Goal: Transaction & Acquisition: Purchase product/service

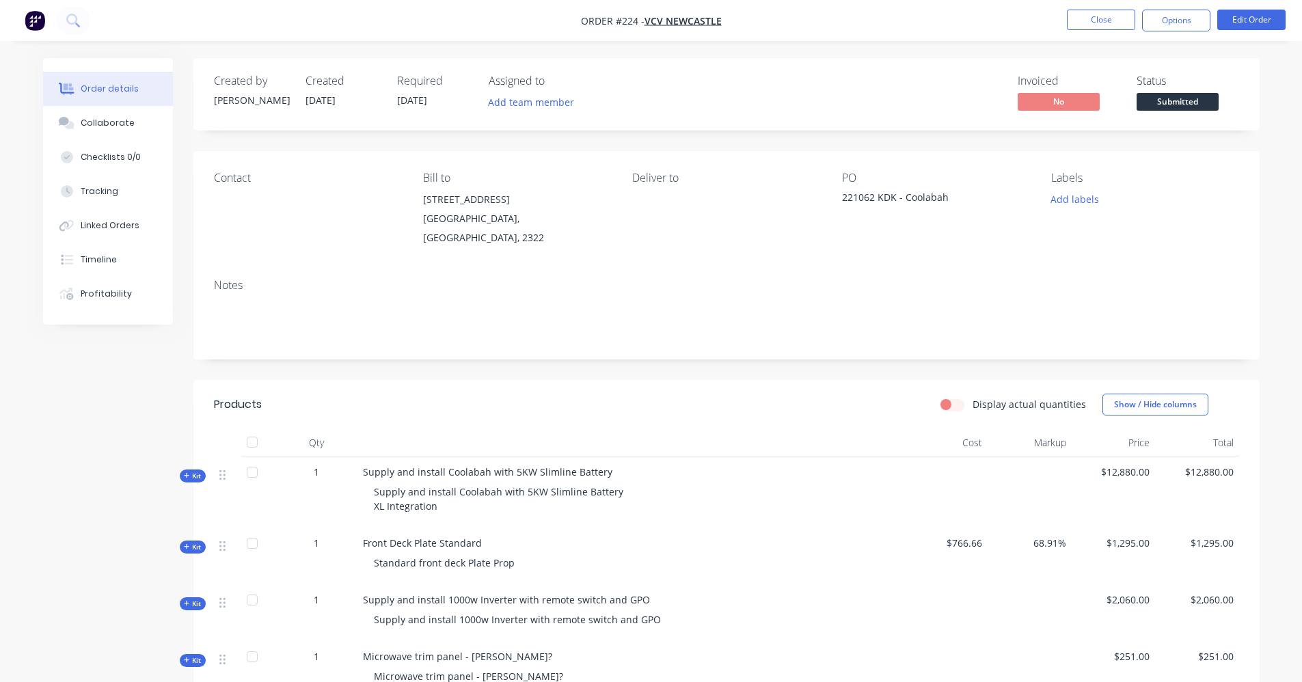
scroll to position [137, 0]
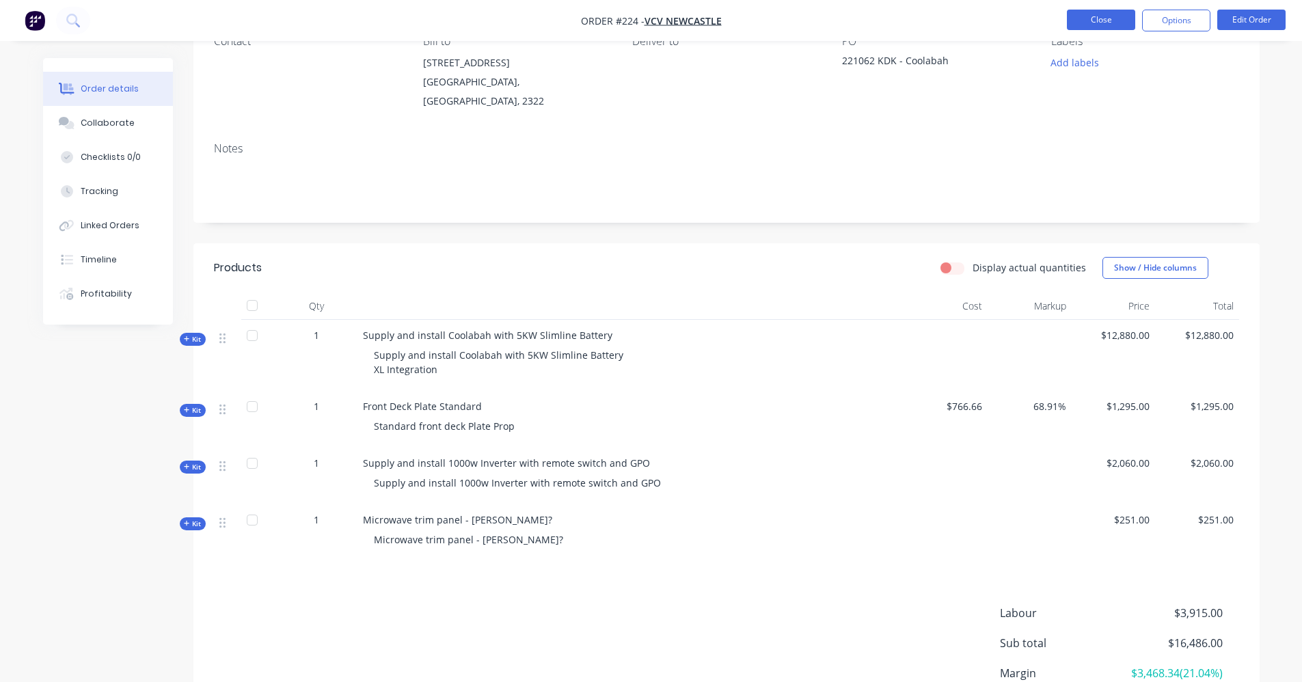
click at [1109, 27] on button "Close" at bounding box center [1101, 20] width 68 height 21
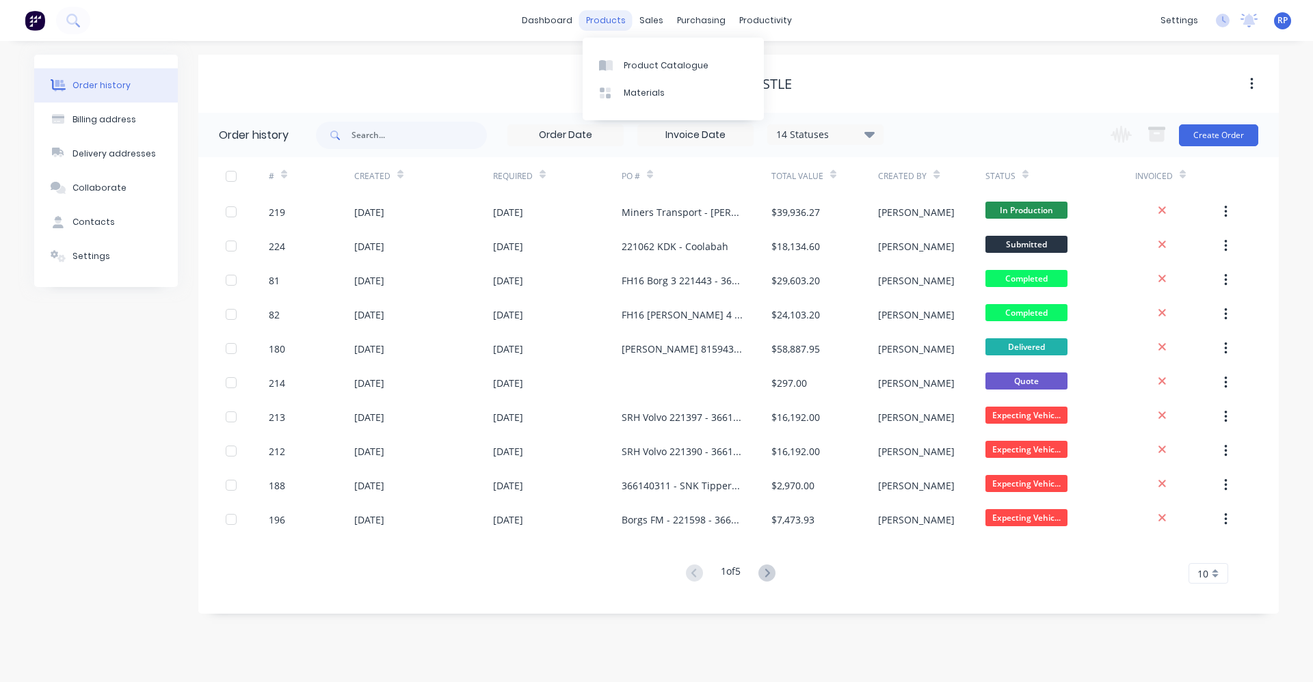
click at [611, 20] on div "products" at bounding box center [605, 20] width 53 height 21
click at [658, 19] on div "sales" at bounding box center [651, 20] width 38 height 21
click at [671, 72] on link "Sales Orders" at bounding box center [722, 64] width 181 height 27
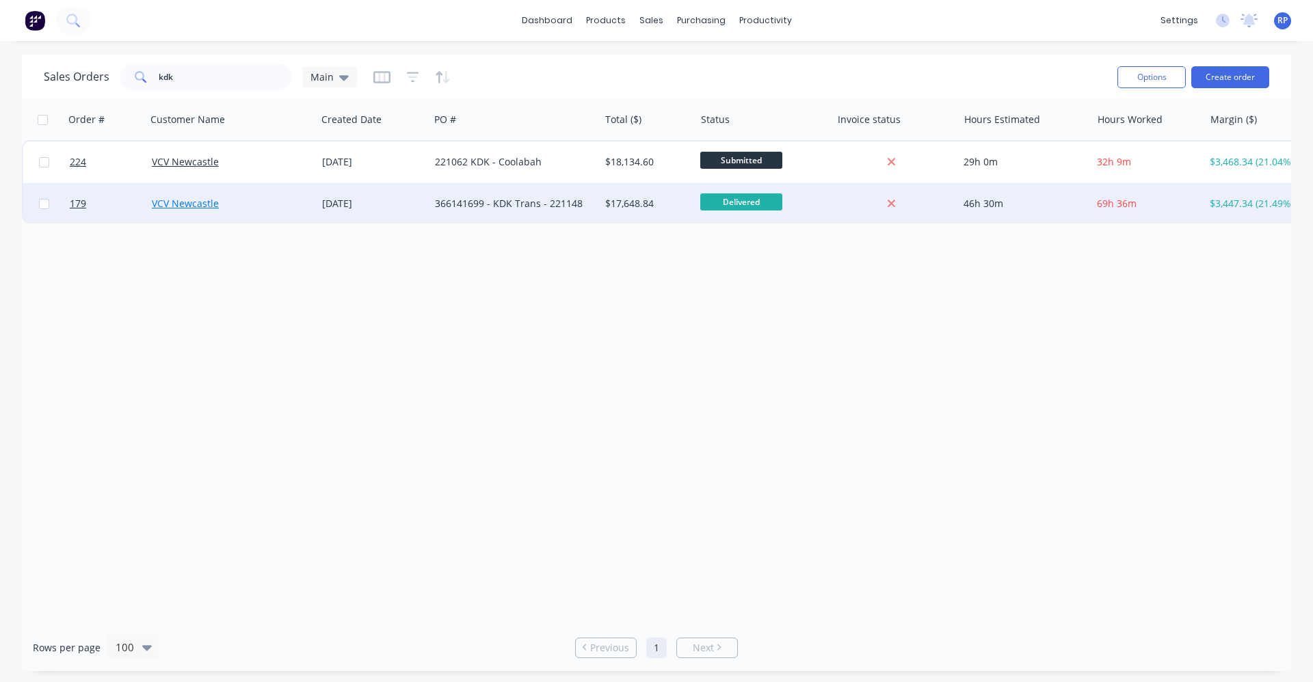
click at [190, 202] on link "VCV Newcastle" at bounding box center [185, 203] width 67 height 13
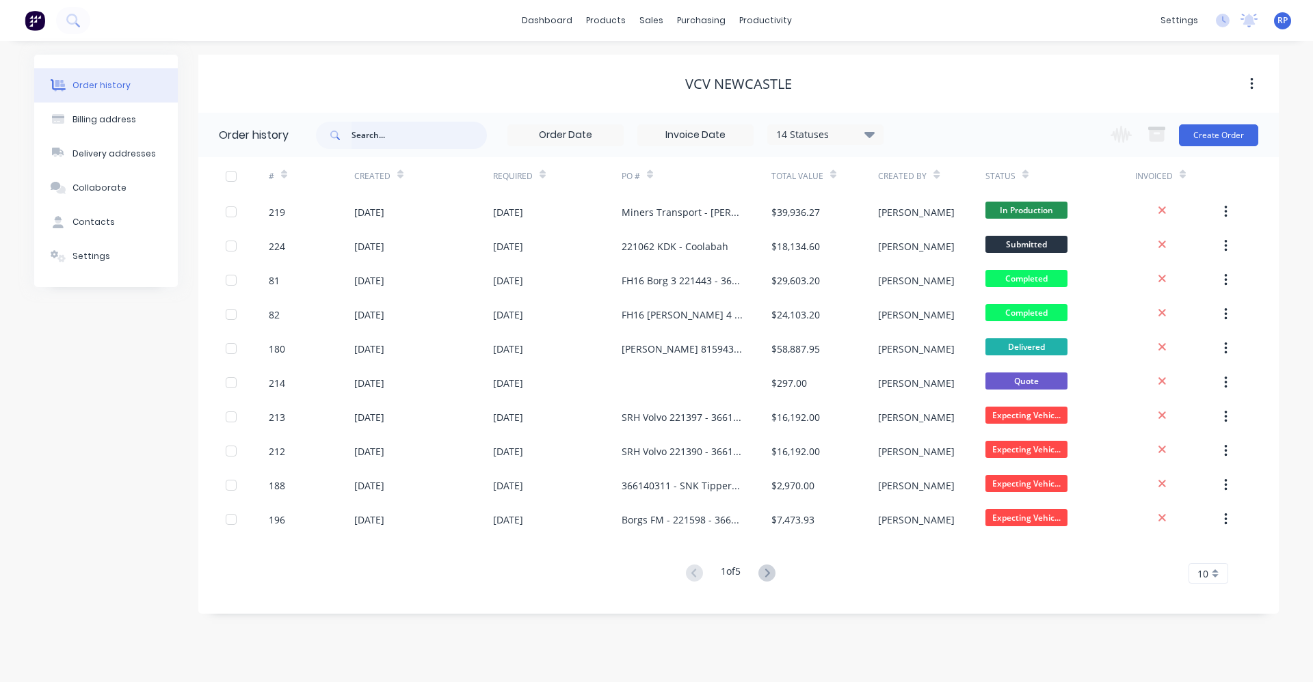
click at [395, 138] on input "text" at bounding box center [418, 135] width 135 height 27
type input "kdk"
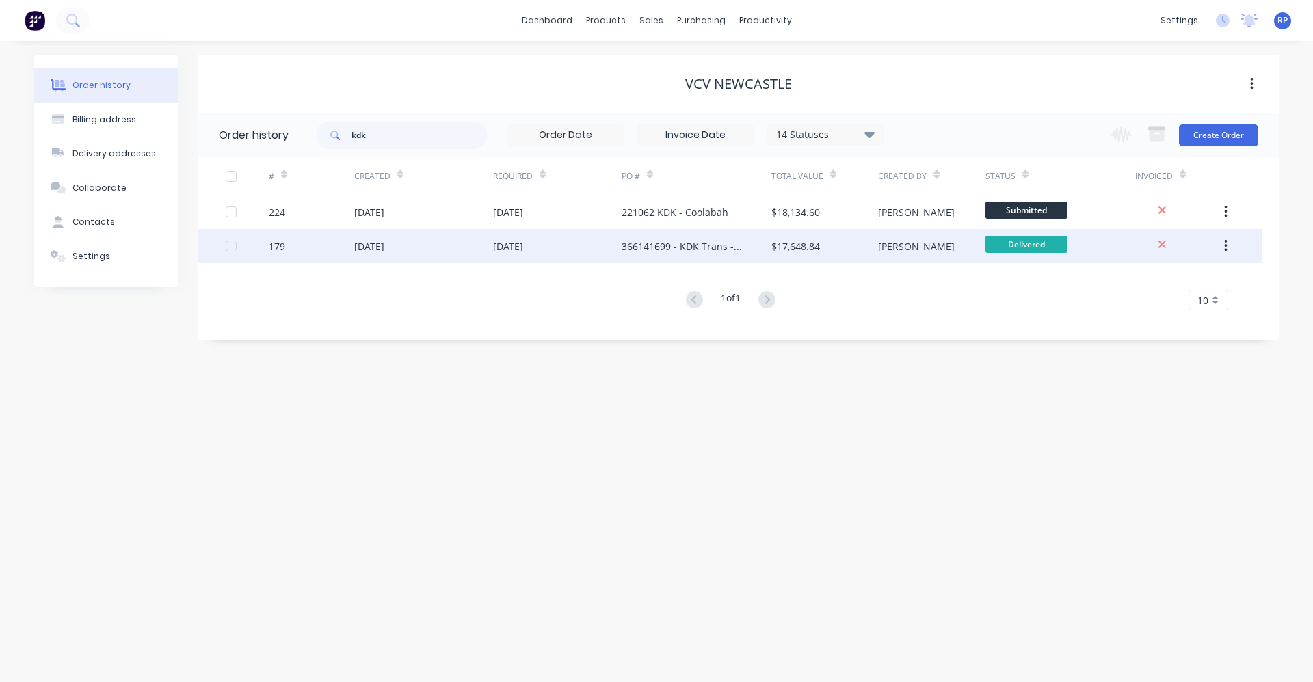
click at [589, 245] on div "[DATE]" at bounding box center [557, 246] width 129 height 34
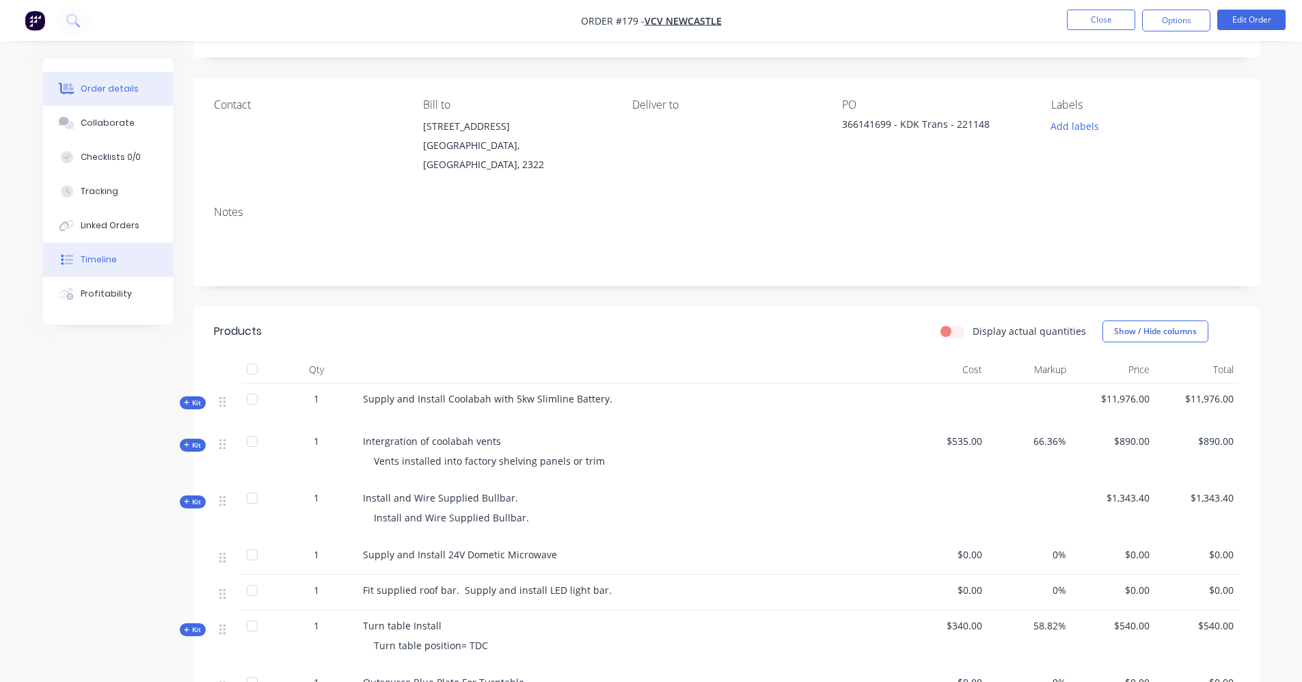
scroll to position [68, 0]
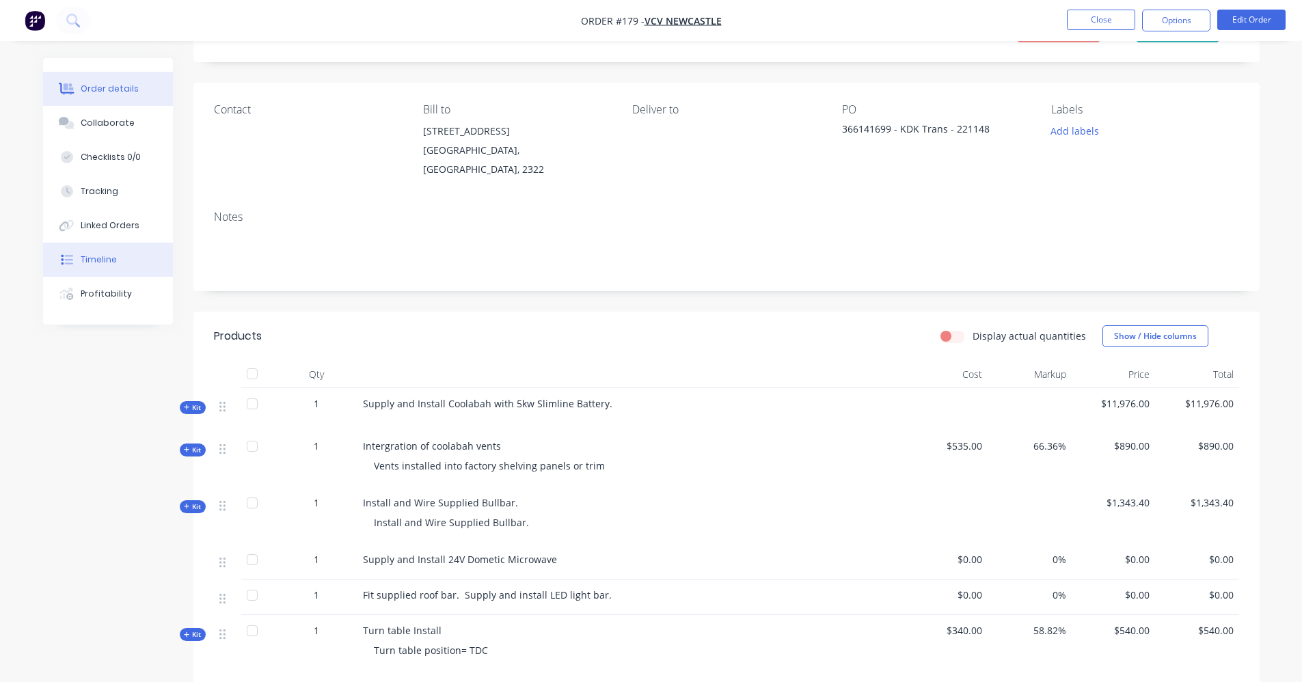
click at [111, 265] on div "Timeline" at bounding box center [99, 260] width 36 height 12
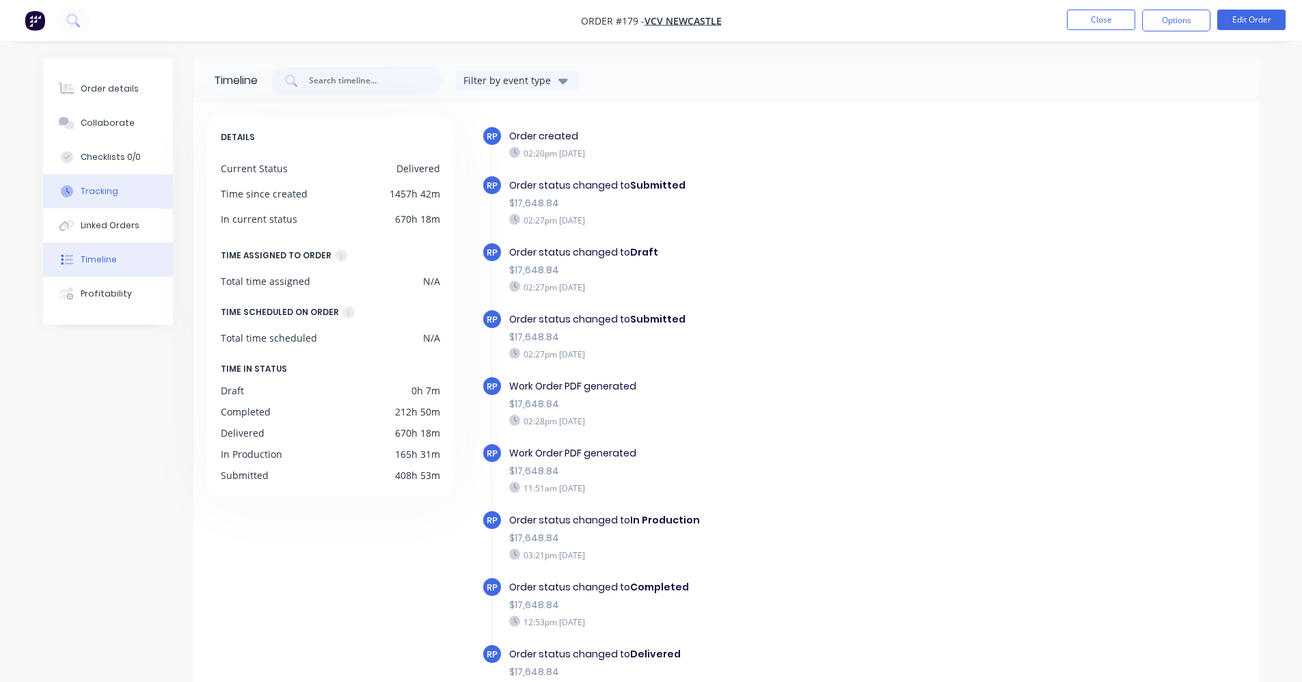
click at [102, 189] on div "Tracking" at bounding box center [100, 191] width 38 height 12
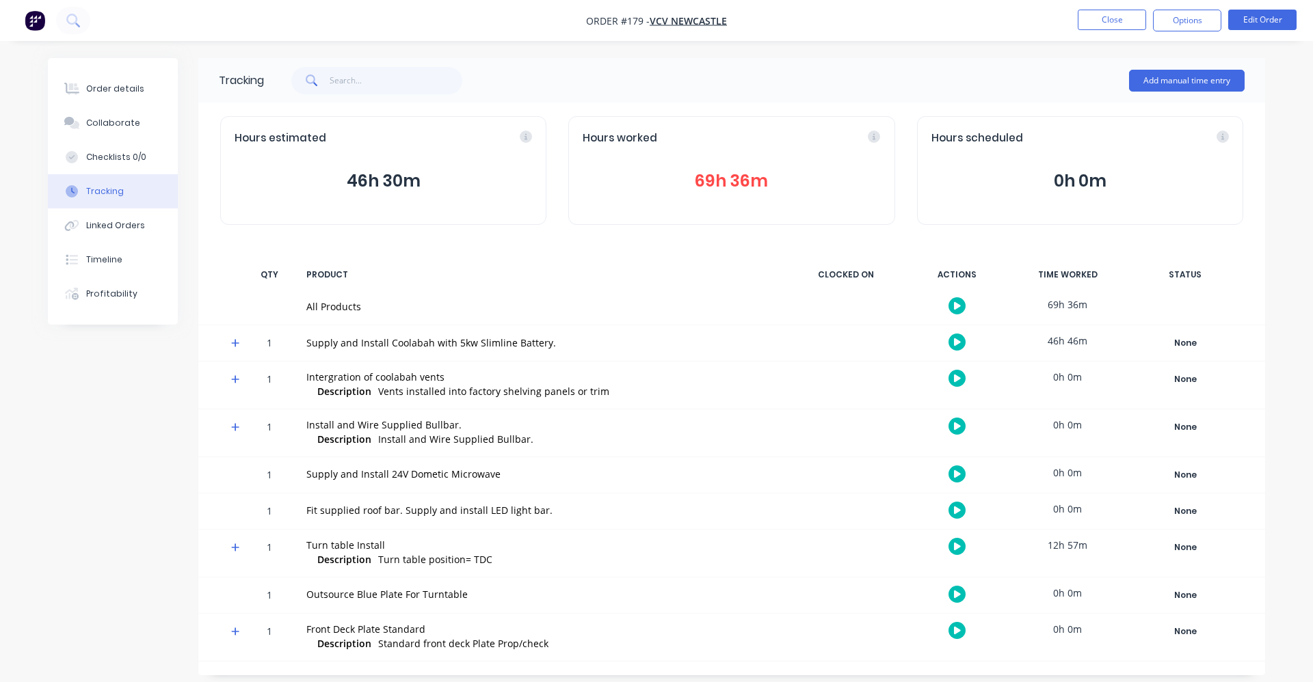
click at [716, 184] on button "69h 36m" at bounding box center [731, 181] width 297 height 26
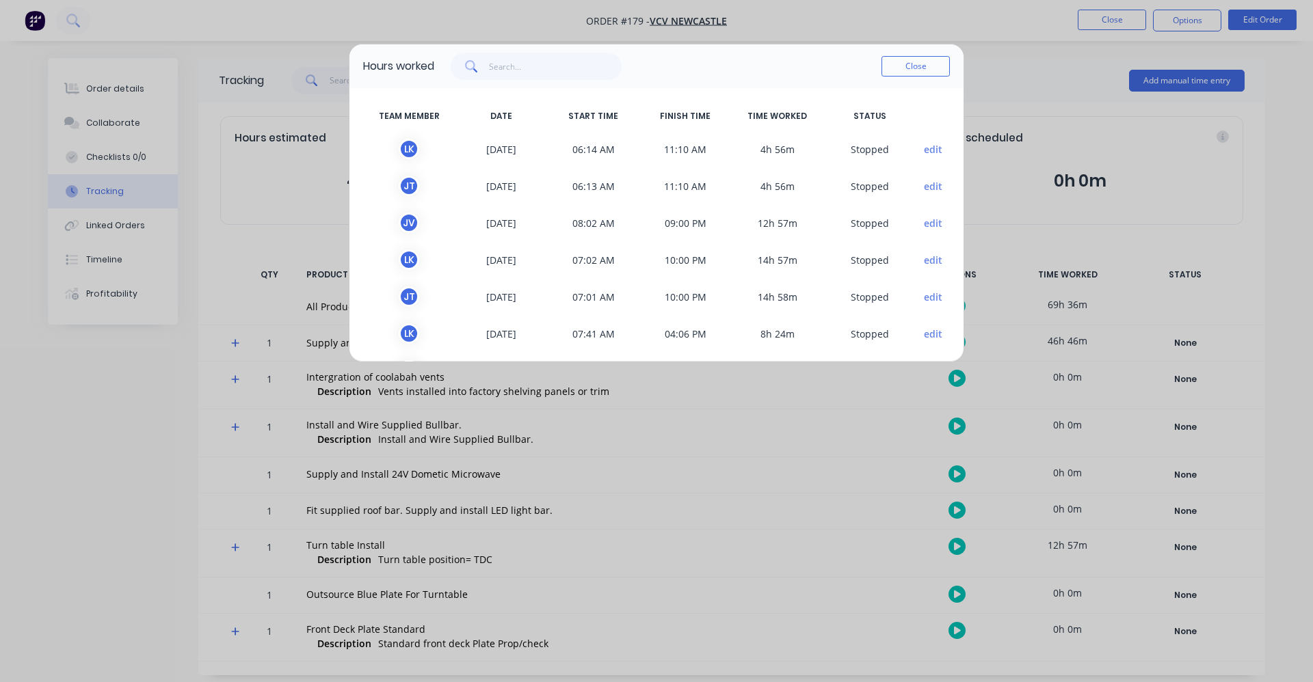
click at [924, 263] on button "edit" at bounding box center [933, 260] width 18 height 14
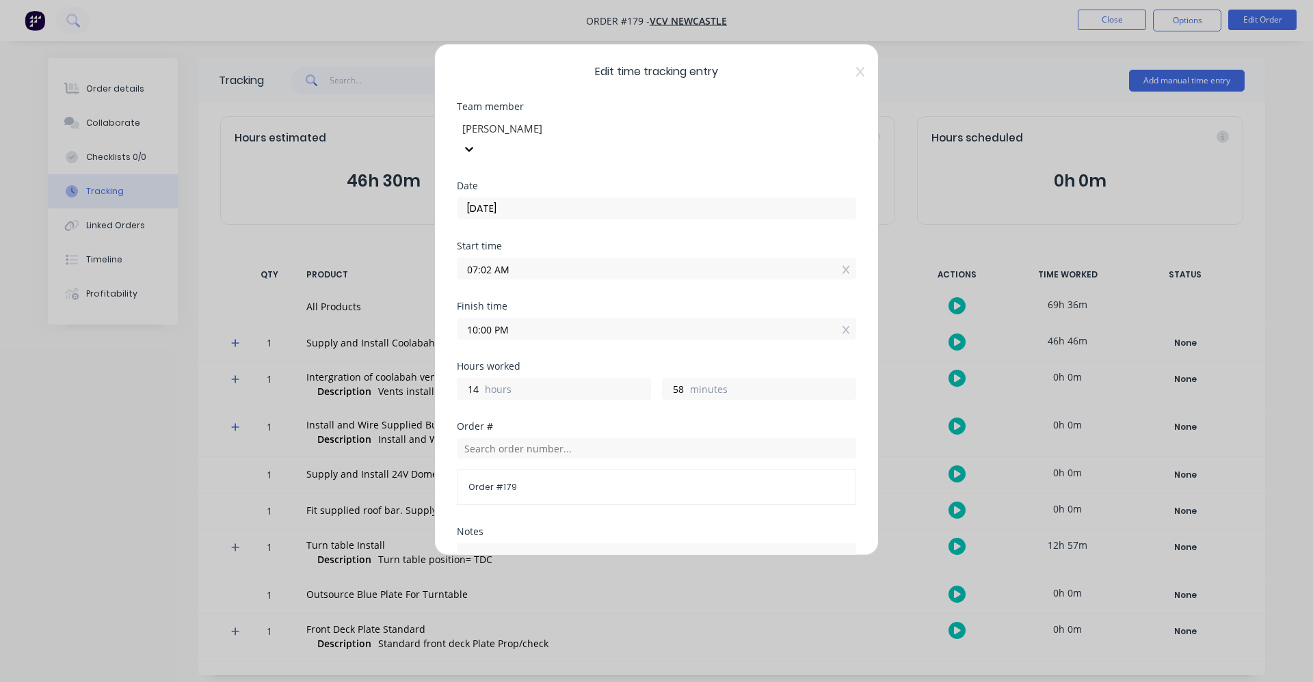
click at [544, 319] on input "10:00 PM" at bounding box center [656, 329] width 398 height 21
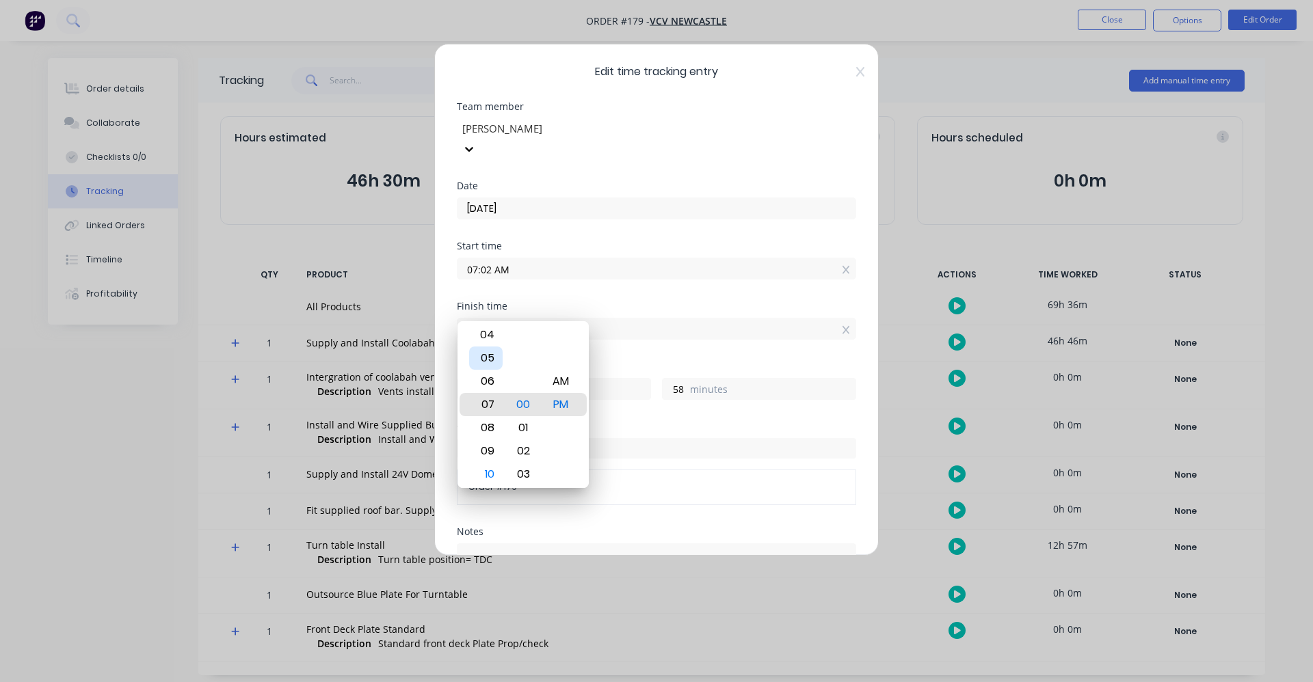
type input "07:00 PM"
type input "11"
click at [490, 340] on div "04" at bounding box center [486, 334] width 34 height 23
type input "04:00 PM"
type input "8"
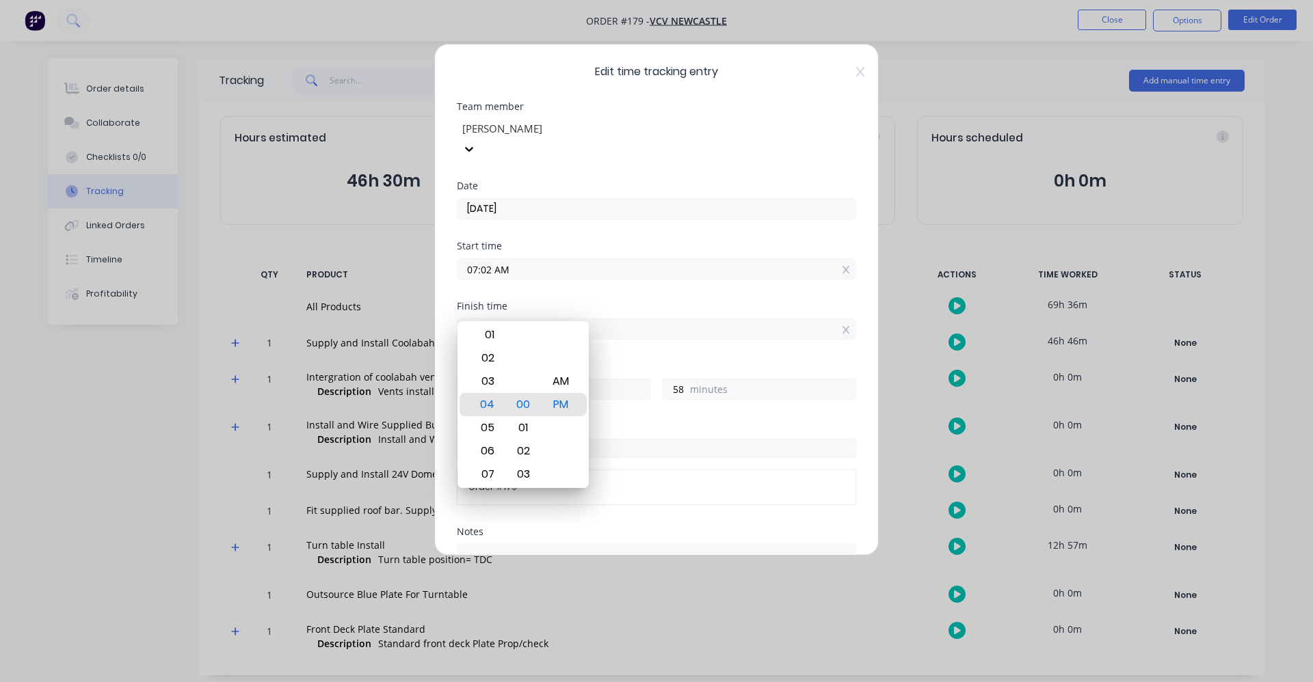
click at [658, 362] on div "Hours worked" at bounding box center [656, 367] width 399 height 10
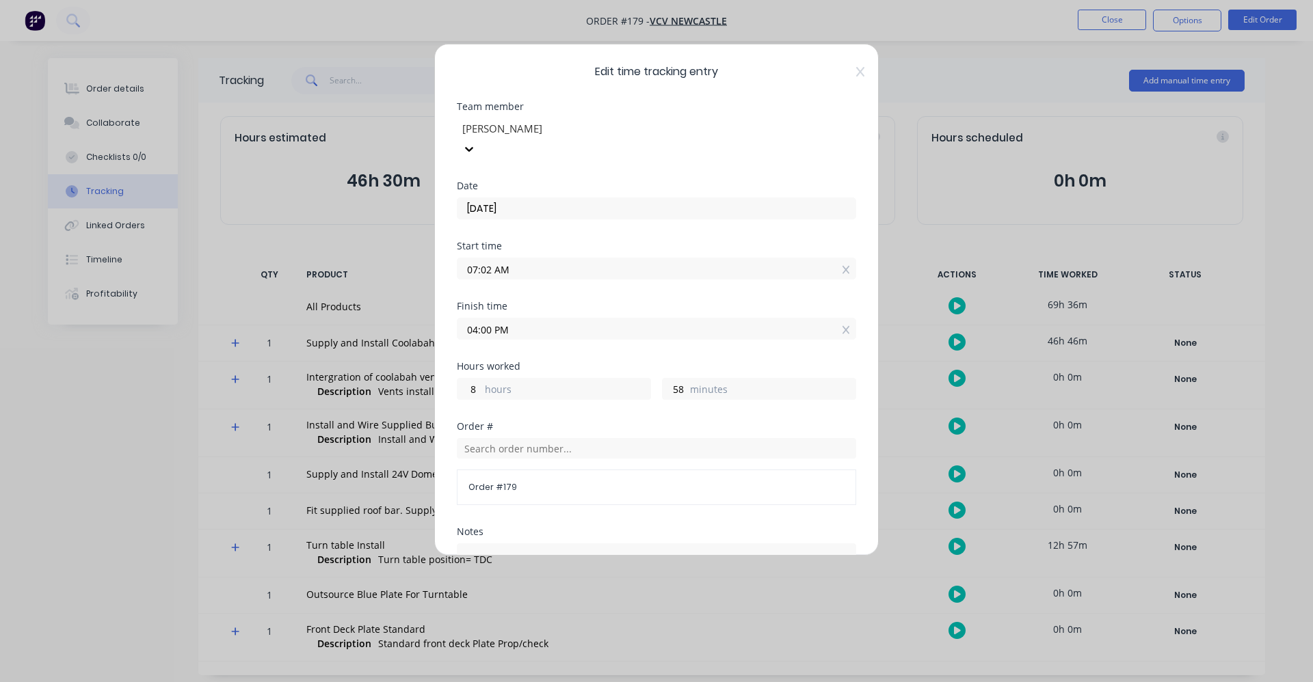
scroll to position [209, 0]
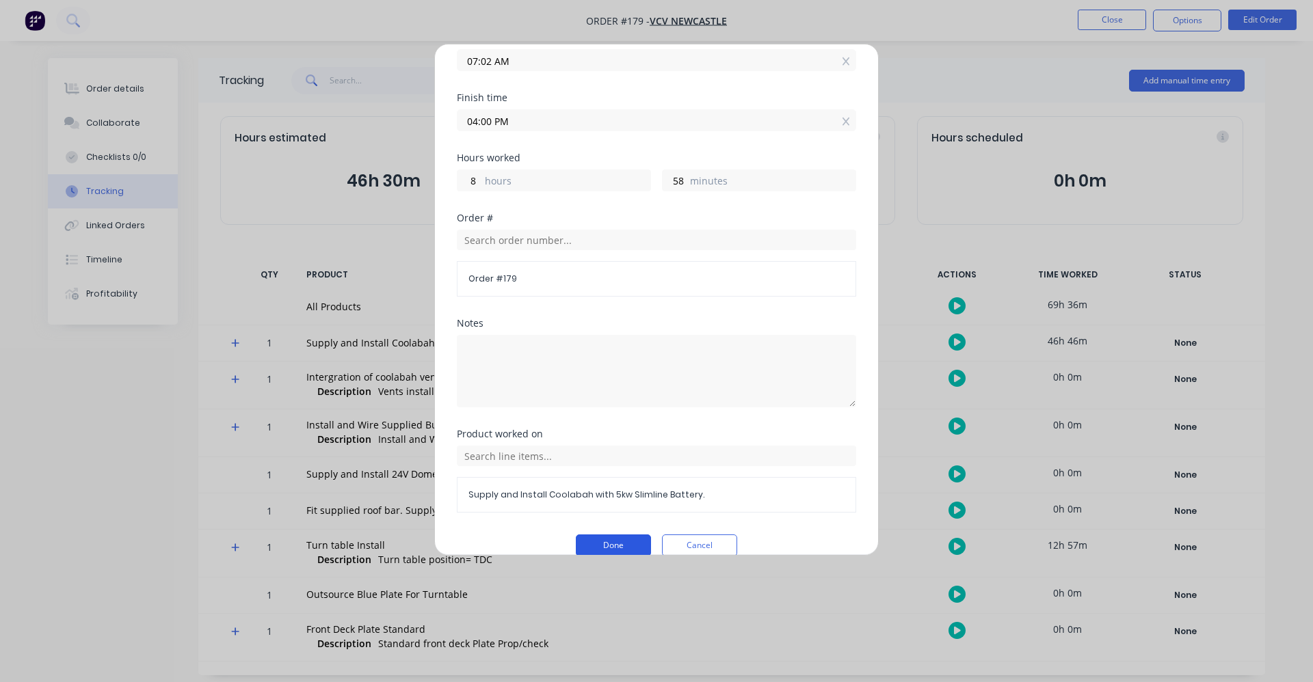
click at [601, 535] on button "Done" at bounding box center [613, 546] width 75 height 22
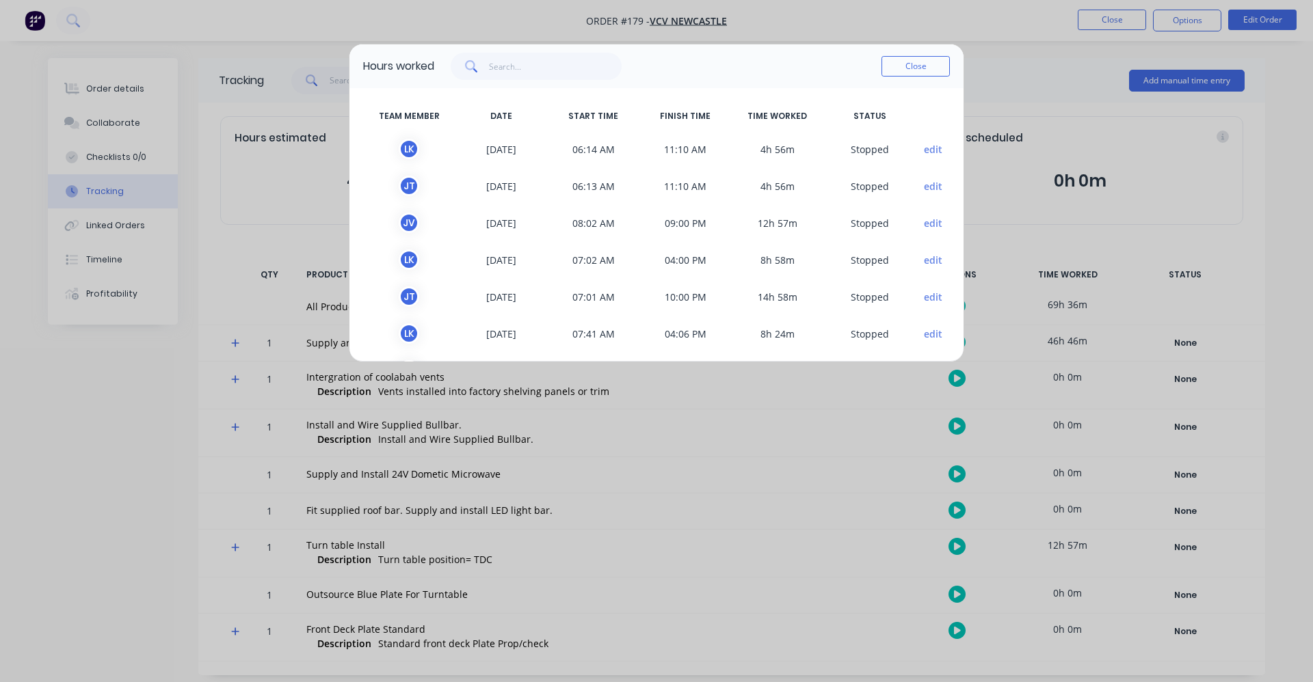
click at [926, 228] on button "edit" at bounding box center [933, 223] width 18 height 14
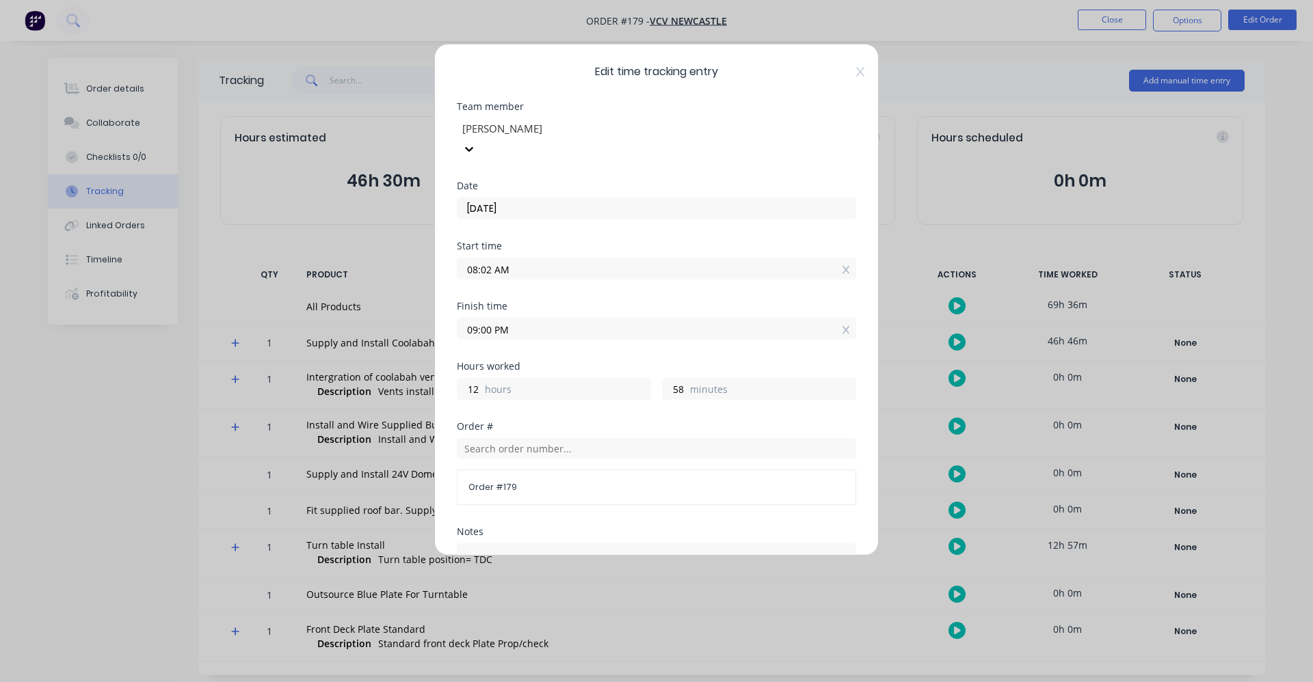
click at [521, 319] on input "09:00 PM" at bounding box center [656, 329] width 398 height 21
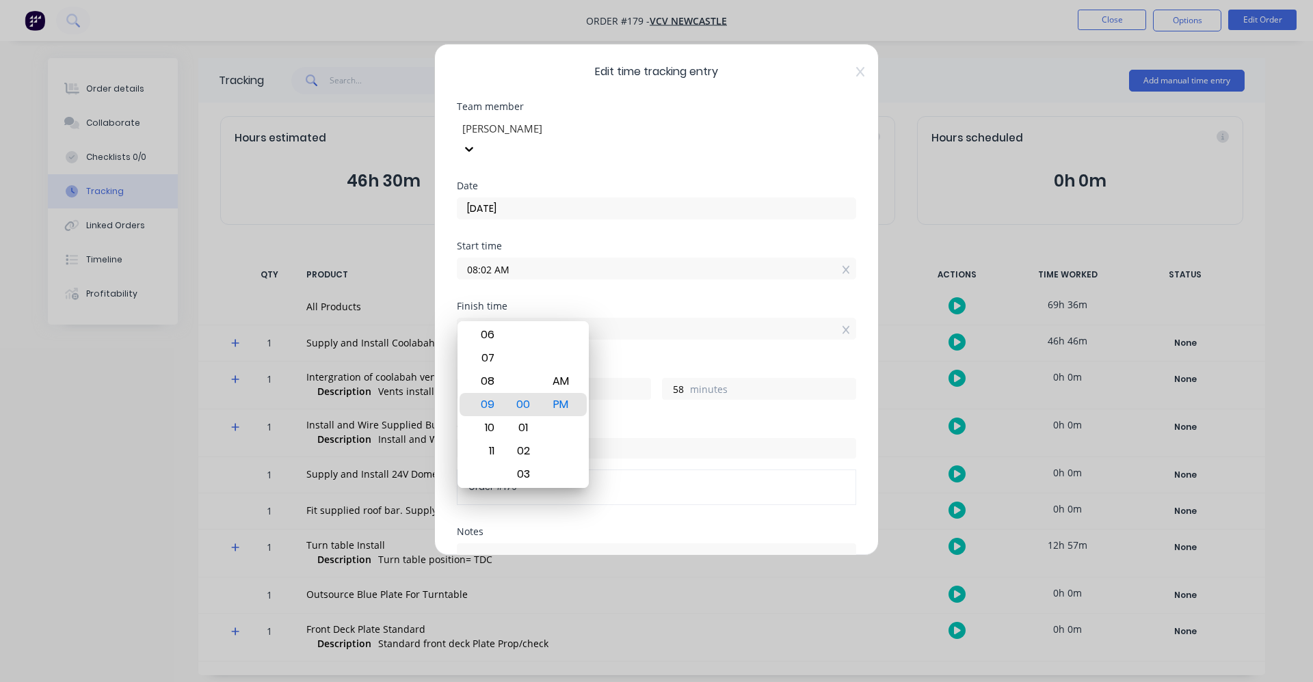
click at [505, 319] on input "09:00 PM" at bounding box center [656, 329] width 398 height 21
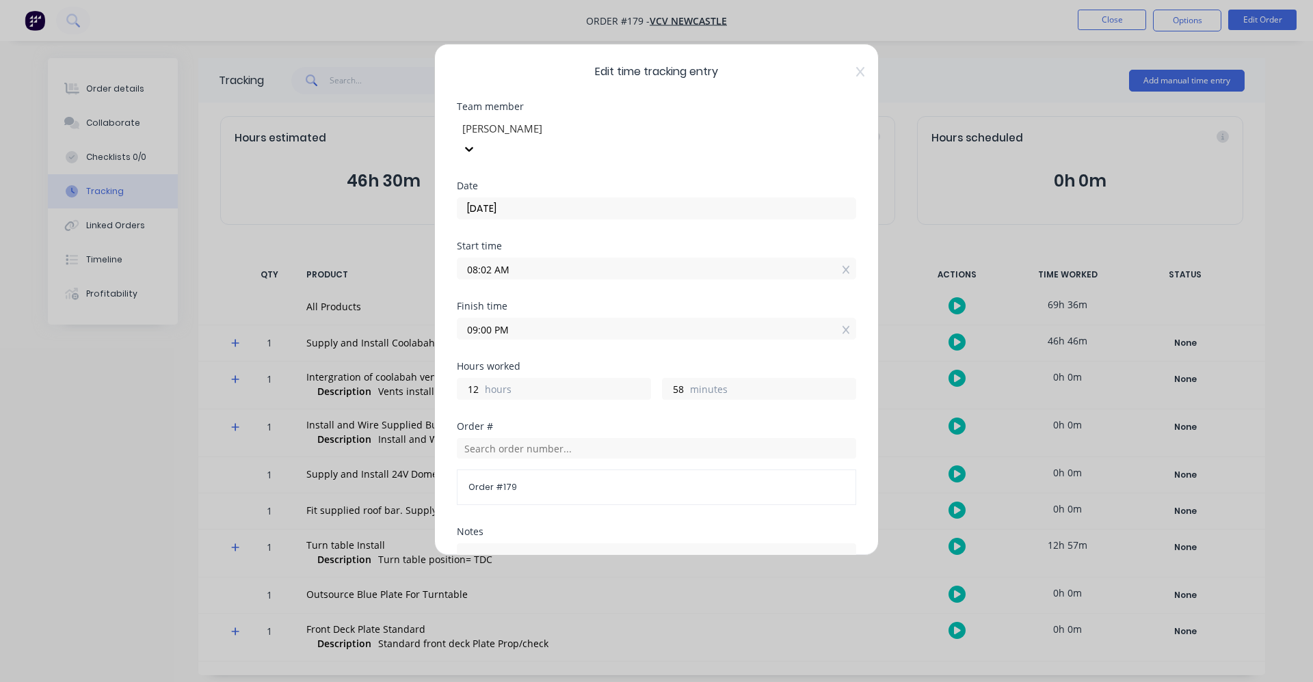
click at [482, 319] on input "09:00 PM" at bounding box center [656, 329] width 398 height 21
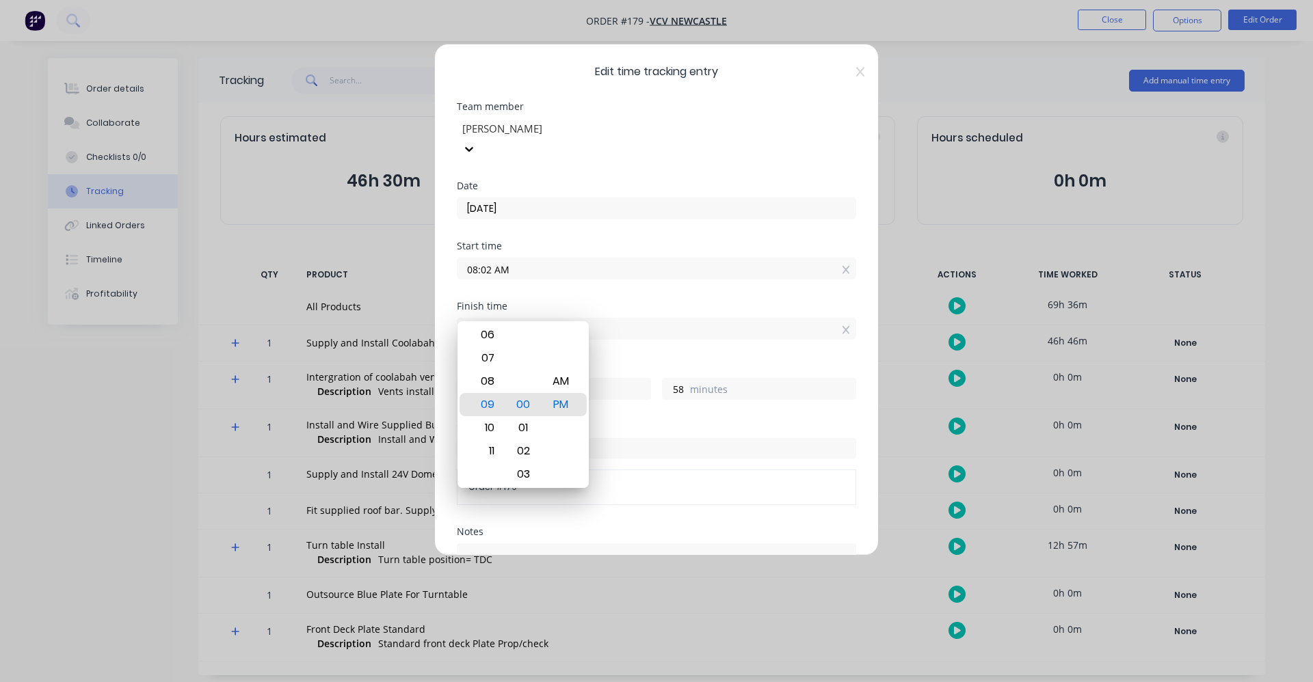
click at [482, 319] on input "09:00 PM" at bounding box center [656, 329] width 398 height 21
click at [477, 319] on input "09:00 PM" at bounding box center [656, 329] width 398 height 21
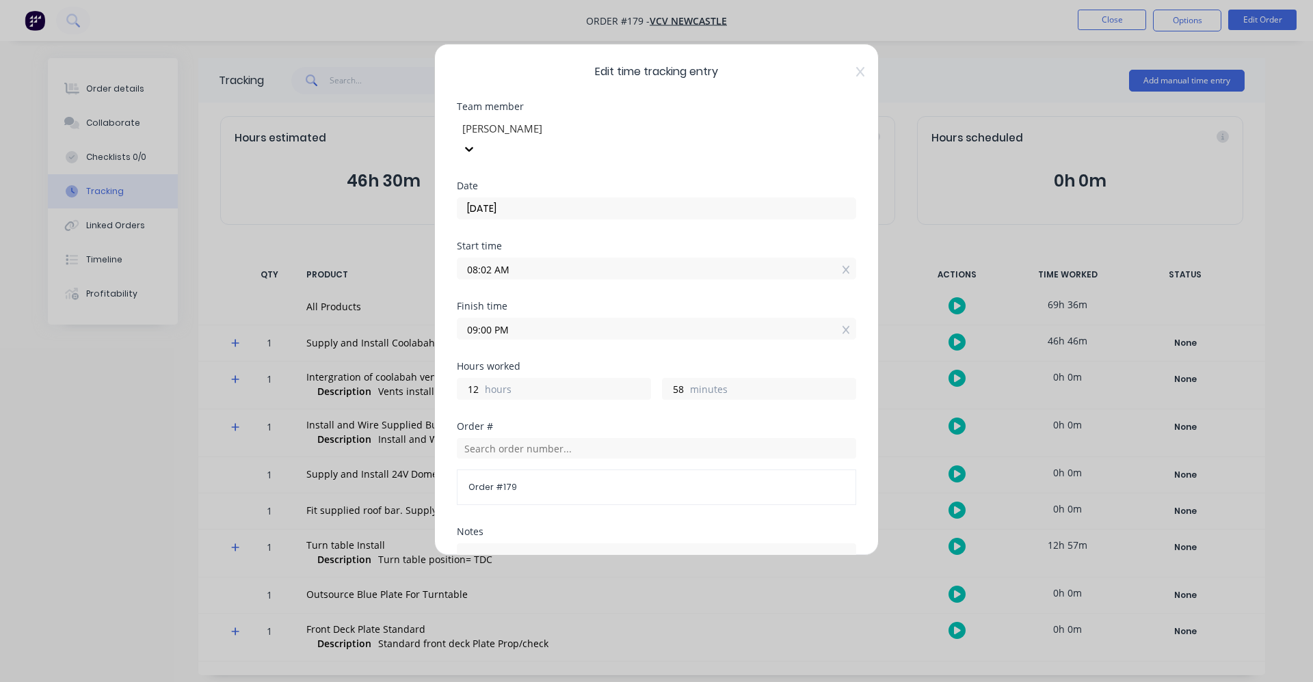
click at [477, 319] on input "09:00 PM" at bounding box center [656, 329] width 398 height 21
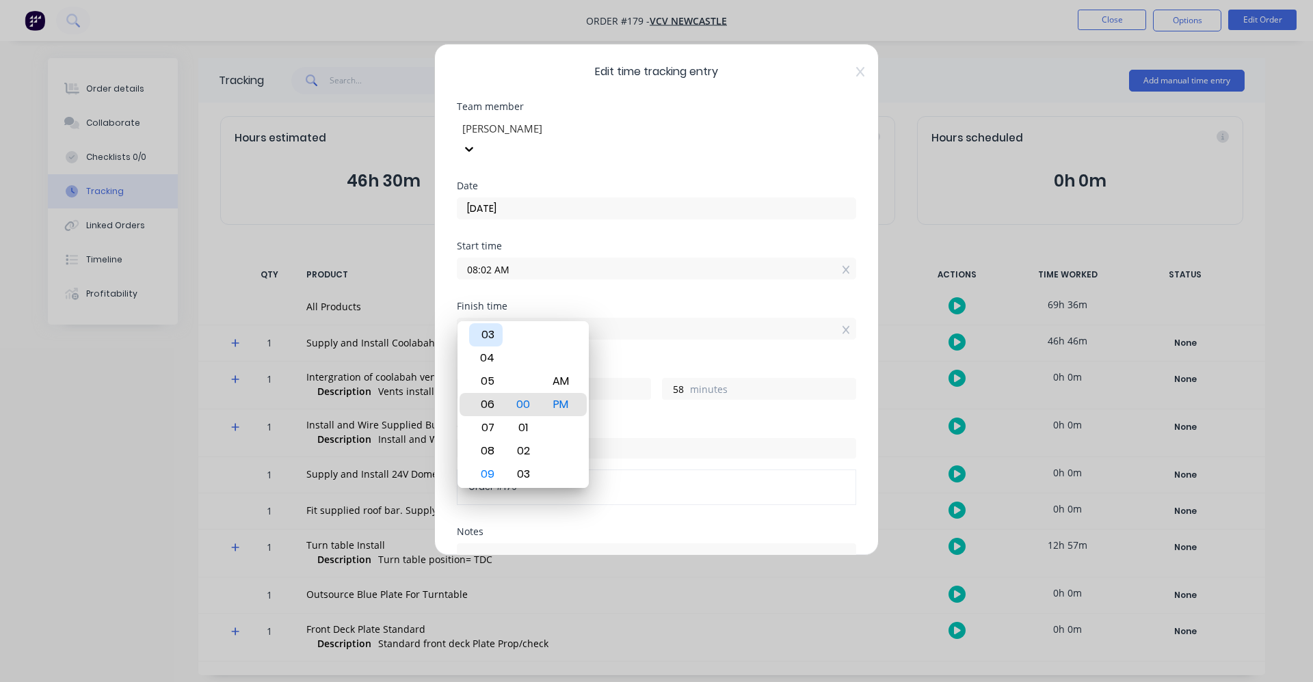
type input "06:00 PM"
type input "9"
click at [498, 360] on div "04" at bounding box center [486, 358] width 34 height 23
type input "04:00 PM"
type input "7"
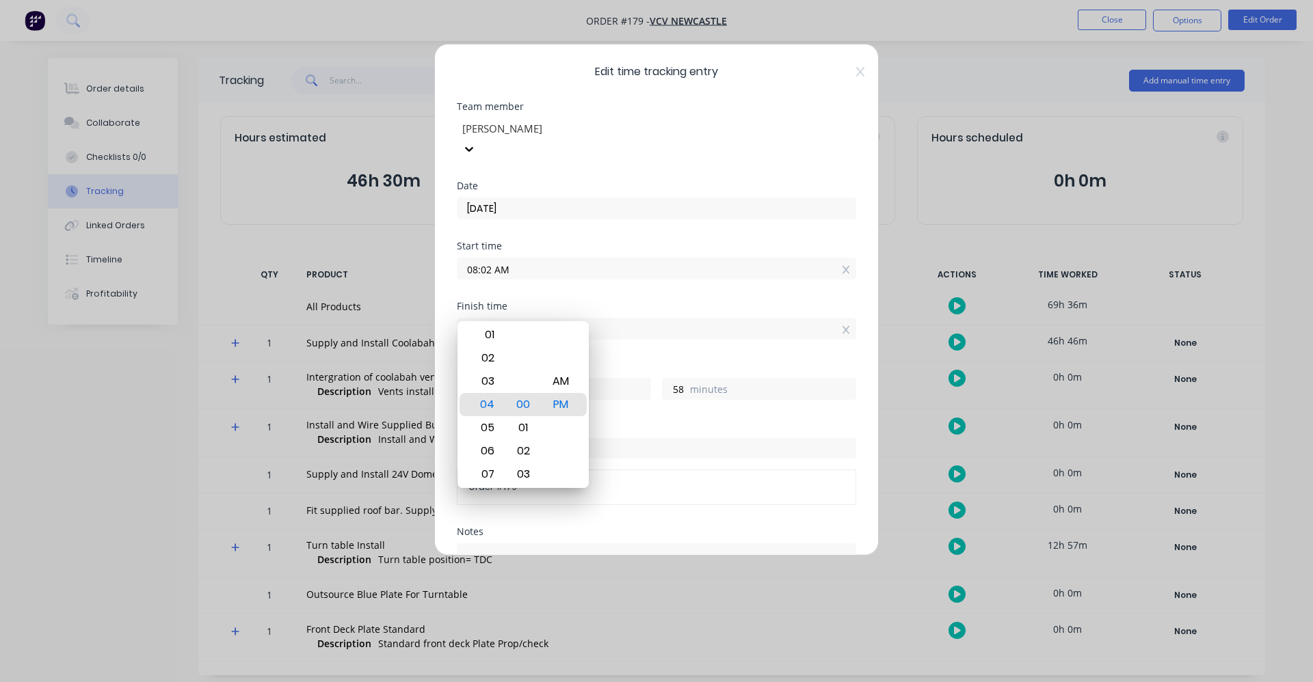
click at [713, 333] on div "Finish time 04:00 PM" at bounding box center [656, 332] width 399 height 60
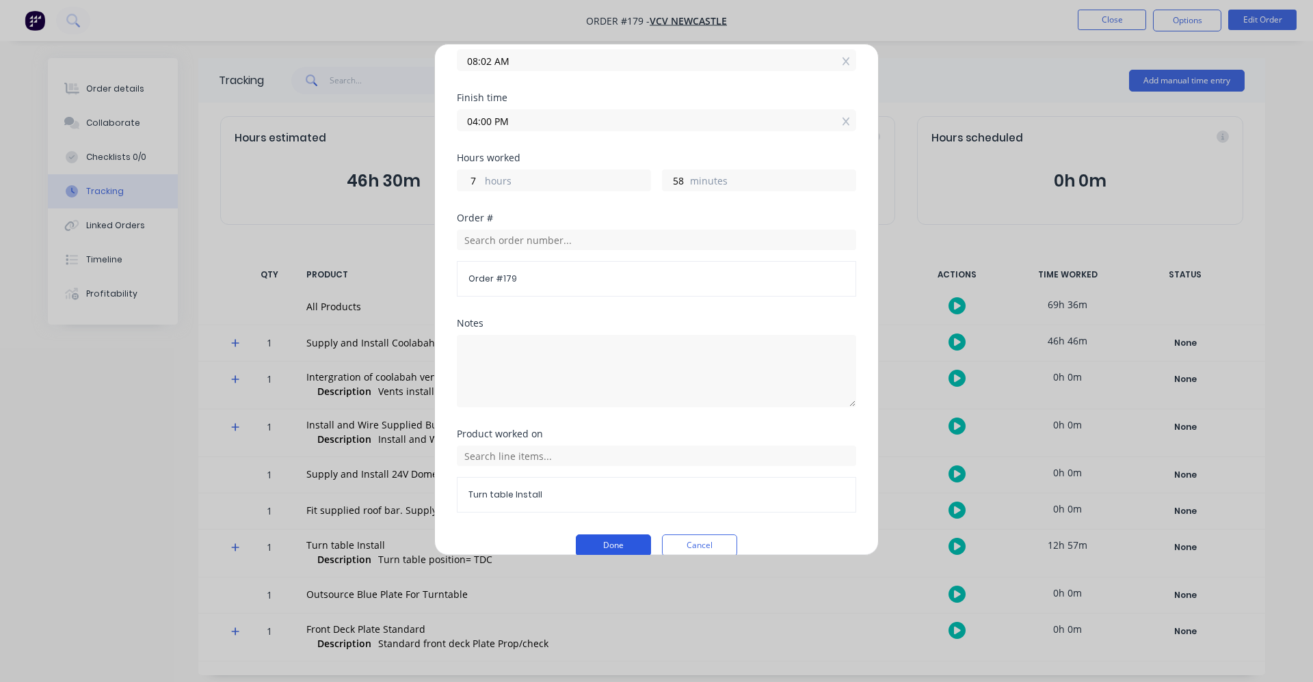
click at [630, 535] on button "Done" at bounding box center [613, 546] width 75 height 22
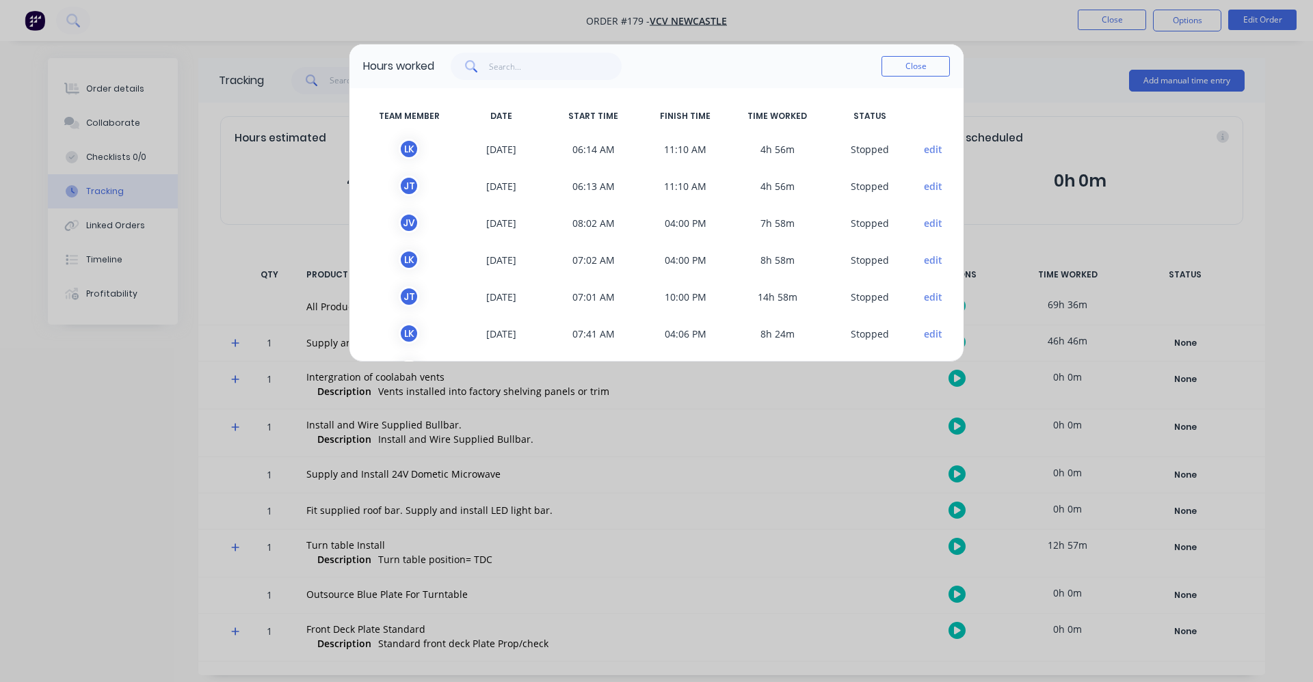
click at [926, 297] on button "edit" at bounding box center [933, 297] width 18 height 14
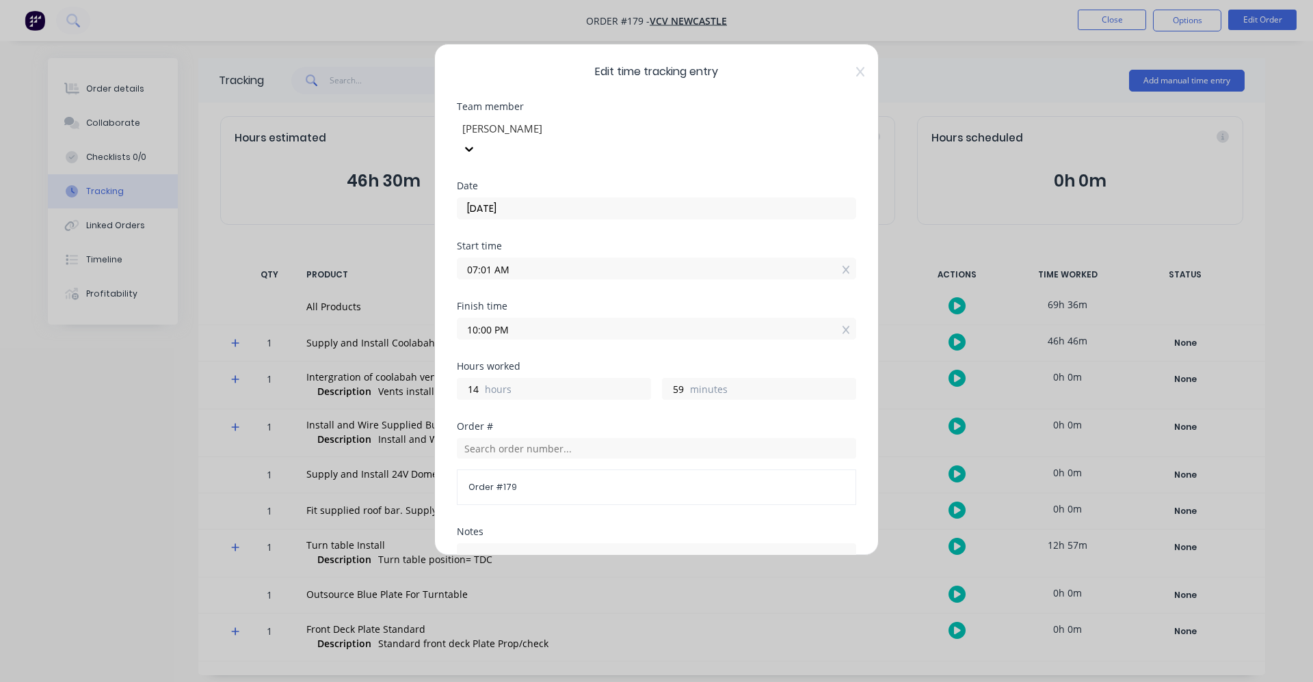
click at [550, 319] on input "10:00 PM" at bounding box center [656, 329] width 398 height 21
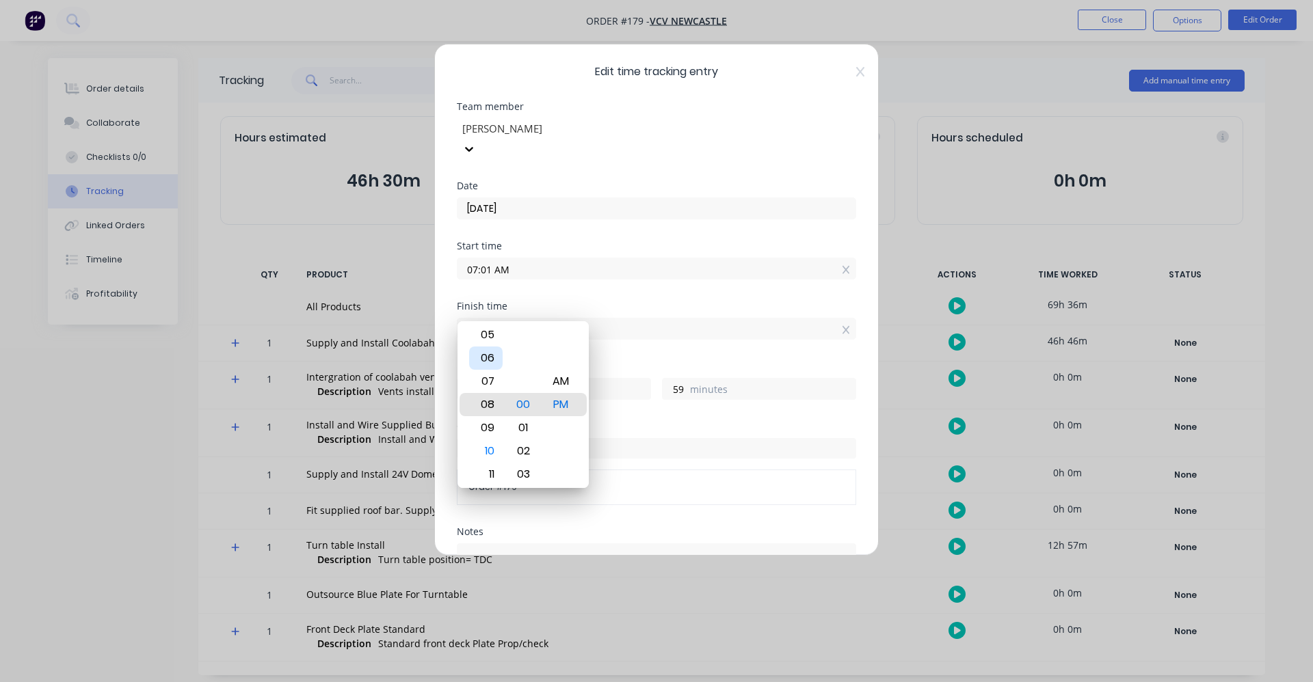
type input "08:00 PM"
type input "12"
type input "07:00 PM"
type input "11"
click at [492, 334] on div "04" at bounding box center [486, 334] width 34 height 23
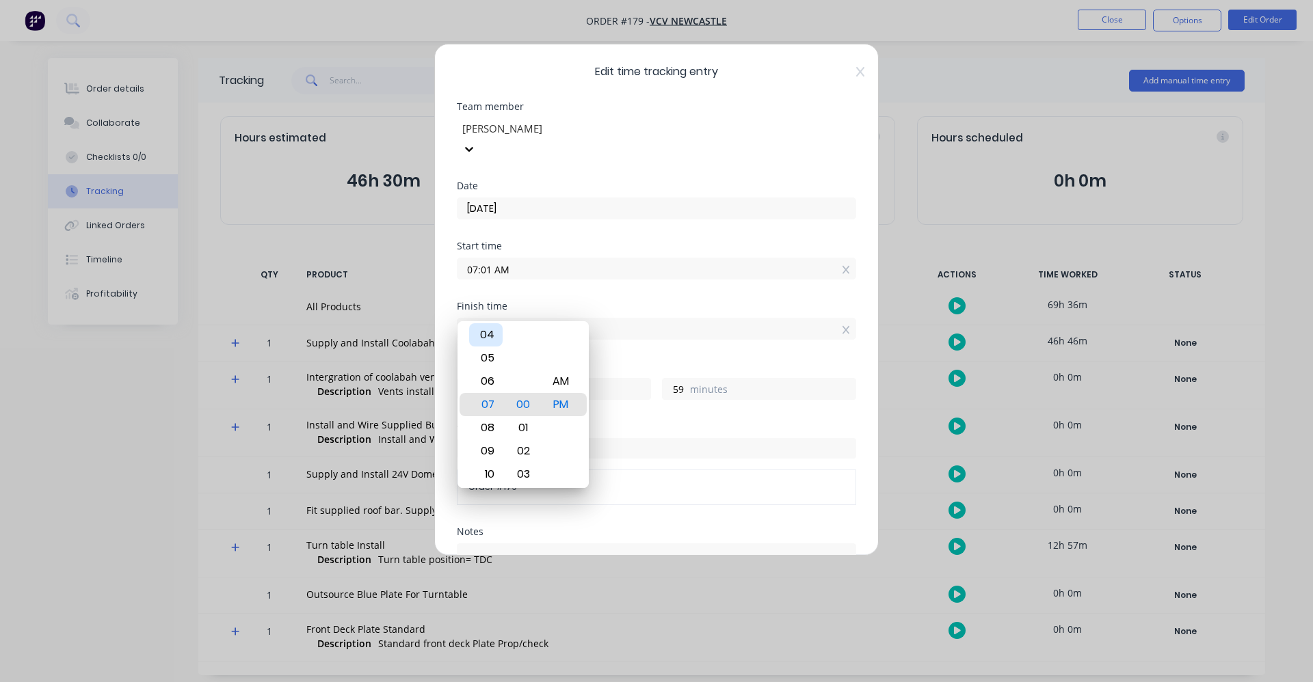
type input "04:00 PM"
type input "8"
click at [630, 362] on div "Hours worked" at bounding box center [656, 367] width 399 height 10
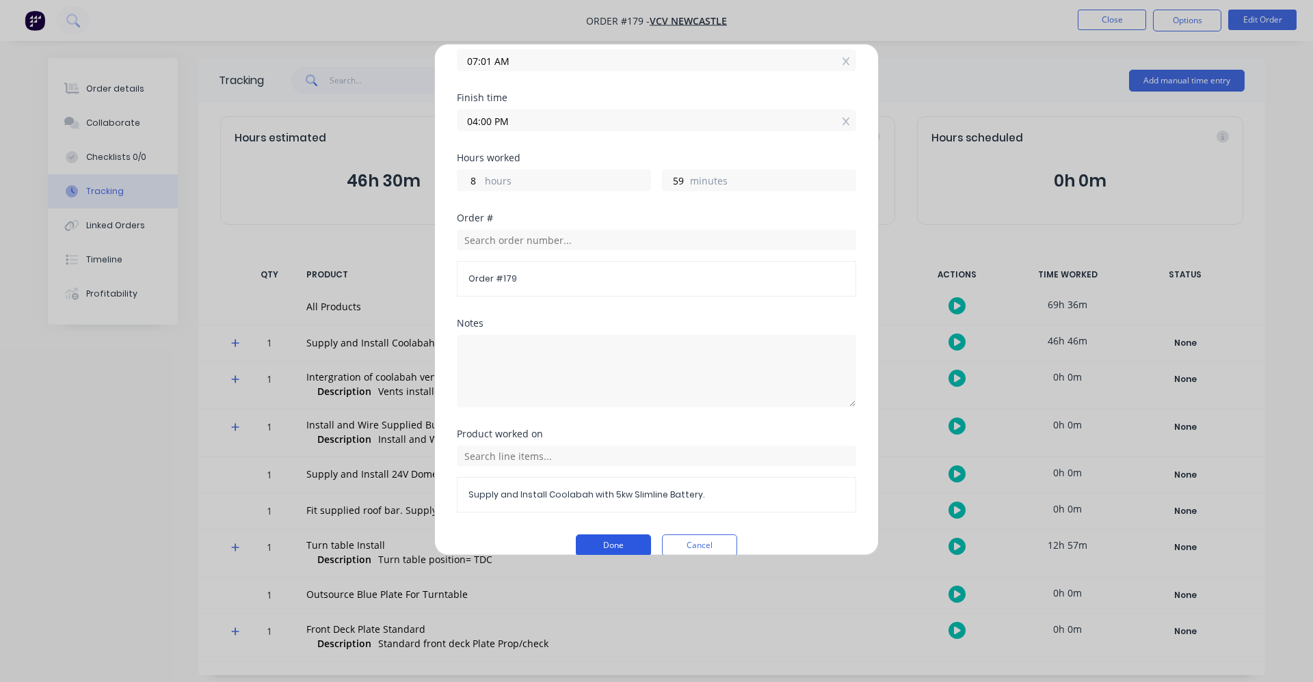
click at [611, 535] on button "Done" at bounding box center [613, 546] width 75 height 22
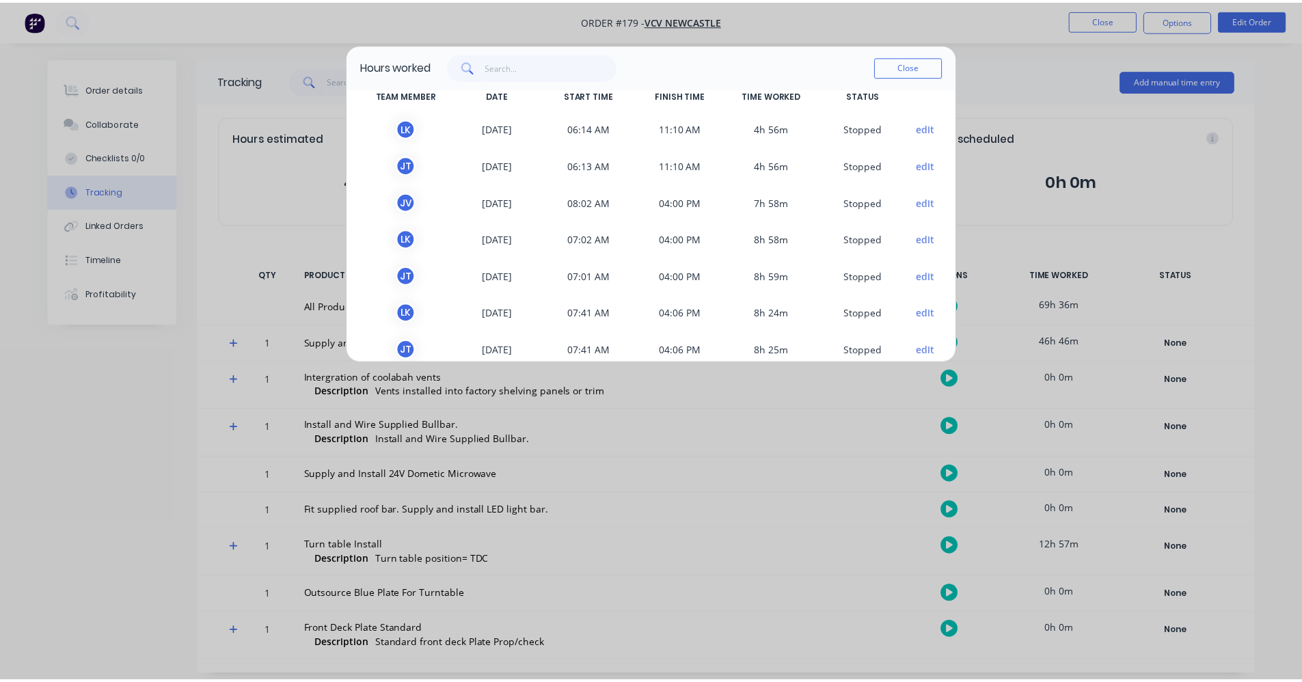
scroll to position [41, 0]
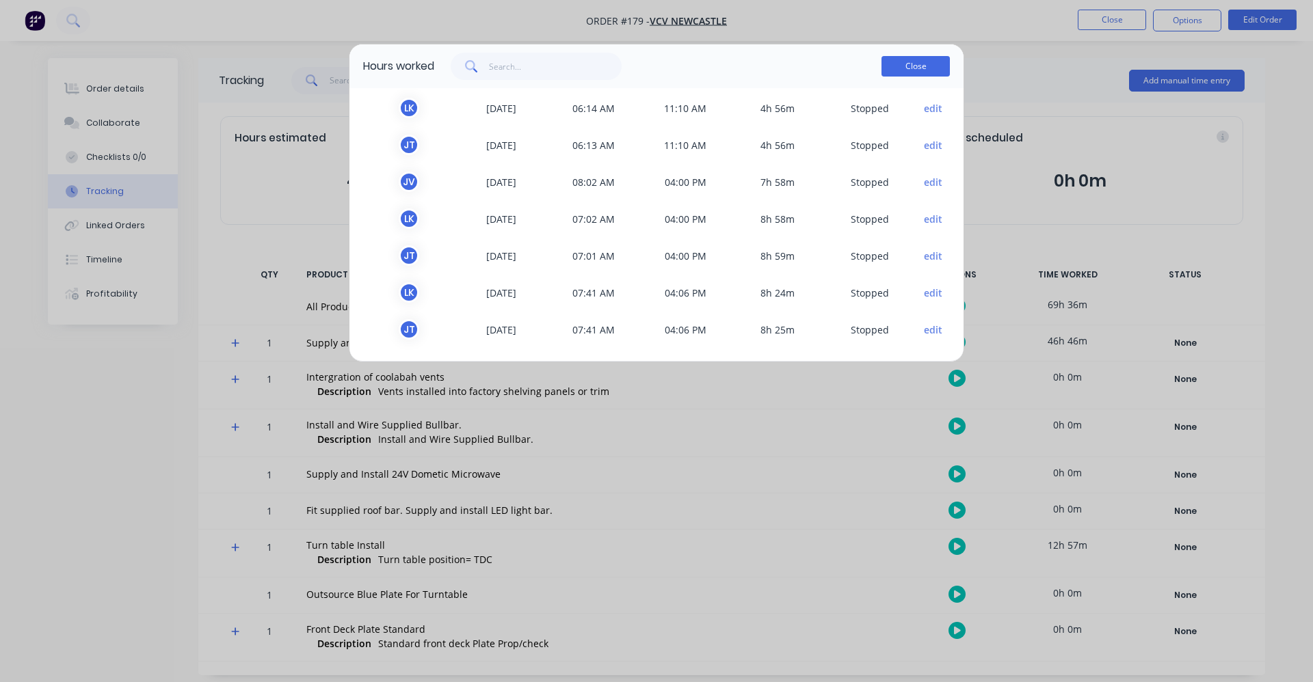
click at [896, 71] on button "Close" at bounding box center [915, 66] width 68 height 21
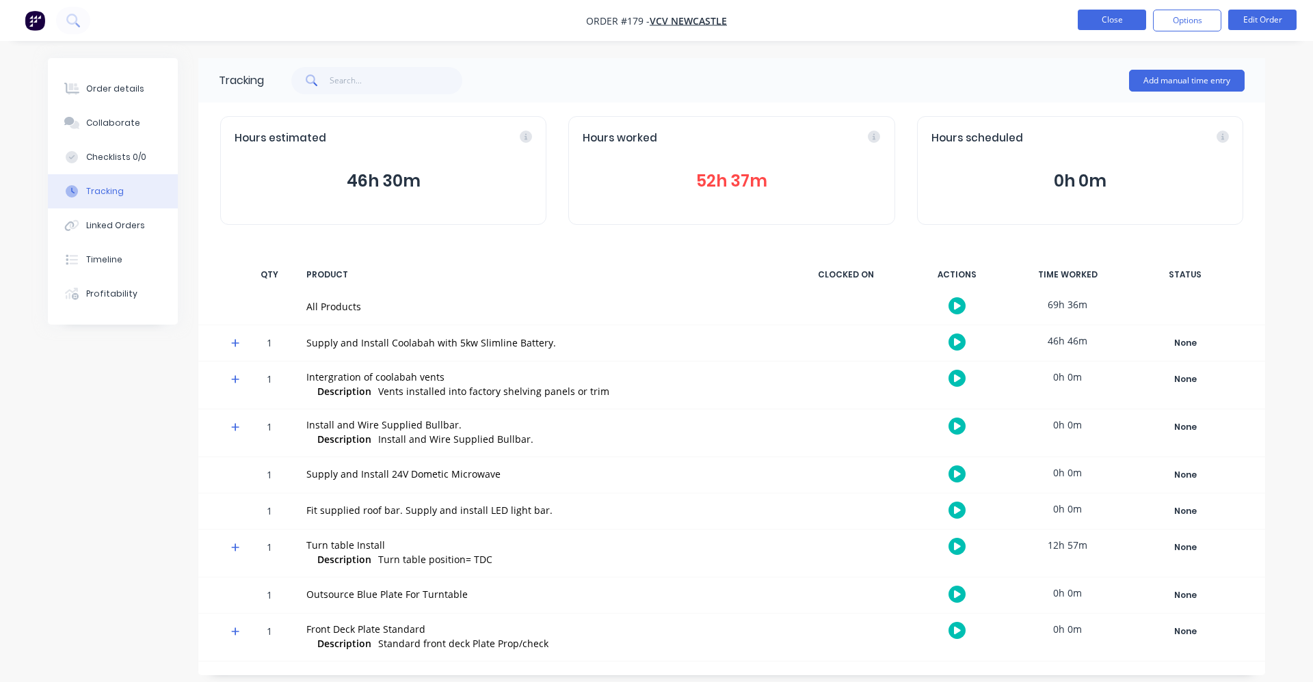
click at [1116, 19] on button "Close" at bounding box center [1112, 20] width 68 height 21
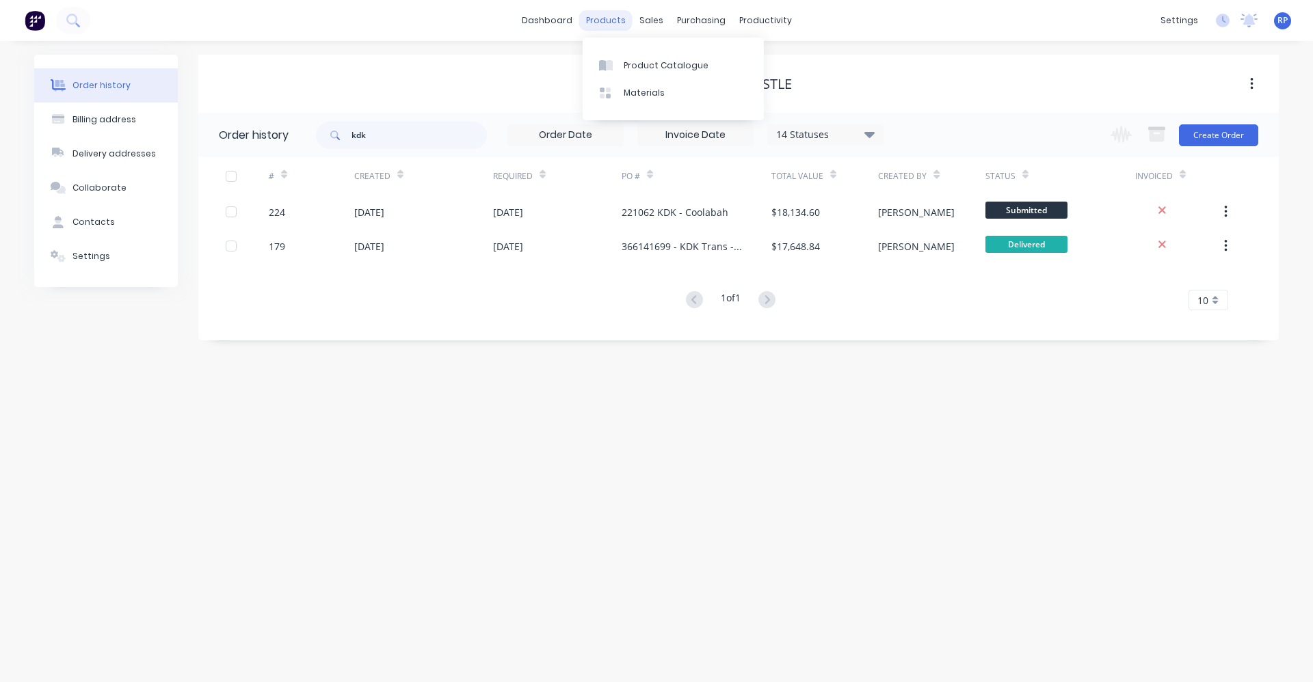
click at [622, 18] on div "products" at bounding box center [605, 20] width 53 height 21
click at [637, 61] on div "Product Catalogue" at bounding box center [666, 65] width 85 height 12
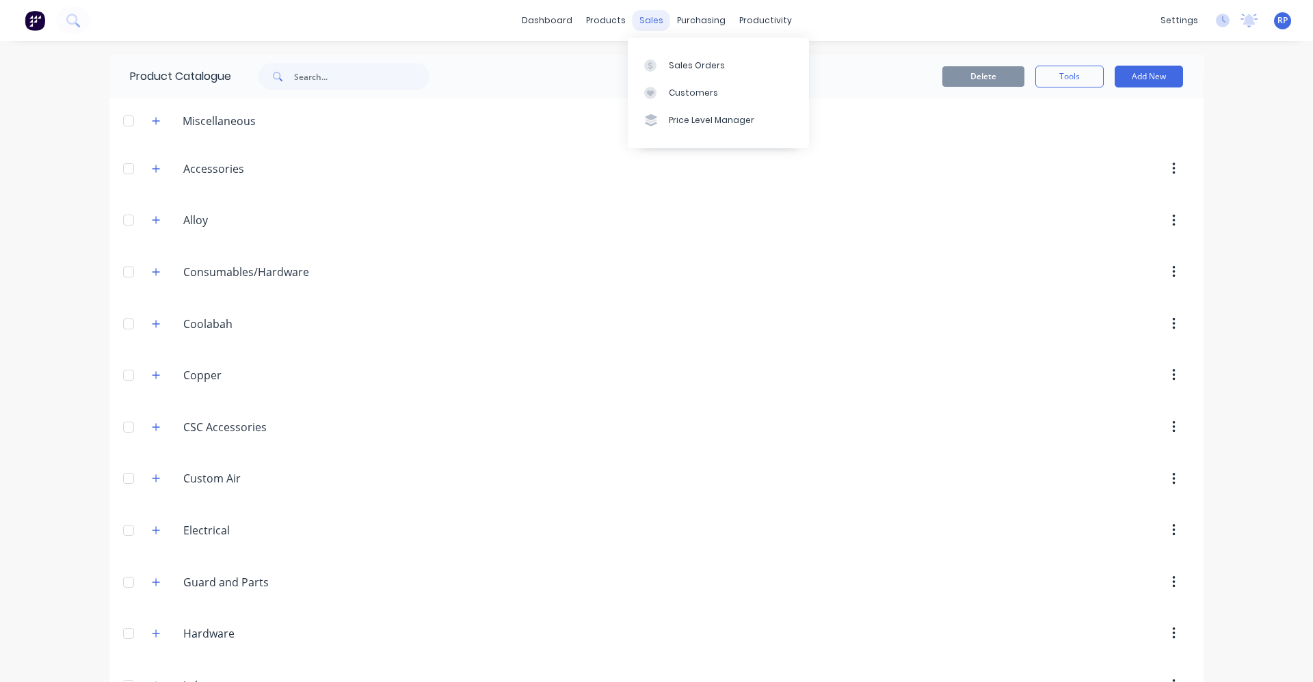
click at [649, 22] on div "sales" at bounding box center [651, 20] width 38 height 21
click at [677, 72] on link "Sales Orders" at bounding box center [718, 64] width 181 height 27
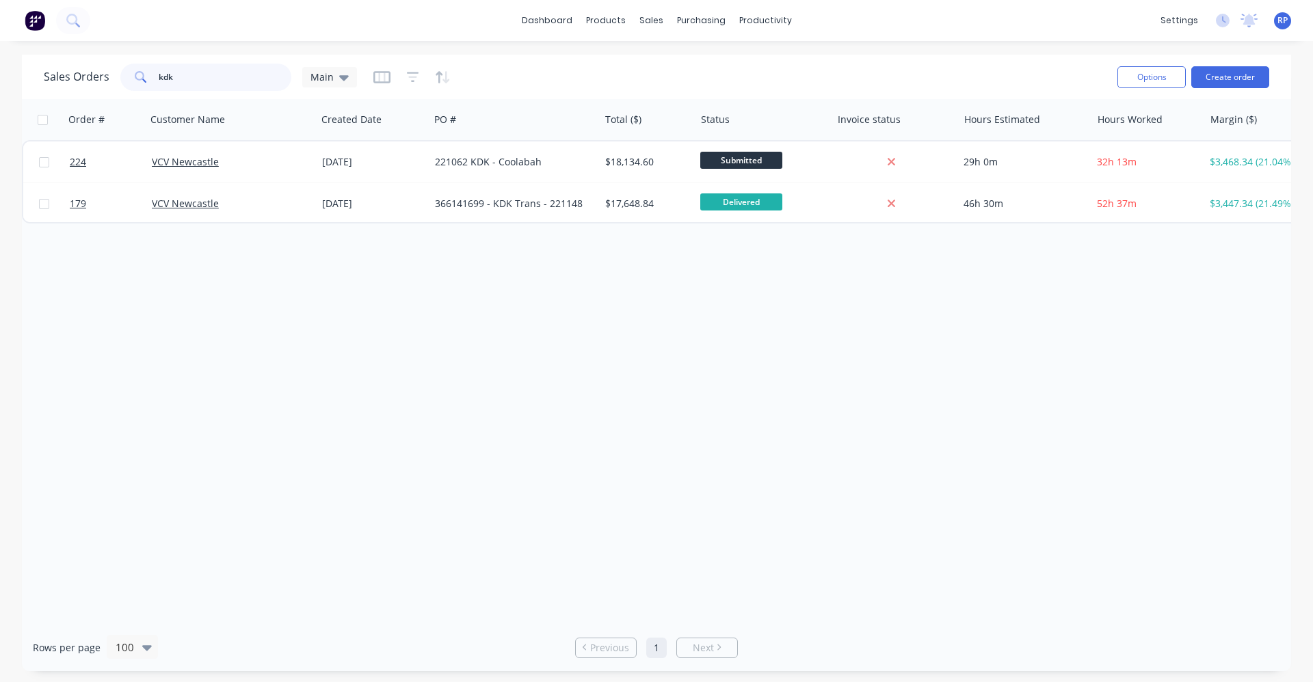
click at [237, 73] on input "kdk" at bounding box center [225, 77] width 133 height 27
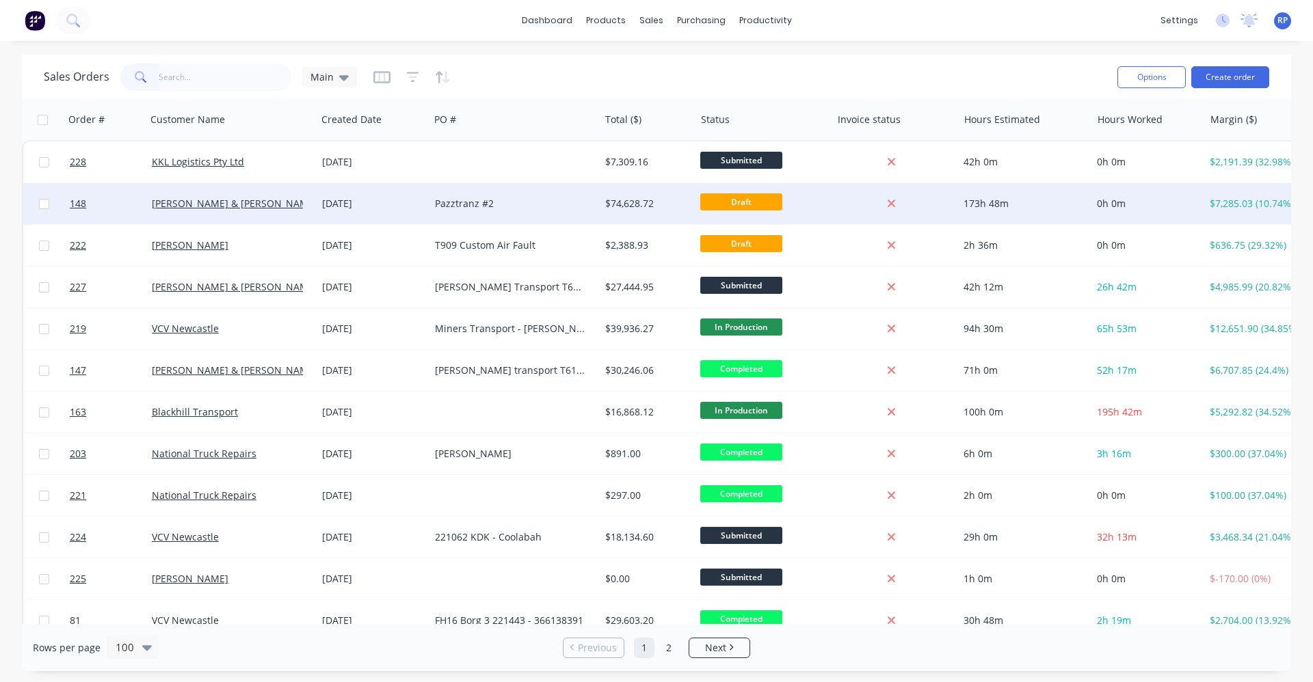
click at [432, 209] on div "Pazztranz #2" at bounding box center [514, 203] width 170 height 41
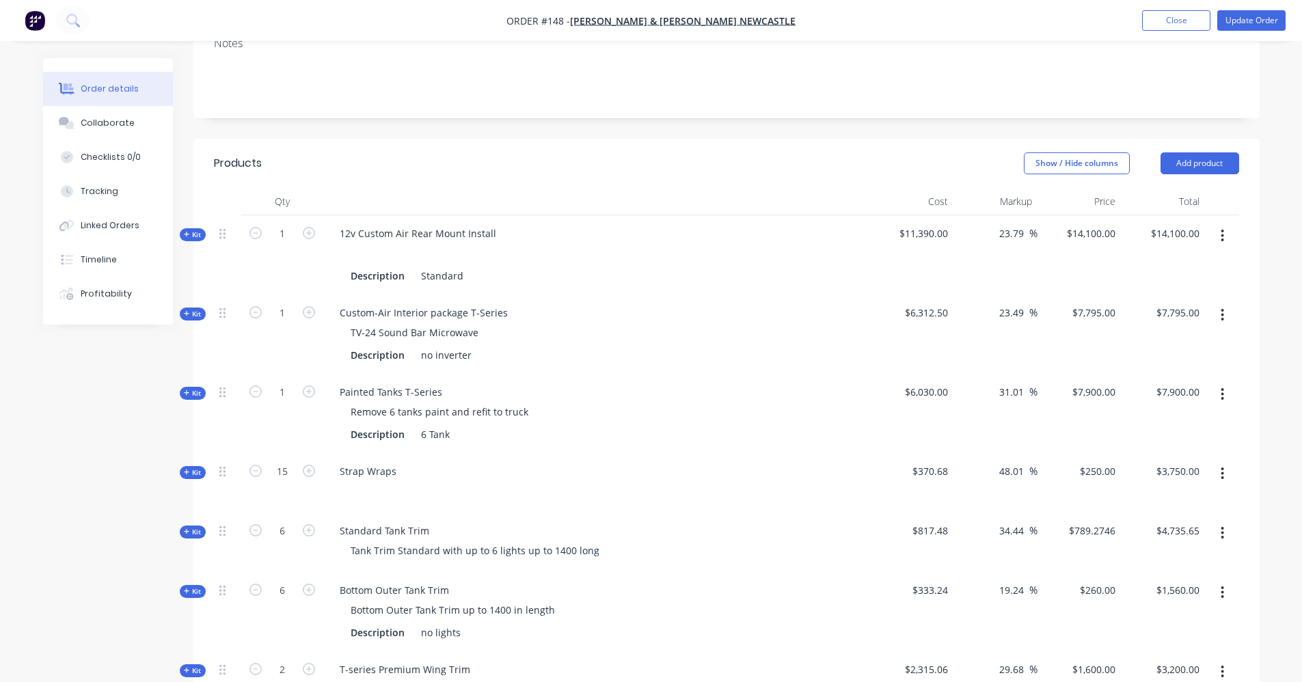
scroll to position [205, 0]
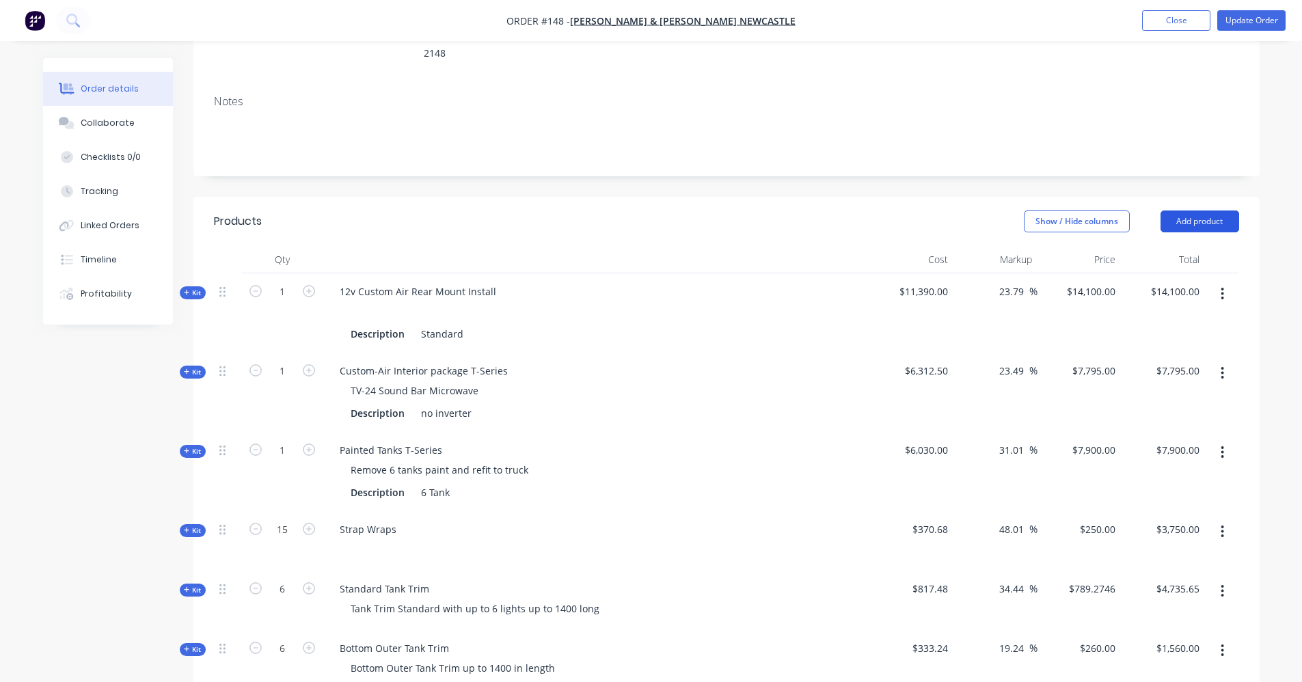
click at [1186, 211] on button "Add product" at bounding box center [1200, 222] width 79 height 22
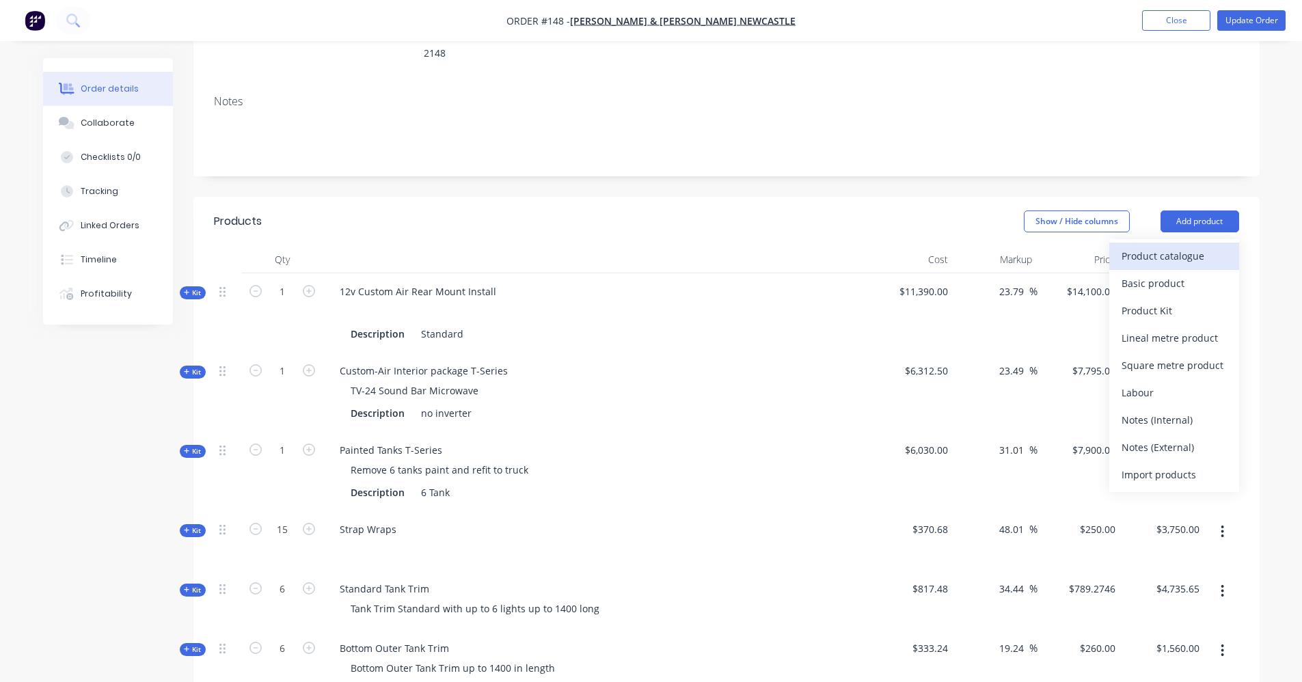
click at [1190, 246] on div "Product catalogue" at bounding box center [1174, 256] width 105 height 20
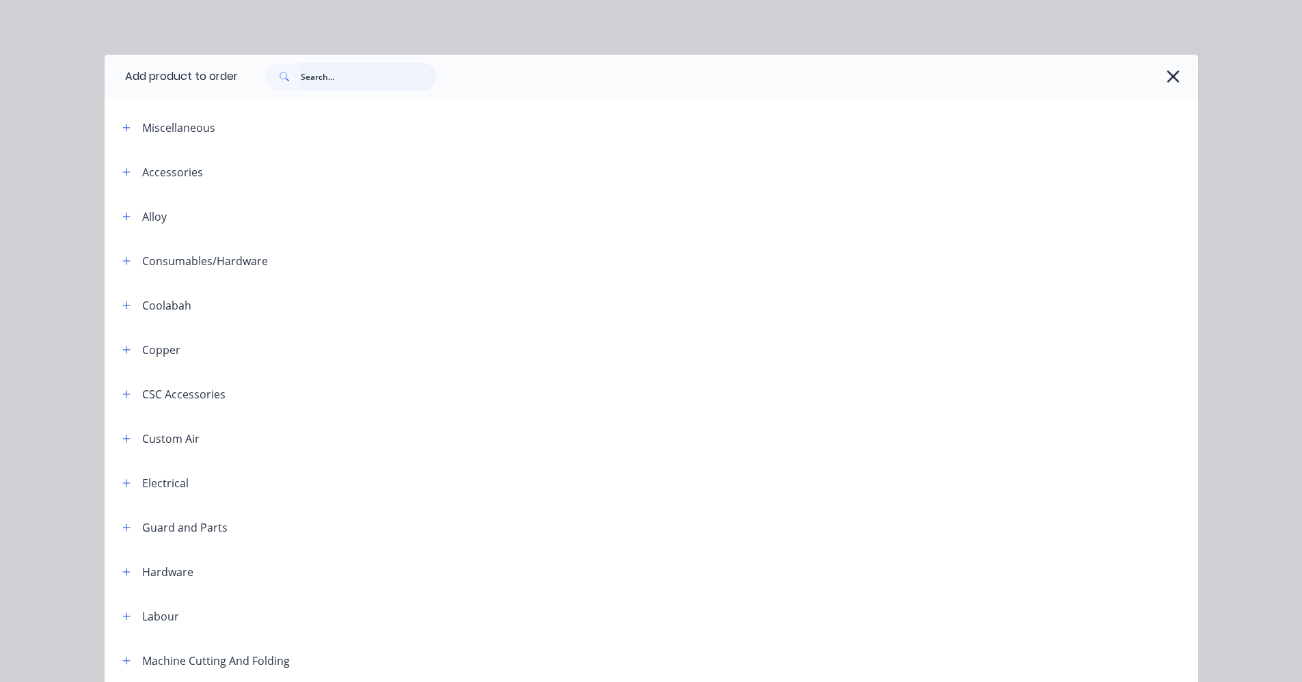
click at [321, 78] on input "text" at bounding box center [368, 76] width 135 height 27
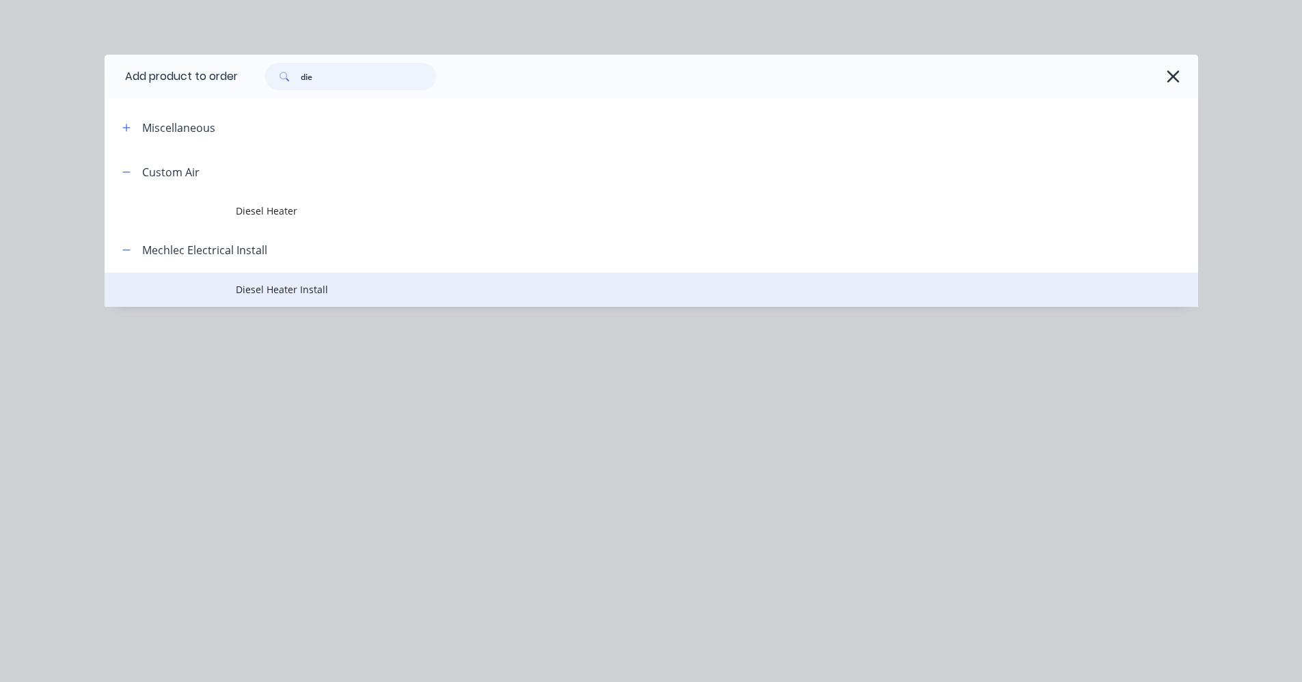
type input "die"
click at [293, 292] on span "Diesel Heater Install" at bounding box center [621, 289] width 770 height 14
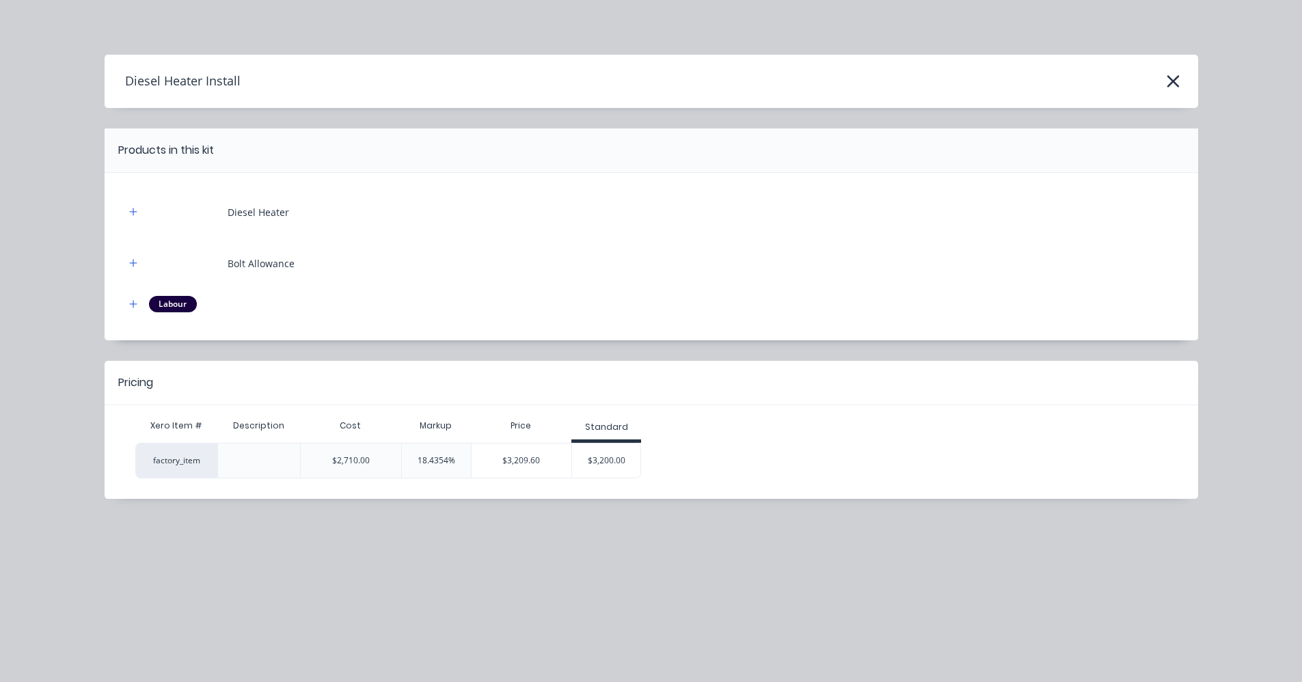
drag, startPoint x: 607, startPoint y: 466, endPoint x: 601, endPoint y: 470, distance: 7.4
click at [608, 466] on div "$3,200.00" at bounding box center [606, 461] width 68 height 34
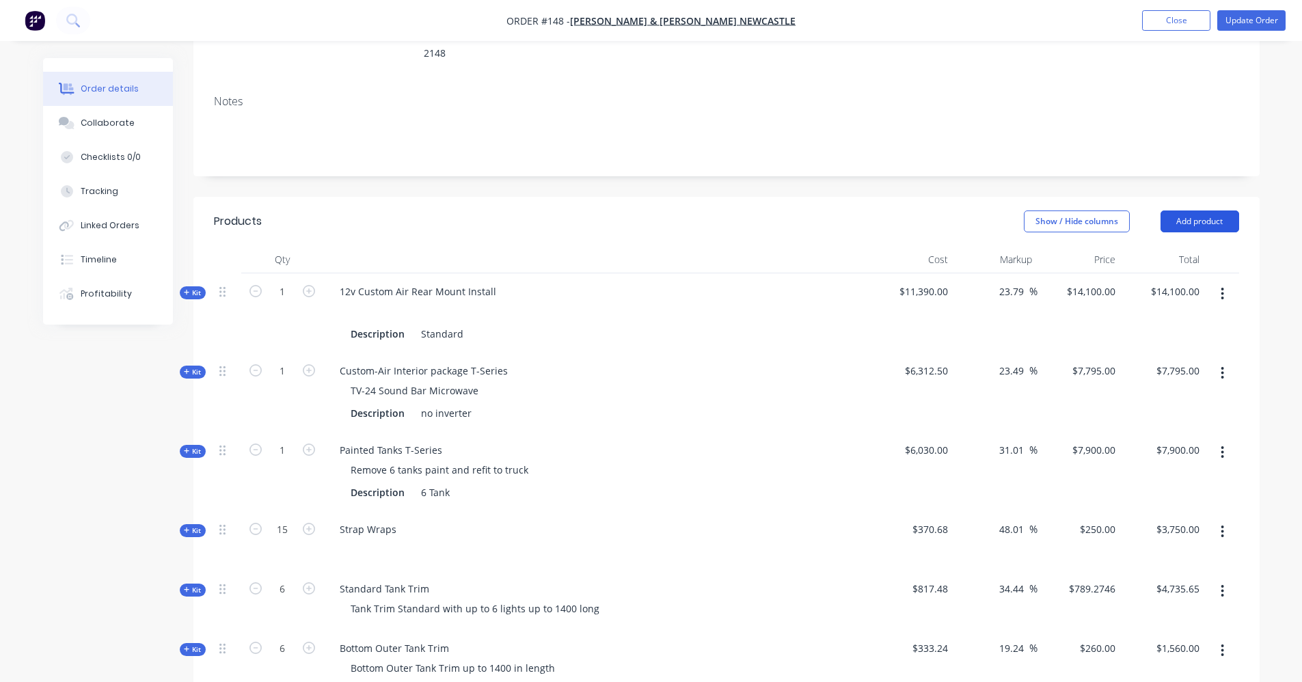
click at [1196, 211] on button "Add product" at bounding box center [1200, 222] width 79 height 22
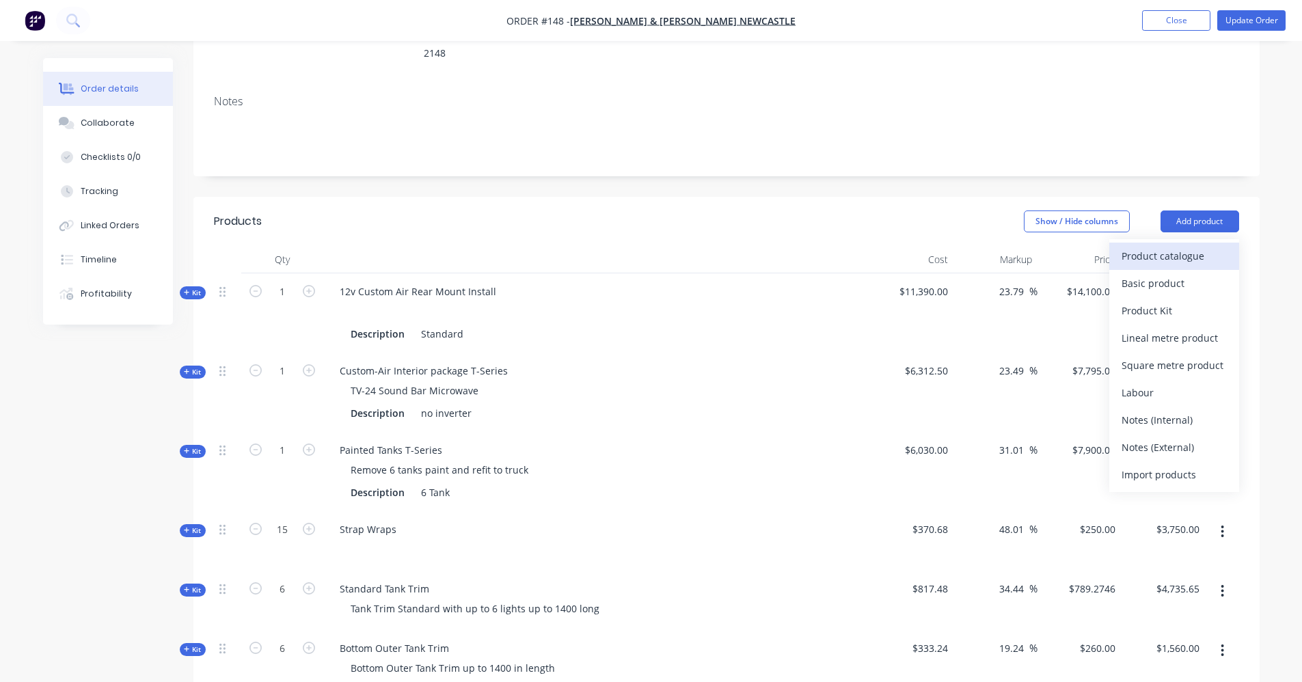
click at [1203, 246] on div "Product catalogue" at bounding box center [1174, 256] width 105 height 20
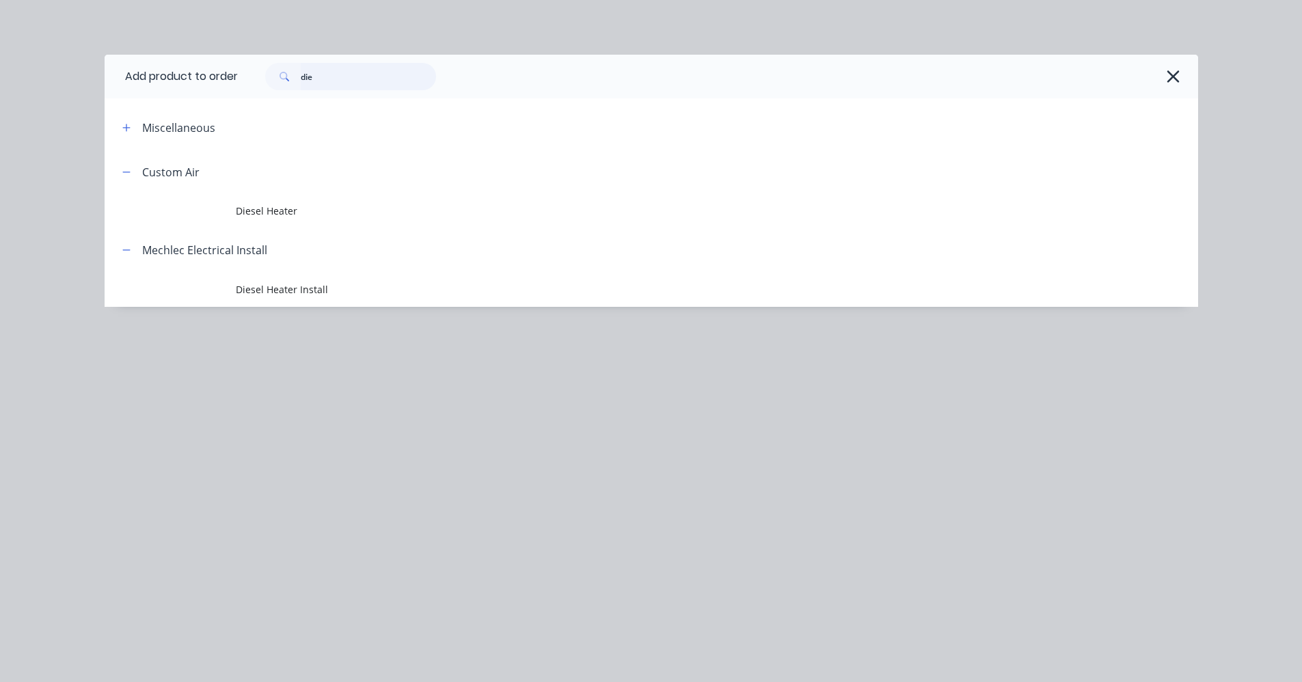
click at [390, 75] on input "die" at bounding box center [368, 76] width 135 height 27
type input "d"
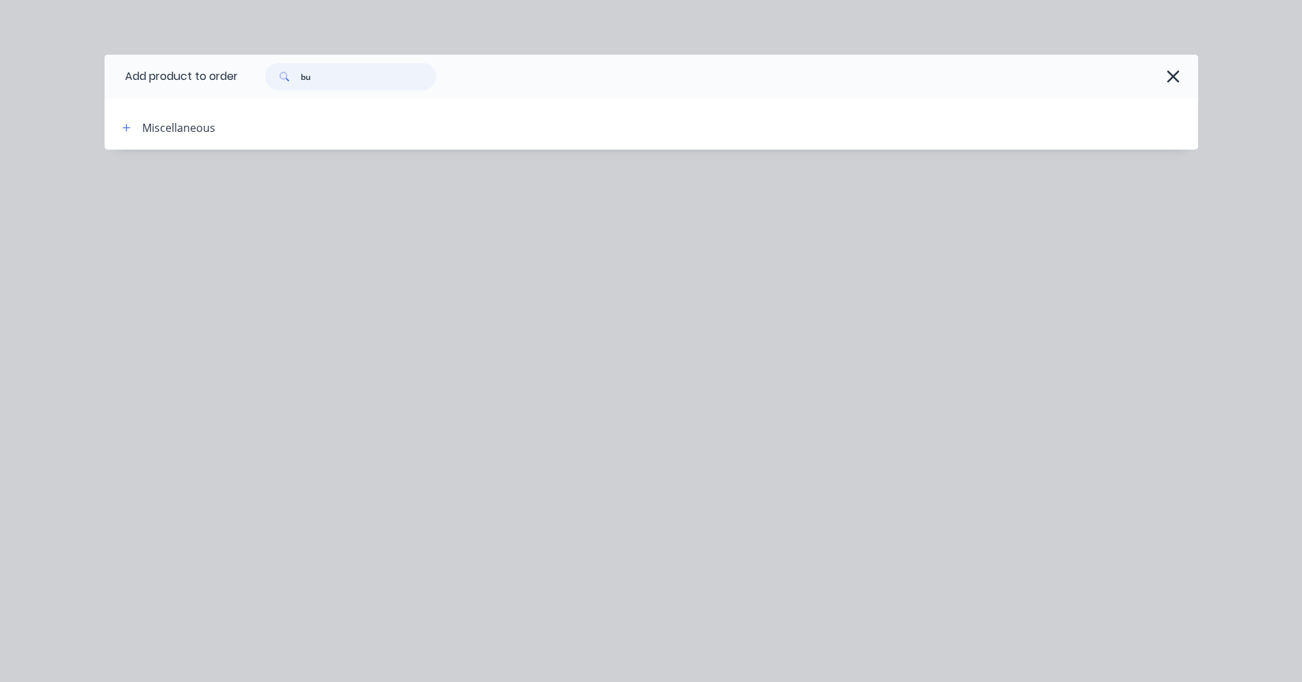
type input "b"
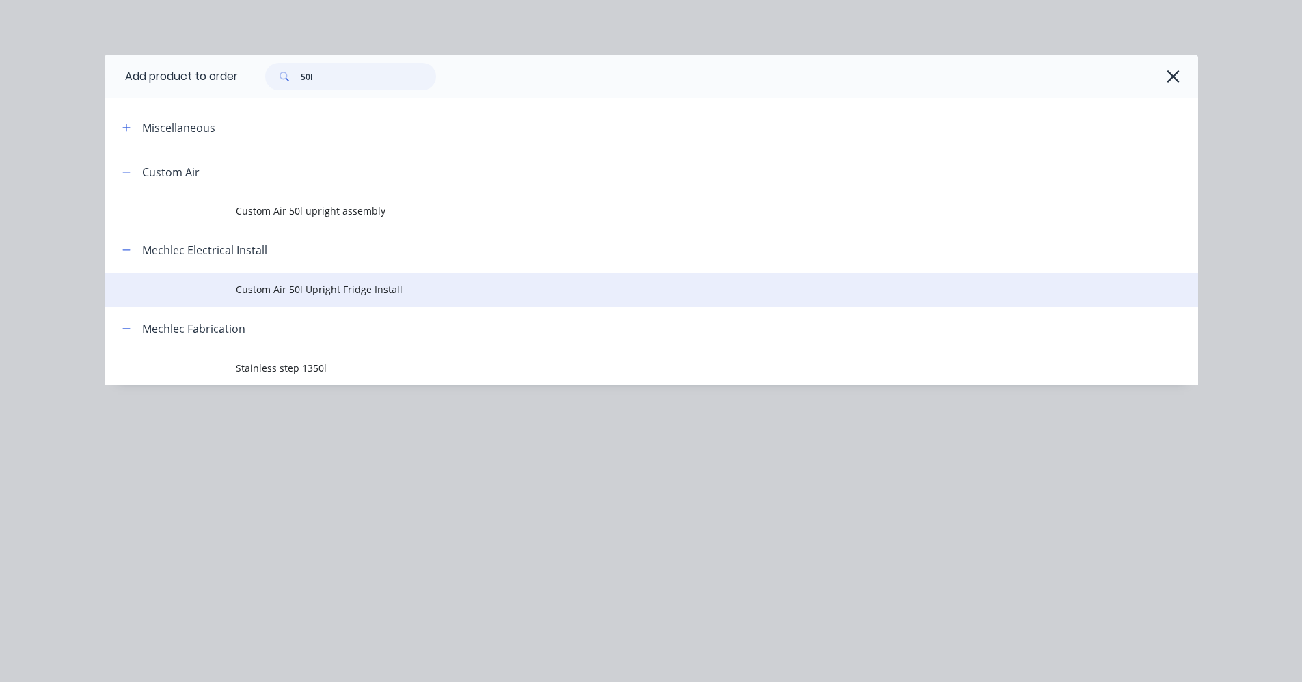
type input "50l"
click at [359, 286] on span "Custom Air 50l Upright Fridge Install" at bounding box center [621, 289] width 770 height 14
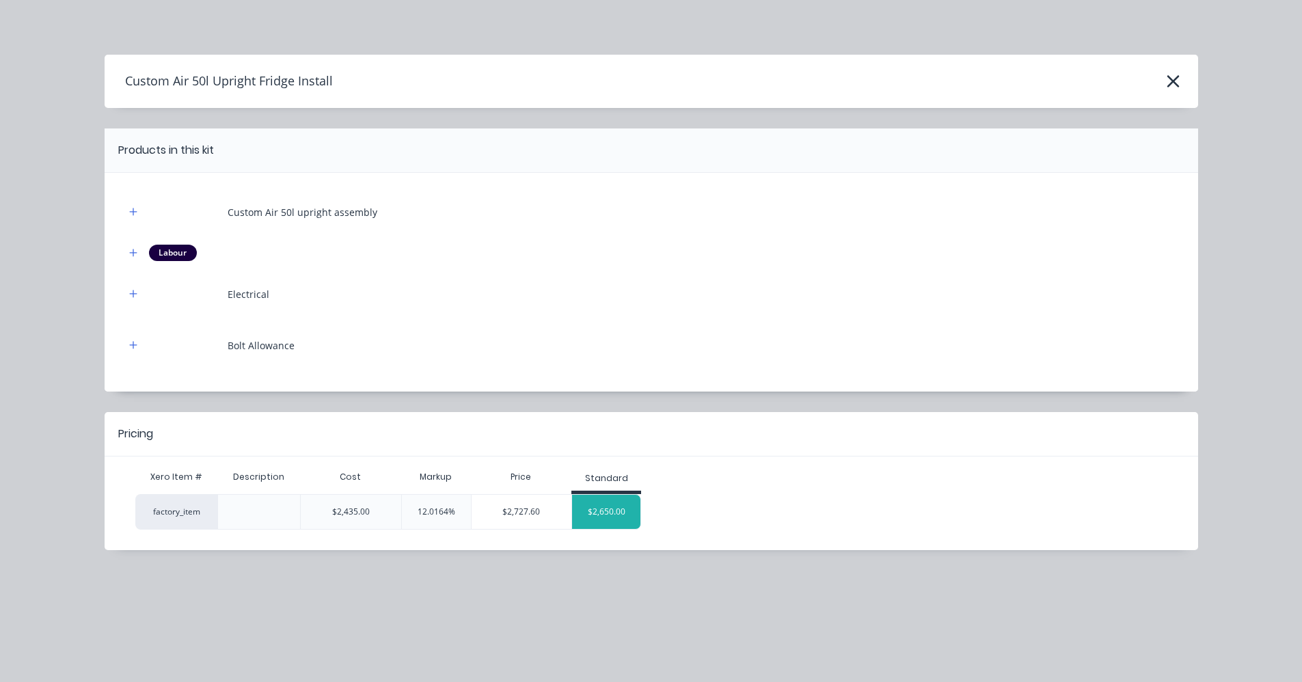
click at [601, 509] on div "$2,650.00" at bounding box center [606, 512] width 68 height 34
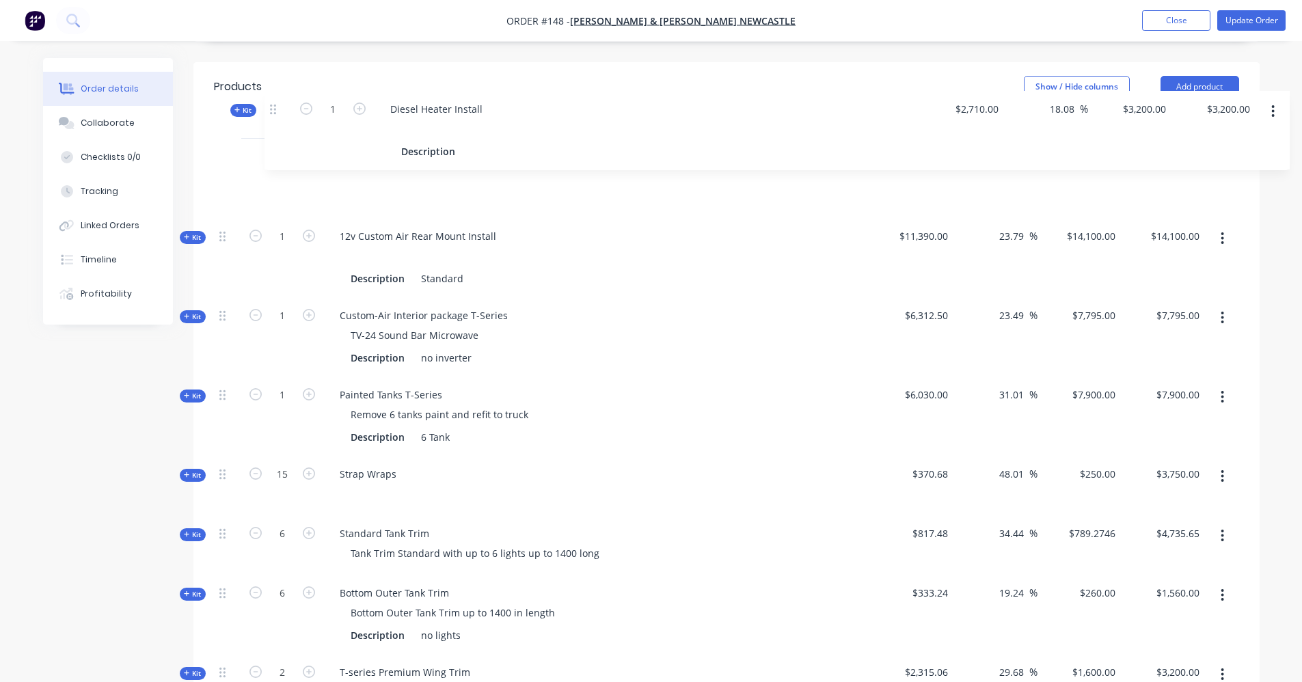
scroll to position [331, 0]
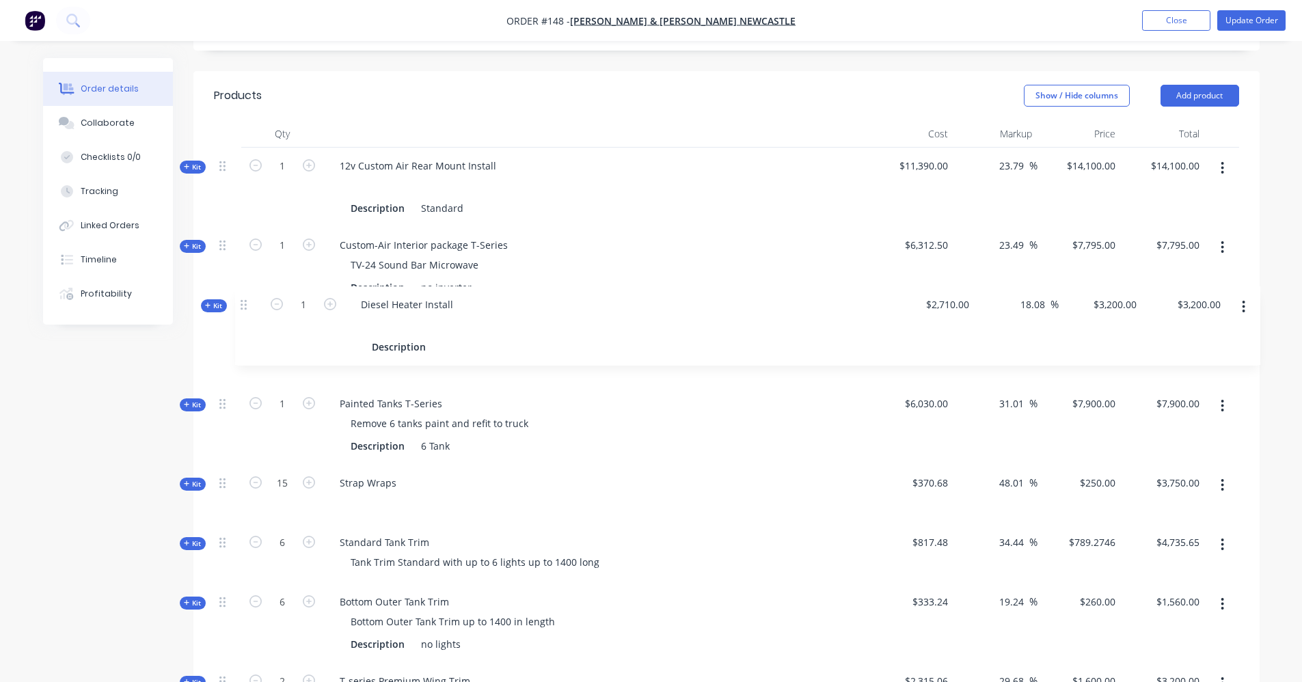
drag, startPoint x: 224, startPoint y: 407, endPoint x: 244, endPoint y: 299, distance: 109.3
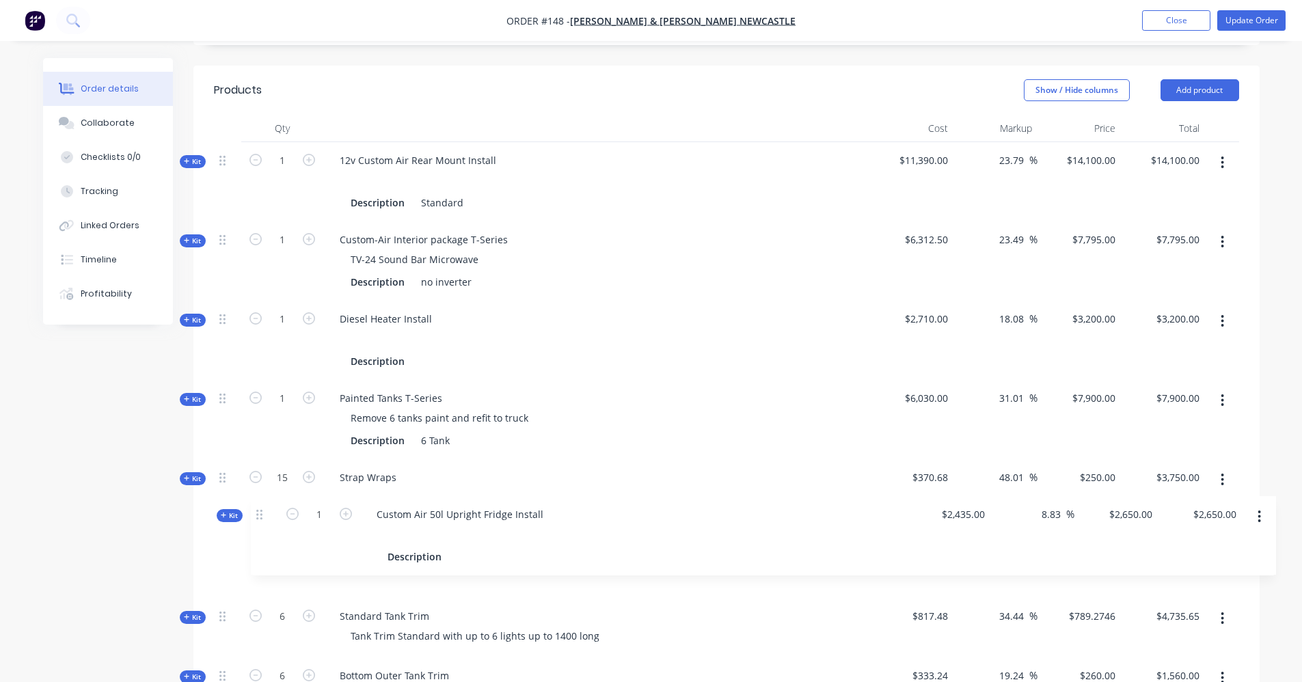
scroll to position [337, 0]
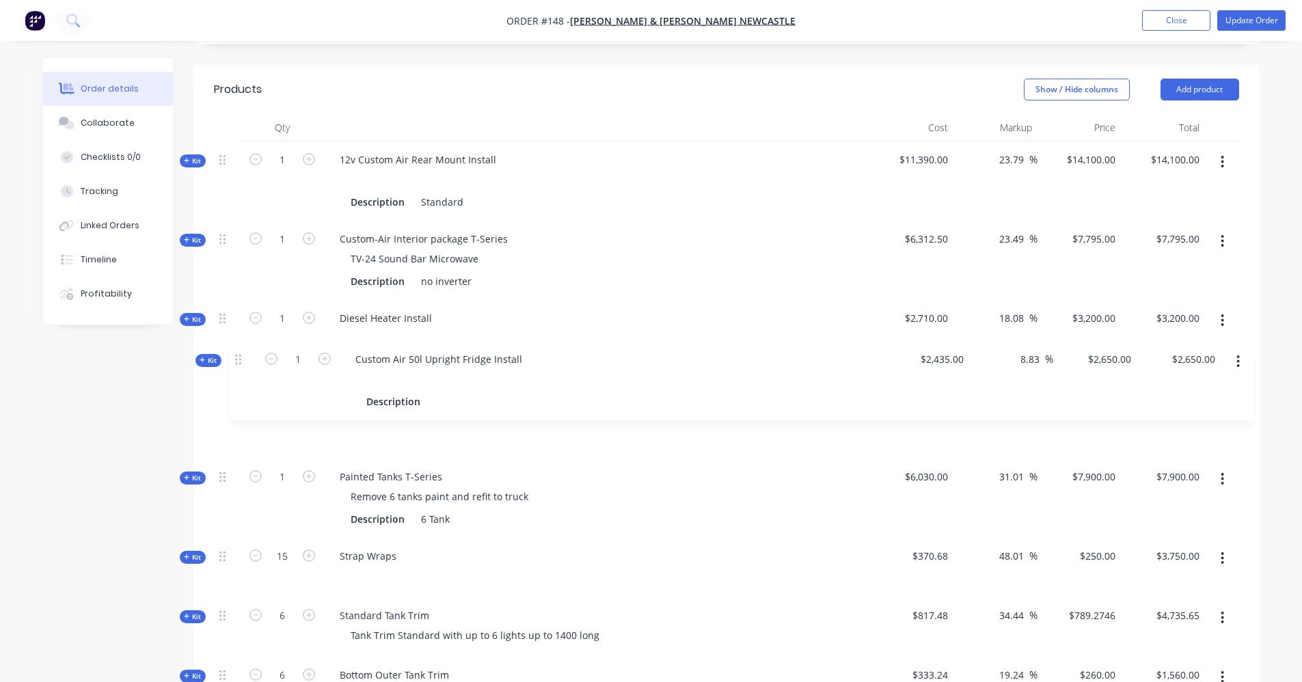
drag, startPoint x: 219, startPoint y: 217, endPoint x: 237, endPoint y: 361, distance: 144.7
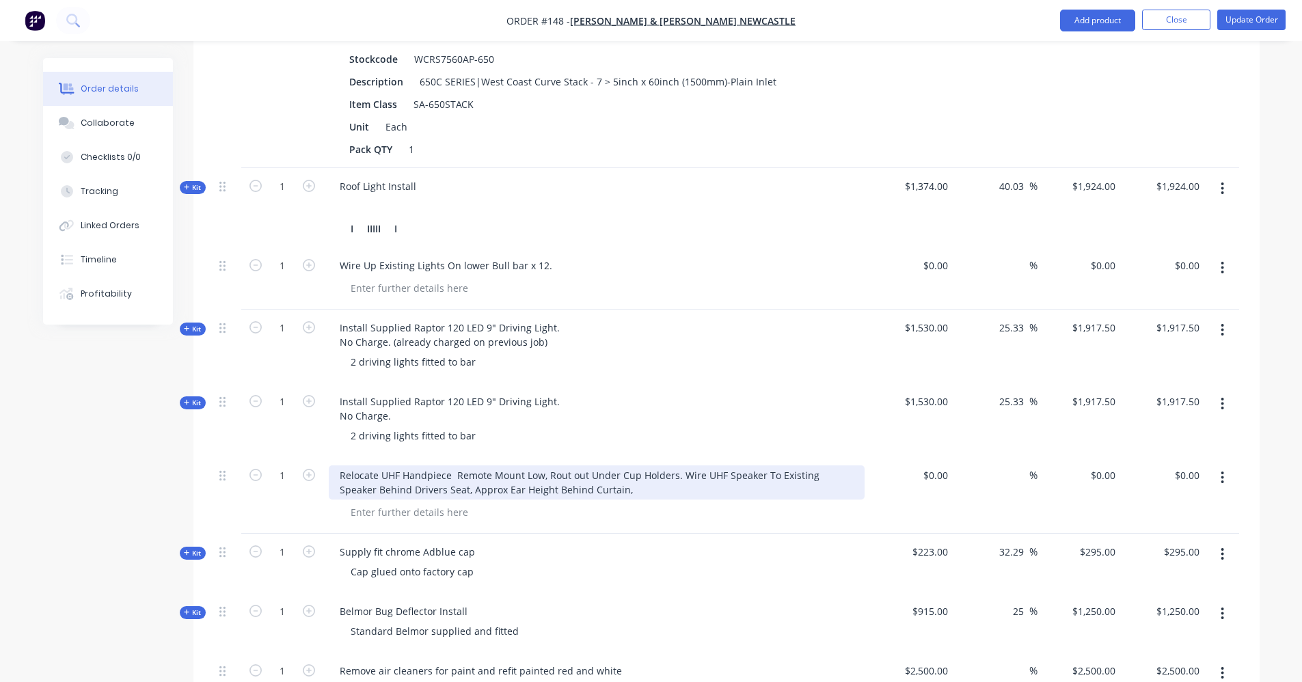
scroll to position [1568, 0]
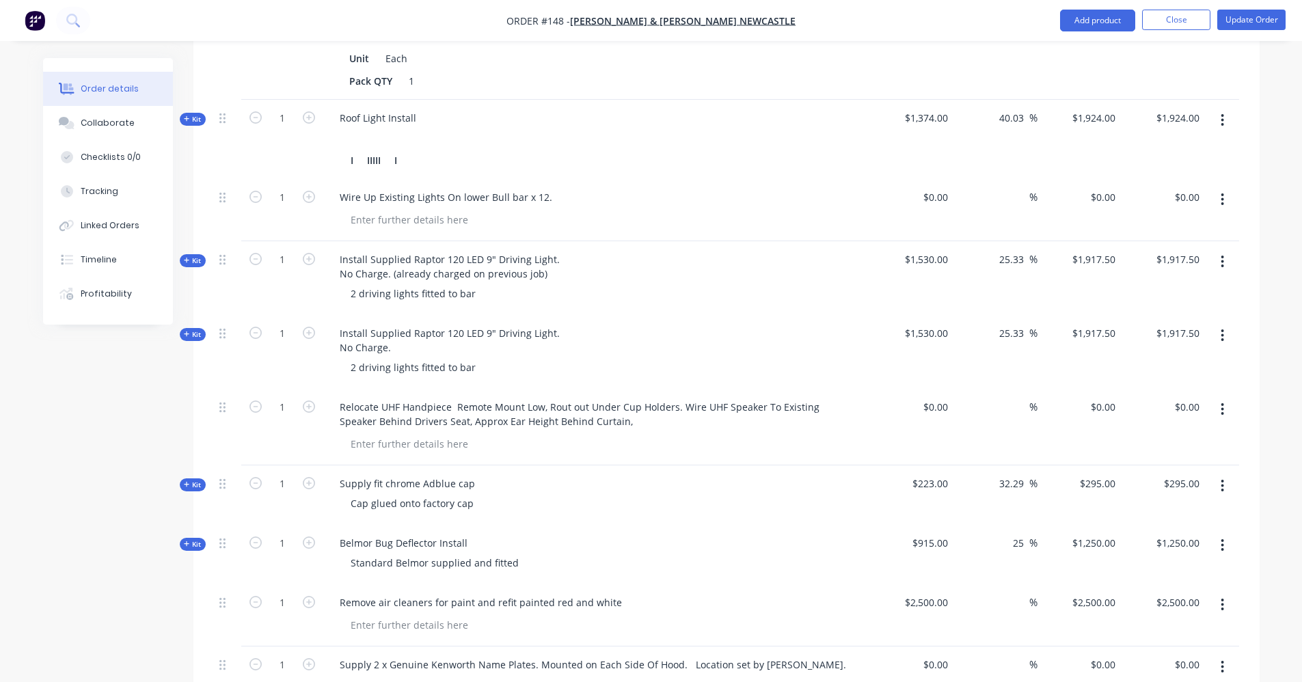
click at [1227, 397] on button "button" at bounding box center [1223, 409] width 32 height 25
click at [1136, 518] on div "Delete" at bounding box center [1174, 528] width 105 height 20
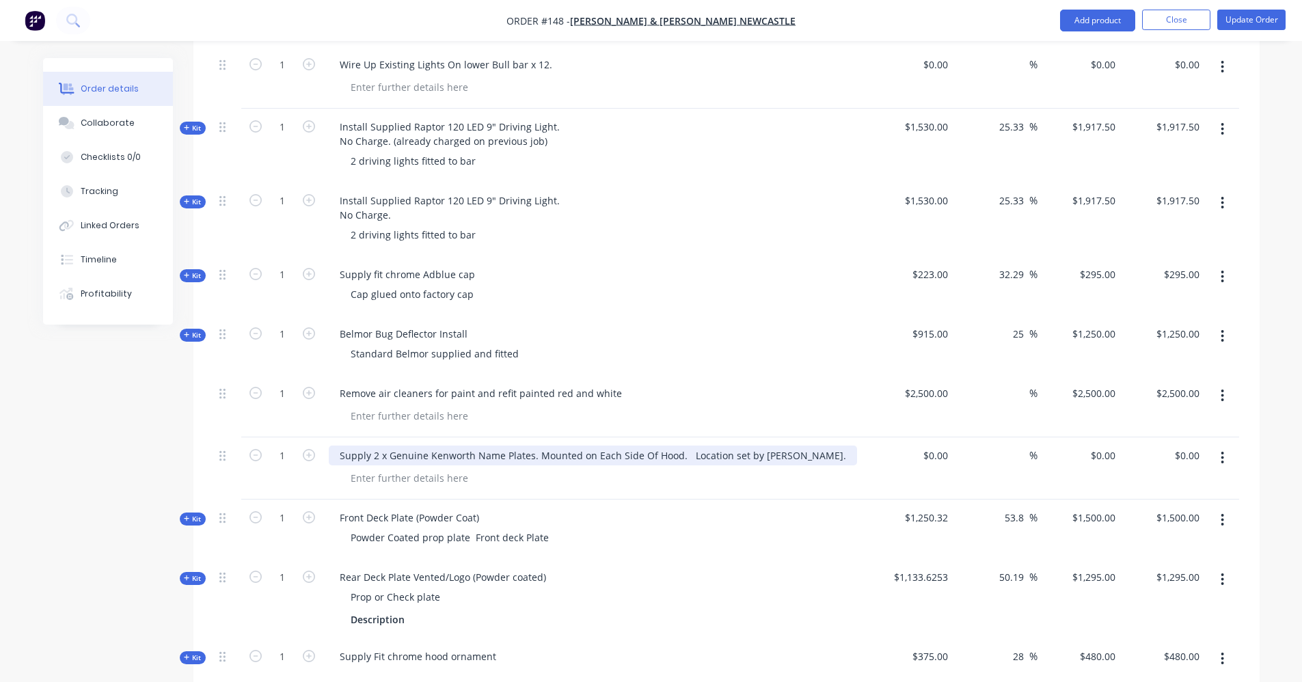
scroll to position [1704, 0]
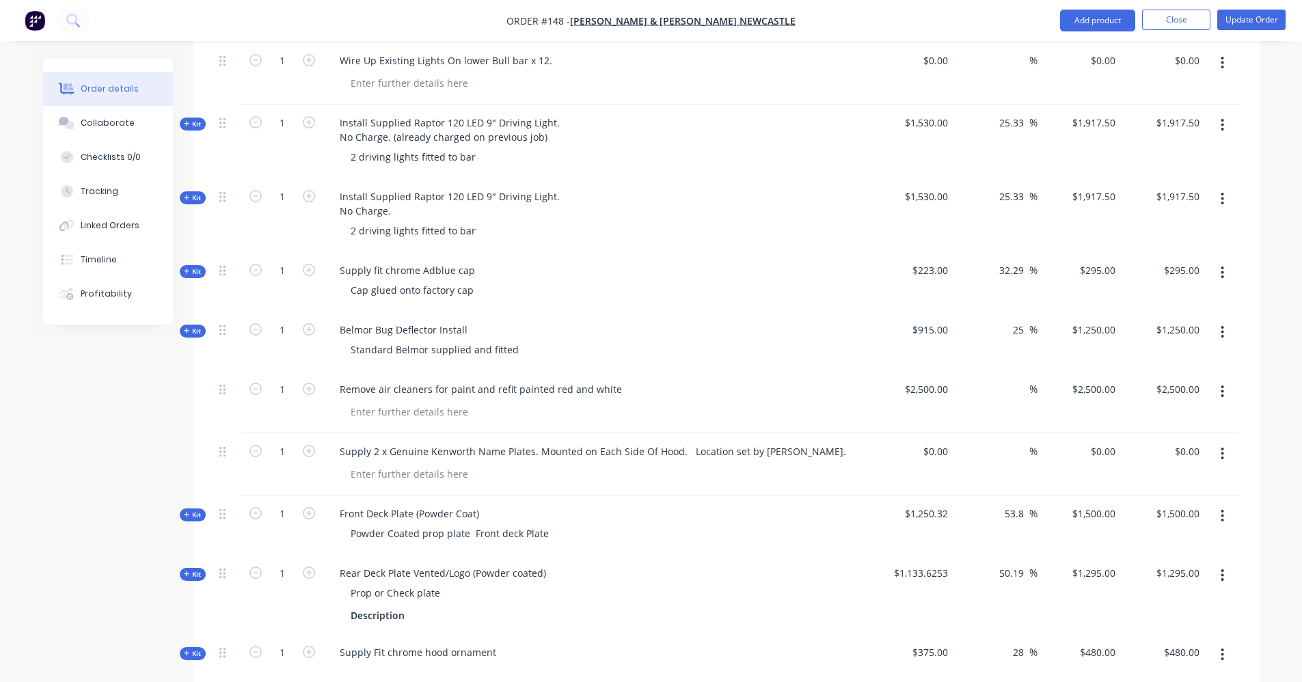
click at [1224, 442] on button "button" at bounding box center [1223, 454] width 32 height 25
click at [1166, 562] on div "Delete" at bounding box center [1174, 572] width 105 height 20
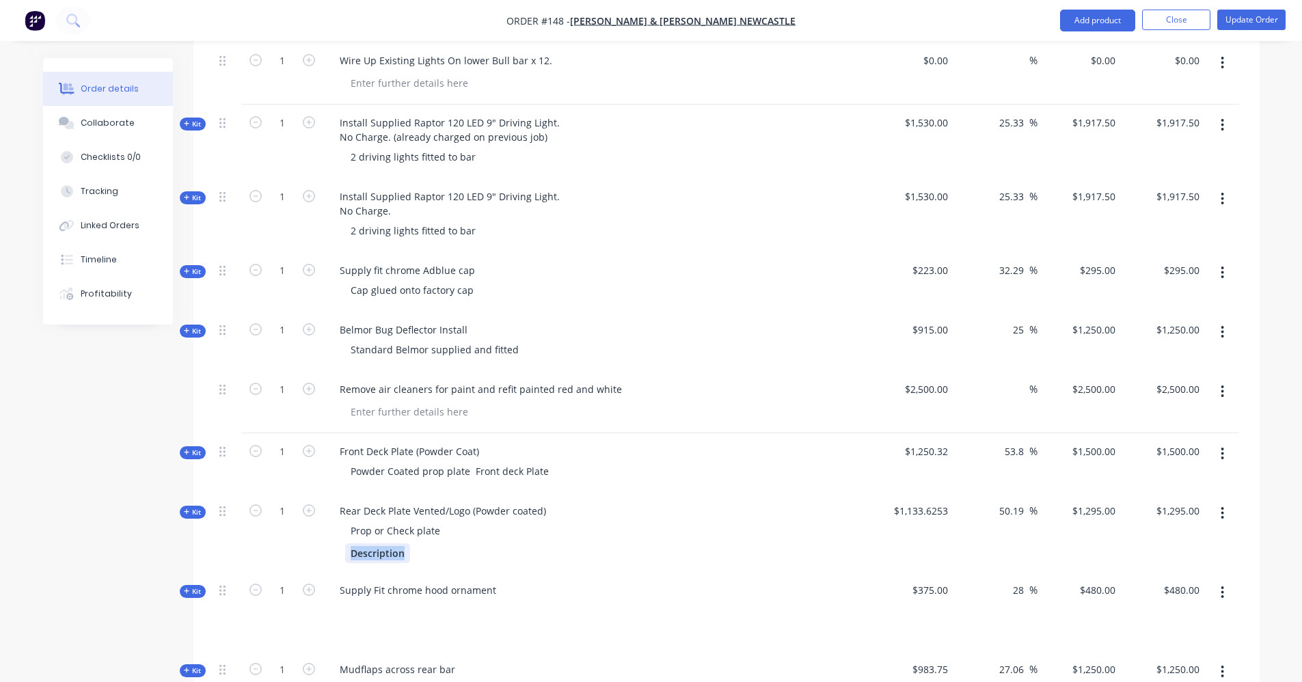
drag, startPoint x: 402, startPoint y: 539, endPoint x: 313, endPoint y: 539, distance: 88.9
click at [313, 539] on div "Kit 1 Rear Deck Plate Vented/Logo (Powder coated) Prop or Check plate Descripti…" at bounding box center [727, 532] width 1026 height 79
click at [1224, 506] on icon "button" at bounding box center [1222, 513] width 3 height 15
click at [1161, 649] on div "Delete" at bounding box center [1174, 659] width 105 height 20
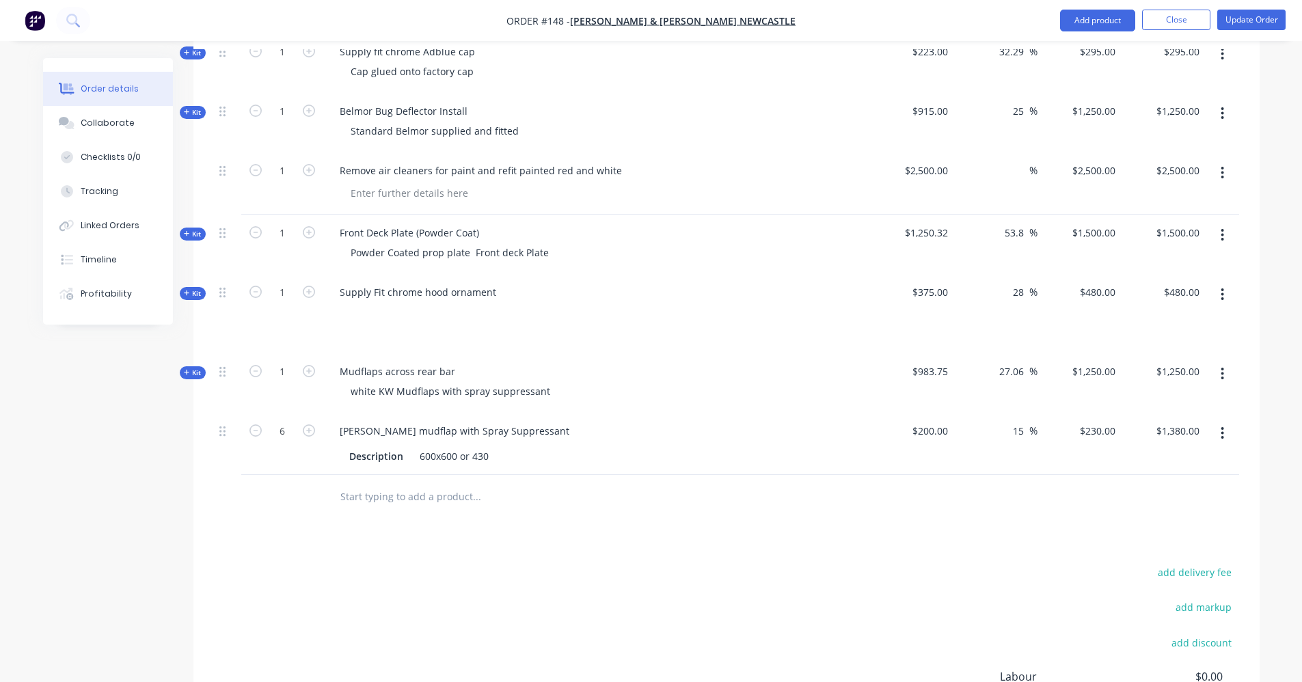
scroll to position [1978, 0]
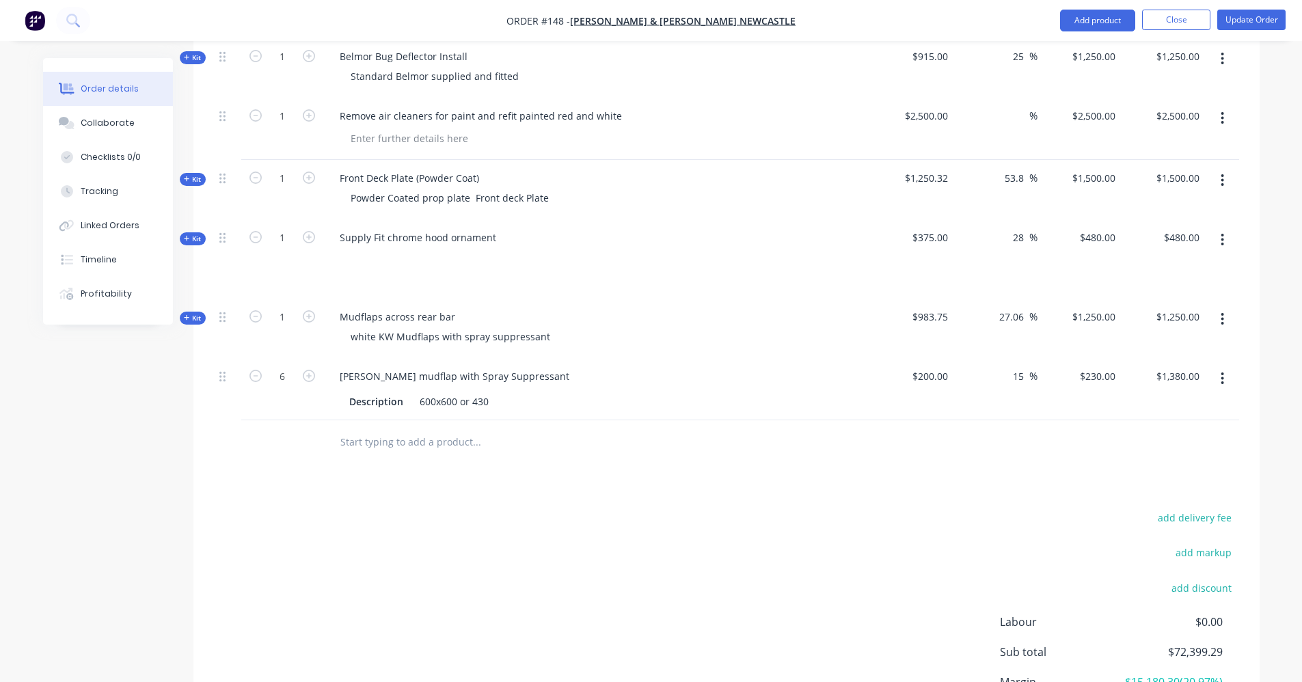
click at [433, 429] on input "text" at bounding box center [476, 442] width 273 height 27
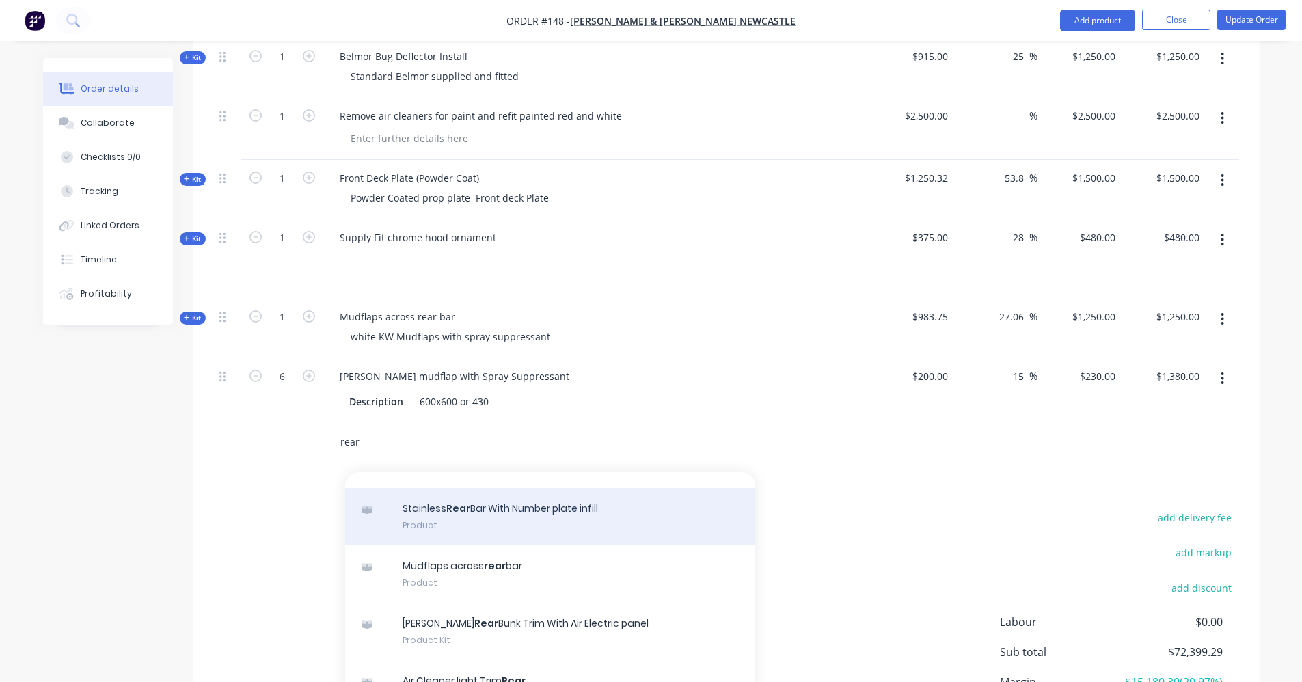
scroll to position [137, 0]
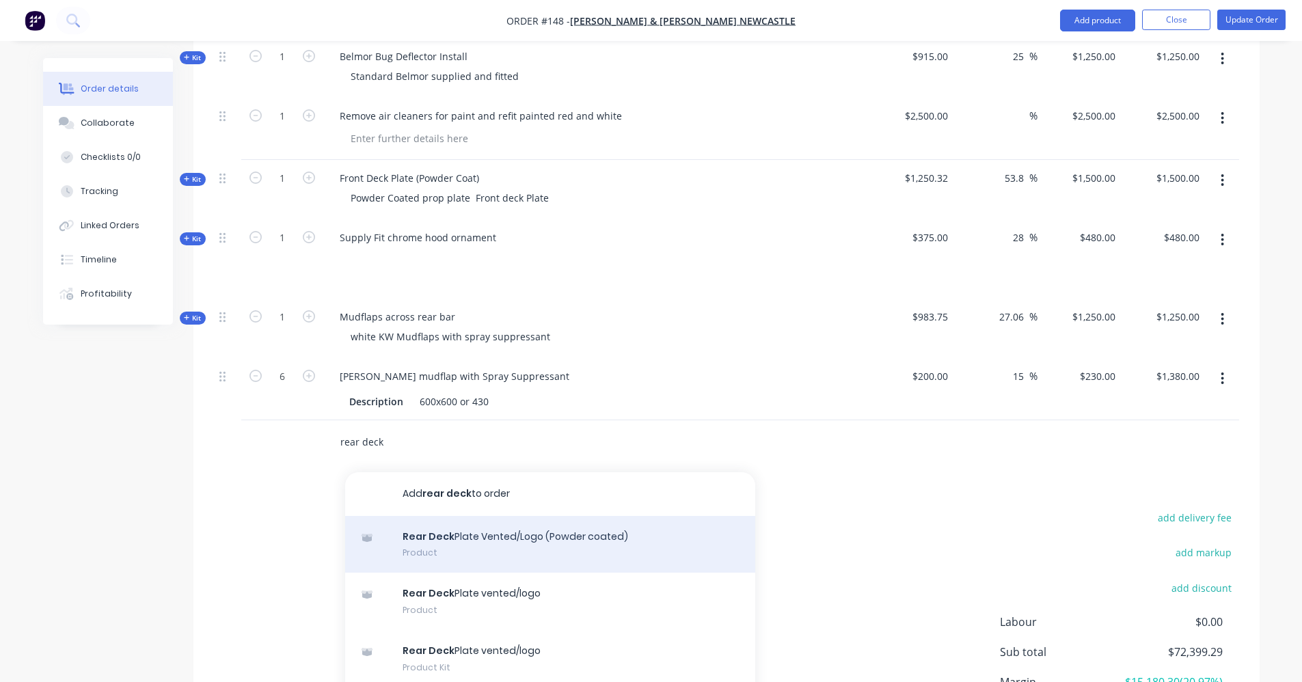
type input "rear deck"
click at [469, 522] on div "Rear Deck Plate Vented/Logo (Powder coated) Product" at bounding box center [550, 544] width 410 height 57
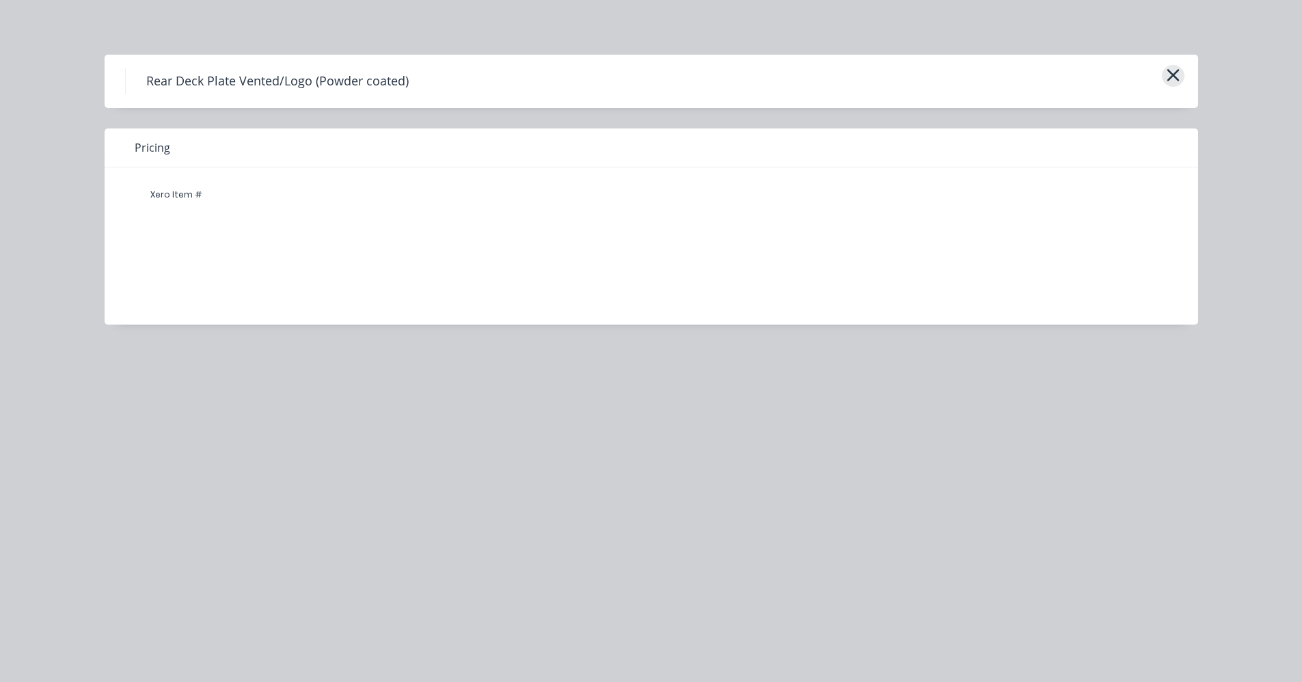
click at [1173, 72] on icon "button" at bounding box center [1173, 75] width 14 height 19
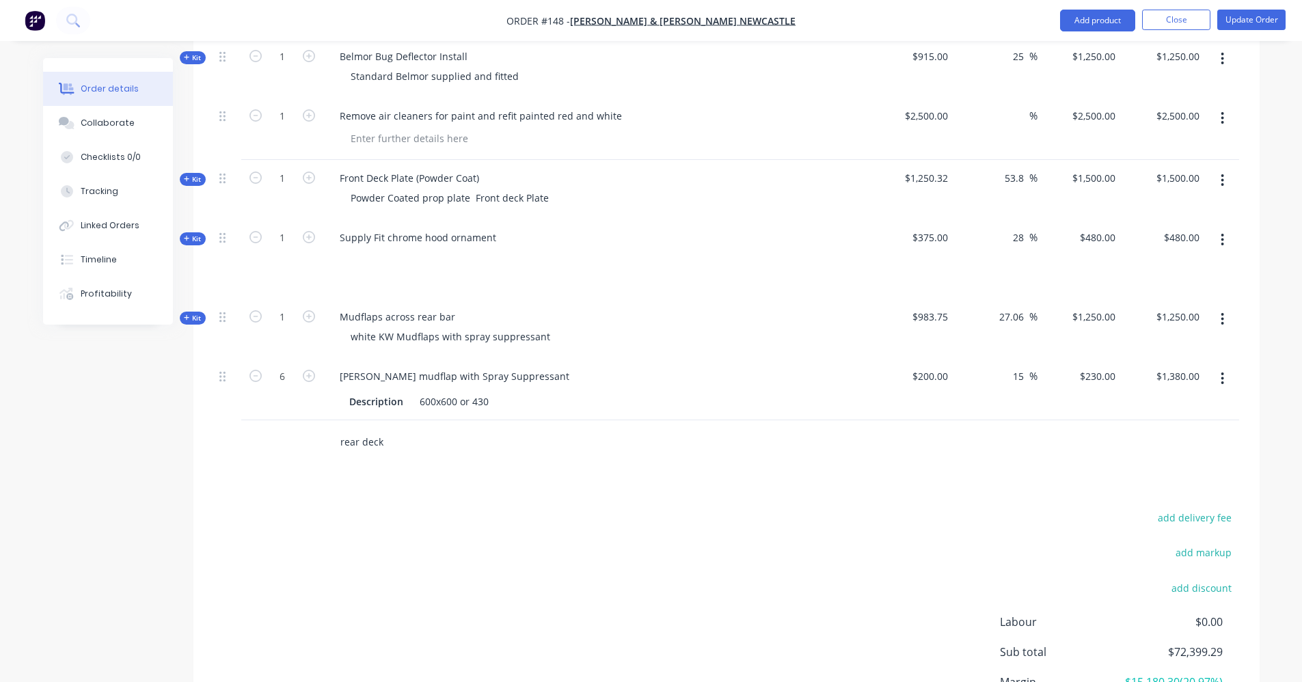
click at [392, 429] on input "rear deck" at bounding box center [476, 442] width 273 height 27
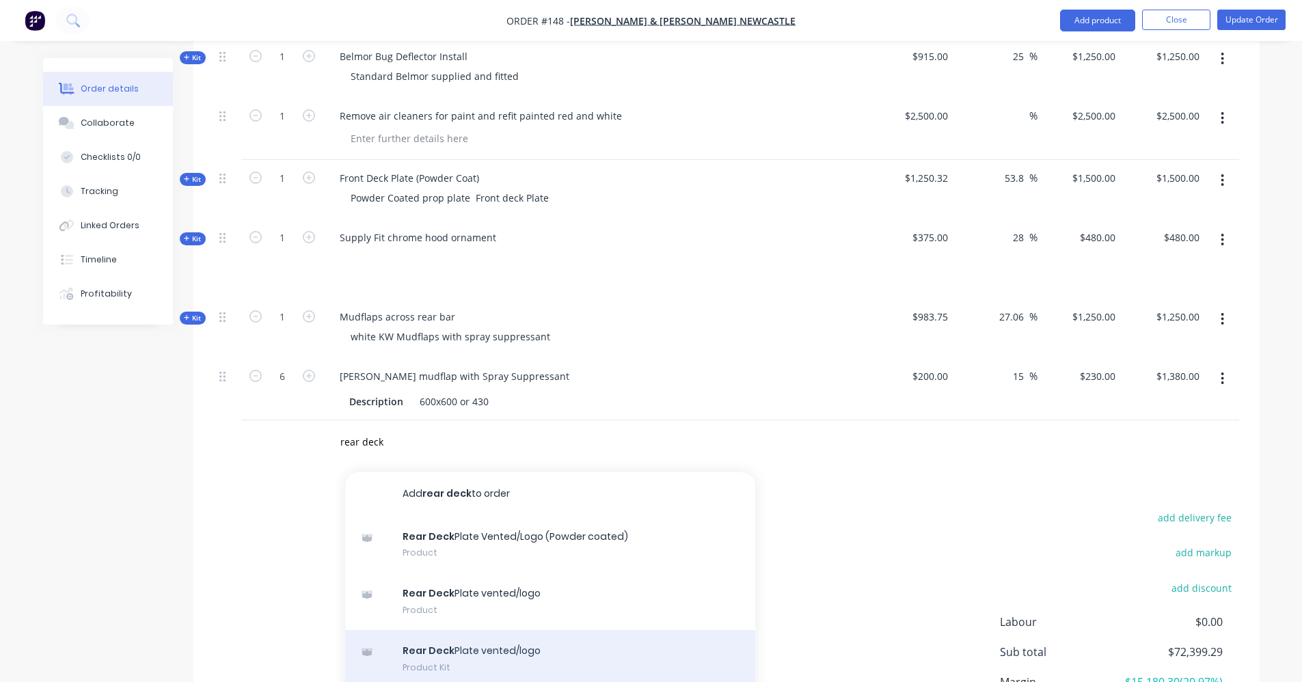
click at [481, 630] on div "Rear Deck Plate vented/logo Product Kit" at bounding box center [550, 658] width 410 height 57
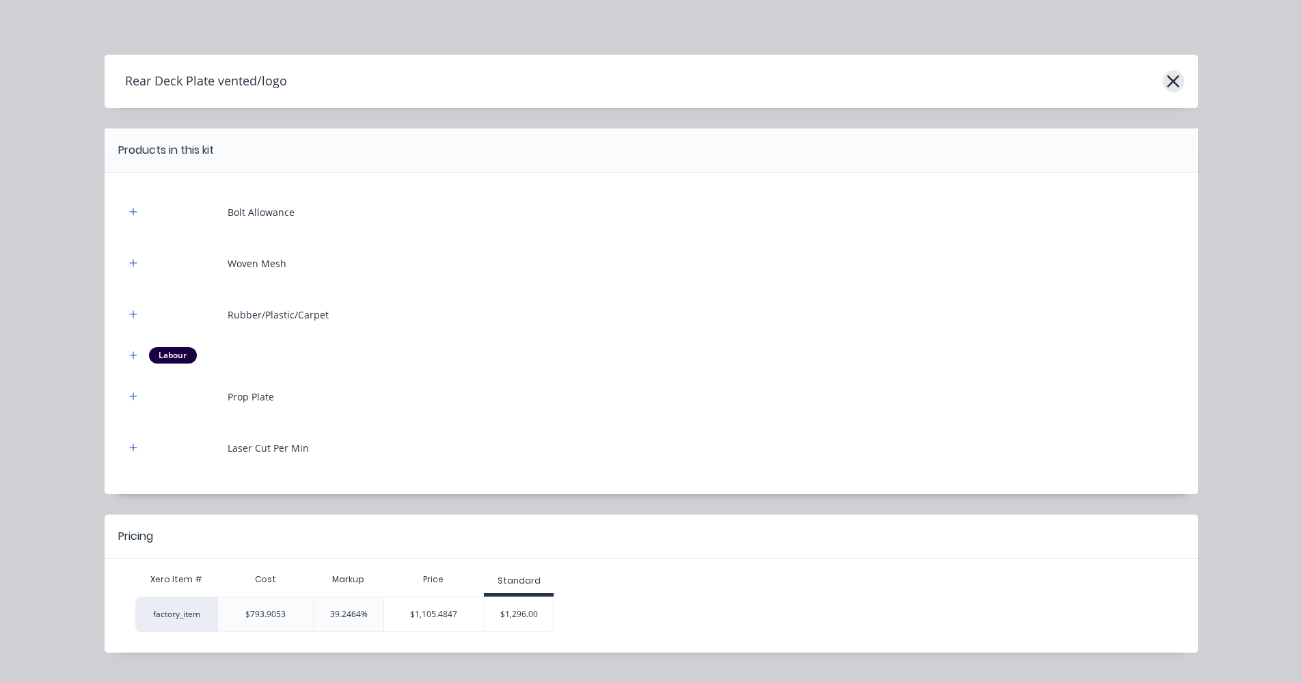
click at [1166, 81] on icon "button" at bounding box center [1173, 81] width 14 height 19
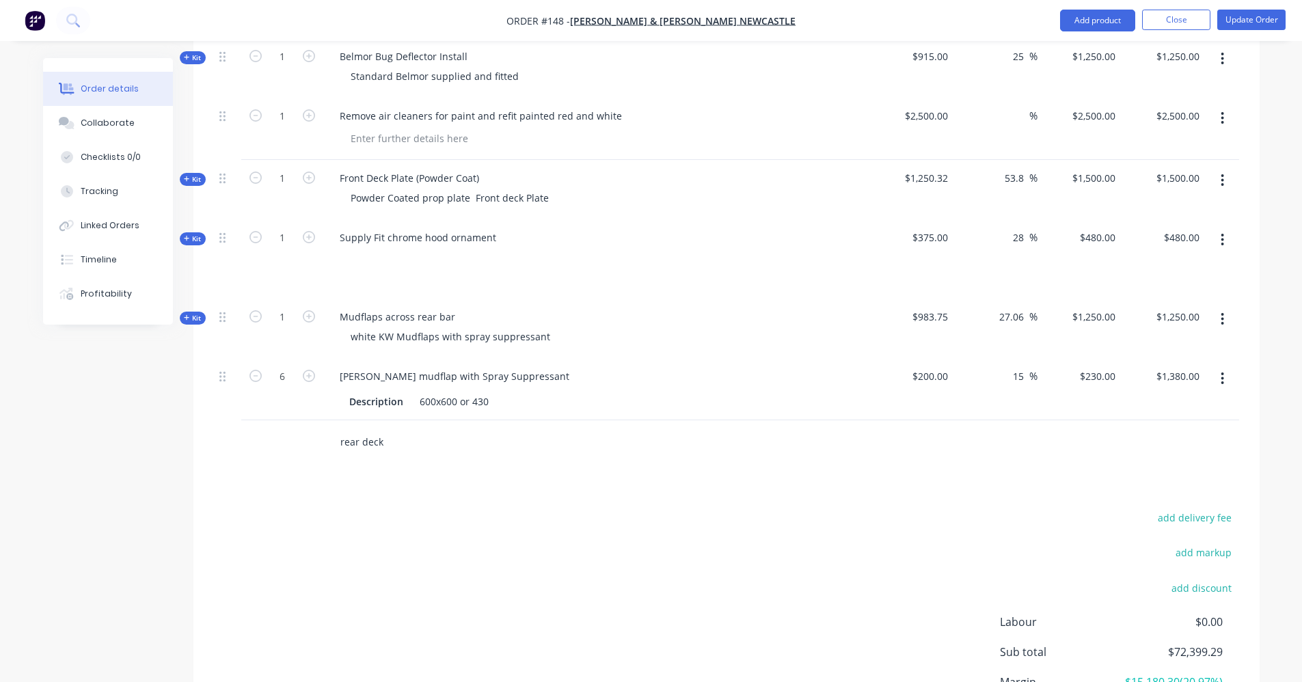
click at [382, 429] on input "rear deck" at bounding box center [476, 442] width 273 height 27
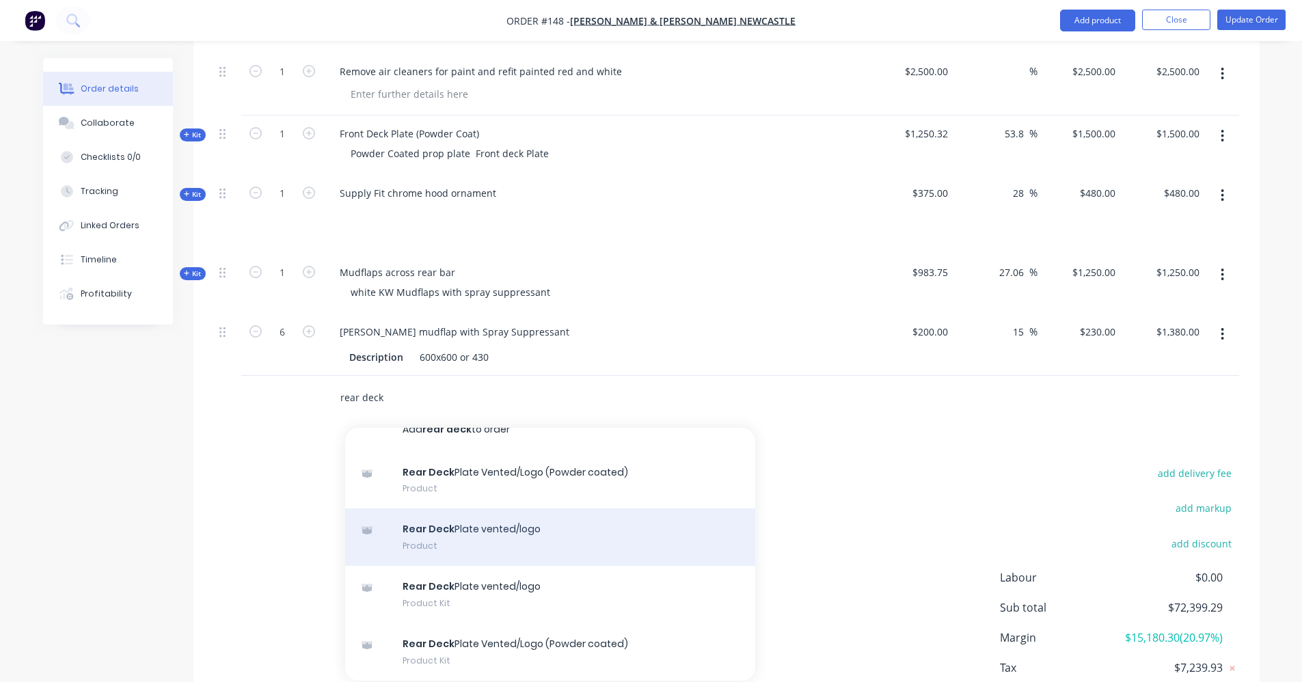
scroll to position [2046, 0]
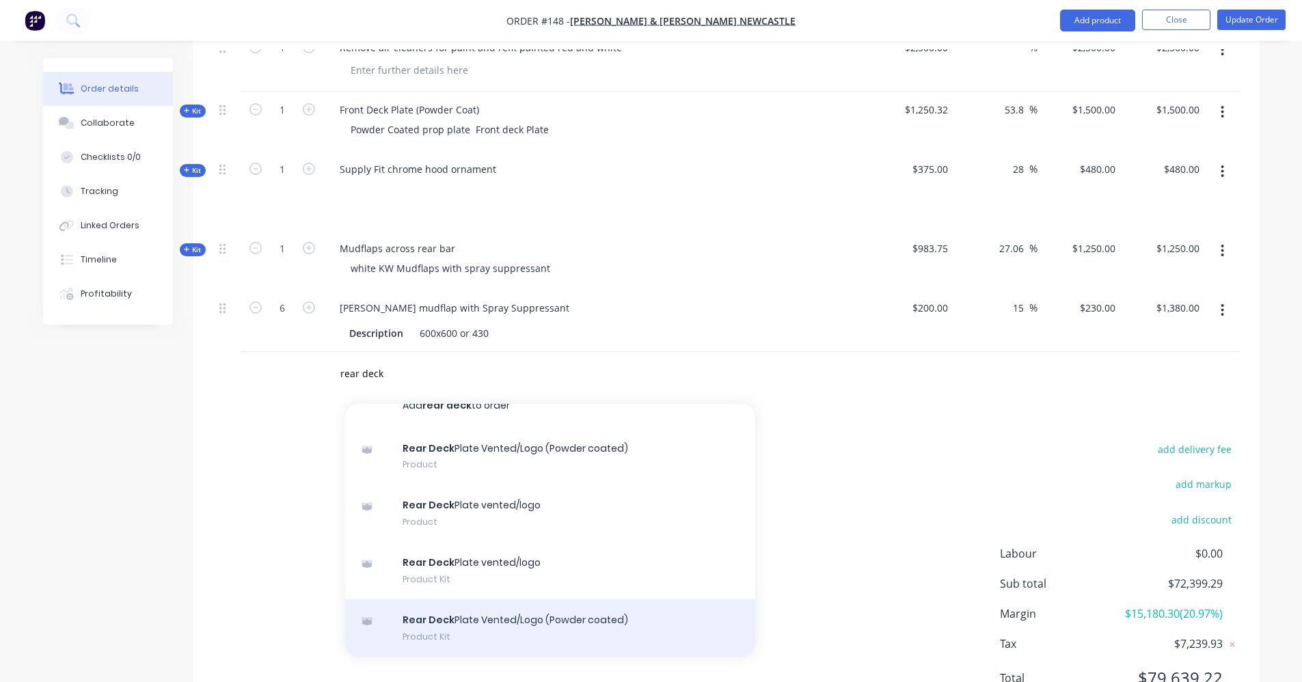
click at [586, 600] on div "Rear Deck Plate Vented/Logo (Powder coated) Product Kit" at bounding box center [550, 628] width 410 height 57
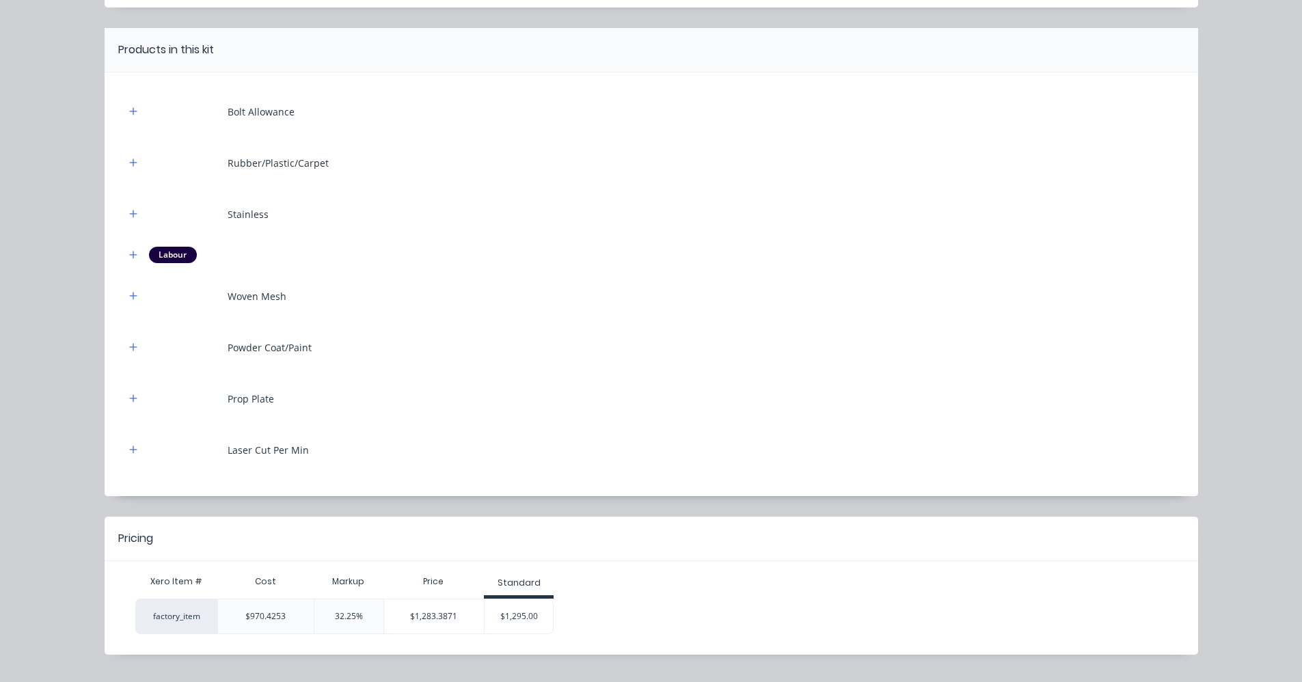
scroll to position [133, 0]
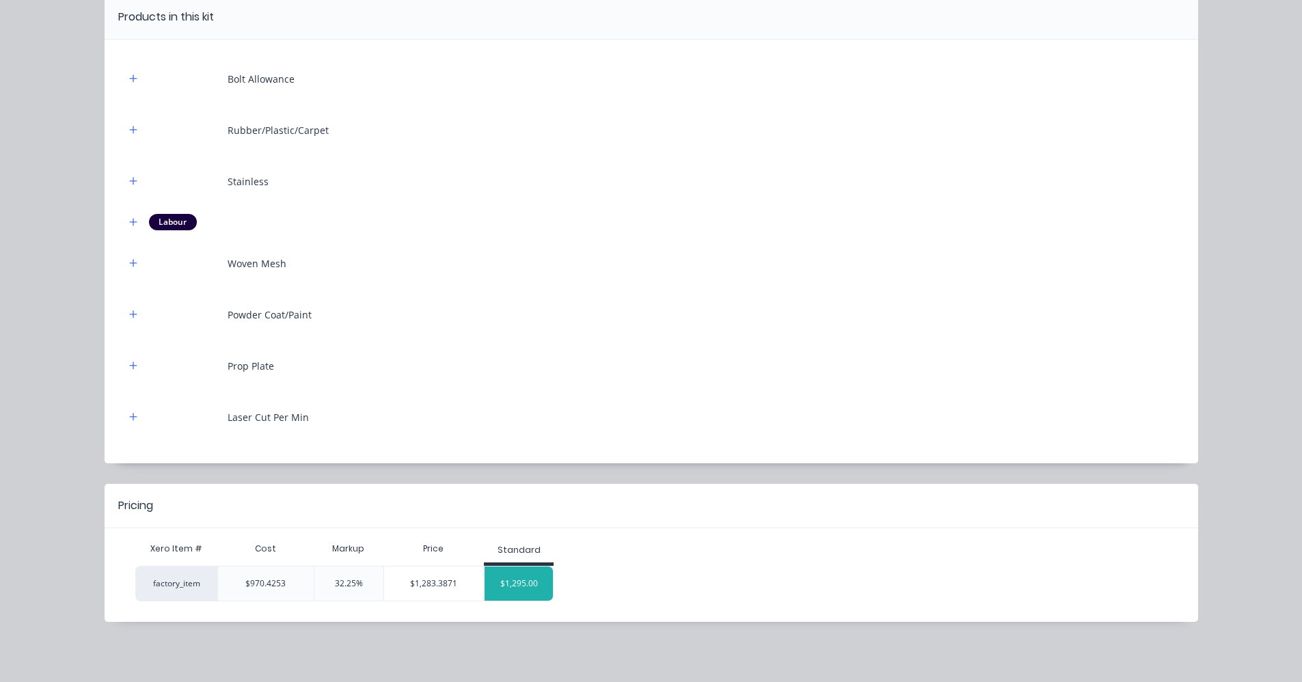
click at [523, 583] on div "$1,295.00" at bounding box center [519, 584] width 68 height 34
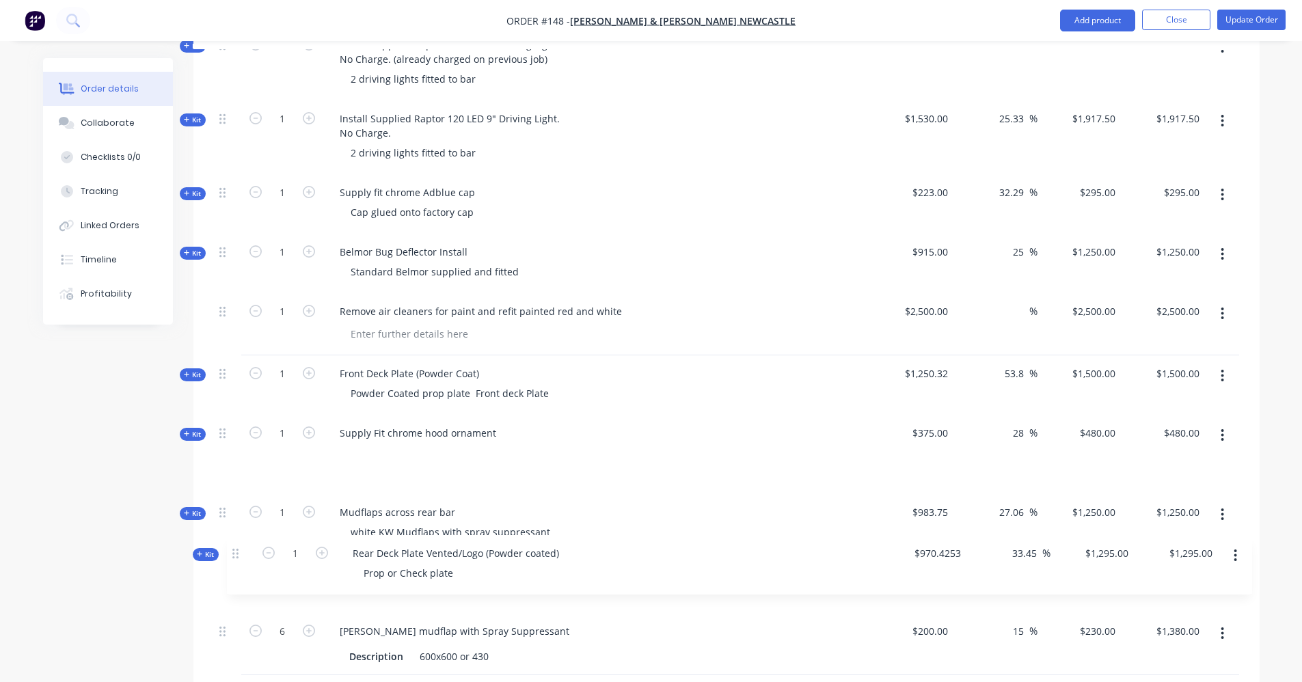
scroll to position [1784, 0]
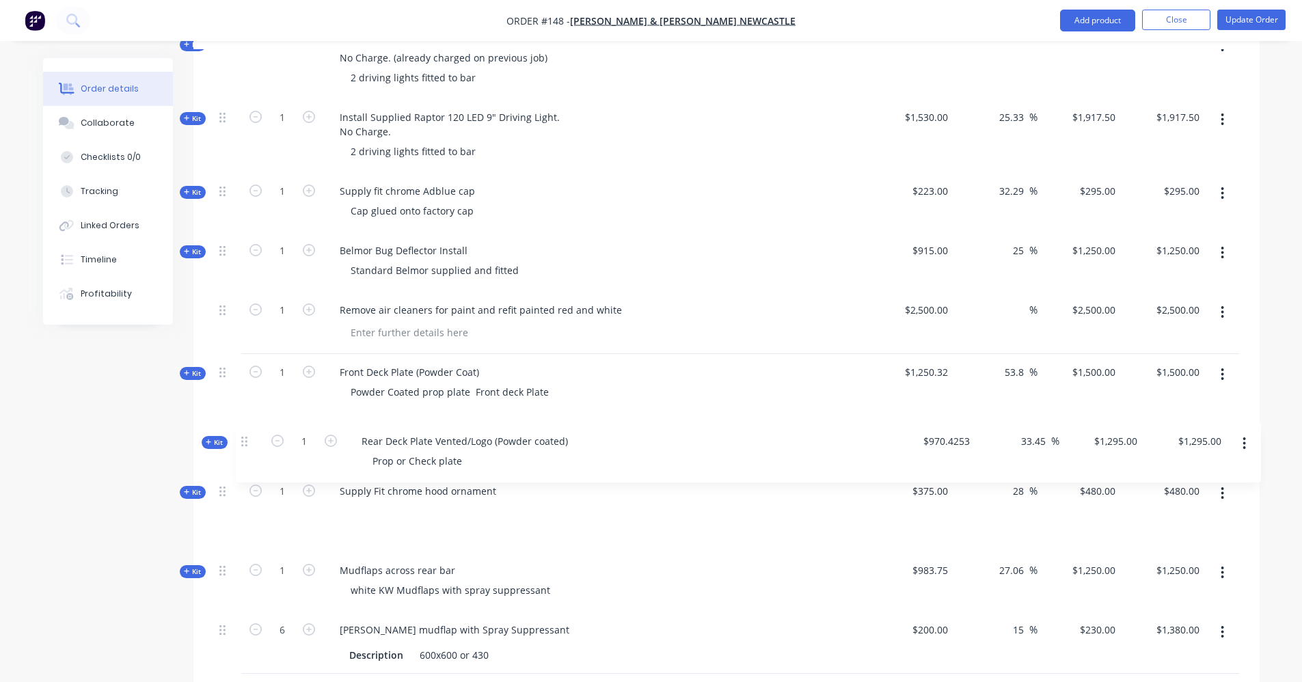
drag, startPoint x: 222, startPoint y: 628, endPoint x: 241, endPoint y: 394, distance: 234.6
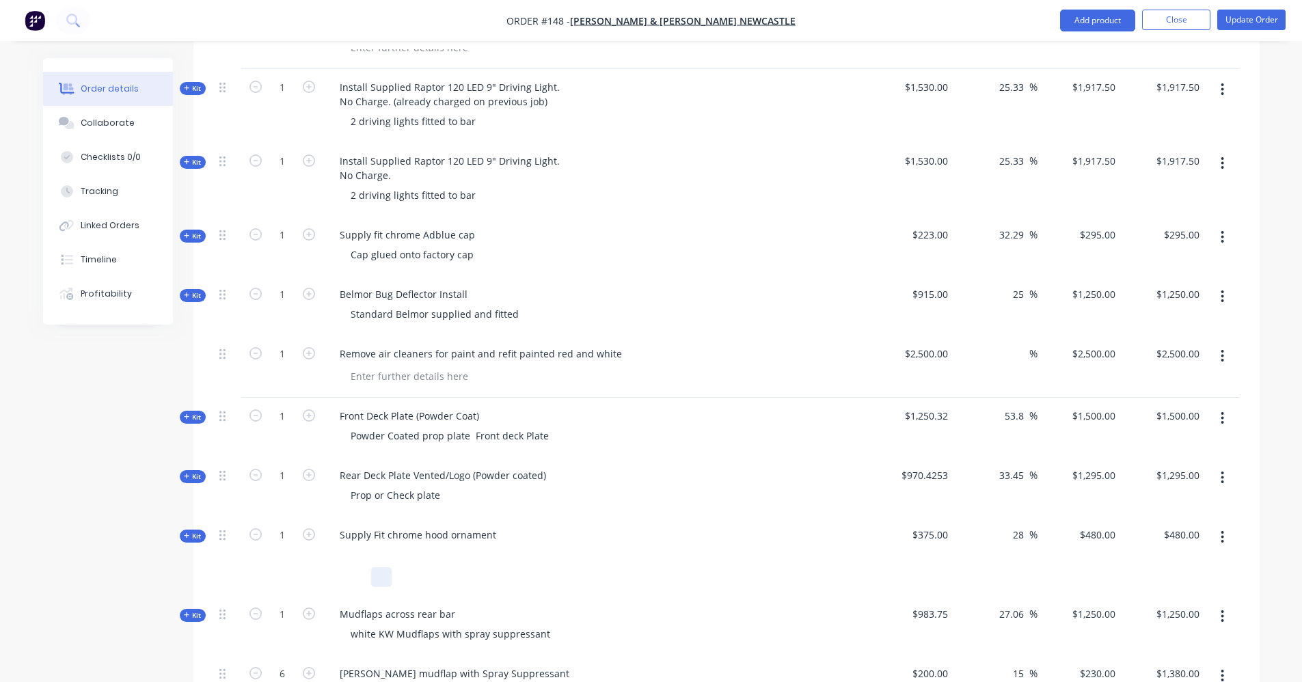
scroll to position [1715, 0]
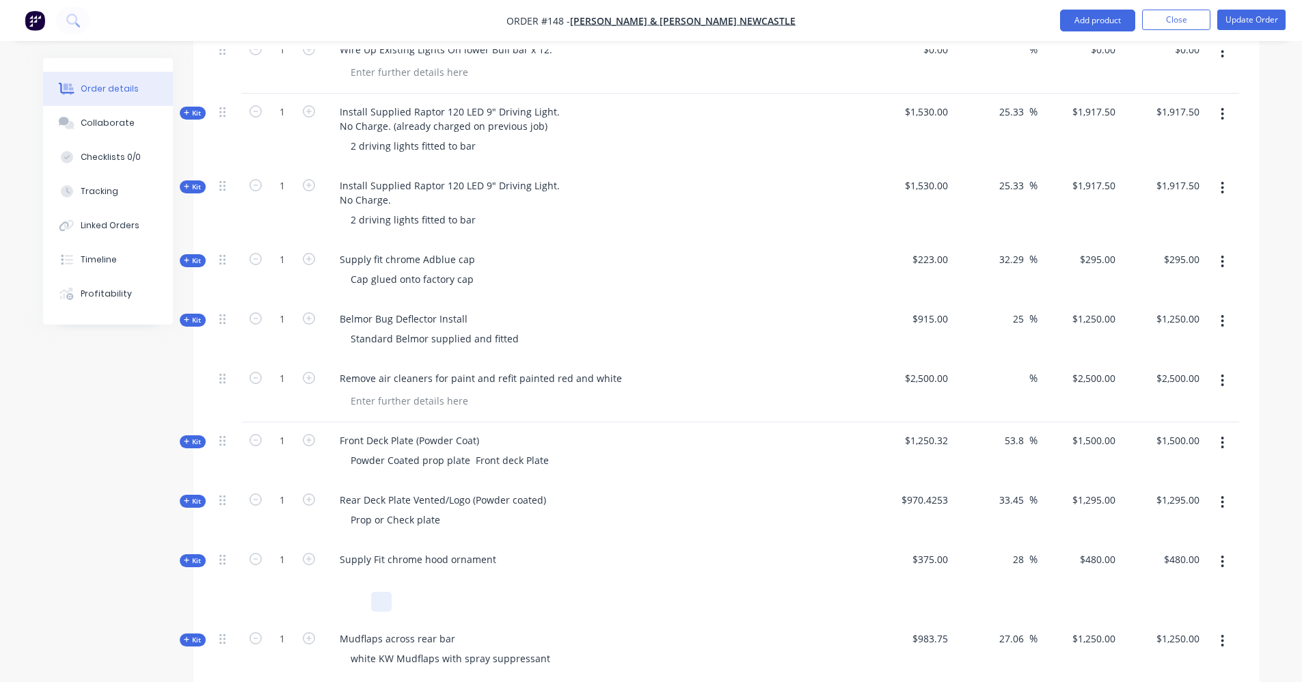
drag, startPoint x: 384, startPoint y: 588, endPoint x: 366, endPoint y: 588, distance: 17.8
click at [366, 592] on div at bounding box center [596, 602] width 503 height 20
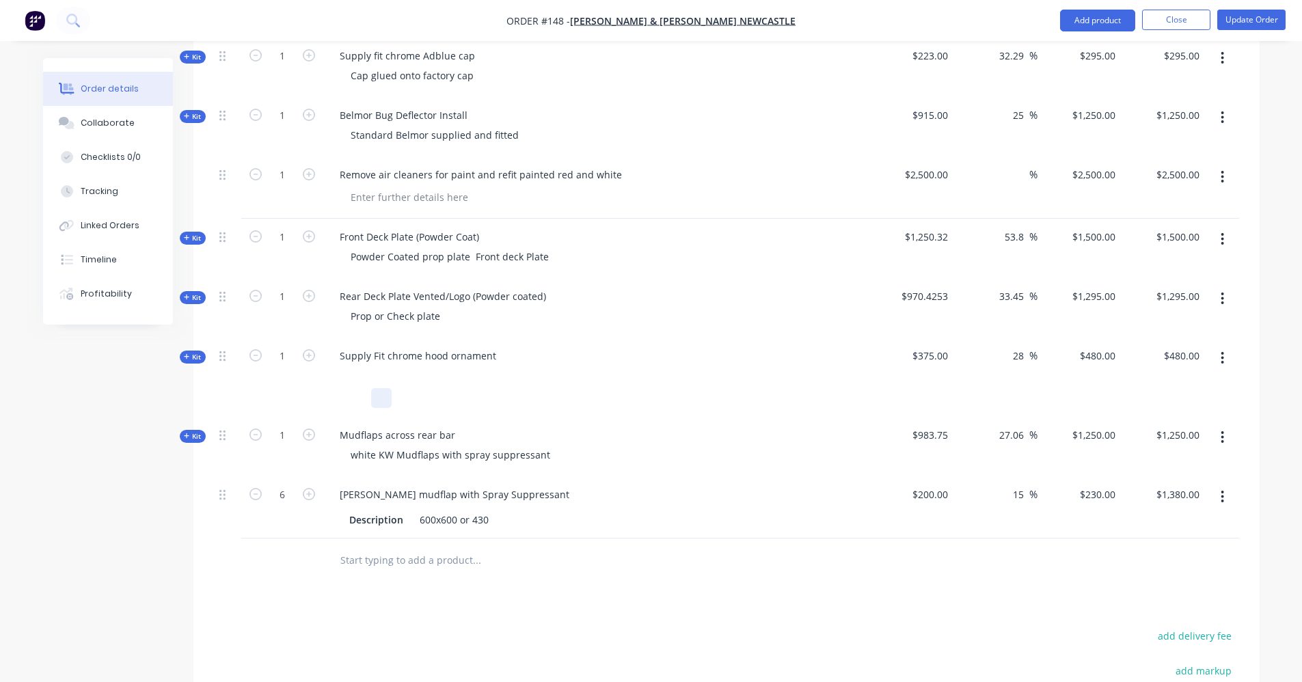
scroll to position [1921, 0]
click at [381, 546] on input "text" at bounding box center [476, 559] width 273 height 27
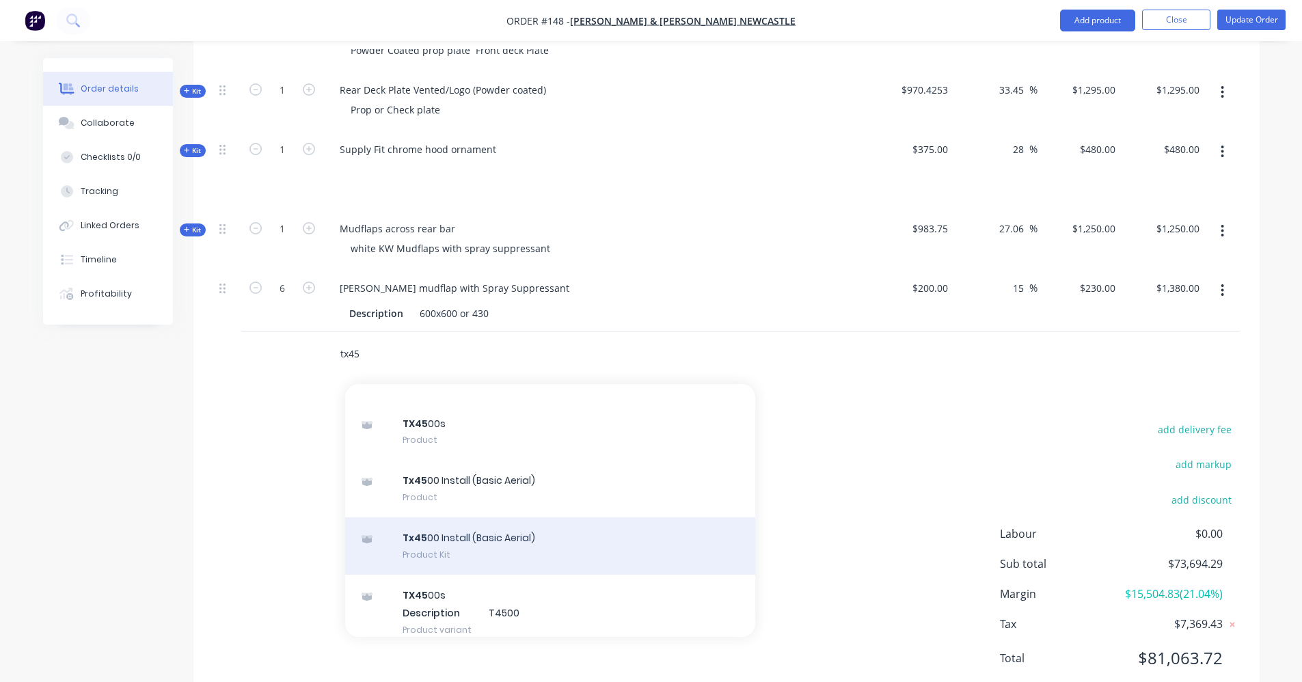
scroll to position [38, 0]
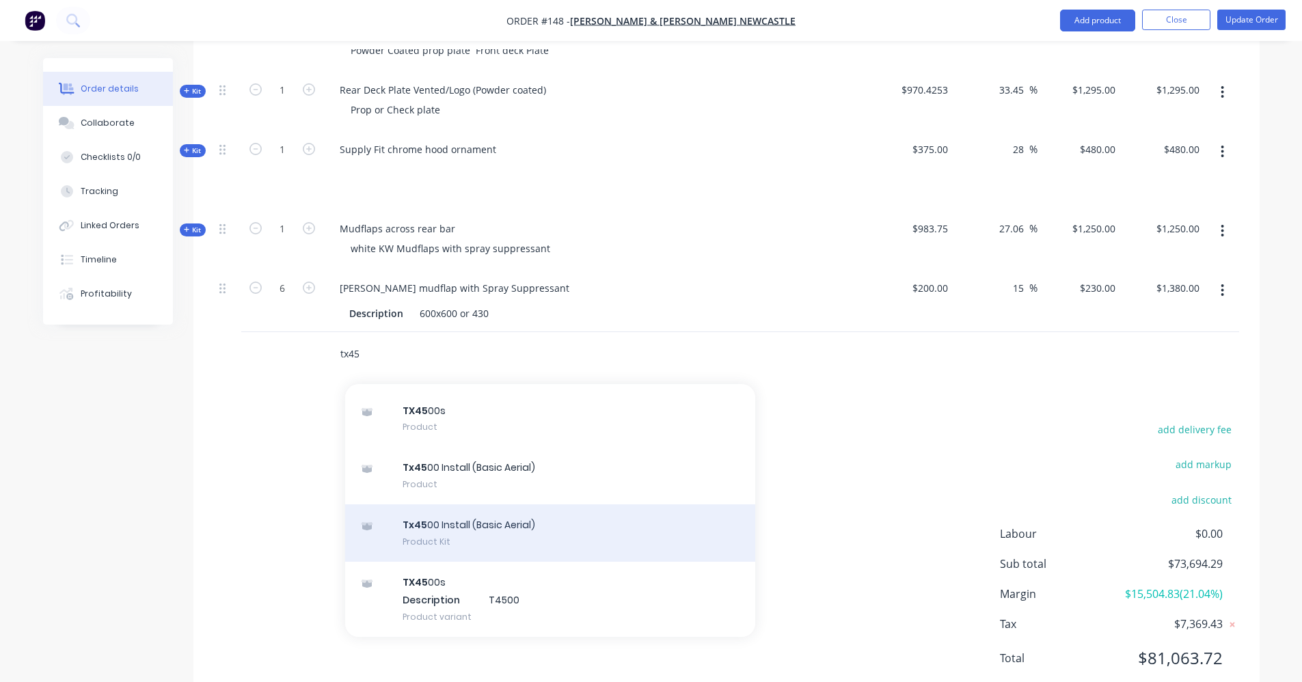
type input "tx45"
click at [477, 505] on div "Tx45 00 Install (Basic Aerial) Product Kit" at bounding box center [550, 533] width 410 height 57
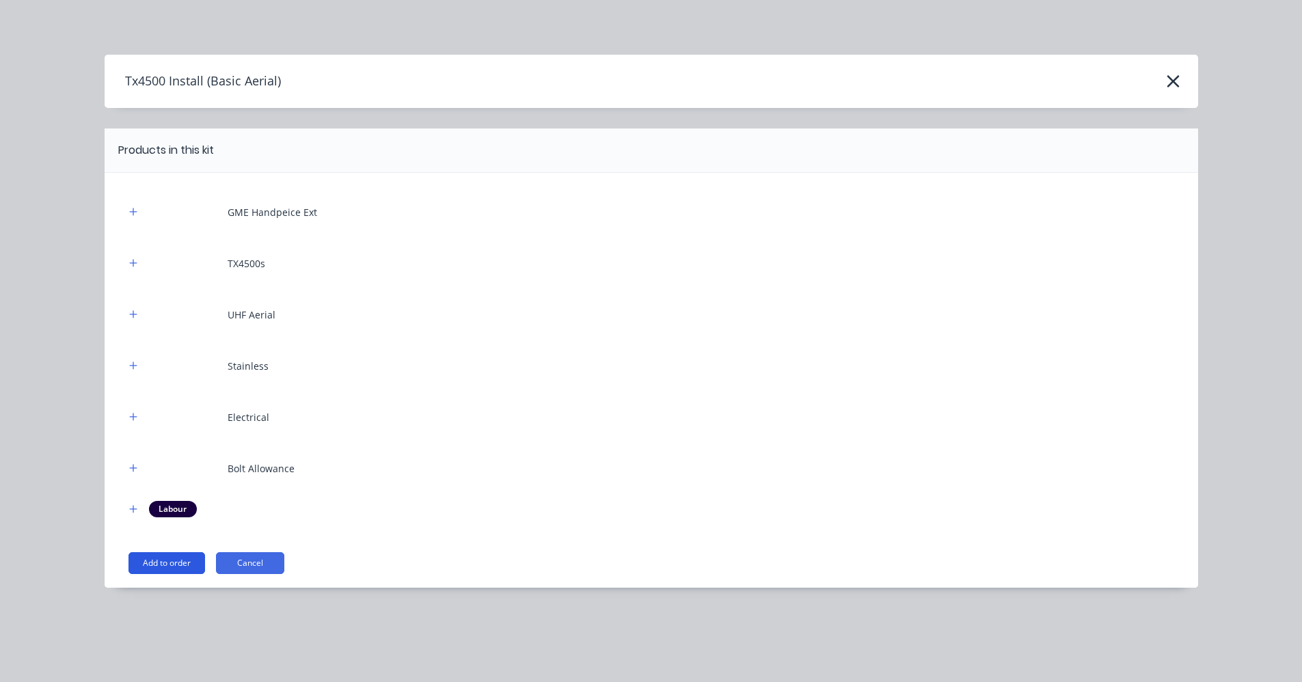
click at [193, 564] on button "Add to order" at bounding box center [167, 563] width 77 height 22
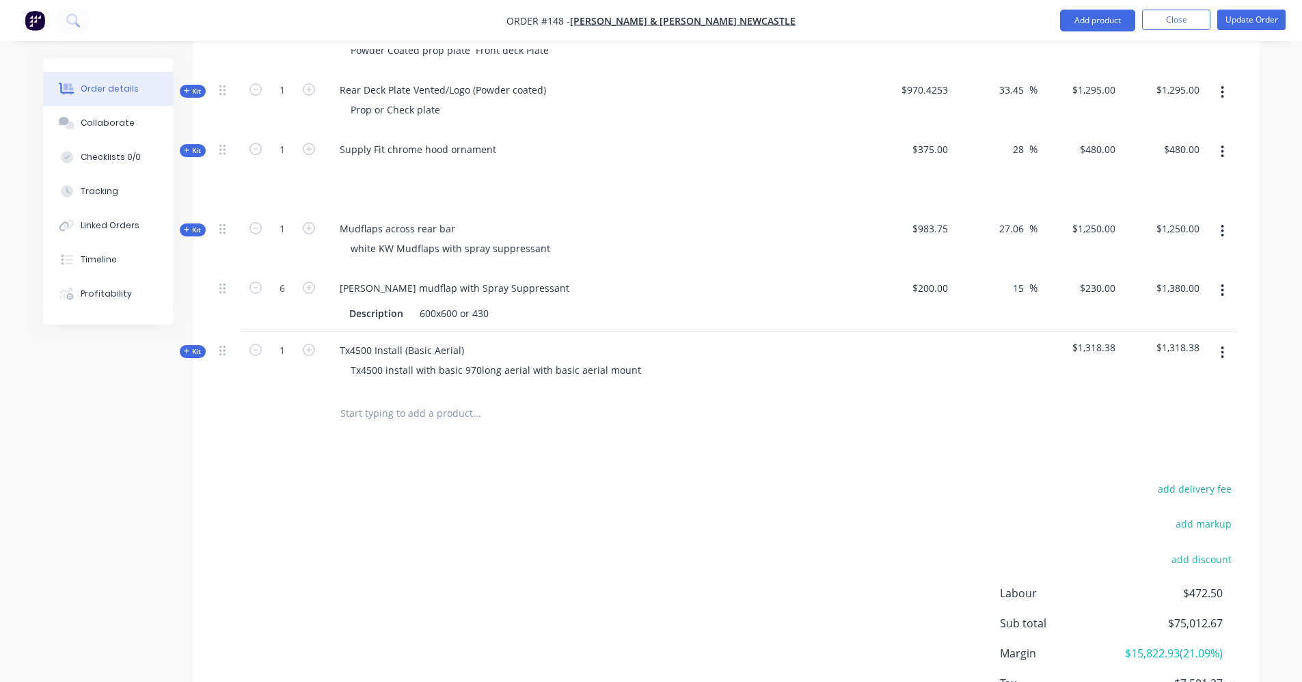
click at [955, 334] on div at bounding box center [996, 361] width 84 height 59
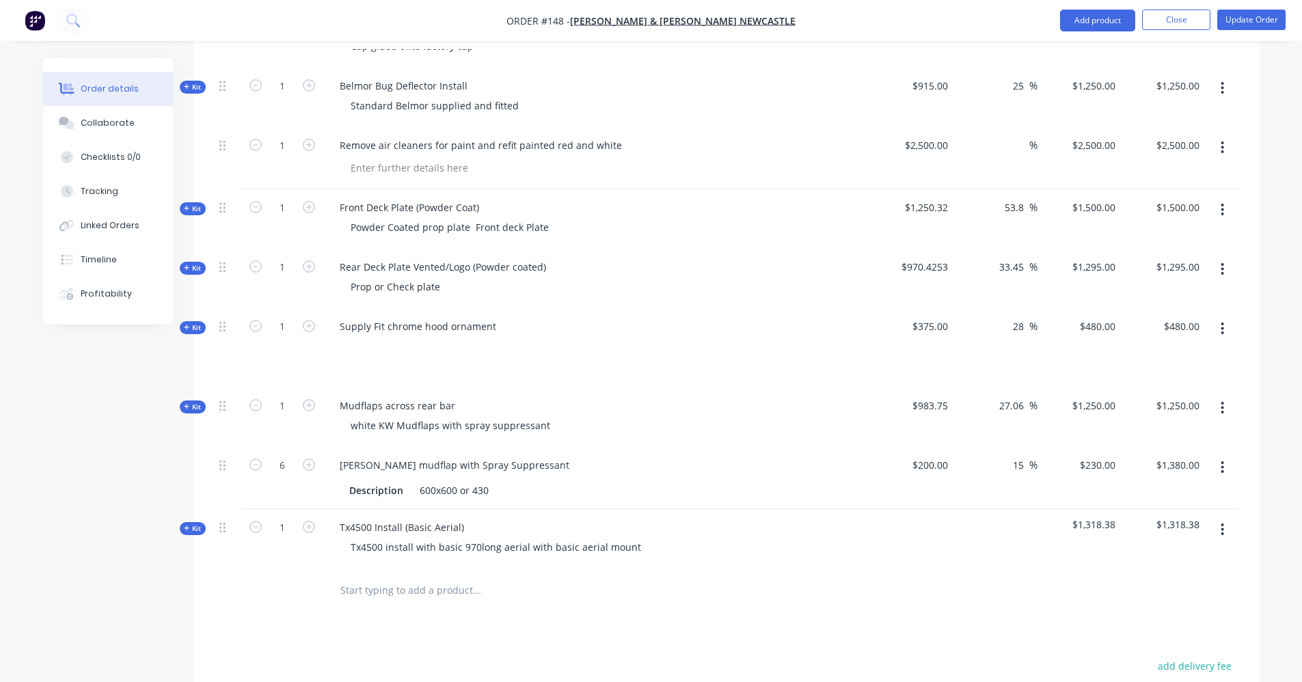
scroll to position [1921, 0]
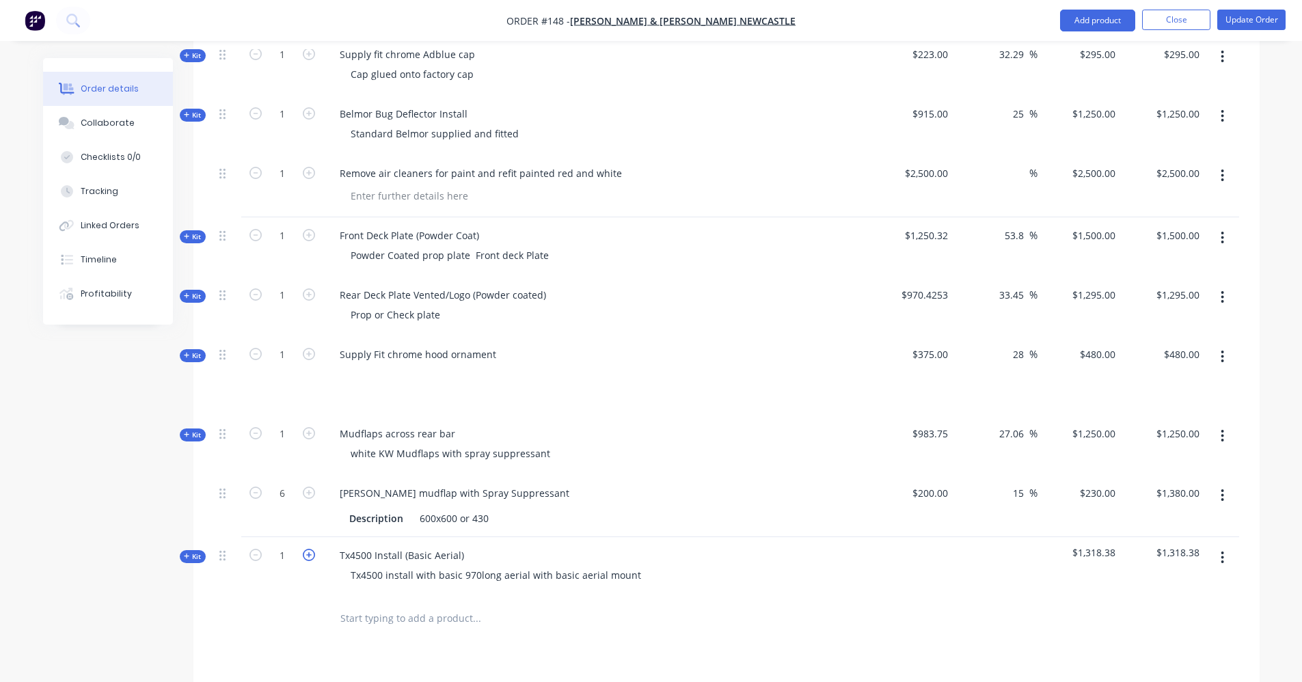
click at [309, 549] on icon "button" at bounding box center [309, 555] width 12 height 12
click at [254, 549] on icon "button" at bounding box center [256, 555] width 12 height 12
type input "1"
click at [1220, 546] on button "button" at bounding box center [1223, 558] width 32 height 25
click at [1133, 666] on div "Delete" at bounding box center [1174, 676] width 105 height 20
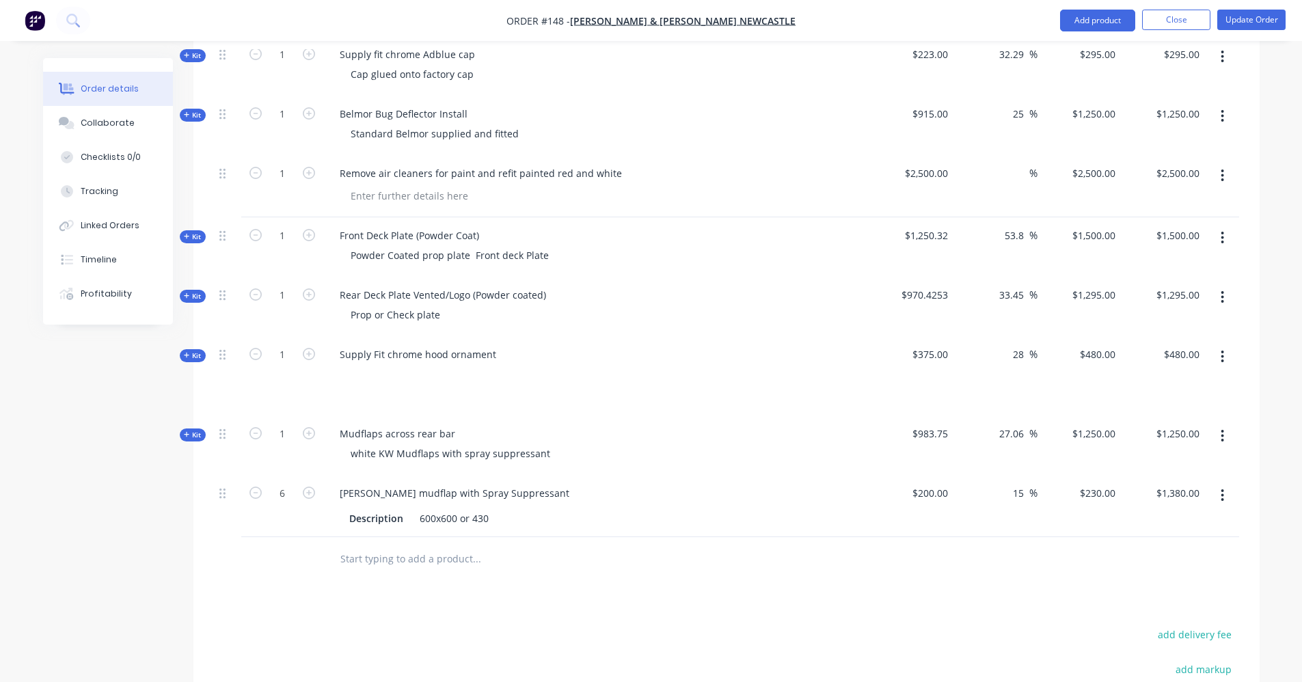
click at [440, 546] on input "text" at bounding box center [476, 559] width 273 height 27
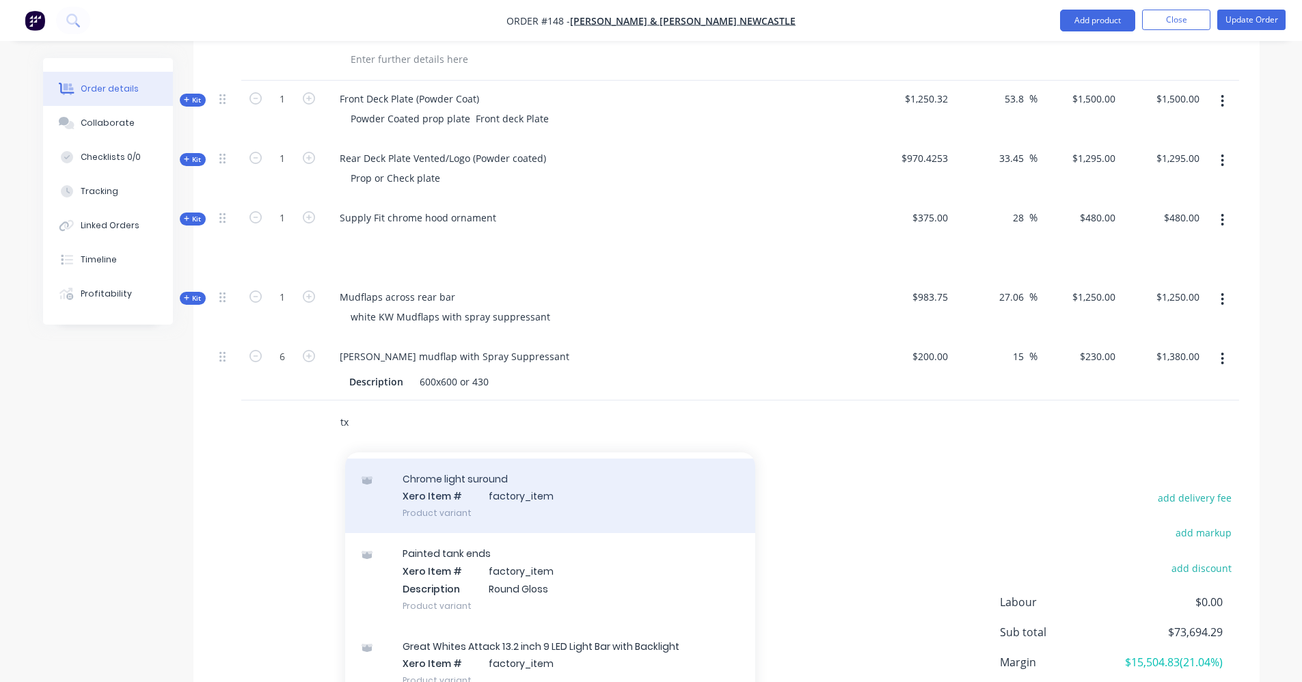
scroll to position [0, 0]
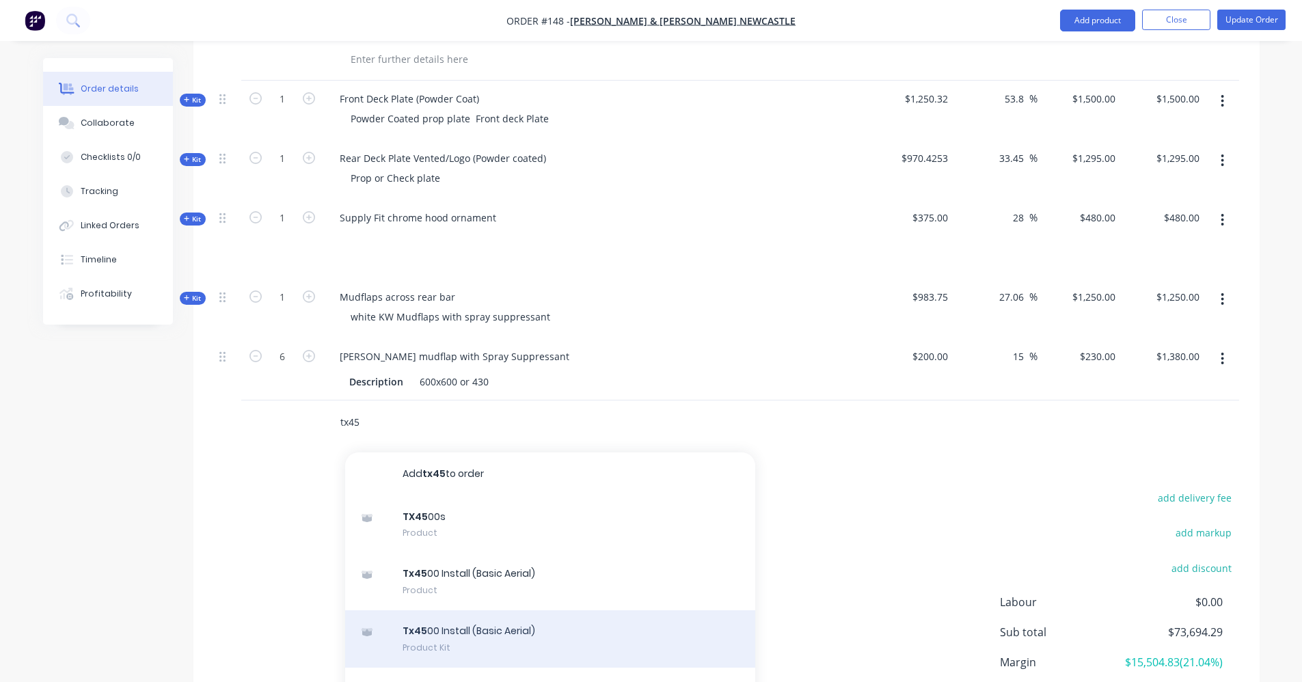
type input "tx45"
click at [485, 626] on div "Tx45 00 Install (Basic Aerial) Product Kit" at bounding box center [550, 639] width 410 height 57
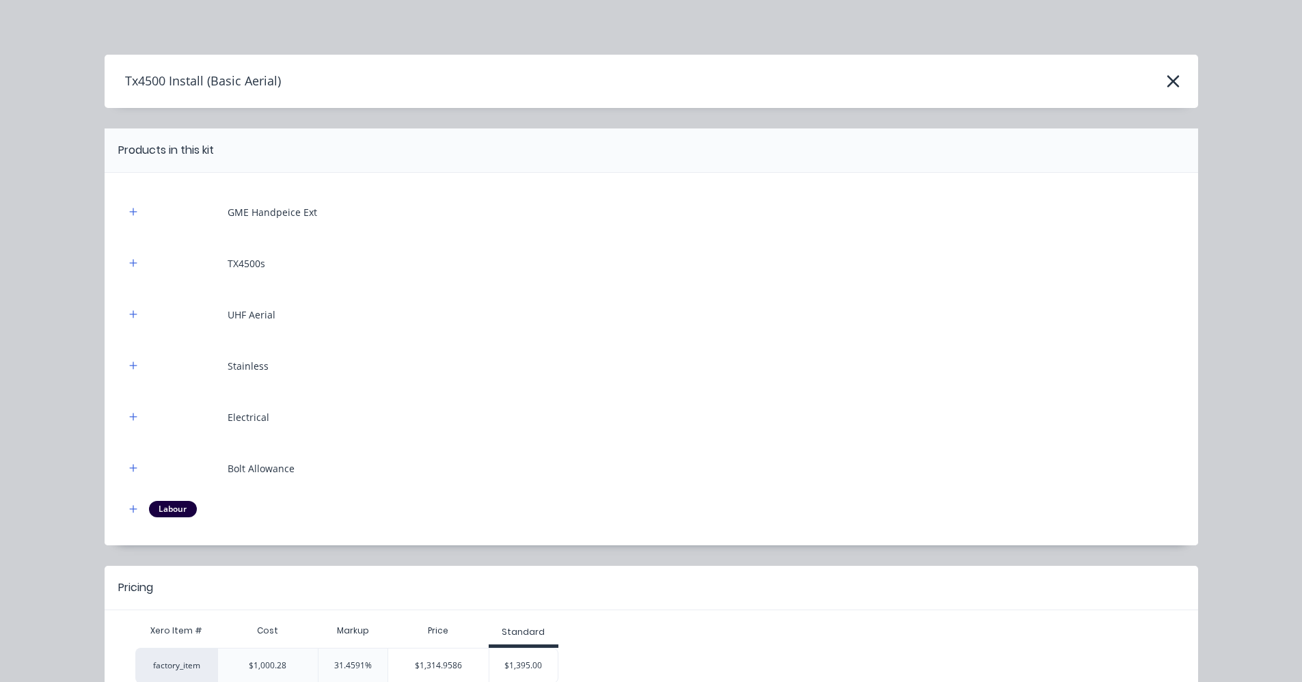
click at [517, 657] on div "$1,395.00" at bounding box center [524, 666] width 68 height 34
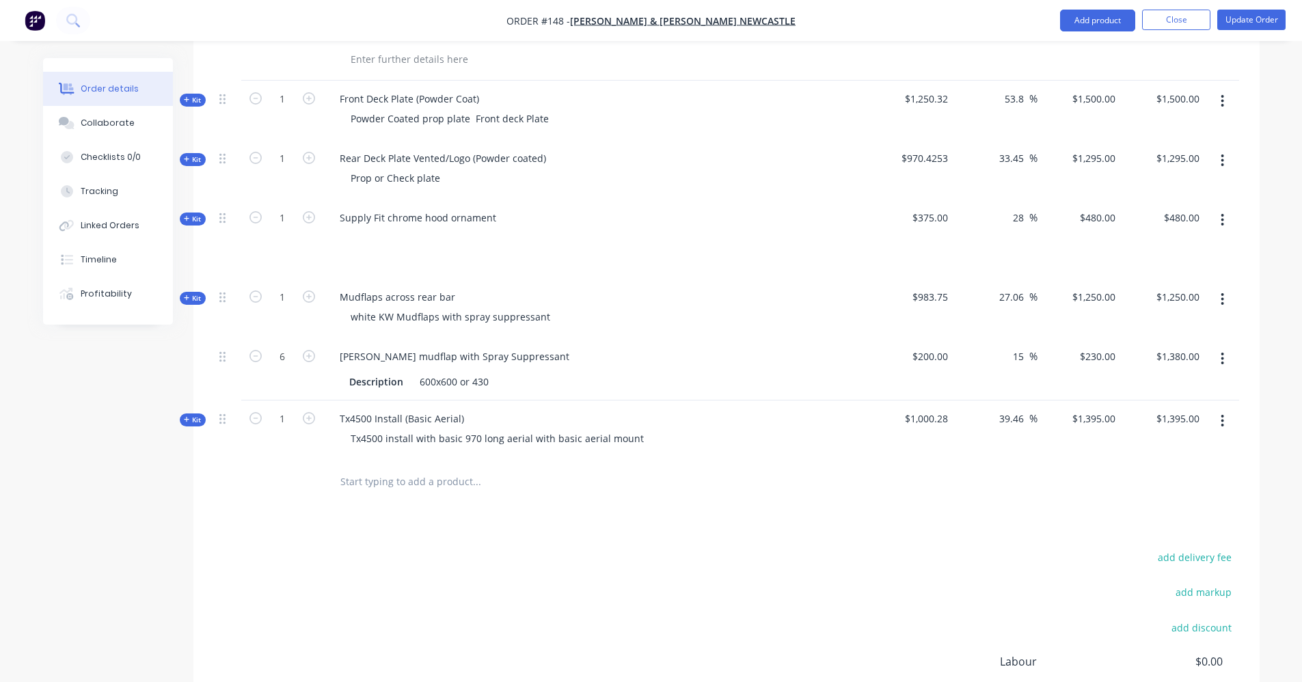
click at [938, 412] on span "$1,000.28" at bounding box center [912, 419] width 73 height 14
click at [1089, 409] on div "1395 $1,395.00" at bounding box center [1093, 419] width 55 height 20
type input "1495"
type input "49.46"
type input "$1,495.00"
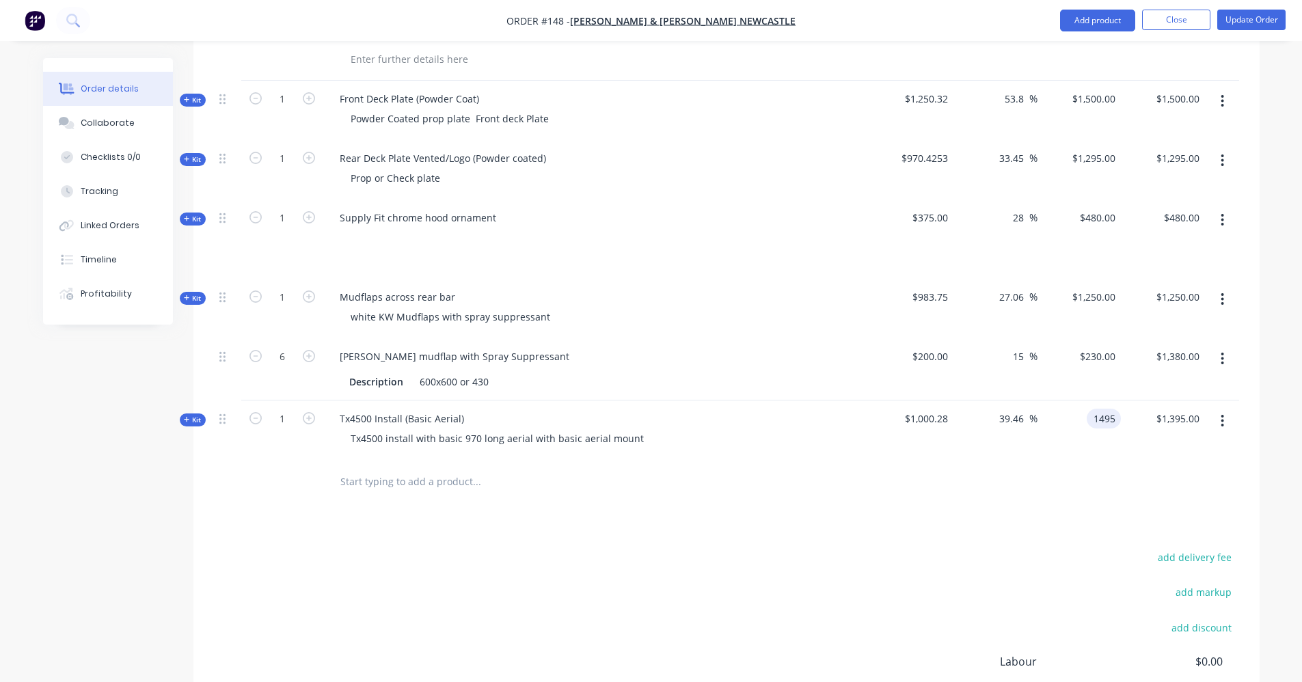
type input "$1,495.00"
drag, startPoint x: 1152, startPoint y: 479, endPoint x: 1132, endPoint y: 483, distance: 20.2
click at [1151, 479] on div at bounding box center [727, 482] width 1026 height 44
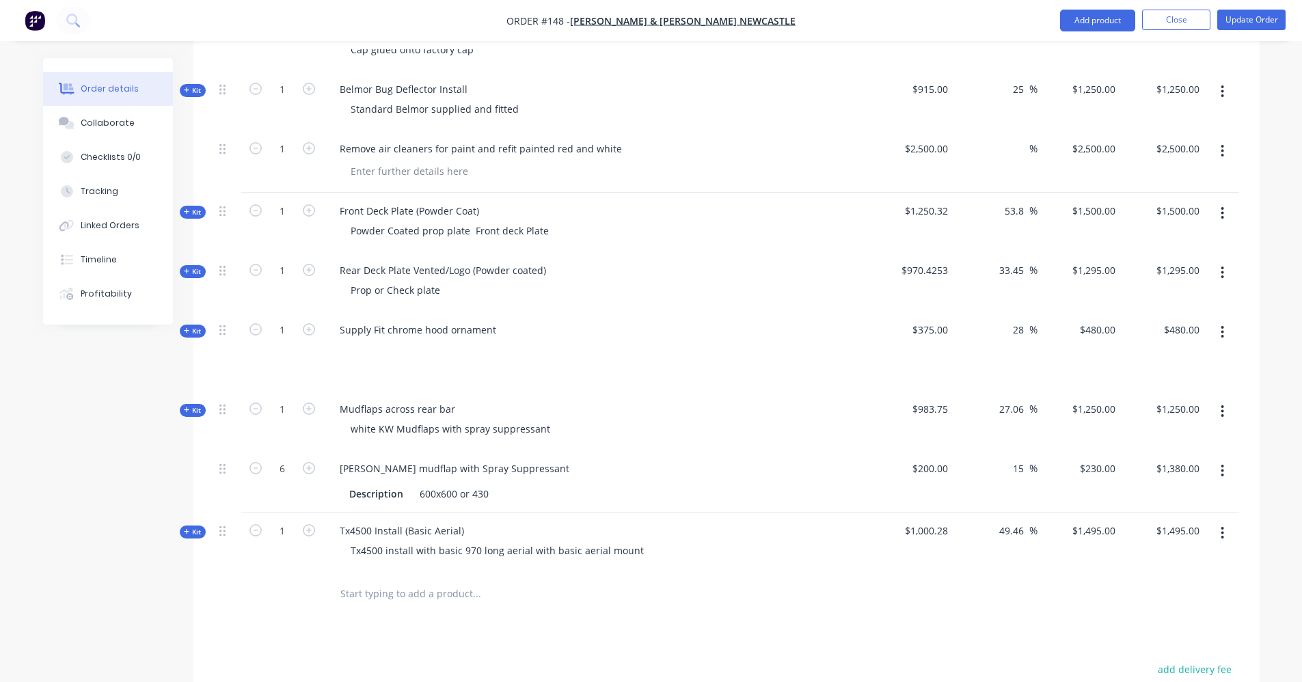
scroll to position [1921, 0]
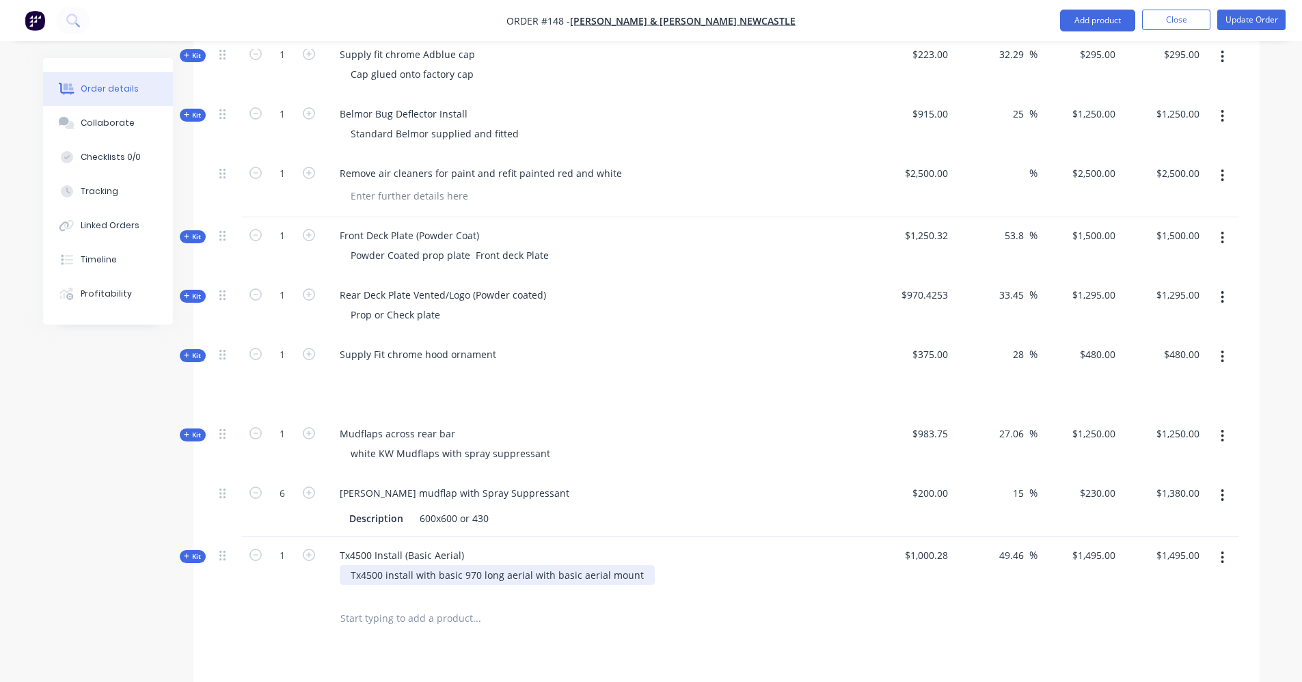
drag, startPoint x: 636, startPoint y: 558, endPoint x: 283, endPoint y: 556, distance: 352.8
click at [283, 556] on div "Kit 1 Tx4500 Install (Basic Aerial) Tx4500 install with basic 970 long aerial w…" at bounding box center [727, 566] width 1026 height 59
click at [369, 565] on div at bounding box center [597, 575] width 536 height 20
click at [352, 565] on div at bounding box center [351, 575] width 22 height 20
click at [222, 550] on icon at bounding box center [222, 556] width 6 height 12
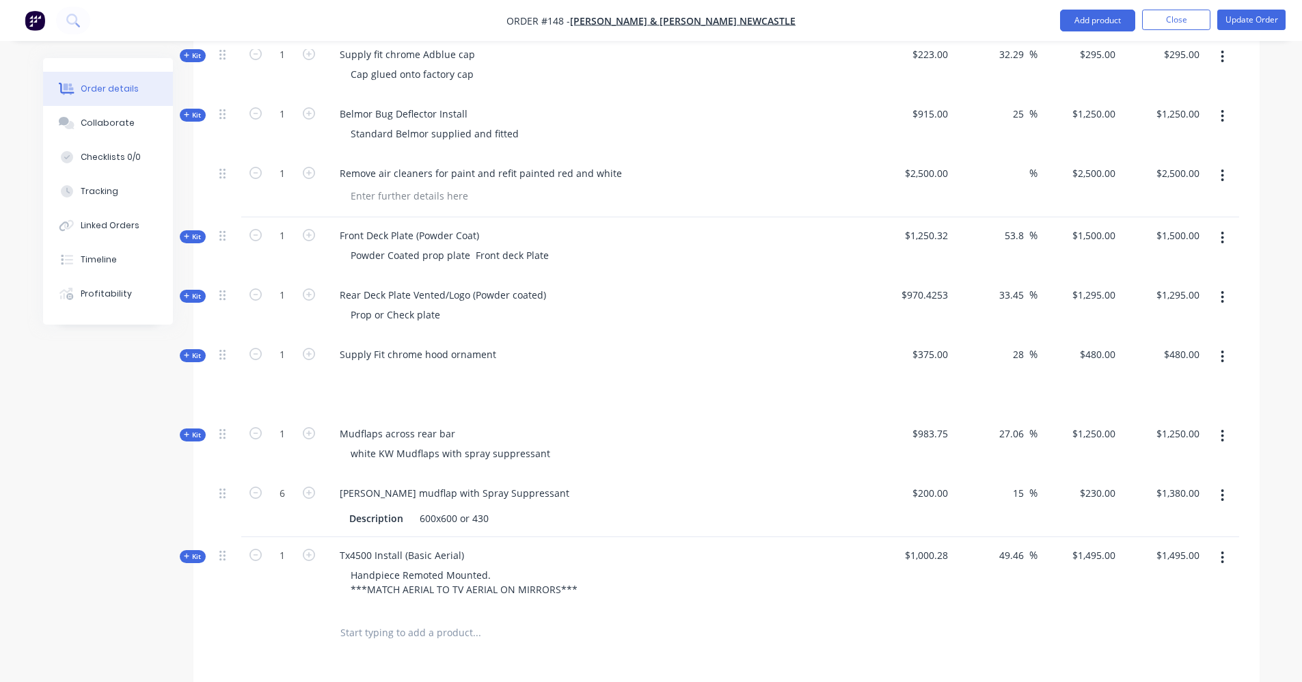
click at [227, 487] on div at bounding box center [227, 506] width 27 height 62
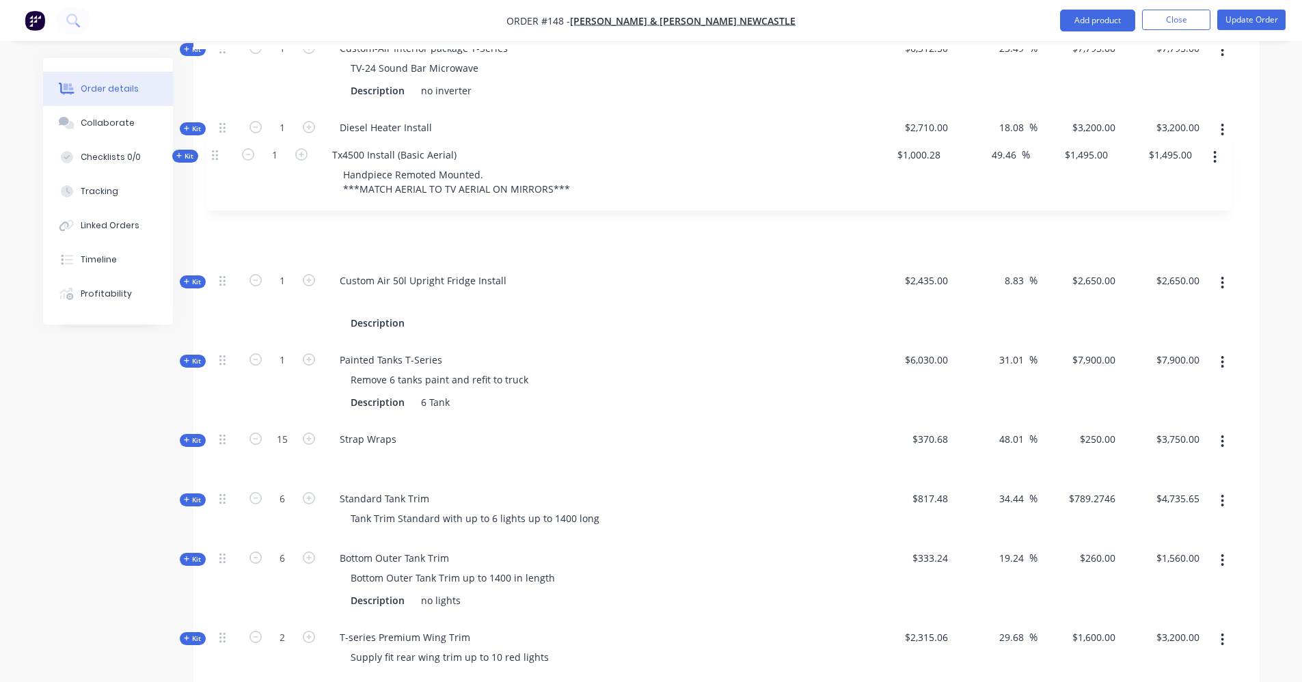
scroll to position [524, 0]
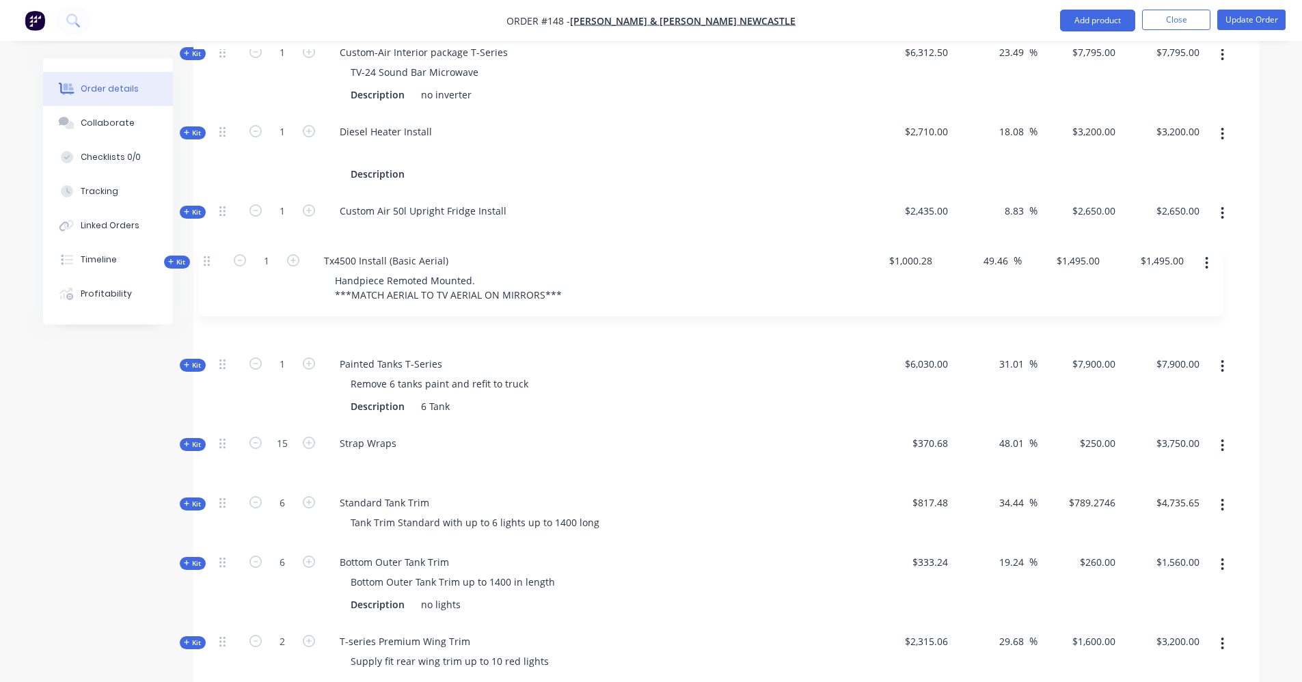
drag, startPoint x: 223, startPoint y: 536, endPoint x: 206, endPoint y: 257, distance: 279.5
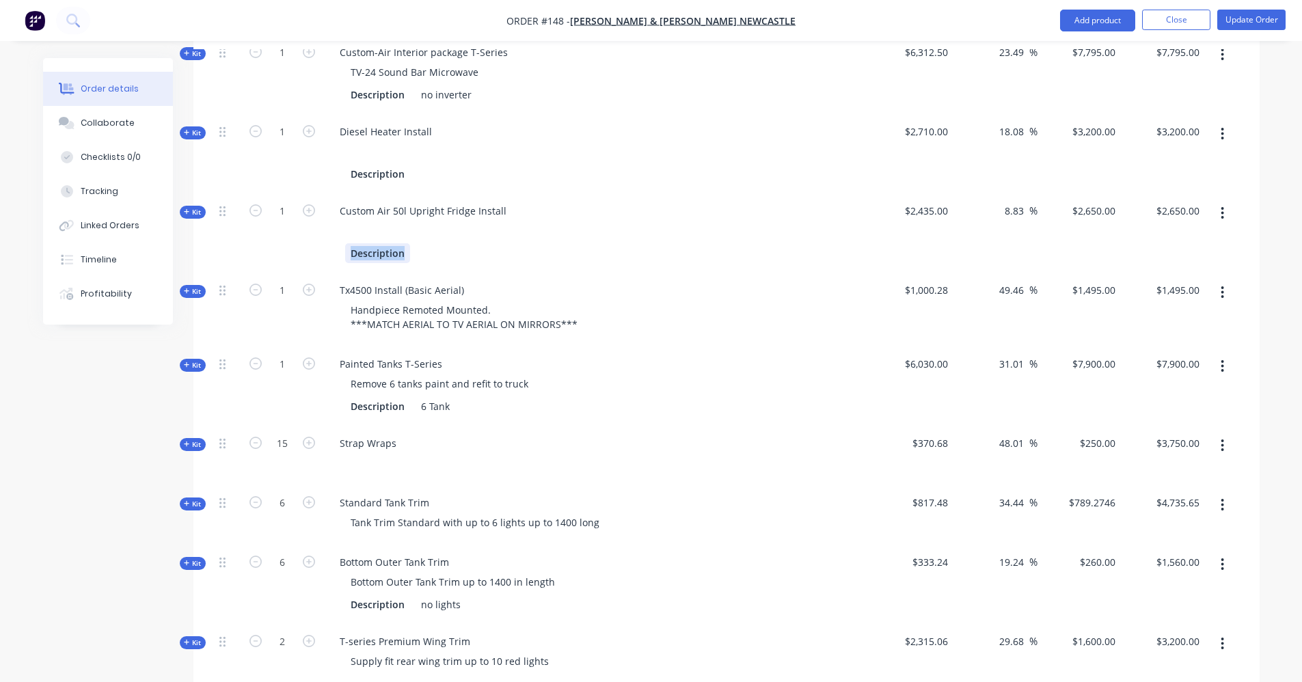
drag, startPoint x: 402, startPoint y: 239, endPoint x: 305, endPoint y: 239, distance: 97.1
click at [305, 239] on div "Kit 1 Custom Air 50l Upright Fridge Install Description $2,435.00 8.83 8.83 % $…" at bounding box center [727, 232] width 1026 height 79
drag, startPoint x: 403, startPoint y: 157, endPoint x: 262, endPoint y: 157, distance: 140.8
click at [262, 157] on div "Kit 1 Diesel Heater Install Description $2,710.00 18.08 18.08 % $3,200.00 $3,20…" at bounding box center [727, 152] width 1026 height 79
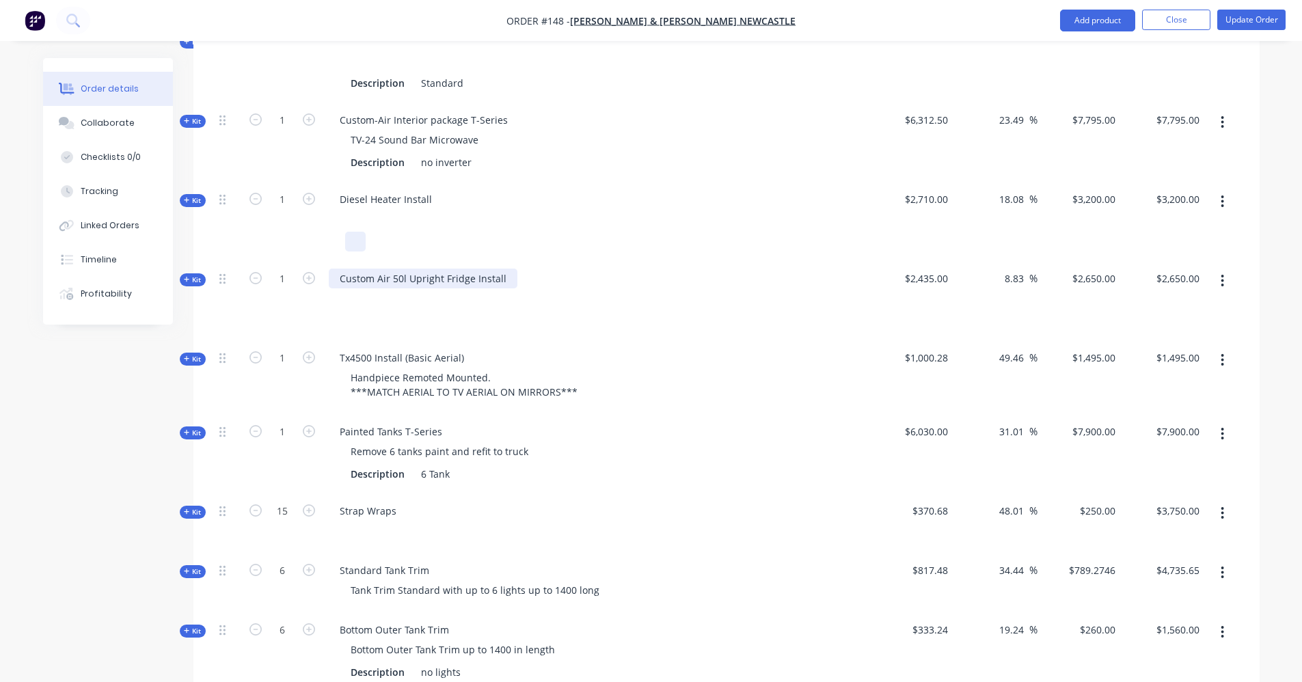
scroll to position [455, 0]
click at [384, 289] on div at bounding box center [597, 299] width 536 height 20
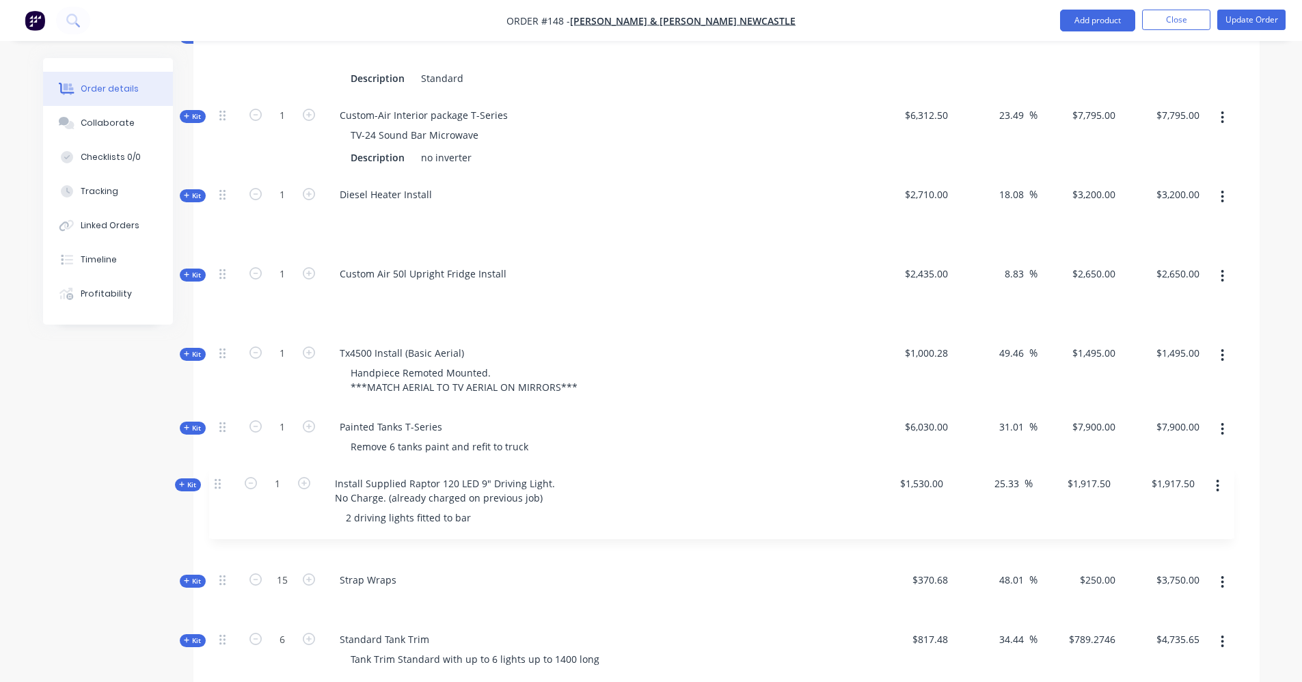
scroll to position [463, 0]
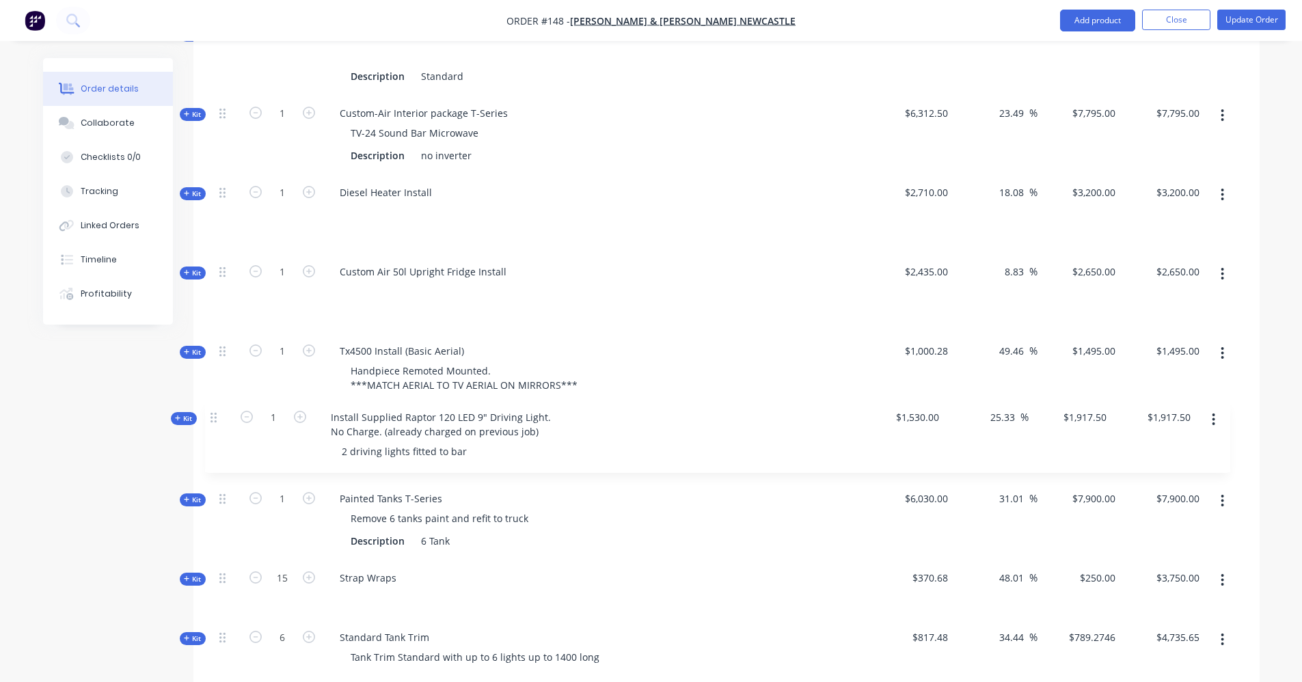
drag, startPoint x: 226, startPoint y: 608, endPoint x: 217, endPoint y: 416, distance: 193.0
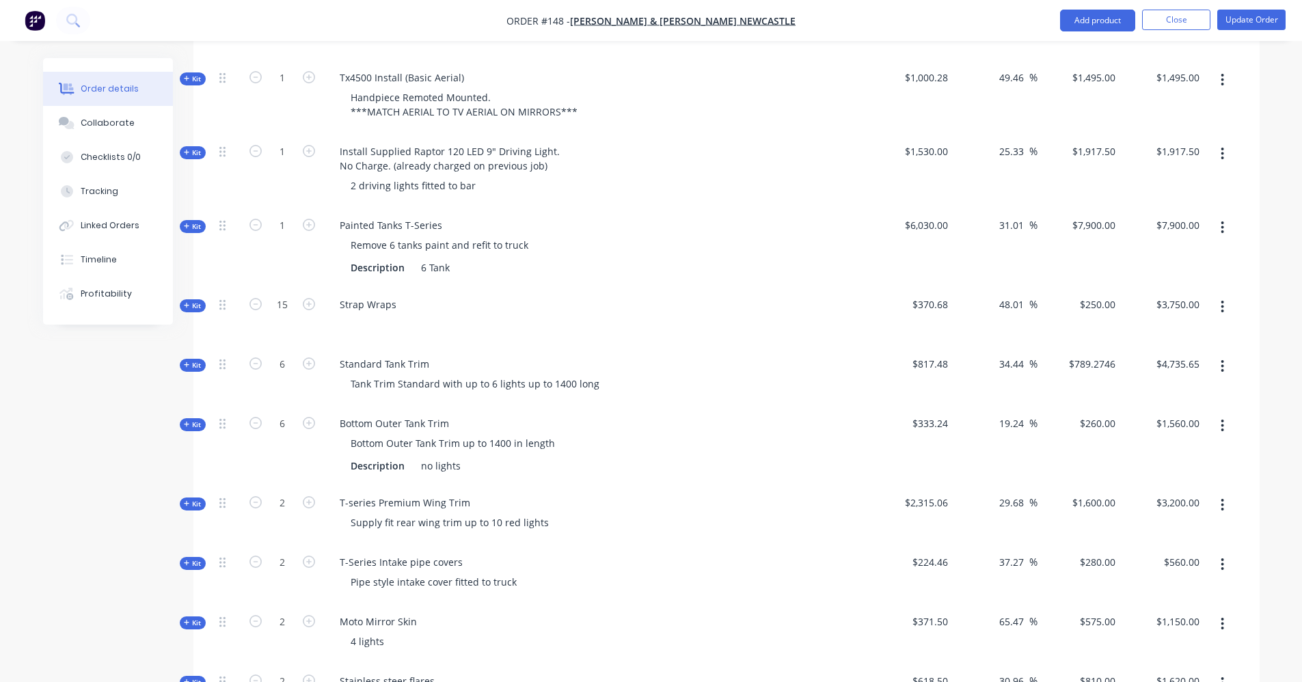
scroll to position [805, 0]
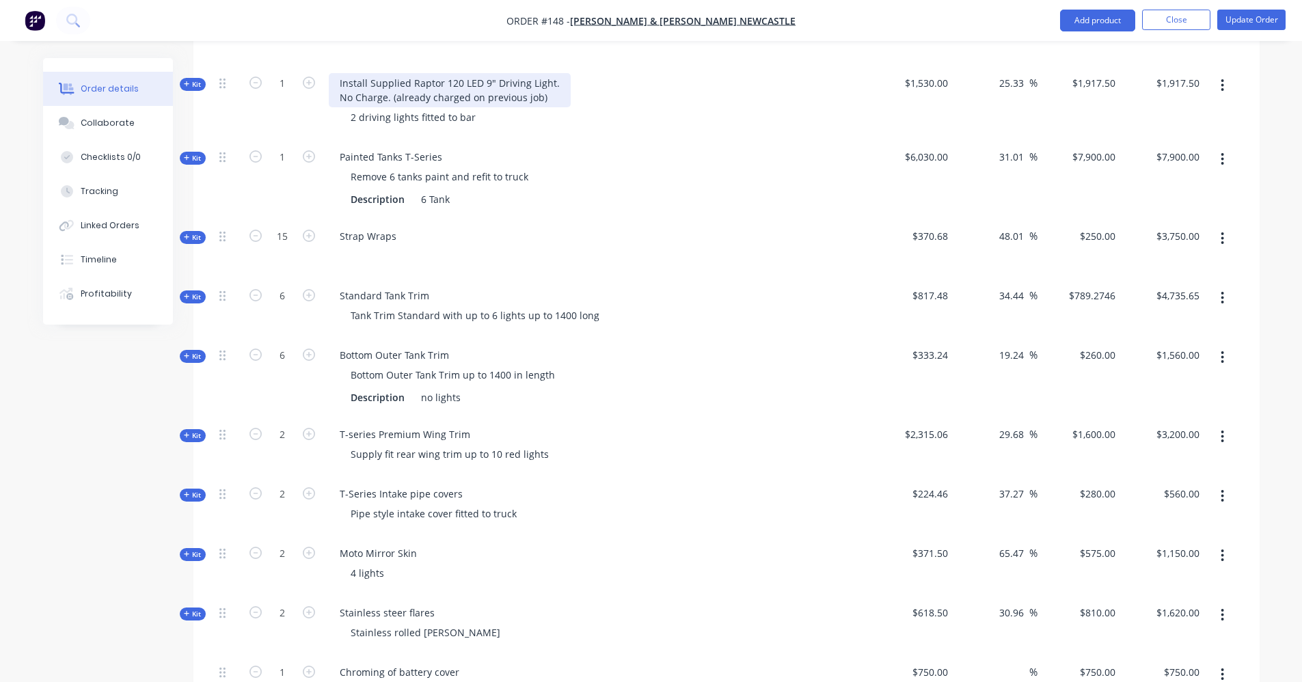
click at [541, 82] on div "Install Supplied Raptor 120 LED 9" Driving Light. No Charge. (already charged o…" at bounding box center [450, 90] width 242 height 34
drag, startPoint x: 540, startPoint y: 81, endPoint x: 330, endPoint y: 78, distance: 210.6
click at [330, 78] on div "Install Supplied Raptor 120 LED 9" Driving Light. No Charge. (already charged o…" at bounding box center [450, 90] width 242 height 34
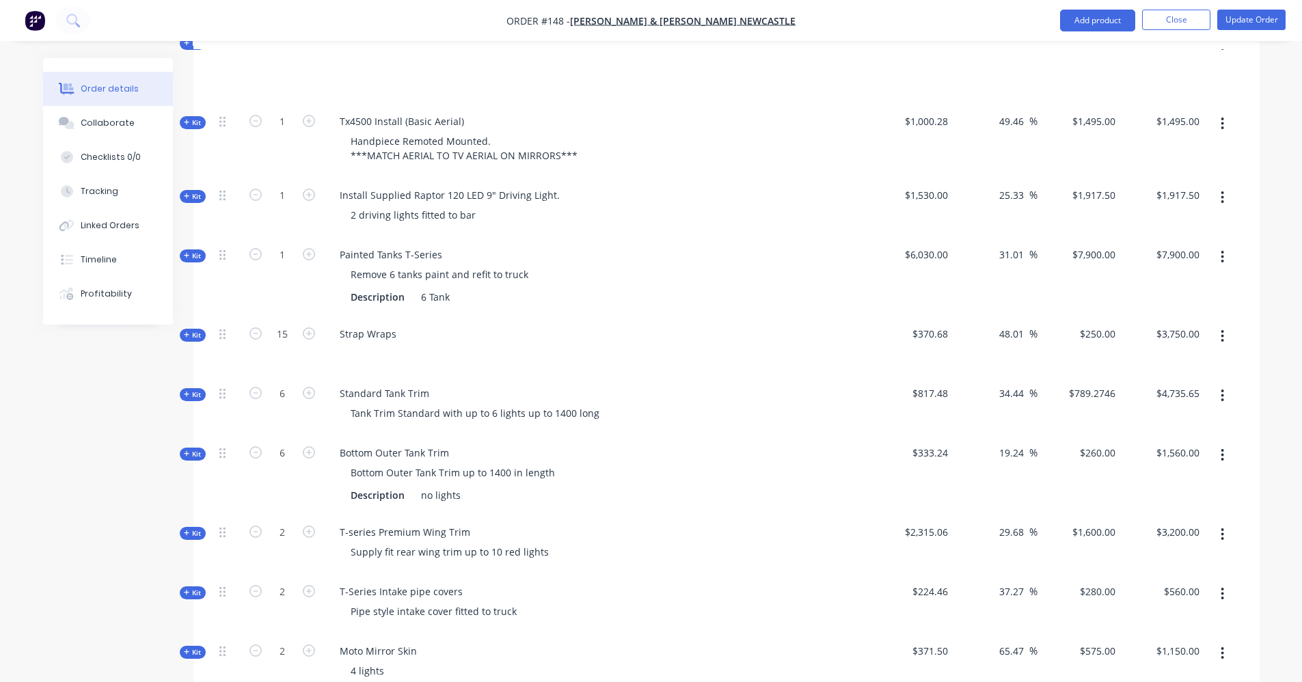
scroll to position [668, 0]
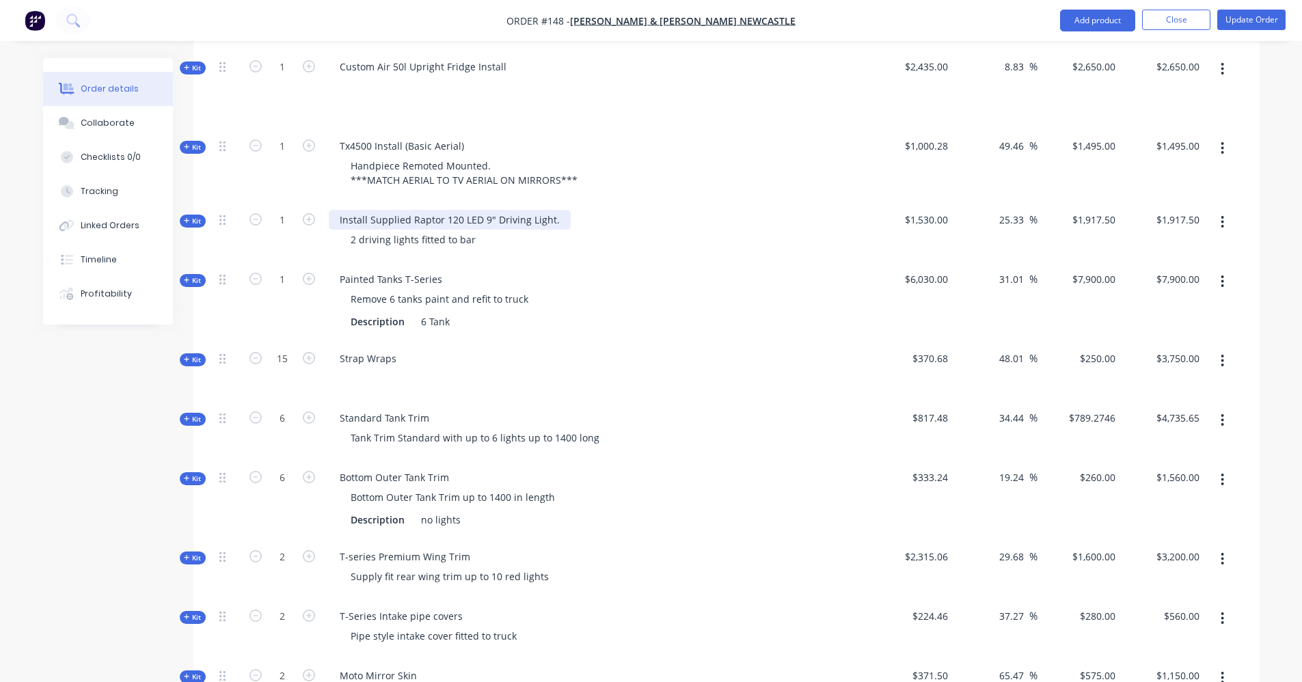
click at [408, 210] on div "Install Supplied Raptor 120 LED 9" Driving Light." at bounding box center [450, 220] width 242 height 20
click at [311, 213] on icon "button" at bounding box center [309, 219] width 12 height 12
type input "2"
type input "$3,835.00"
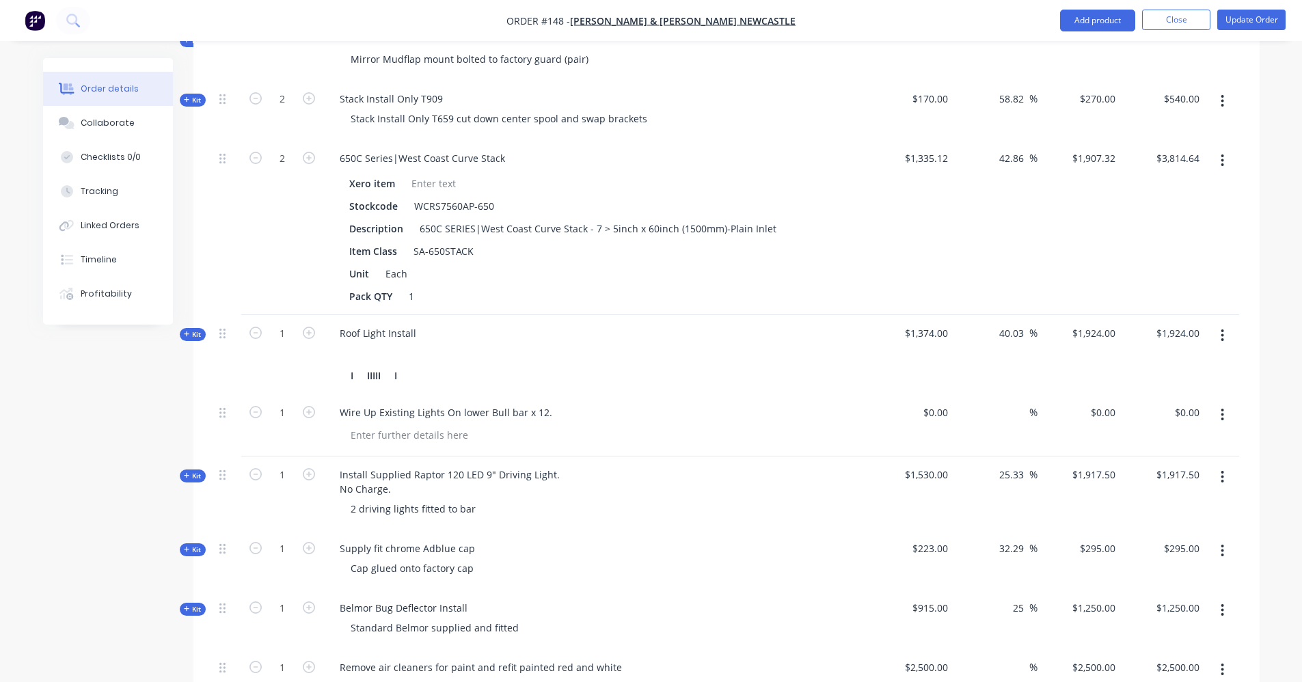
scroll to position [1488, 0]
click at [1222, 468] on icon "button" at bounding box center [1223, 474] width 3 height 12
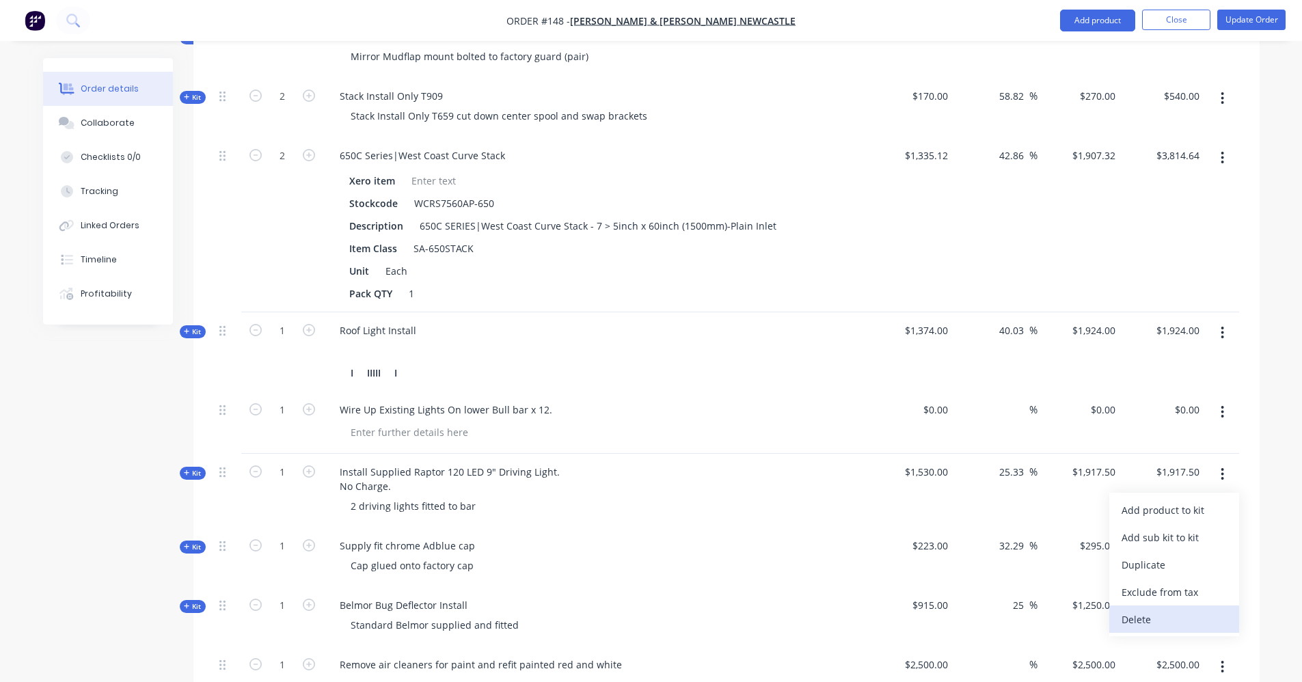
click at [1154, 610] on div "Delete" at bounding box center [1174, 620] width 105 height 20
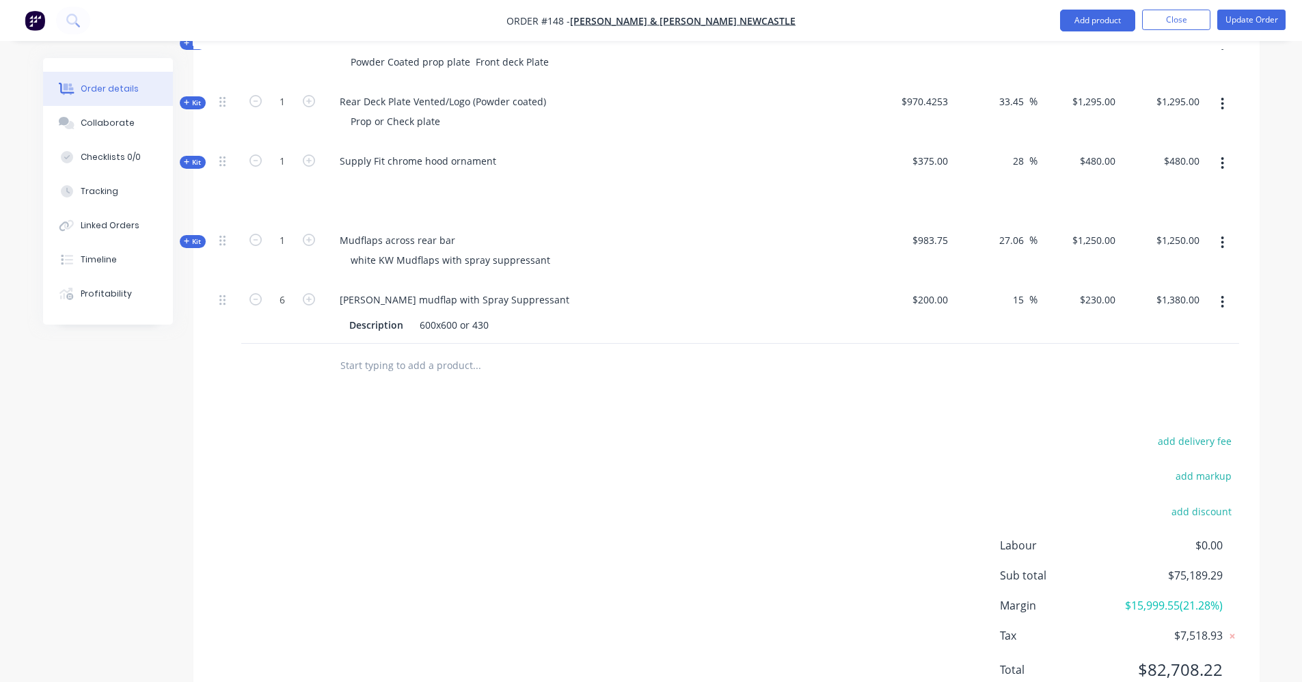
scroll to position [2104, 0]
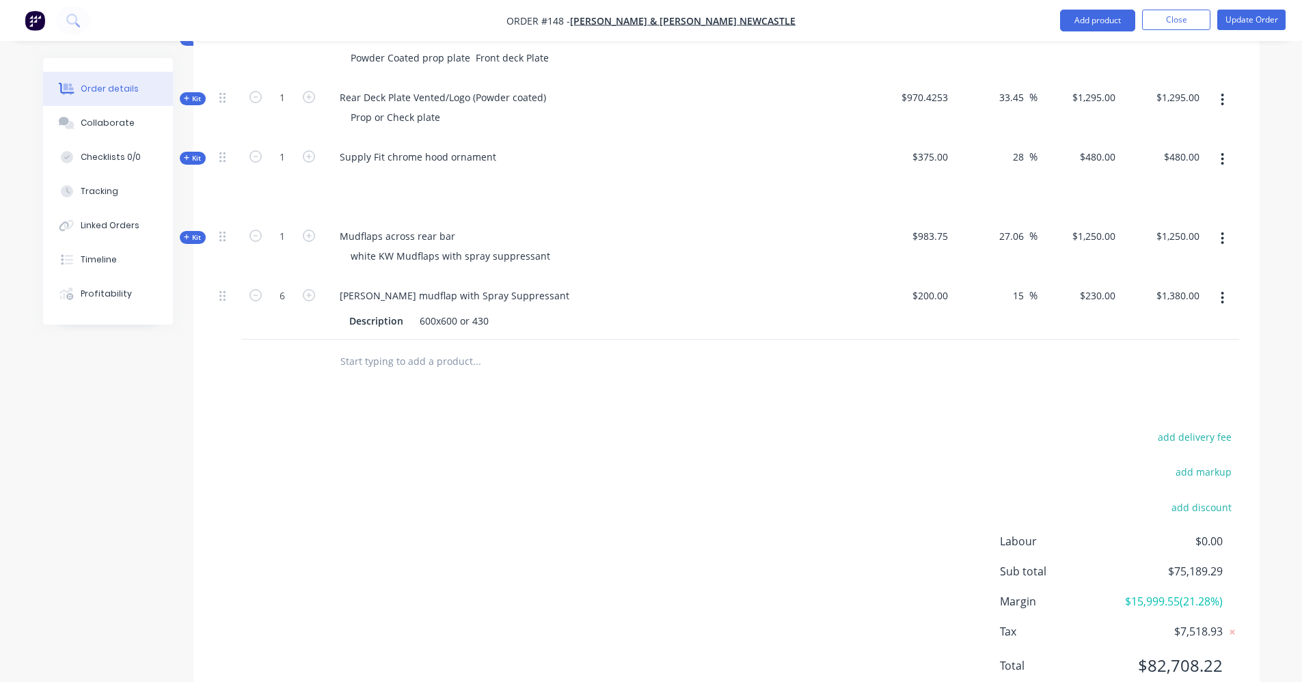
click at [405, 348] on input "text" at bounding box center [476, 361] width 273 height 27
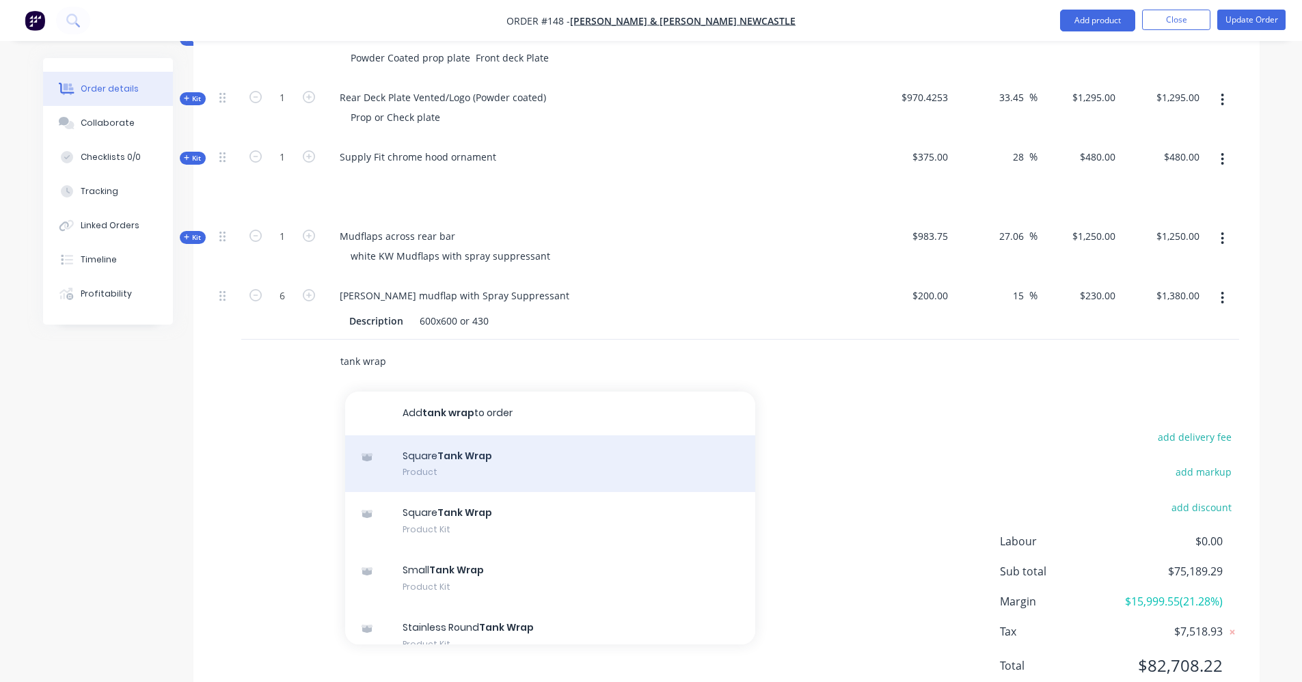
type input "tank wrap"
click at [440, 438] on div "Square Tank Wrap Product" at bounding box center [550, 464] width 410 height 57
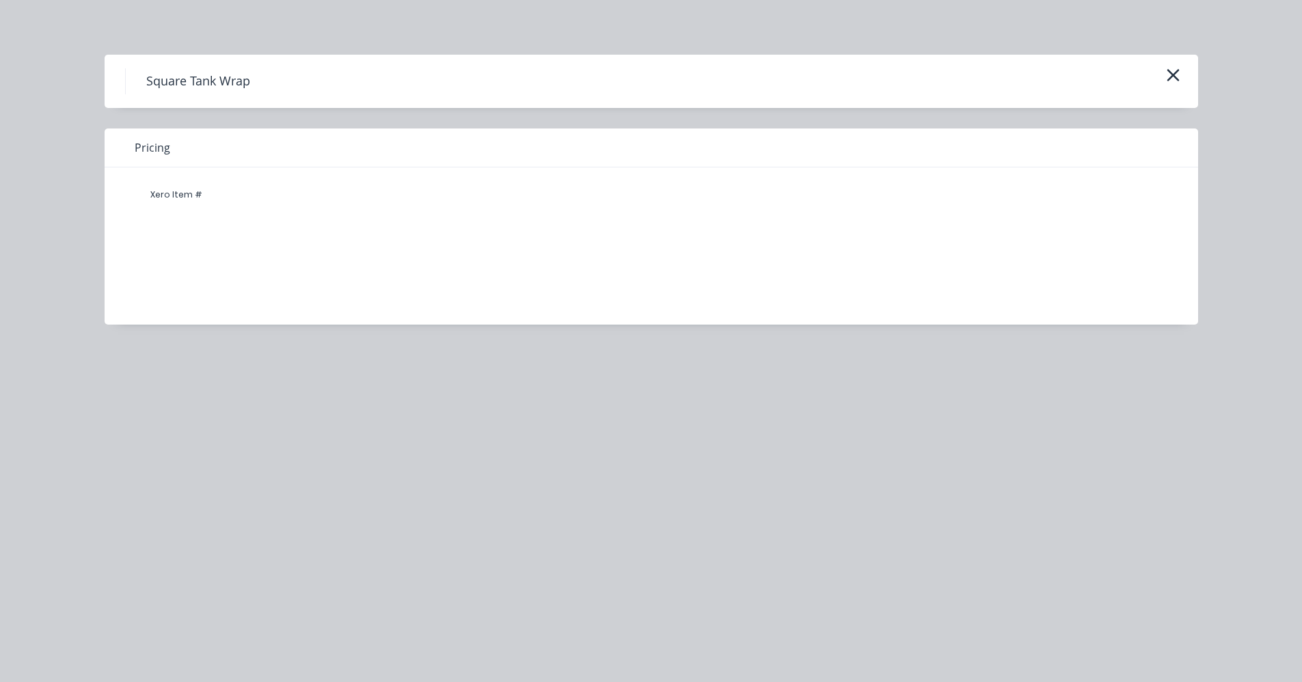
drag, startPoint x: 256, startPoint y: 291, endPoint x: 325, endPoint y: 272, distance: 70.8
click at [257, 291] on div "Xero Item #" at bounding box center [641, 236] width 1073 height 137
click at [429, 272] on div "Xero Item #" at bounding box center [641, 236] width 1073 height 137
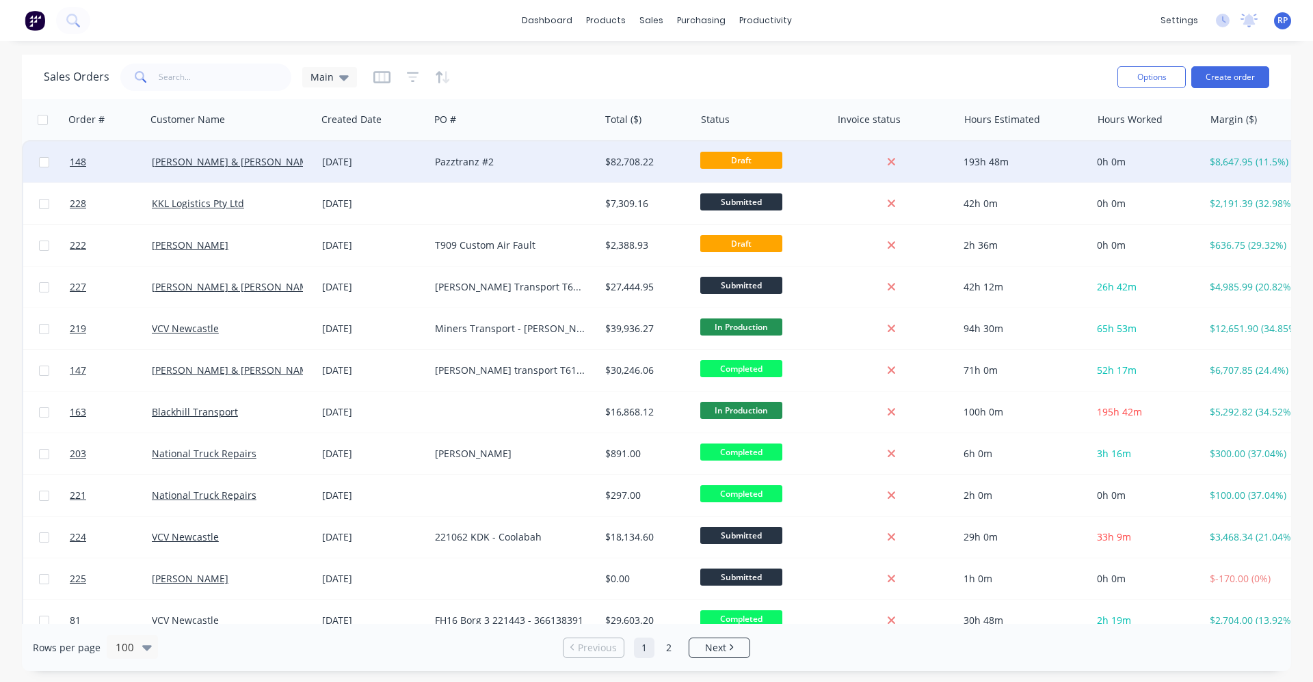
click at [525, 159] on div "Pazztranz #2" at bounding box center [510, 162] width 151 height 14
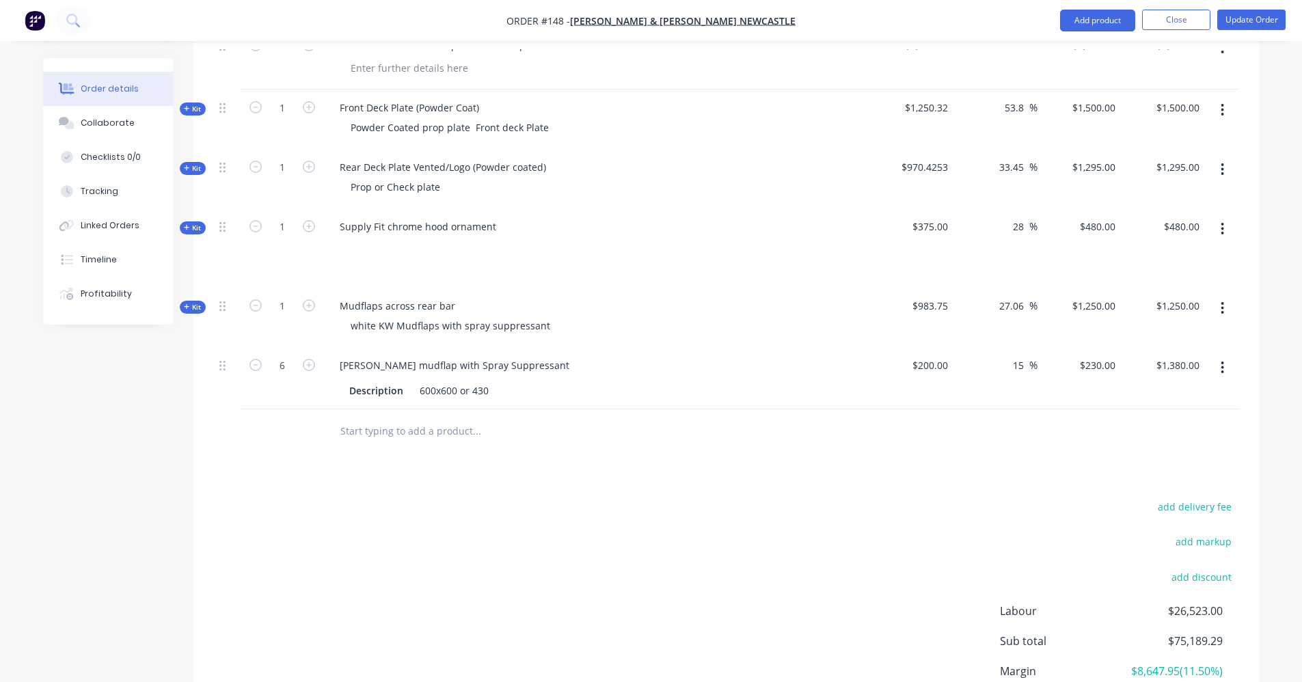
scroll to position [2135, 0]
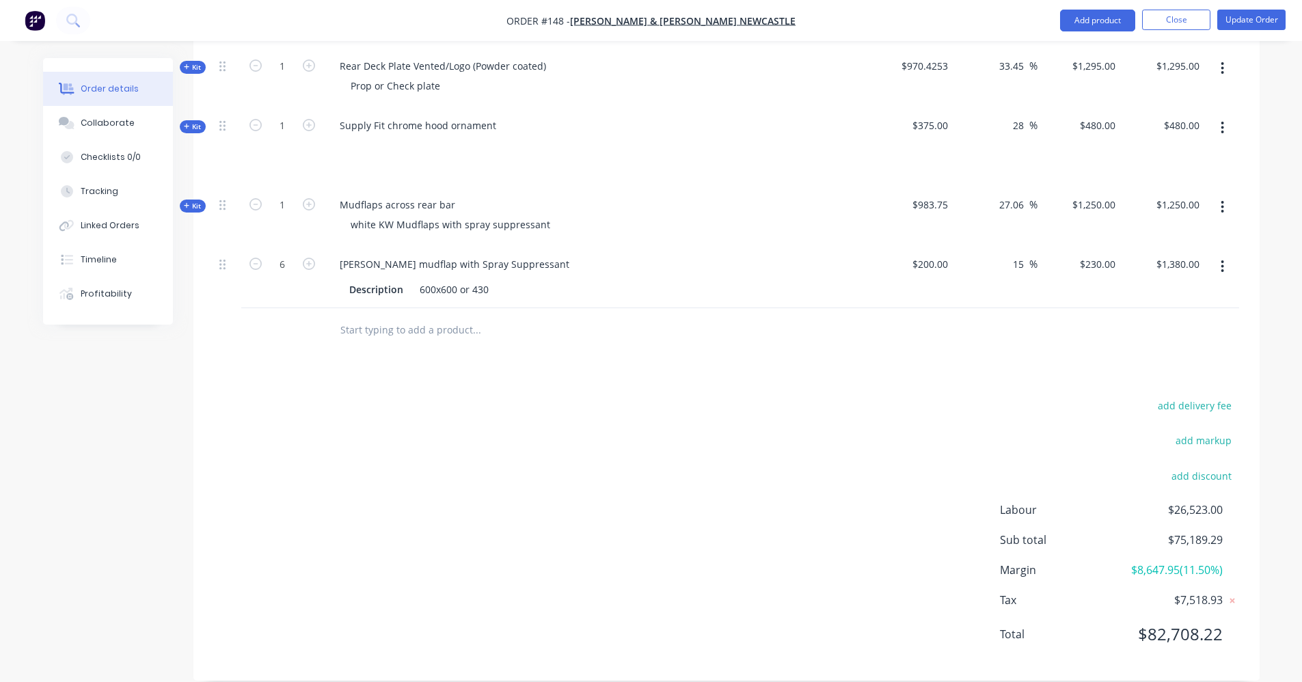
click at [429, 317] on input "text" at bounding box center [476, 330] width 273 height 27
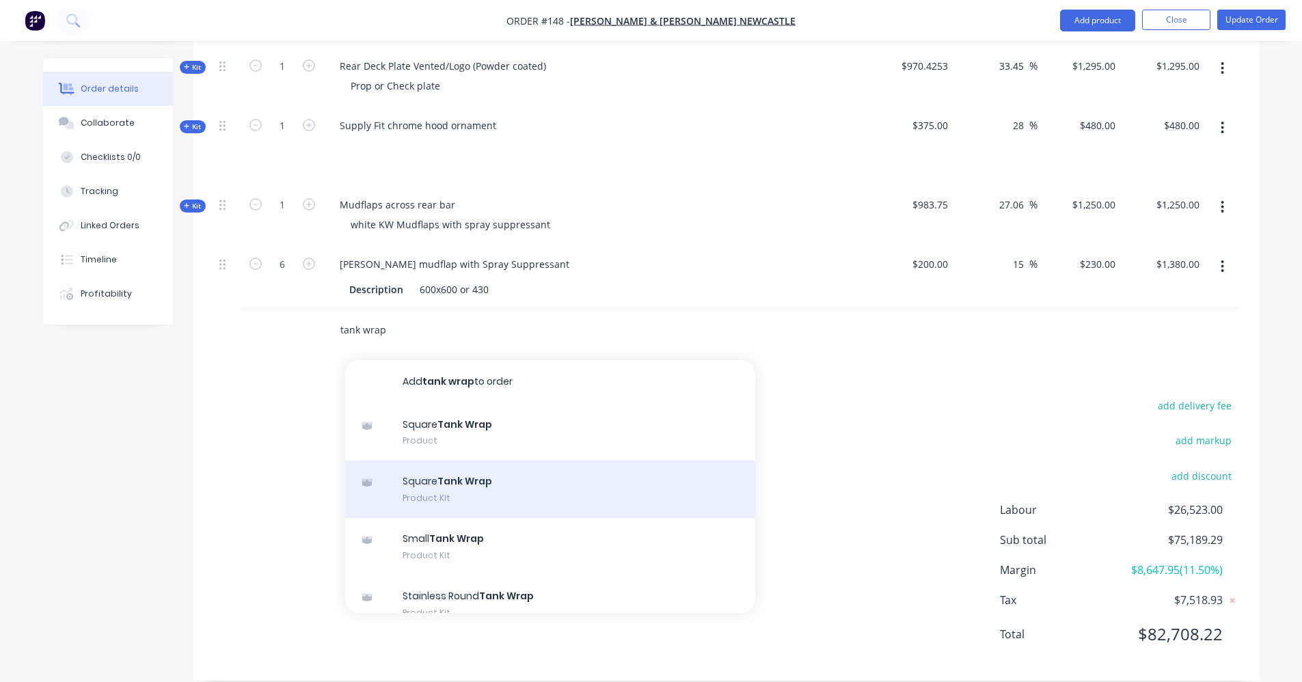
type input "tank wrap"
click at [464, 471] on div "Square Tank Wrap Product Kit" at bounding box center [550, 489] width 410 height 57
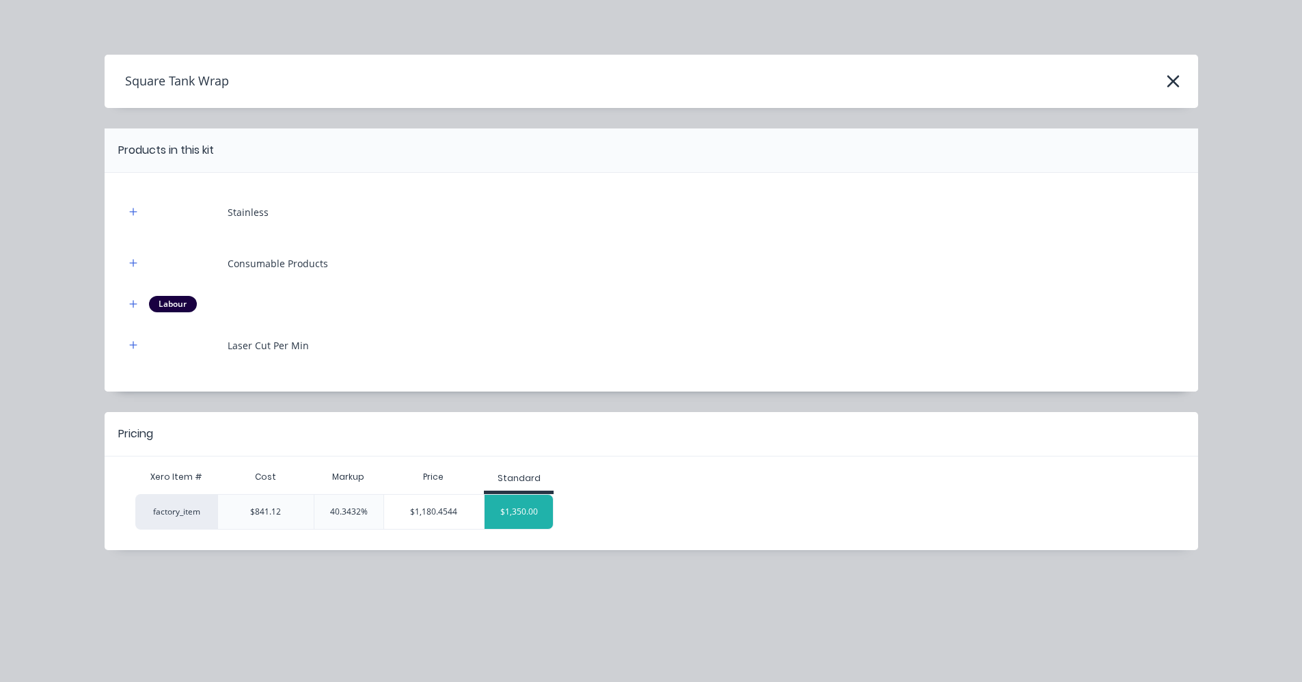
click at [513, 513] on div "$1,350.00" at bounding box center [519, 512] width 68 height 34
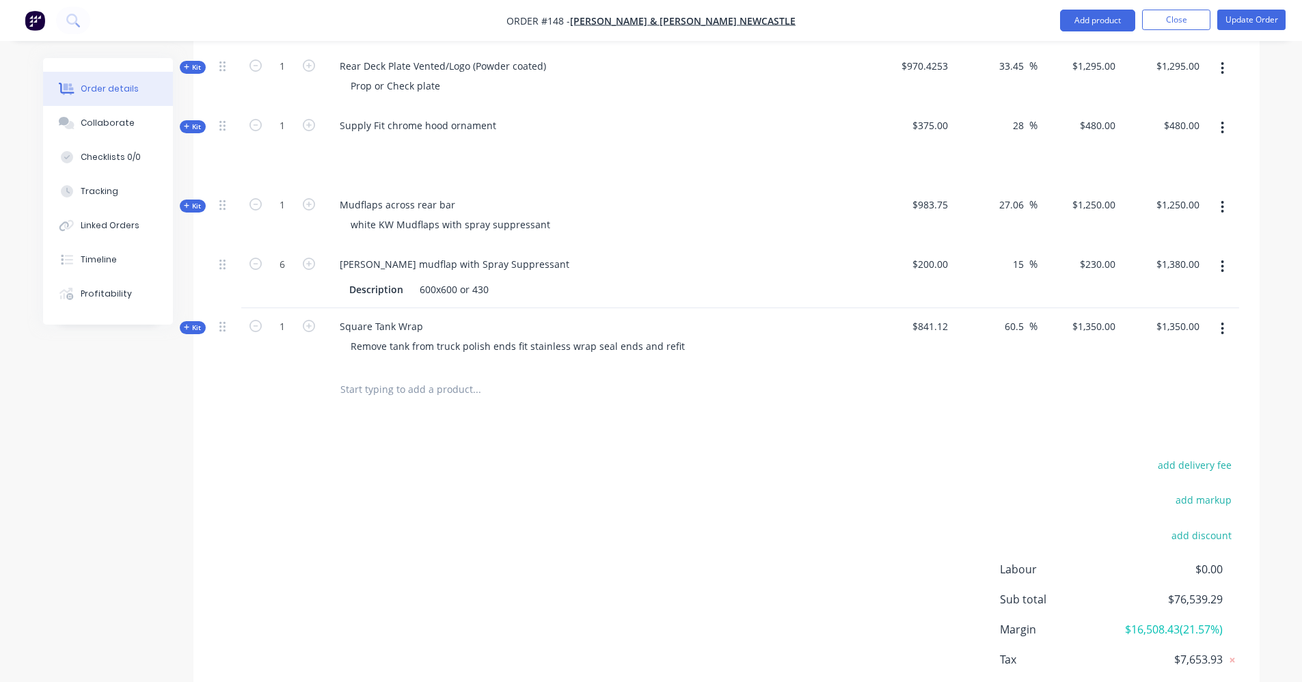
click at [183, 321] on div "Kit" at bounding box center [193, 327] width 26 height 13
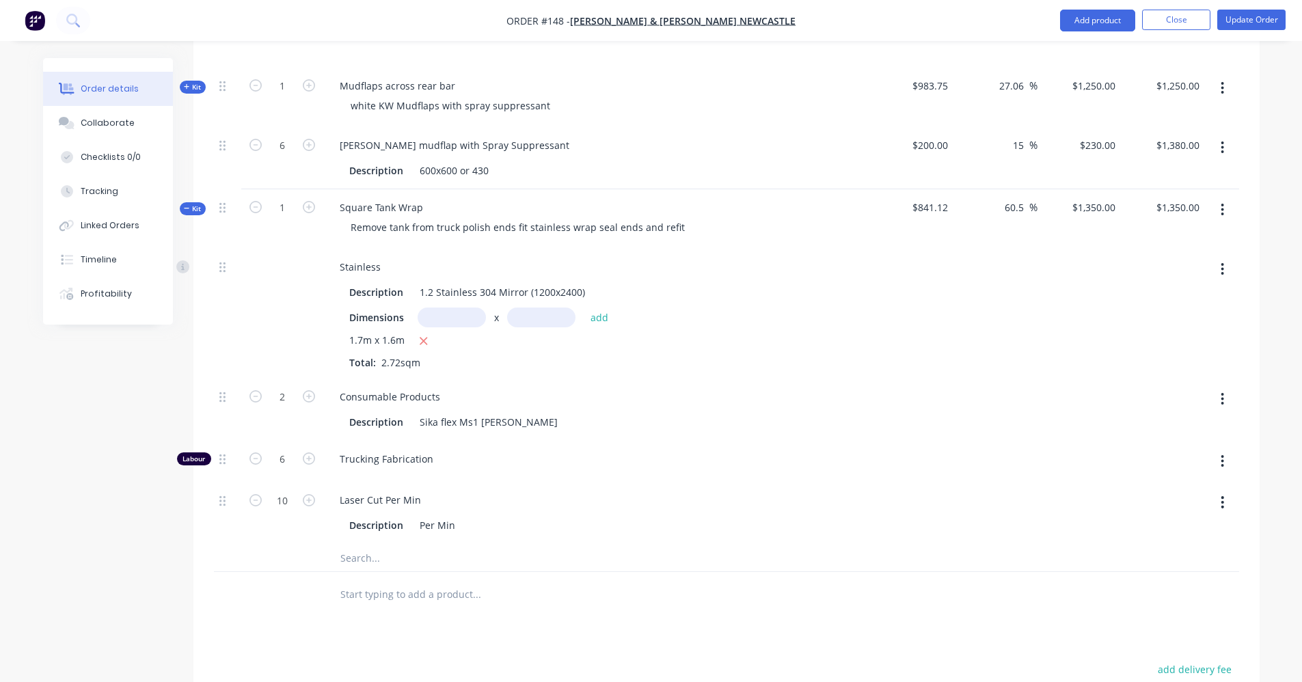
scroll to position [2340, 0]
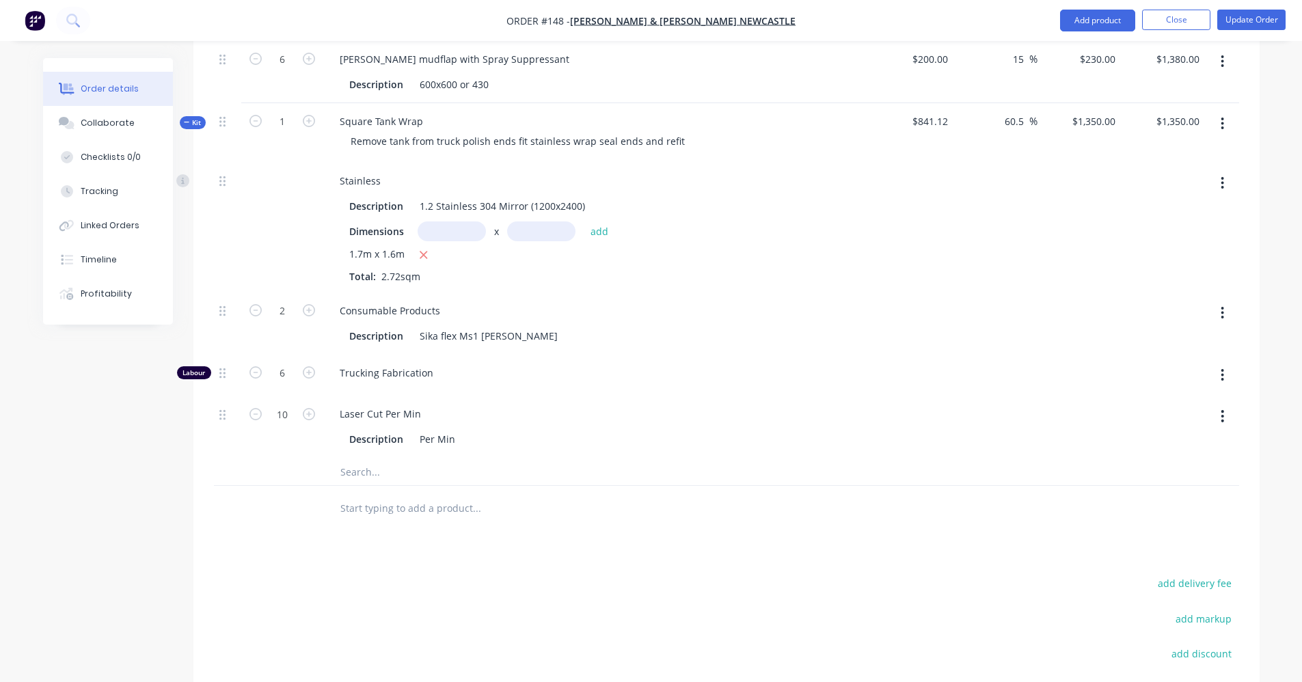
click at [371, 458] on input "text" at bounding box center [476, 471] width 273 height 27
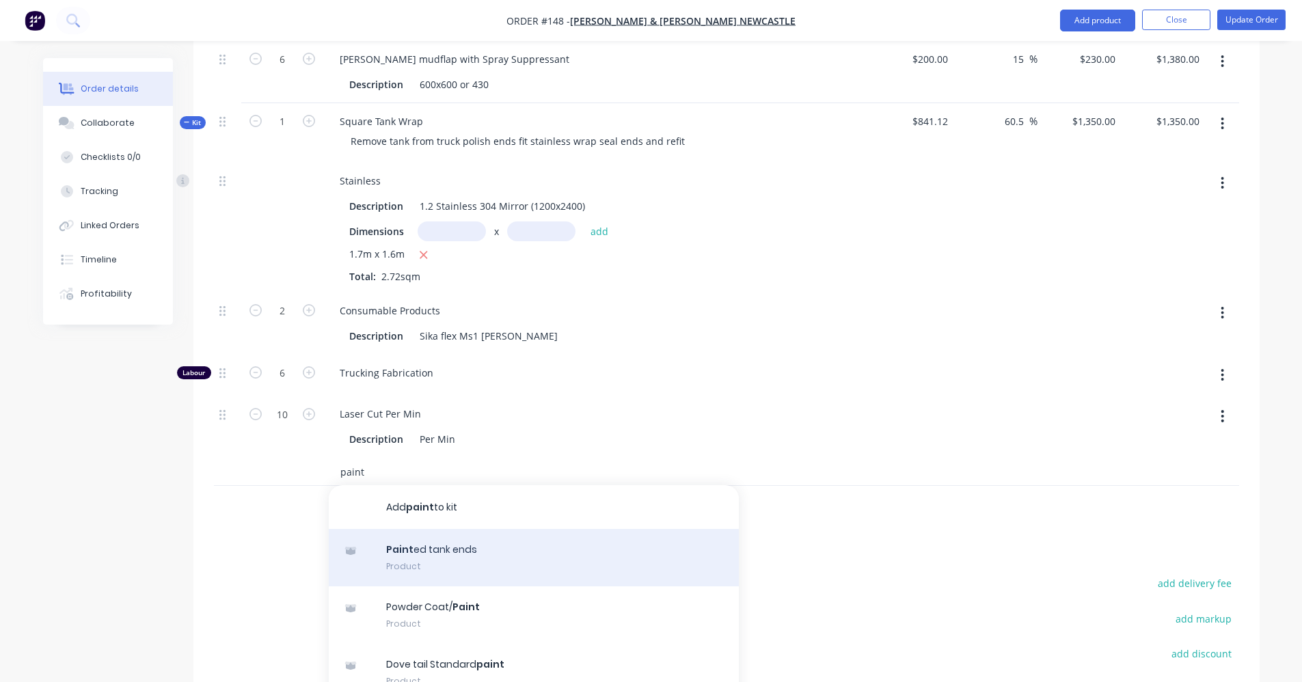
type input "paint"
click at [418, 529] on div "Paint ed tank ends Product" at bounding box center [534, 557] width 410 height 57
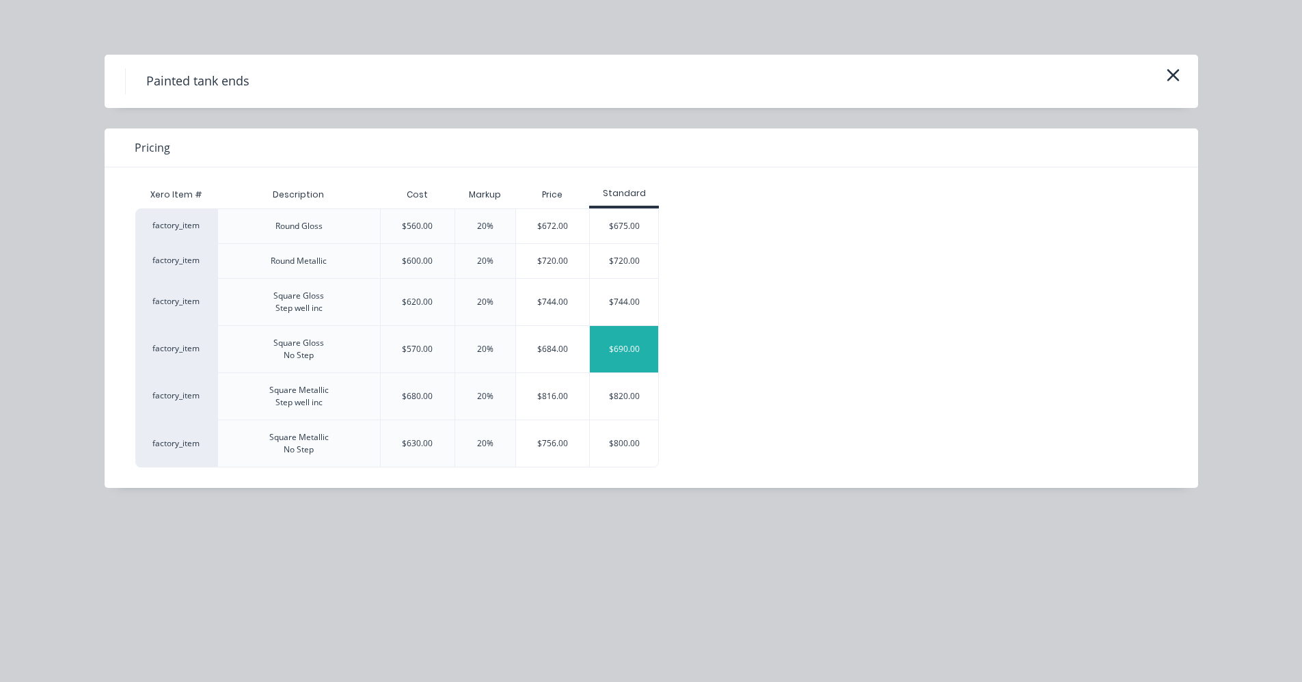
click at [628, 351] on div "$690.00" at bounding box center [624, 349] width 68 height 46
type input "$2,264.8516"
type input "$2,264.85"
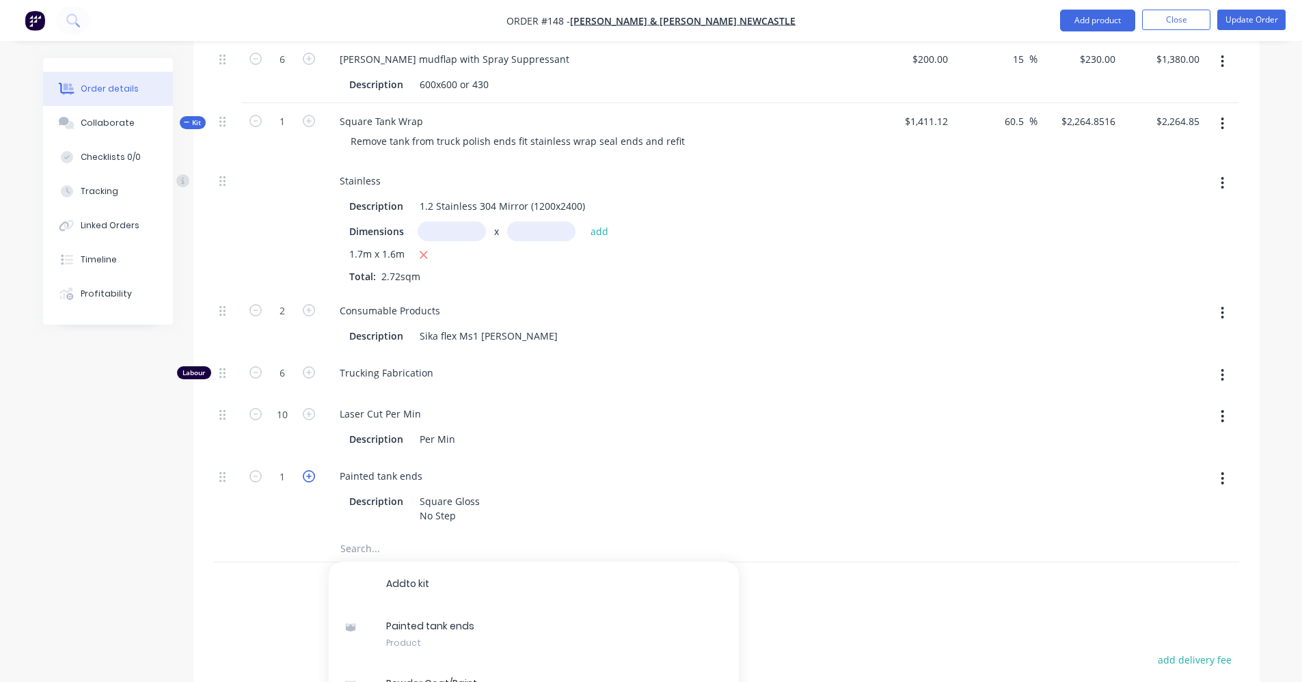
click at [308, 470] on icon "button" at bounding box center [309, 476] width 12 height 12
type input "$3,179.7033"
type input "$3,179.70"
type input "2"
click at [308, 470] on icon "button" at bounding box center [309, 476] width 12 height 12
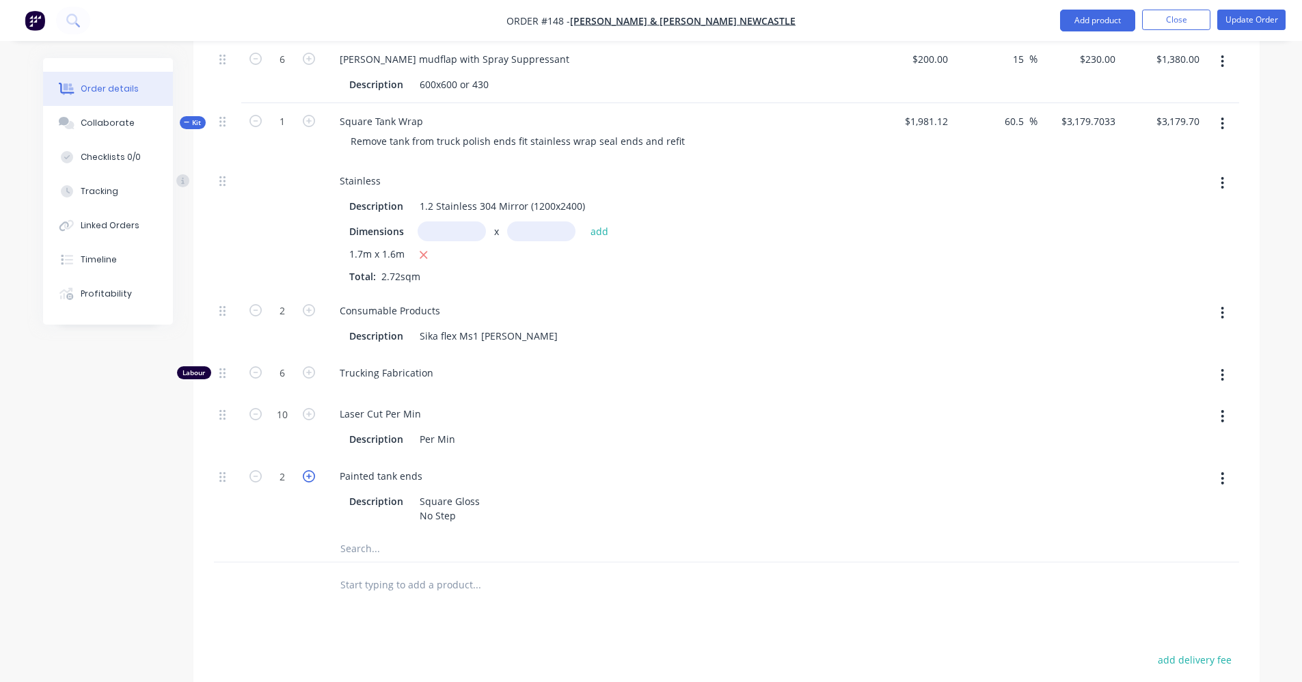
type input "$4,094.5549"
type input "$4,094.55"
type input "3"
click at [308, 470] on icon "button" at bounding box center [309, 476] width 12 height 12
type input "$5,009.4065"
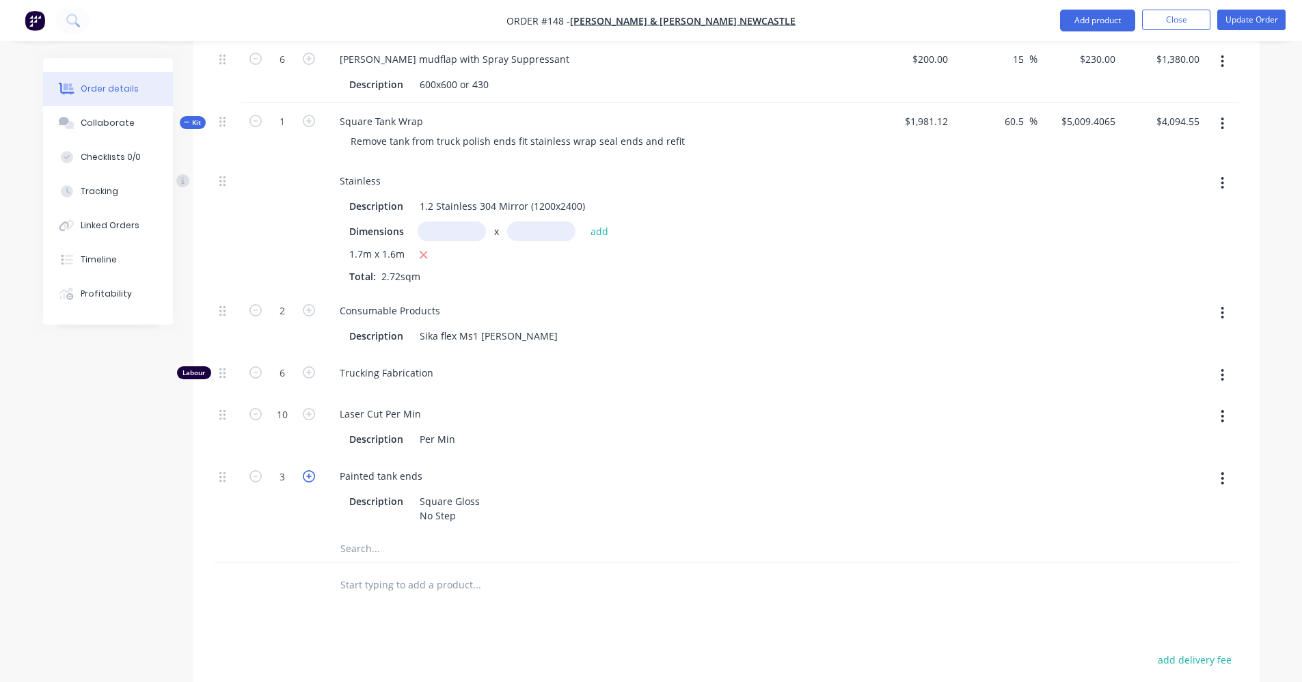
type input "$5,009.41"
type input "4"
click at [308, 470] on icon "button" at bounding box center [309, 476] width 12 height 12
type input "$5,924.2581"
type input "$5,924.26"
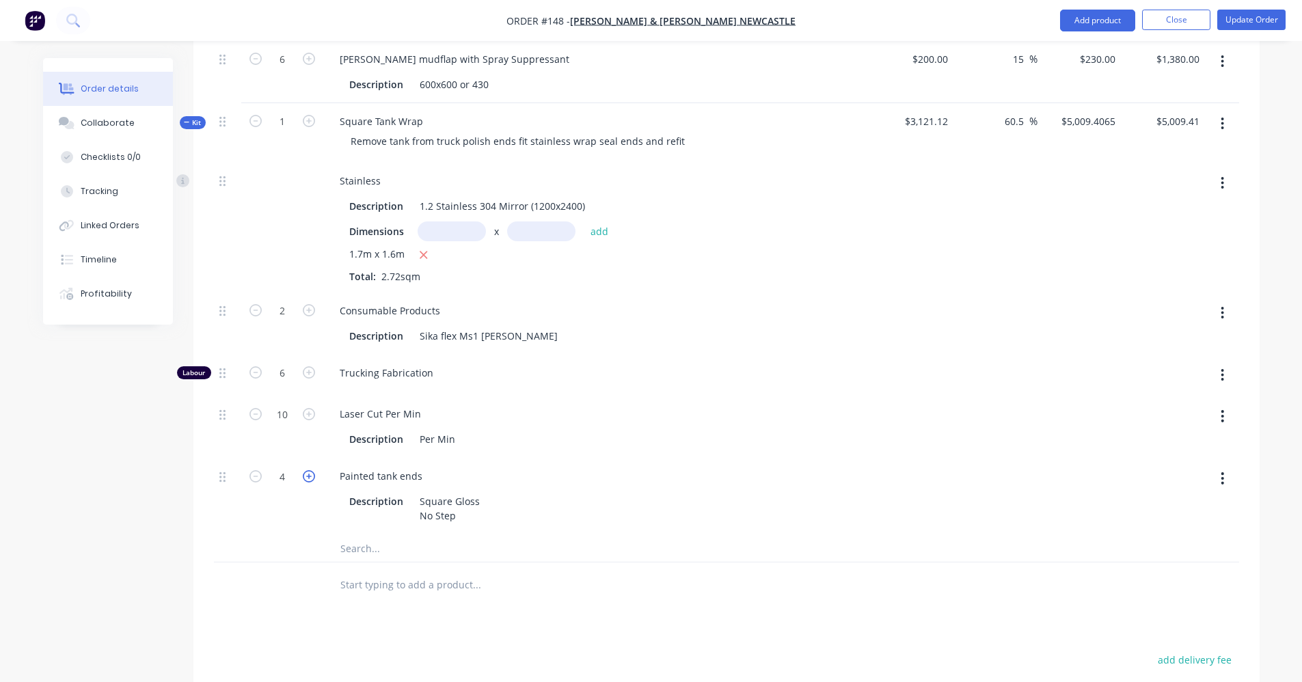
type input "5"
click at [308, 470] on icon "button" at bounding box center [309, 476] width 12 height 12
type input "$6,839.1098"
type input "$6,839.11"
type input "6"
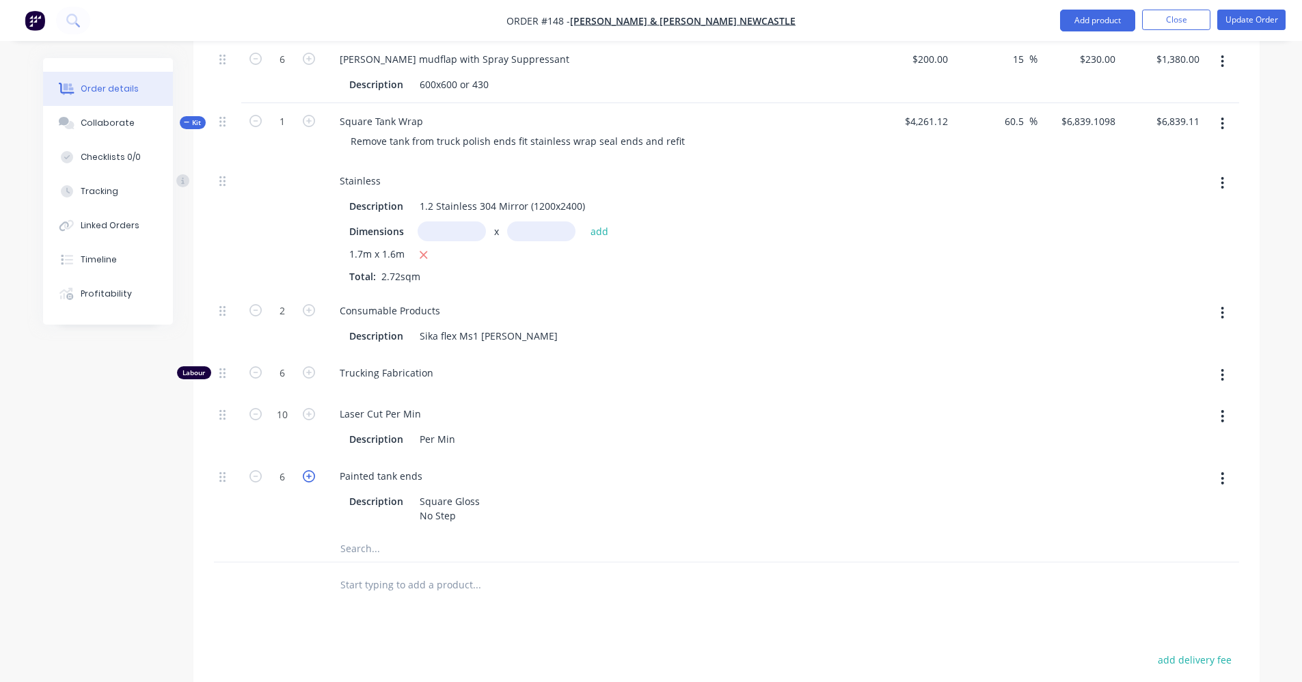
click at [308, 470] on icon "button" at bounding box center [309, 476] width 12 height 12
type input "$7,753.9614"
type input "$7,753.96"
type input "7"
click at [258, 470] on icon "button" at bounding box center [256, 476] width 12 height 12
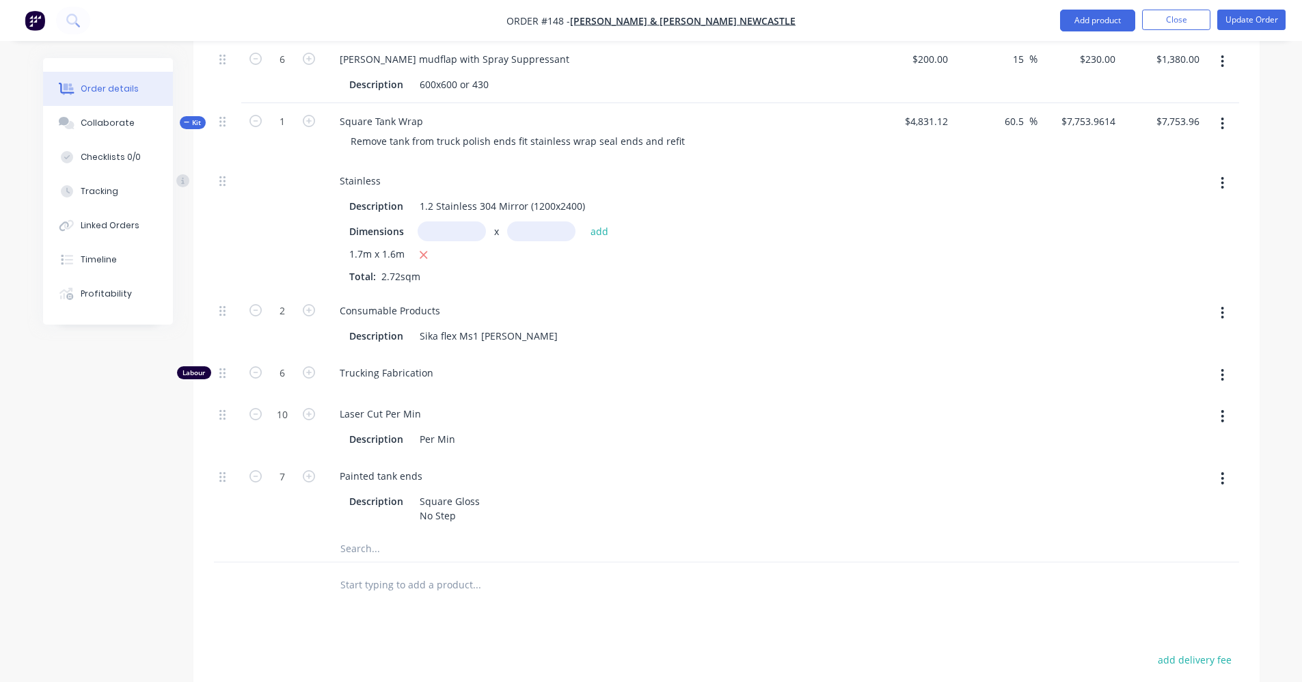
type input "$6,839.1098"
type input "$6,839.11"
type input "6"
click at [187, 119] on icon at bounding box center [187, 122] width 6 height 7
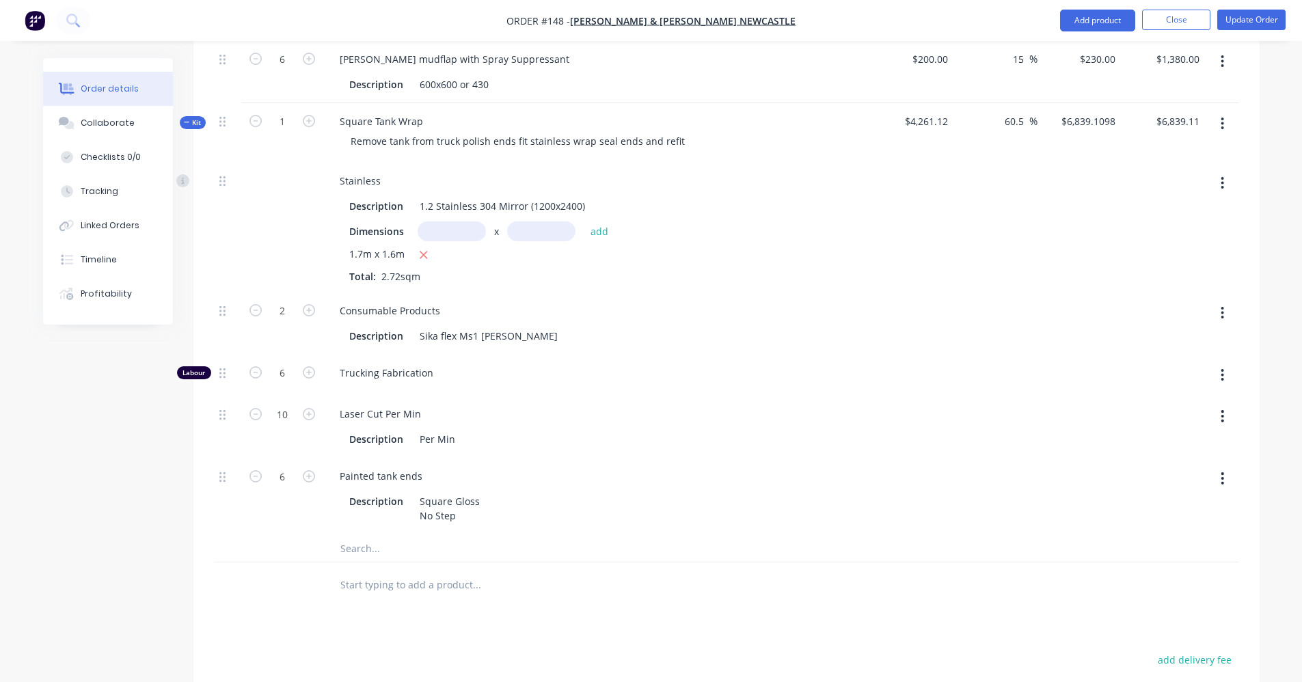
scroll to position [2211, 0]
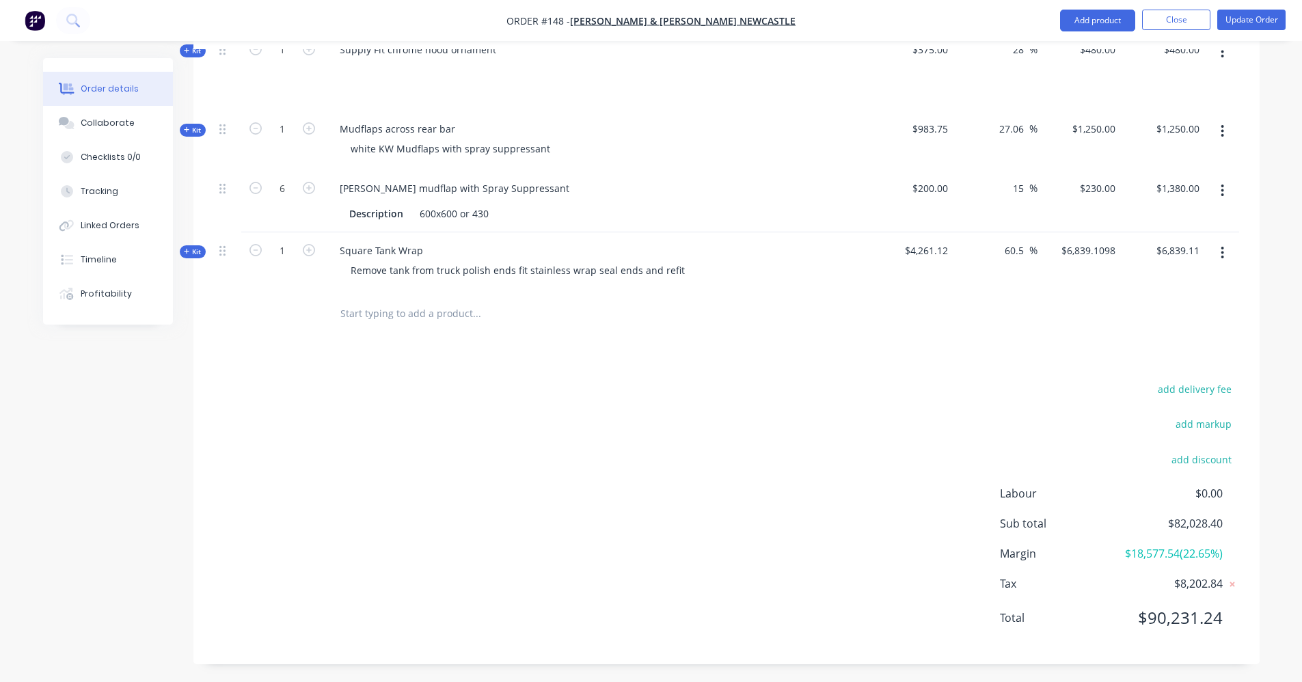
click at [185, 248] on icon at bounding box center [187, 251] width 6 height 7
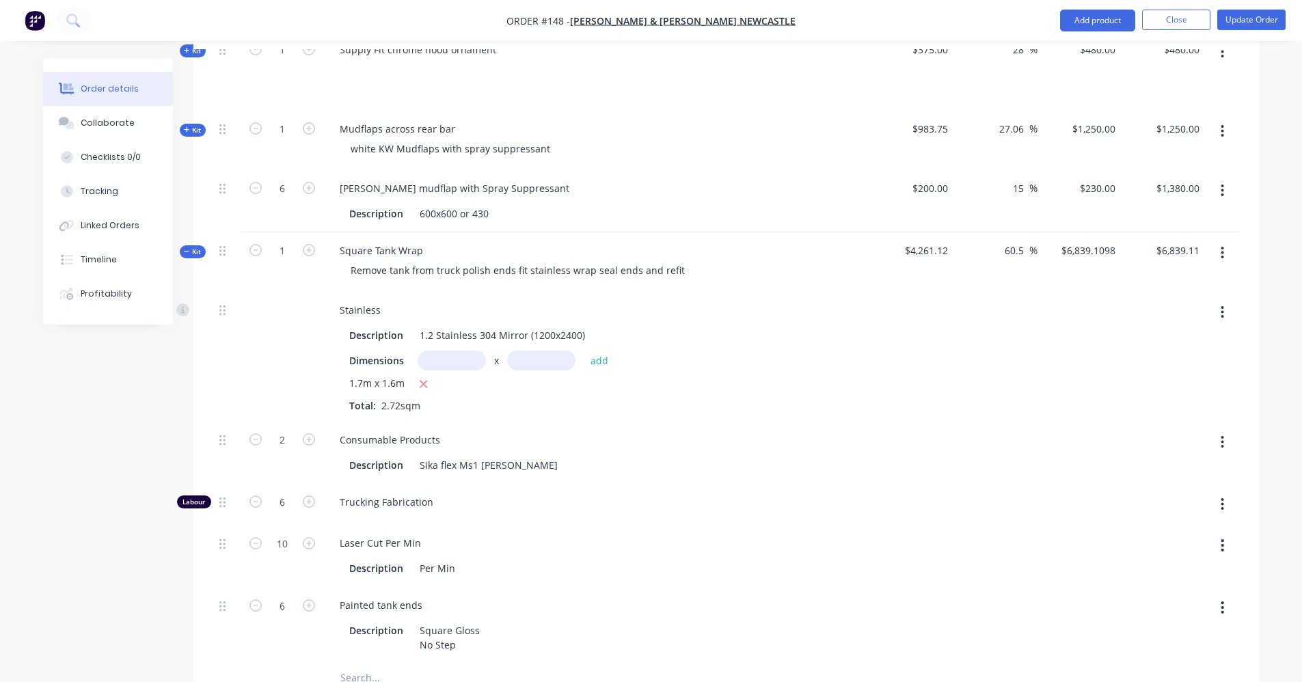
scroll to position [2340, 0]
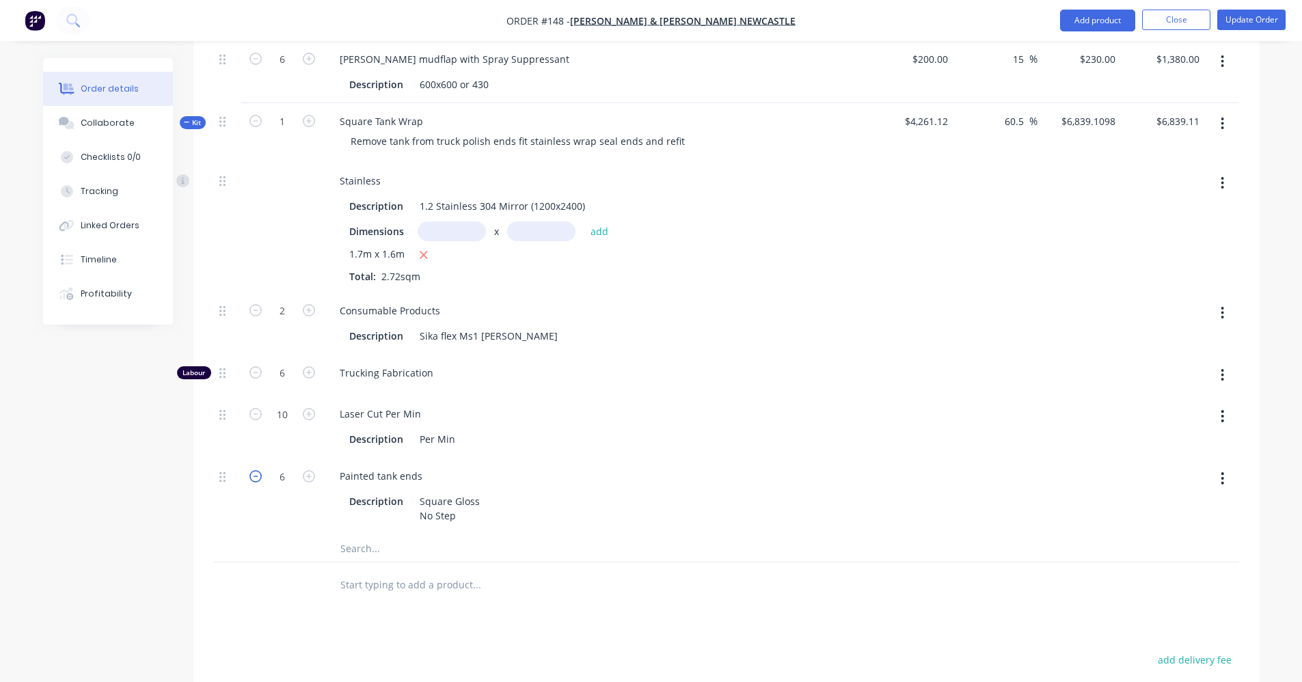
click at [254, 470] on icon "button" at bounding box center [256, 476] width 12 height 12
type input "$5,924.2581"
type input "$5,924.26"
type input "5"
click at [254, 470] on icon "button" at bounding box center [256, 476] width 12 height 12
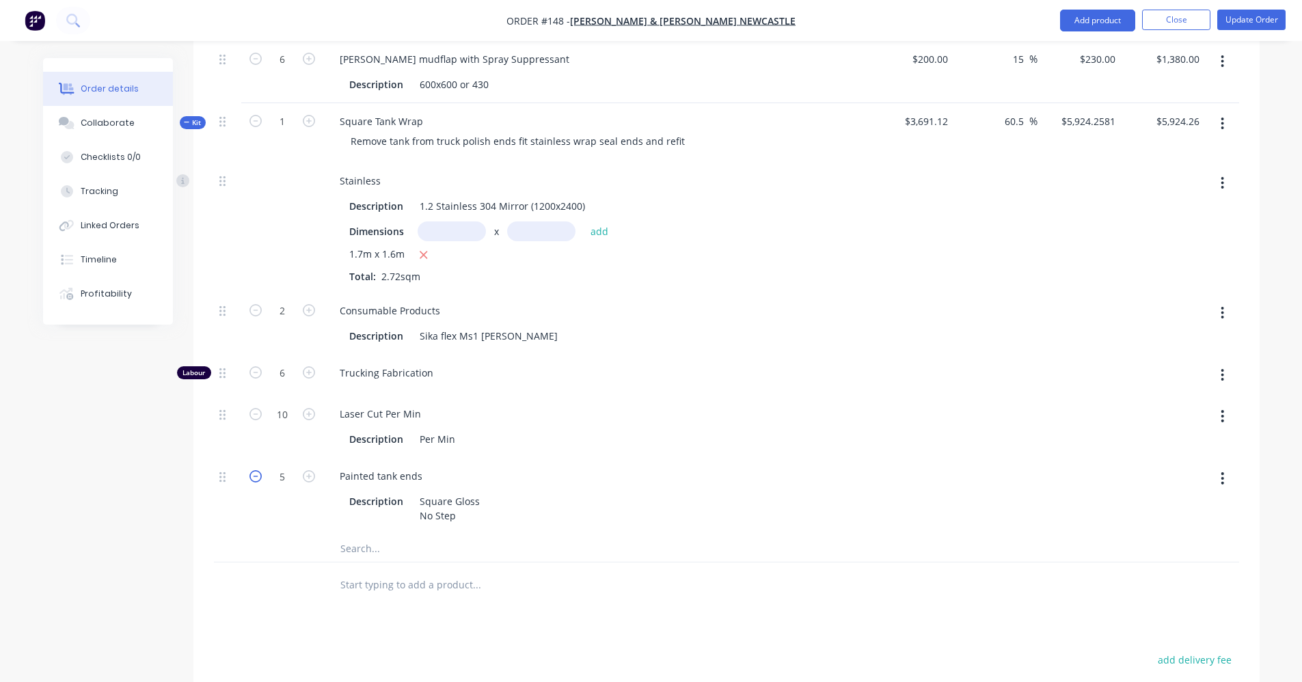
type input "$5,009.4065"
type input "$5,009.41"
type input "4"
click at [254, 470] on icon "button" at bounding box center [256, 476] width 12 height 12
type input "$4,094.5549"
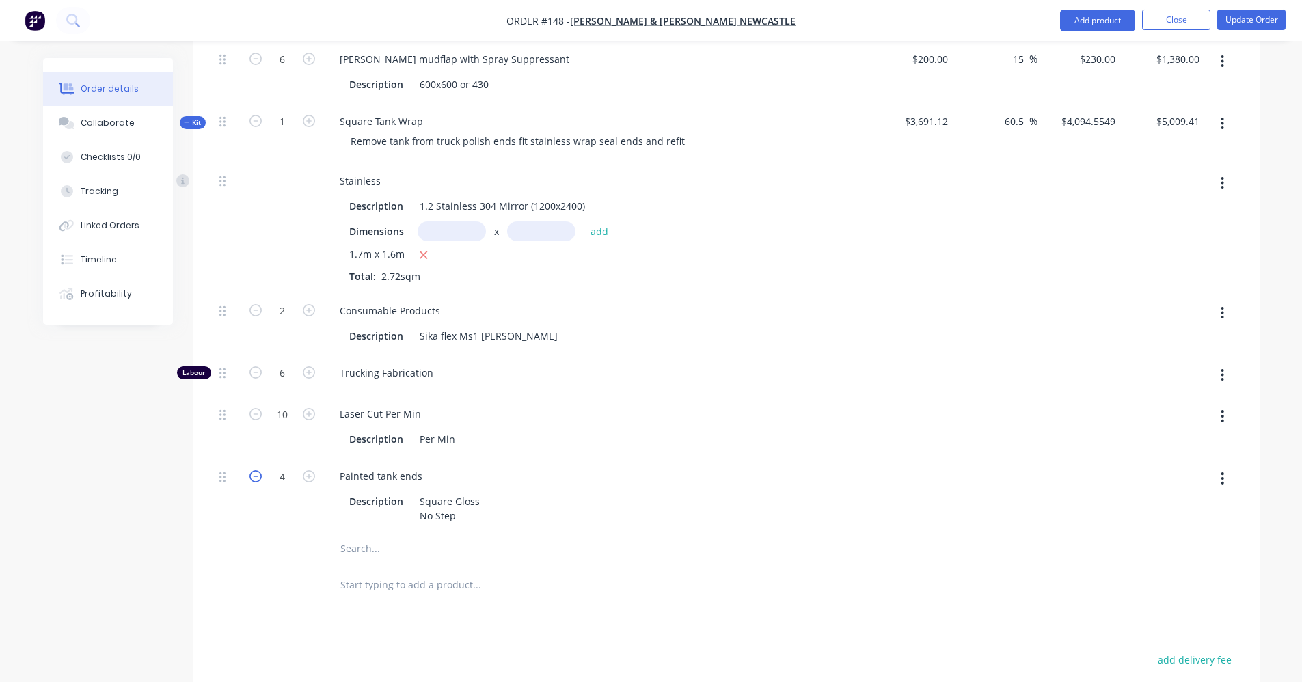
type input "$4,094.55"
type input "3"
click at [254, 470] on icon "button" at bounding box center [256, 476] width 12 height 12
type input "$3,179.7033"
type input "$3,179.70"
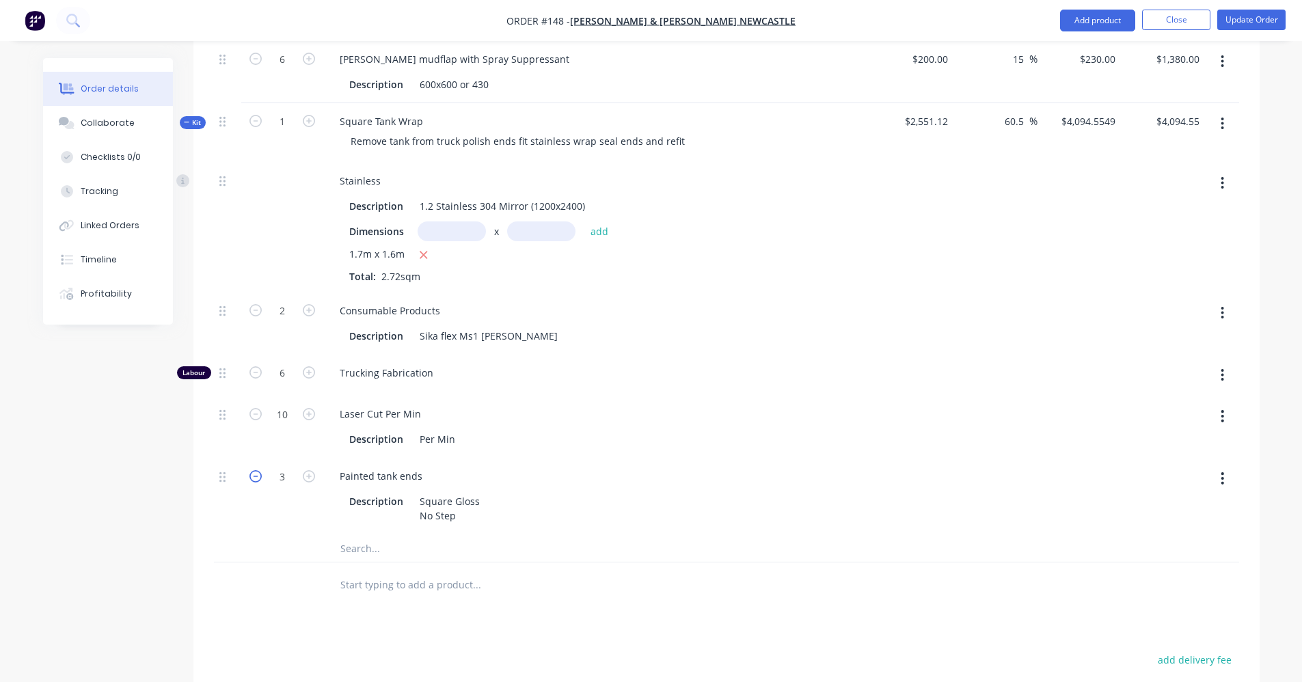
type input "2"
click at [254, 470] on icon "button" at bounding box center [256, 476] width 12 height 12
type input "$2,264.8516"
type input "$2,264.85"
type input "1"
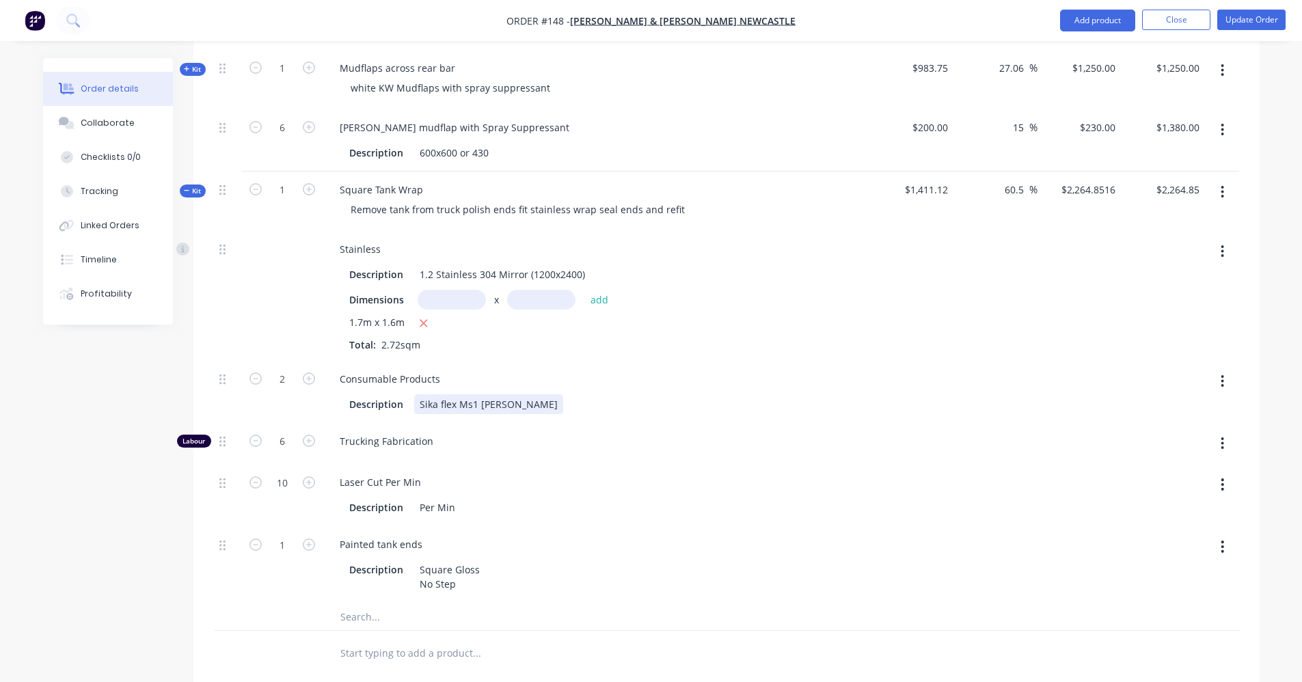
scroll to position [2204, 0]
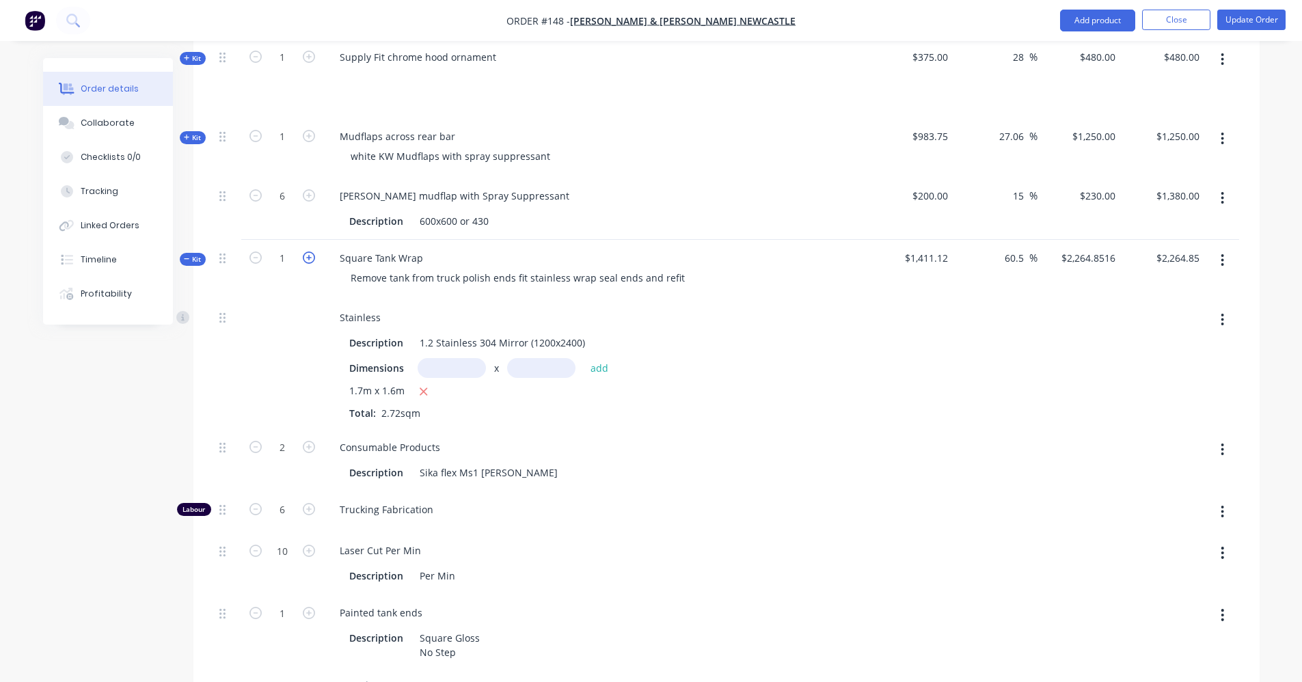
click at [308, 252] on icon "button" at bounding box center [309, 258] width 12 height 12
type input "2"
type input "$4,529.70"
type input "4"
type input "12"
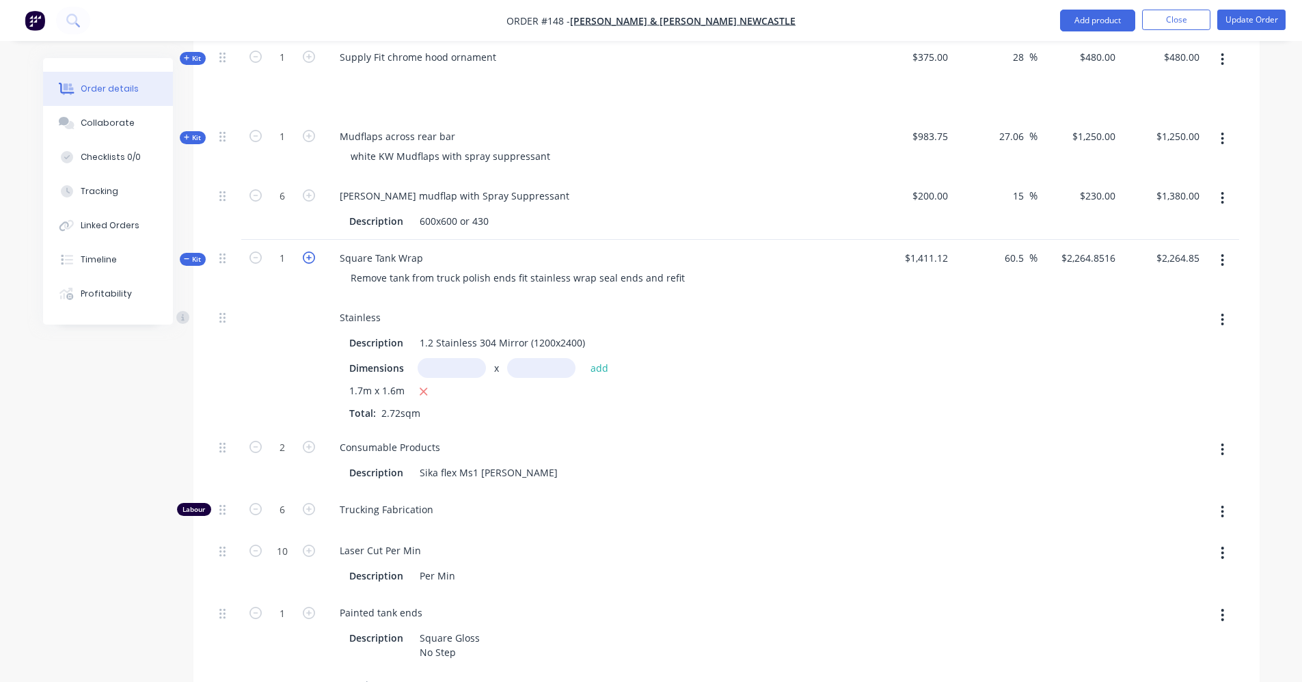
type input "20"
type input "2"
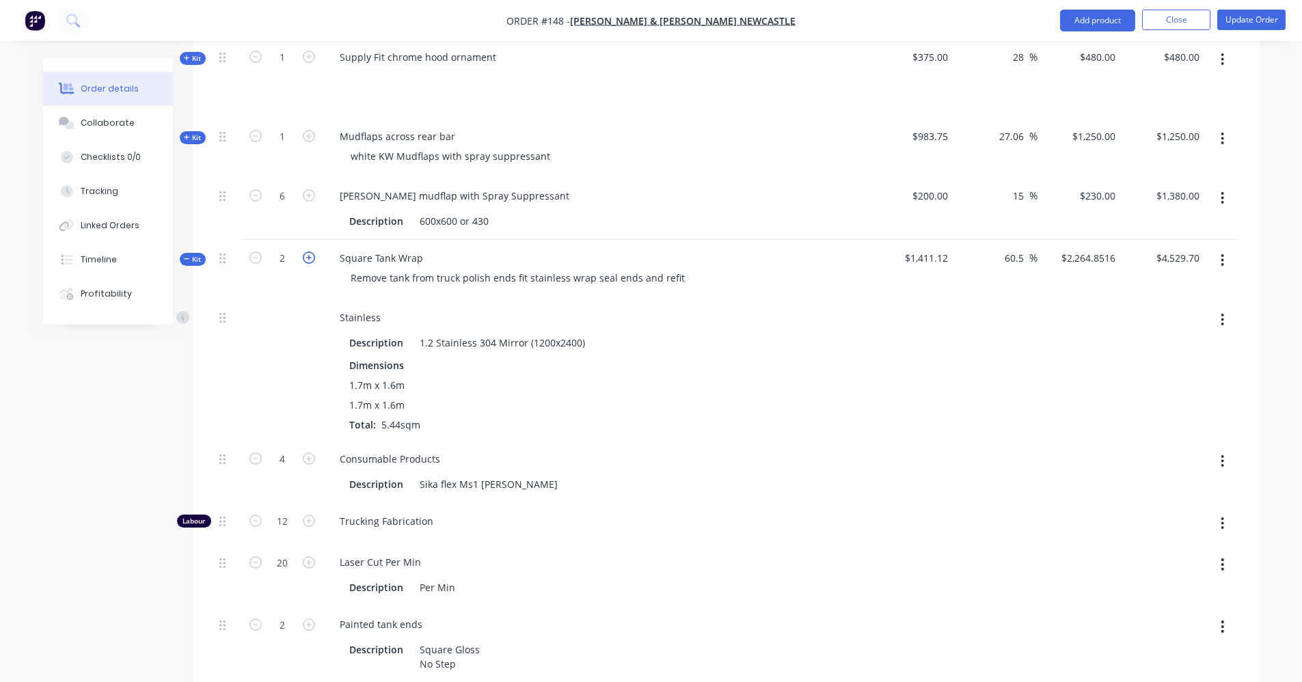
click at [308, 252] on icon "button" at bounding box center [309, 258] width 12 height 12
type input "3"
type input "$6,794.55"
type input "6"
type input "18"
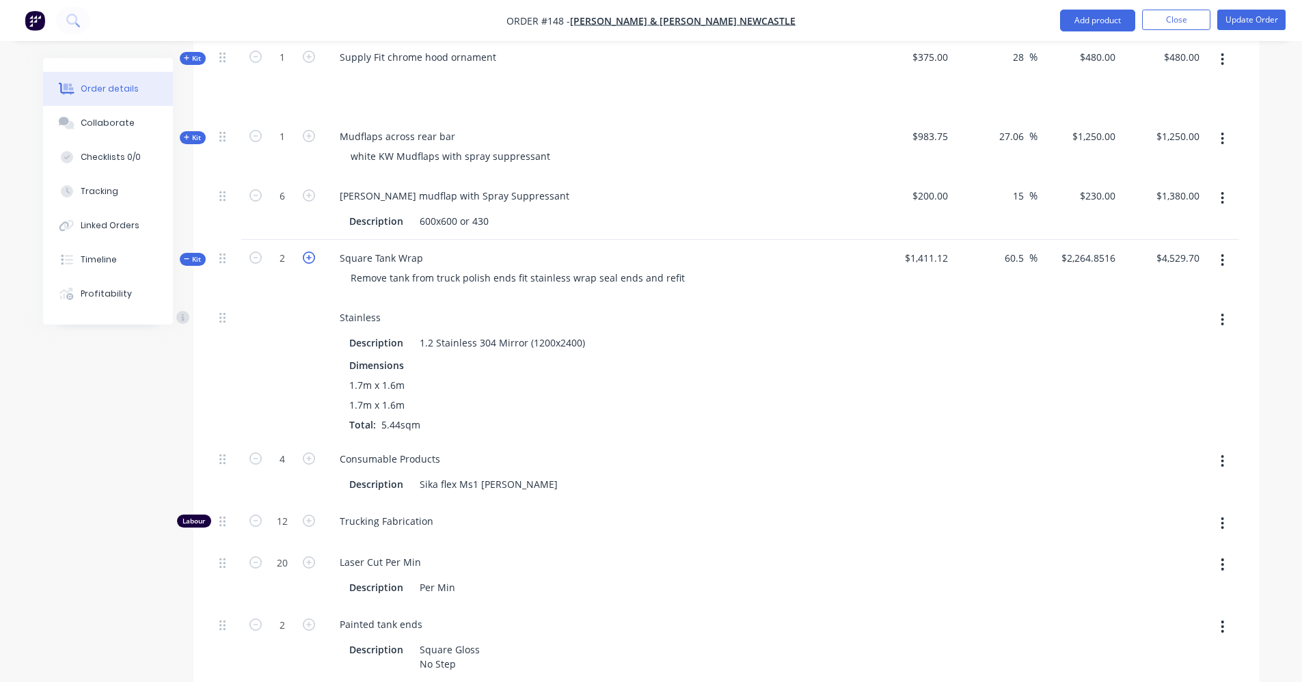
type input "30"
type input "3"
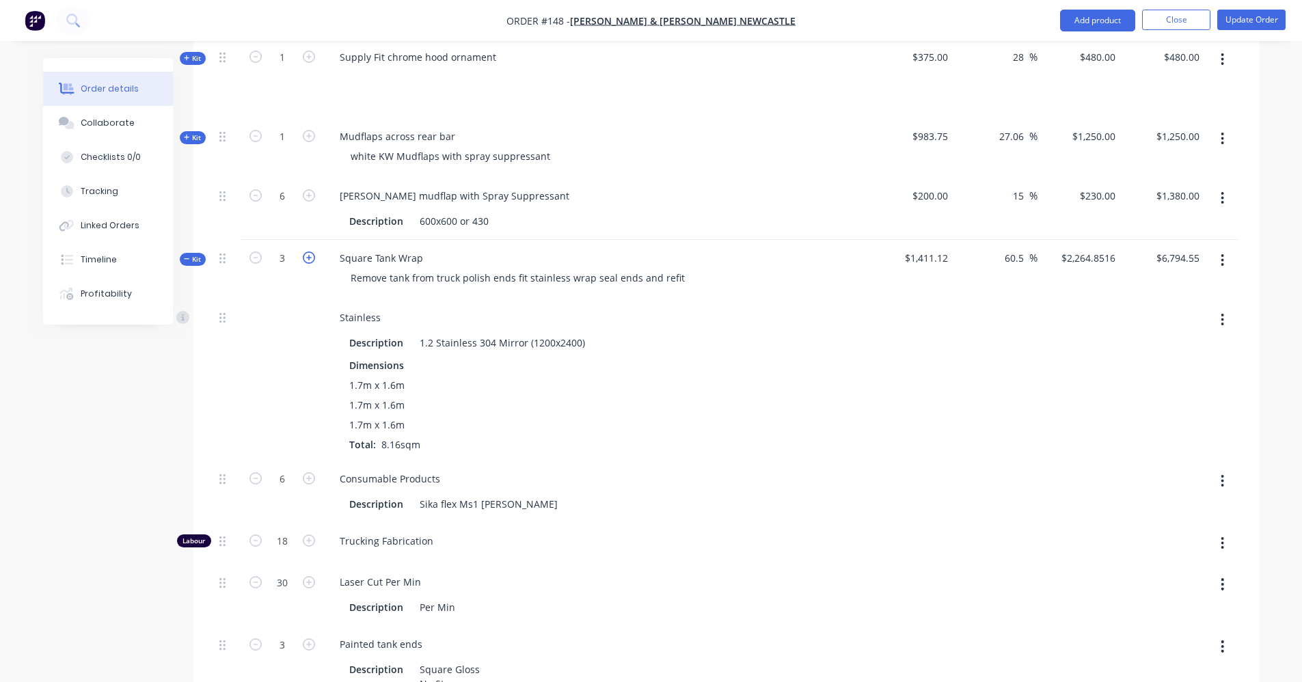
click at [308, 252] on icon "button" at bounding box center [309, 258] width 12 height 12
type input "6"
type input "12"
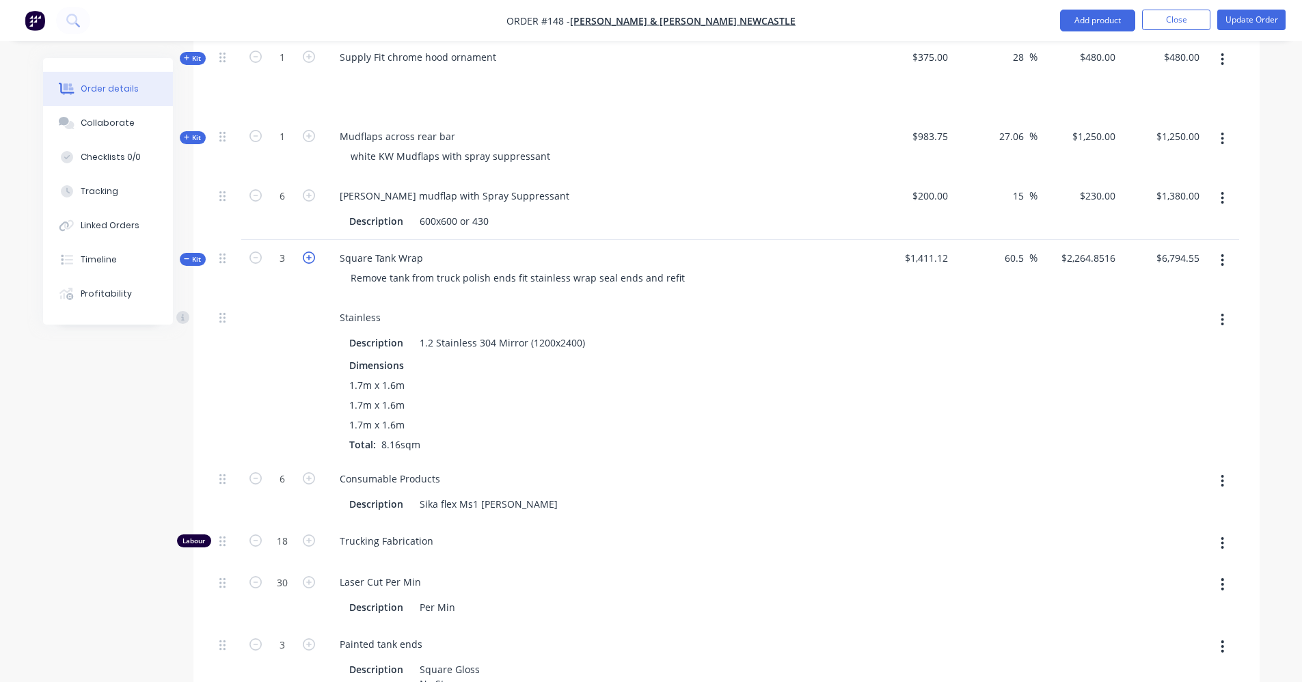
type input "36"
type input "60"
type input "6"
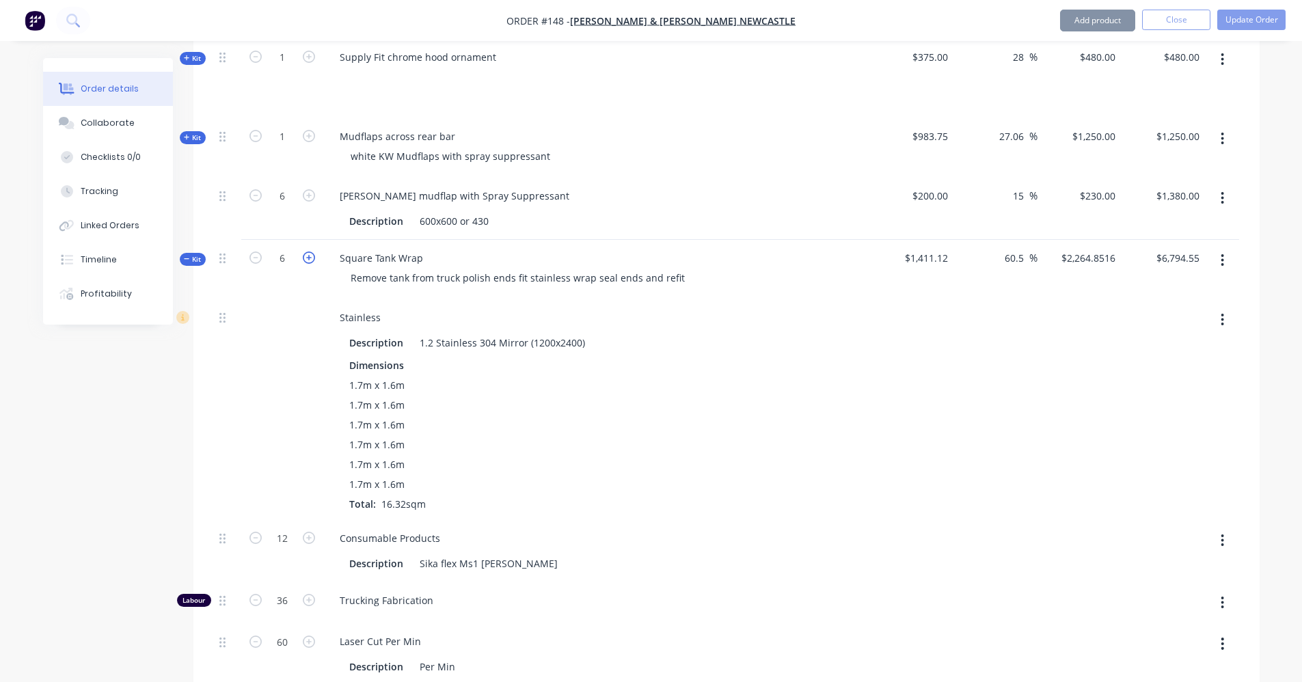
type input "$13,589.11"
click at [308, 252] on icon "button" at bounding box center [309, 258] width 12 height 12
type input "7"
type input "$15,853.96"
type input "14"
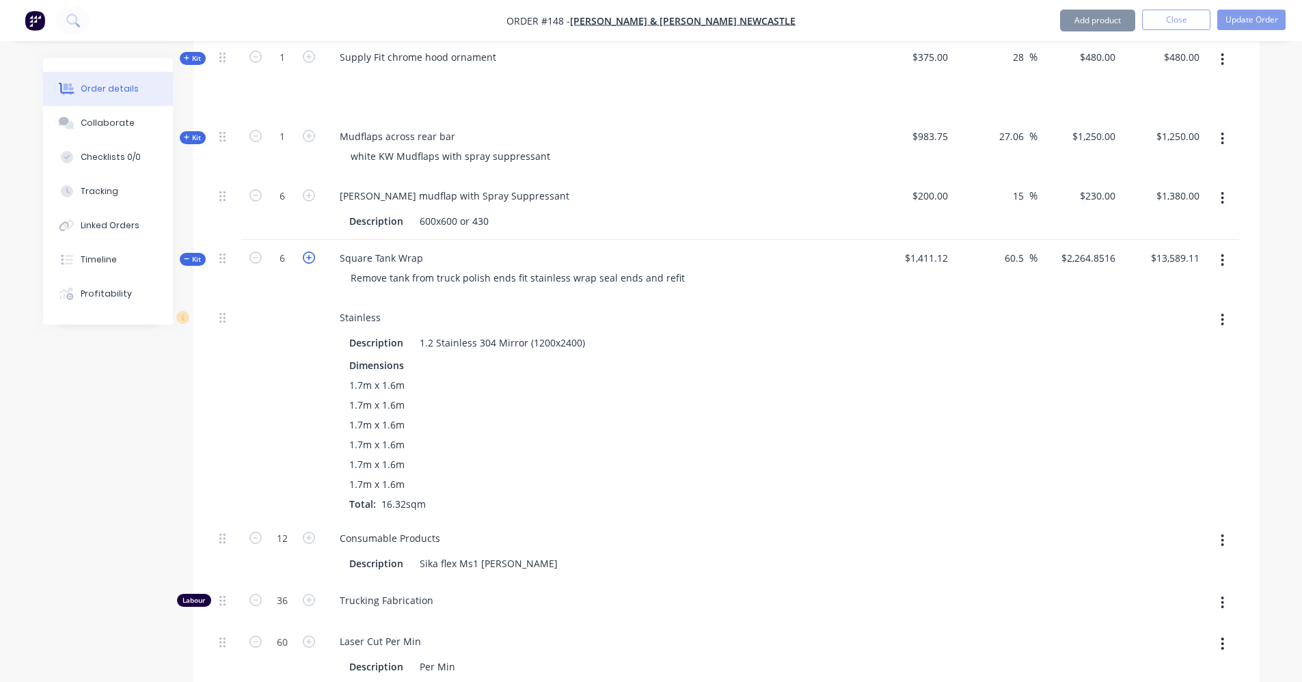
type input "42"
type input "70"
type input "7"
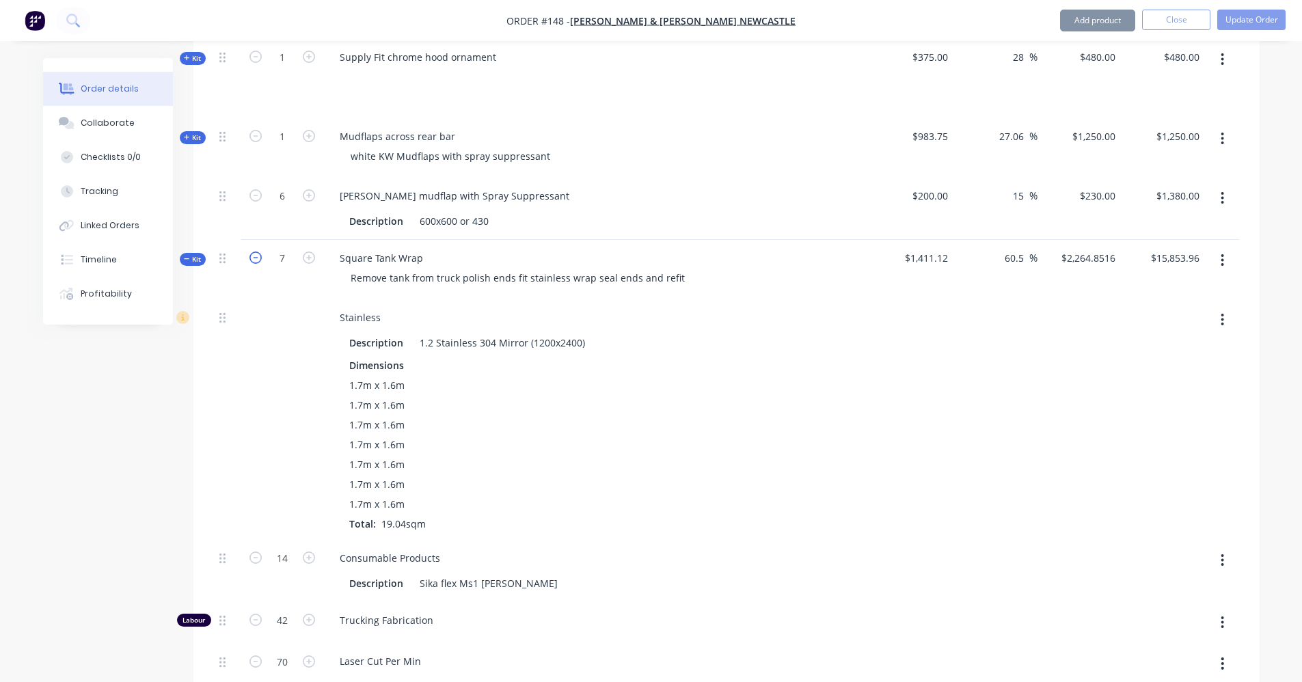
click at [258, 252] on icon "button" at bounding box center [256, 258] width 12 height 12
type input "6"
type input "$13,589.11"
type input "12"
type input "36"
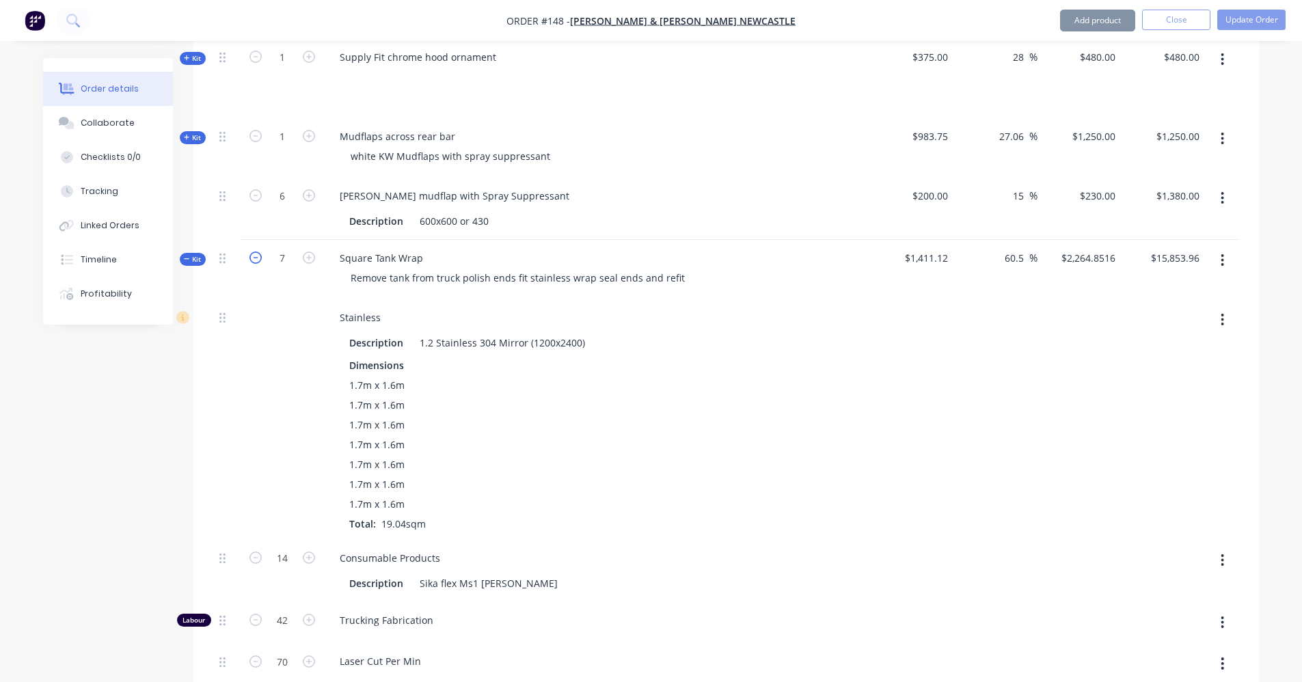
type input "60"
type input "6"
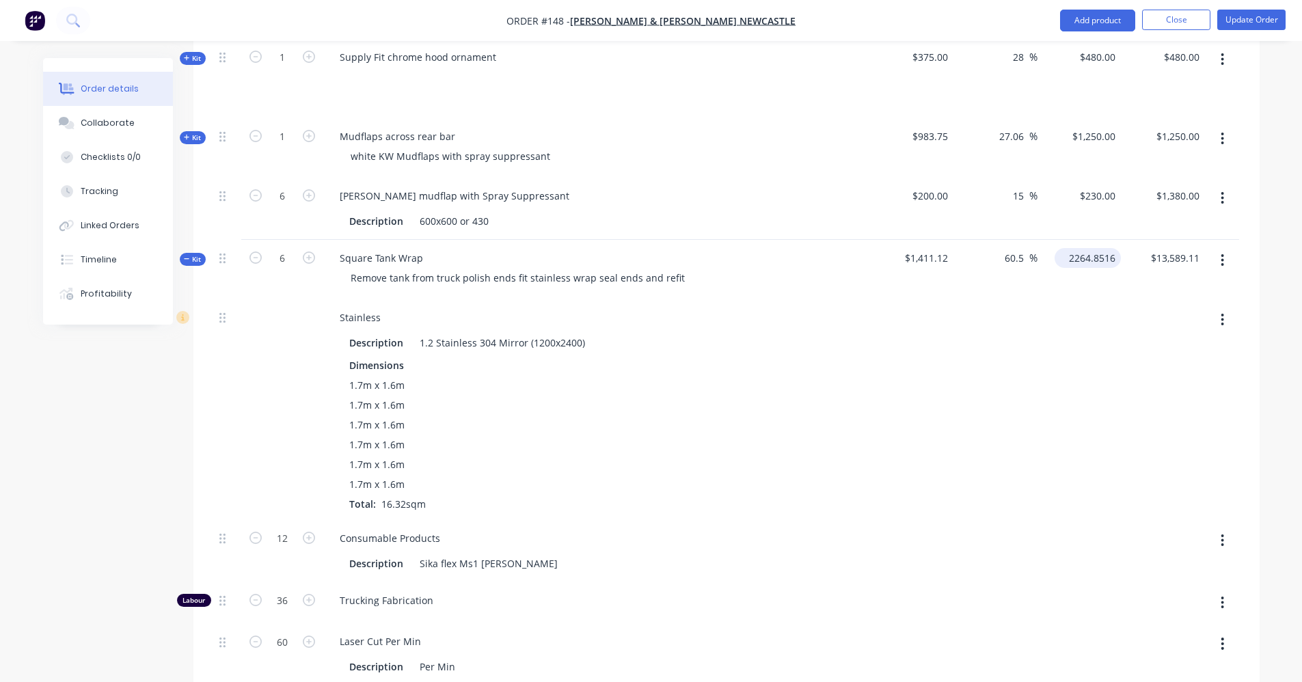
click at [1086, 248] on input "2264.8516" at bounding box center [1090, 258] width 61 height 20
click at [1088, 248] on input "2264.8516" at bounding box center [1094, 258] width 53 height 20
type input "2000"
click at [1090, 338] on div at bounding box center [1080, 409] width 84 height 221
type input "41.73"
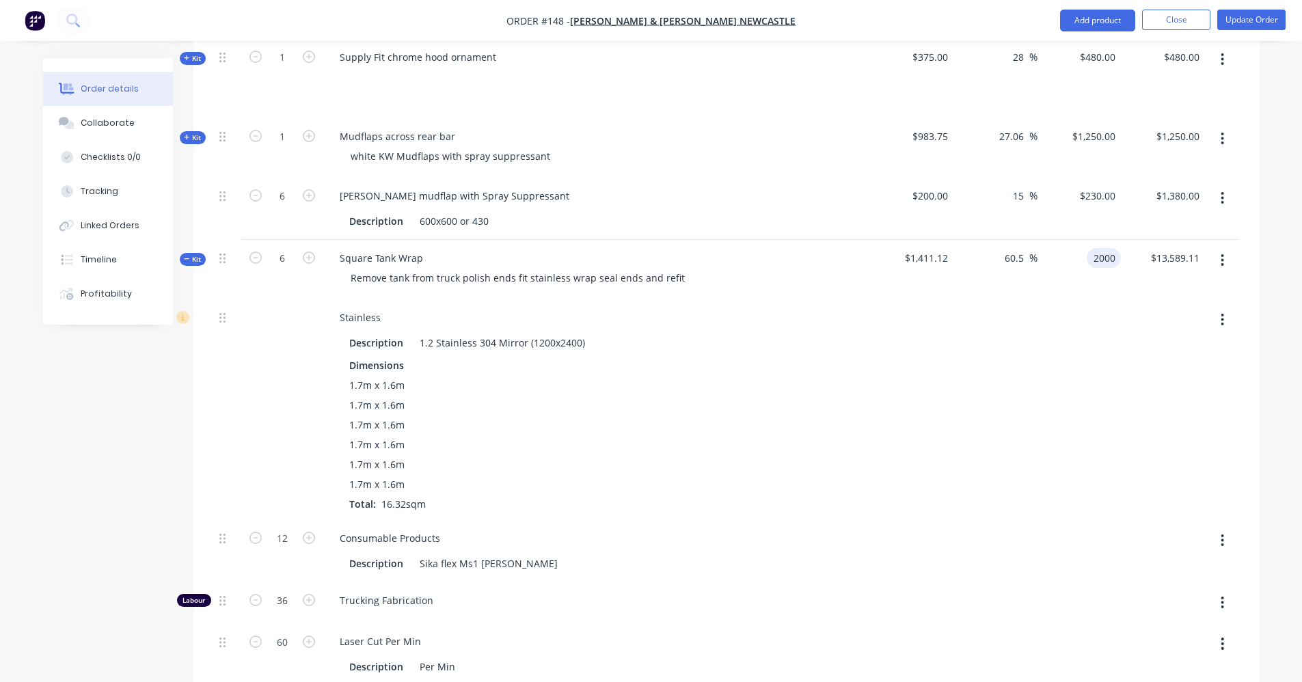
type input "$2,000.00"
type input "$12,000.00"
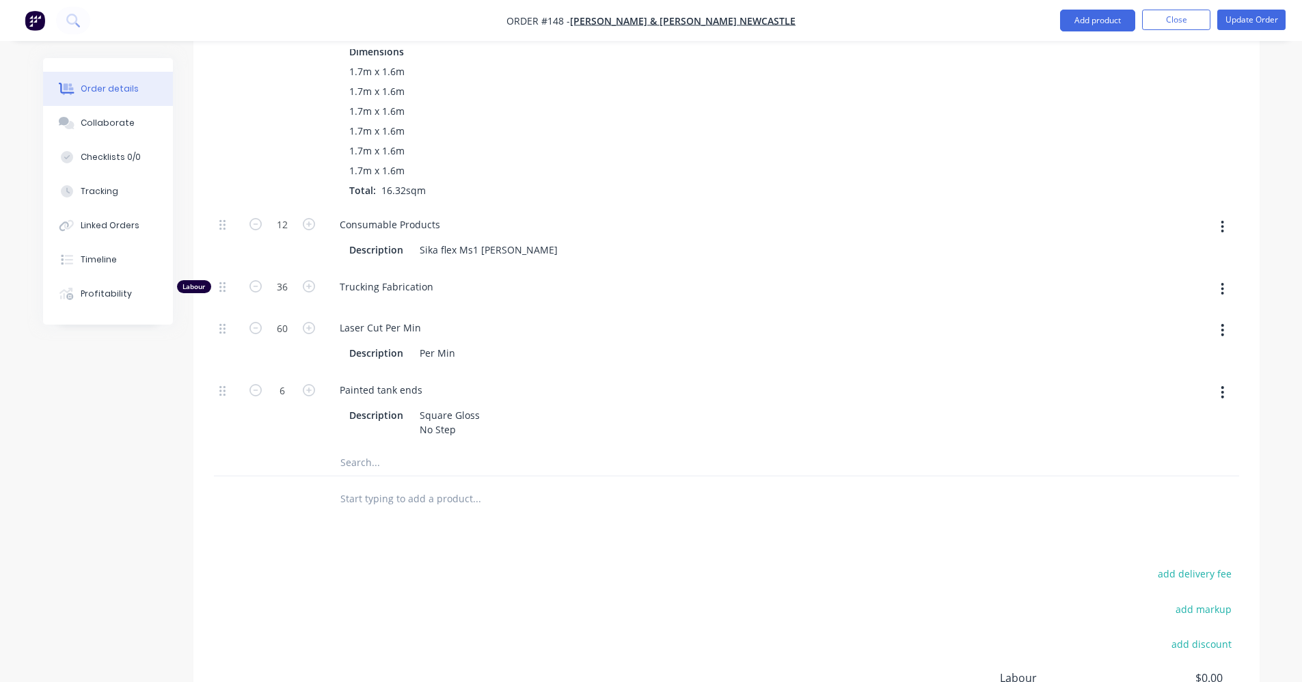
scroll to position [2545, 0]
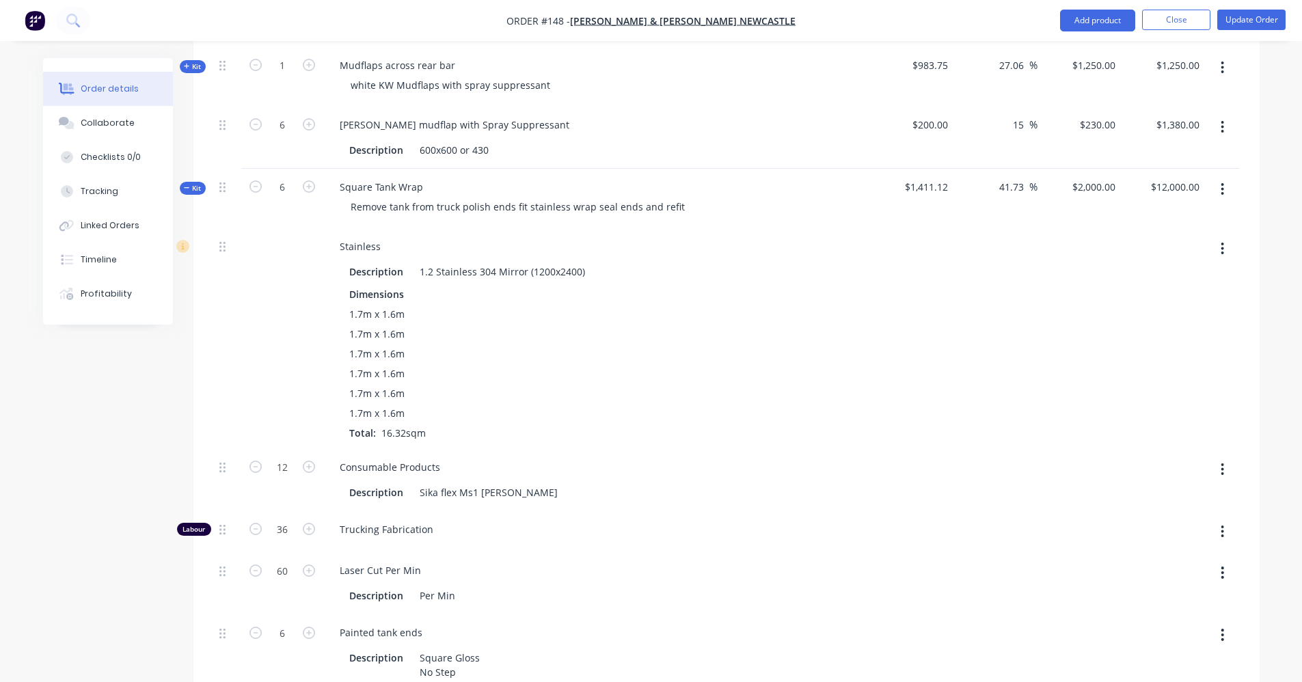
scroll to position [2272, 0]
click at [185, 187] on icon at bounding box center [187, 190] width 6 height 7
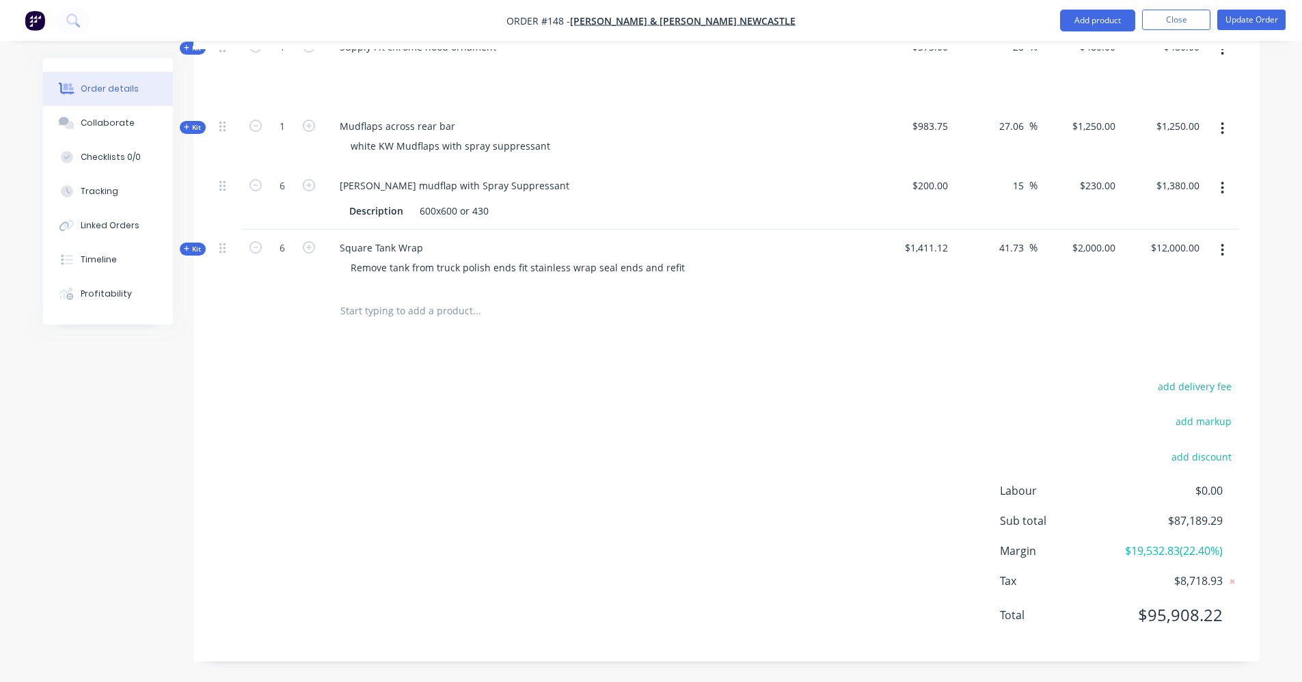
scroll to position [2211, 0]
drag, startPoint x: 423, startPoint y: 295, endPoint x: 431, endPoint y: 306, distance: 13.3
click at [423, 300] on input "text" at bounding box center [476, 313] width 273 height 27
click at [970, 315] on div at bounding box center [727, 314] width 1026 height 44
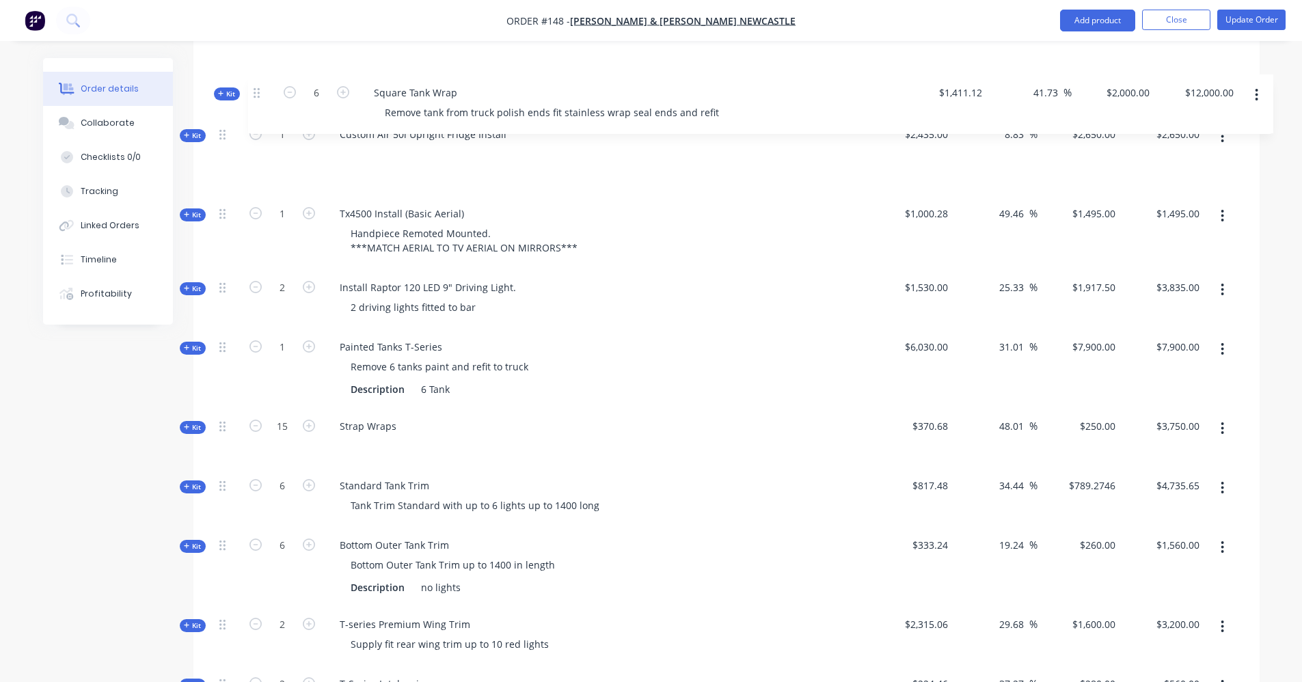
scroll to position [643, 0]
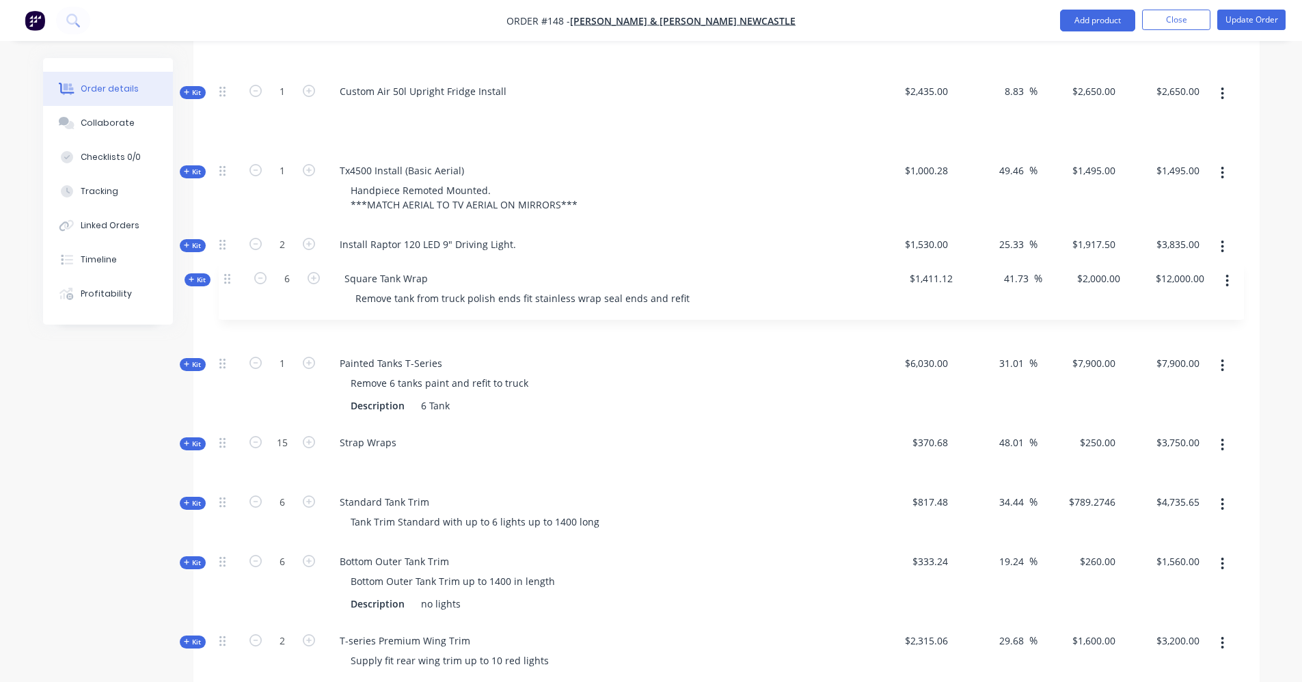
drag, startPoint x: 226, startPoint y: 440, endPoint x: 230, endPoint y: 276, distance: 164.1
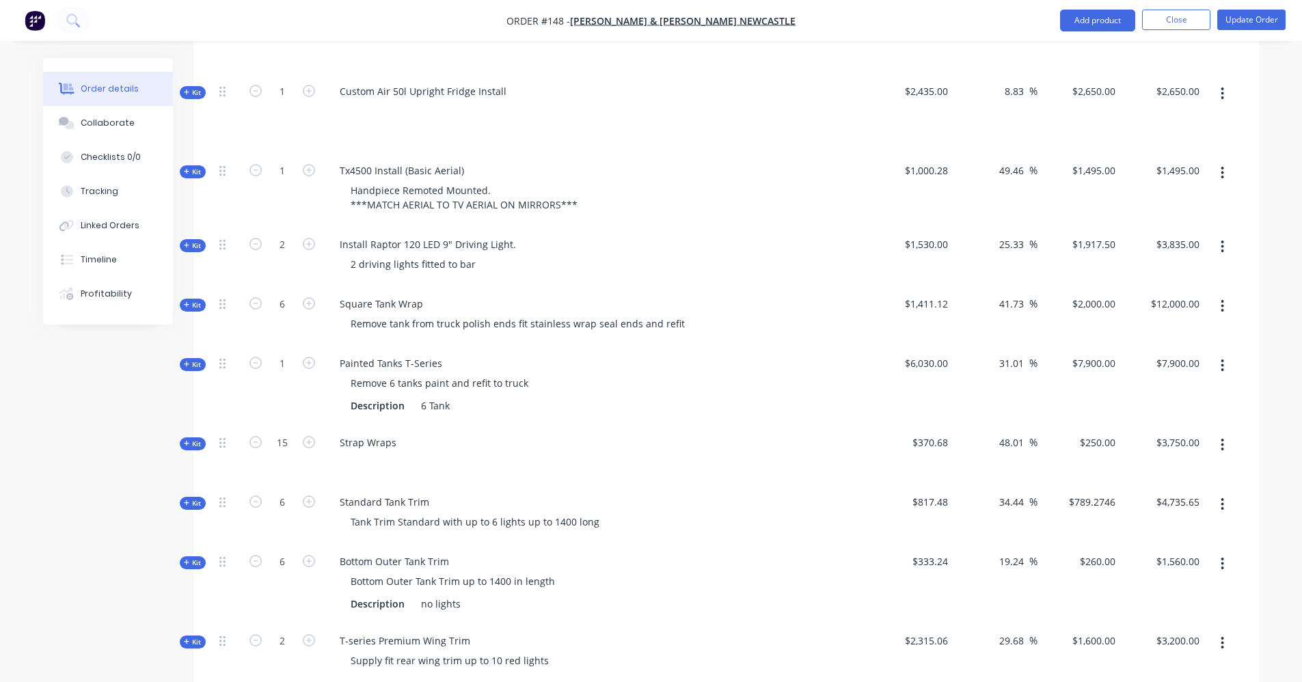
click at [1222, 358] on icon "button" at bounding box center [1222, 365] width 3 height 15
click at [1186, 501] on div "Delete" at bounding box center [1174, 511] width 105 height 20
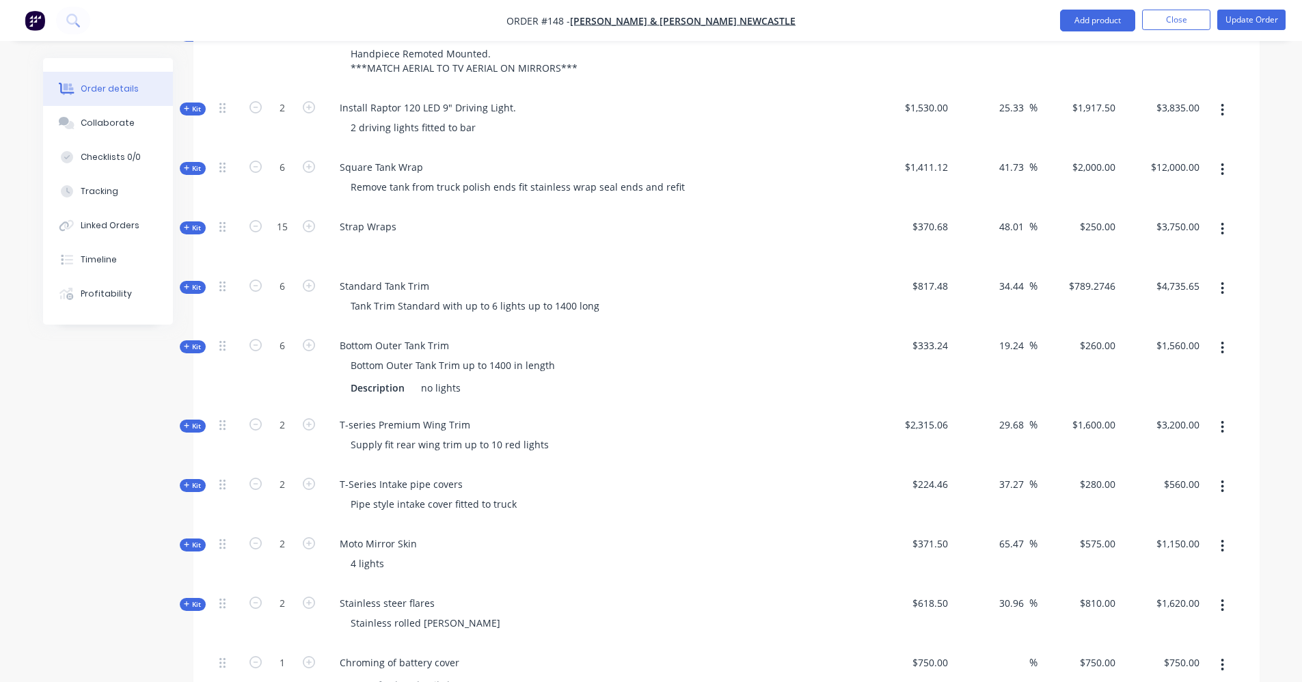
scroll to position [712, 0]
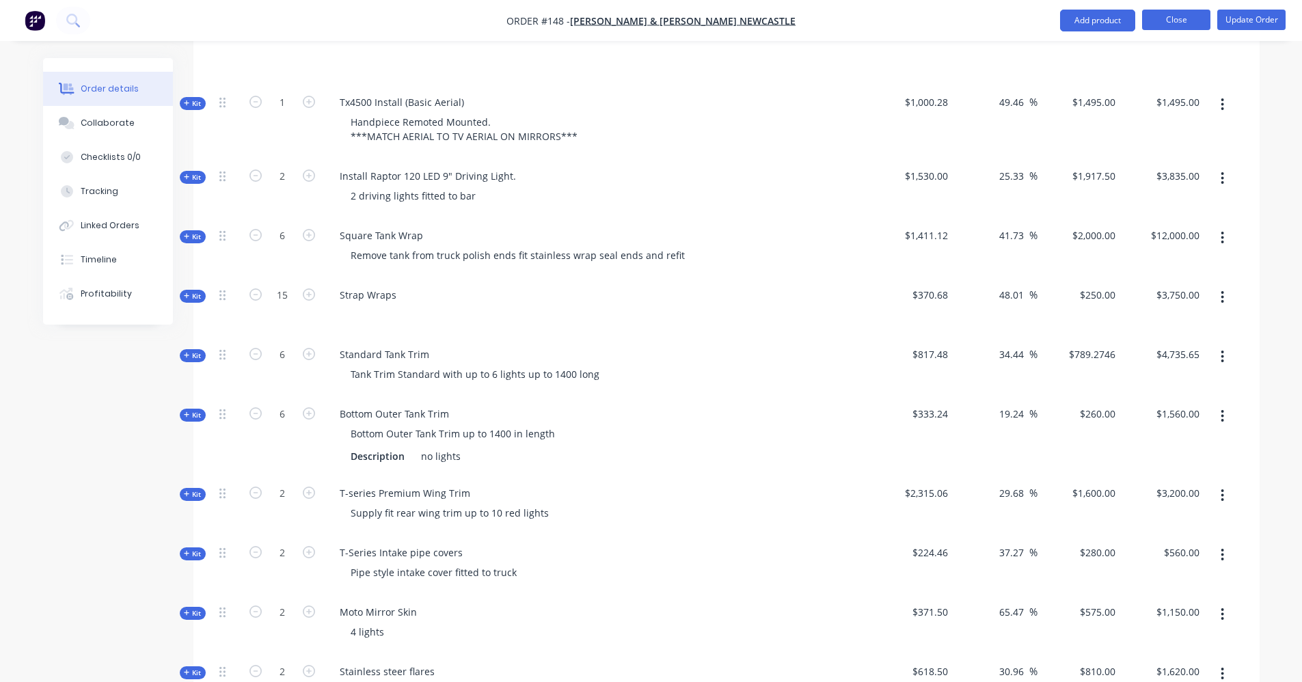
click at [1174, 21] on button "Close" at bounding box center [1176, 20] width 68 height 21
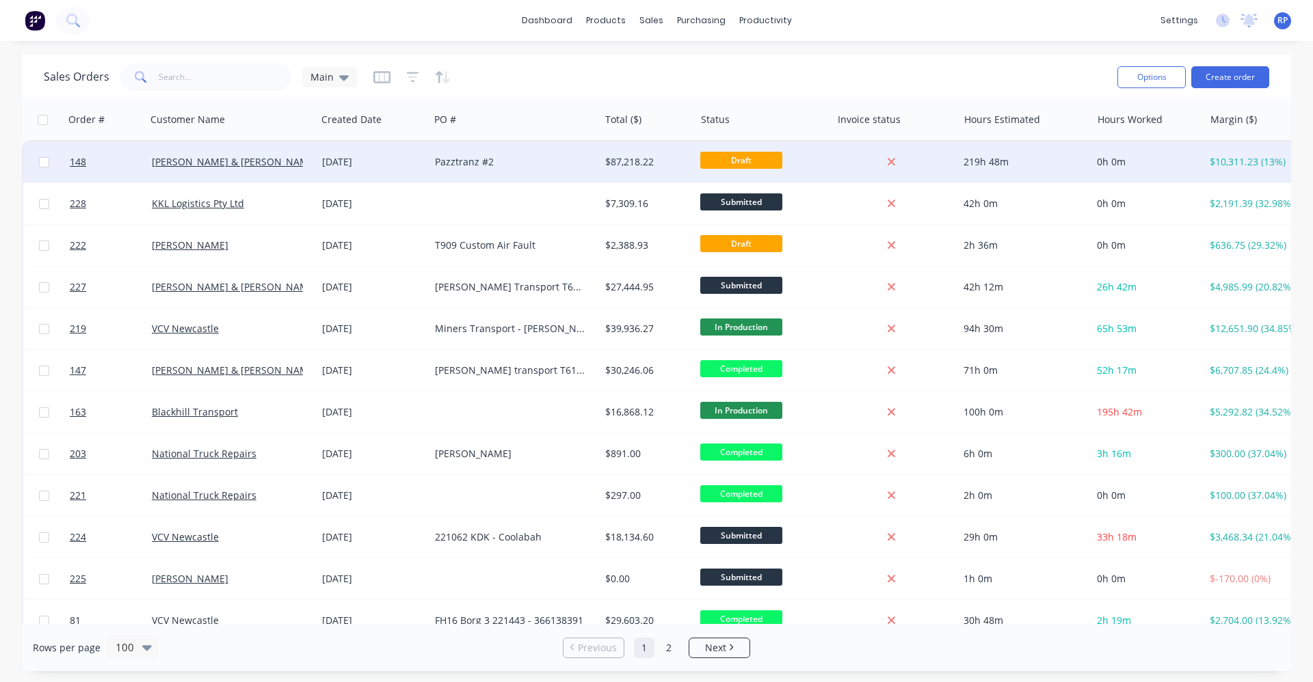
click at [459, 167] on div "Pazztranz #2" at bounding box center [510, 162] width 151 height 14
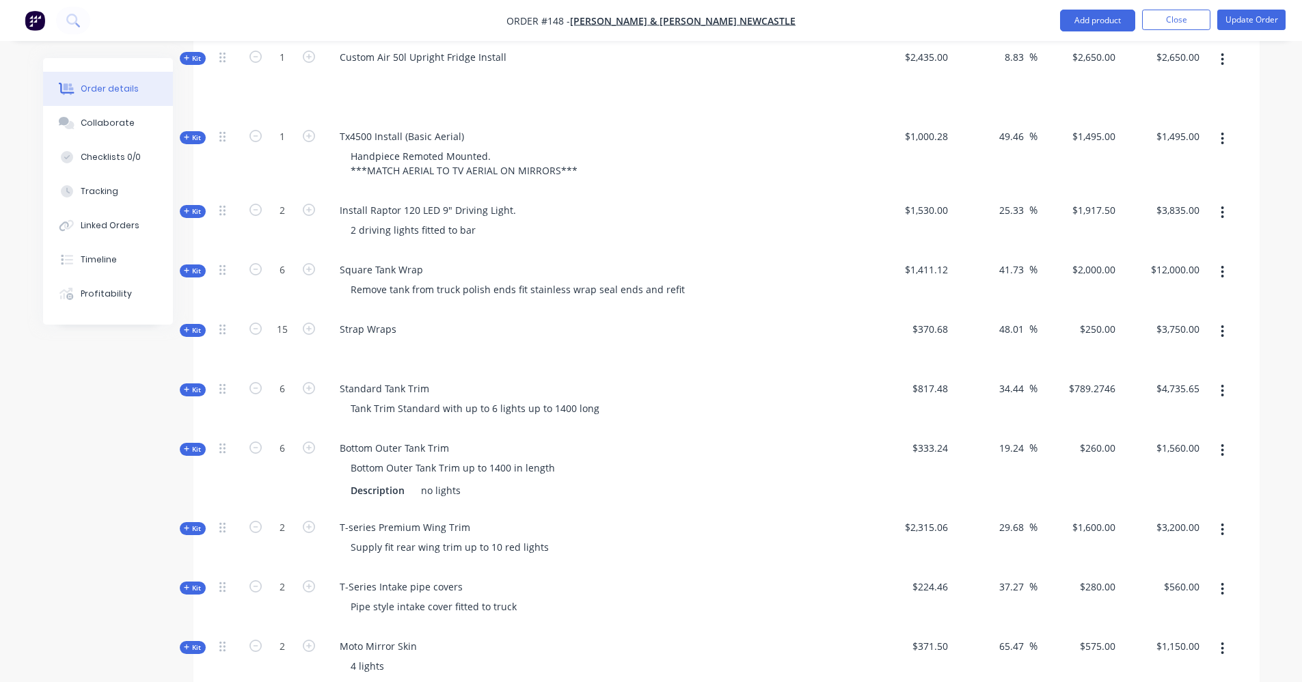
scroll to position [684, 0]
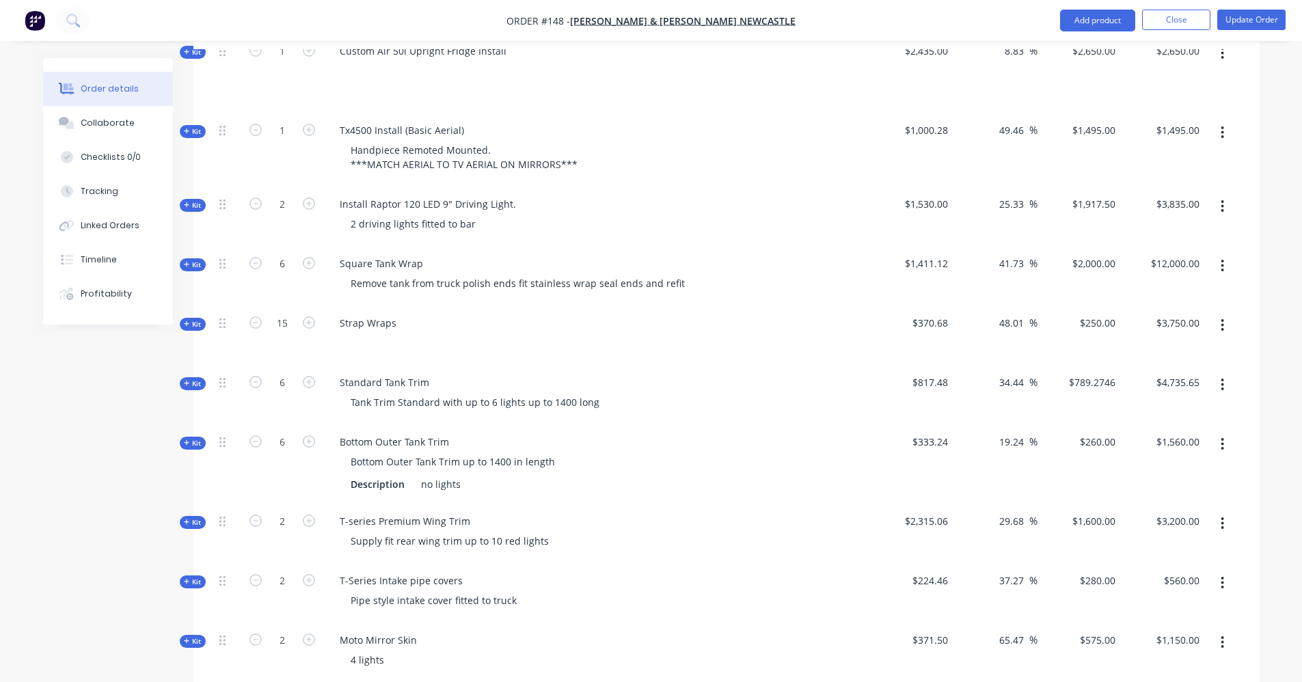
click at [1224, 379] on icon "button" at bounding box center [1223, 385] width 3 height 12
click at [1161, 520] on div "Delete" at bounding box center [1174, 530] width 105 height 20
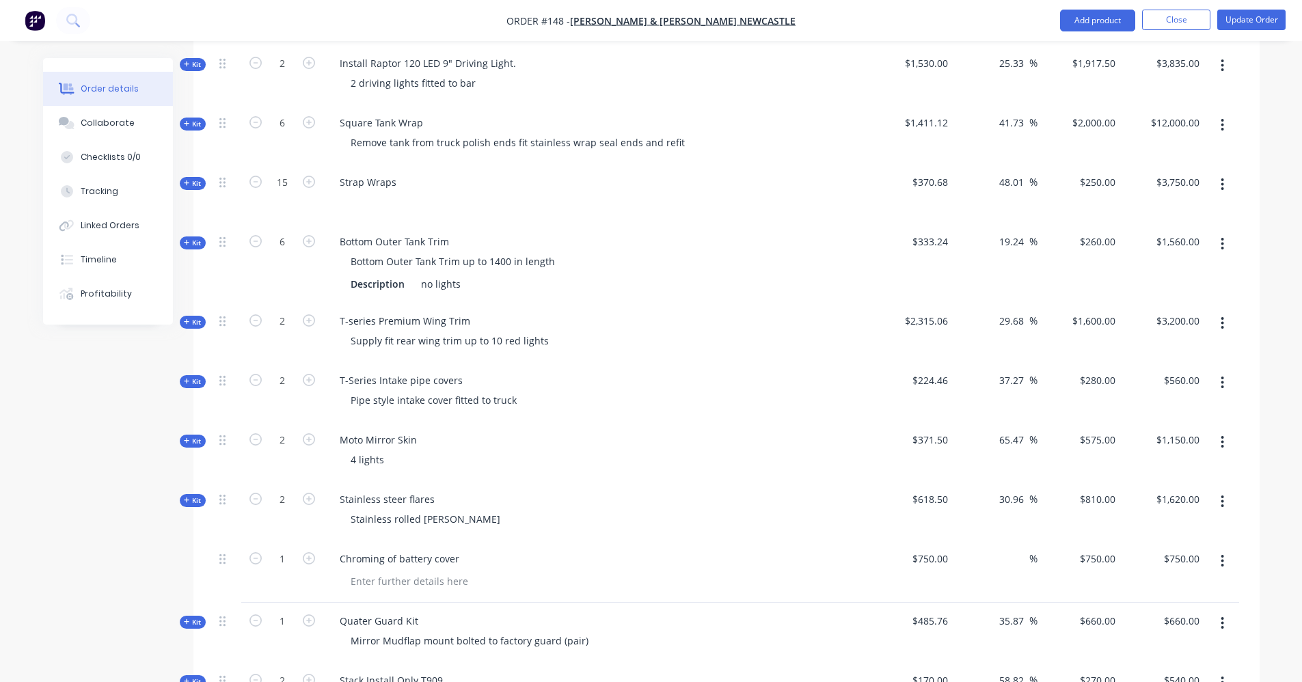
scroll to position [820, 0]
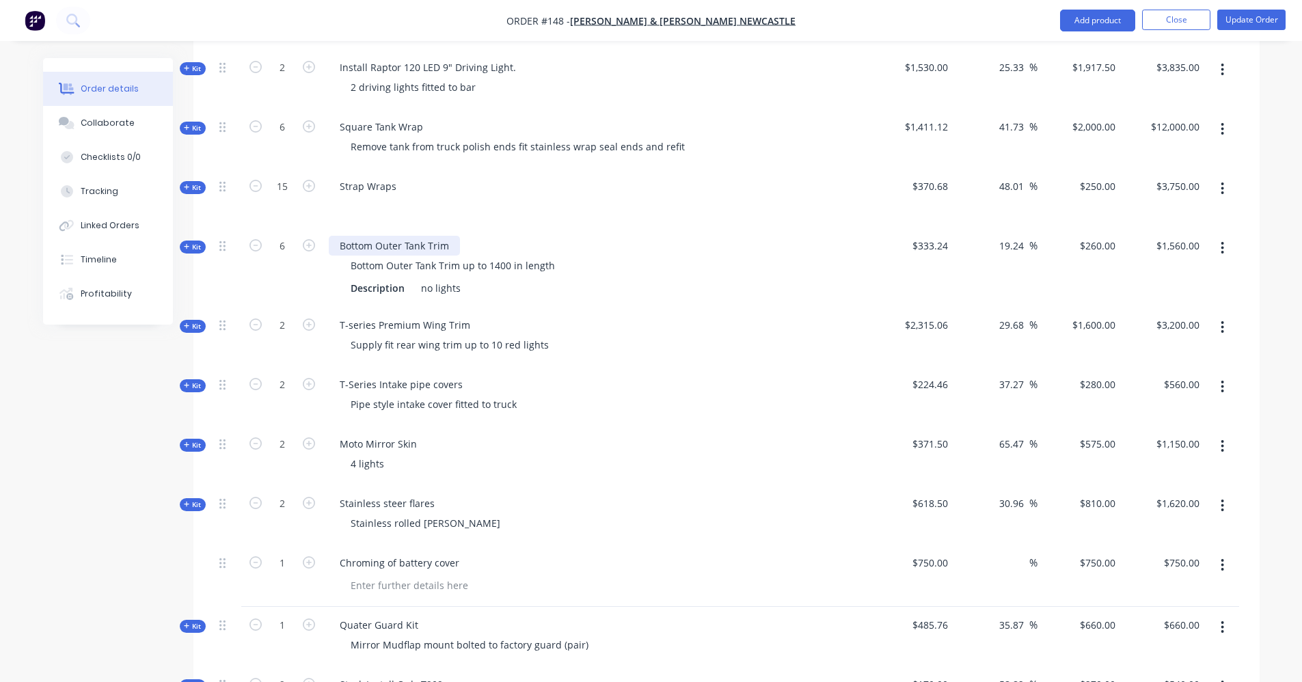
drag, startPoint x: 449, startPoint y: 227, endPoint x: 333, endPoint y: 226, distance: 116.2
click at [333, 236] on div "Bottom Outer Tank Trim" at bounding box center [394, 246] width 131 height 20
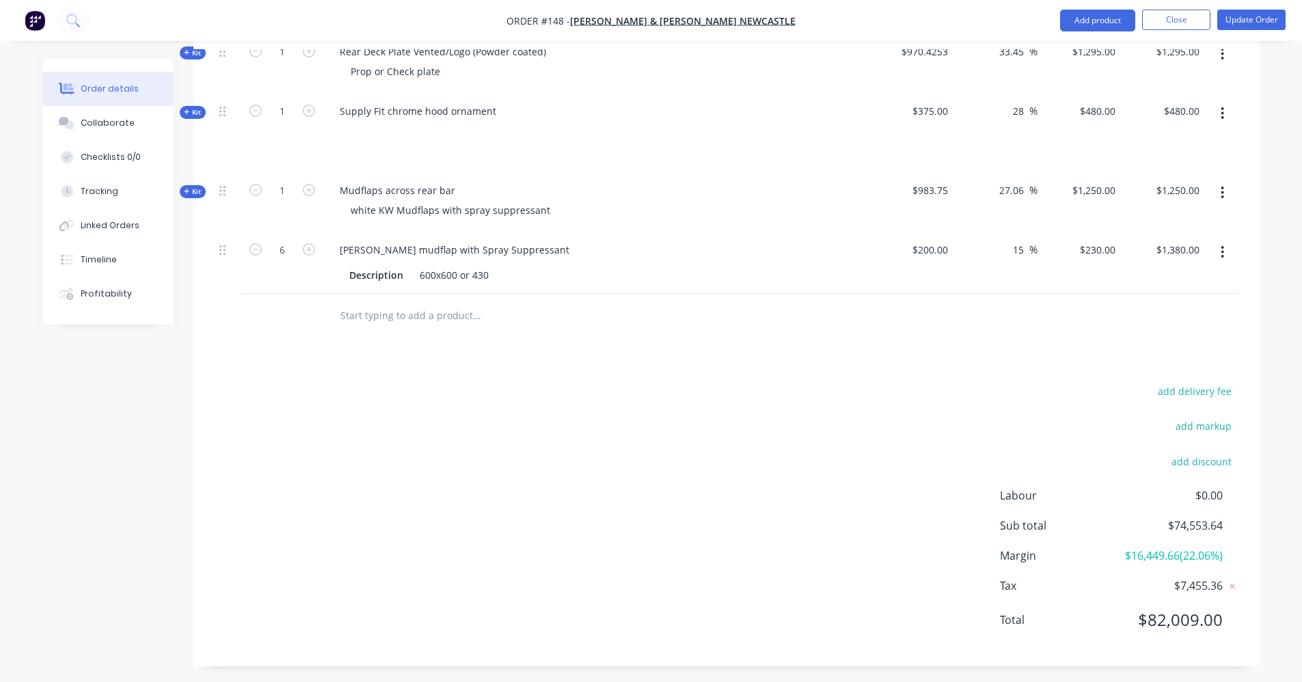
scroll to position [2072, 0]
click at [423, 300] on input "text" at bounding box center [476, 313] width 273 height 27
type input "m"
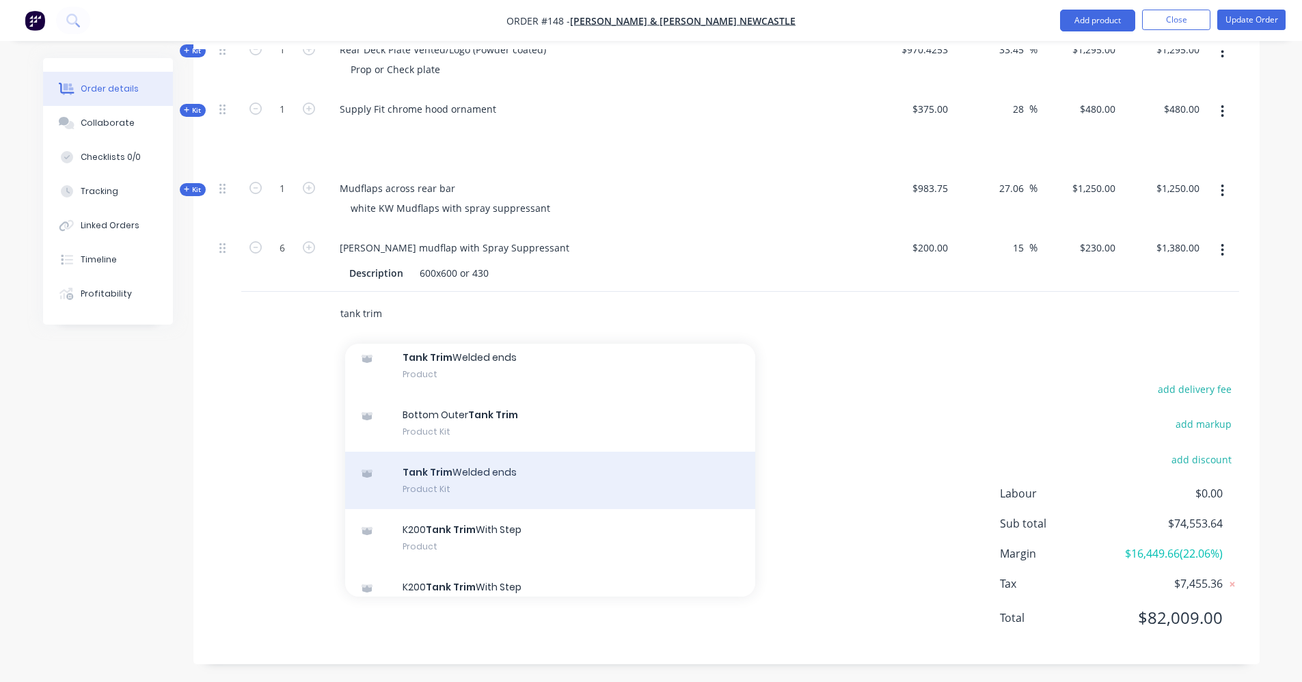
scroll to position [137, 0]
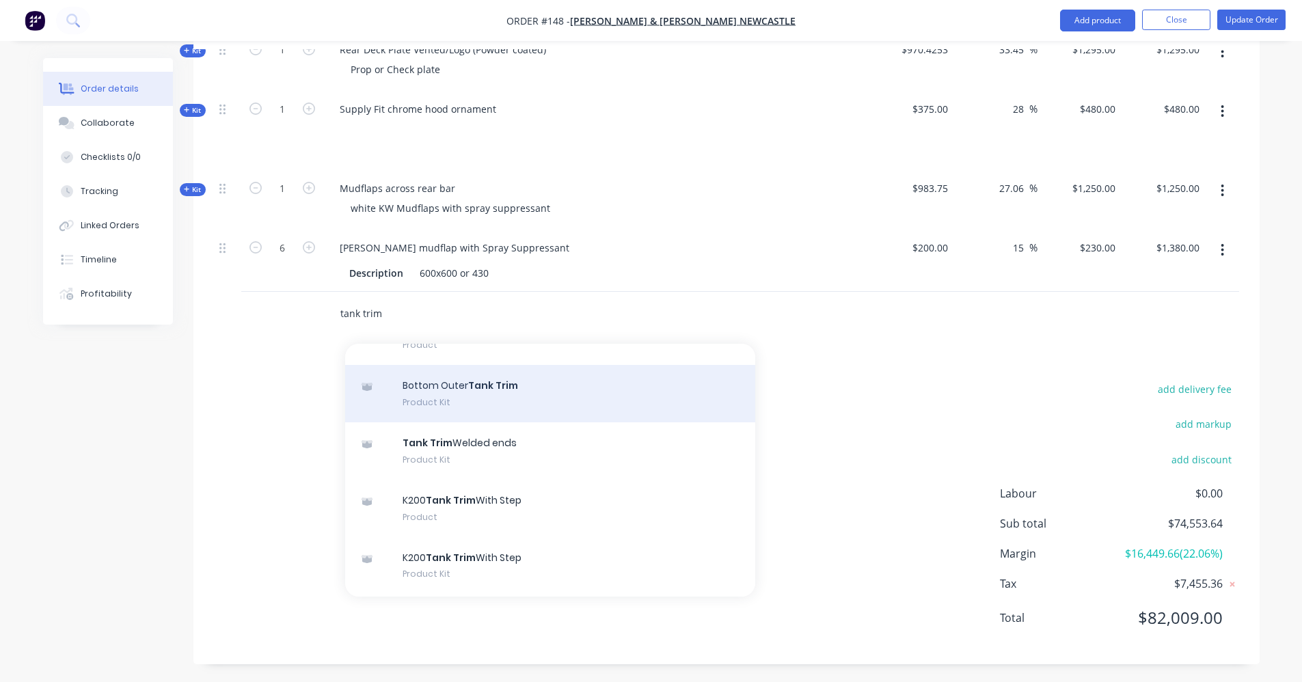
type input "tank trim"
click at [486, 379] on div "Bottom Outer Tank Trim Product Kit" at bounding box center [550, 393] width 410 height 57
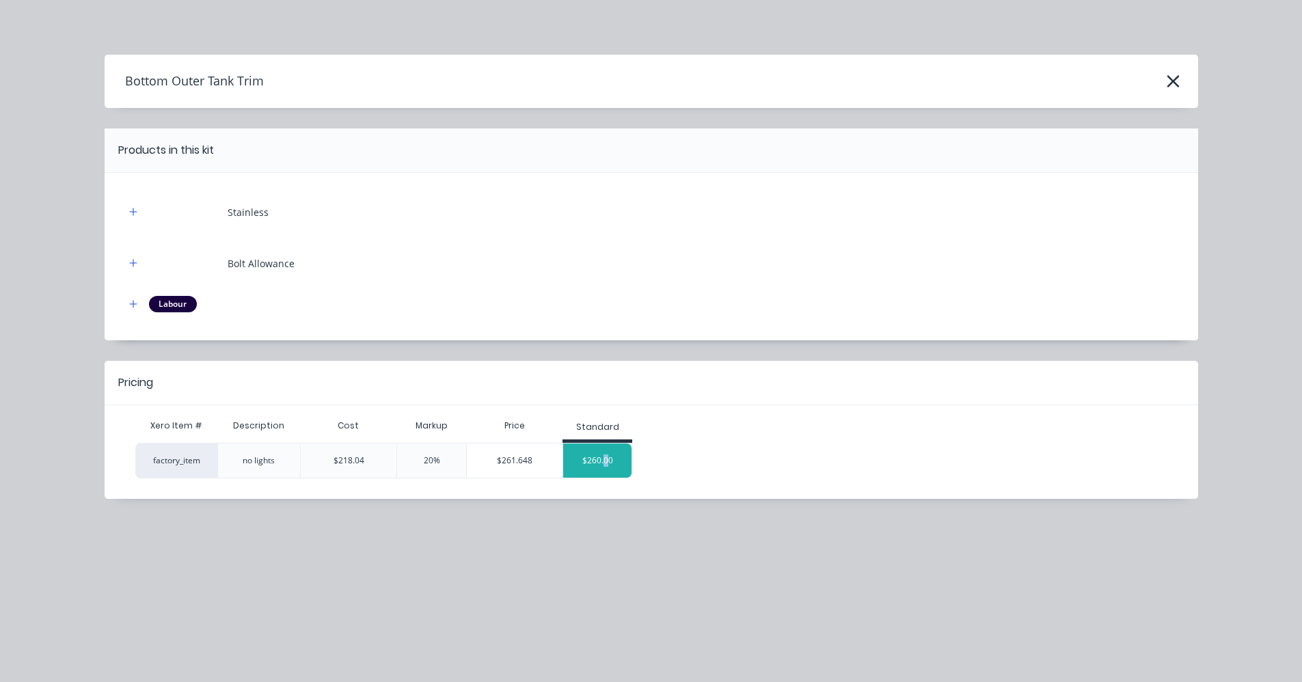
click at [606, 463] on div "$260.00" at bounding box center [597, 461] width 68 height 34
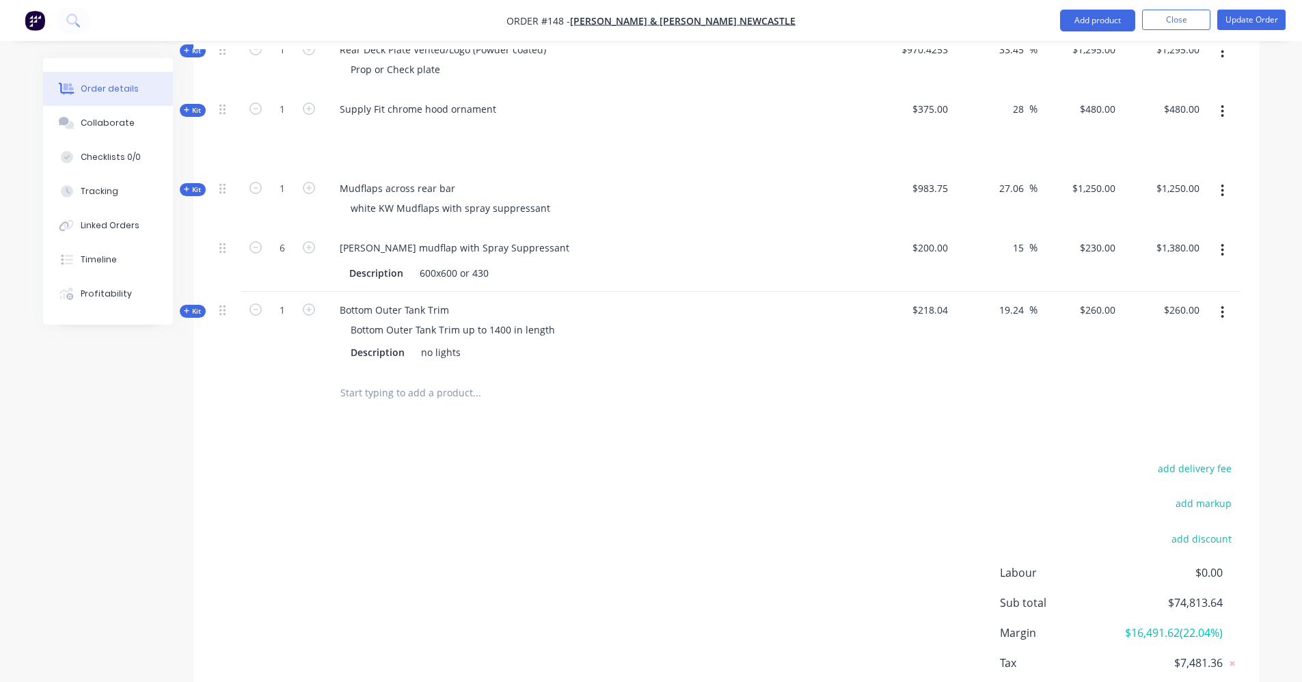
click at [187, 306] on span "Kit" at bounding box center [193, 311] width 18 height 10
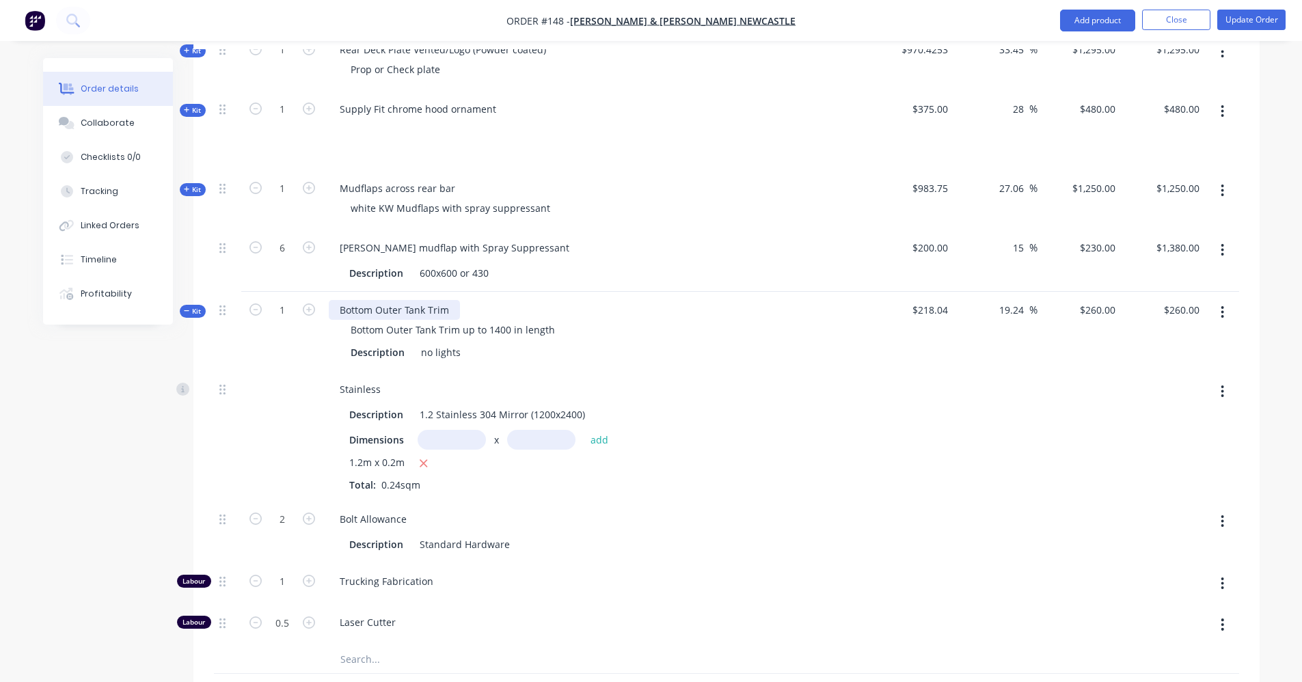
click at [449, 300] on div "Bottom Outer Tank Trim" at bounding box center [394, 310] width 131 height 20
click at [448, 300] on div "Bottom Outer Tank Trim" at bounding box center [394, 310] width 131 height 20
click at [826, 430] on div "Dimensions x add" at bounding box center [596, 440] width 495 height 20
click at [310, 304] on icon "button" at bounding box center [309, 310] width 12 height 12
type input "2"
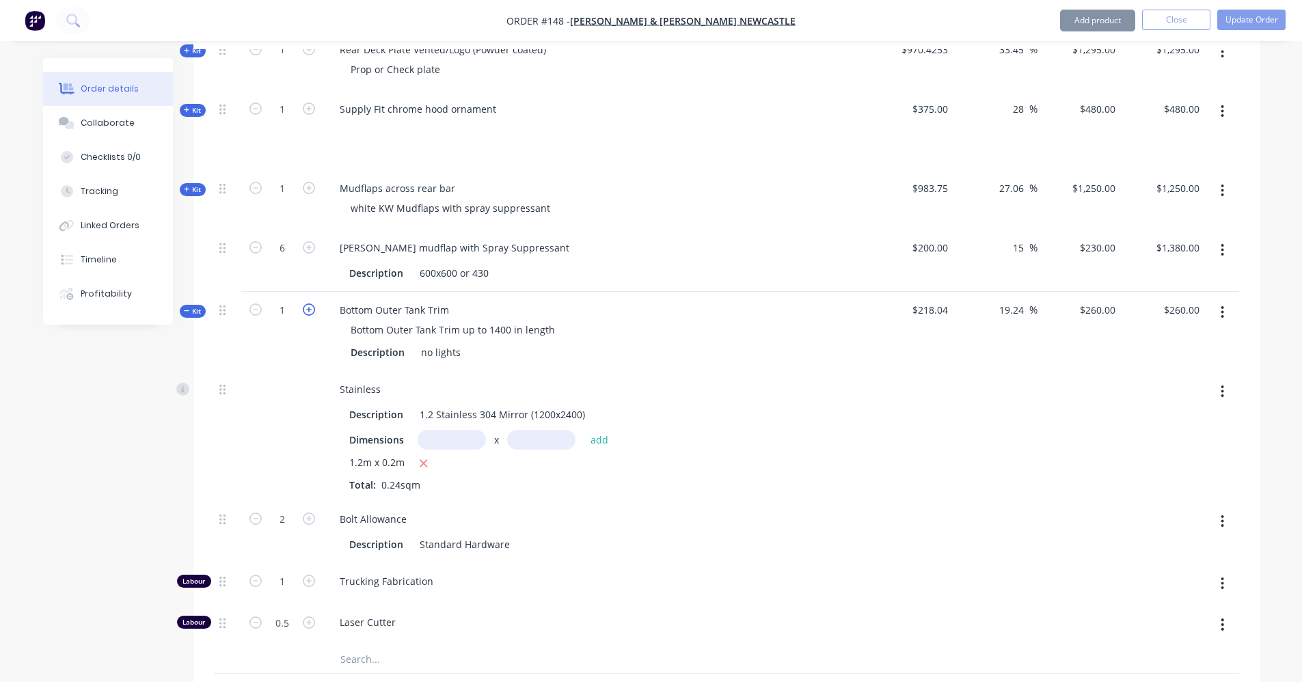
type input "$520.00"
type input "4"
type input "2"
type input "1"
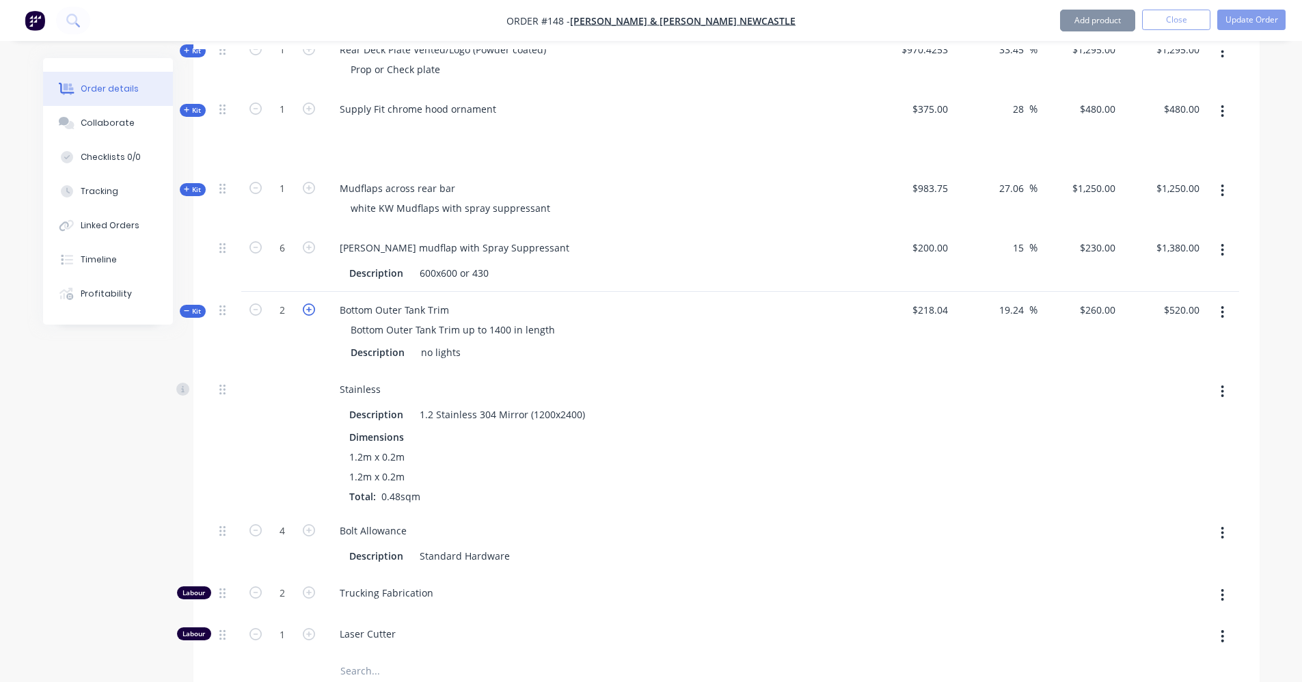
click at [310, 304] on icon "button" at bounding box center [309, 310] width 12 height 12
type input "3"
type input "$780.00"
type input "6"
type input "3"
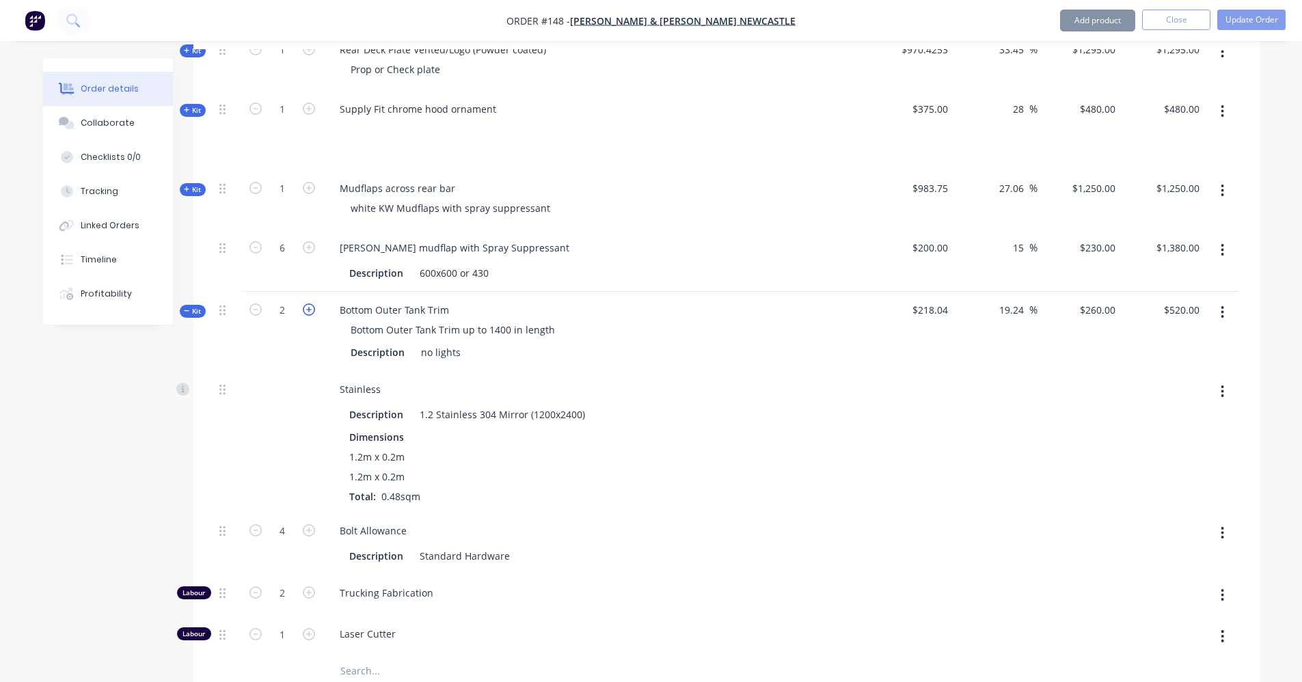
type input "1.5"
click at [310, 304] on icon "button" at bounding box center [309, 310] width 12 height 12
type input "4"
type input "$1,040.00"
type input "8"
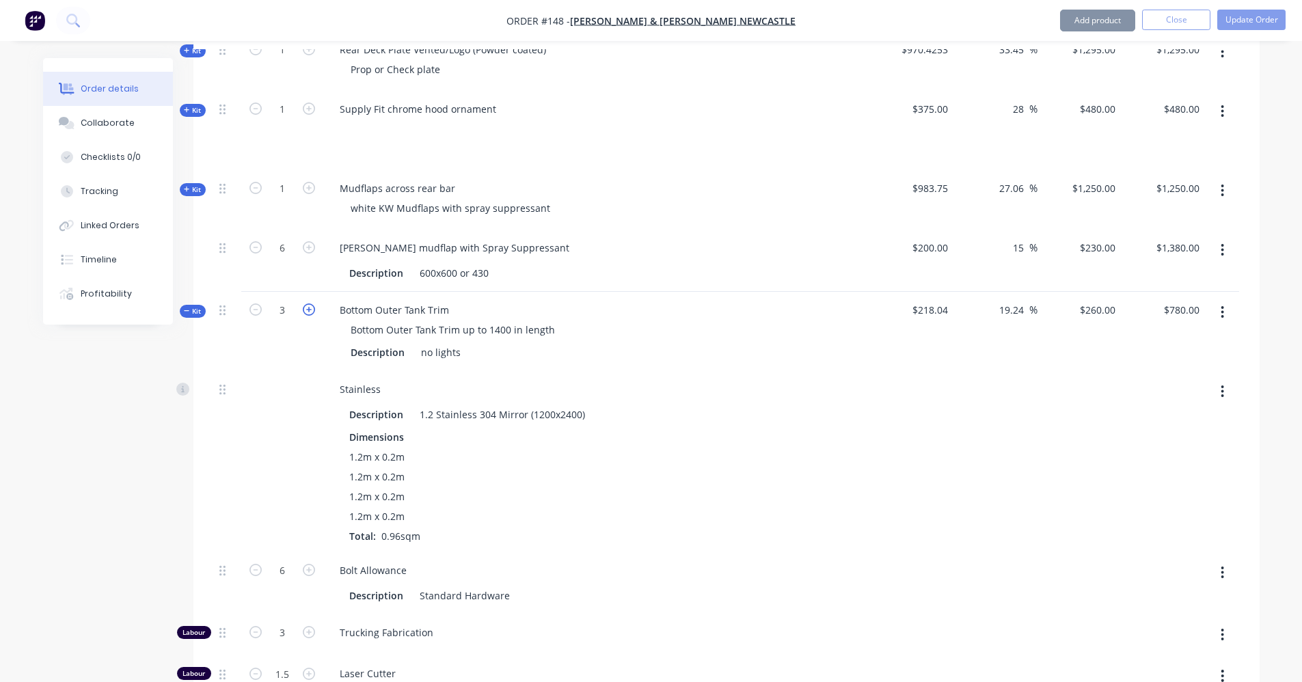
type input "4"
type input "2"
click at [310, 304] on icon "button" at bounding box center [309, 310] width 12 height 12
type input "5"
type input "$1,300.00"
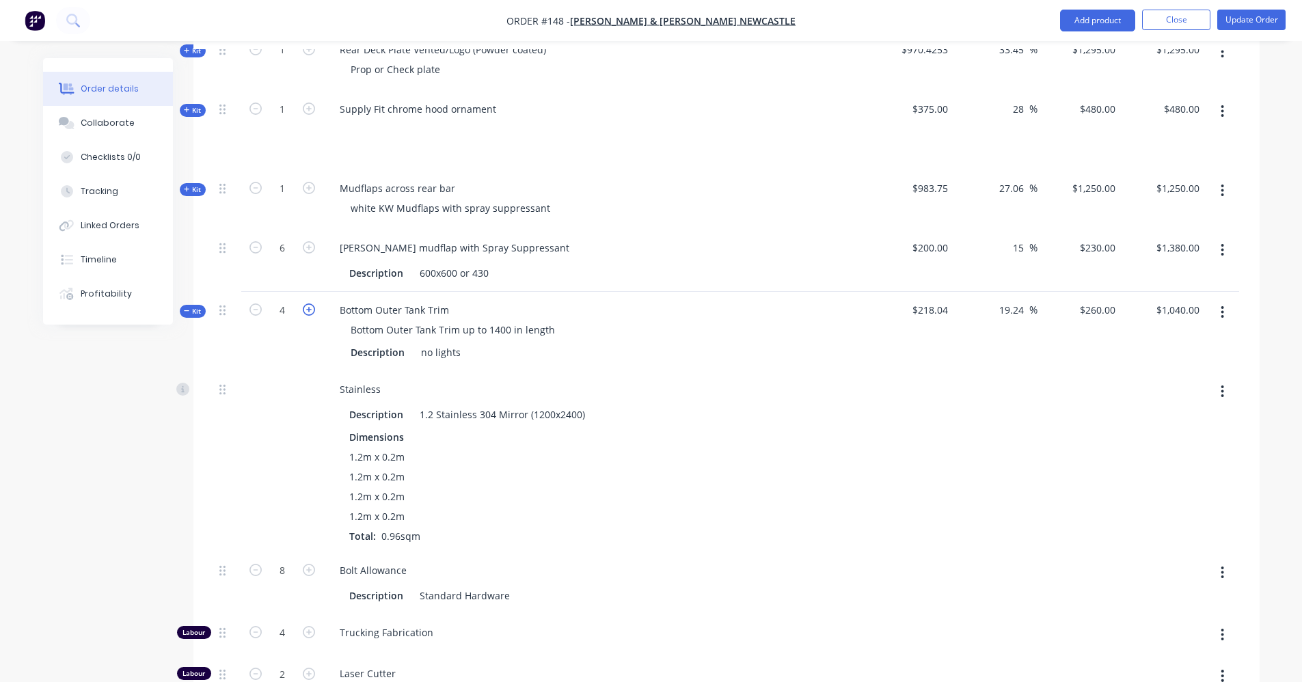
type input "10"
type input "5"
type input "2.5"
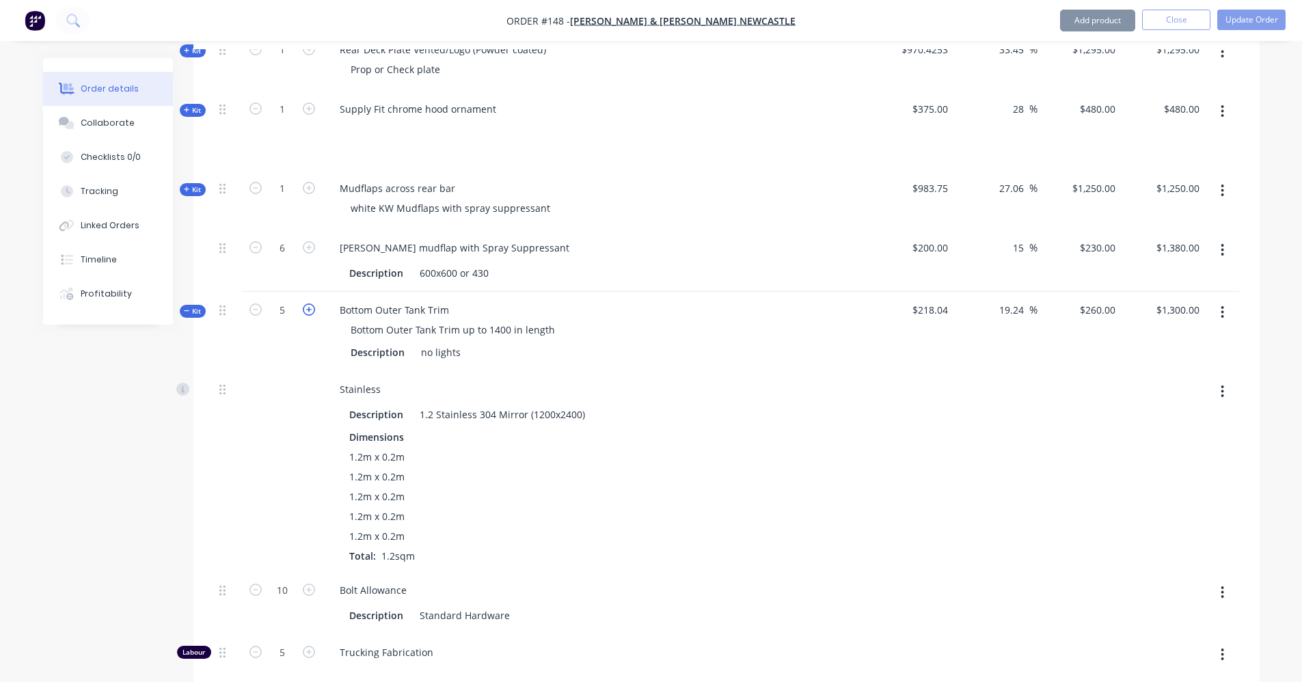
click at [310, 304] on icon "button" at bounding box center [309, 310] width 12 height 12
type input "6"
type input "$1,560.00"
type input "12"
type input "6"
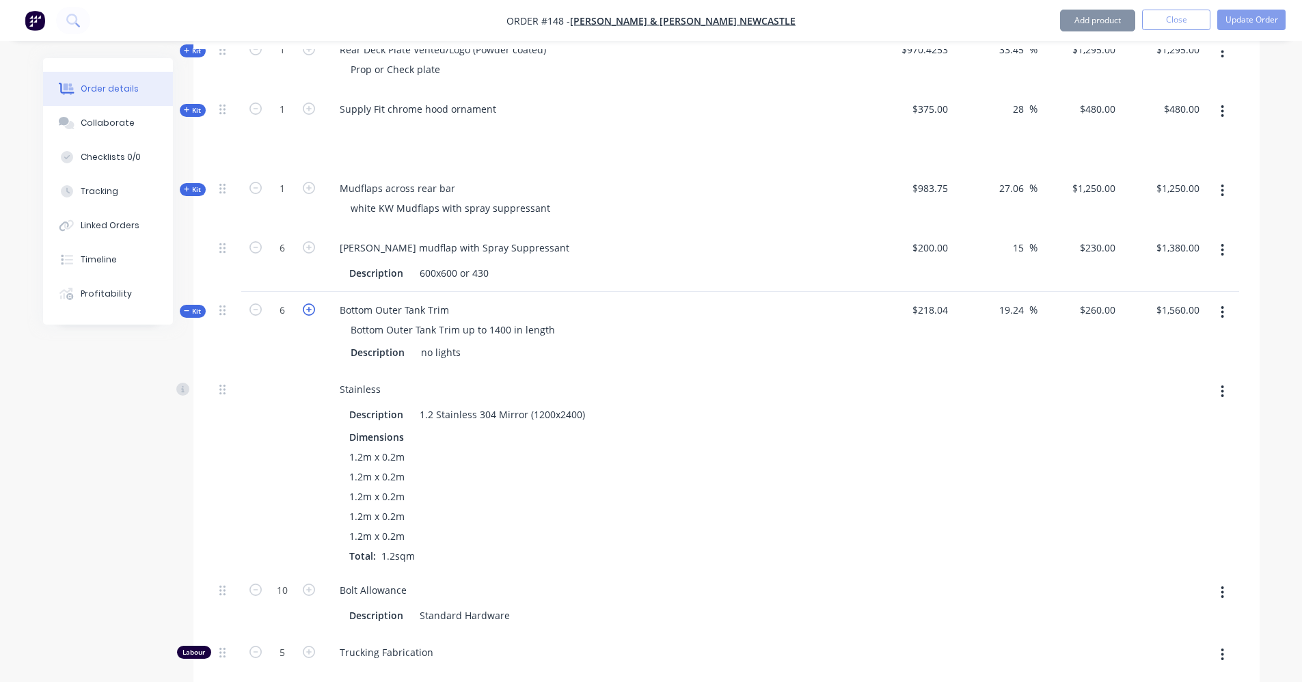
type input "3"
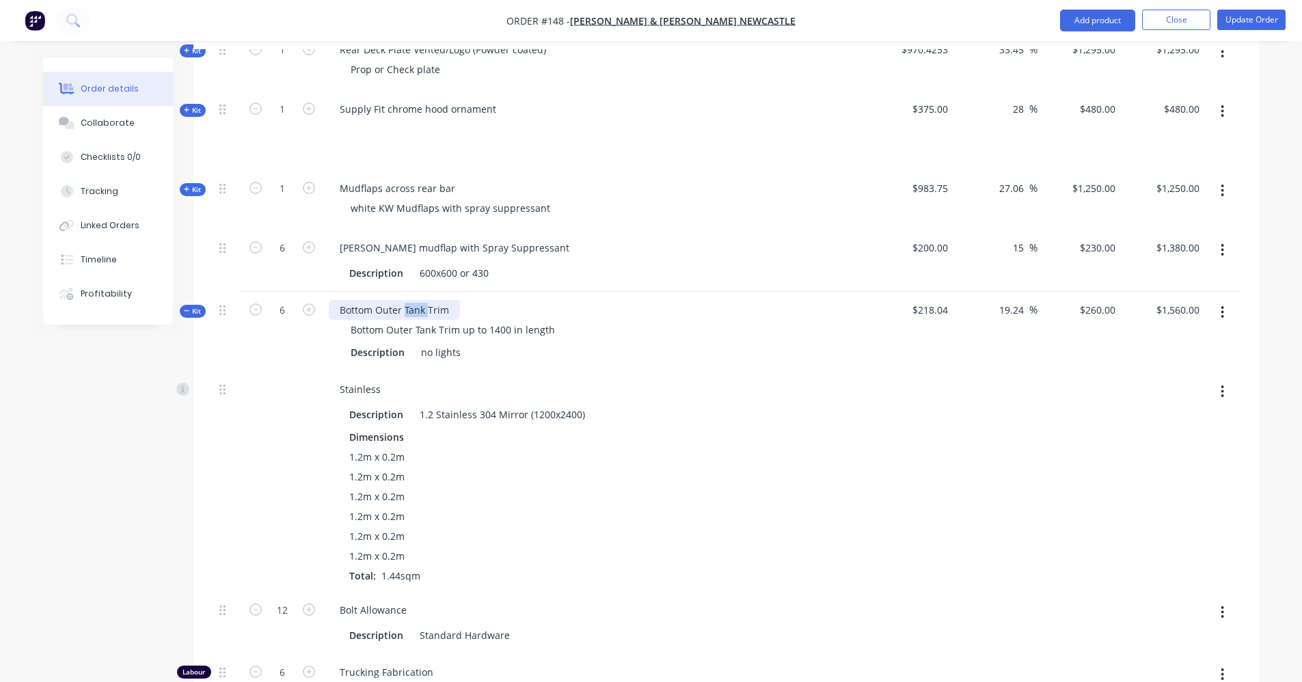
drag, startPoint x: 427, startPoint y: 289, endPoint x: 405, endPoint y: 291, distance: 21.4
click at [405, 300] on div "Bottom Outer Tank Trim" at bounding box center [394, 310] width 131 height 20
drag, startPoint x: 433, startPoint y: 315, endPoint x: 413, endPoint y: 320, distance: 20.4
click at [413, 320] on div "Bottom Outer Tank Trim up to 1400 in length" at bounding box center [453, 330] width 226 height 20
drag, startPoint x: 436, startPoint y: 309, endPoint x: 416, endPoint y: 310, distance: 19.9
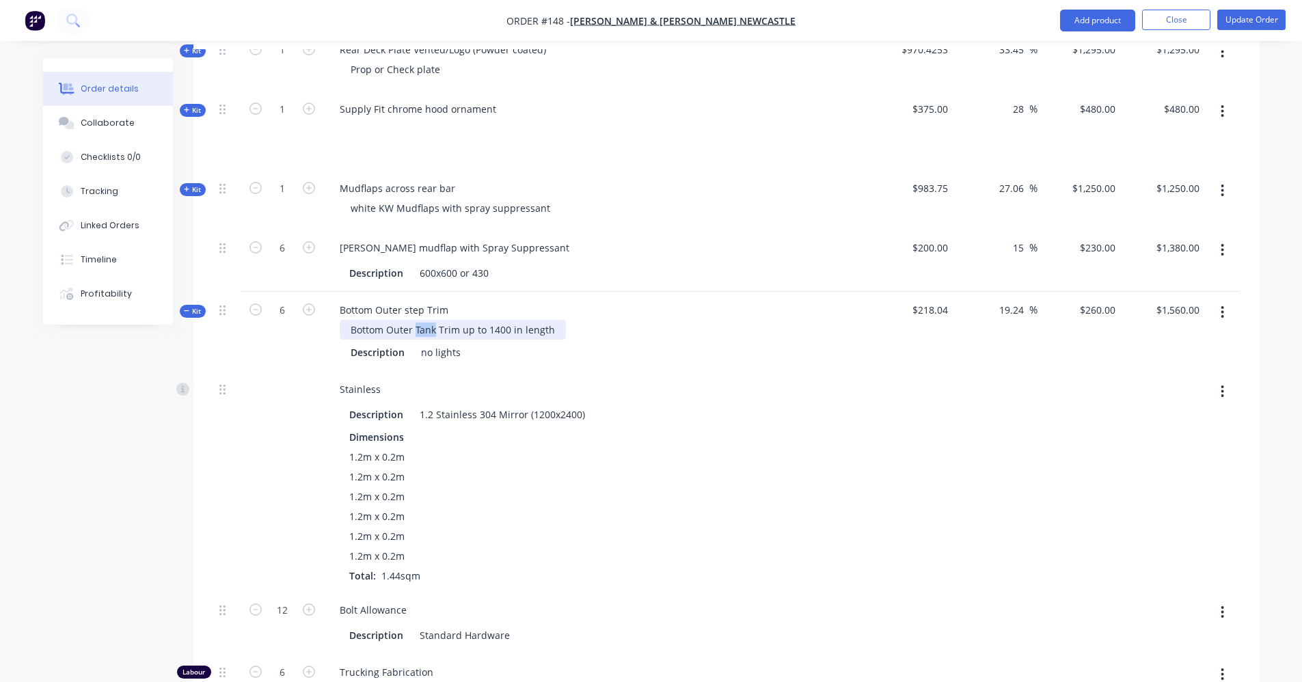
click at [416, 320] on div "Bottom Outer Tank Trim up to 1400 in length" at bounding box center [453, 330] width 226 height 20
click at [498, 371] on div "Stainless Description 1.2 Stainless 304 Mirror (1200x2400) Dimensions 1.2m x 0.…" at bounding box center [596, 481] width 547 height 221
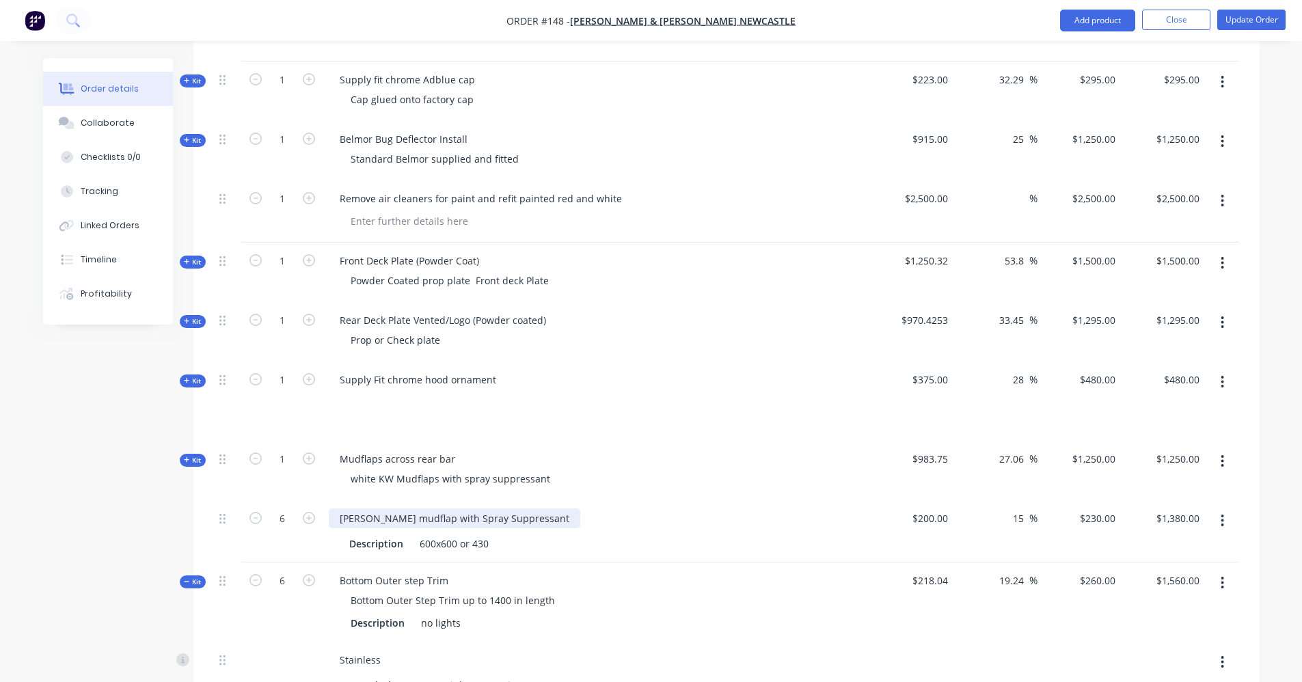
scroll to position [1799, 0]
click at [200, 580] on span "Kit" at bounding box center [193, 585] width 18 height 10
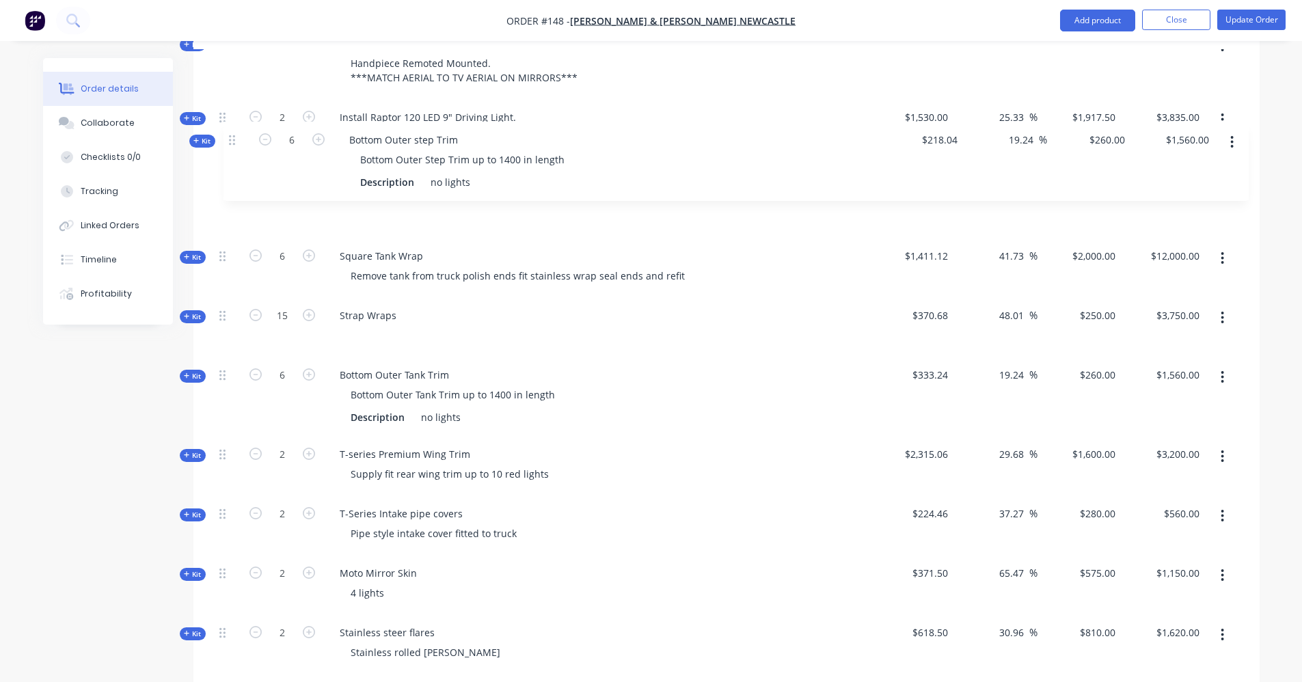
scroll to position [768, 0]
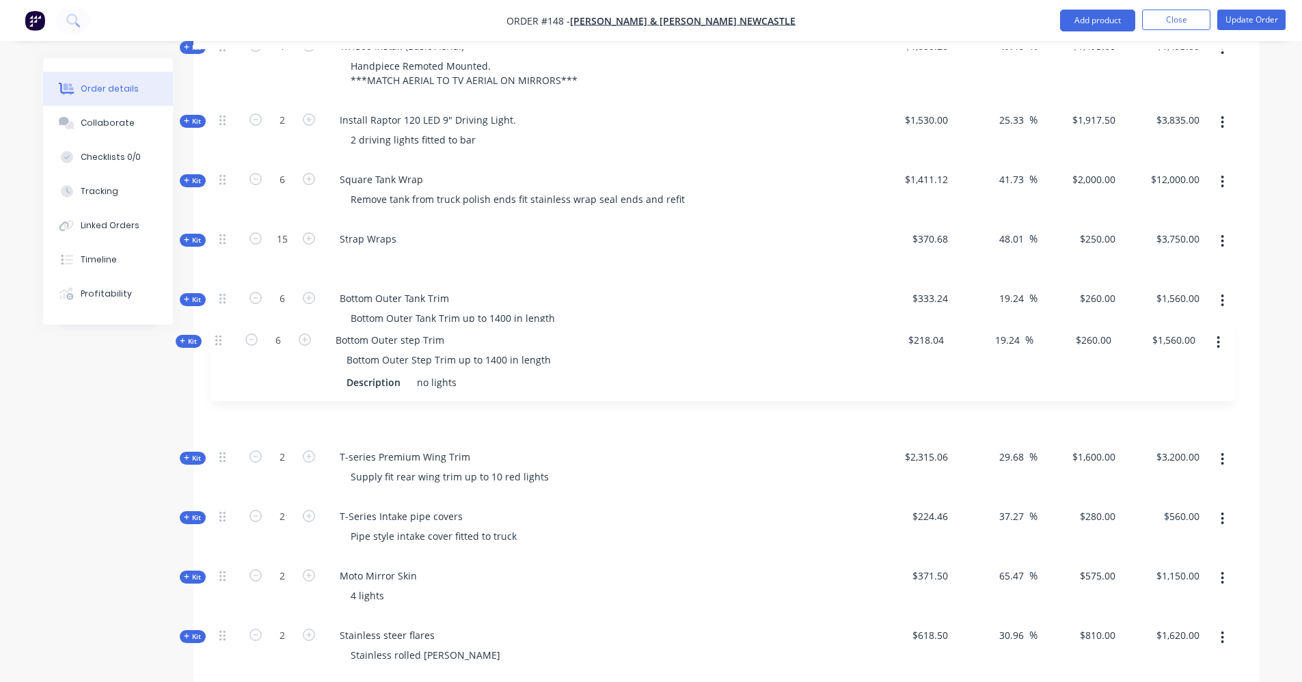
drag, startPoint x: 226, startPoint y: 565, endPoint x: 221, endPoint y: 338, distance: 227.0
click at [221, 338] on div "Kit 1 12v Custom Air Rear Mount Install Description Standard $11,390.00 23.79 2…" at bounding box center [727, 693] width 1026 height 1965
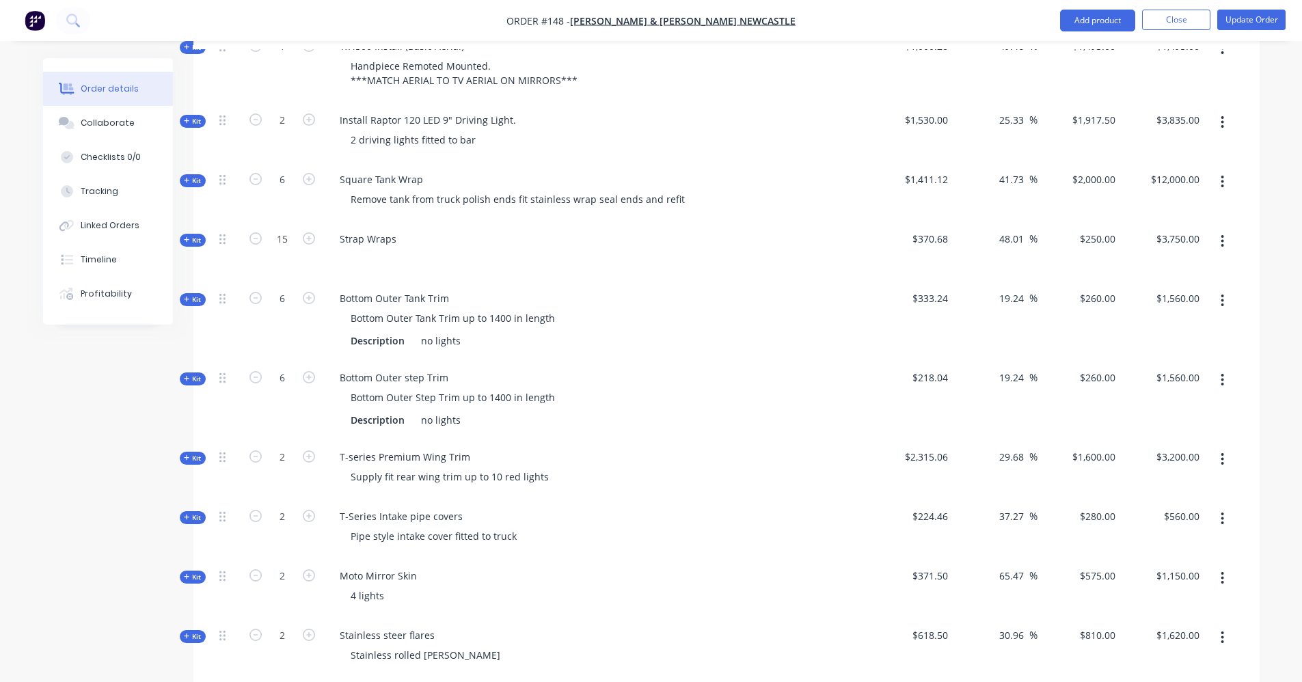
click at [1222, 293] on icon "button" at bounding box center [1222, 300] width 3 height 15
click at [1187, 436] on div "Delete" at bounding box center [1174, 446] width 105 height 20
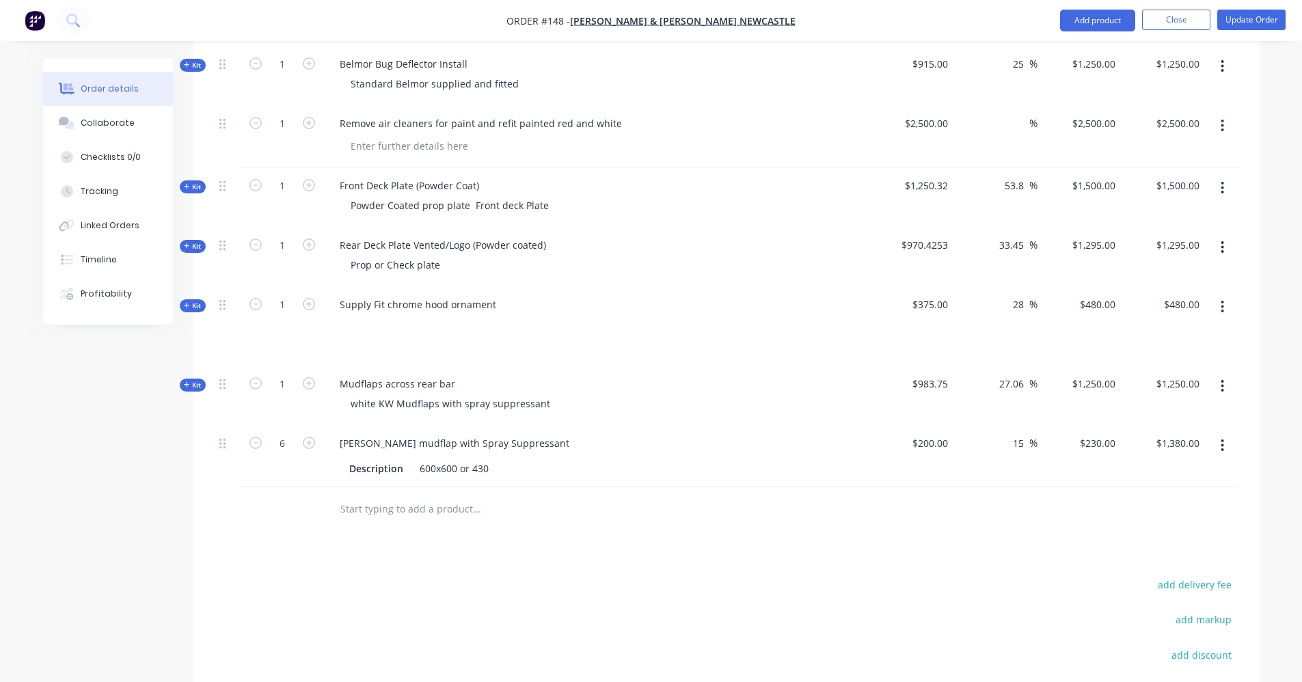
scroll to position [2072, 0]
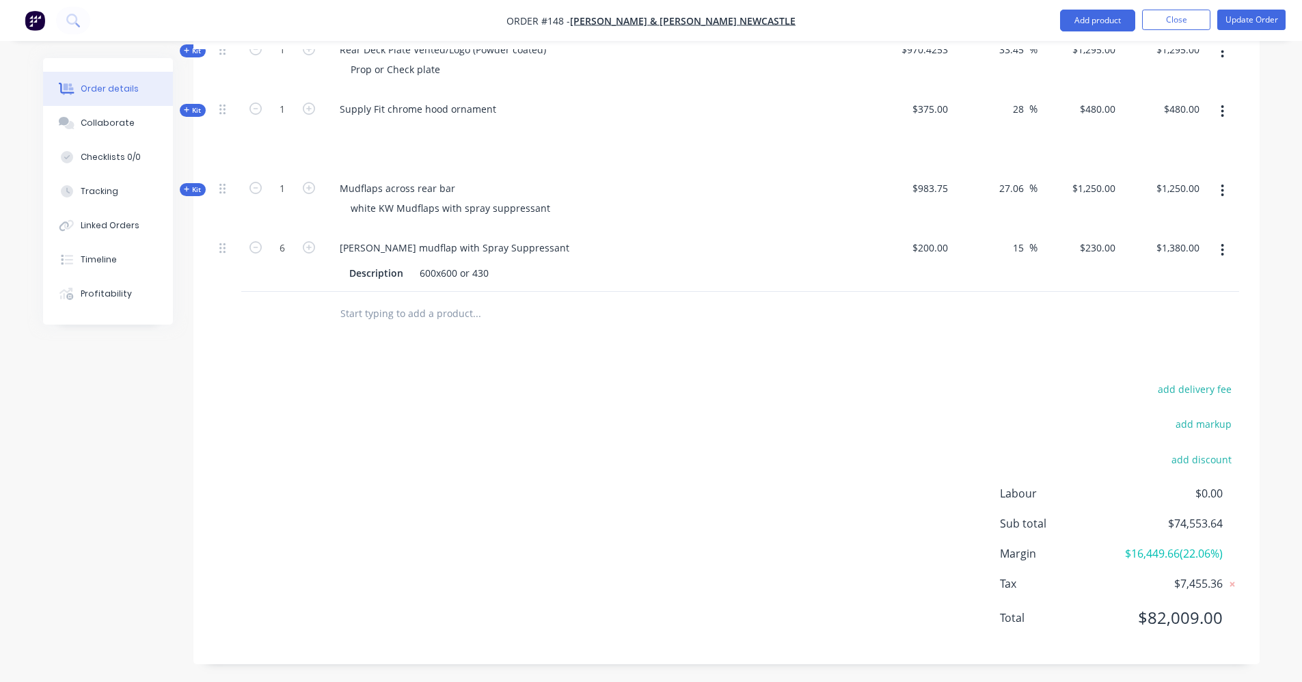
click at [389, 303] on input "text" at bounding box center [476, 313] width 273 height 27
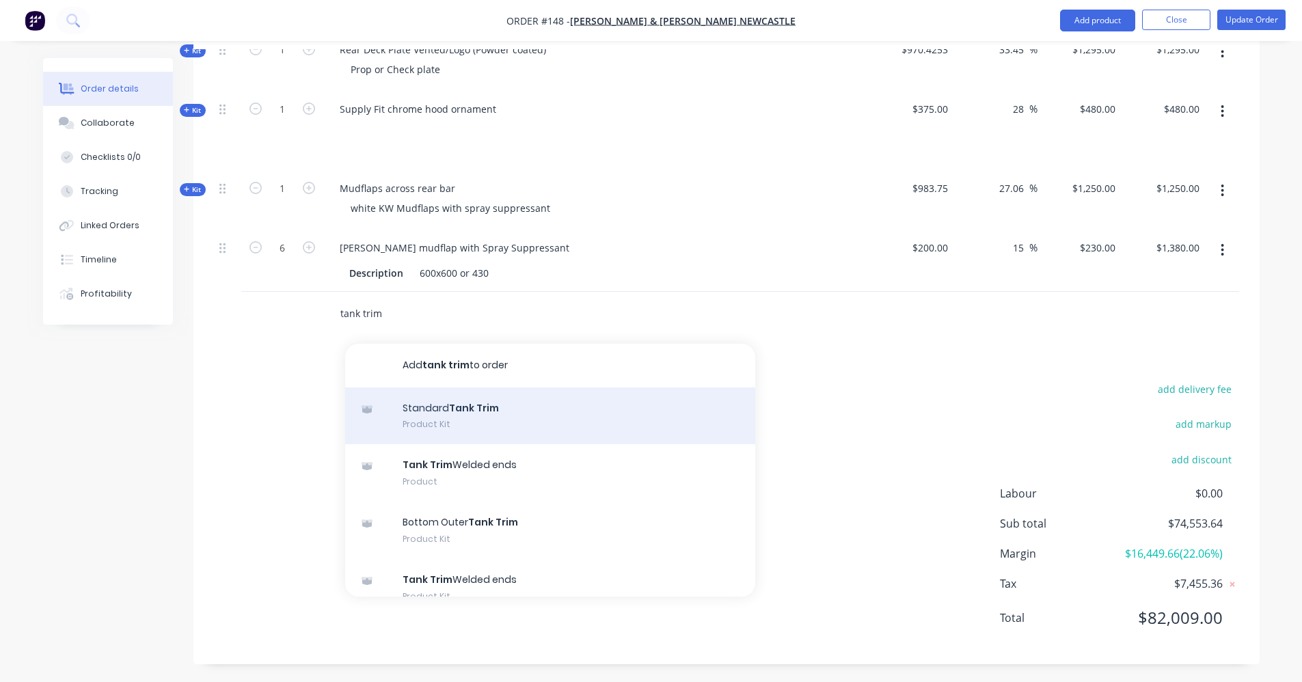
type input "tank trim"
click at [420, 409] on div "Standard Tank Trim Product Kit" at bounding box center [550, 416] width 410 height 57
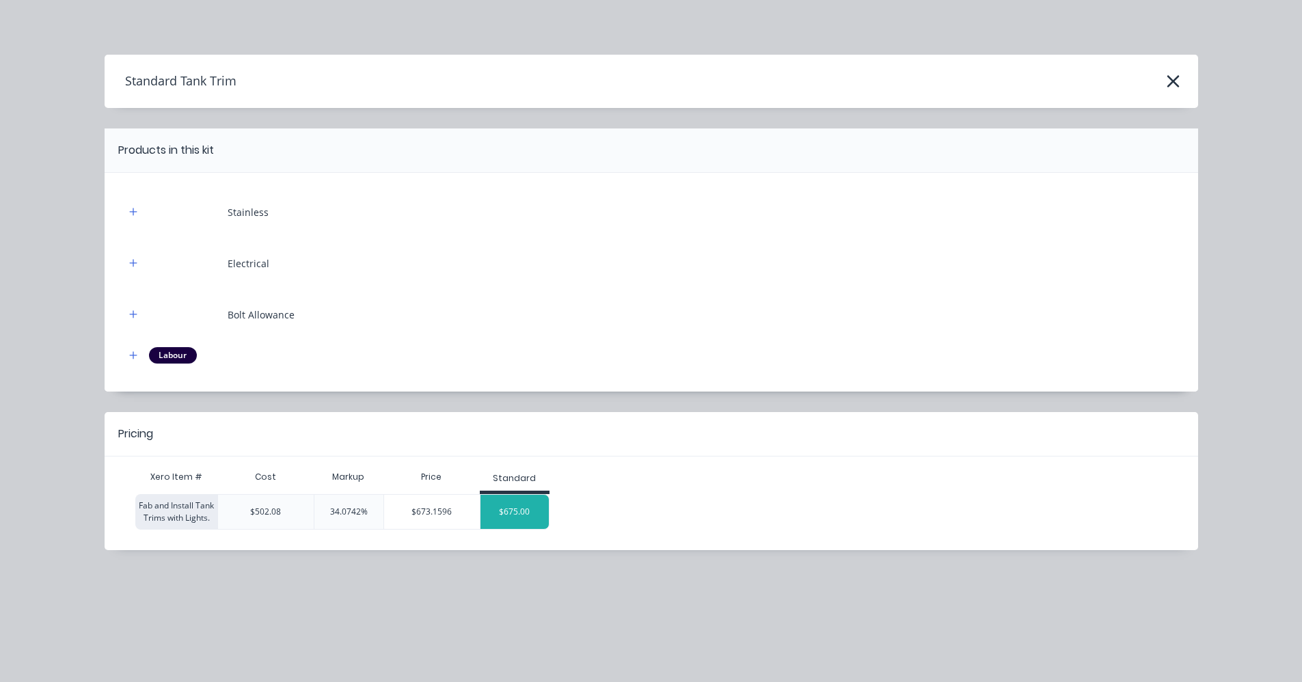
click at [528, 512] on div "$675.00" at bounding box center [515, 512] width 68 height 34
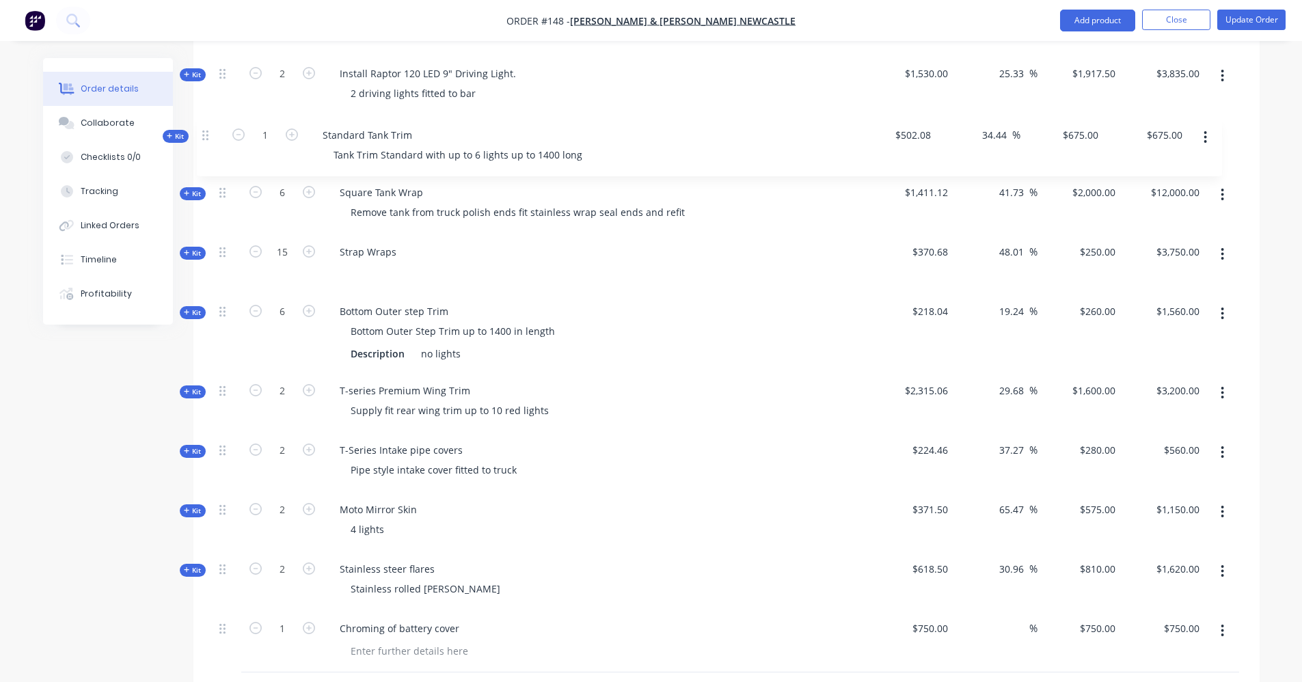
scroll to position [813, 0]
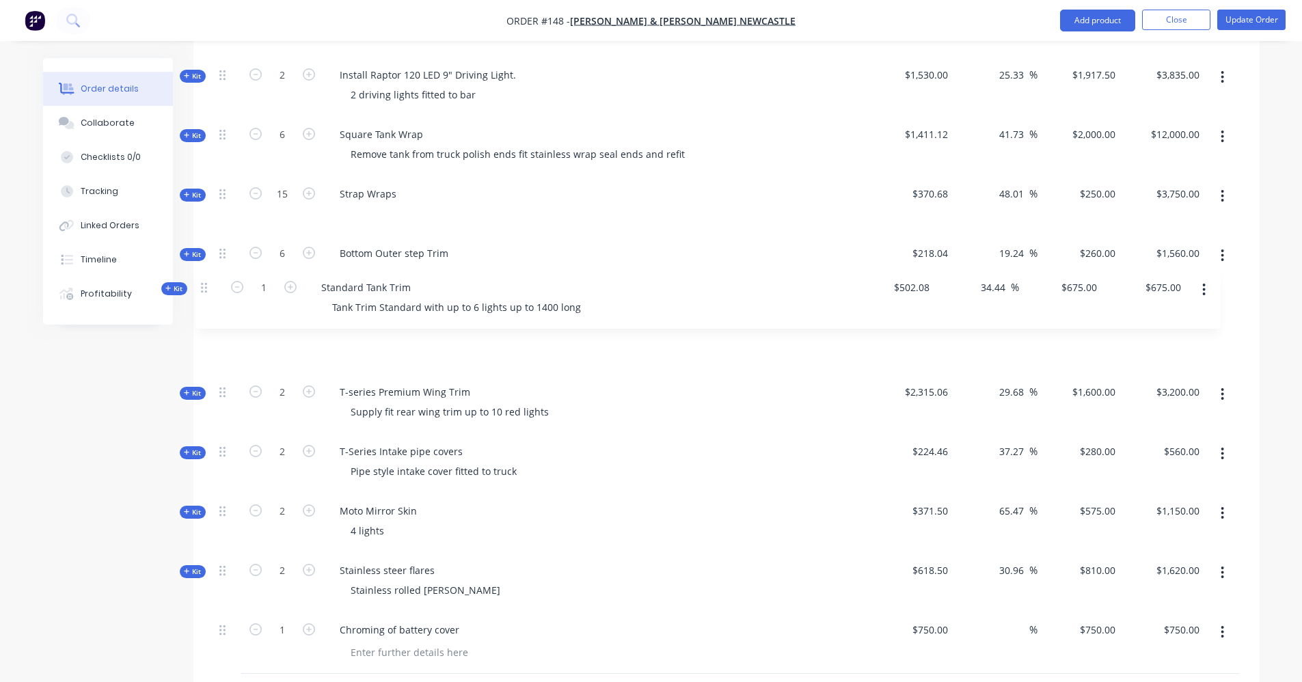
drag, startPoint x: 217, startPoint y: 267, endPoint x: 201, endPoint y: 290, distance: 28.1
click at [201, 290] on div "Qty Cost Markup Price Total Kit 1 12v Custom Air Rear Mount Install Description…" at bounding box center [726, 646] width 1067 height 2017
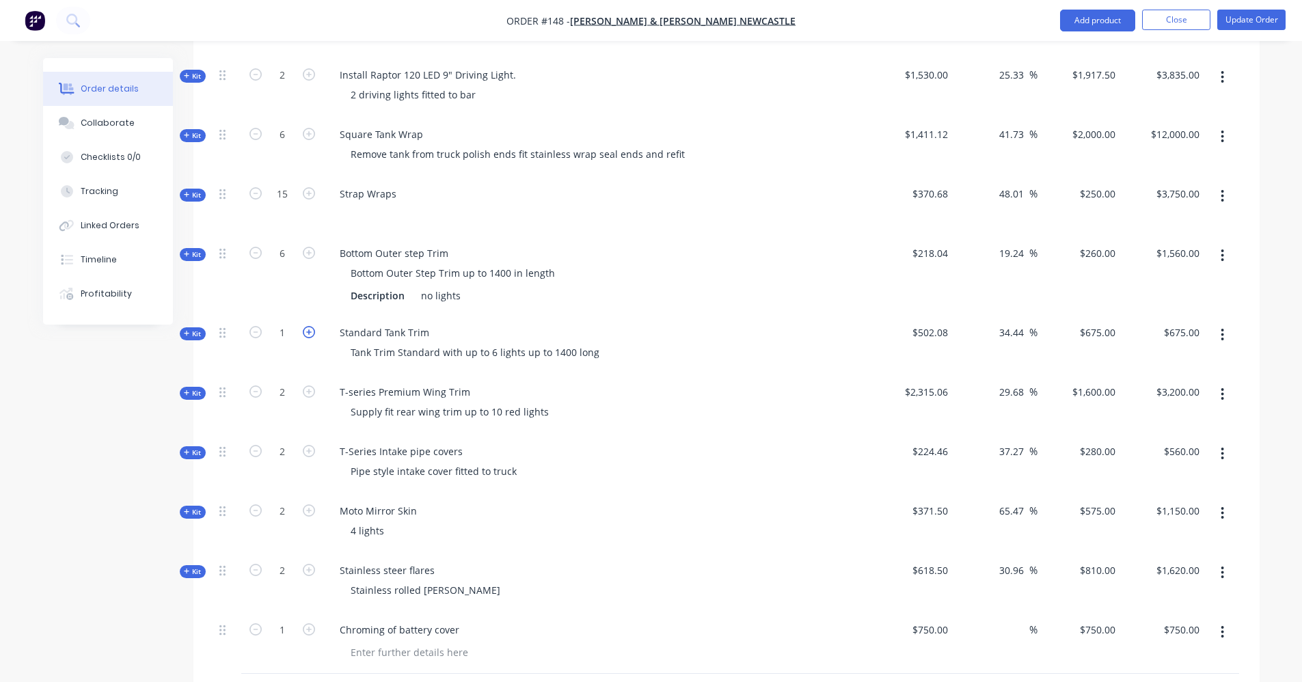
click at [308, 326] on icon "button" at bounding box center [309, 332] width 12 height 12
type input "2"
type input "$1,350.00"
click at [308, 326] on icon "button" at bounding box center [309, 332] width 12 height 12
type input "3"
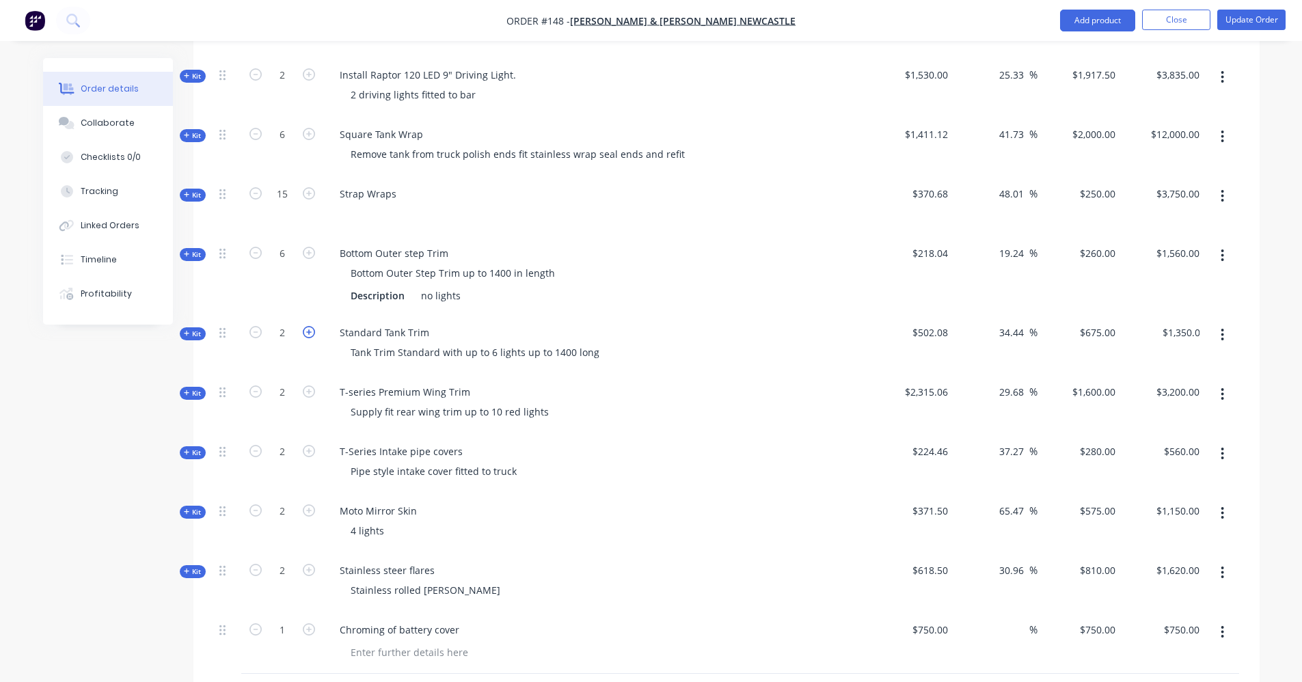
type input "$2,025.00"
click at [308, 326] on icon "button" at bounding box center [309, 332] width 12 height 12
type input "4"
type input "$2,700.00"
click at [308, 326] on icon "button" at bounding box center [309, 332] width 12 height 12
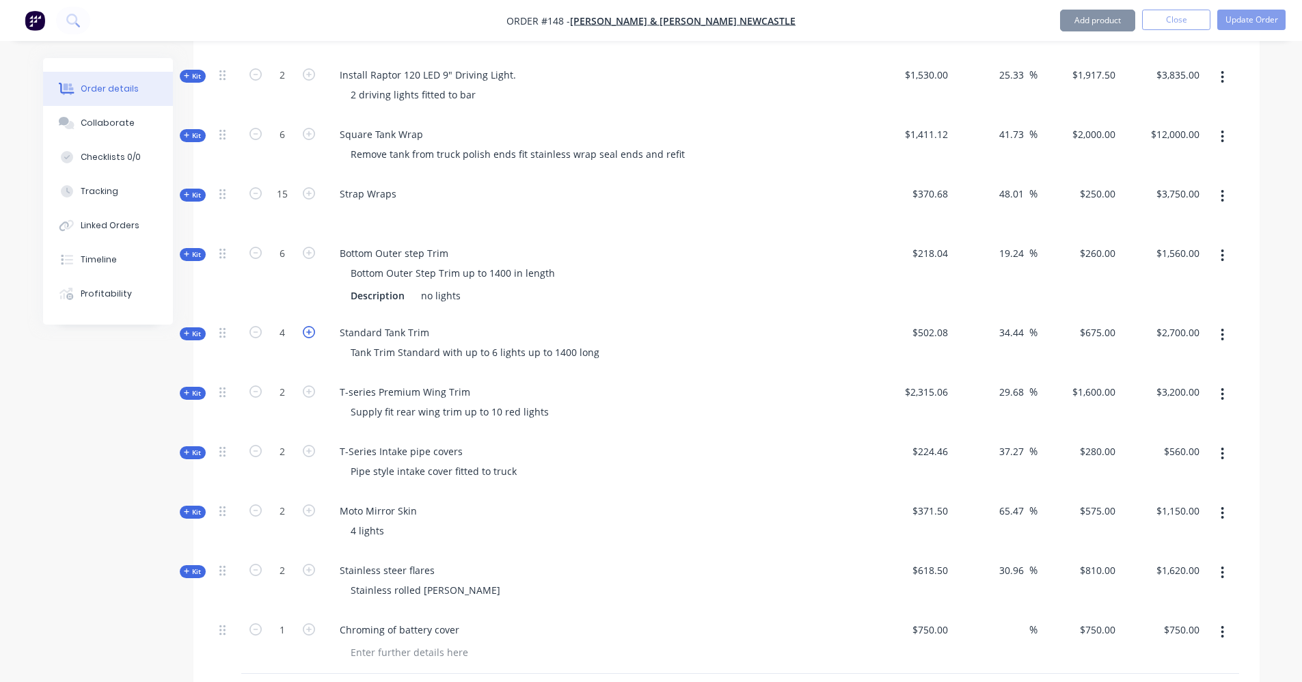
type input "5"
type input "$3,375.00"
click at [308, 326] on icon "button" at bounding box center [309, 332] width 12 height 12
type input "6"
type input "$4,050.00"
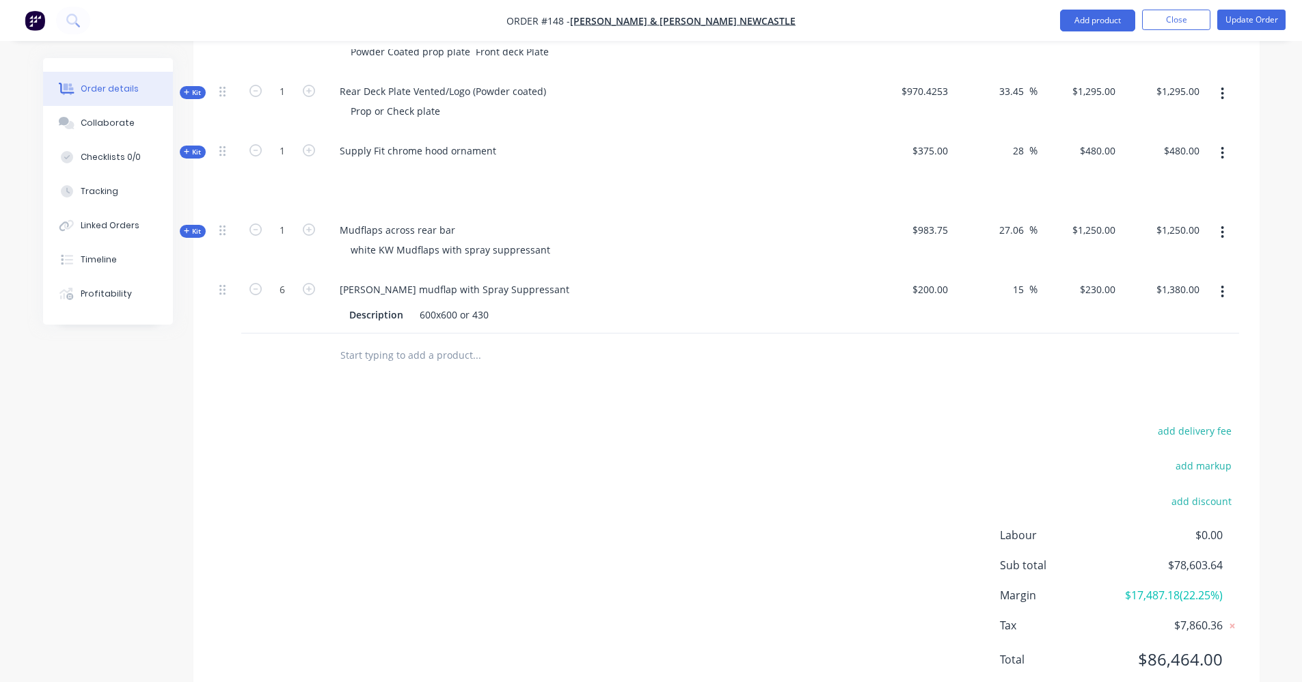
scroll to position [2132, 0]
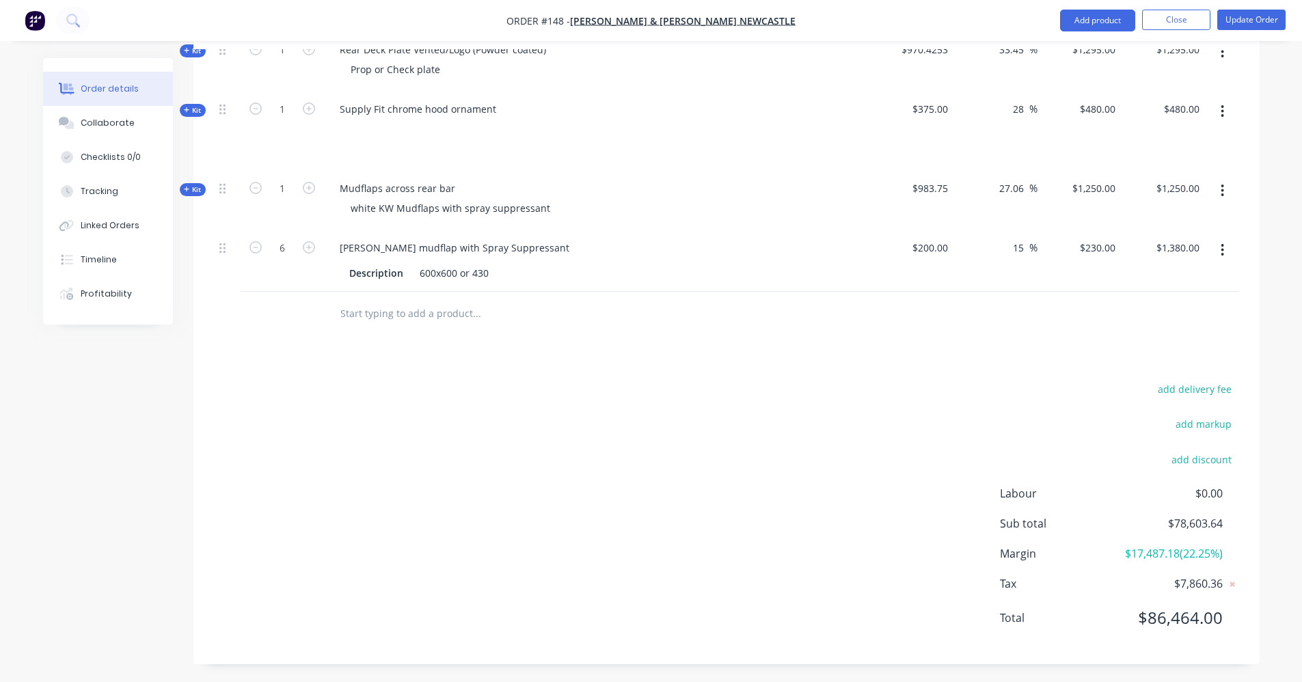
click at [381, 300] on input "text" at bounding box center [476, 313] width 273 height 27
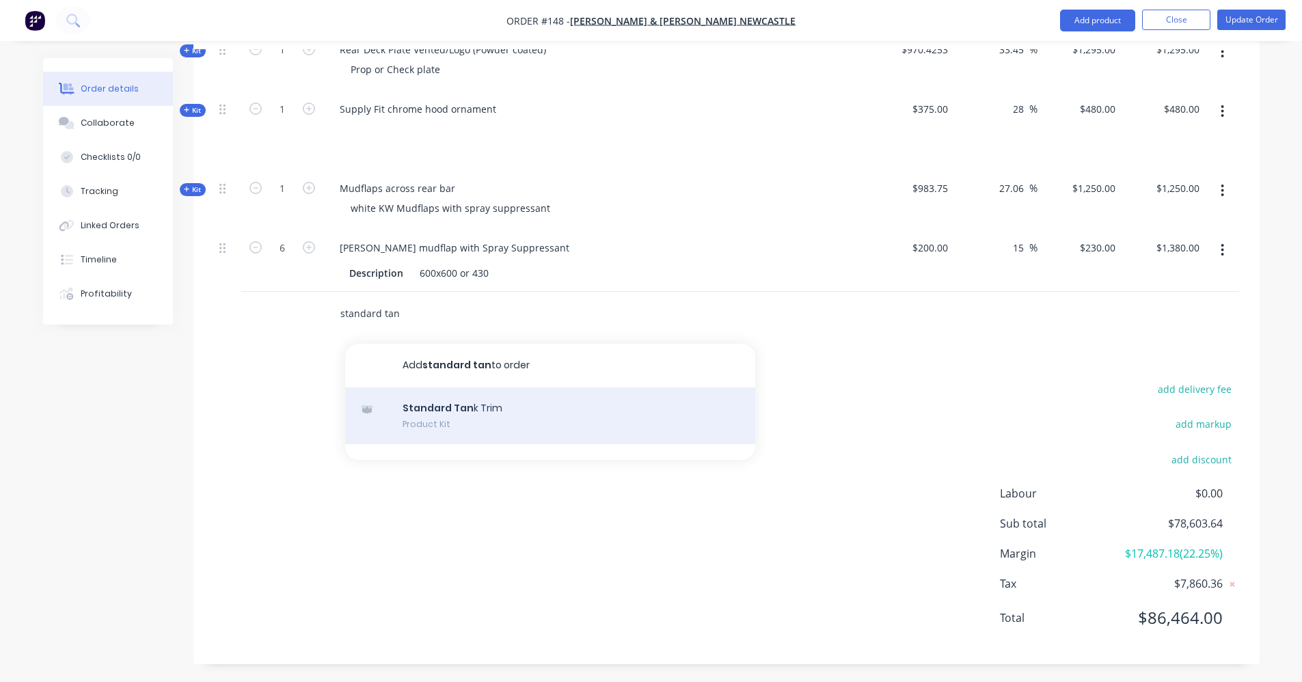
type input "standard tan"
click at [445, 394] on div "Standard Tan k Trim Product Kit" at bounding box center [550, 416] width 410 height 57
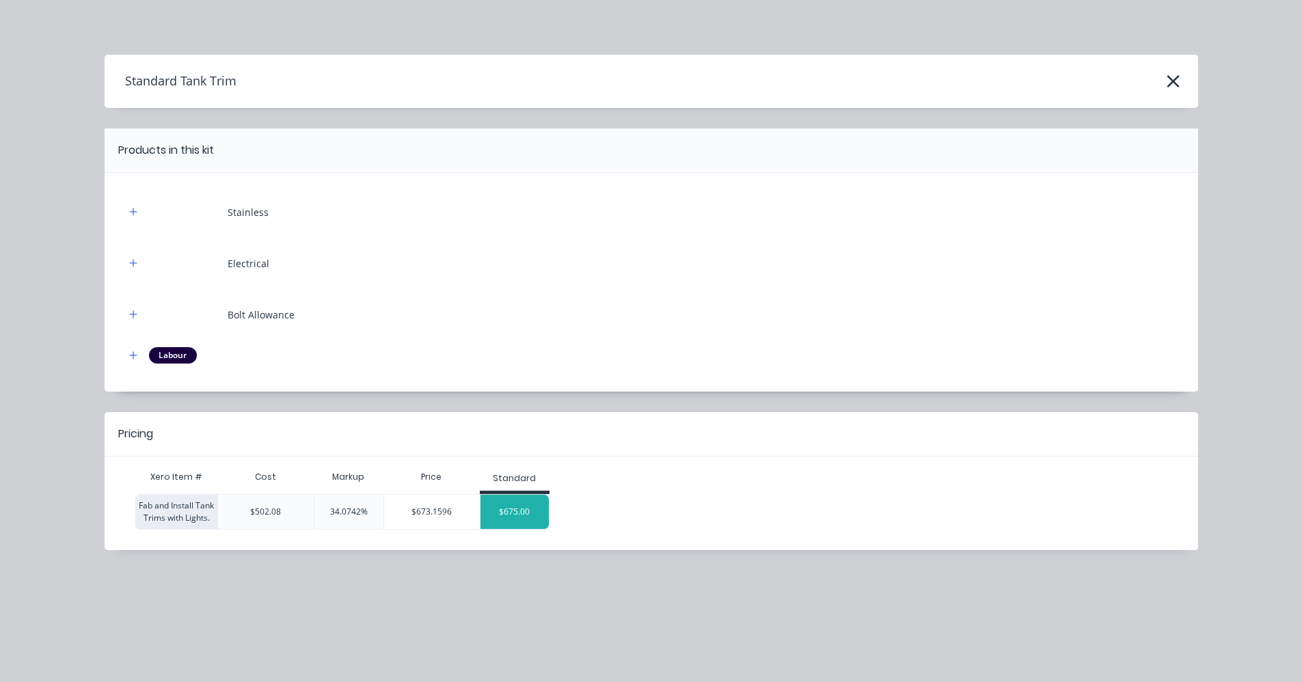
click at [503, 513] on div "$675.00" at bounding box center [515, 512] width 68 height 34
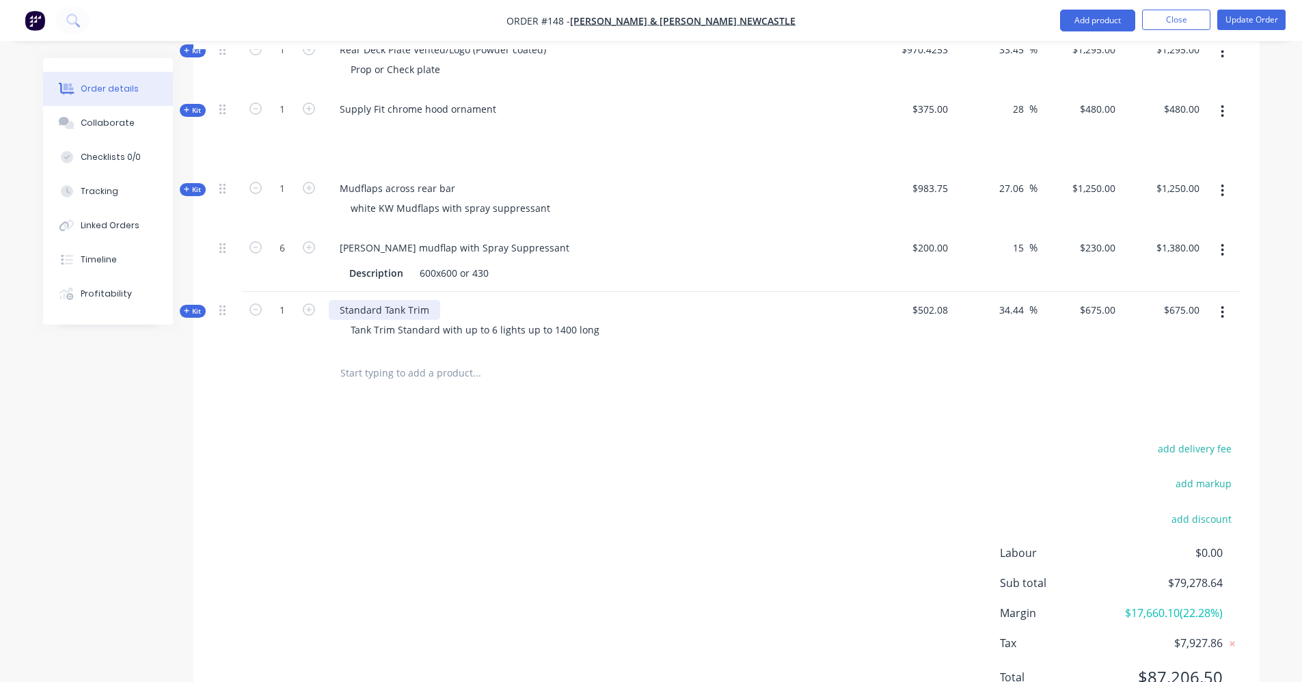
click at [427, 300] on div "Standard Tank Trim" at bounding box center [384, 310] width 111 height 20
drag, startPoint x: 427, startPoint y: 290, endPoint x: 332, endPoint y: 286, distance: 95.8
click at [332, 300] on div "Standard Tank Trim" at bounding box center [384, 310] width 111 height 20
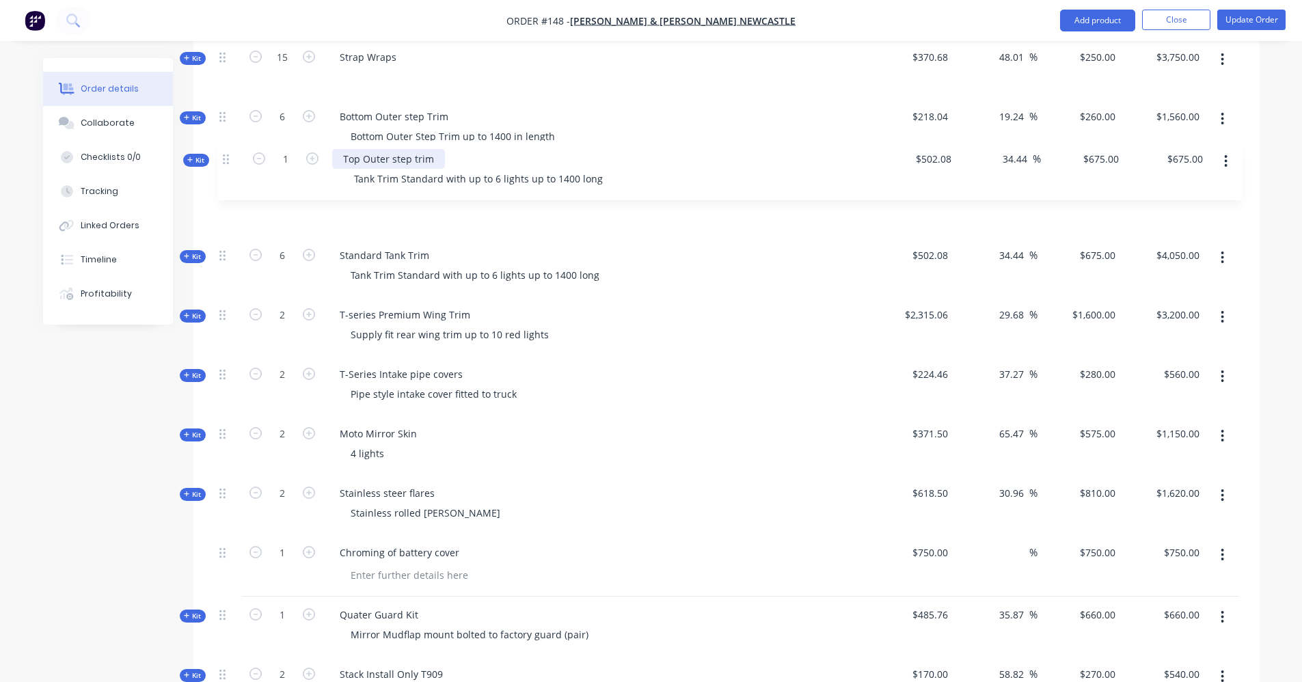
scroll to position [947, 0]
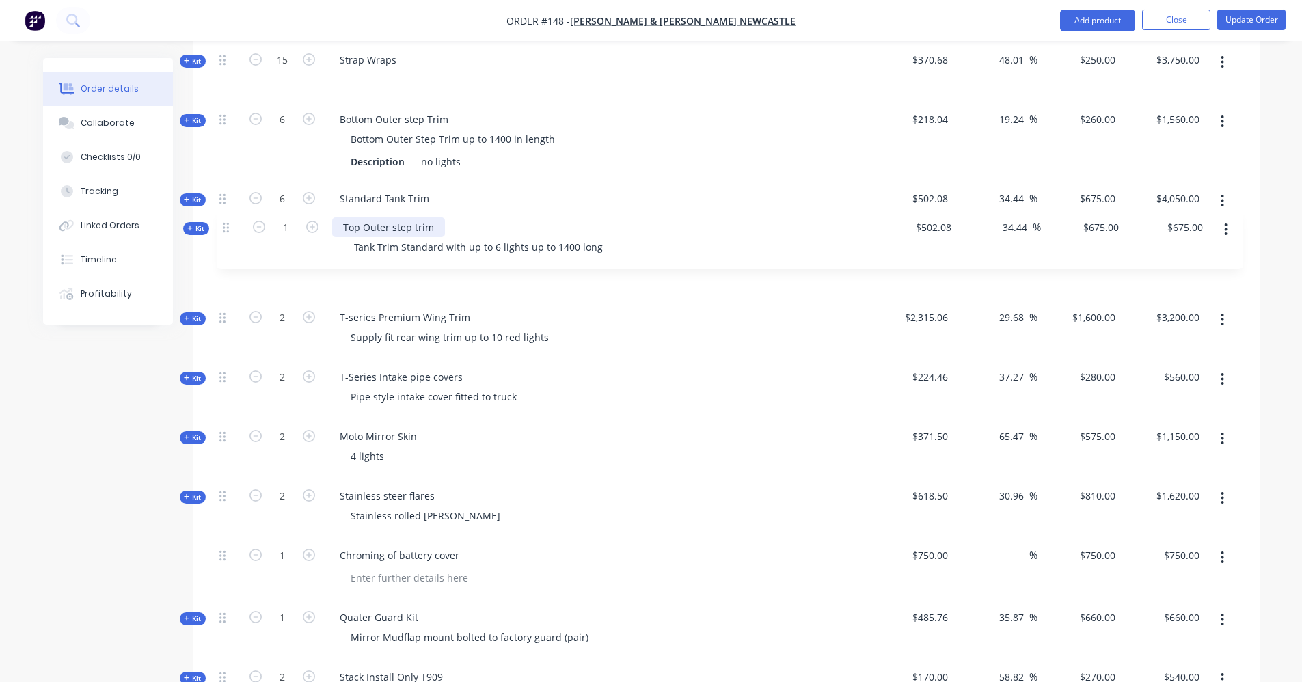
drag, startPoint x: 227, startPoint y: 293, endPoint x: 228, endPoint y: 224, distance: 69.1
click at [228, 224] on div "Kit 1 12v Custom Air Rear Mount Install Description Standard $11,390.00 23.79 2…" at bounding box center [727, 534] width 1026 height 2005
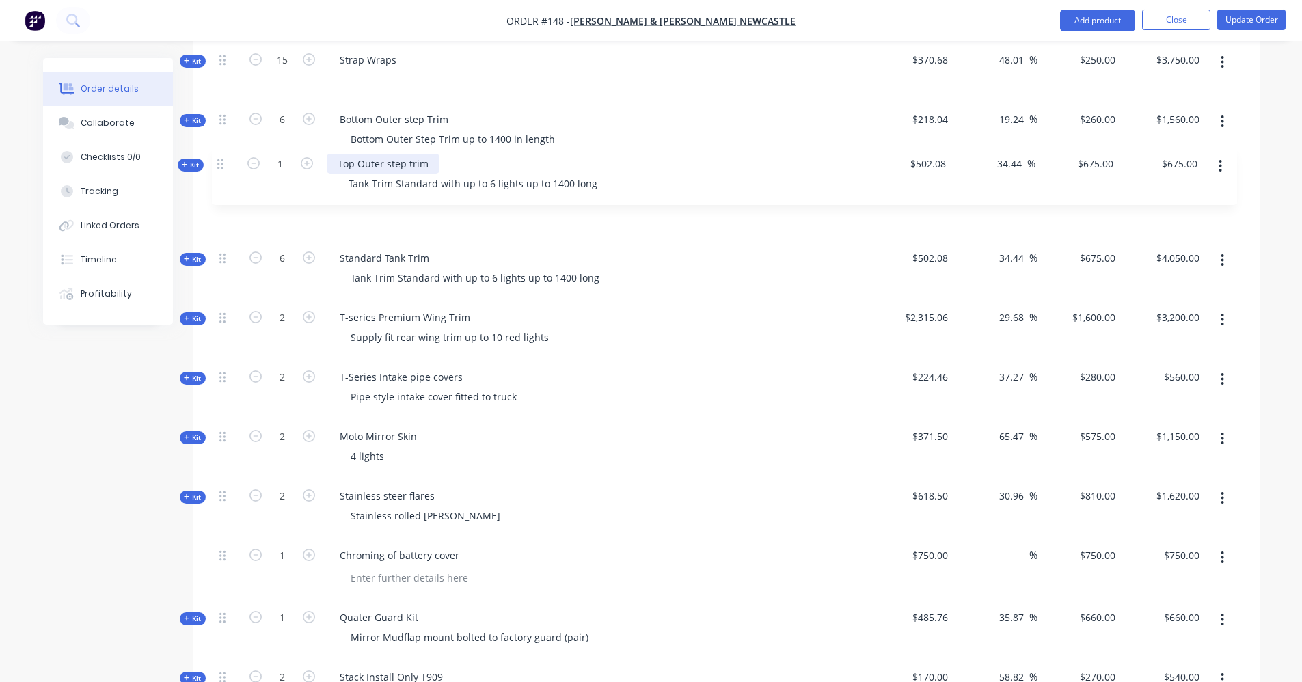
drag, startPoint x: 223, startPoint y: 239, endPoint x: 220, endPoint y: 157, distance: 82.1
click at [220, 157] on div "Kit 1 12v Custom Air Rear Mount Install Description Standard $11,390.00 23.79 2…" at bounding box center [727, 534] width 1026 height 2005
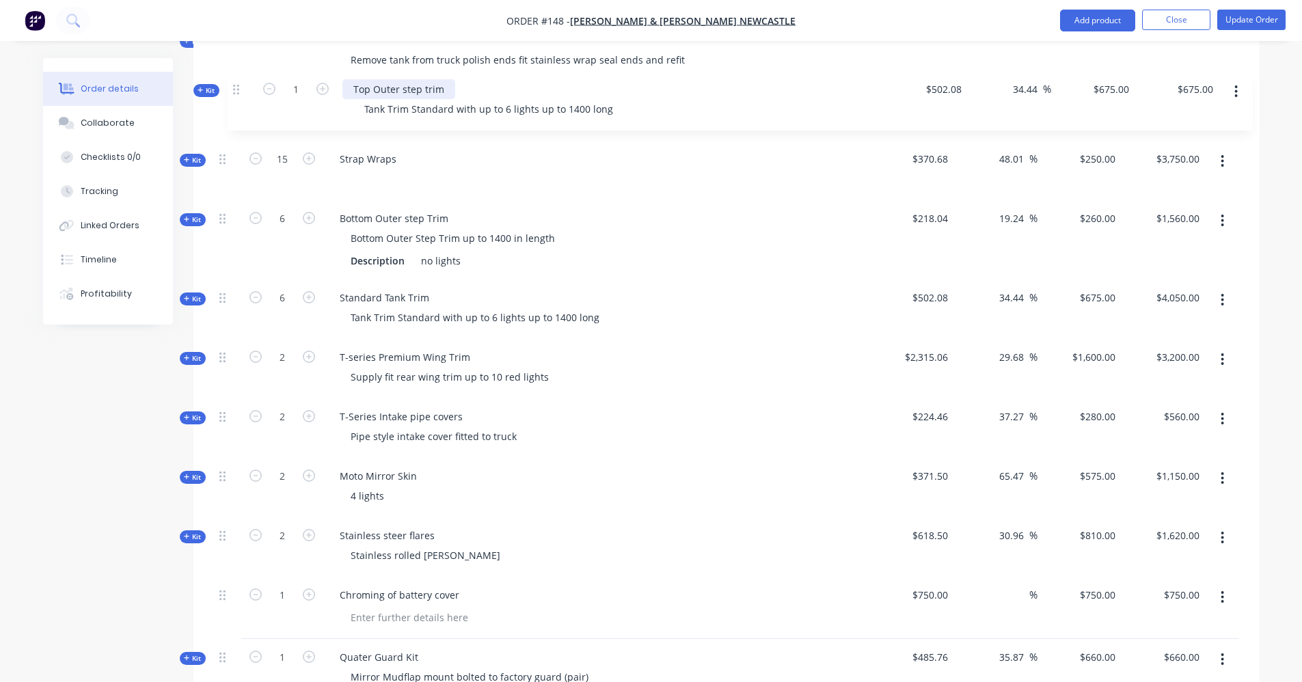
scroll to position [864, 0]
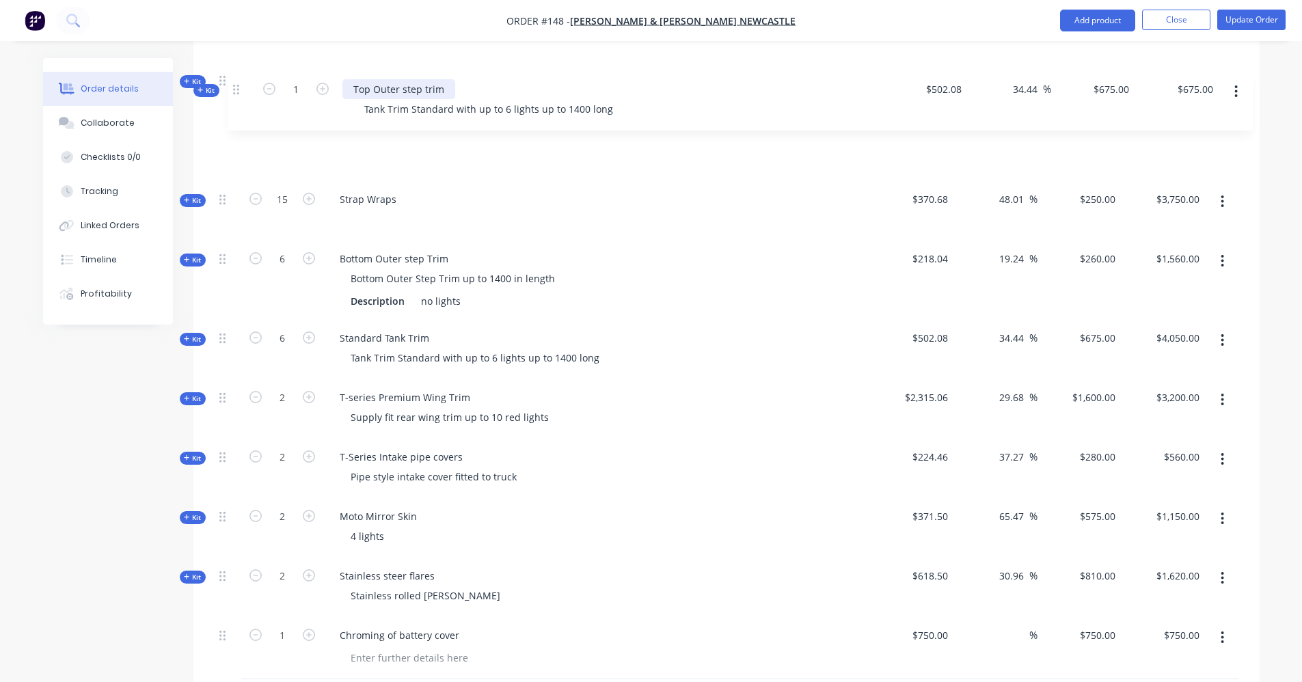
drag, startPoint x: 225, startPoint y: 183, endPoint x: 236, endPoint y: 85, distance: 98.4
click at [236, 85] on div "Kit 1 12v Custom Air Rear Mount Install Description Standard $11,390.00 23.79 2…" at bounding box center [727, 614] width 1026 height 2005
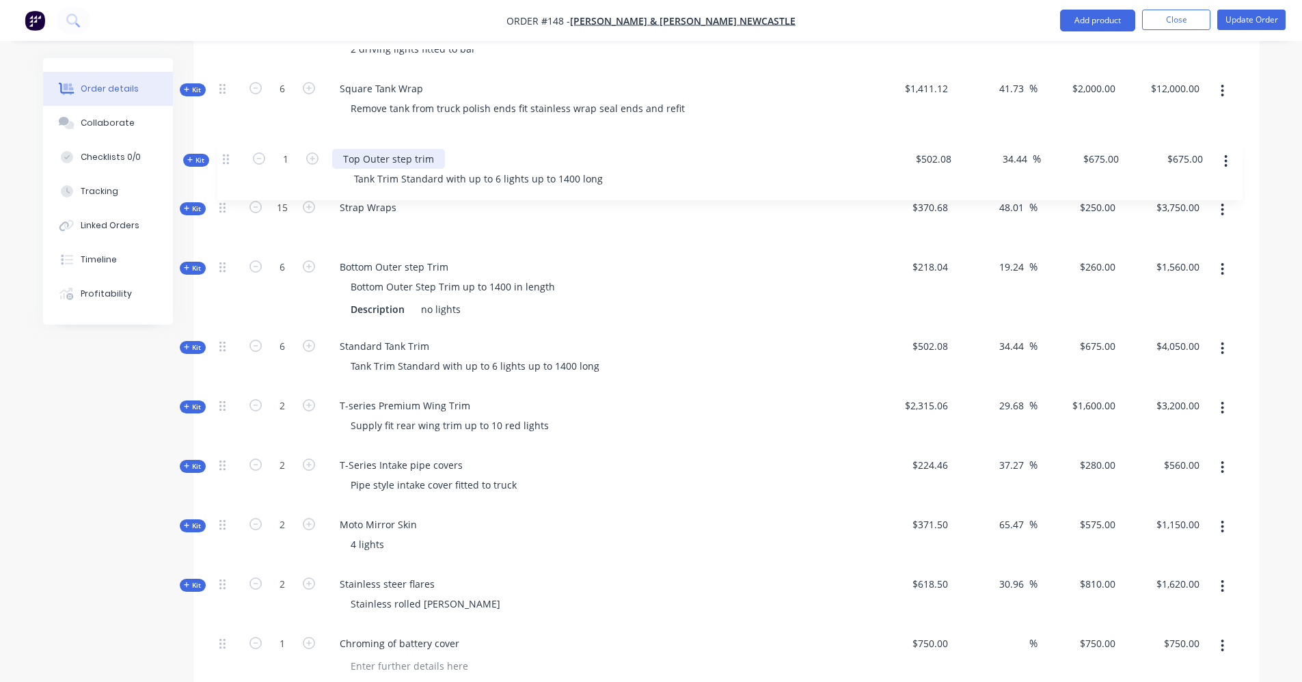
scroll to position [855, 0]
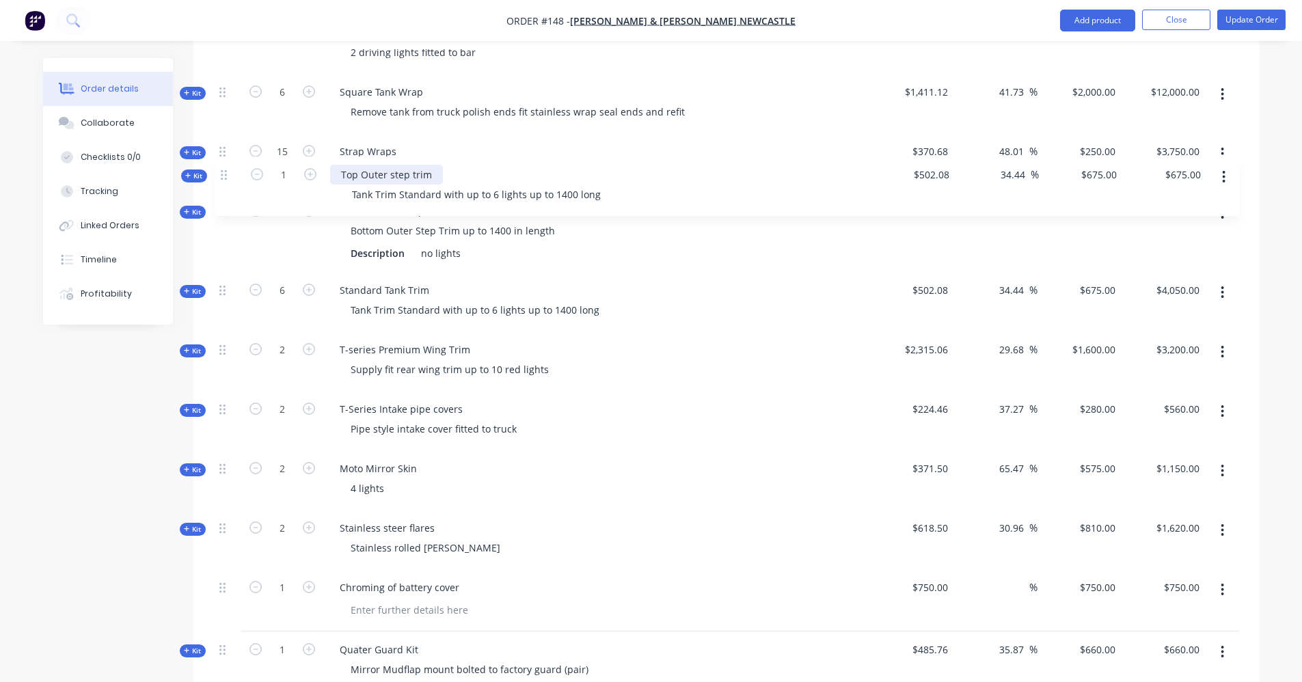
drag, startPoint x: 222, startPoint y: 66, endPoint x: 224, endPoint y: 183, distance: 117.6
click at [224, 183] on div "Kit 1 12v Custom Air Rear Mount Install Description Standard $11,390.00 23.79 2…" at bounding box center [727, 625] width 1026 height 2005
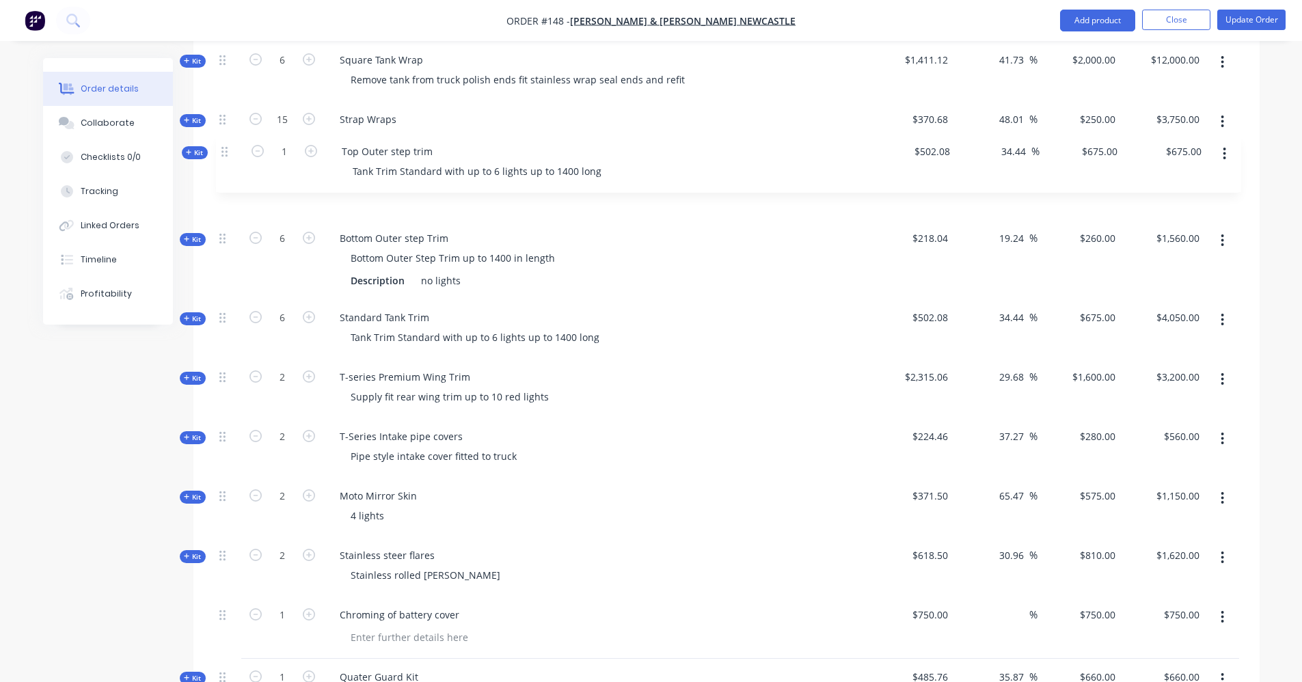
scroll to position [879, 0]
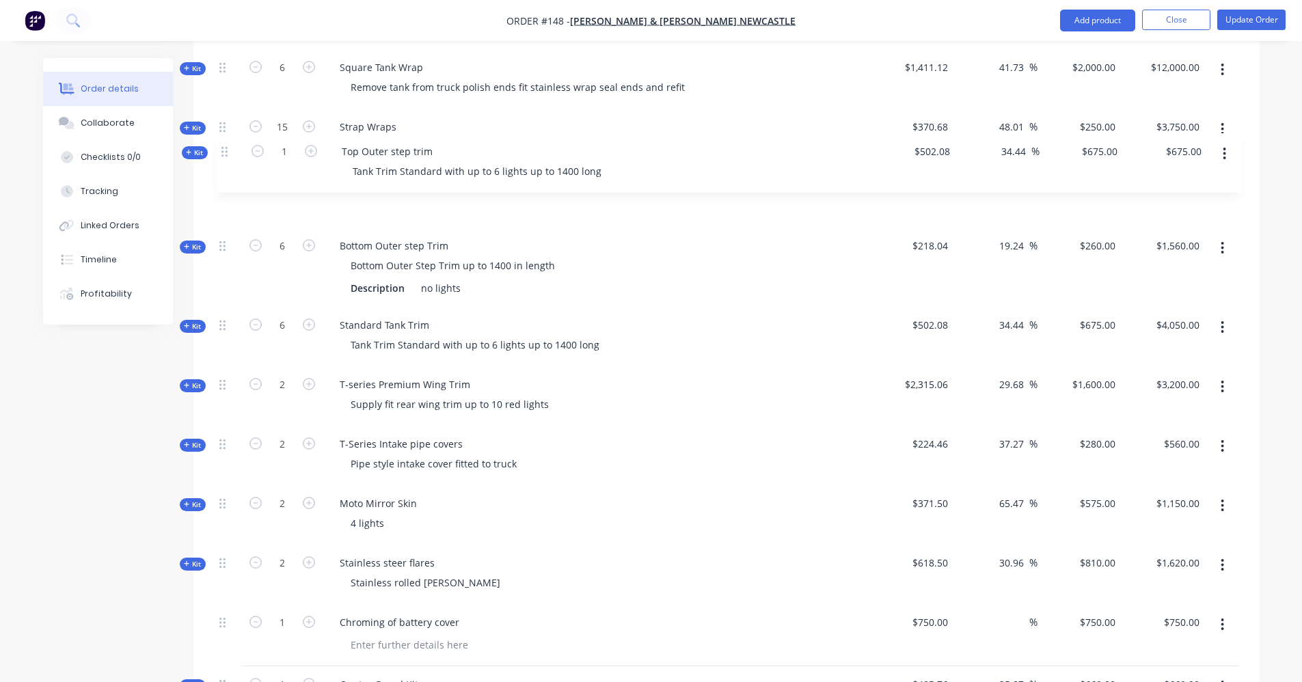
drag, startPoint x: 228, startPoint y: 235, endPoint x: 228, endPoint y: 148, distance: 86.8
click at [228, 148] on div "Kit 1 12v Custom Air Rear Mount Install Description Standard $11,390.00 23.79 2…" at bounding box center [727, 601] width 1026 height 2005
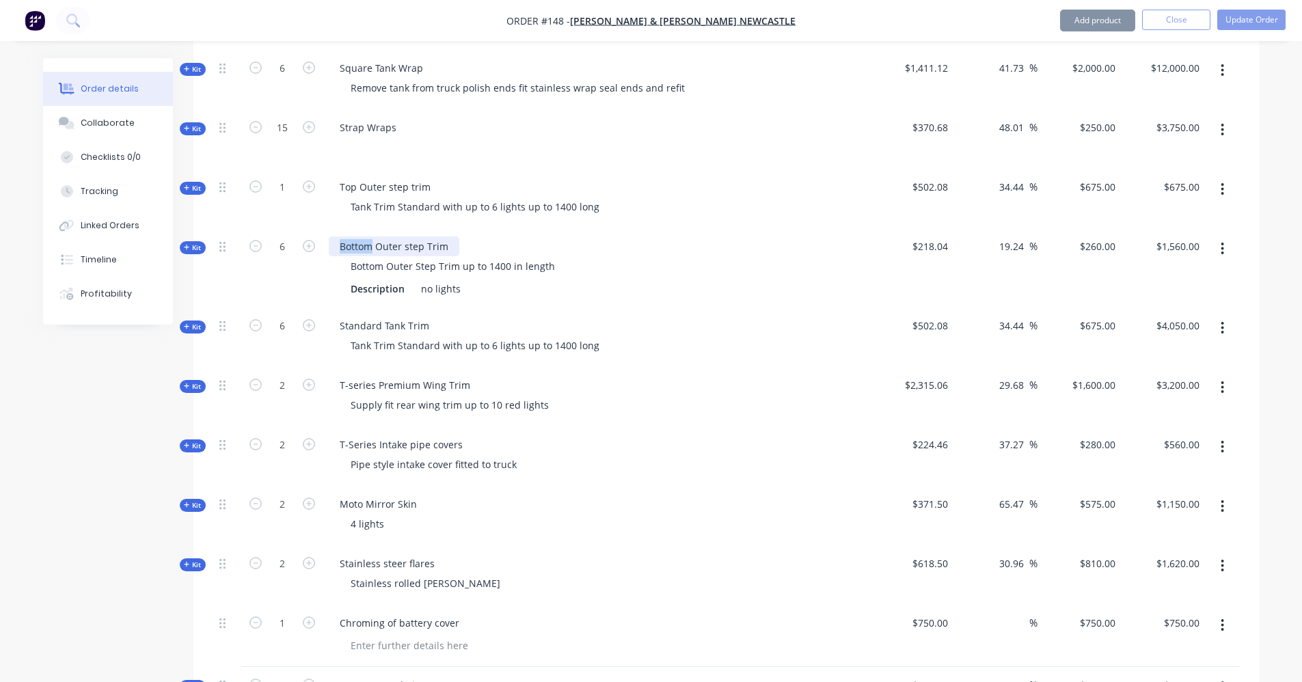
drag, startPoint x: 372, startPoint y: 228, endPoint x: 336, endPoint y: 226, distance: 35.7
click at [336, 237] on div "Bottom Outer step Trim" at bounding box center [394, 247] width 131 height 20
click at [189, 185] on icon at bounding box center [187, 188] width 6 height 7
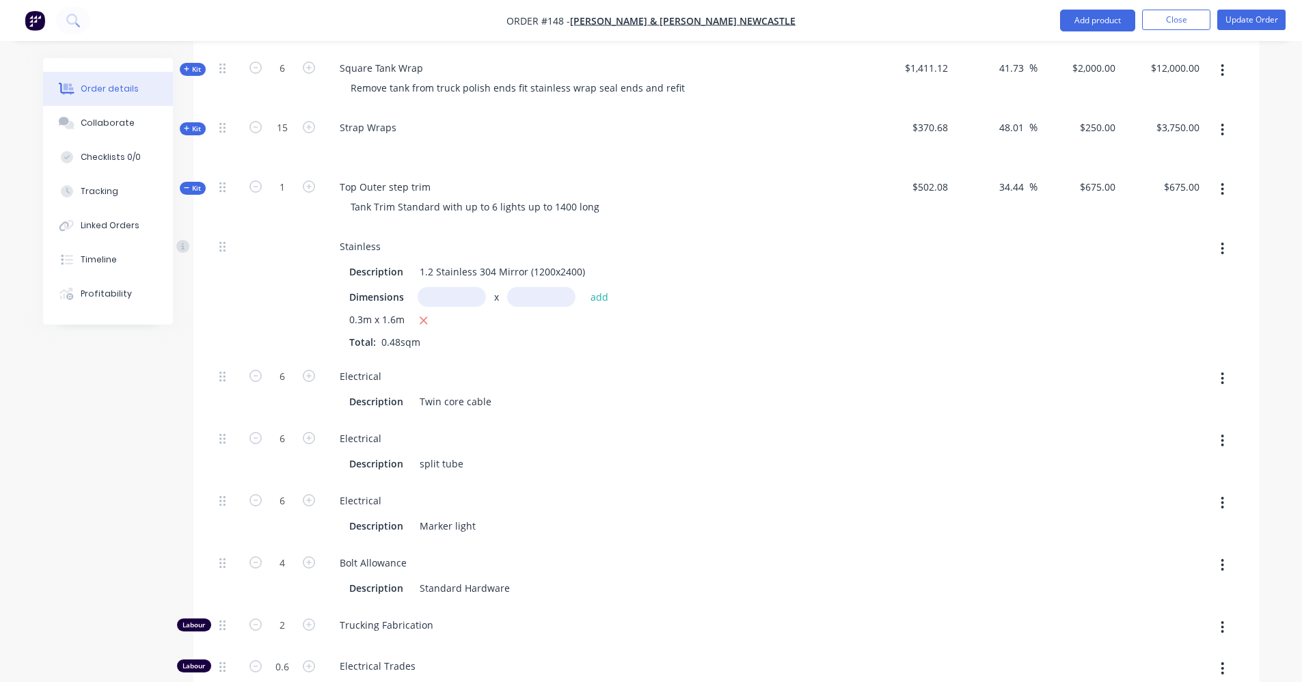
click at [187, 185] on icon at bounding box center [187, 188] width 6 height 7
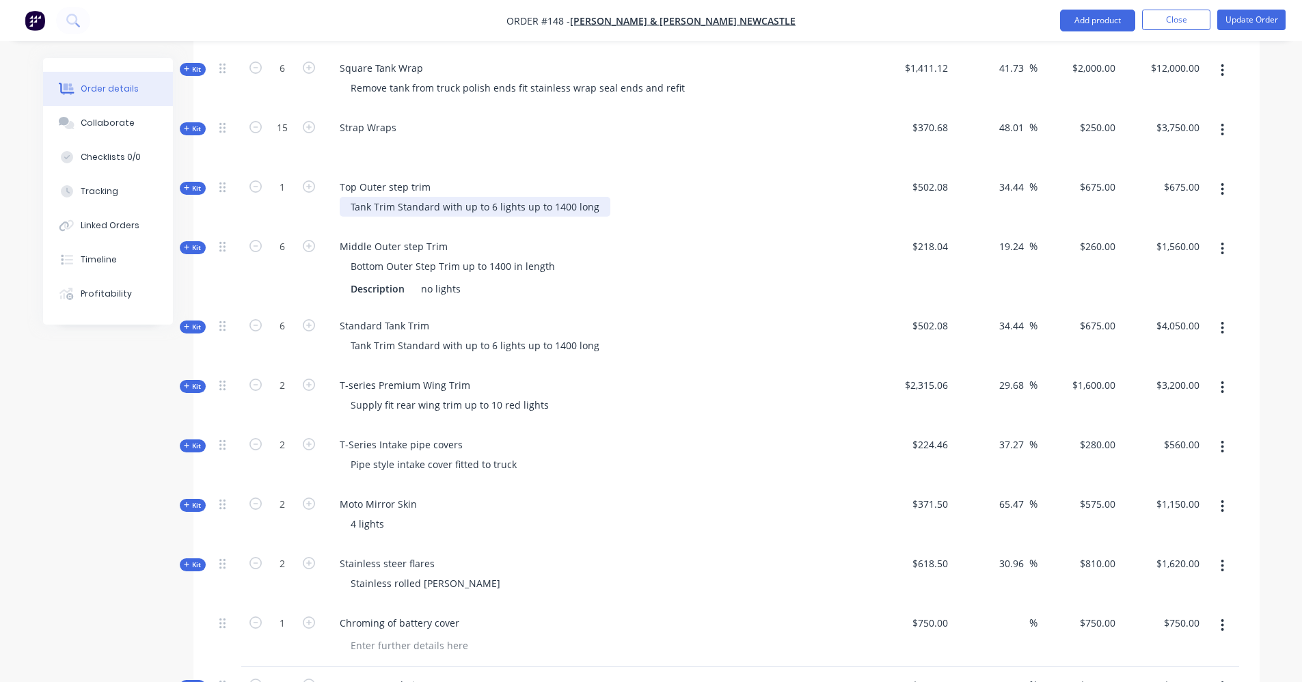
click at [591, 197] on div "Tank Trim Standard with up to 6 lights up to 1400 long" at bounding box center [475, 207] width 271 height 20
drag, startPoint x: 517, startPoint y: 187, endPoint x: 442, endPoint y: 193, distance: 74.8
click at [442, 197] on div "Tank Trim Standard with up to 6 lights up to 1400 long" at bounding box center [475, 207] width 271 height 20
drag, startPoint x: 518, startPoint y: 325, endPoint x: 440, endPoint y: 325, distance: 77.9
click at [440, 336] on div "Tank Trim Standard with up to 6 lights up to 1400 long" at bounding box center [475, 346] width 271 height 20
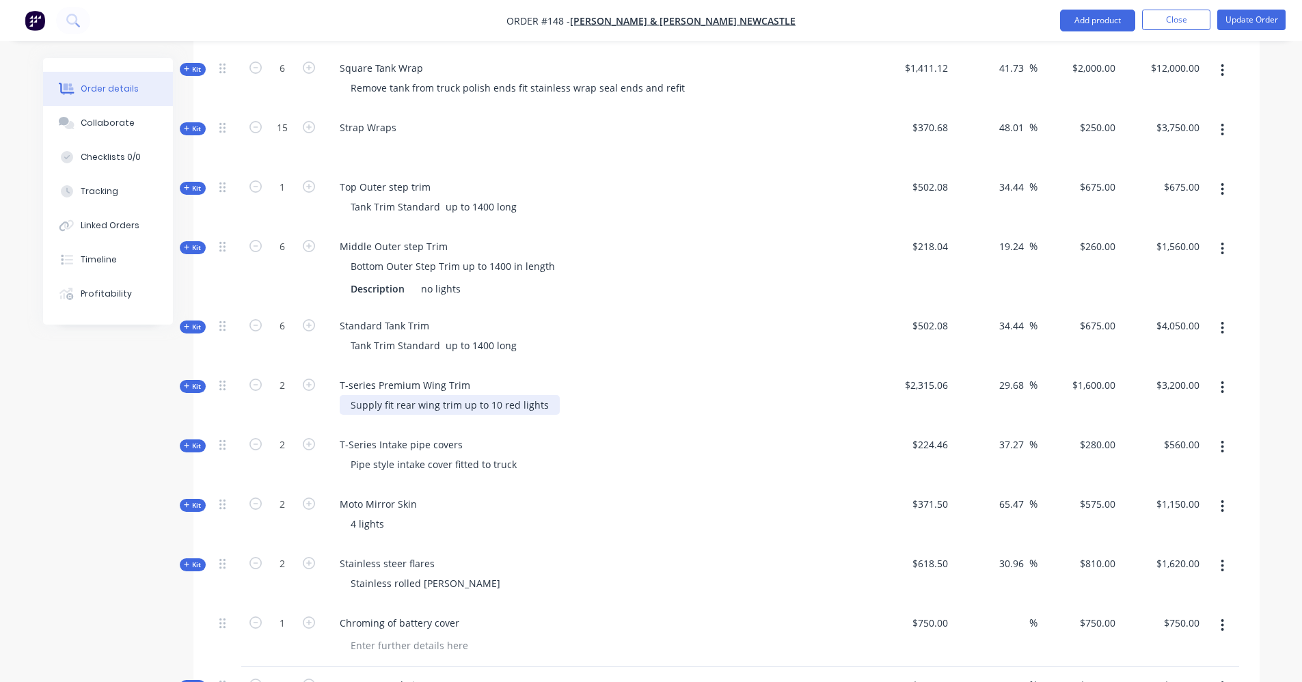
click at [524, 395] on div "Supply fit rear wing trim up to 10 red lights" at bounding box center [450, 405] width 220 height 20
click at [445, 336] on div "Tank Trim Standard up to 1400 long" at bounding box center [434, 346] width 188 height 20
click at [495, 395] on div "Supply fit rear wing trim up to 10 red lights" at bounding box center [450, 405] width 220 height 20
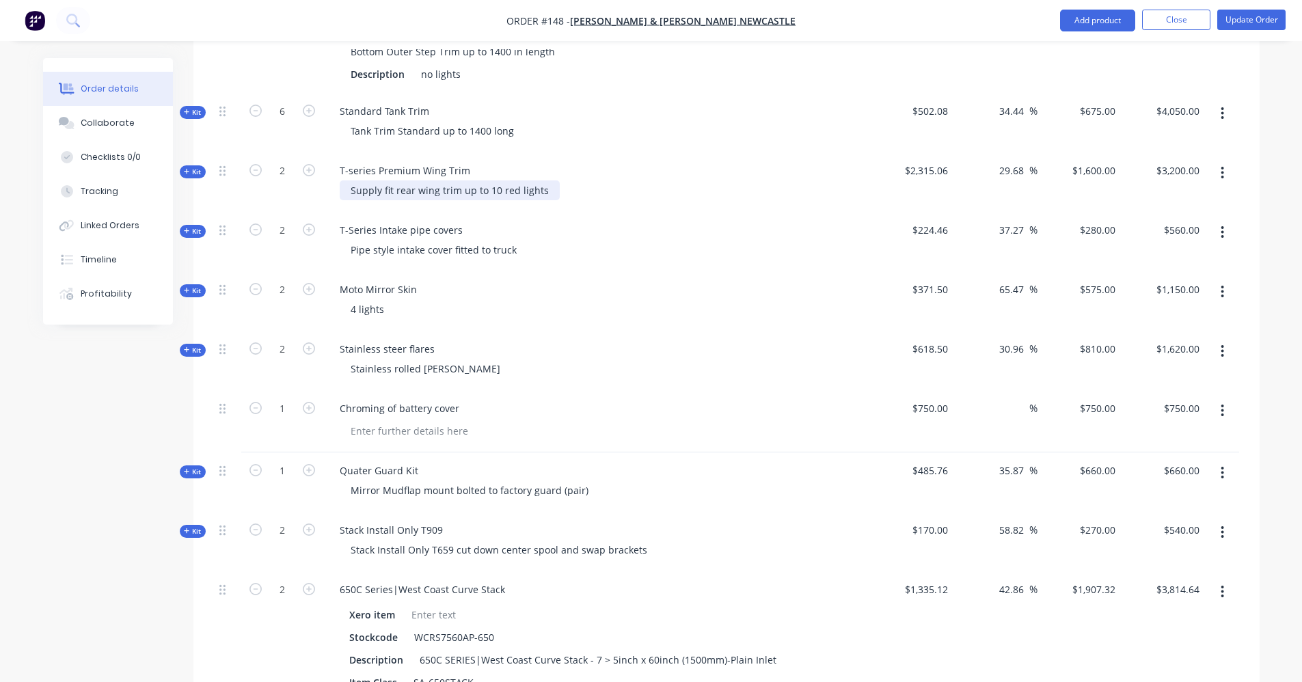
scroll to position [1029, 0]
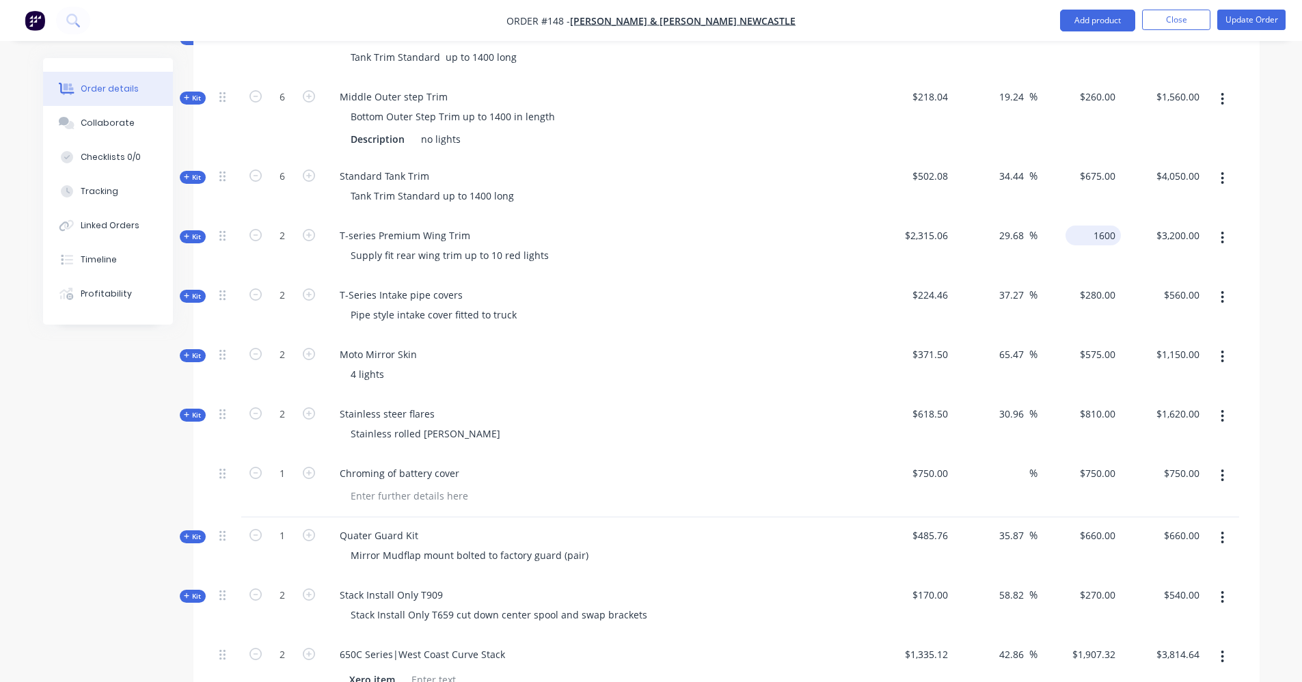
click at [1117, 226] on input "1600" at bounding box center [1096, 236] width 50 height 20
click at [1117, 226] on input "1600" at bounding box center [1107, 236] width 29 height 20
type input "1430"
type input "-38.23"
type input "$1,430.00"
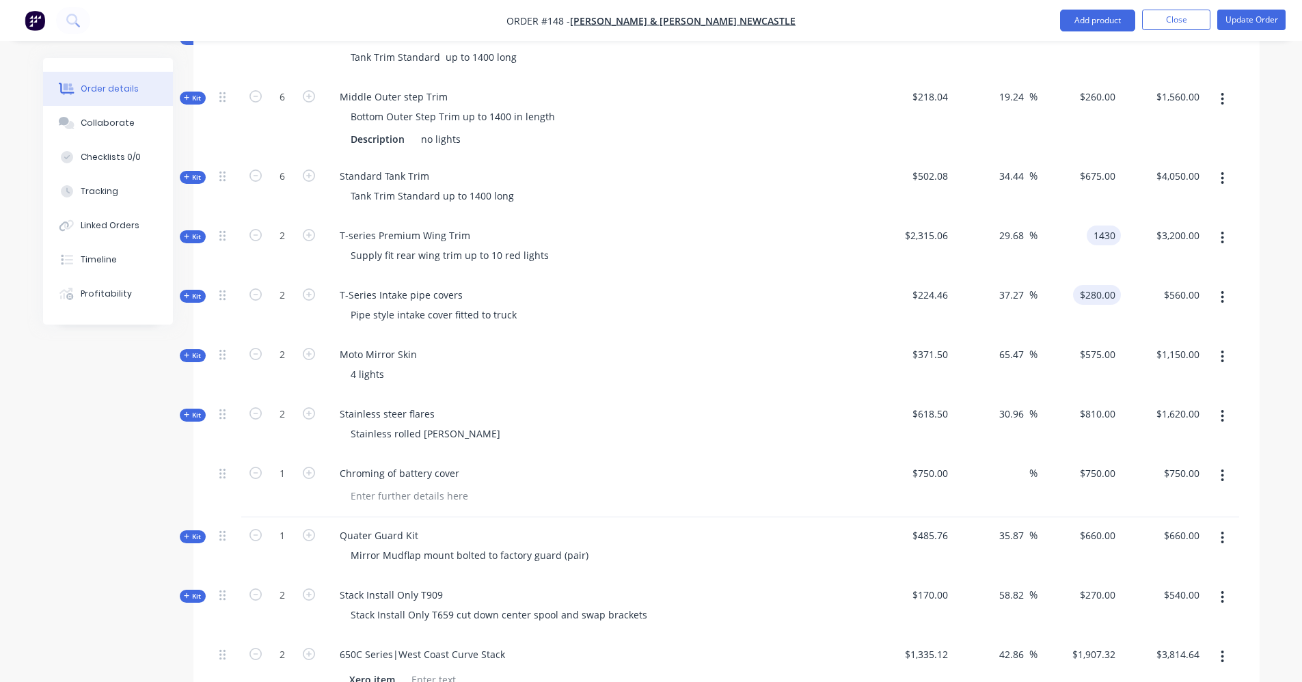
type input "$2,860.00"
type input "280"
click at [1113, 285] on input "280" at bounding box center [1100, 295] width 42 height 20
click at [447, 305] on div "Pipe style intake cover fitted to truck" at bounding box center [434, 315] width 188 height 20
type input "24.74"
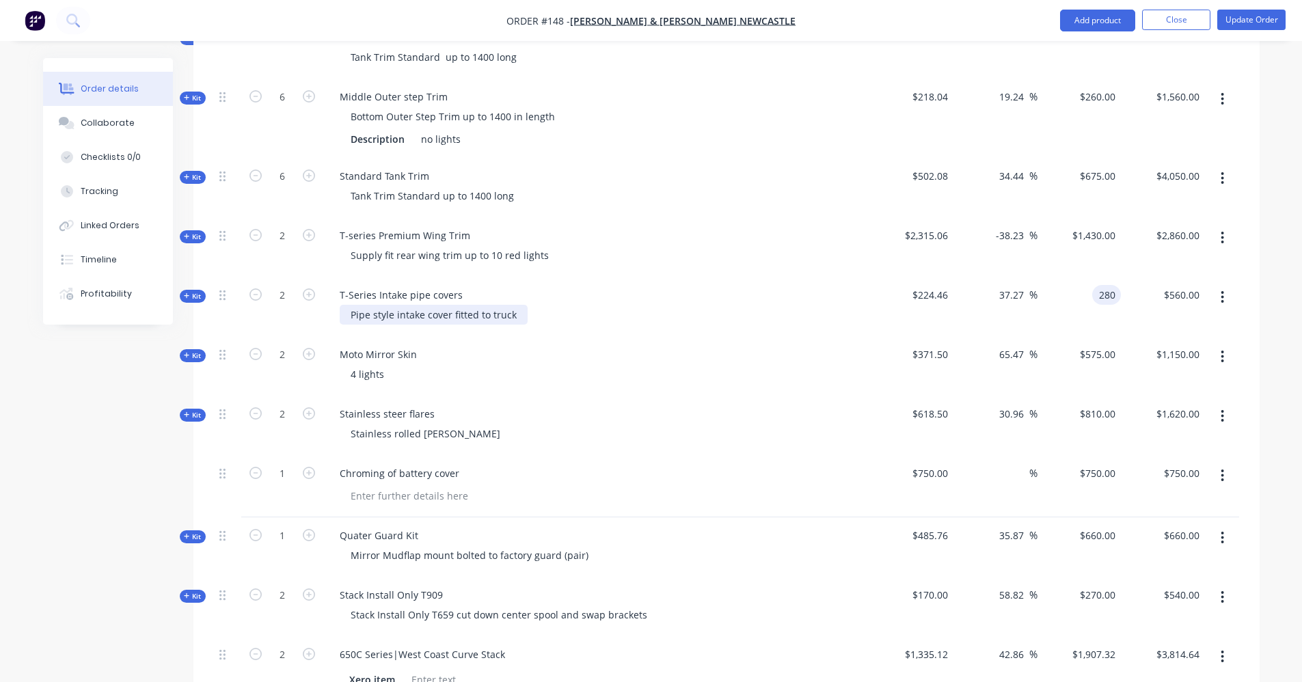
type input "$280.00"
drag, startPoint x: 544, startPoint y: 236, endPoint x: 345, endPoint y: 237, distance: 199.0
click at [345, 245] on div "Supply fit rear wing trim up to 10 red lights" at bounding box center [450, 255] width 220 height 20
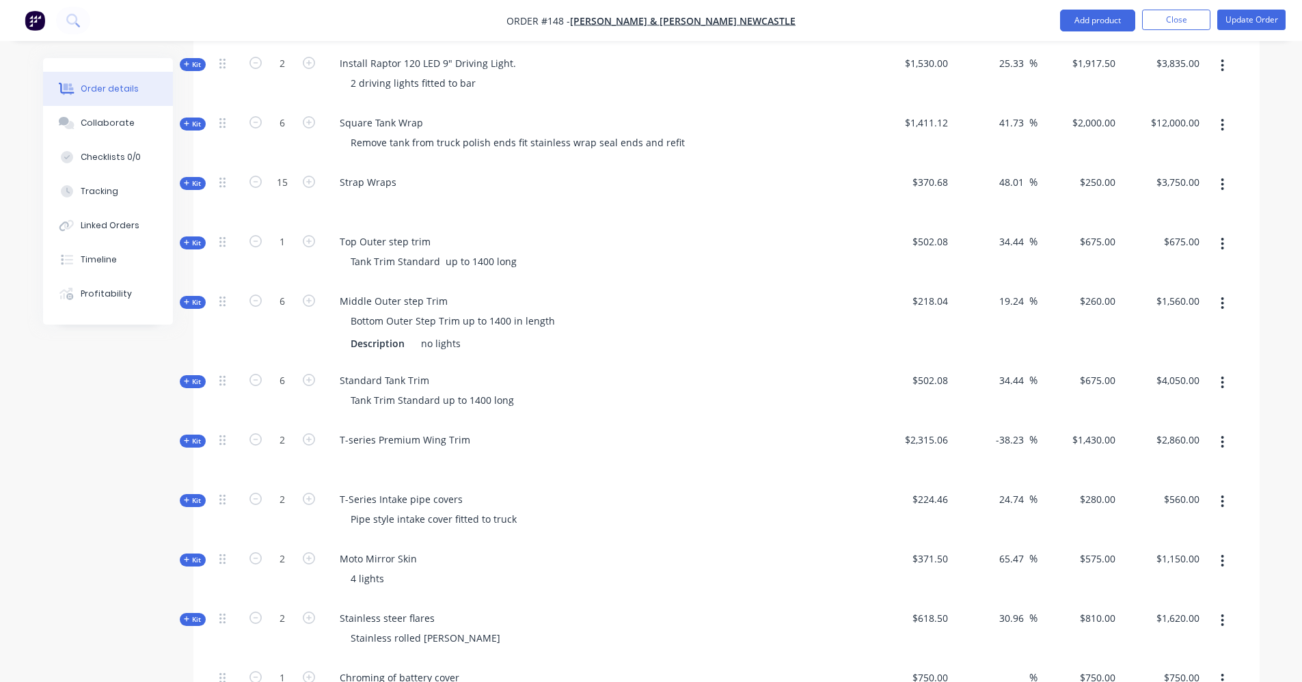
scroll to position [824, 0]
click at [440, 252] on div "Tank Trim Standard up to 1400 long" at bounding box center [434, 262] width 188 height 20
click at [420, 391] on div "Tank Trim Standard up to 1400 long" at bounding box center [432, 401] width 185 height 20
click at [440, 391] on div "Tank Trim Standard up to 1400 long" at bounding box center [432, 401] width 185 height 20
click at [489, 363] on div "Standard Tank Trim Tank Trim Standard red amber lightsup to 1400 long" at bounding box center [596, 392] width 547 height 59
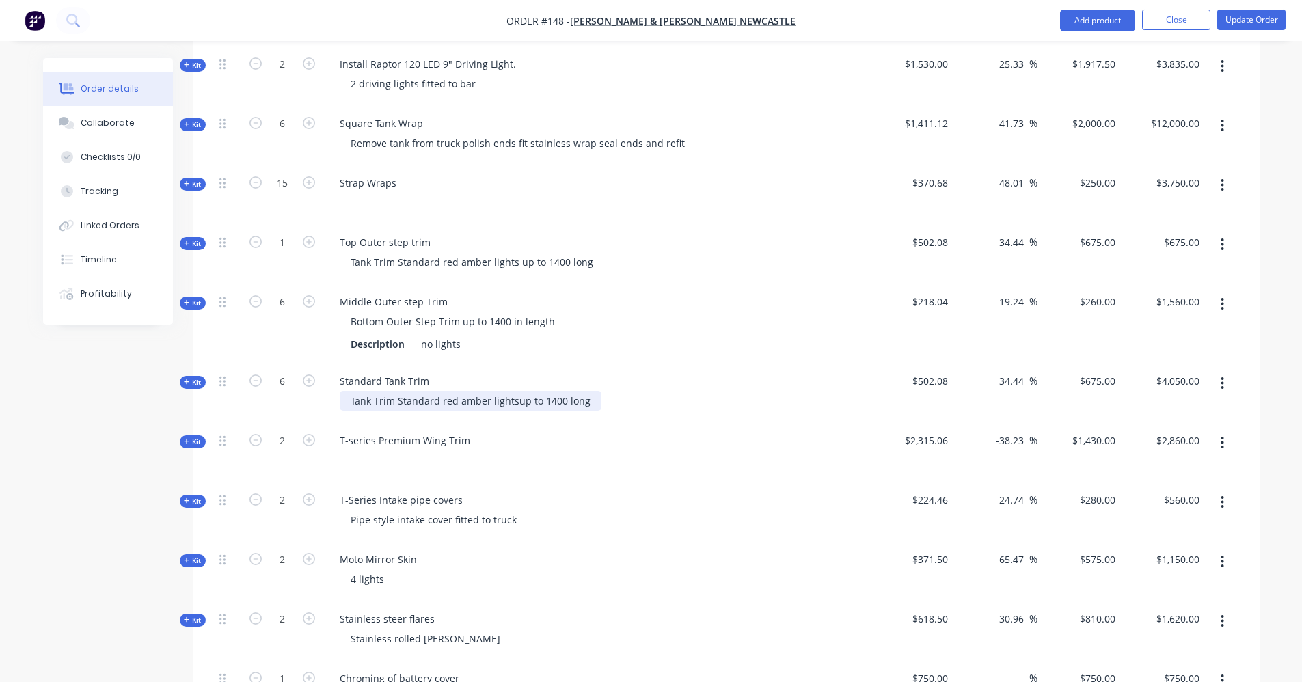
click at [476, 391] on div "Tank Trim Standard red amber lightsup to 1400 long" at bounding box center [471, 401] width 262 height 20
click at [464, 431] on div "T-series Premium Wing Trim" at bounding box center [405, 441] width 152 height 20
click at [516, 391] on div "Tank Trim Standard red amber lightsup to 1400 long" at bounding box center [471, 401] width 262 height 20
click at [513, 391] on div "Tank Trim Standard red amber lightsup to 1400 long" at bounding box center [471, 401] width 262 height 20
click at [458, 451] on div at bounding box center [597, 461] width 536 height 20
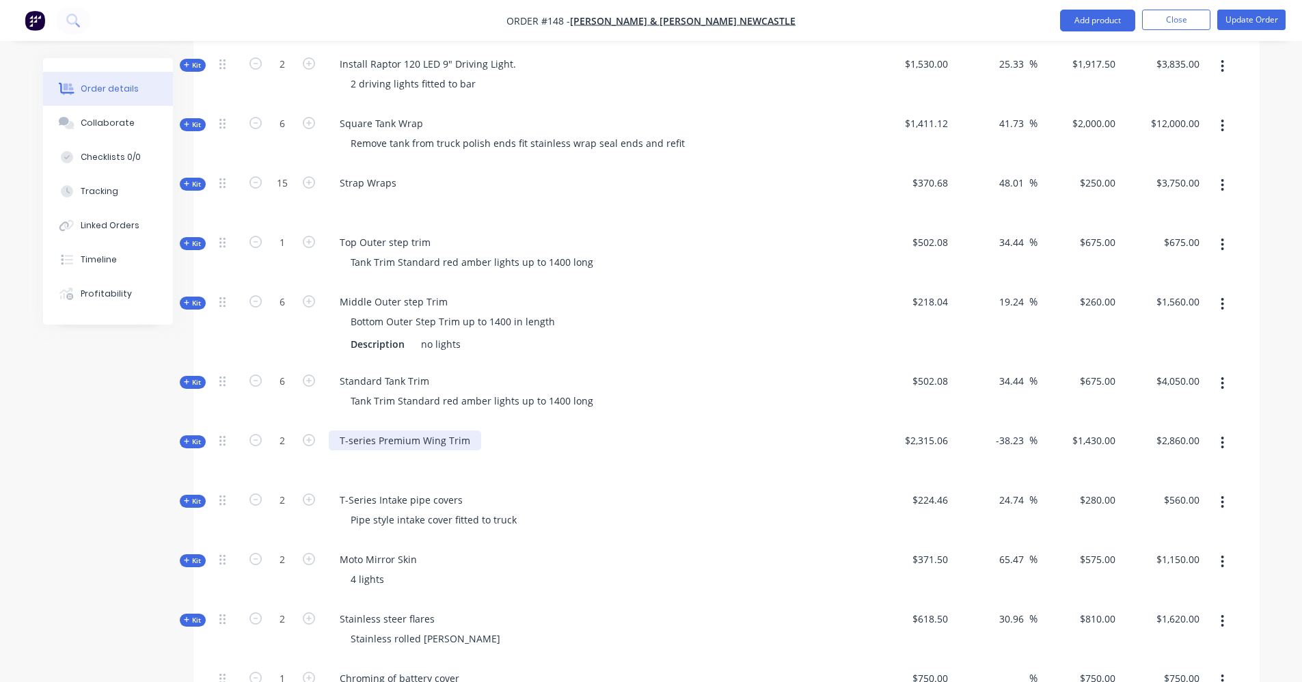
click at [474, 431] on div "T-series Premium Wing Trim" at bounding box center [405, 441] width 152 height 20
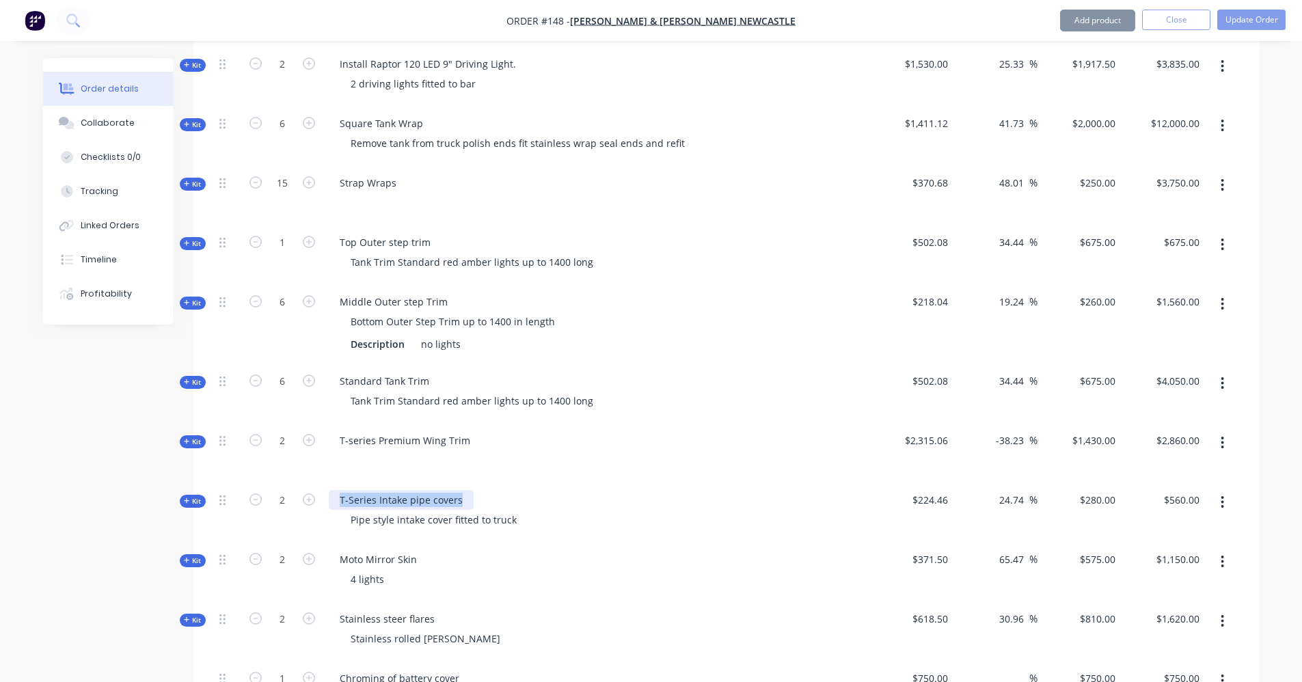
drag, startPoint x: 461, startPoint y: 484, endPoint x: 328, endPoint y: 483, distance: 132.6
click at [329, 490] on div "T-Series Intake pipe covers" at bounding box center [401, 500] width 145 height 20
click at [357, 490] on div "Elphant ears" at bounding box center [369, 500] width 80 height 20
click at [417, 510] on div "Pipe style intake cover fitted to truck" at bounding box center [434, 520] width 188 height 20
click at [188, 498] on icon at bounding box center [187, 501] width 6 height 7
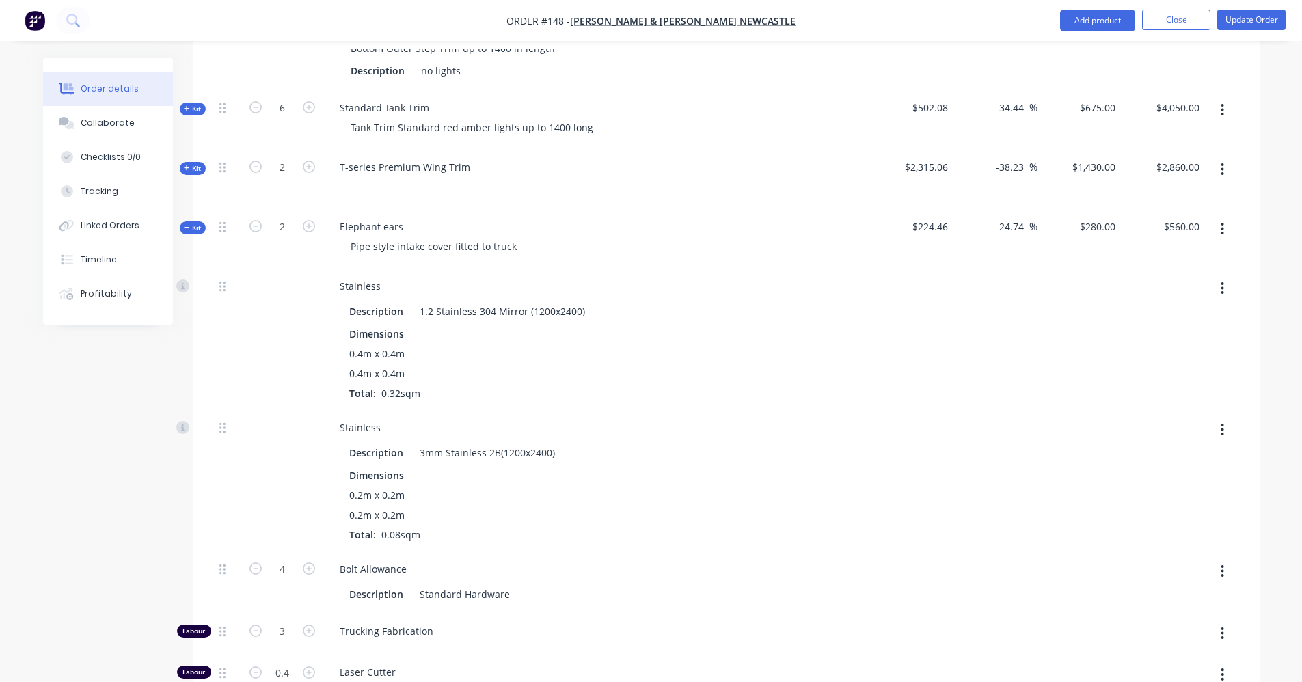
scroll to position [1166, 0]
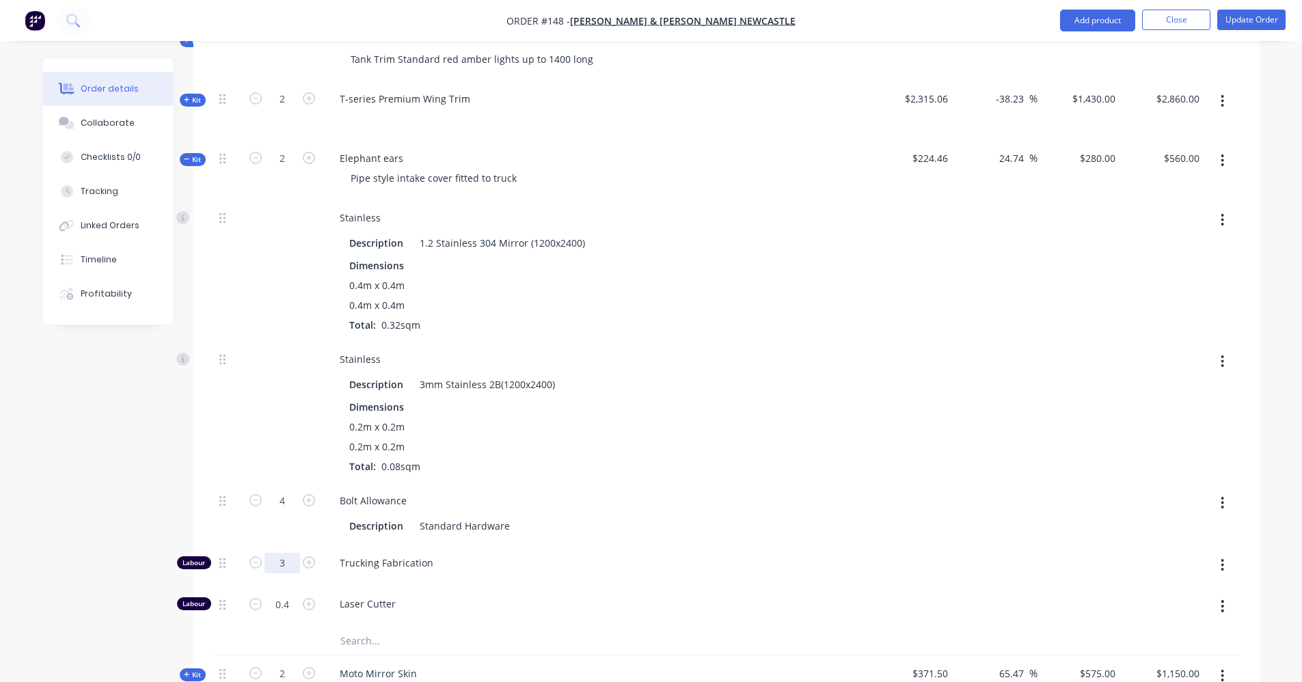
click at [292, 553] on input "3" at bounding box center [283, 563] width 36 height 21
type input "4"
click at [749, 491] on div "Bolt Allowance" at bounding box center [597, 501] width 536 height 20
type input "$307.4686"
type input "$614.94"
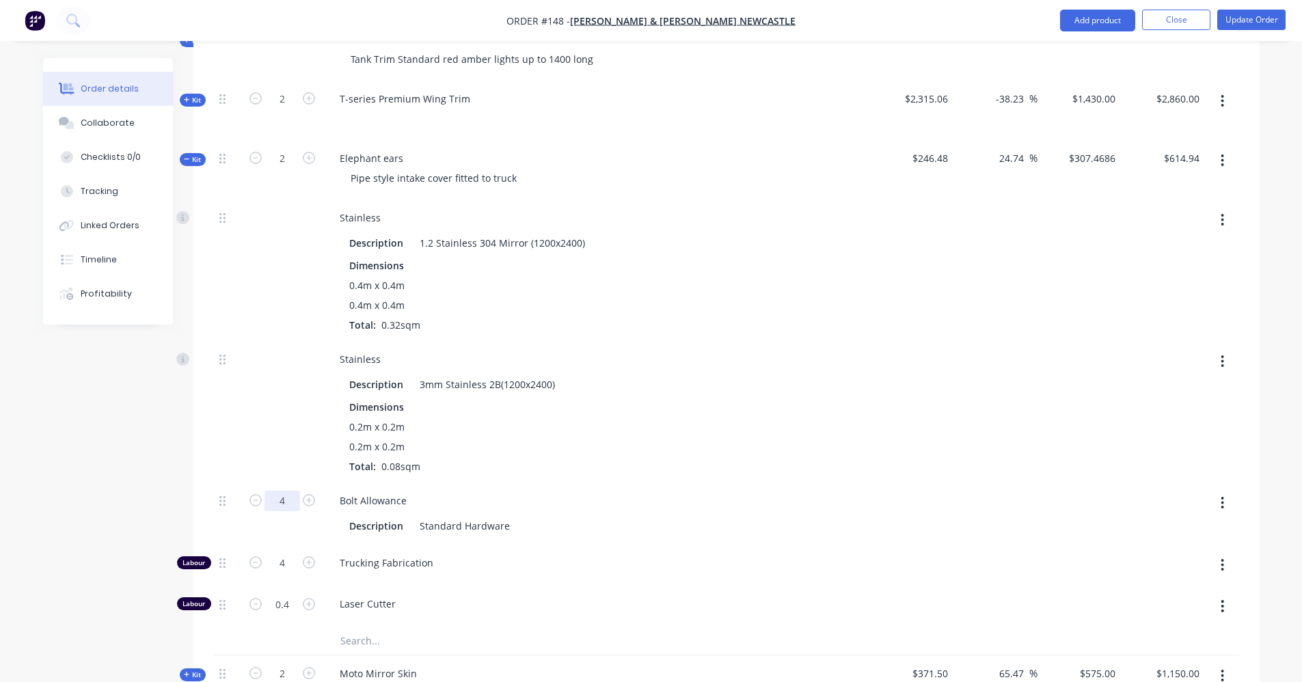
click at [289, 491] on input "4" at bounding box center [283, 501] width 36 height 21
type input "4.5"
type input "$310.5872"
type input "$621.17"
click at [786, 436] on div "0.2m x 0.2m 0.2m x 0.2m Total: 0.08sqm" at bounding box center [596, 447] width 495 height 54
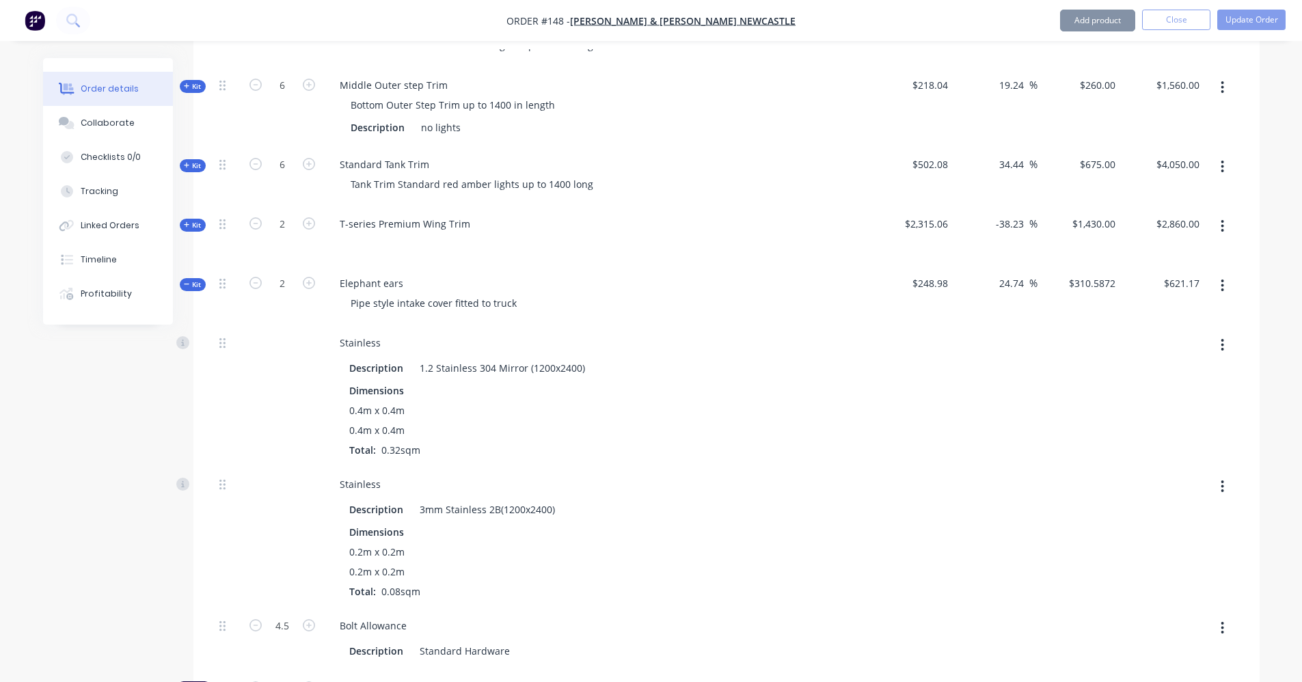
scroll to position [1029, 0]
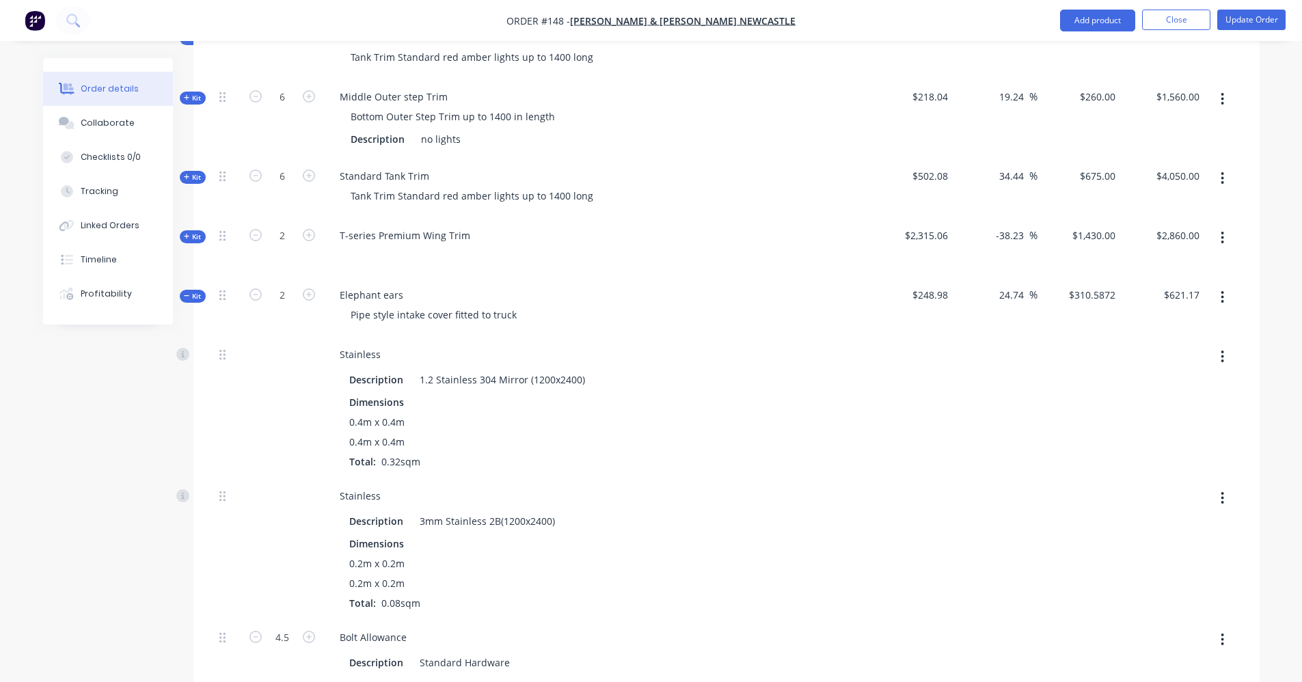
click at [143, 435] on div "Created by [PERSON_NAME] Created [DATE] Required [DATE] Assigned to Add team me…" at bounding box center [651, 666] width 1217 height 3274
click at [185, 293] on icon at bounding box center [187, 296] width 6 height 7
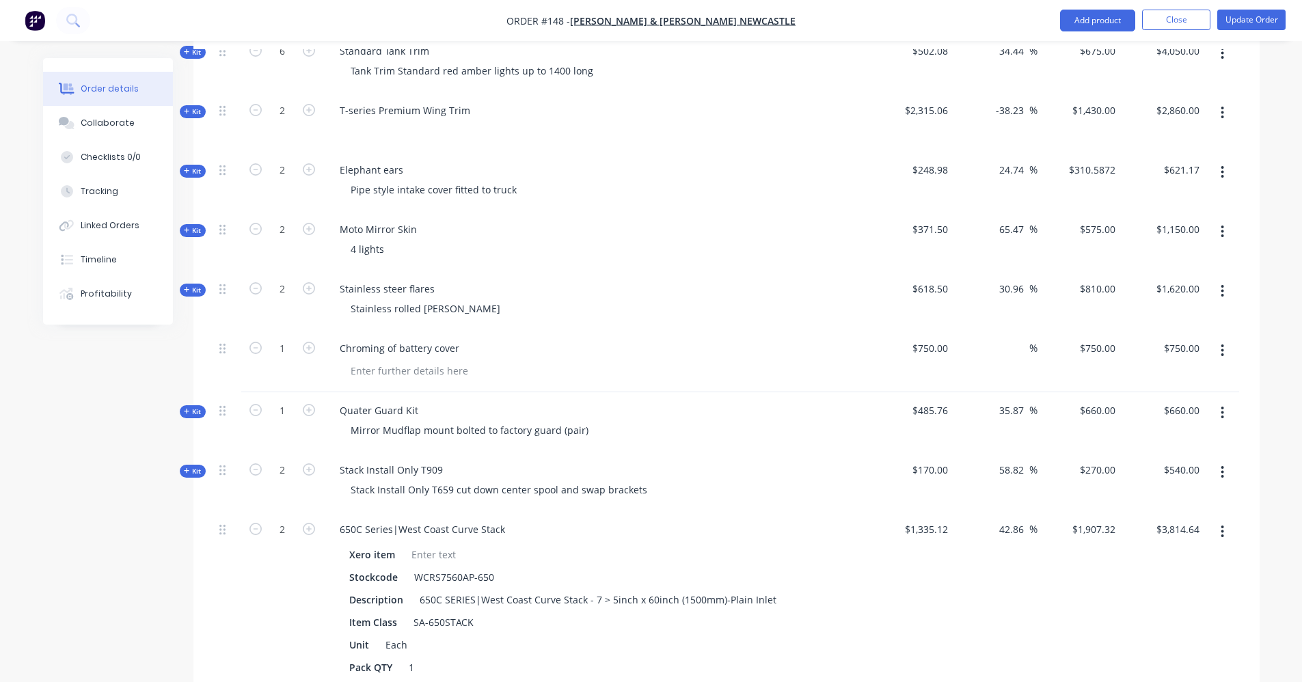
scroll to position [1166, 0]
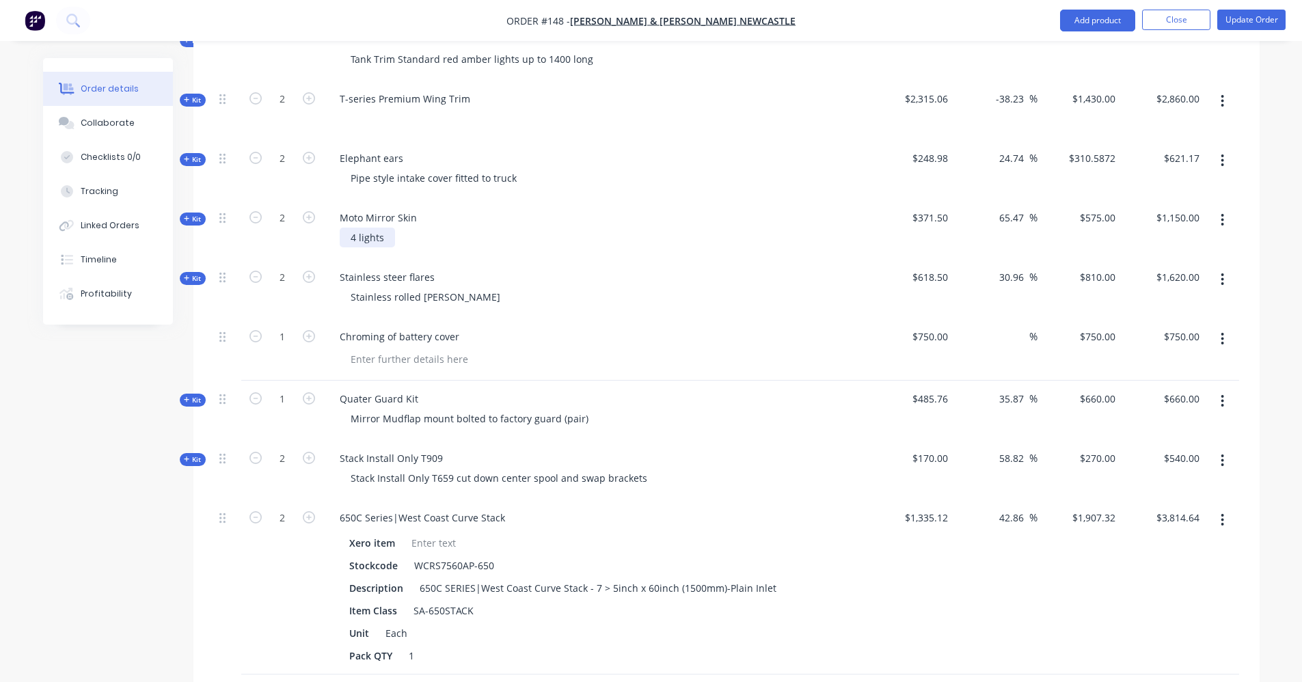
click at [389, 228] on div "4 lights" at bounding box center [367, 238] width 55 height 20
click at [415, 228] on div "4 lights Ambeer" at bounding box center [387, 238] width 94 height 20
click at [418, 228] on div "4 lights Amber" at bounding box center [384, 238] width 89 height 20
click at [434, 287] on div "Stainless rolled [PERSON_NAME]" at bounding box center [426, 297] width 172 height 20
click at [447, 327] on div "Chroming of battery cover" at bounding box center [400, 337] width 142 height 20
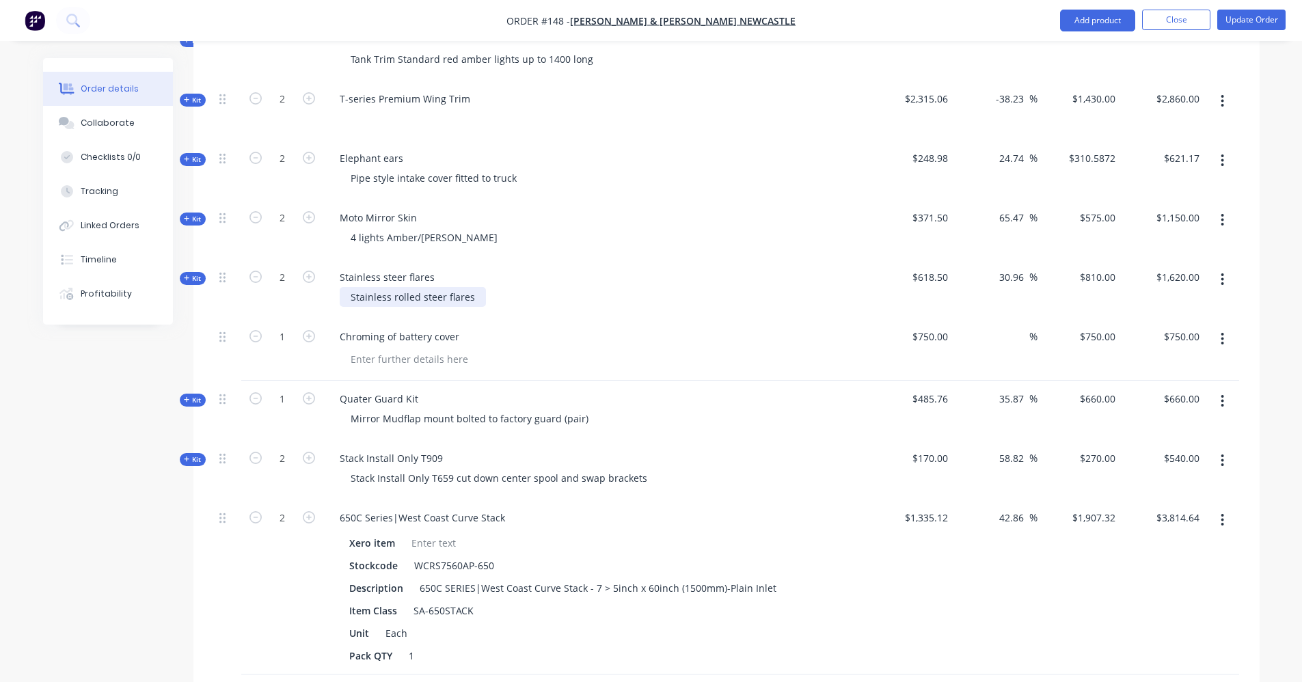
click at [423, 287] on div "Stainless rolled steer flares" at bounding box center [413, 297] width 146 height 20
click at [189, 275] on icon at bounding box center [187, 278] width 6 height 7
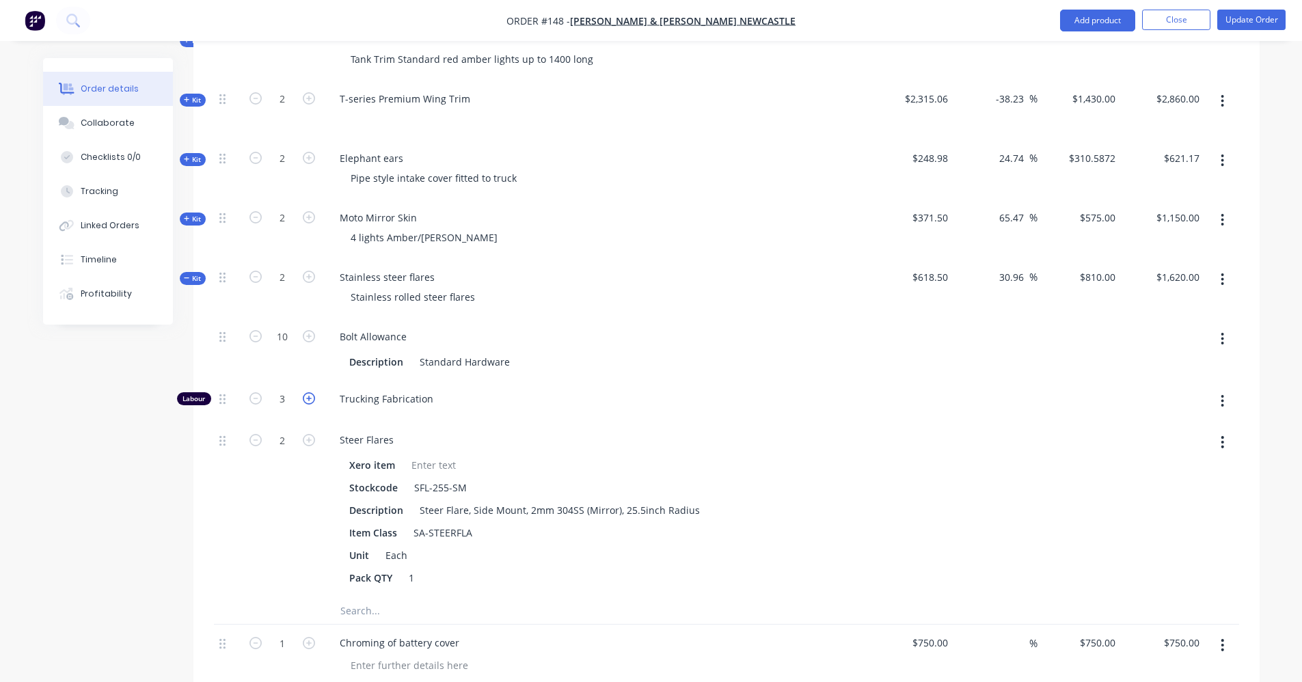
click at [306, 392] on icon "button" at bounding box center [309, 398] width 12 height 12
type input "$865.6589"
type input "$1,731.32"
type input "4"
click at [311, 392] on icon "button" at bounding box center [309, 398] width 12 height 12
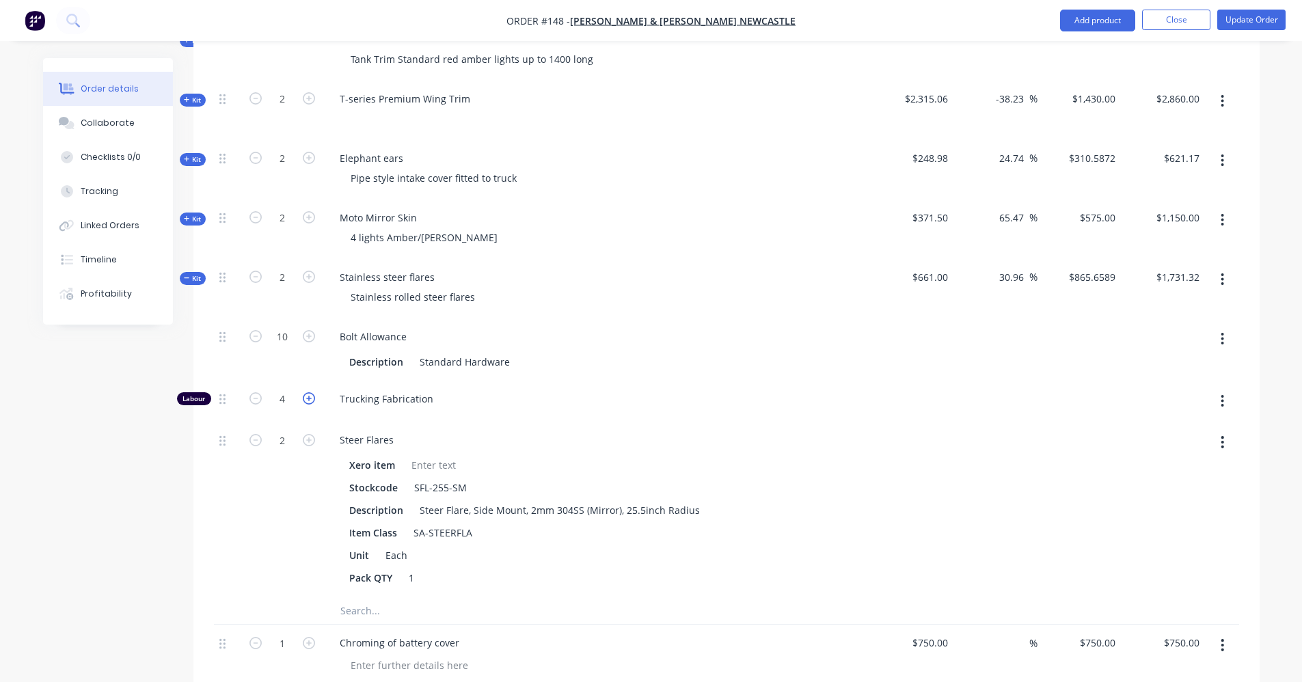
type input "$921.3177"
type input "$1,842.64"
type input "5"
click at [189, 278] on icon at bounding box center [186, 278] width 5 height 1
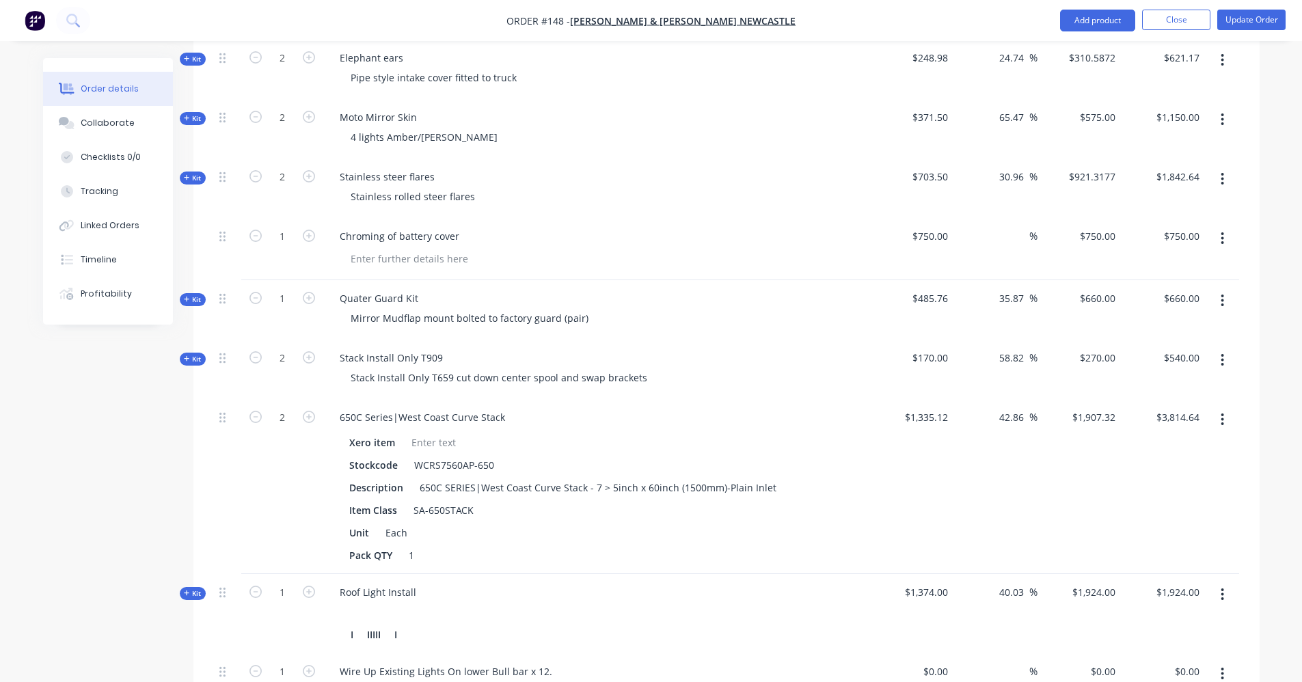
scroll to position [1302, 0]
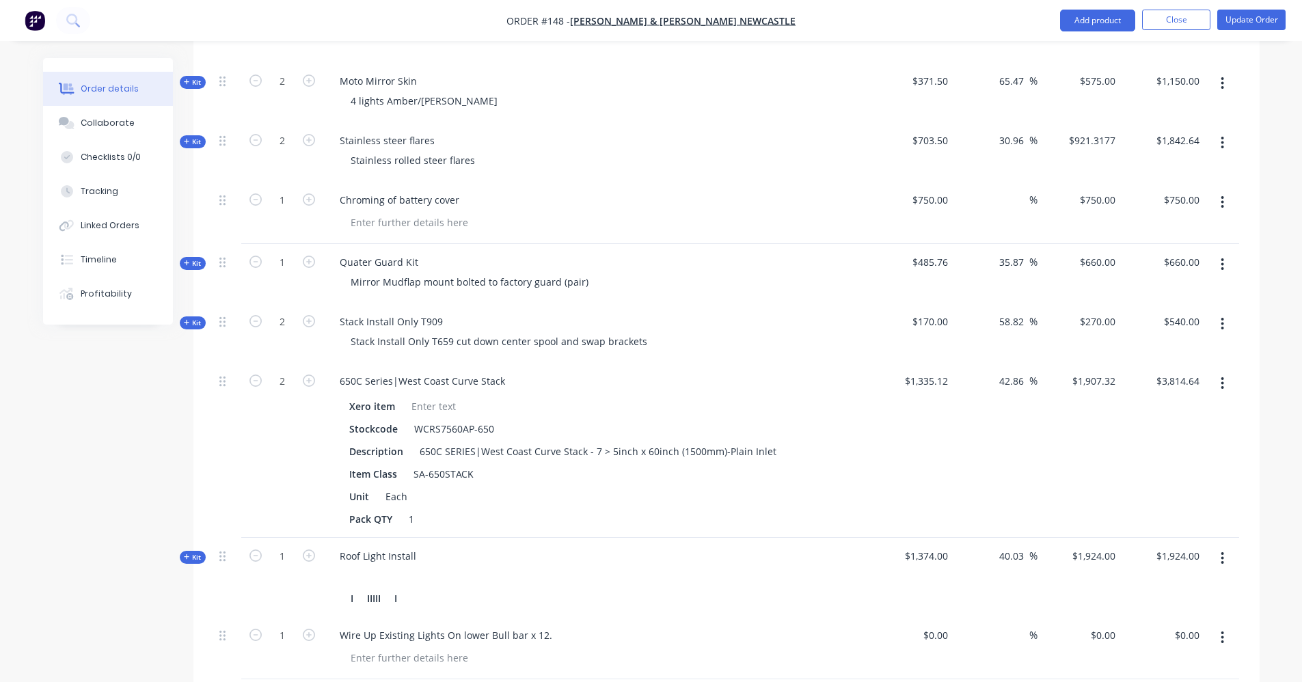
click at [187, 260] on icon at bounding box center [186, 262] width 5 height 5
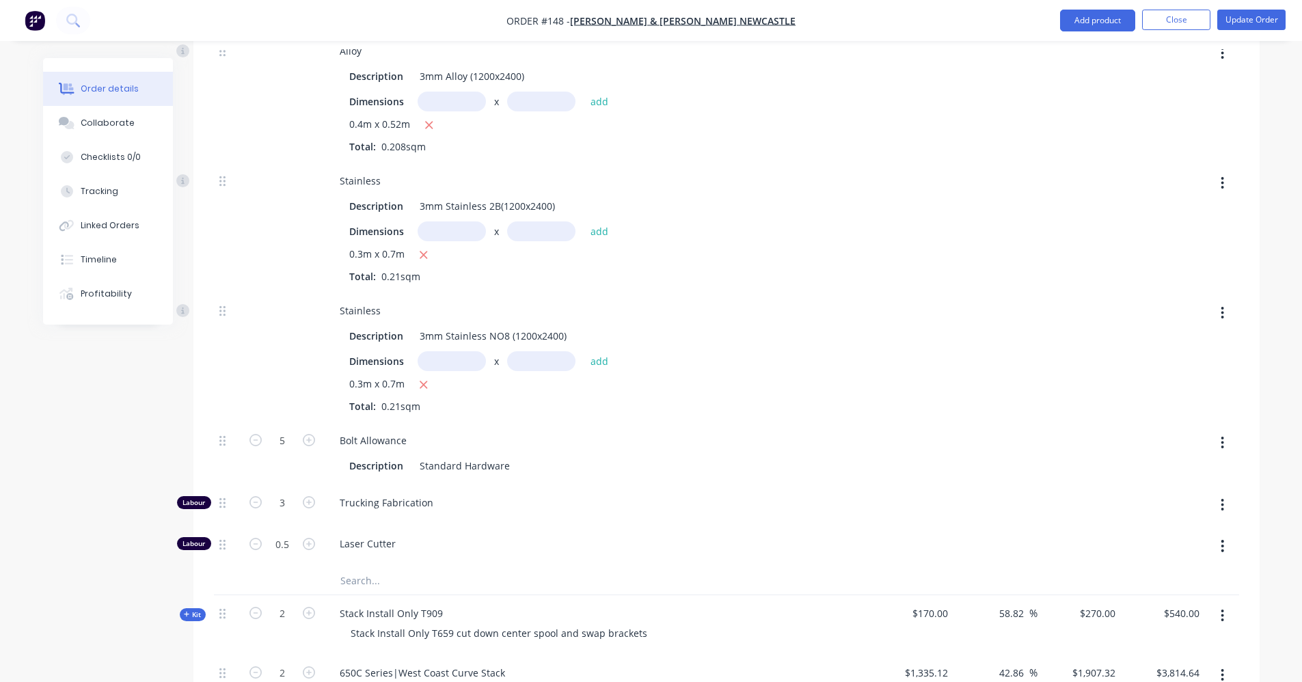
scroll to position [1576, 0]
click at [286, 490] on input "3" at bounding box center [283, 500] width 36 height 21
type input "2"
click at [639, 428] on div "Bolt Allowance" at bounding box center [597, 438] width 536 height 20
type input "$544.5109"
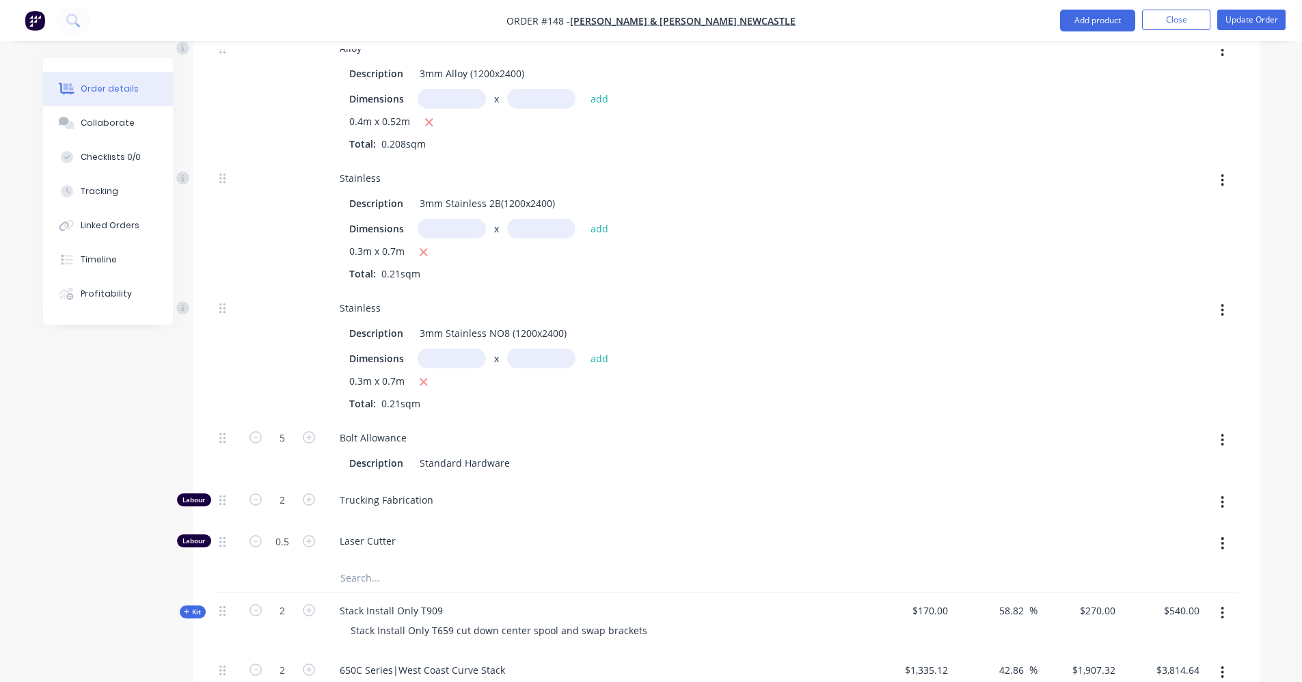
type input "$544.51"
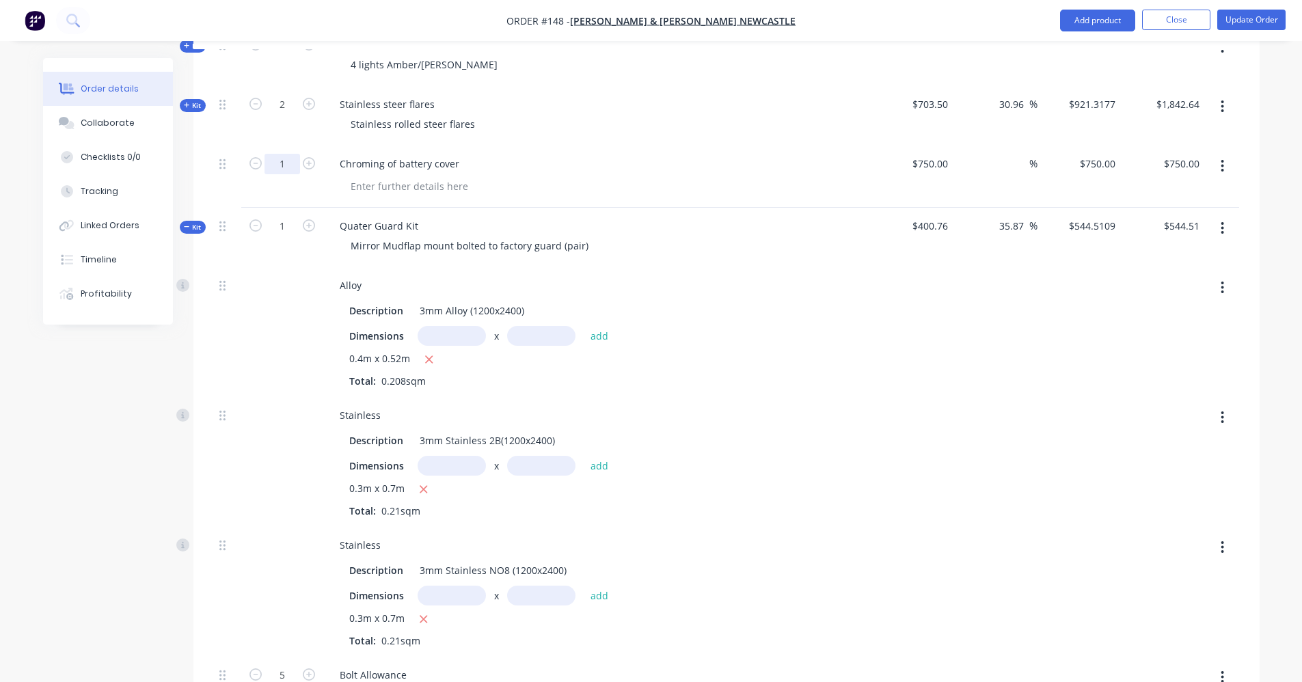
scroll to position [1302, 0]
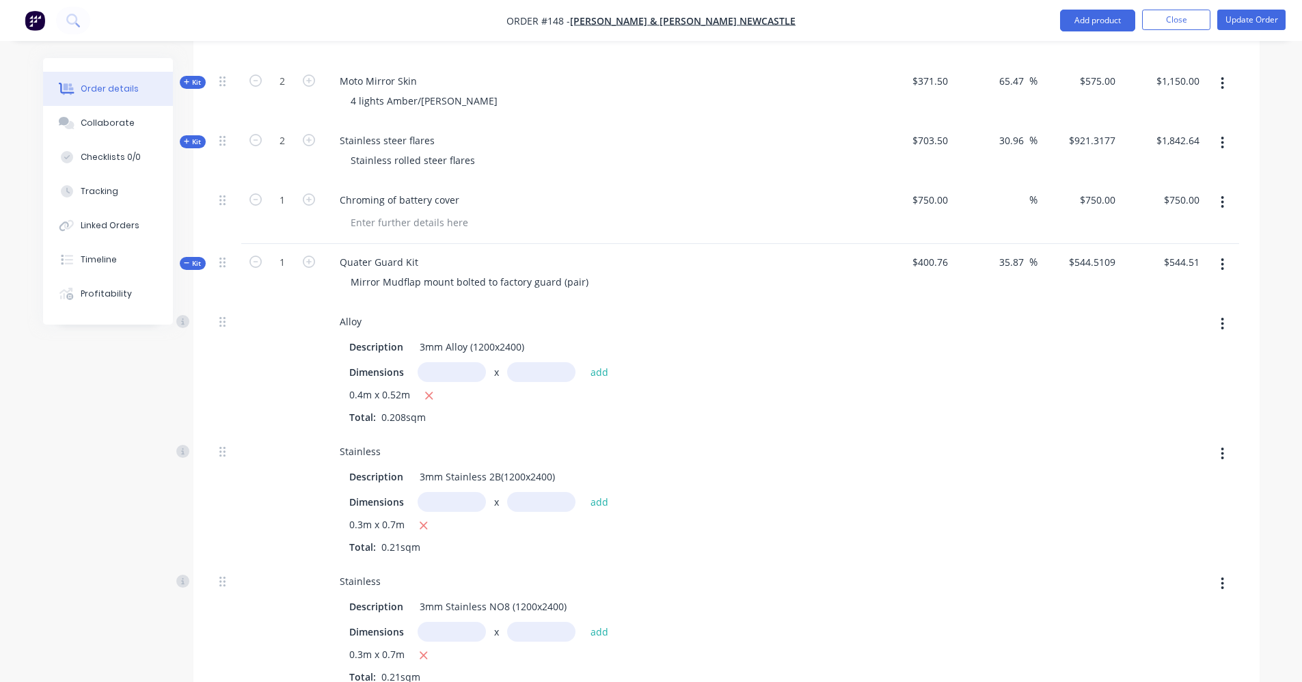
click at [184, 260] on icon at bounding box center [187, 263] width 6 height 7
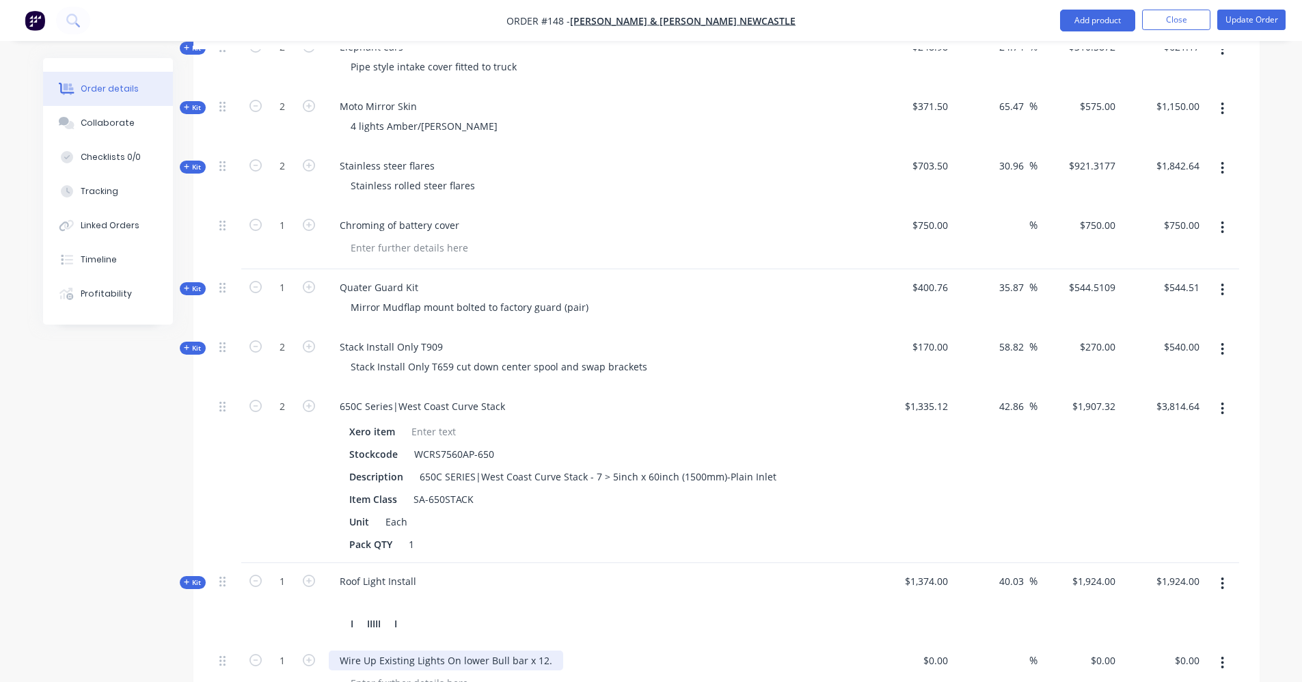
scroll to position [1234, 0]
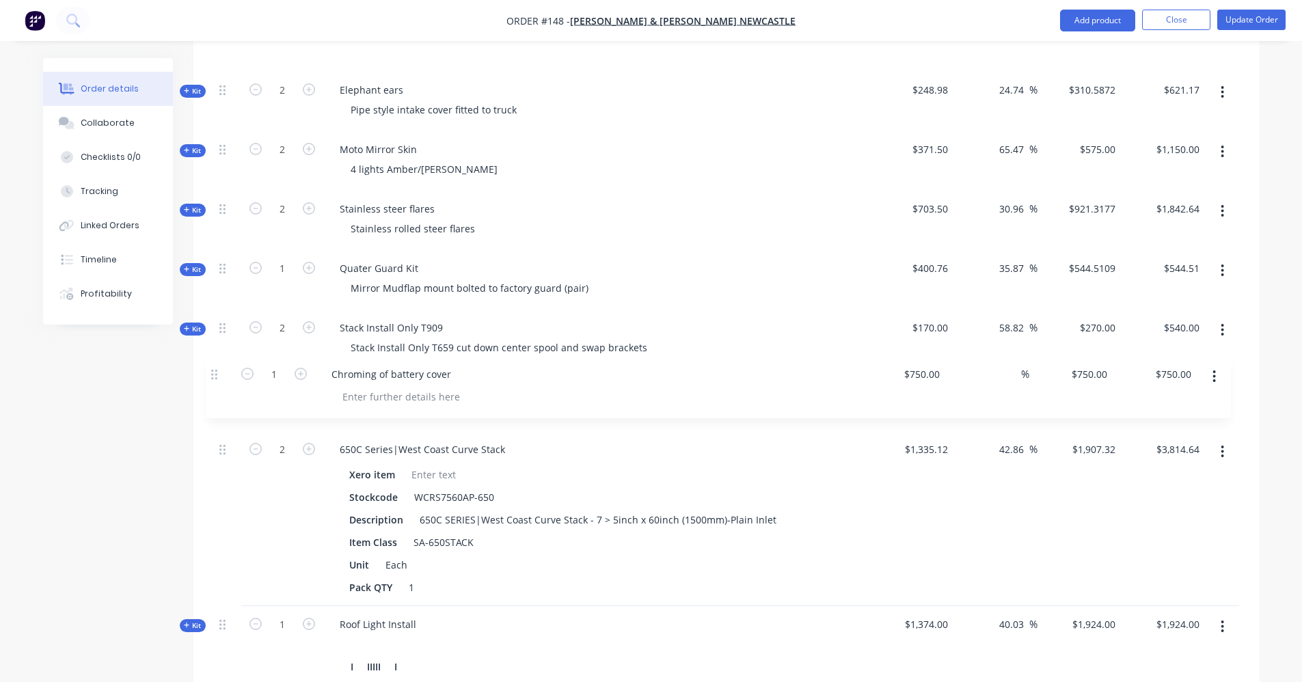
drag, startPoint x: 221, startPoint y: 249, endPoint x: 213, endPoint y: 378, distance: 129.4
click at [214, 378] on div "Kit 1 12v Custom Air Rear Mount Install Description Standard $11,390.00 23.79 2…" at bounding box center [727, 247] width 1026 height 2005
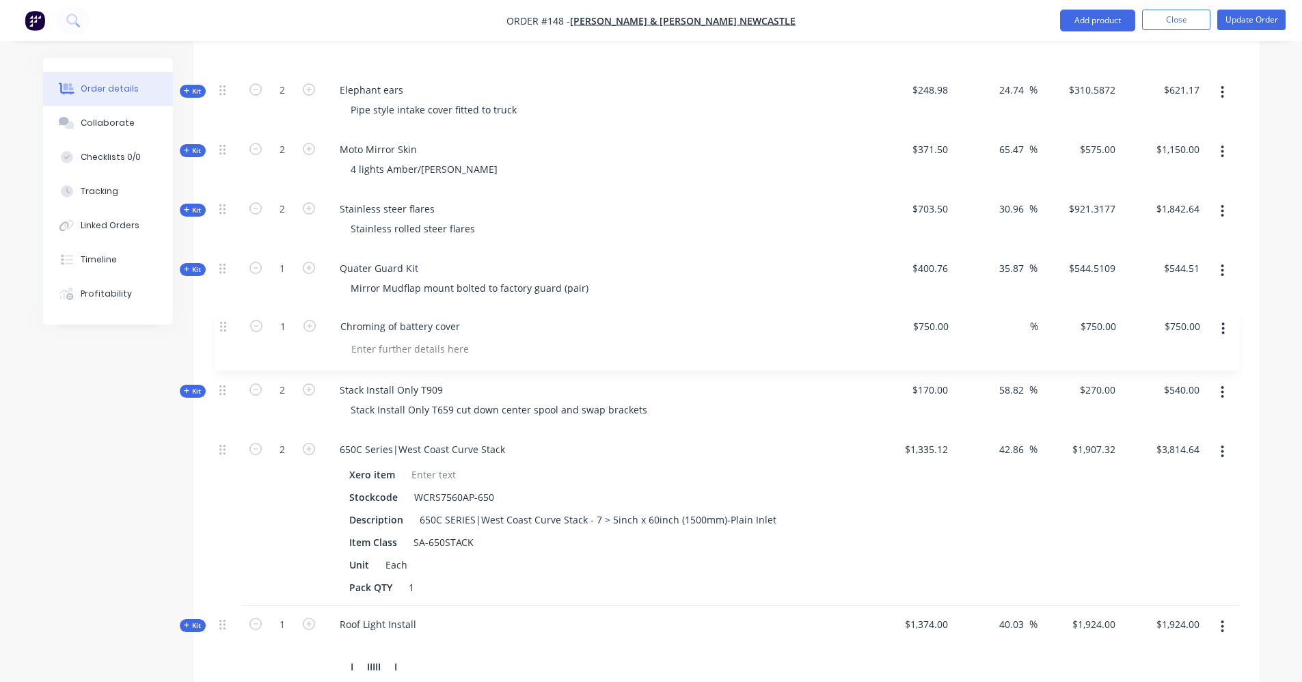
drag, startPoint x: 222, startPoint y: 370, endPoint x: 222, endPoint y: 310, distance: 59.5
click at [222, 310] on div "Kit 1 12v Custom Air Rear Mount Install Description Standard $11,390.00 23.79 2…" at bounding box center [727, 247] width 1026 height 2005
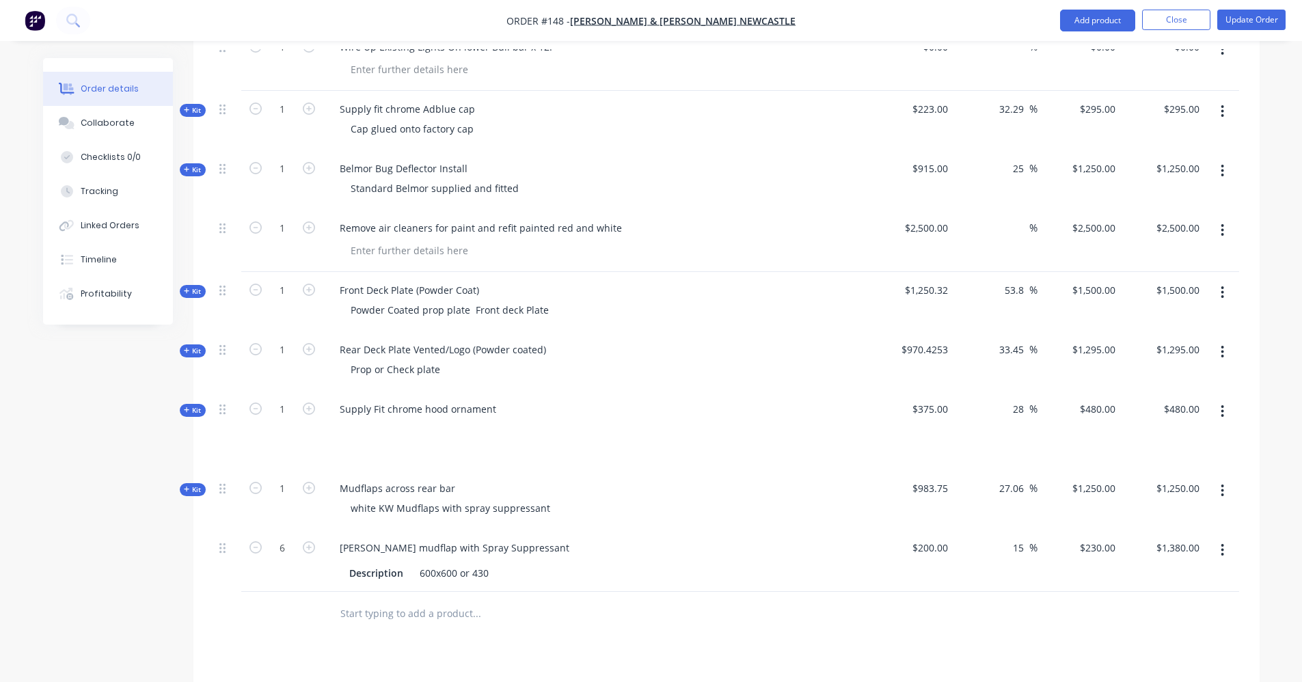
scroll to position [1918, 0]
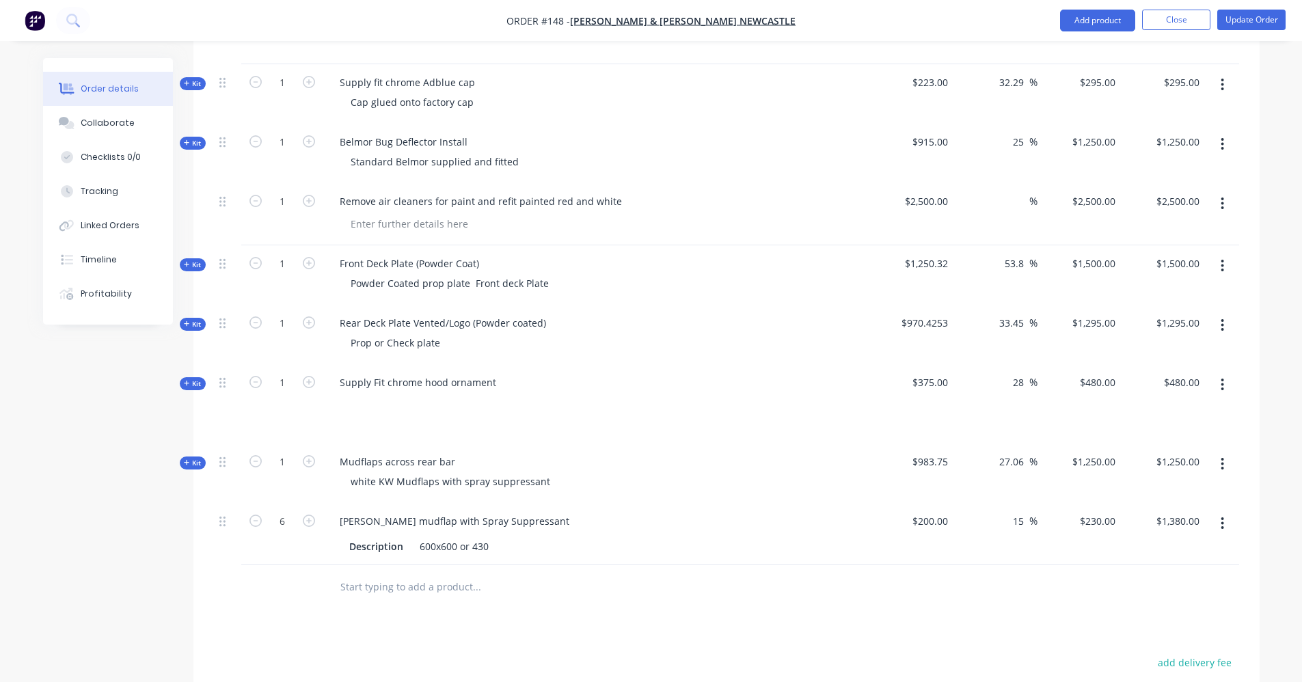
click at [397, 574] on input "text" at bounding box center [476, 587] width 273 height 27
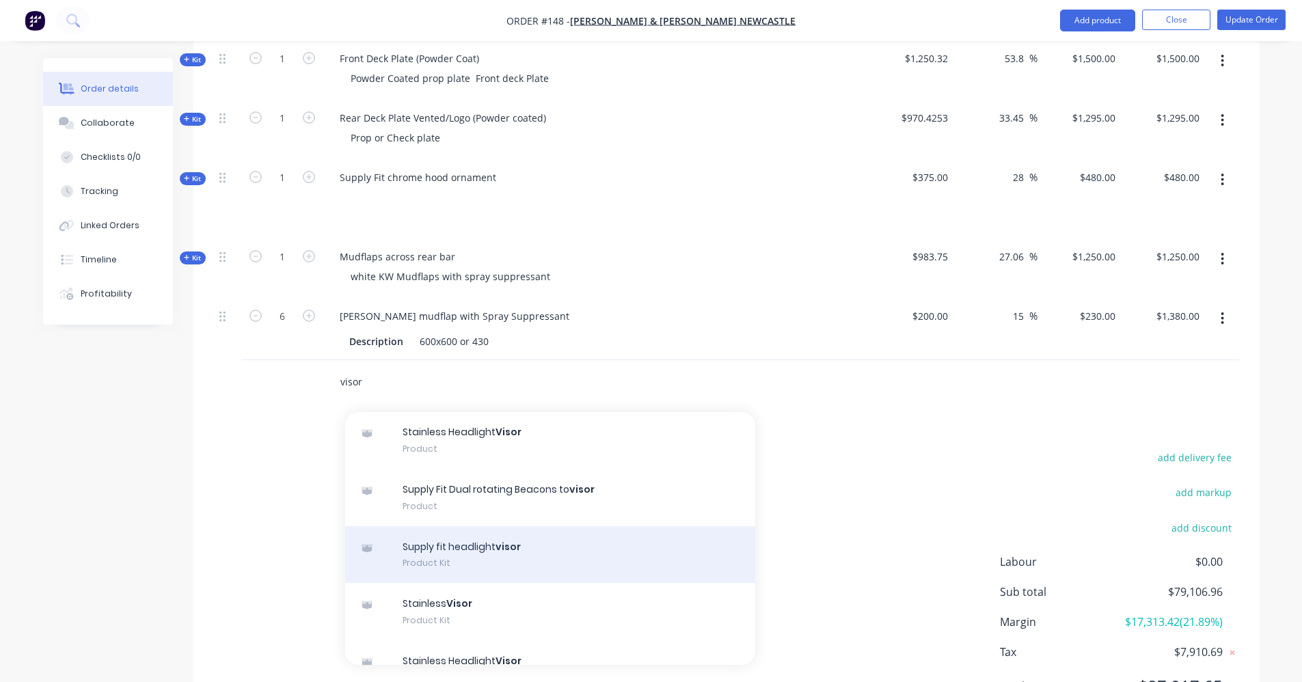
scroll to position [205, 0]
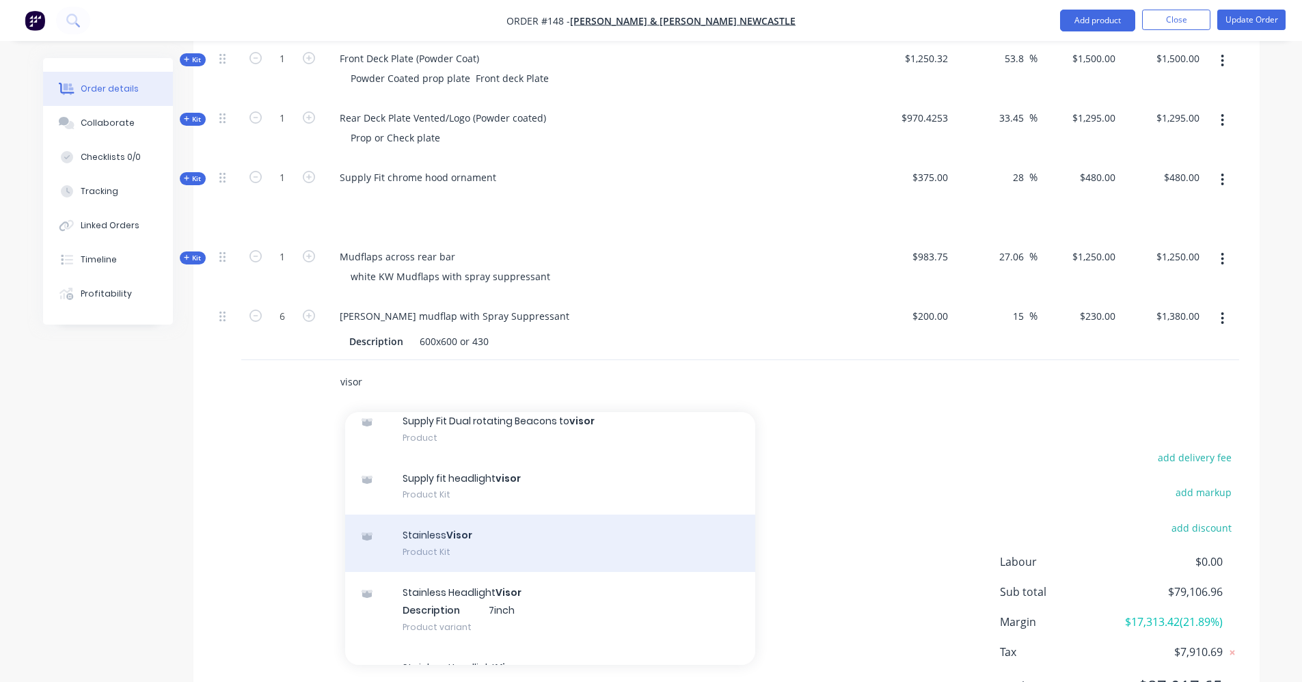
type input "visor"
click at [422, 528] on div "Stainless Visor Product Kit" at bounding box center [550, 543] width 410 height 57
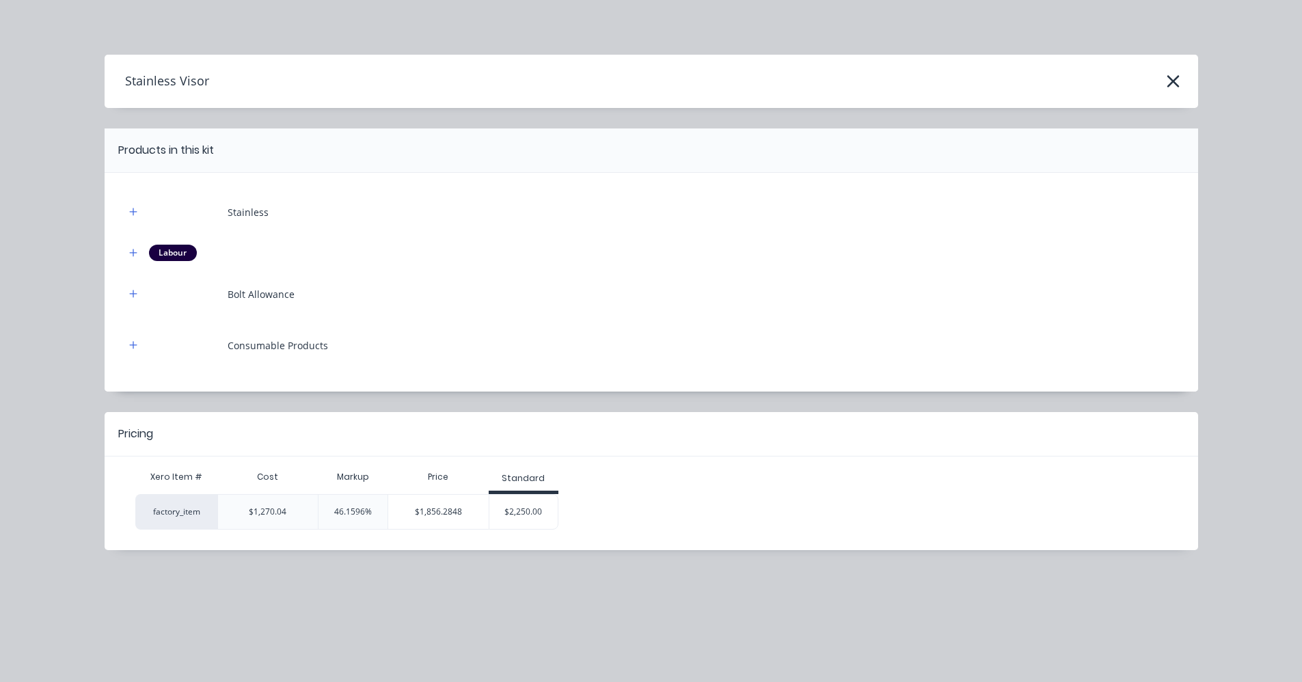
click at [500, 505] on div "$2,250.00" at bounding box center [524, 512] width 68 height 34
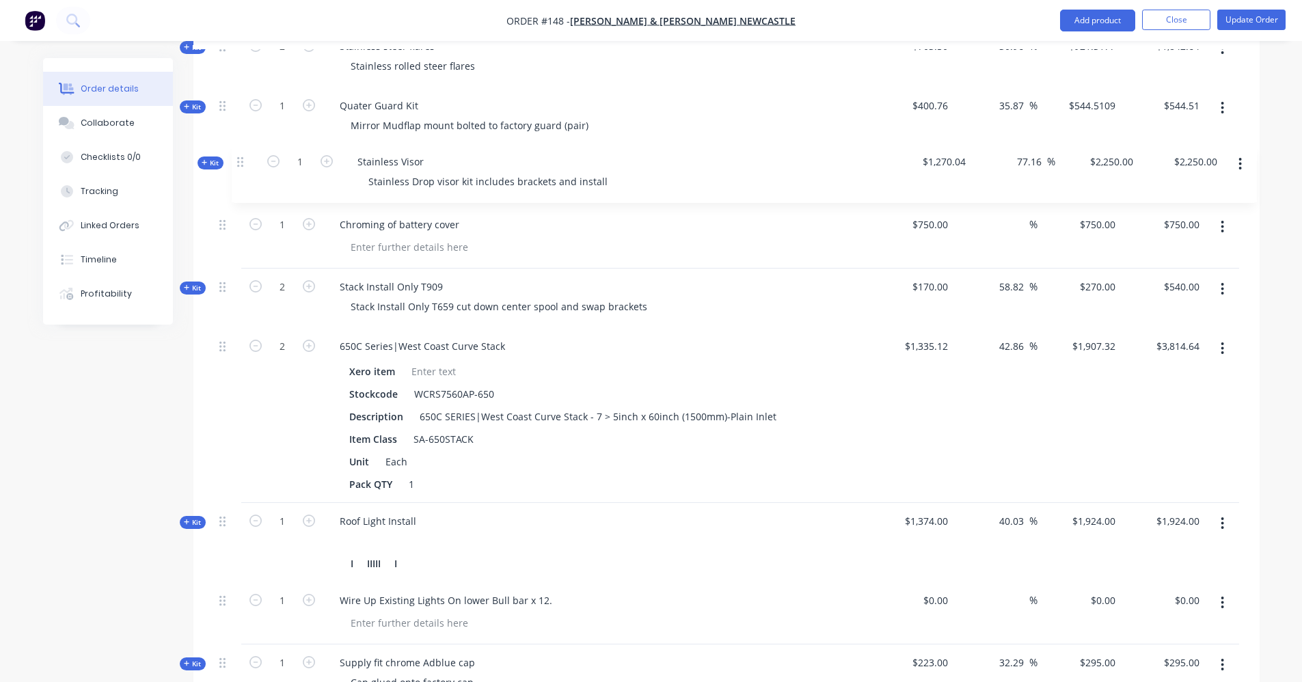
scroll to position [1395, 0]
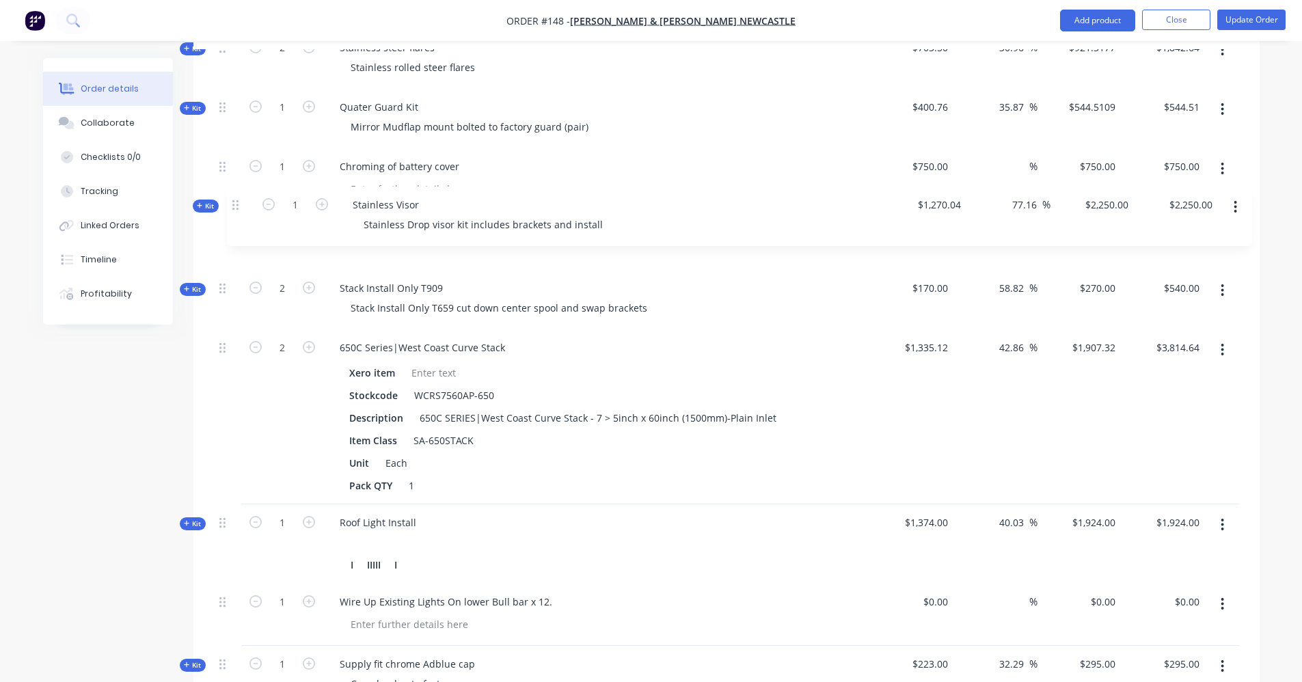
drag, startPoint x: 223, startPoint y: 363, endPoint x: 234, endPoint y: 204, distance: 159.7
click at [234, 204] on div "Kit 1 12v Custom Air Rear Mount Install Description Standard $11,390.00 23.79 2…" at bounding box center [727, 115] width 1026 height 2064
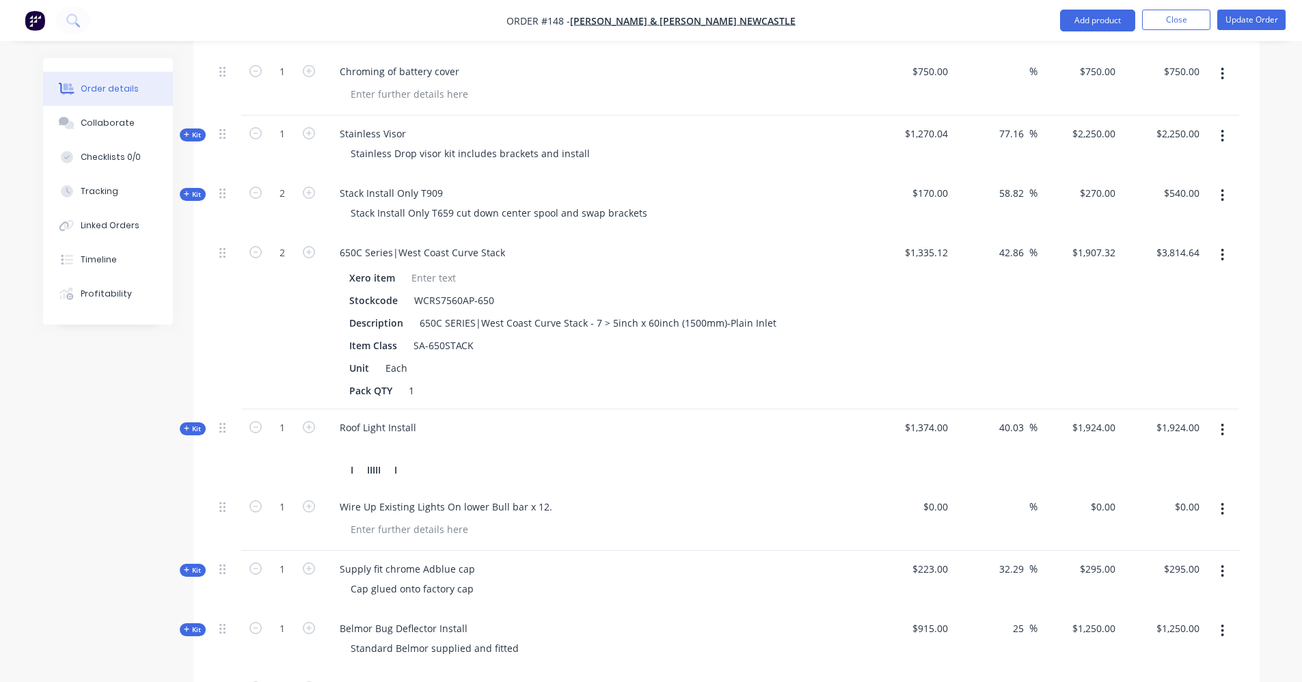
scroll to position [1464, 0]
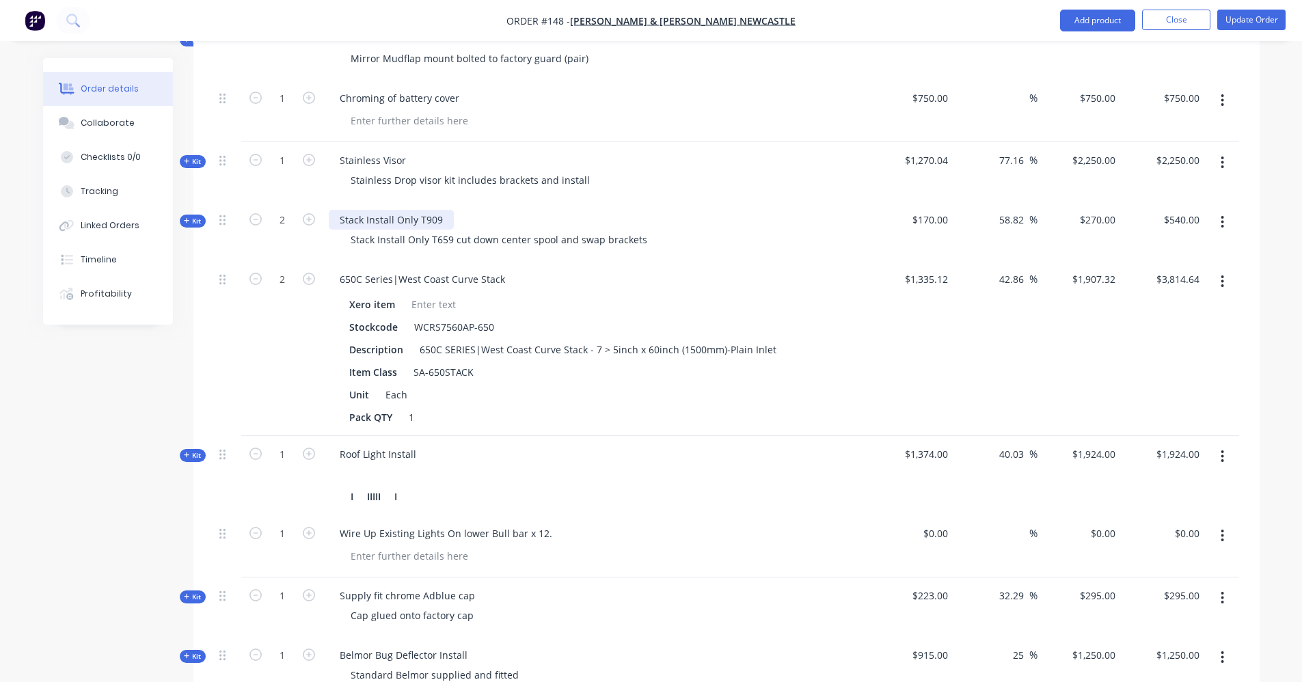
click at [442, 210] on div "Stack Install Only T909" at bounding box center [391, 220] width 125 height 20
click at [187, 216] on span "Kit" at bounding box center [193, 221] width 18 height 10
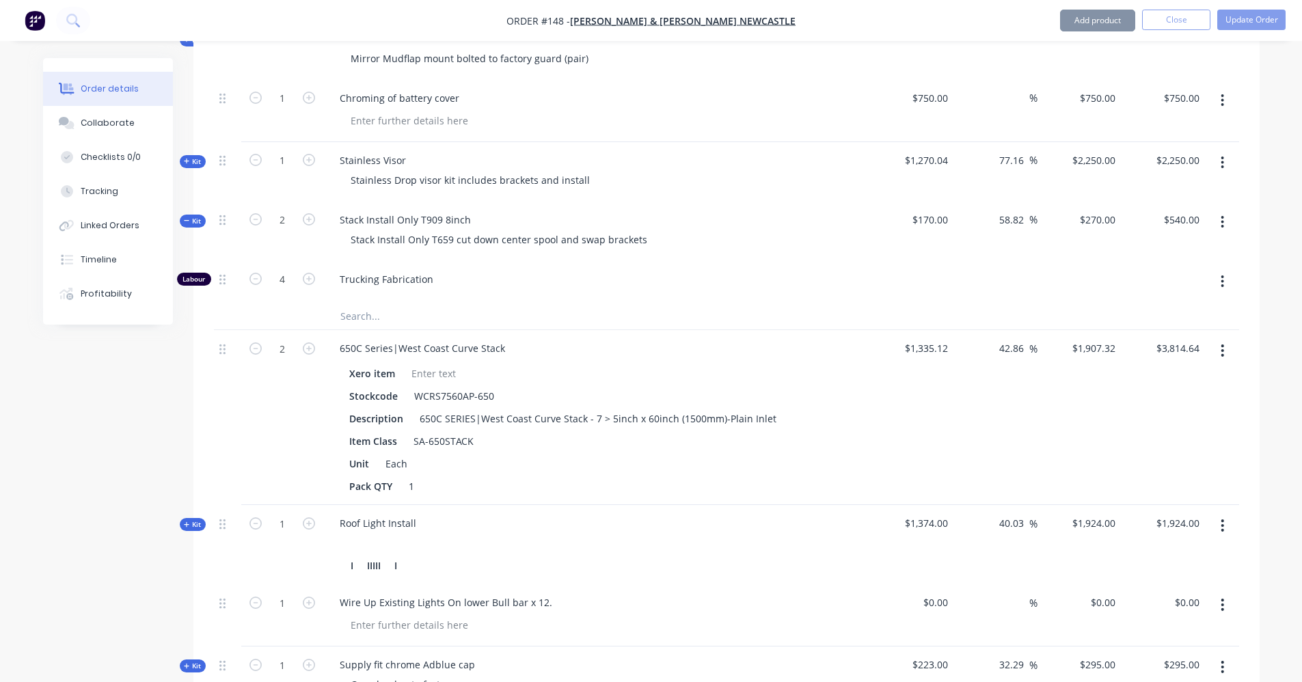
click at [185, 216] on span "Kit" at bounding box center [193, 221] width 18 height 10
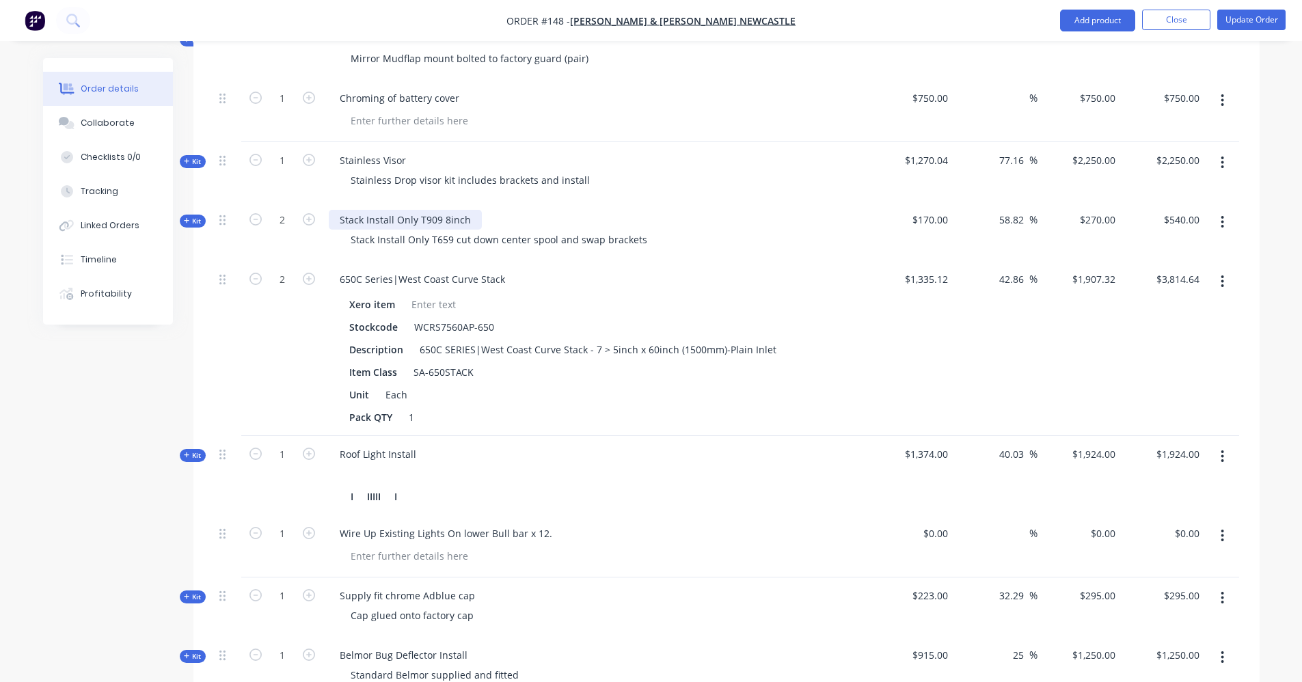
click at [468, 210] on div "Stack Install Only T909 8inch" at bounding box center [405, 220] width 153 height 20
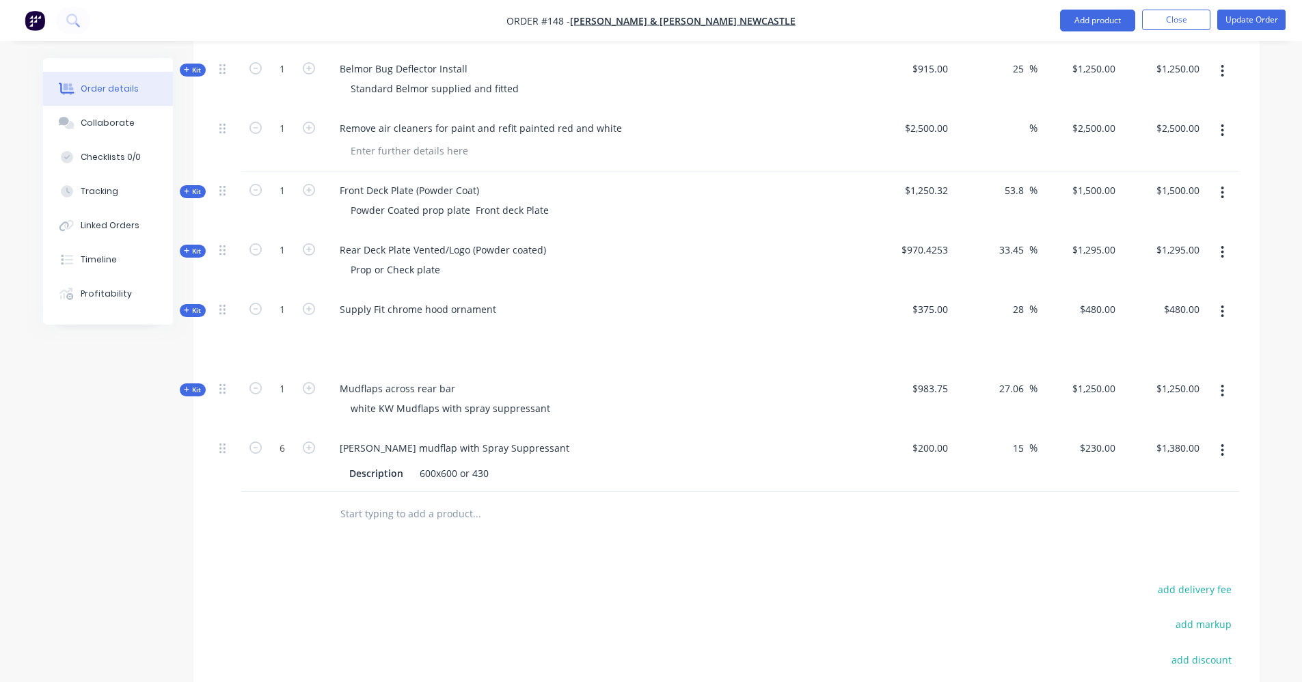
scroll to position [2147, 0]
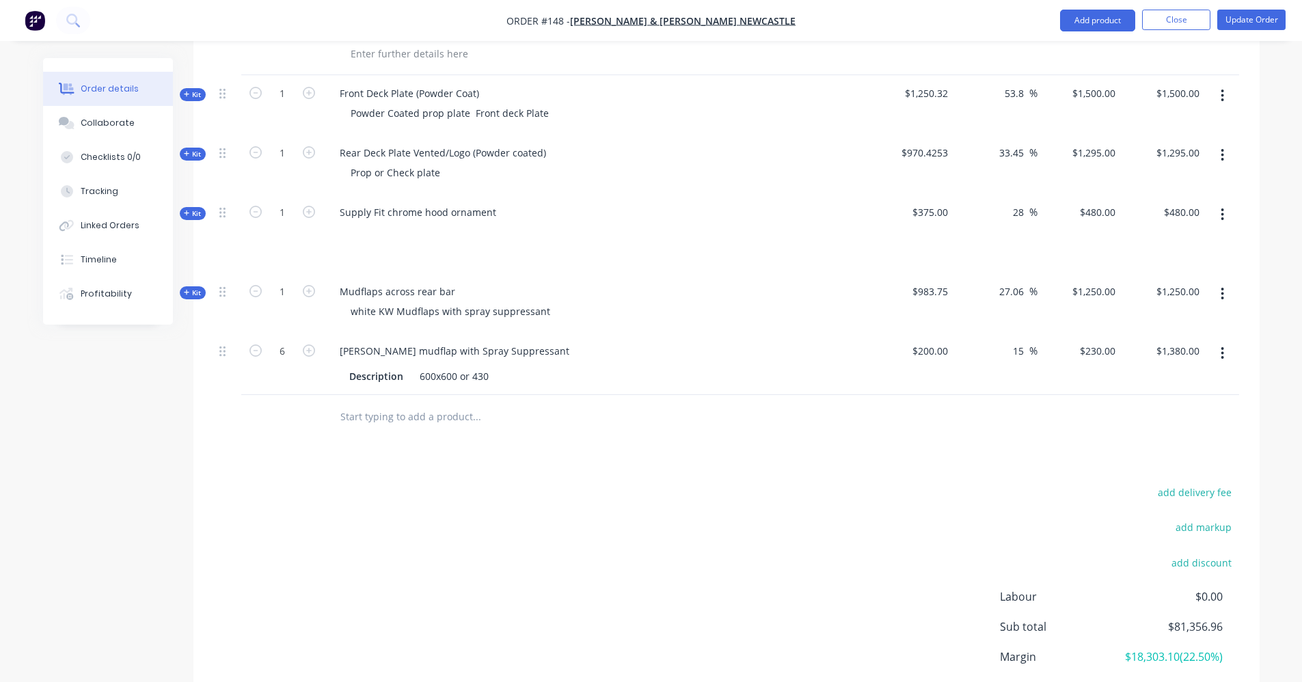
click at [473, 405] on input "text" at bounding box center [476, 416] width 273 height 27
type input "W"
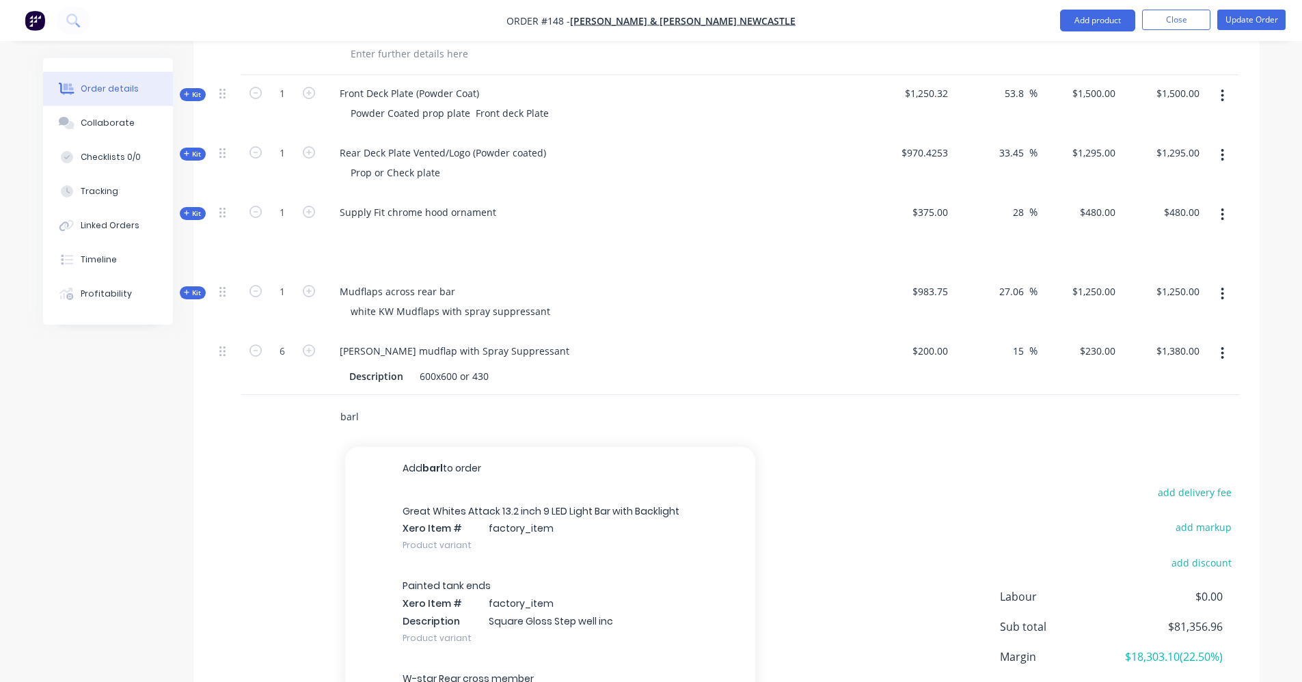
type input "barli"
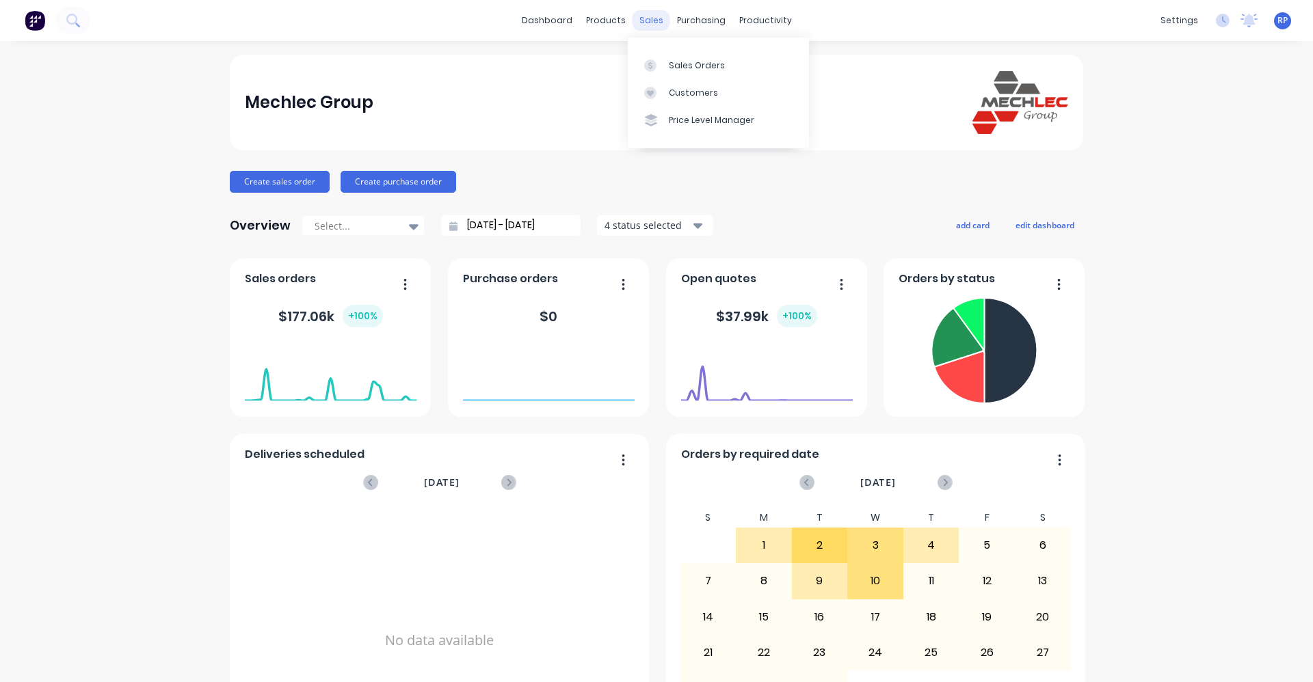
click at [653, 27] on div "sales" at bounding box center [651, 20] width 38 height 21
click at [591, 25] on div "products" at bounding box center [605, 20] width 53 height 21
click at [639, 72] on link "Product Catalogue" at bounding box center [668, 64] width 181 height 27
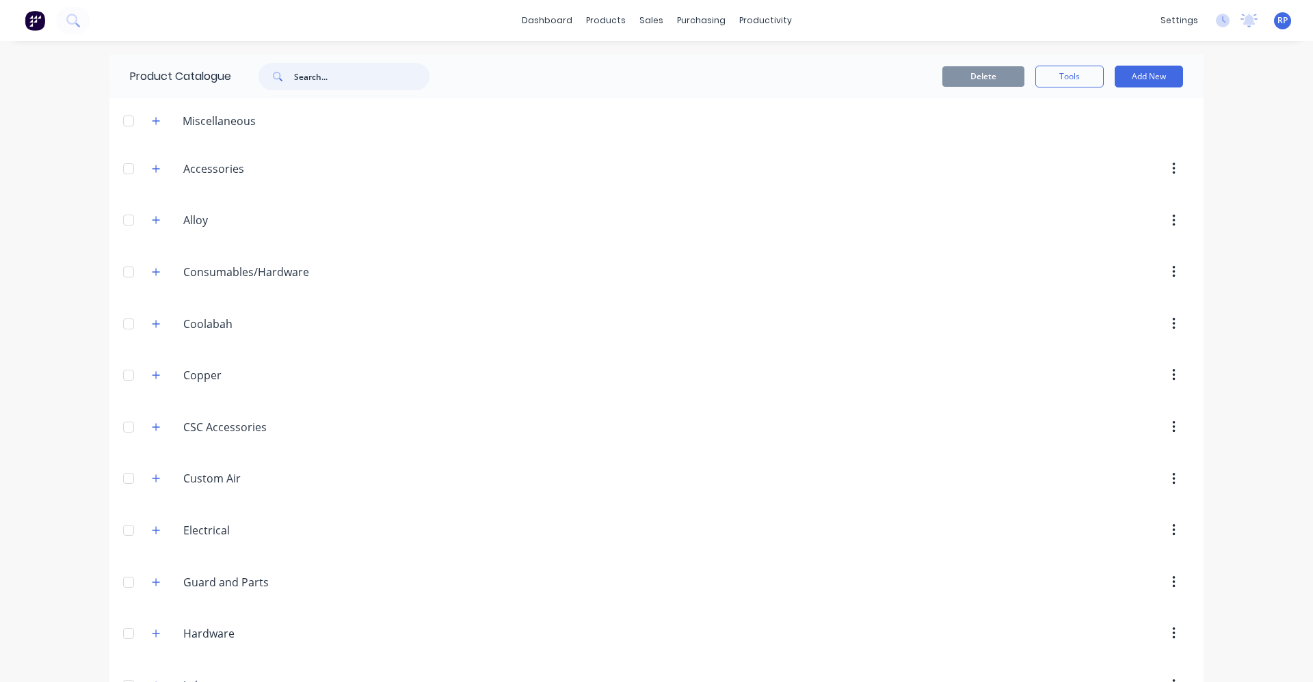
click at [317, 76] on input "text" at bounding box center [361, 76] width 135 height 27
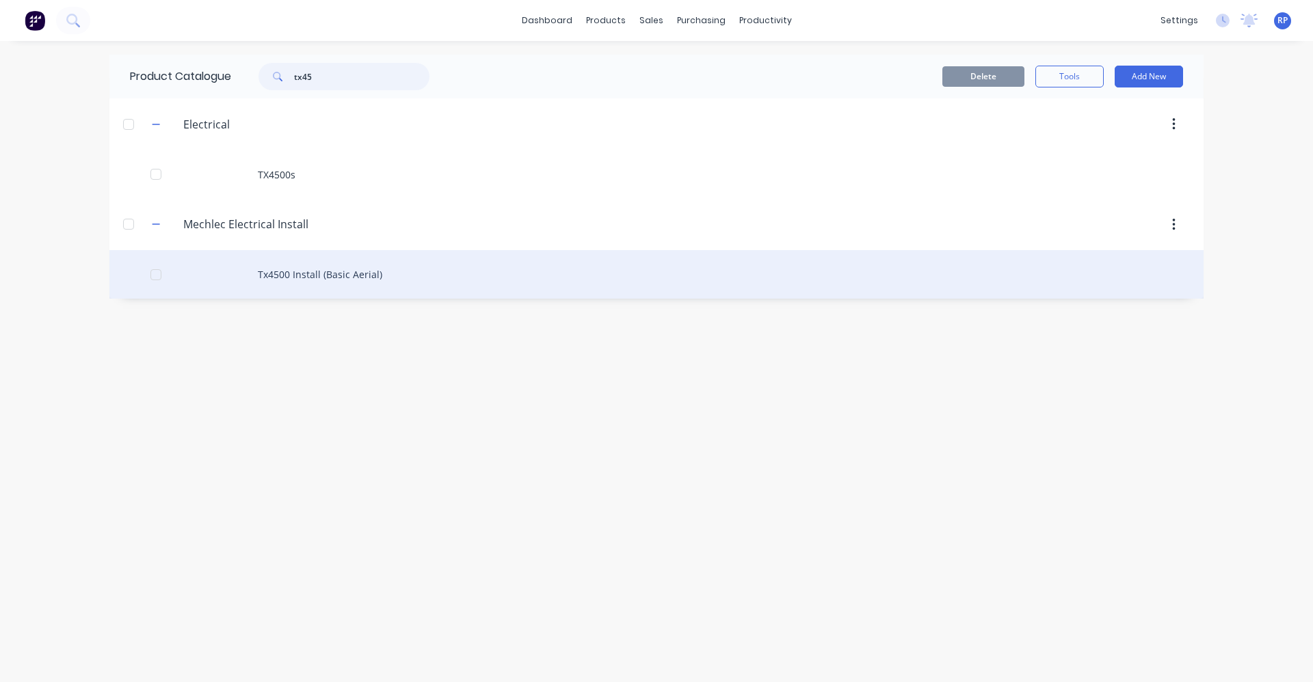
type input "tx45"
click at [351, 281] on div "Tx4500 Install (Basic Aerial)" at bounding box center [656, 274] width 1094 height 49
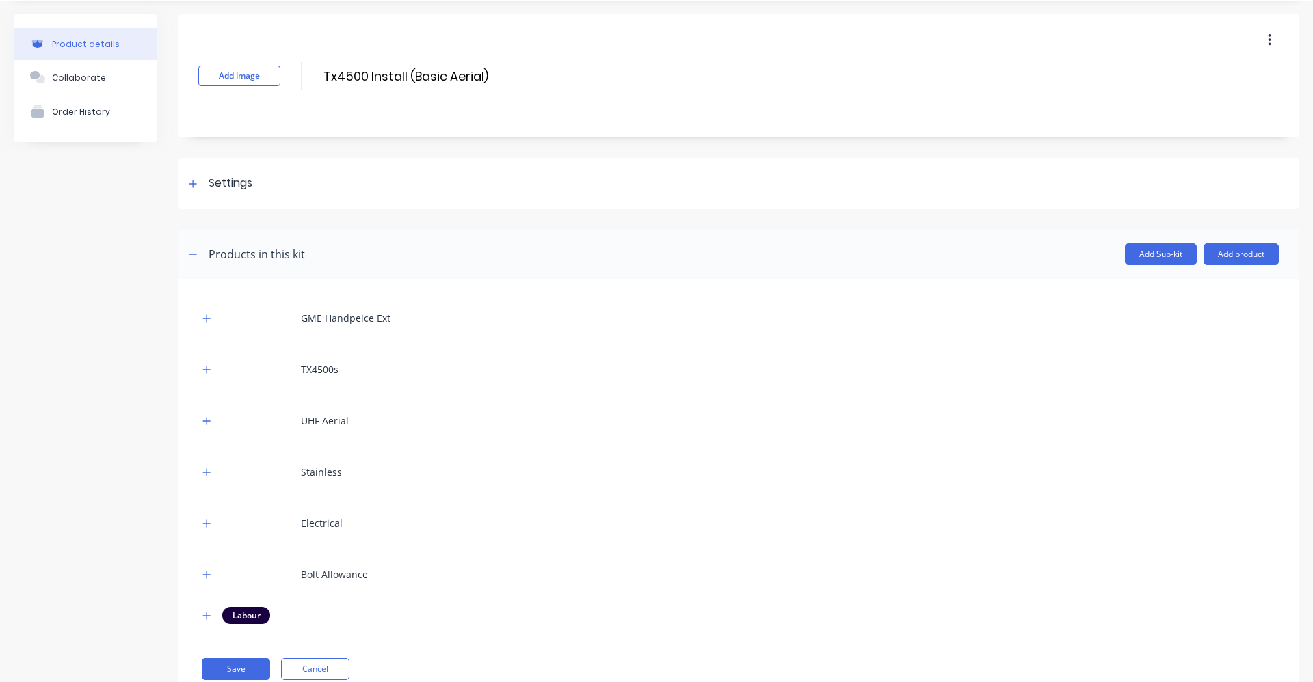
scroll to position [86, 0]
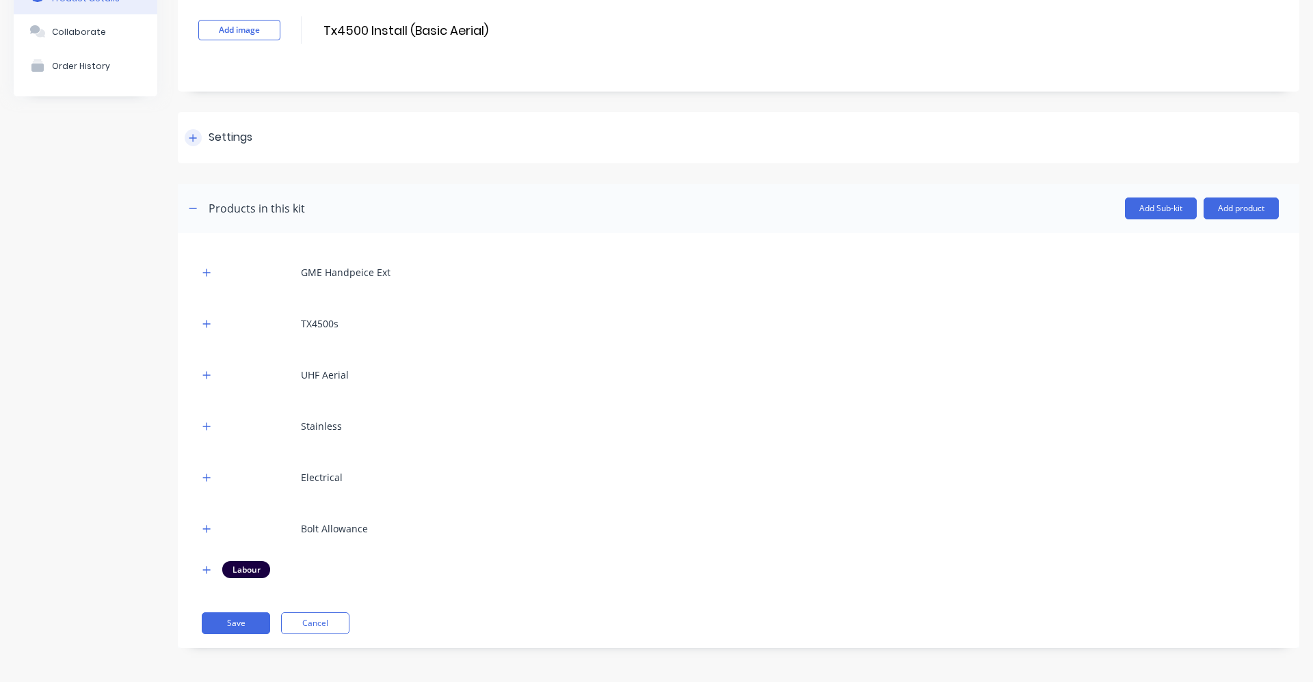
click at [195, 135] on icon at bounding box center [193, 138] width 8 height 10
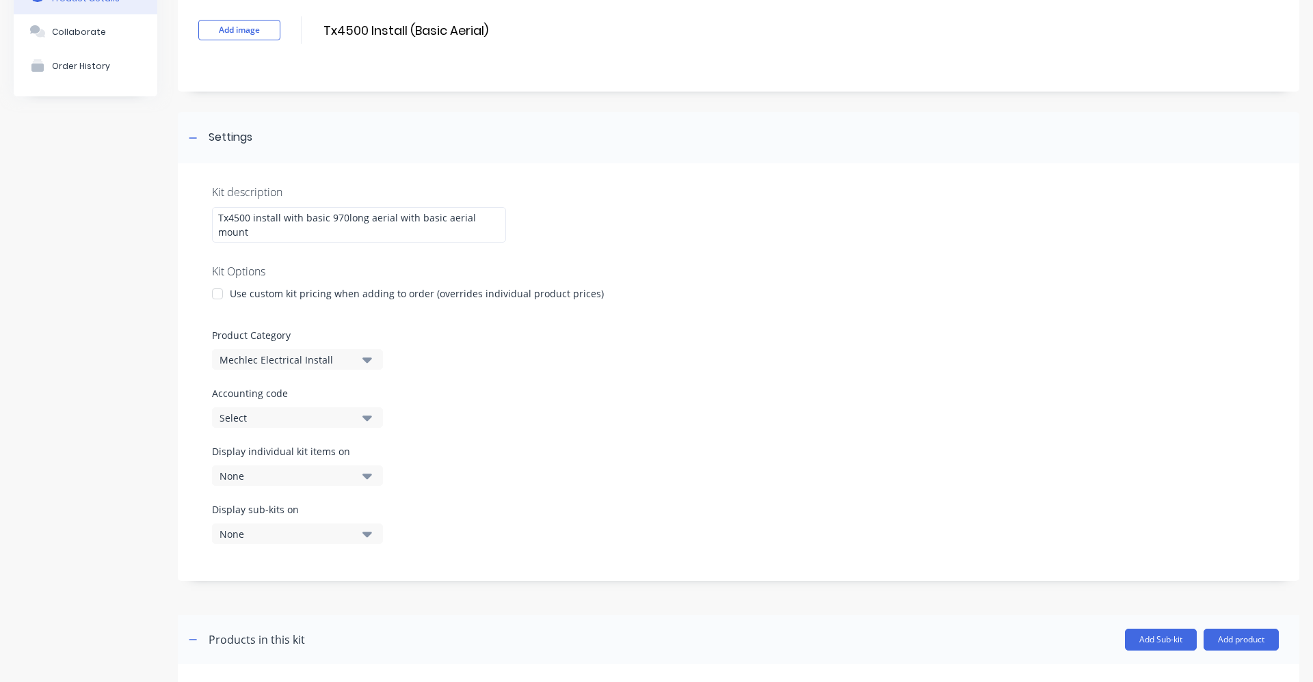
scroll to position [155, 0]
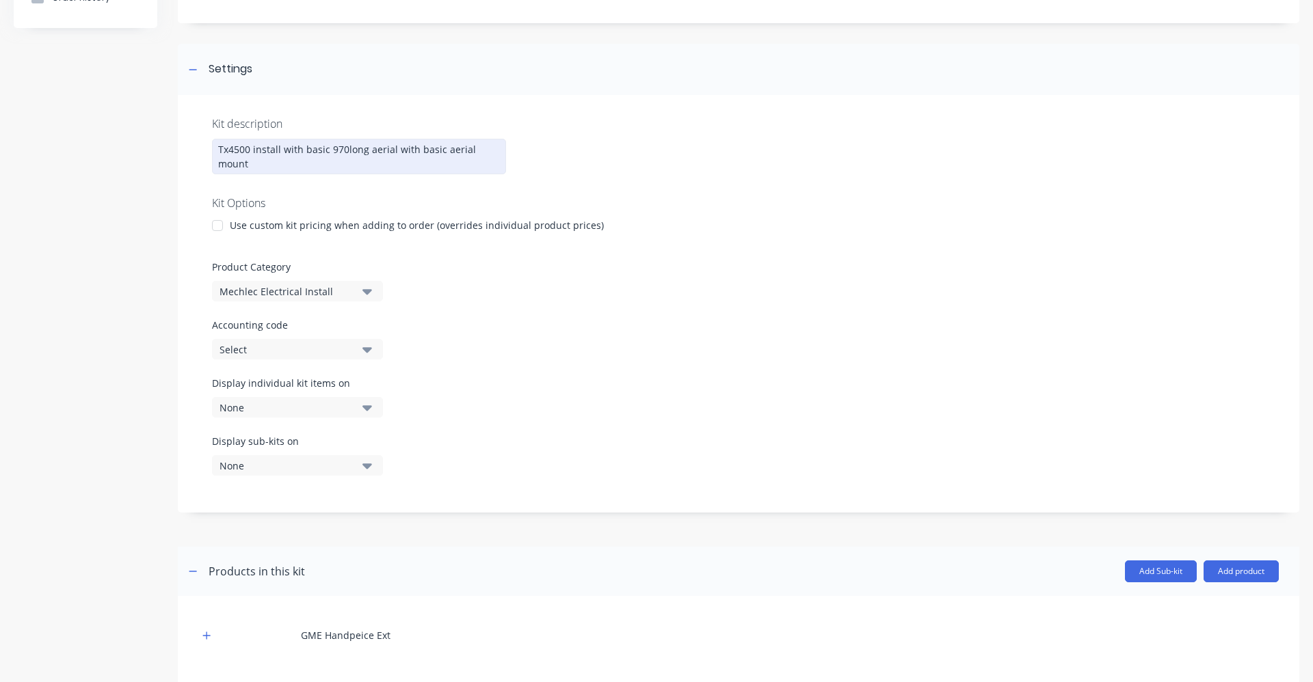
click at [345, 151] on div "Tx4500 install with basic 970long aerial with basic aerial mount" at bounding box center [359, 157] width 294 height 36
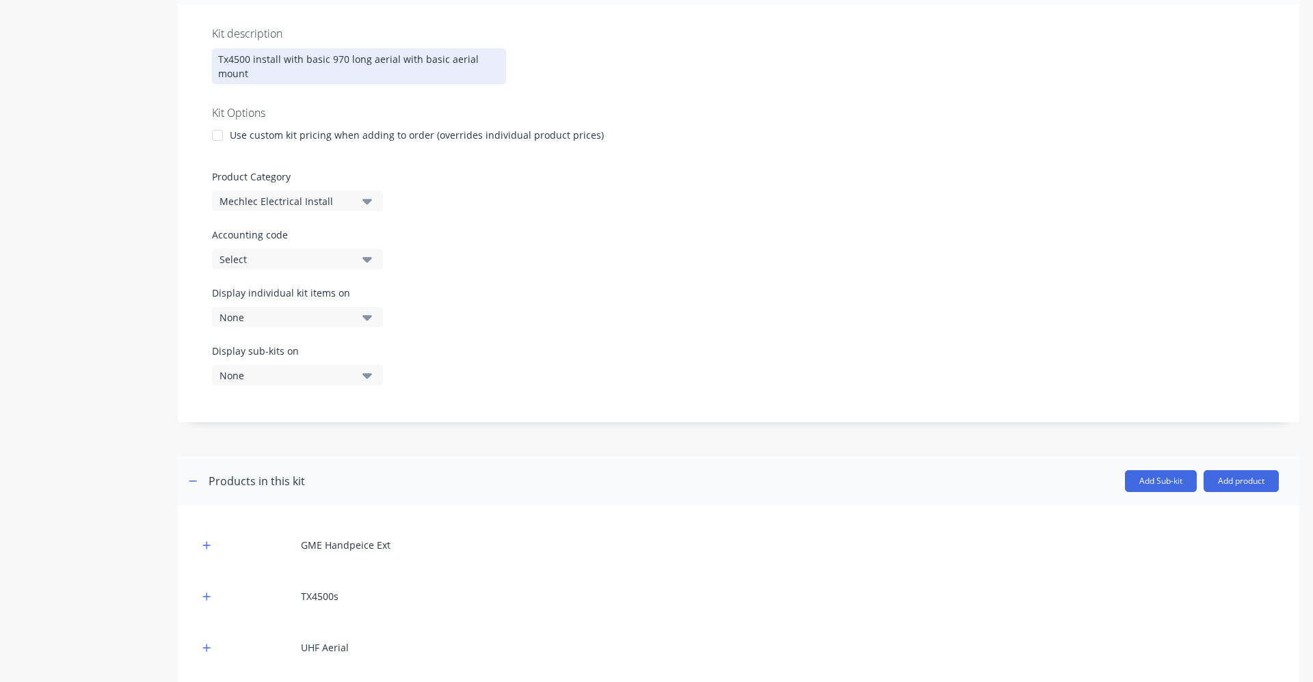
scroll to position [244, 0]
click at [222, 137] on div at bounding box center [217, 135] width 27 height 27
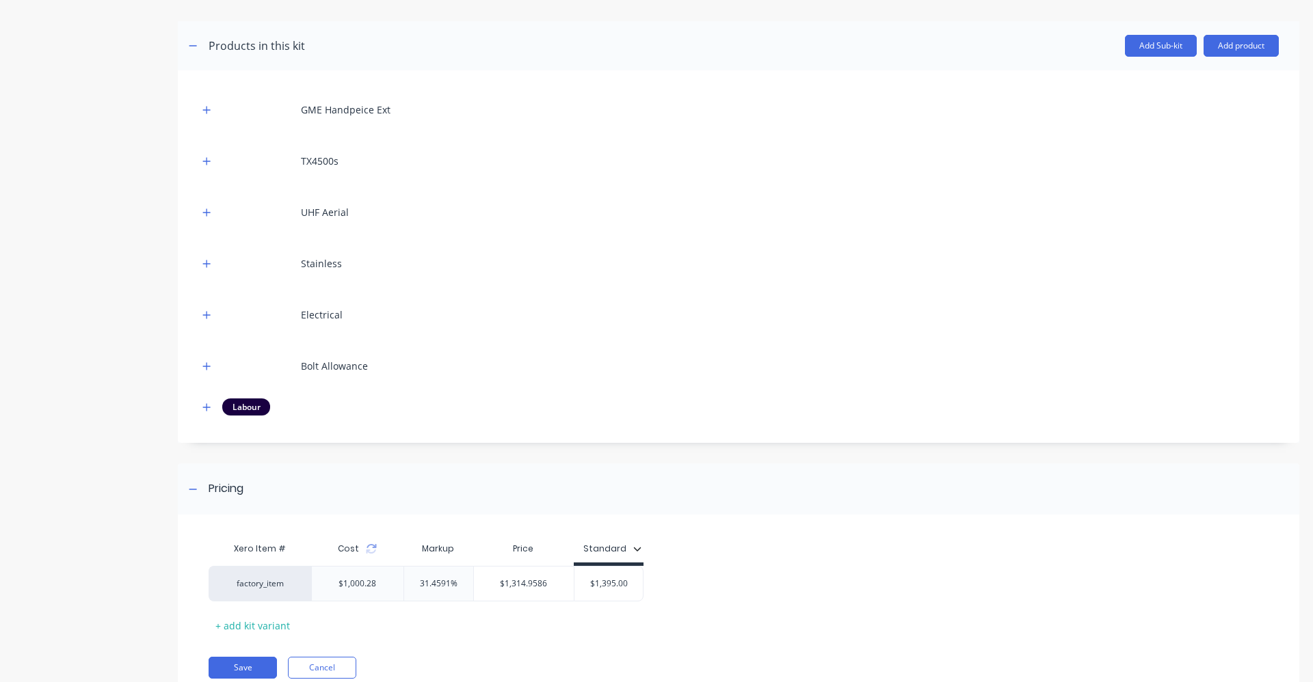
scroll to position [654, 0]
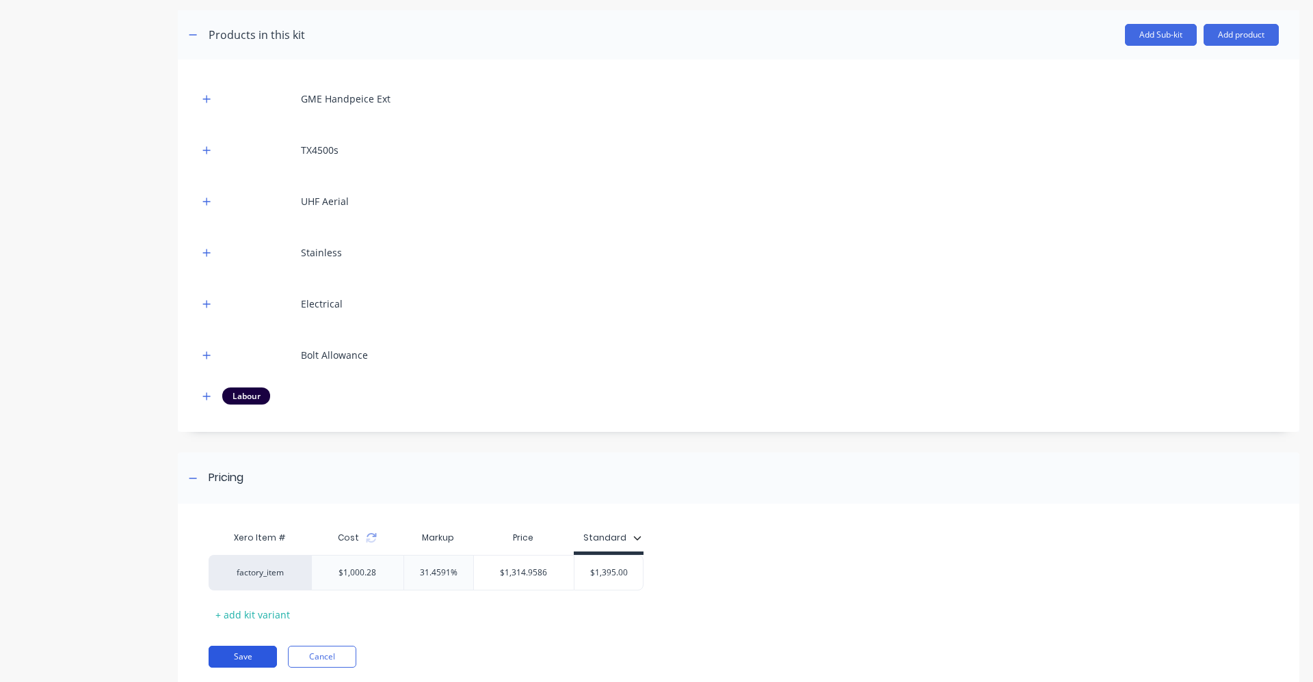
click at [269, 656] on button "Save" at bounding box center [243, 657] width 68 height 22
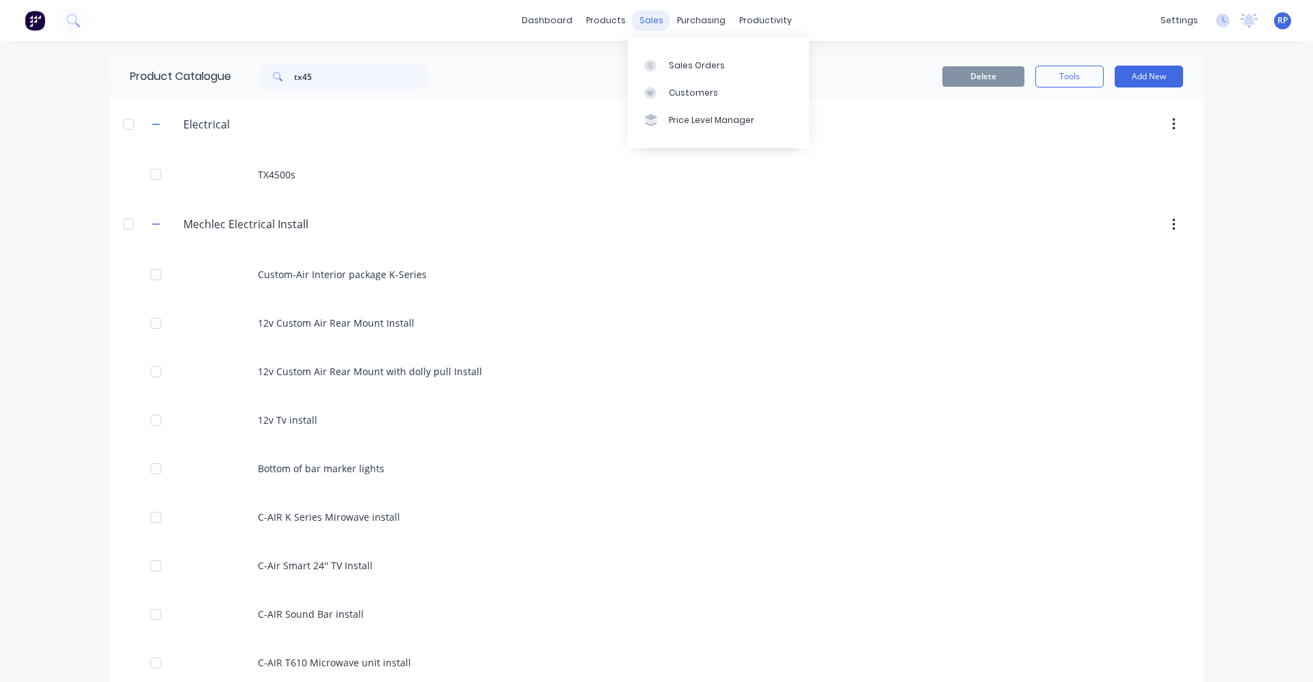
click at [654, 21] on div "sales" at bounding box center [651, 20] width 38 height 21
click at [317, 72] on input "tx45" at bounding box center [361, 76] width 135 height 27
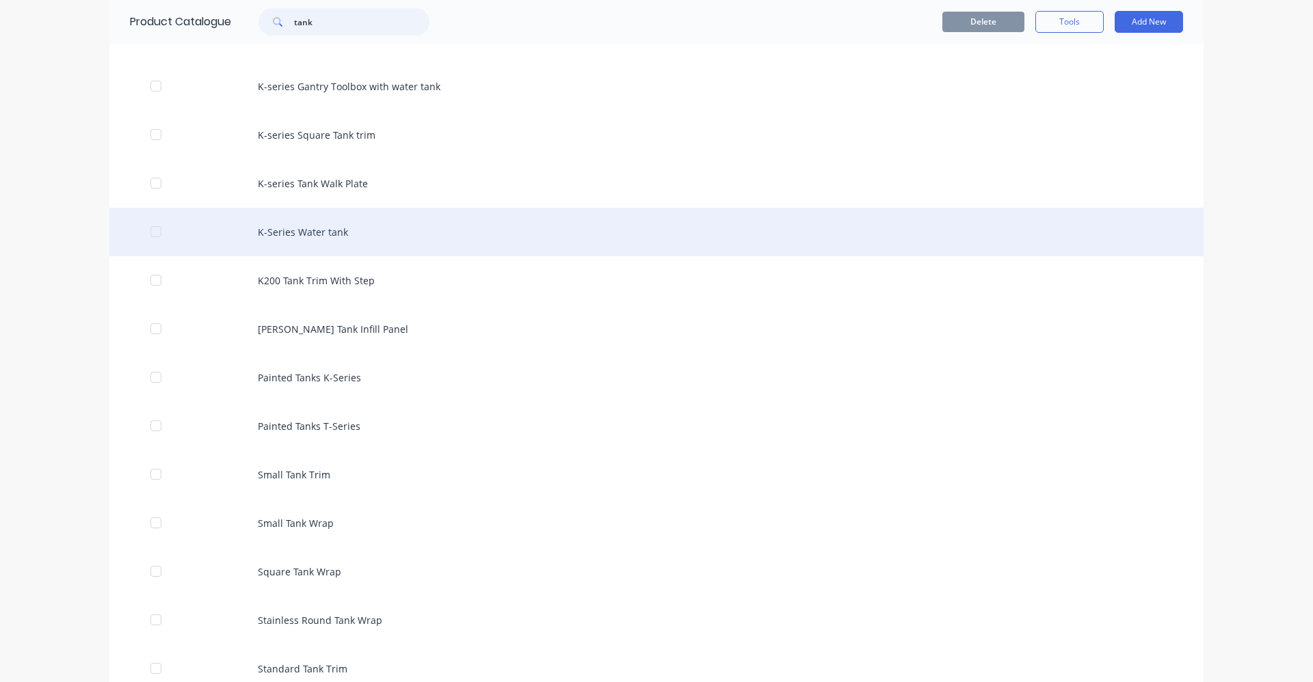
scroll to position [205, 0]
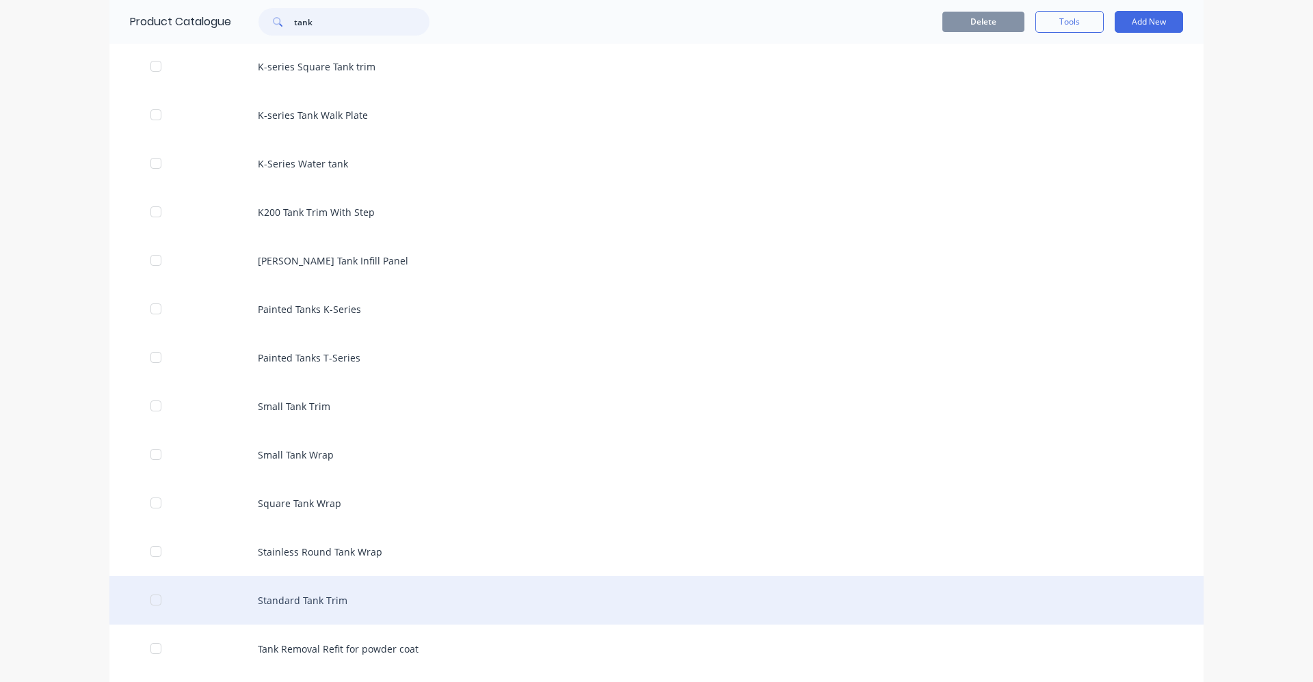
type input "tank"
click at [322, 595] on div "Standard Tank Trim" at bounding box center [656, 600] width 1094 height 49
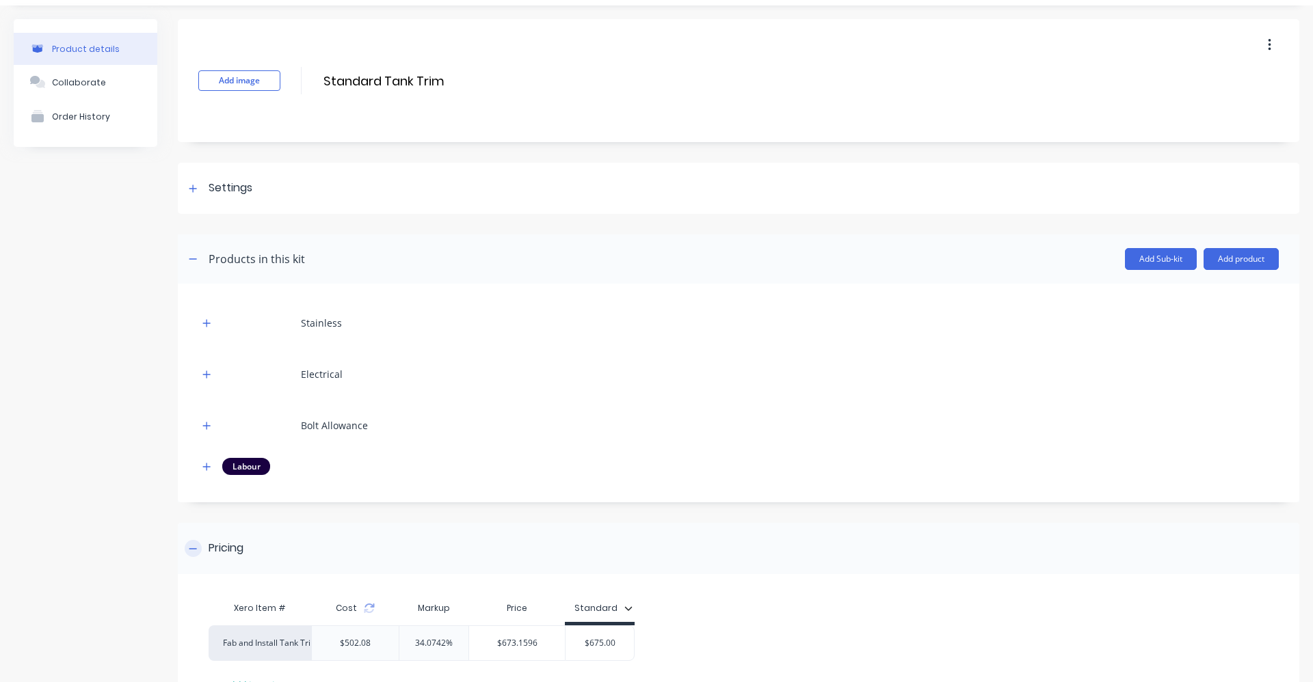
scroll to position [146, 0]
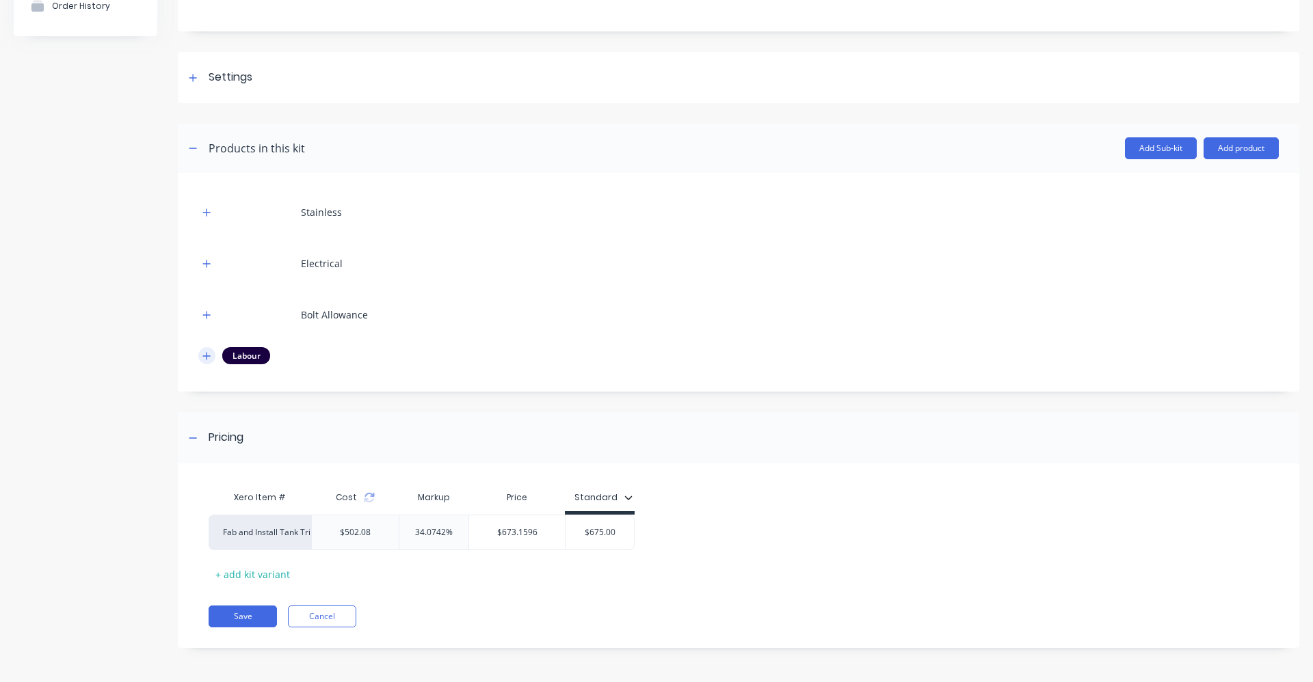
click at [207, 356] on icon "button" at bounding box center [207, 356] width 8 height 8
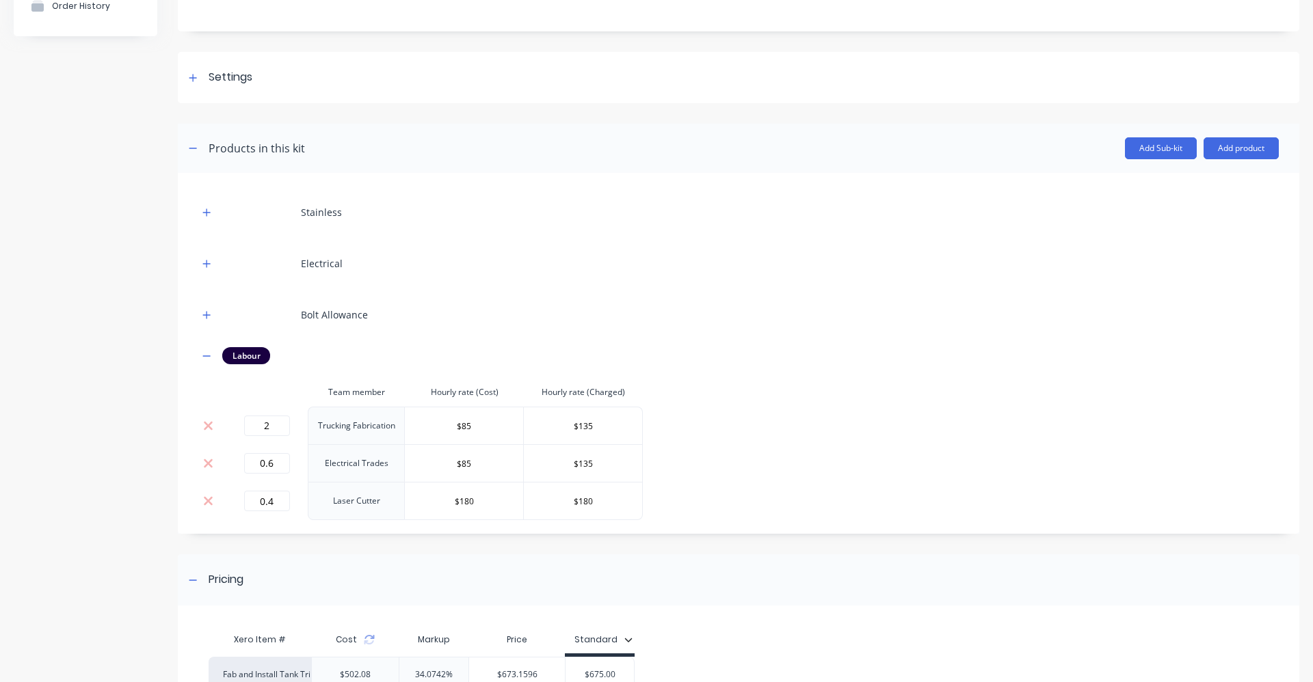
scroll to position [215, 0]
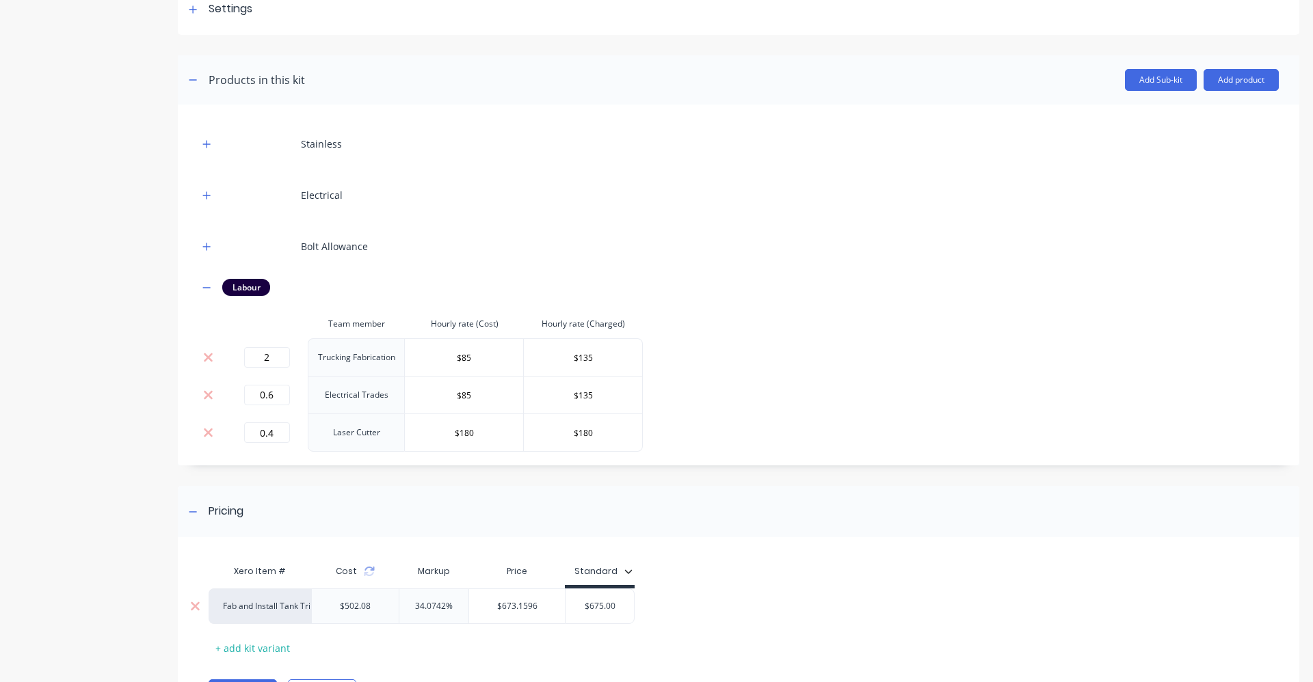
click at [623, 609] on input "$675.00" at bounding box center [599, 606] width 68 height 12
type input "$680"
click at [654, 587] on div "Xero Item # Cost Markup Price Standard Fab and Install Tank Trims with Lights. …" at bounding box center [733, 608] width 1049 height 101
click at [284, 359] on input "2" at bounding box center [267, 357] width 46 height 21
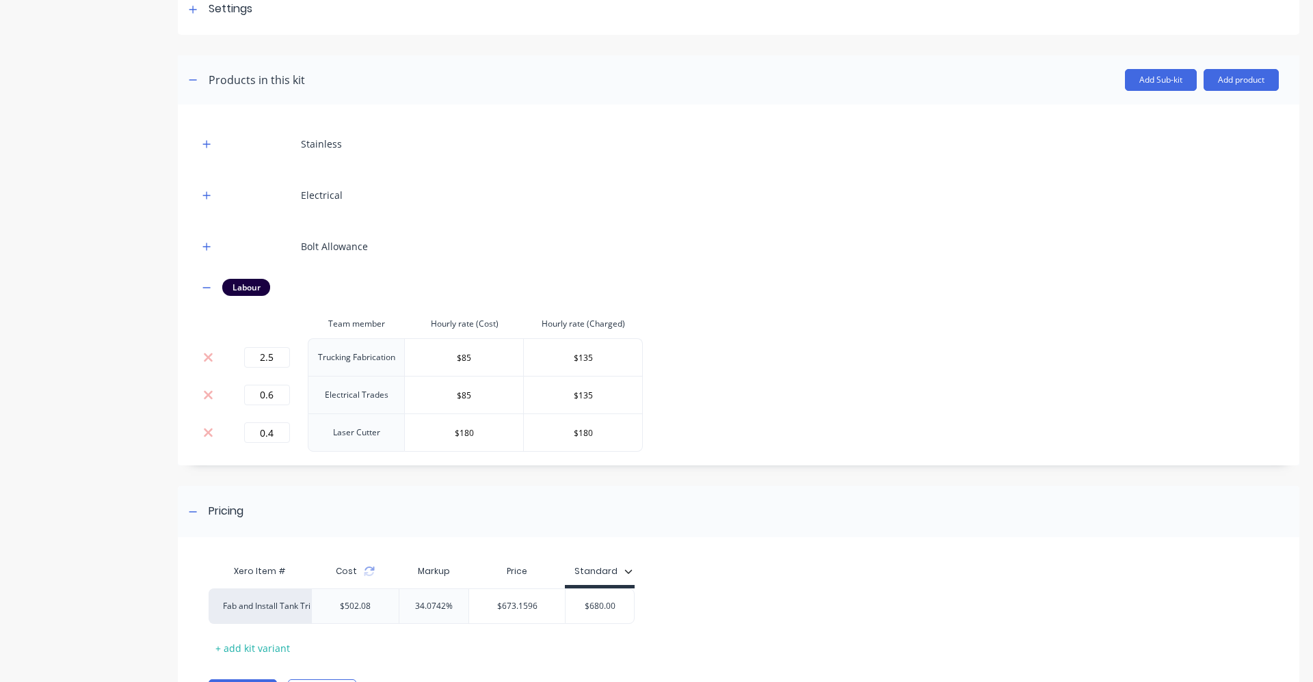
click at [654, 391] on div "Stainless Electrical Bolt Allowance Labour Team member Hourly rate (Cost) Hourl…" at bounding box center [738, 288] width 1080 height 327
click at [278, 357] on input "2.5" at bounding box center [267, 357] width 46 height 21
type input "2"
click at [282, 394] on input "0.6" at bounding box center [267, 395] width 46 height 21
click at [267, 399] on input "0..8" at bounding box center [267, 395] width 46 height 21
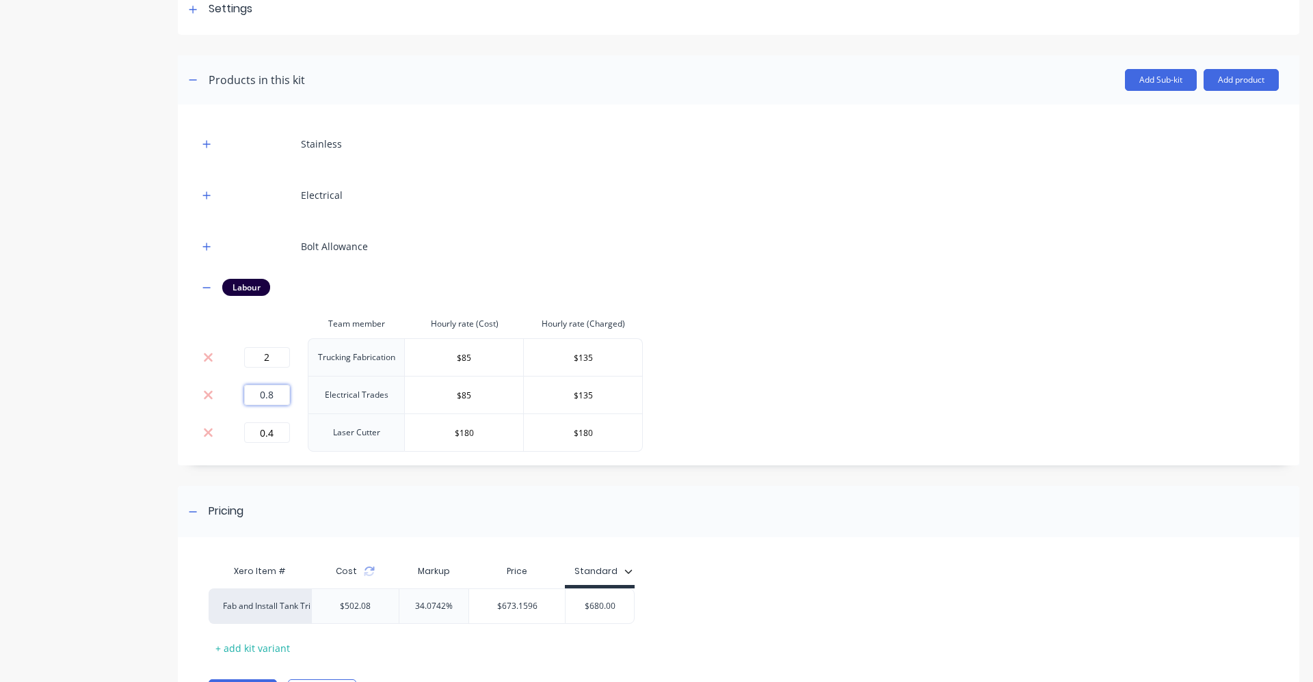
type input "0.8"
click at [654, 382] on div "Stainless Electrical Bolt Allowance Labour Team member Hourly rate (Cost) Hourl…" at bounding box center [738, 288] width 1080 height 327
click at [270, 357] on input "2" at bounding box center [267, 357] width 46 height 21
click at [654, 322] on div "Stainless Electrical Bolt Allowance Labour Team member Hourly rate (Cost) Hourl…" at bounding box center [738, 288] width 1080 height 327
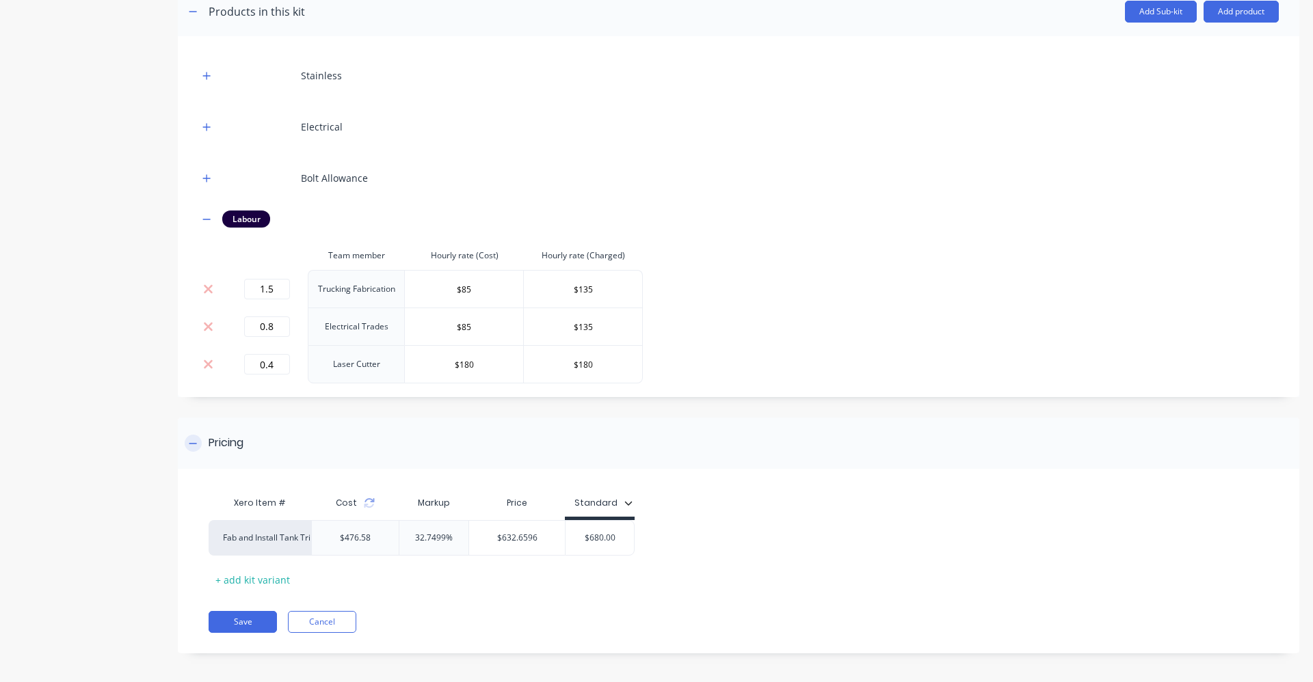
scroll to position [289, 0]
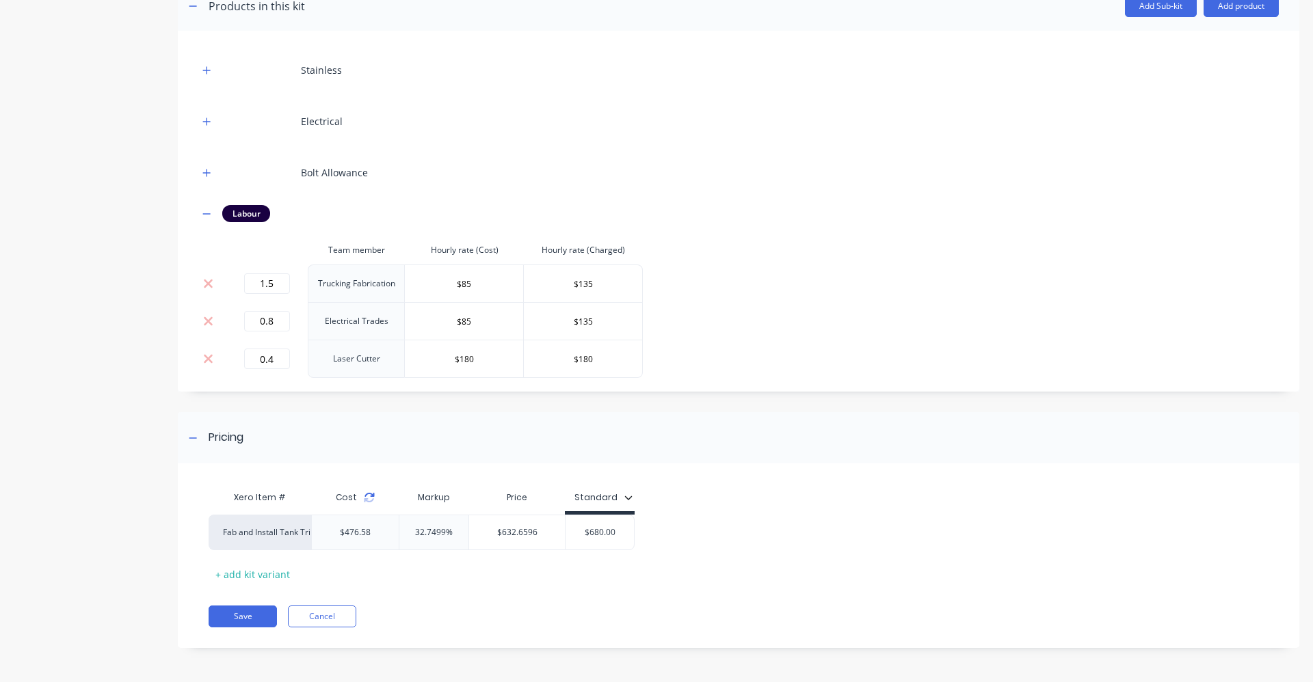
click at [369, 500] on icon at bounding box center [369, 497] width 11 height 11
click at [278, 286] on input "1.5" at bounding box center [267, 283] width 46 height 21
type input "1"
click at [460, 217] on div "Labour" at bounding box center [738, 213] width 1080 height 17
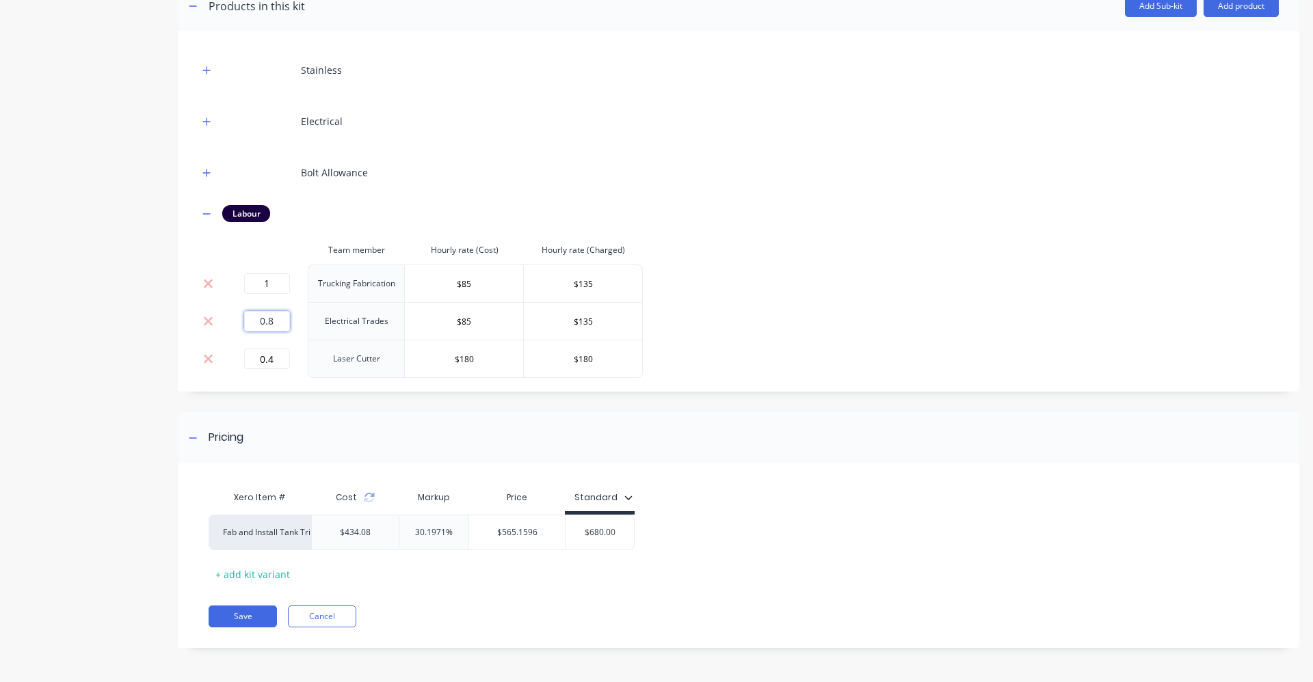
click at [277, 319] on input "0.8" at bounding box center [267, 321] width 46 height 21
type input "0.6"
click at [654, 328] on div "Stainless Electrical Bolt Allowance Labour Team member Hourly rate (Cost) Hourl…" at bounding box center [738, 214] width 1080 height 327
click at [567, 454] on div "Pricing" at bounding box center [738, 437] width 1121 height 51
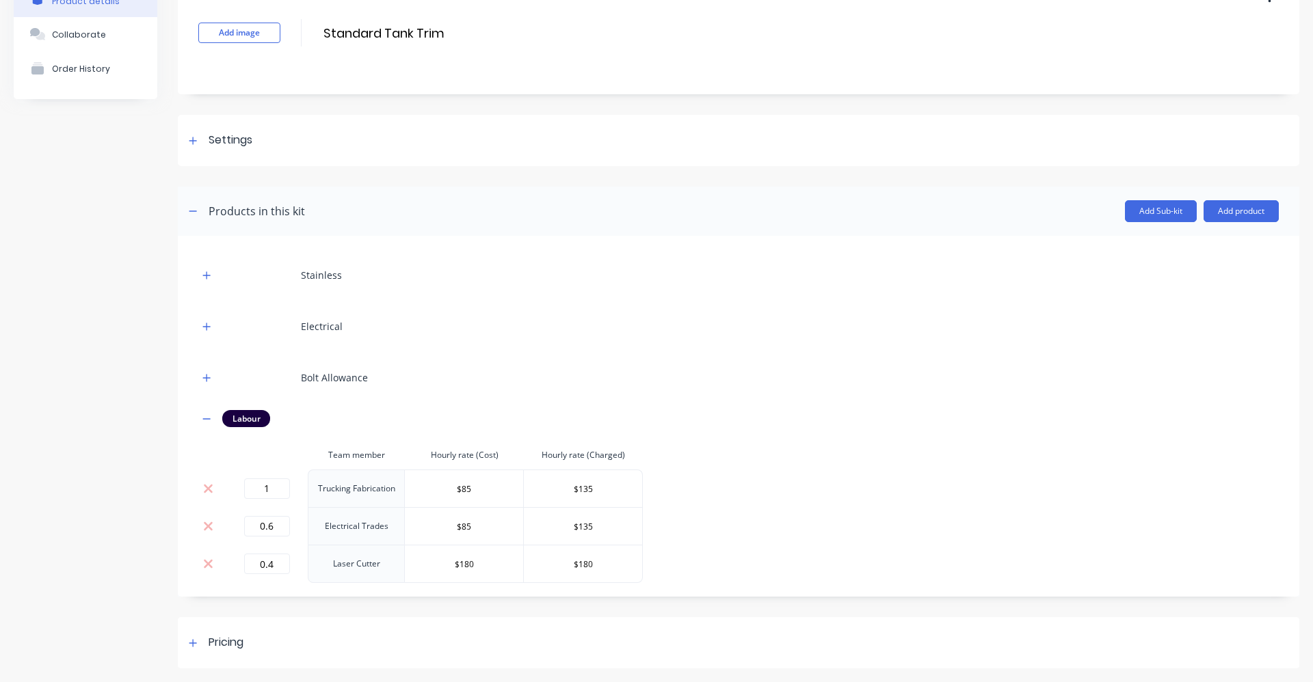
scroll to position [83, 0]
click at [654, 466] on div "Stainless Electrical Bolt Allowance Labour Team member Hourly rate (Cost) Hourl…" at bounding box center [738, 419] width 1080 height 327
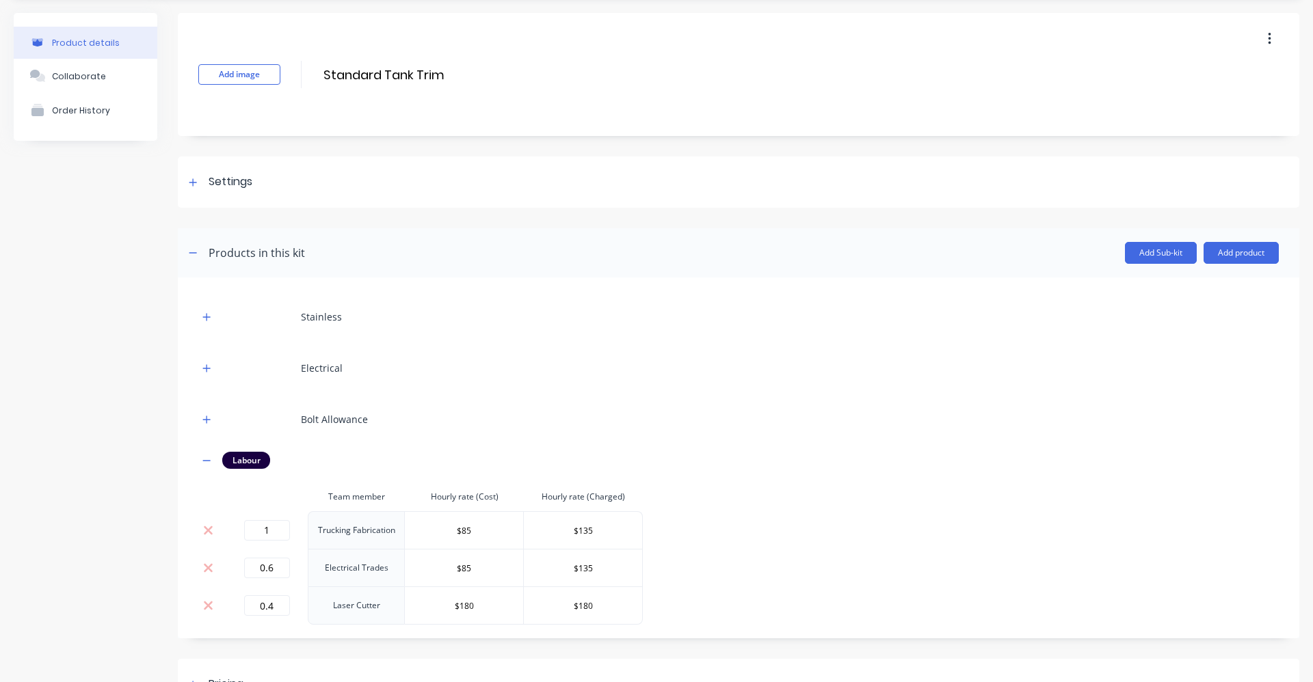
scroll to position [0, 0]
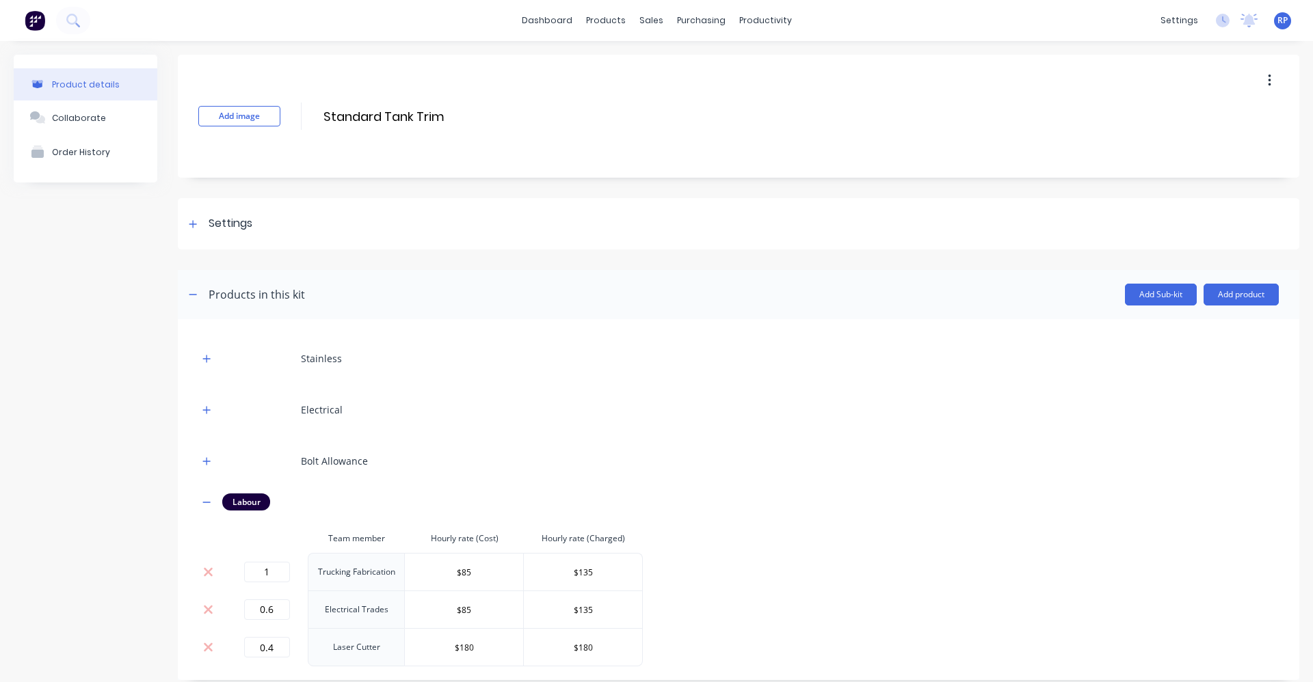
click at [139, 496] on div "Product details Collaborate Order History" at bounding box center [86, 403] width 144 height 697
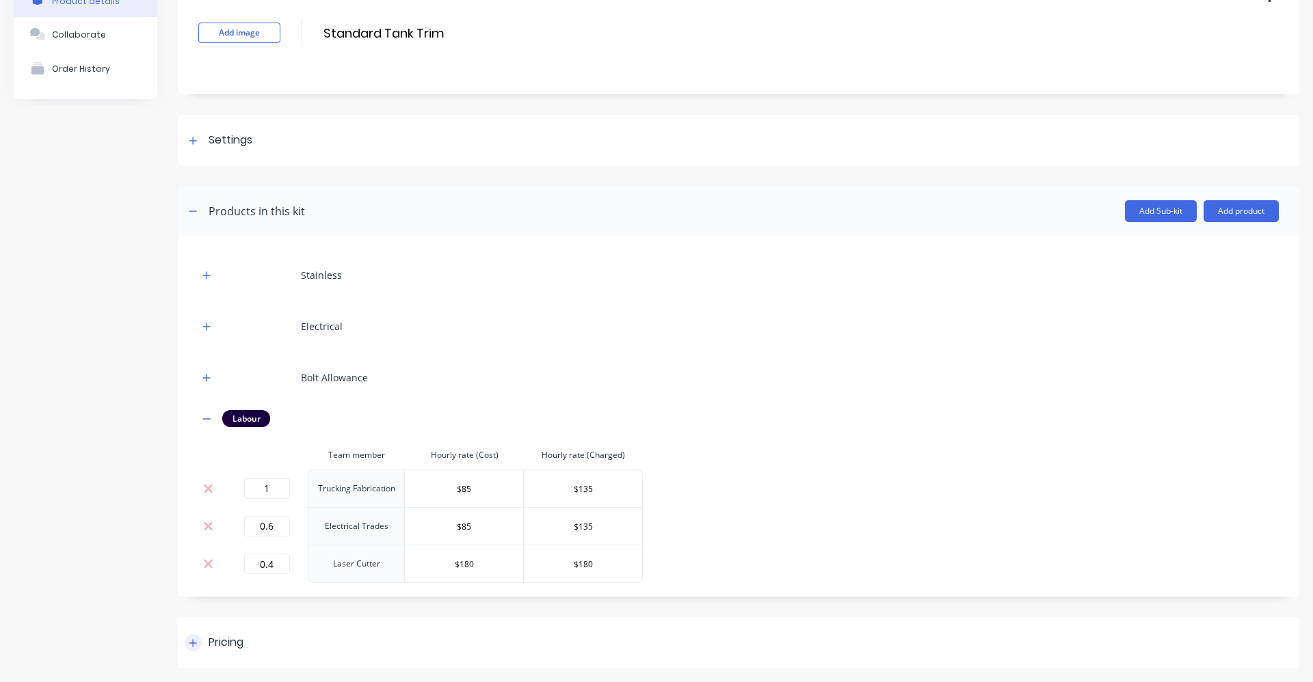
click at [188, 645] on div at bounding box center [193, 642] width 17 height 17
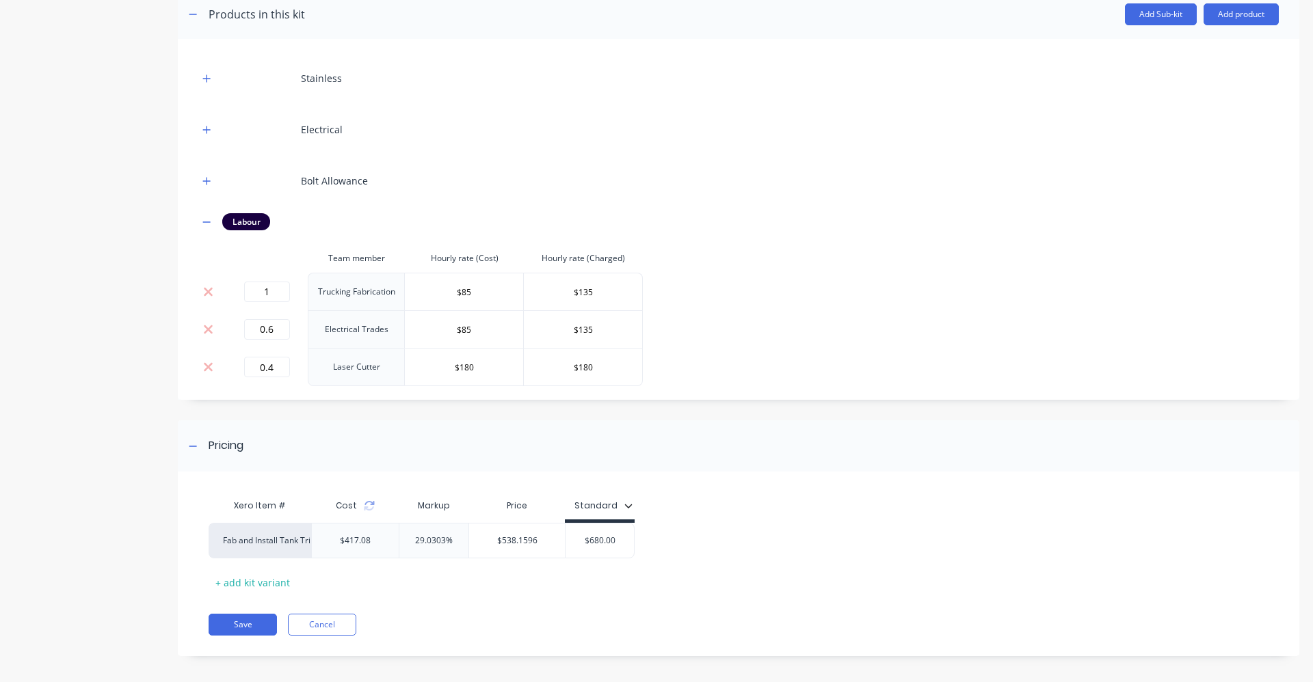
scroll to position [289, 0]
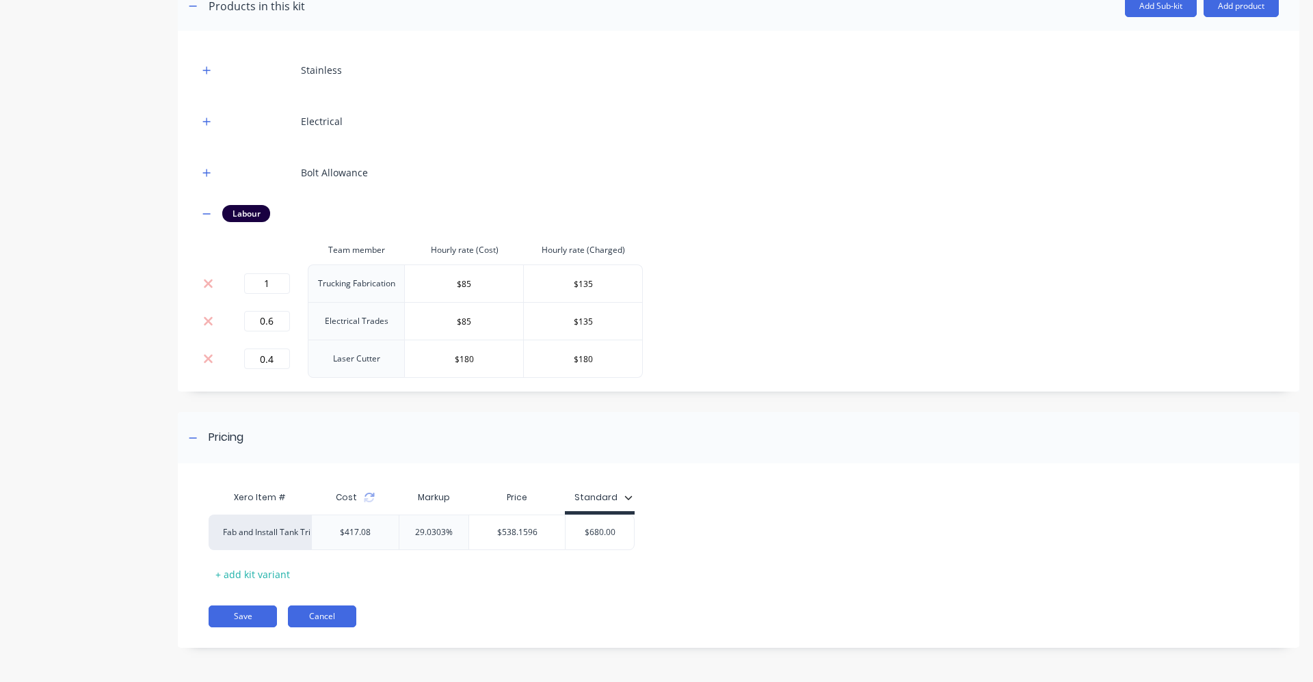
click at [340, 606] on button "Cancel" at bounding box center [322, 617] width 68 height 22
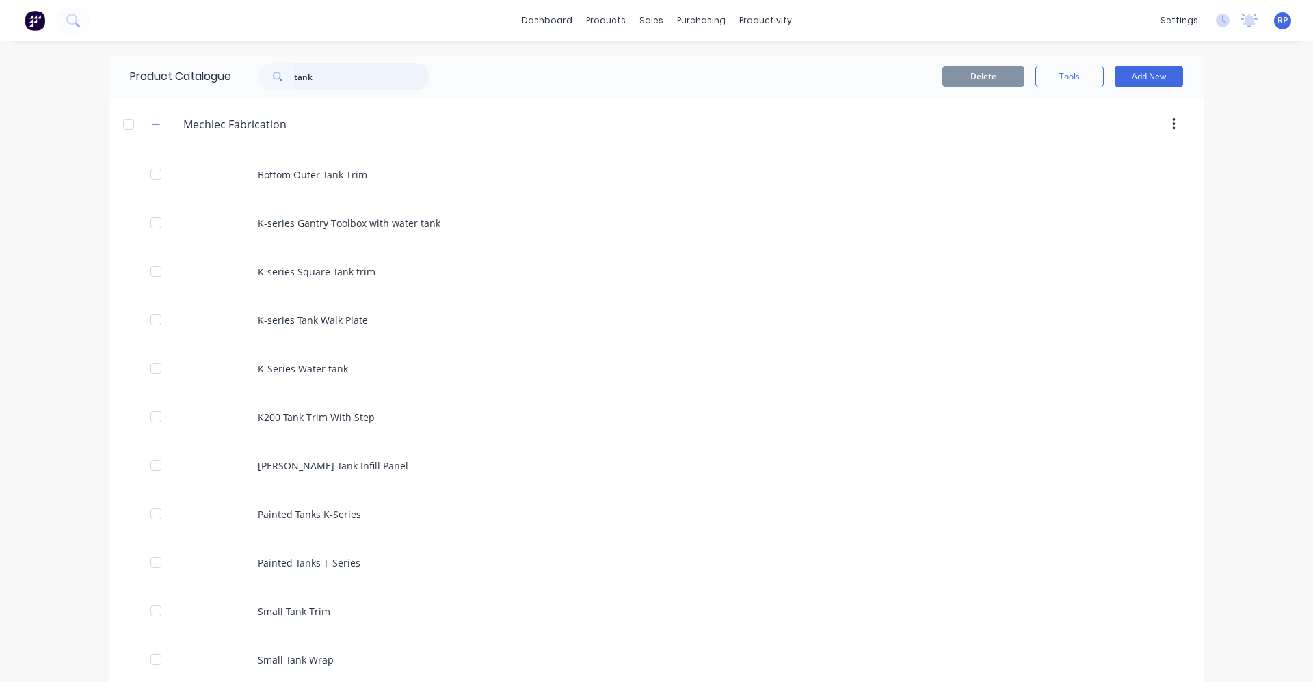
click at [330, 73] on input "tank" at bounding box center [361, 76] width 135 height 27
click at [330, 72] on input "tank" at bounding box center [361, 76] width 135 height 27
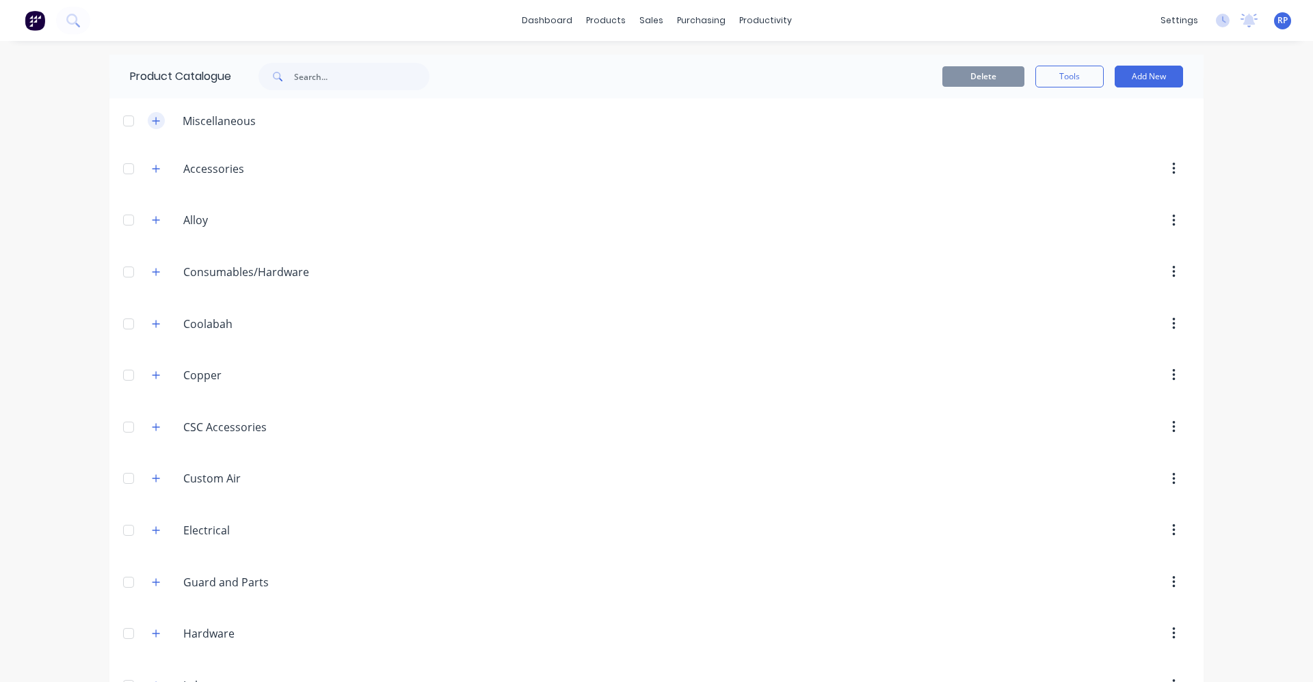
click at [152, 119] on icon "button" at bounding box center [156, 121] width 8 height 10
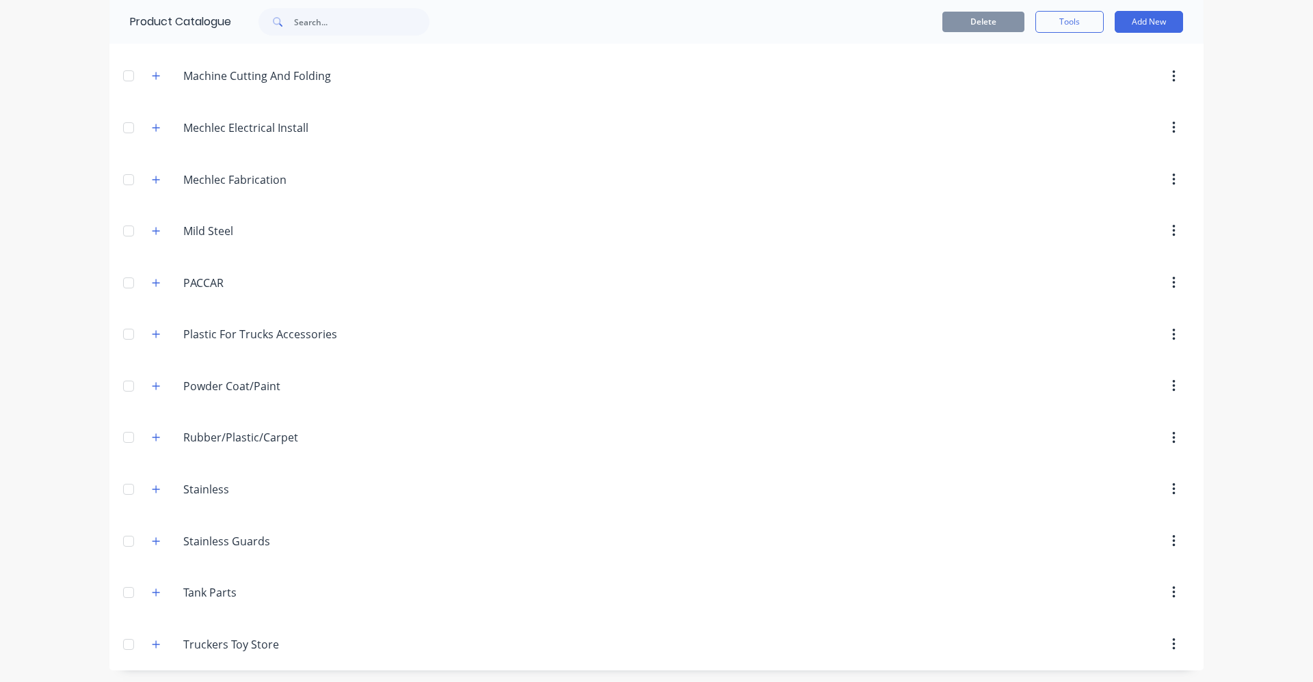
scroll to position [760, 0]
click at [152, 176] on icon "button" at bounding box center [156, 178] width 8 height 10
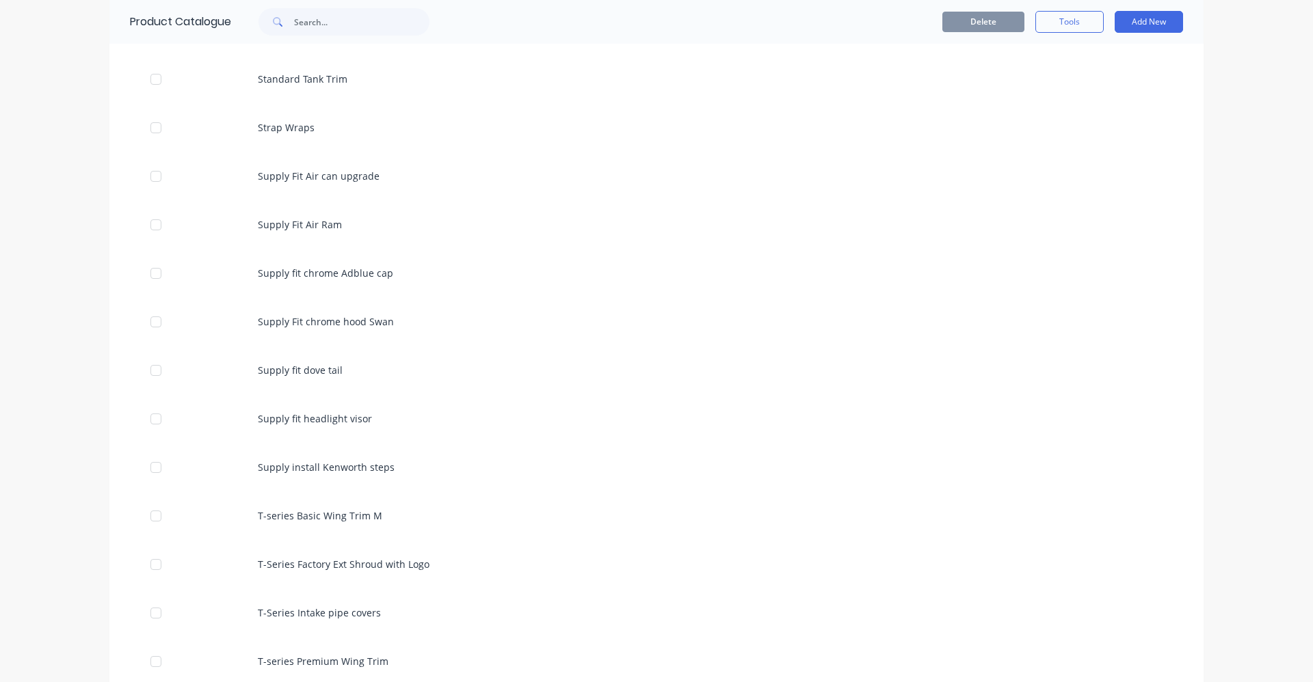
scroll to position [4862, 0]
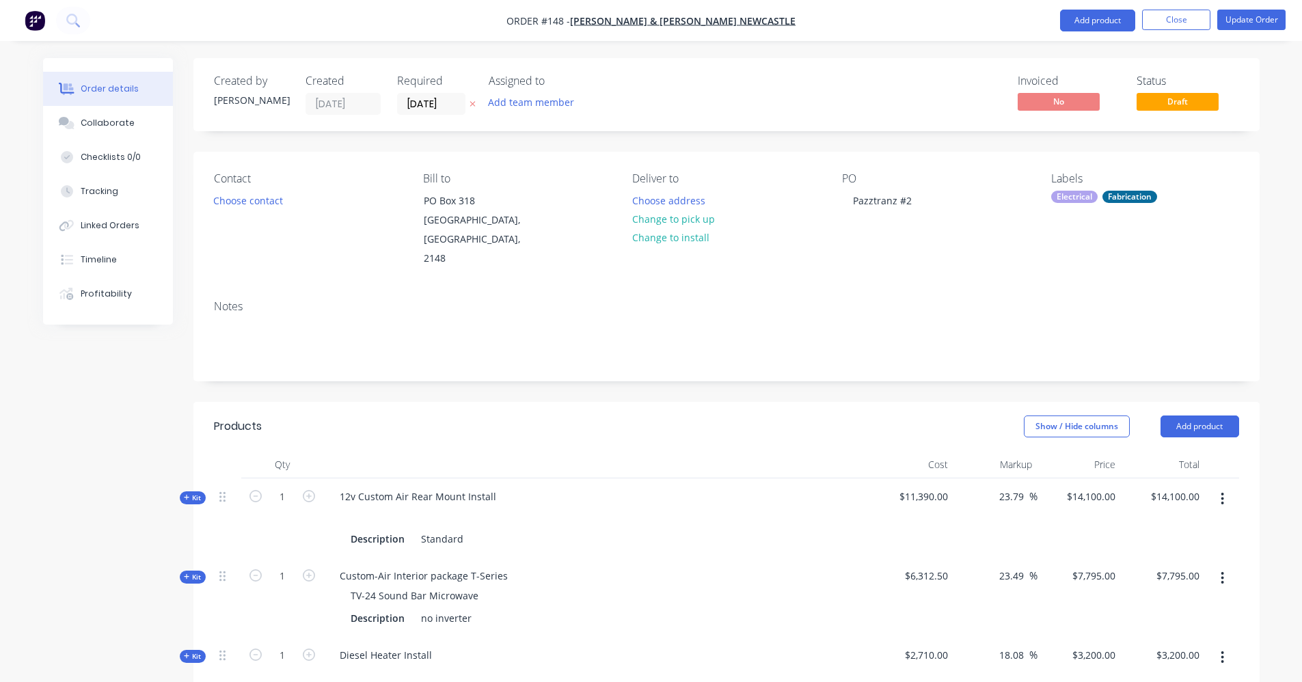
scroll to position [2147, 0]
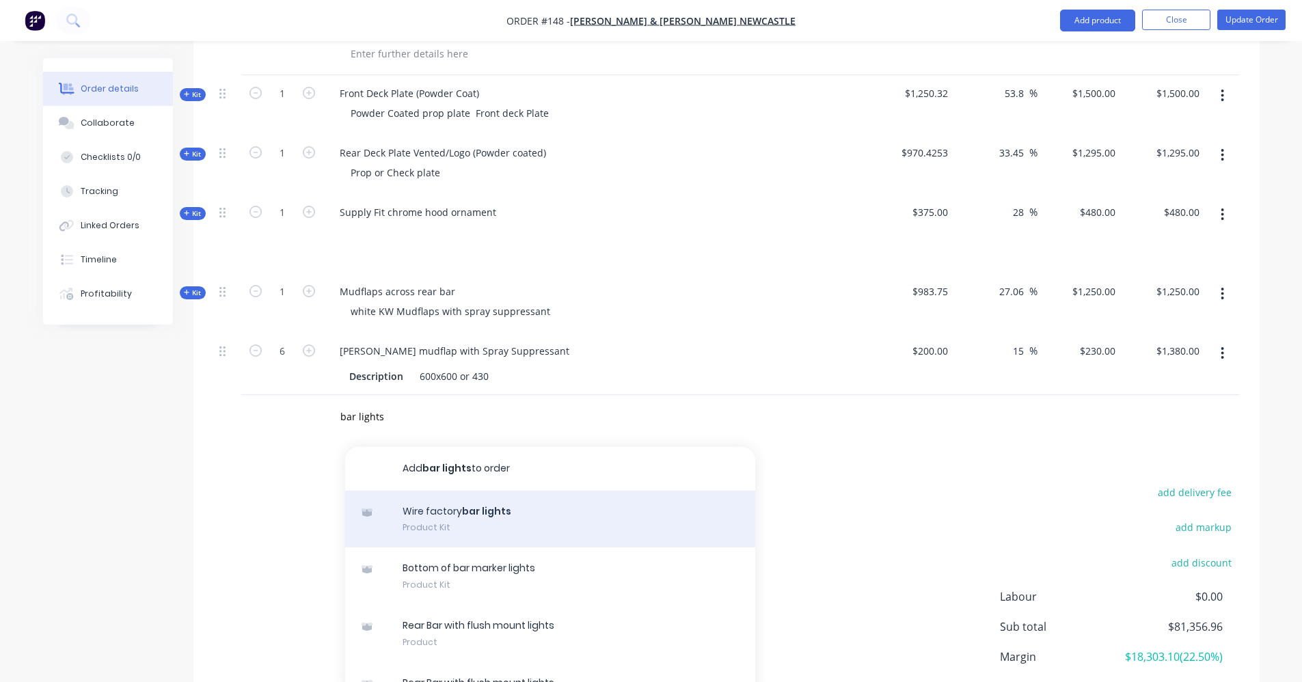
type input "bar lights"
click at [499, 491] on div "Wire factory bar lights Product Kit" at bounding box center [550, 519] width 410 height 57
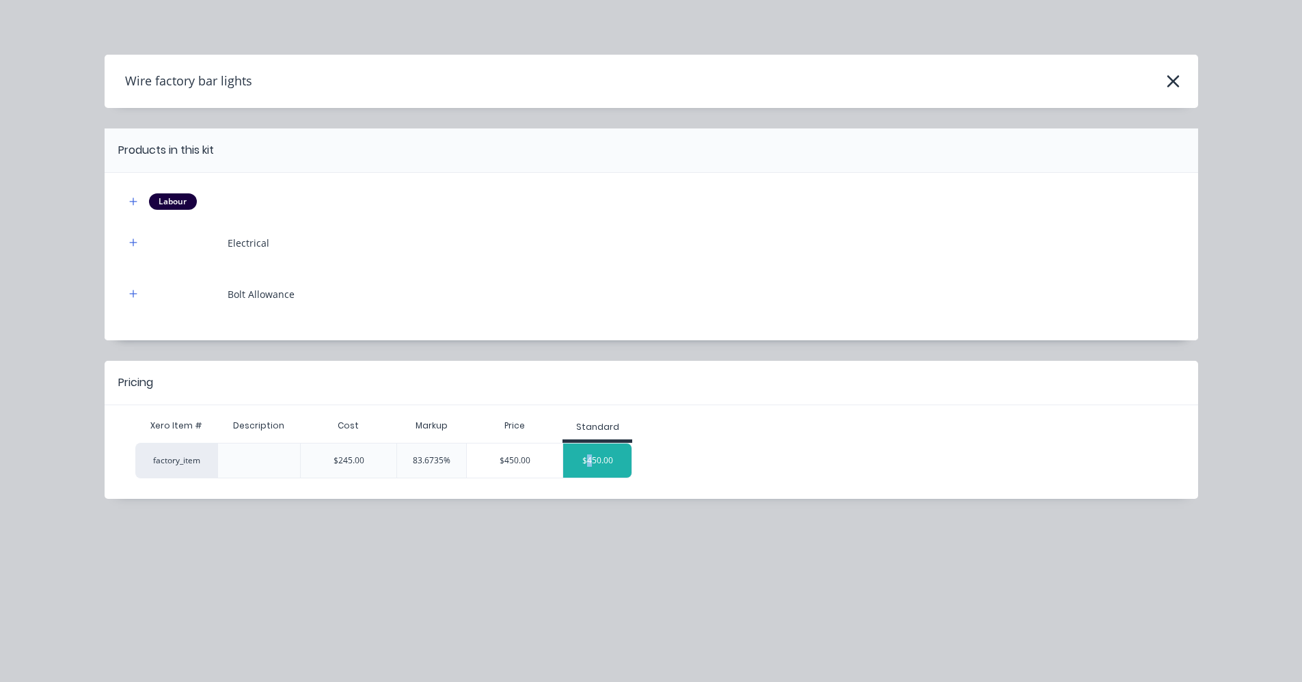
click at [591, 473] on div "$450.00" at bounding box center [597, 461] width 68 height 34
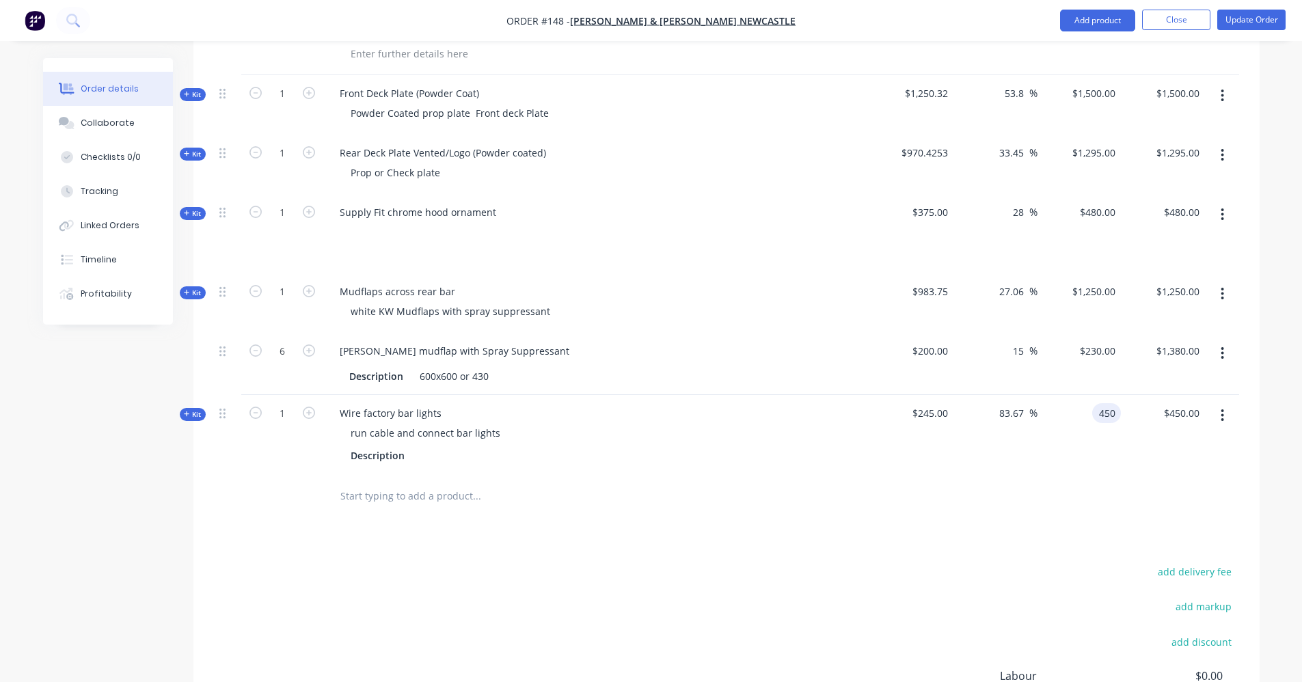
click at [1112, 403] on input "450" at bounding box center [1109, 413] width 23 height 20
type input "$450.00"
click at [184, 411] on icon at bounding box center [187, 414] width 6 height 7
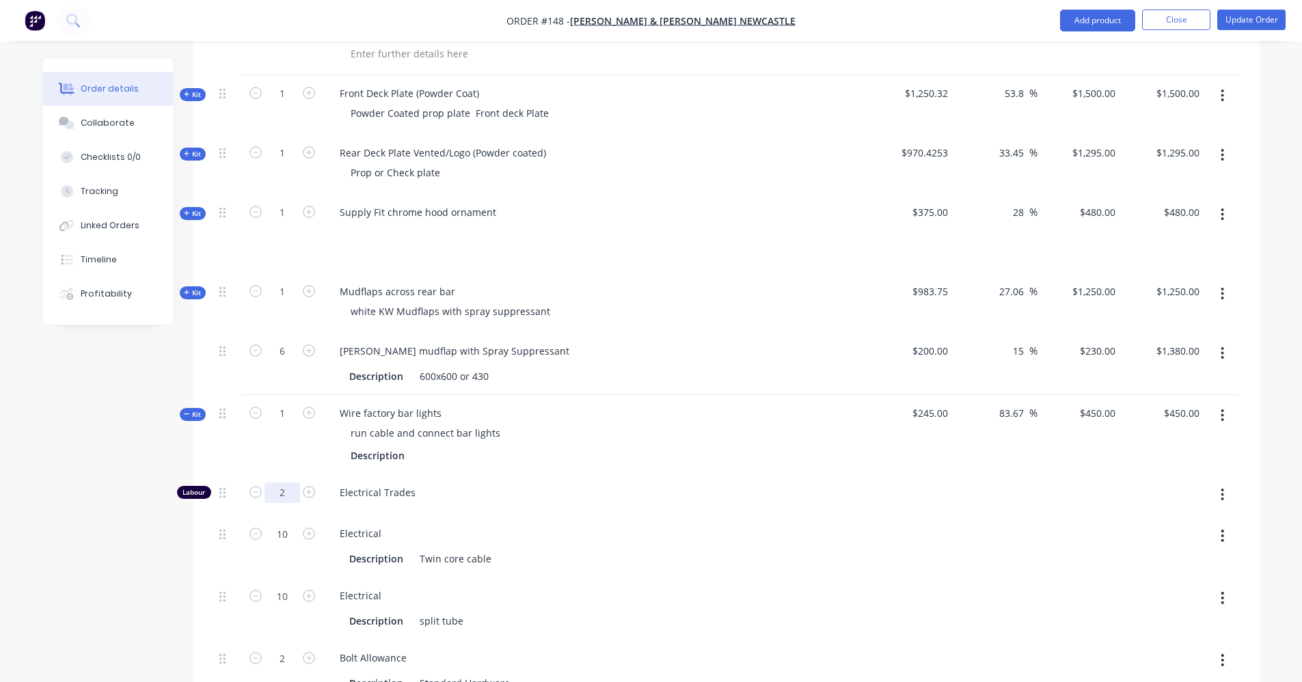
click at [281, 483] on input "2" at bounding box center [283, 493] width 36 height 21
type input "1.5"
type input "$371.9388"
type input "$371.94"
click at [576, 451] on div "Wire factory bar lights run cable and connect bar lights Description" at bounding box center [596, 434] width 547 height 79
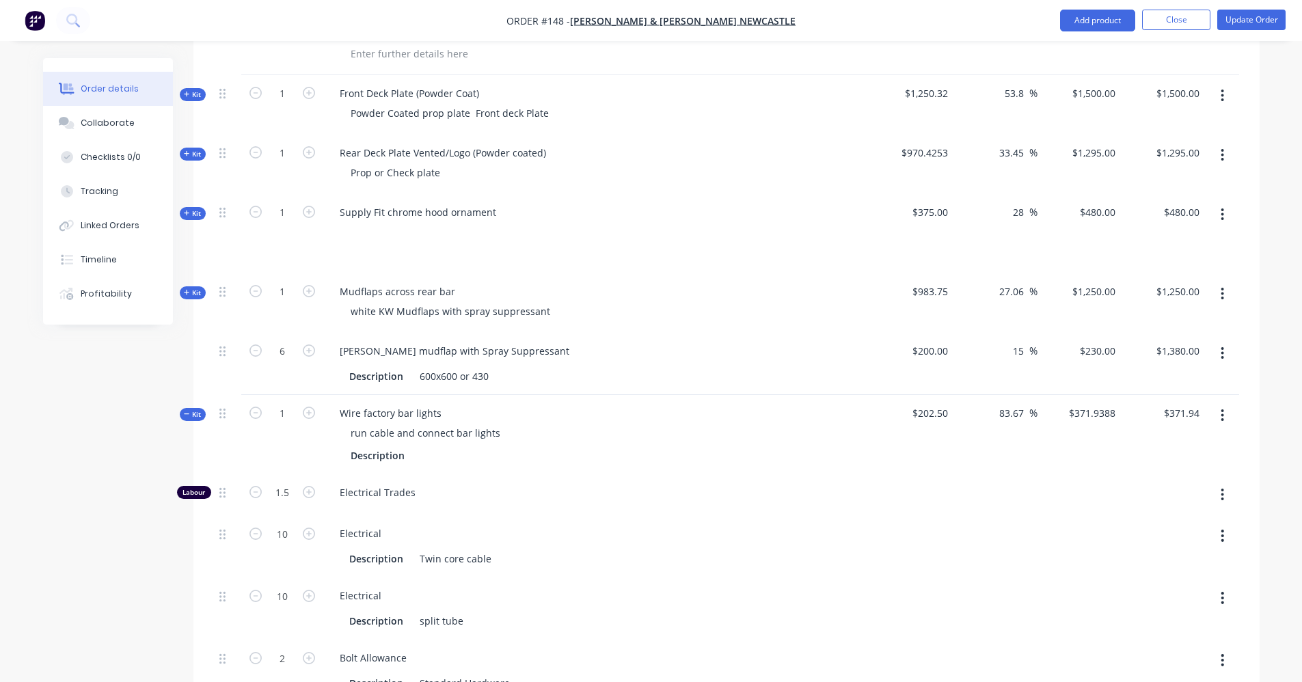
click at [189, 411] on icon at bounding box center [187, 414] width 6 height 7
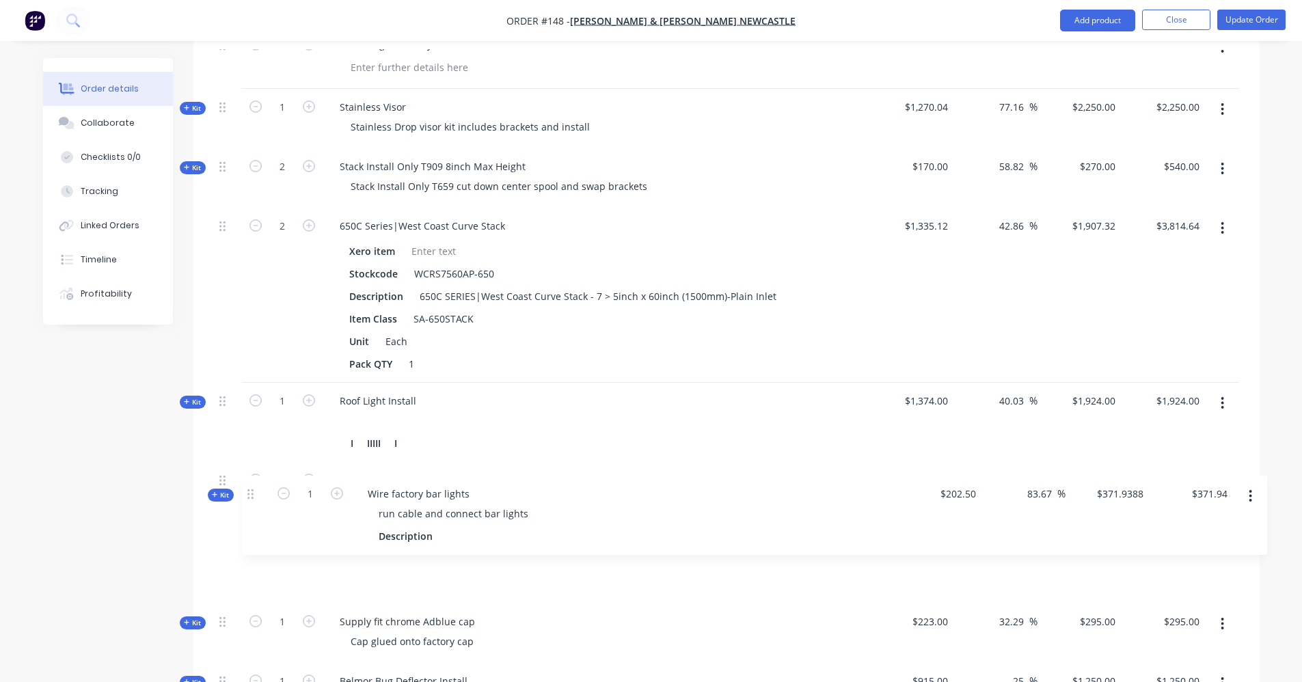
scroll to position [1521, 0]
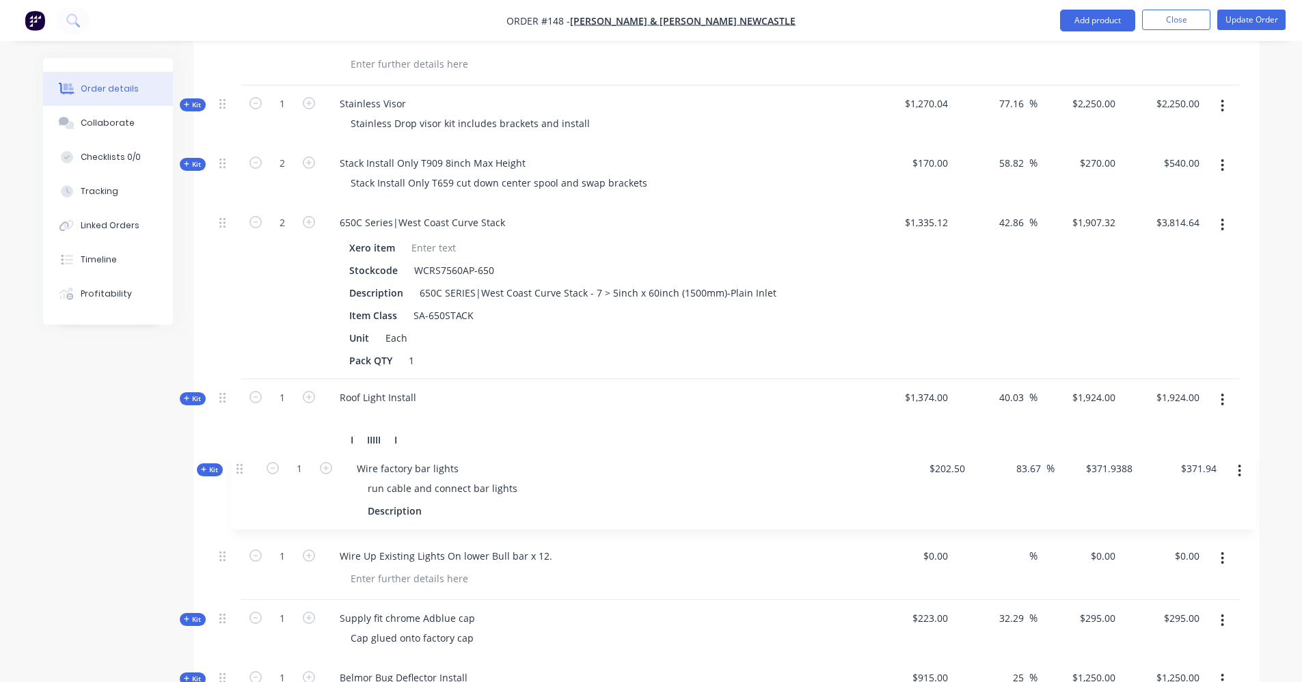
drag, startPoint x: 224, startPoint y: 395, endPoint x: 241, endPoint y: 464, distance: 71.1
click at [241, 464] on div "Kit 1 12v Custom Air Rear Mount Install Description Standard $11,390.00 23.79 2…" at bounding box center [727, 29] width 1026 height 2143
click at [1224, 551] on icon "button" at bounding box center [1222, 558] width 3 height 15
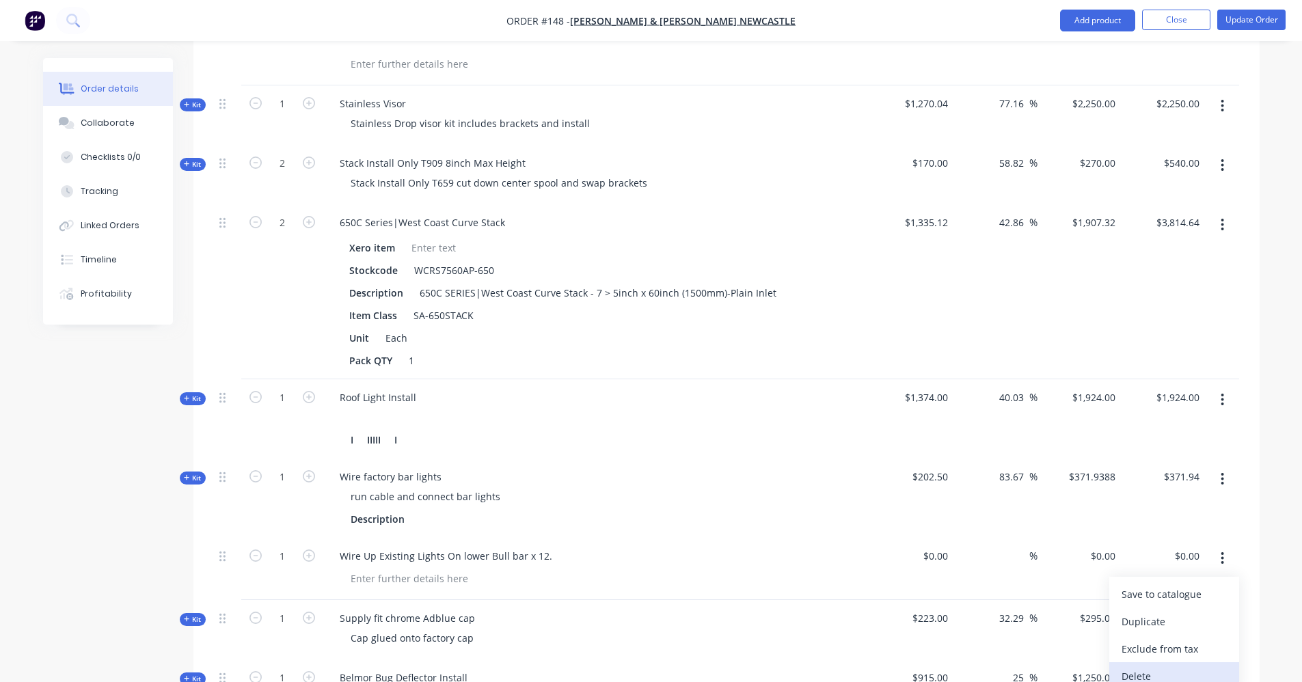
click at [1155, 667] on div "Delete" at bounding box center [1174, 677] width 105 height 20
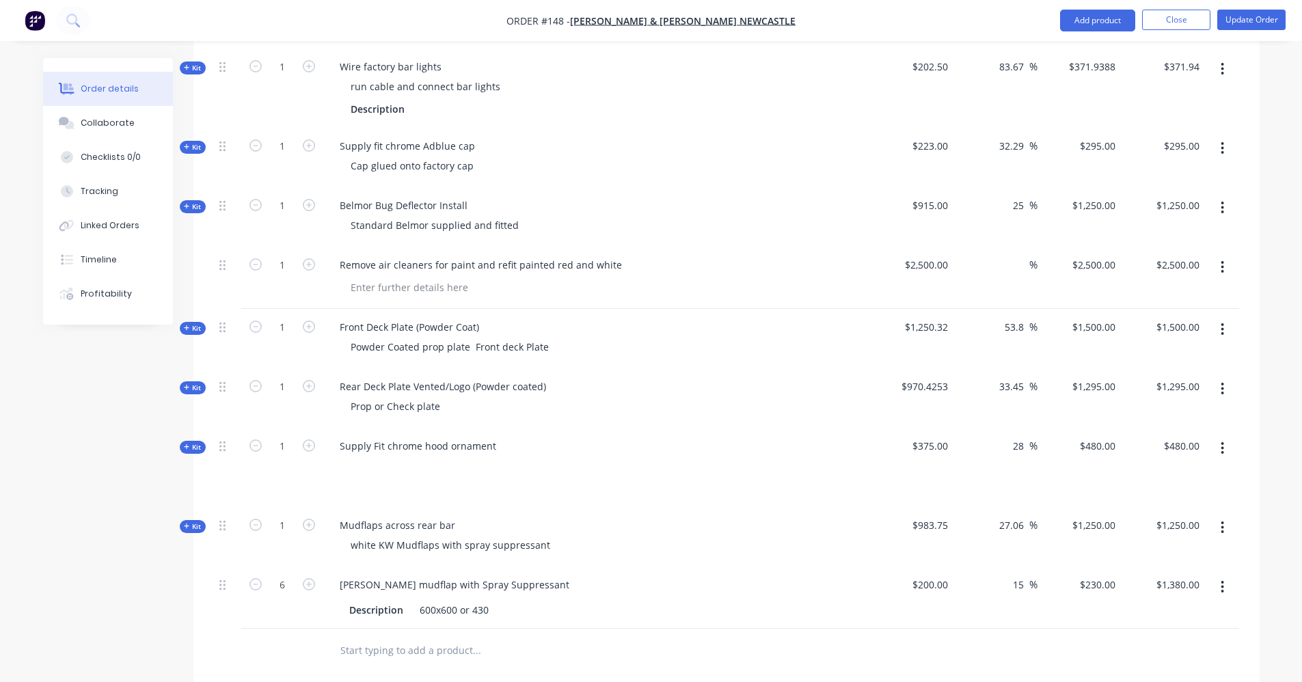
scroll to position [1862, 0]
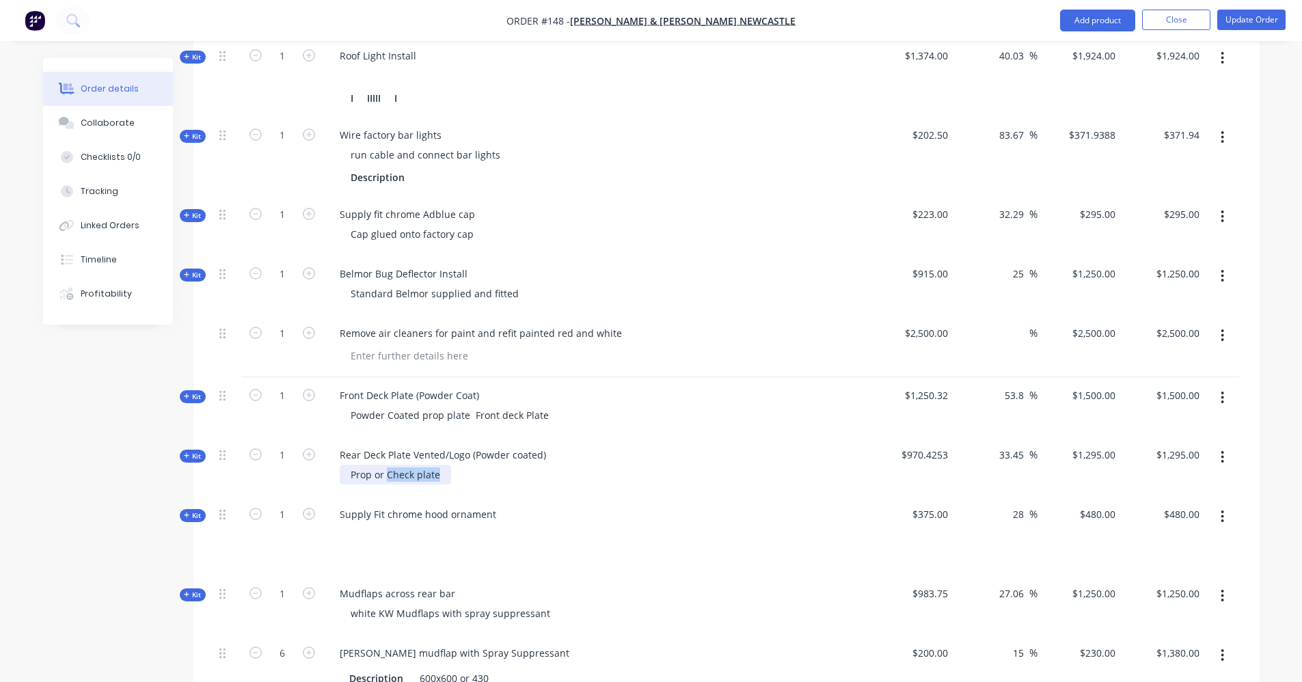
drag, startPoint x: 438, startPoint y: 457, endPoint x: 386, endPoint y: 457, distance: 51.3
click at [386, 465] on div "Prop or Check plate" at bounding box center [395, 475] width 111 height 20
click at [472, 405] on div "Powder Coated prop plate Front deck Plate" at bounding box center [450, 415] width 220 height 20
click at [481, 445] on div "Rear Deck Plate Vented/Logo (Powder coated)" at bounding box center [443, 455] width 228 height 20
click at [459, 505] on div "Supply Fit chrome hood ornament" at bounding box center [418, 515] width 178 height 20
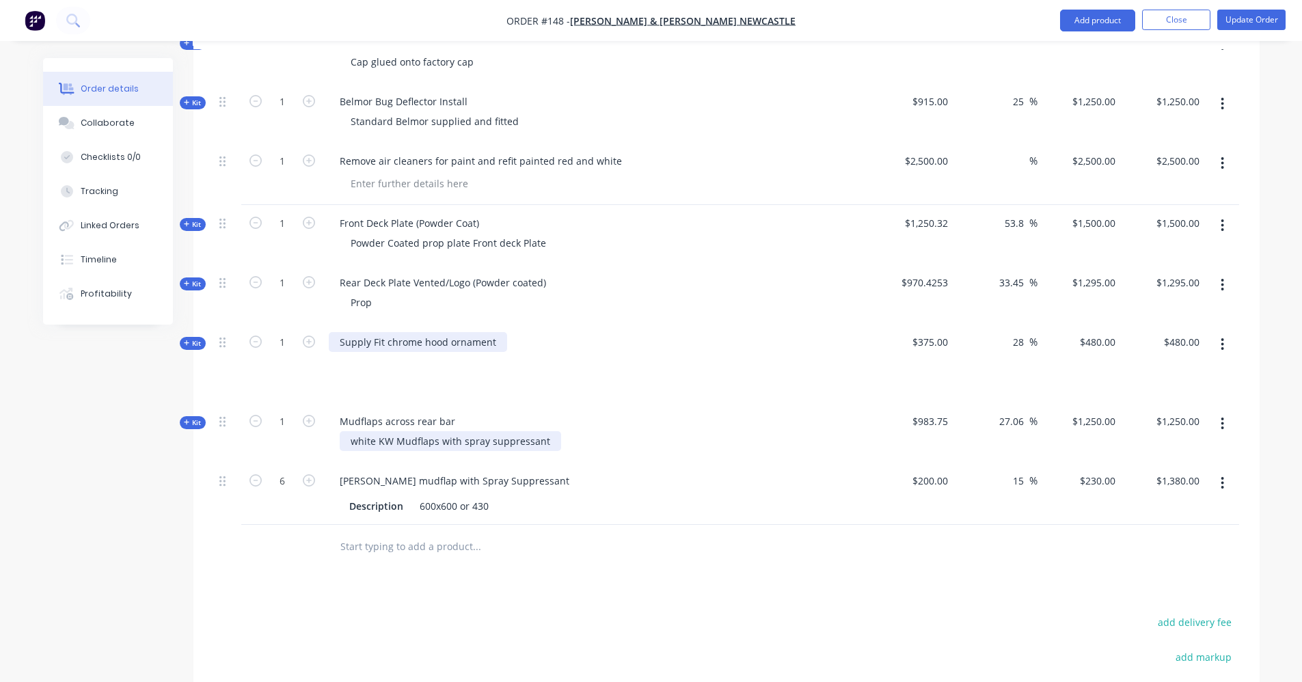
scroll to position [2067, 0]
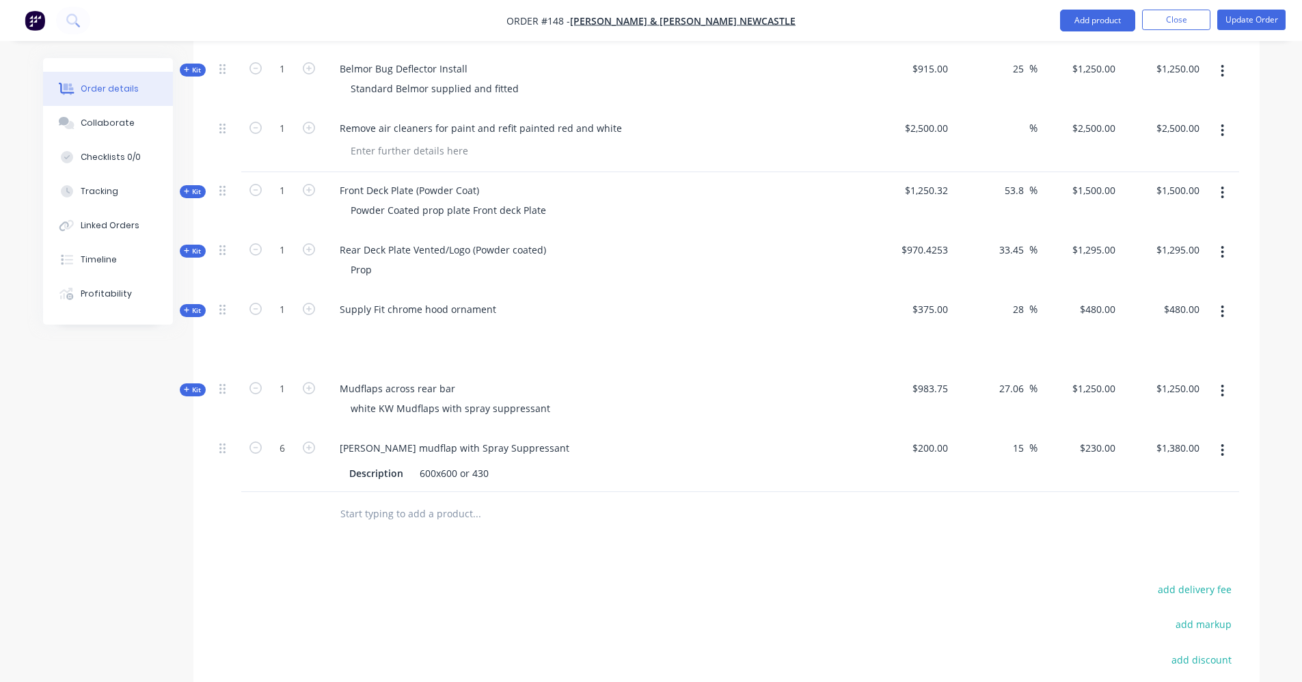
click at [419, 500] on input "text" at bounding box center [476, 513] width 273 height 27
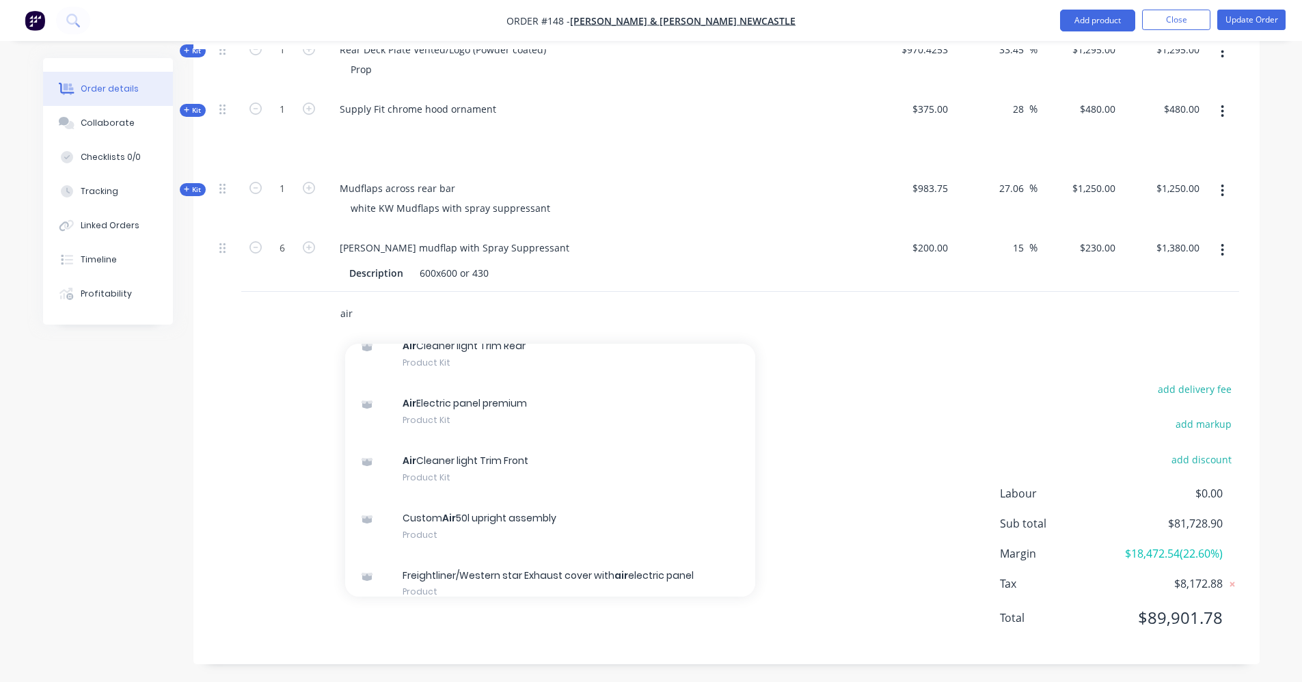
scroll to position [479, 0]
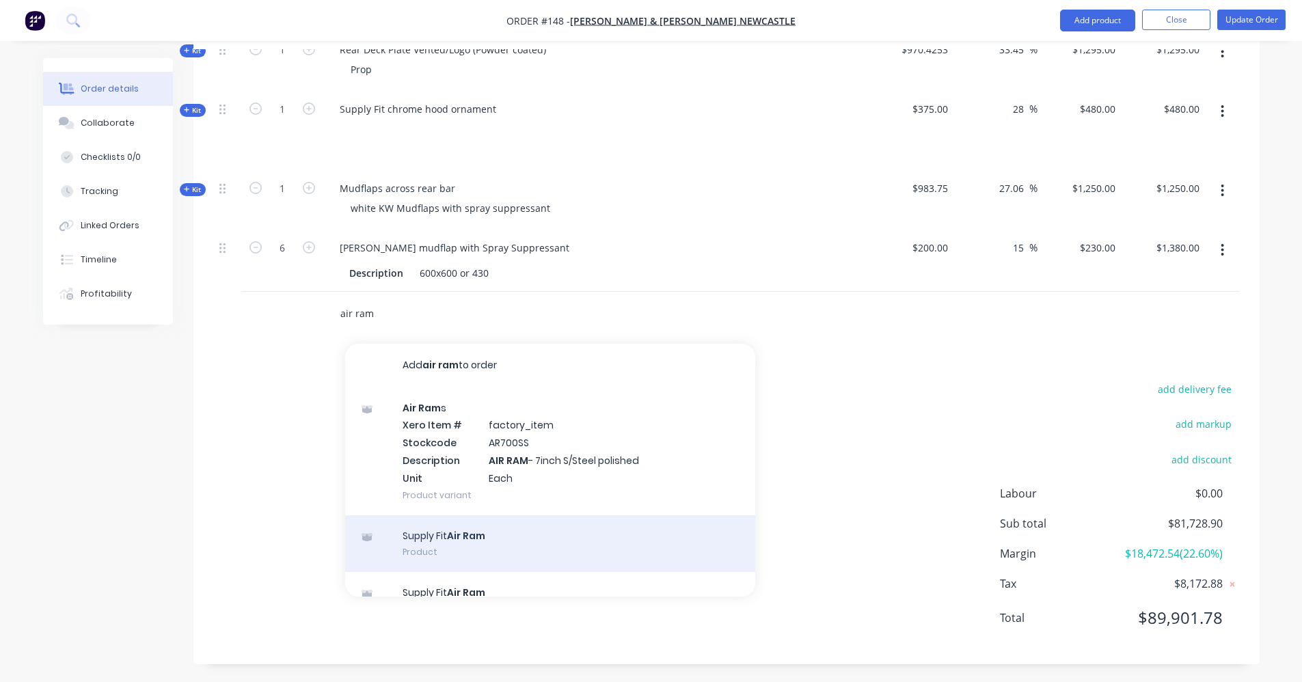
type input "air ram"
click at [444, 538] on div "Supply Fit Air Ram Product" at bounding box center [550, 544] width 410 height 57
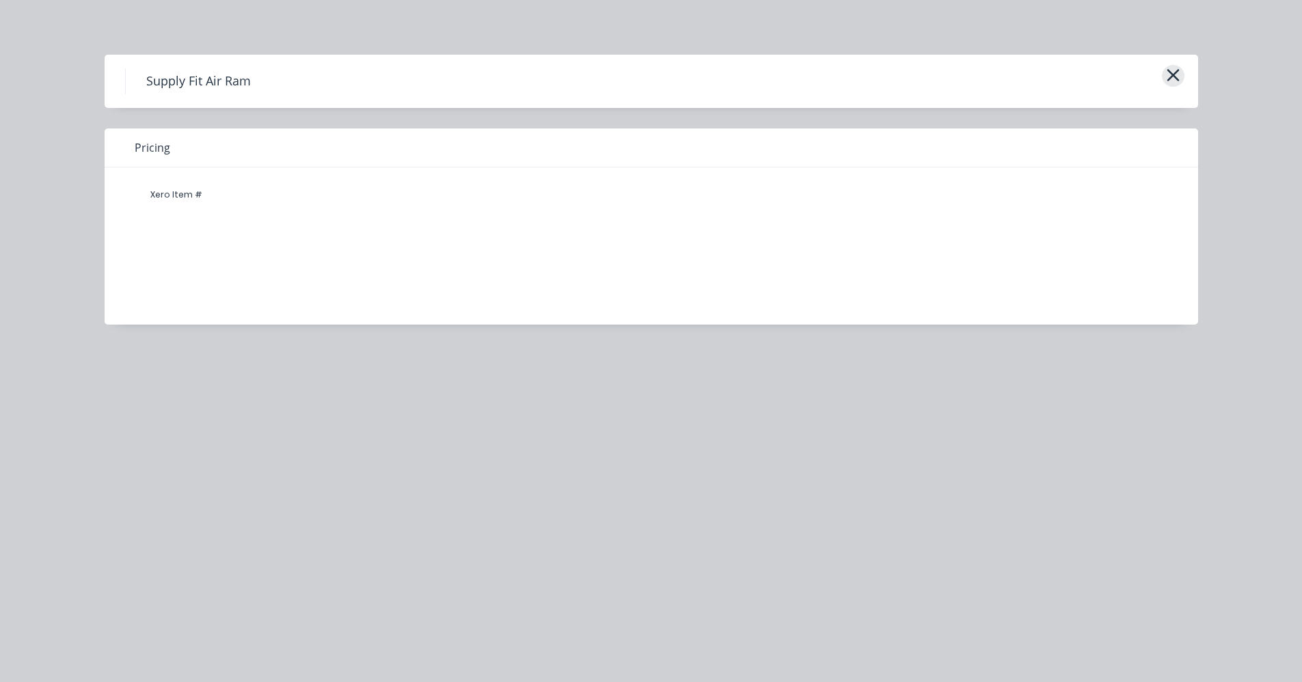
click at [1177, 75] on icon "button" at bounding box center [1173, 75] width 14 height 19
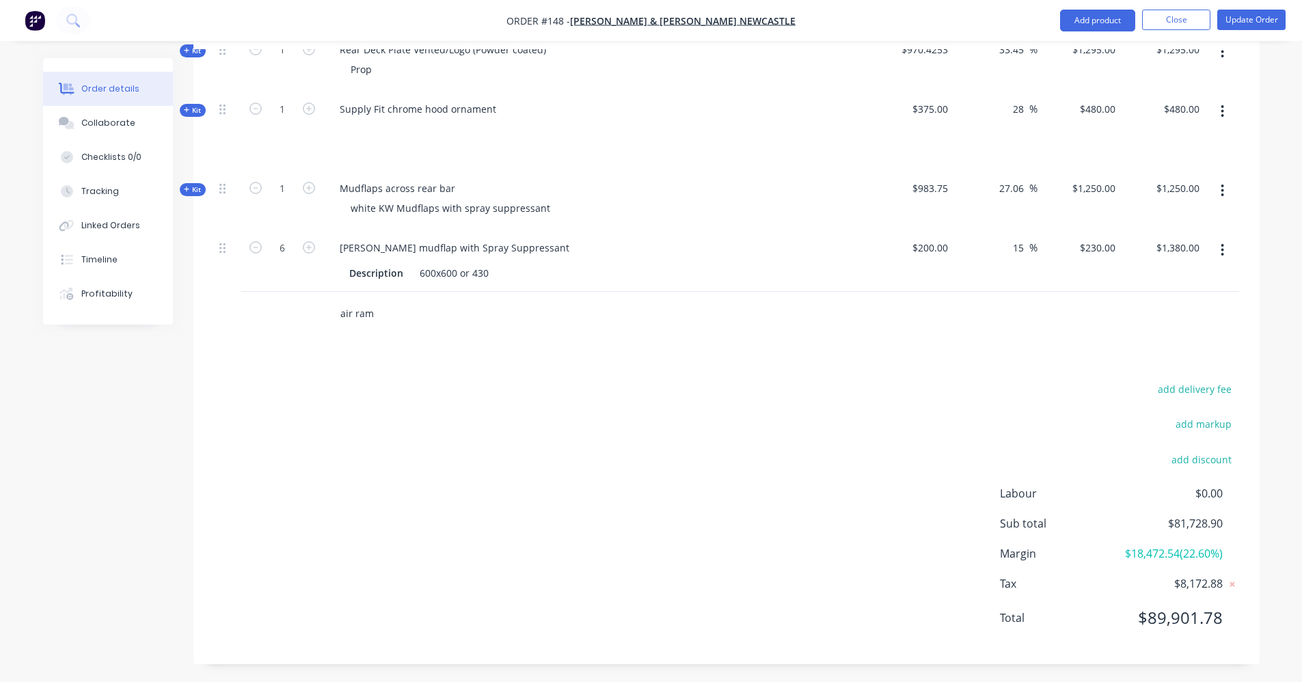
click at [396, 300] on input "air ram" at bounding box center [476, 313] width 273 height 27
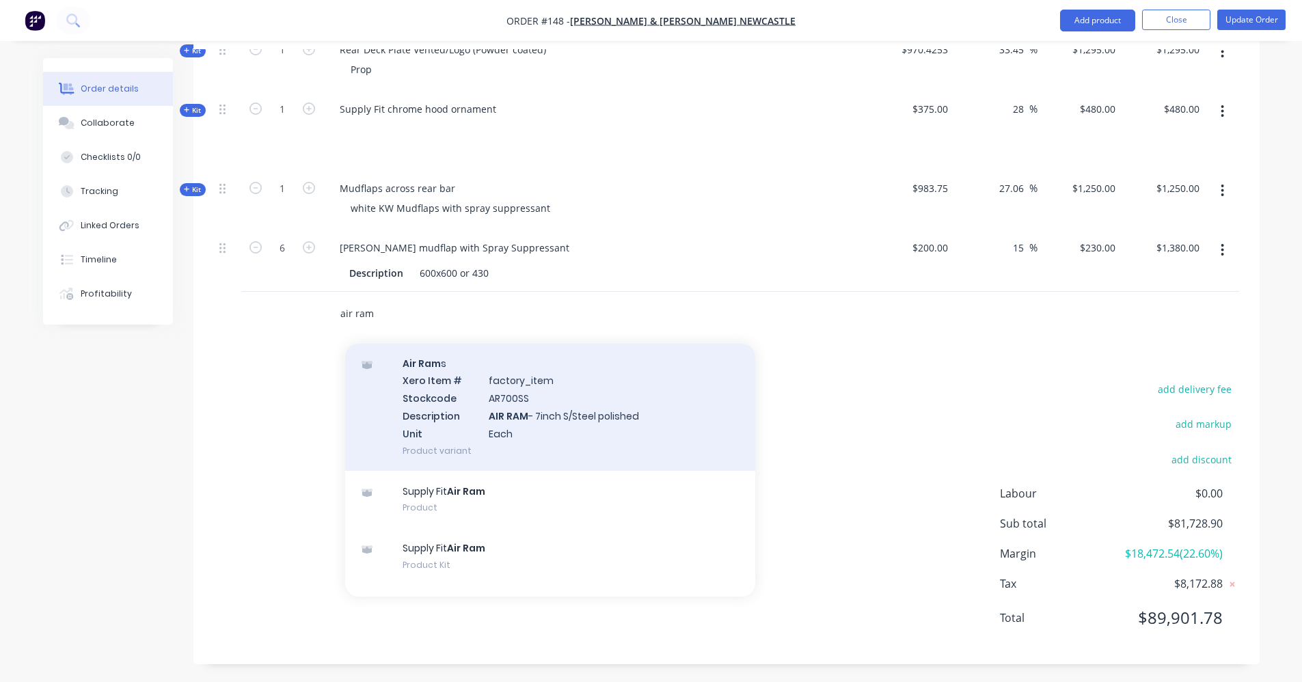
scroll to position [68, 0]
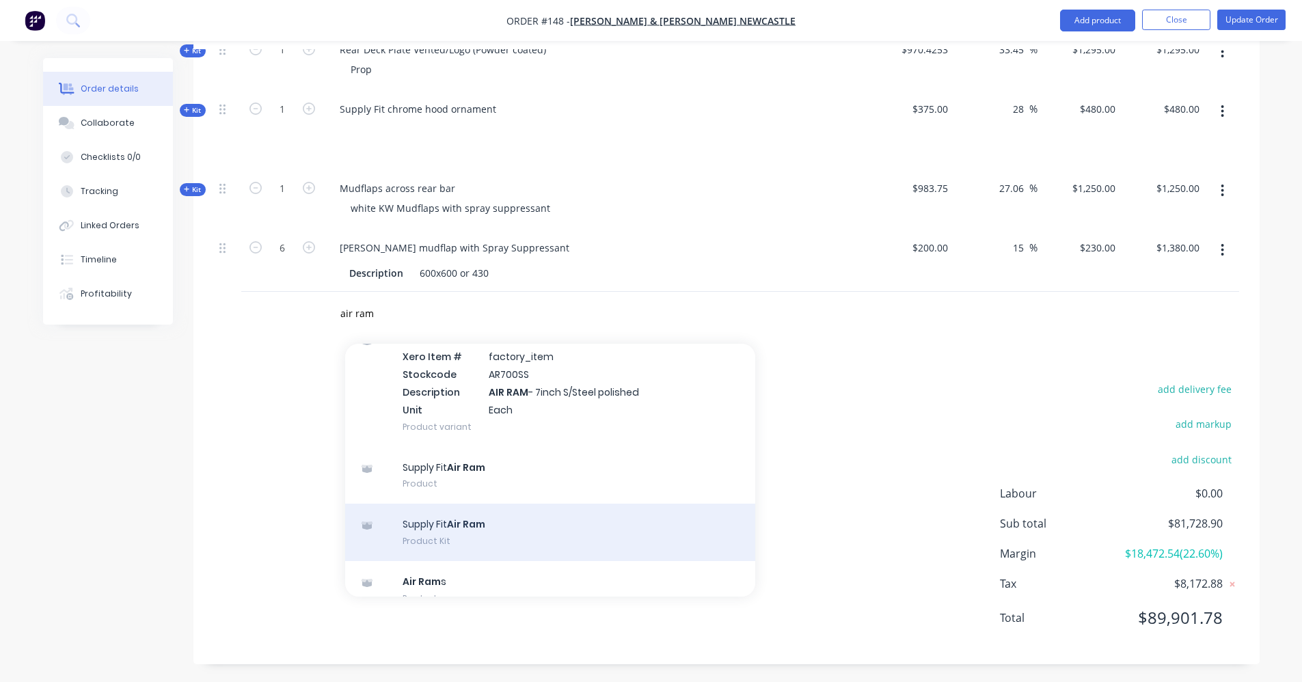
click at [459, 504] on div "Supply Fit Air Ram Product Kit" at bounding box center [550, 532] width 410 height 57
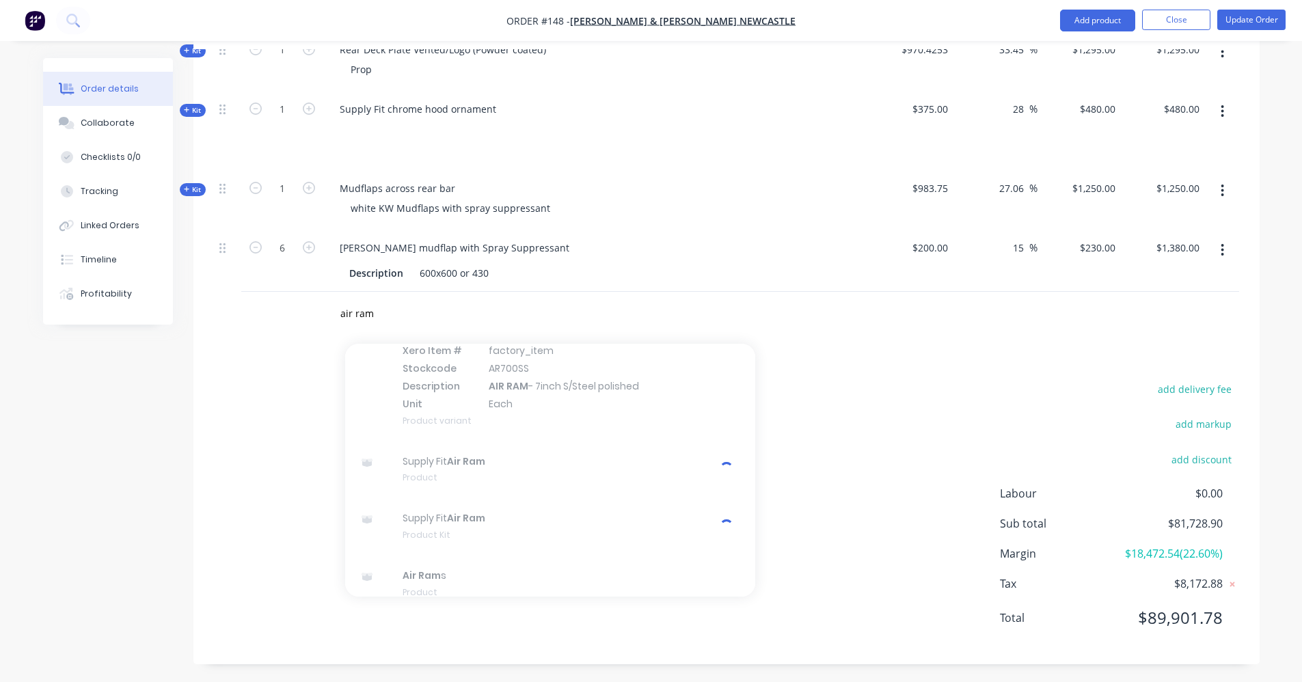
scroll to position [63, 0]
drag, startPoint x: 772, startPoint y: 323, endPoint x: 784, endPoint y: 325, distance: 11.8
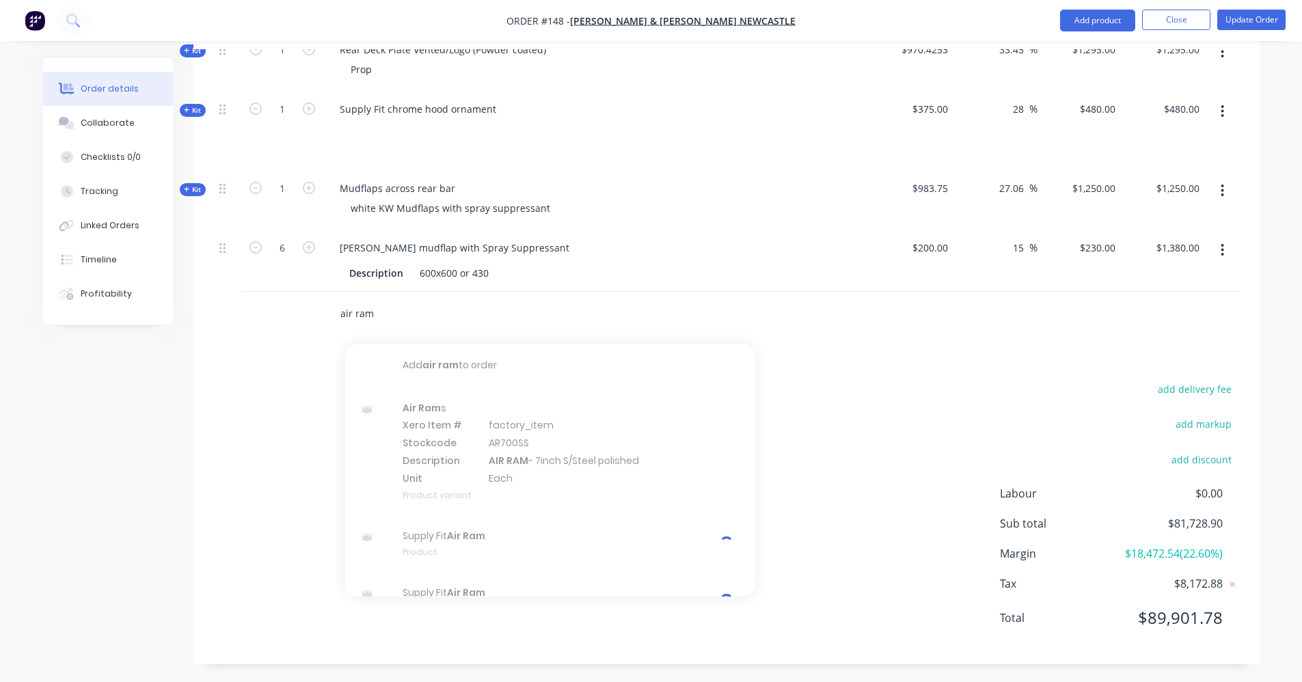
drag, startPoint x: 418, startPoint y: 289, endPoint x: 269, endPoint y: 301, distance: 149.6
click at [269, 301] on div "air ram Add air ram to order Air Ram s Xero Item # factory_item Stockcode AR700…" at bounding box center [727, 314] width 1026 height 44
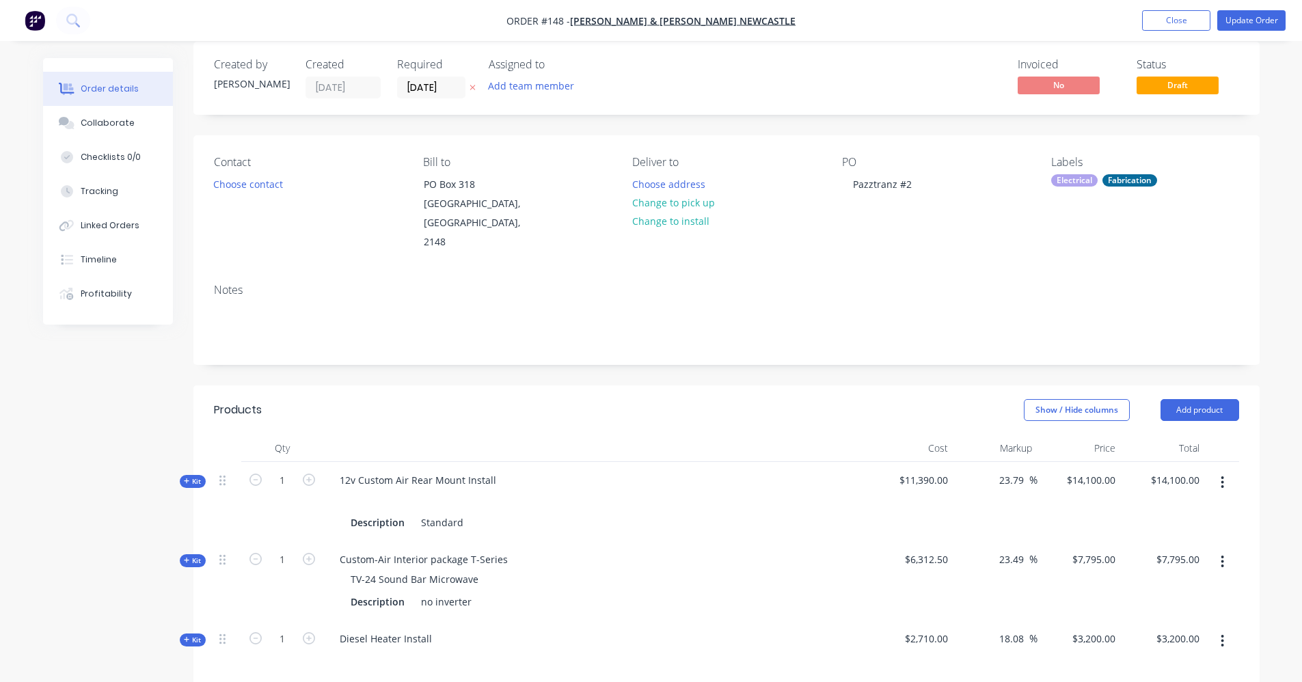
scroll to position [12, 0]
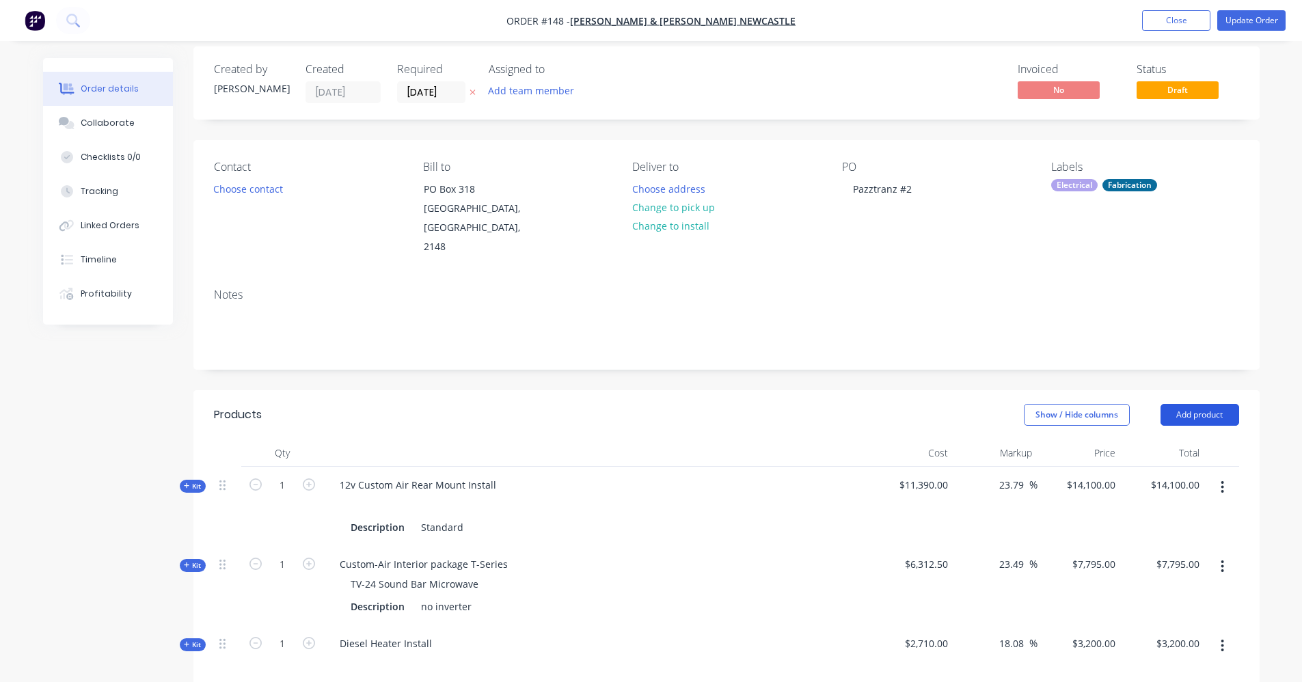
click at [1193, 404] on button "Add product" at bounding box center [1200, 415] width 79 height 22
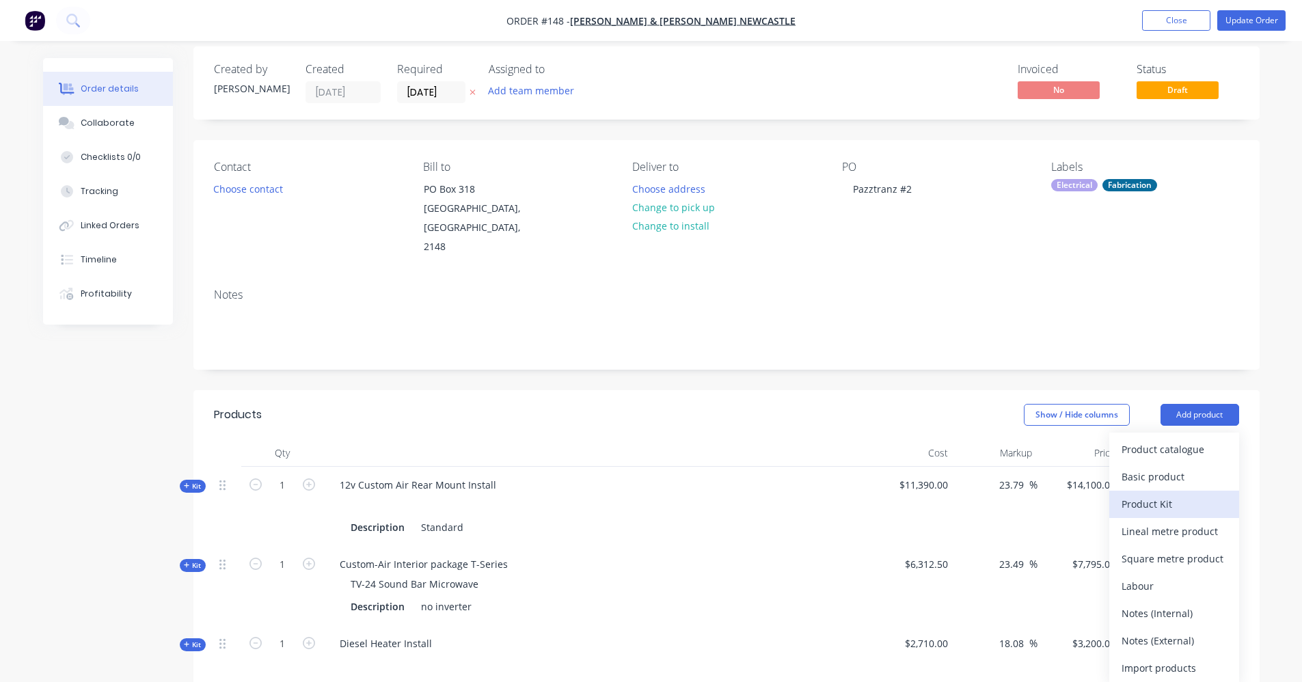
click at [1192, 494] on div "Product Kit" at bounding box center [1174, 504] width 105 height 20
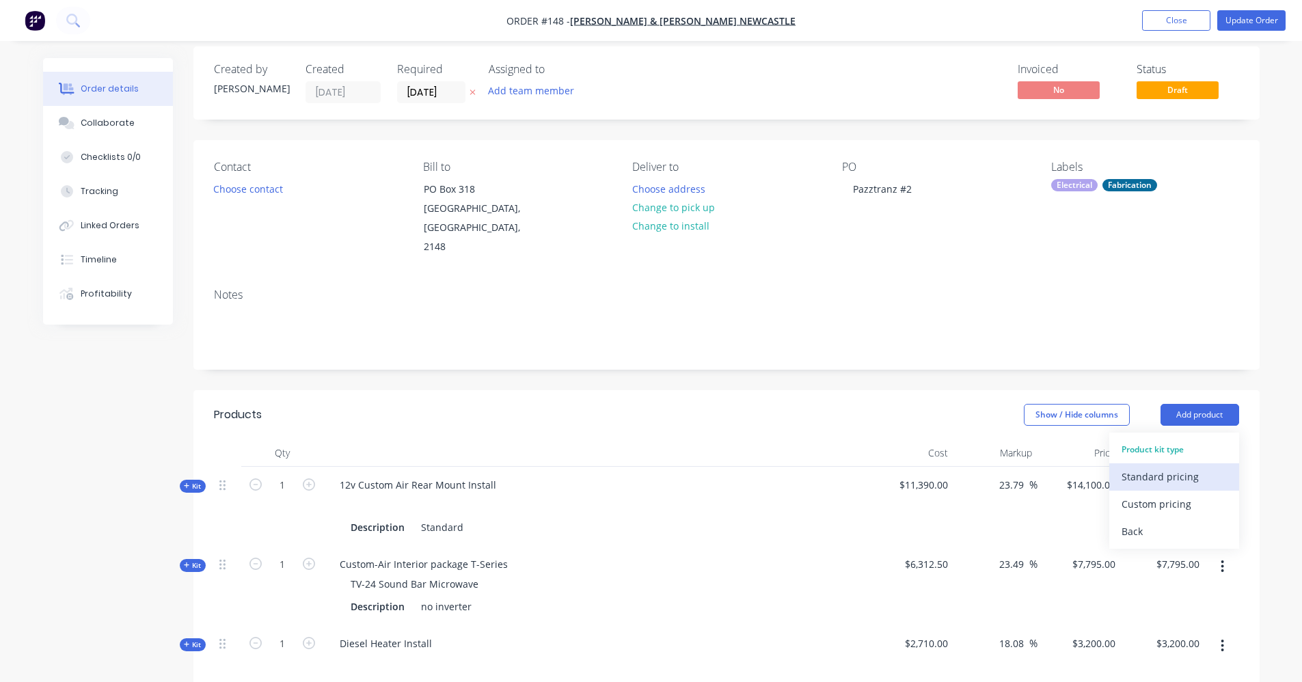
click at [1186, 467] on div "Standard pricing" at bounding box center [1174, 477] width 105 height 20
click at [1188, 404] on button "Add product" at bounding box center [1200, 415] width 79 height 22
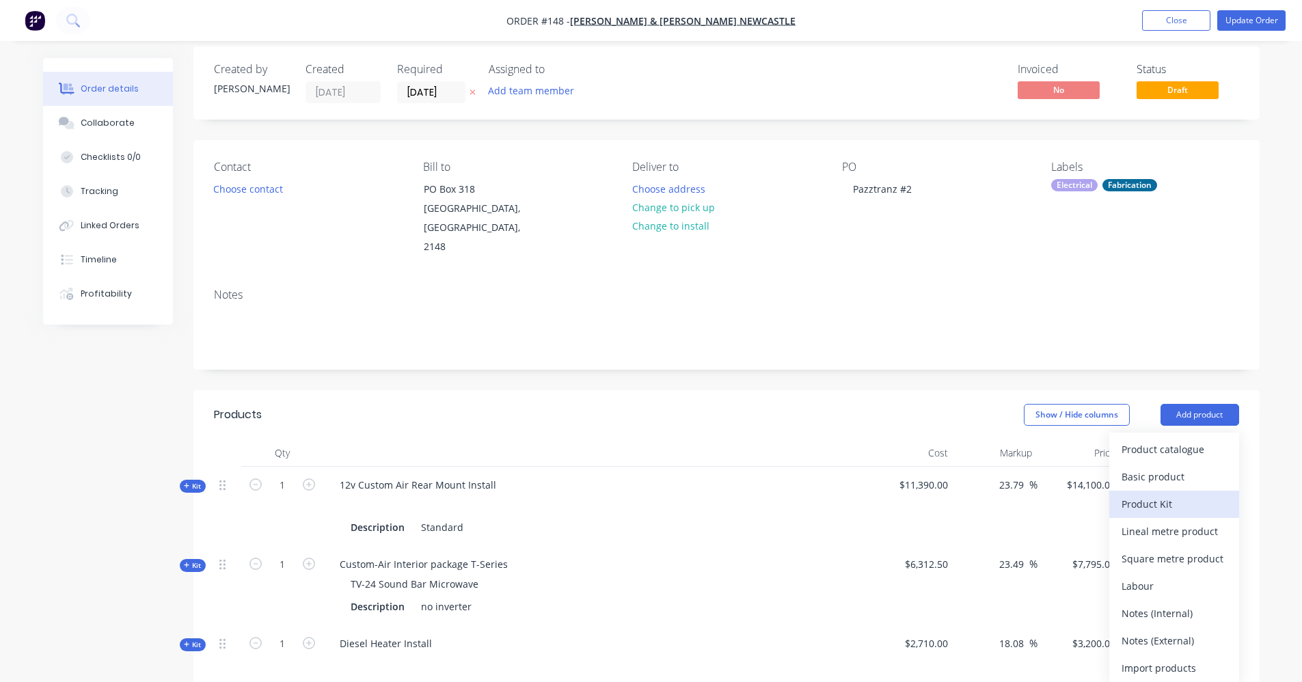
click at [1182, 494] on div "Product Kit" at bounding box center [1174, 504] width 105 height 20
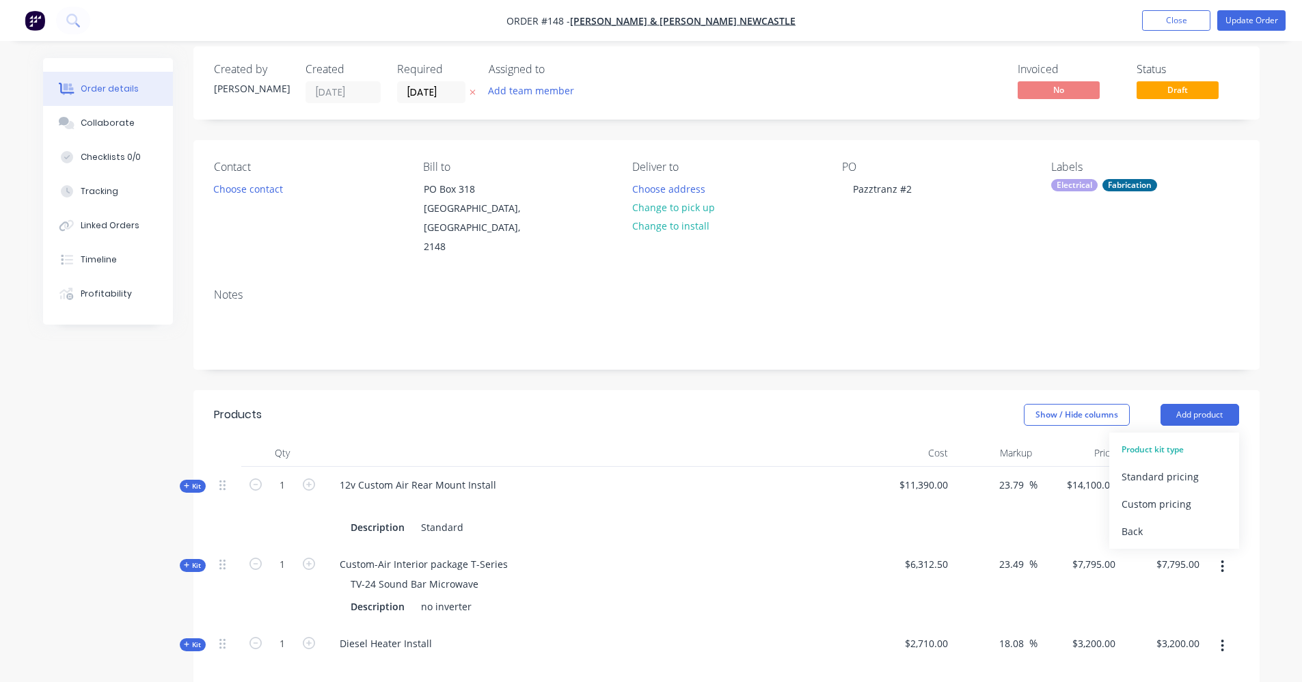
drag, startPoint x: 1181, startPoint y: 453, endPoint x: 1194, endPoint y: 443, distance: 16.1
click at [1182, 467] on div "Standard pricing" at bounding box center [1174, 477] width 105 height 20
click at [1231, 404] on button "Add product" at bounding box center [1200, 415] width 79 height 22
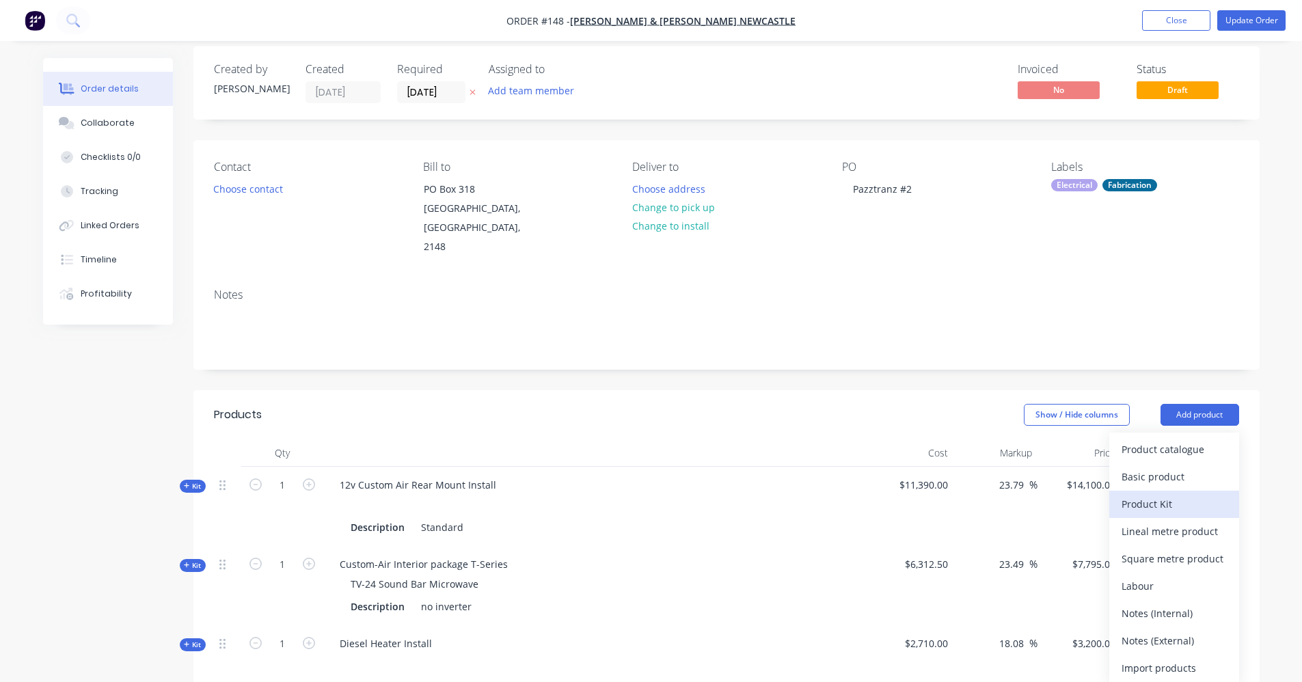
click at [1164, 494] on div "Product Kit" at bounding box center [1174, 504] width 105 height 20
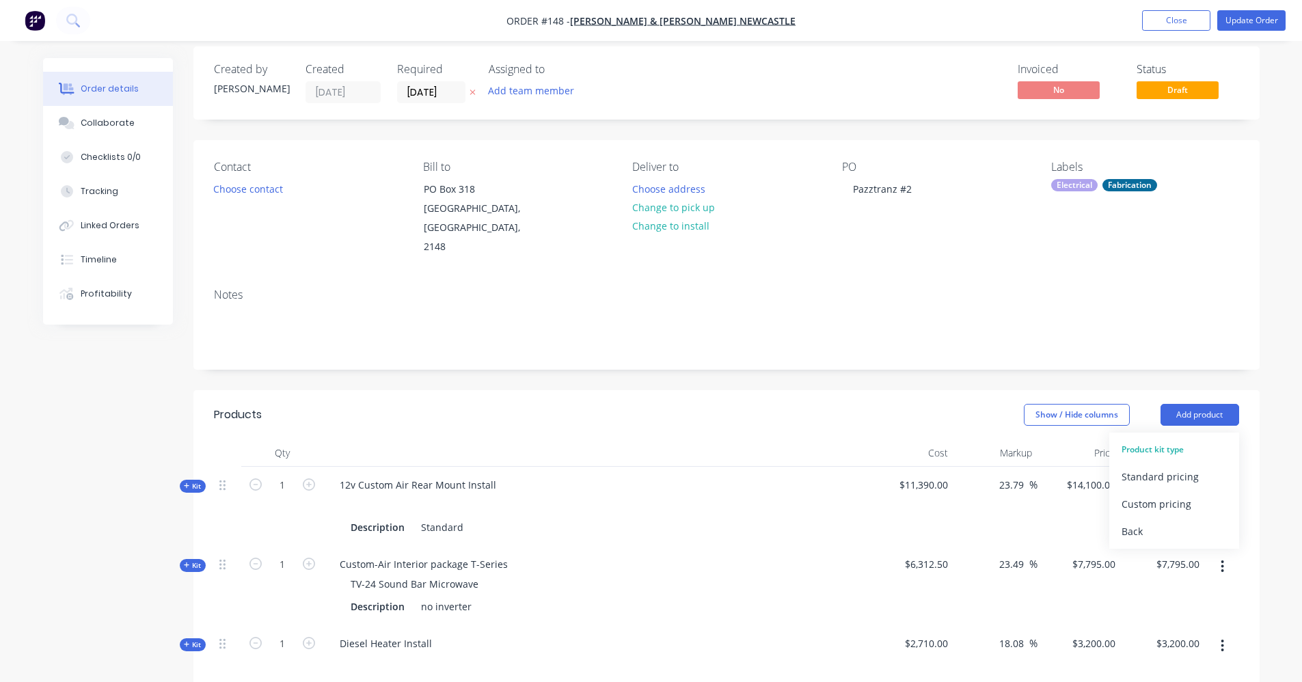
drag, startPoint x: 1157, startPoint y: 379, endPoint x: 1163, endPoint y: 375, distance: 7.4
click at [1157, 390] on header "Products Show / Hide columns Add product Product kit type Standard pricing Cust…" at bounding box center [726, 414] width 1067 height 49
click at [1193, 404] on button "Add product" at bounding box center [1200, 415] width 79 height 22
click at [1157, 467] on div "Standard pricing" at bounding box center [1174, 477] width 105 height 20
click at [1173, 404] on button "Add product" at bounding box center [1200, 415] width 79 height 22
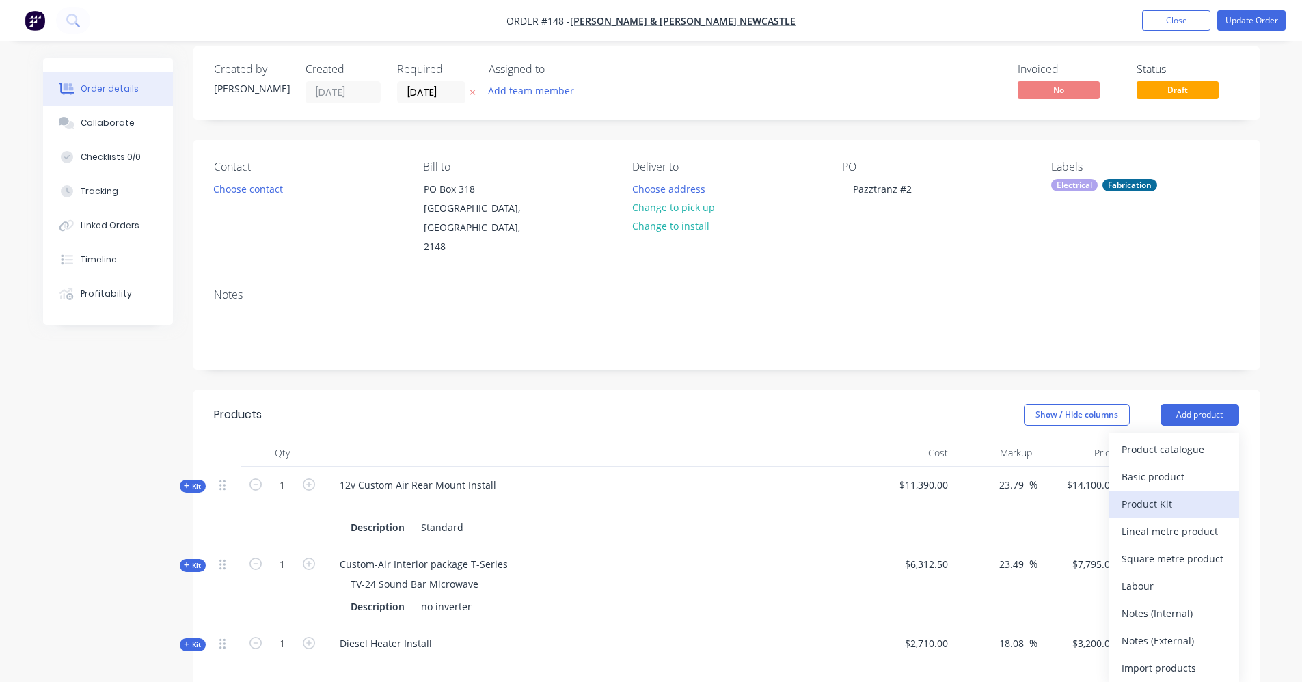
click at [1161, 494] on div "Product Kit" at bounding box center [1174, 504] width 105 height 20
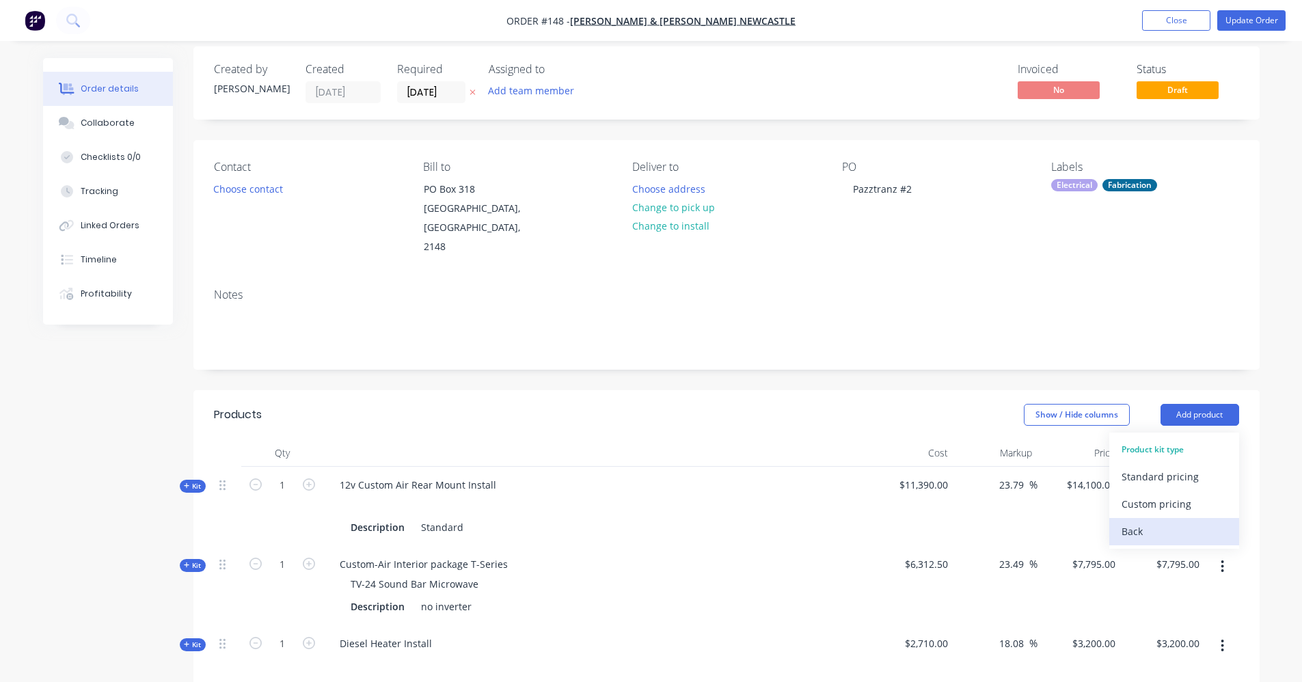
click at [1137, 522] on div "Back" at bounding box center [1174, 532] width 105 height 20
click at [1167, 344] on div "Notes" at bounding box center [726, 324] width 1067 height 92
click at [1204, 404] on button "Add product" at bounding box center [1200, 415] width 79 height 22
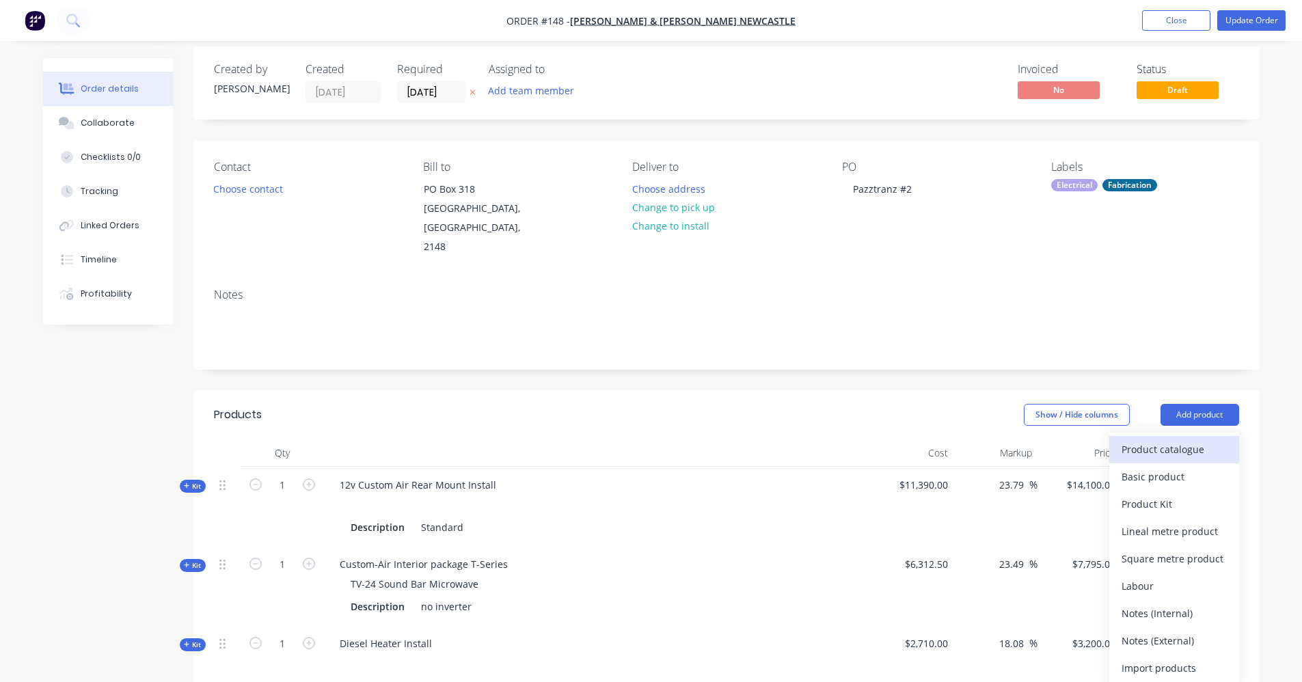
click at [1195, 440] on div "Product catalogue" at bounding box center [1174, 450] width 105 height 20
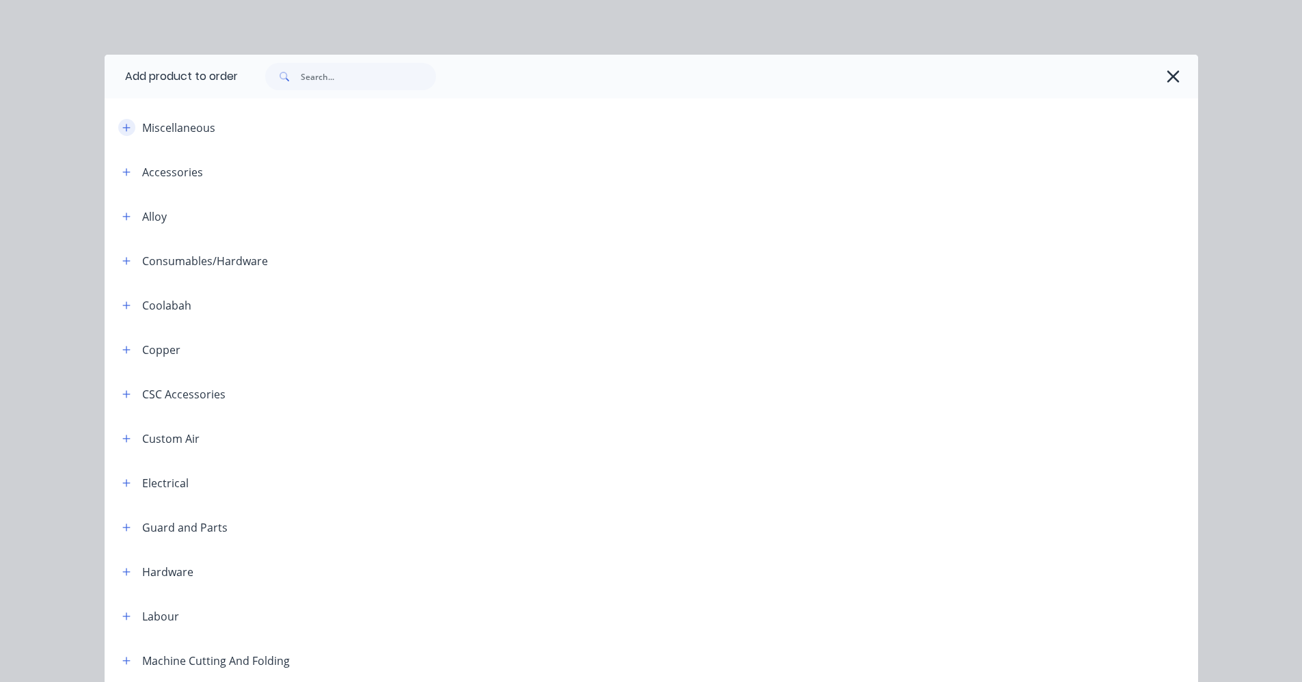
click at [122, 127] on icon "button" at bounding box center [126, 128] width 8 height 8
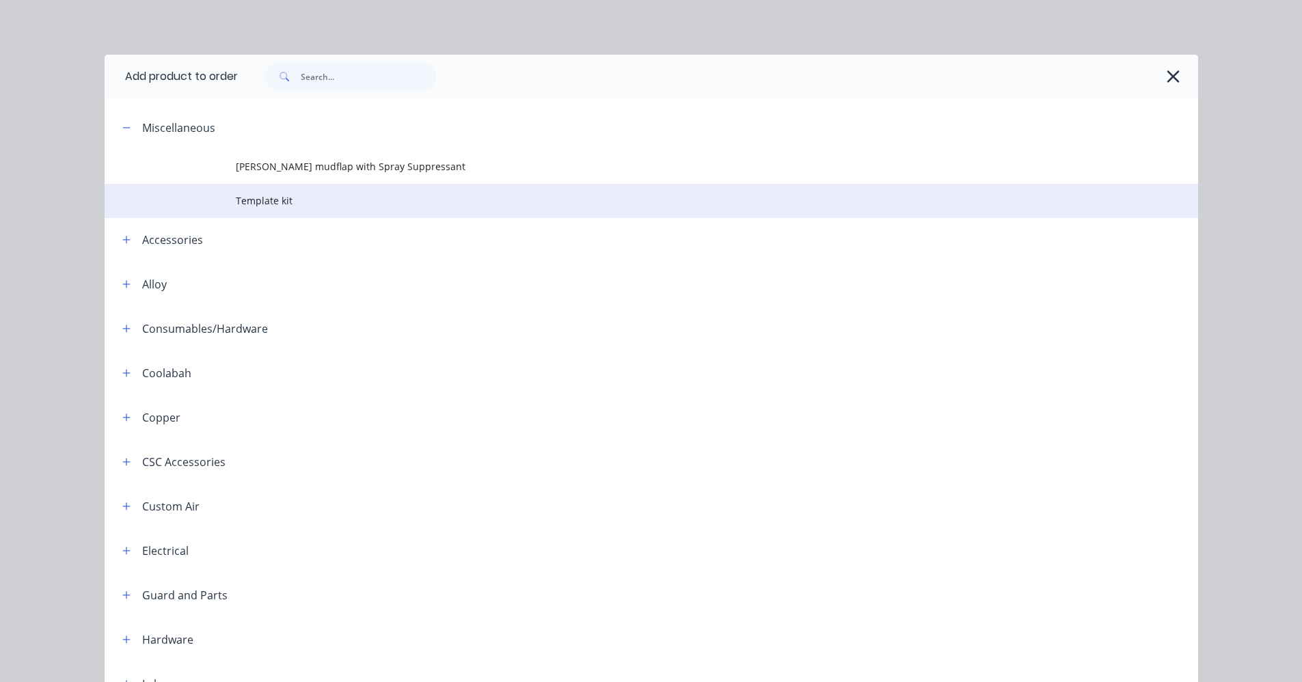
click at [254, 203] on span "Template kit" at bounding box center [621, 200] width 770 height 14
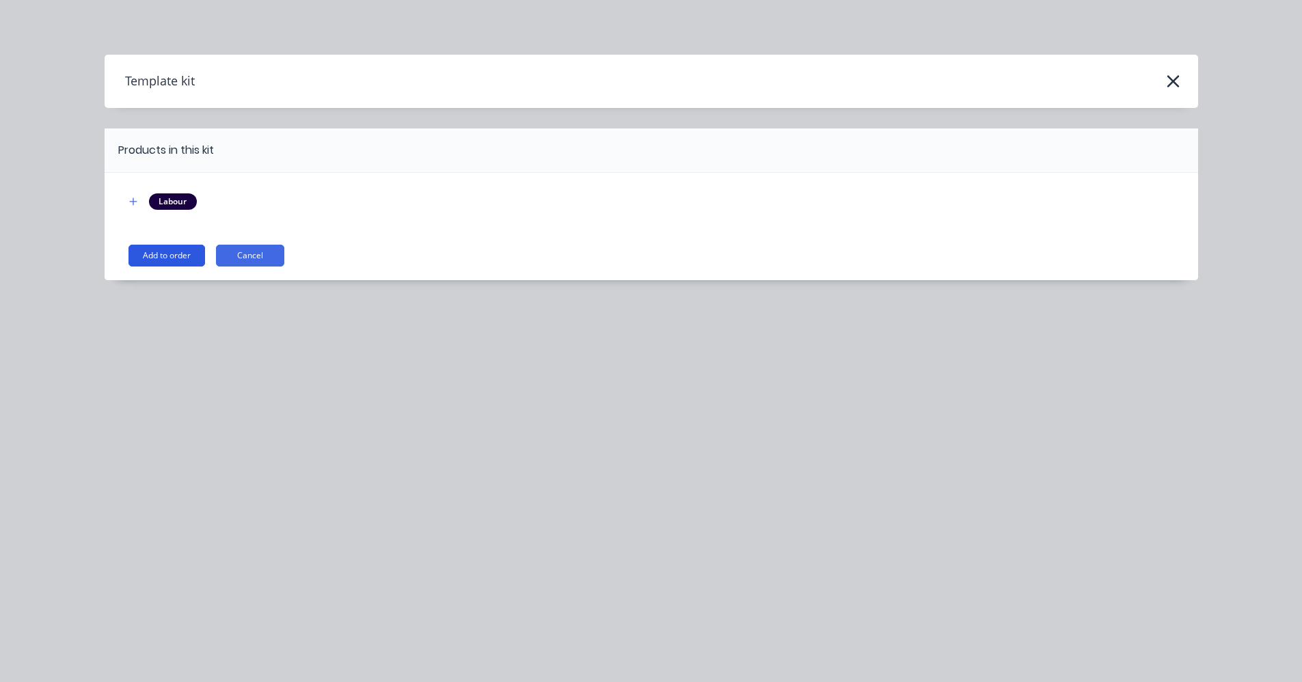
click at [183, 248] on button "Add to order" at bounding box center [167, 256] width 77 height 22
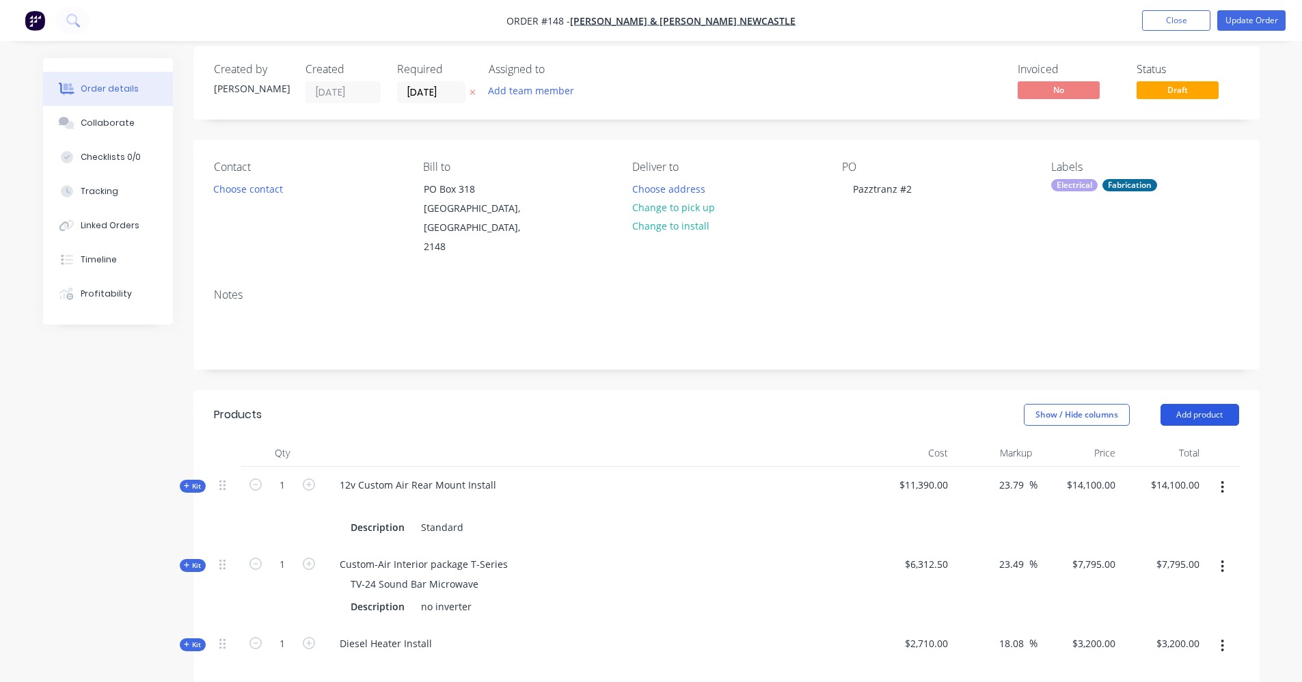
click at [1204, 404] on button "Add product" at bounding box center [1200, 415] width 79 height 22
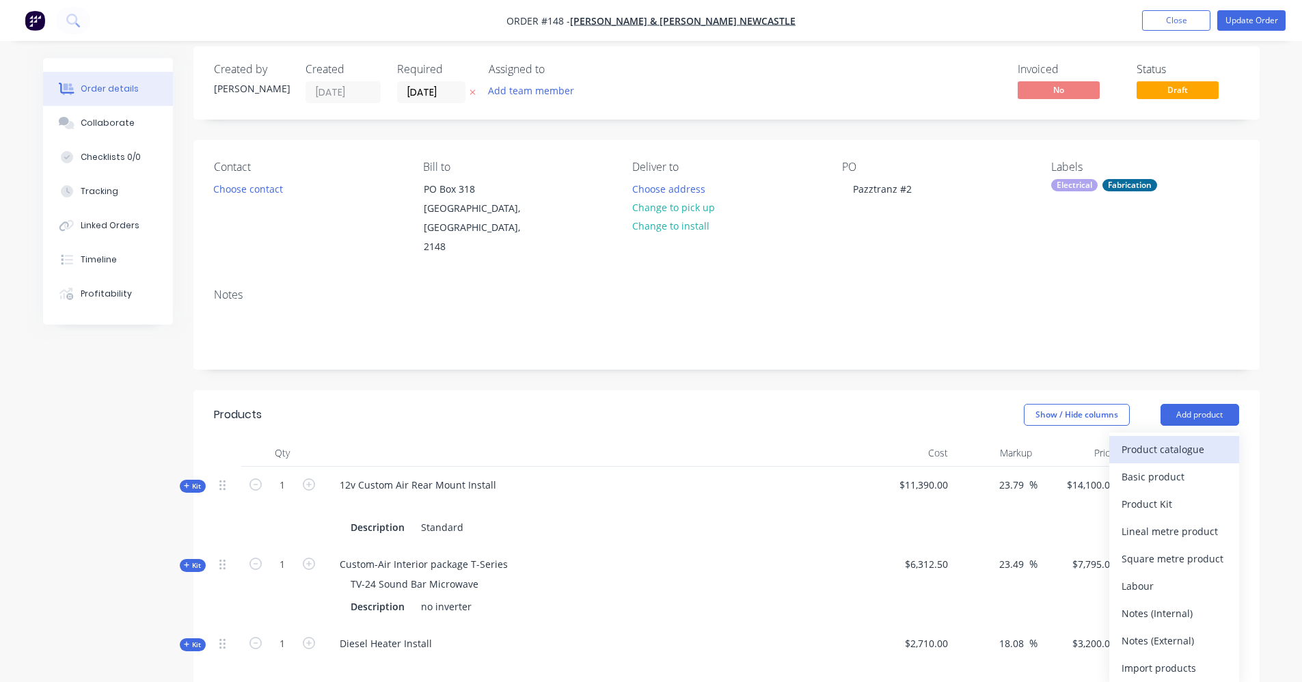
click at [1200, 440] on div "Product catalogue" at bounding box center [1174, 450] width 105 height 20
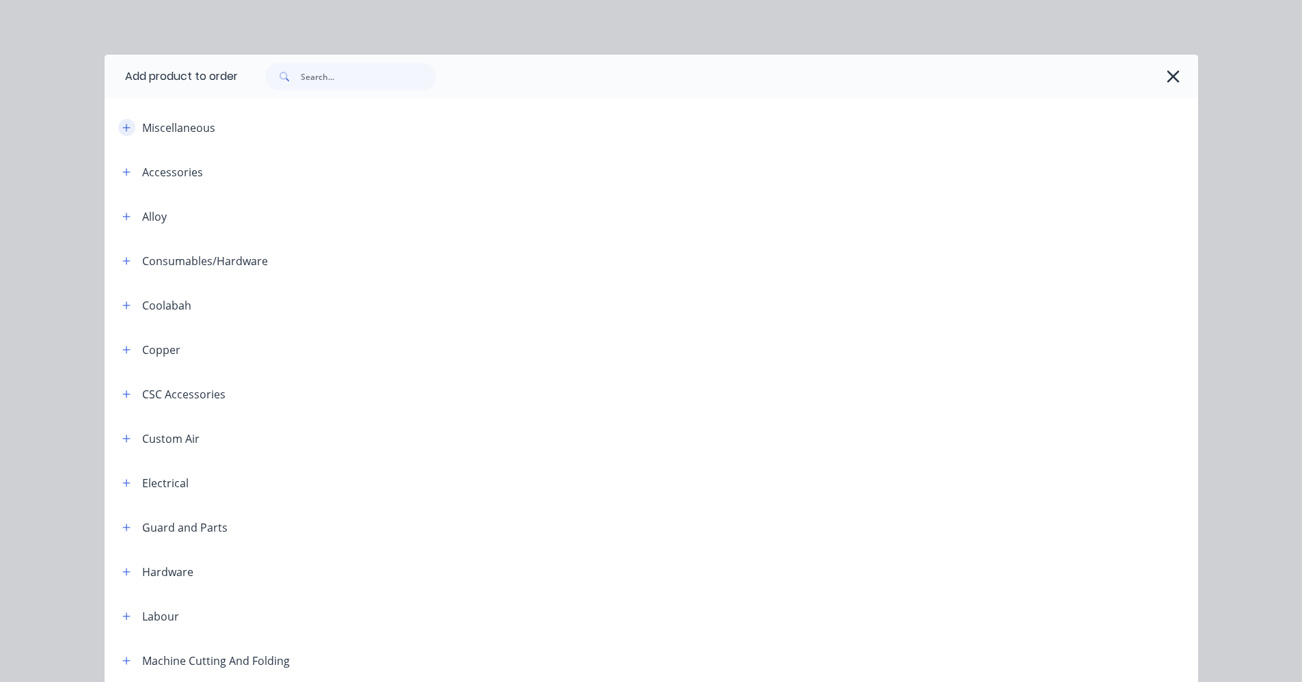
click at [122, 131] on icon "button" at bounding box center [126, 128] width 8 height 10
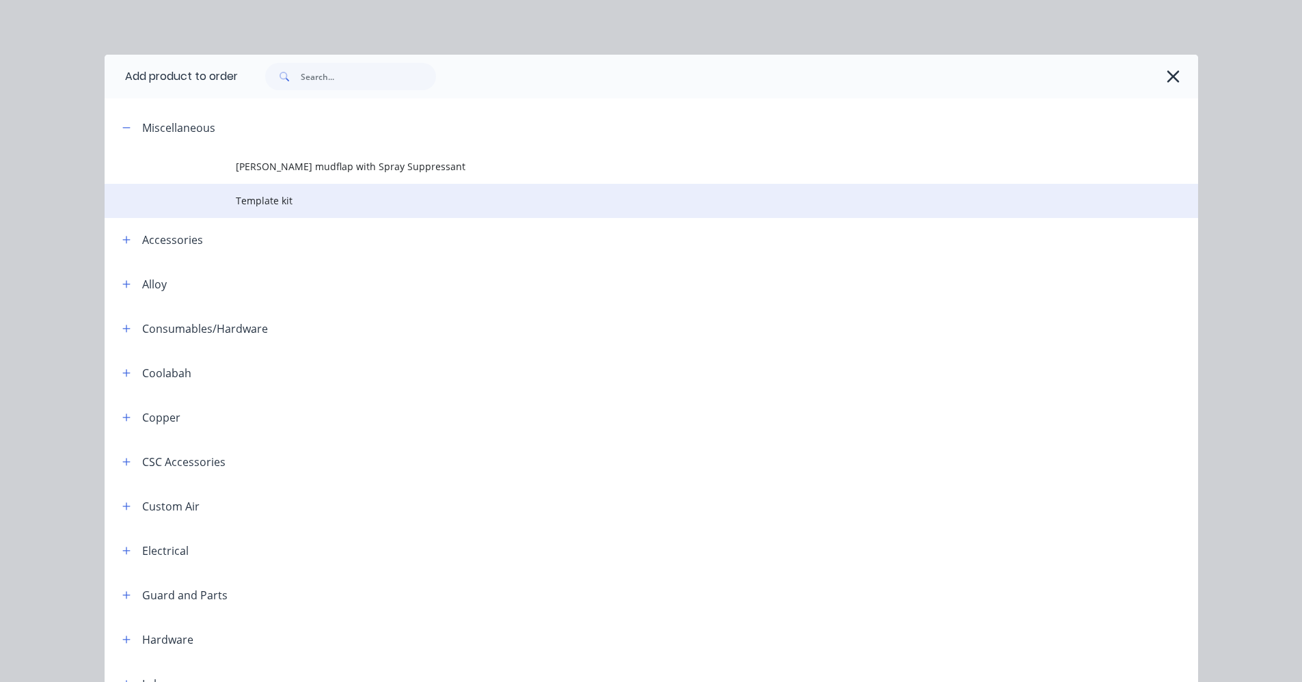
click at [241, 202] on span "Template kit" at bounding box center [621, 200] width 770 height 14
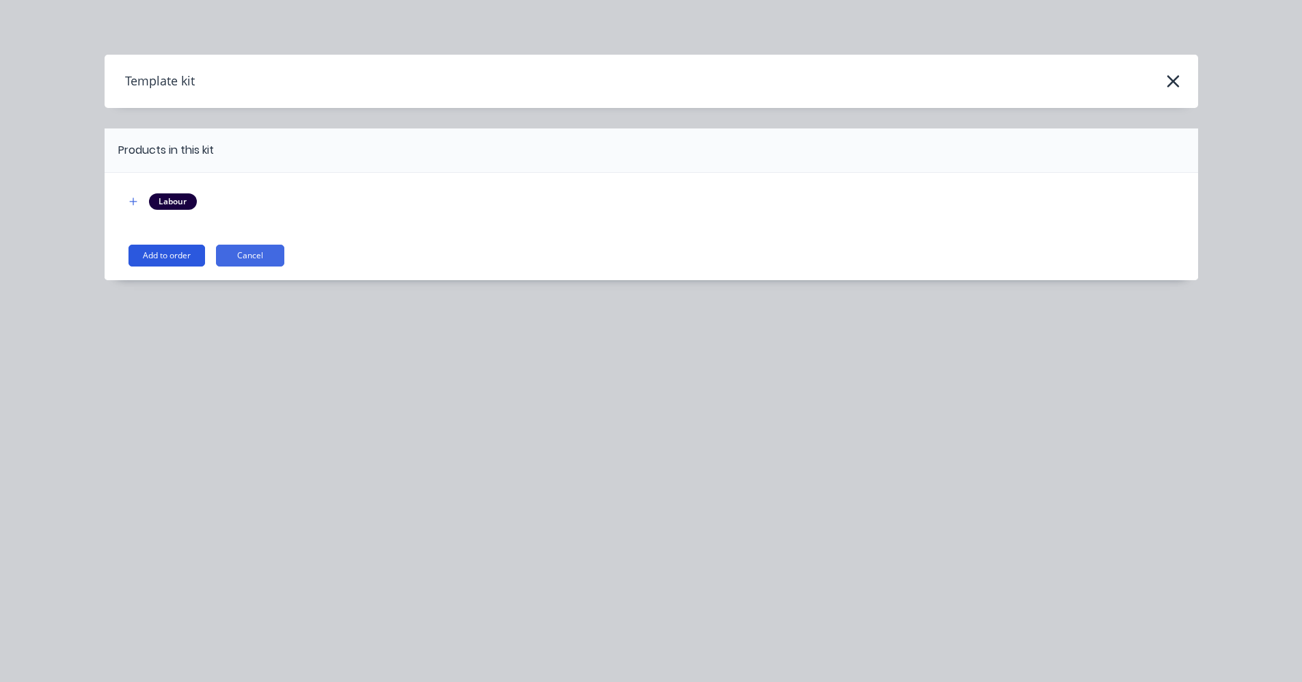
click at [187, 258] on button "Add to order" at bounding box center [167, 256] width 77 height 22
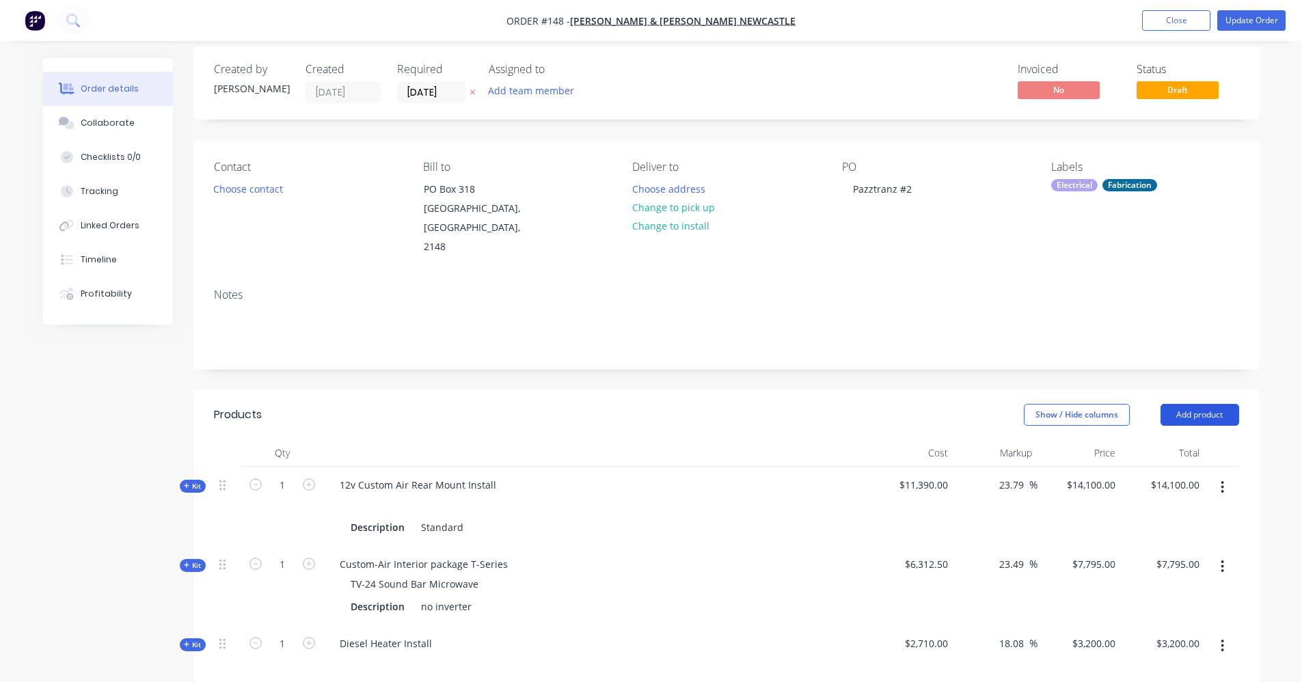
click at [1210, 404] on button "Add product" at bounding box center [1200, 415] width 79 height 22
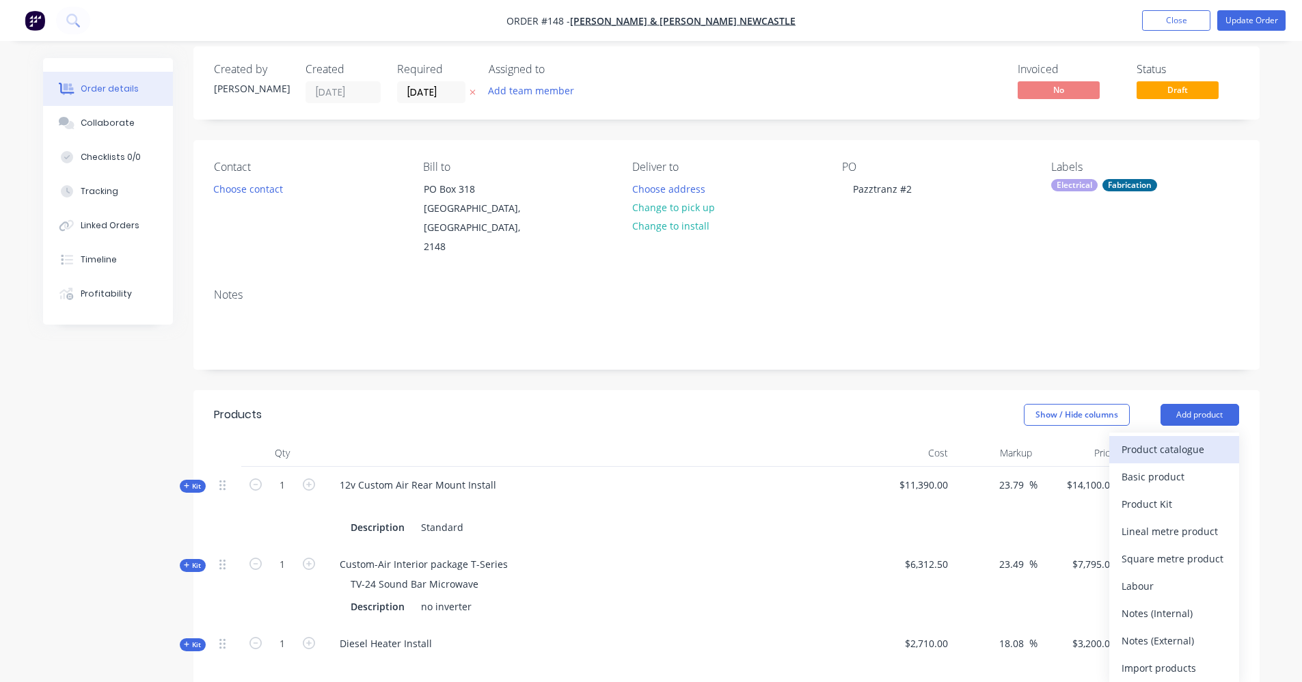
click at [1191, 440] on div "Product catalogue" at bounding box center [1174, 450] width 105 height 20
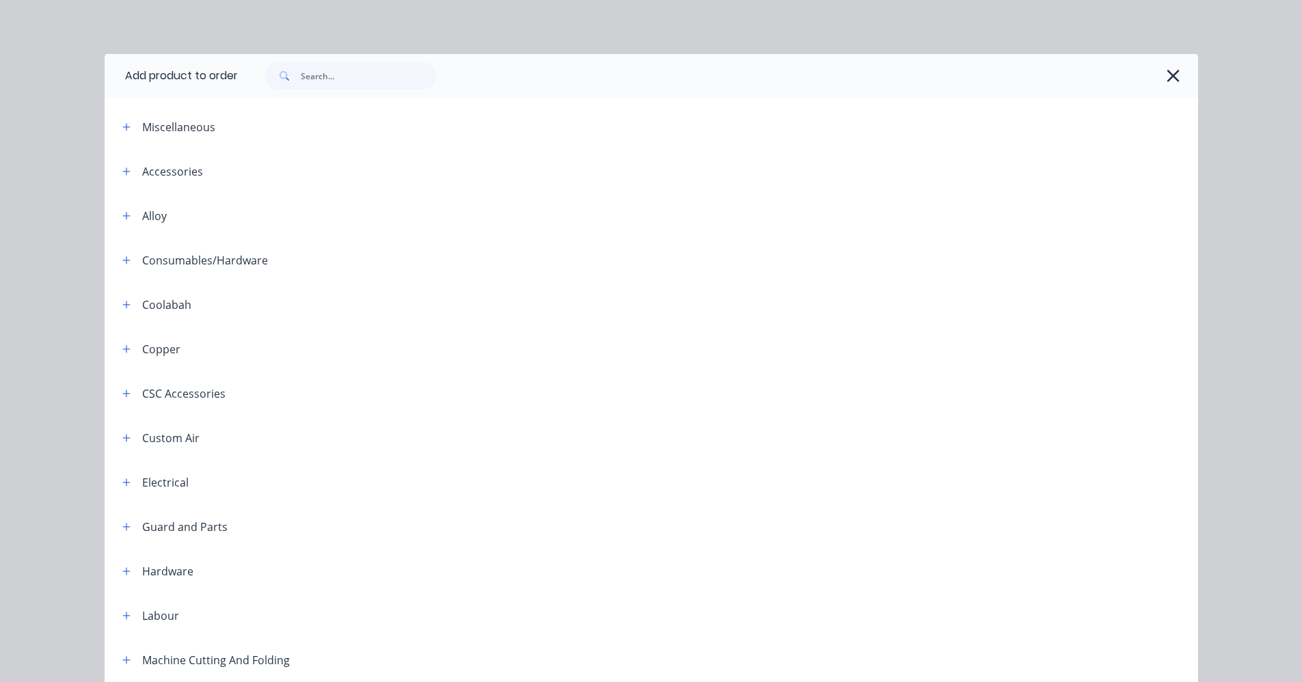
scroll to position [0, 0]
drag, startPoint x: 345, startPoint y: 66, endPoint x: 345, endPoint y: 77, distance: 11.0
click at [345, 68] on input "text" at bounding box center [368, 76] width 135 height 27
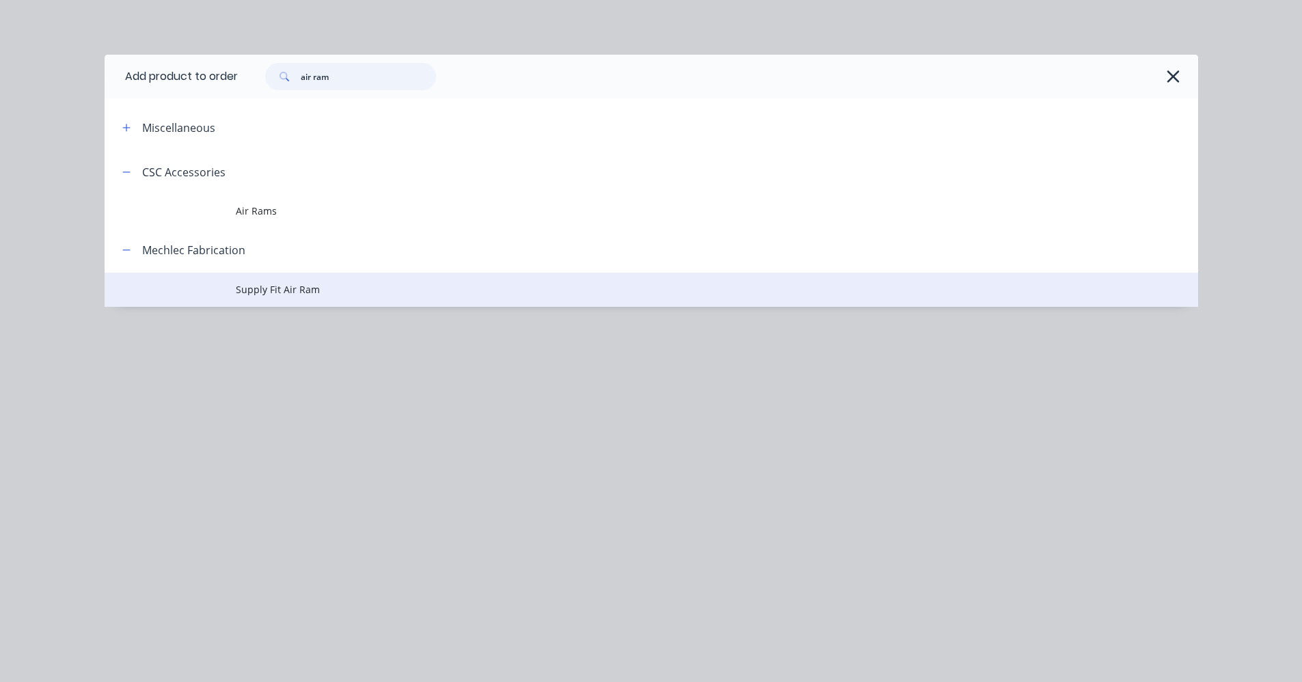
type input "air ram"
click at [302, 286] on span "Supply Fit Air Ram" at bounding box center [621, 289] width 770 height 14
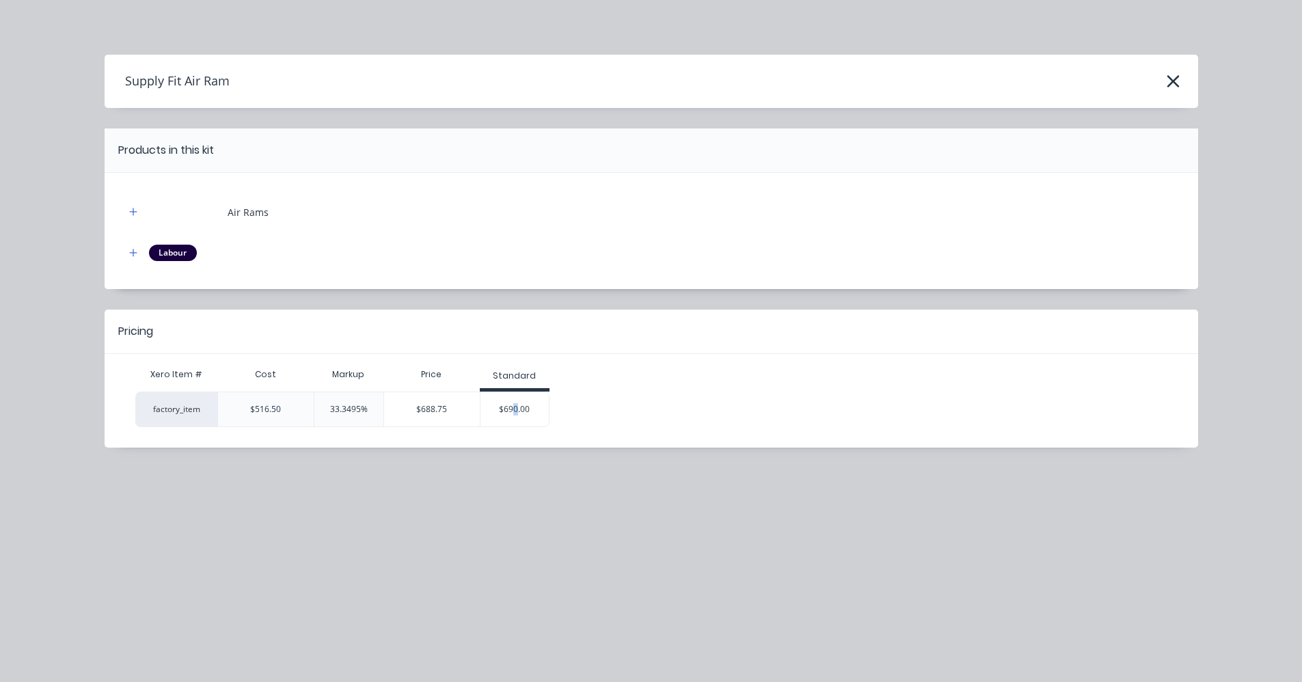
click at [516, 406] on div "$690.00" at bounding box center [515, 409] width 68 height 34
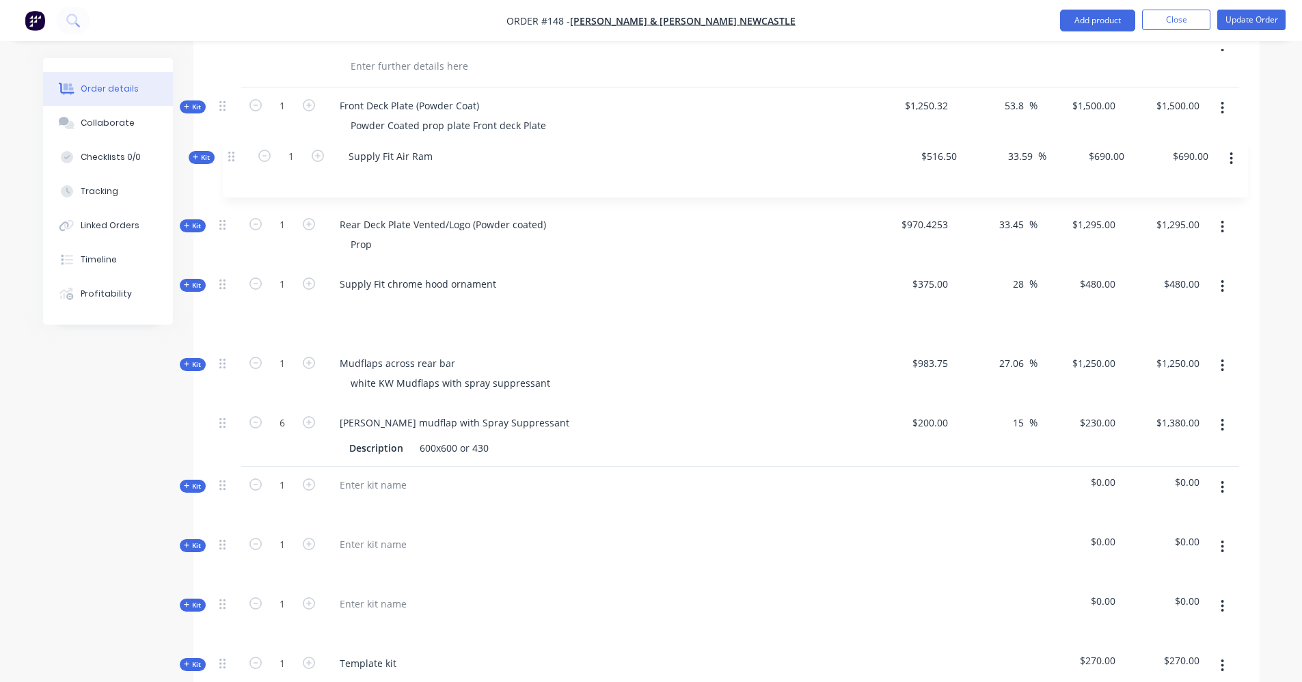
scroll to position [2150, 0]
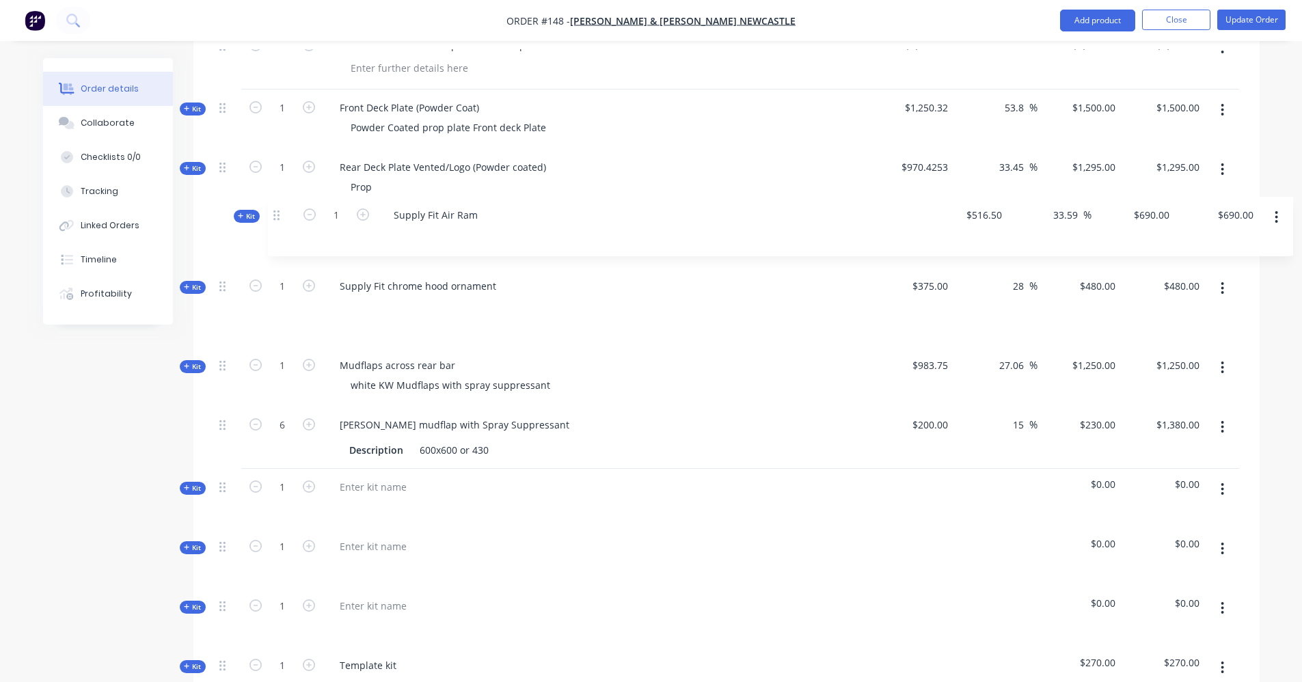
drag, startPoint x: 229, startPoint y: 535, endPoint x: 281, endPoint y: 209, distance: 329.6
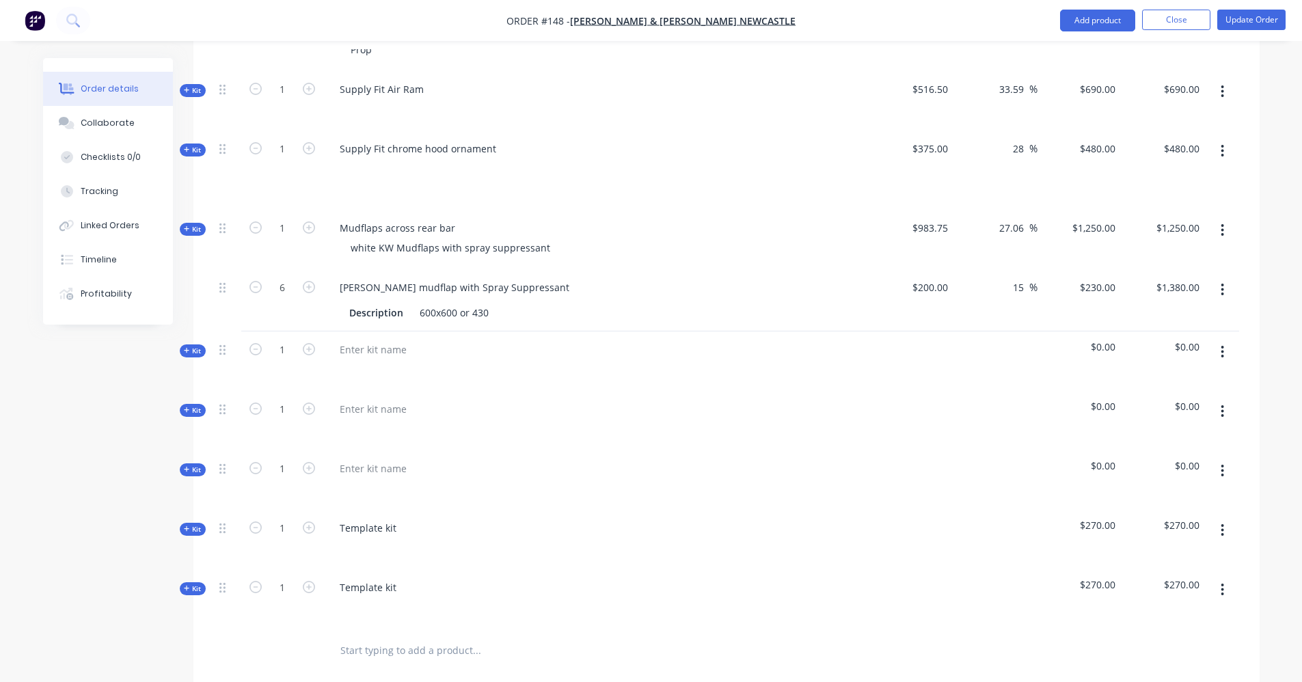
scroll to position [2287, 0]
click at [1224, 345] on icon "button" at bounding box center [1222, 352] width 3 height 15
drag, startPoint x: 1183, startPoint y: 480, endPoint x: 1223, endPoint y: 381, distance: 106.8
click at [1182, 488] on div "Delete" at bounding box center [1174, 498] width 105 height 20
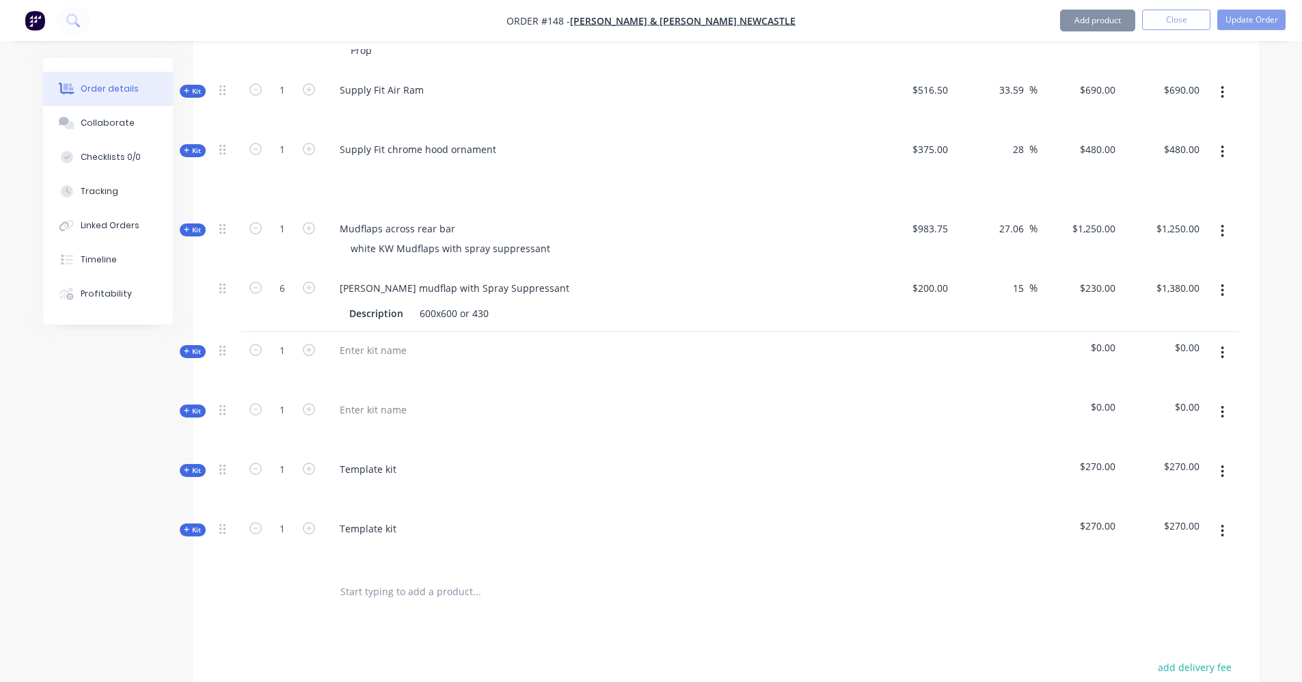
click at [1225, 340] on button "button" at bounding box center [1223, 352] width 32 height 25
click at [1199, 488] on div "Delete" at bounding box center [1174, 498] width 105 height 20
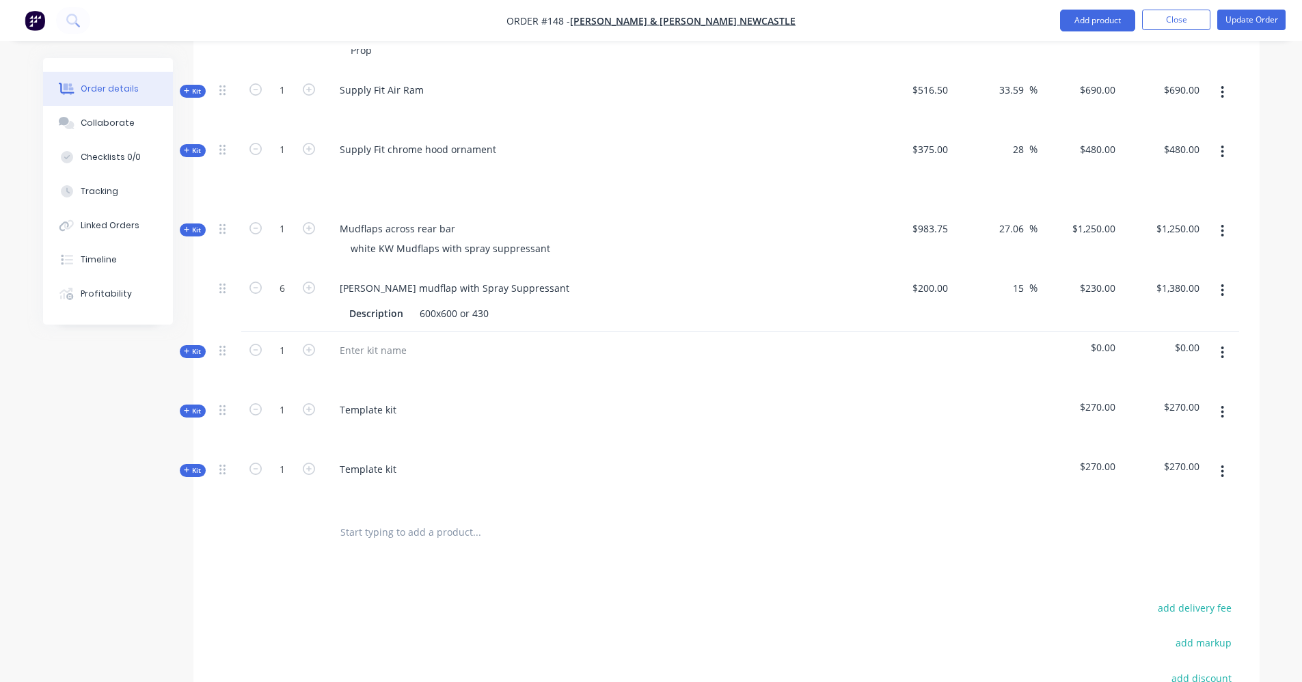
click at [1222, 345] on icon "button" at bounding box center [1222, 352] width 3 height 15
click at [1188, 488] on div "Delete" at bounding box center [1174, 498] width 105 height 20
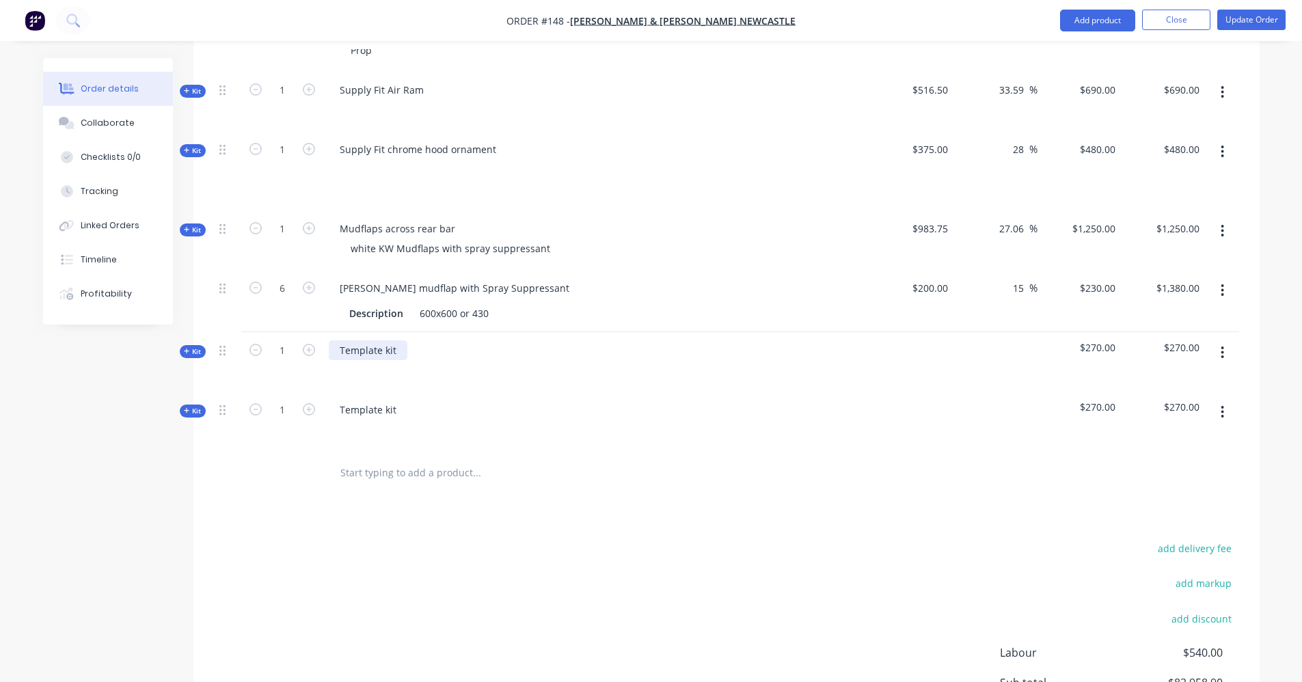
click at [386, 340] on div "Template kit" at bounding box center [368, 350] width 79 height 20
paste div
click at [397, 400] on div "Template kit" at bounding box center [368, 410] width 79 height 20
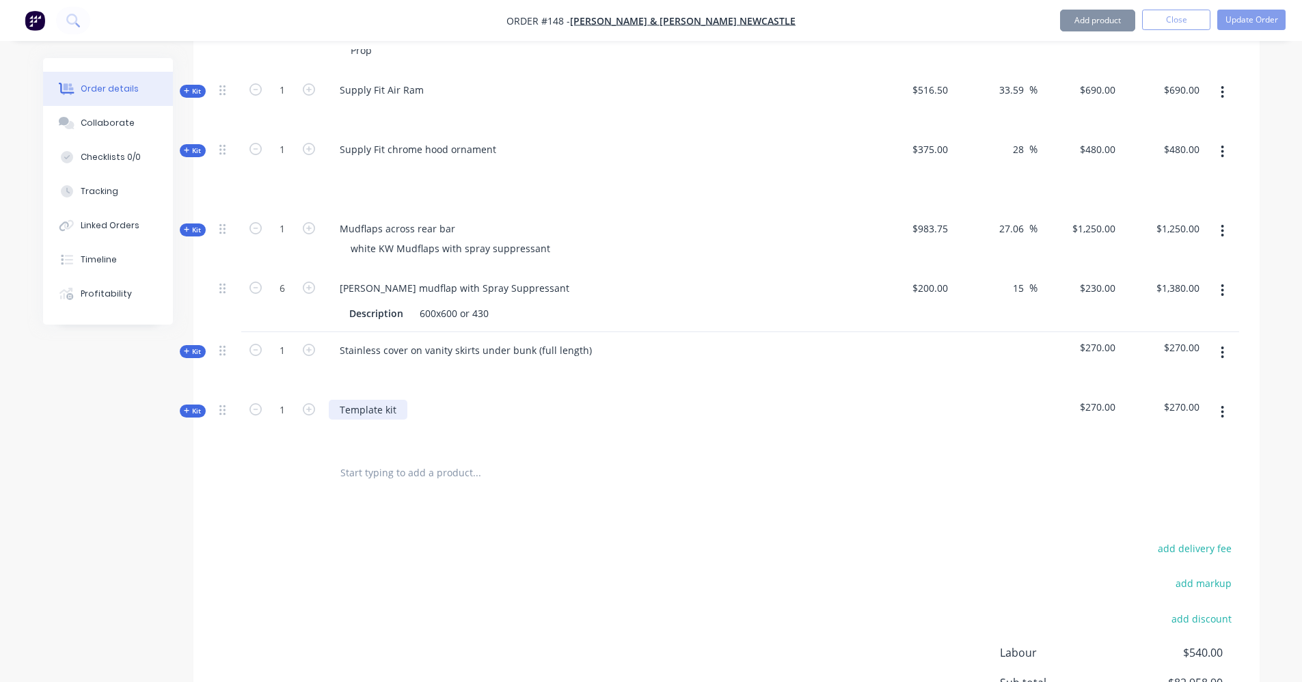
click at [397, 400] on div "Template kit" at bounding box center [368, 410] width 79 height 20
paste div
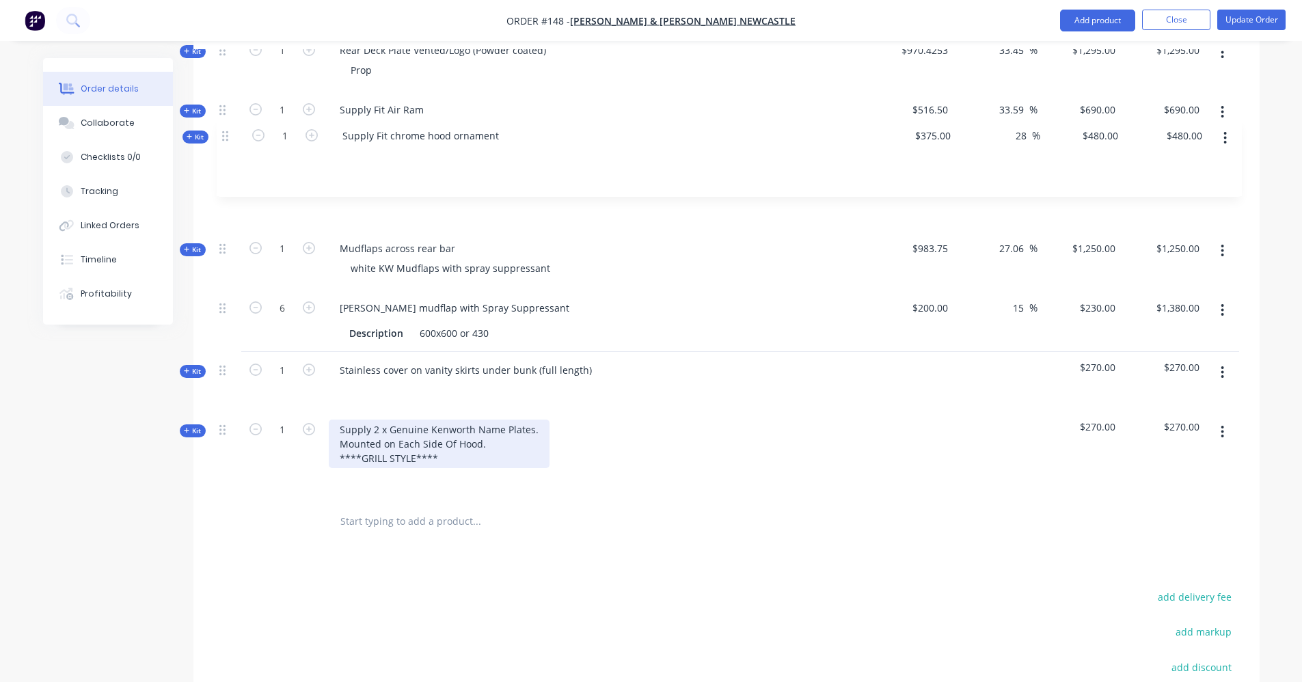
scroll to position [2264, 0]
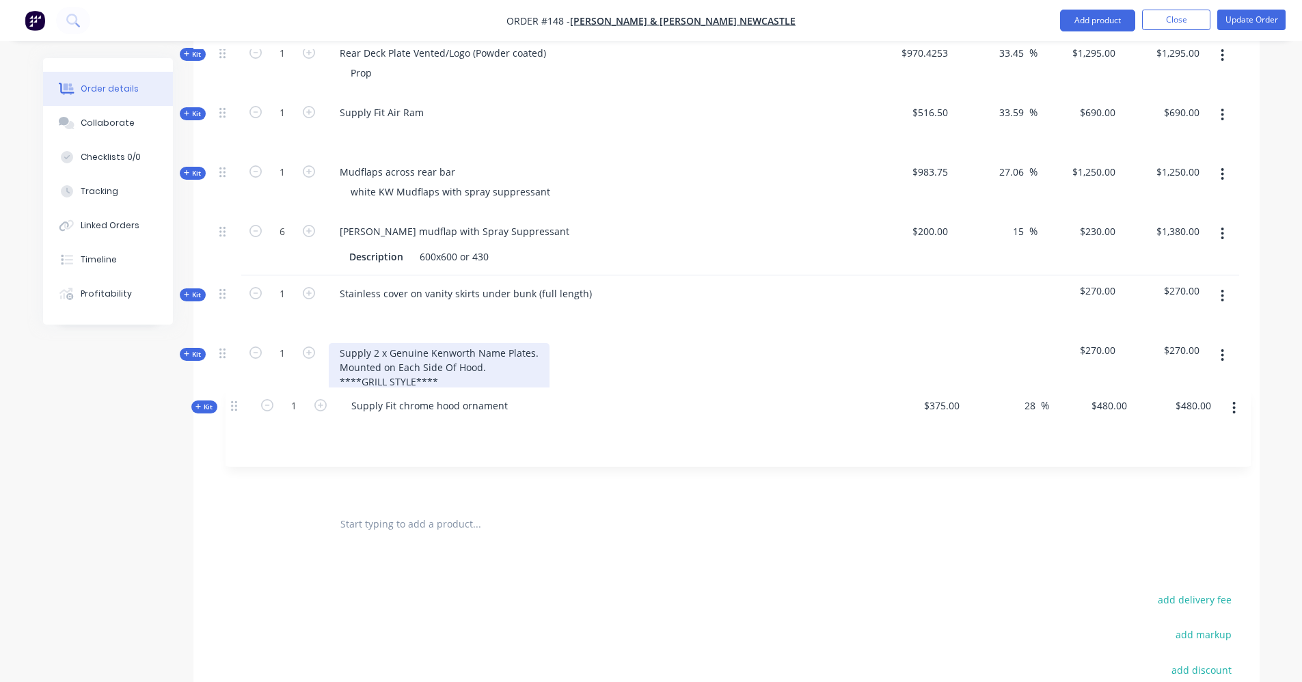
drag, startPoint x: 221, startPoint y: 130, endPoint x: 235, endPoint y: 409, distance: 279.3
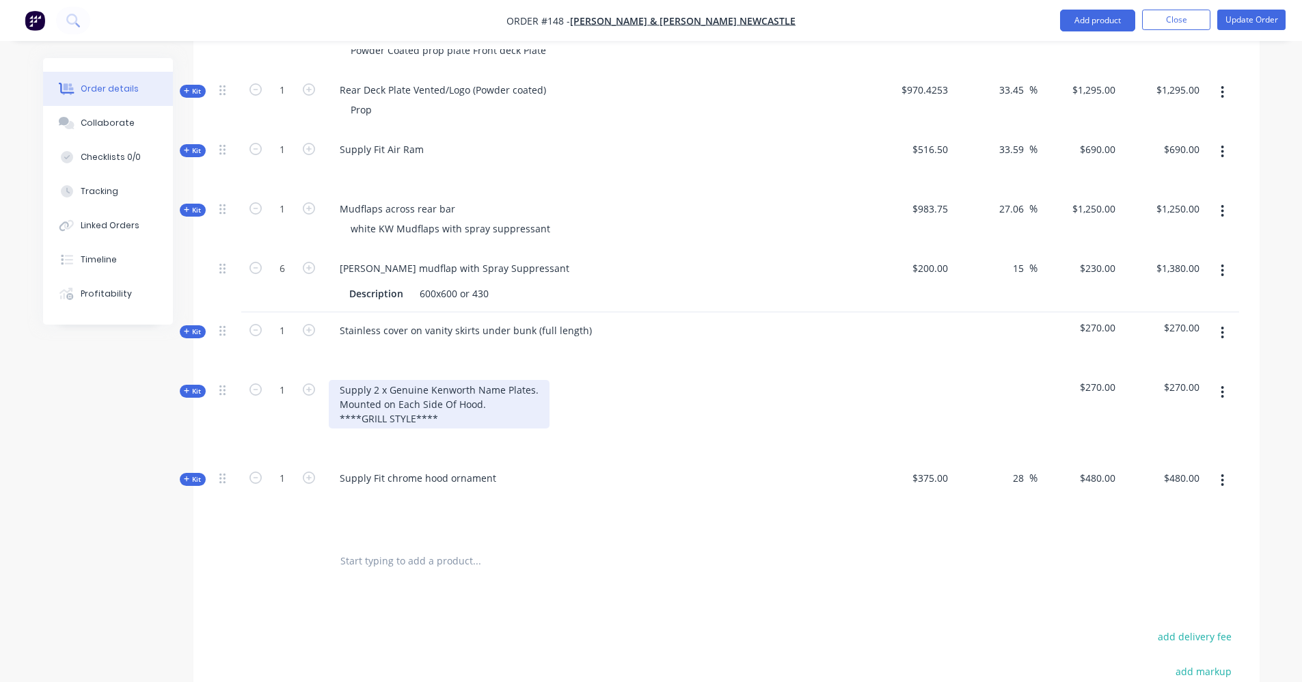
scroll to position [2128, 0]
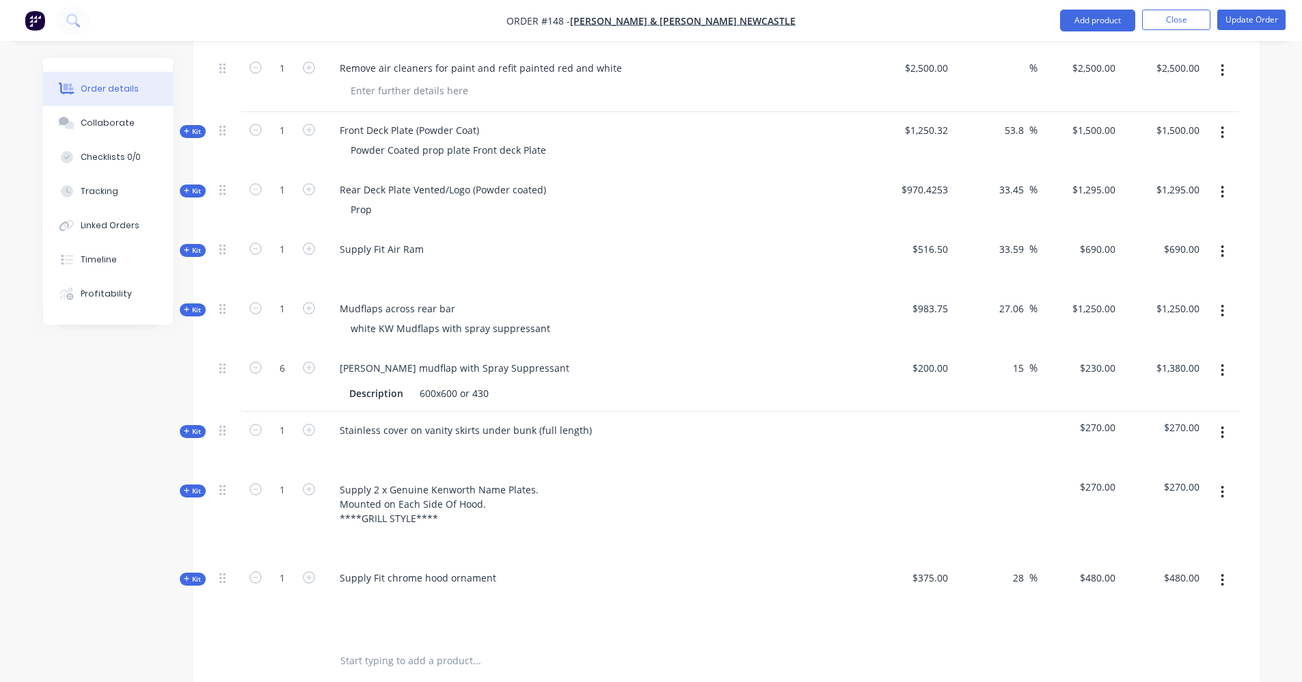
click at [436, 647] on input "text" at bounding box center [476, 660] width 273 height 27
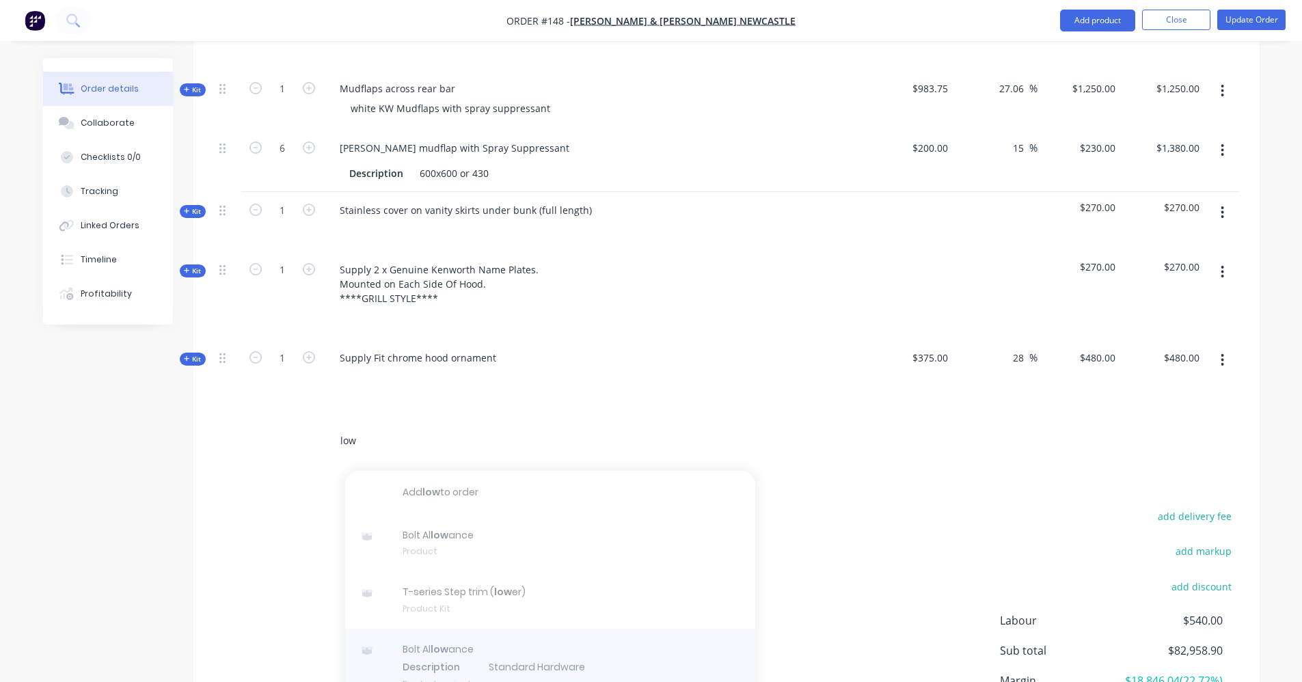
scroll to position [2338, 0]
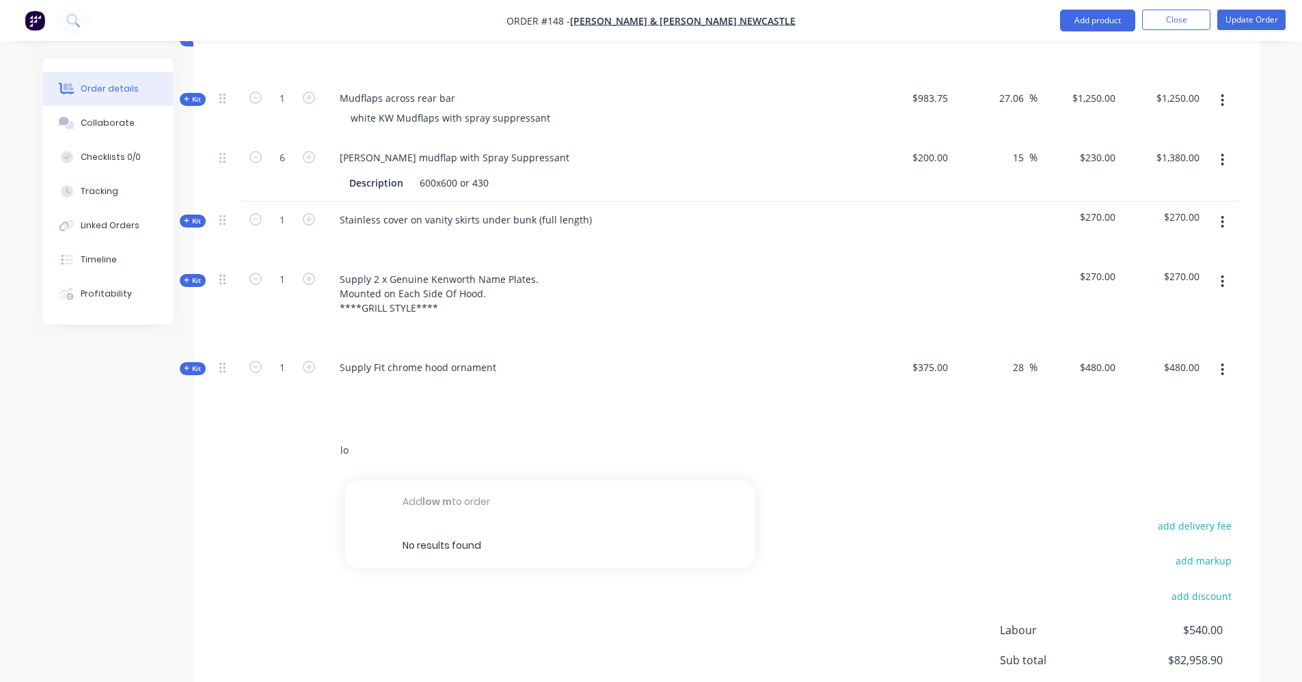
type input "l"
type input "gu"
drag, startPoint x: 688, startPoint y: 416, endPoint x: 330, endPoint y: 425, distance: 358.4
click at [330, 429] on div "gu" at bounding box center [569, 451] width 492 height 44
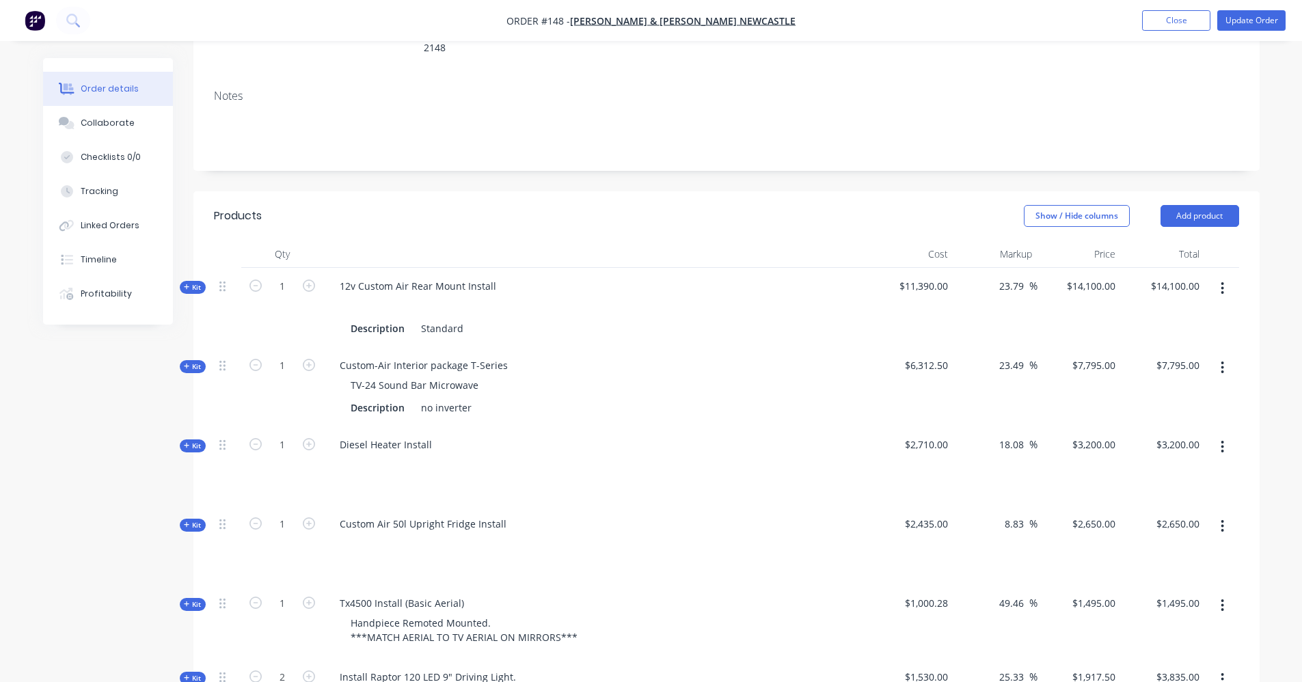
scroll to position [14, 0]
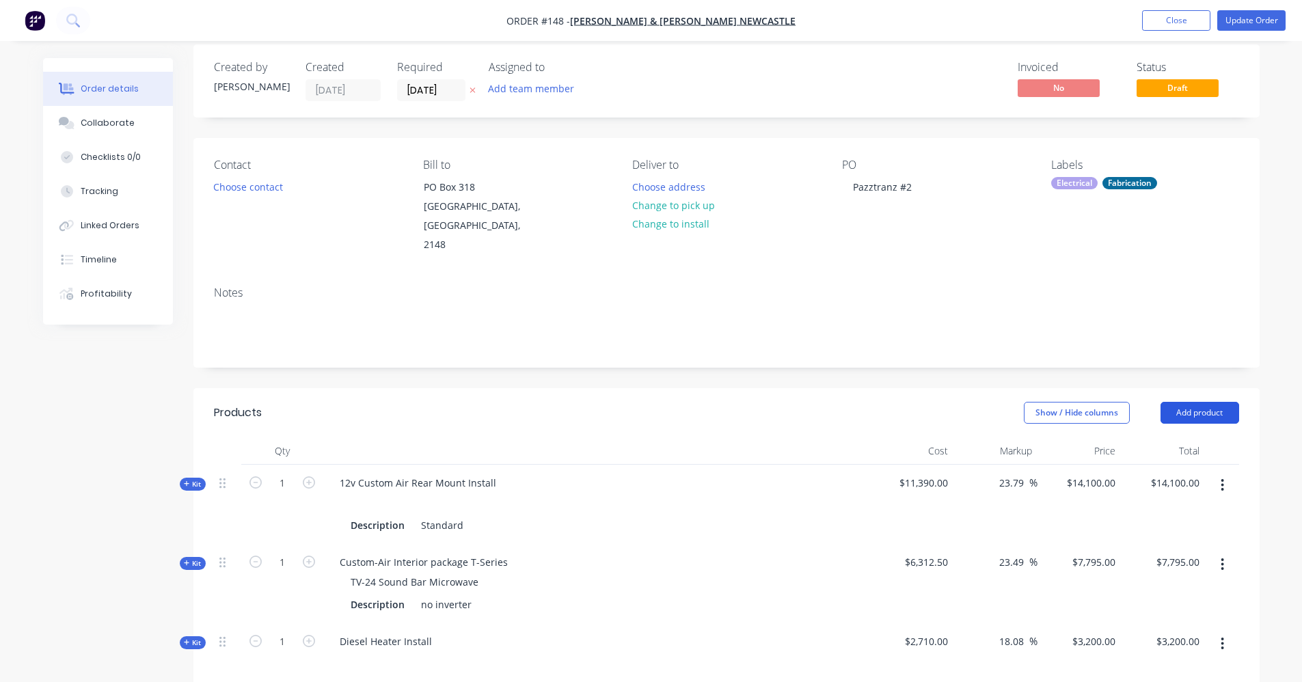
click at [1196, 402] on button "Add product" at bounding box center [1200, 413] width 79 height 22
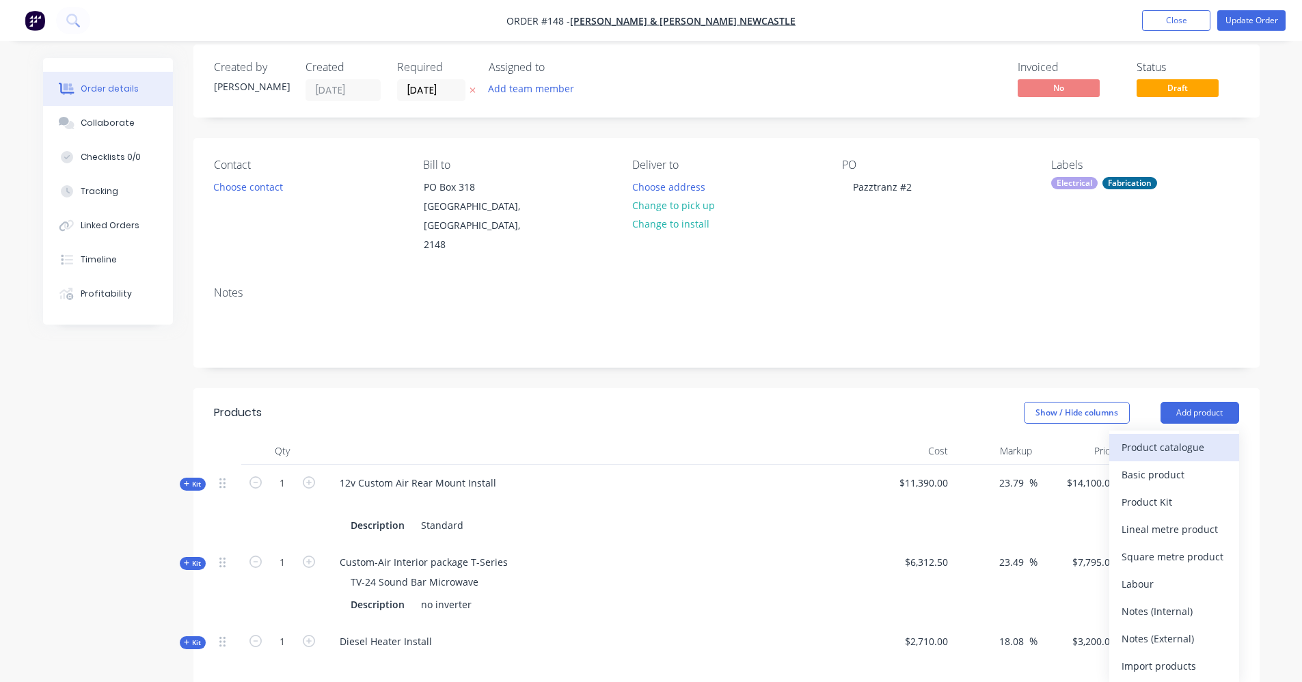
click at [1188, 438] on div "Product catalogue" at bounding box center [1174, 448] width 105 height 20
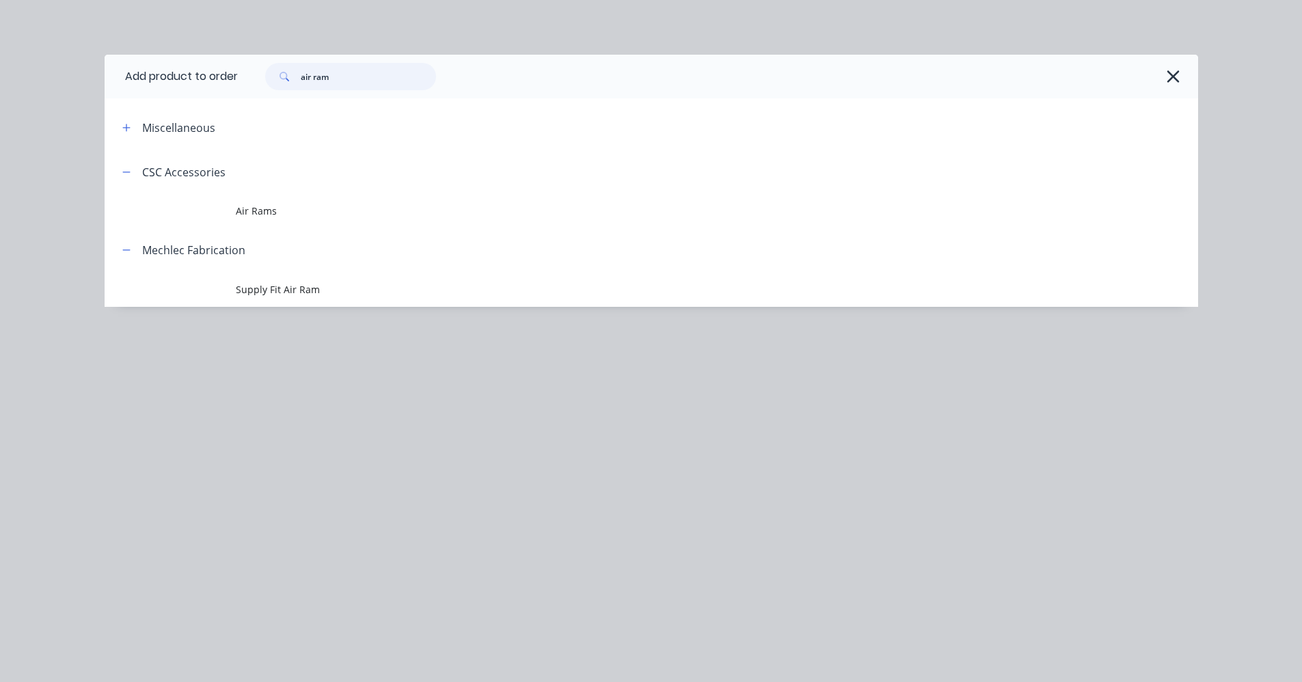
click at [338, 80] on input "air ram" at bounding box center [368, 76] width 135 height 27
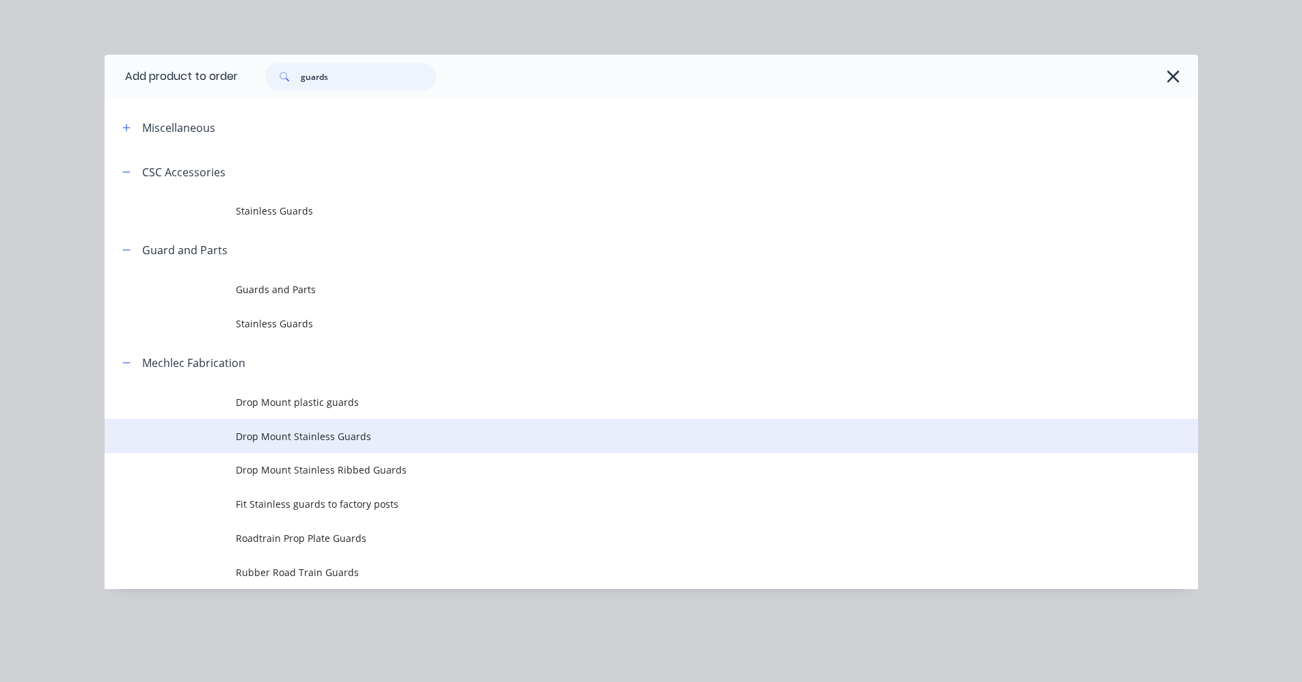
type input "guards"
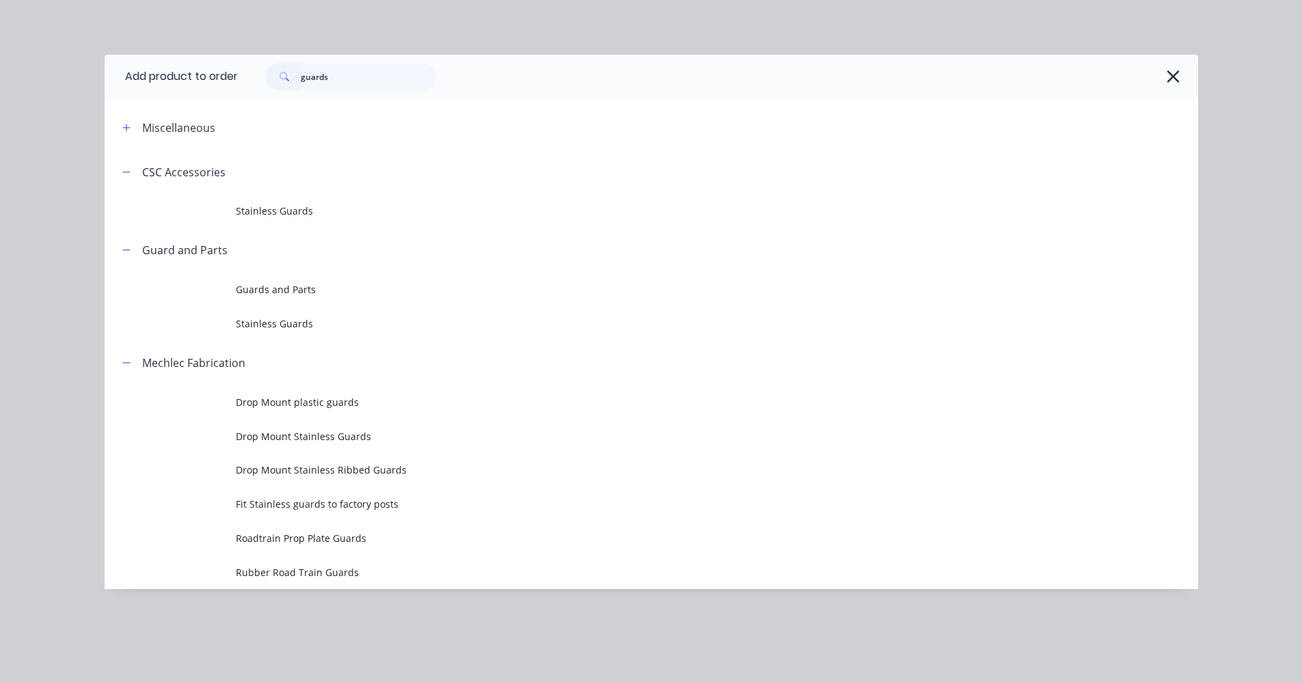
click at [303, 439] on span "Drop Mount Stainless Guards" at bounding box center [621, 436] width 770 height 14
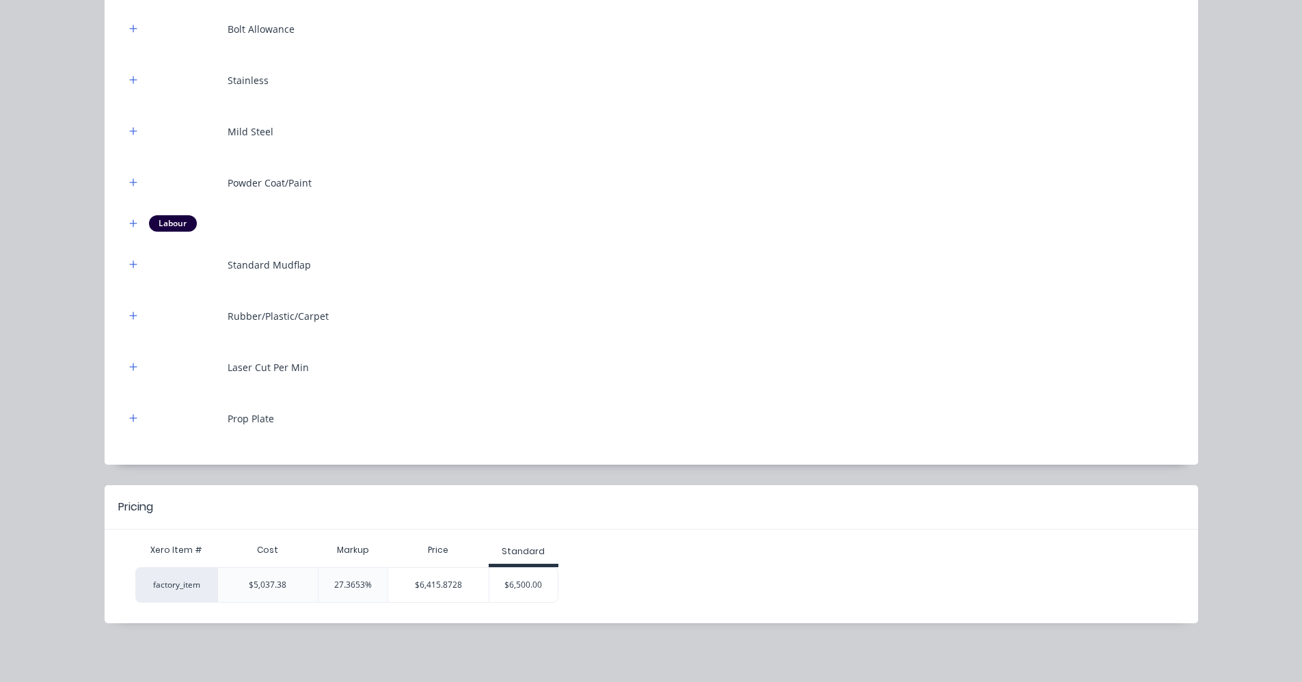
scroll to position [338, 0]
click at [520, 585] on div "$6,500.00" at bounding box center [524, 584] width 68 height 34
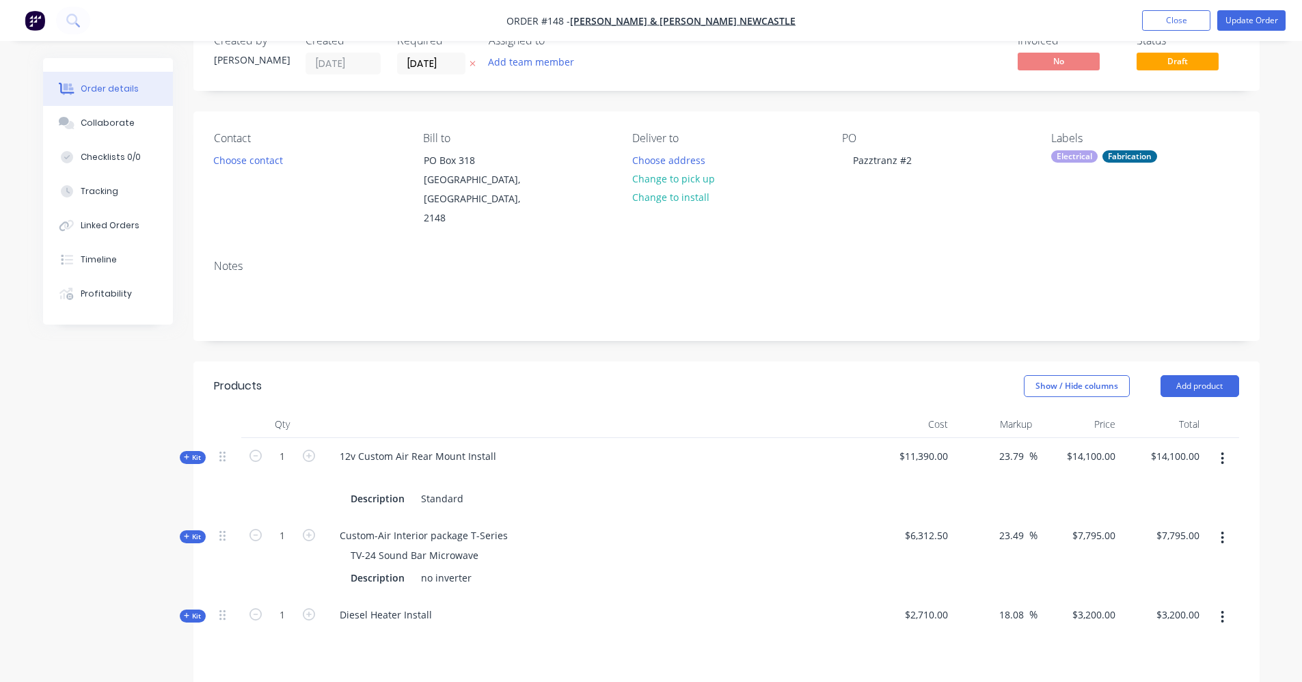
scroll to position [0, 0]
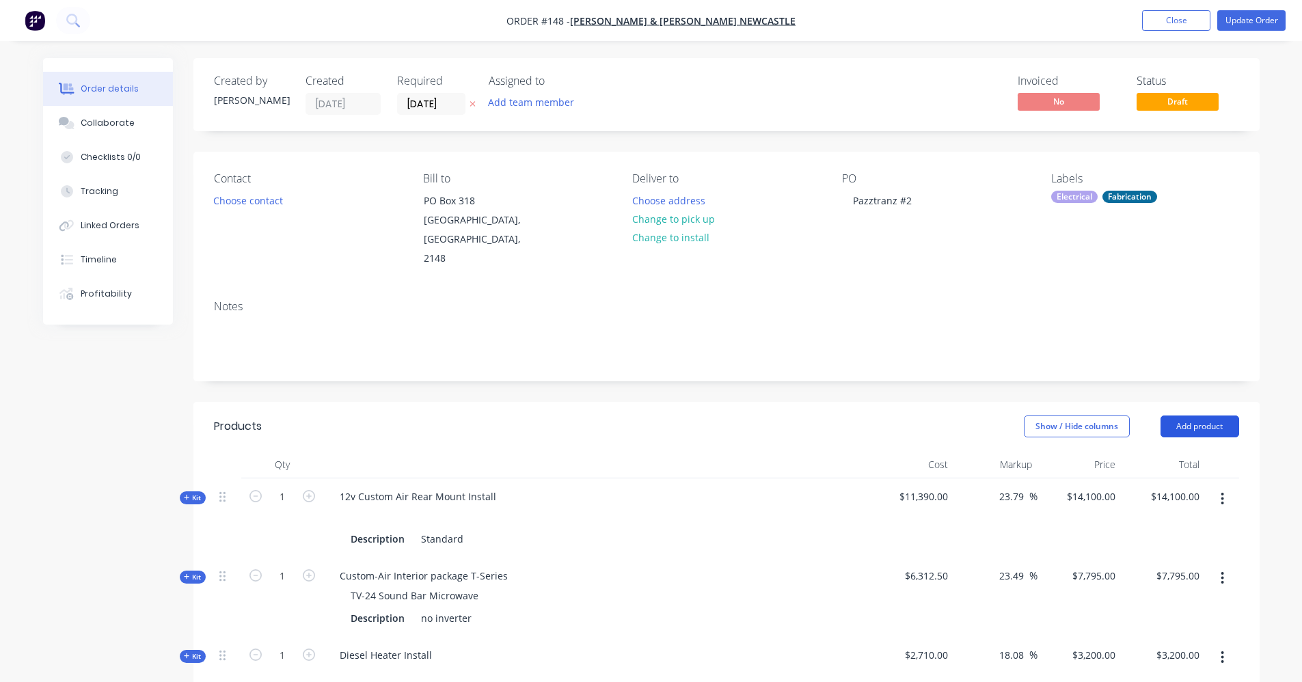
click at [1220, 416] on button "Add product" at bounding box center [1200, 427] width 79 height 22
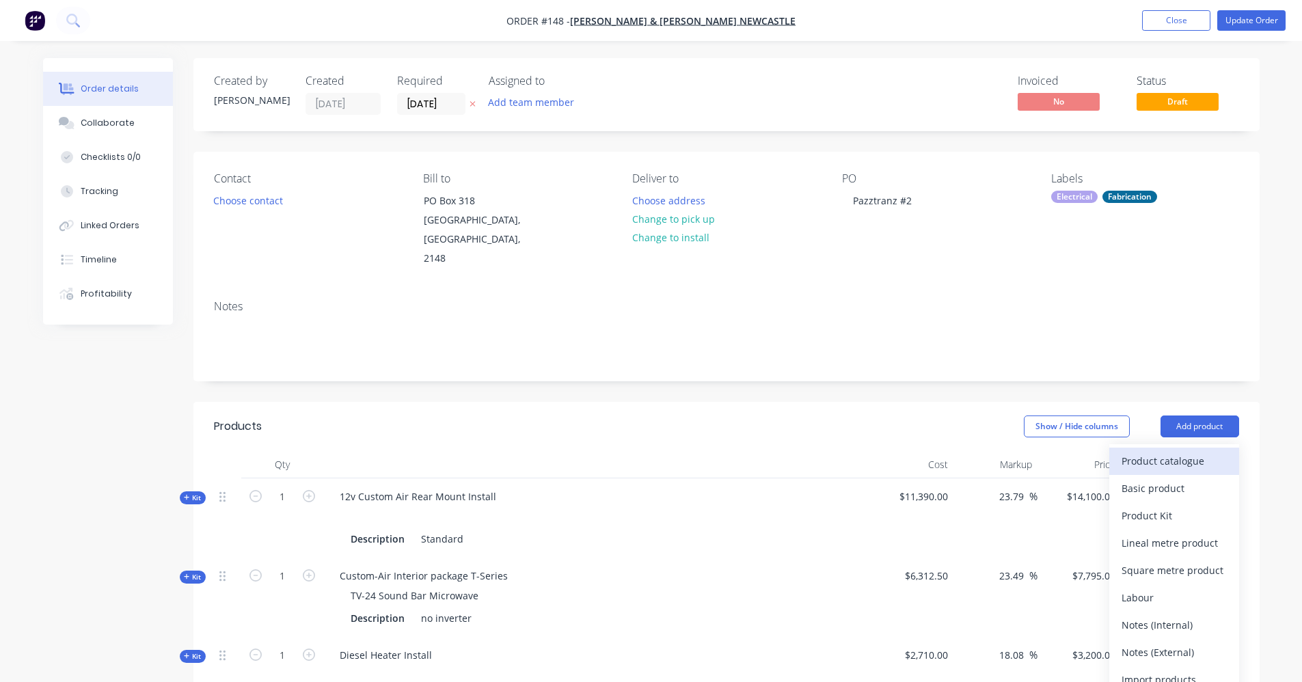
click at [1171, 451] on div "Product catalogue" at bounding box center [1174, 461] width 105 height 20
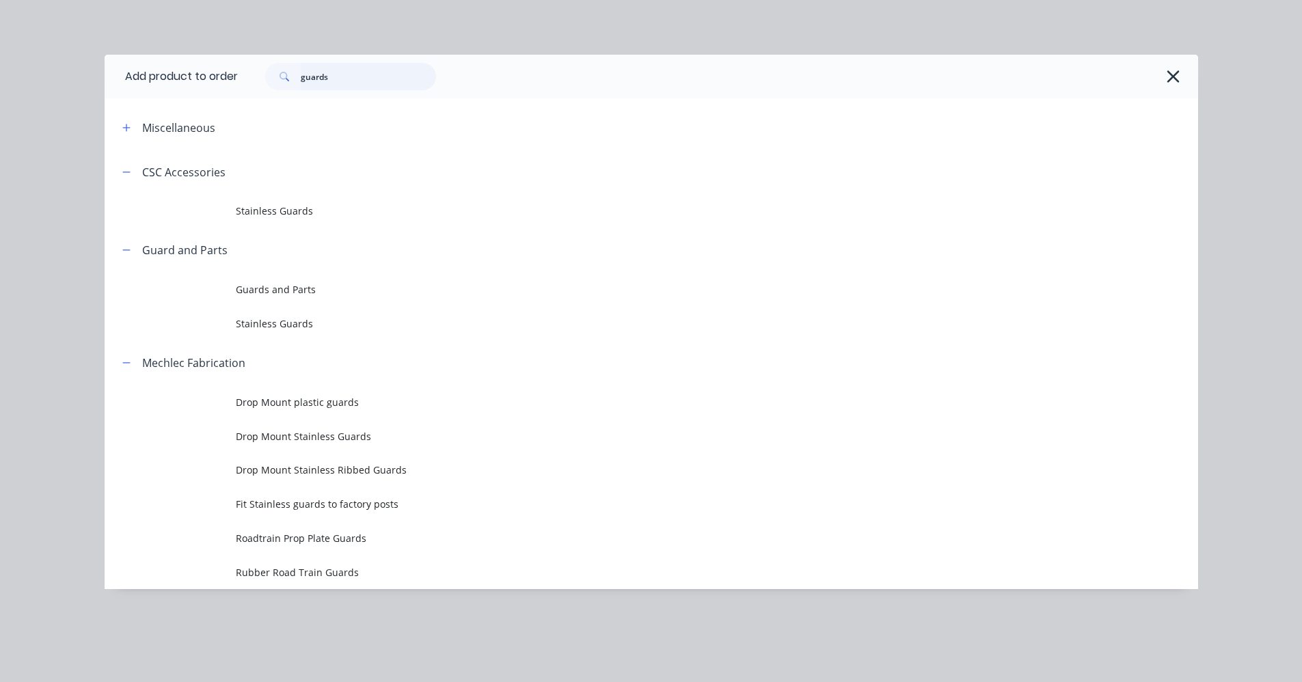
click at [345, 77] on input "guards" at bounding box center [368, 76] width 135 height 27
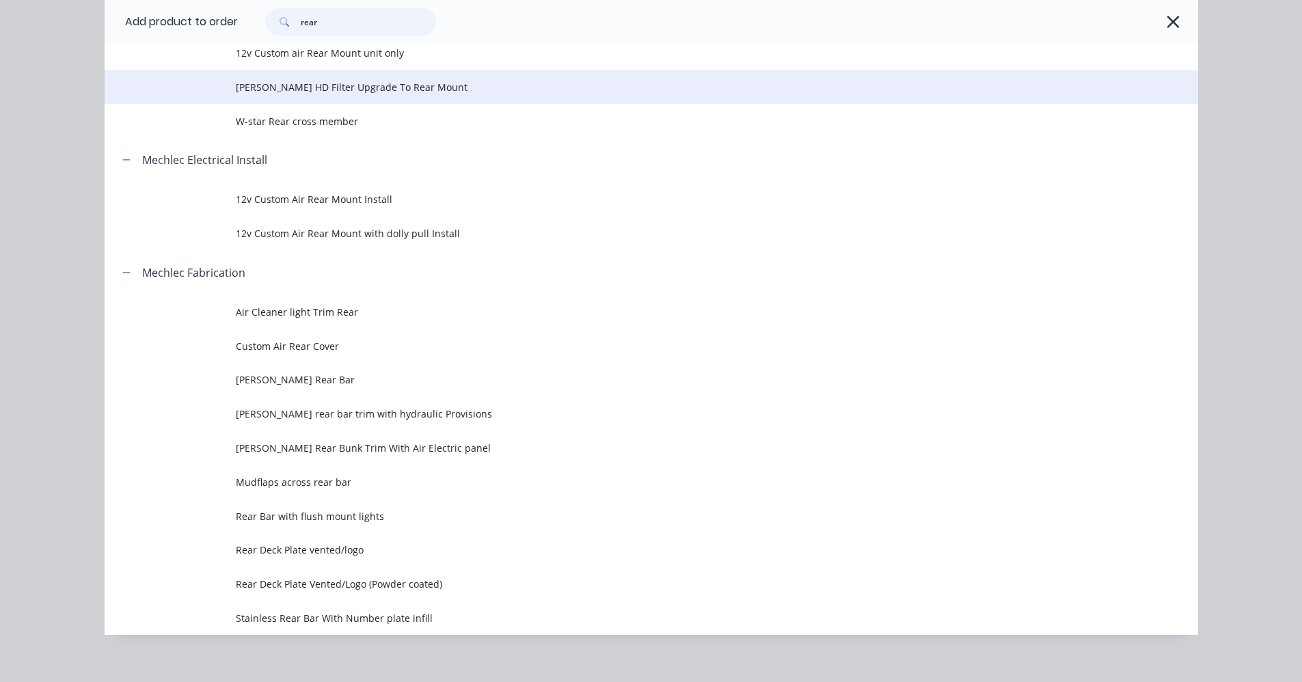
scroll to position [284, 0]
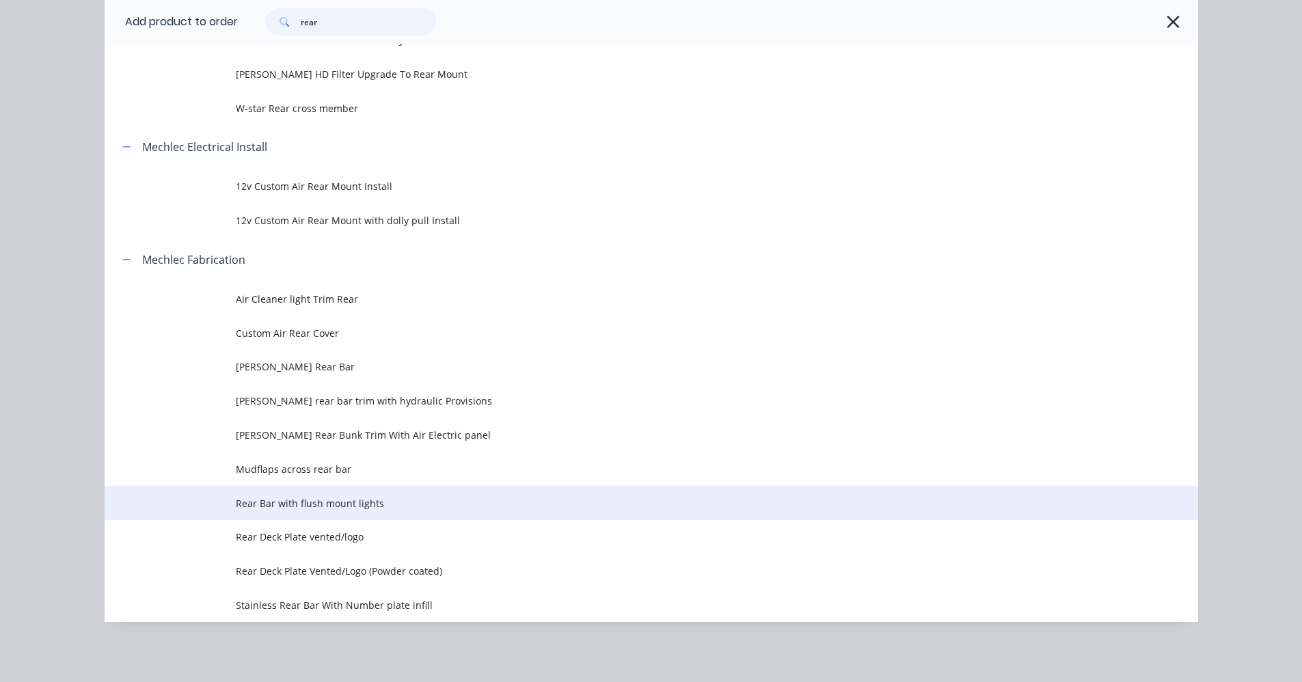
type input "rear"
click at [369, 502] on span "Rear Bar with flush mount lights" at bounding box center [621, 503] width 770 height 14
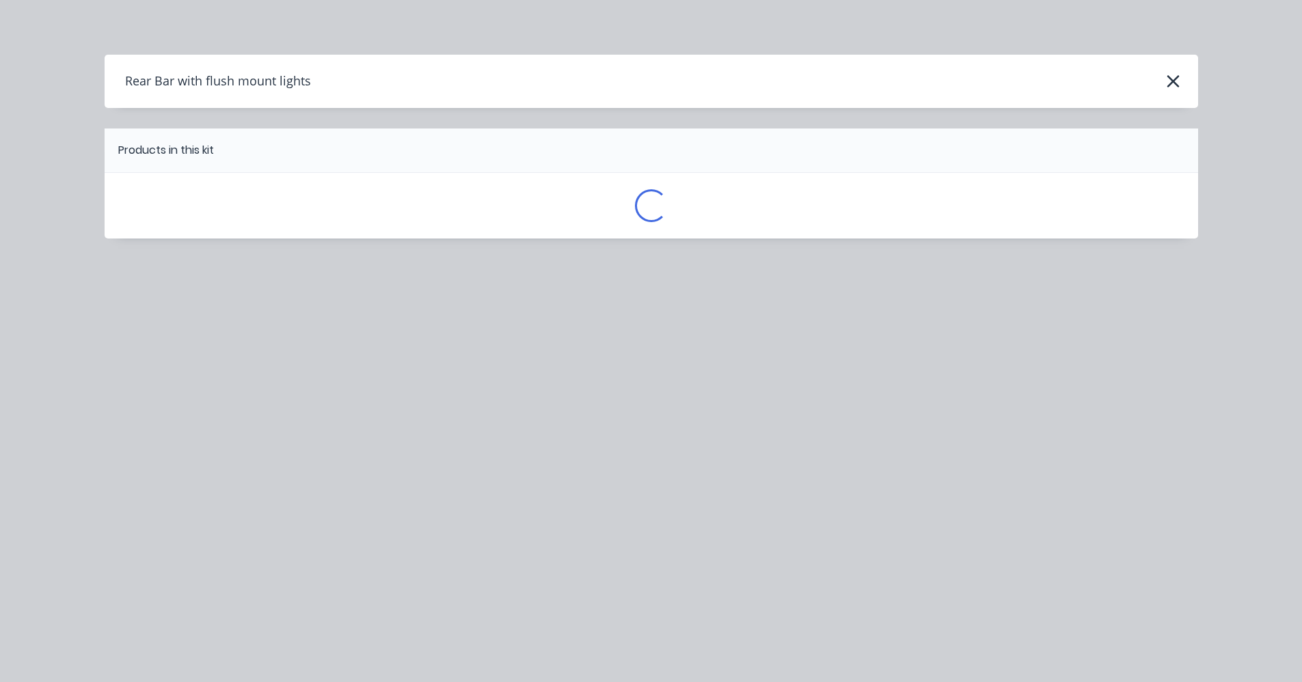
scroll to position [0, 0]
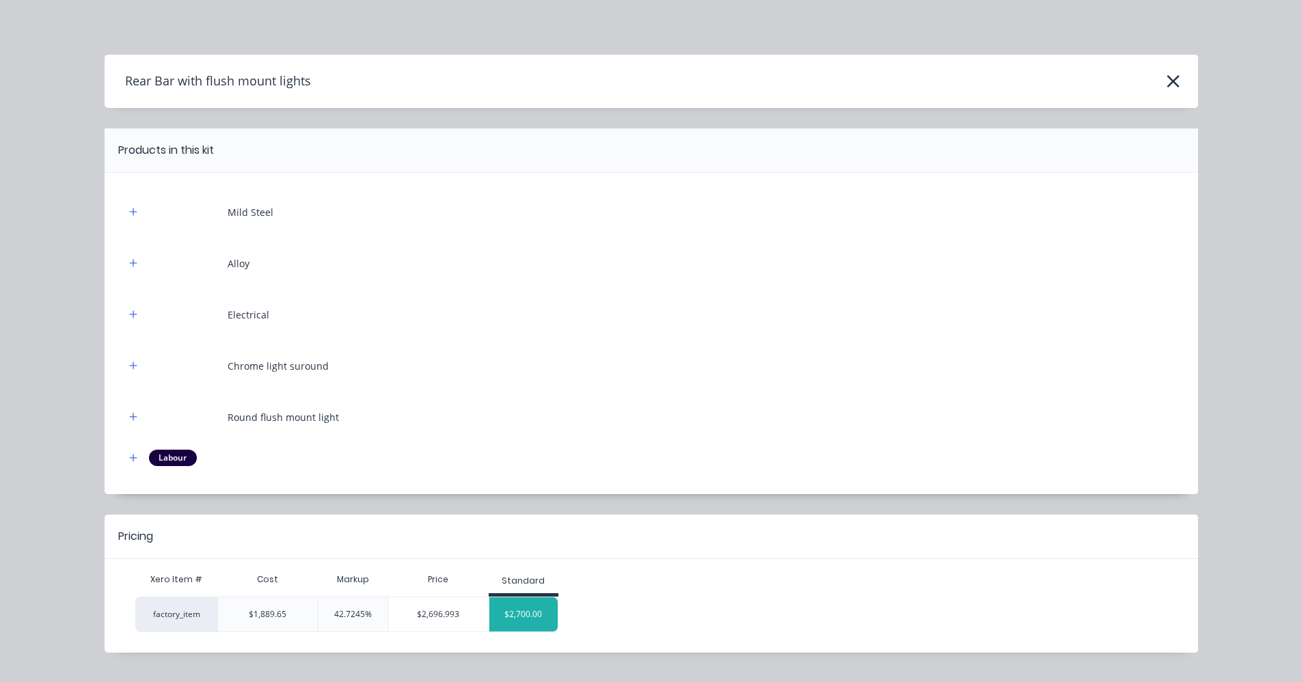
click at [514, 609] on div "$2,700.00" at bounding box center [524, 615] width 68 height 34
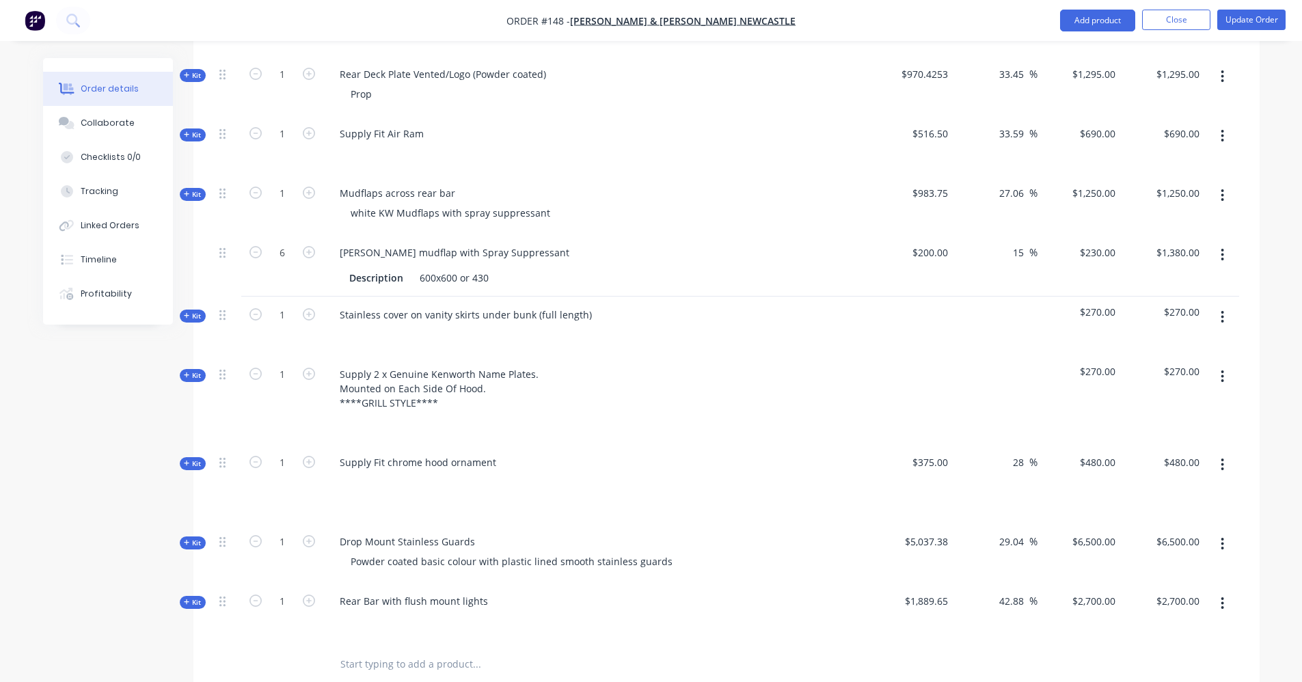
scroll to position [2461, 0]
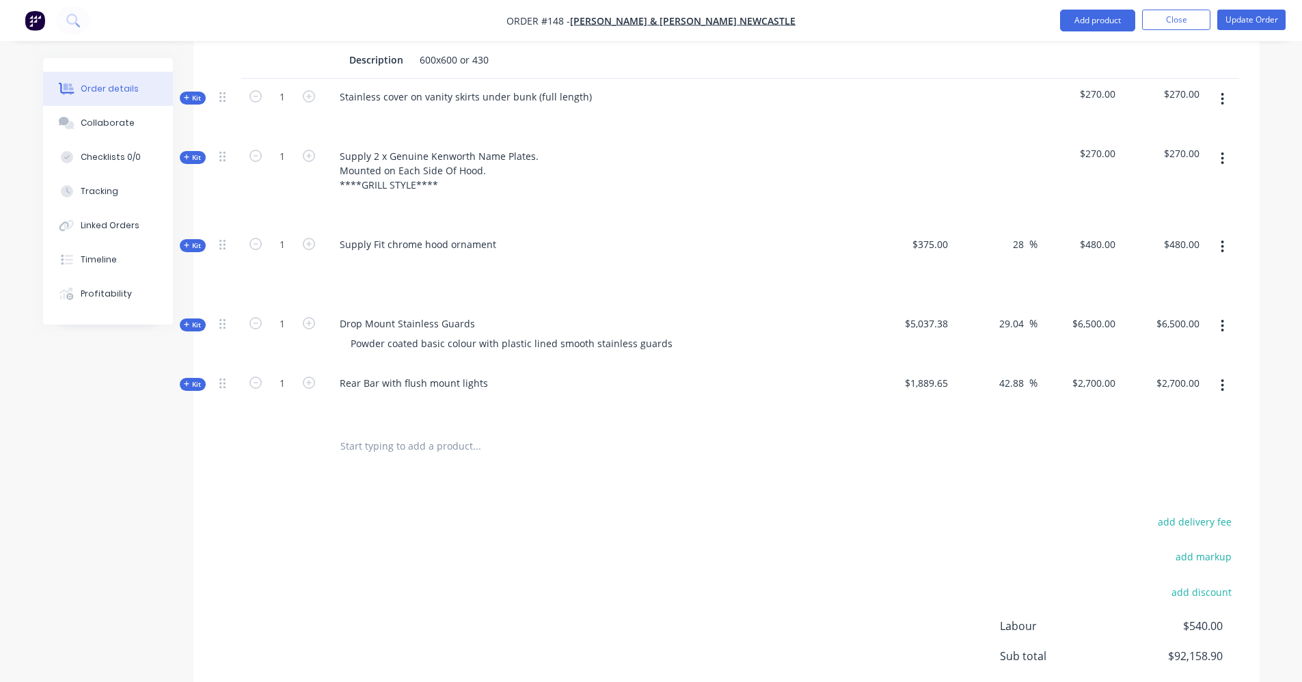
click at [189, 379] on span "Kit" at bounding box center [193, 384] width 18 height 10
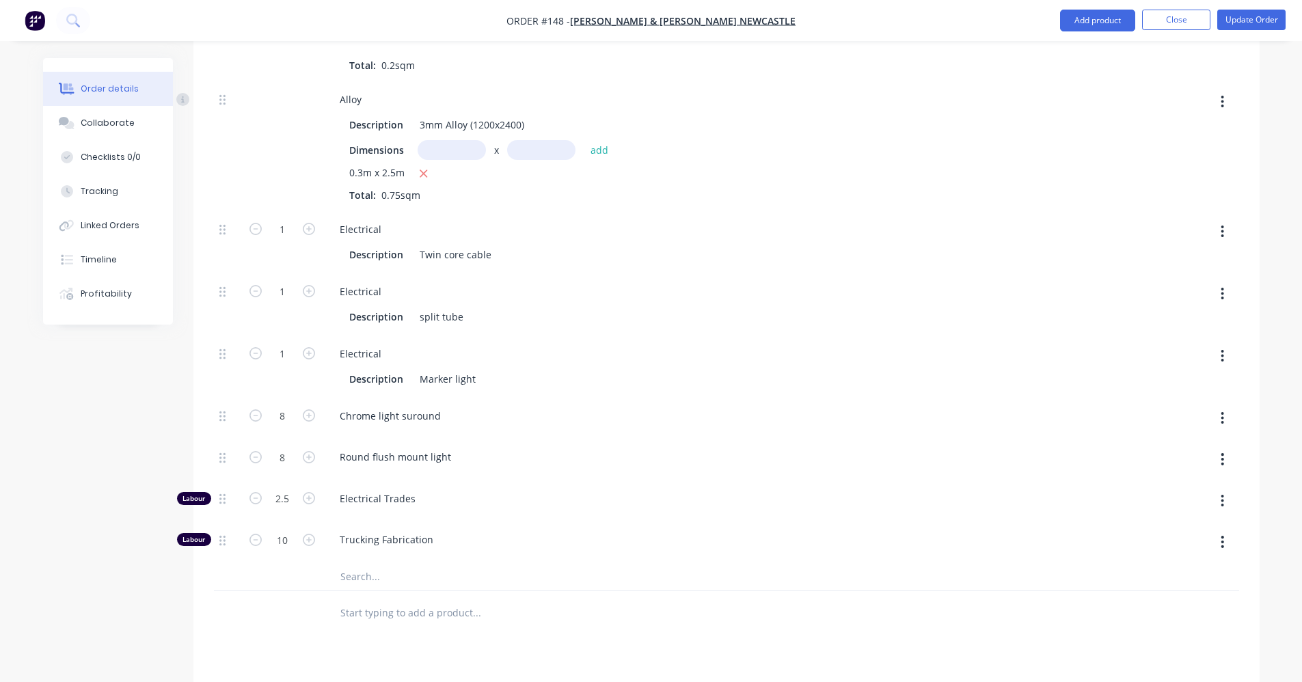
scroll to position [3077, 0]
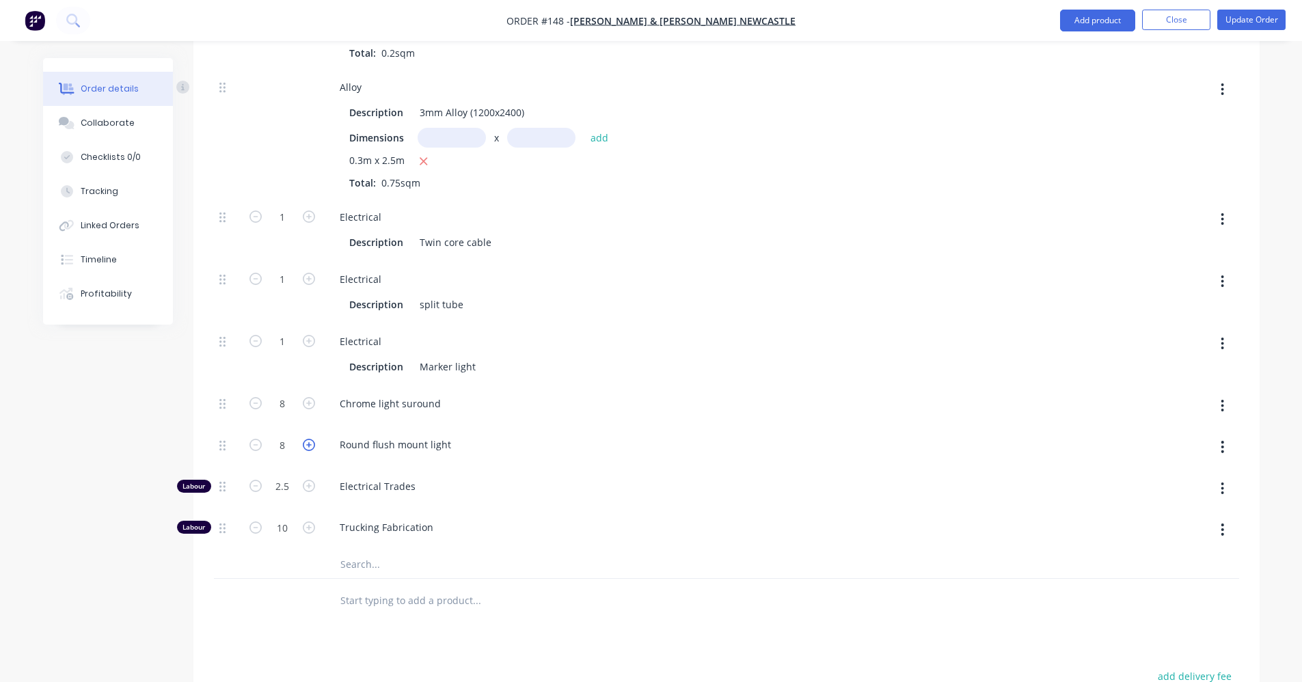
click at [310, 439] on icon "button" at bounding box center [309, 445] width 12 height 12
type input "$2,790.7311"
type input "$2,790.73"
type input "9"
click at [310, 439] on icon "button" at bounding box center [309, 445] width 12 height 12
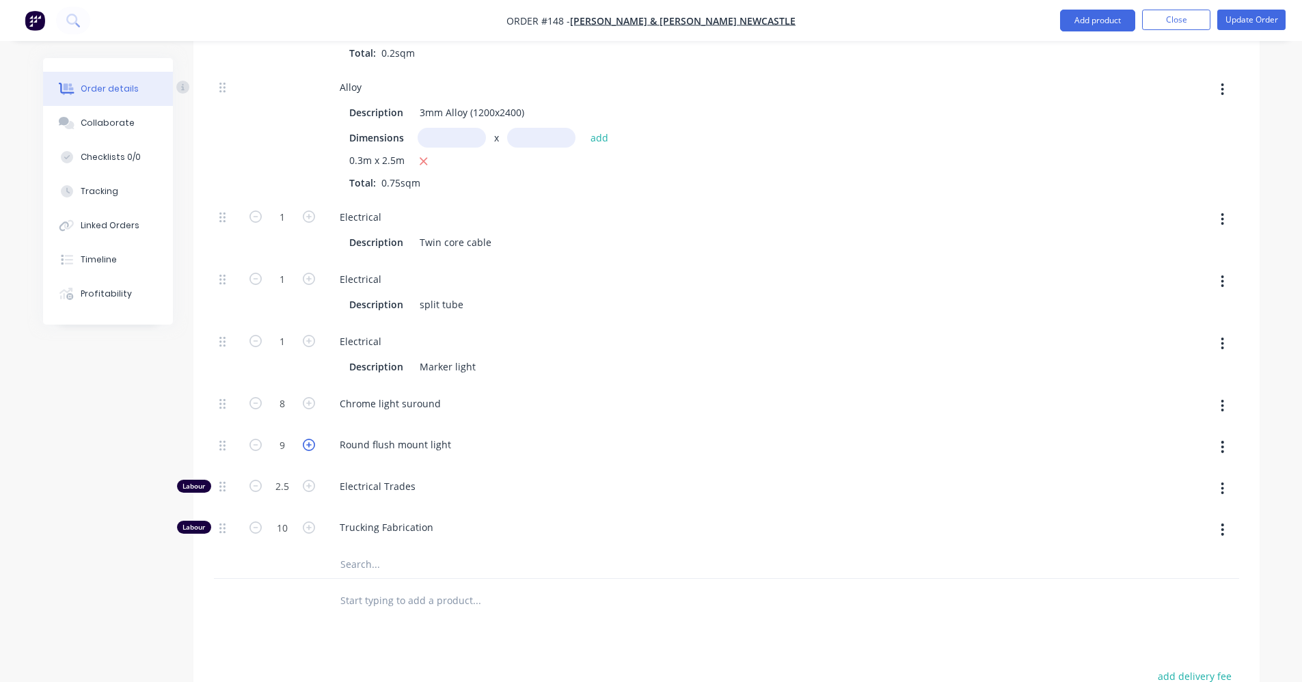
type input "$2,881.4622"
type input "$2,881.46"
type input "10"
click at [307, 397] on icon "button" at bounding box center [309, 403] width 12 height 12
type input "$2,902.1803"
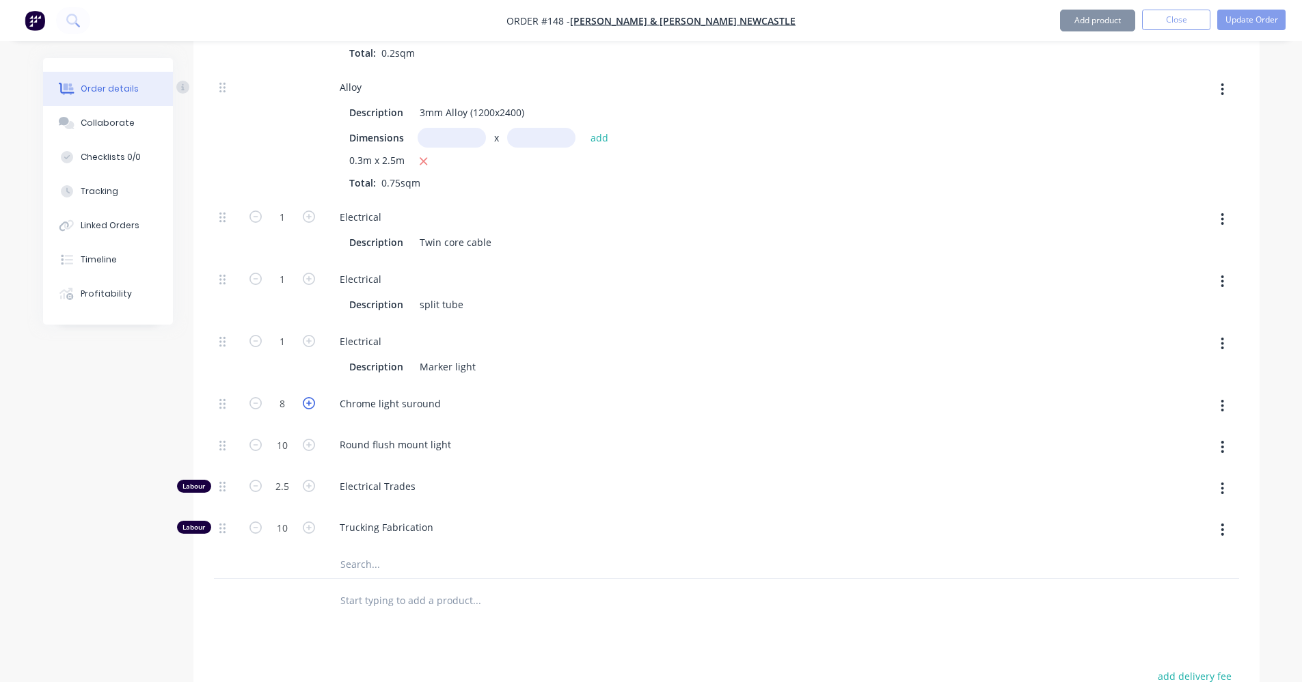
type input "$2,902.18"
type input "9"
click at [307, 397] on icon "button" at bounding box center [309, 403] width 12 height 12
type input "$2,922.8984"
type input "$2,922.90"
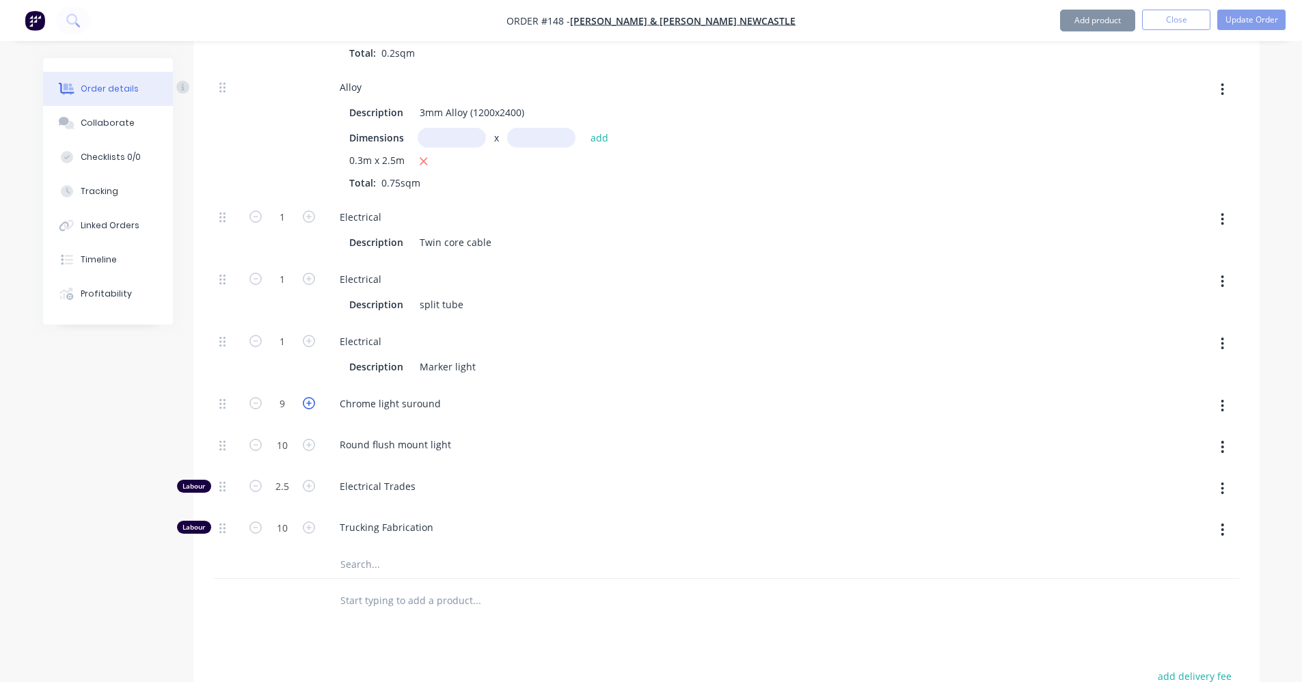
type input "10"
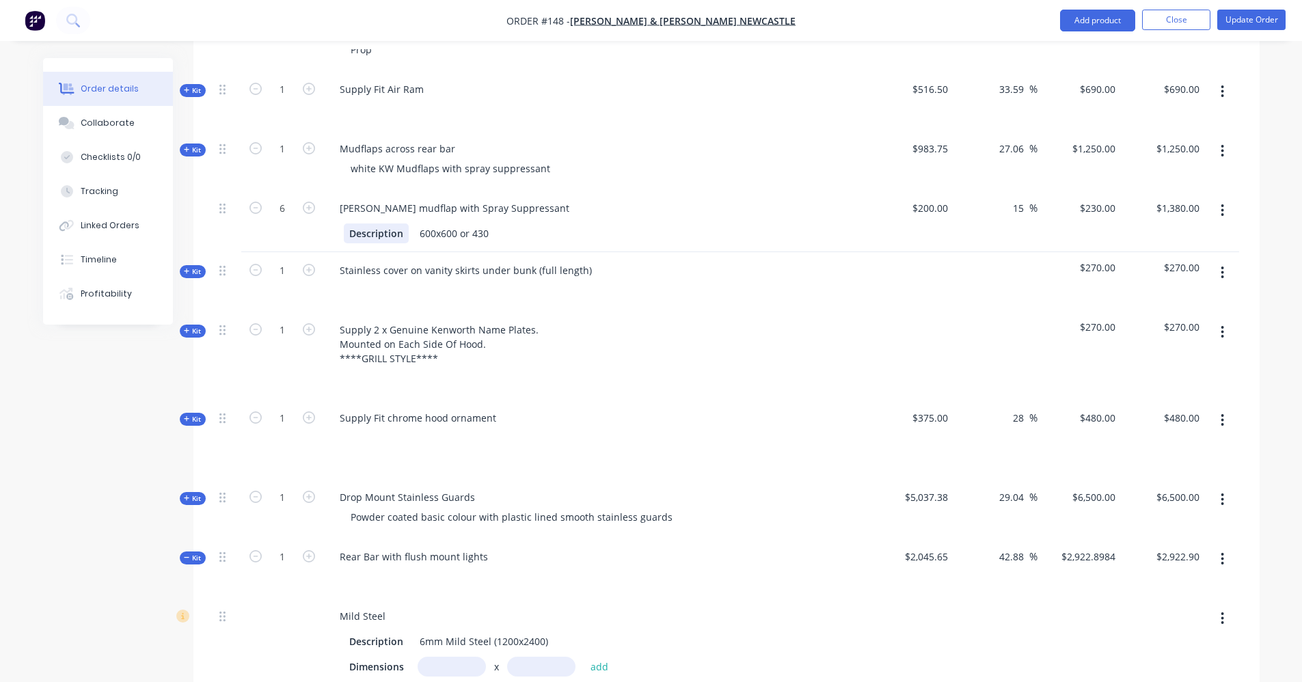
scroll to position [2256, 0]
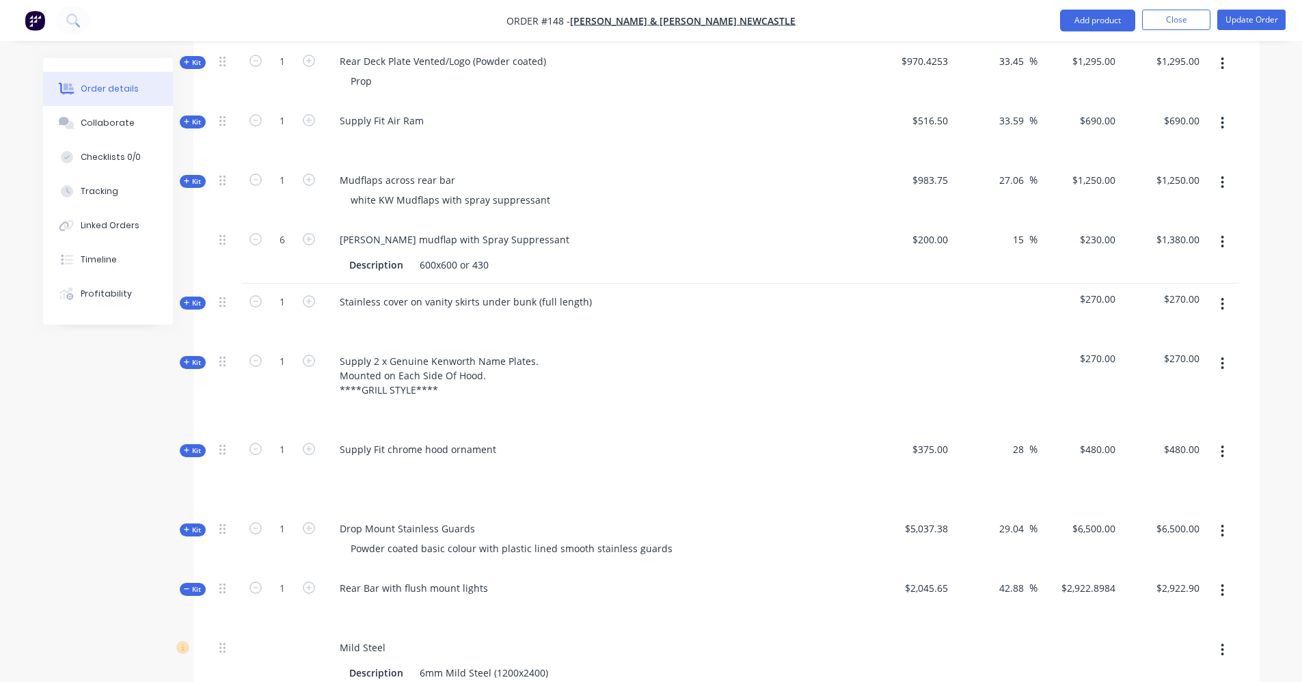
click at [481, 598] on div at bounding box center [597, 608] width 536 height 20
drag, startPoint x: 399, startPoint y: 591, endPoint x: 369, endPoint y: 600, distance: 30.9
click at [399, 598] on div at bounding box center [597, 608] width 536 height 20
click at [361, 603] on div "Rear Bar with flush mount lights" at bounding box center [596, 599] width 547 height 59
drag, startPoint x: 372, startPoint y: 597, endPoint x: 393, endPoint y: 593, distance: 21.6
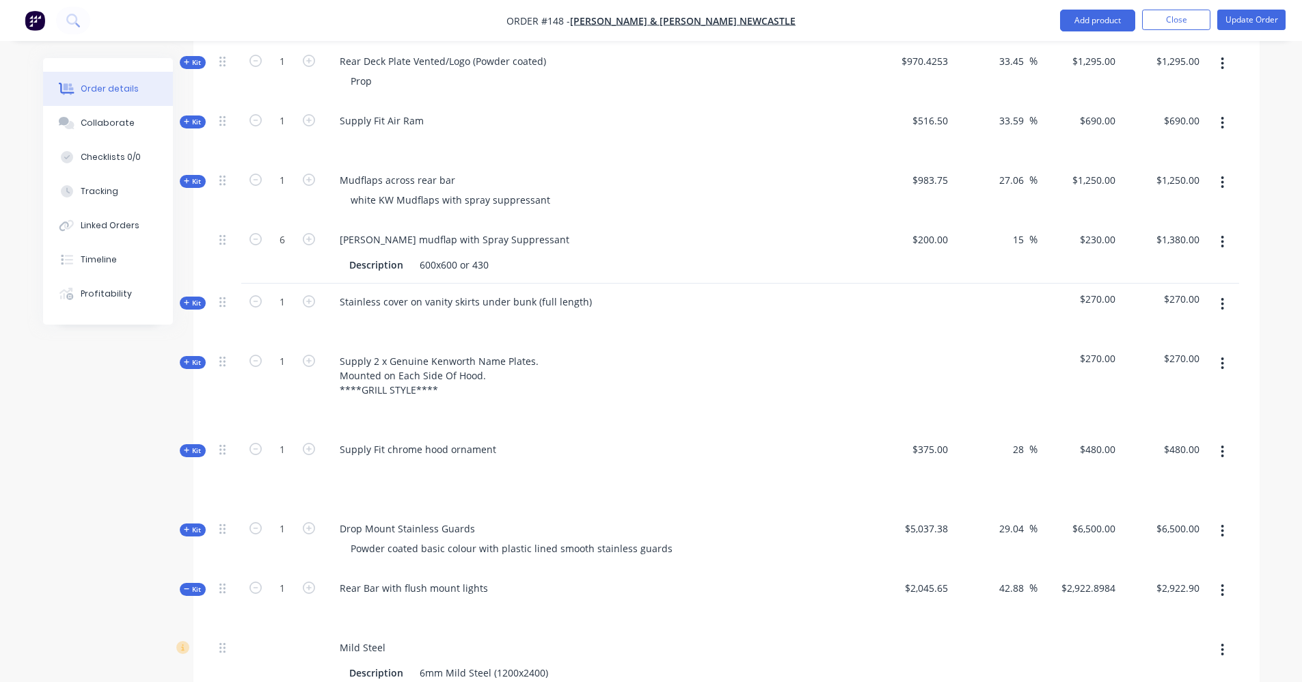
click at [373, 598] on div at bounding box center [597, 608] width 536 height 20
click at [495, 572] on div "Rear Bar with flush mount lights" at bounding box center [596, 599] width 547 height 59
click at [489, 578] on div "Rear Bar with flush mount lights" at bounding box center [414, 588] width 170 height 20
click at [484, 578] on div "Rear Bar with flush mount lights mud flaps" at bounding box center [438, 588] width 219 height 20
click at [489, 578] on div "Rear Bar with flush mount lights 4Xmud flaps" at bounding box center [444, 588] width 230 height 20
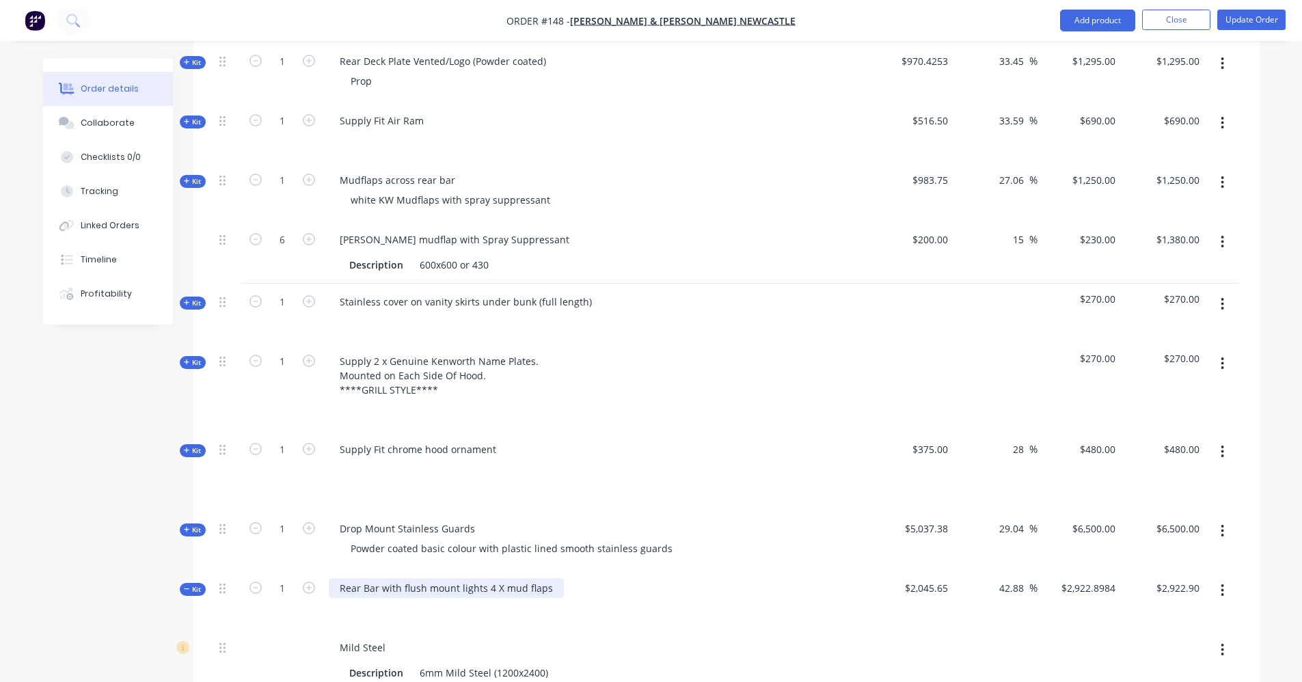
click at [546, 578] on div "Rear Bar with flush mount lights 4 X mud flaps" at bounding box center [446, 588] width 235 height 20
click at [483, 578] on div "Rear Bar with flush mount lights 4 X mud flaps" at bounding box center [446, 588] width 235 height 20
click at [414, 586] on div "Rear Bar with flush mount lights 4 X mud flaps" at bounding box center [414, 595] width 170 height 34
click at [550, 583] on div "Rear Bar with flush mount lights 4 X mud flaps across bottom" at bounding box center [596, 607] width 547 height 74
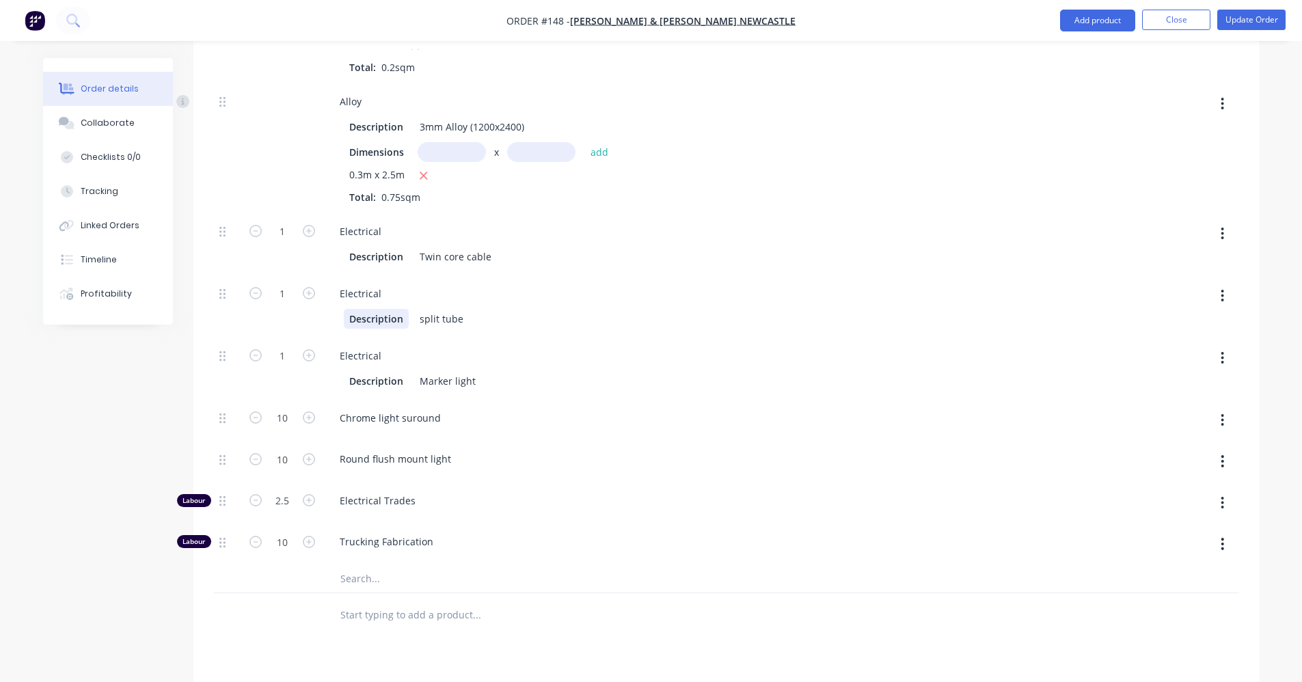
scroll to position [3145, 0]
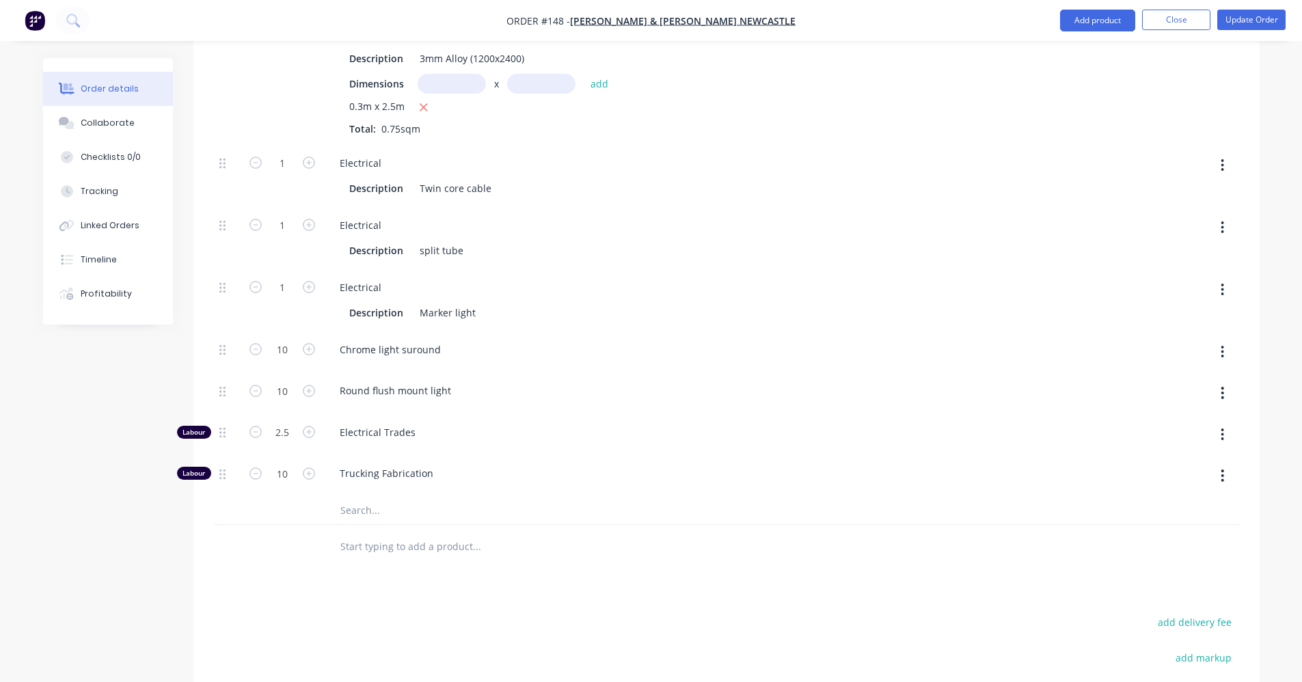
click at [369, 497] on input "text" at bounding box center [476, 510] width 273 height 27
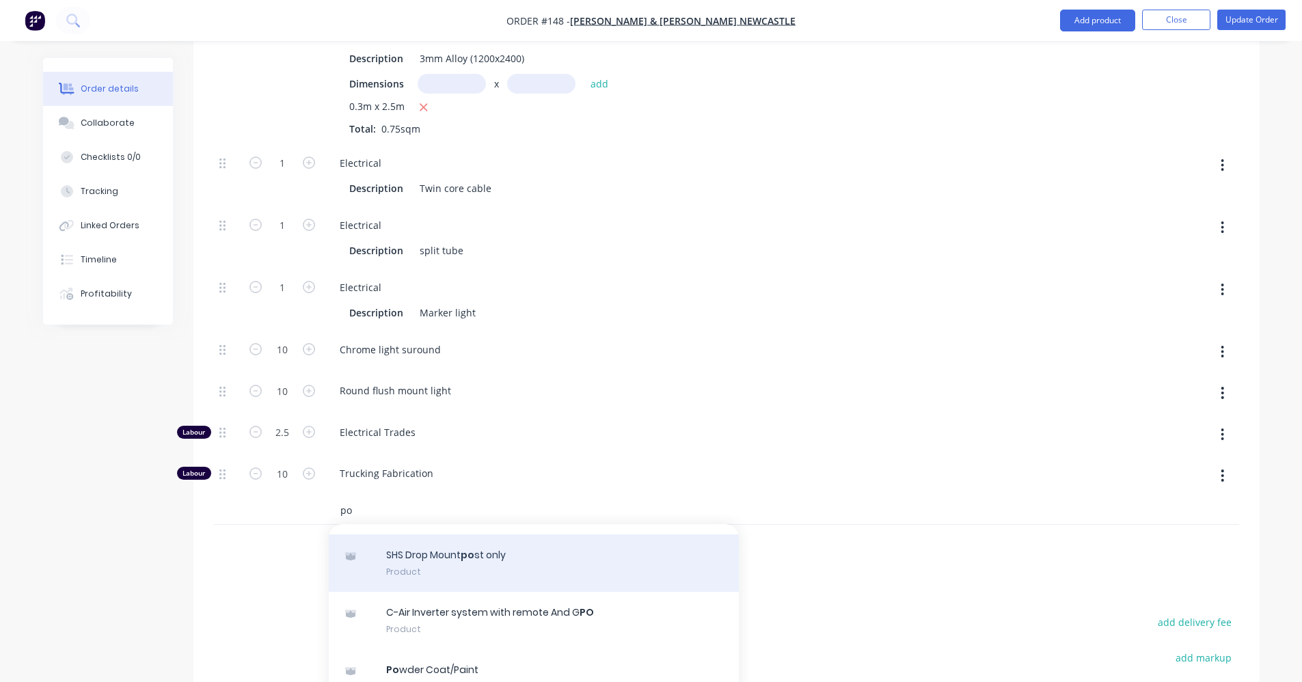
scroll to position [273, 0]
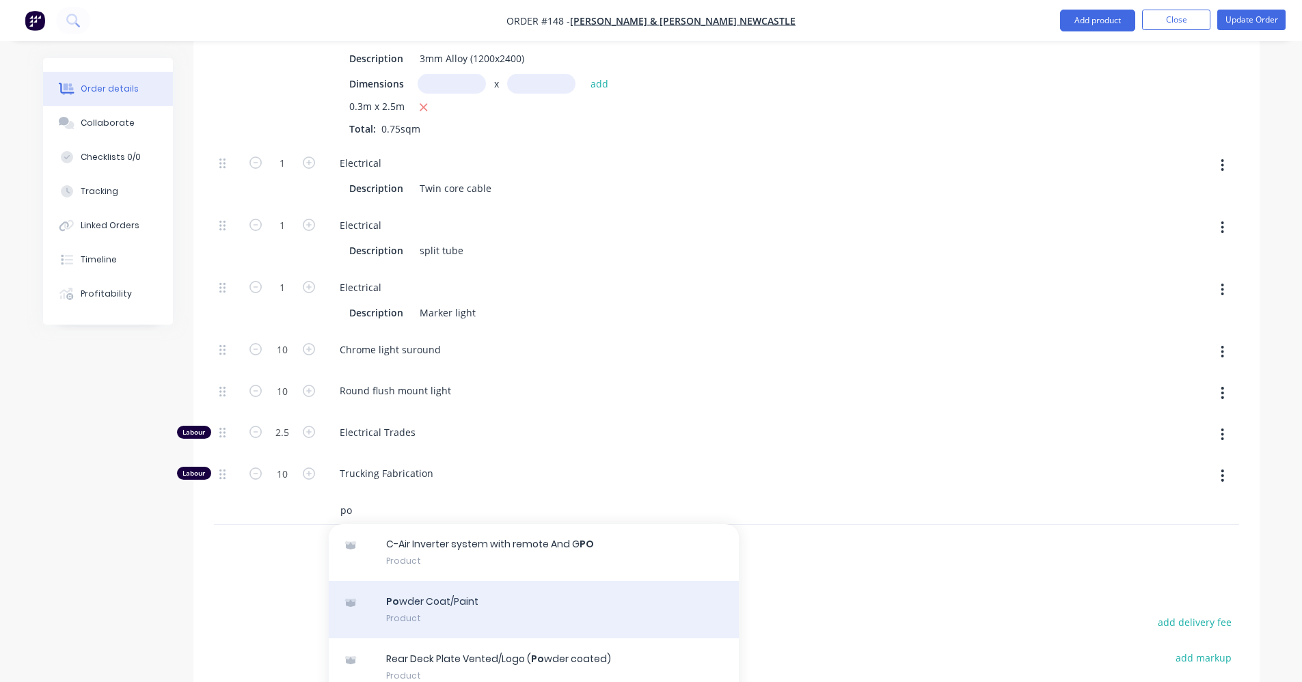
type input "po"
click at [449, 595] on div "Po wder Coat/Paint Product" at bounding box center [534, 609] width 410 height 57
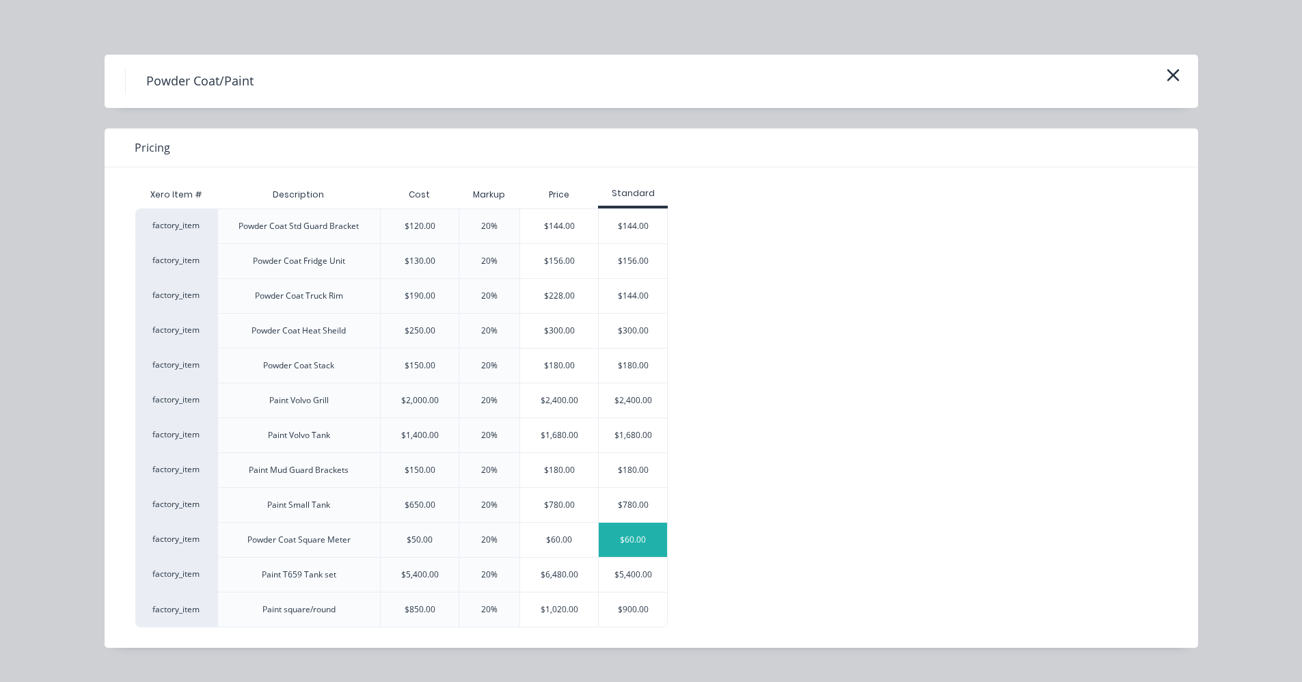
click at [630, 539] on div "$60.00" at bounding box center [633, 540] width 68 height 34
type input "$2,994.3402"
type input "$2,994.34"
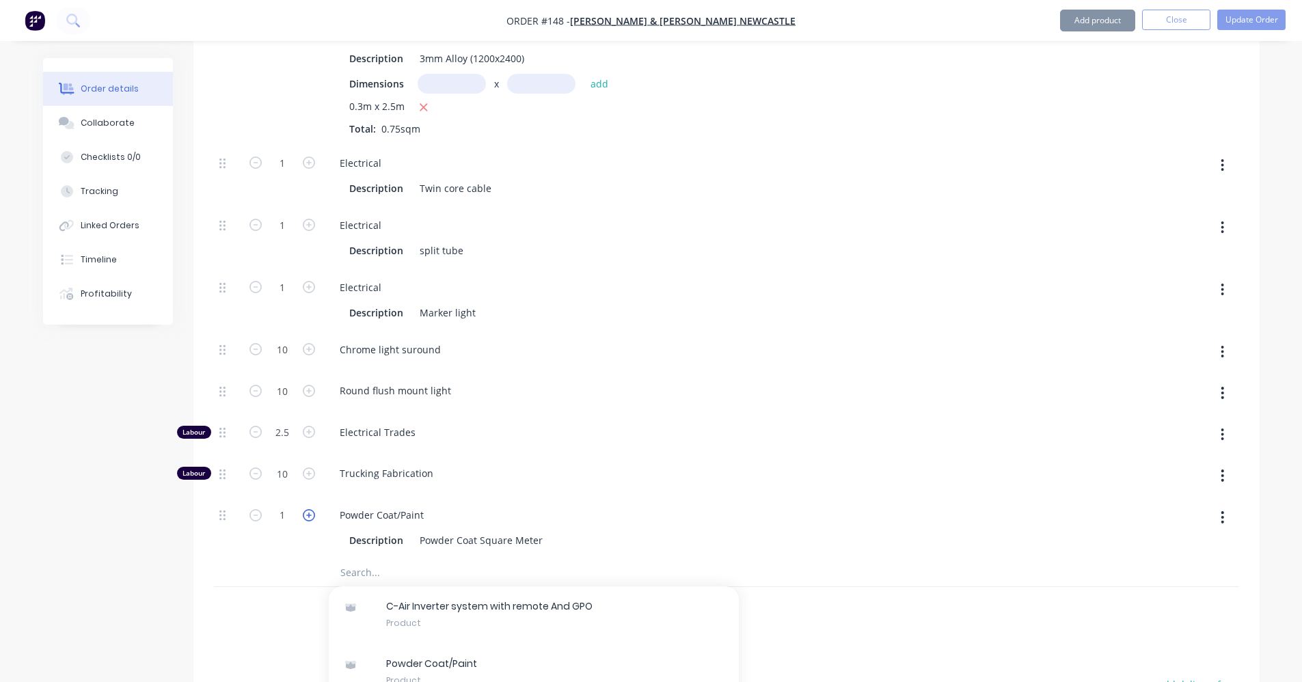
click at [308, 509] on icon "button" at bounding box center [309, 515] width 12 height 12
type input "$3,065.782"
type input "$3,065.78"
type input "2"
click at [308, 509] on icon "button" at bounding box center [309, 515] width 12 height 12
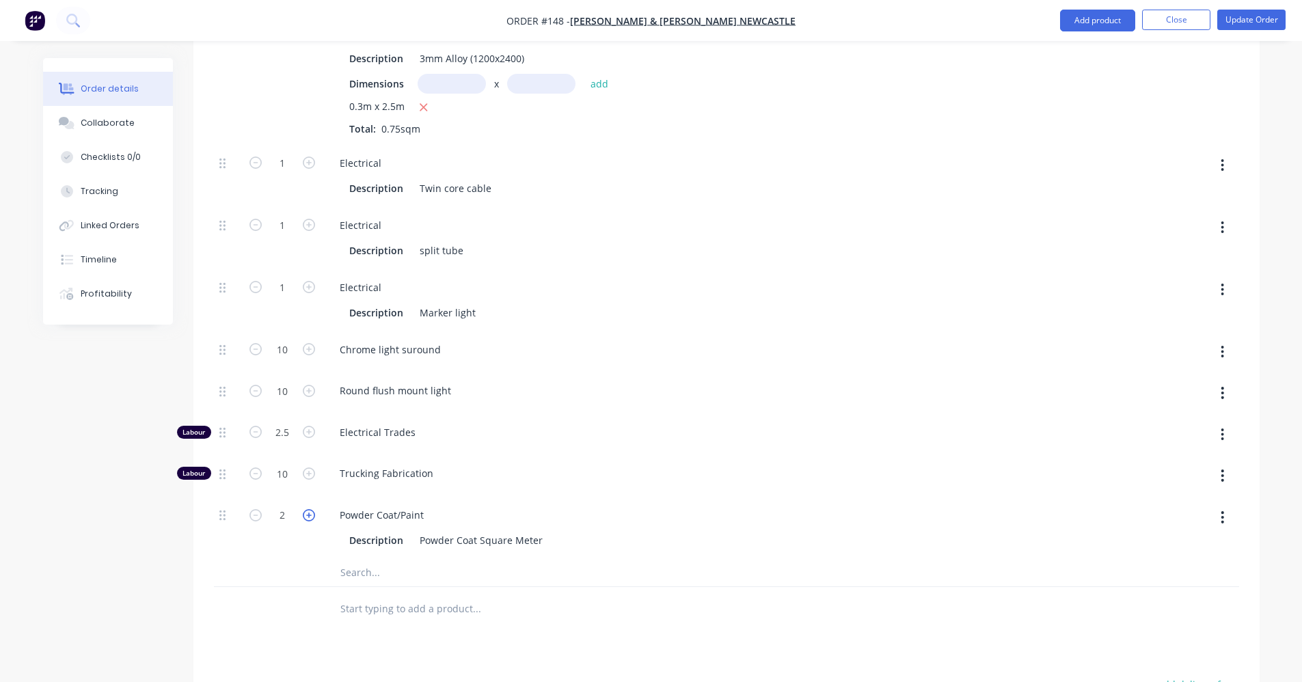
type input "$3,137.2238"
type input "$3,137.22"
type input "3"
click at [308, 509] on icon "button" at bounding box center [309, 515] width 12 height 12
type input "$3,208.6656"
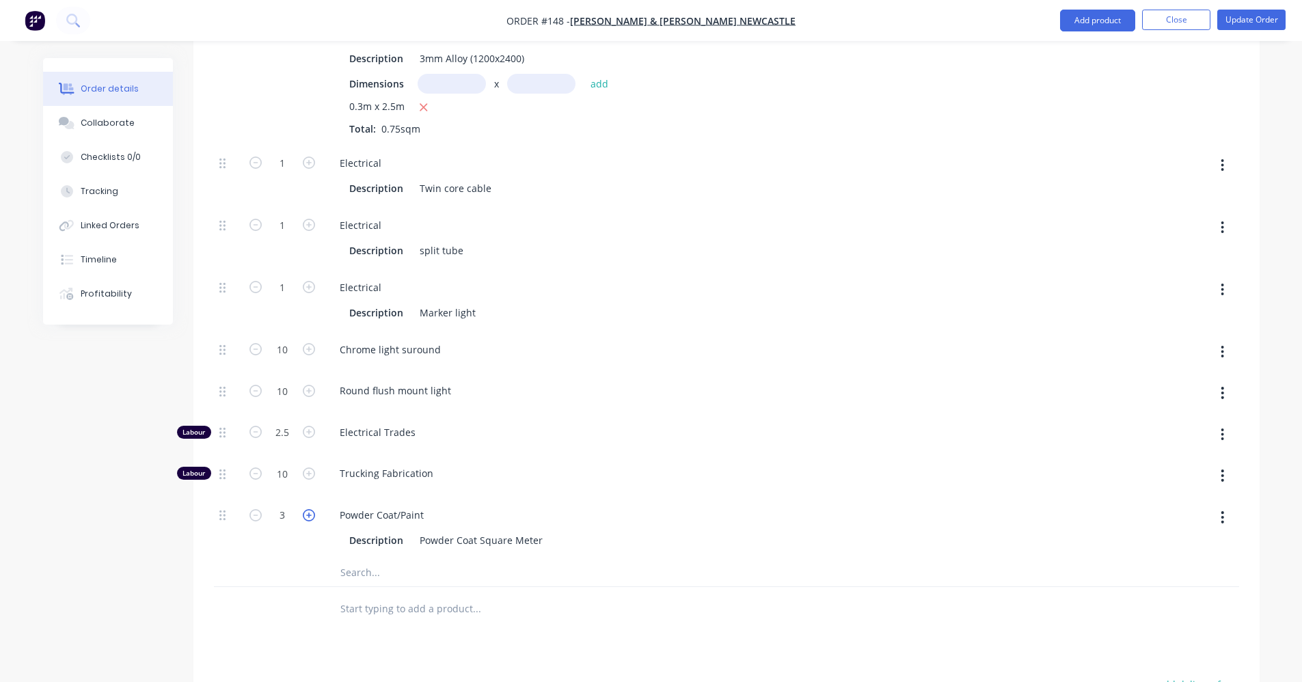
type input "$3,208.67"
type input "4"
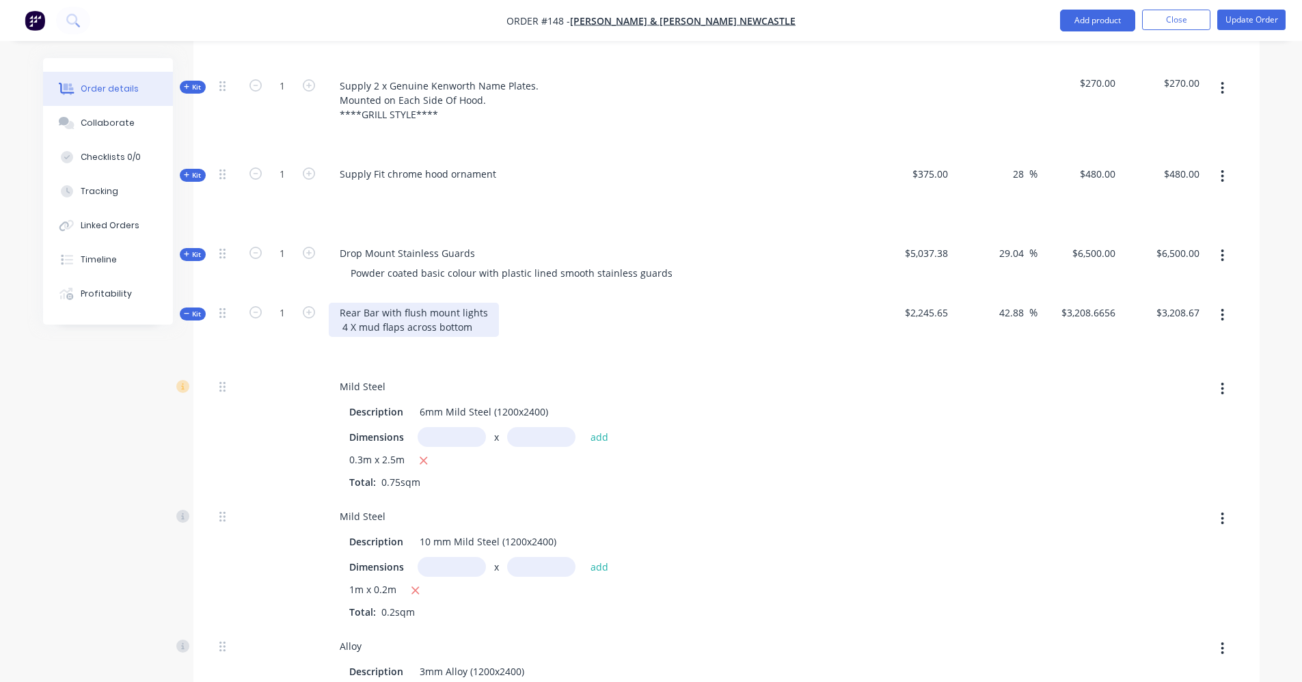
scroll to position [2530, 0]
click at [186, 312] on icon at bounding box center [187, 315] width 6 height 7
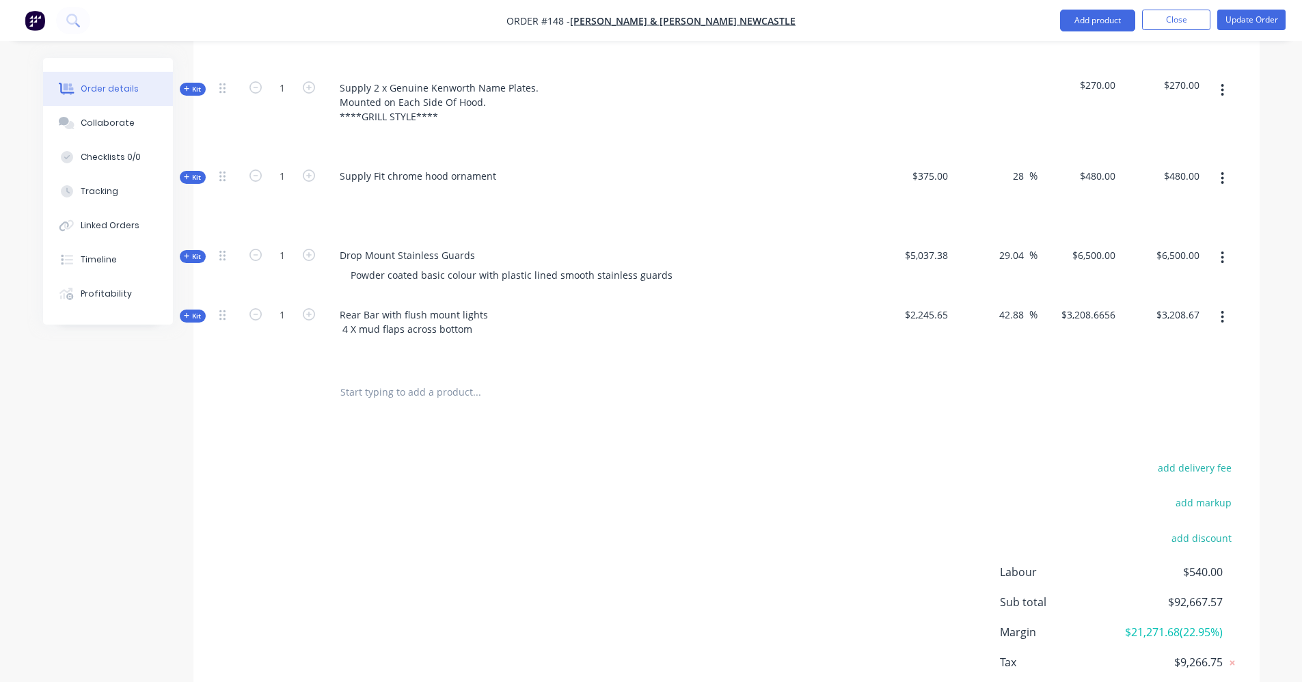
click at [437, 379] on input "text" at bounding box center [476, 392] width 273 height 27
click at [354, 310] on div "Rear Bar with flush mount lights 4 X mud flaps across bottom" at bounding box center [414, 322] width 170 height 34
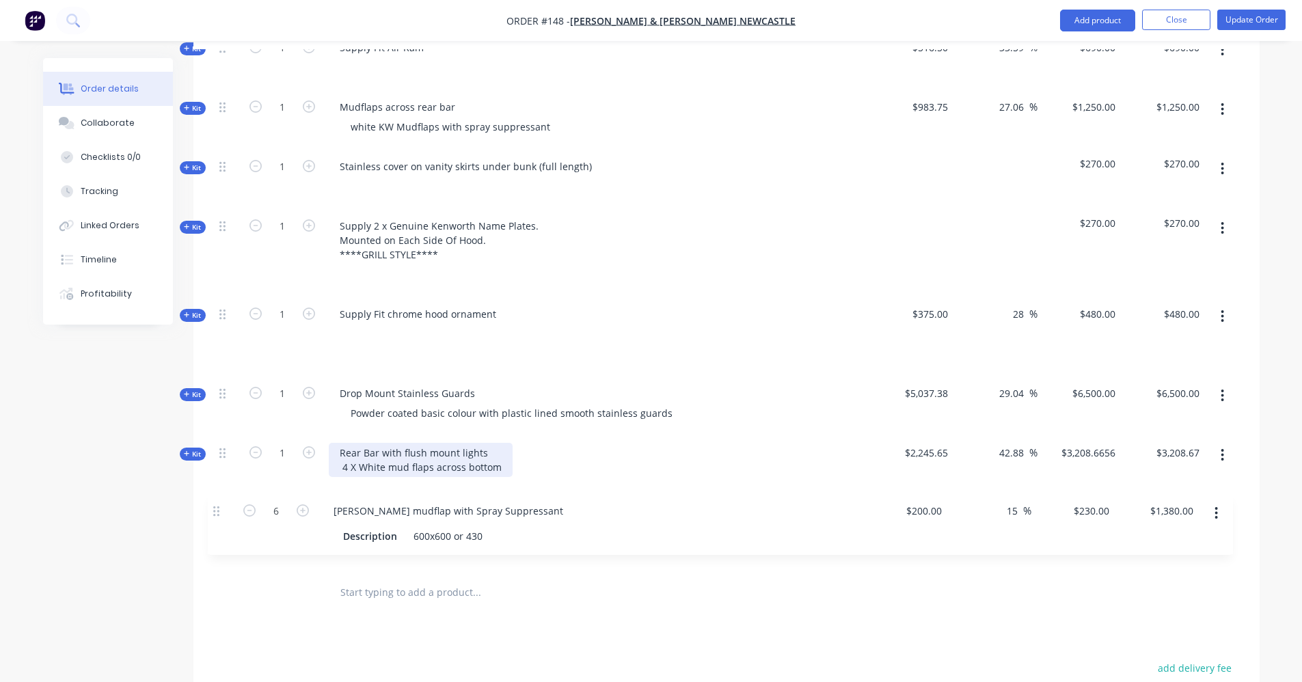
scroll to position [2339, 0]
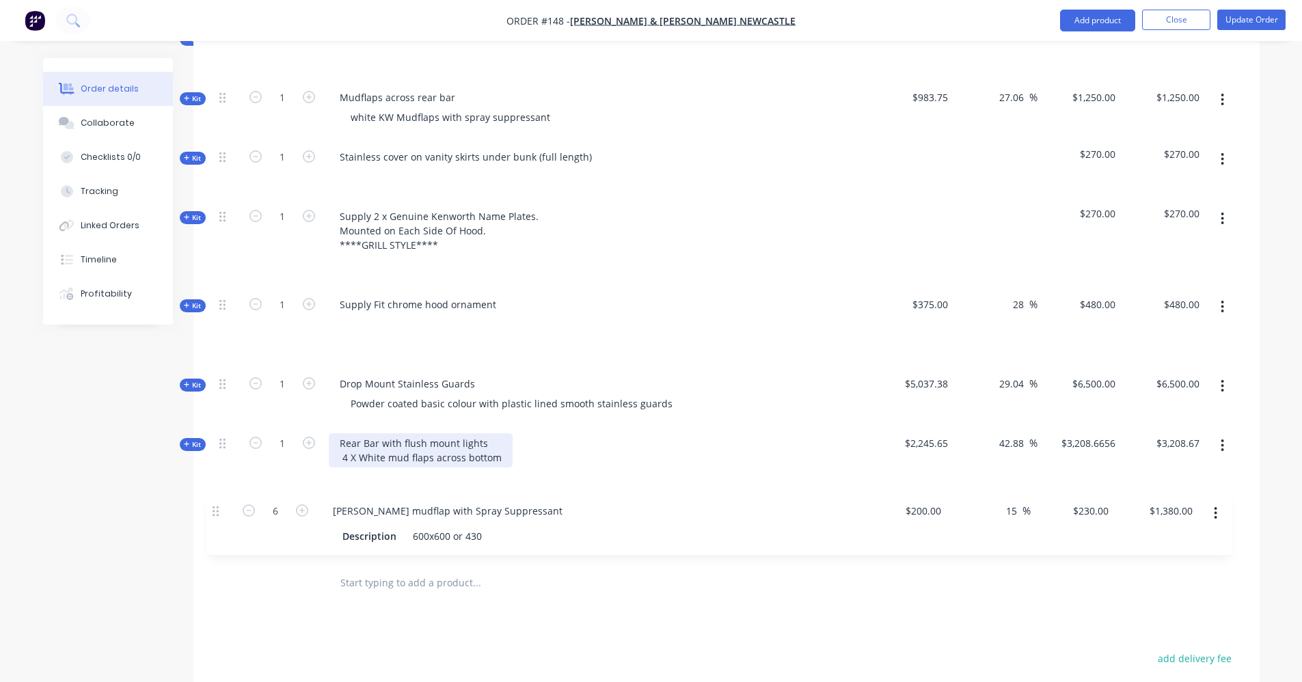
drag, startPoint x: 221, startPoint y: 152, endPoint x: 214, endPoint y: 514, distance: 362.4
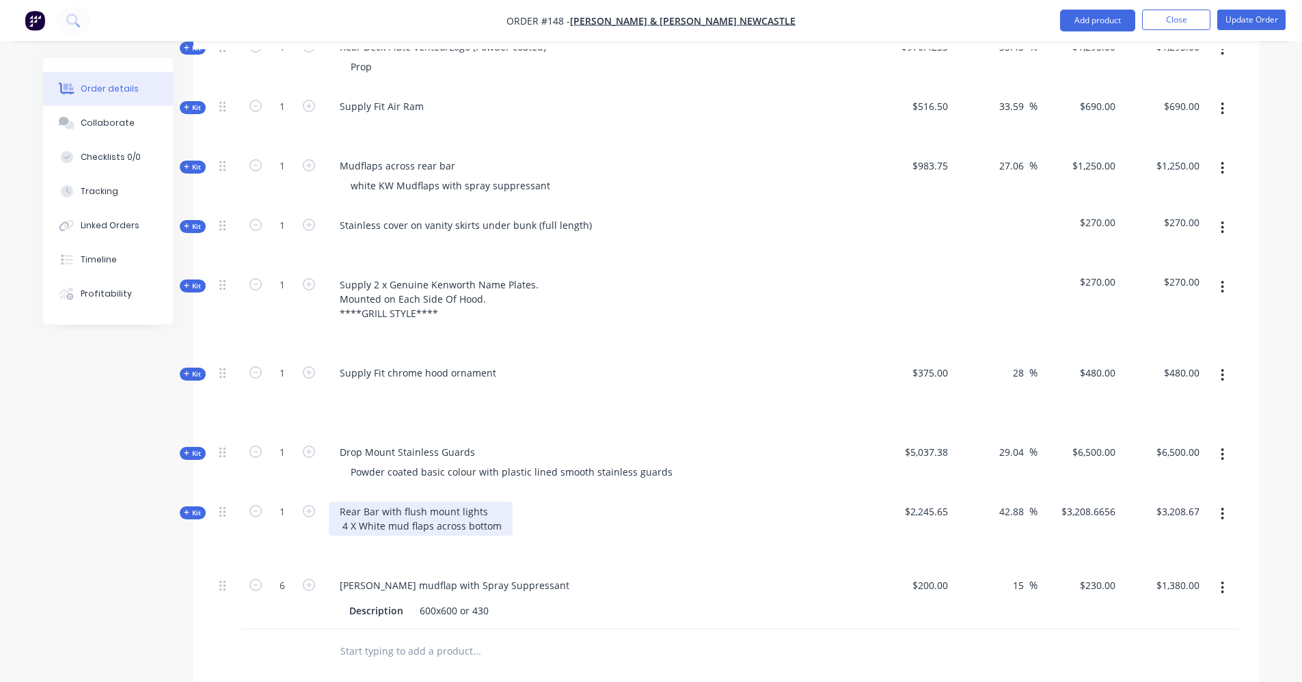
scroll to position [2269, 0]
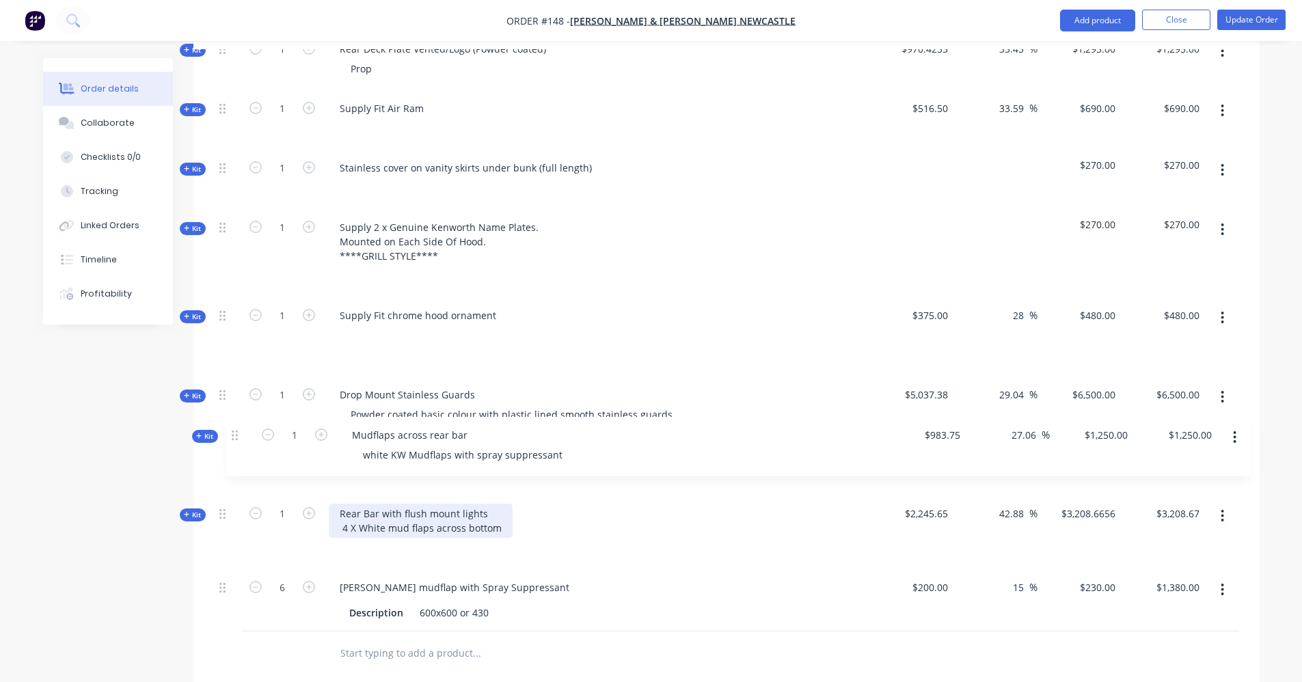
drag, startPoint x: 224, startPoint y: 146, endPoint x: 239, endPoint y: 441, distance: 295.1
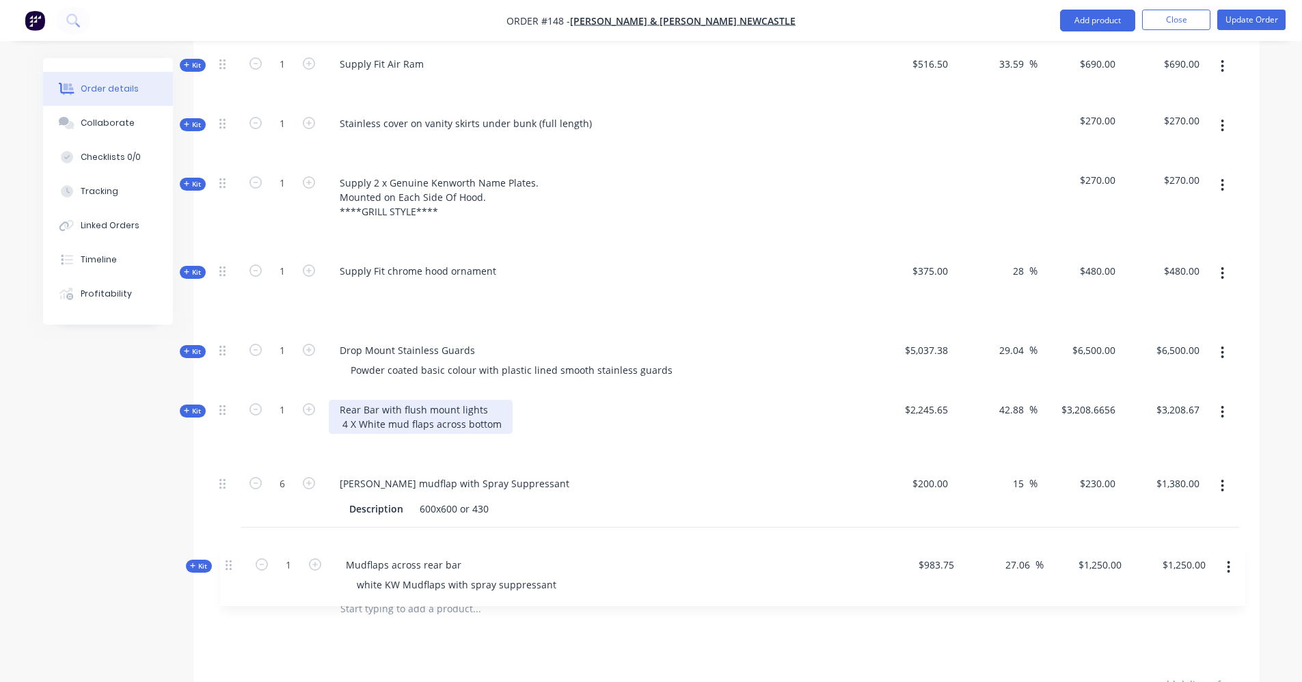
drag, startPoint x: 224, startPoint y: 438, endPoint x: 229, endPoint y: 574, distance: 136.2
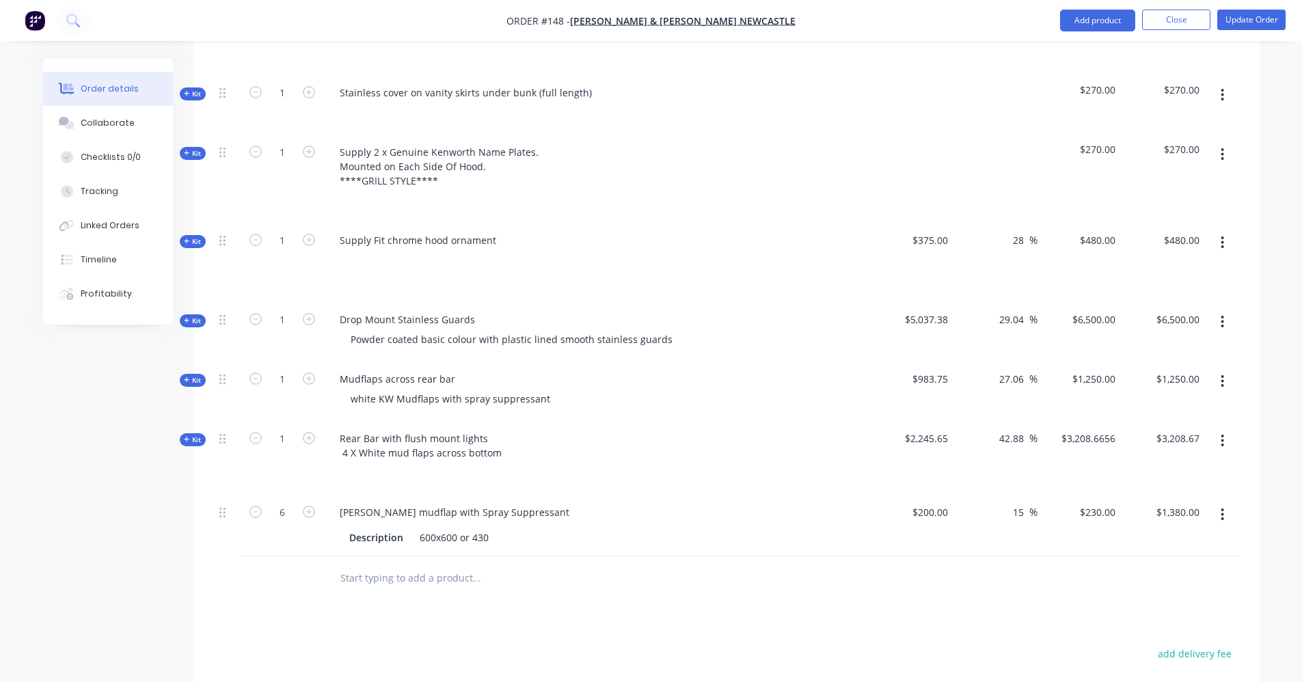
click at [254, 580] on div at bounding box center [282, 579] width 82 height 44
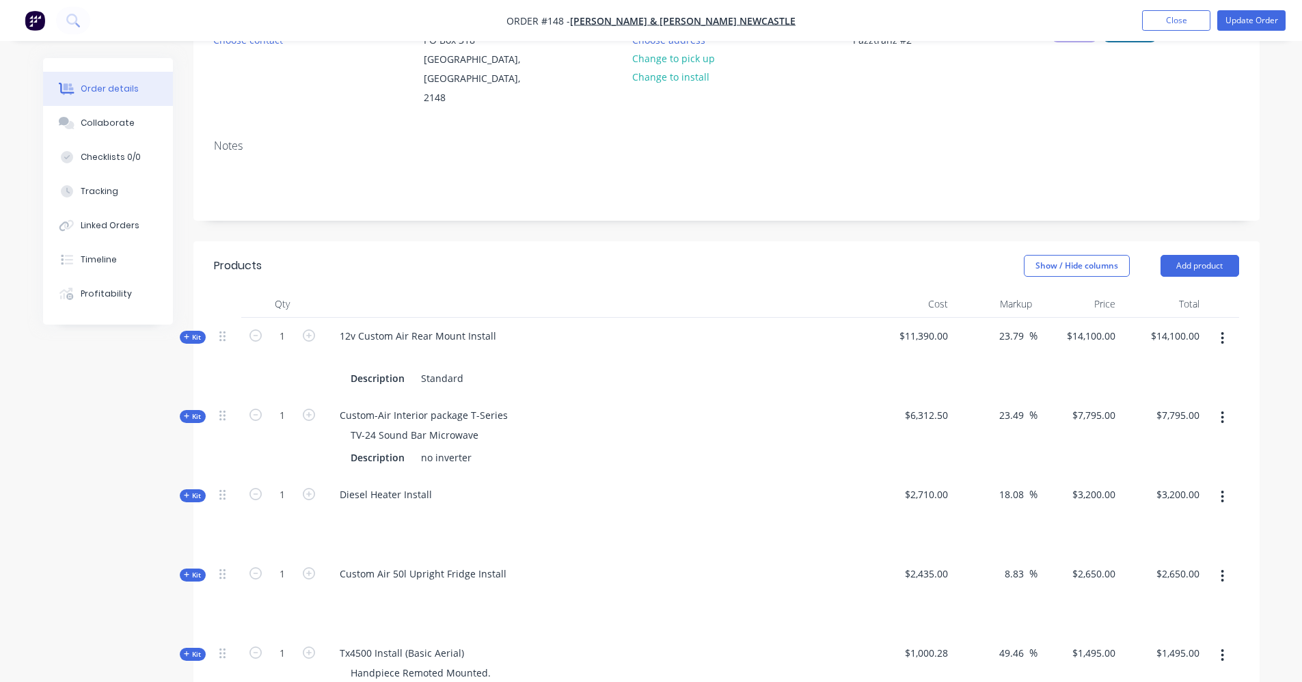
scroll to position [0, 0]
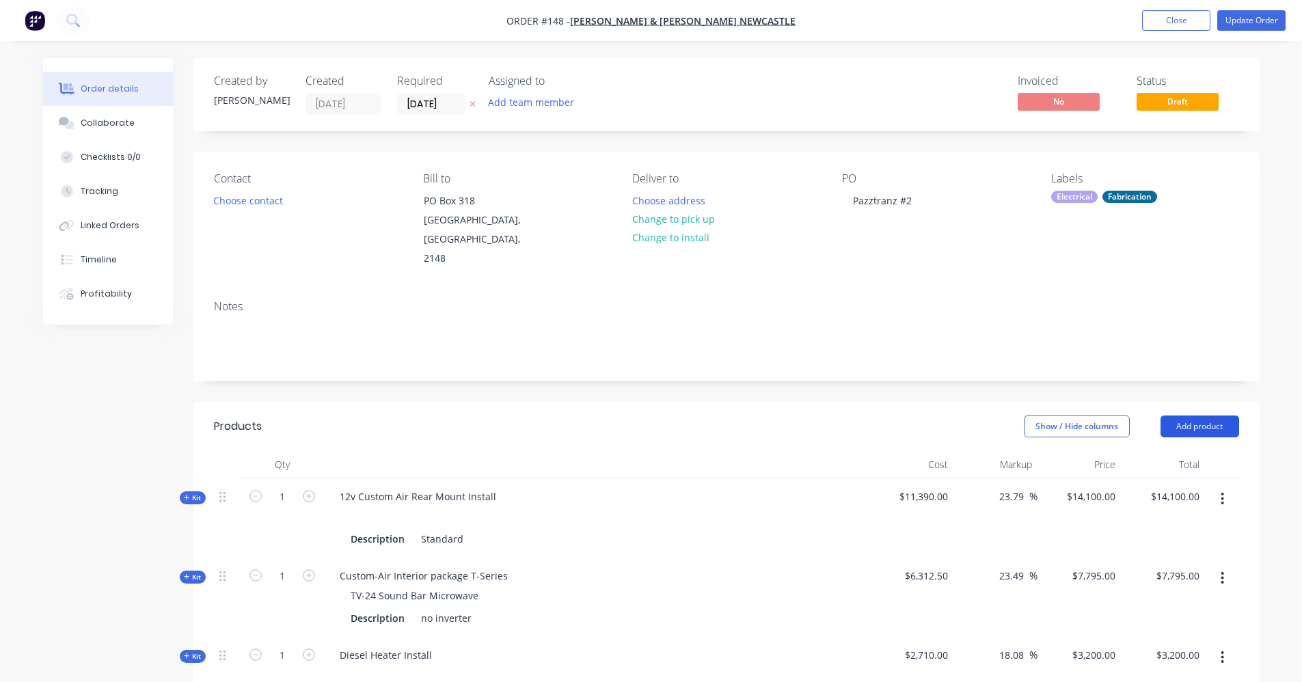
click at [1212, 416] on button "Add product" at bounding box center [1200, 427] width 79 height 22
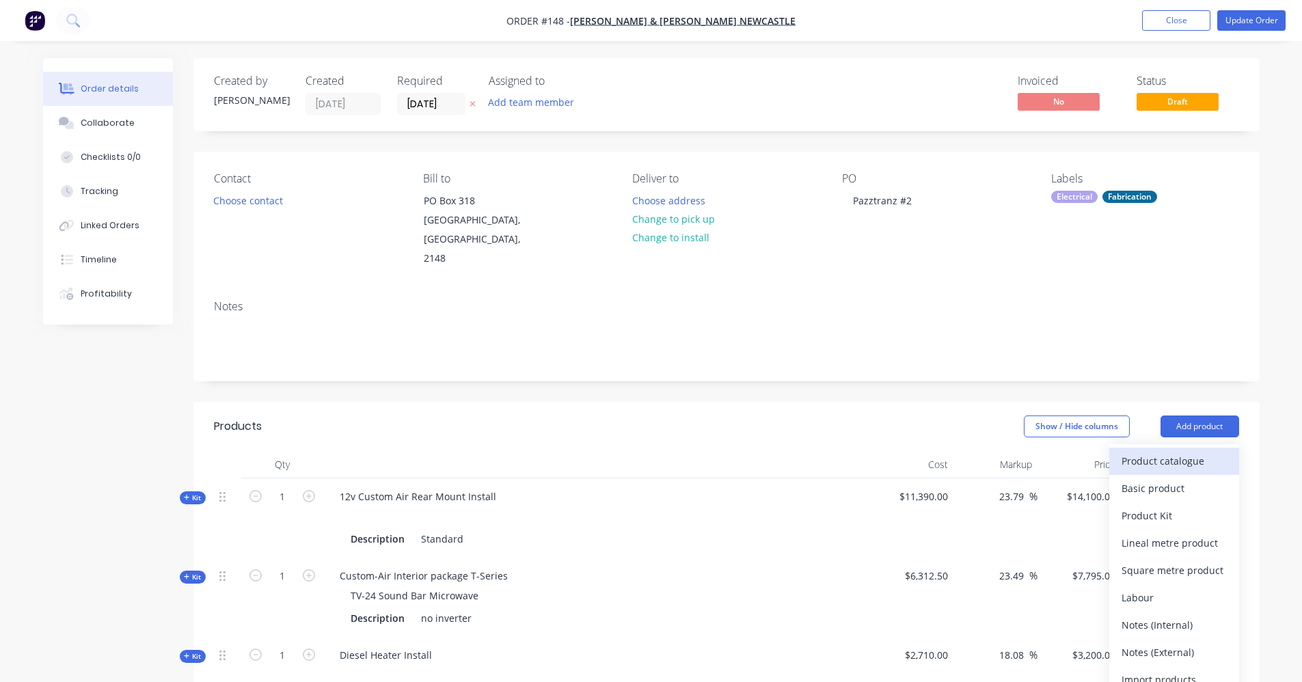
click at [1172, 451] on div "Product catalogue" at bounding box center [1174, 461] width 105 height 20
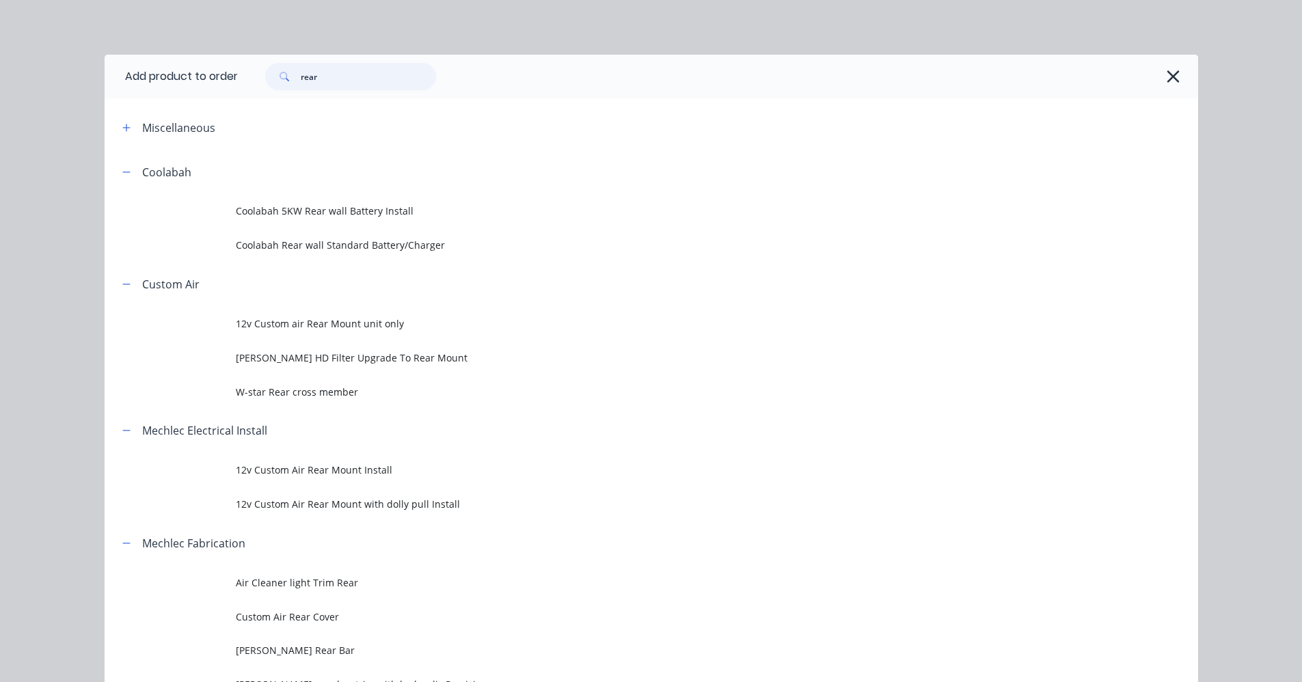
drag, startPoint x: 327, startPoint y: 84, endPoint x: 267, endPoint y: 77, distance: 60.6
click at [267, 77] on div "rear" at bounding box center [350, 76] width 171 height 27
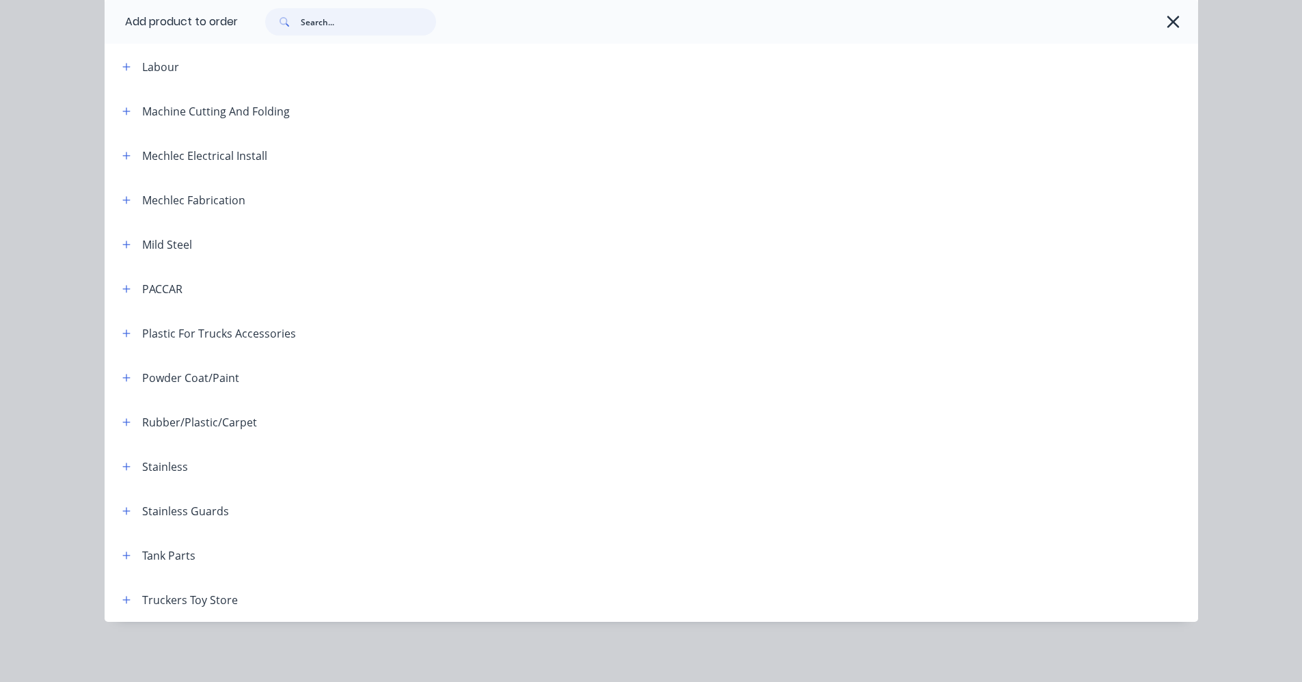
scroll to position [205, 0]
click at [122, 201] on icon "button" at bounding box center [126, 201] width 8 height 10
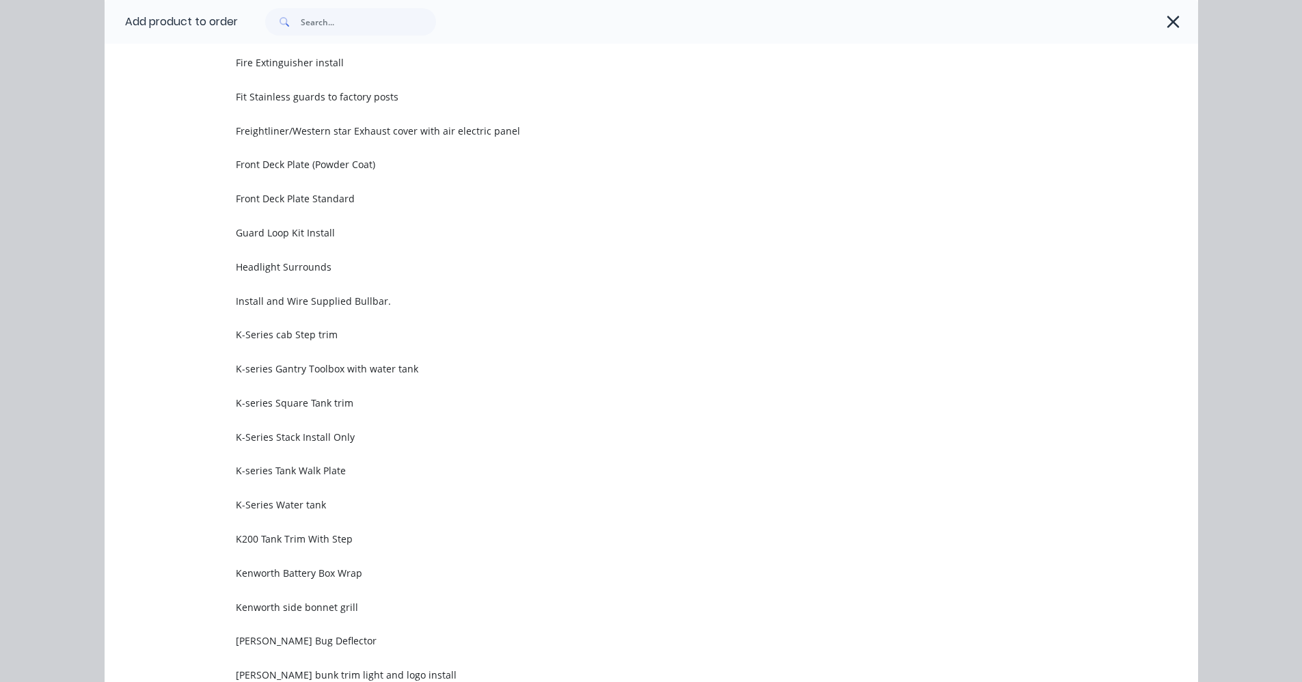
scroll to position [1233, 0]
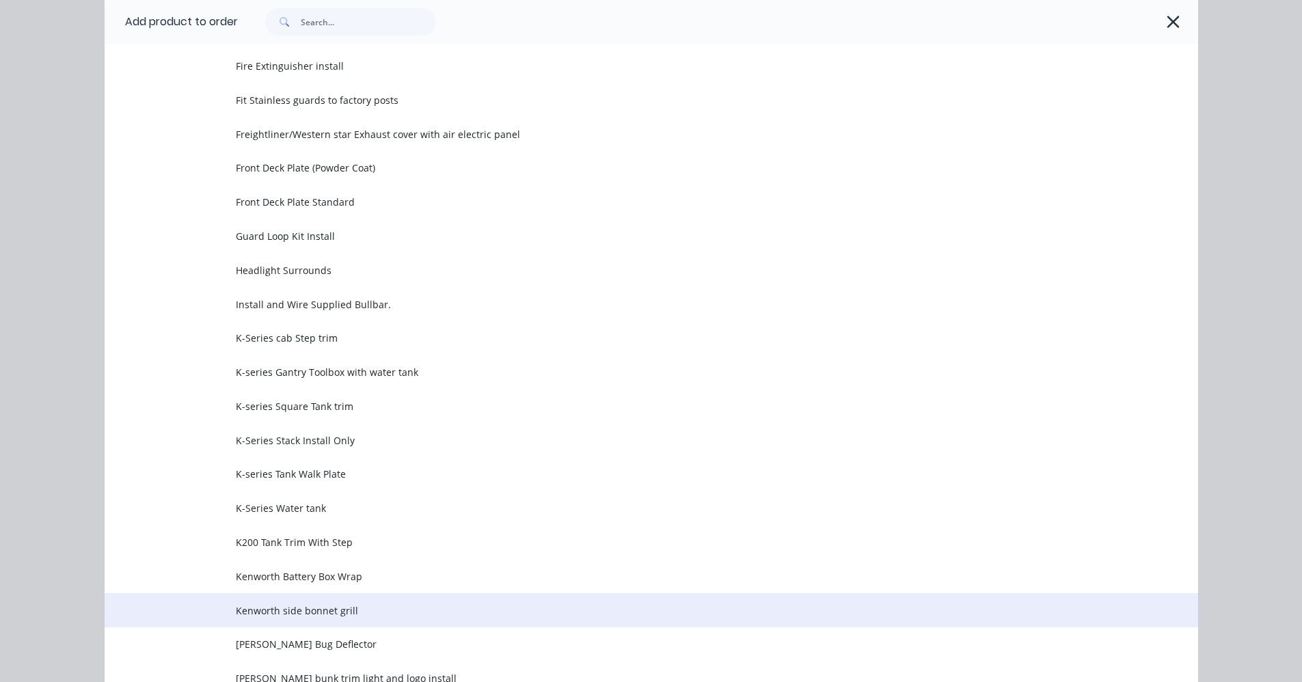
click at [316, 611] on span "Kenworth side bonnet grill" at bounding box center [621, 611] width 770 height 14
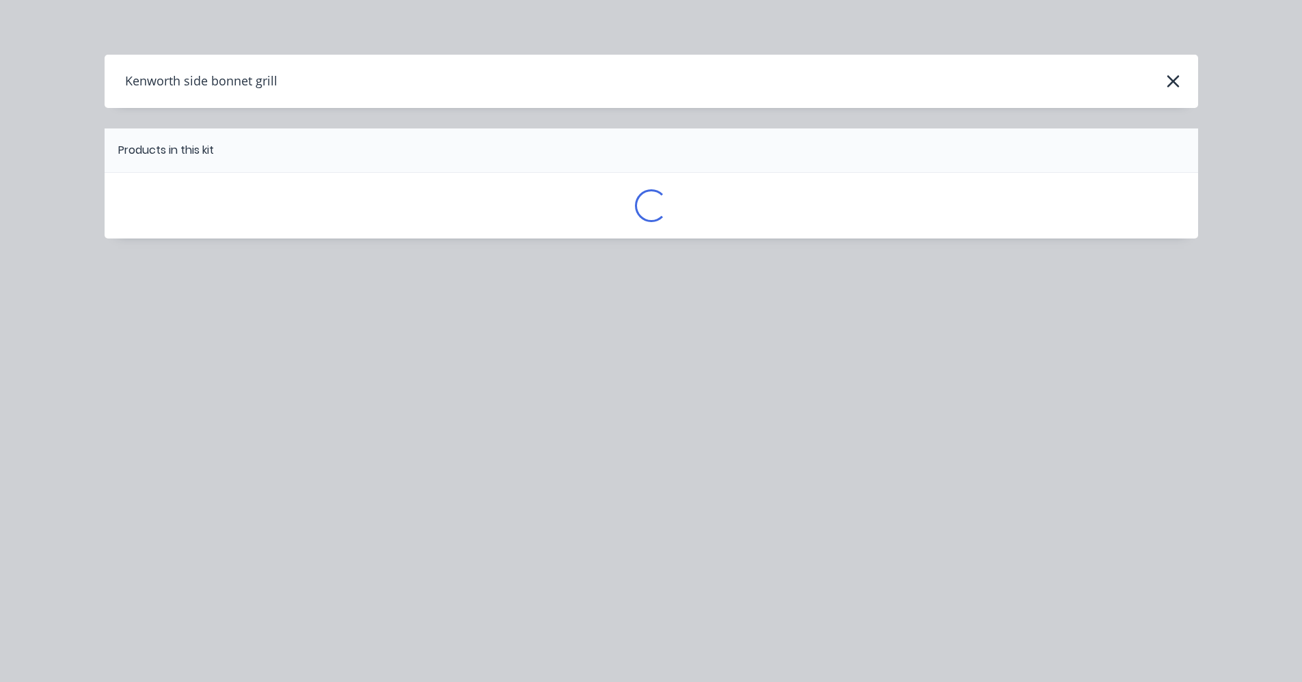
scroll to position [0, 0]
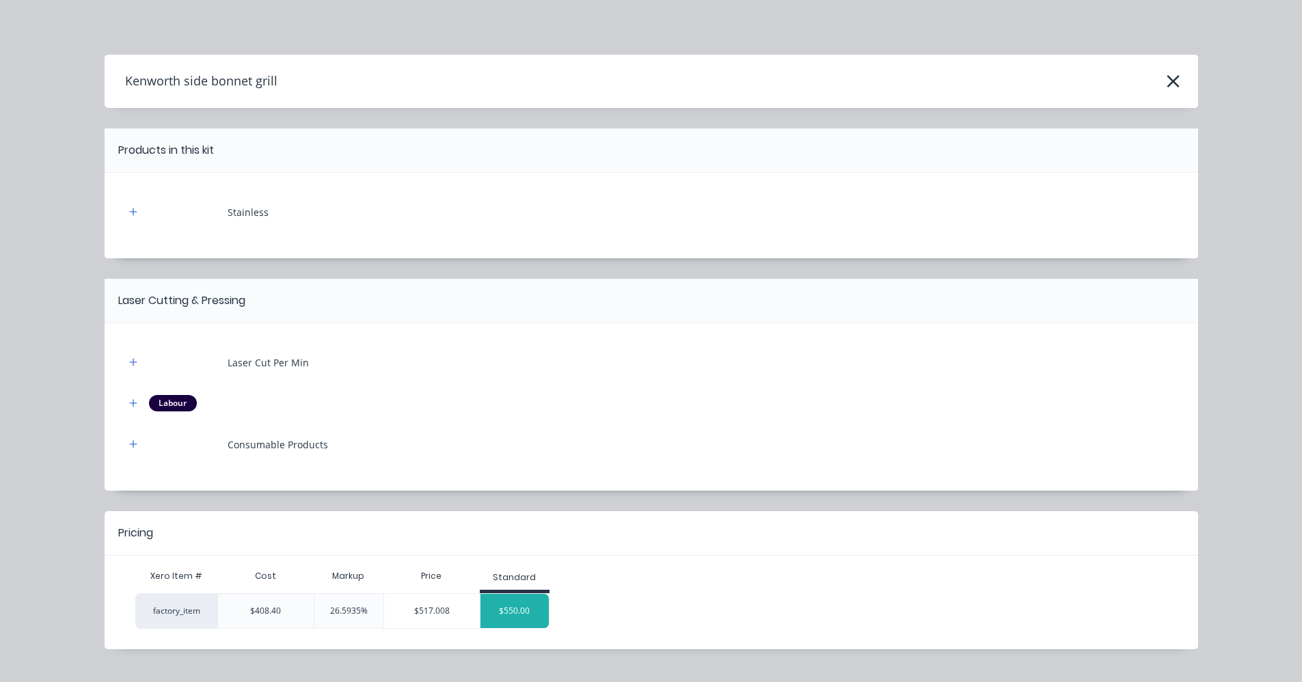
click at [520, 609] on div "$550.00" at bounding box center [515, 611] width 68 height 34
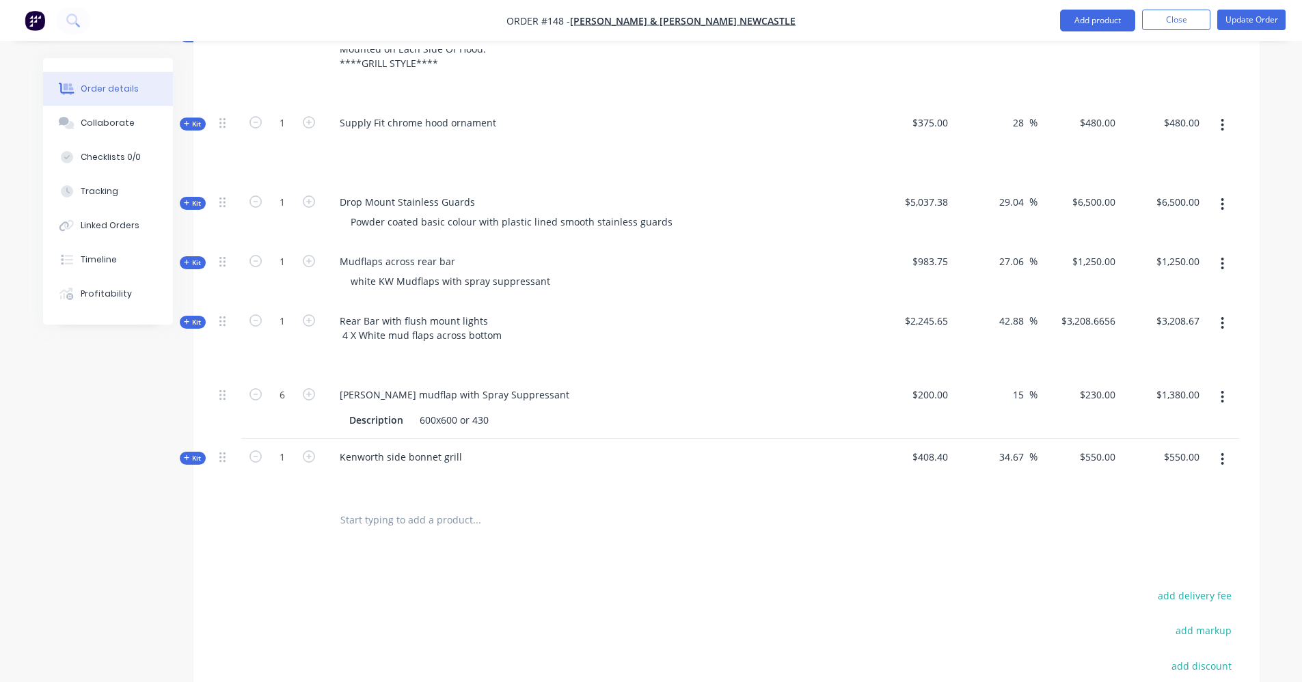
scroll to position [2668, 0]
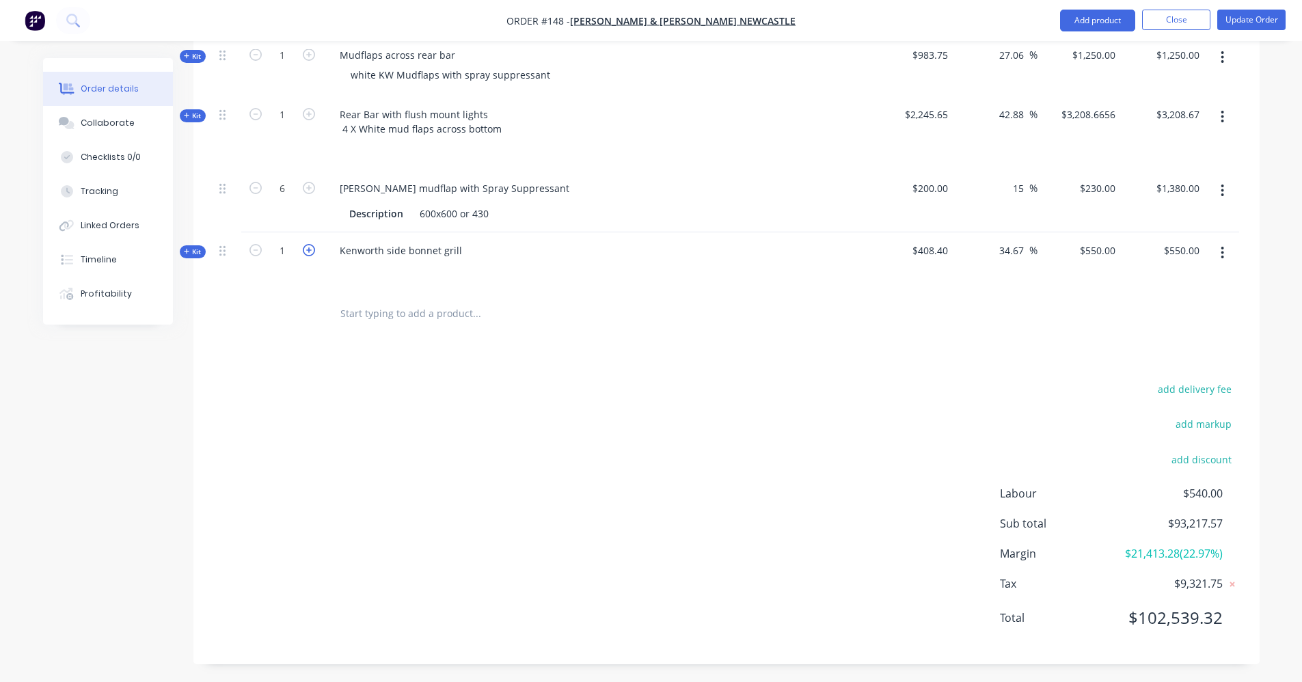
click at [310, 244] on icon "button" at bounding box center [309, 250] width 12 height 12
type input "2"
type input "$1,100.00"
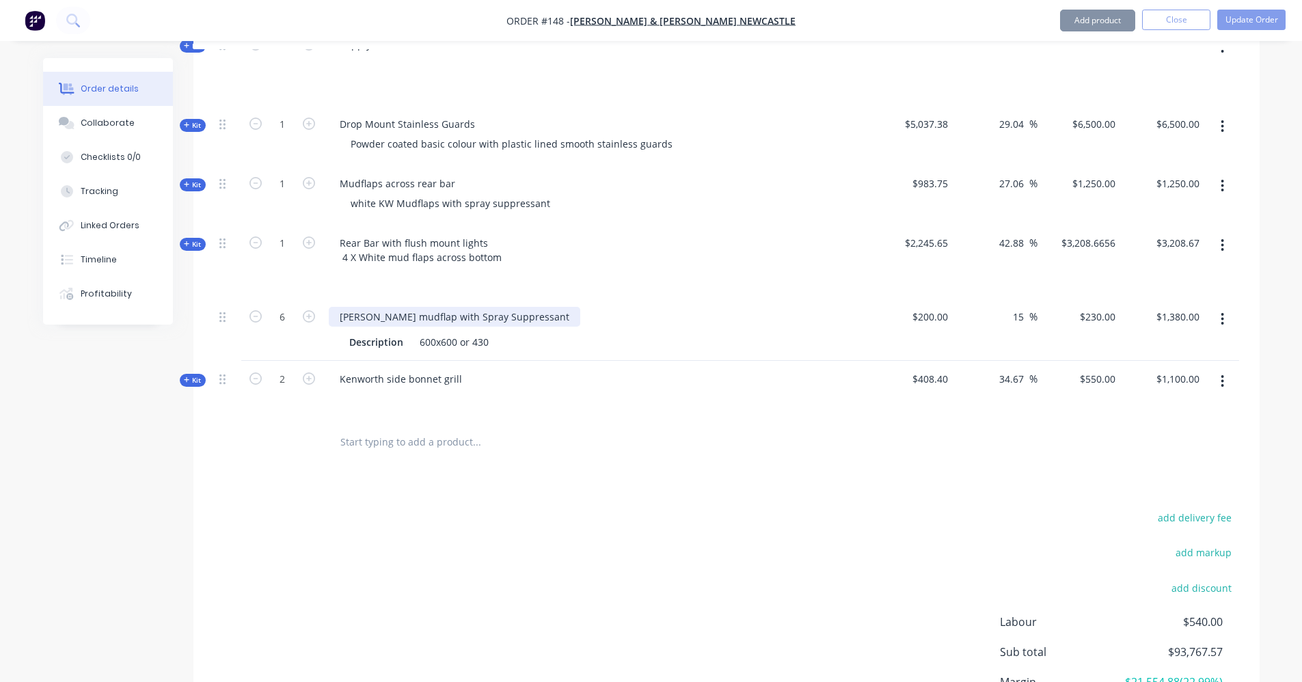
scroll to position [2531, 0]
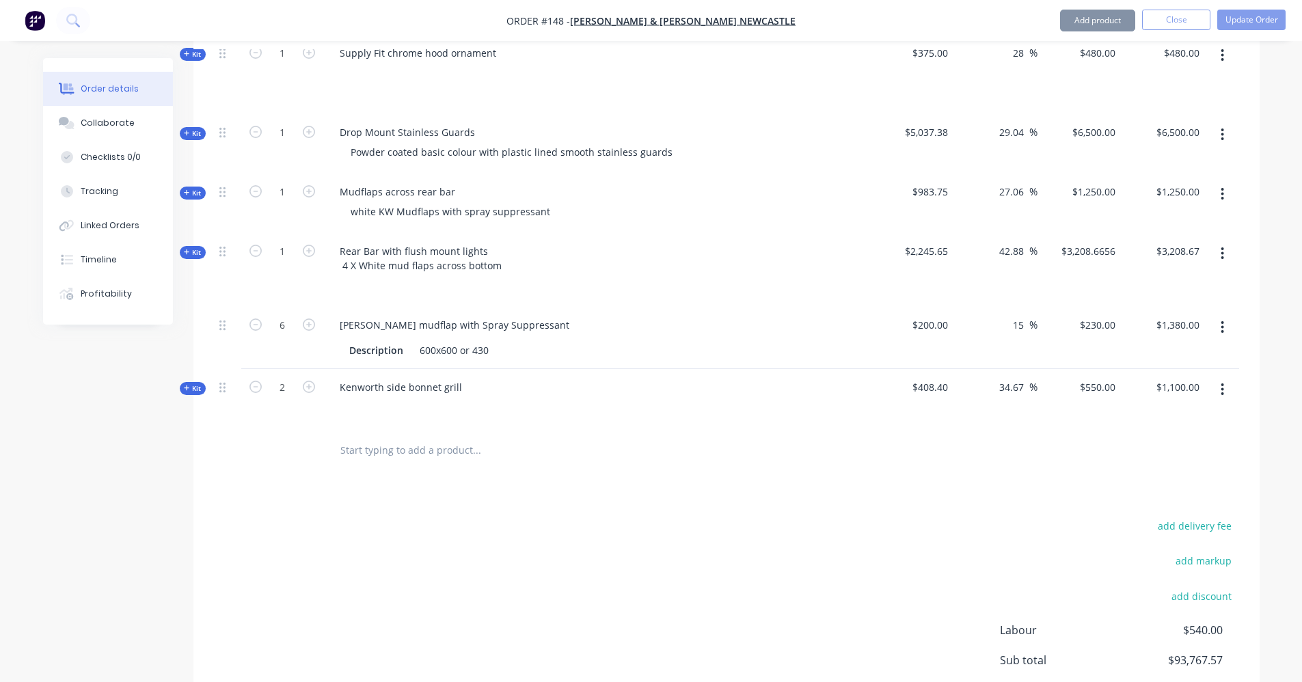
click at [187, 385] on icon at bounding box center [187, 388] width 6 height 7
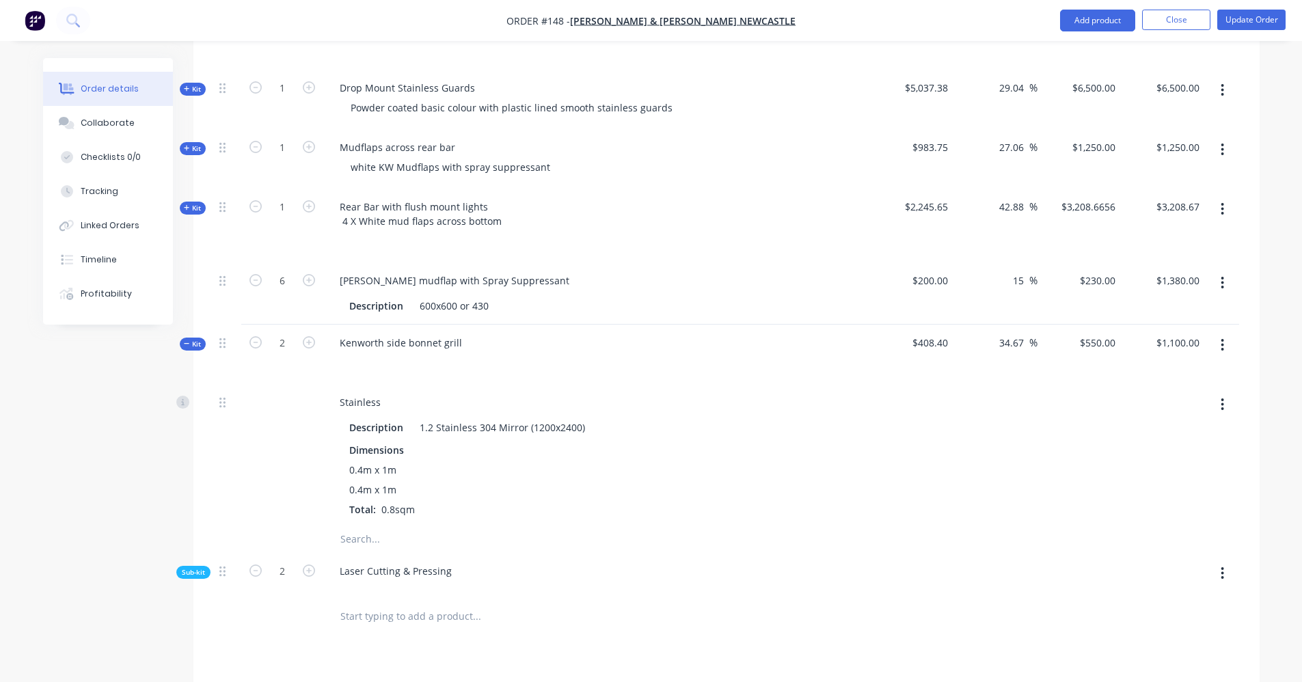
scroll to position [2599, 0]
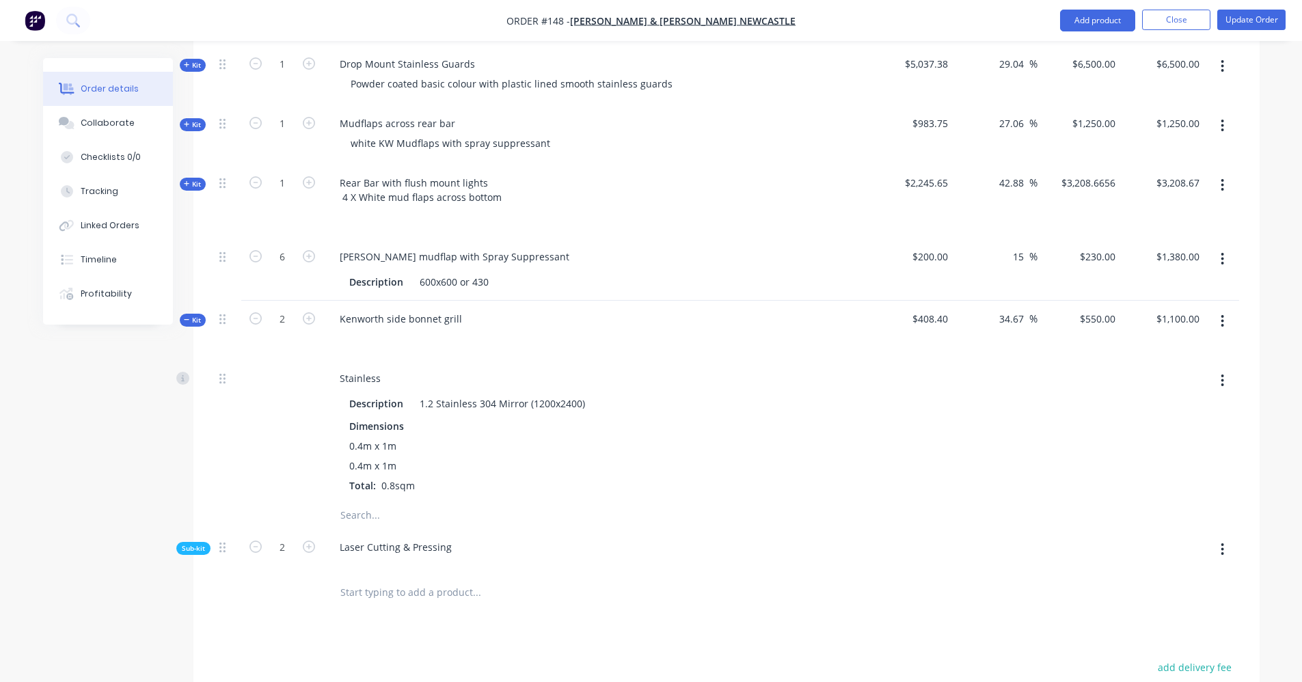
click at [189, 542] on div "Sub-kit" at bounding box center [193, 548] width 34 height 13
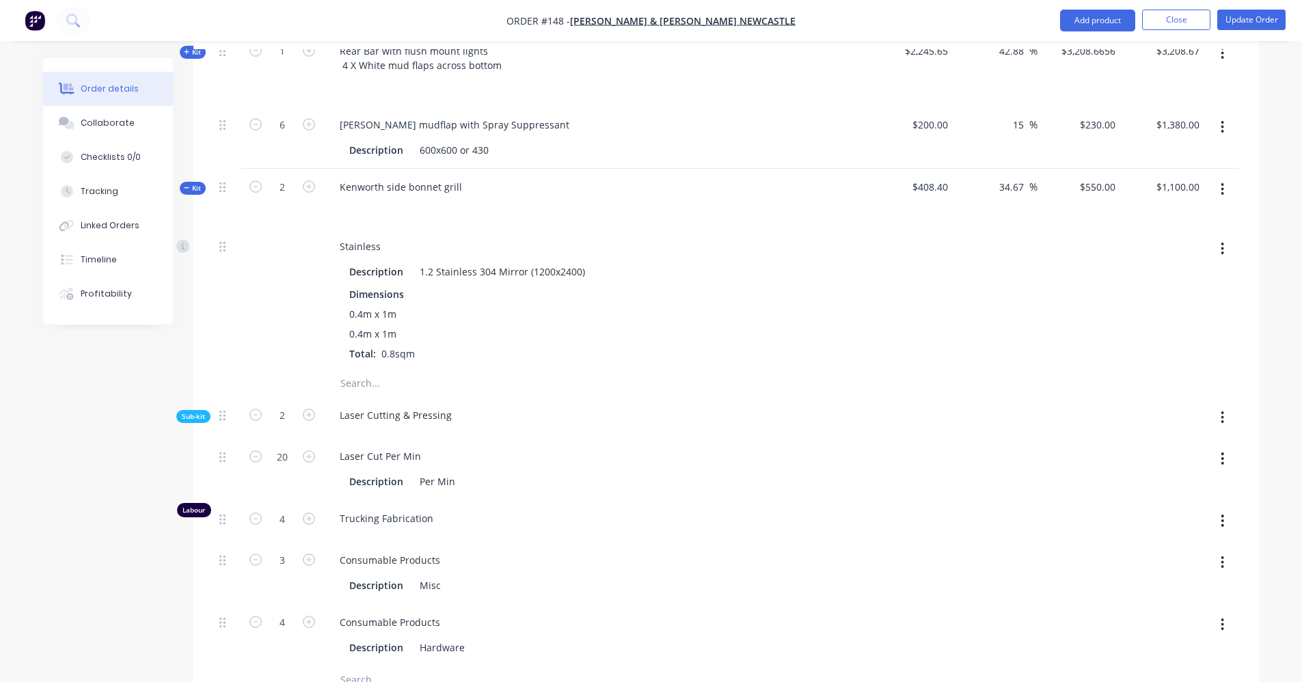
scroll to position [2736, 0]
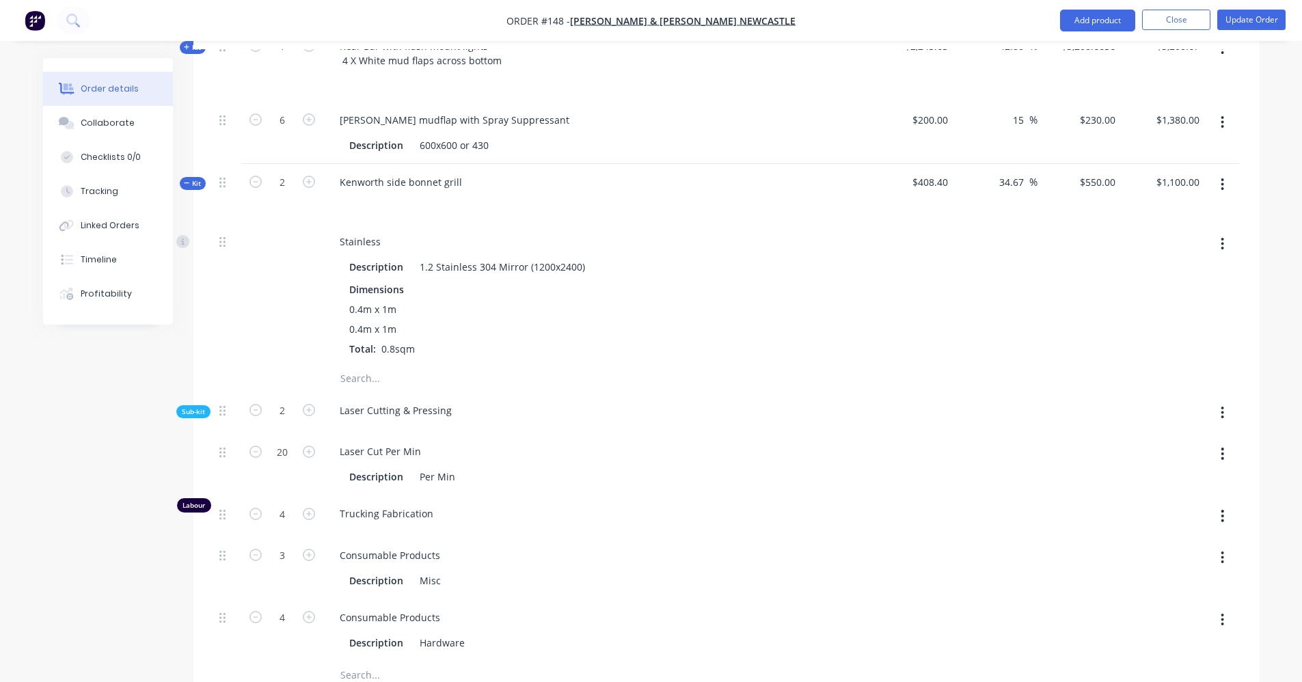
click at [185, 180] on icon at bounding box center [187, 183] width 6 height 7
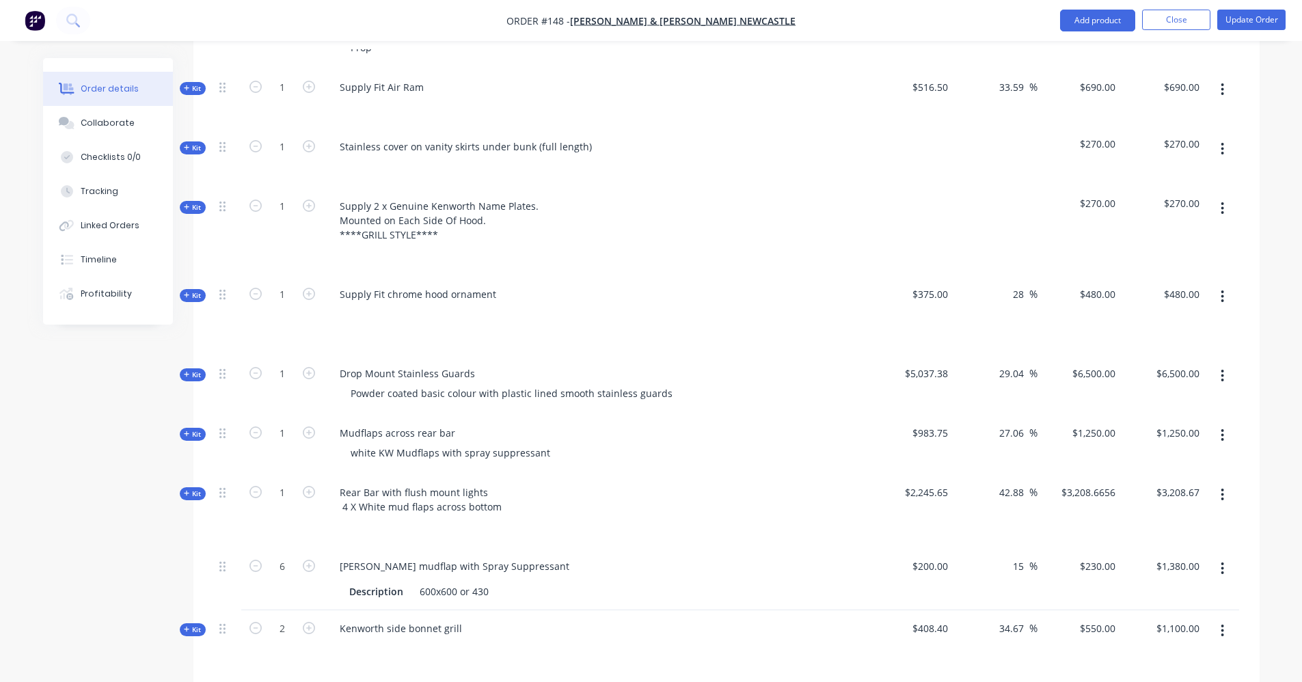
scroll to position [2189, 0]
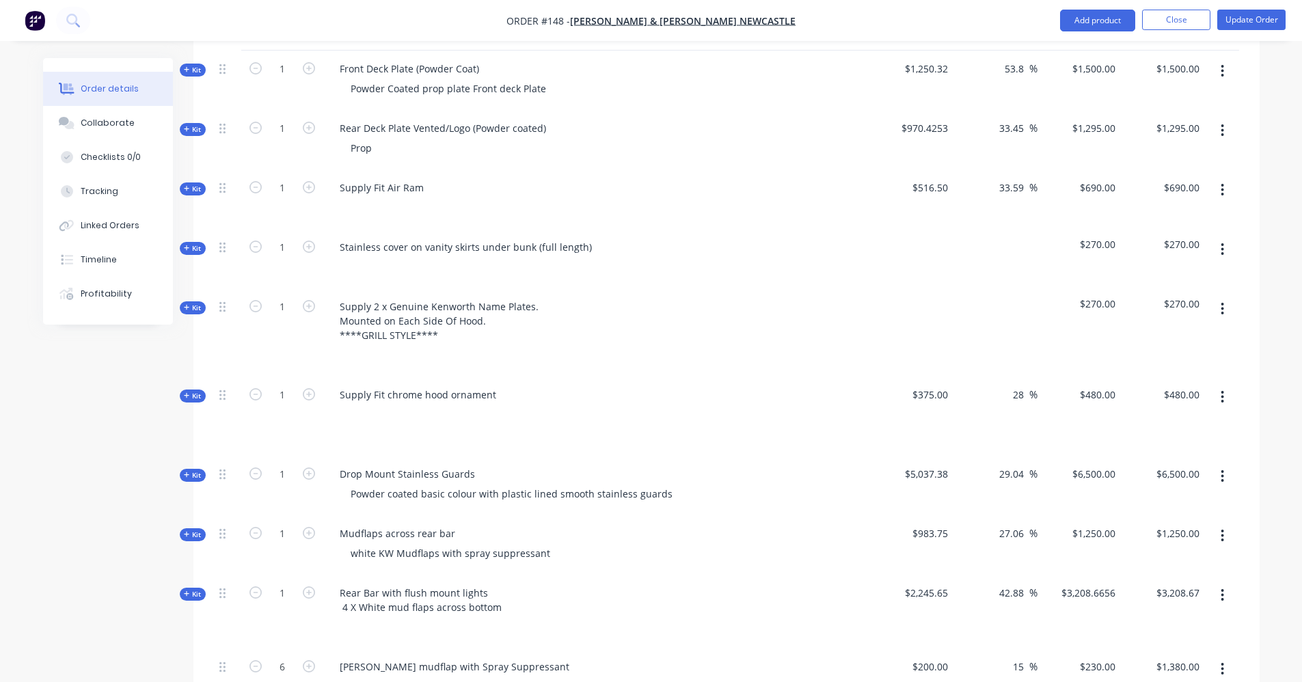
click at [1222, 303] on icon "button" at bounding box center [1223, 309] width 3 height 12
click at [1153, 417] on div "Delete" at bounding box center [1174, 427] width 105 height 20
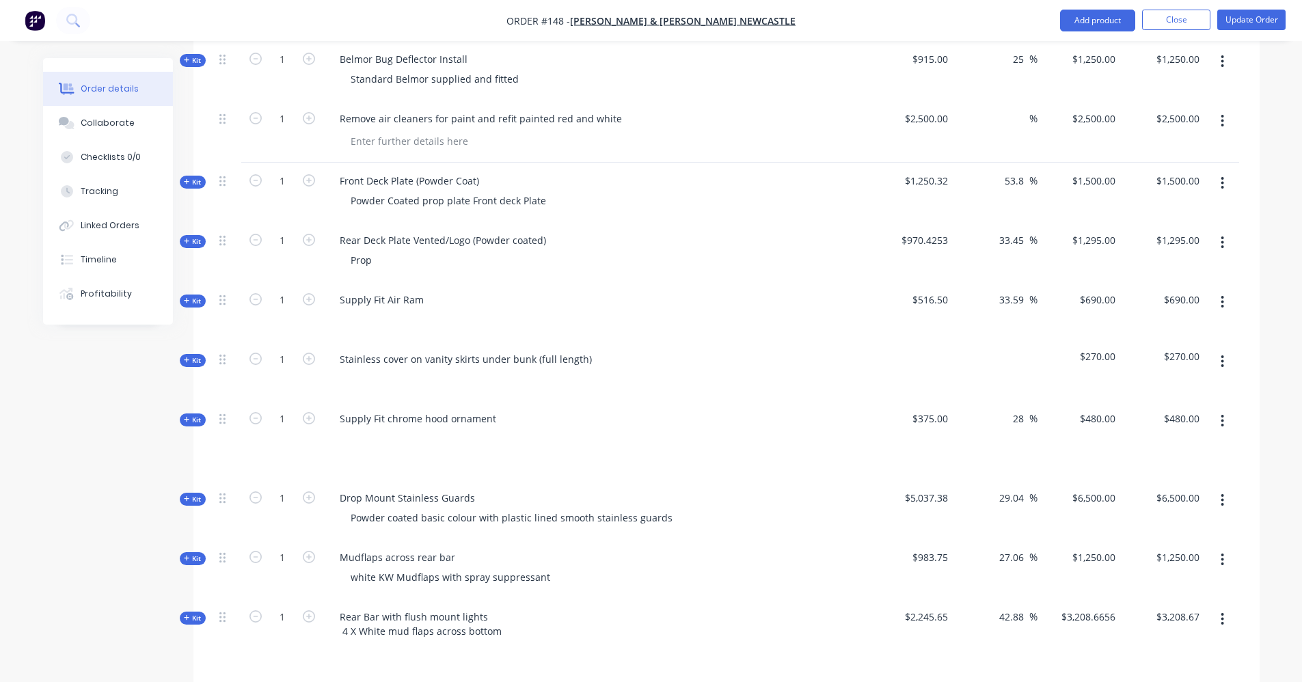
scroll to position [2052, 0]
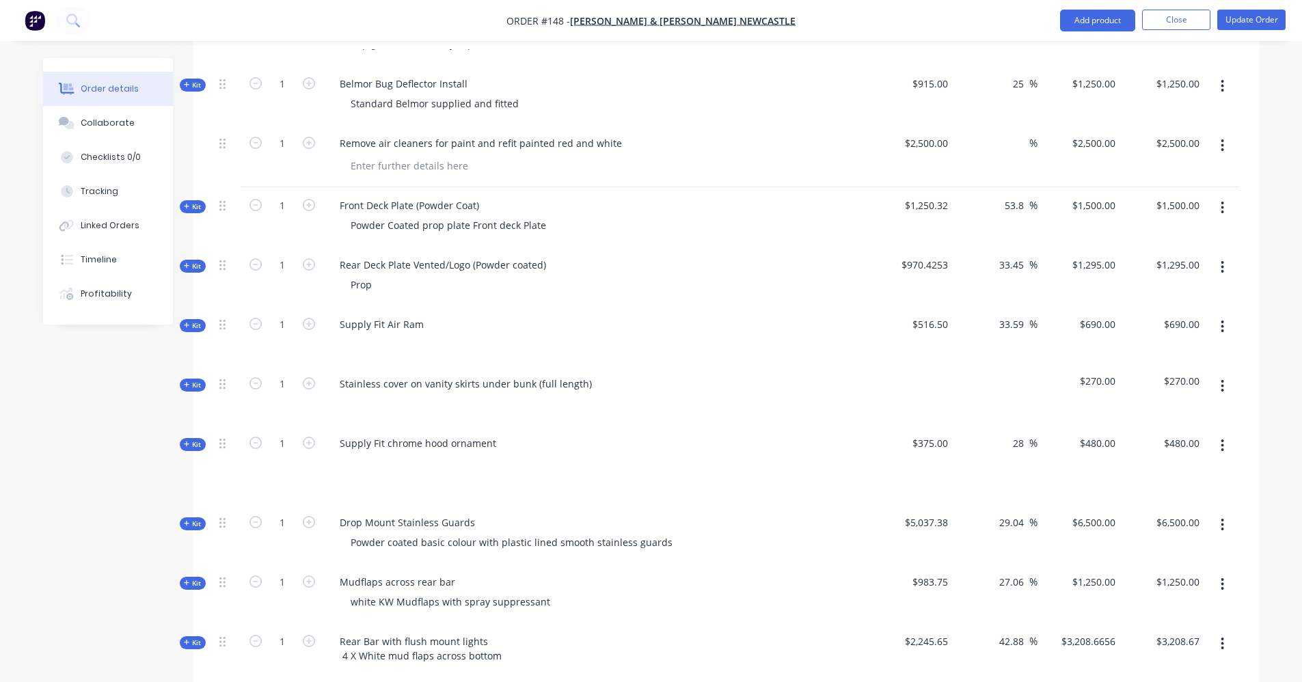
click at [187, 380] on span "Kit" at bounding box center [193, 385] width 18 height 10
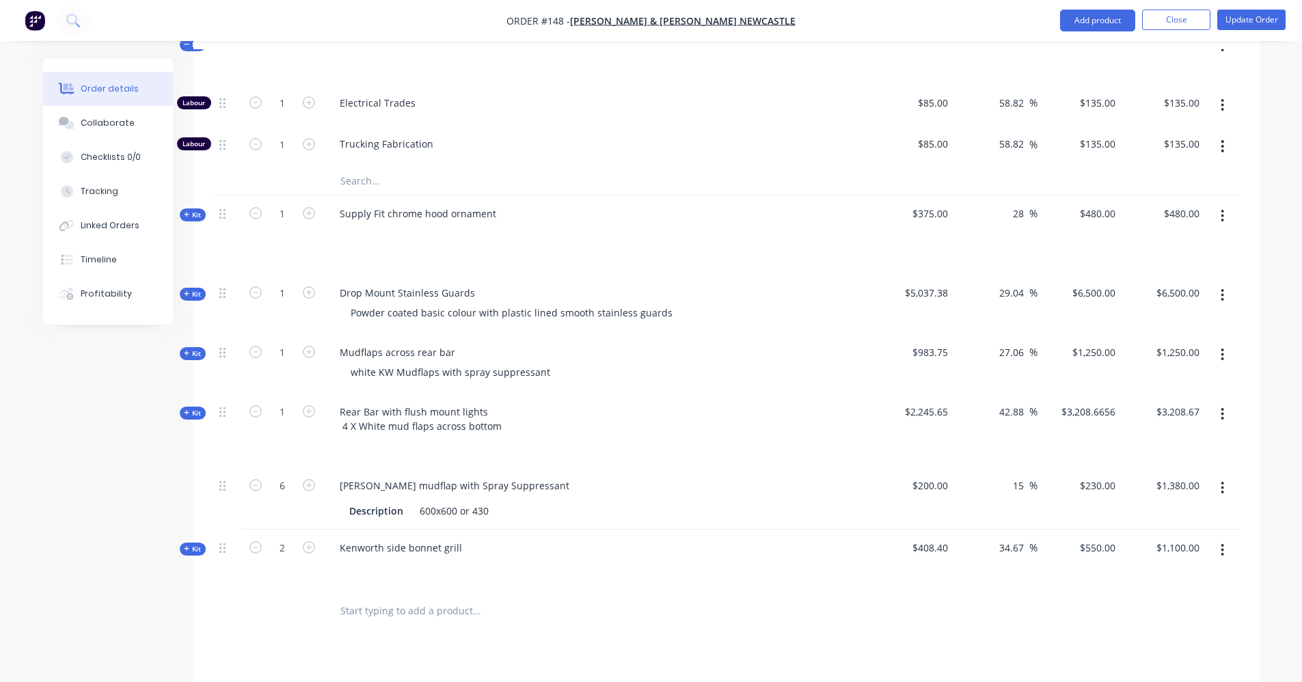
scroll to position [2394, 0]
click at [418, 596] on input "text" at bounding box center [476, 609] width 273 height 27
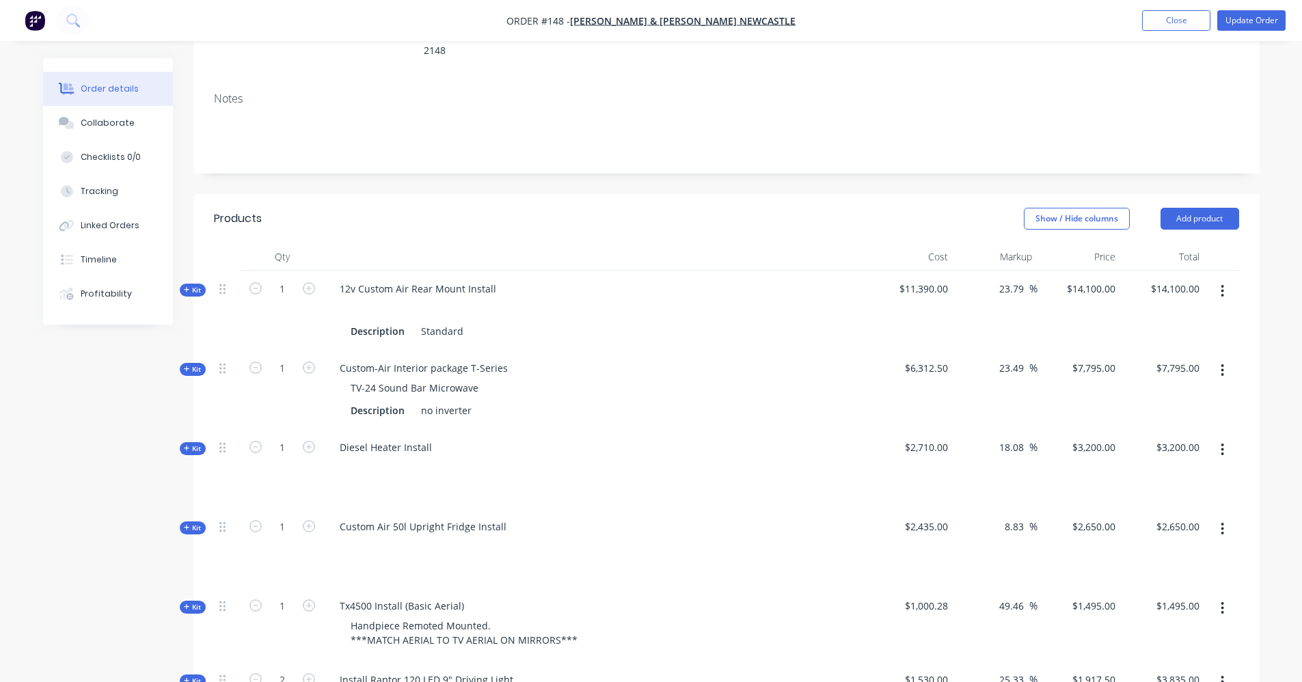
scroll to position [0, 0]
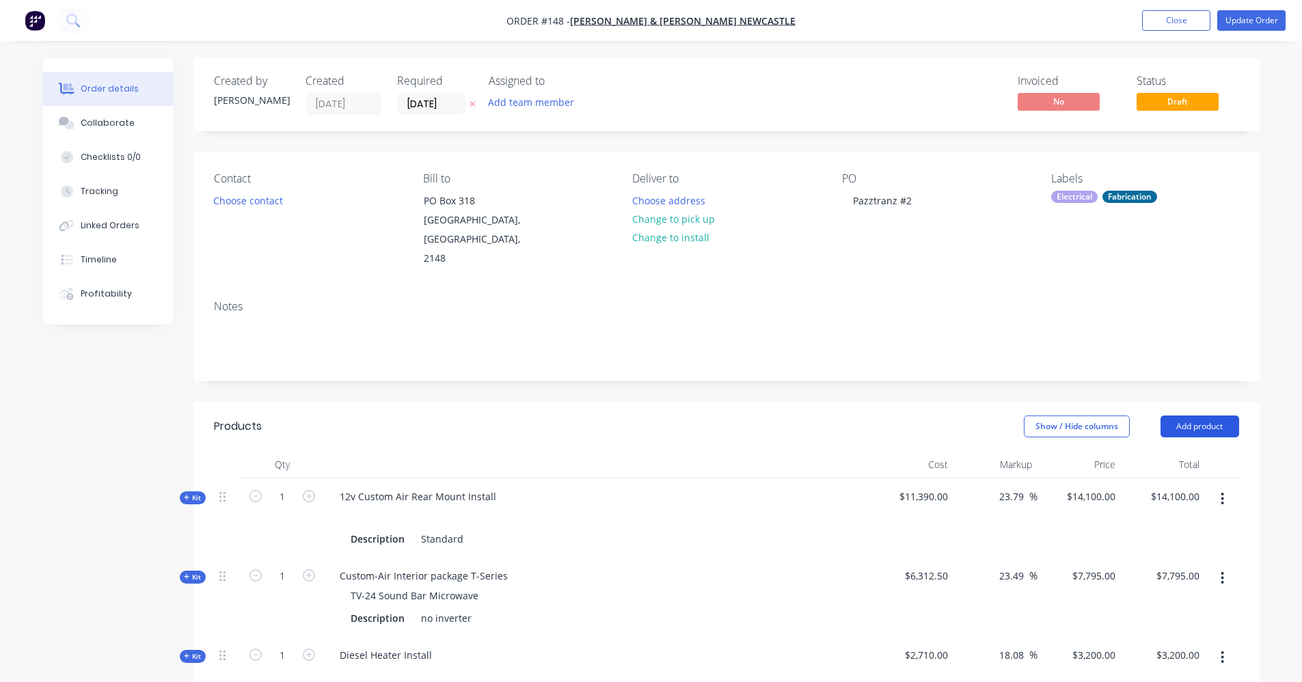
click at [1182, 416] on button "Add product" at bounding box center [1200, 427] width 79 height 22
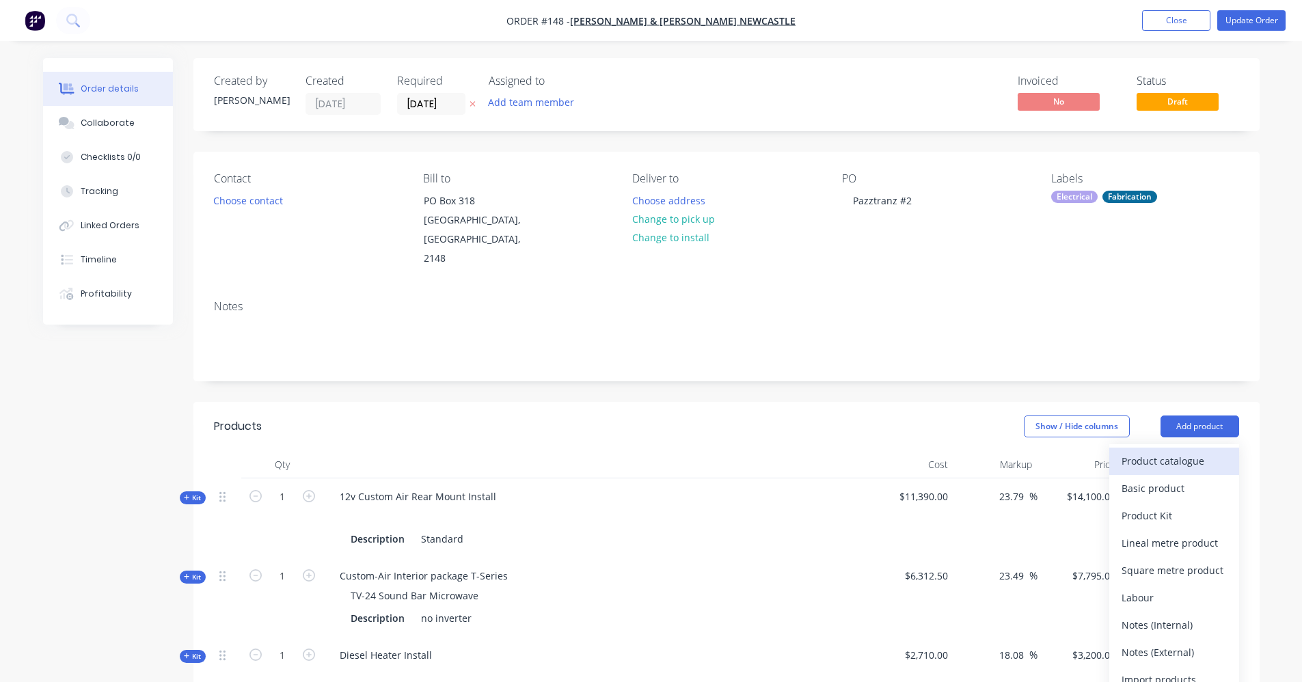
click at [1151, 454] on button "Product catalogue" at bounding box center [1175, 461] width 130 height 27
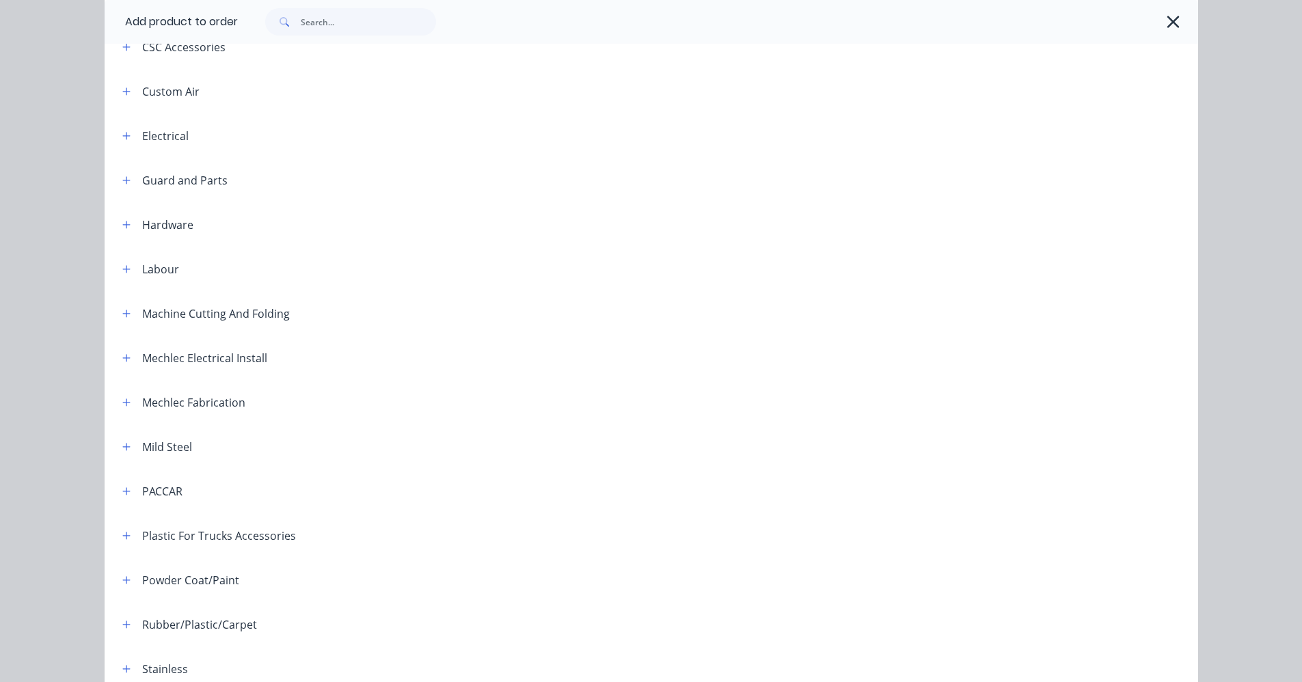
scroll to position [479, 0]
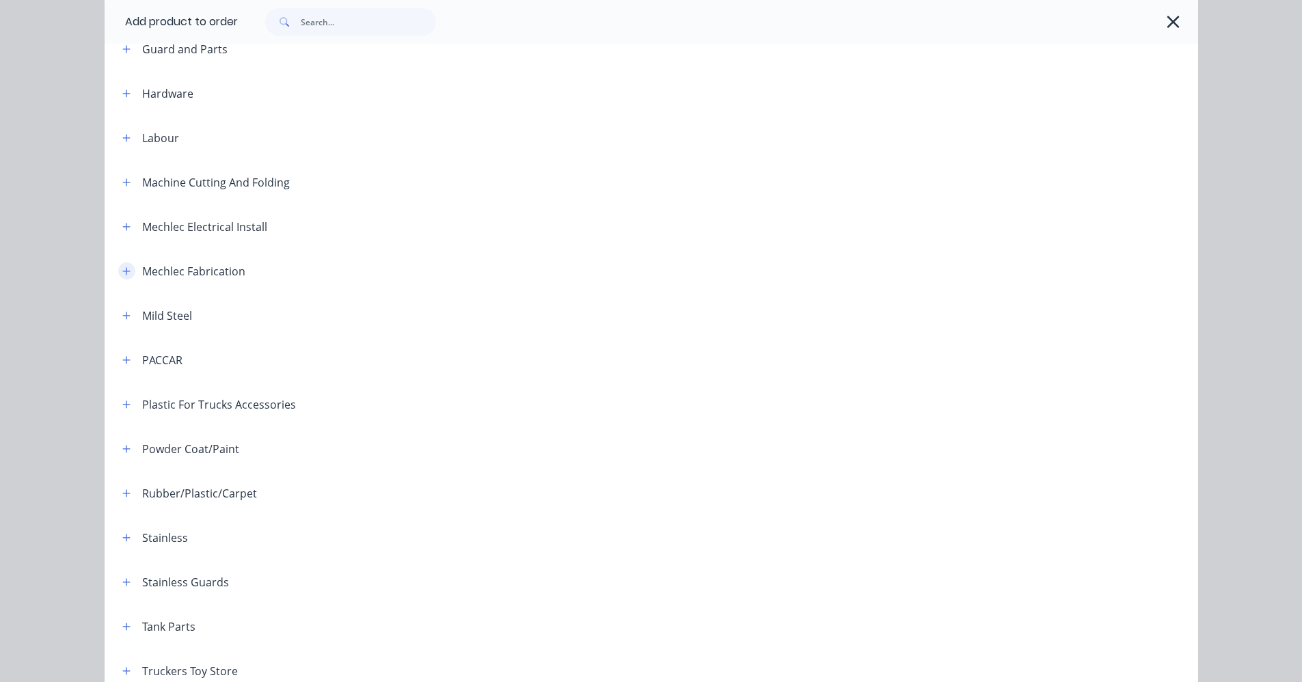
click at [124, 275] on icon "button" at bounding box center [126, 272] width 8 height 10
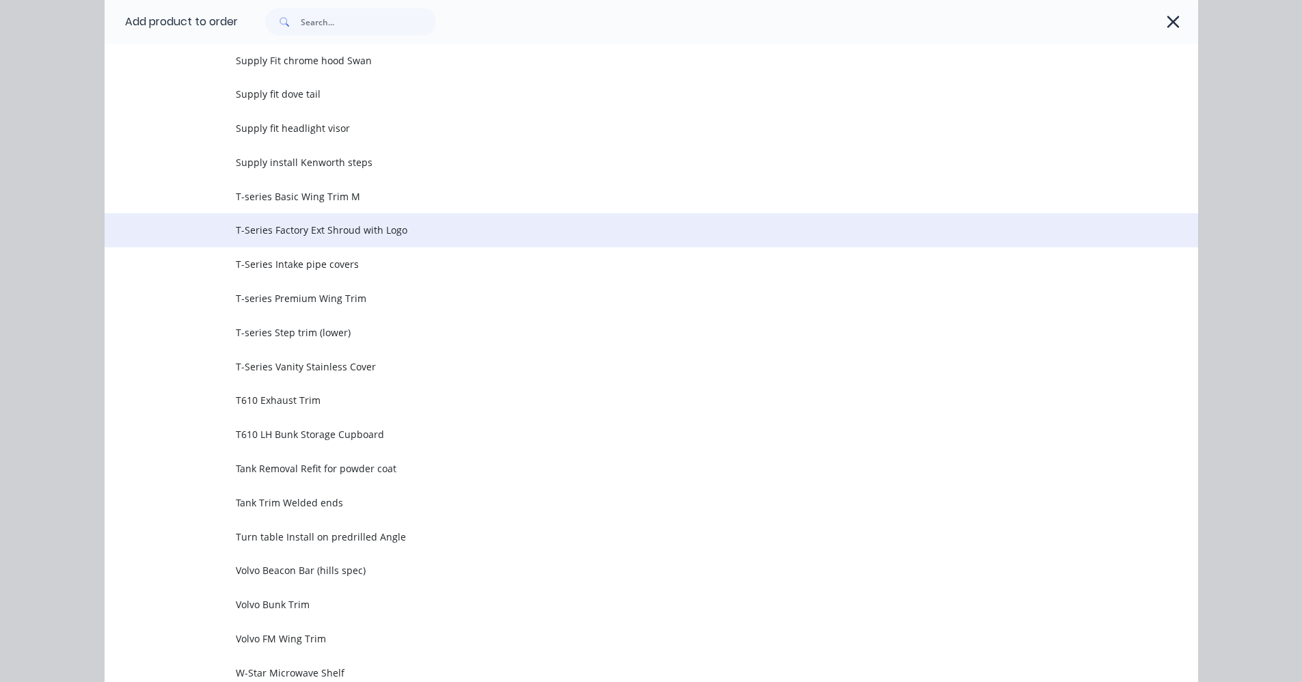
scroll to position [3624, 0]
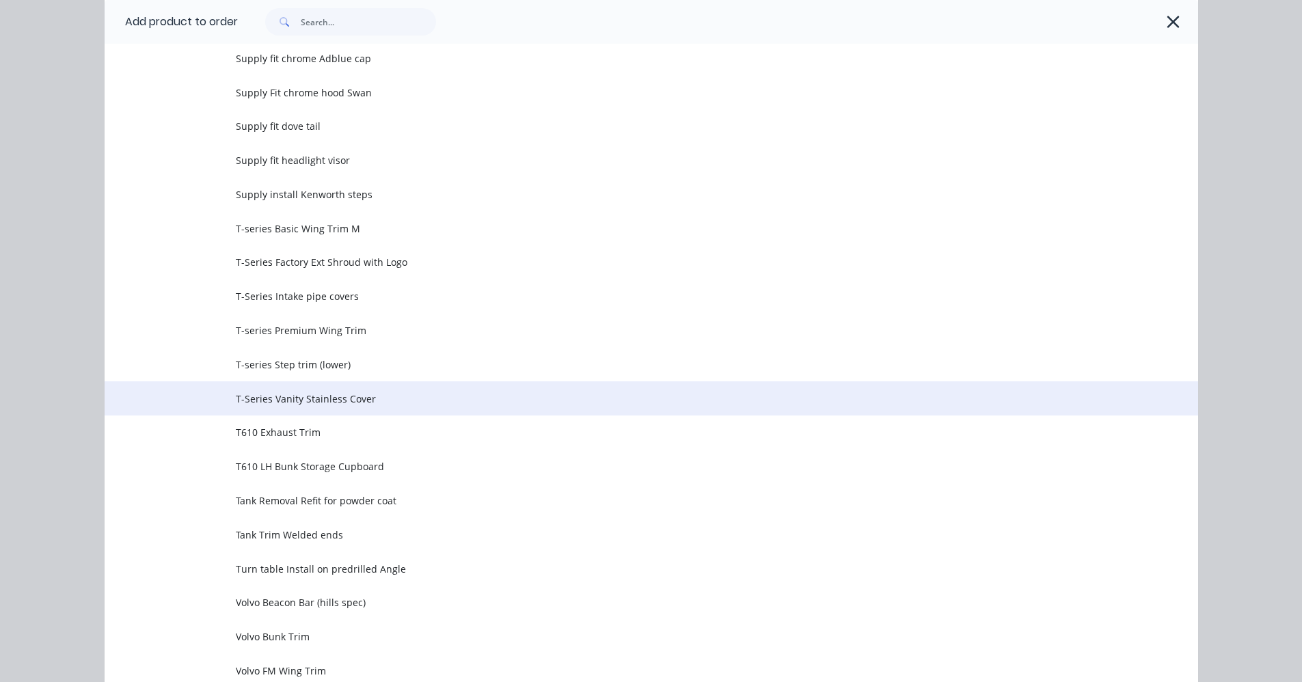
click at [331, 399] on span "T-Series Vanity Stainless Cover" at bounding box center [621, 399] width 770 height 14
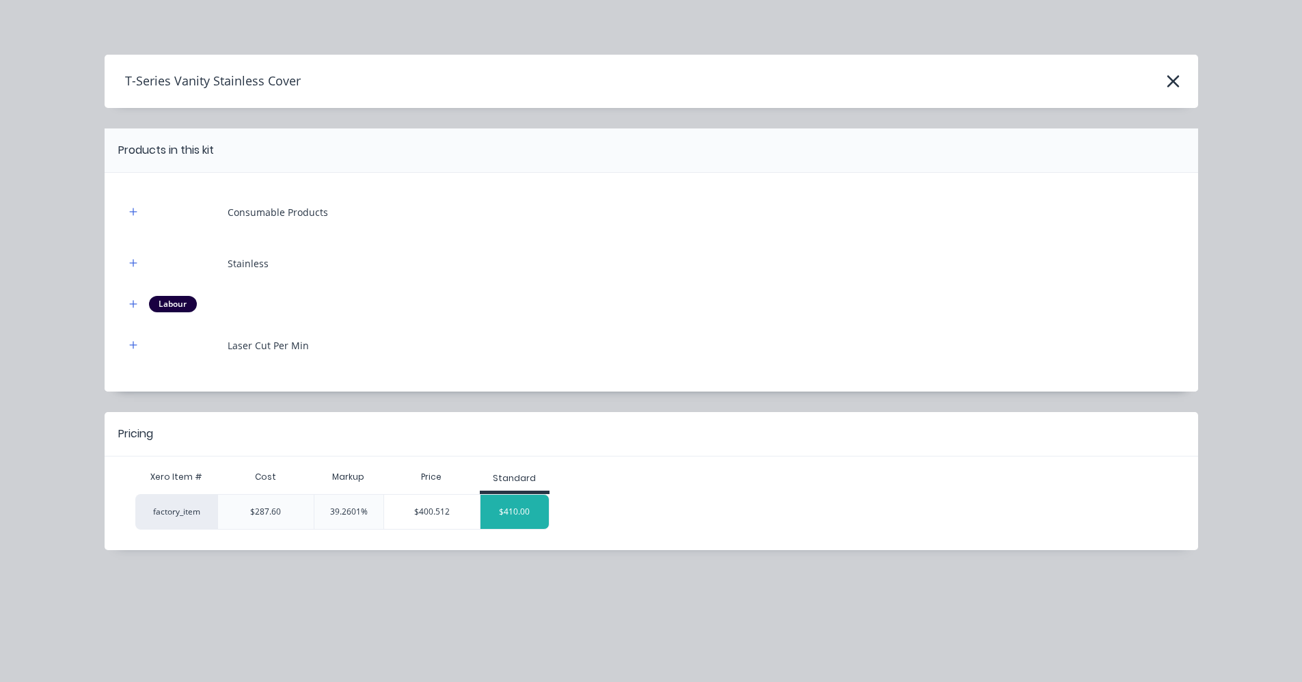
click at [502, 513] on div "$410.00" at bounding box center [515, 512] width 68 height 34
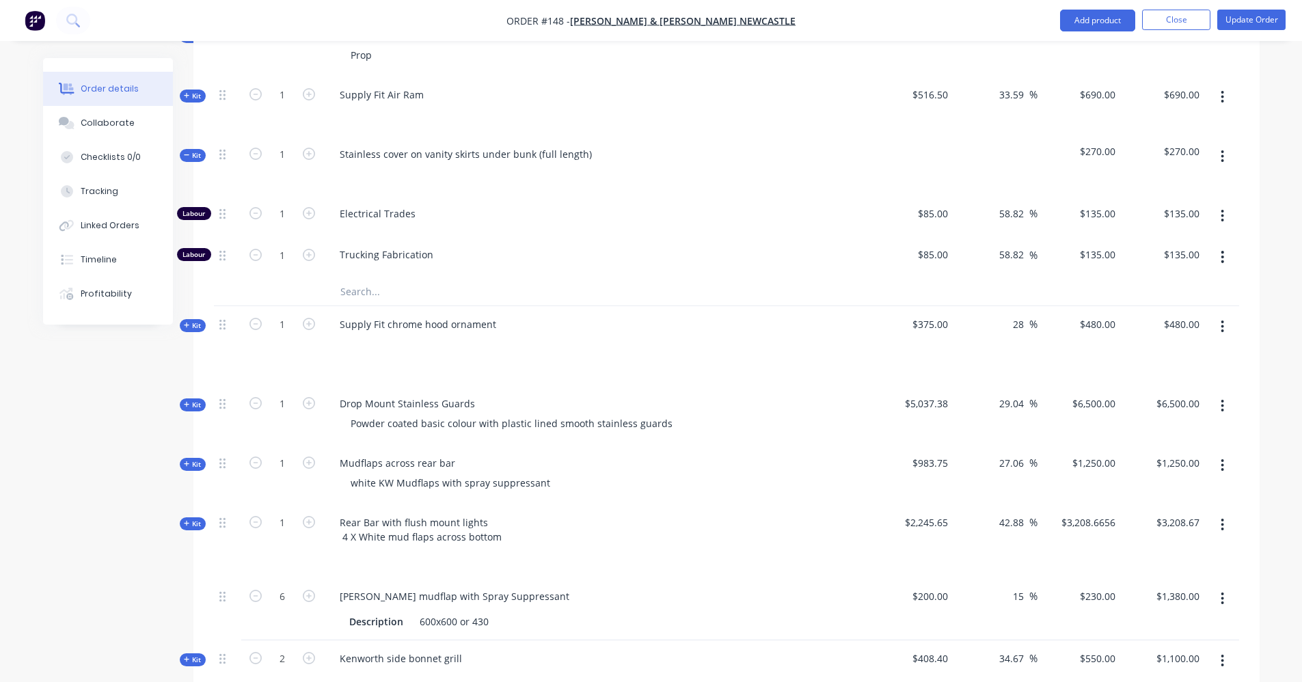
scroll to position [2735, 0]
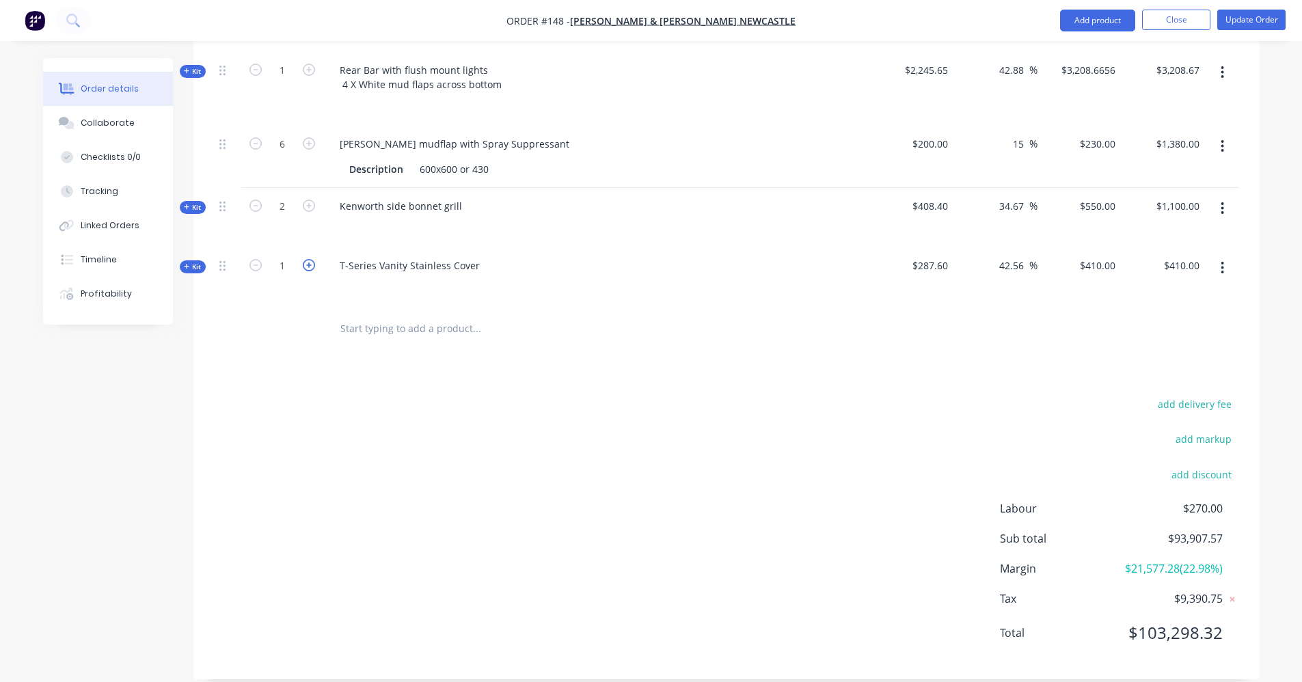
click at [315, 259] on icon "button" at bounding box center [309, 265] width 12 height 12
type input "2"
type input "$820.00"
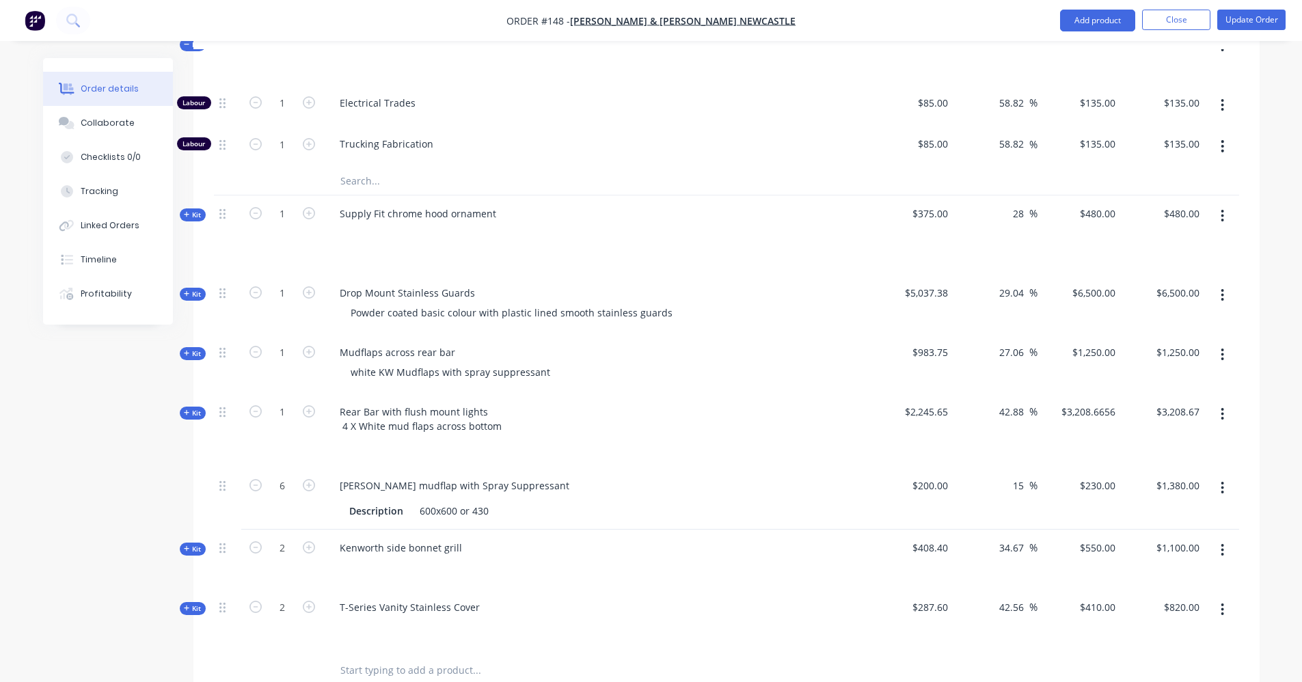
scroll to position [2394, 0]
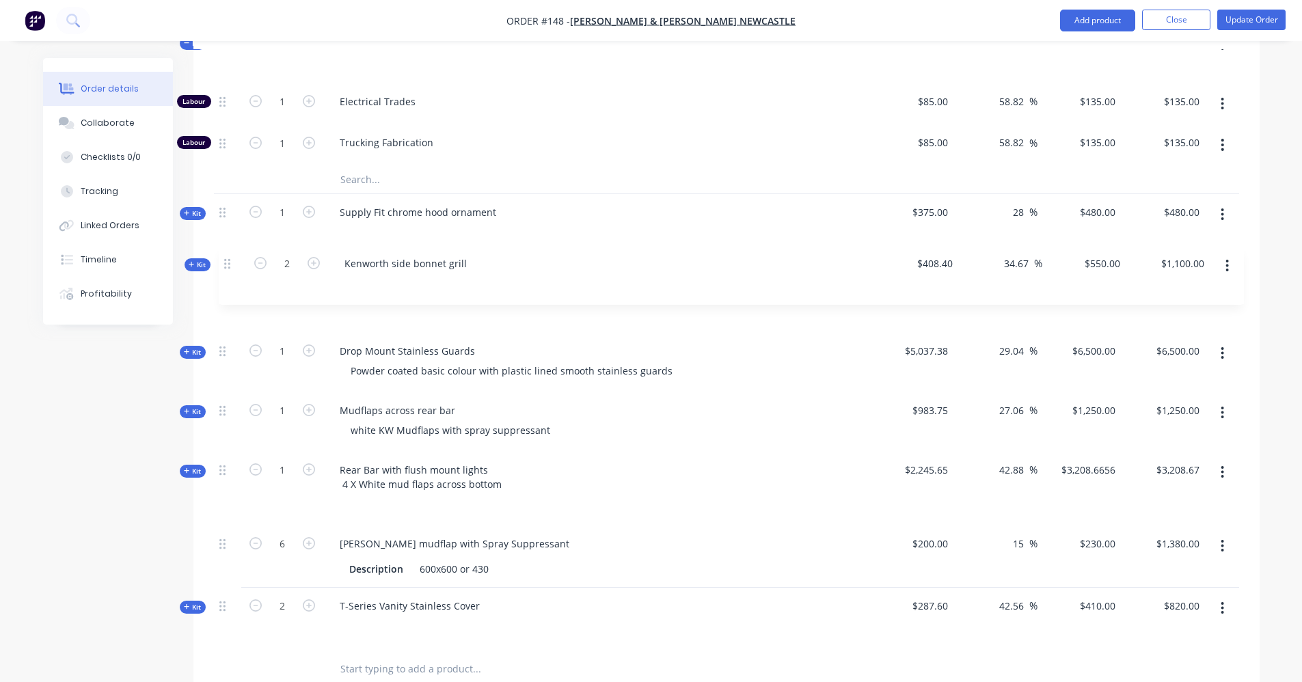
drag, startPoint x: 222, startPoint y: 531, endPoint x: 222, endPoint y: 256, distance: 274.2
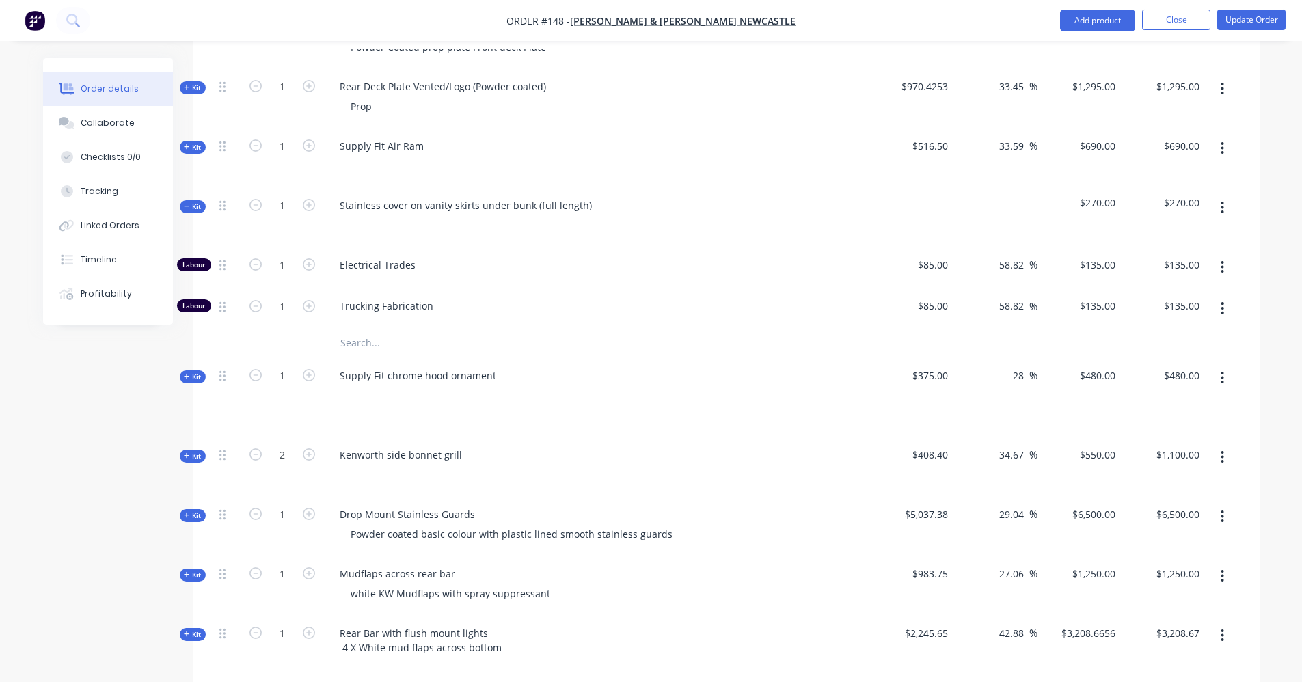
scroll to position [2189, 0]
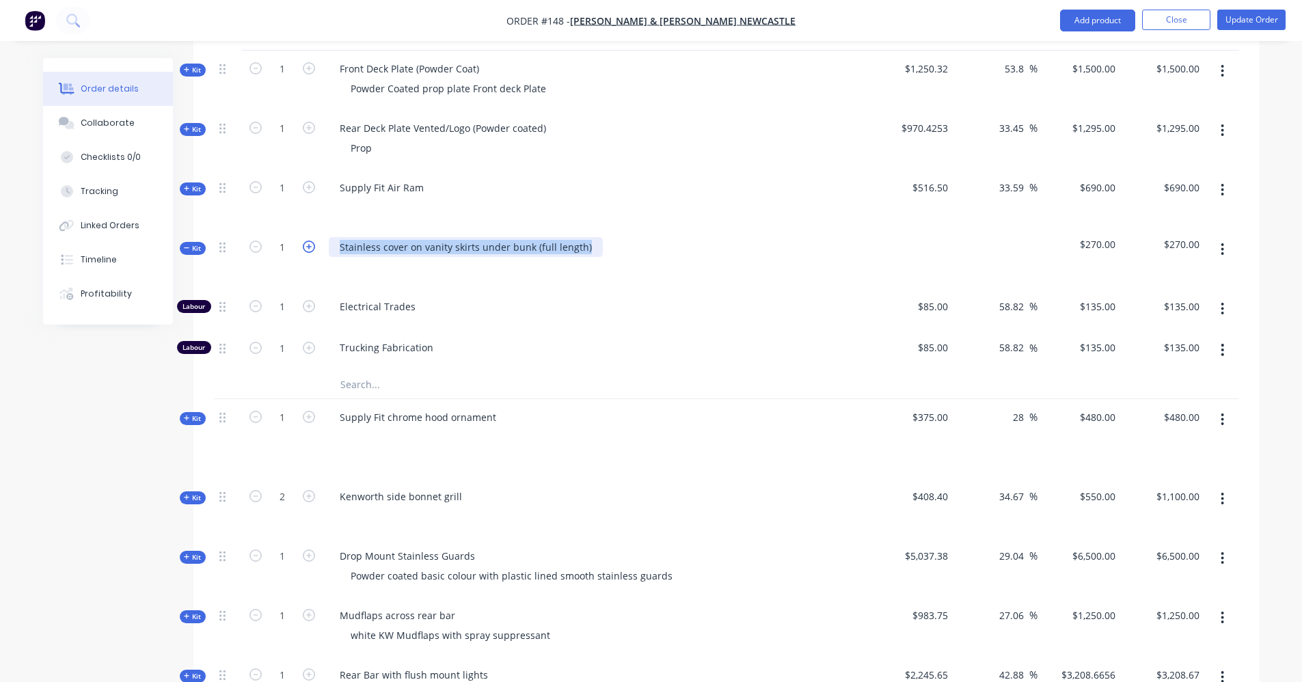
drag, startPoint x: 584, startPoint y: 228, endPoint x: 310, endPoint y: 224, distance: 273.5
click at [310, 229] on div "Kit 1 Stainless cover on vanity skirts under bunk (full length) $270.00 $270.00" at bounding box center [727, 258] width 1026 height 59
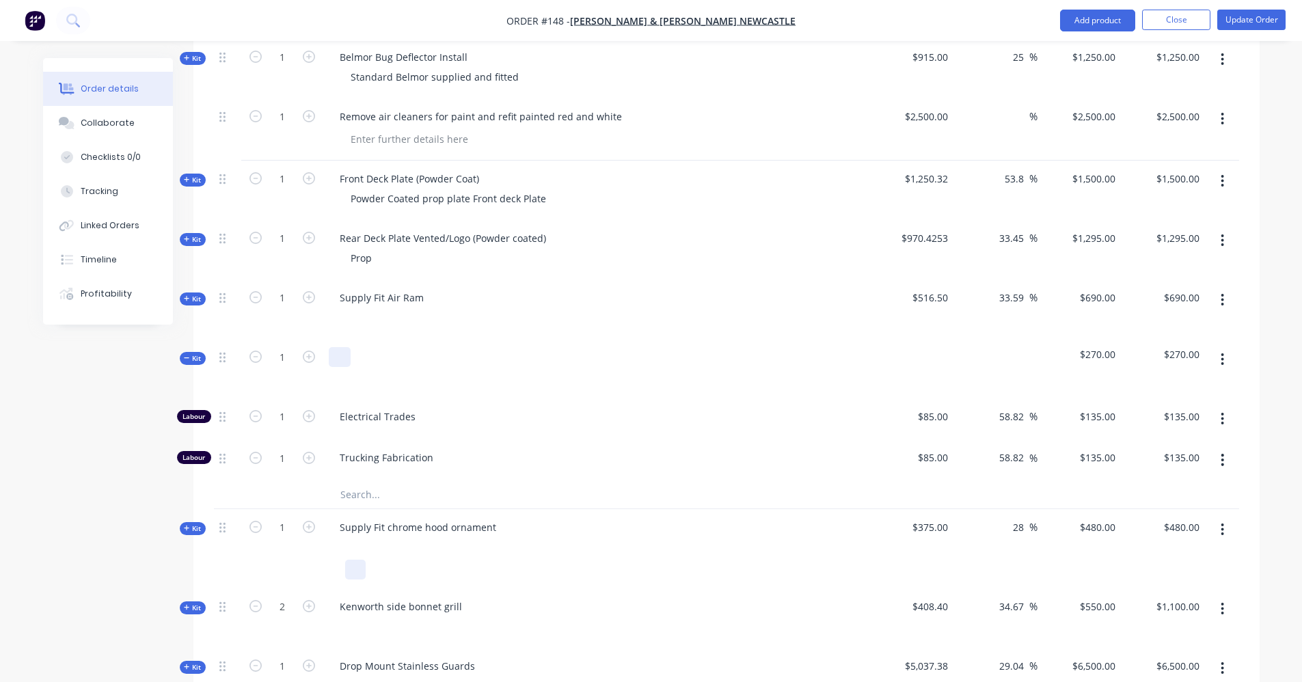
scroll to position [2052, 0]
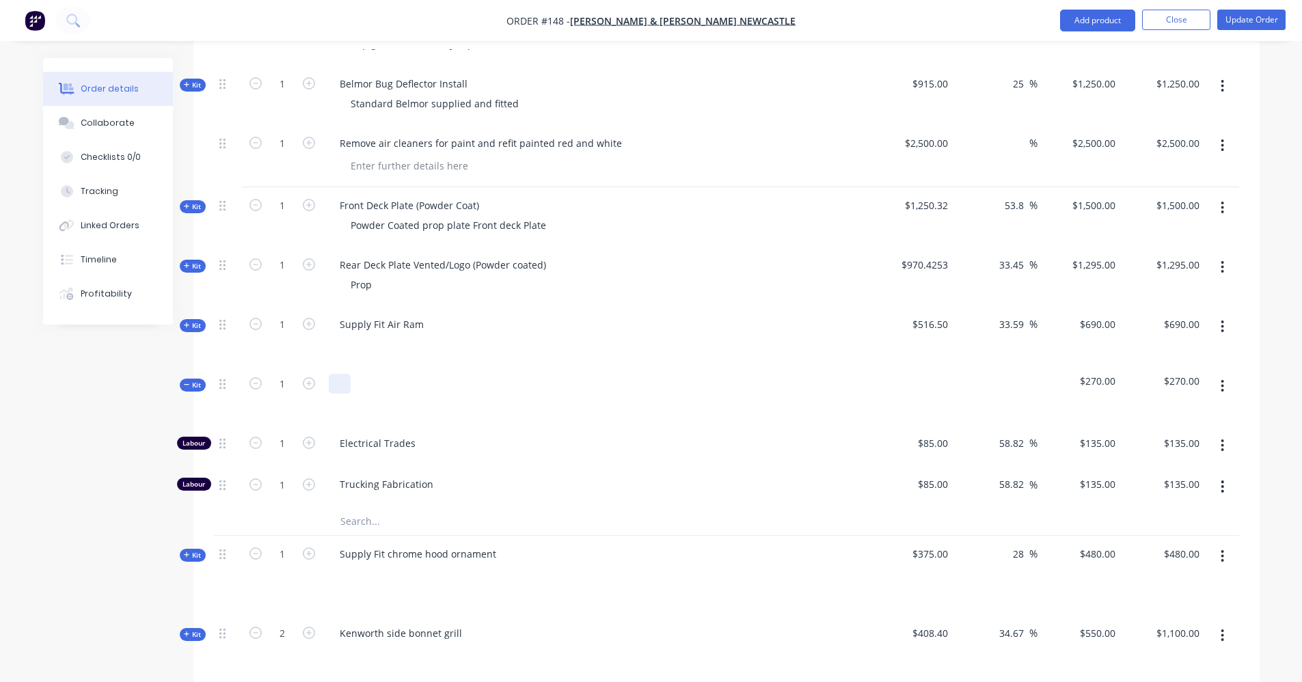
click at [350, 374] on div at bounding box center [340, 384] width 22 height 20
click at [407, 374] on div at bounding box center [373, 384] width 89 height 20
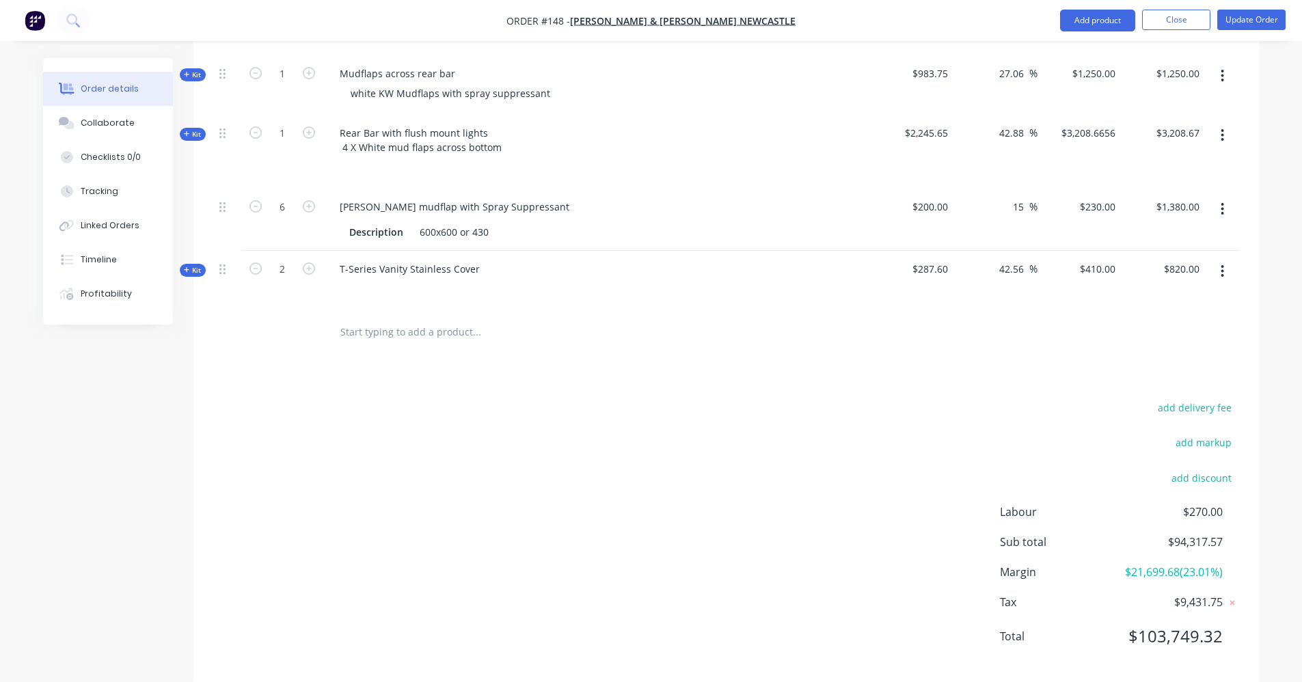
scroll to position [2736, 0]
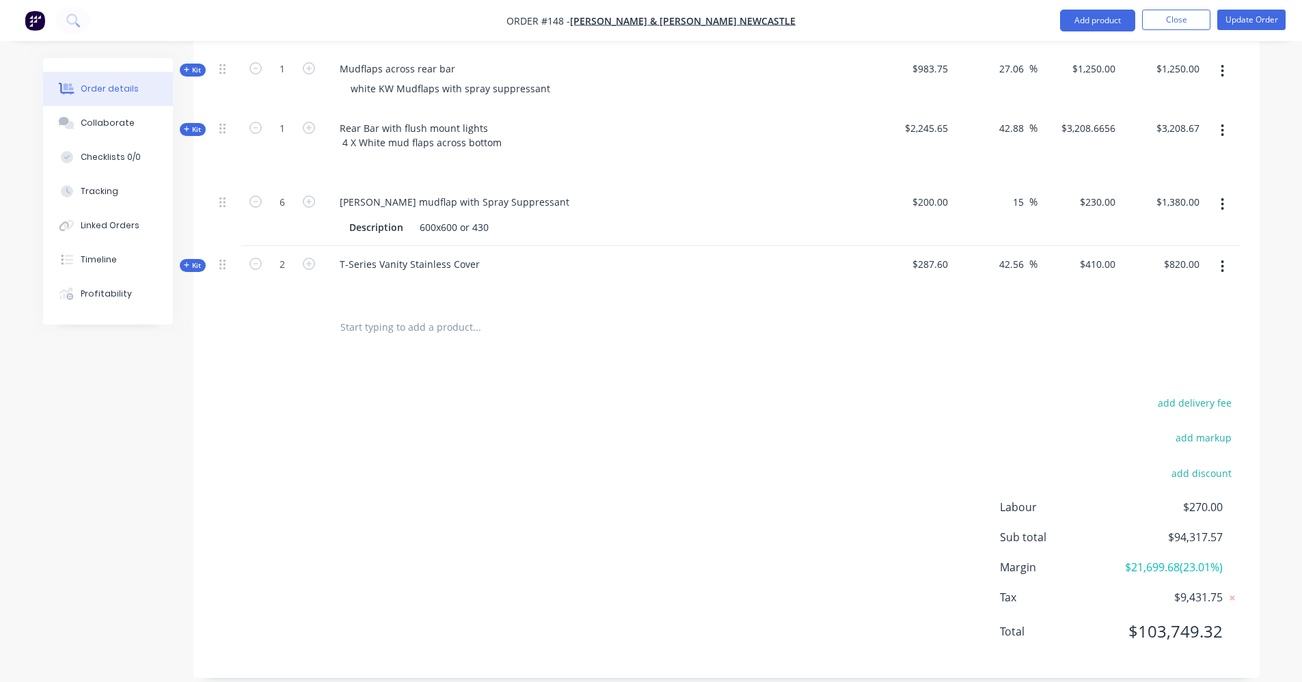
click at [414, 317] on input "text" at bounding box center [476, 327] width 273 height 27
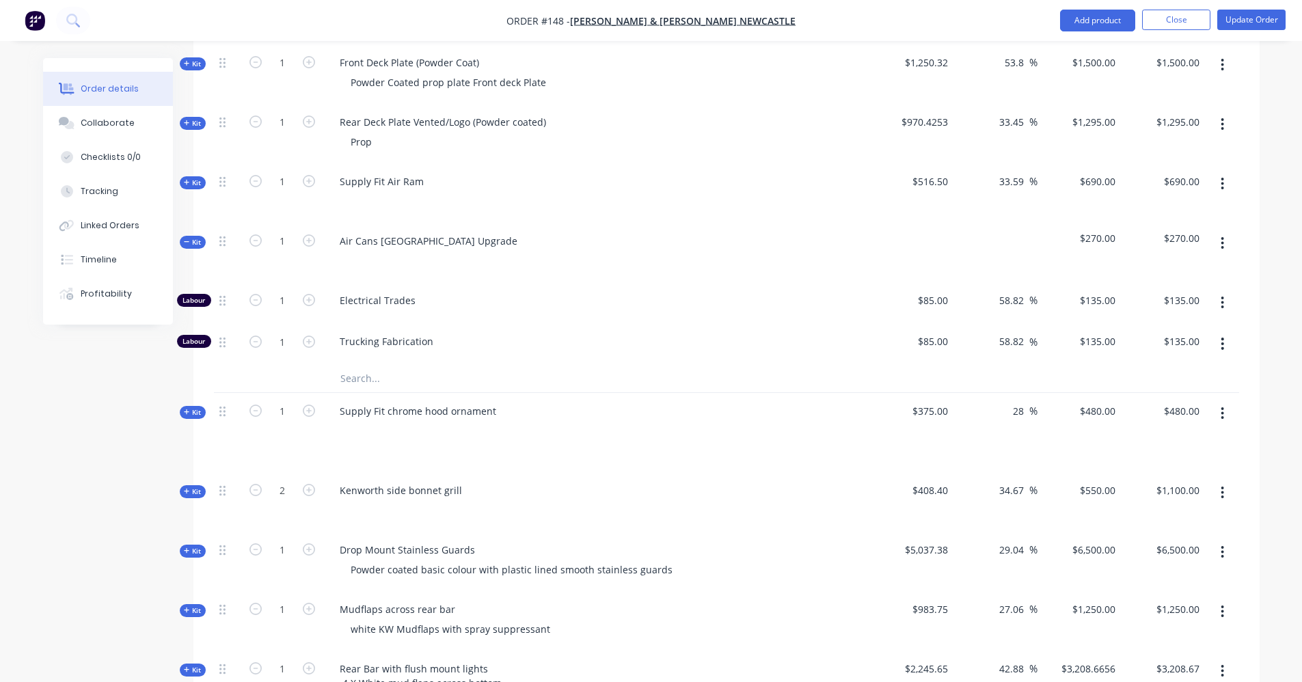
scroll to position [2189, 0]
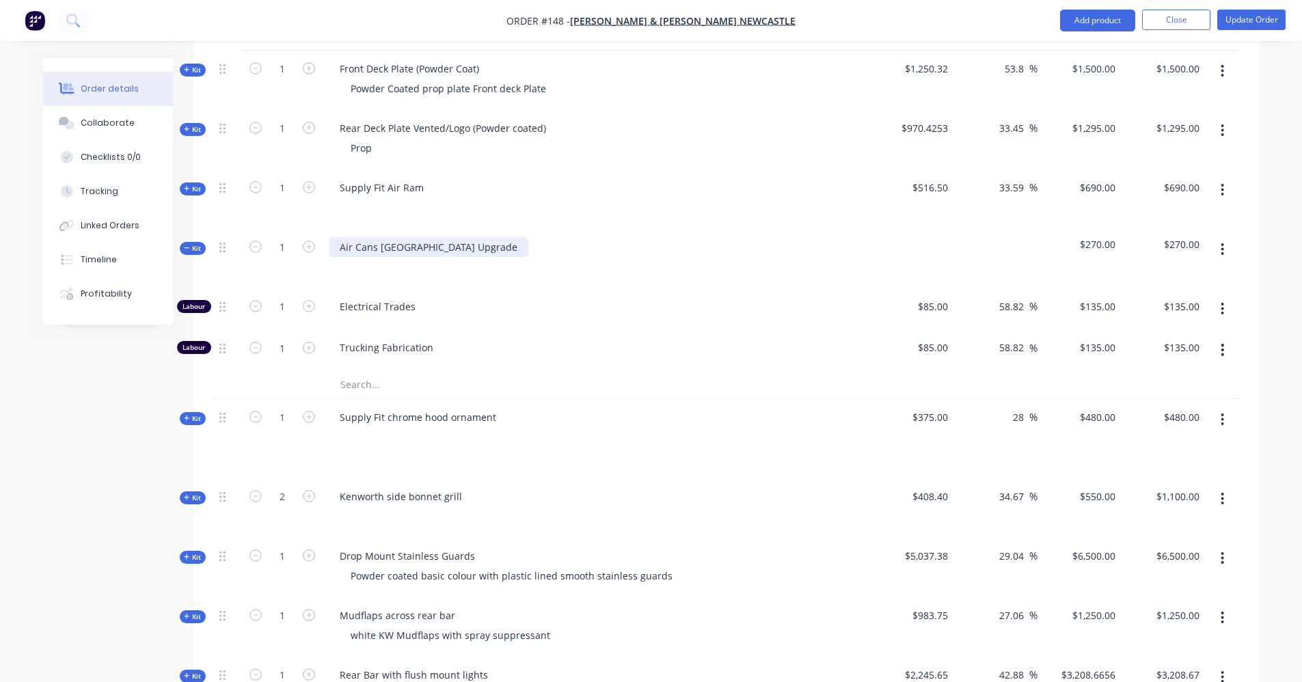
click at [441, 237] on div "Air Cans Australia Upgrade" at bounding box center [429, 247] width 200 height 20
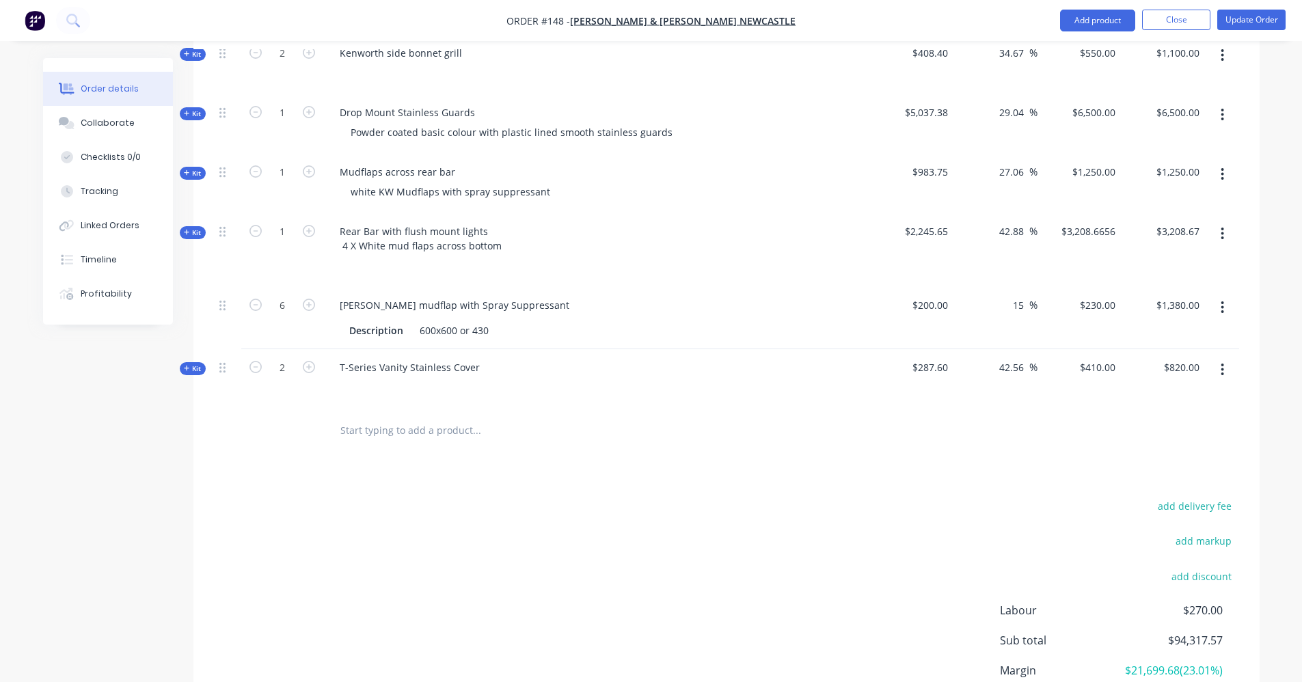
scroll to position [2736, 0]
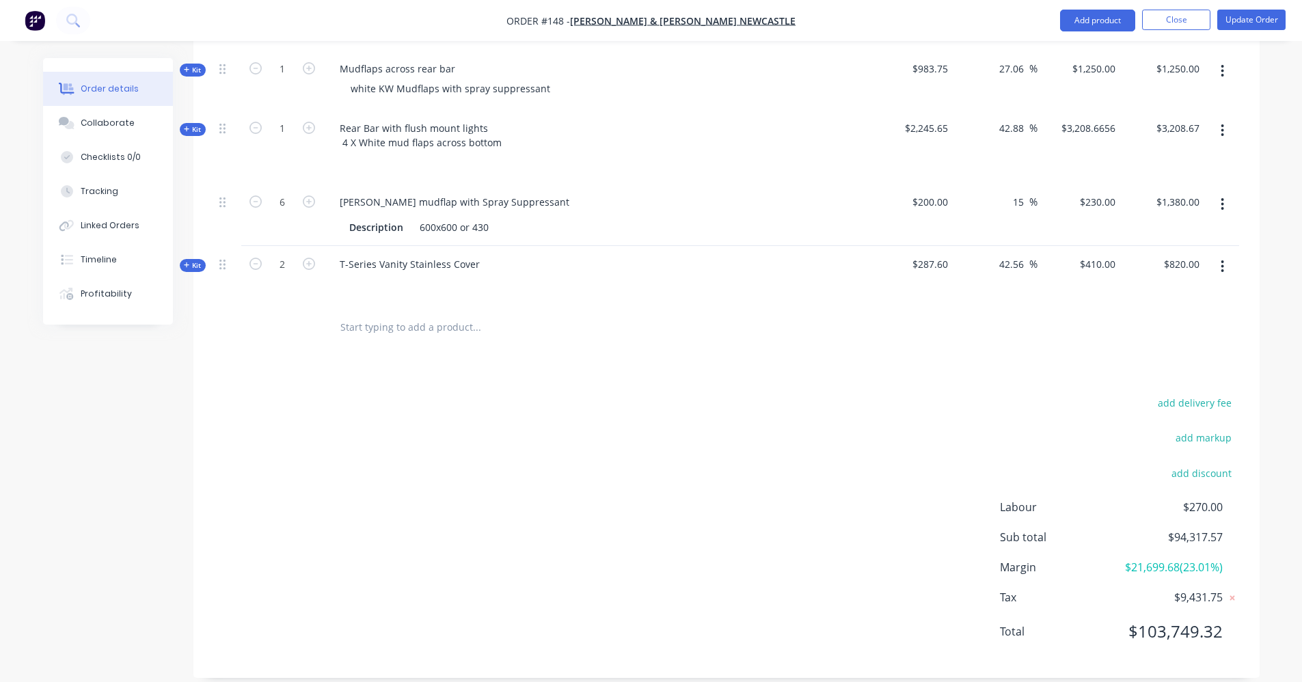
click at [407, 314] on input "text" at bounding box center [476, 327] width 273 height 27
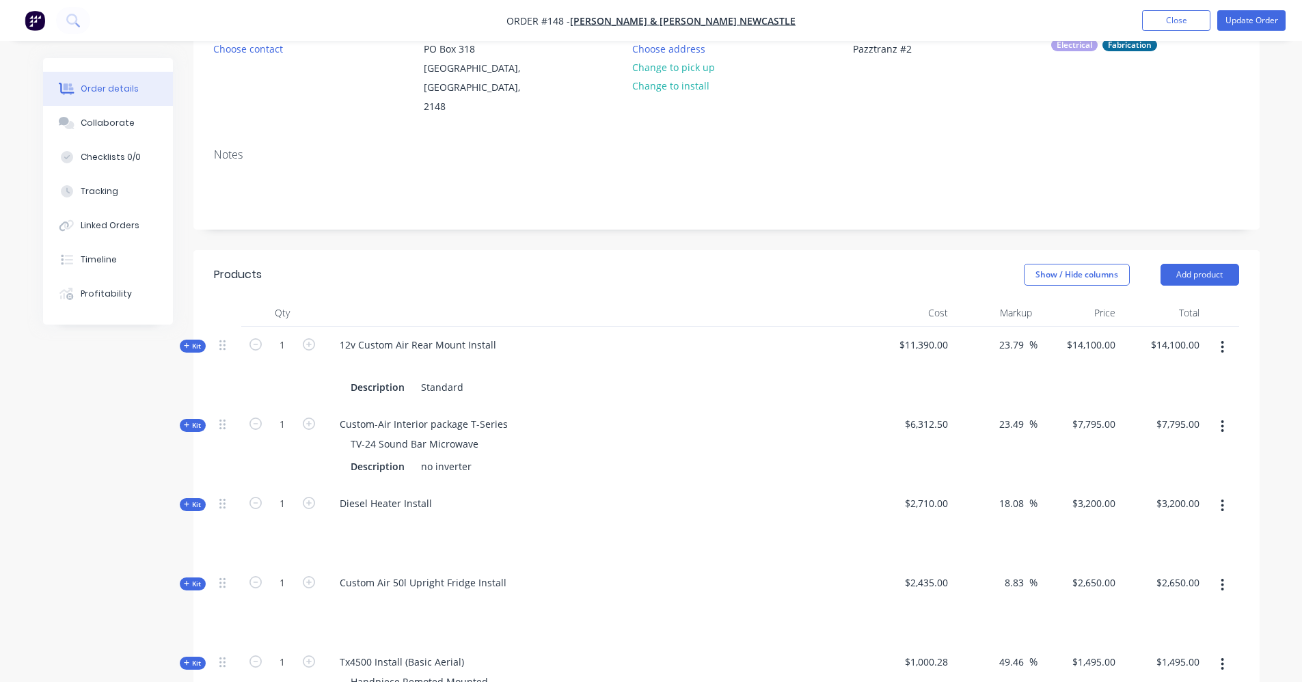
scroll to position [138, 0]
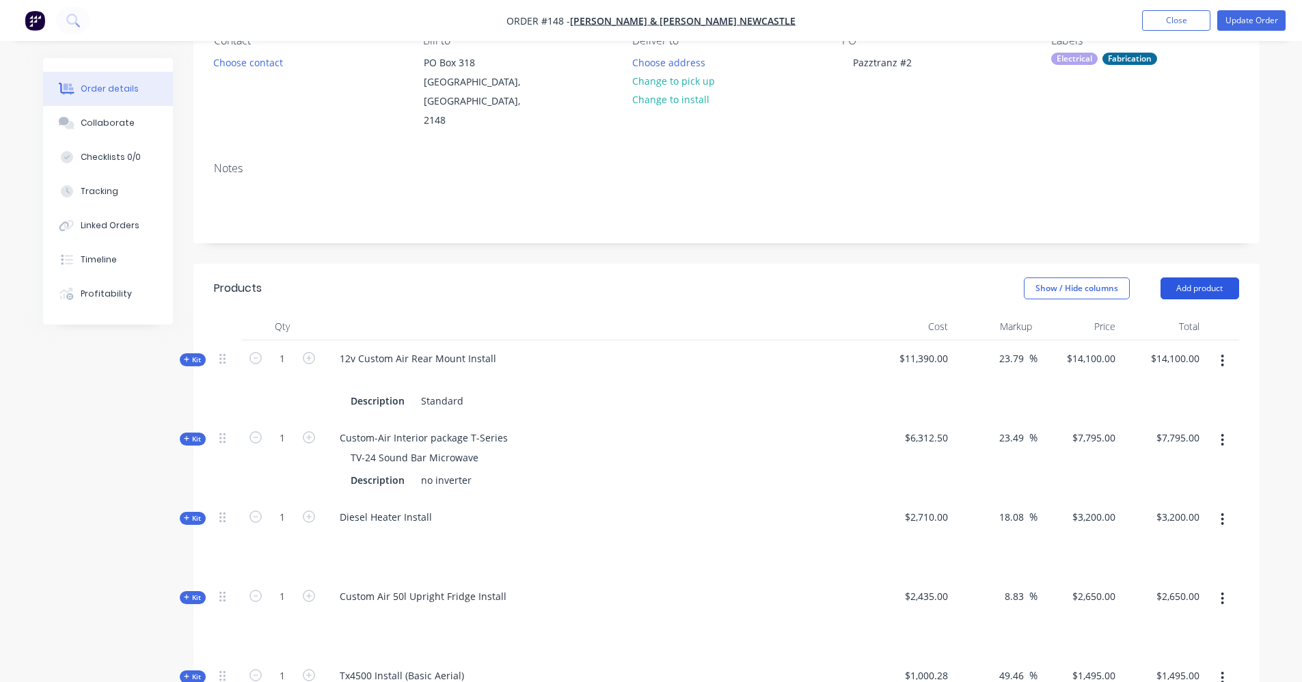
click at [1190, 280] on button "Add product" at bounding box center [1200, 289] width 79 height 22
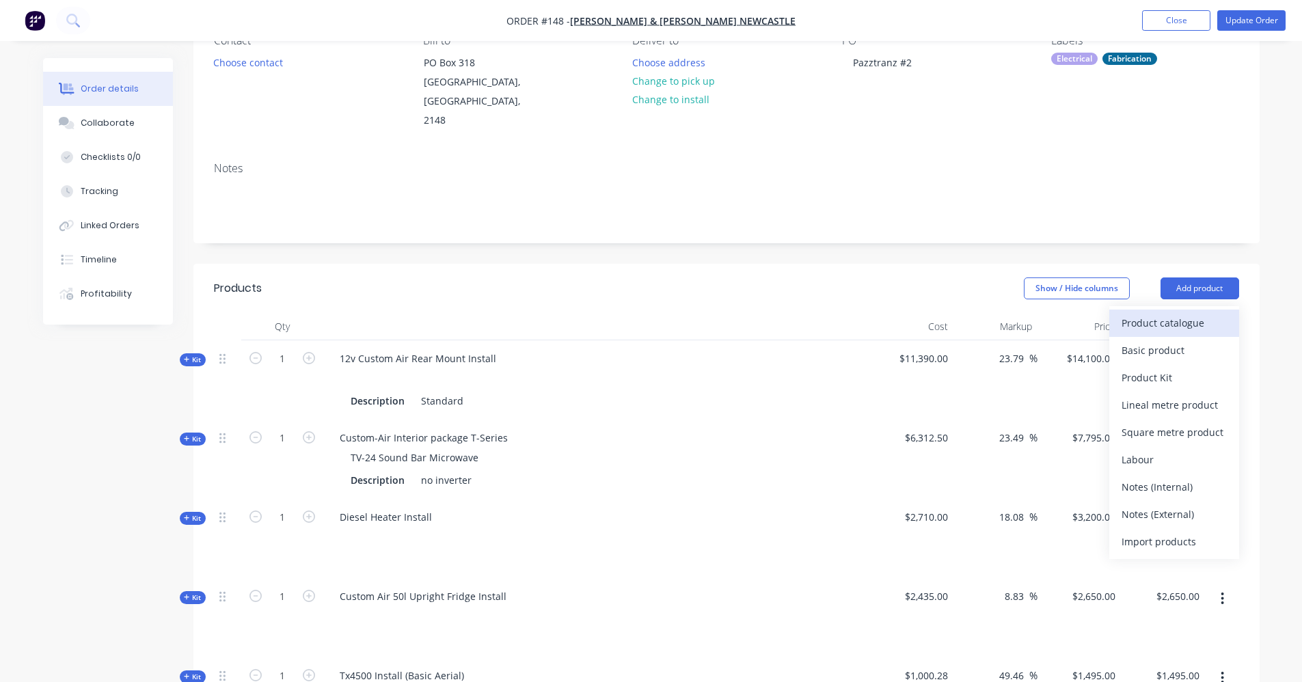
click at [1192, 313] on div "Product catalogue" at bounding box center [1174, 323] width 105 height 20
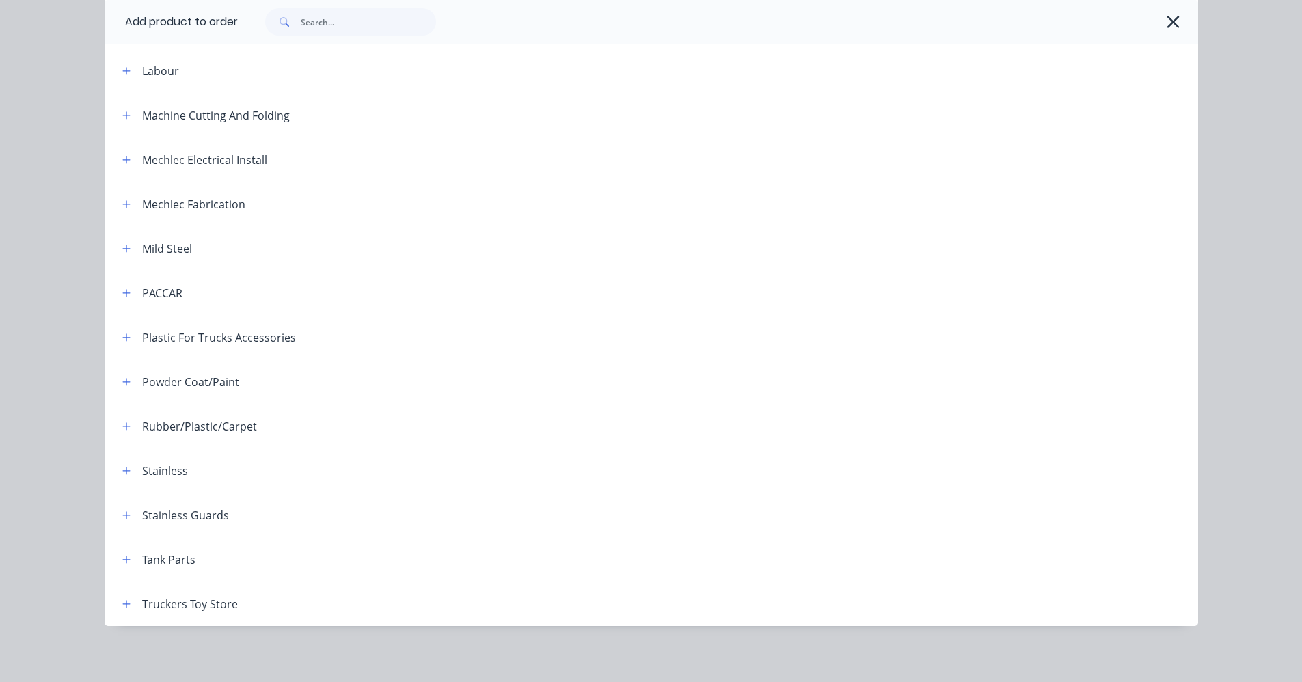
scroll to position [550, 0]
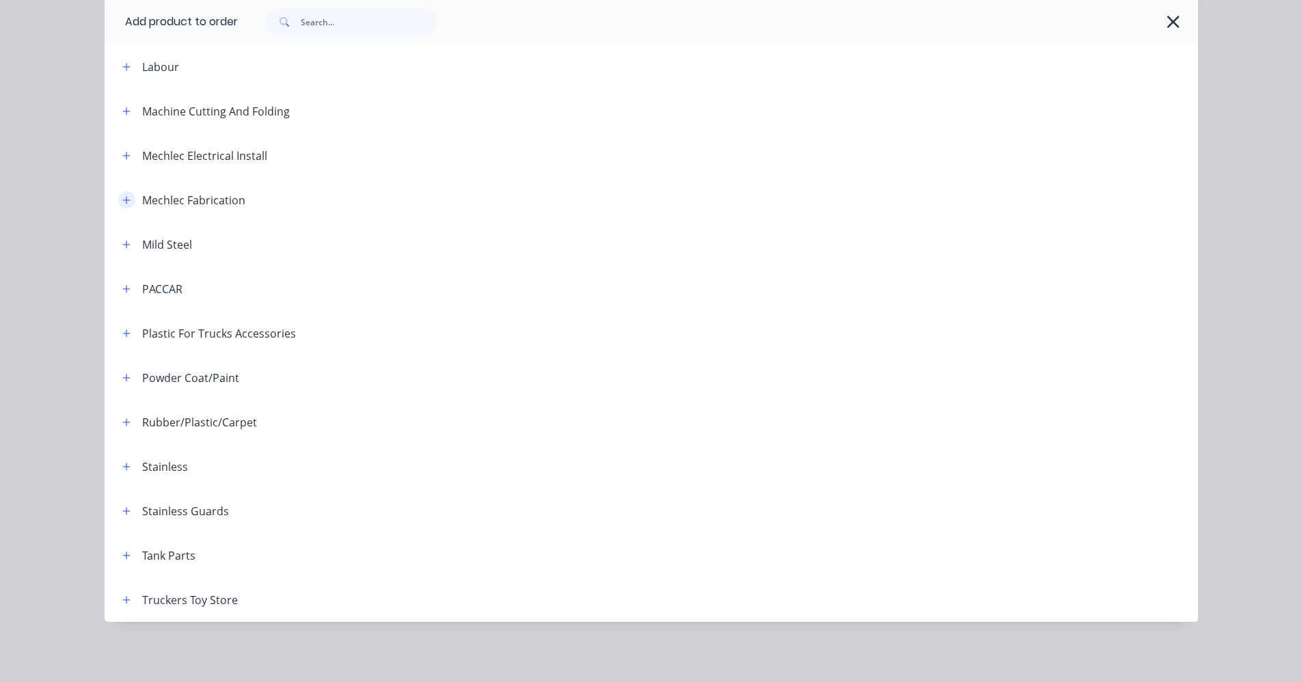
click at [122, 202] on icon "button" at bounding box center [126, 201] width 8 height 10
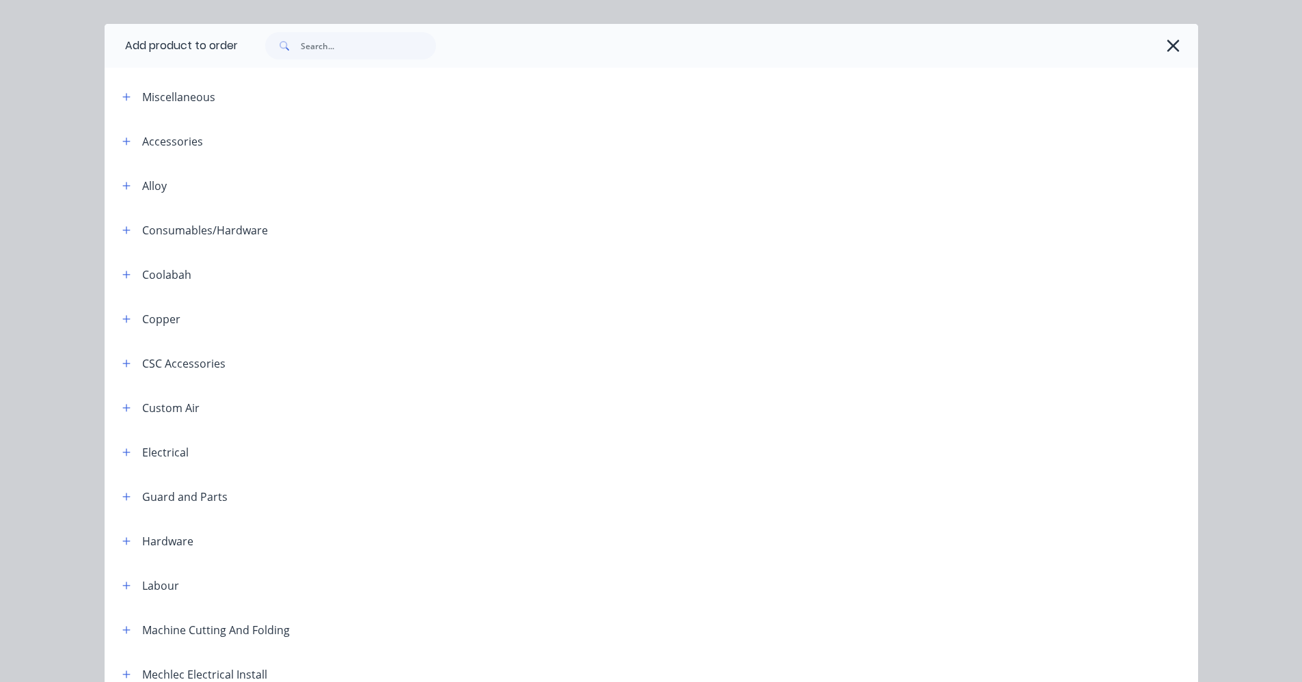
scroll to position [0, 0]
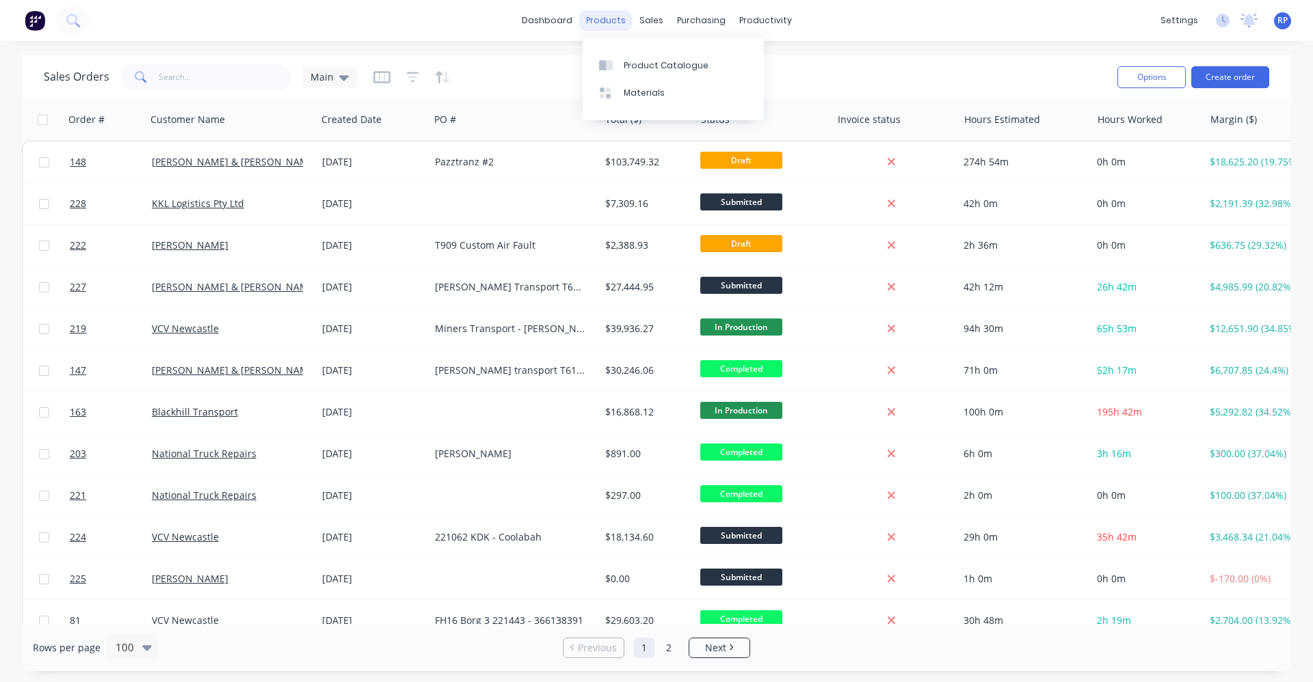
click at [595, 21] on div "products" at bounding box center [605, 20] width 53 height 21
click at [643, 73] on link "Product Catalogue" at bounding box center [673, 64] width 181 height 27
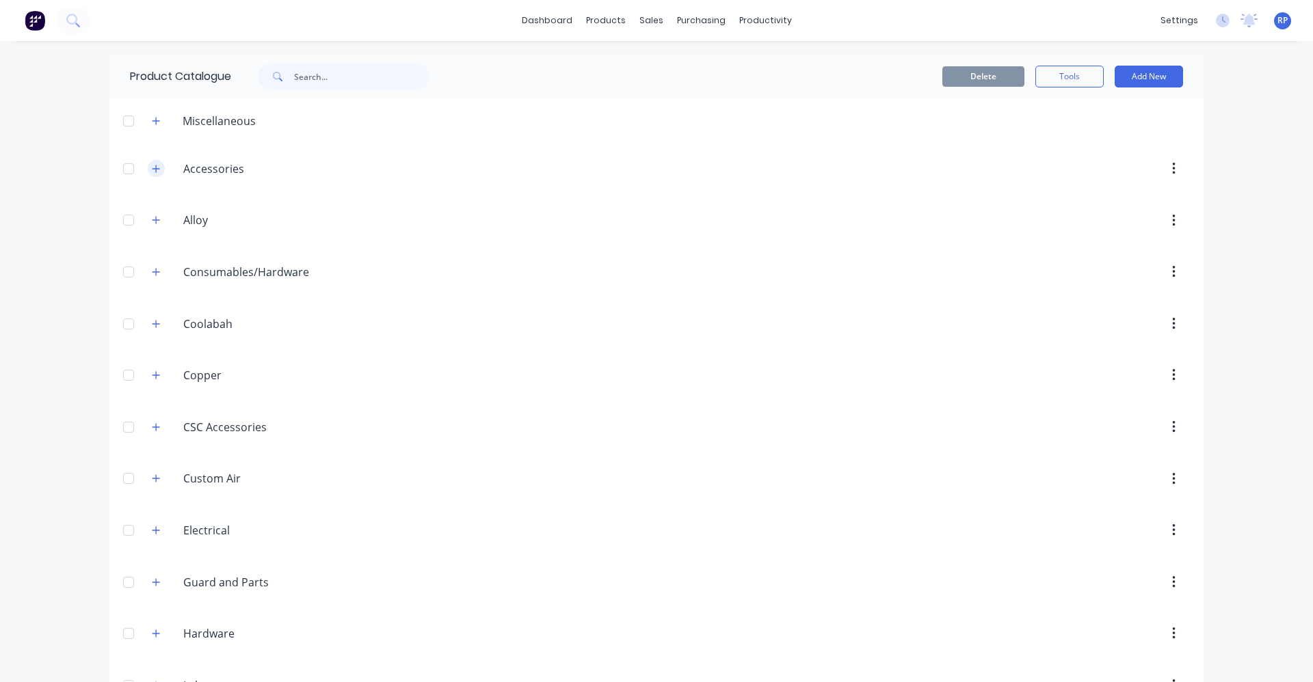
click at [152, 167] on icon "button" at bounding box center [156, 169] width 8 height 10
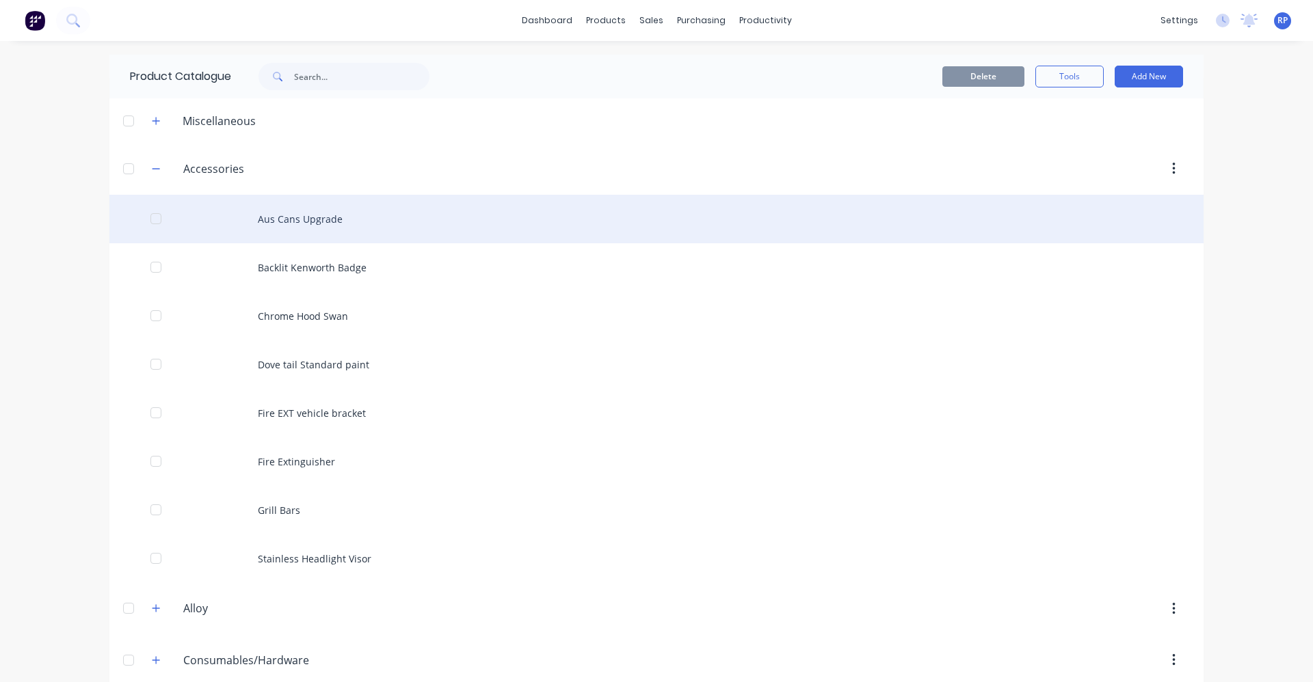
click at [308, 219] on div "Aus Cans Upgrade" at bounding box center [656, 219] width 1094 height 49
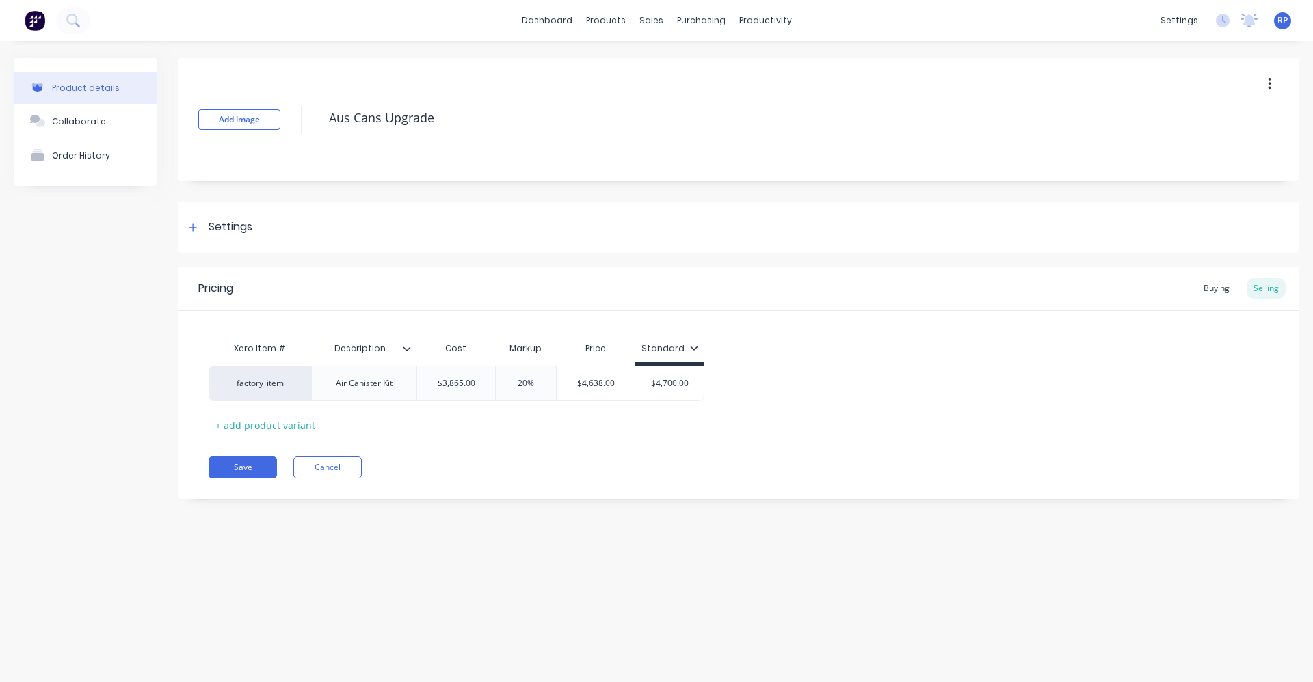
type textarea "x"
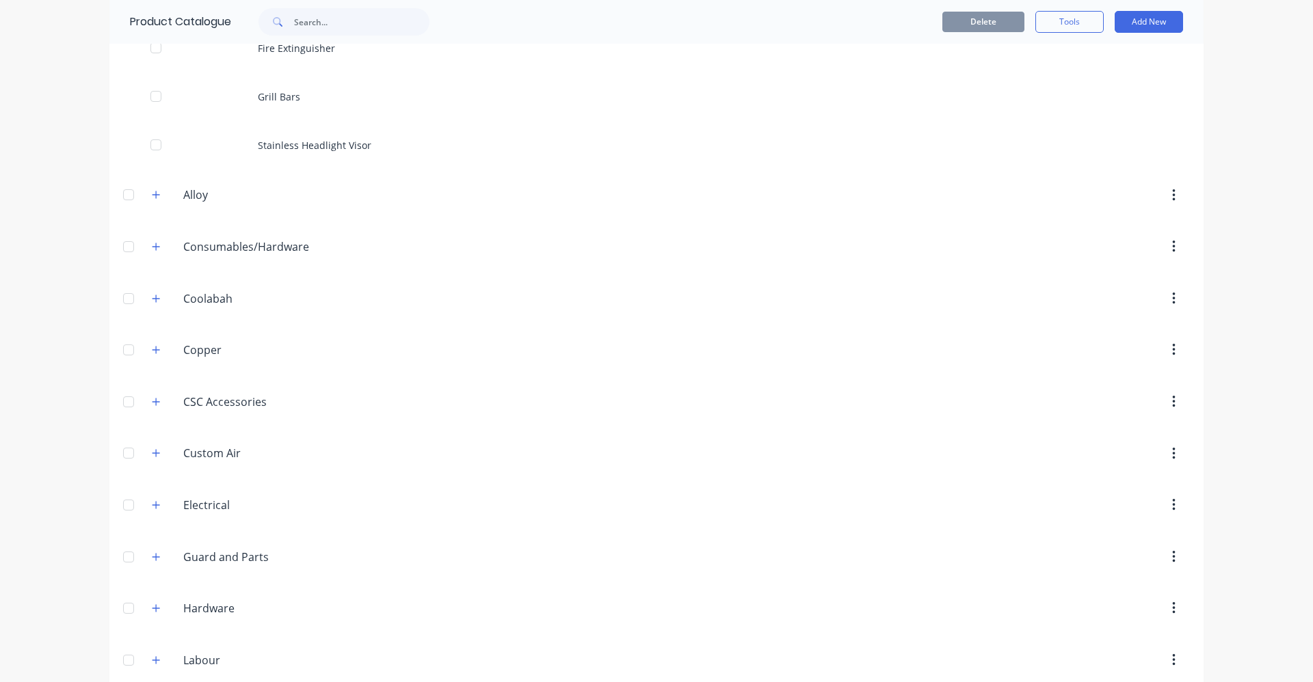
scroll to position [410, 0]
click at [336, 23] on input "text" at bounding box center [361, 21] width 135 height 27
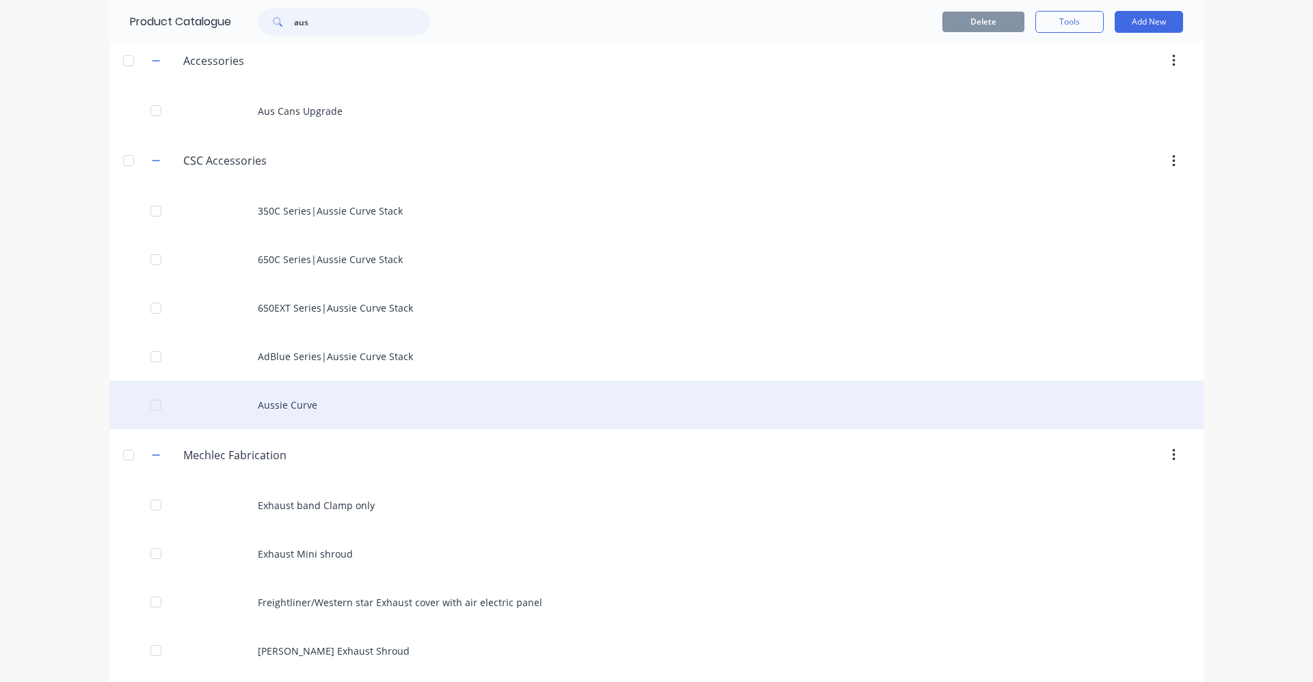
scroll to position [0, 0]
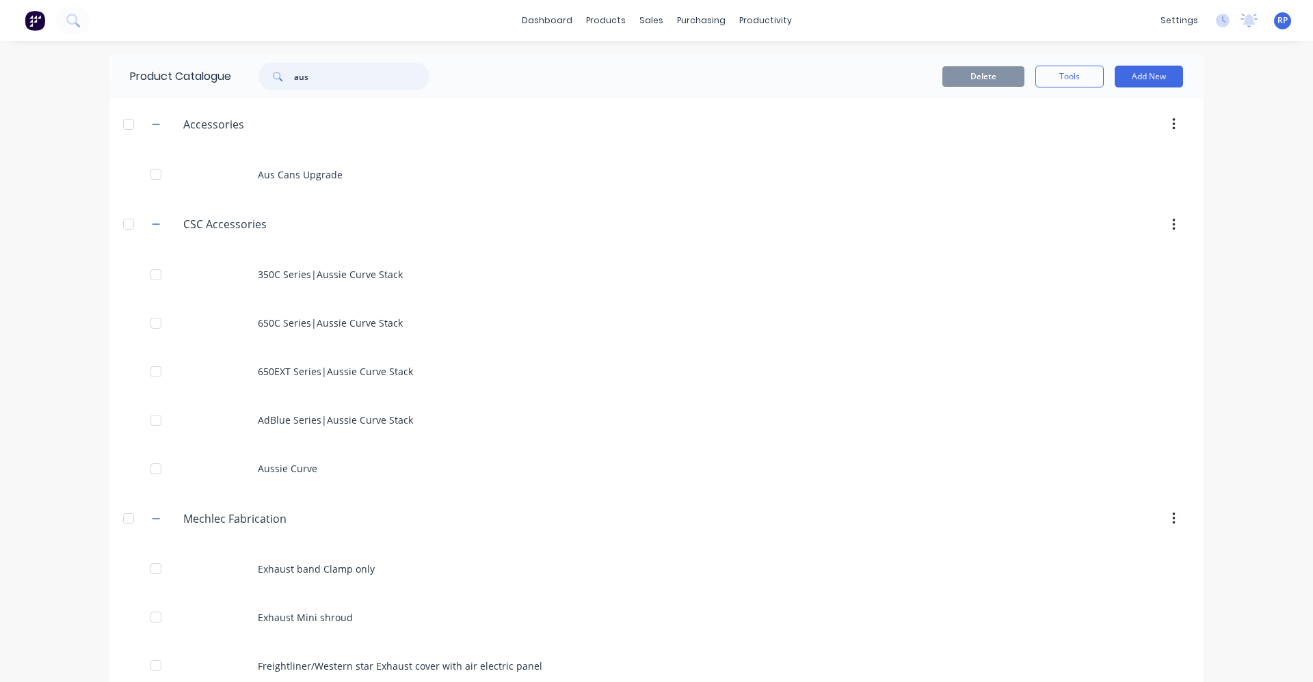
type input "aus"
click at [312, 75] on input "aus" at bounding box center [361, 76] width 135 height 27
click at [1134, 74] on button "Add New" at bounding box center [1148, 77] width 68 height 22
click at [1103, 165] on div "Product Kit" at bounding box center [1117, 167] width 105 height 20
click at [1132, 80] on button "Add New" at bounding box center [1148, 77] width 68 height 22
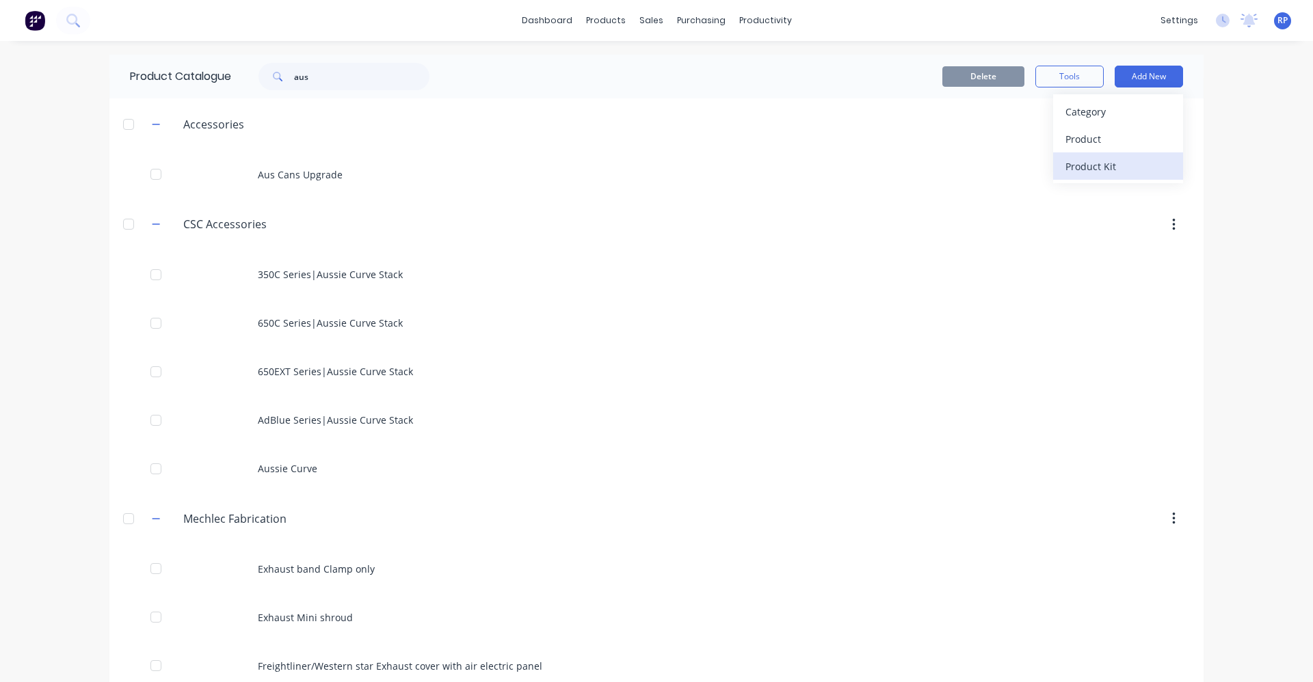
click at [1114, 159] on div "Product Kit" at bounding box center [1117, 167] width 105 height 20
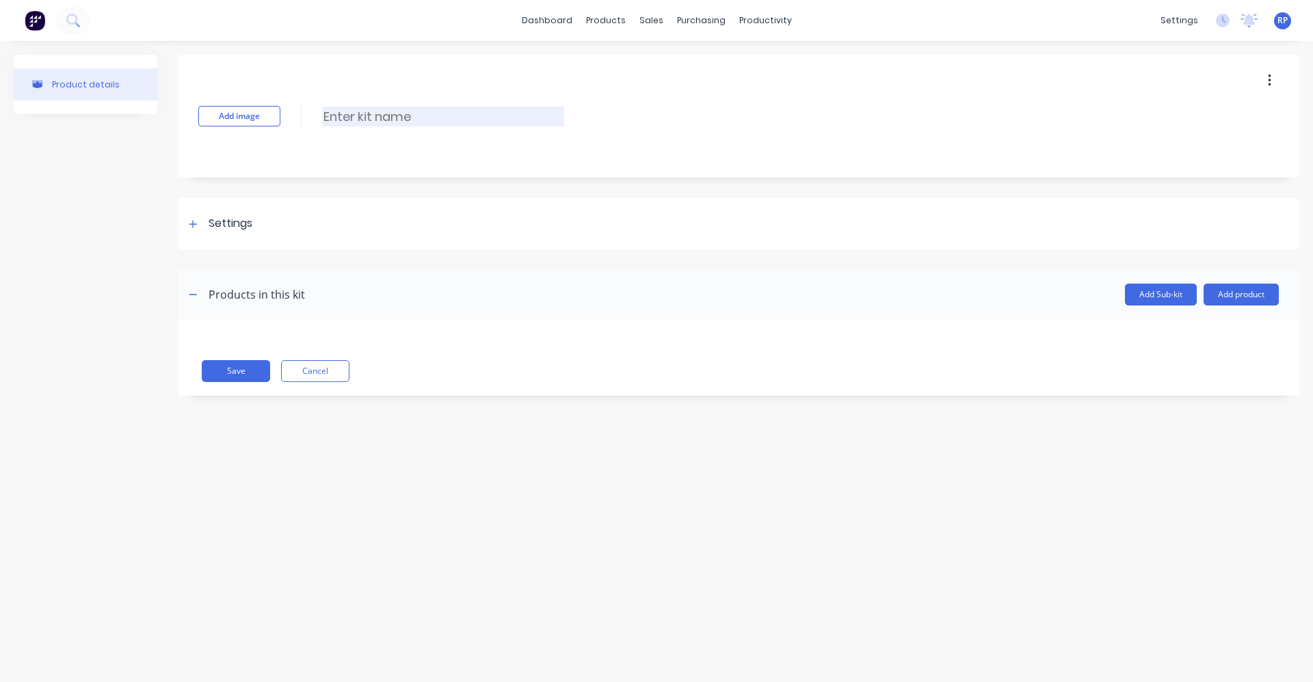
click at [437, 113] on input at bounding box center [443, 117] width 242 height 20
click at [390, 112] on input "Supply fit aircans austraia upgrade" at bounding box center [443, 117] width 242 height 20
click at [557, 125] on input "Supply fit Aircans Australia upgrade" at bounding box center [443, 117] width 242 height 20
type input "Supply fit Aircans Australia upgrade"
click at [347, 379] on button "Cancel" at bounding box center [315, 371] width 68 height 22
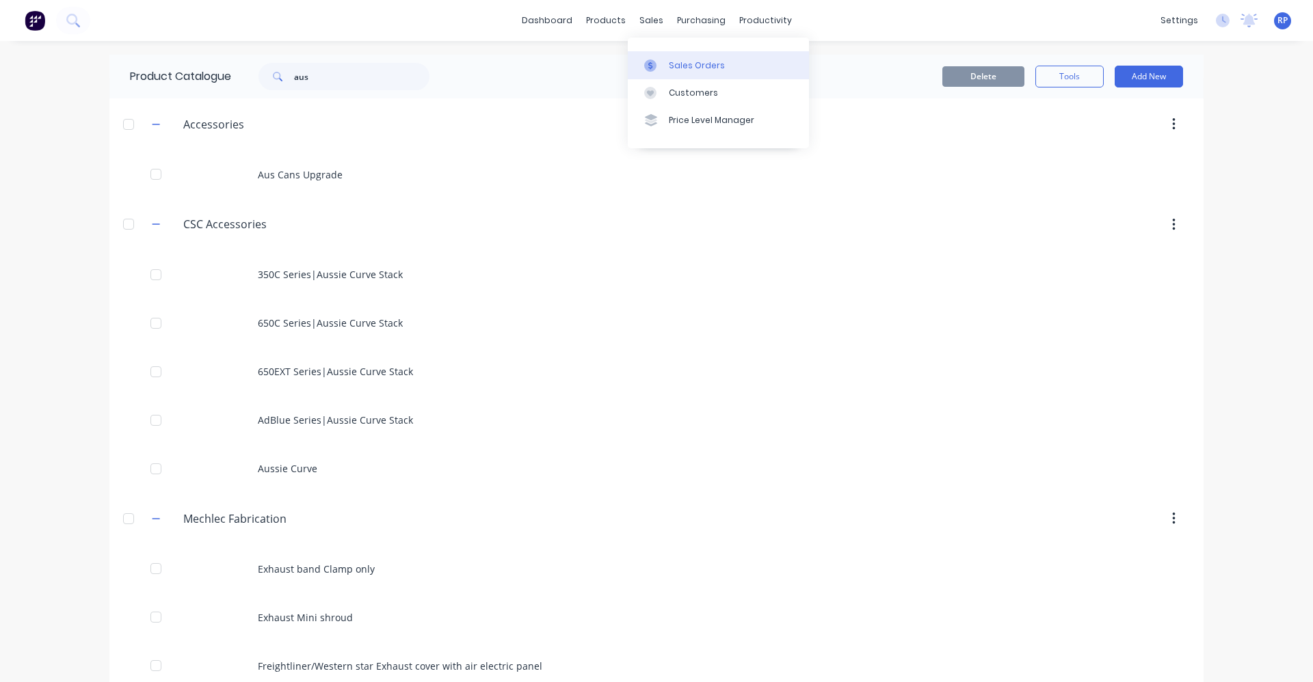
click at [681, 70] on div "Sales Orders" at bounding box center [697, 65] width 56 height 12
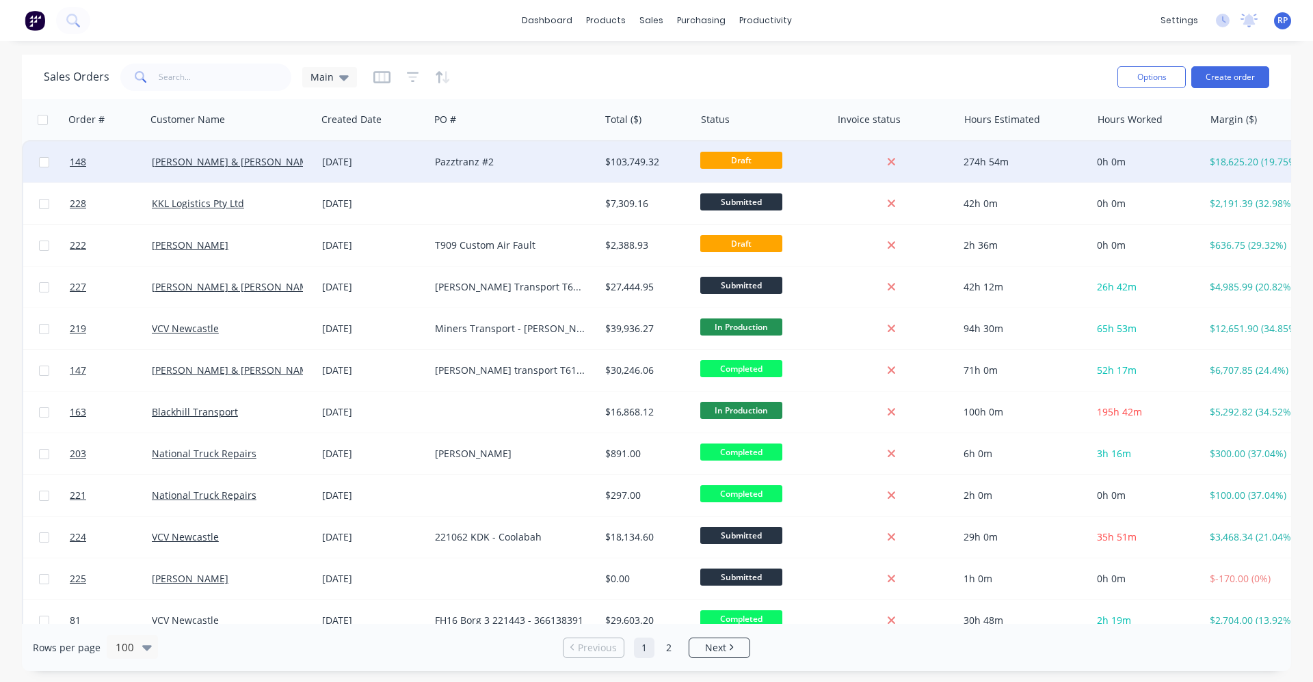
click at [507, 160] on div "Pazztranz #2" at bounding box center [510, 162] width 151 height 14
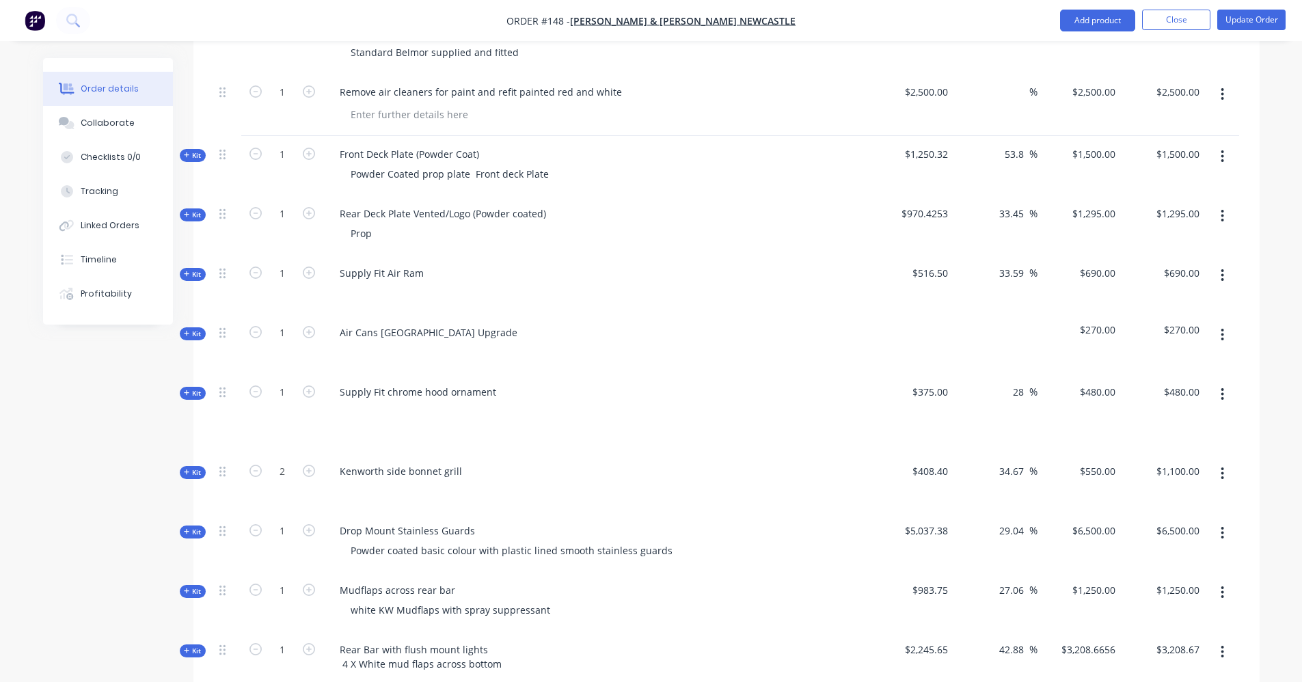
scroll to position [2092, 0]
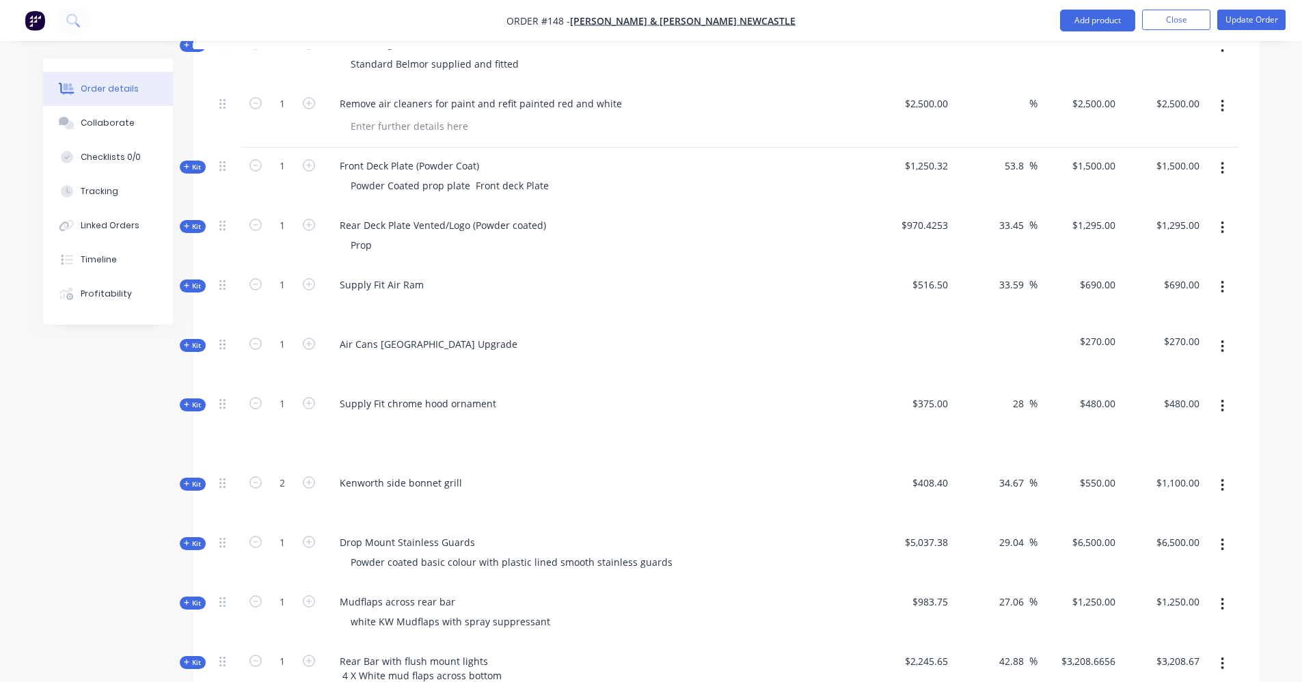
click at [1225, 334] on button "button" at bounding box center [1223, 346] width 32 height 25
click at [1204, 455] on div "Delete" at bounding box center [1174, 465] width 105 height 20
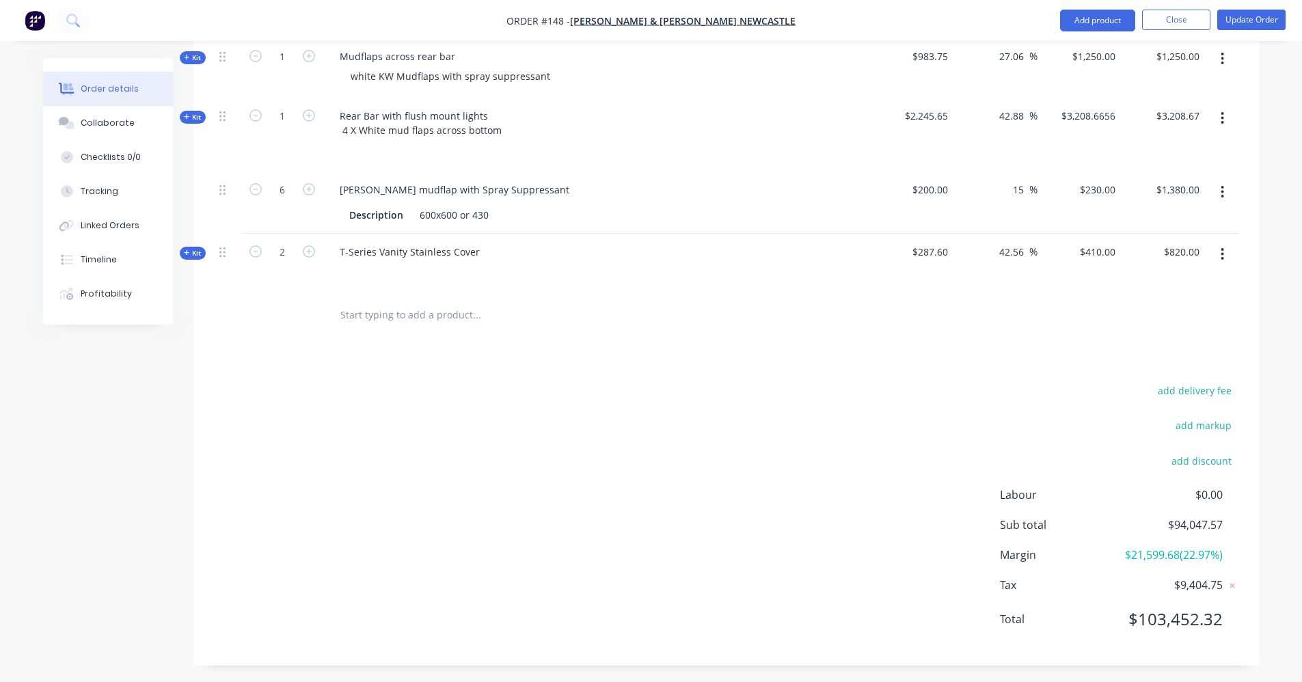
scroll to position [2580, 0]
click at [414, 300] on input "text" at bounding box center [476, 313] width 273 height 27
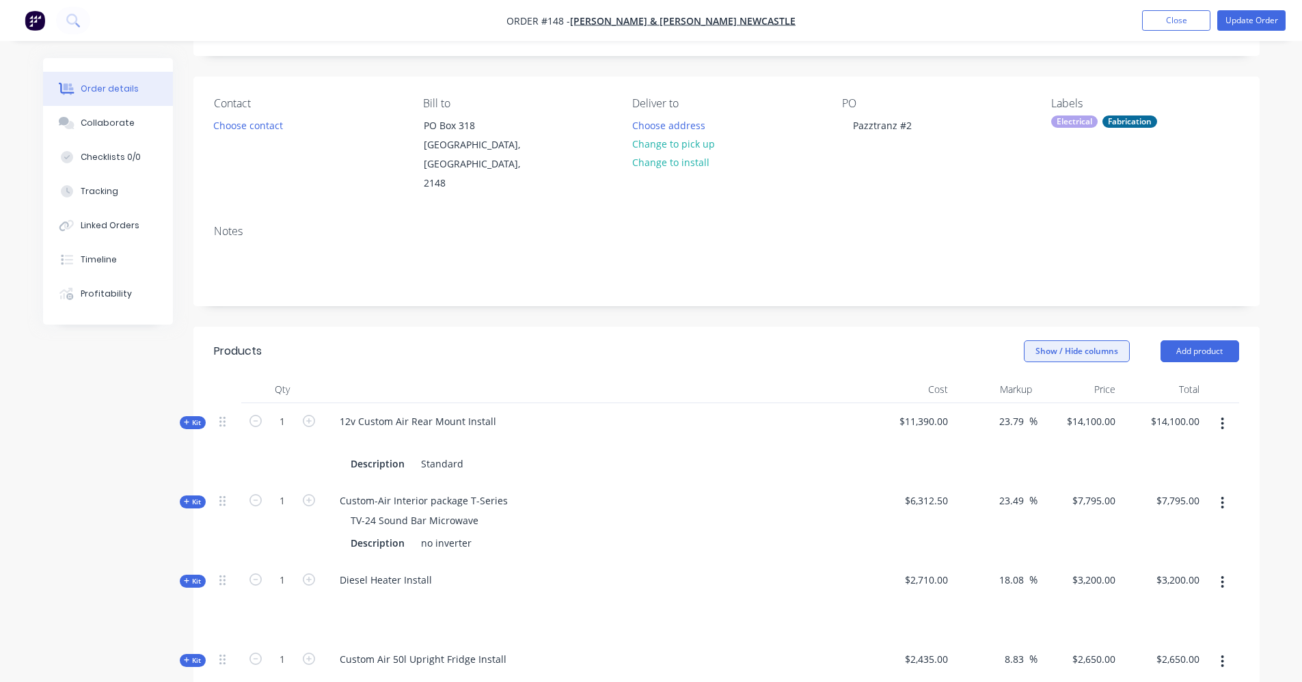
scroll to position [50, 0]
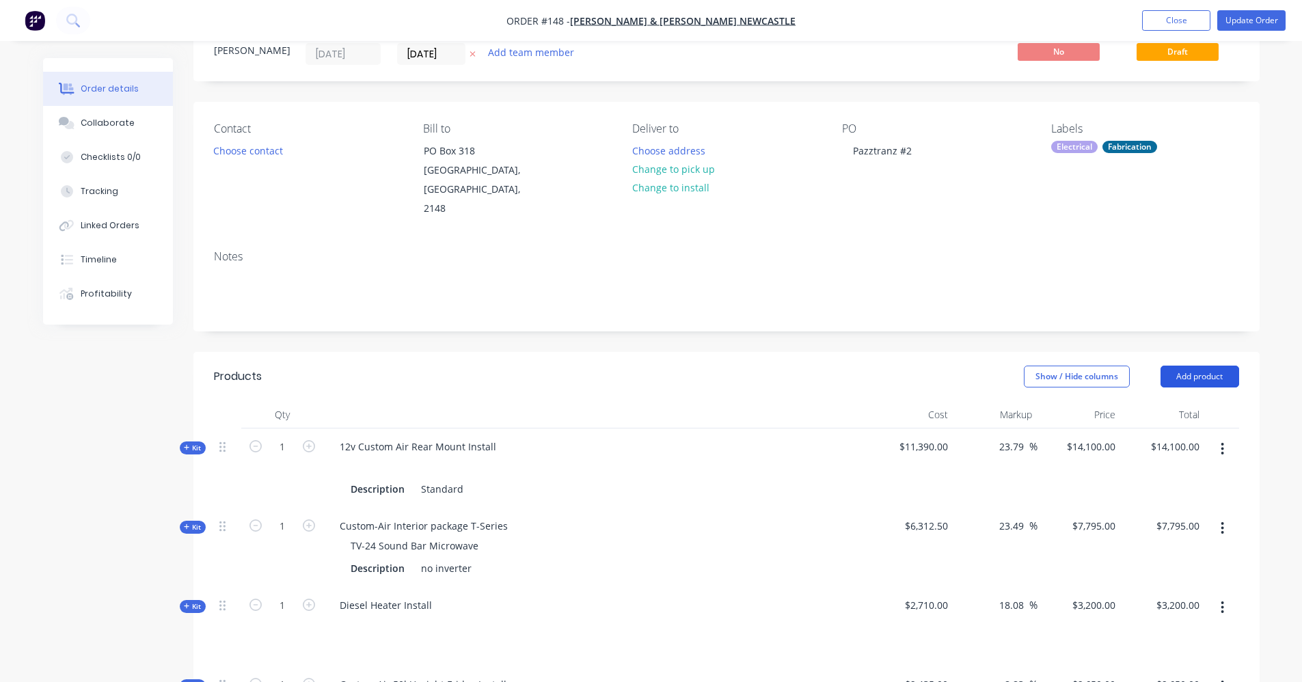
click at [1194, 368] on button "Add product" at bounding box center [1200, 377] width 79 height 22
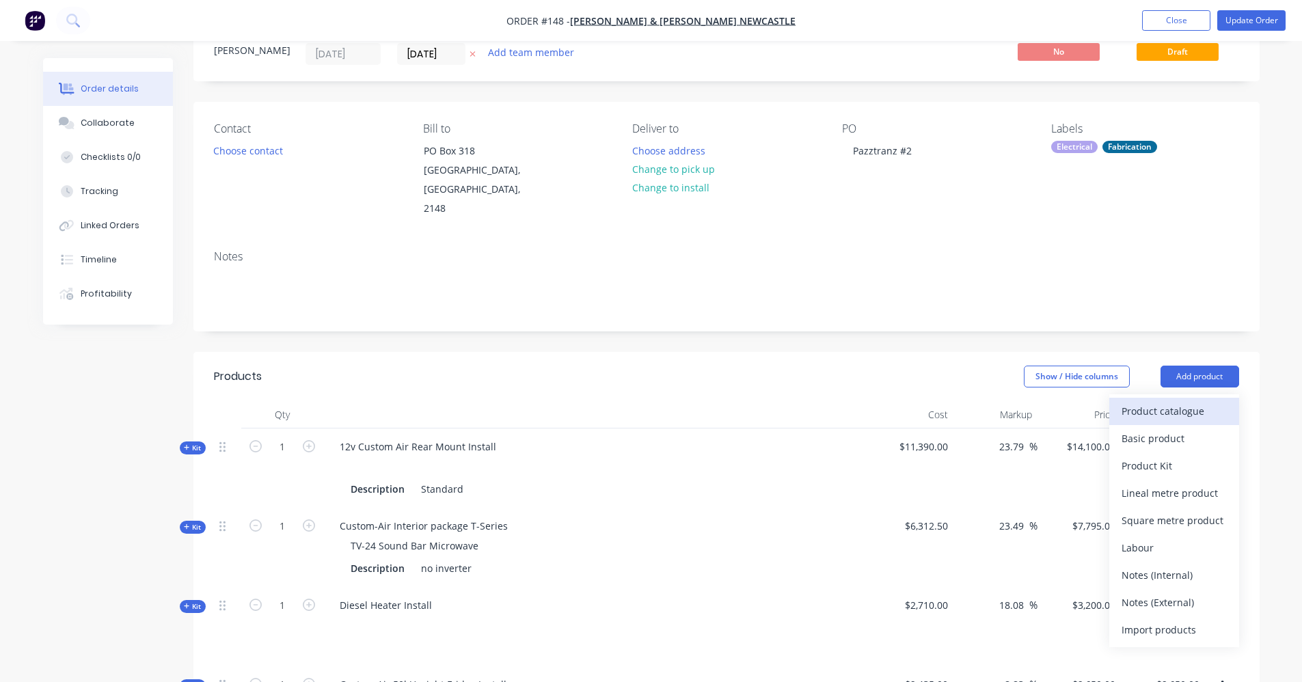
click at [1170, 401] on div "Product catalogue" at bounding box center [1174, 411] width 105 height 20
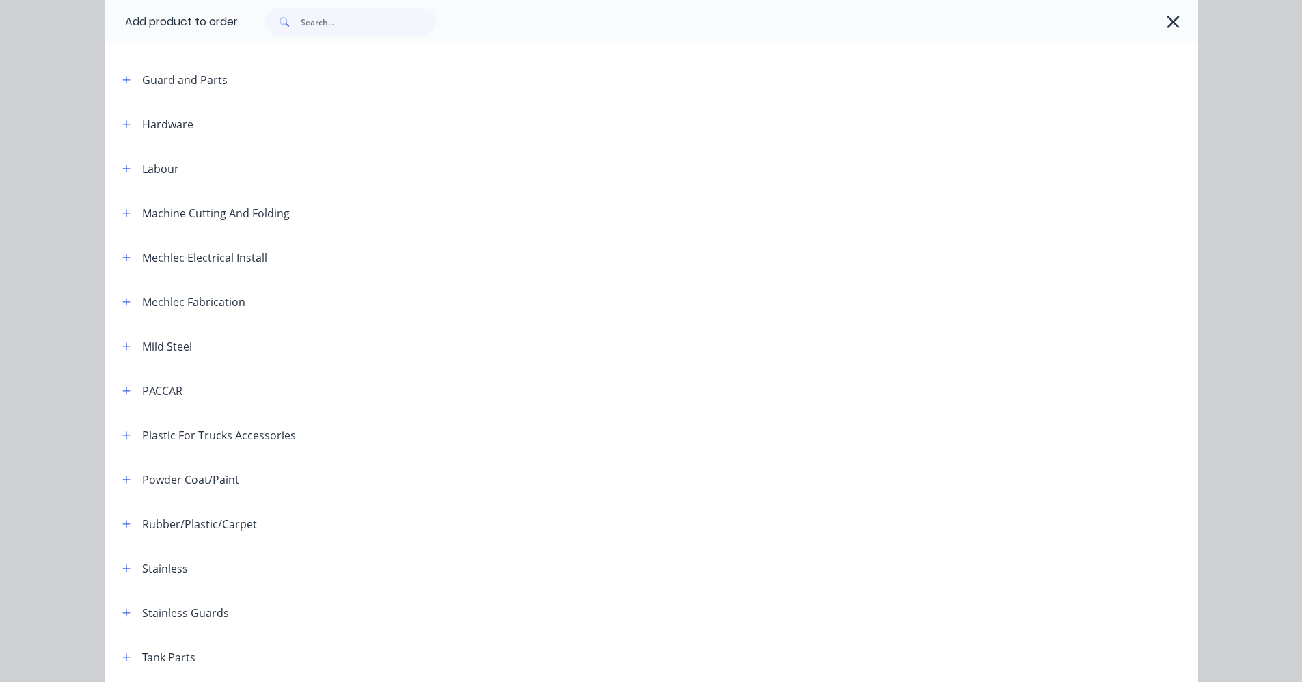
scroll to position [550, 0]
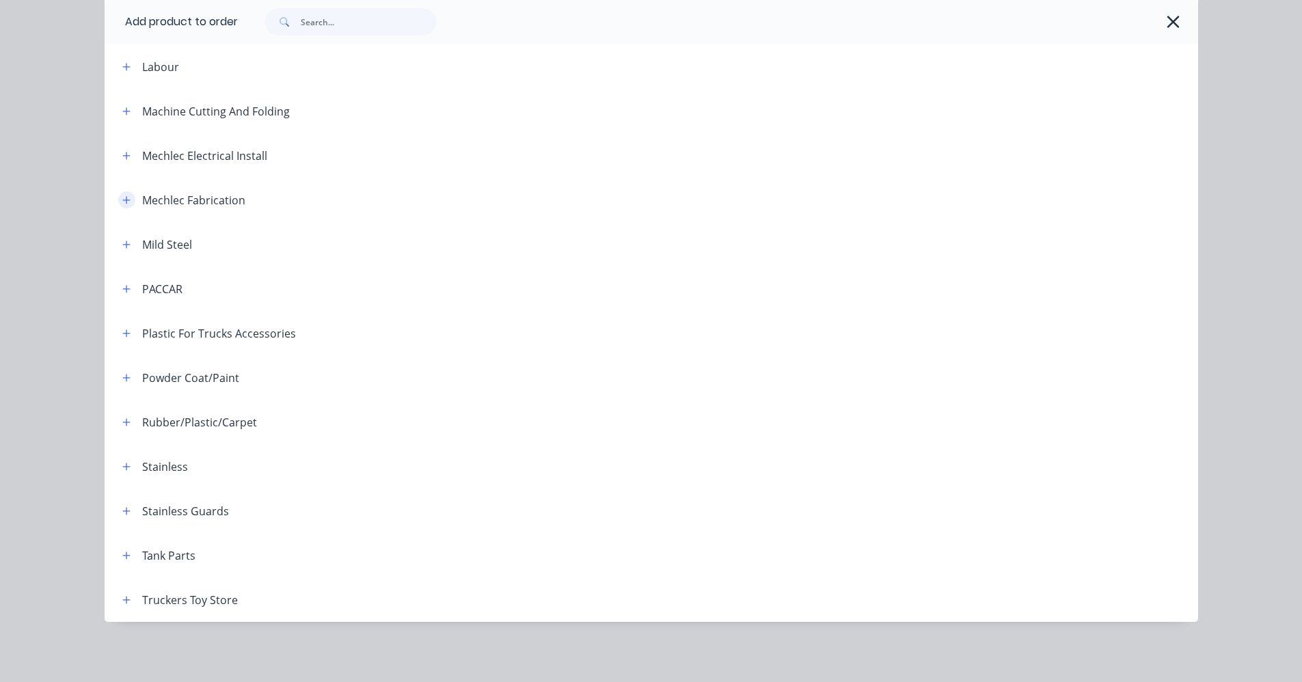
click at [124, 201] on icon "button" at bounding box center [126, 201] width 8 height 10
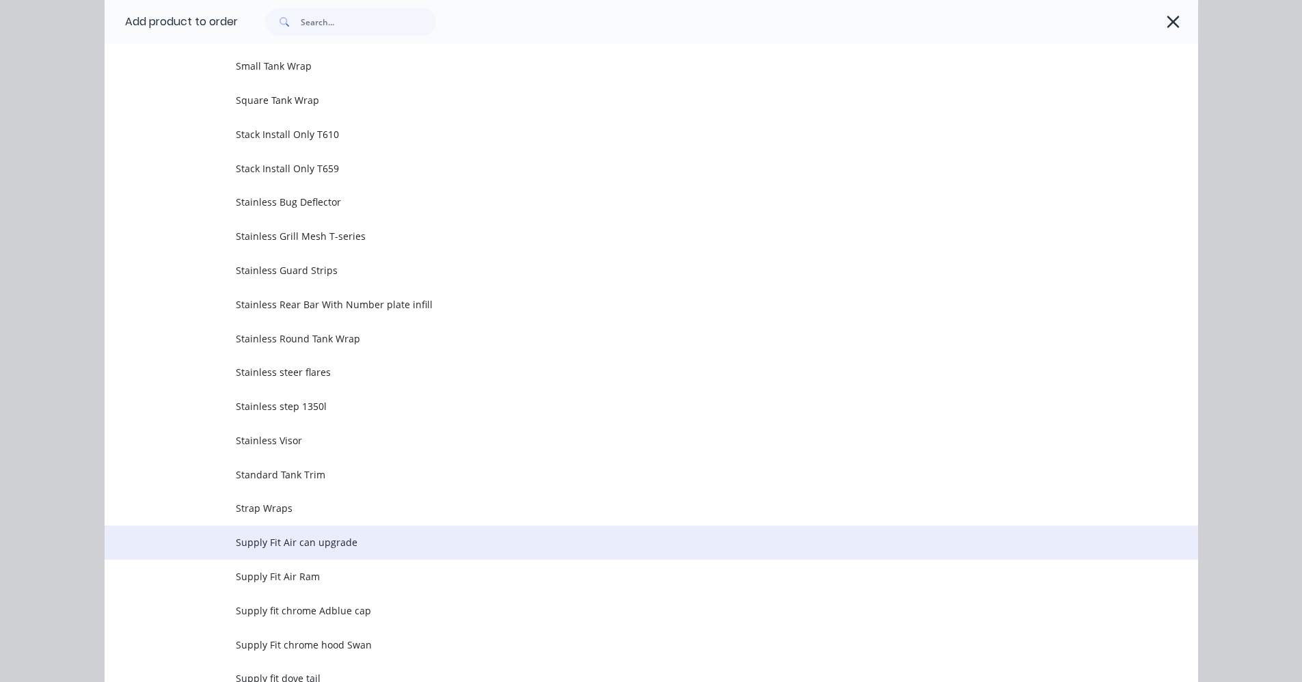
scroll to position [3148, 0]
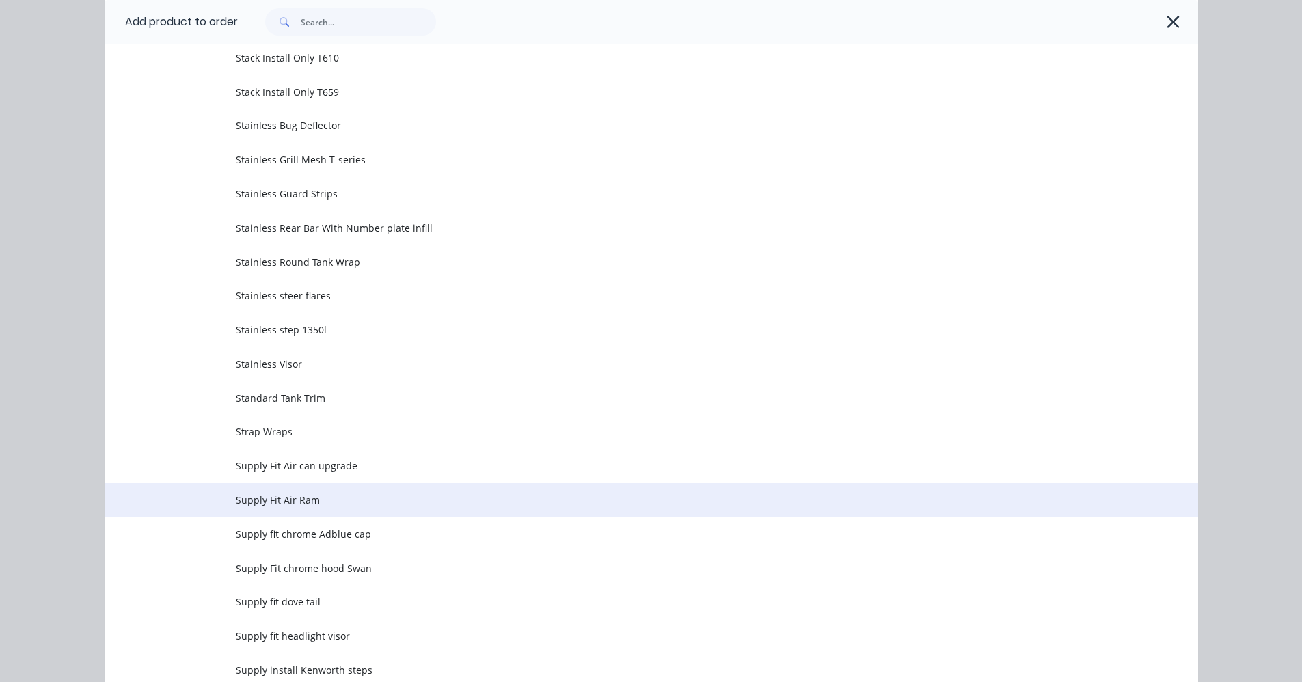
drag, startPoint x: 280, startPoint y: 498, endPoint x: 280, endPoint y: 490, distance: 8.2
click at [280, 490] on td "Supply Fit Air Ram" at bounding box center [717, 500] width 963 height 34
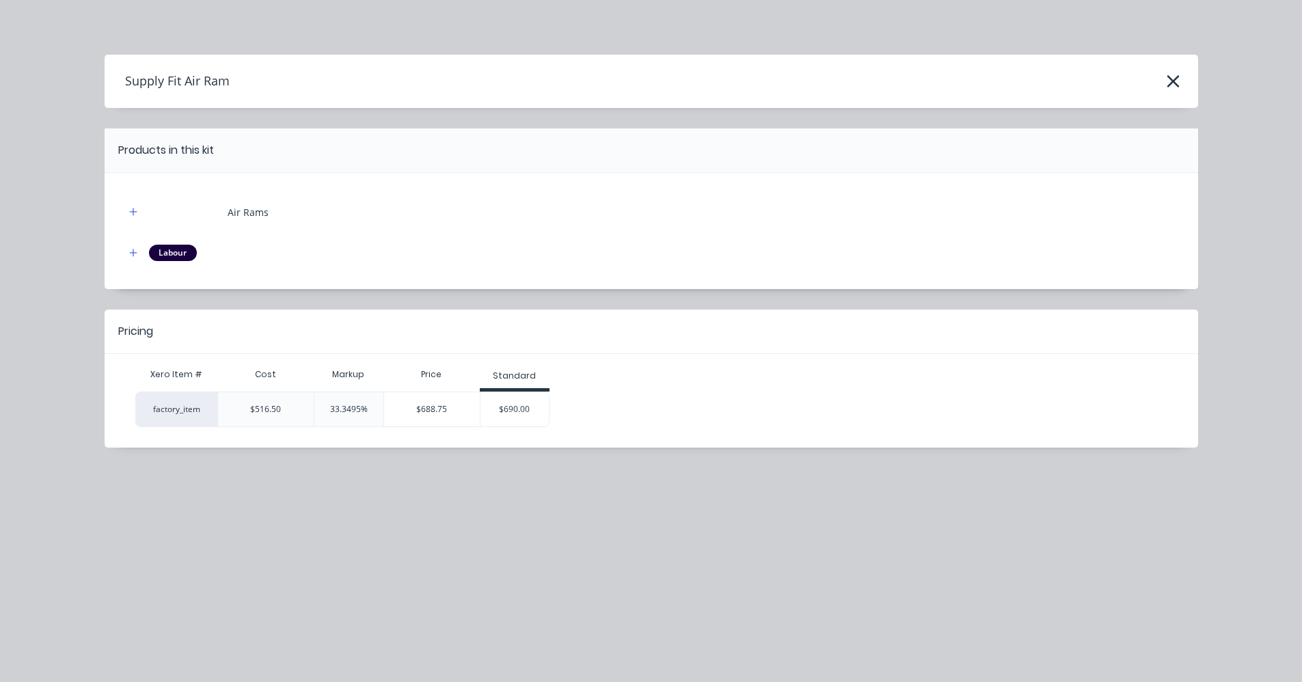
scroll to position [0, 0]
click at [1180, 81] on icon "button" at bounding box center [1173, 81] width 14 height 19
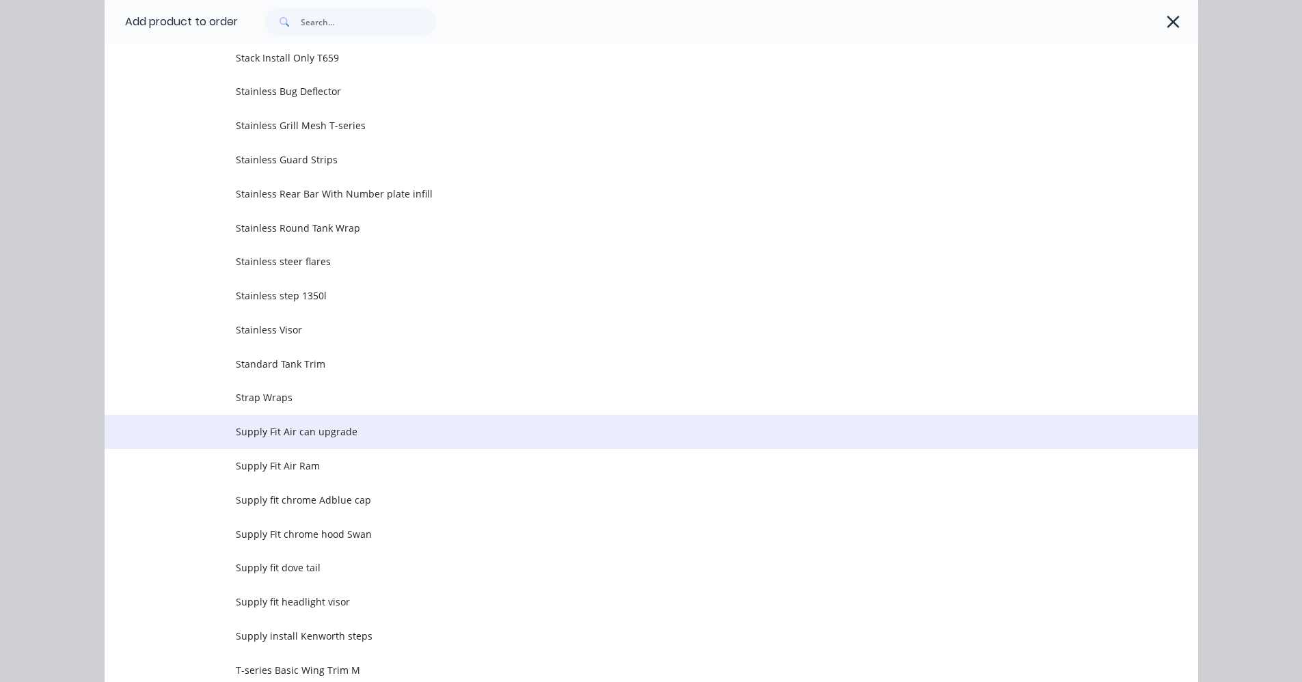
scroll to position [3189, 0]
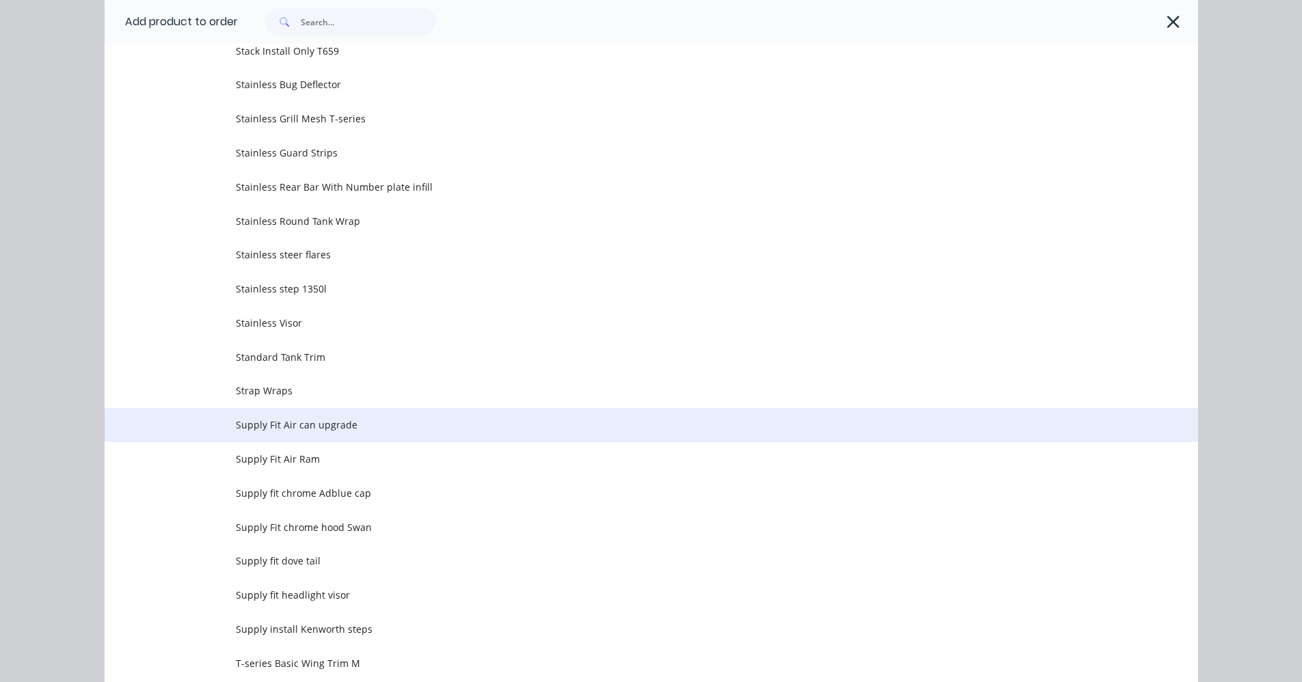
click at [283, 426] on span "Supply Fit Air can upgrade" at bounding box center [621, 425] width 770 height 14
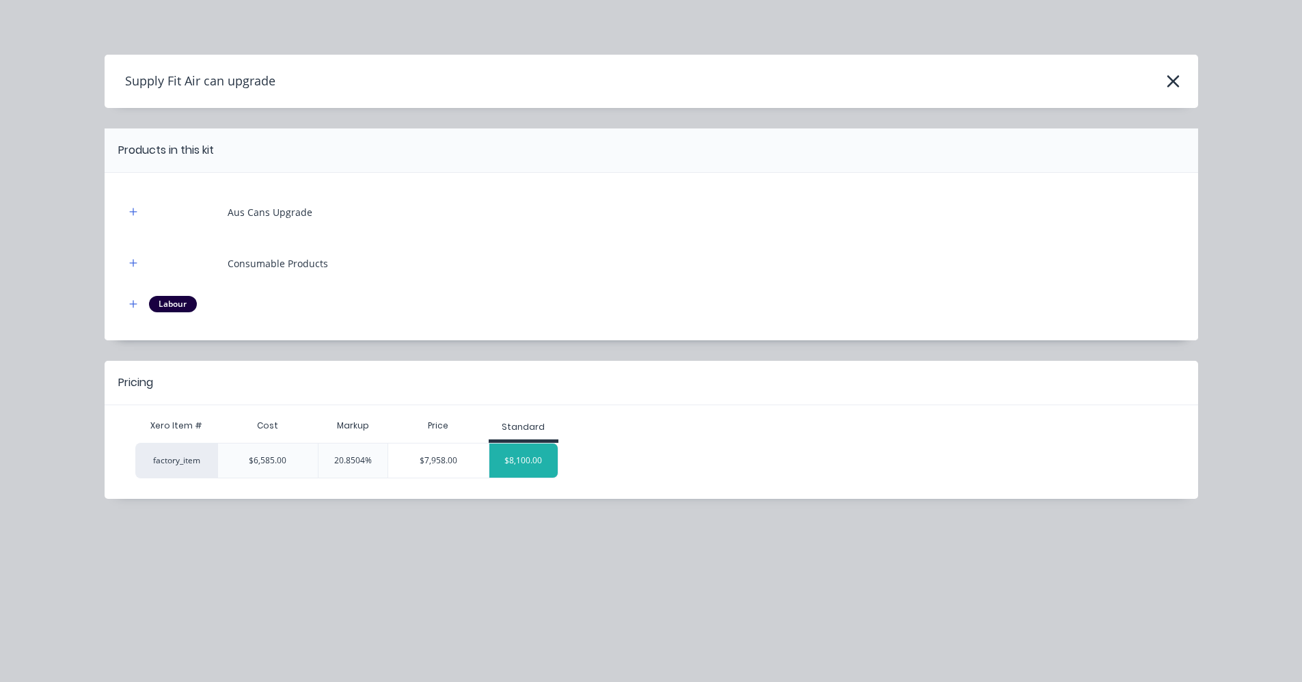
click at [496, 464] on div "$8,100.00" at bounding box center [524, 461] width 68 height 34
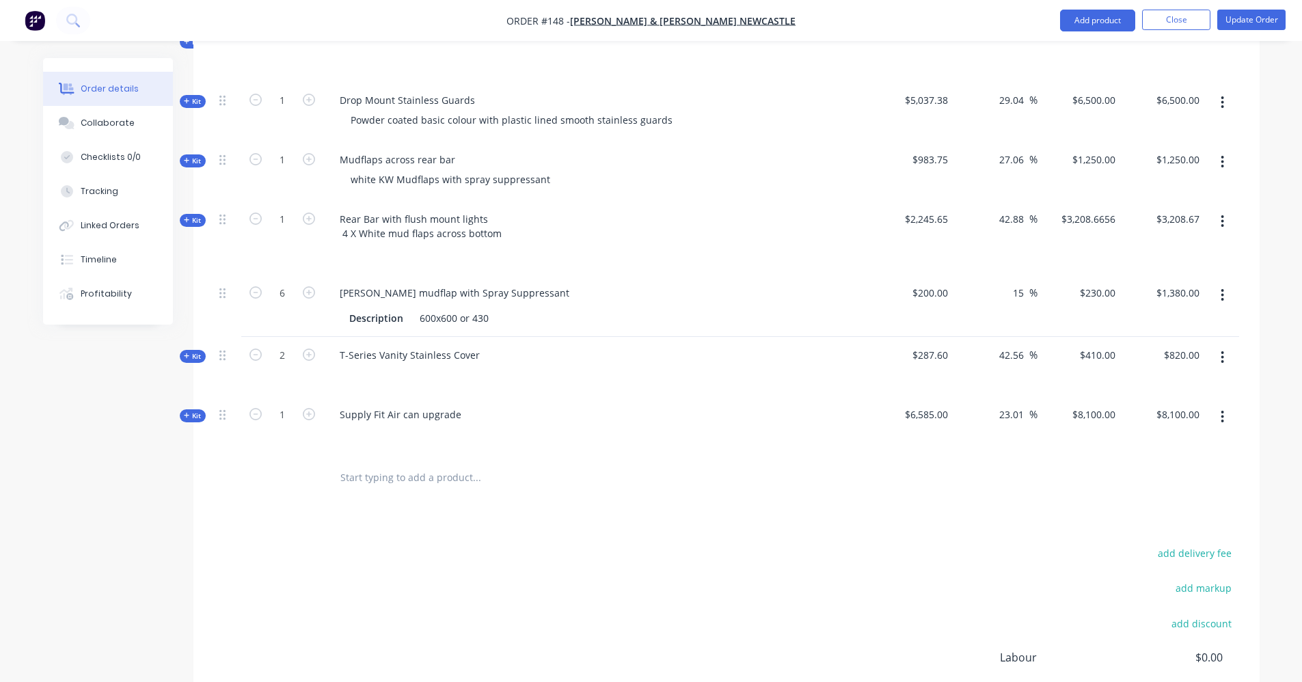
scroll to position [2443, 0]
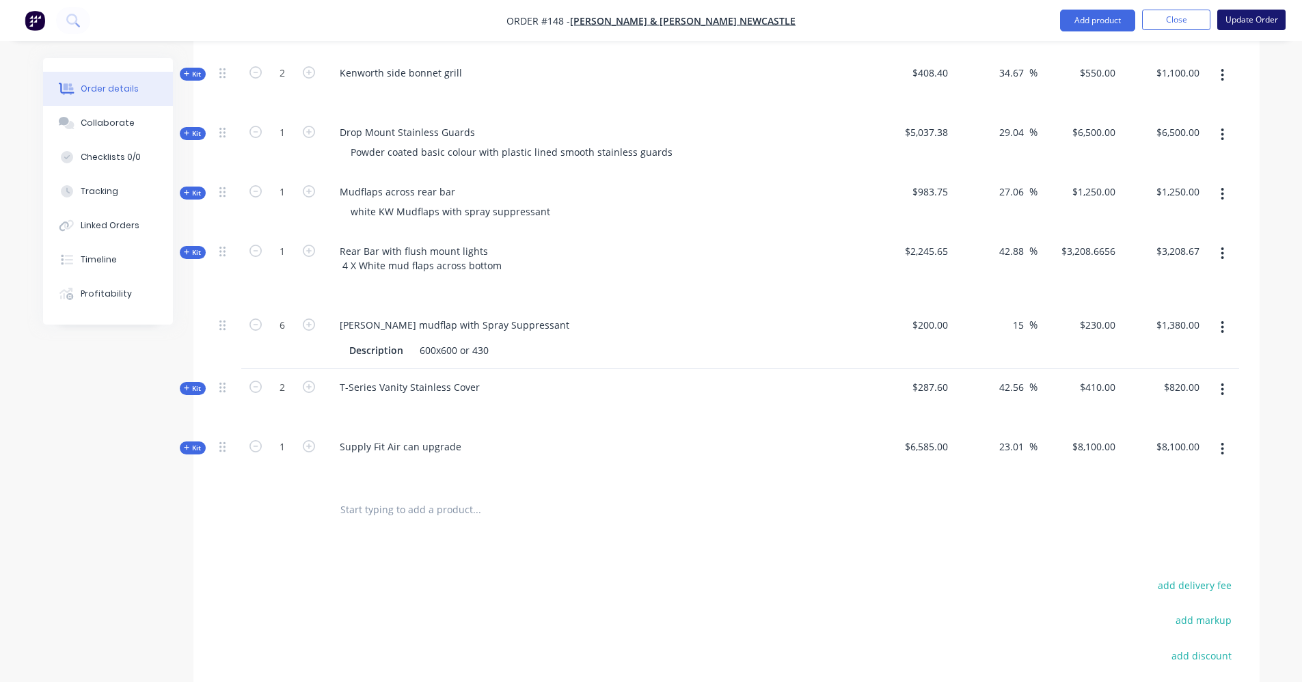
click at [1256, 22] on button "Update Order" at bounding box center [1252, 20] width 68 height 21
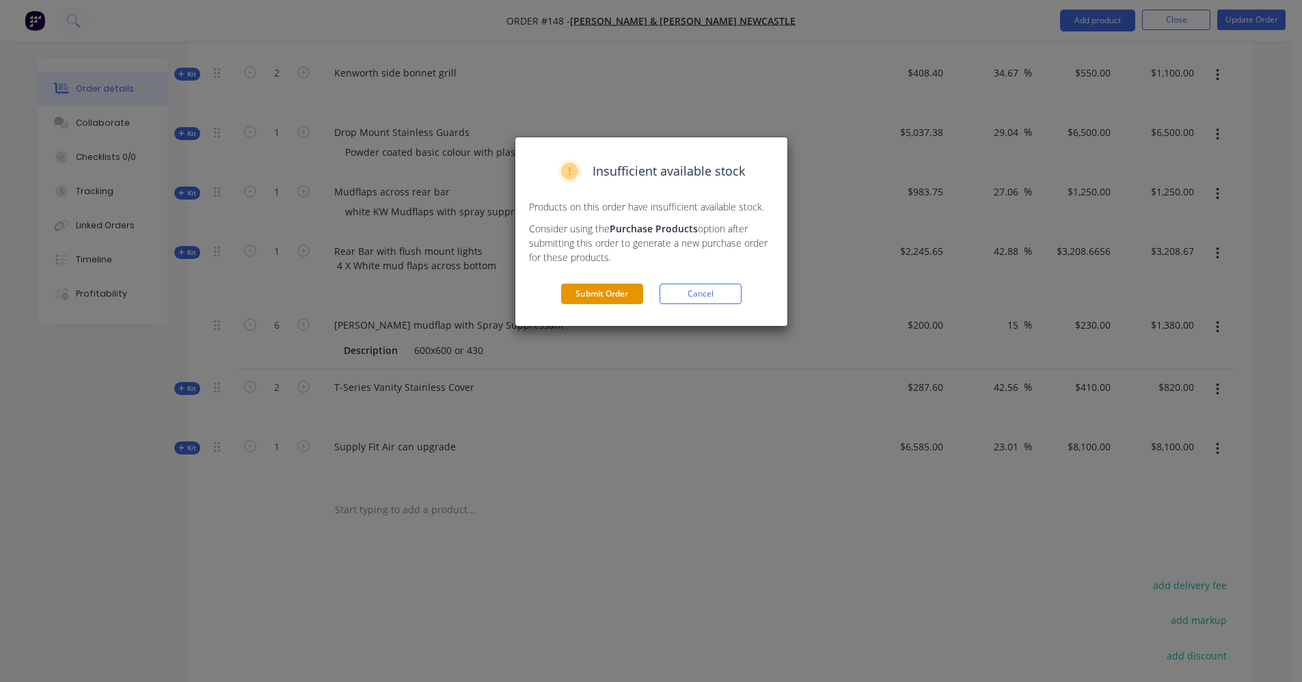
click at [627, 291] on button "Submit Order" at bounding box center [602, 294] width 82 height 21
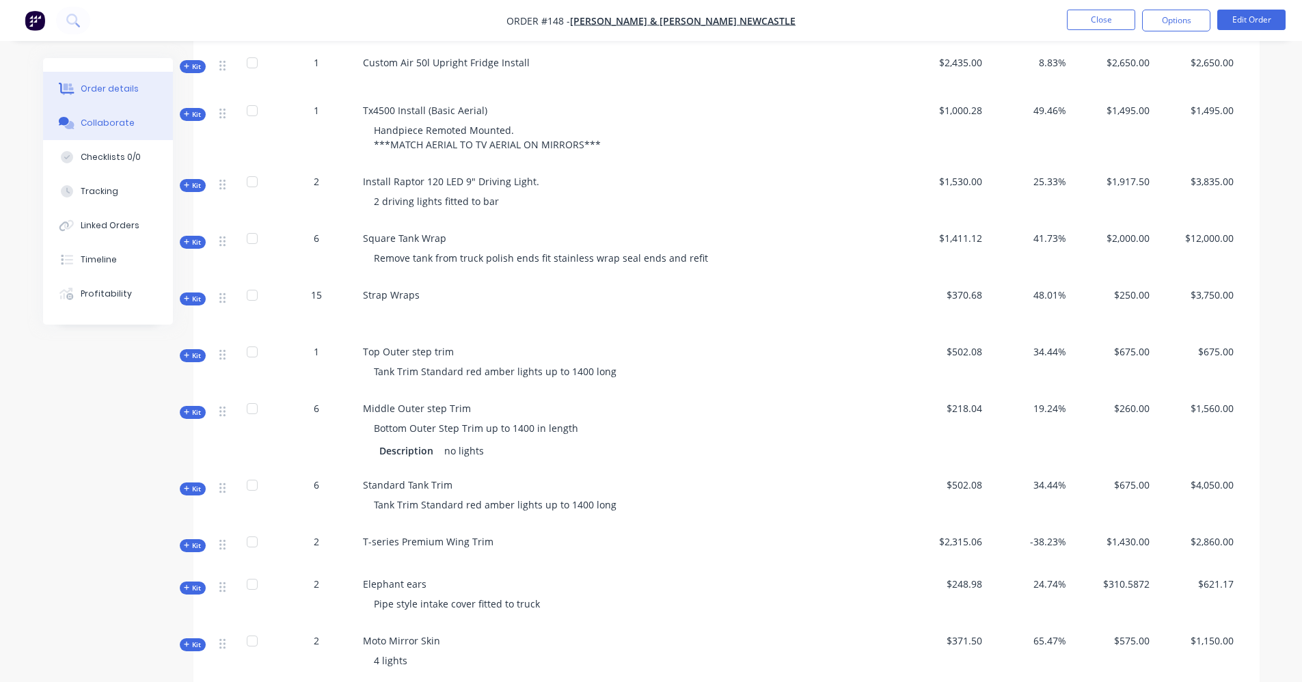
scroll to position [562, 0]
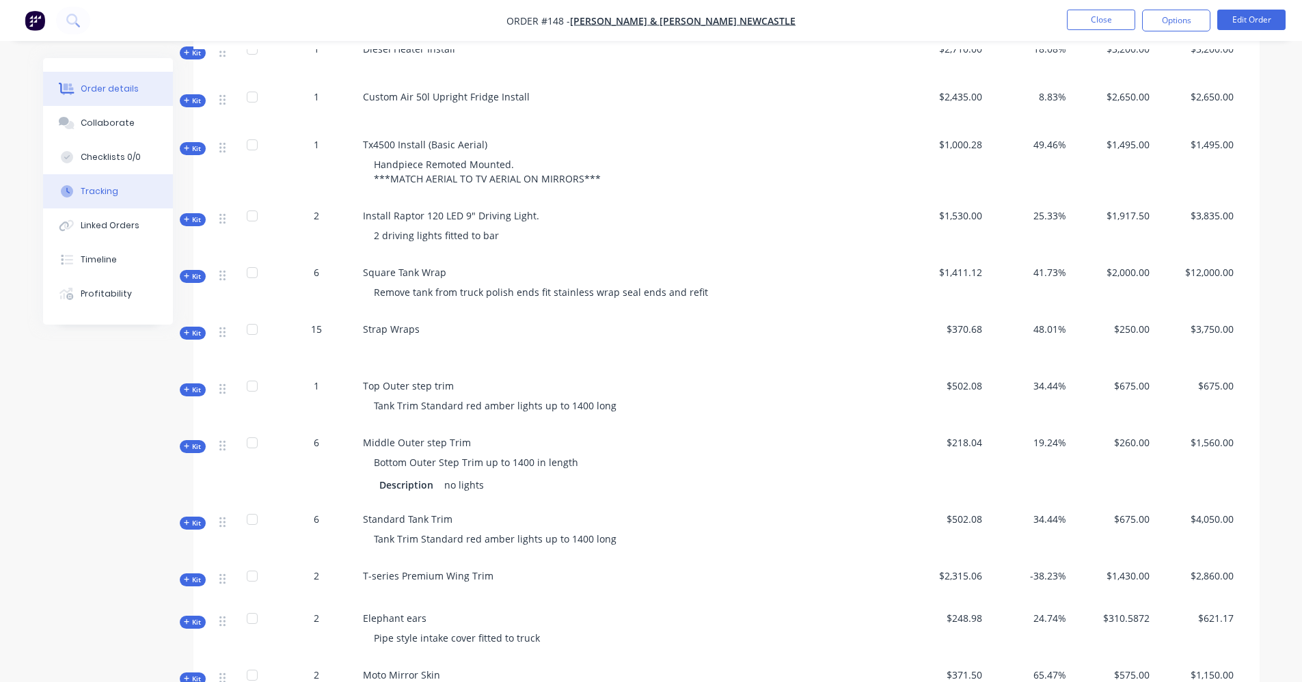
click at [101, 196] on div "Tracking" at bounding box center [100, 191] width 38 height 12
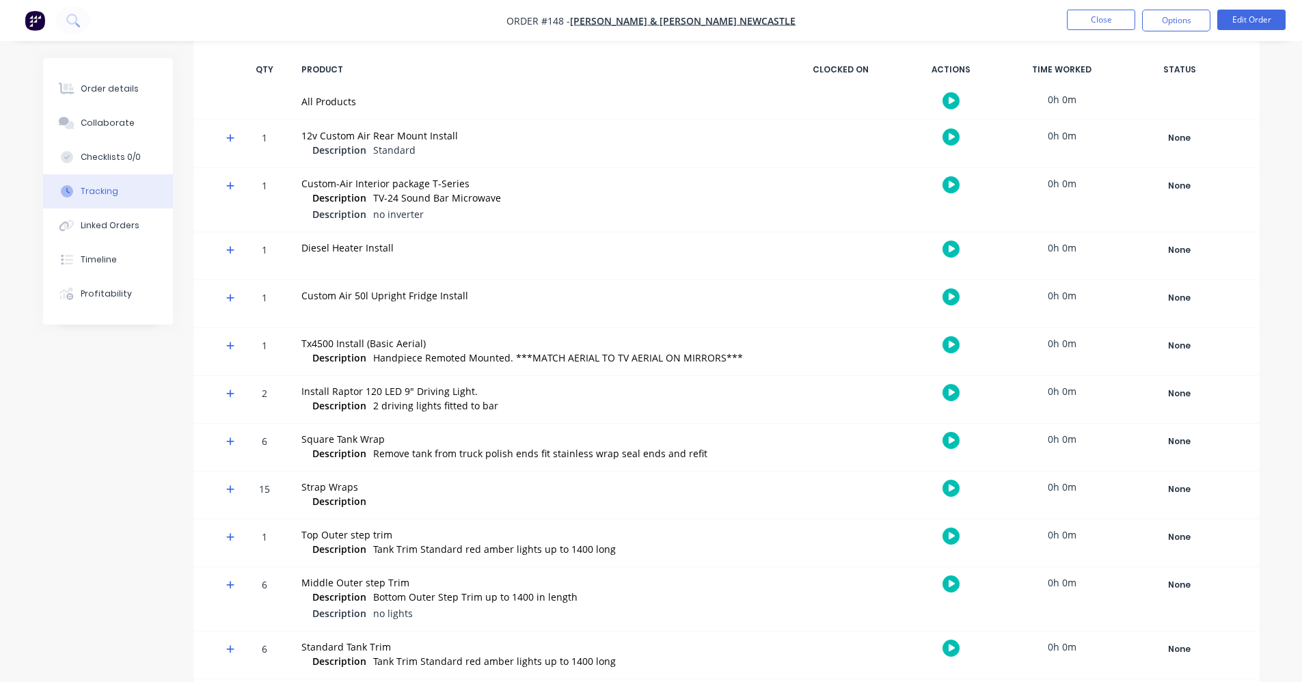
scroll to position [273, 0]
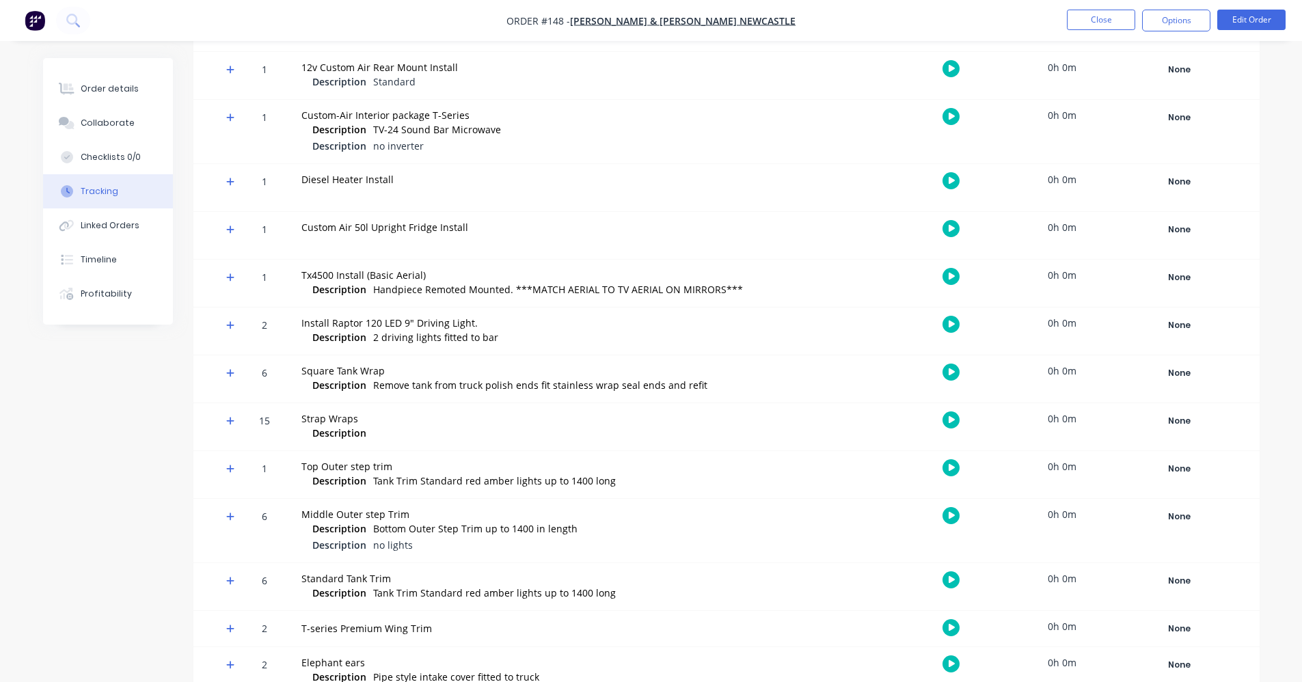
click at [228, 280] on icon at bounding box center [230, 278] width 9 height 10
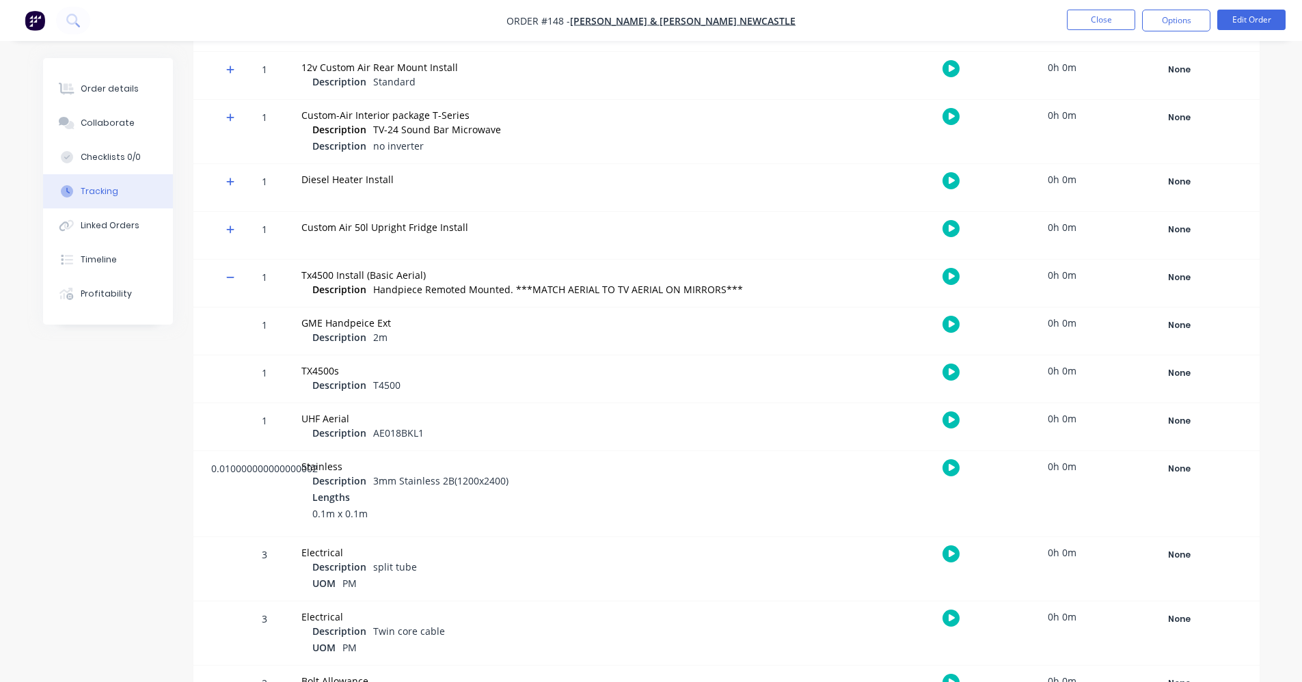
click at [228, 274] on icon at bounding box center [230, 278] width 9 height 10
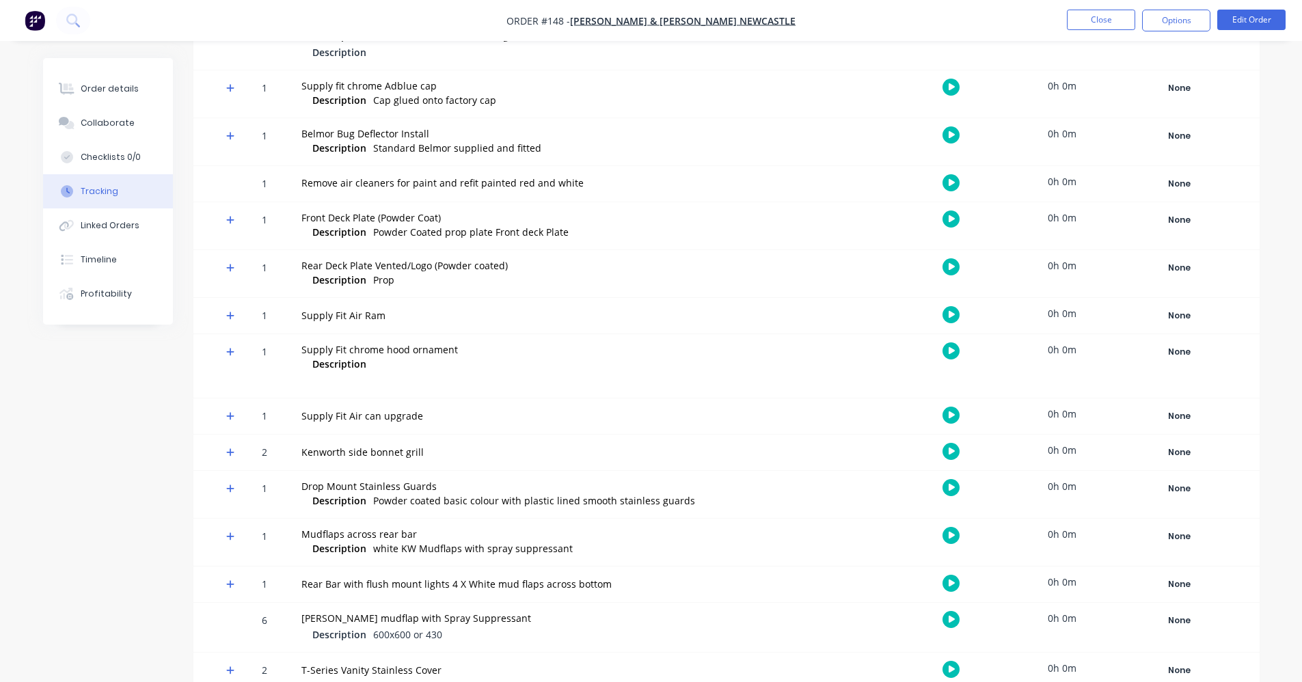
scroll to position [1438, 0]
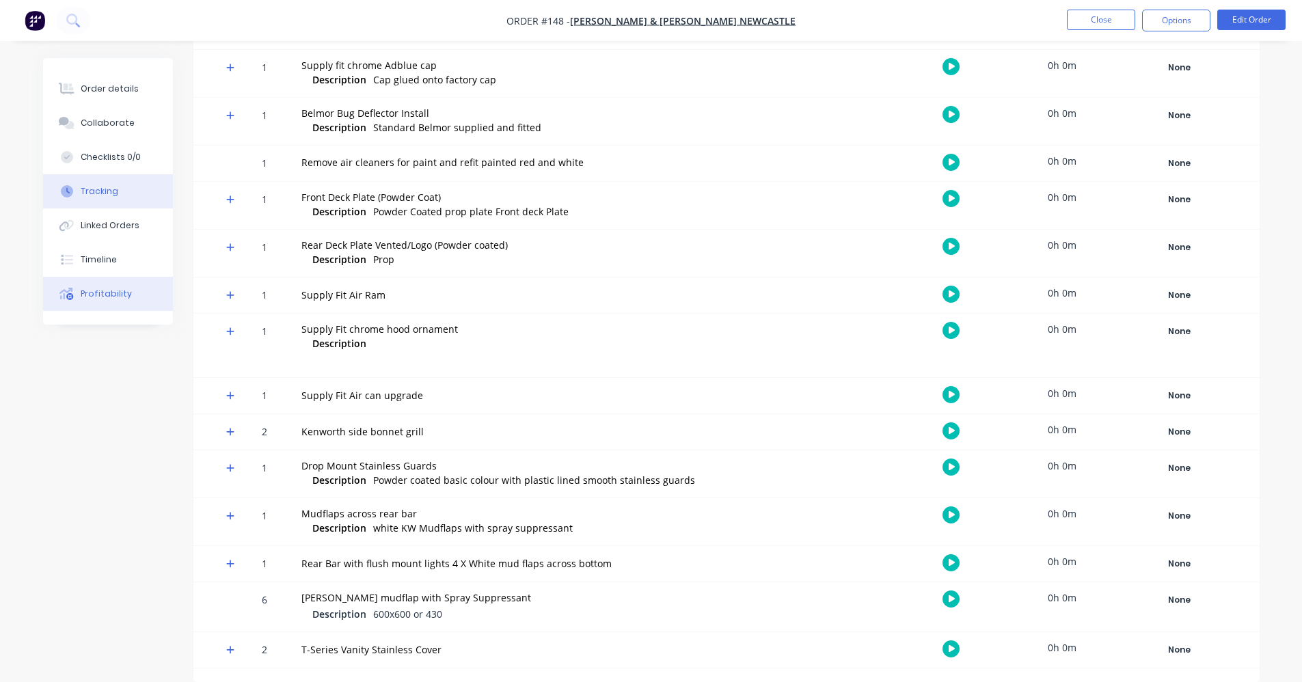
click at [122, 302] on button "Profitability" at bounding box center [108, 294] width 130 height 34
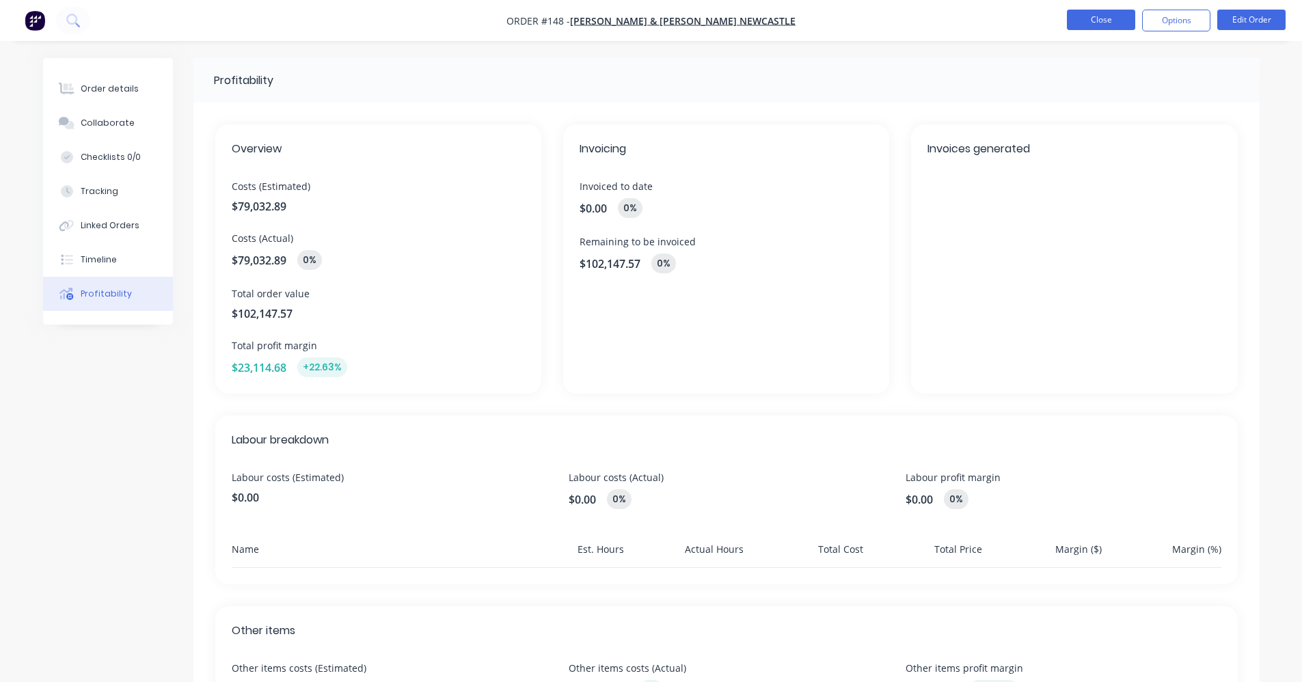
click at [1098, 15] on button "Close" at bounding box center [1101, 20] width 68 height 21
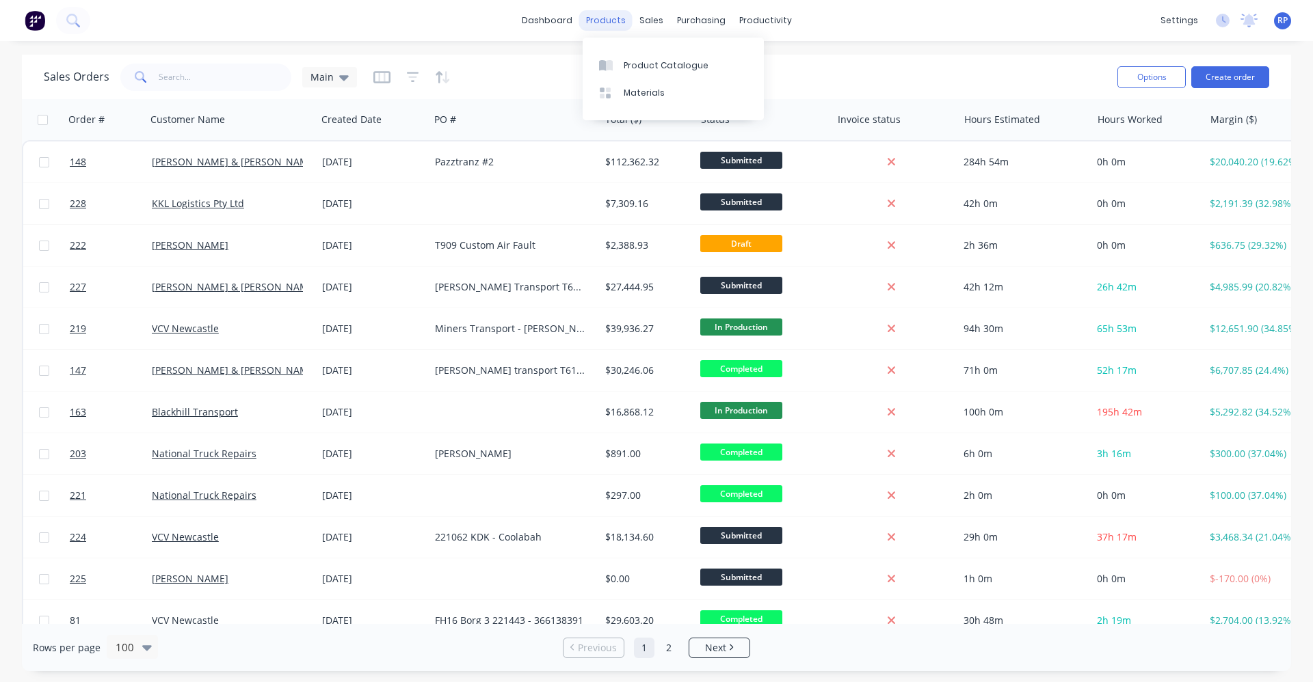
click at [612, 17] on div "products" at bounding box center [605, 20] width 53 height 21
click at [650, 79] on link "Materials" at bounding box center [673, 92] width 181 height 27
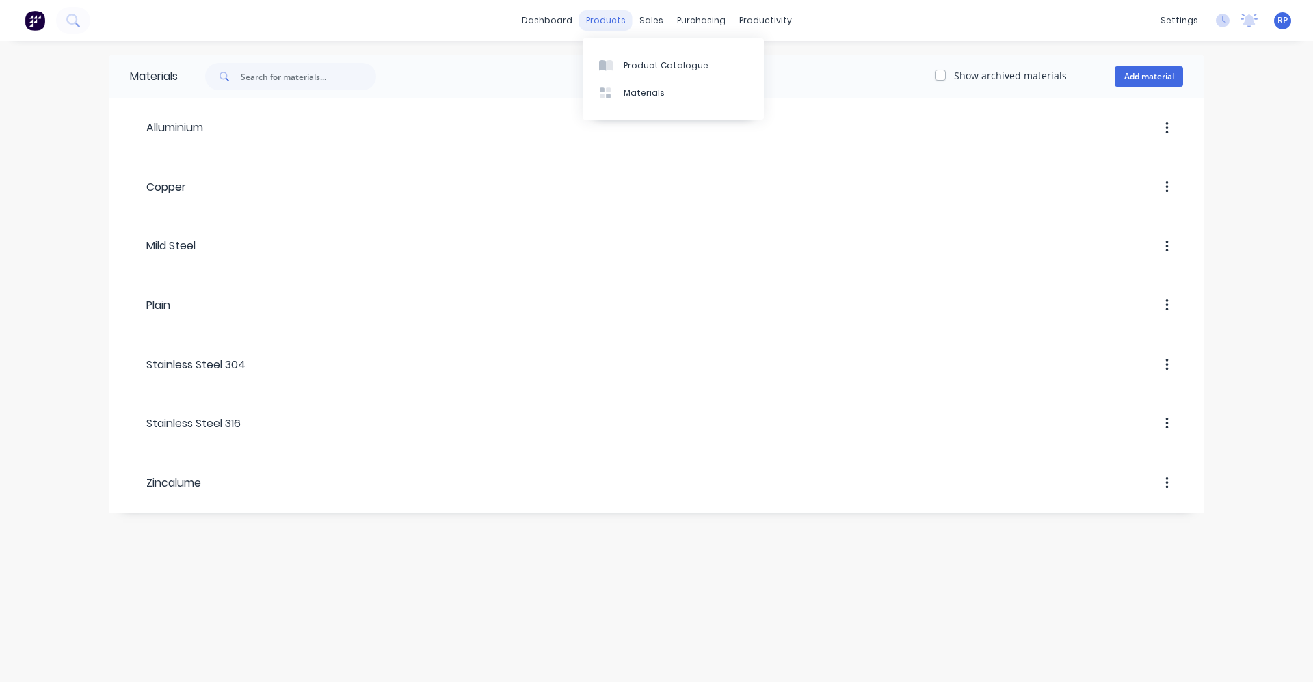
click at [613, 17] on div "products" at bounding box center [605, 20] width 53 height 21
click at [635, 70] on div "Product Catalogue" at bounding box center [666, 65] width 85 height 12
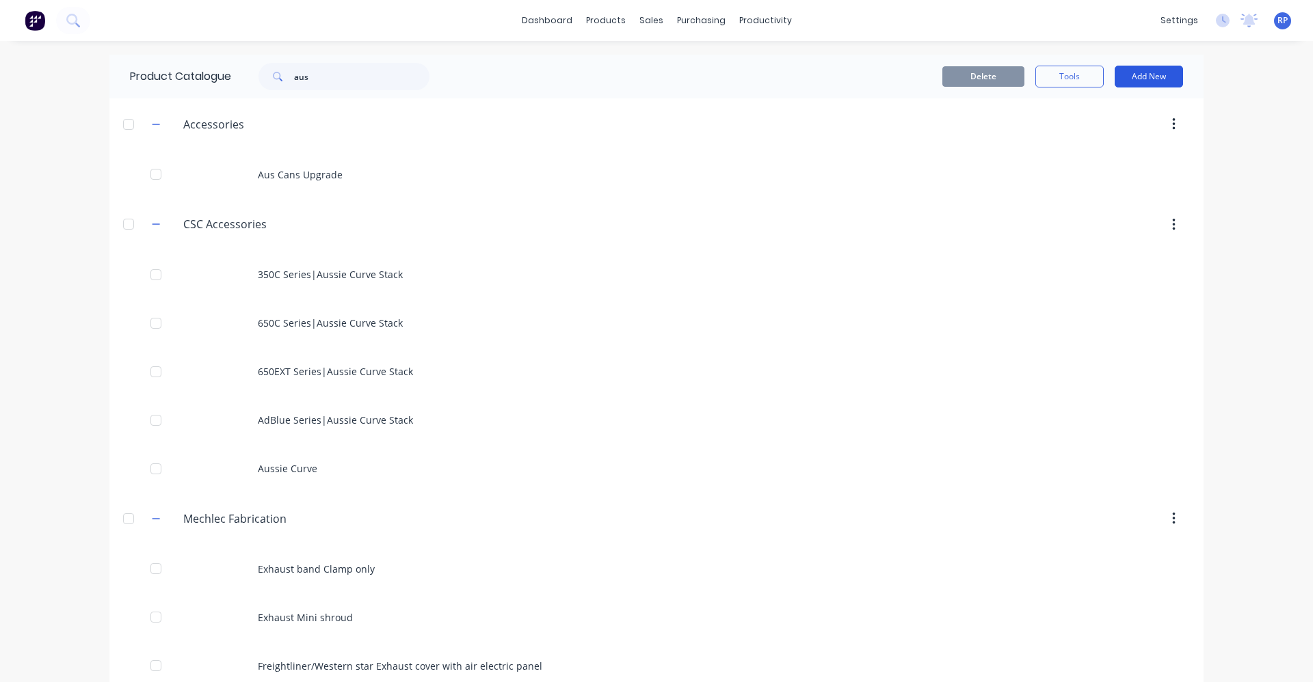
click at [1126, 79] on button "Add New" at bounding box center [1148, 77] width 68 height 22
click at [1103, 174] on div "Product Kit" at bounding box center [1117, 167] width 105 height 20
click at [1125, 83] on button "Add New" at bounding box center [1148, 77] width 68 height 22
click at [1139, 163] on div "Product Kit" at bounding box center [1117, 167] width 105 height 20
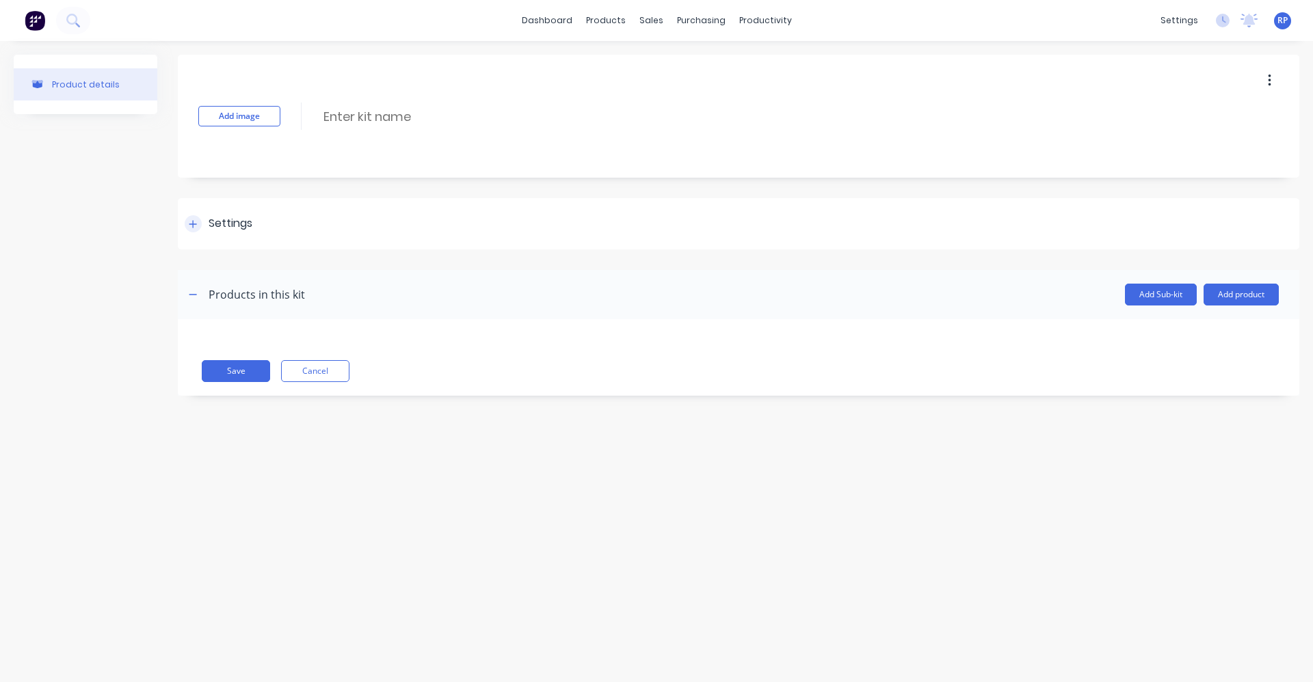
click at [191, 225] on icon at bounding box center [193, 224] width 8 height 10
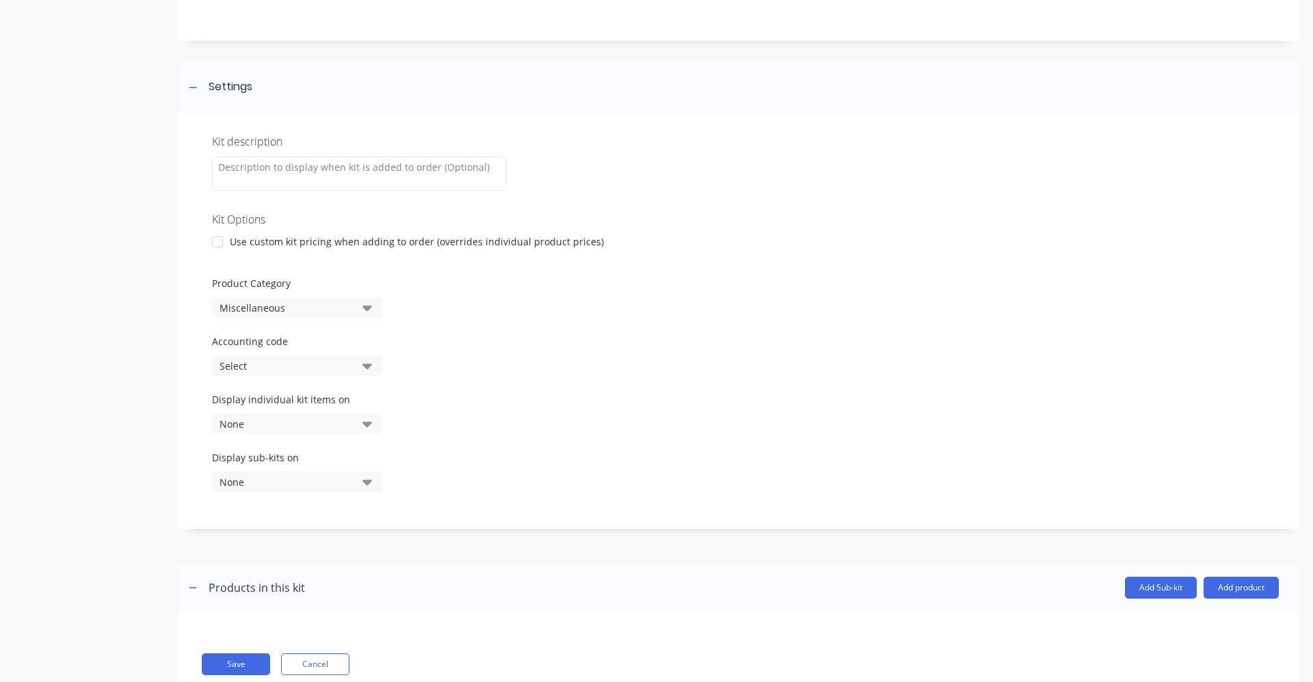
scroll to position [178, 0]
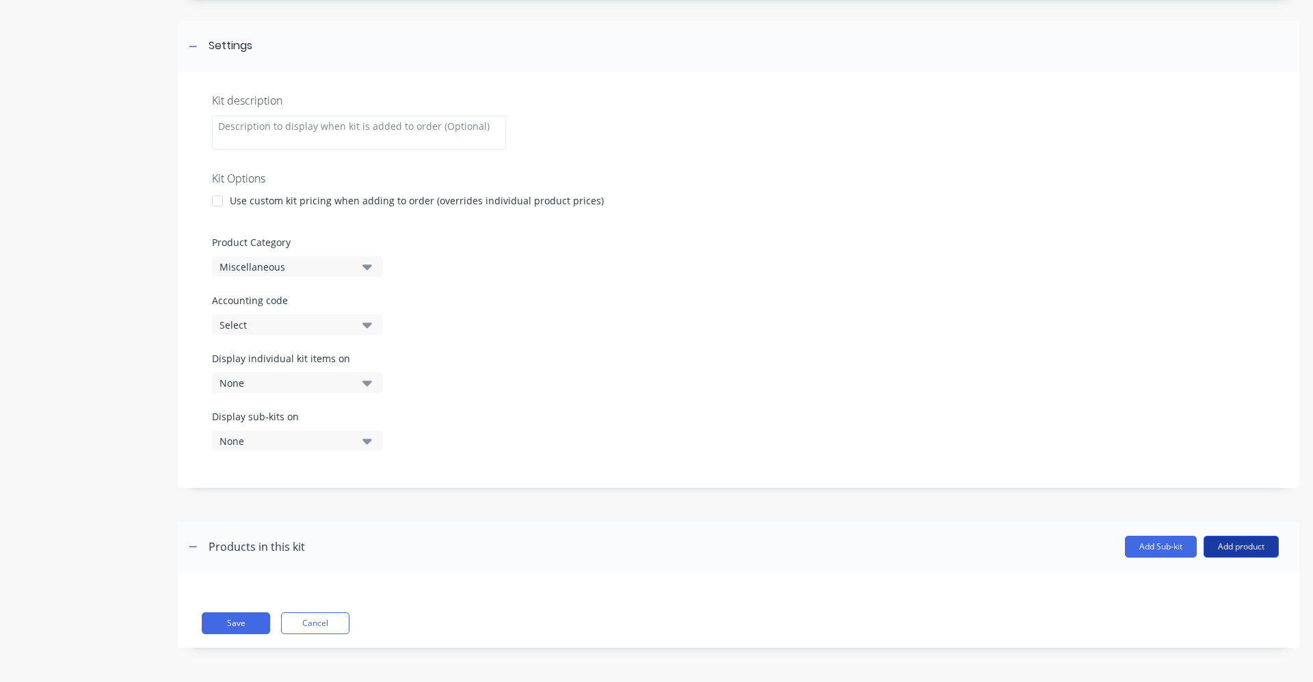
click at [1255, 549] on button "Add product" at bounding box center [1240, 547] width 75 height 22
click at [1203, 589] on div "Product catalogue" at bounding box center [1213, 582] width 105 height 20
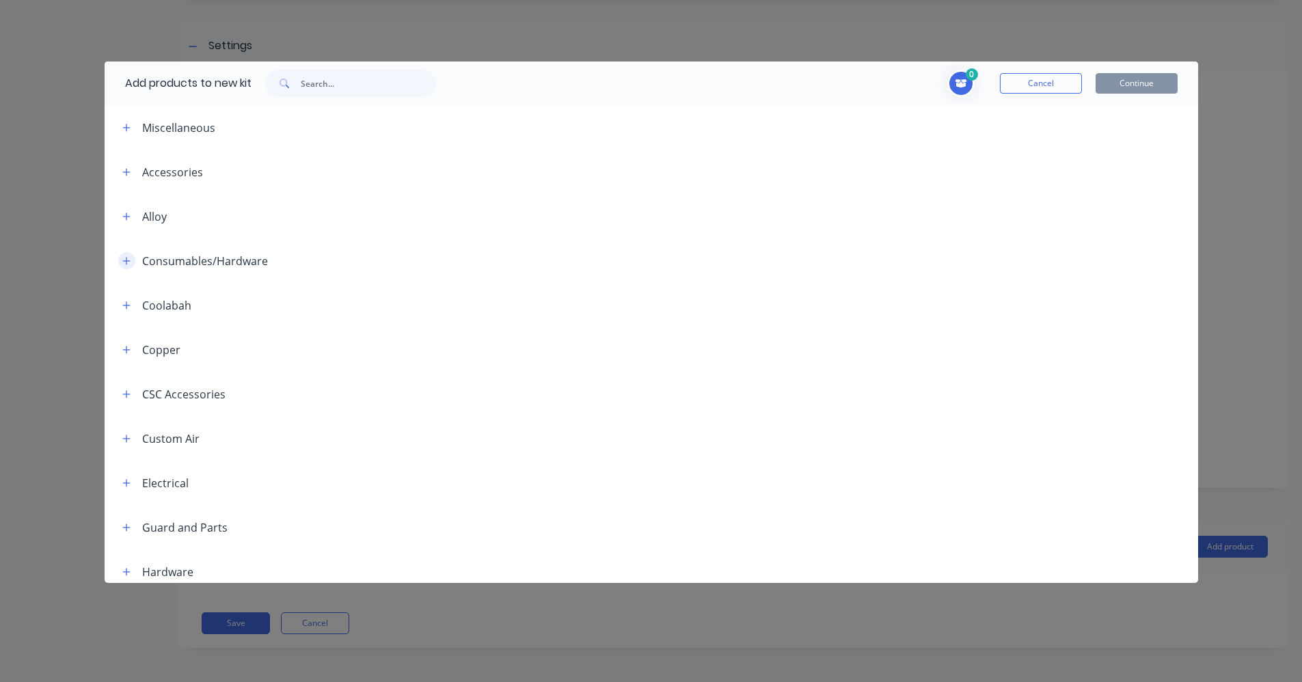
click at [122, 253] on button "button" at bounding box center [126, 260] width 17 height 17
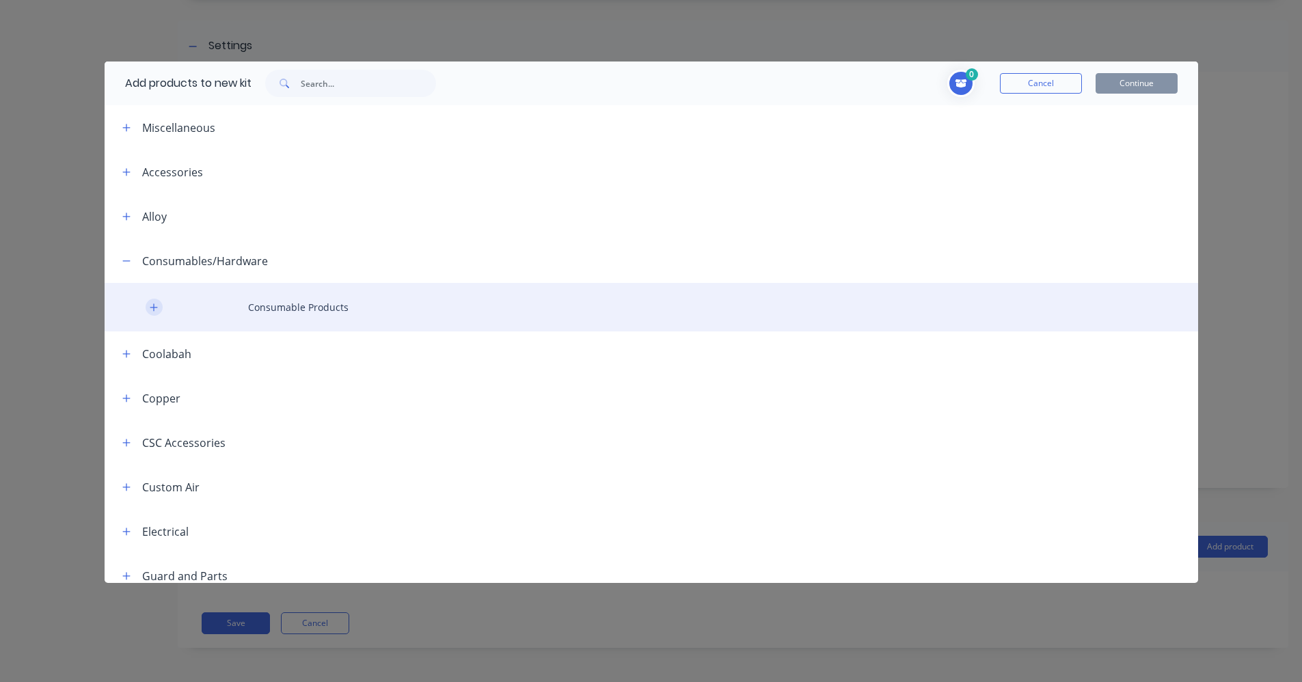
click at [155, 305] on icon "button" at bounding box center [154, 308] width 8 height 10
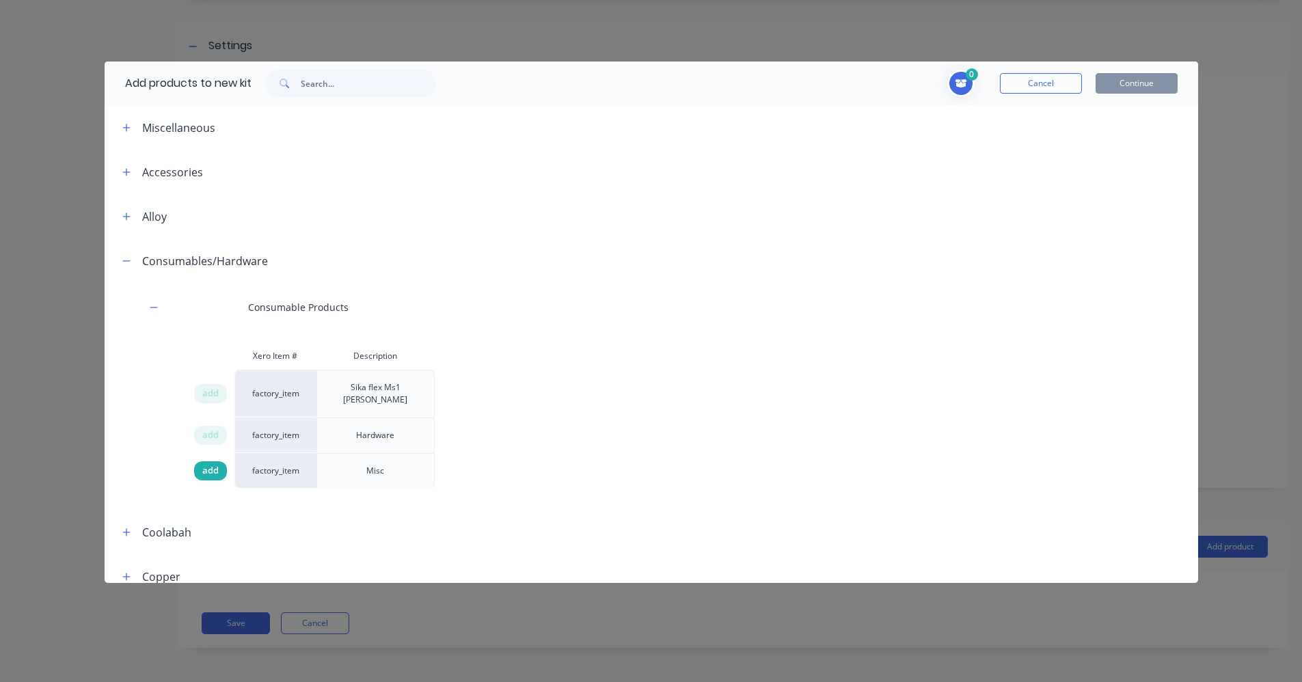
click at [220, 461] on div "add" at bounding box center [210, 470] width 33 height 19
click at [1153, 79] on button "Continue" at bounding box center [1137, 83] width 82 height 21
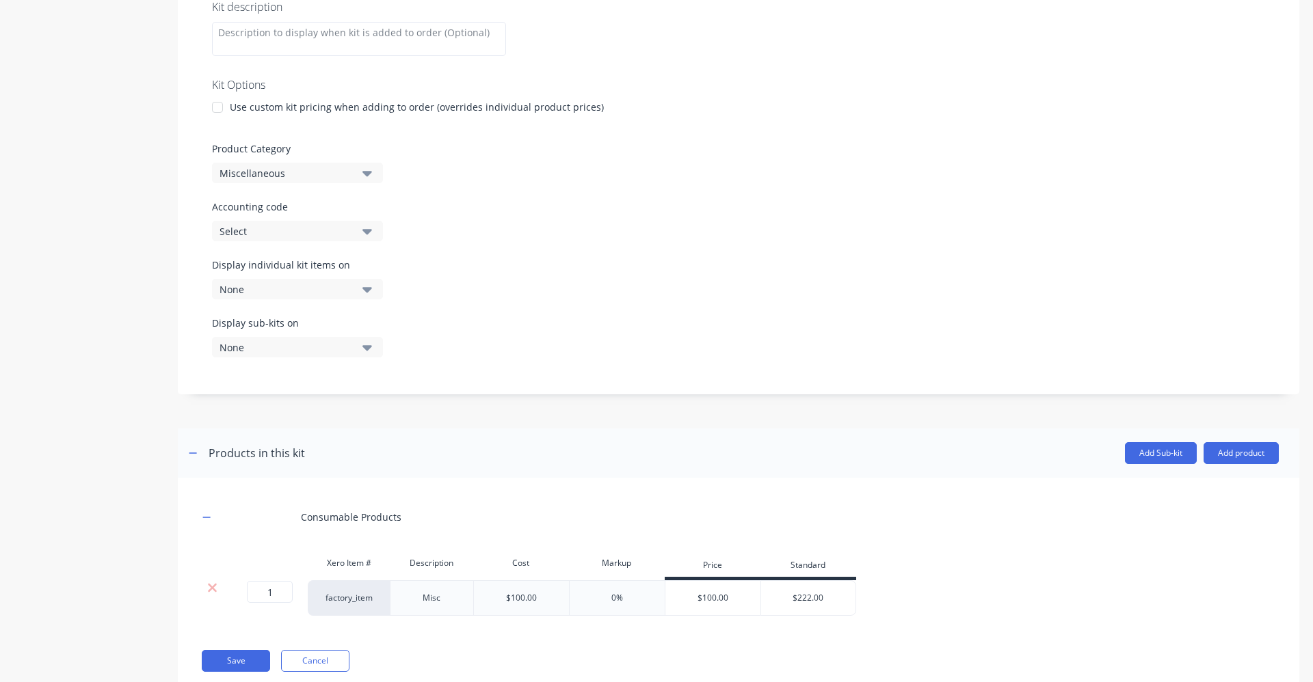
scroll to position [241, 0]
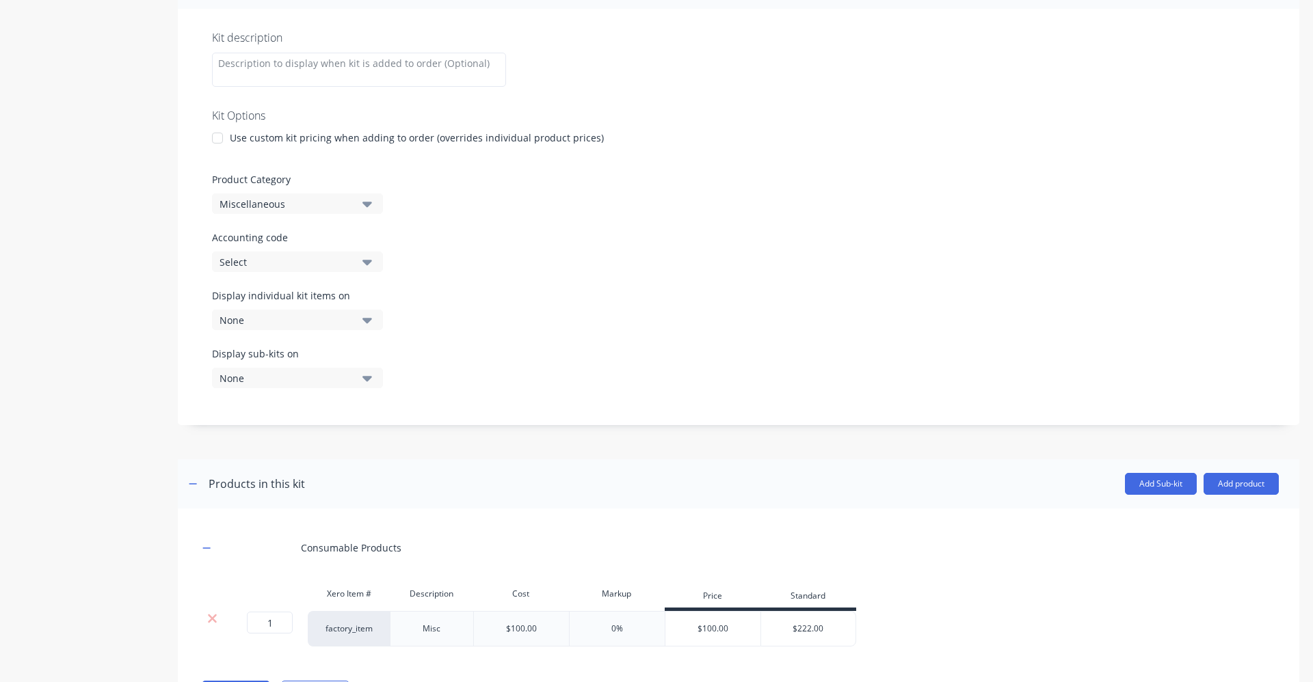
click at [215, 140] on div at bounding box center [217, 137] width 27 height 27
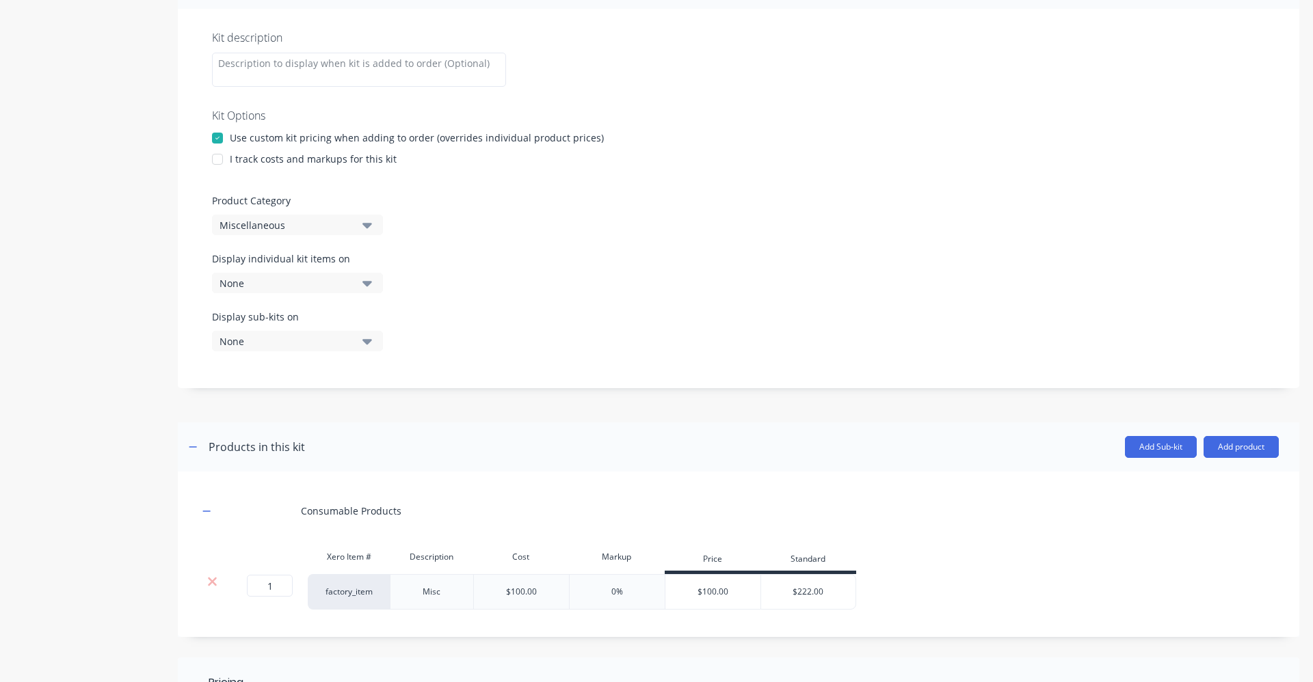
click at [216, 159] on div at bounding box center [217, 159] width 27 height 27
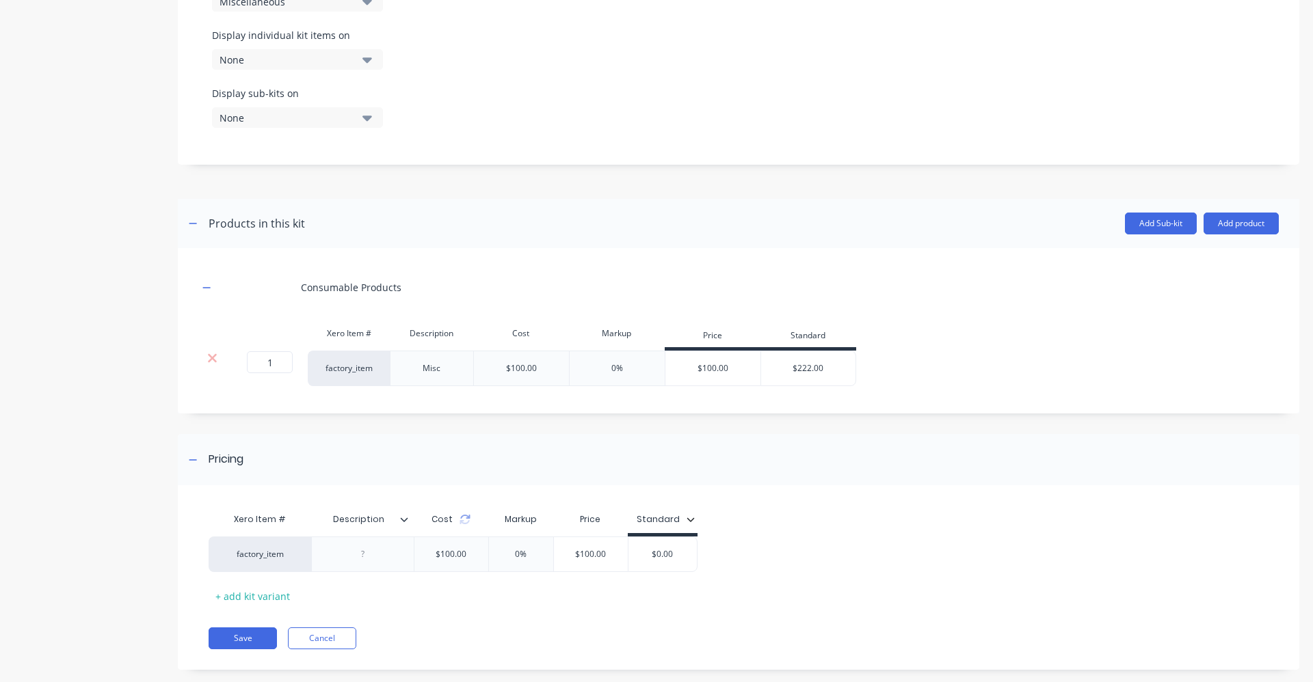
scroll to position [479, 0]
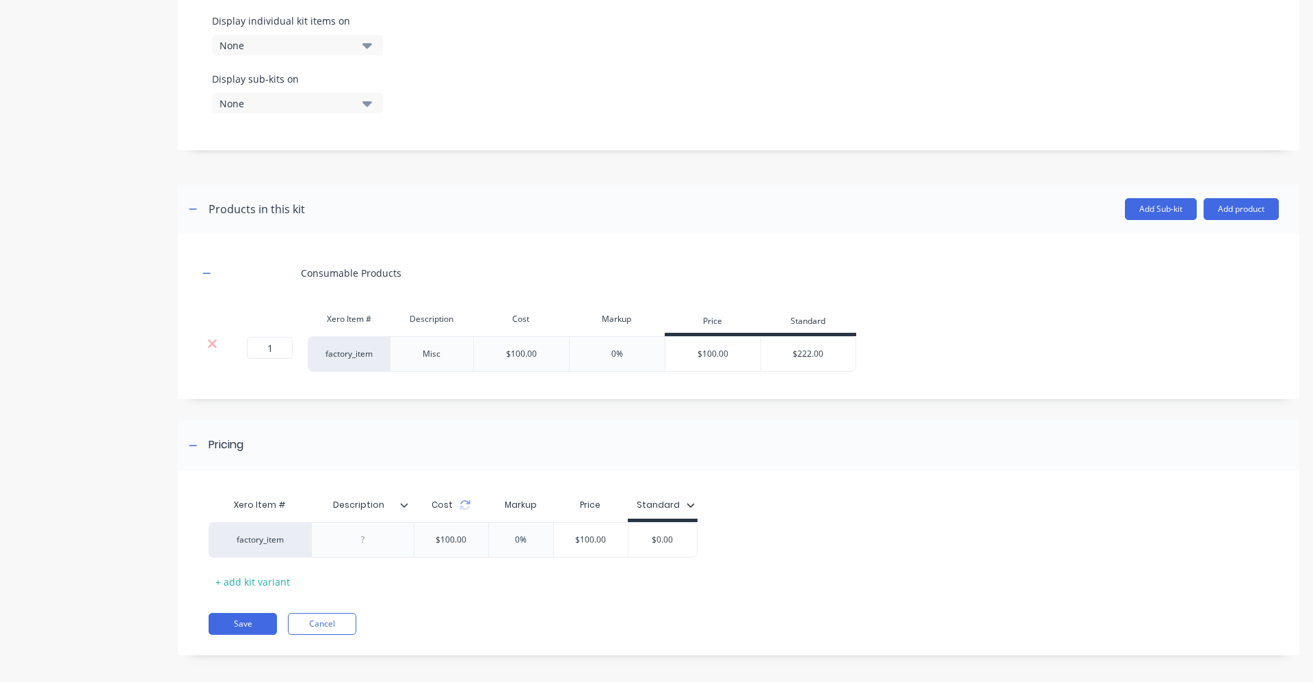
click at [403, 508] on icon at bounding box center [404, 505] width 8 height 8
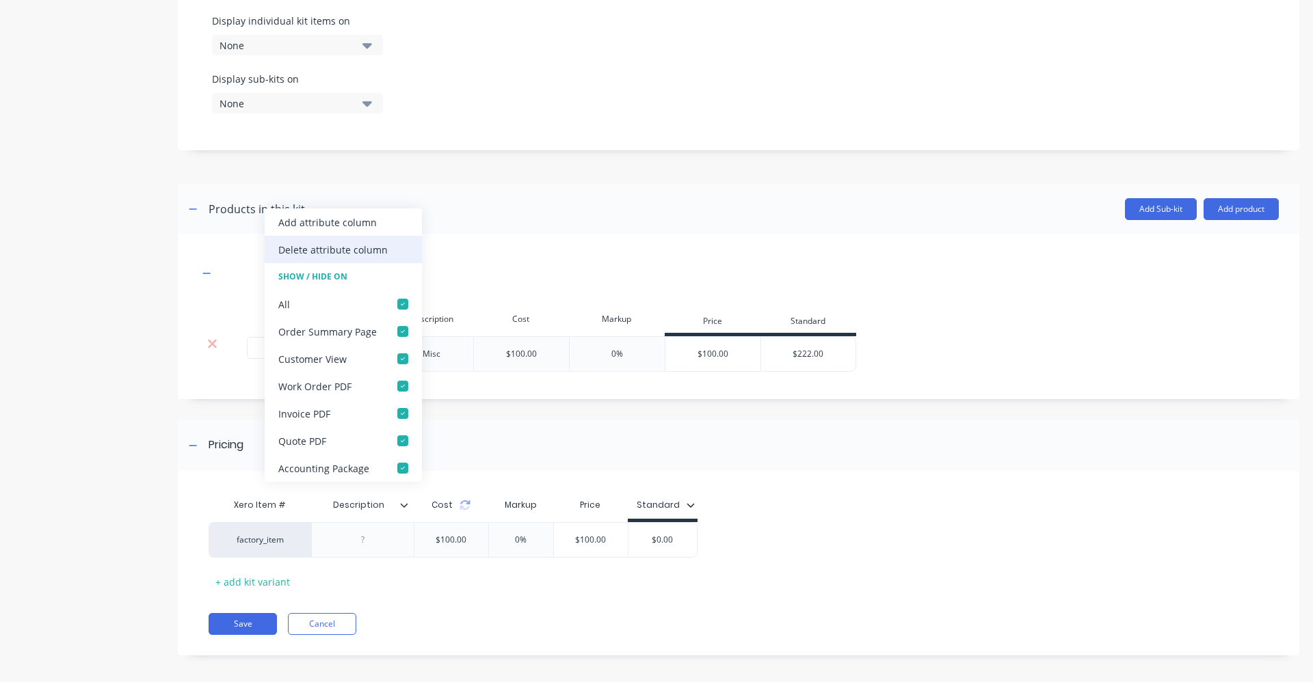
click at [346, 245] on div "Delete attribute column" at bounding box center [332, 250] width 109 height 14
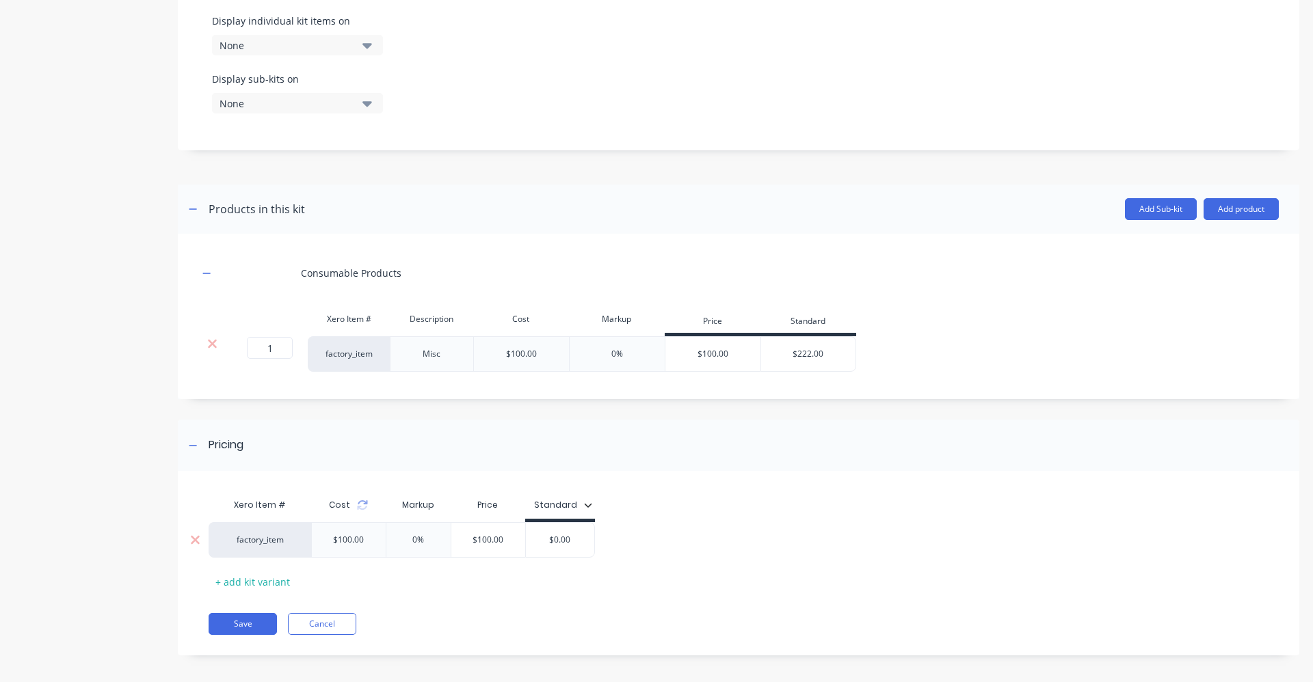
type input "$0.00"
click at [573, 534] on input "$0.00" at bounding box center [560, 540] width 68 height 12
click at [283, 349] on input "1" at bounding box center [270, 348] width 46 height 22
click at [541, 351] on div "$100.00" at bounding box center [521, 354] width 96 height 36
click at [538, 351] on div "$100.00" at bounding box center [521, 354] width 96 height 36
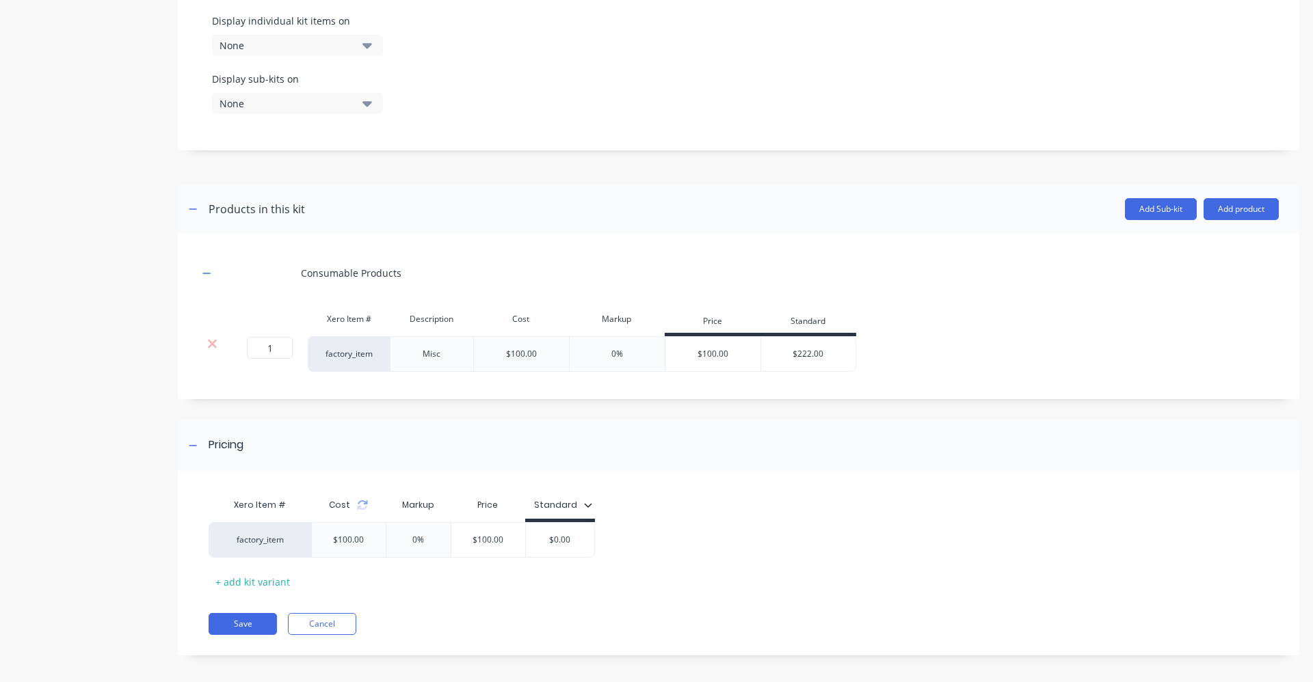
click at [538, 352] on div "$100.00" at bounding box center [521, 354] width 96 height 36
click at [721, 346] on div "$100.00" at bounding box center [713, 354] width 96 height 34
click at [721, 347] on div "$100.00" at bounding box center [713, 354] width 96 height 34
drag, startPoint x: 721, startPoint y: 347, endPoint x: 926, endPoint y: 290, distance: 212.8
click at [925, 289] on div "Consumable Products" at bounding box center [738, 273] width 1080 height 38
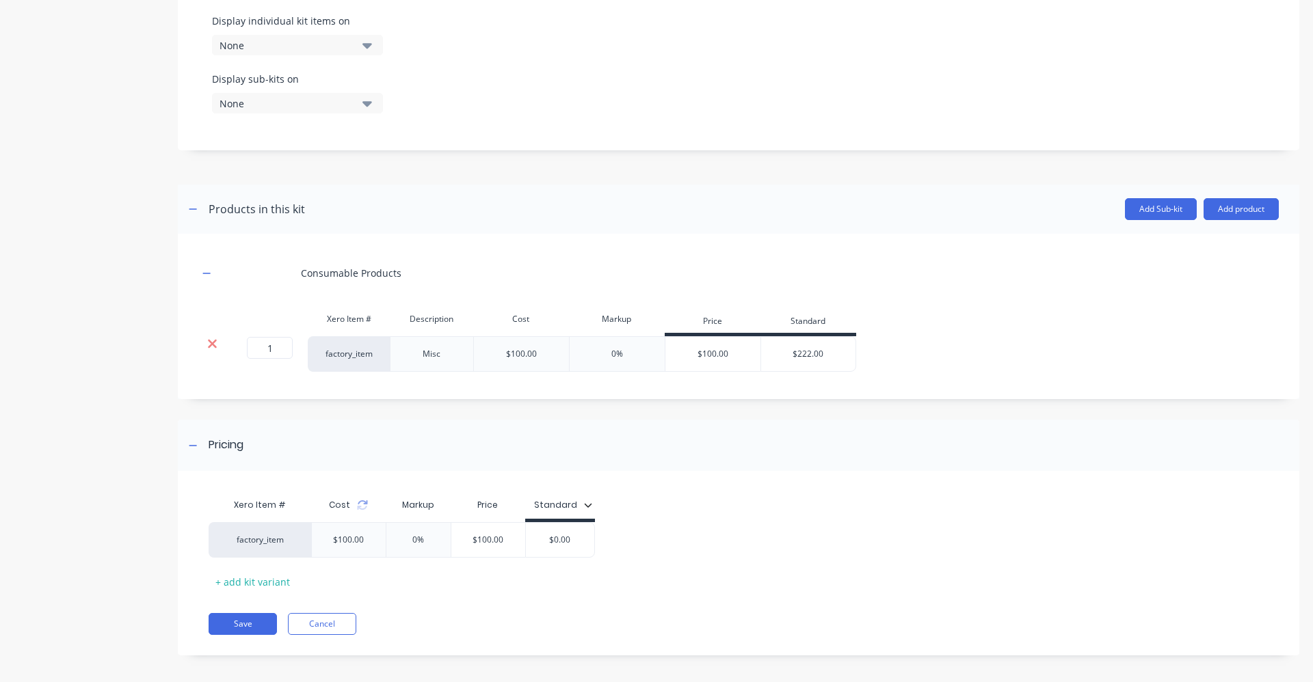
click at [209, 339] on icon at bounding box center [212, 344] width 10 height 14
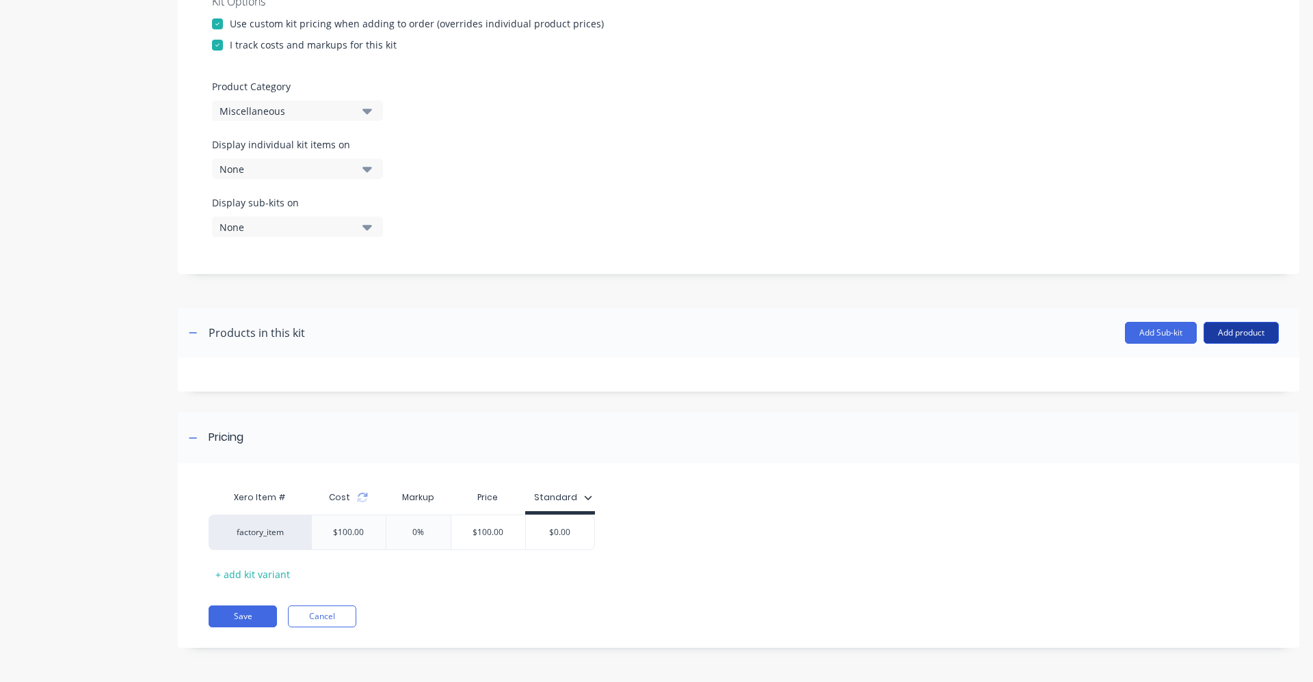
click at [1235, 327] on button "Add product" at bounding box center [1240, 333] width 75 height 22
click at [1180, 368] on div "Product catalogue" at bounding box center [1213, 368] width 105 height 20
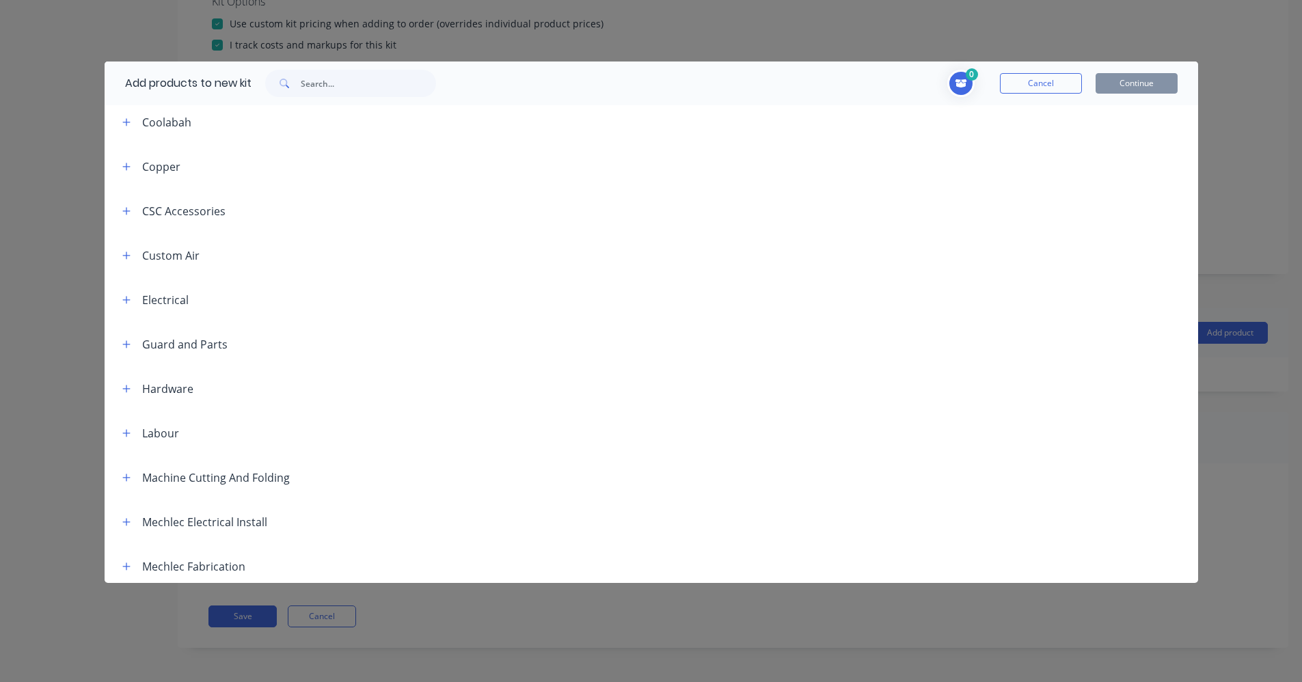
scroll to position [803, 0]
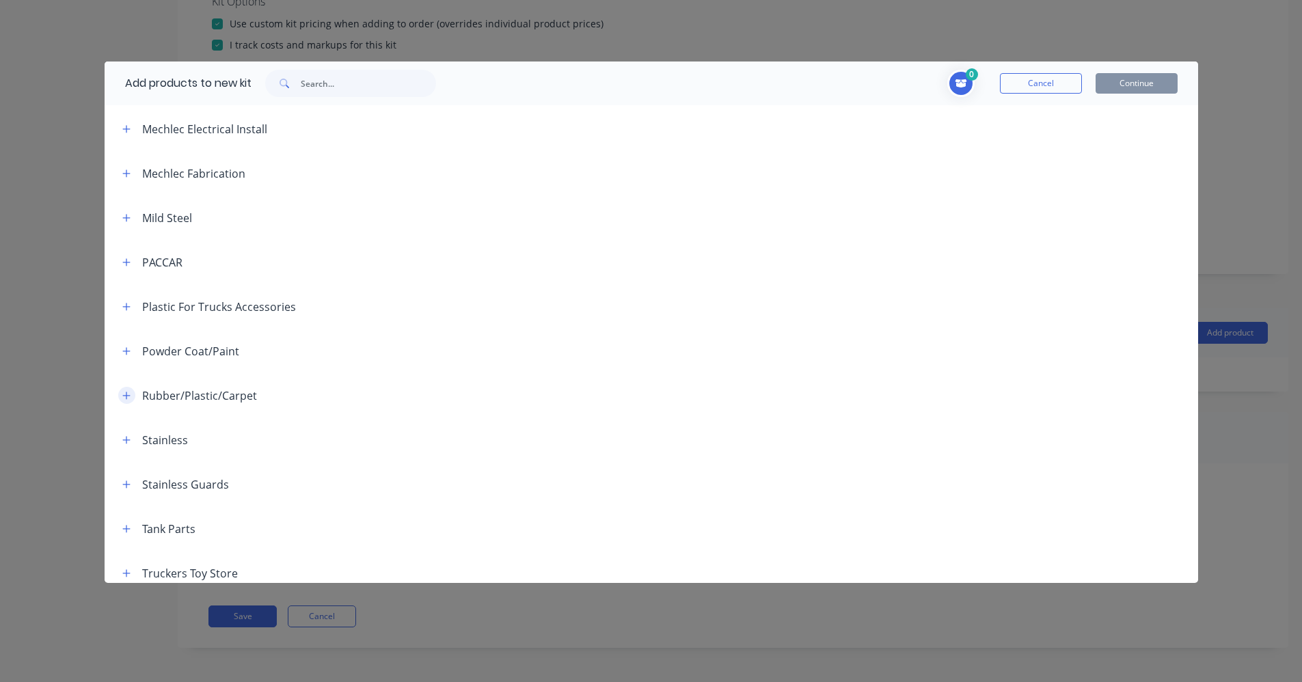
click at [120, 387] on button "button" at bounding box center [126, 395] width 17 height 17
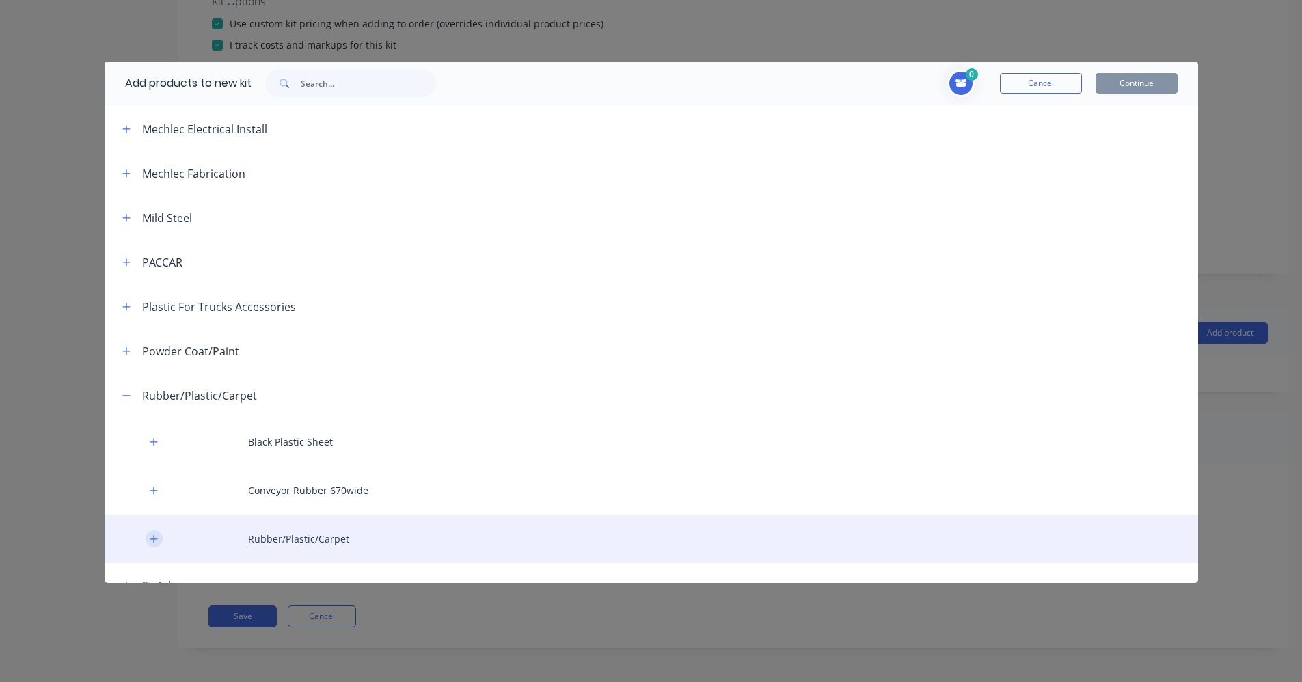
click at [153, 535] on icon "button" at bounding box center [154, 540] width 8 height 10
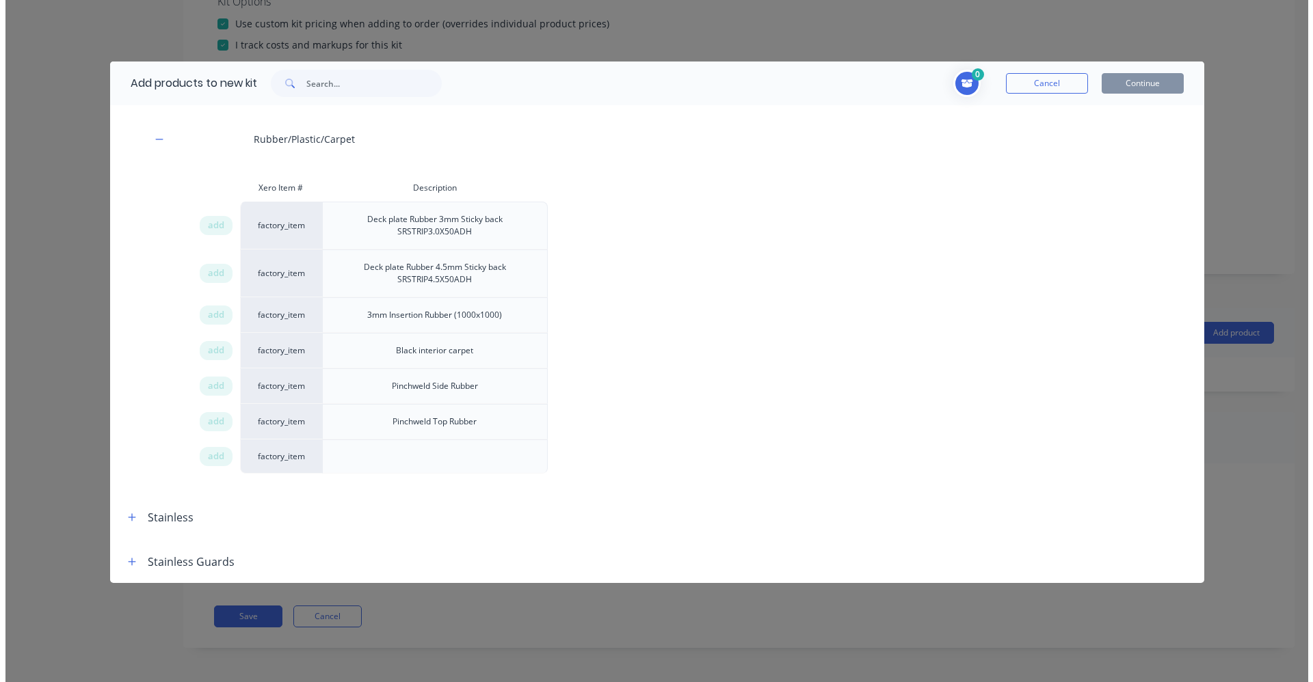
scroll to position [1214, 0]
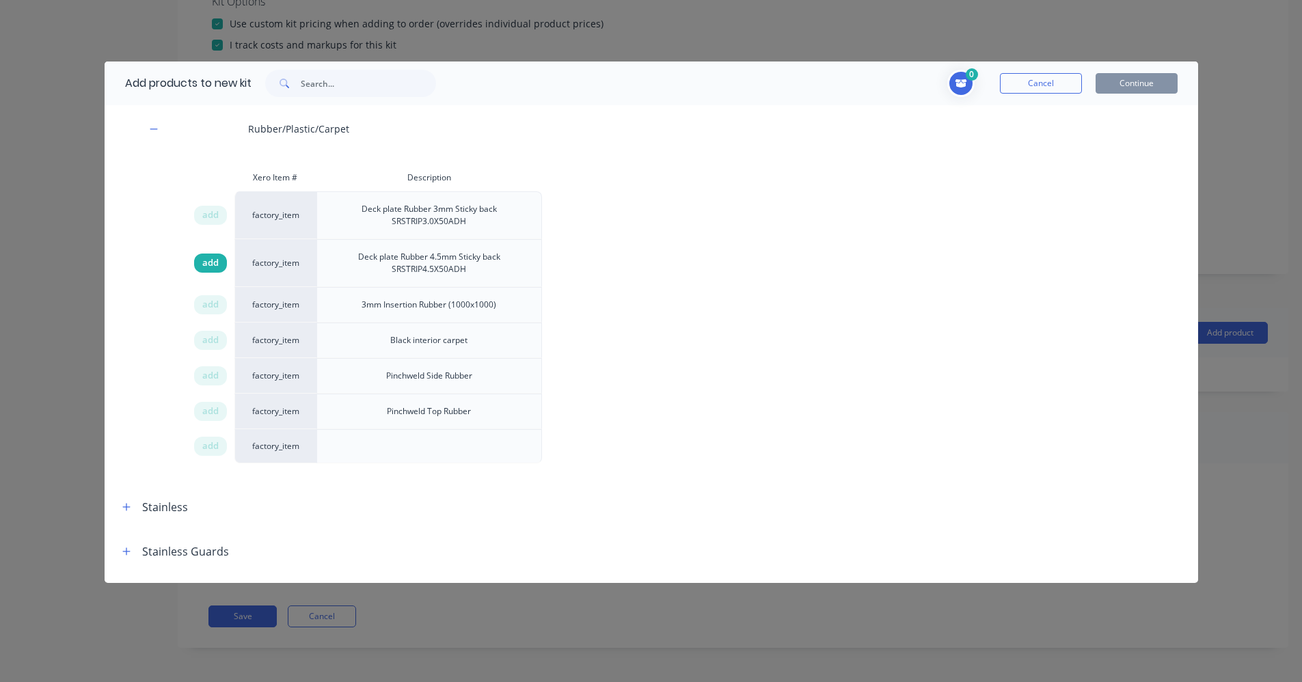
click at [212, 257] on div "add" at bounding box center [210, 263] width 33 height 19
click at [1121, 79] on button "Continue" at bounding box center [1137, 83] width 82 height 21
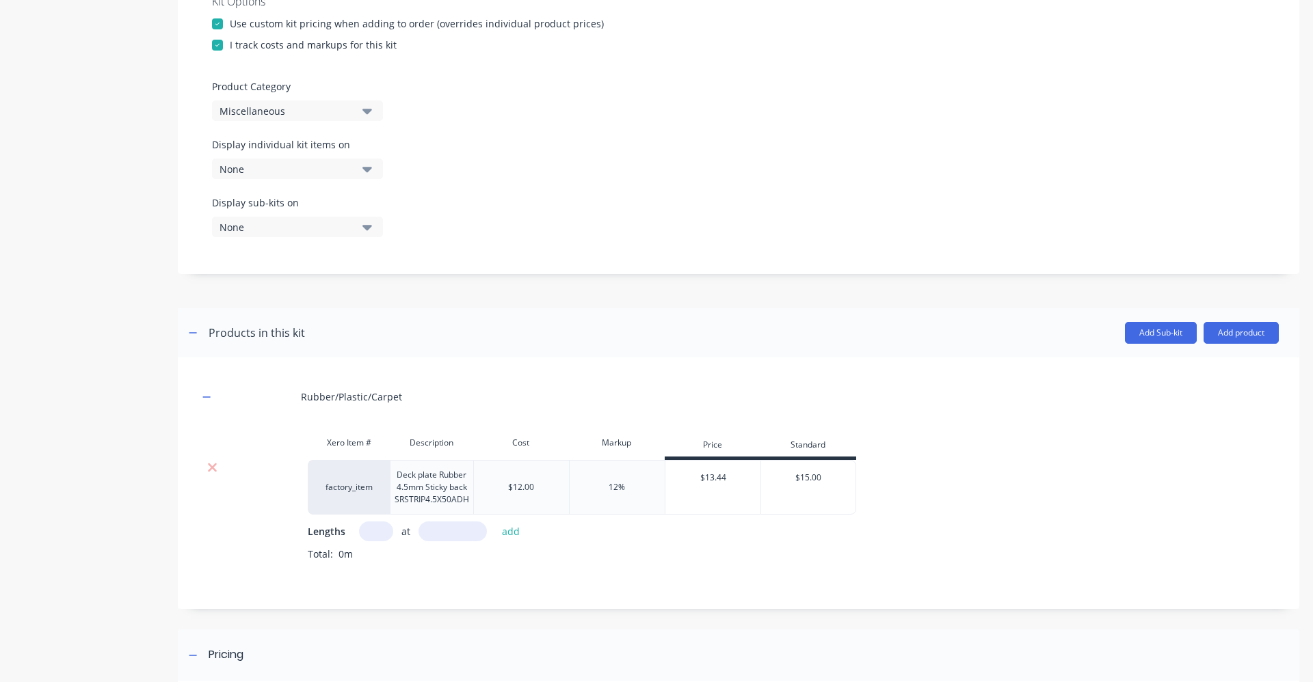
click at [721, 478] on div "$13.44" at bounding box center [713, 478] width 96 height 34
type input "$15.00"
click at [807, 478] on input "$15.00" at bounding box center [808, 478] width 94 height 12
click at [830, 477] on input "$15.00" at bounding box center [808, 478] width 94 height 12
click at [811, 473] on input "$15.00" at bounding box center [808, 478] width 94 height 12
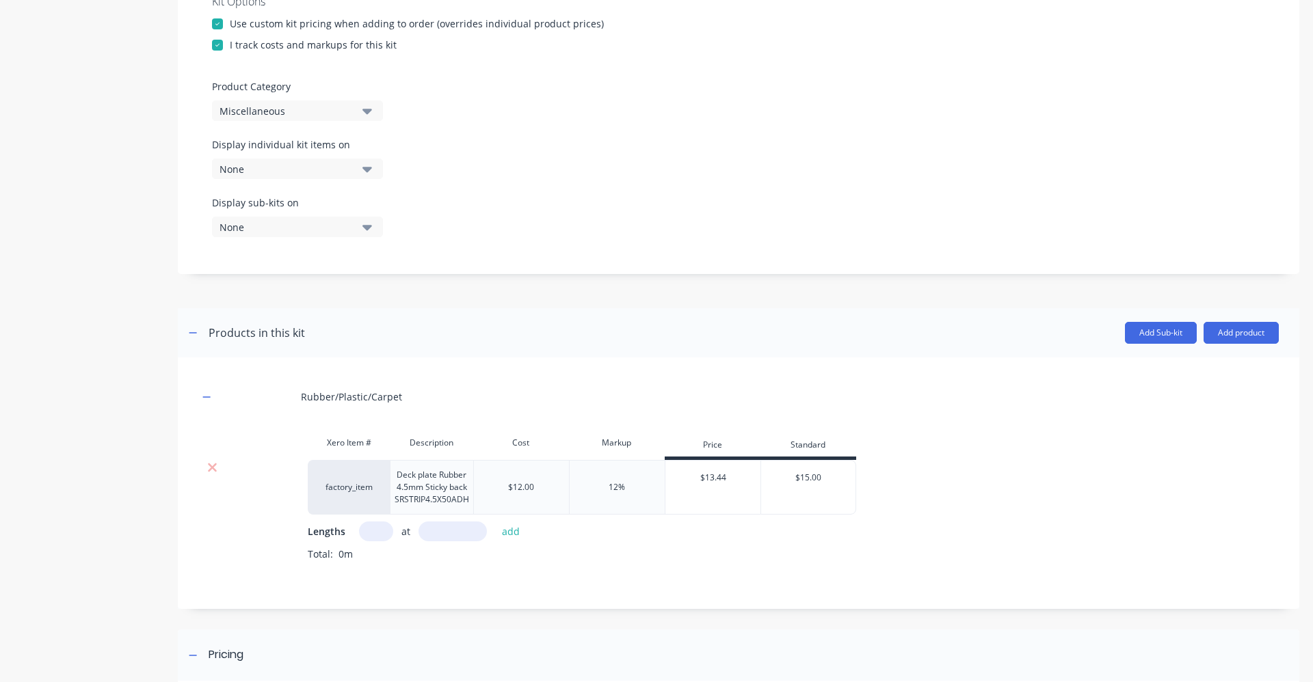
click at [546, 486] on div "$12.00" at bounding box center [521, 487] width 96 height 55
click at [613, 485] on div "12%" at bounding box center [616, 487] width 16 height 12
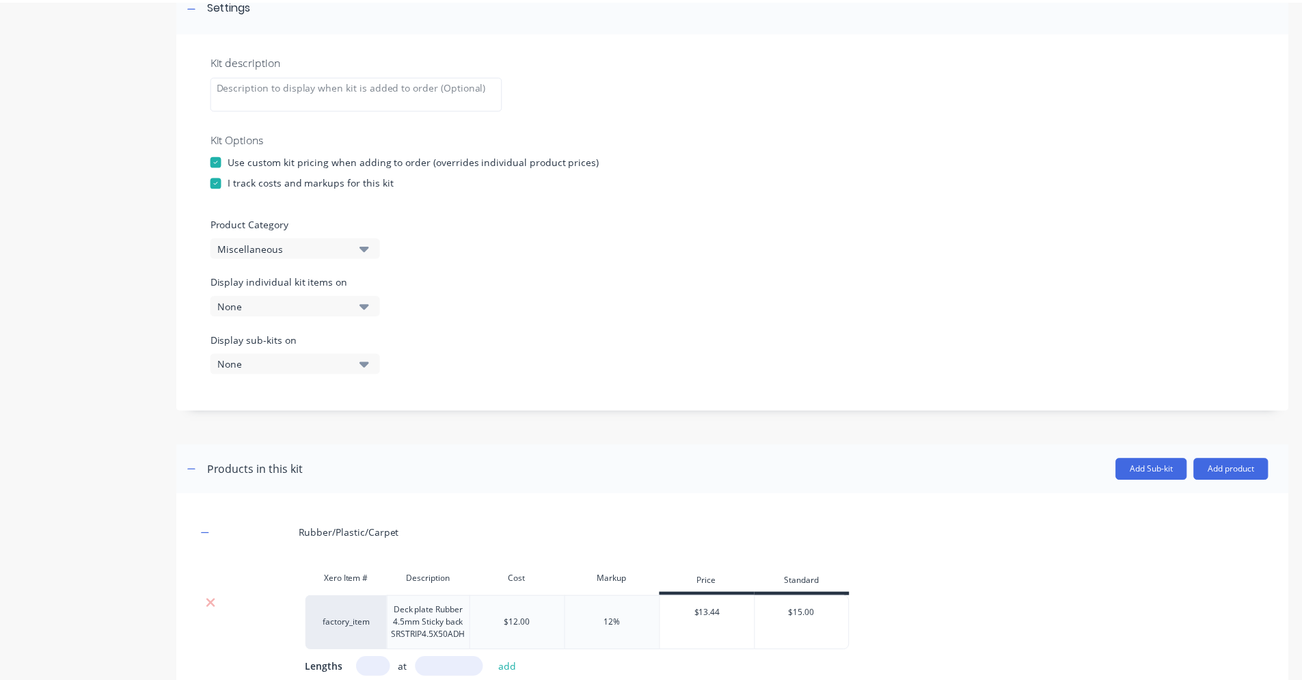
scroll to position [218, 0]
click at [1228, 473] on button "Add product" at bounding box center [1240, 470] width 75 height 22
click at [1203, 511] on div "Product catalogue" at bounding box center [1213, 505] width 105 height 20
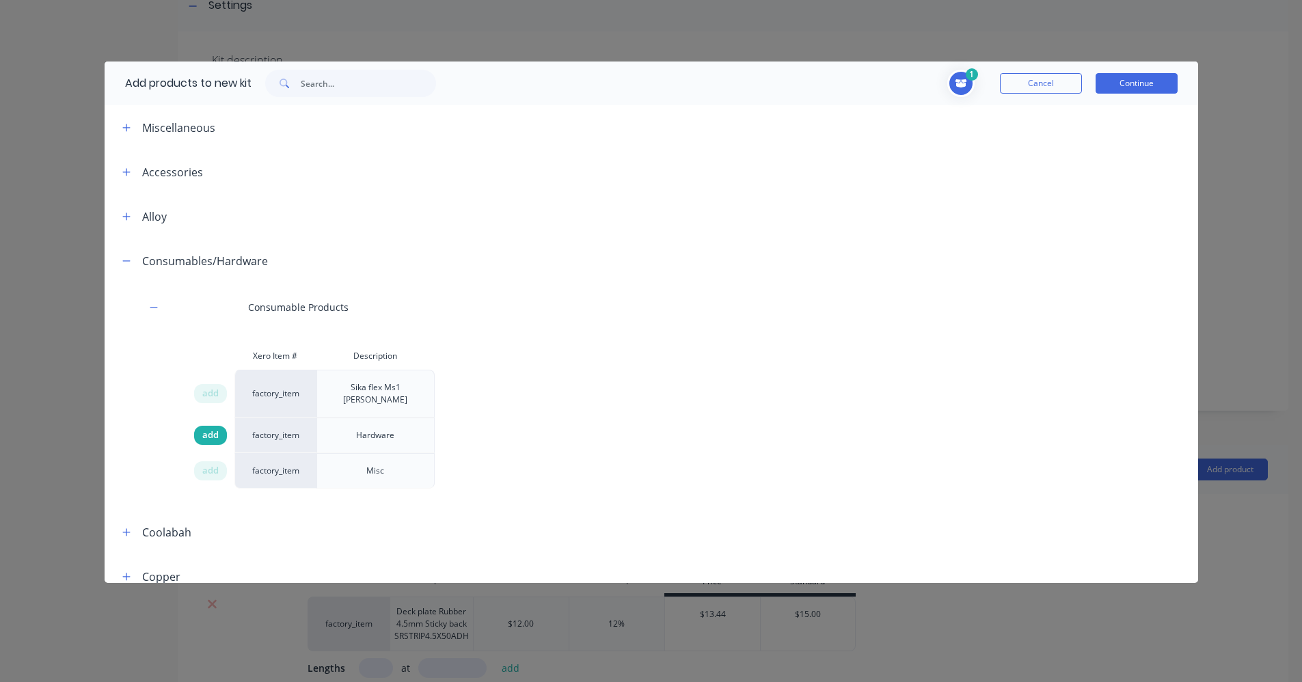
click at [214, 429] on span "add" at bounding box center [210, 436] width 16 height 14
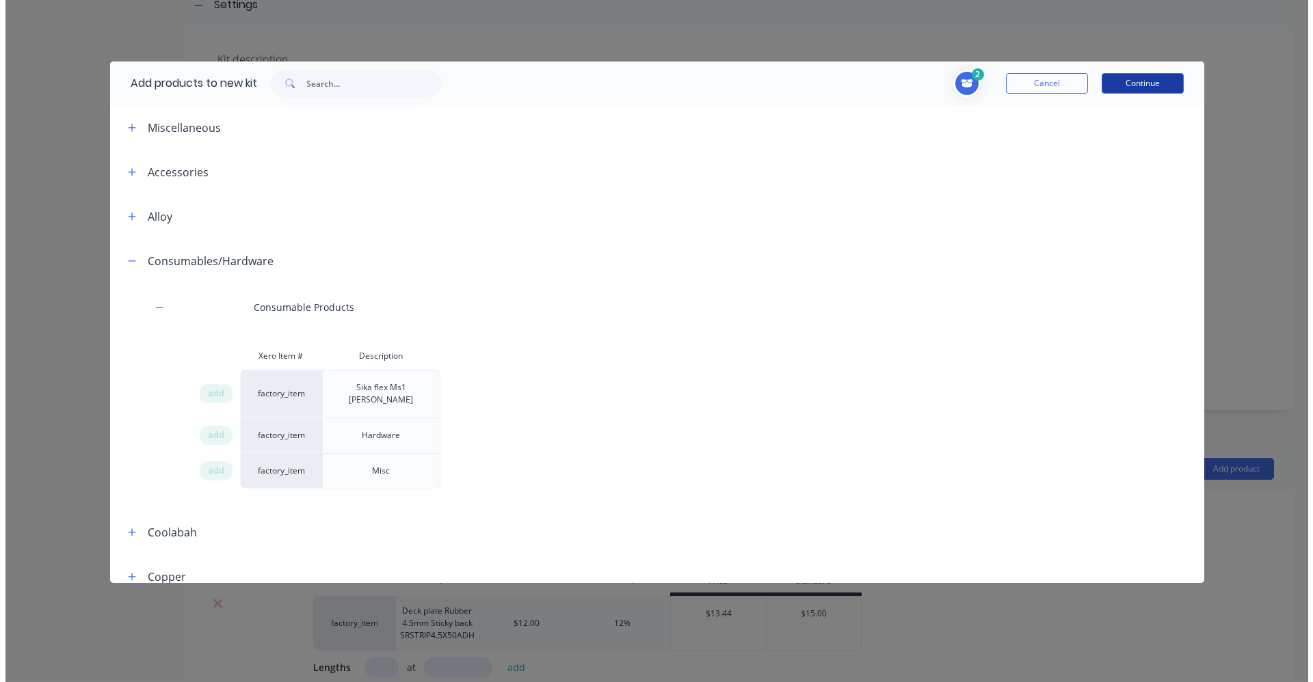
scroll to position [0, 0]
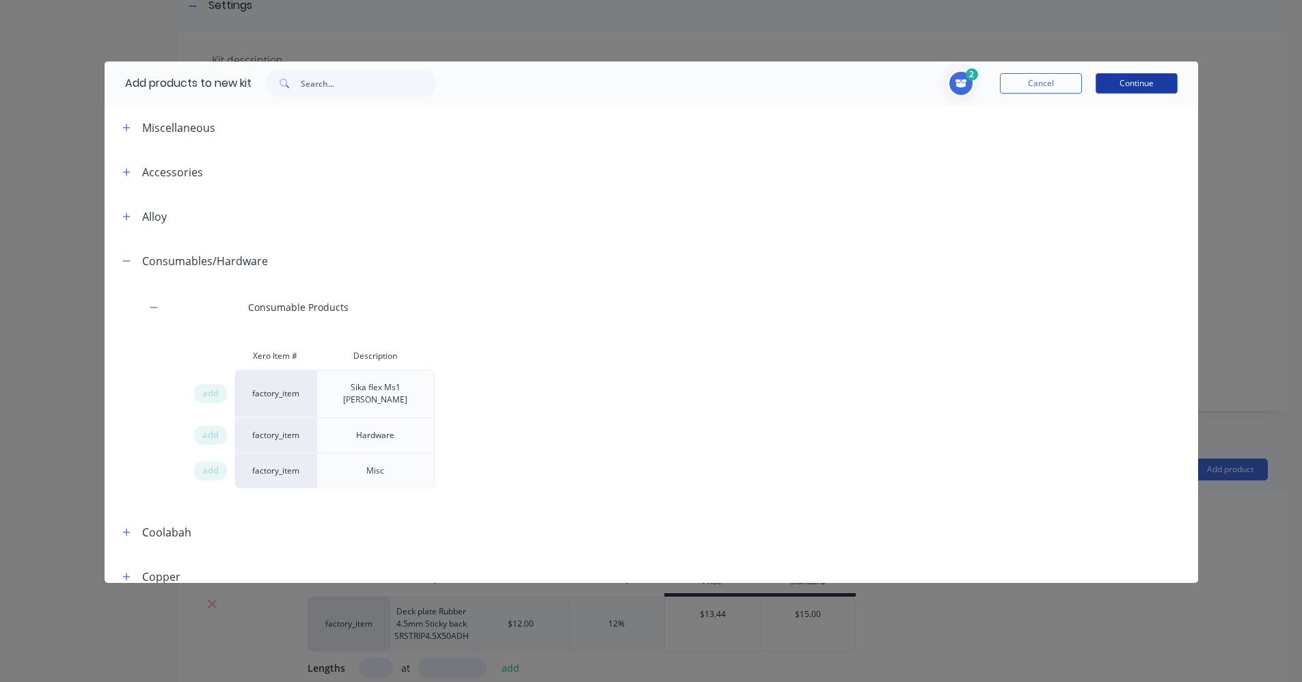
click at [1127, 85] on button "Continue" at bounding box center [1137, 83] width 82 height 21
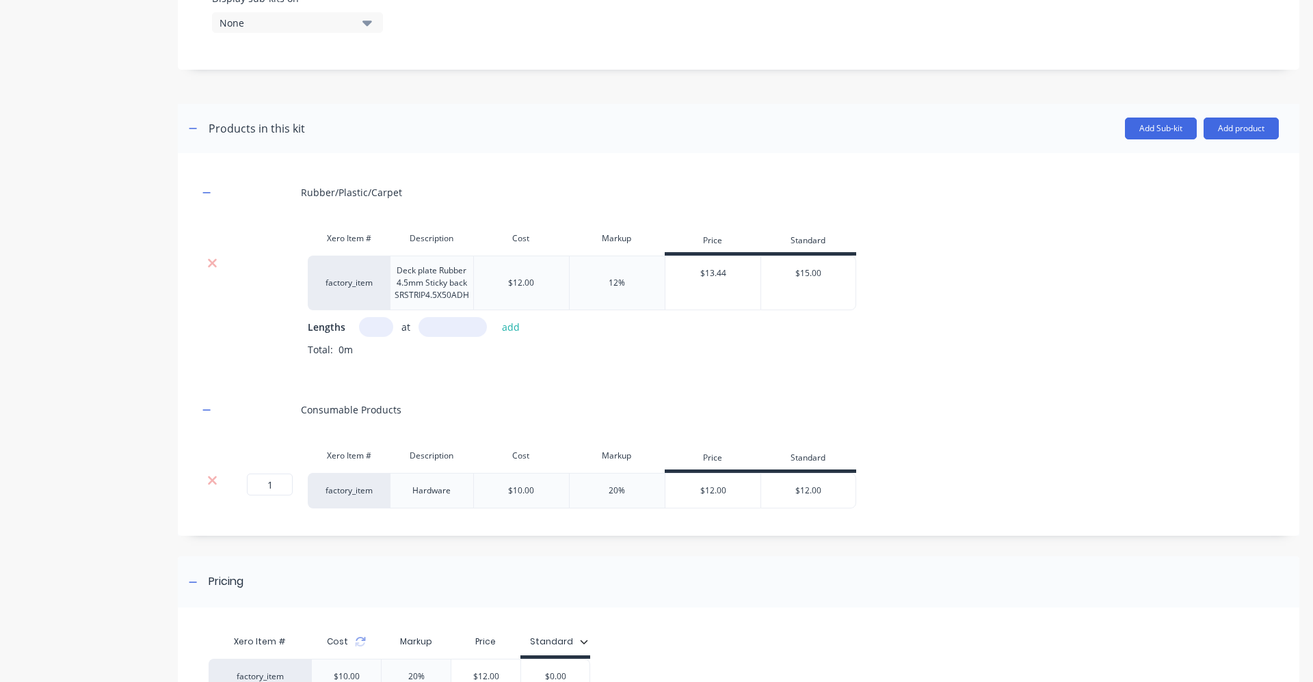
scroll to position [560, 0]
click at [615, 487] on div "20%" at bounding box center [616, 490] width 16 height 12
click at [665, 492] on div "$12.00" at bounding box center [713, 490] width 96 height 34
drag, startPoint x: 684, startPoint y: 492, endPoint x: 353, endPoint y: 501, distance: 331.0
click at [671, 495] on div "$12.00" at bounding box center [713, 490] width 96 height 34
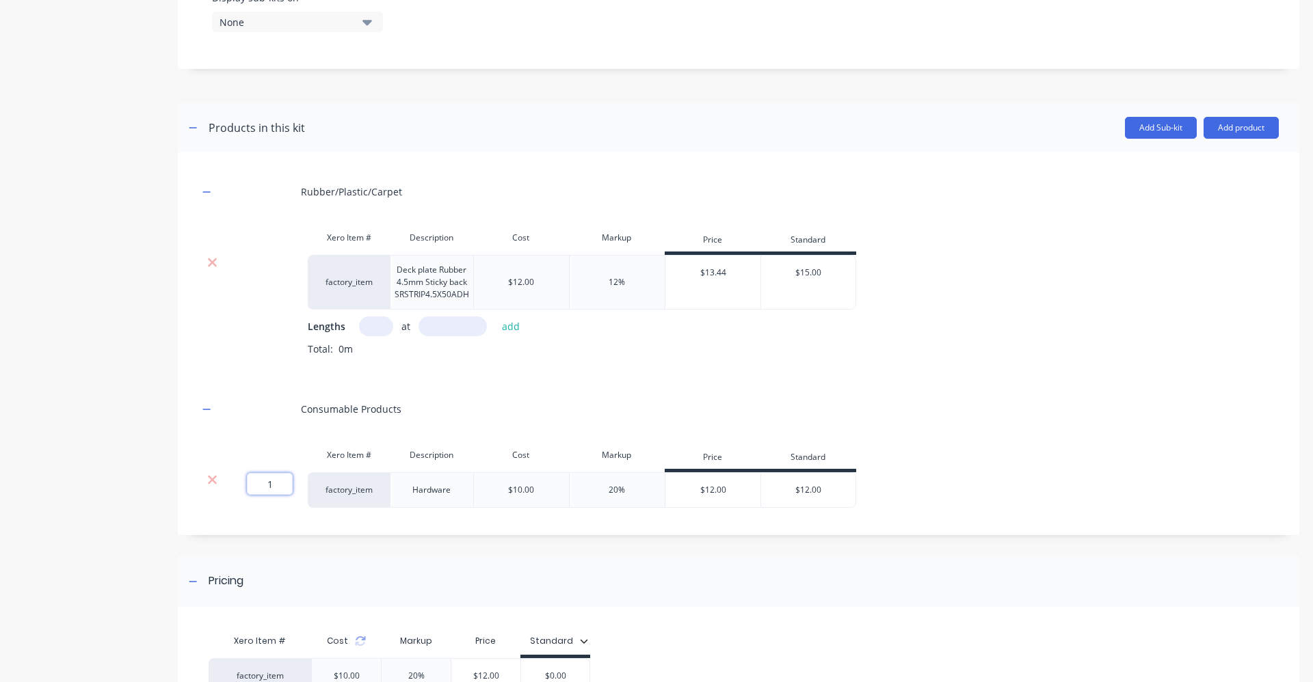
click at [283, 482] on input "1" at bounding box center [270, 484] width 46 height 22
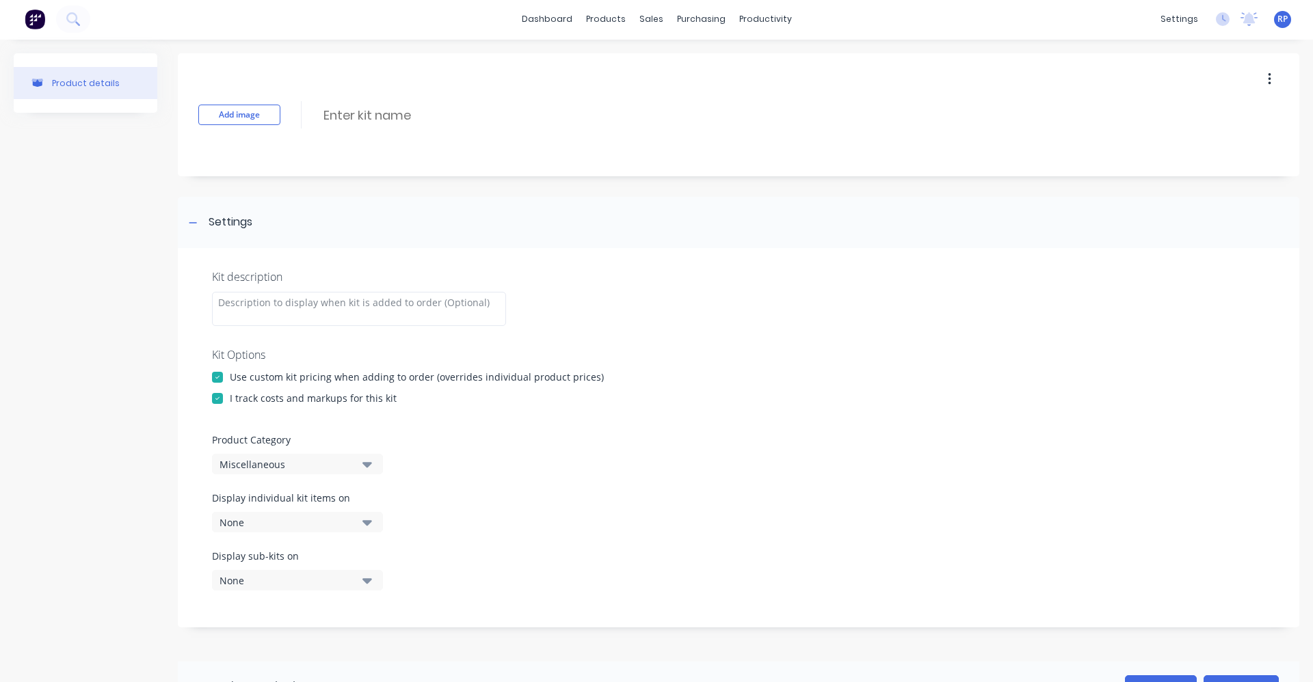
scroll to position [0, 0]
click at [613, 23] on div "products" at bounding box center [605, 20] width 53 height 21
click at [631, 69] on div "Product Catalogue" at bounding box center [661, 65] width 85 height 12
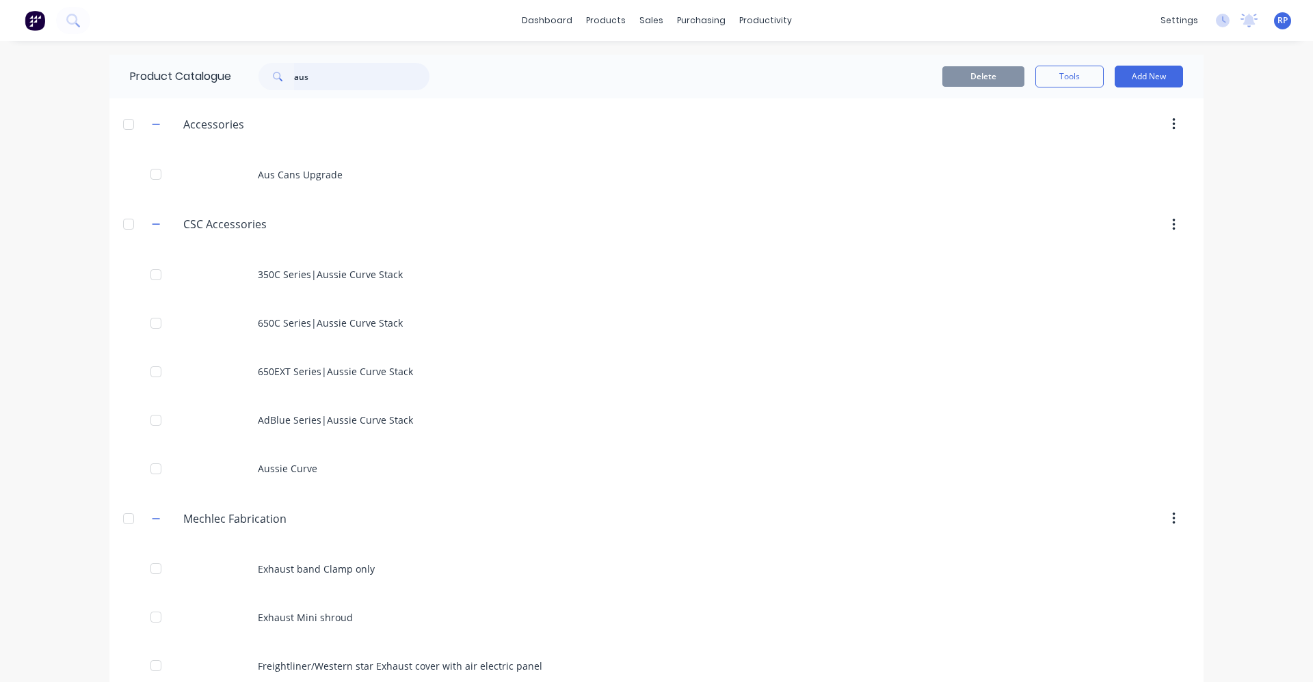
click at [335, 64] on input "aus" at bounding box center [361, 76] width 135 height 27
click at [334, 68] on input "aus" at bounding box center [361, 76] width 135 height 27
click at [607, 21] on div "products" at bounding box center [605, 20] width 53 height 21
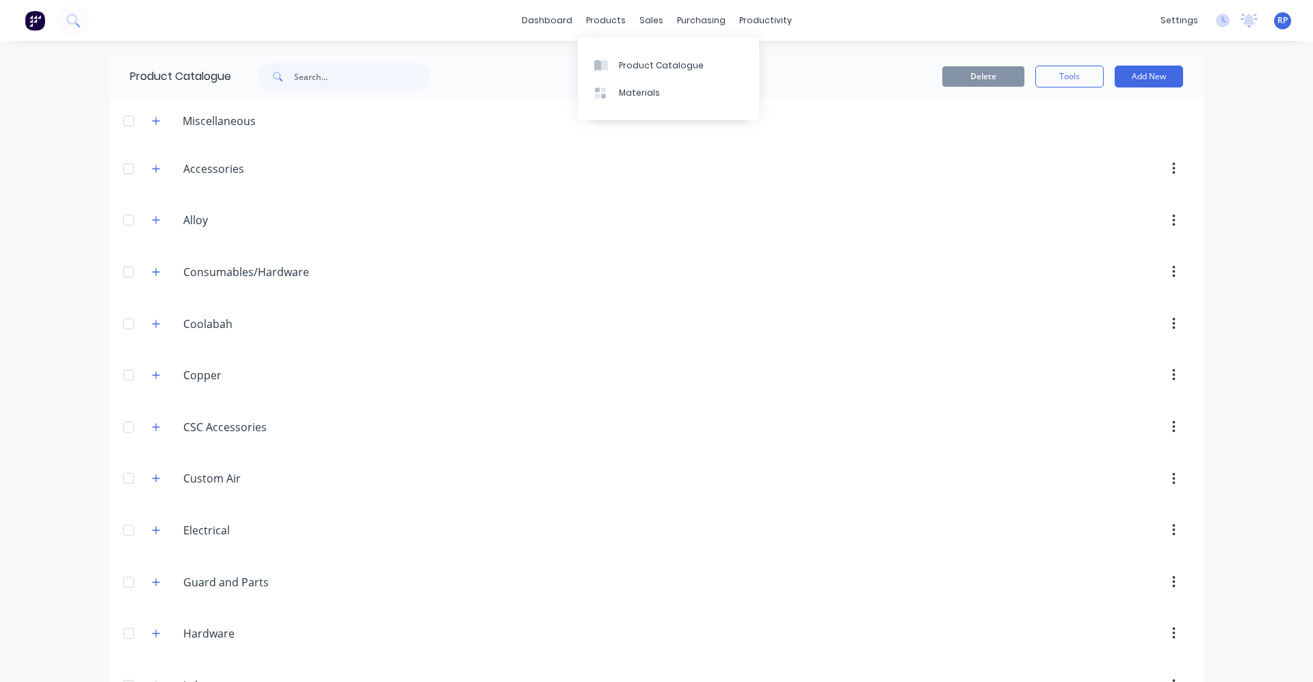
click at [507, 89] on div "Delete Tools Add New" at bounding box center [834, 77] width 740 height 44
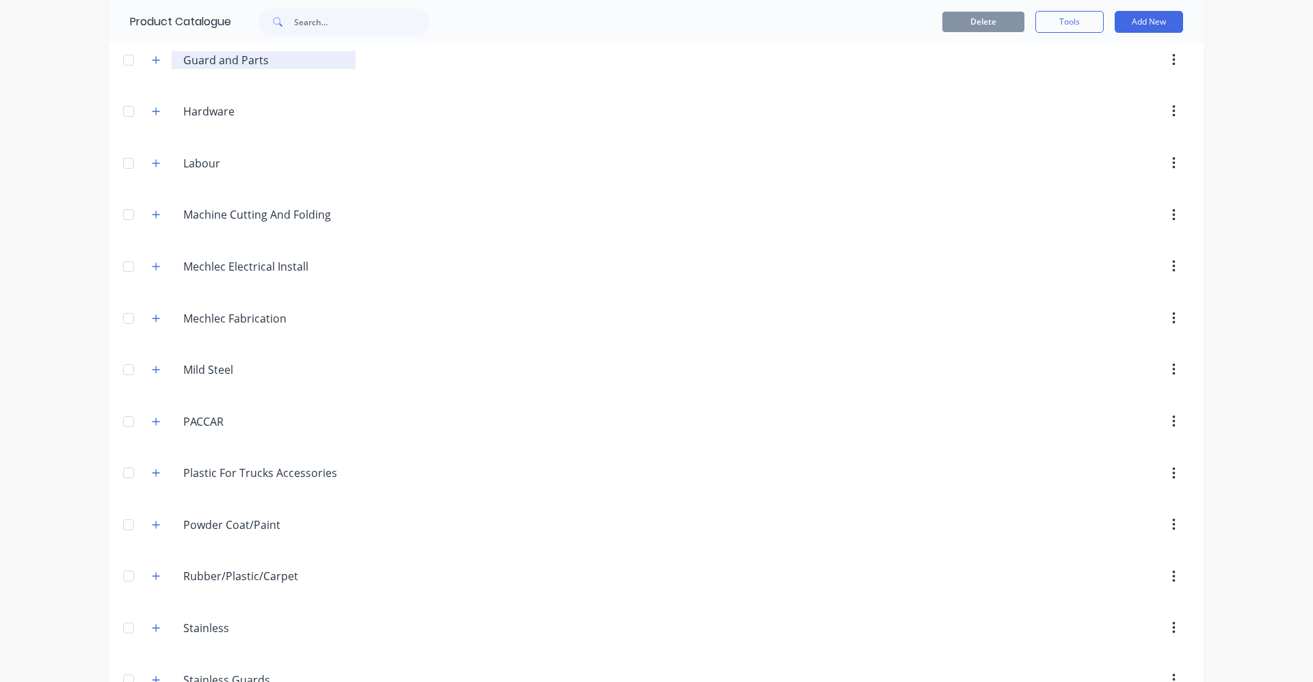
scroll to position [663, 0]
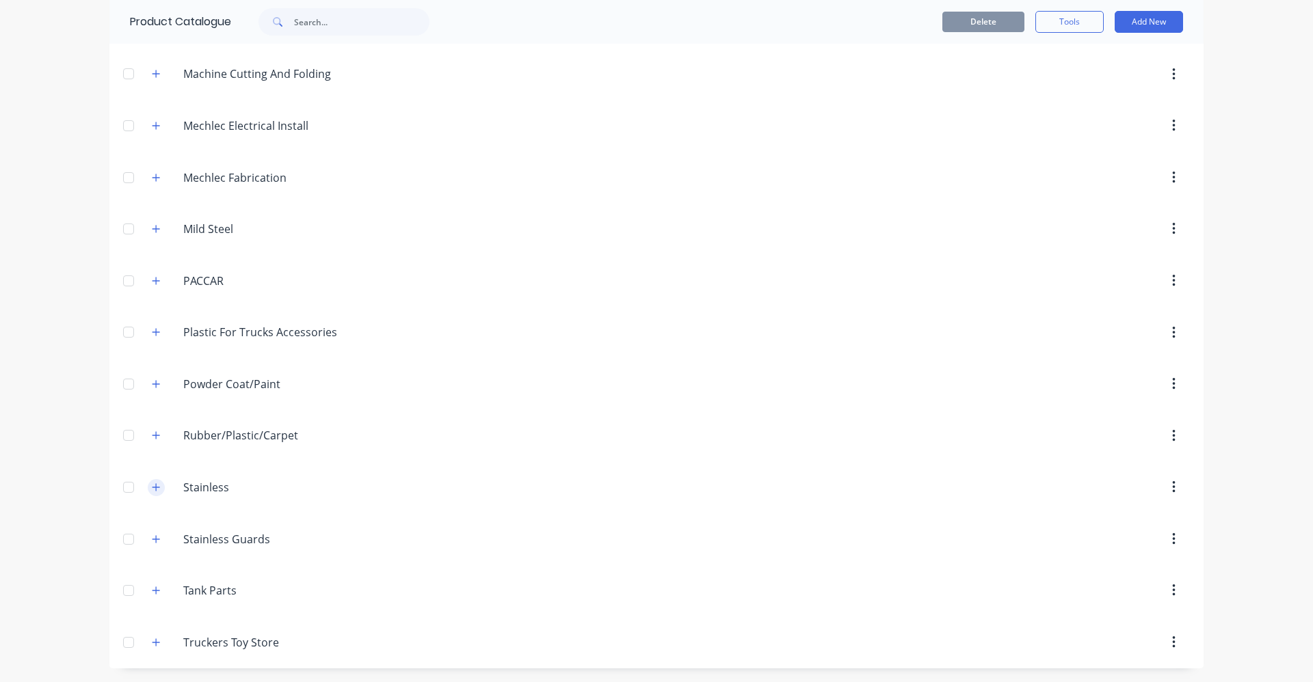
click at [159, 484] on button "button" at bounding box center [156, 487] width 17 height 17
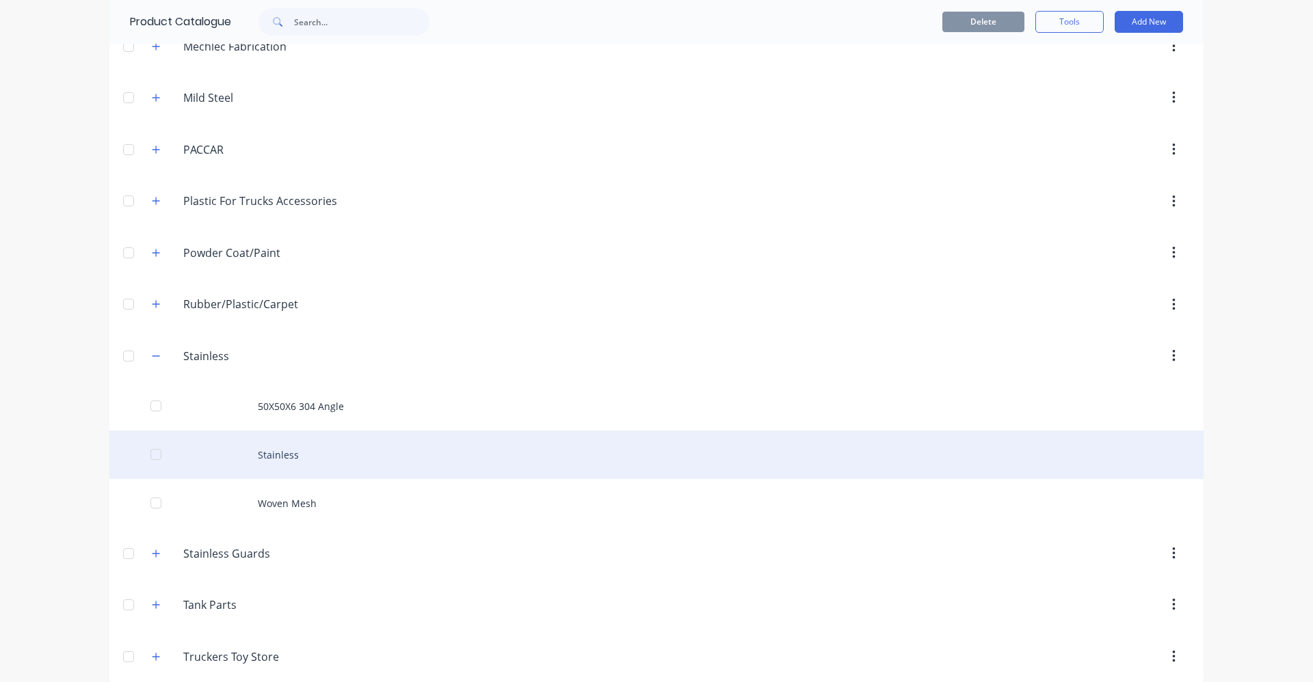
scroll to position [800, 0]
click at [271, 450] on div "Stainless" at bounding box center [656, 449] width 1094 height 49
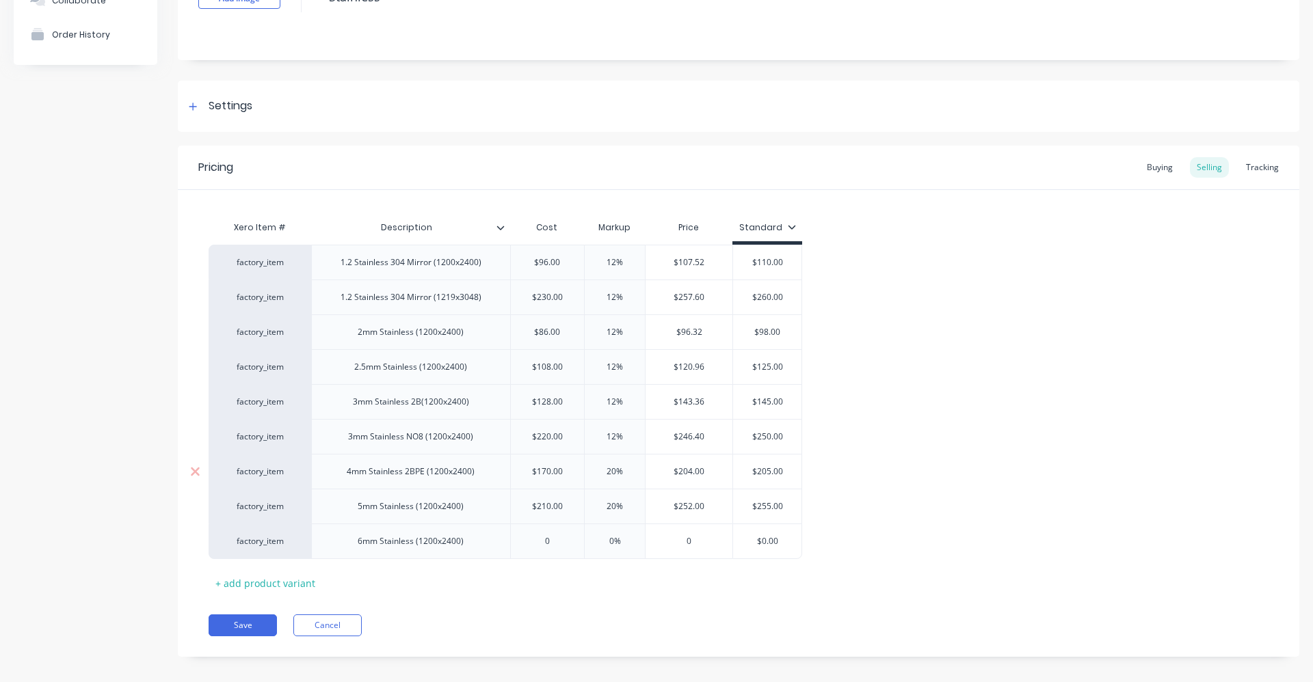
scroll to position [133, 0]
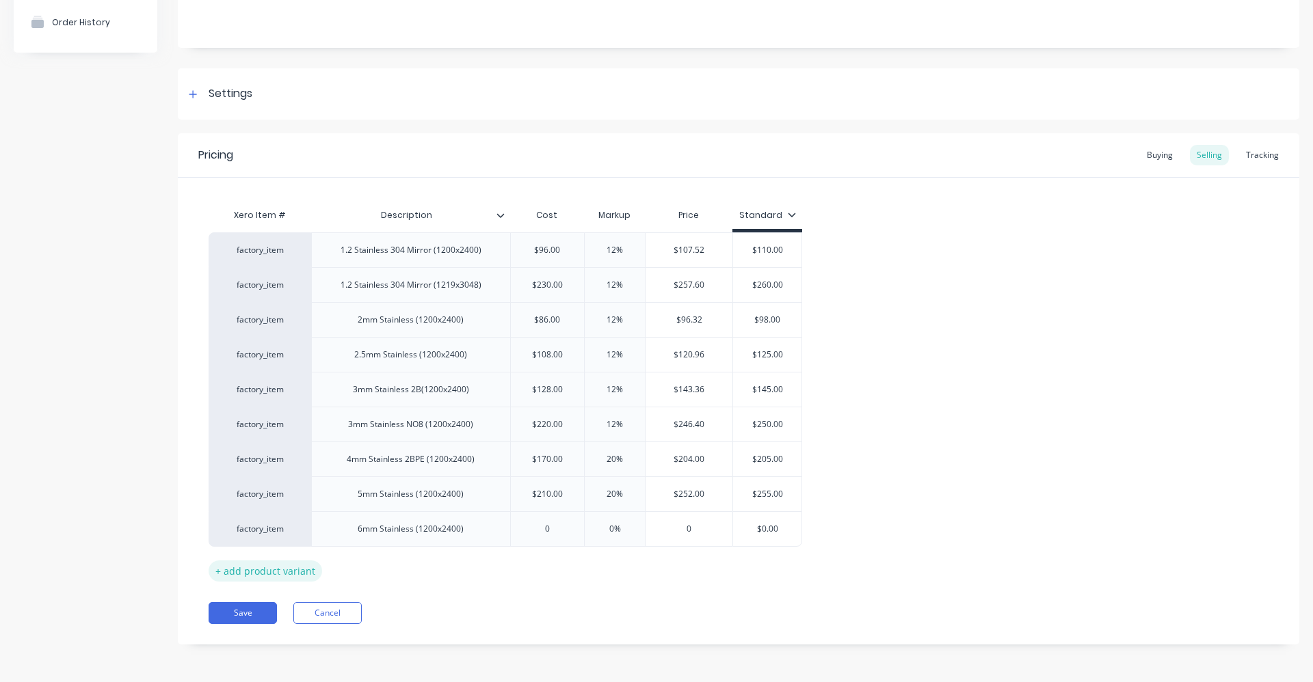
click at [286, 580] on div "Pricing Buying Selling Tracking Xero Item # Description Cost Markup Price Stand…" at bounding box center [738, 388] width 1121 height 511
drag, startPoint x: 286, startPoint y: 580, endPoint x: 259, endPoint y: 572, distance: 28.4
click at [259, 572] on div "+ add product variant" at bounding box center [265, 571] width 113 height 21
type textarea "x"
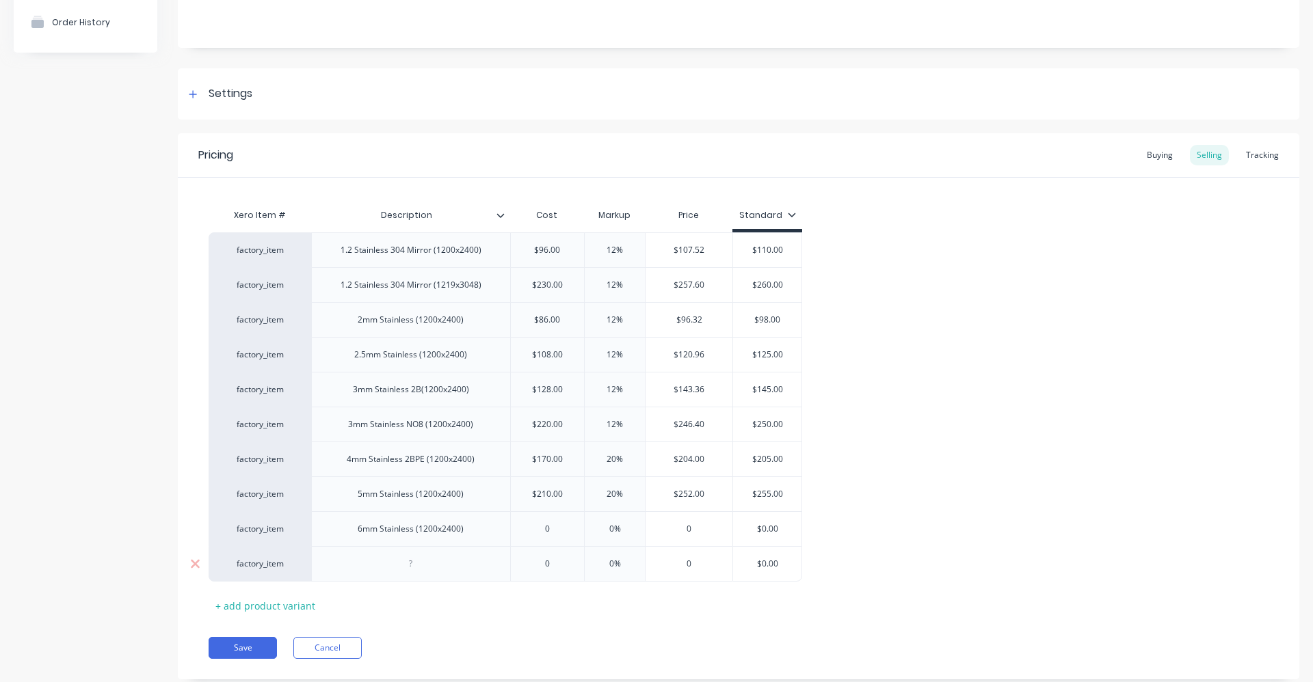
click at [409, 570] on div at bounding box center [411, 564] width 68 height 18
click at [474, 532] on div "6mm Stainless (1200x2400)" at bounding box center [411, 529] width 128 height 18
click at [474, 533] on div "6mm Stainless (1200x2400)" at bounding box center [411, 529] width 128 height 18
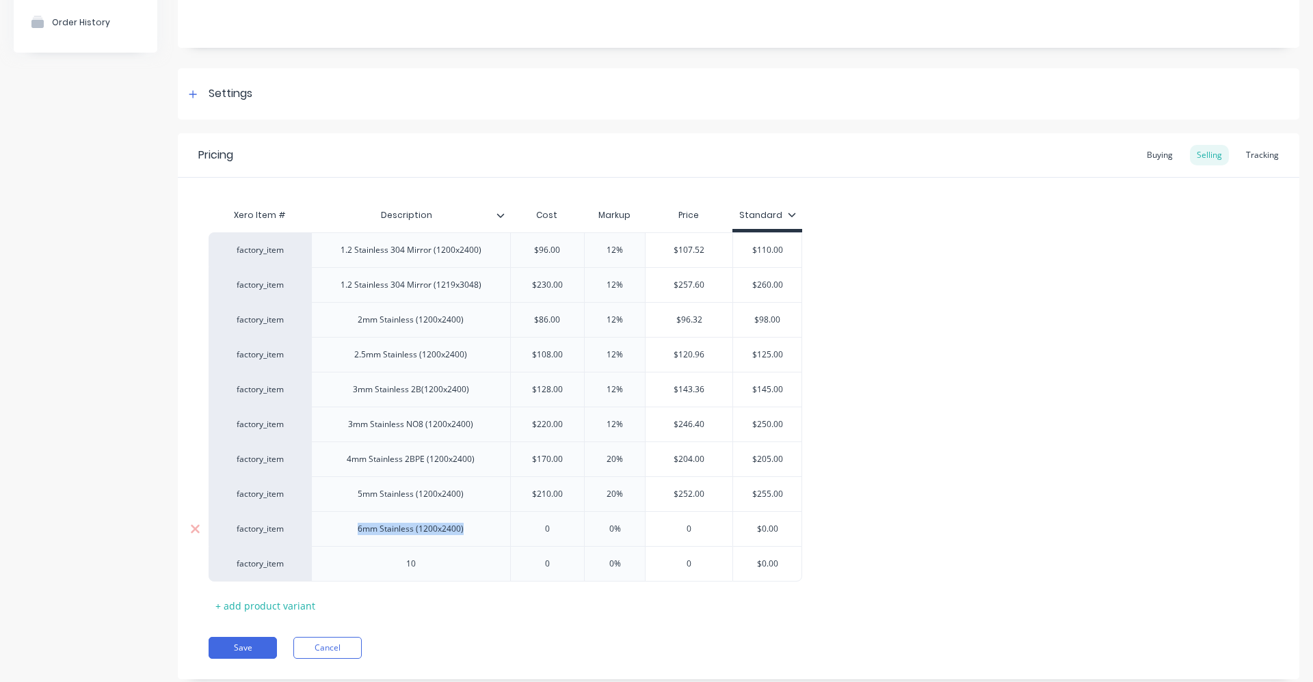
copy div "6mm Stainless (1200x2400)"
click at [418, 569] on div "10" at bounding box center [411, 564] width 68 height 18
click at [371, 567] on div "106mm Stainless (1200x2400)" at bounding box center [410, 564] width 137 height 18
type textarea "x"
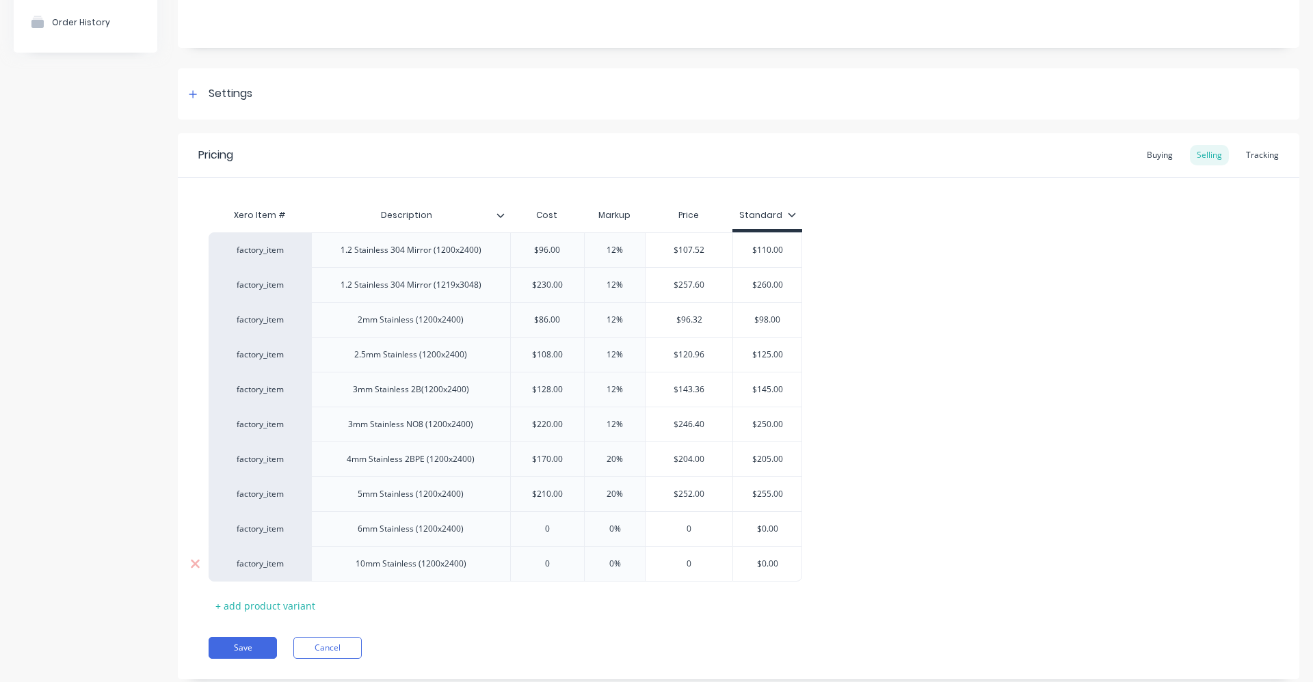
type input "0"
click at [551, 567] on input "0" at bounding box center [548, 564] width 74 height 12
click at [416, 566] on div "10mm Stainless (1200x2400)" at bounding box center [411, 564] width 133 height 18
click at [418, 573] on div "10mm Stainless (1200x2400)" at bounding box center [410, 564] width 199 height 36
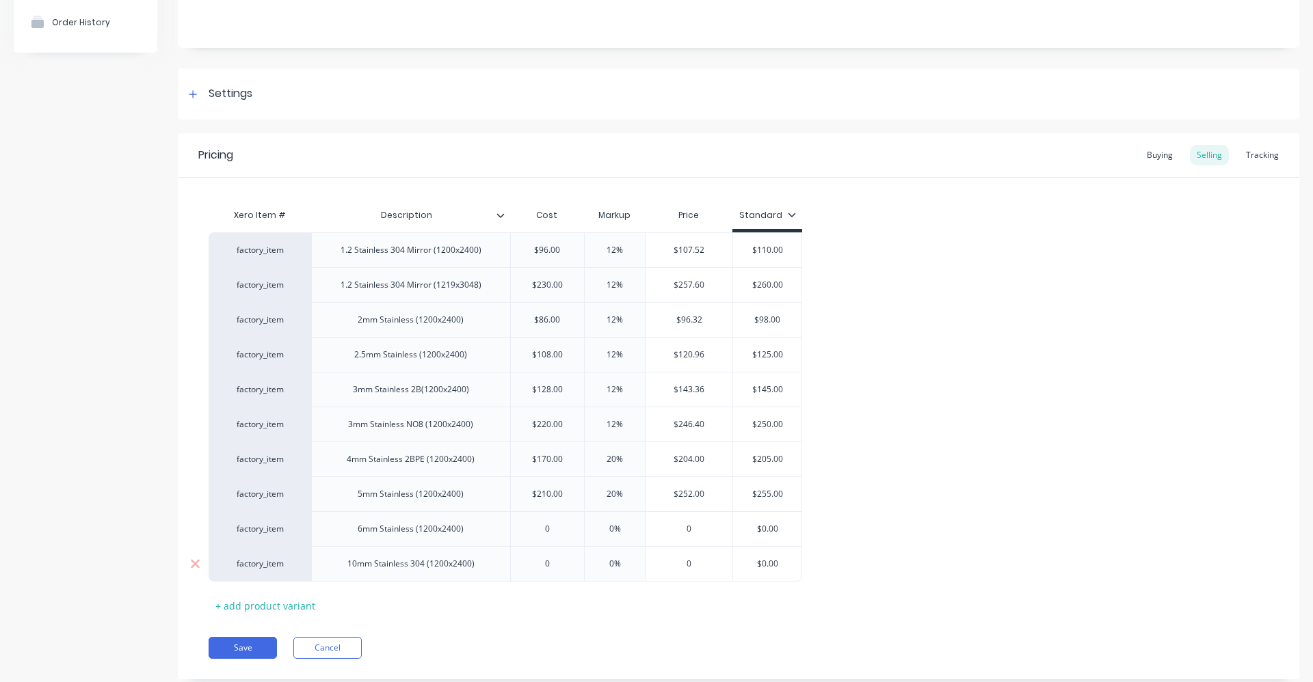
click at [481, 568] on div "10mm Stainless 304 (1200x2400)" at bounding box center [410, 564] width 149 height 18
drag, startPoint x: 481, startPoint y: 568, endPoint x: 349, endPoint y: 556, distance: 133.2
click at [349, 556] on div "10mm Stainless 304 (1200x2400)" at bounding box center [410, 564] width 149 height 18
click at [348, 556] on div "10mm Stainless 304 (1200x2400)" at bounding box center [410, 564] width 149 height 18
drag, startPoint x: 380, startPoint y: 574, endPoint x: 373, endPoint y: 567, distance: 10.2
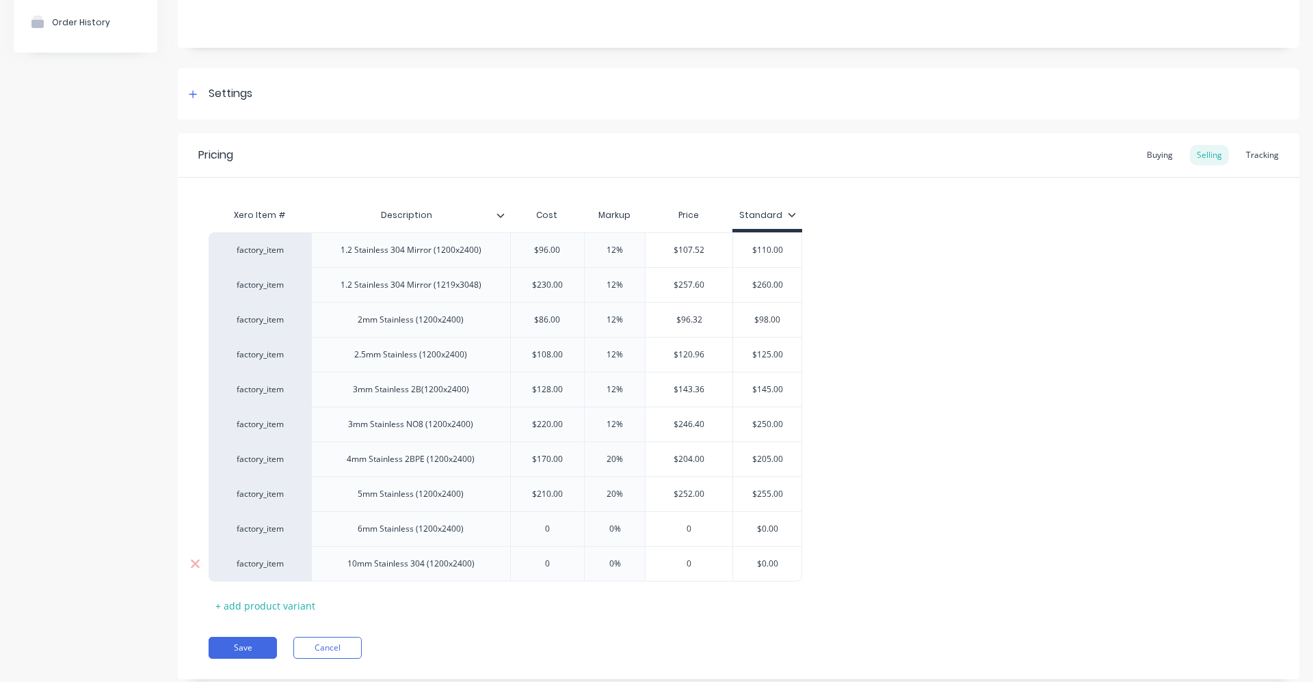
click at [356, 570] on div "10mm Stainless 304 (1200x2400)" at bounding box center [410, 564] width 149 height 18
click at [385, 568] on div "10mm Stainless 304 (1200x2400)" at bounding box center [410, 564] width 149 height 18
click at [385, 567] on div "10mm Stainless 304 (1200x2400)" at bounding box center [410, 564] width 149 height 18
copy div "10mm Stainless 304 (1200x2400)"
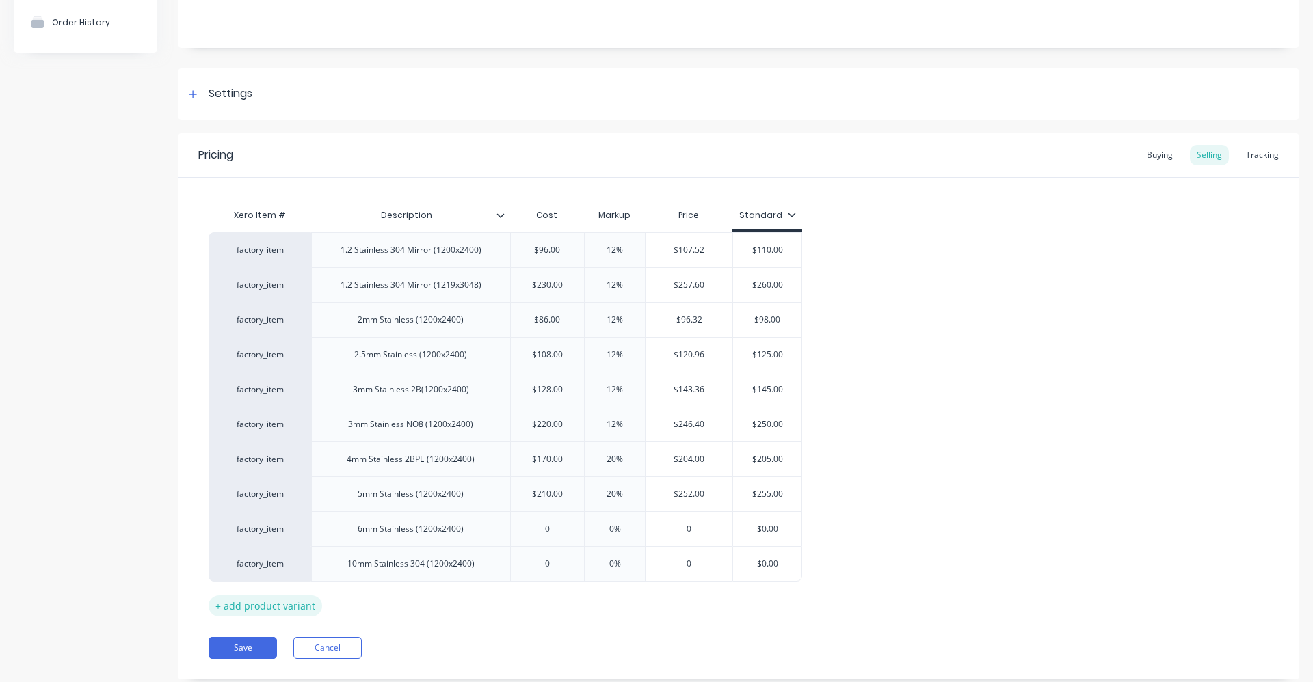
click at [269, 608] on div "+ add product variant" at bounding box center [265, 605] width 113 height 21
type textarea "x"
click at [404, 601] on div at bounding box center [411, 599] width 68 height 18
paste div
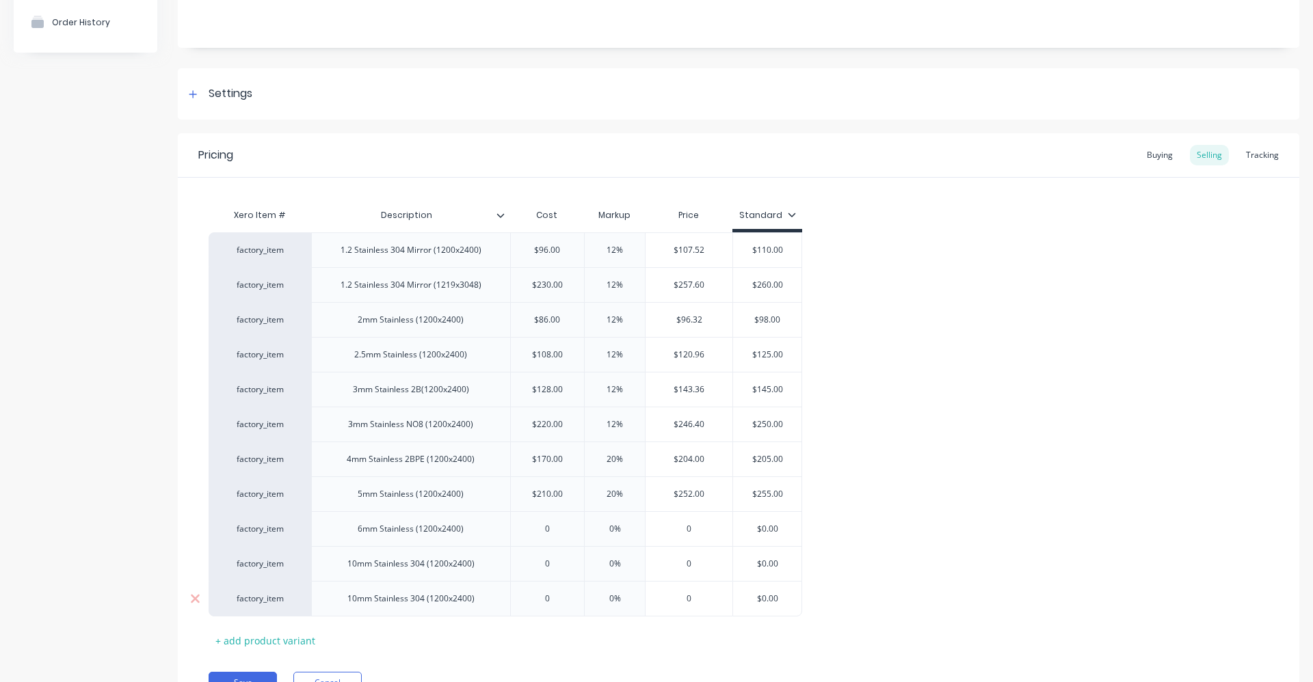
click at [424, 602] on div "10mm Stainless 304 (1200x2400)" at bounding box center [410, 599] width 149 height 18
type textarea "x"
click at [543, 570] on input "0" at bounding box center [548, 564] width 74 height 12
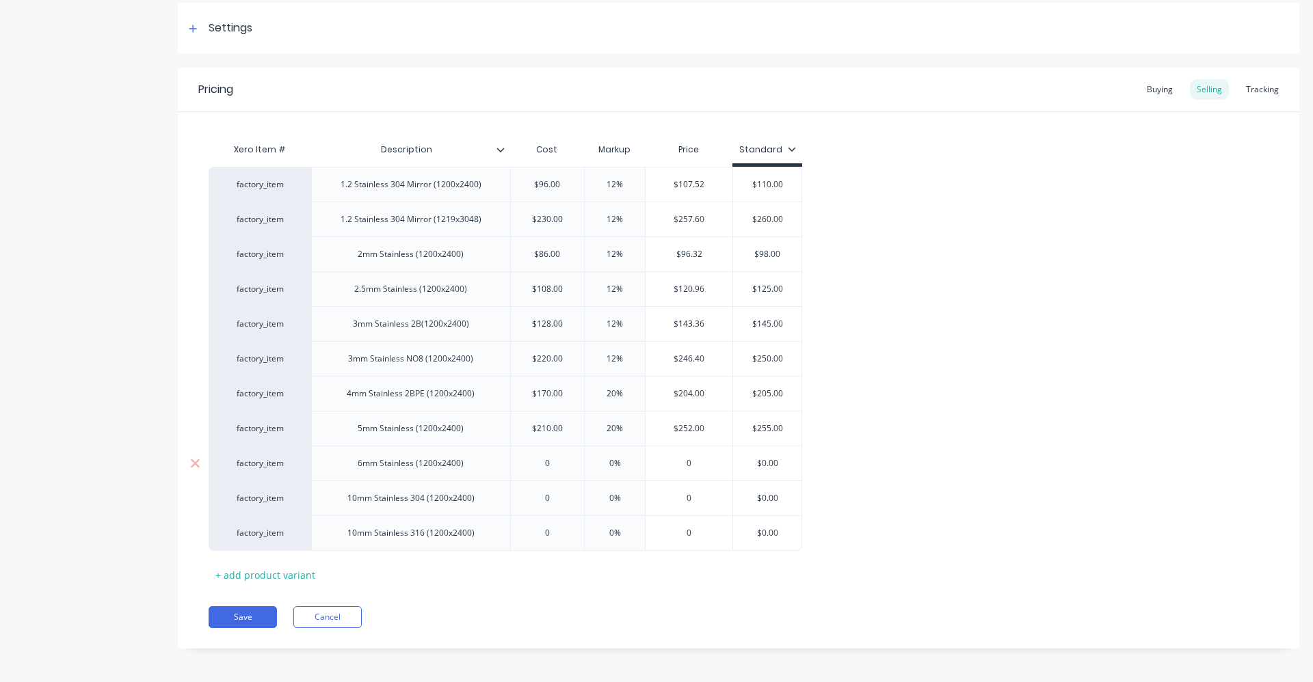
scroll to position [203, 0]
click at [563, 501] on div "0" at bounding box center [548, 494] width 74 height 34
type input "0%"
click at [621, 494] on input "0%" at bounding box center [614, 494] width 68 height 12
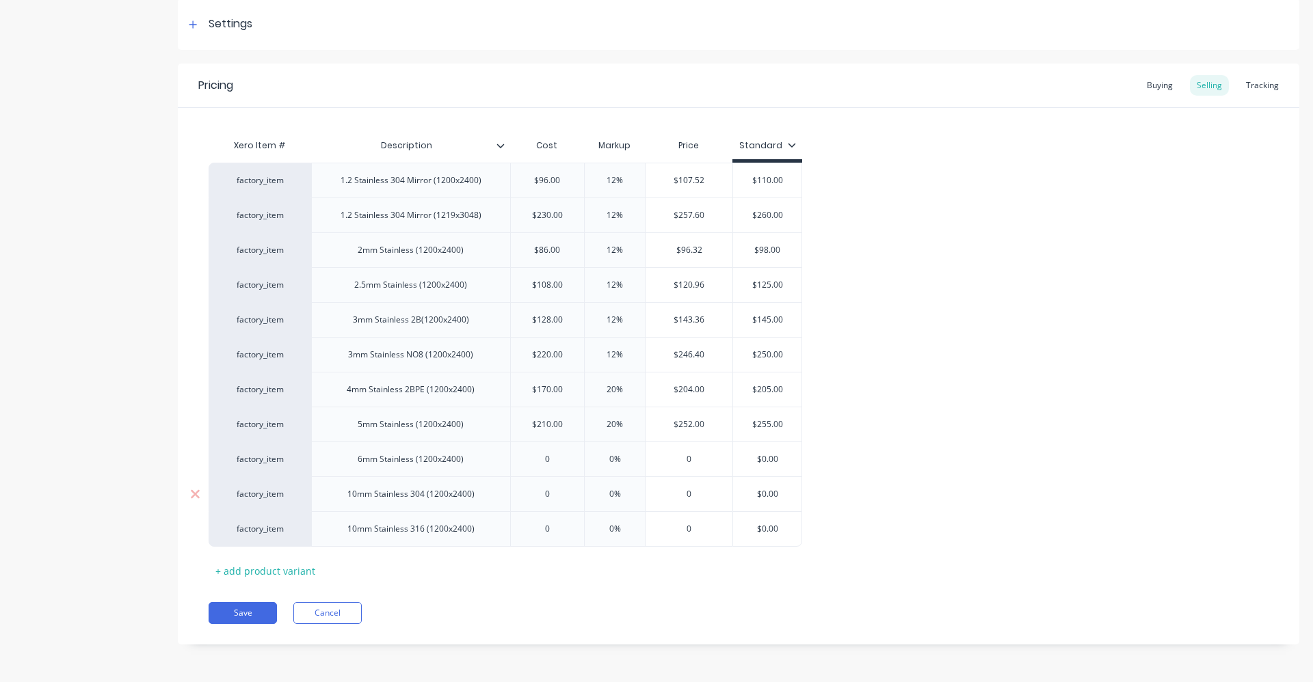
click at [621, 494] on input "0%" at bounding box center [614, 494] width 68 height 12
type textarea "x"
type input "2"
type textarea "x"
type input "22"
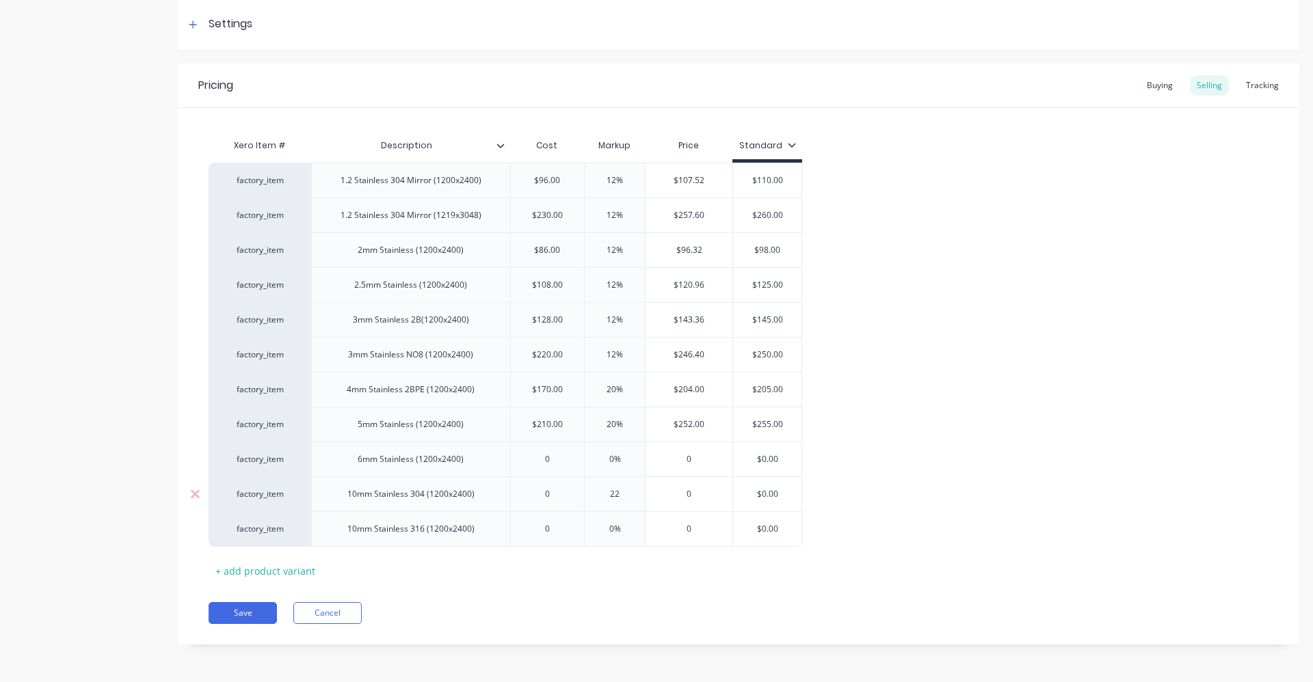
type textarea "x"
type input "2"
type textarea "x"
click at [619, 519] on div "0%" at bounding box center [614, 529] width 68 height 34
type input "20"
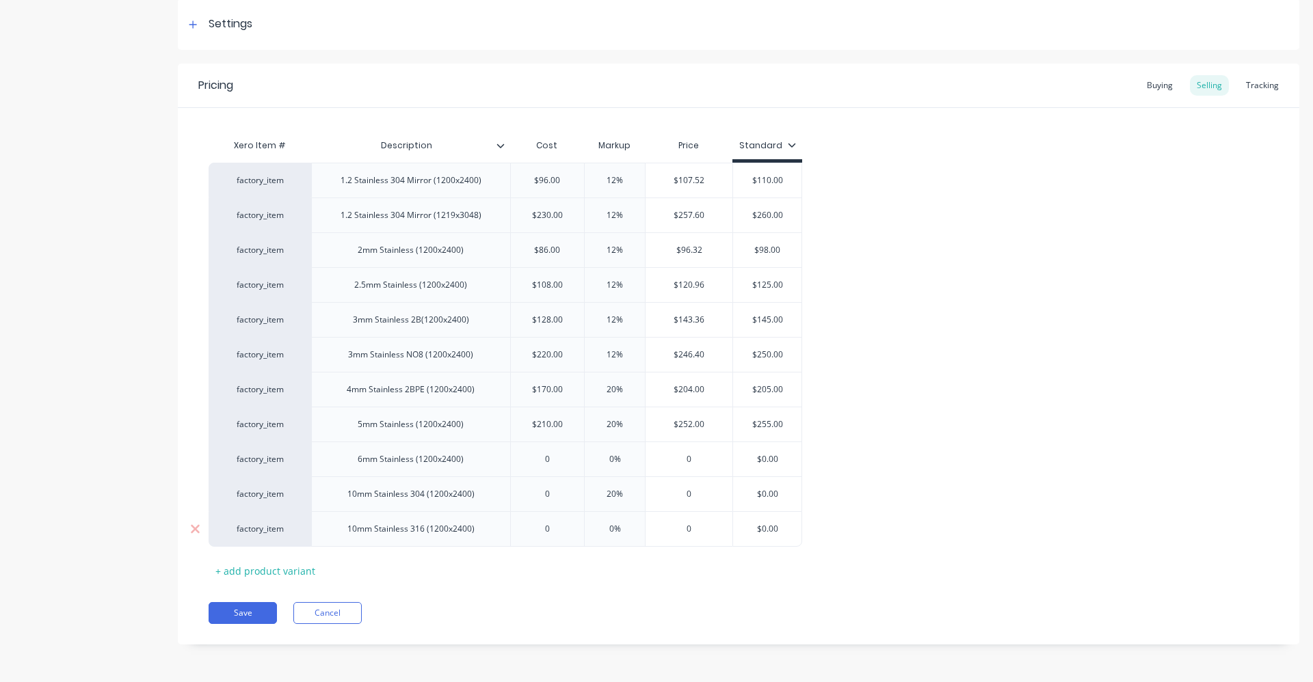
click at [617, 533] on input "0%" at bounding box center [614, 529] width 68 height 12
click at [617, 532] on input "0%" at bounding box center [614, 529] width 68 height 12
click at [617, 529] on input "0%" at bounding box center [614, 529] width 68 height 12
type input "%"
type textarea "x"
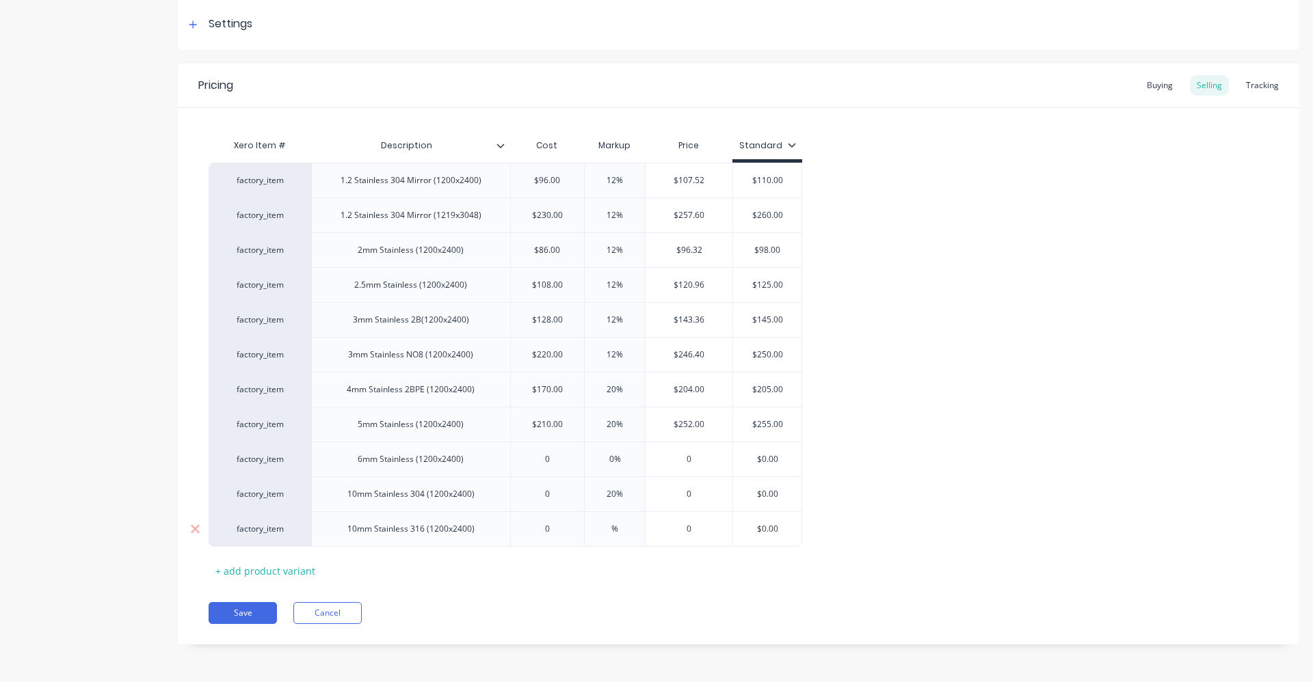
type input "2%"
type textarea "x"
click at [675, 537] on div "0" at bounding box center [688, 529] width 87 height 34
type input "20%"
type input "0"
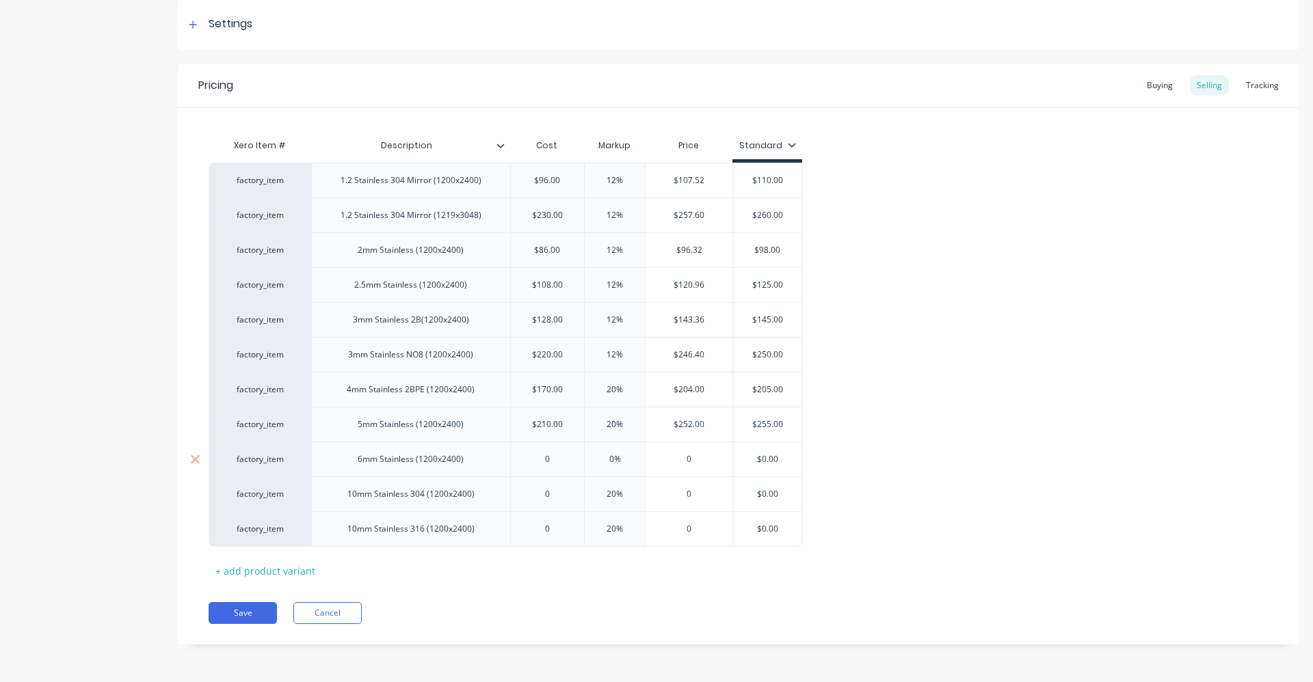
click at [605, 474] on div "0%" at bounding box center [614, 459] width 68 height 34
type input "0%"
click at [550, 487] on div "0" at bounding box center [548, 494] width 74 height 34
type input "0"
click at [558, 535] on input "0" at bounding box center [548, 529] width 74 height 12
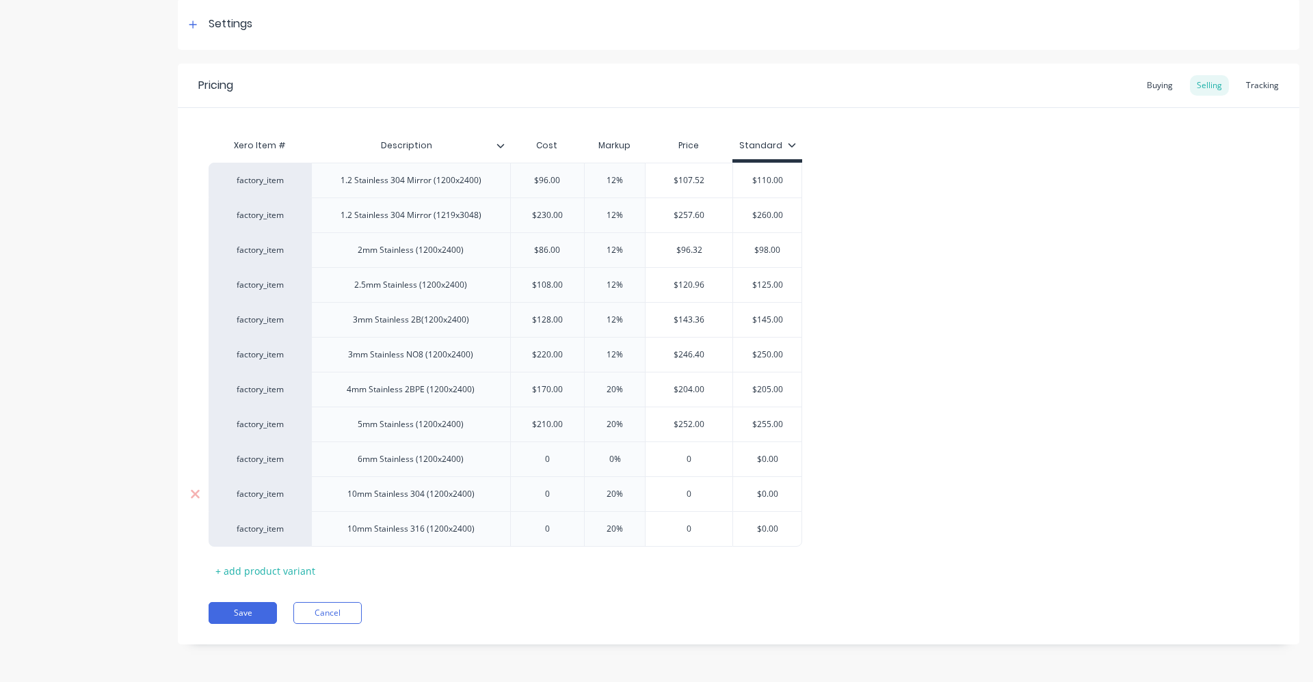
click at [557, 492] on input "0" at bounding box center [548, 494] width 74 height 12
type textarea "x"
type input "3"
type textarea "x"
type input "35"
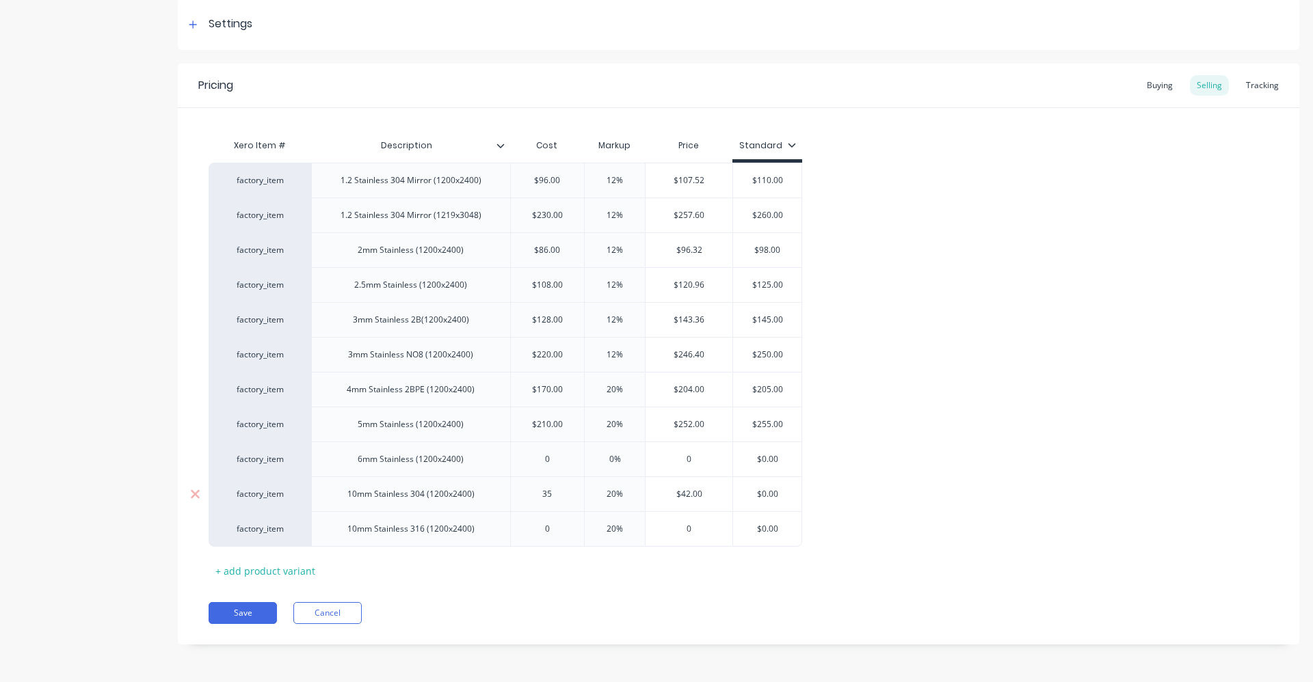
type textarea "x"
type input "357"
type textarea "x"
type input "35"
type textarea "x"
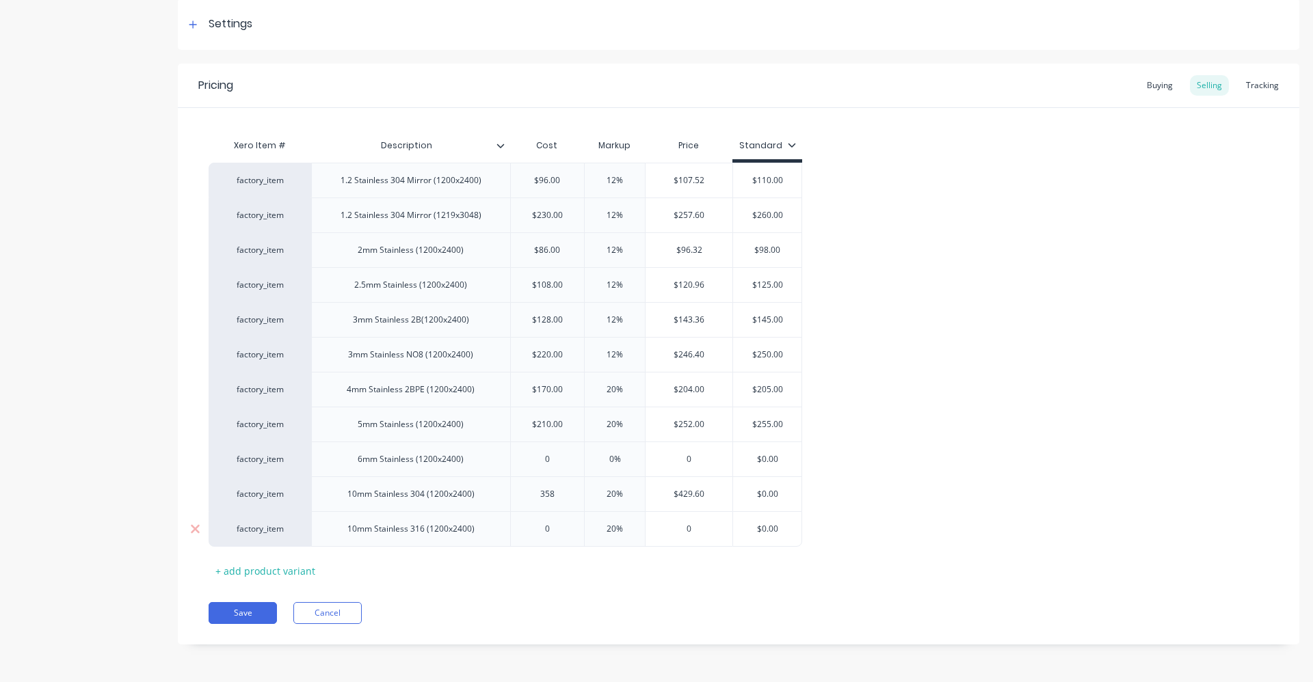
type input "358"
click at [572, 526] on input "0" at bounding box center [548, 529] width 74 height 12
type textarea "x"
type input "05"
type textarea "x"
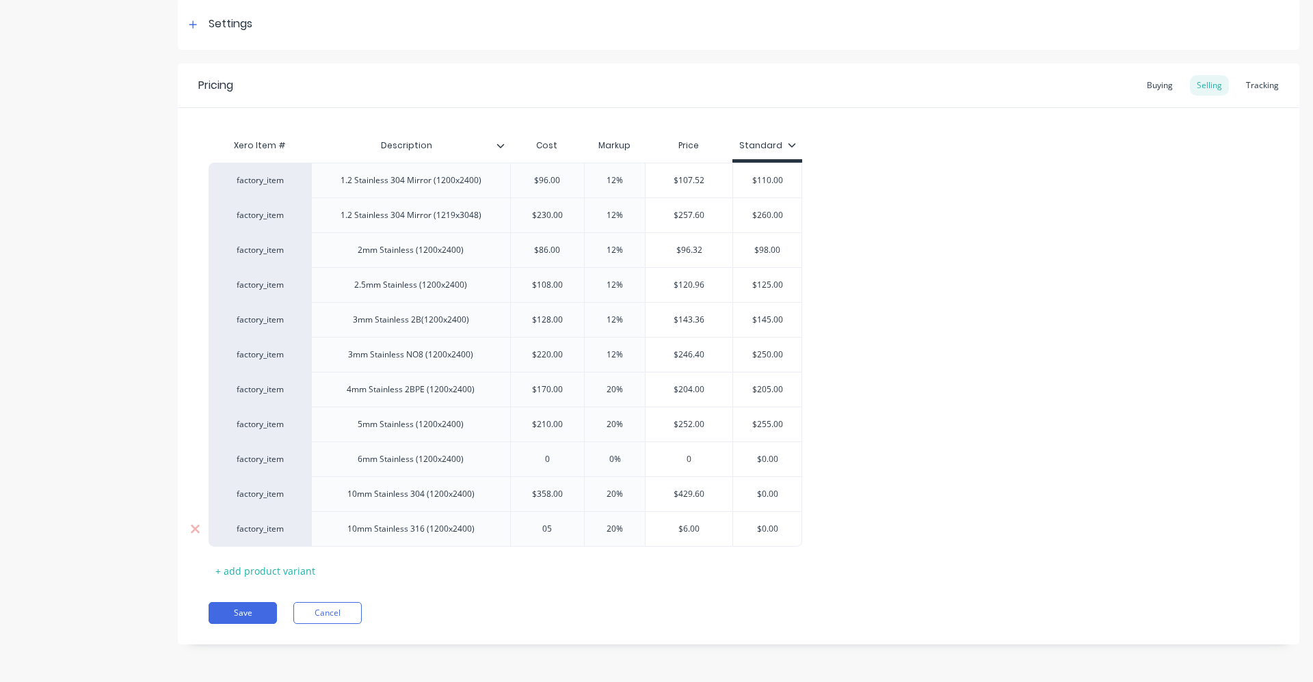
type input "057"
type textarea "x"
click at [542, 533] on input "0575" at bounding box center [548, 529] width 74 height 12
type input "575"
click at [608, 534] on input "20%" at bounding box center [614, 529] width 68 height 12
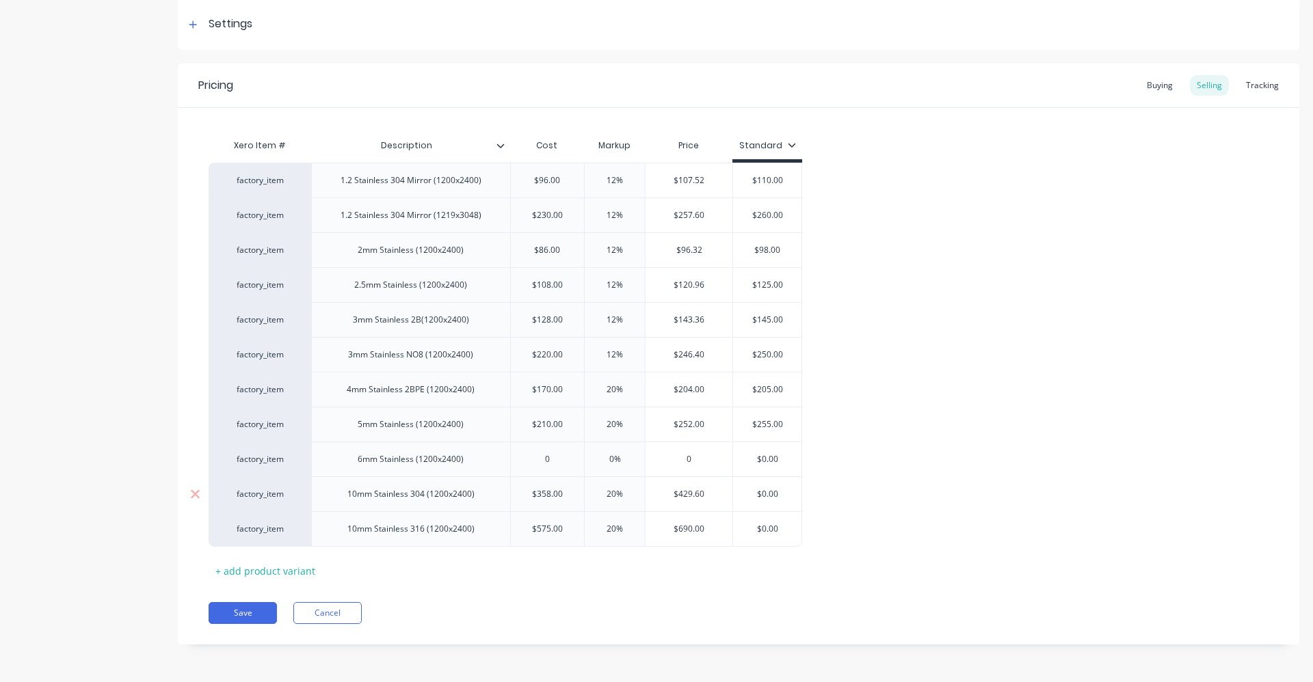
type input "$0.00"
click at [777, 498] on input "$0.00" at bounding box center [767, 494] width 68 height 12
click at [778, 498] on input "$0.00" at bounding box center [767, 494] width 68 height 12
type textarea "x"
type input "$4"
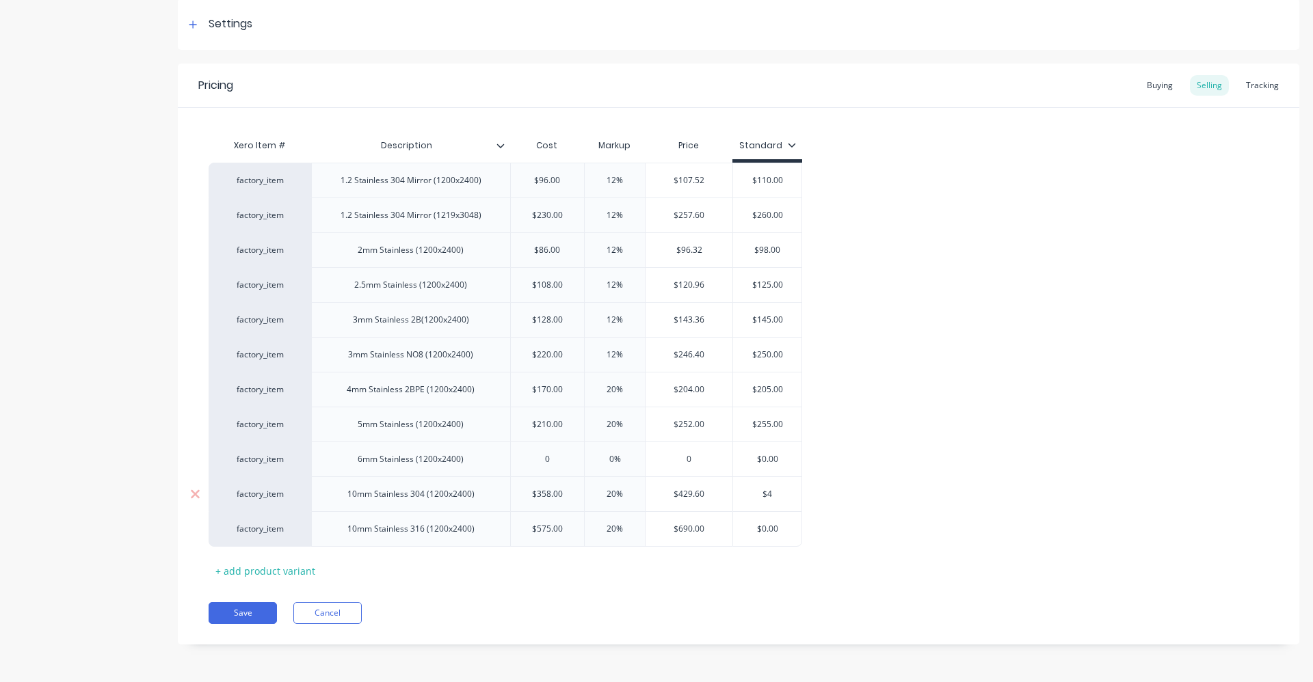
type textarea "x"
type input "$43"
type textarea "x"
type input "$430"
type input "$0.00"
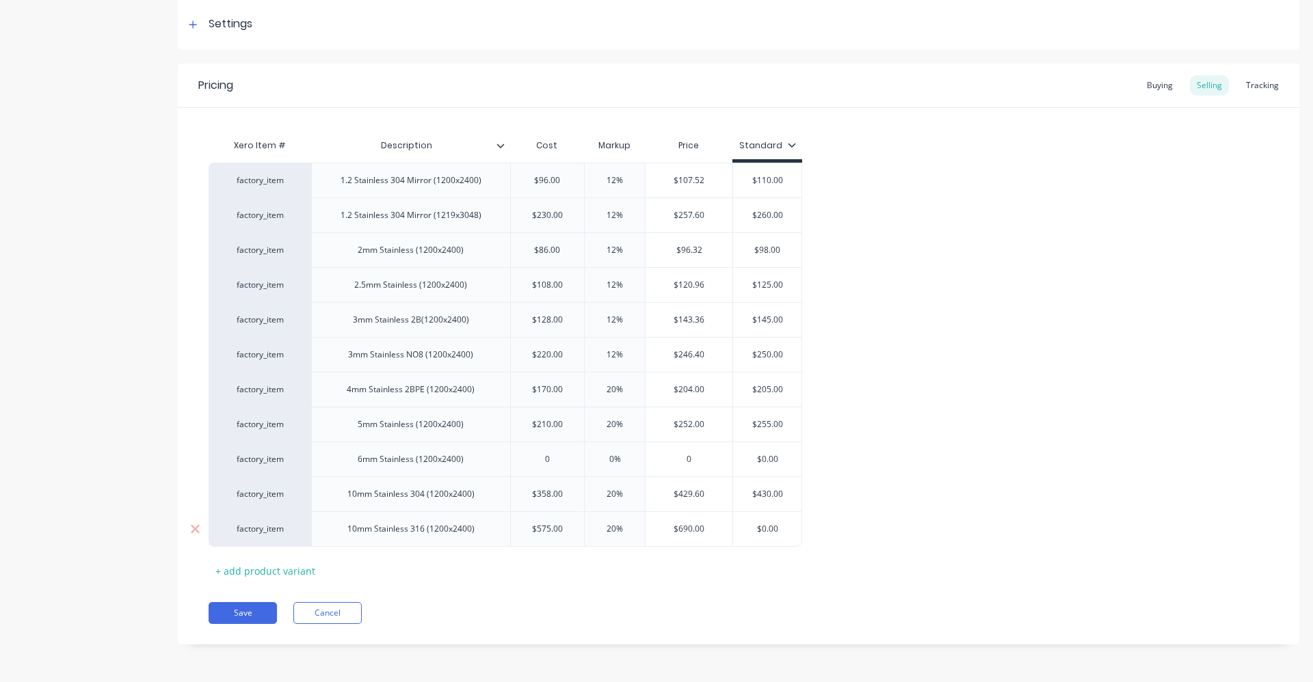
click at [779, 533] on input "$0.00" at bounding box center [767, 529] width 68 height 12
type textarea "x"
type input "$0.0"
type textarea "x"
type input "$0."
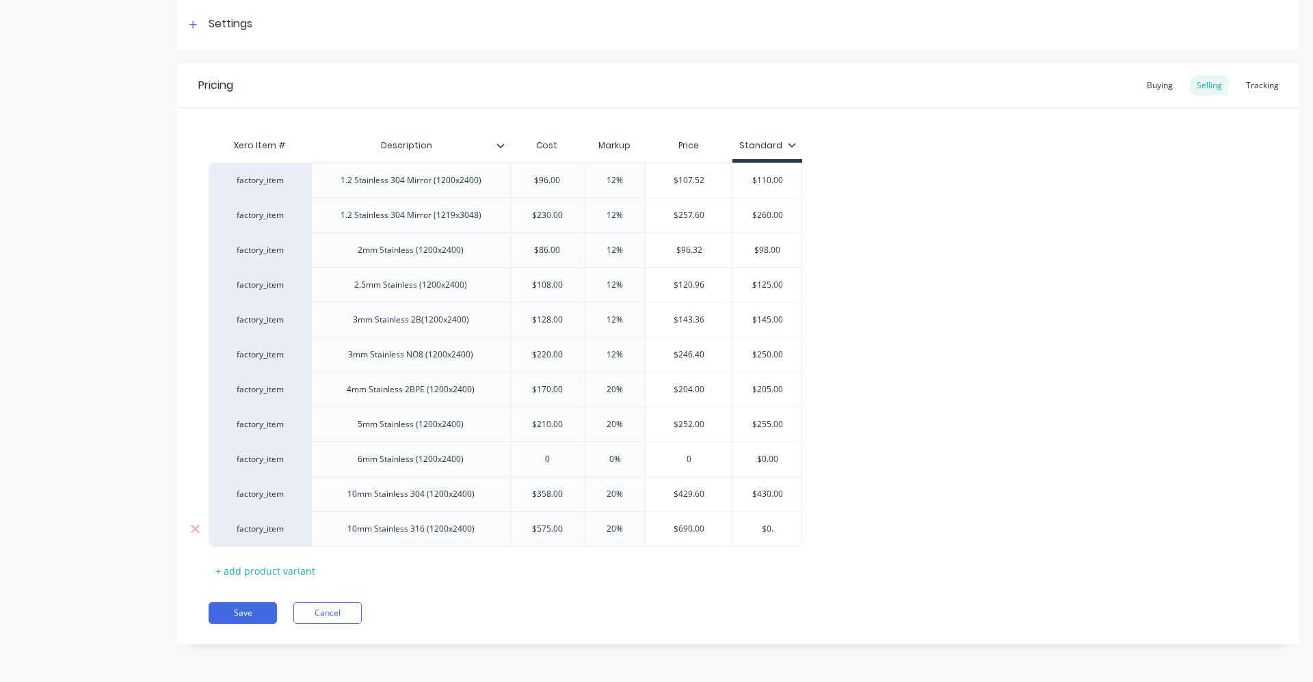
type textarea "x"
type input "$0"
type textarea "x"
type input "$"
type textarea "x"
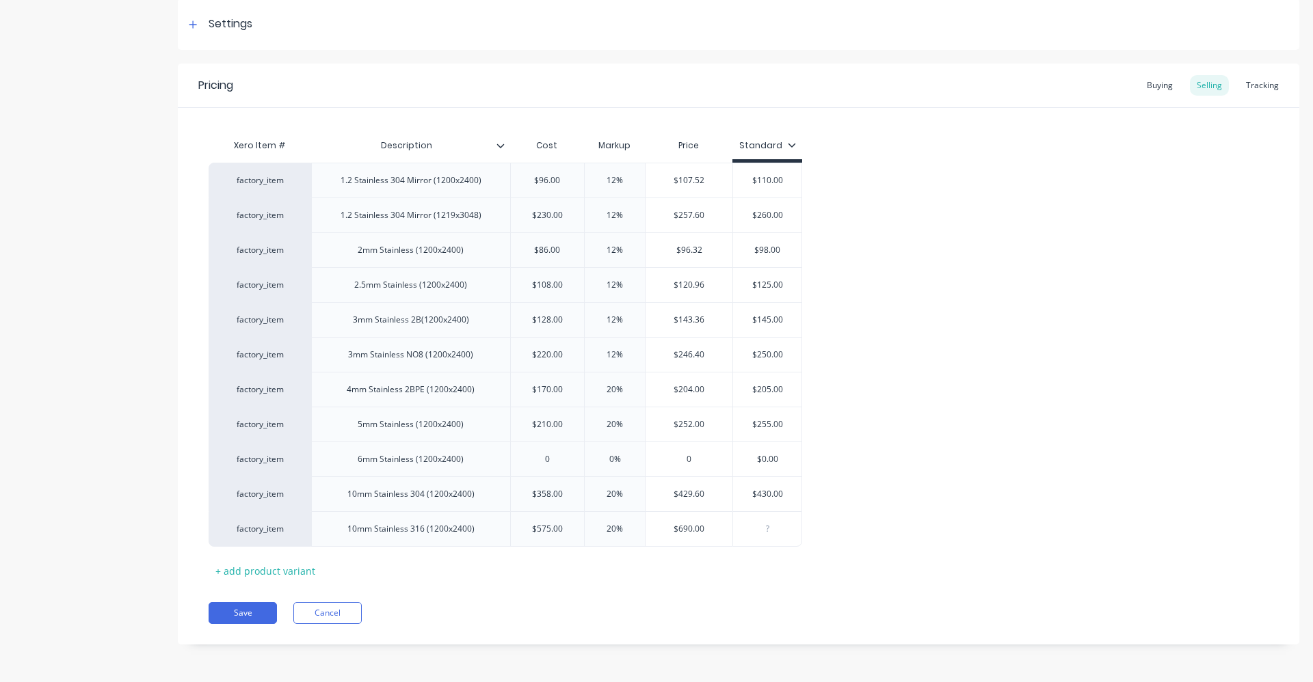
type input "6"
type textarea "x"
type input "69"
type textarea "x"
type input "690"
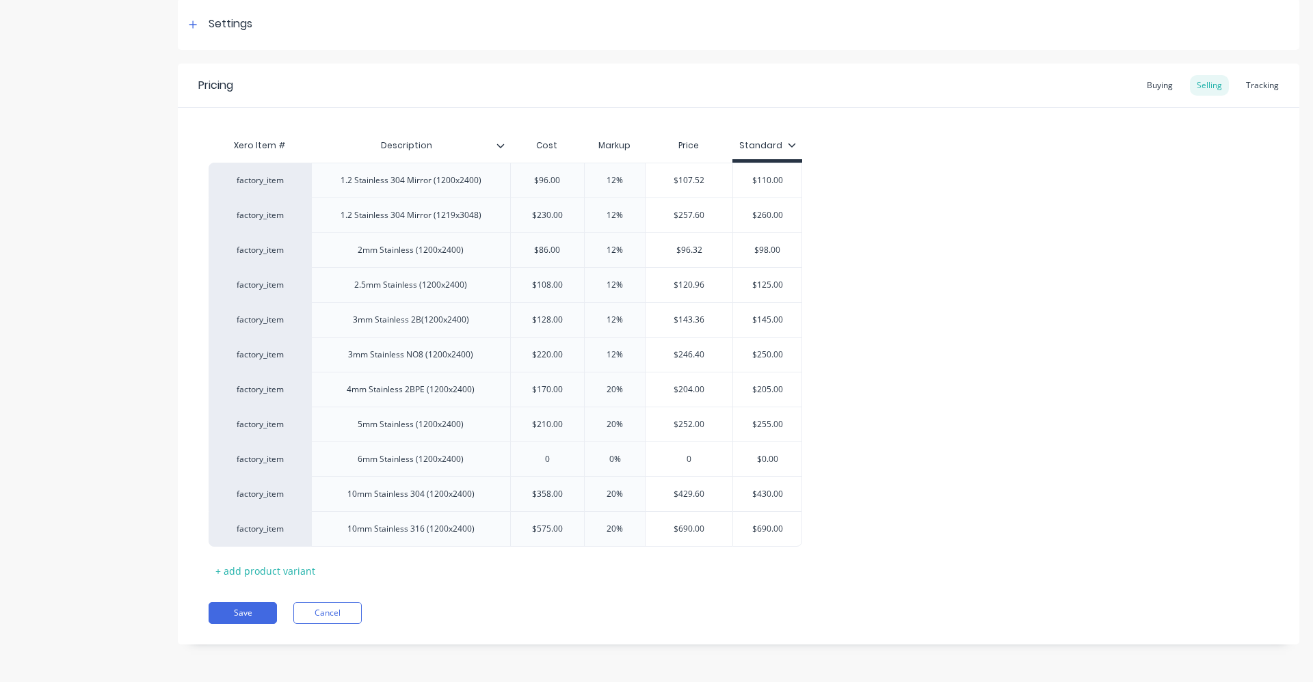
click at [831, 502] on div "factory_item 1.2 Stainless 304 Mirror (1200x2400) $96.00 12% $107.52 $110.00 fa…" at bounding box center [739, 355] width 1060 height 384
click at [237, 614] on button "Save" at bounding box center [243, 613] width 68 height 22
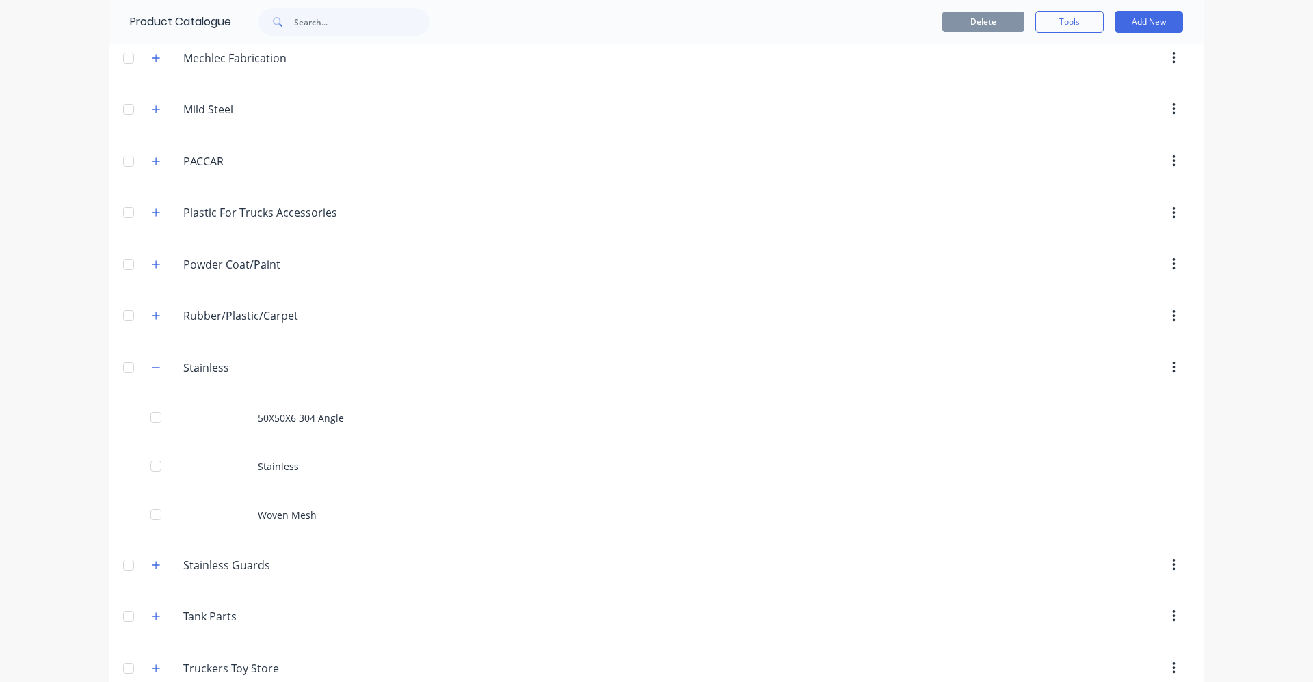
scroll to position [809, 0]
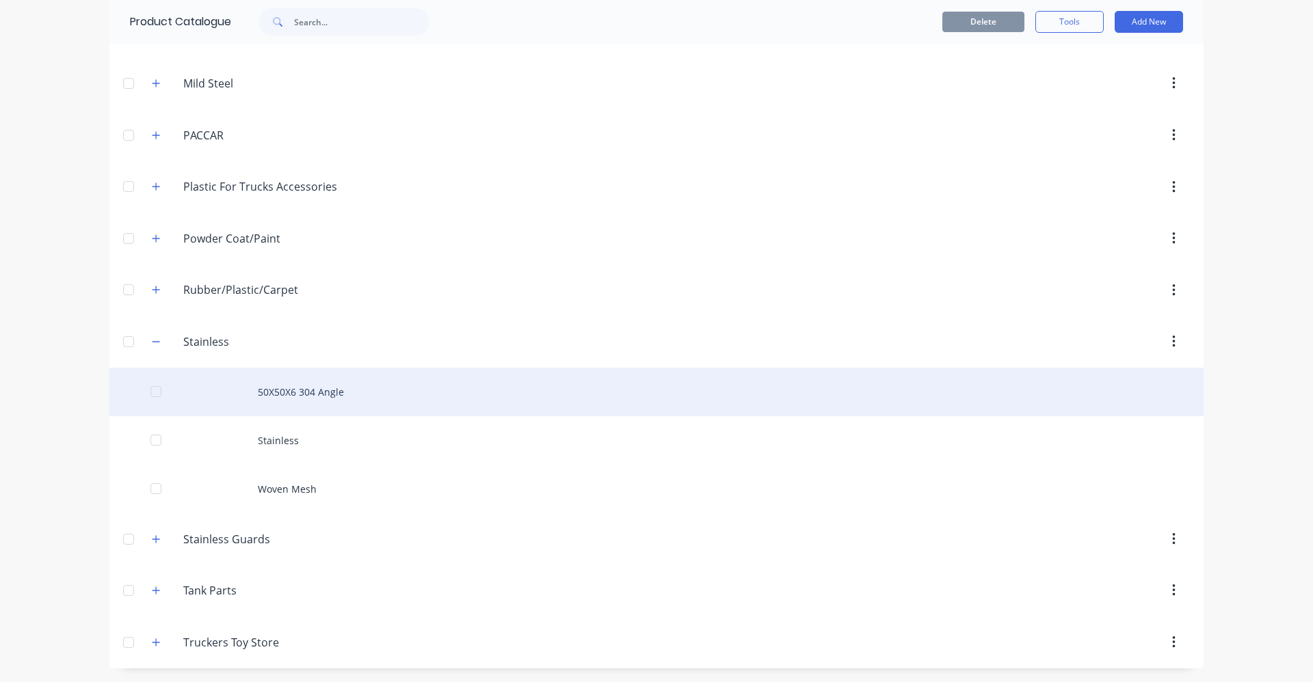
click at [319, 392] on div "50X50X6 304 Angle" at bounding box center [656, 392] width 1094 height 49
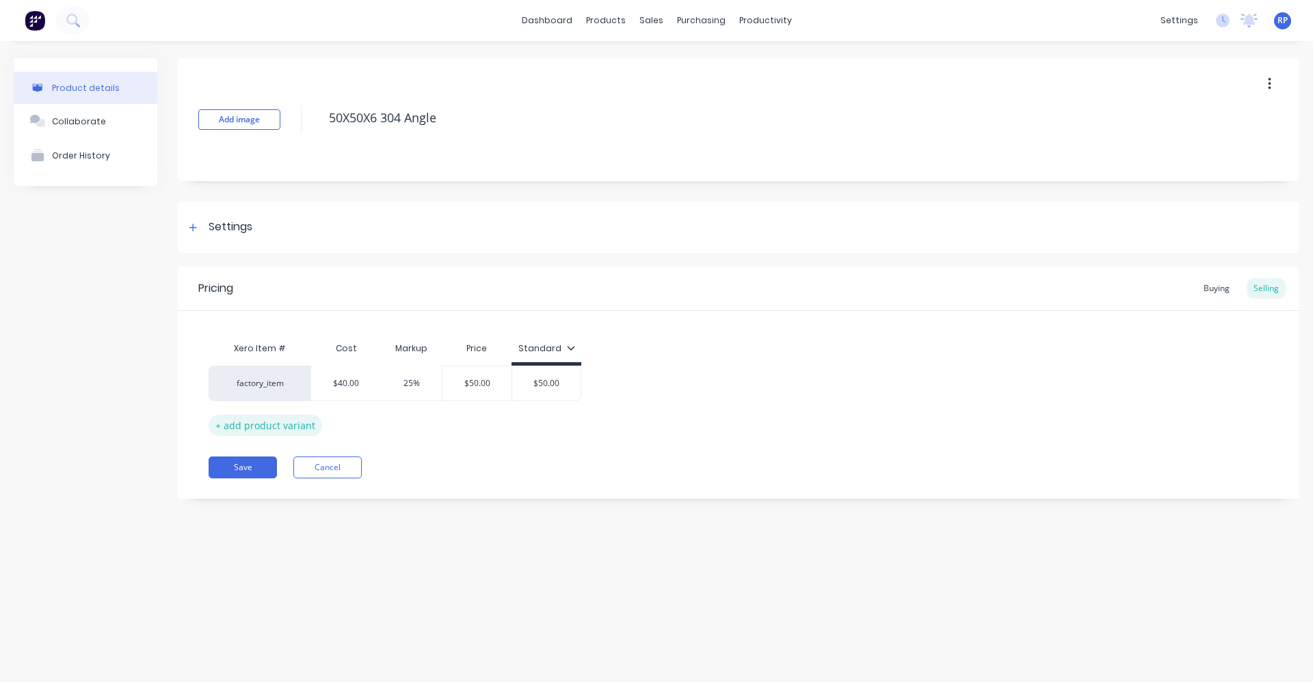
click at [253, 425] on div "+ add product variant" at bounding box center [265, 425] width 113 height 21
type textarea "x"
type input "0"
click at [338, 420] on input "0" at bounding box center [346, 419] width 68 height 12
click at [323, 375] on div "$40.00" at bounding box center [346, 383] width 68 height 34
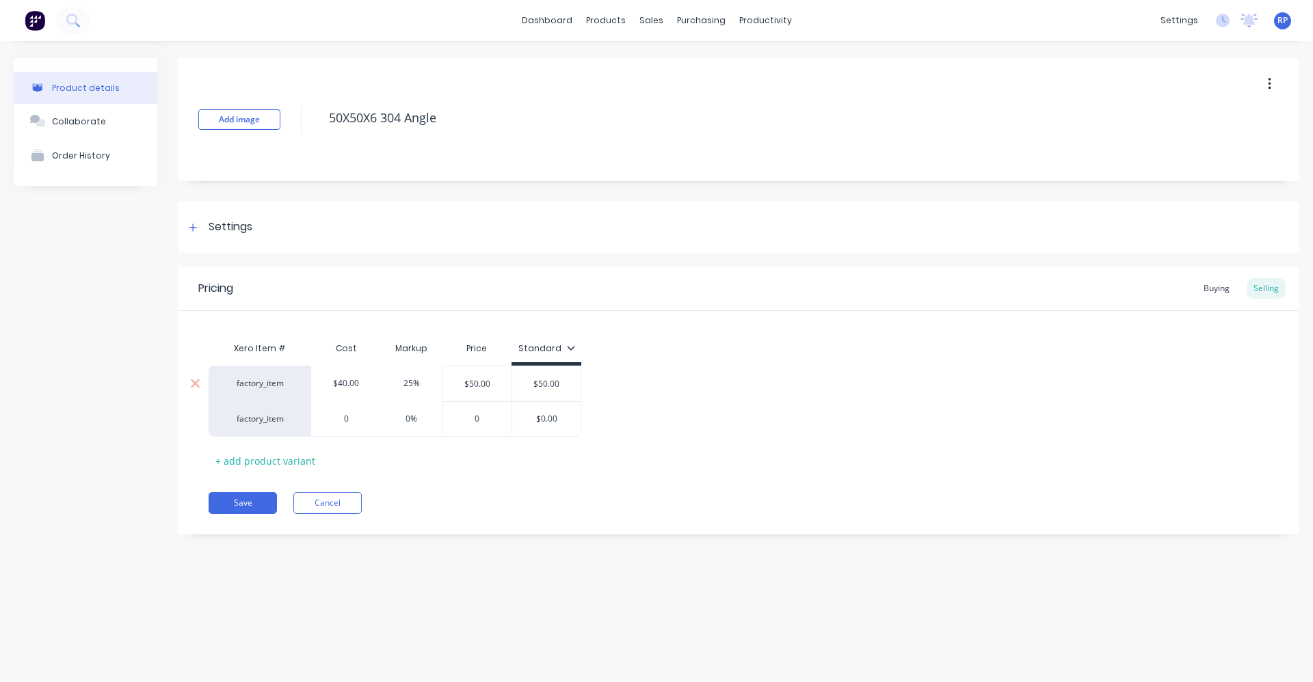
type input "$40.00"
drag, startPoint x: 343, startPoint y: 347, endPoint x: 642, endPoint y: 351, distance: 298.8
click at [629, 354] on div "Xero Item # Cost Markup Price Standard factory_item $40.00 $40.00 25% $50.00 $5…" at bounding box center [739, 403] width 1060 height 137
click at [1220, 287] on div "Buying" at bounding box center [1216, 288] width 40 height 21
click at [1231, 286] on div "Buying" at bounding box center [1216, 288] width 40 height 21
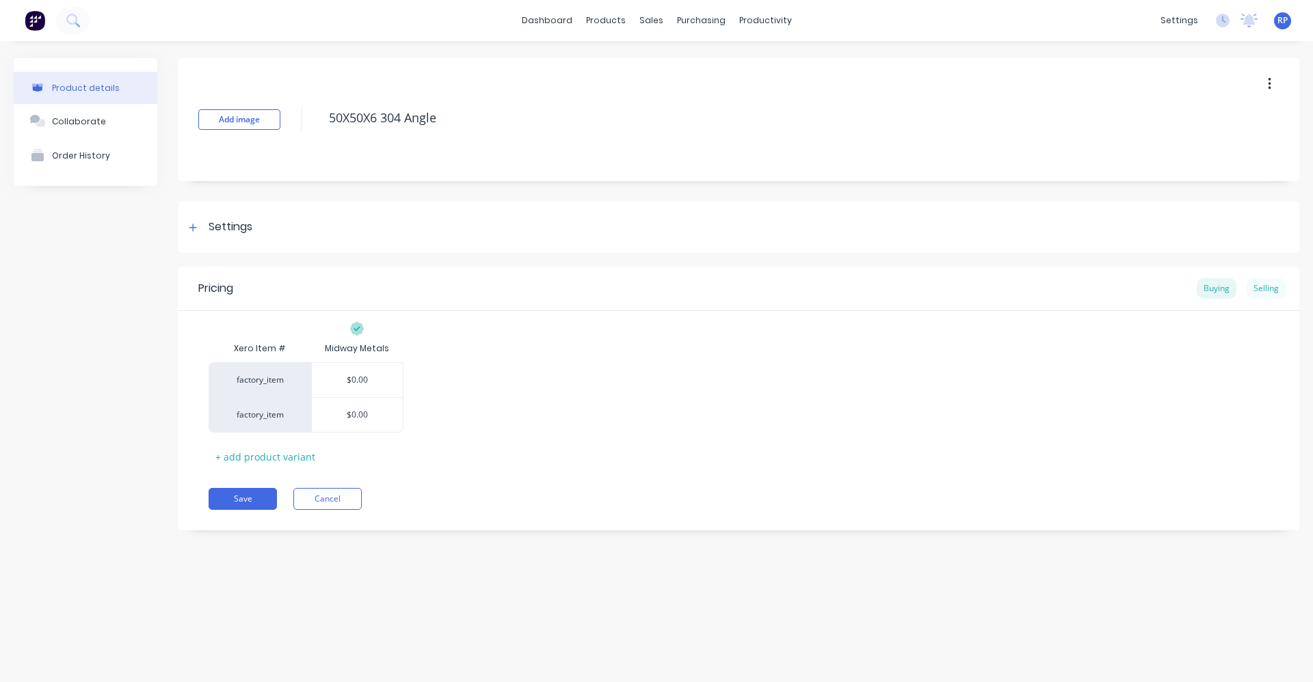
click at [1262, 285] on div "Selling" at bounding box center [1265, 288] width 39 height 21
click at [189, 232] on div at bounding box center [193, 227] width 17 height 17
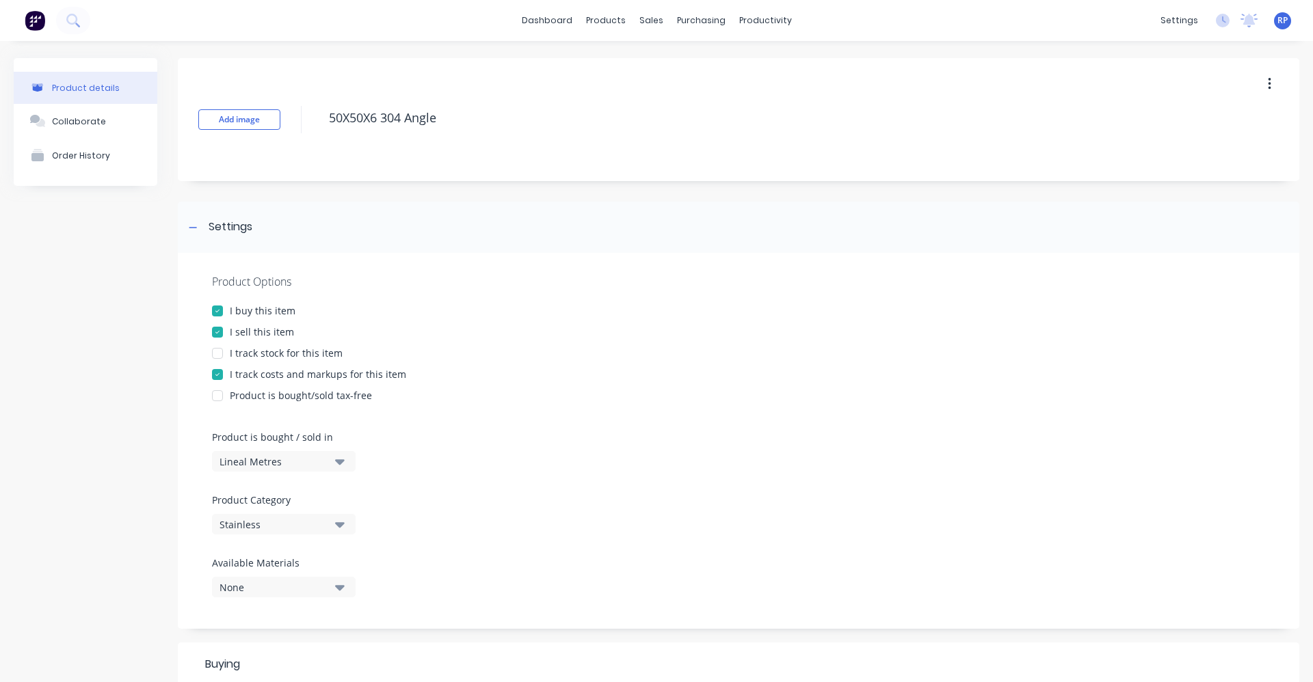
scroll to position [68, 0]
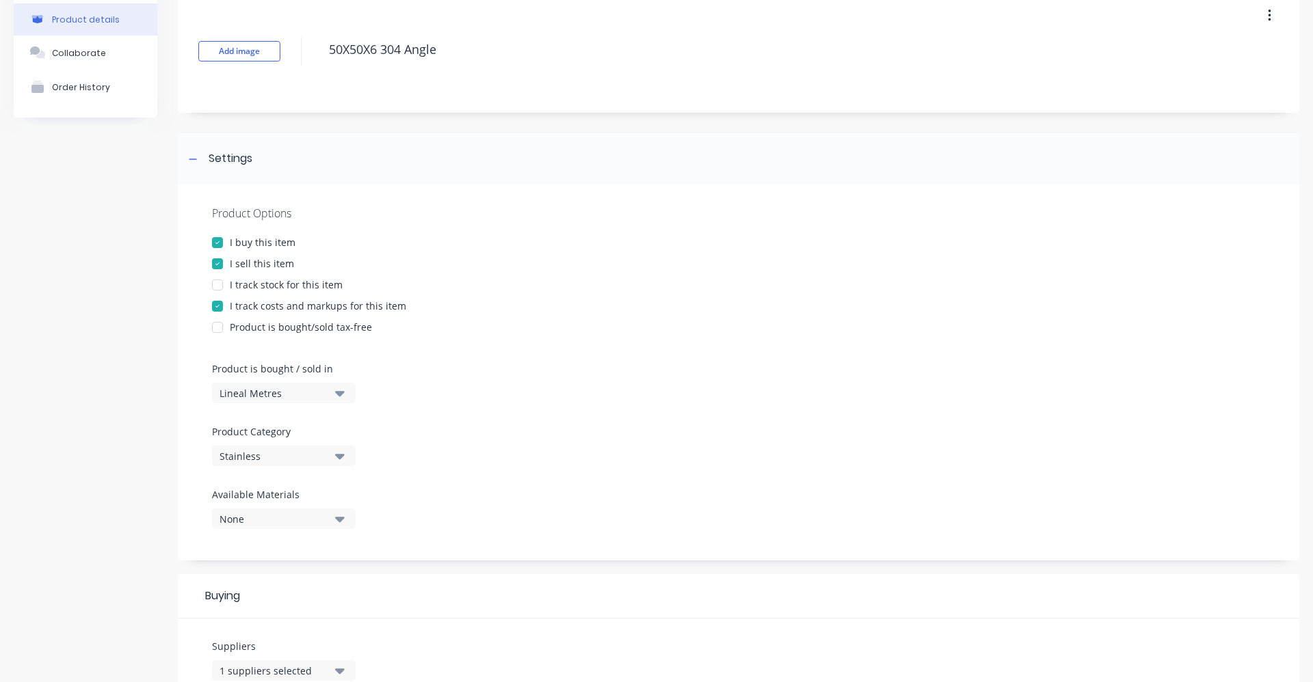
click at [215, 286] on div at bounding box center [217, 284] width 27 height 27
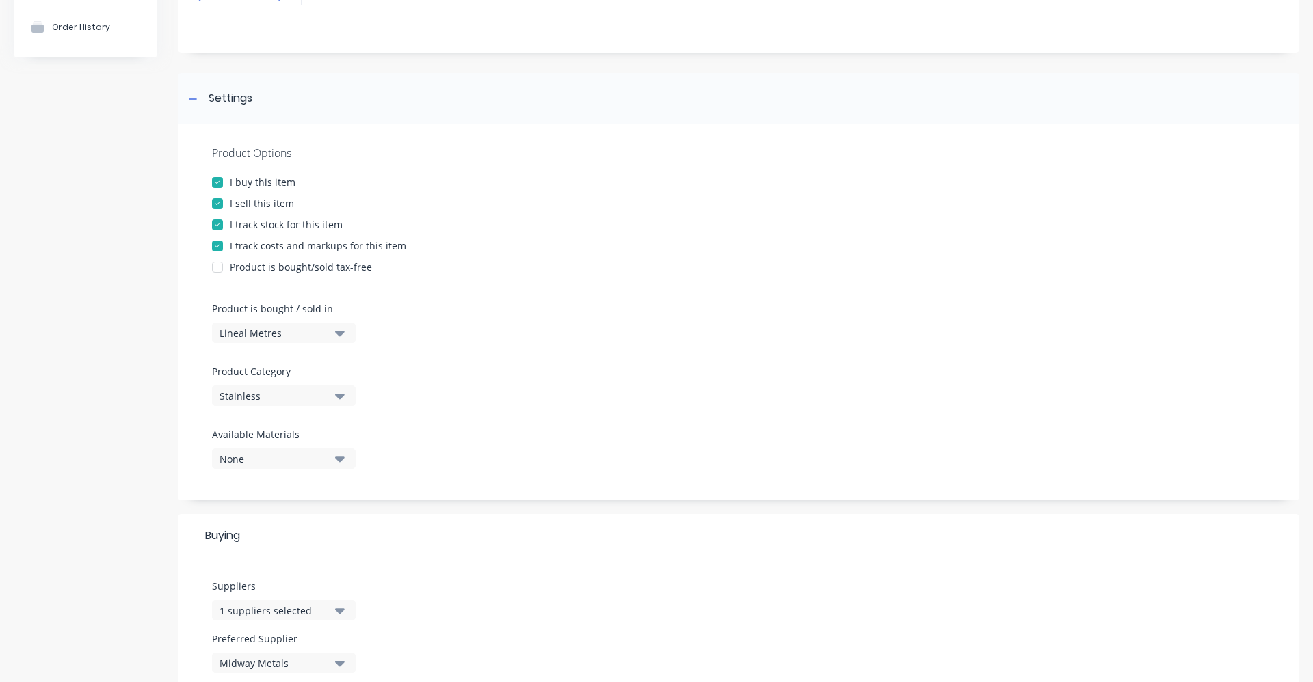
scroll to position [0, 0]
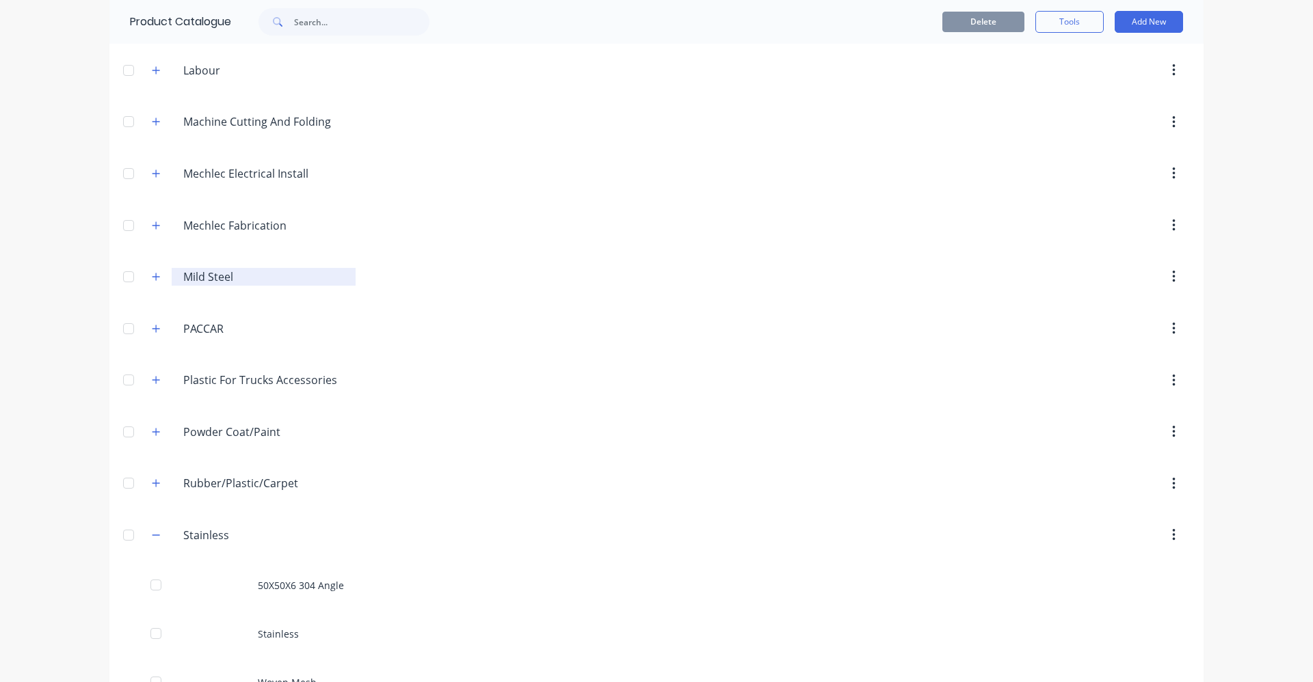
scroll to position [809, 0]
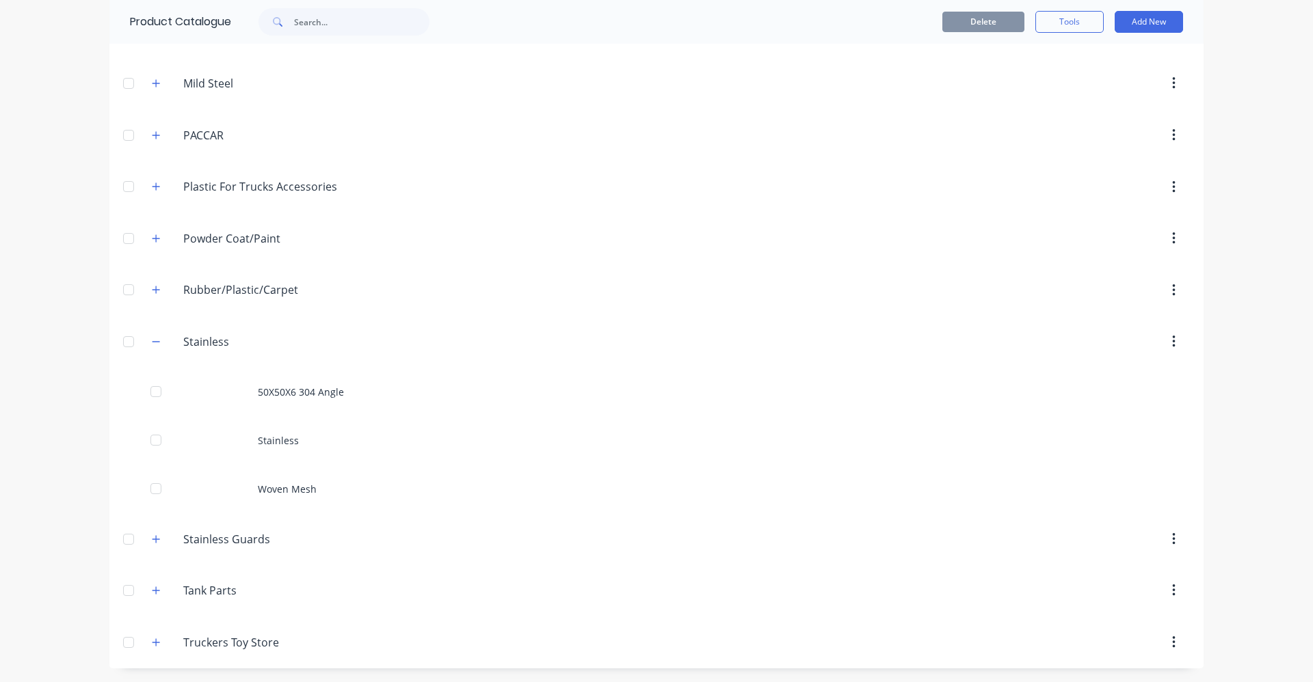
click at [1162, 345] on button "button" at bounding box center [1173, 342] width 32 height 25
click at [1088, 335] on div "Delete" at bounding box center [773, 342] width 834 height 25
click at [1152, 15] on button "Add New" at bounding box center [1148, 22] width 68 height 22
click at [1159, 82] on div "Product" at bounding box center [1117, 85] width 105 height 20
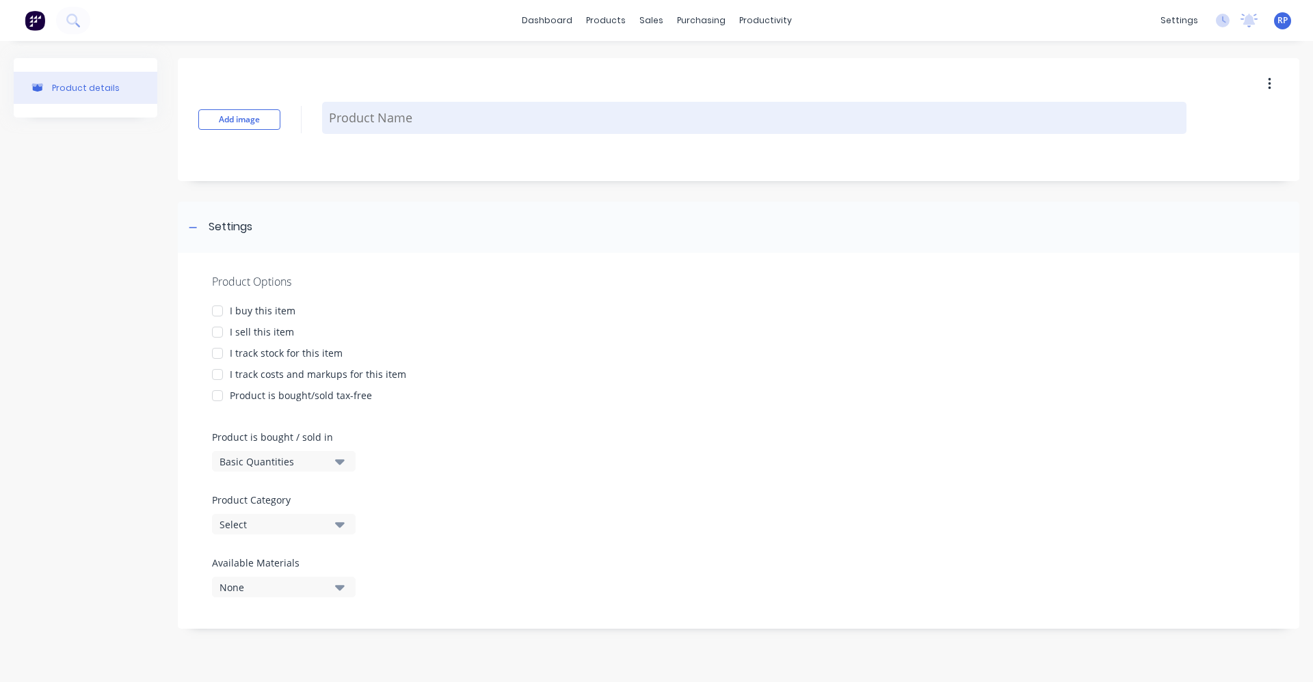
click at [380, 116] on textarea at bounding box center [754, 118] width 864 height 32
type textarea "x"
type textarea "5"
type textarea "x"
type textarea "50"
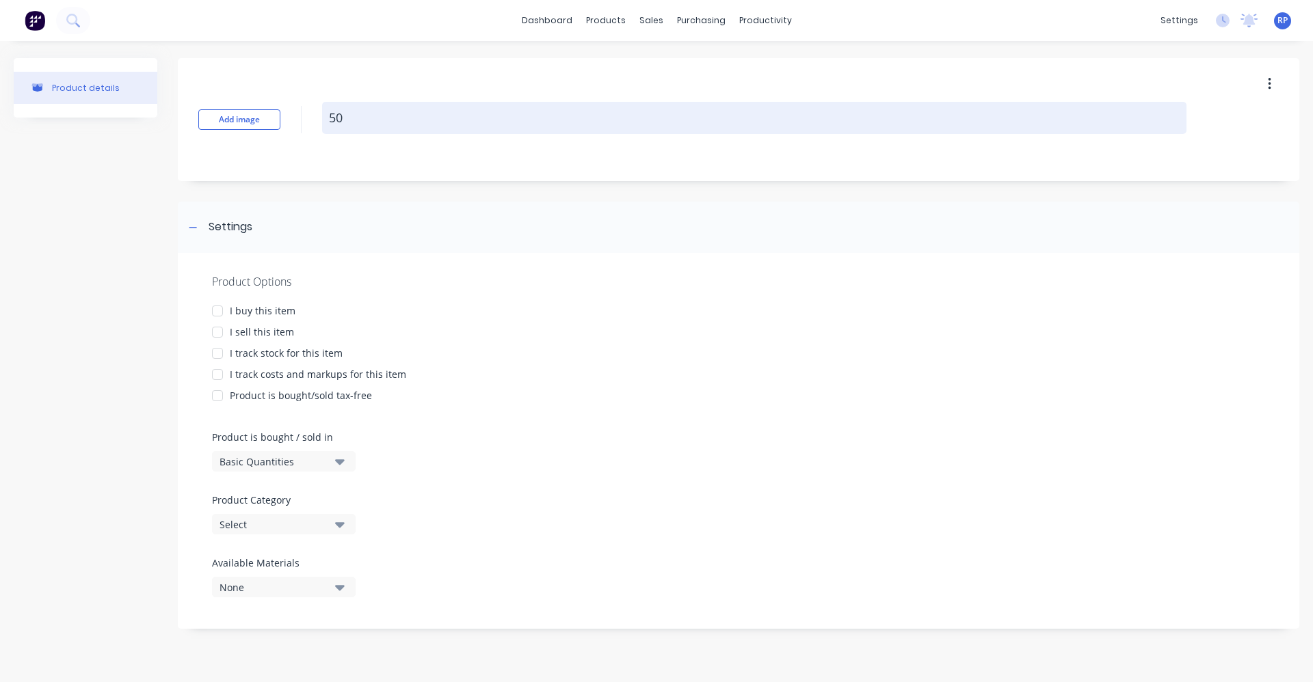
type textarea "x"
type textarea "50x"
type textarea "x"
type textarea "50x1"
type textarea "x"
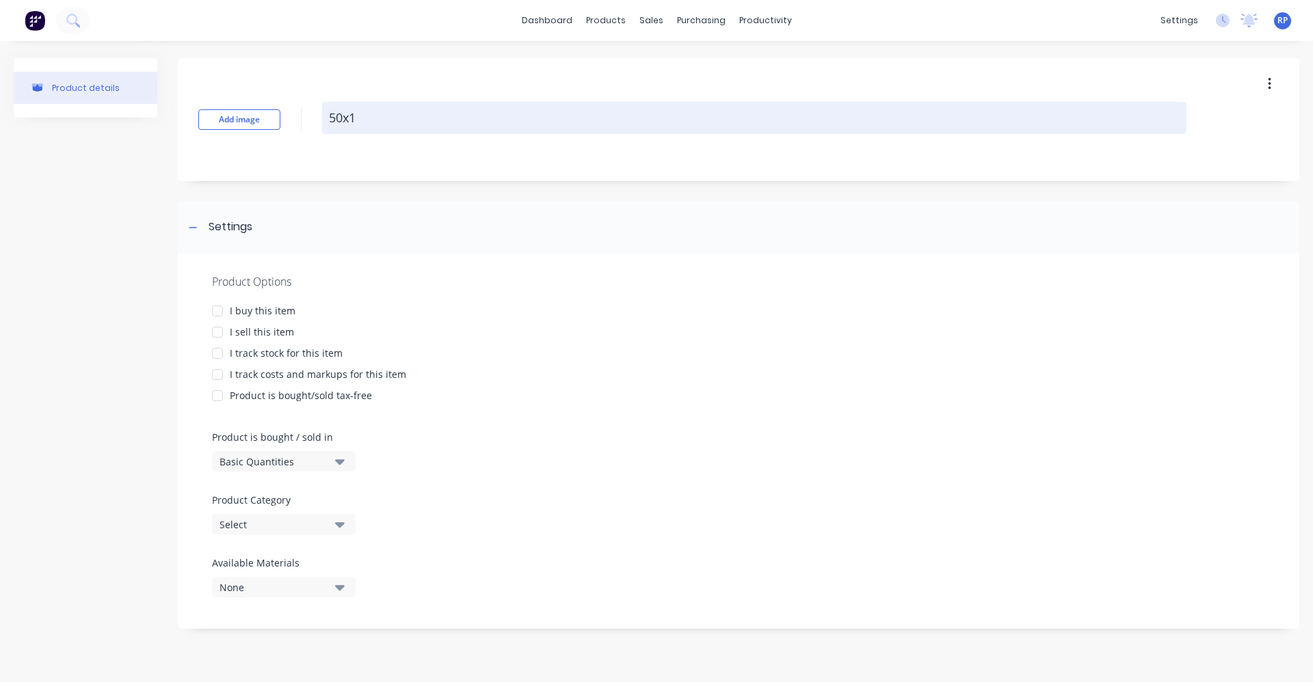
type textarea "50x10"
type textarea "x"
type textarea "50x10"
type textarea "x"
type textarea "50x10 3"
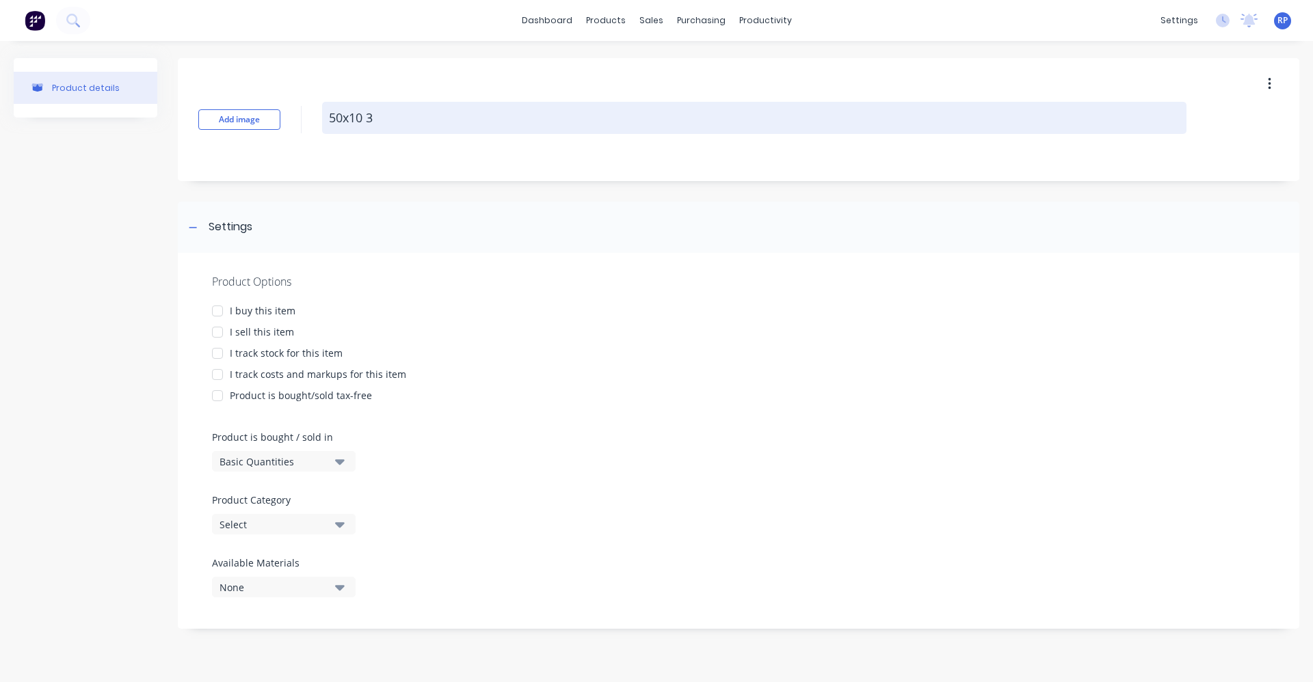
type textarea "x"
type textarea "50x10 30"
type textarea "x"
type textarea "50x10 304"
type textarea "x"
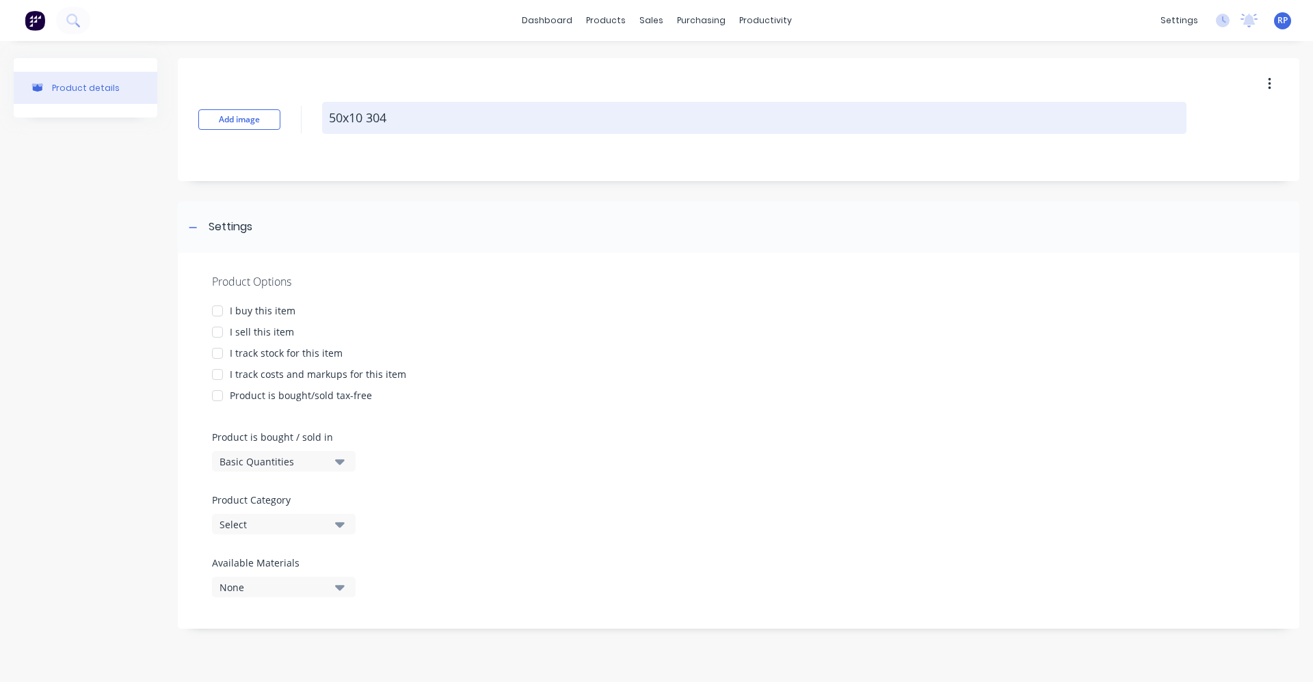
type textarea "50x10 304"
type textarea "x"
type textarea "50x10 304 s"
type textarea "x"
type textarea "50x10 304 st"
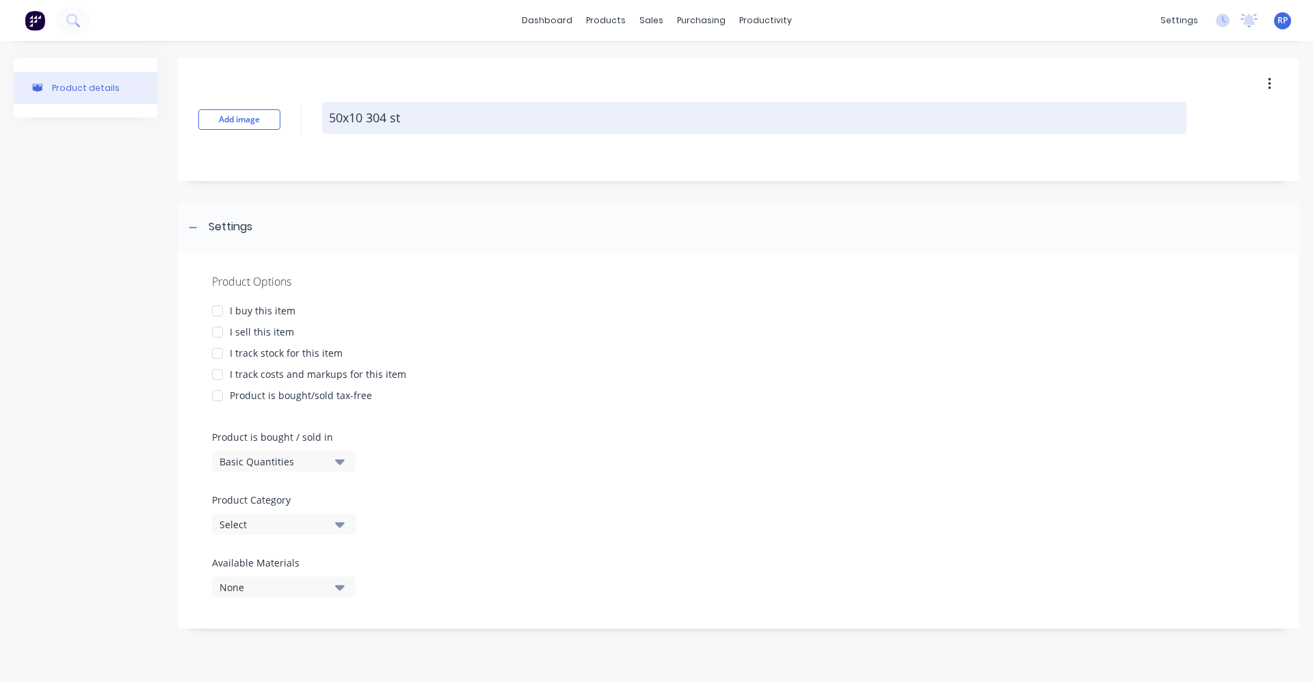
type textarea "x"
type textarea "50x10 304 sta"
type textarea "x"
type textarea "50x10 304 stai"
type textarea "x"
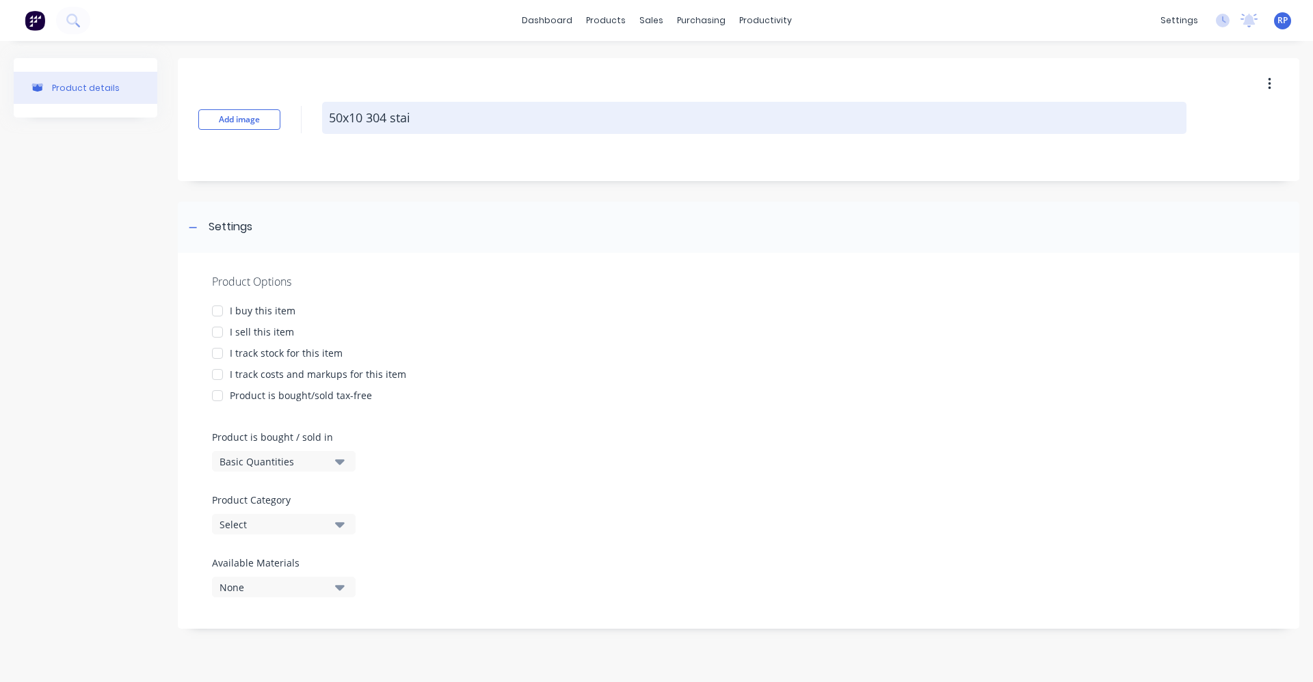
type textarea "50x10 304 stain"
type textarea "x"
type textarea "50x10 304 stainl"
type textarea "x"
type textarea "50x10 304 stainle"
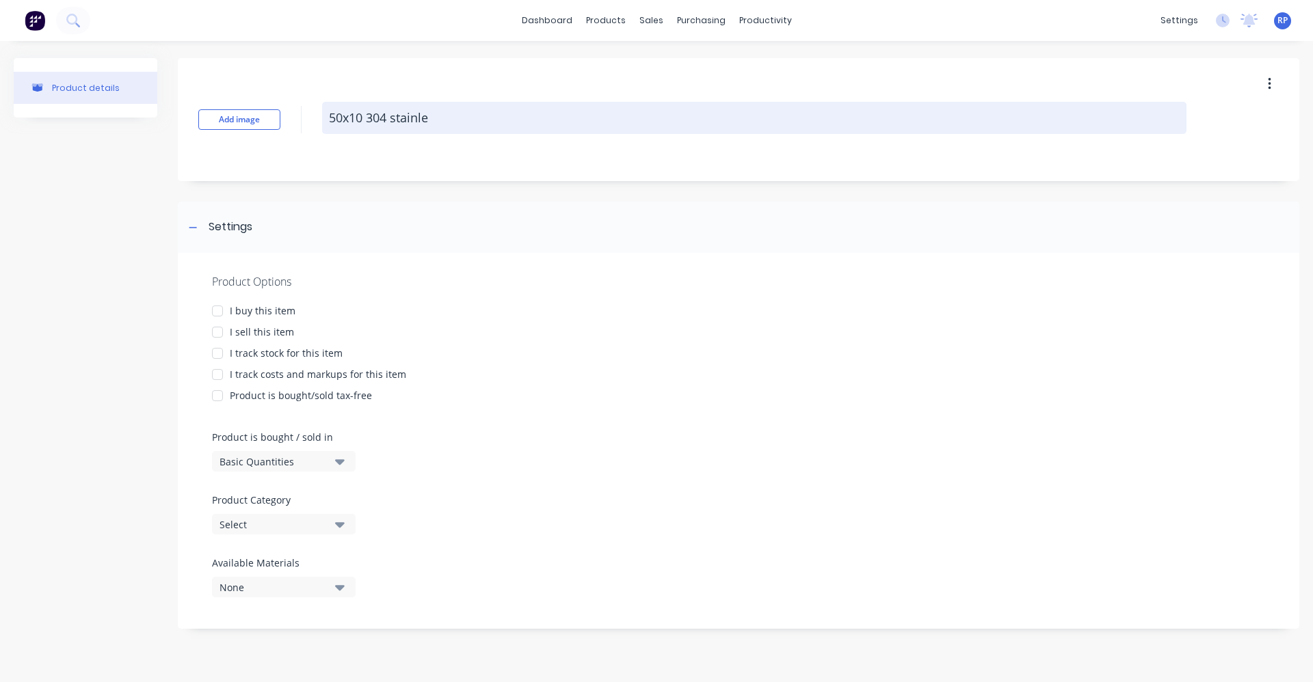
type textarea "x"
type textarea "50x10 304 stainles"
type textarea "x"
type textarea "50x10 304 stainless"
type textarea "x"
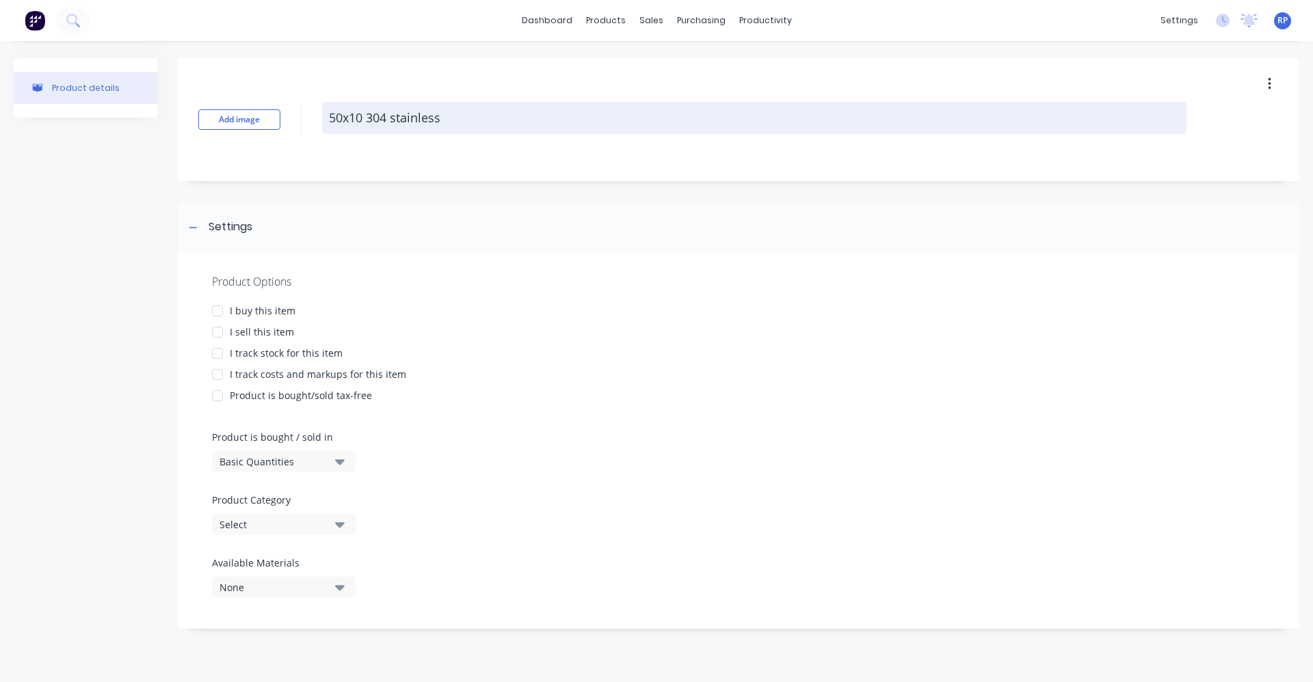
type textarea "50x10 304 stainless"
type textarea "x"
type textarea "50x10 304 stainless f"
type textarea "x"
type textarea "50x10 304 stainless fl"
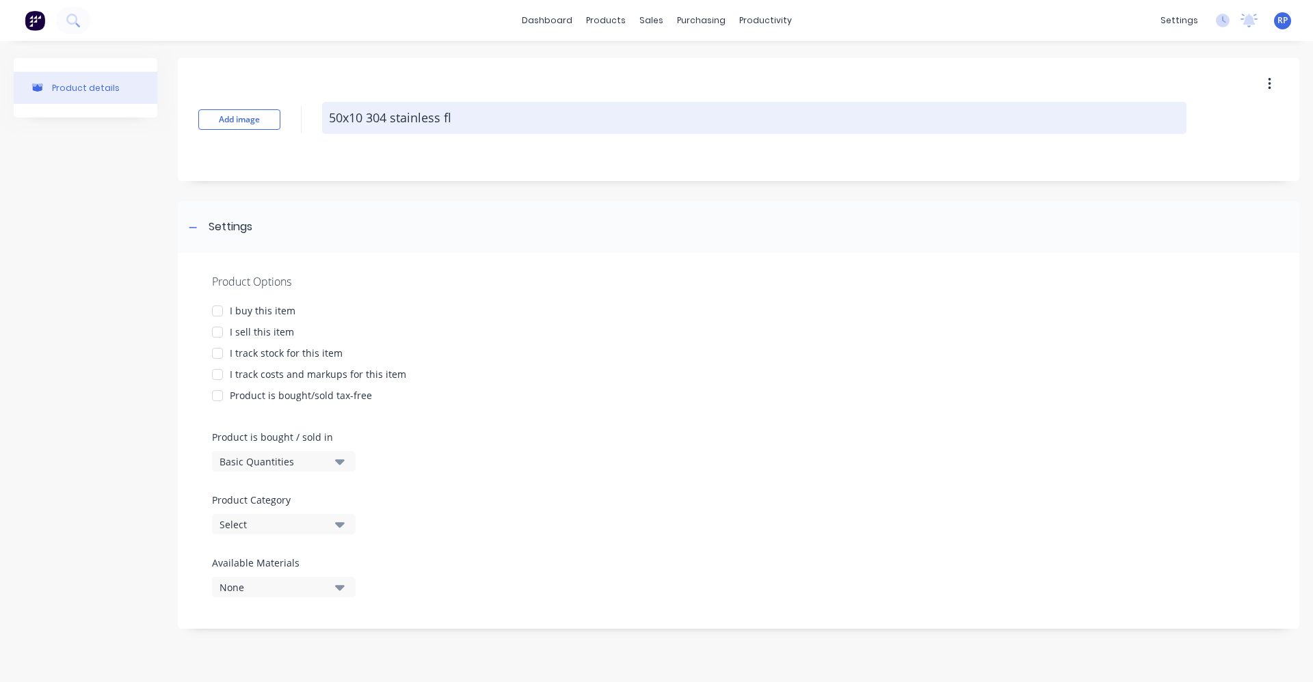
type textarea "x"
type textarea "50x10 304 stainless fla"
type textarea "x"
type textarea "50x10 304 stainless flat"
type textarea "x"
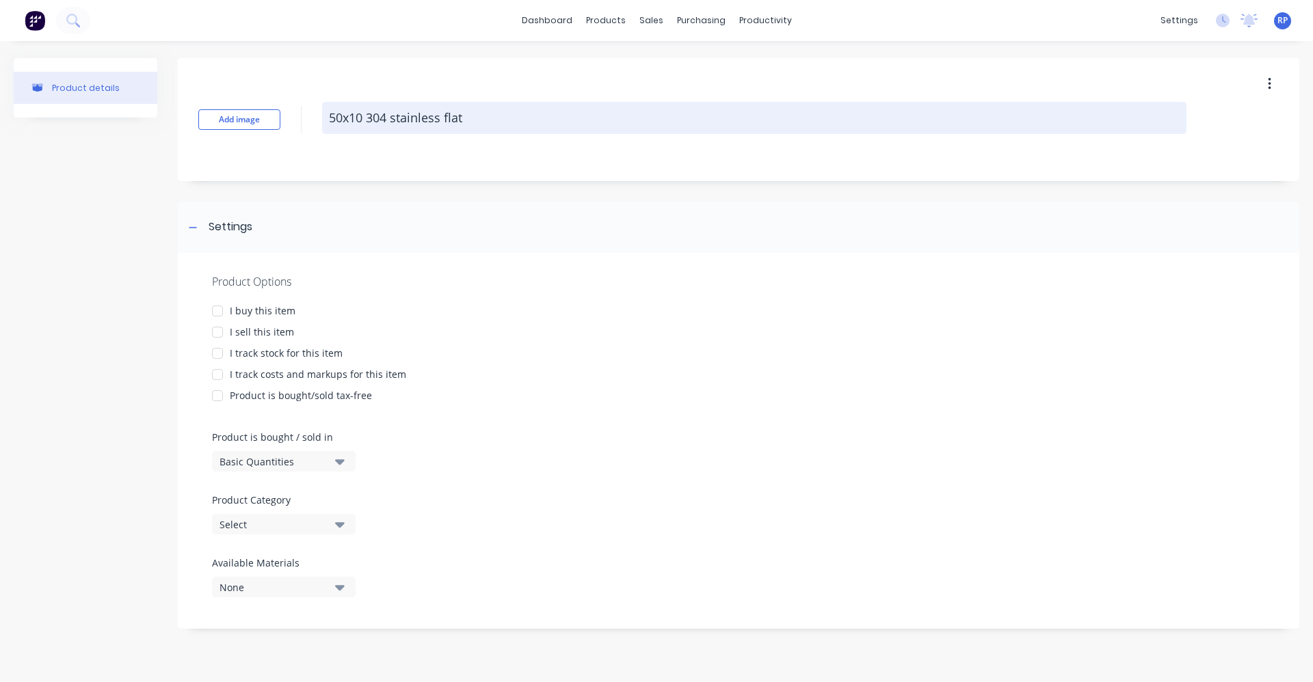
type textarea "50x10 304 stainless flat"
type textarea "x"
type textarea "50x10 304 stainless flat b"
type textarea "x"
type textarea "50x10 304 stainless flat ba"
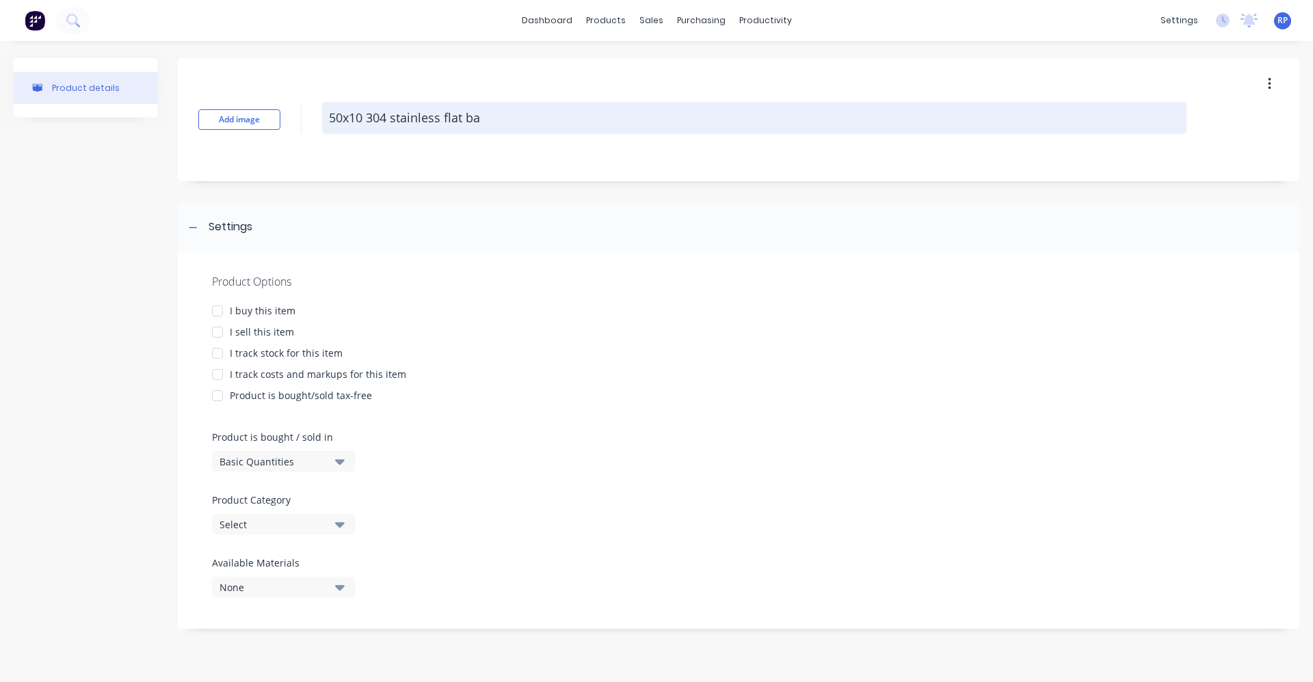
type textarea "x"
type textarea "50x10 304 stainless flat bar"
drag, startPoint x: 389, startPoint y: 118, endPoint x: 370, endPoint y: 118, distance: 19.1
click at [370, 118] on textarea "50x10 304 stainless flat bar" at bounding box center [754, 118] width 864 height 32
type textarea "x"
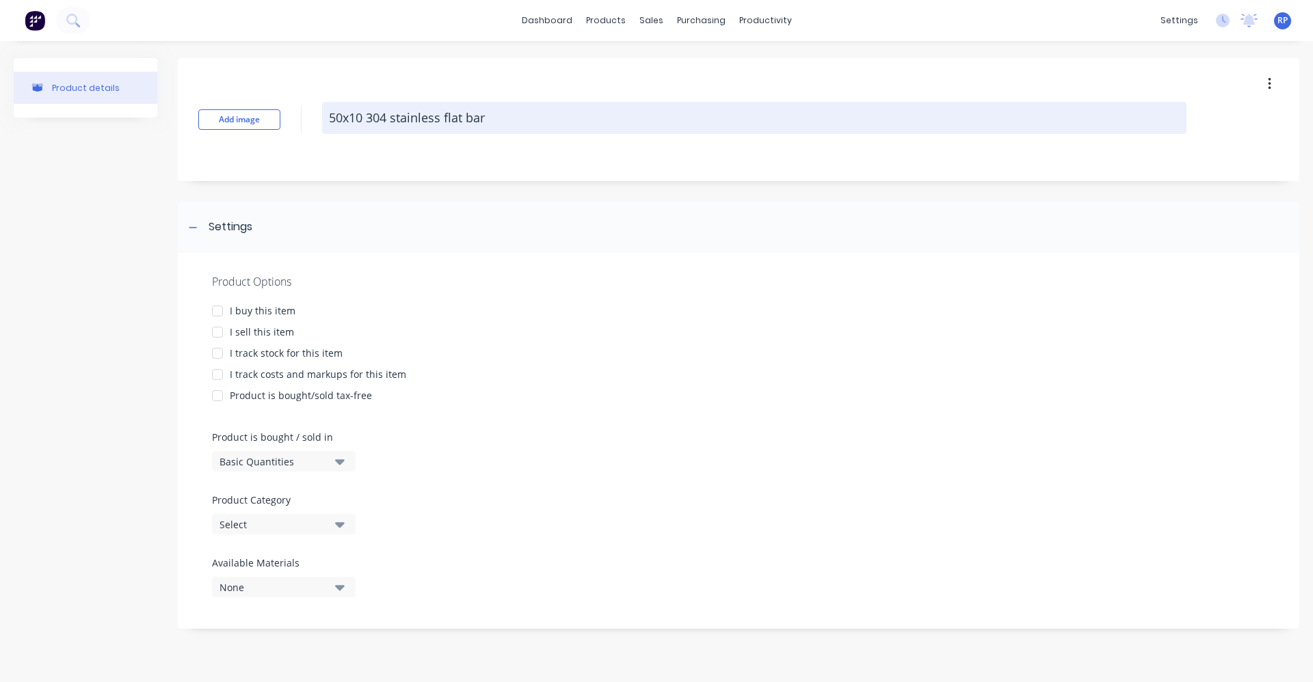
type textarea "50x10 stainless flat bar"
type textarea "x"
type textarea "50x10 stainless flat bar"
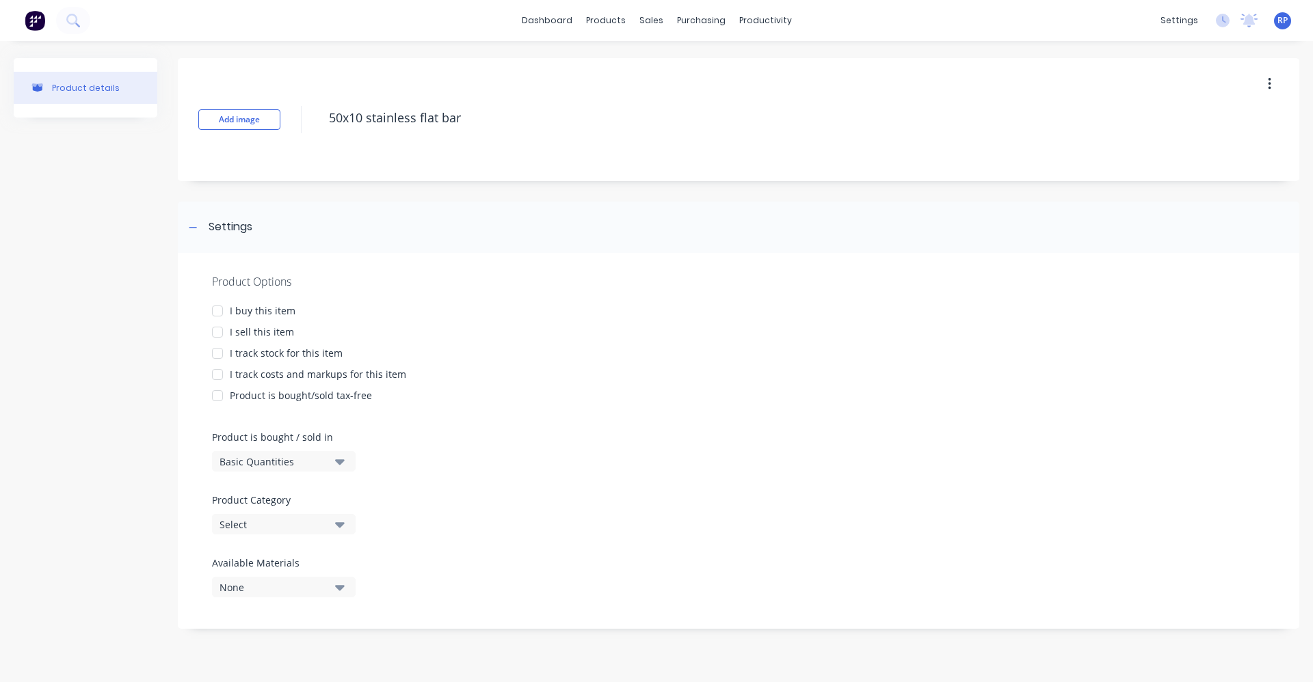
click at [226, 306] on div at bounding box center [217, 310] width 27 height 27
click at [220, 335] on div at bounding box center [217, 332] width 27 height 27
click at [220, 357] on div at bounding box center [217, 353] width 27 height 27
click at [219, 351] on div at bounding box center [217, 353] width 27 height 27
click at [222, 376] on div at bounding box center [217, 374] width 27 height 27
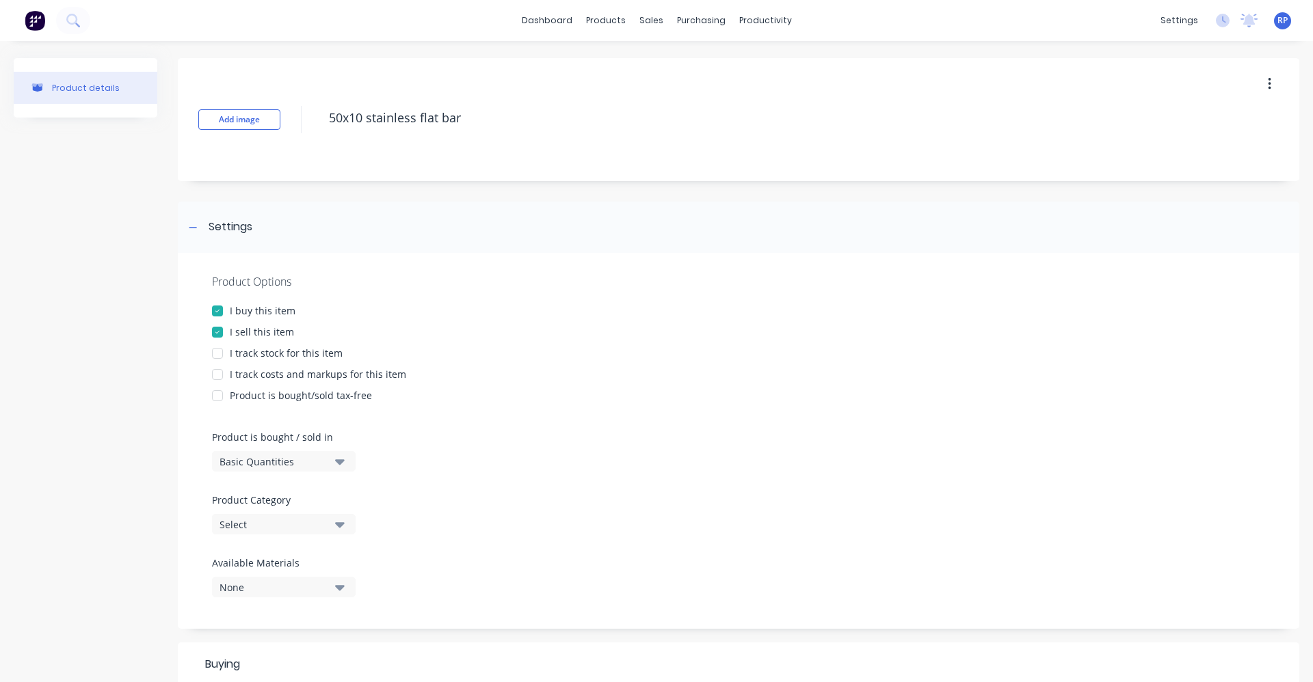
type textarea "x"
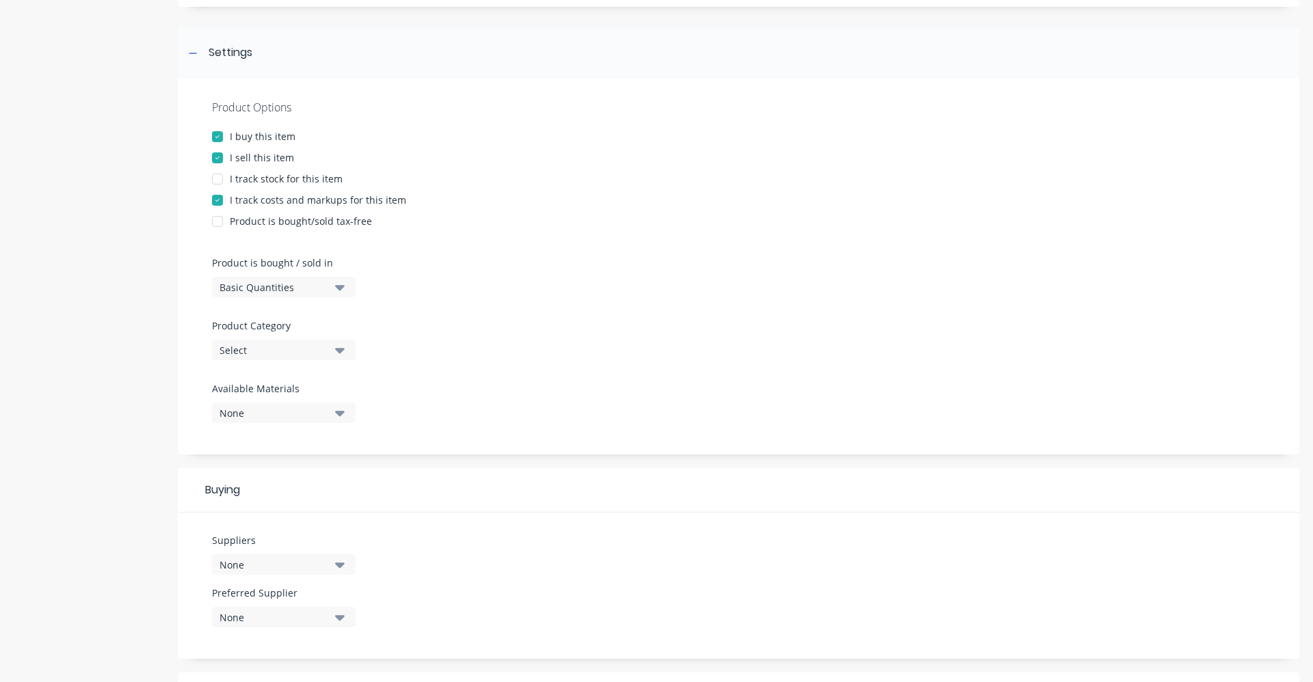
scroll to position [205, 0]
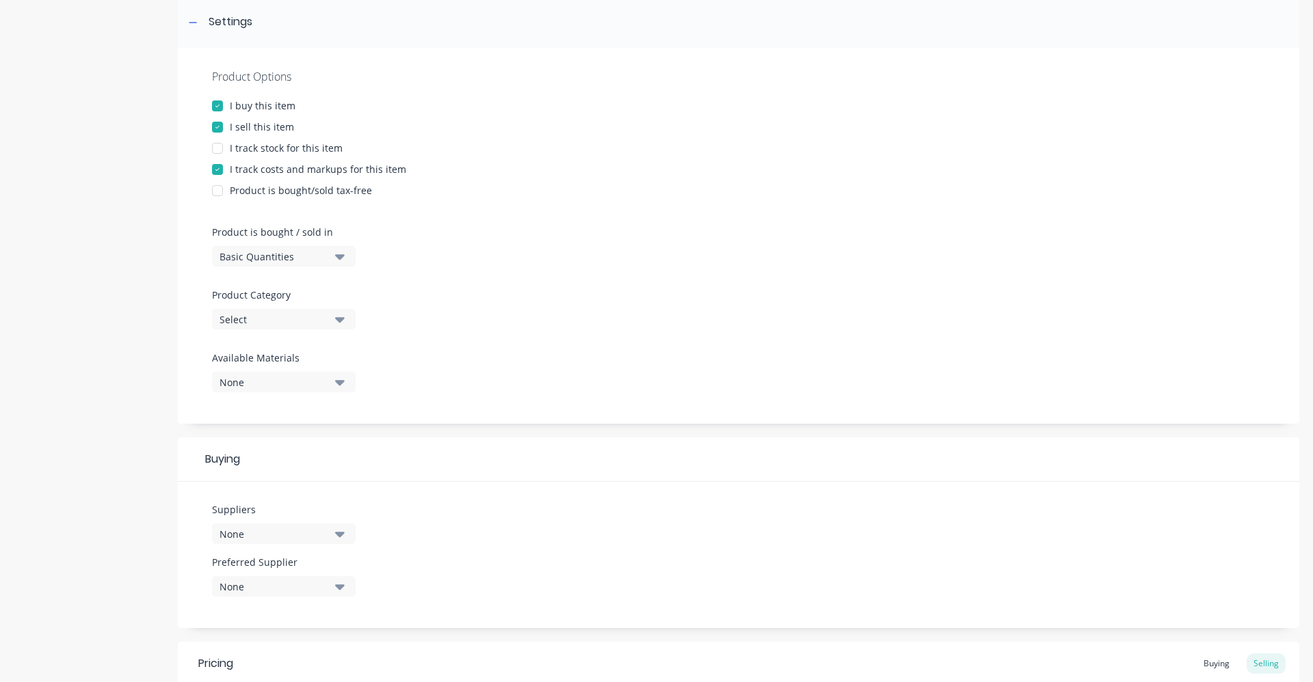
type textarea "50x10 stainless flat bar"
type textarea "x"
type textarea "50x10 stainless flat bar"
click at [341, 262] on icon "button" at bounding box center [340, 256] width 10 height 15
click at [323, 321] on div "Lineal Metres" at bounding box center [314, 317] width 205 height 27
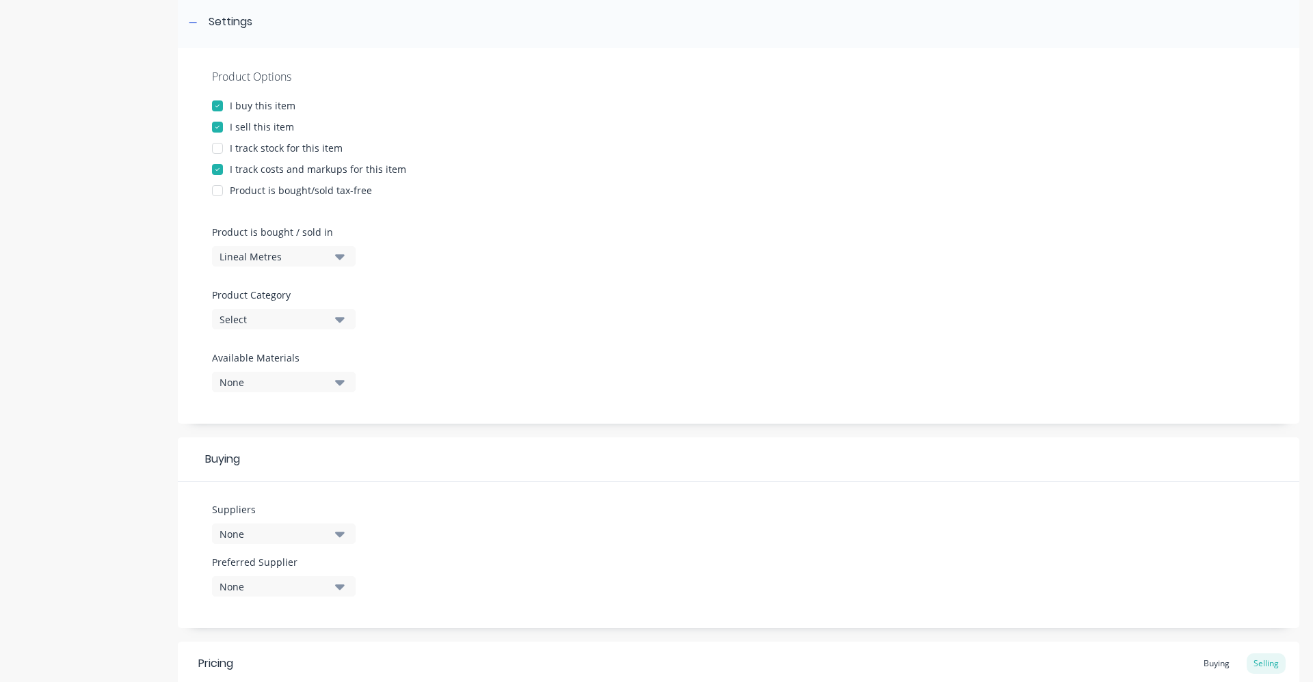
click at [338, 321] on icon "button" at bounding box center [340, 319] width 10 height 5
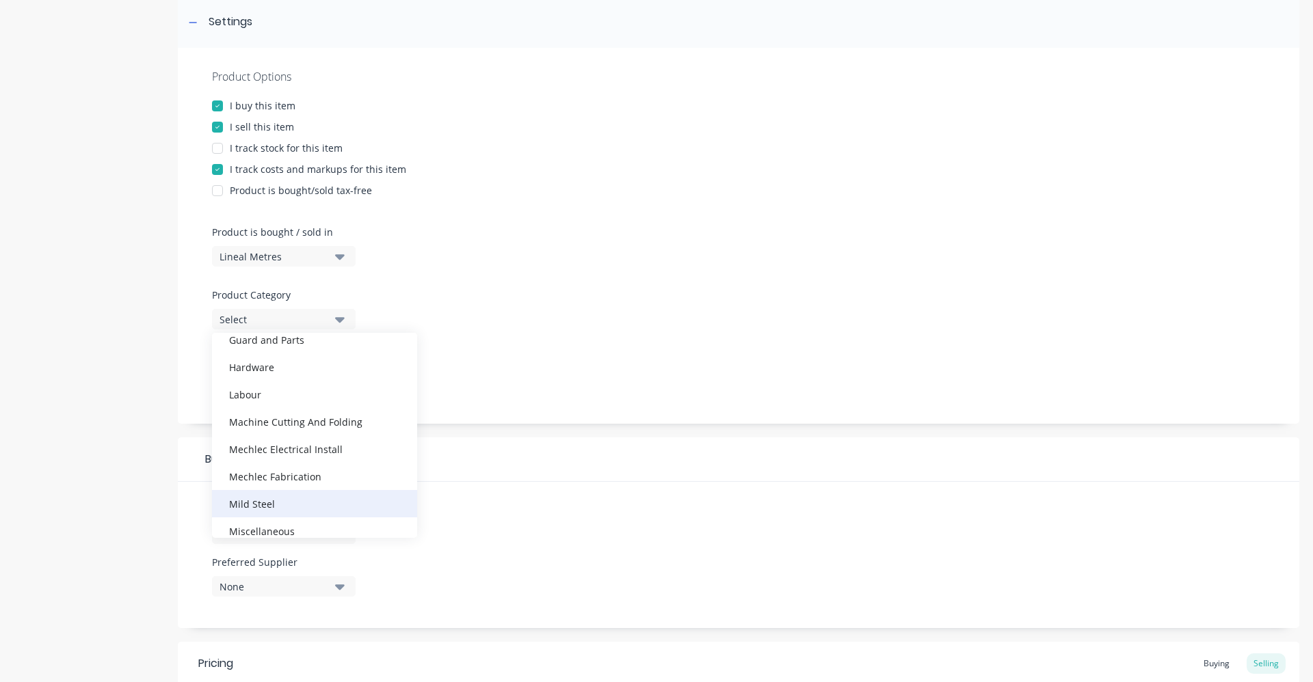
scroll to position [506, 0]
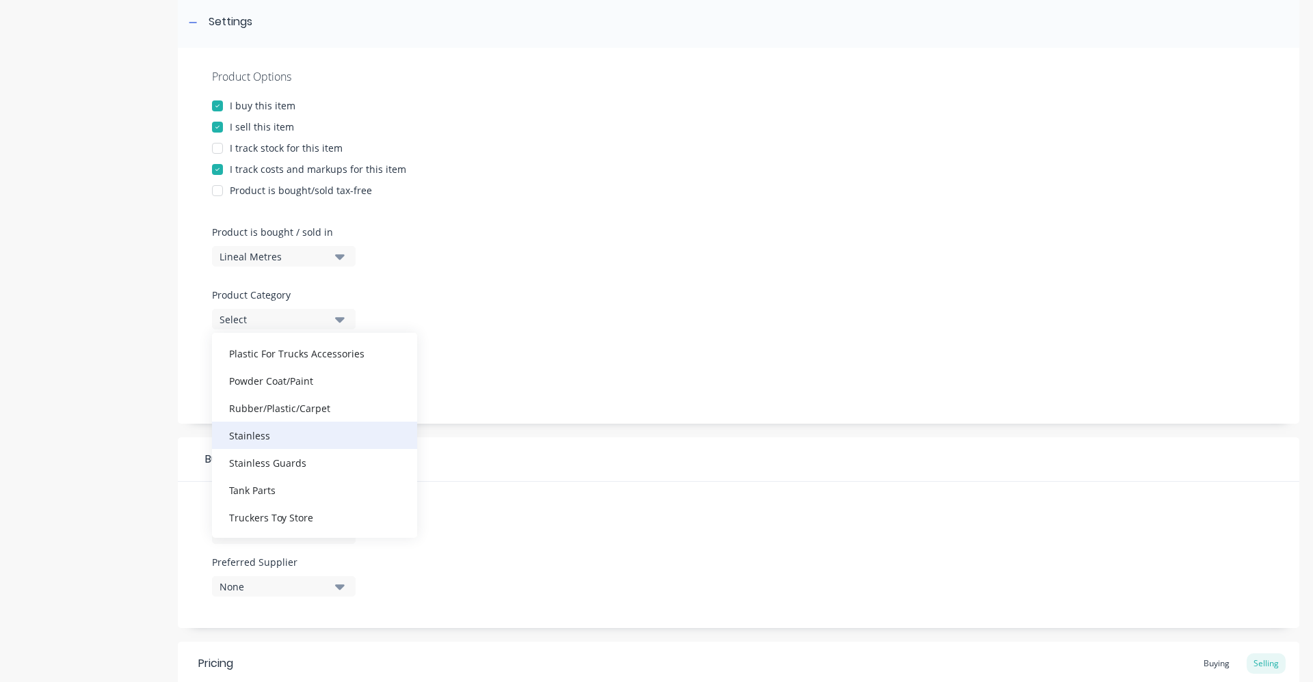
click at [278, 433] on div "Stainless" at bounding box center [314, 435] width 205 height 27
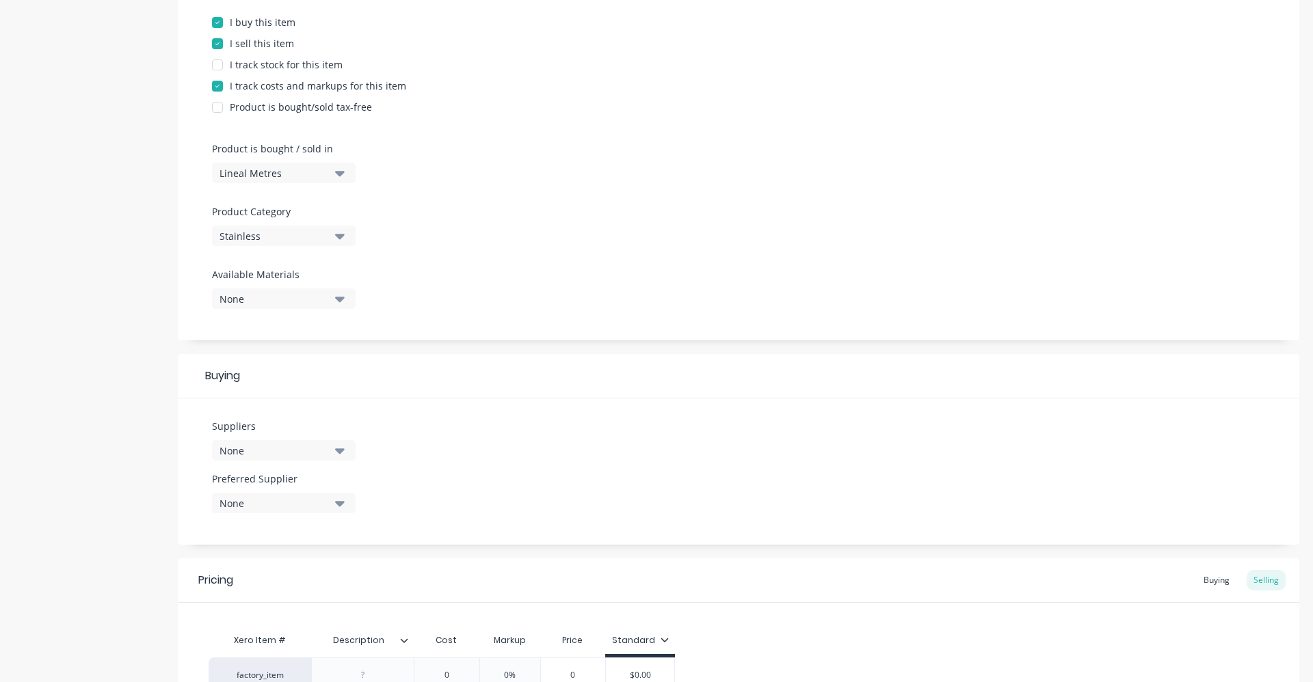
scroll to position [410, 0]
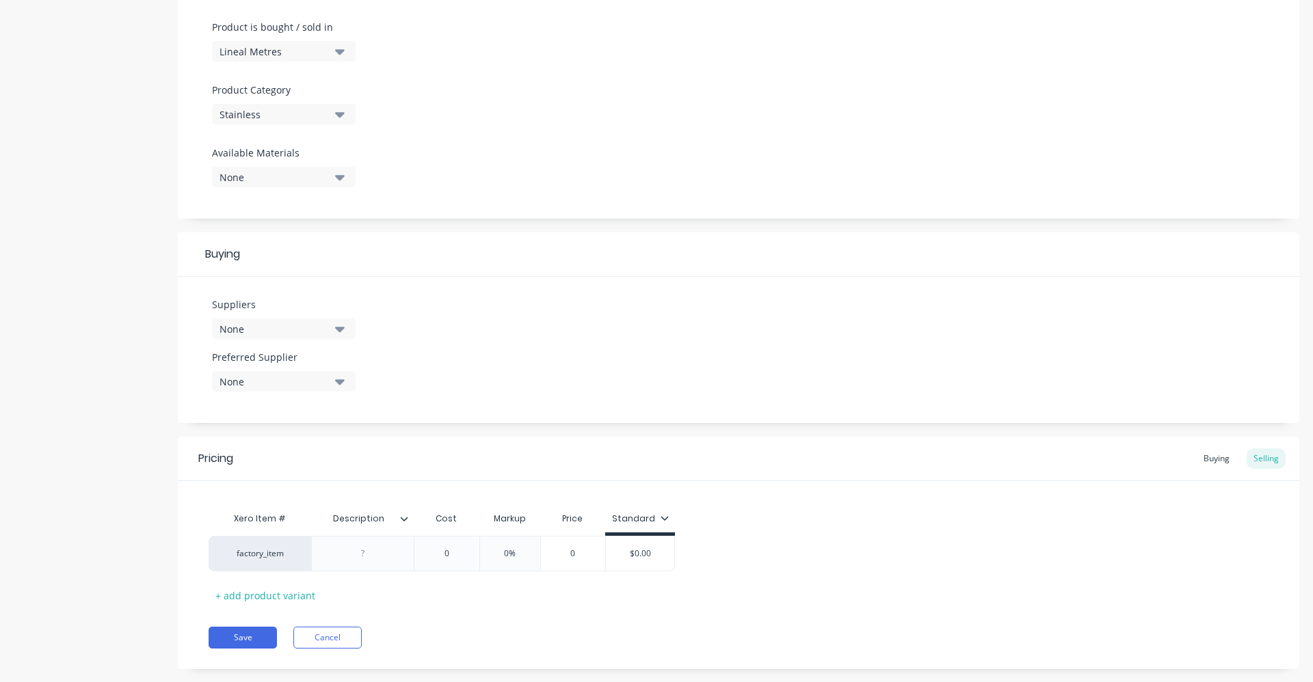
click at [337, 327] on icon "button" at bounding box center [340, 328] width 10 height 15
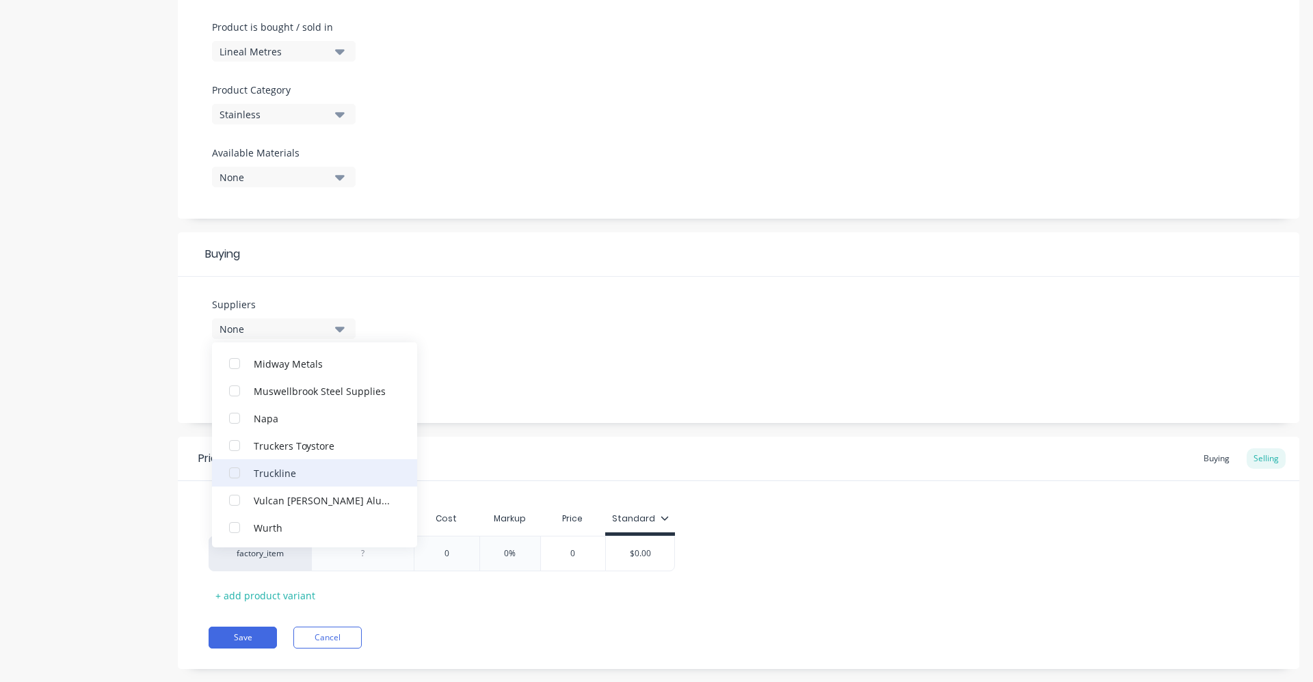
scroll to position [260, 0]
click at [286, 371] on button "Midway Metals" at bounding box center [314, 362] width 205 height 27
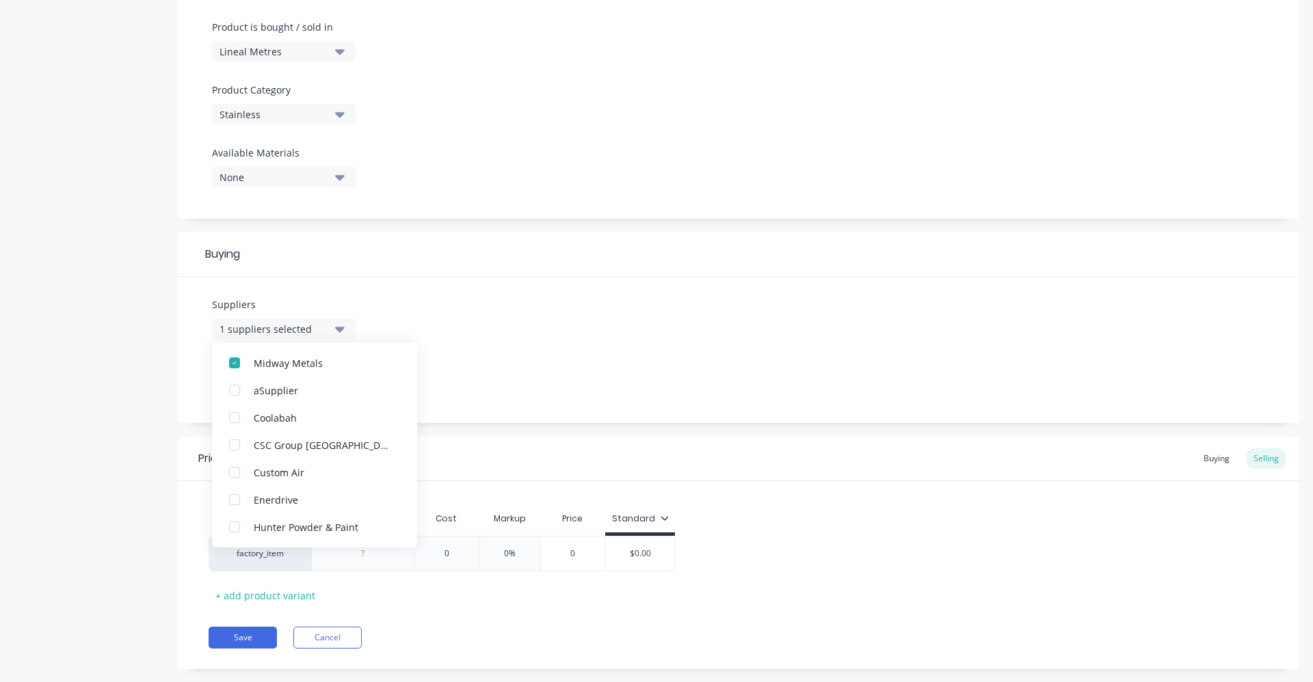
click at [479, 333] on div "Suppliers 1 suppliers selected Midway Metals aSupplier Coolabah CSC Group Austr…" at bounding box center [738, 350] width 1121 height 146
click at [340, 386] on icon "button" at bounding box center [340, 381] width 10 height 15
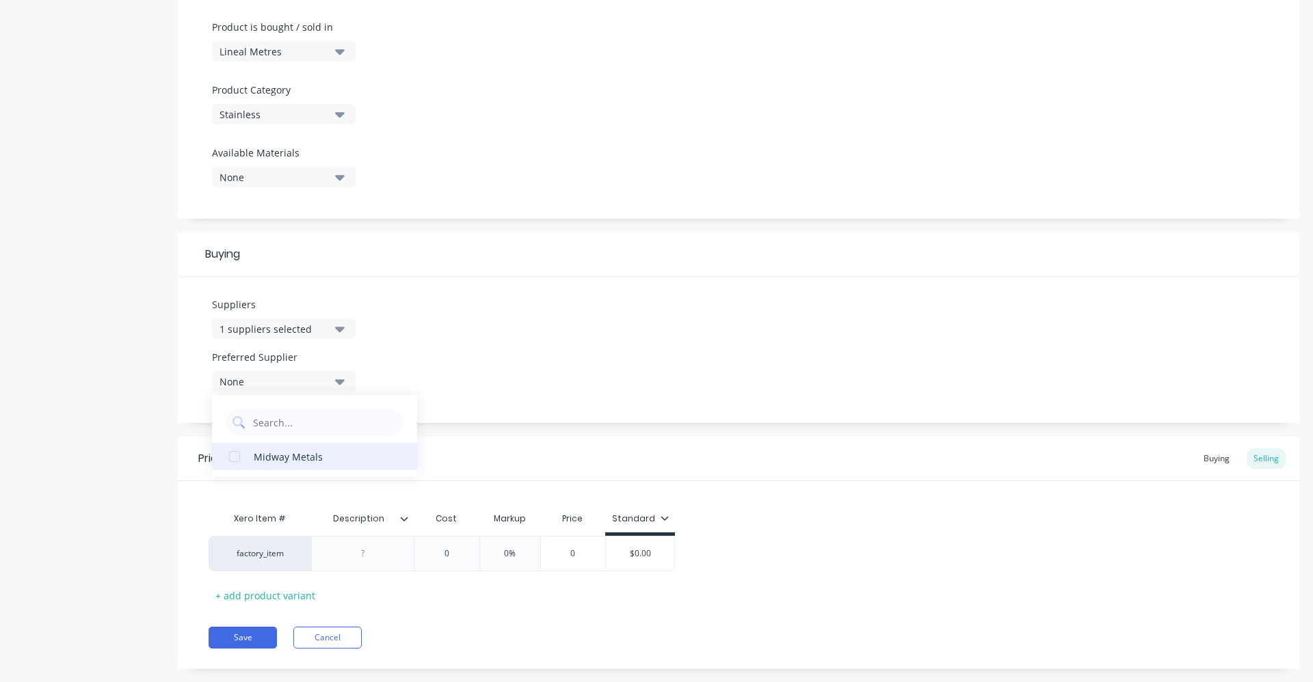
click at [315, 467] on button "Midway Metals" at bounding box center [314, 456] width 205 height 27
type textarea "x"
click at [474, 375] on div "Suppliers 1 suppliers selected Preferred Supplier Midway Metals Midway Metals" at bounding box center [738, 350] width 1121 height 146
click at [371, 564] on div at bounding box center [362, 554] width 103 height 36
click at [379, 555] on div at bounding box center [363, 554] width 68 height 18
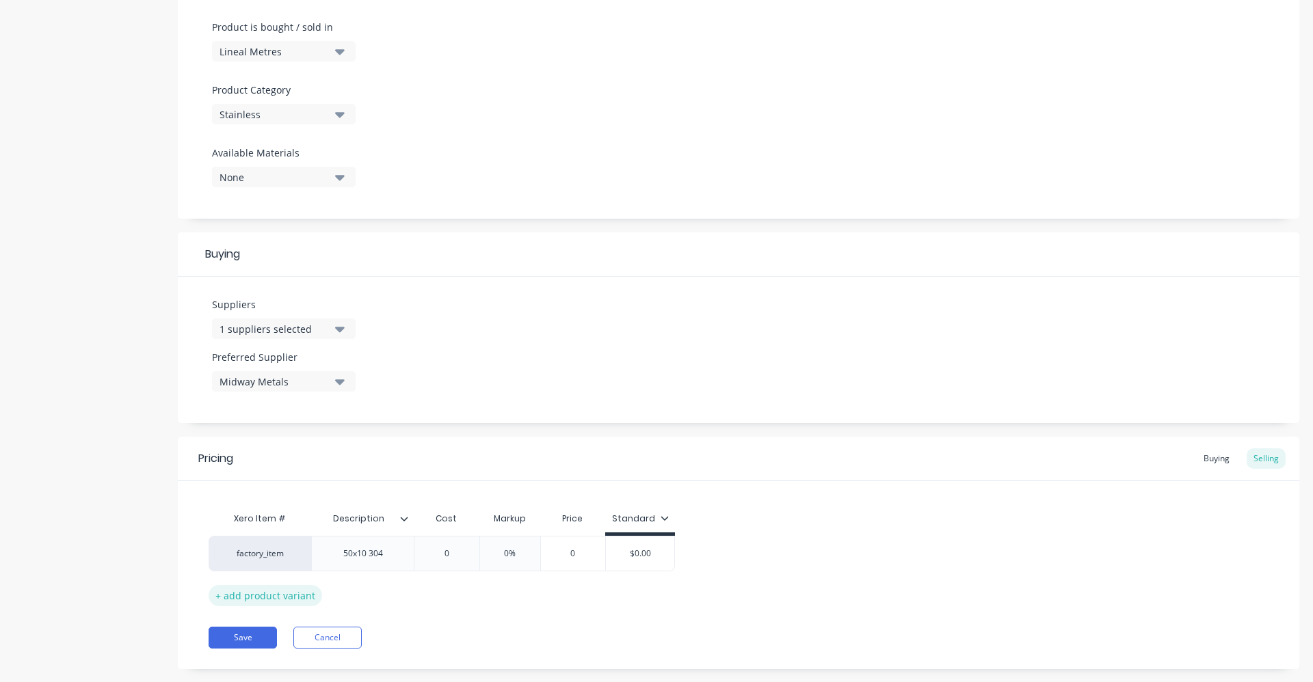
click at [261, 593] on div "+ add product variant" at bounding box center [265, 595] width 113 height 21
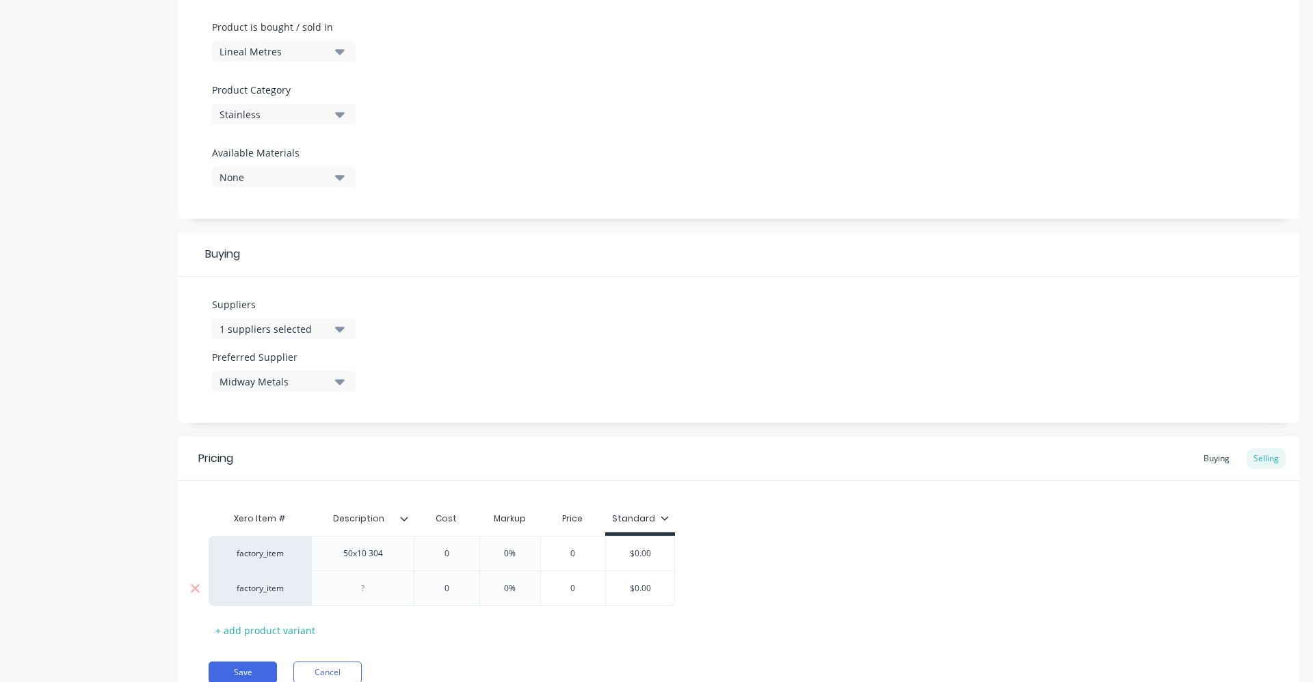
click at [356, 591] on div at bounding box center [363, 589] width 68 height 18
drag, startPoint x: 383, startPoint y: 554, endPoint x: 336, endPoint y: 554, distance: 46.5
click at [336, 554] on div "50x10 304" at bounding box center [363, 554] width 68 height 18
copy div "50x10 304"
type textarea "x"
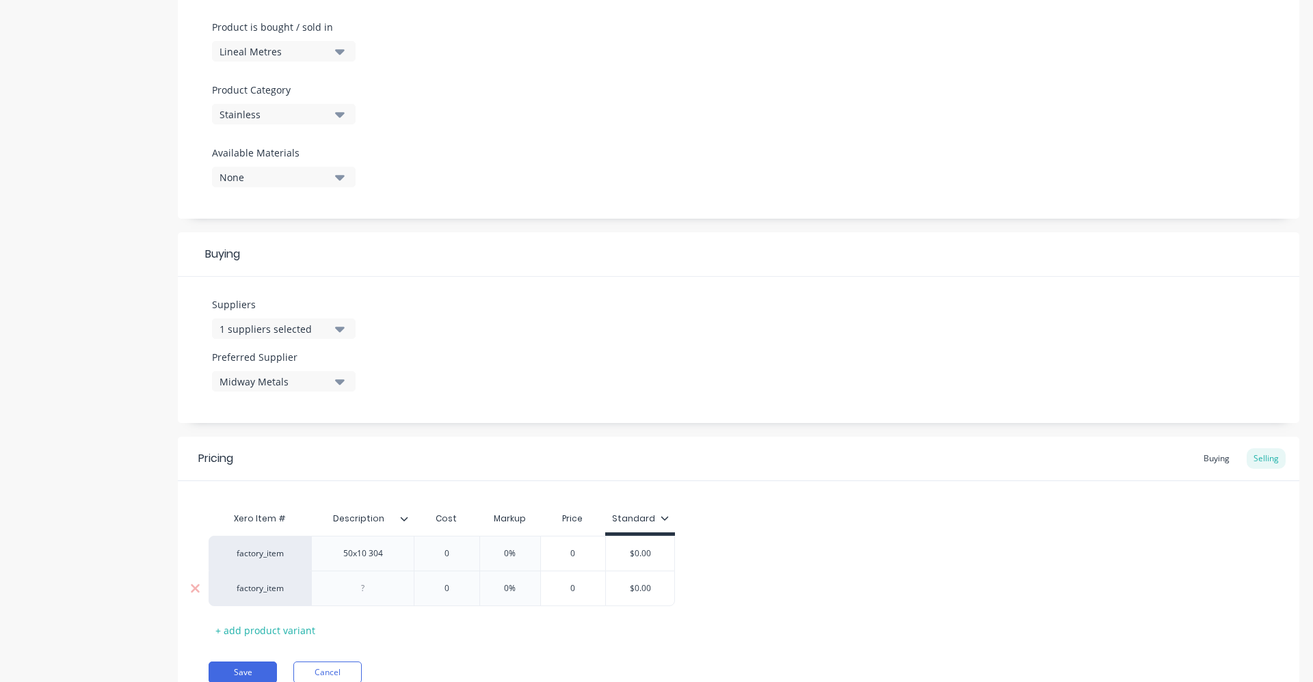
click at [361, 589] on div at bounding box center [363, 589] width 68 height 18
paste div
type textarea "x"
type input "0"
click at [459, 558] on input "0" at bounding box center [446, 554] width 68 height 12
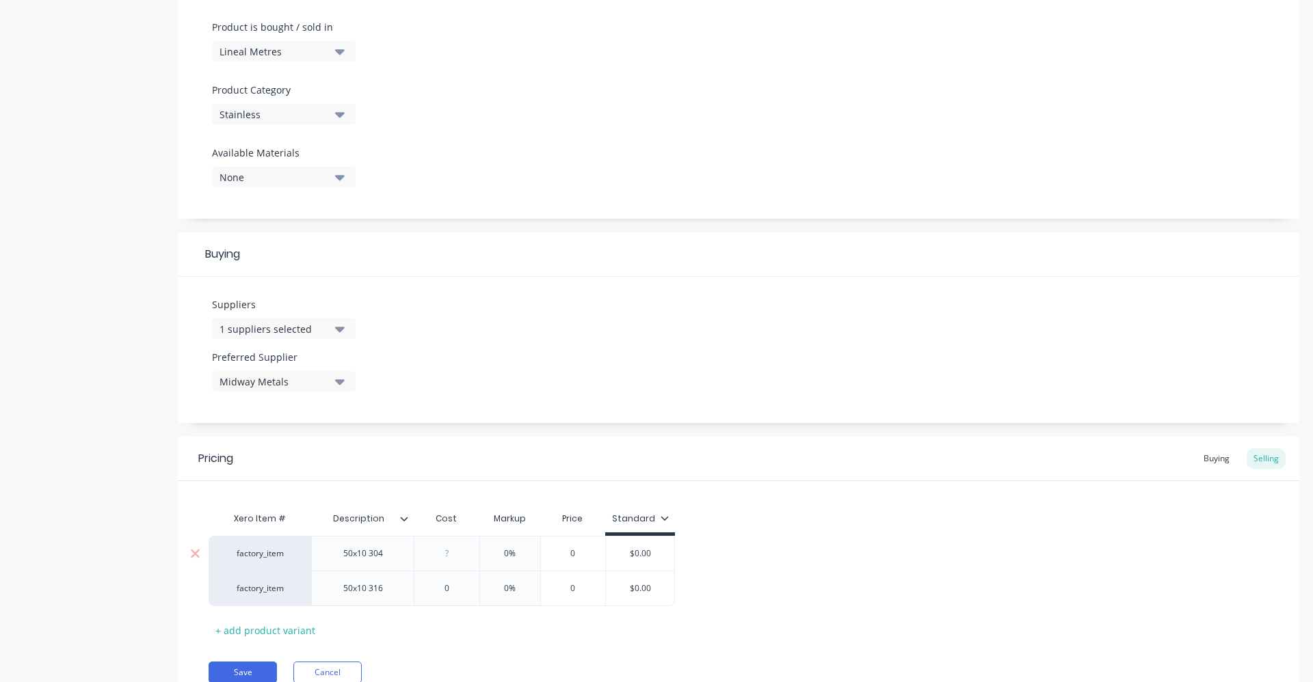
type textarea "x"
type input "2"
type textarea "x"
type input "28"
type input "0"
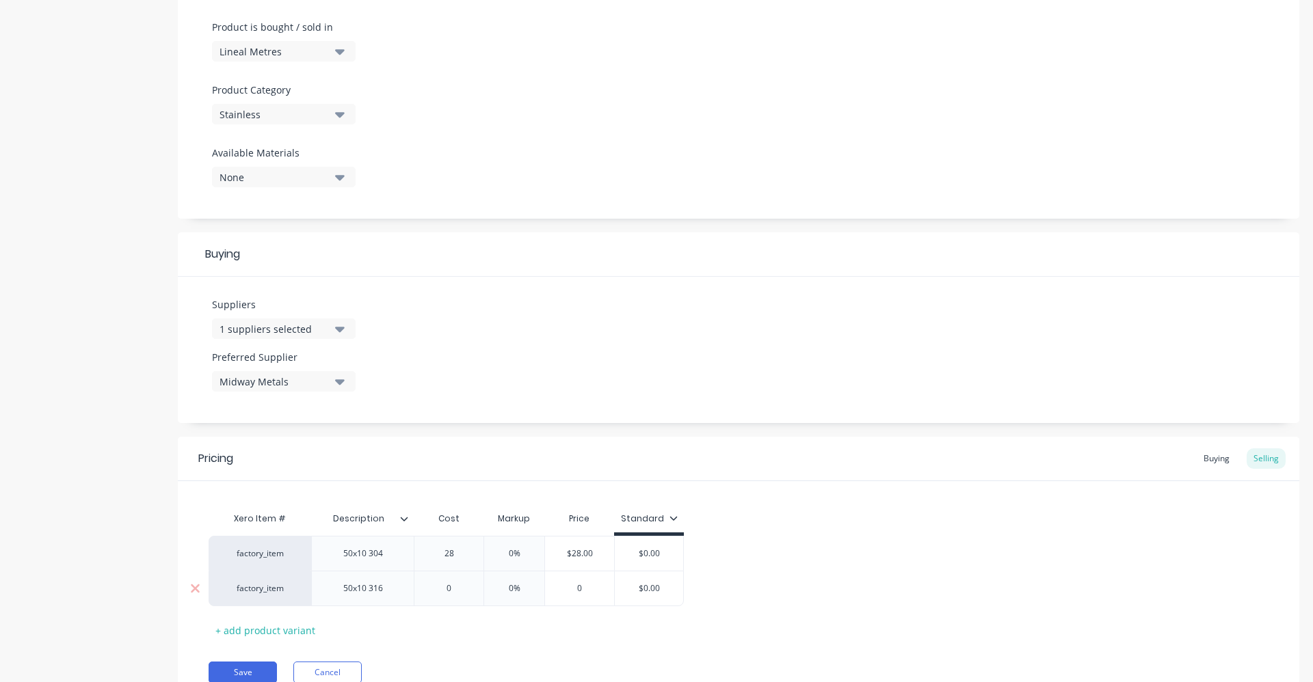
click at [463, 587] on input "0" at bounding box center [448, 589] width 69 height 12
type textarea "x"
click at [490, 587] on input "0%" at bounding box center [514, 589] width 68 height 12
click at [510, 553] on input "0%" at bounding box center [514, 554] width 68 height 12
click at [517, 591] on input "0%" at bounding box center [514, 589] width 68 height 12
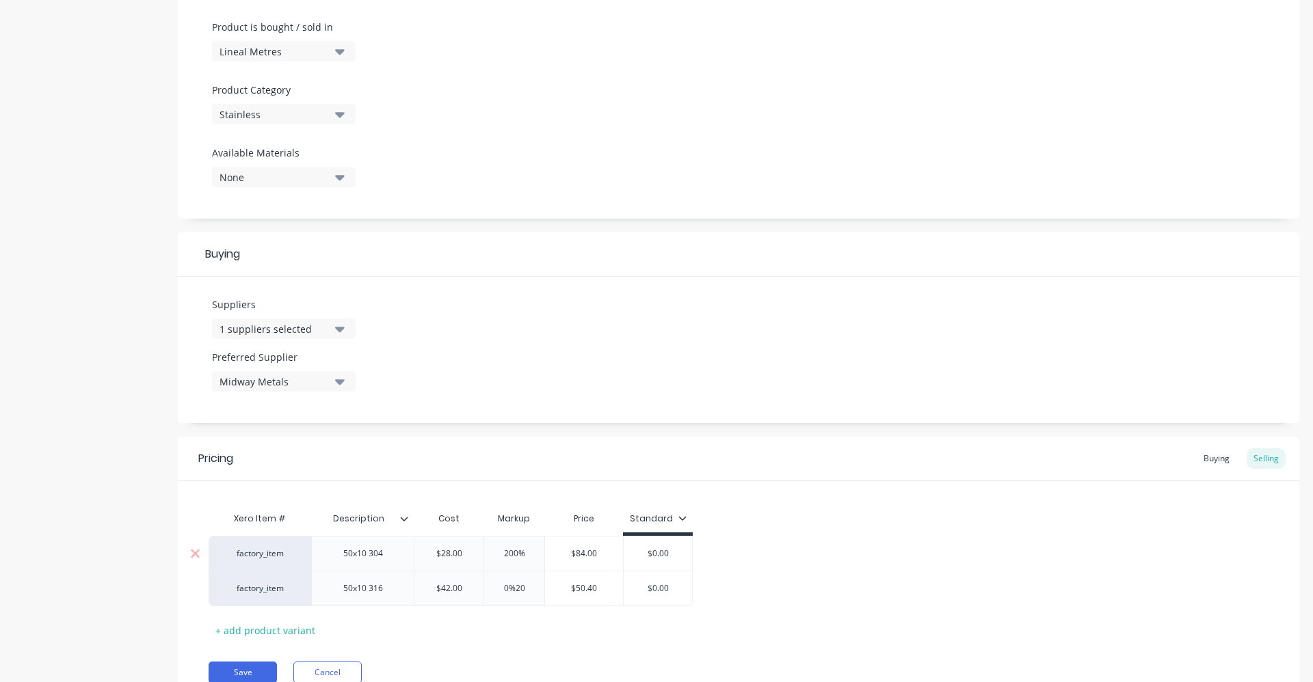
click at [518, 554] on input "200%" at bounding box center [514, 554] width 68 height 12
click at [518, 589] on input "20%" at bounding box center [514, 589] width 68 height 12
click at [675, 552] on input "$0.00" at bounding box center [658, 554] width 68 height 12
click at [675, 600] on div "$0.00" at bounding box center [658, 589] width 68 height 34
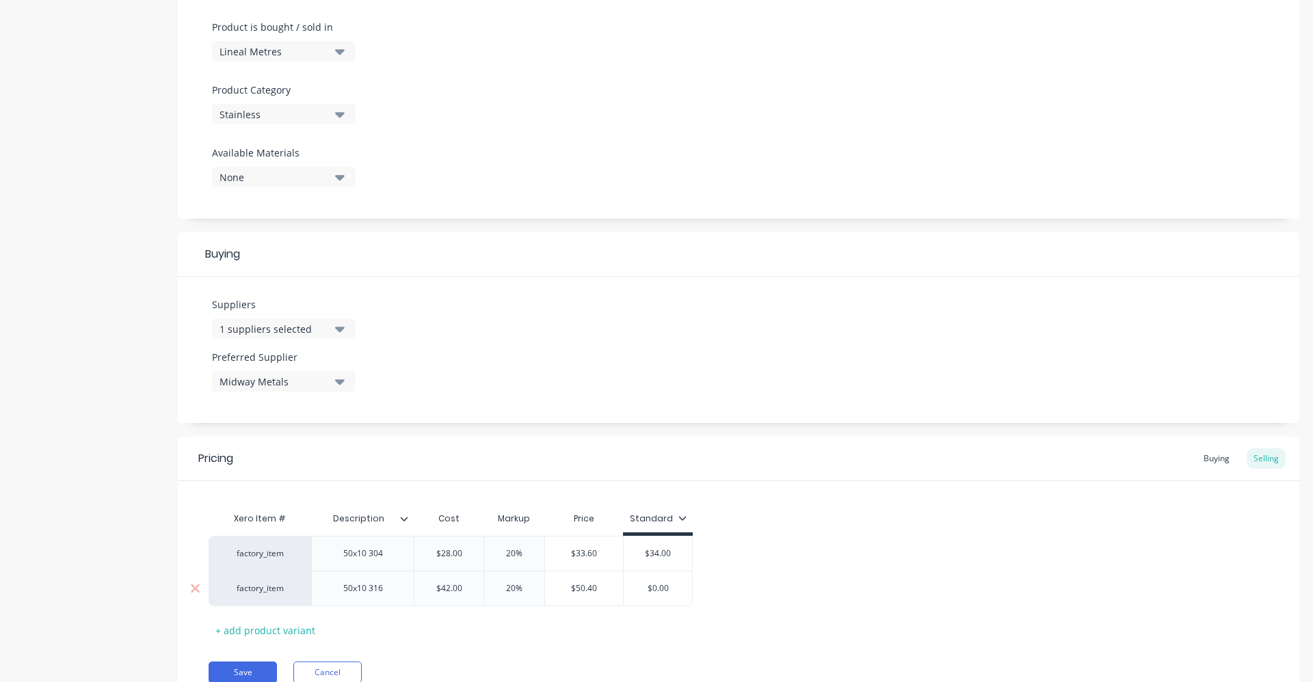
click at [674, 599] on div "$0.00" at bounding box center [658, 589] width 68 height 34
click at [672, 593] on input "$0.00" at bounding box center [658, 589] width 68 height 12
click at [671, 587] on input "$0.00" at bounding box center [658, 589] width 68 height 12
drag, startPoint x: 671, startPoint y: 587, endPoint x: 644, endPoint y: 586, distance: 27.4
click at [644, 586] on input "$0.00" at bounding box center [658, 589] width 68 height 12
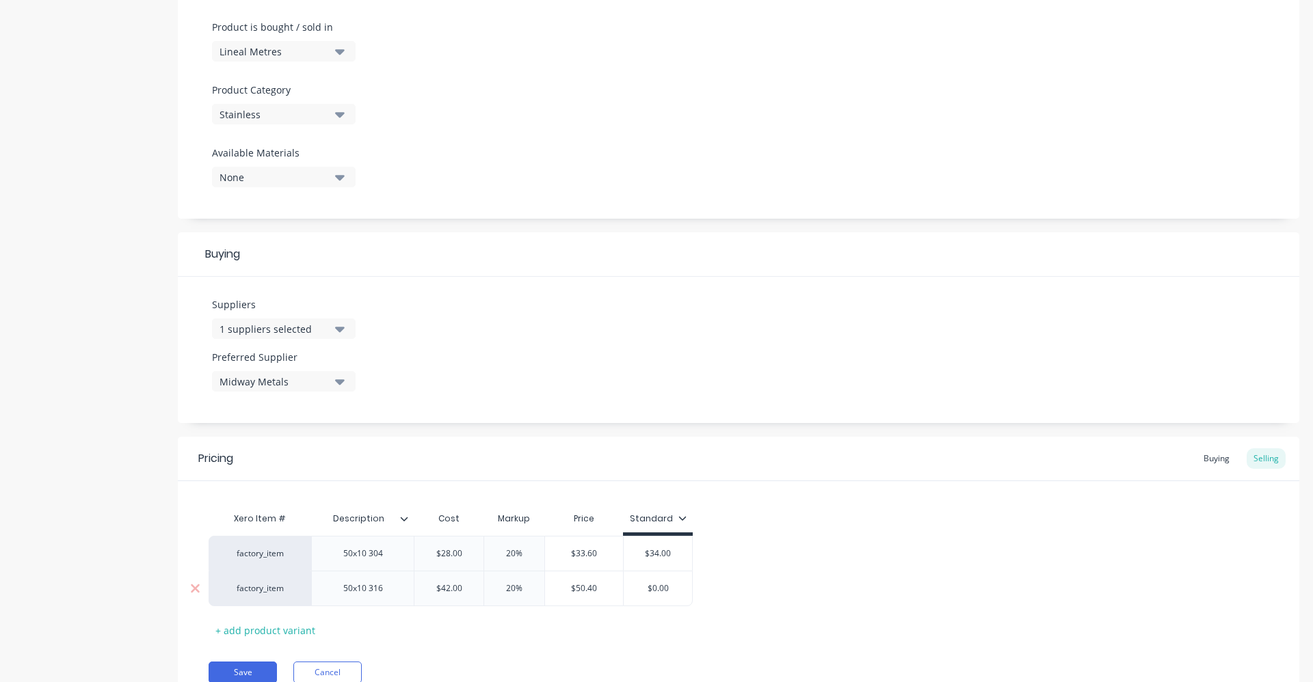
click at [657, 587] on input "$0.00" at bounding box center [658, 589] width 68 height 12
click at [721, 581] on div "factory_item 50x10 304 $28.00 28 20% 20% $33.60 $34.00 $34 factory_item 50x10 3…" at bounding box center [739, 571] width 1060 height 70
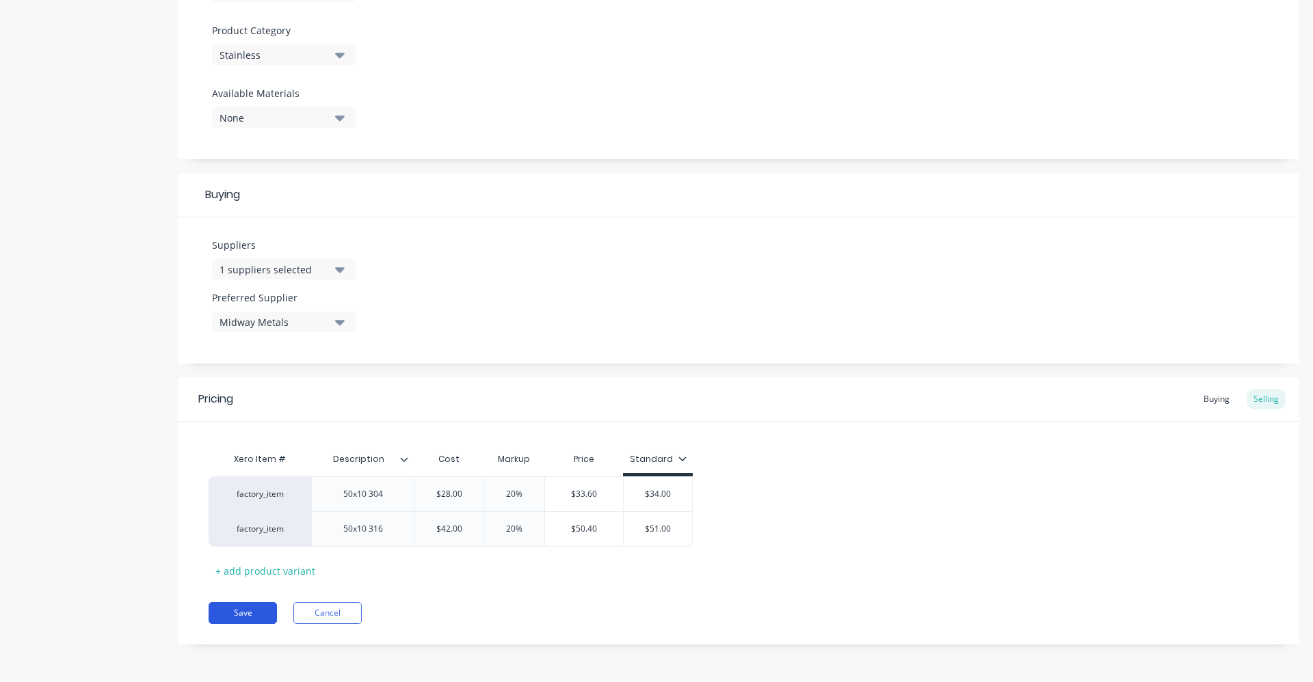
click at [251, 613] on button "Save" at bounding box center [243, 613] width 68 height 22
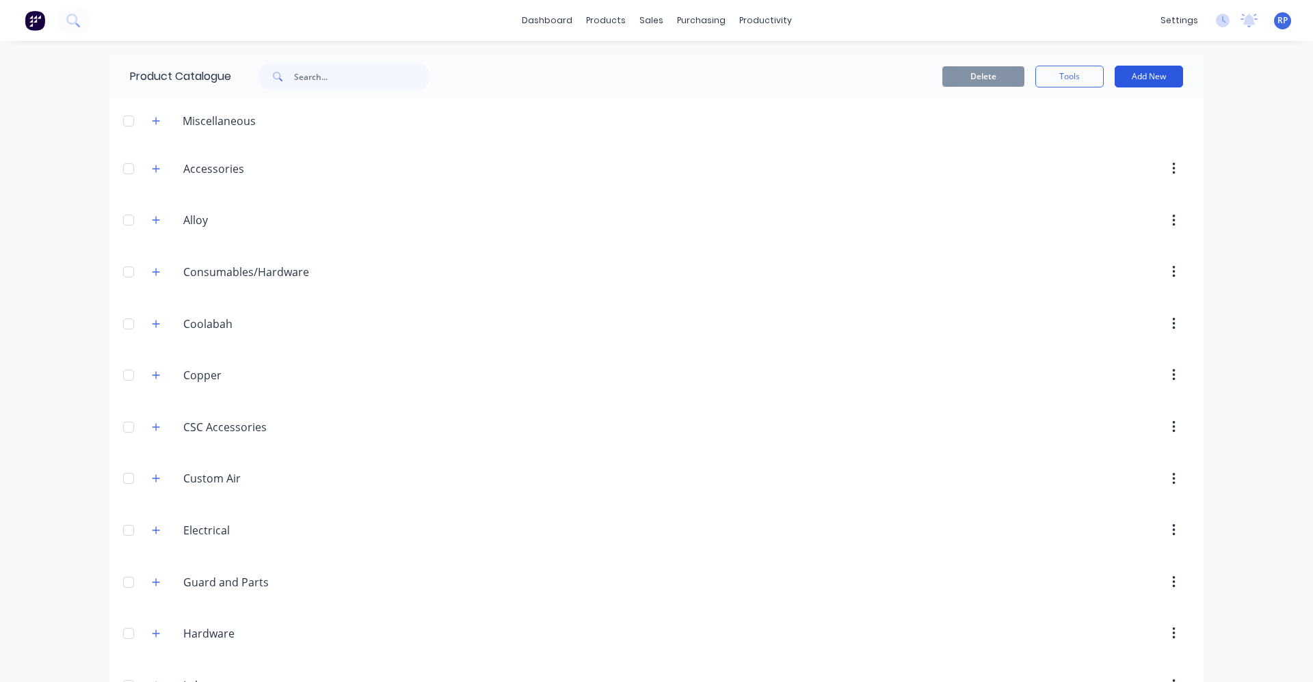
click at [1149, 79] on button "Add New" at bounding box center [1148, 77] width 68 height 22
click at [1129, 161] on div "Product Kit" at bounding box center [1117, 167] width 105 height 20
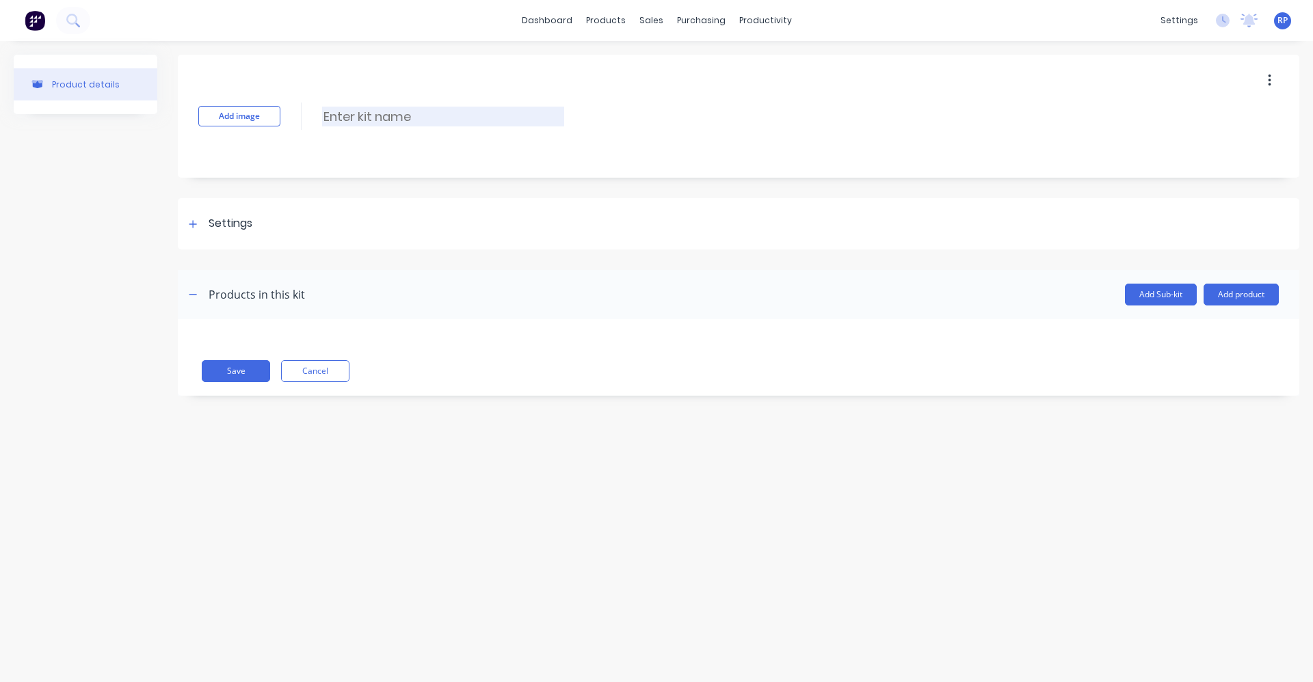
click at [392, 122] on input at bounding box center [443, 117] width 242 height 20
click at [190, 229] on div at bounding box center [193, 223] width 17 height 17
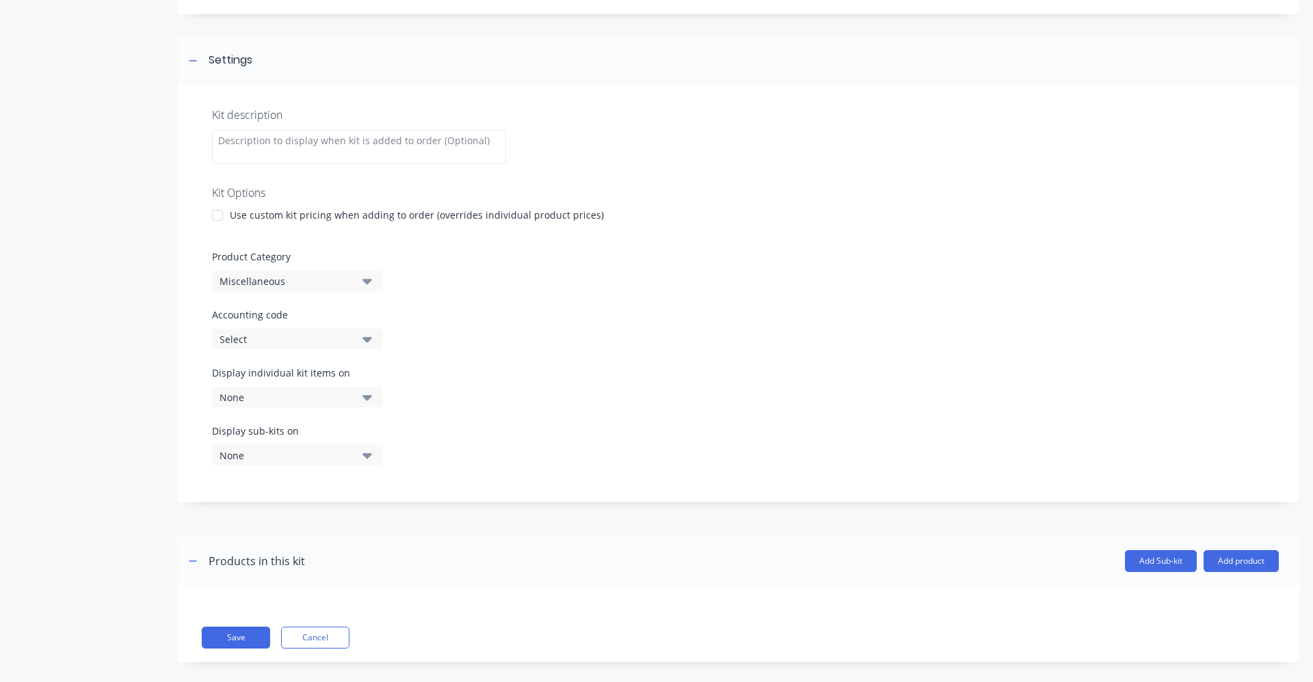
scroll to position [178, 0]
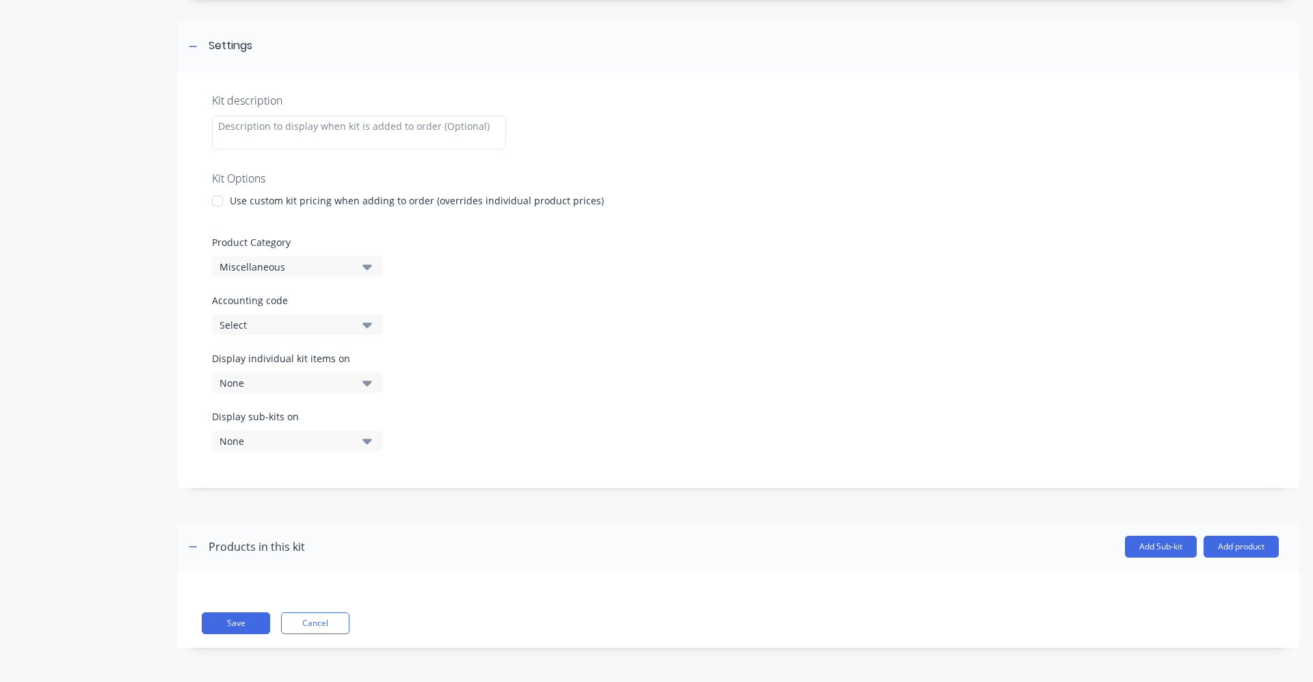
click at [218, 198] on div at bounding box center [217, 200] width 27 height 27
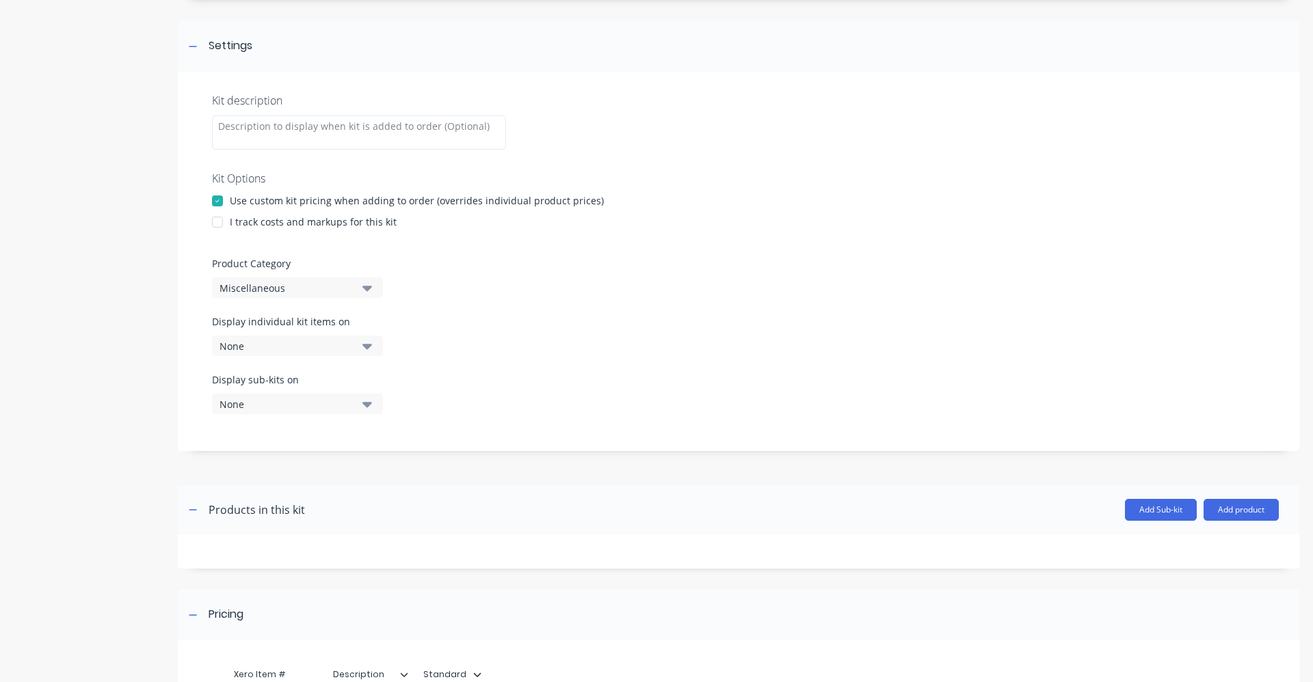
click at [223, 217] on div at bounding box center [217, 222] width 27 height 27
click at [373, 290] on button "Miscellaneous" at bounding box center [297, 288] width 171 height 21
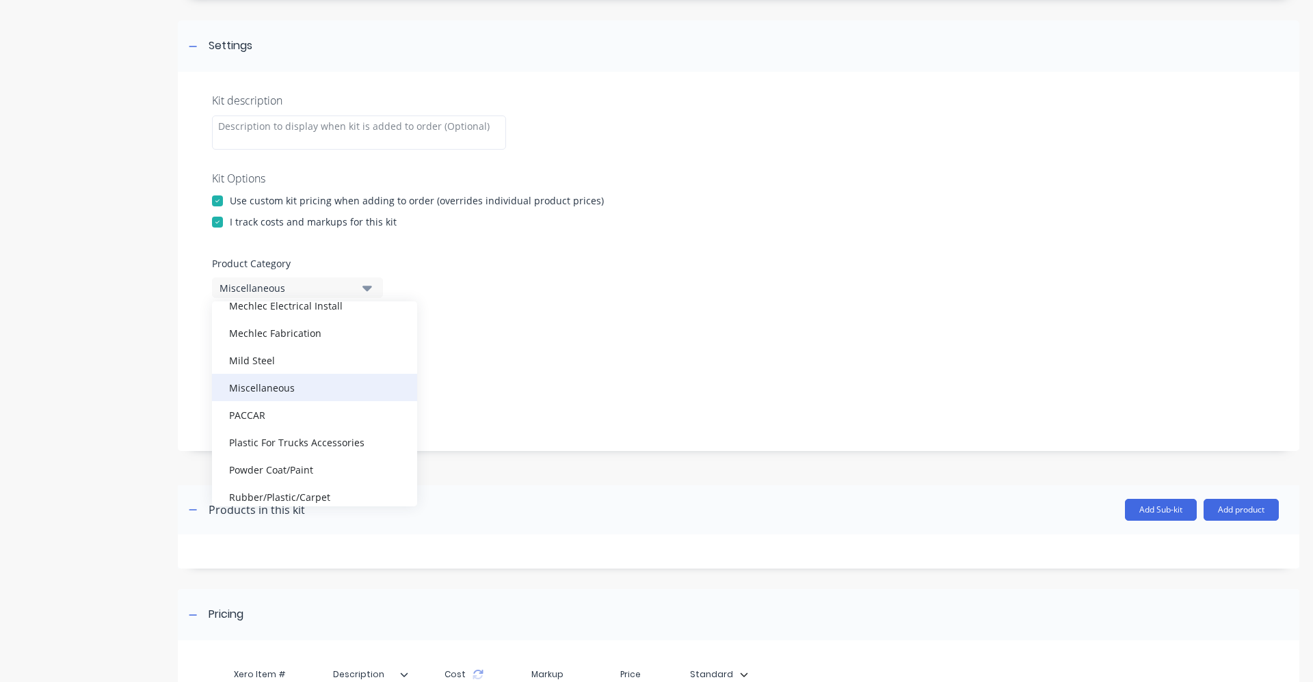
scroll to position [410, 0]
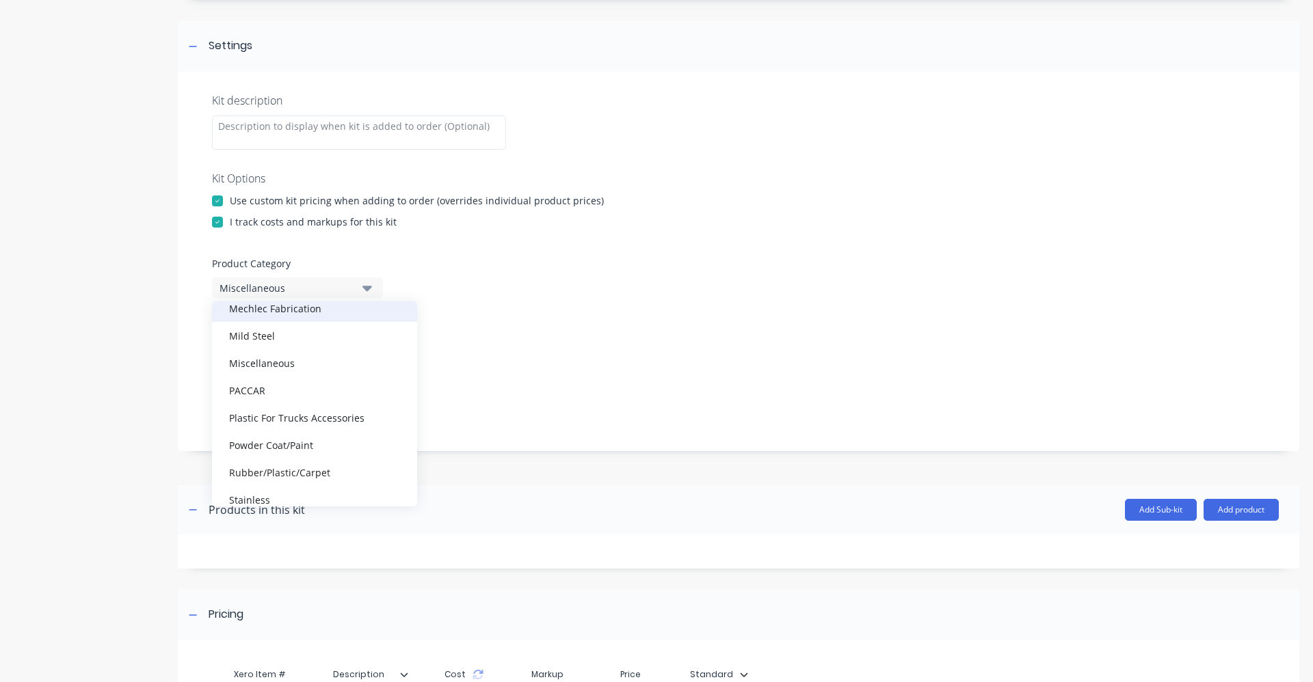
click at [309, 311] on div "Mechlec Fabrication" at bounding box center [314, 308] width 205 height 27
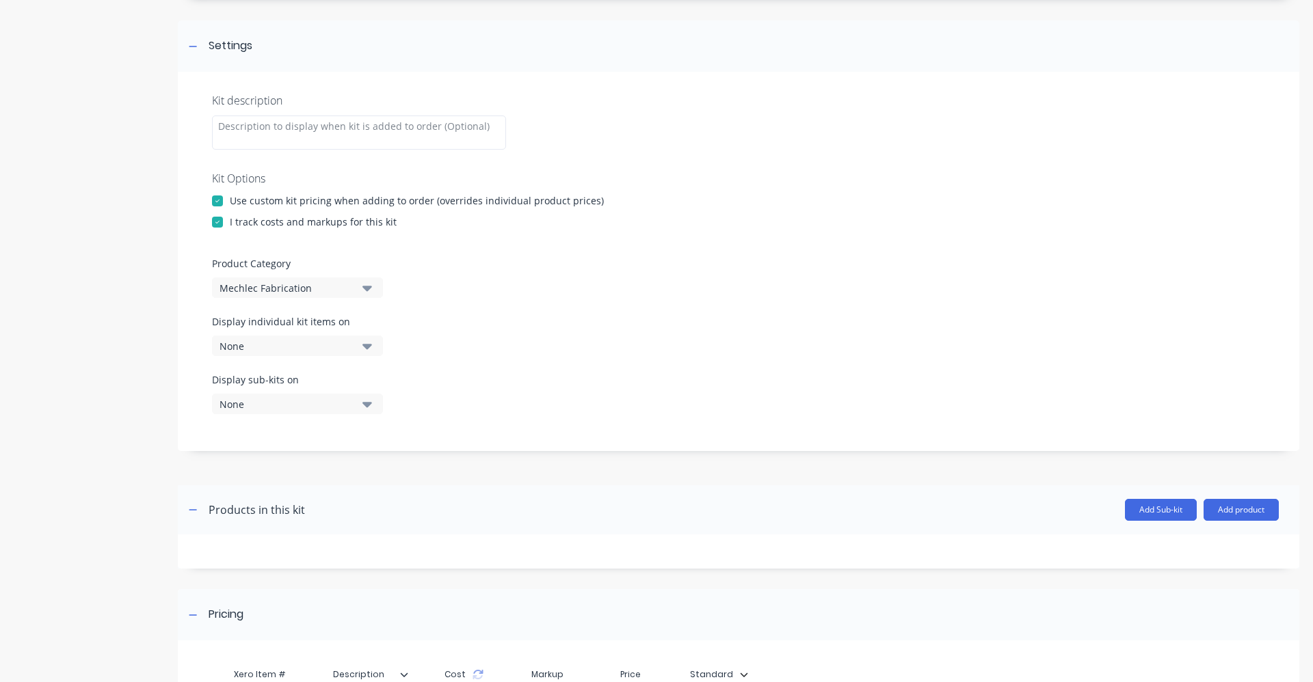
click at [377, 346] on button "None" at bounding box center [297, 346] width 171 height 21
click at [369, 346] on icon "button" at bounding box center [367, 346] width 10 height 5
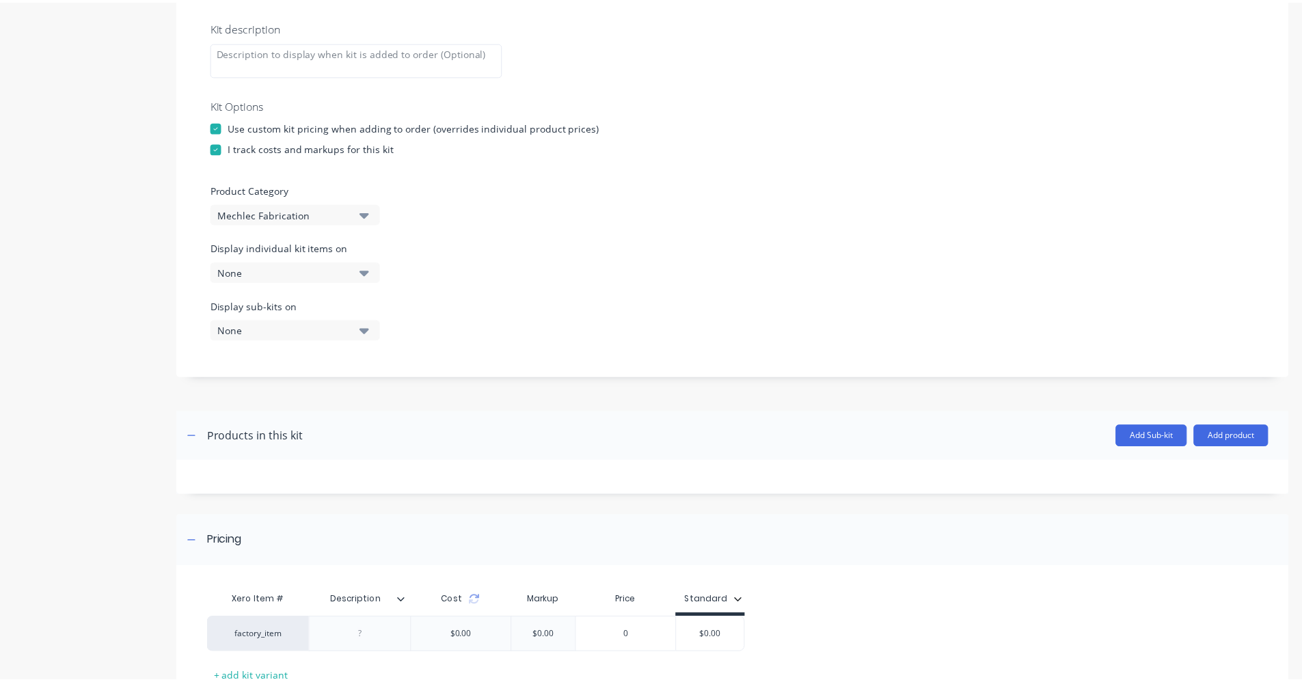
scroll to position [355, 0]
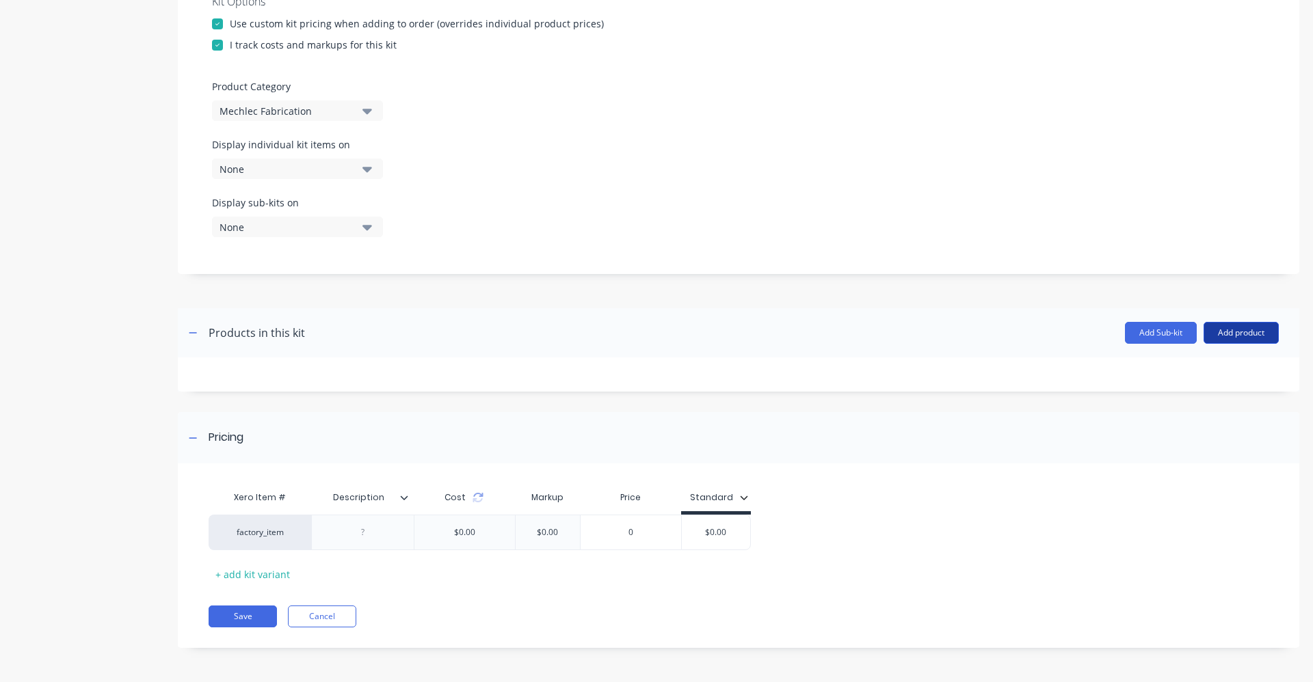
click at [1245, 329] on button "Add product" at bounding box center [1240, 333] width 75 height 22
click at [1229, 368] on div "Product catalogue" at bounding box center [1213, 368] width 105 height 20
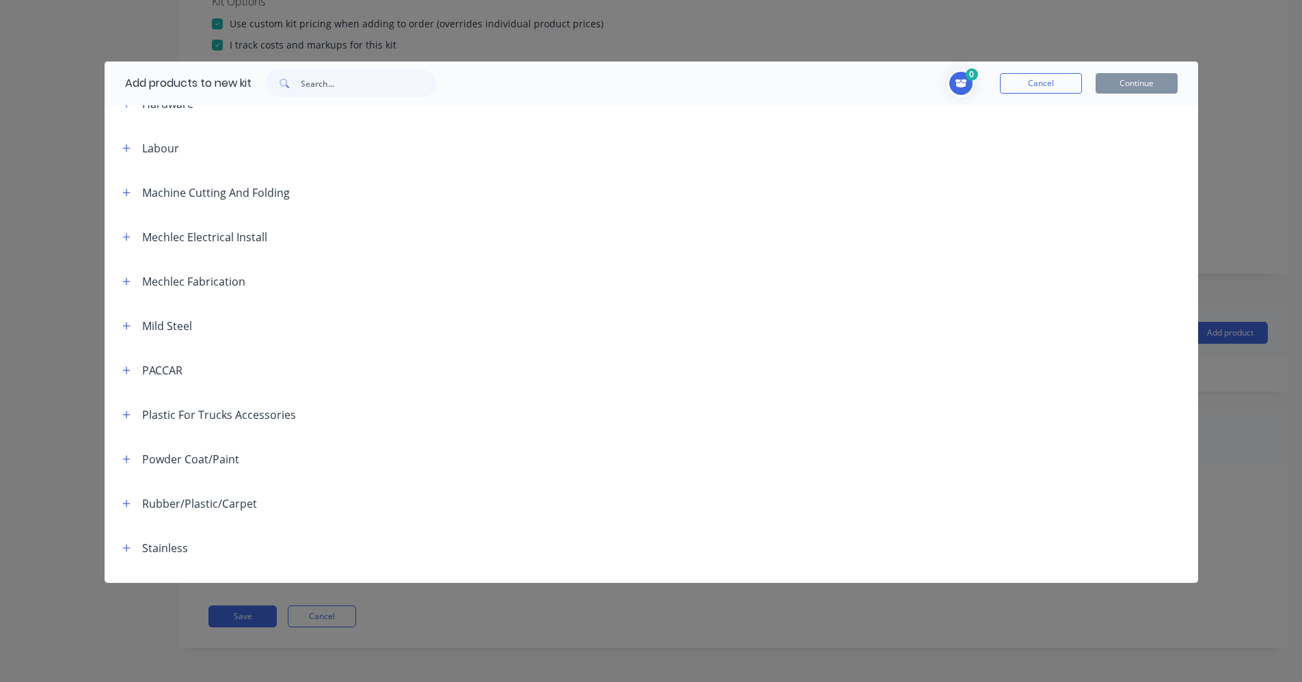
scroll to position [589, 0]
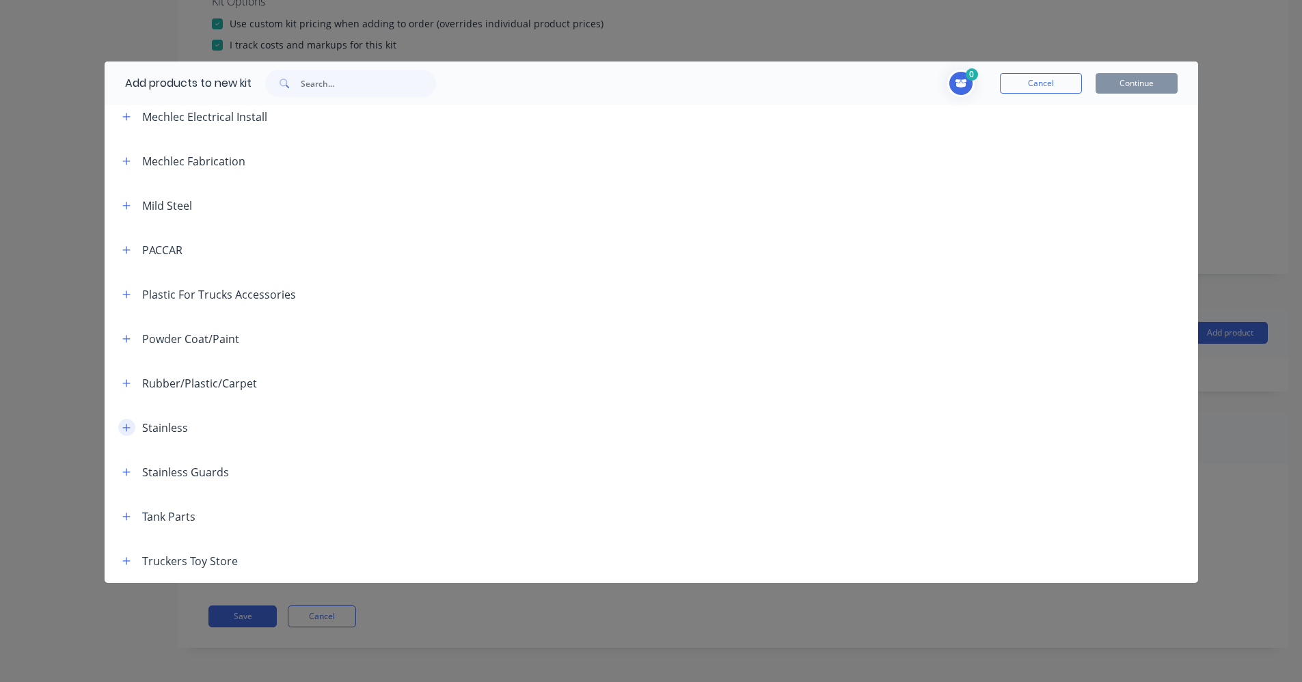
click at [129, 430] on icon "button" at bounding box center [126, 428] width 8 height 10
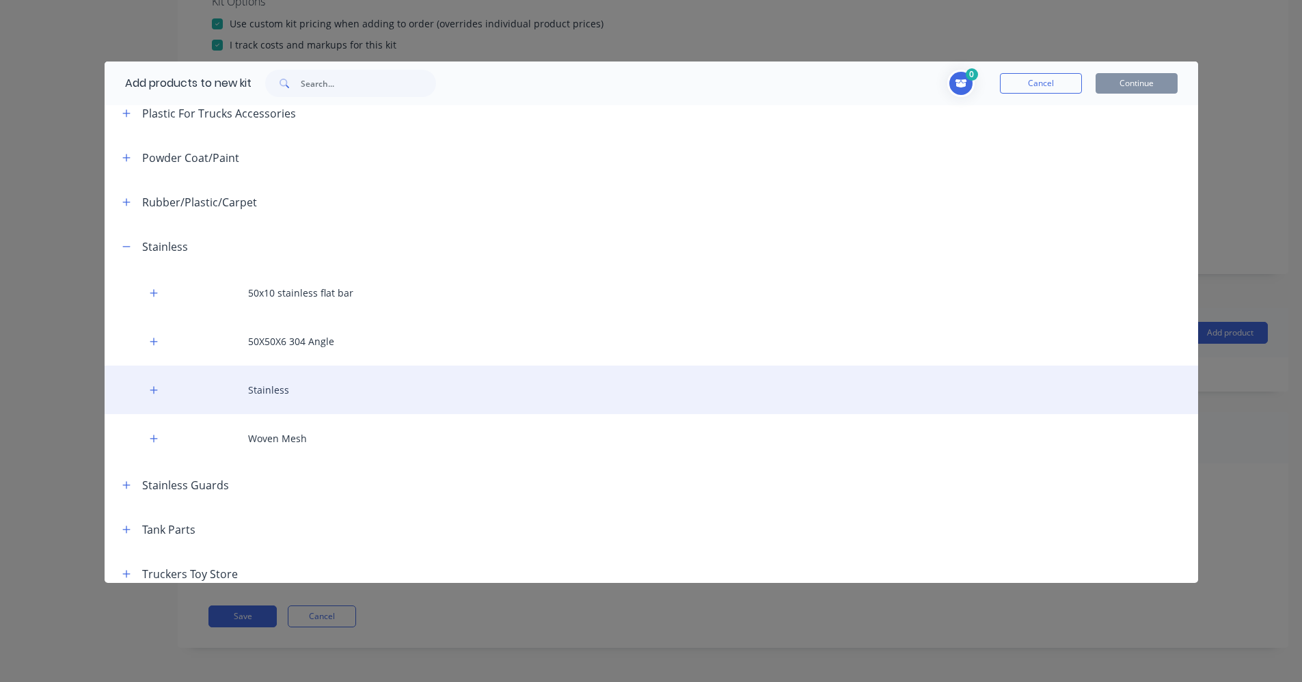
scroll to position [783, 0]
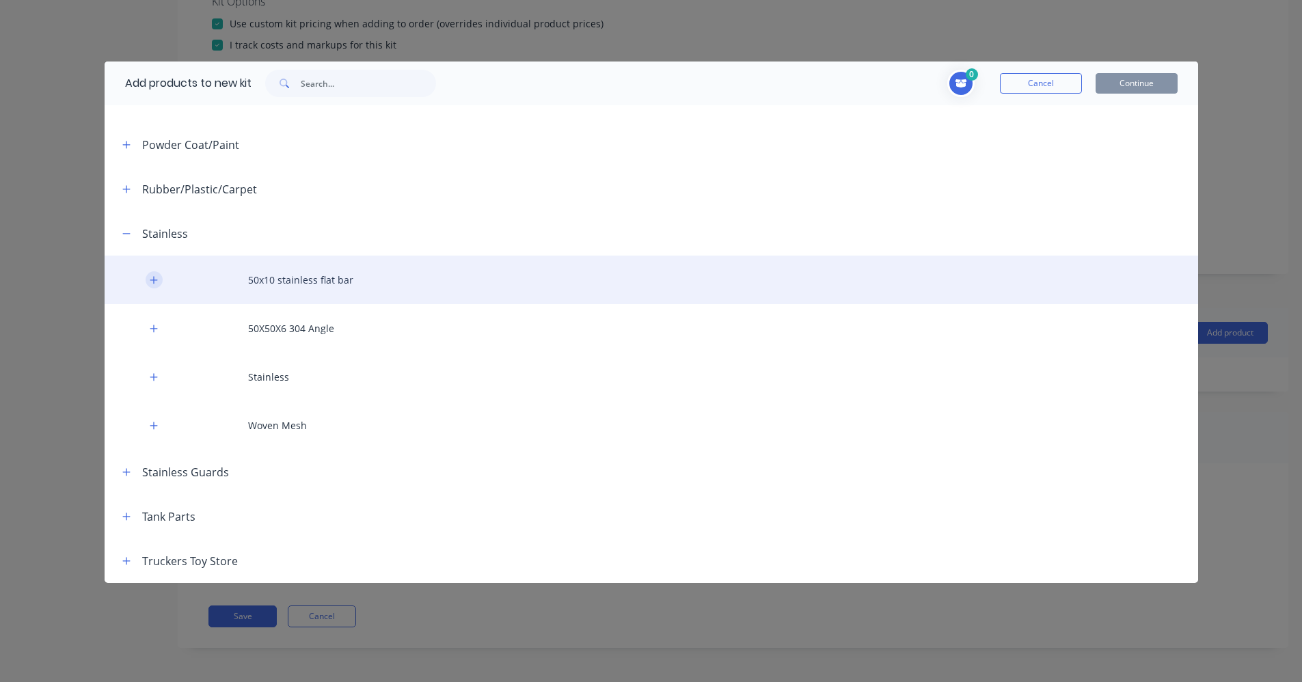
click at [150, 279] on icon "button" at bounding box center [154, 281] width 8 height 10
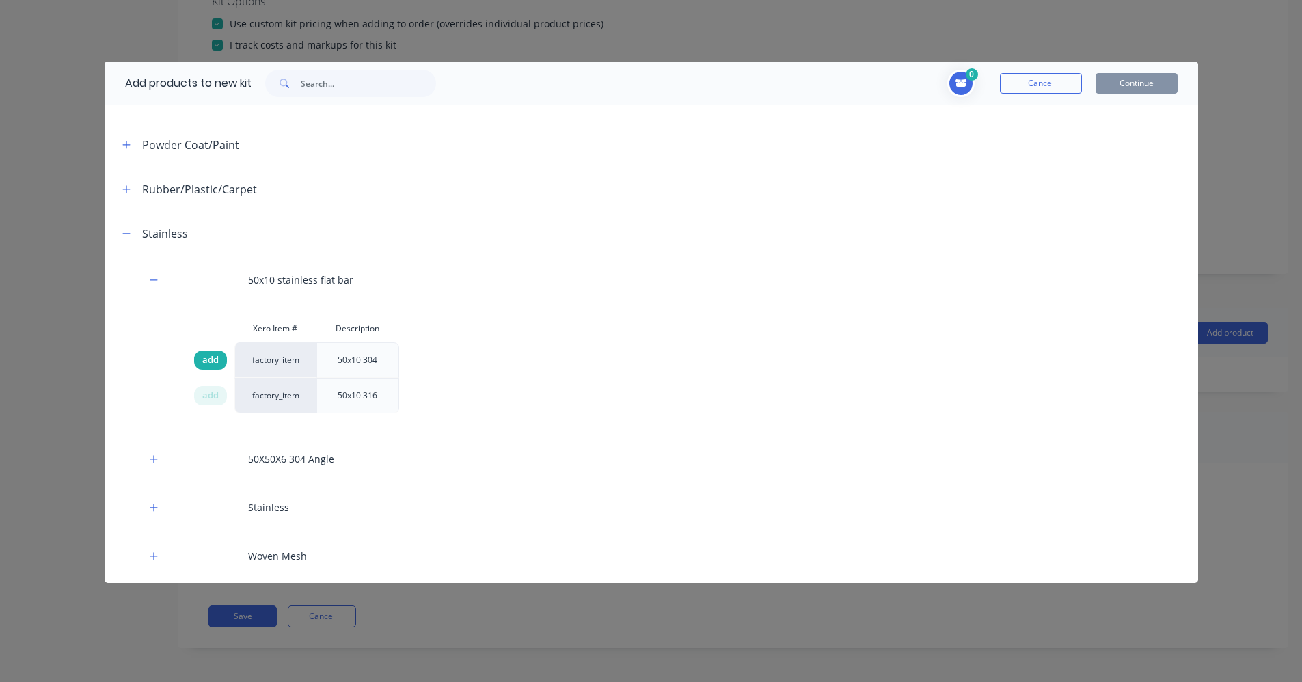
click at [209, 362] on span "add" at bounding box center [210, 360] width 16 height 14
click at [212, 394] on span "add" at bounding box center [210, 396] width 16 height 14
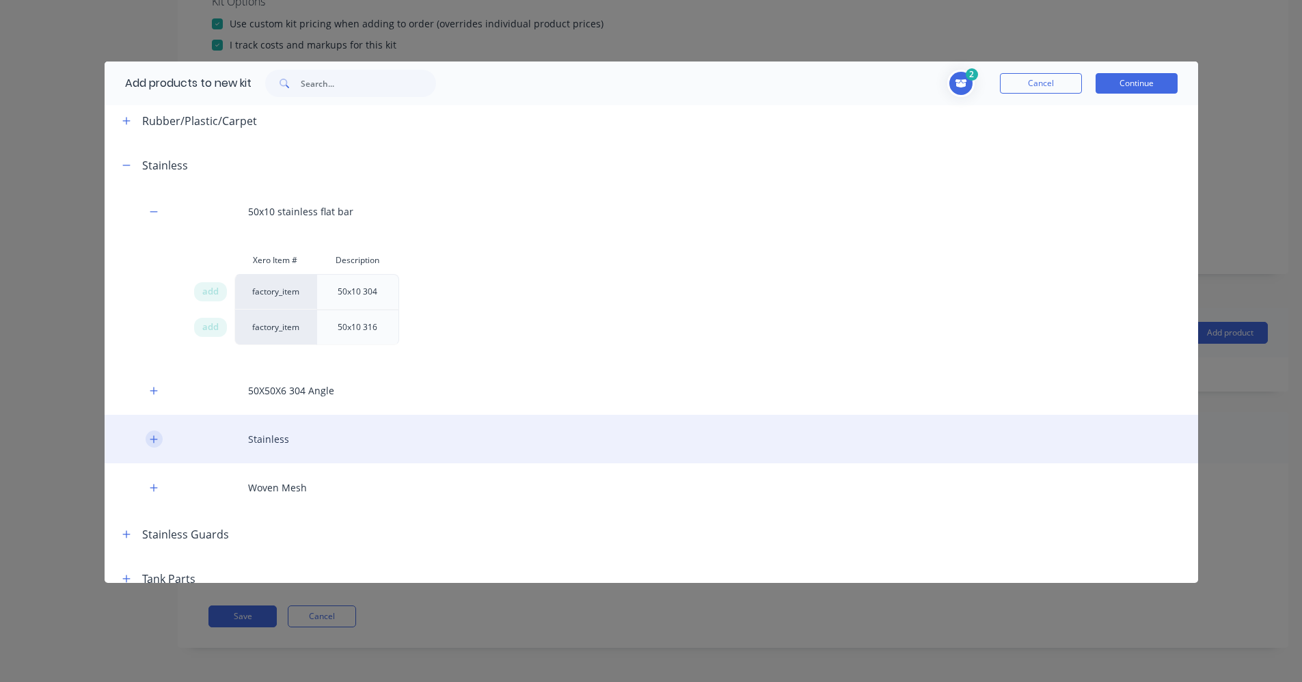
click at [158, 435] on icon "button" at bounding box center [154, 440] width 8 height 10
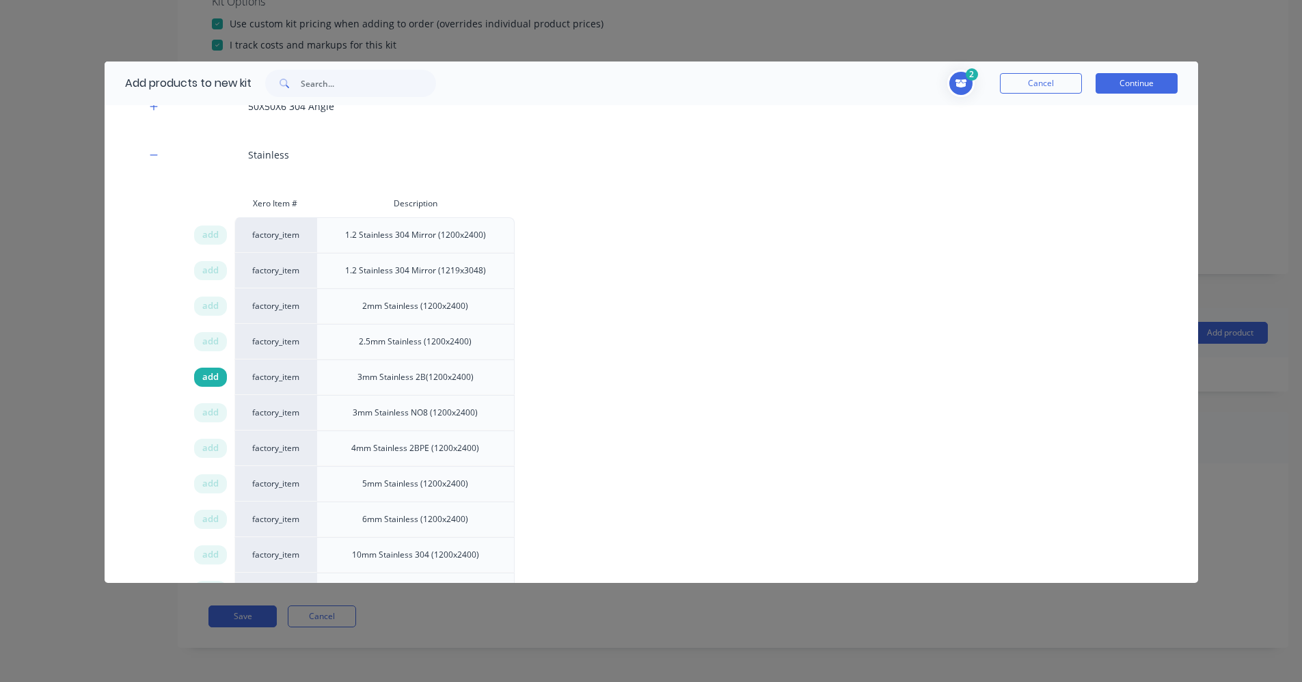
scroll to position [1330, 0]
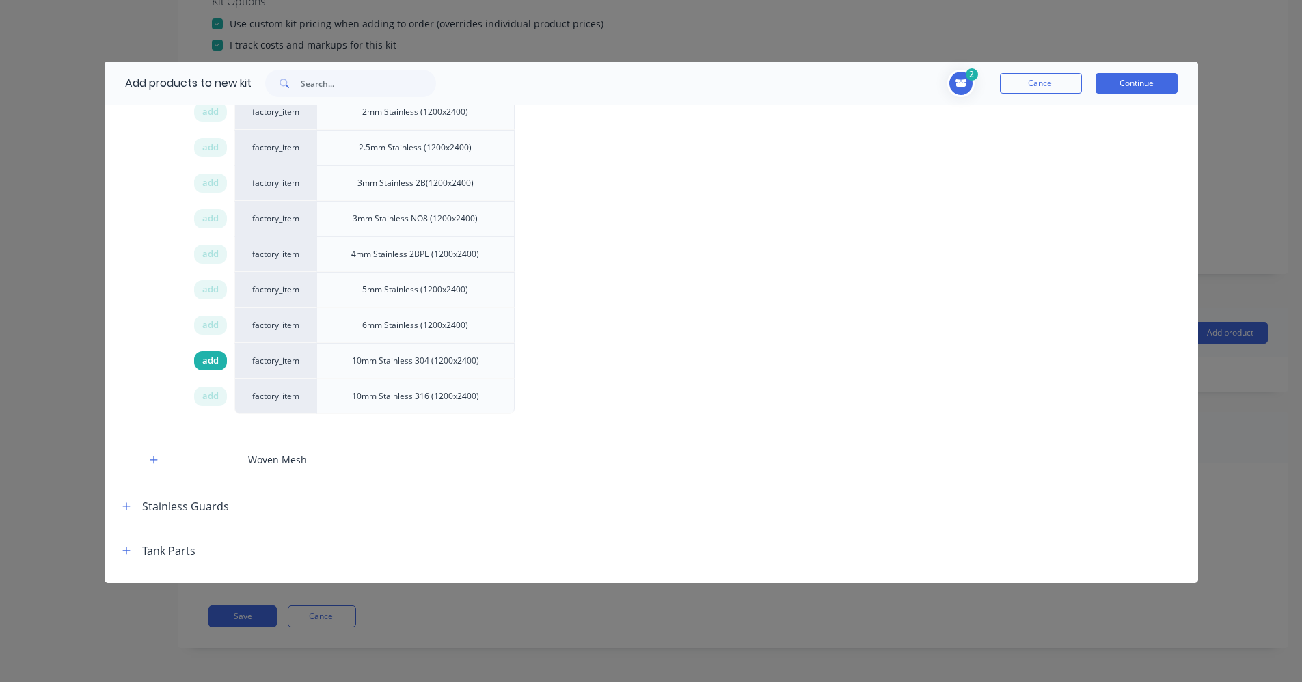
click at [209, 363] on span "add" at bounding box center [210, 361] width 16 height 14
drag, startPoint x: 211, startPoint y: 398, endPoint x: 238, endPoint y: 399, distance: 27.4
click at [211, 397] on span "add" at bounding box center [210, 397] width 16 height 14
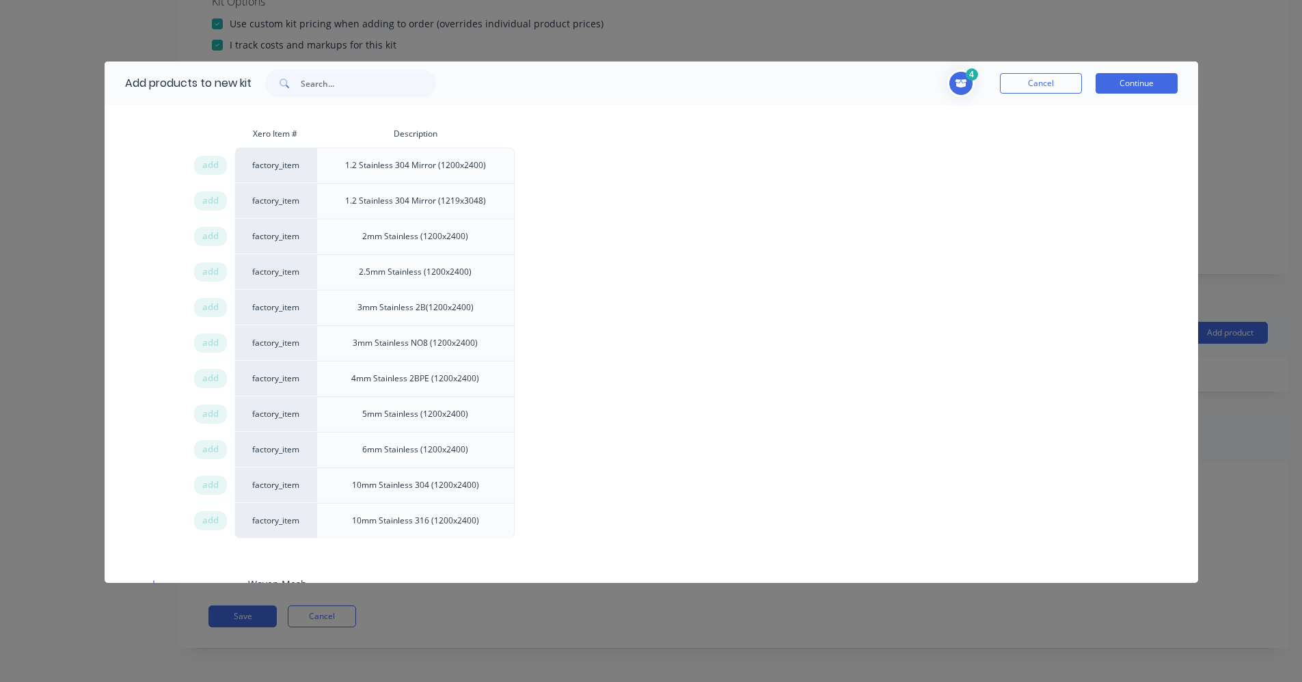
scroll to position [1261, 0]
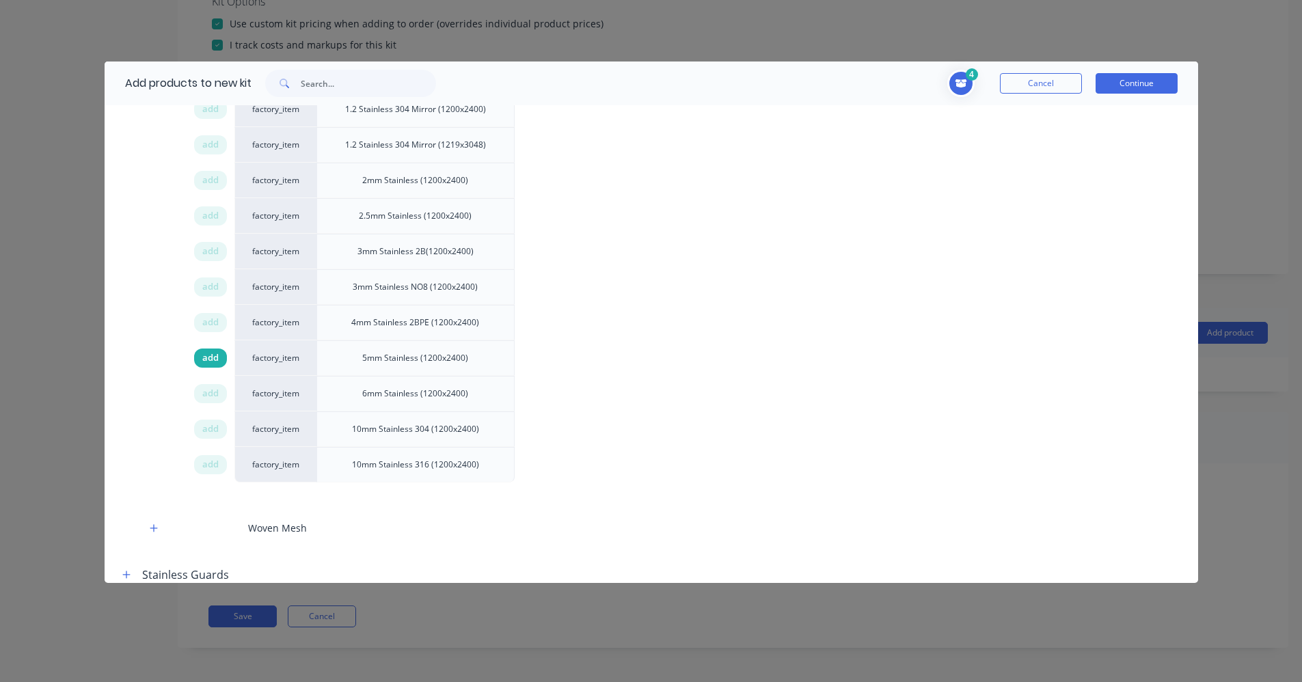
click at [217, 358] on span "add" at bounding box center [210, 358] width 16 height 14
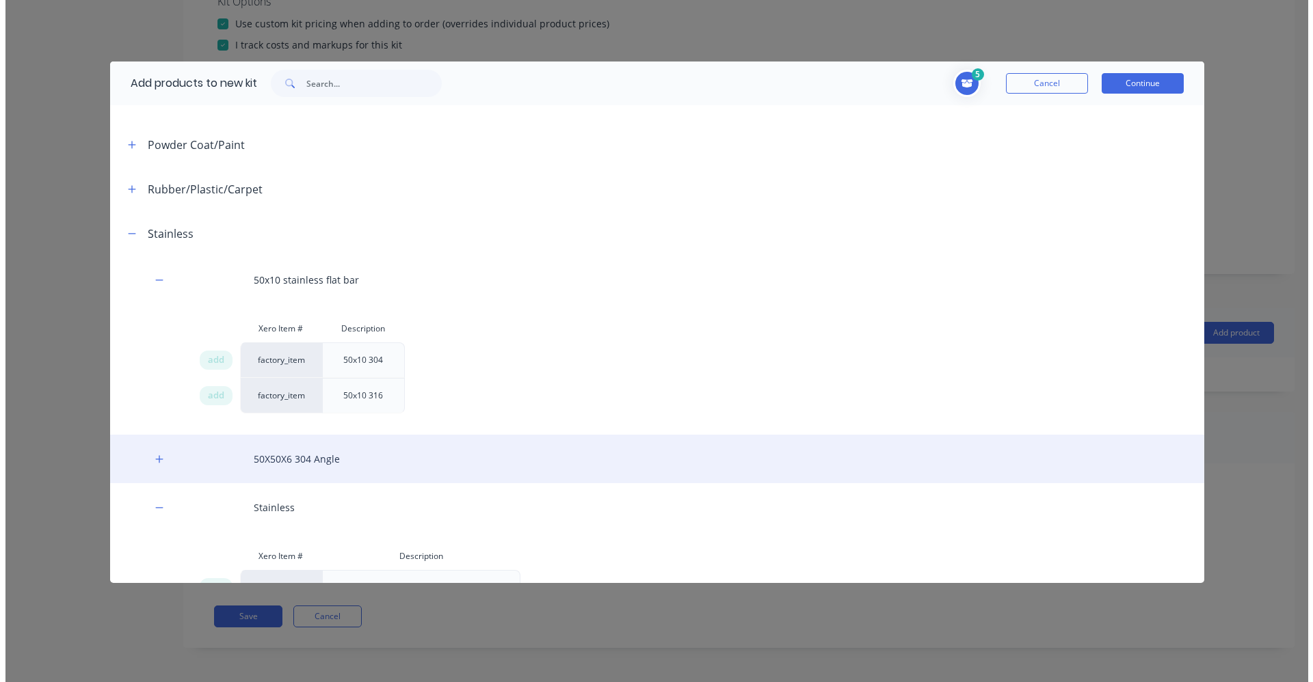
scroll to position [509, 0]
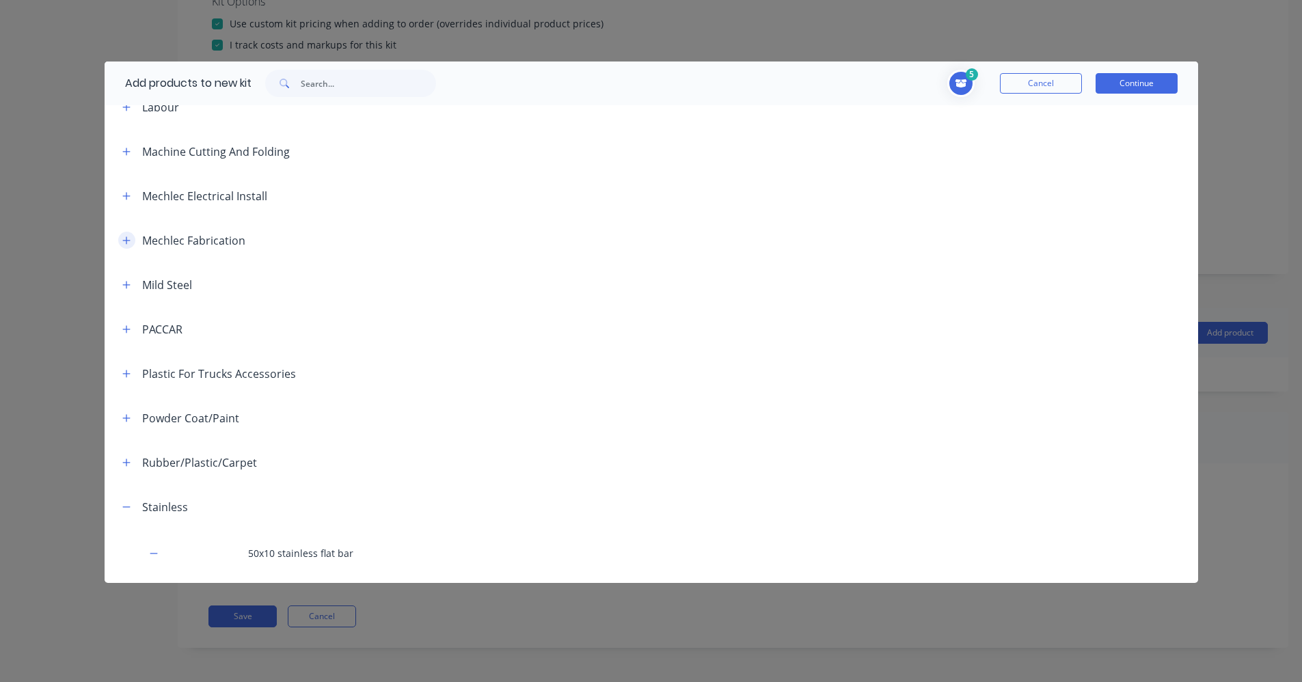
click at [129, 241] on icon "button" at bounding box center [126, 241] width 8 height 10
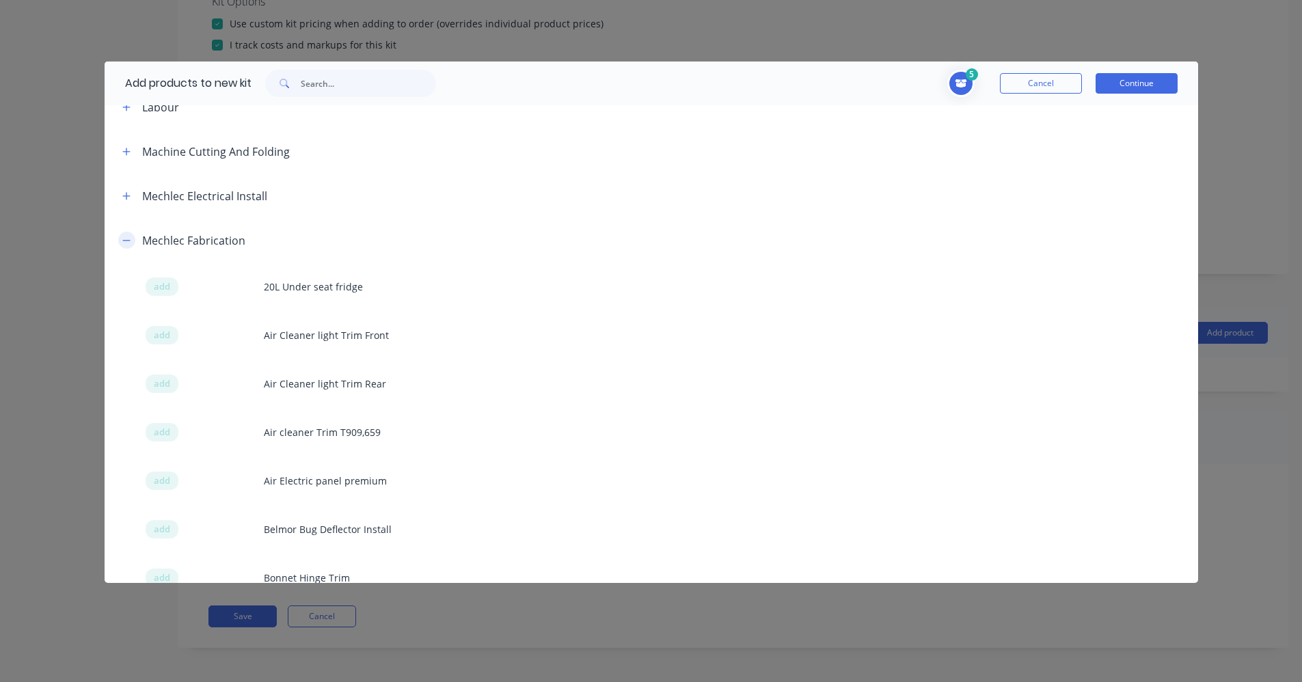
click at [129, 243] on icon "button" at bounding box center [126, 241] width 8 height 10
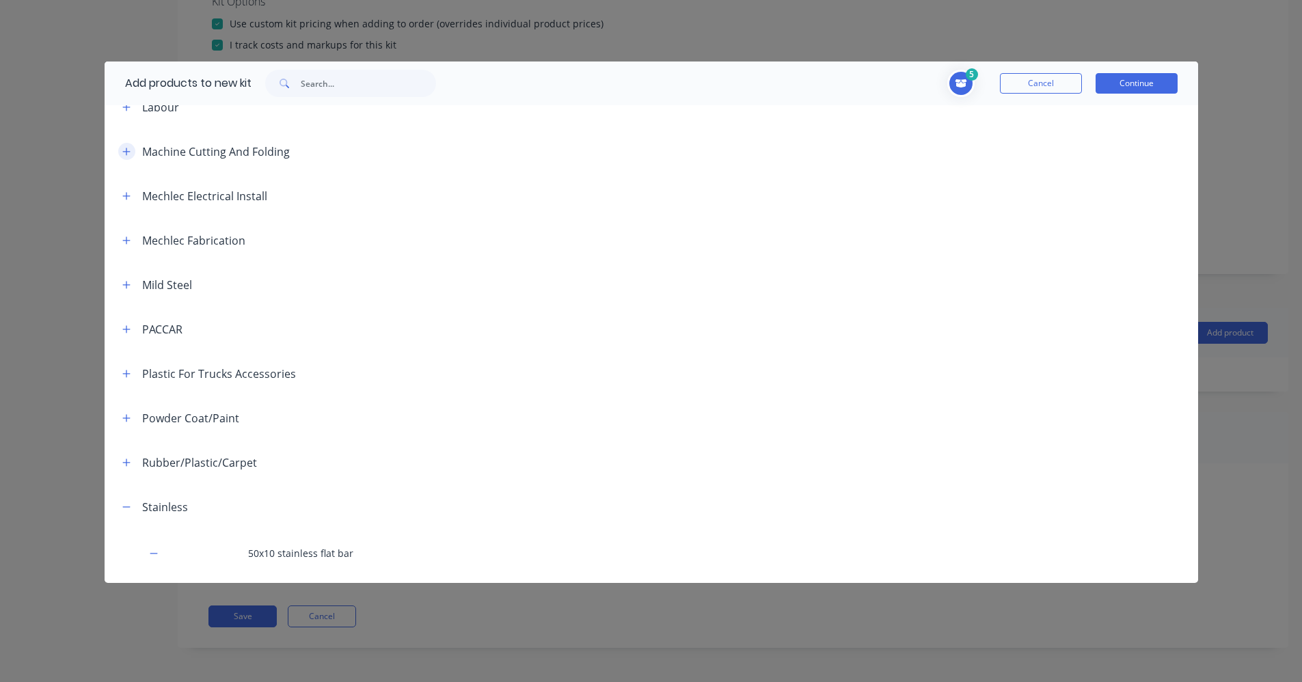
click at [126, 155] on icon "button" at bounding box center [126, 152] width 8 height 10
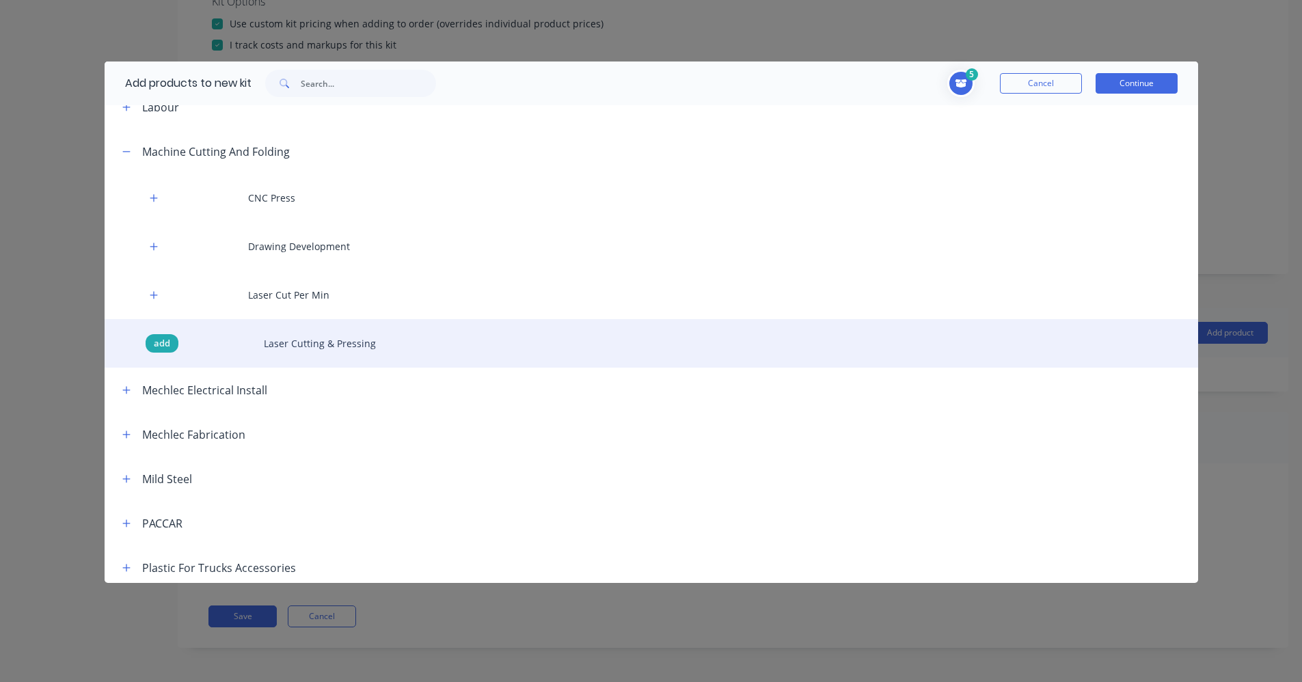
click at [165, 345] on span "add" at bounding box center [162, 344] width 16 height 14
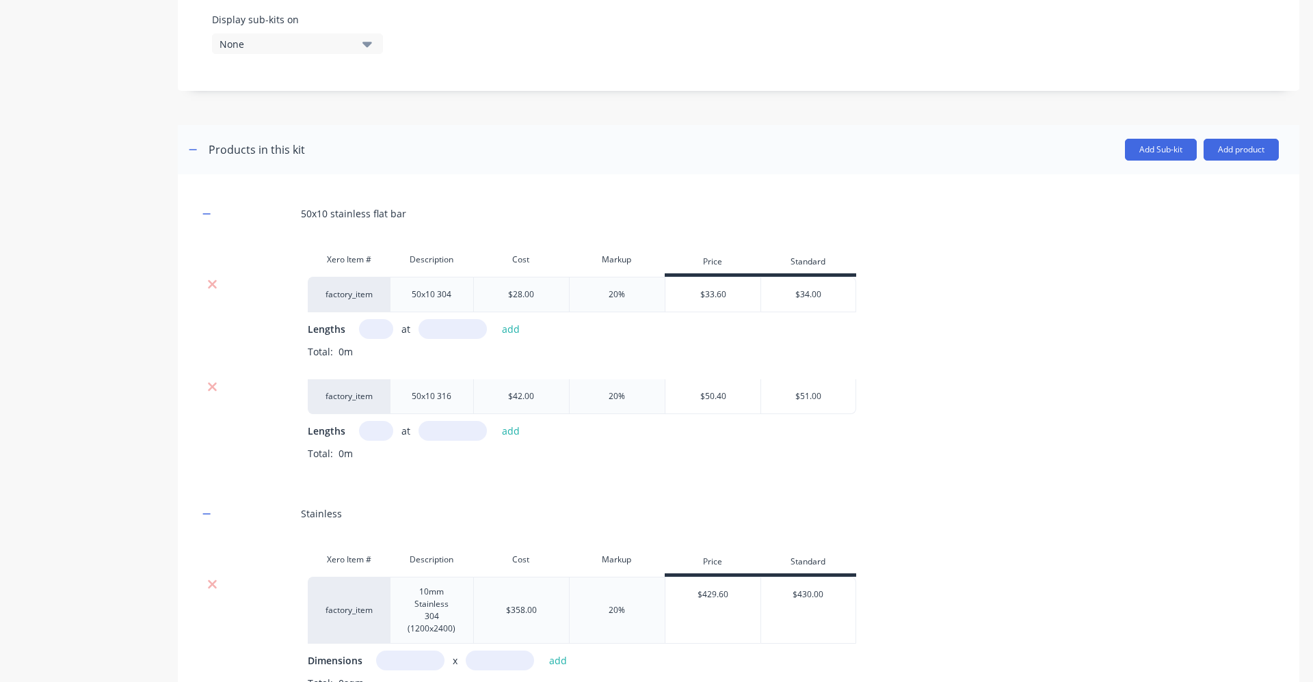
scroll to position [496, 0]
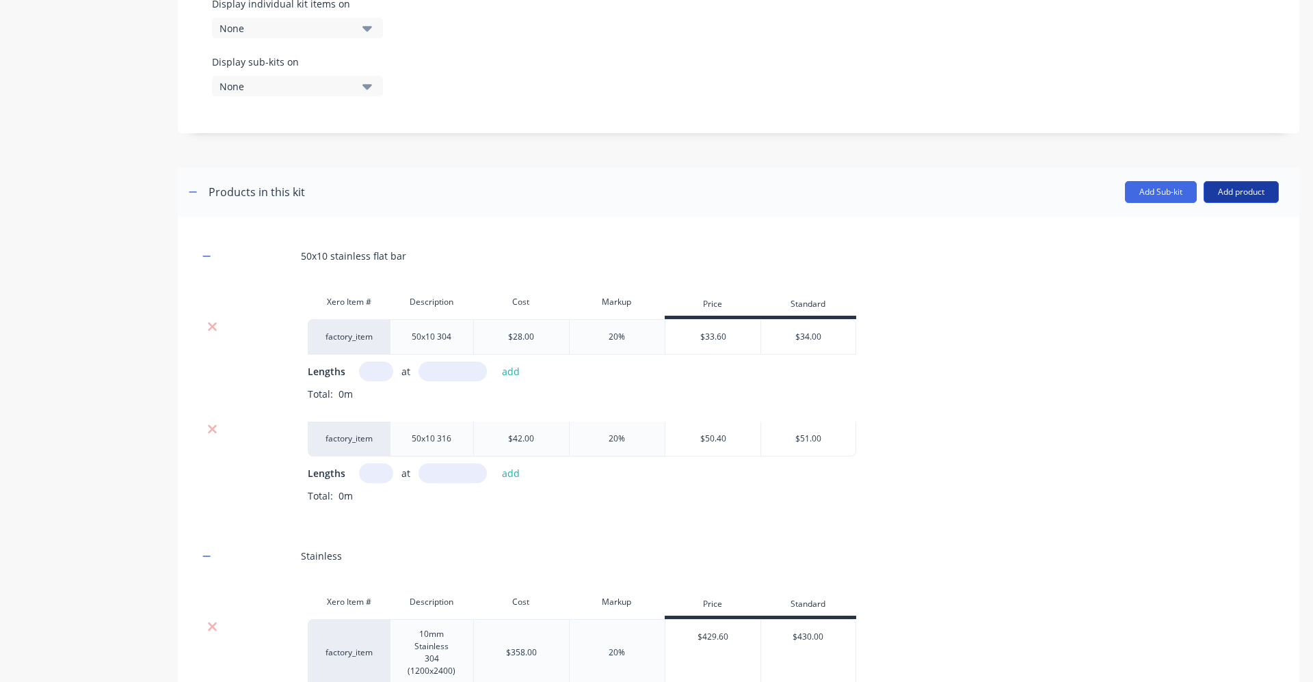
click at [1224, 191] on button "Add product" at bounding box center [1240, 192] width 75 height 22
click at [1192, 260] on div "Labour" at bounding box center [1213, 255] width 105 height 20
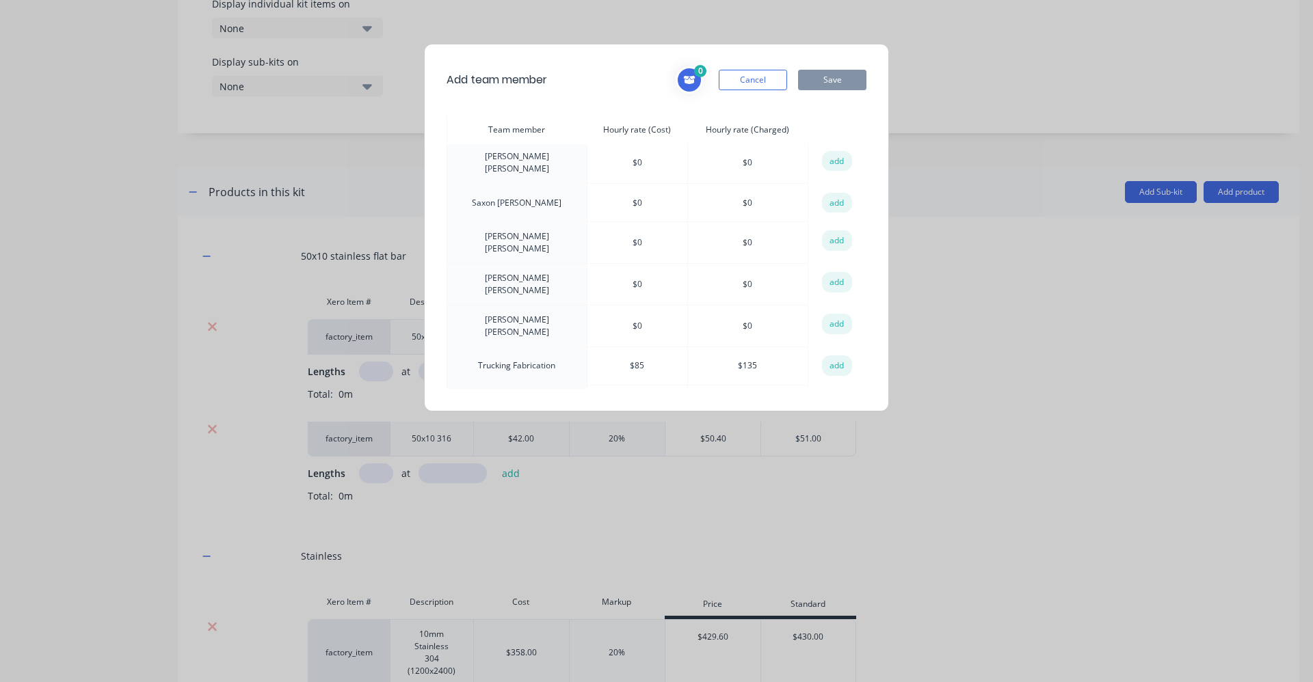
scroll to position [478, 0]
click at [830, 282] on button "add" at bounding box center [837, 292] width 30 height 21
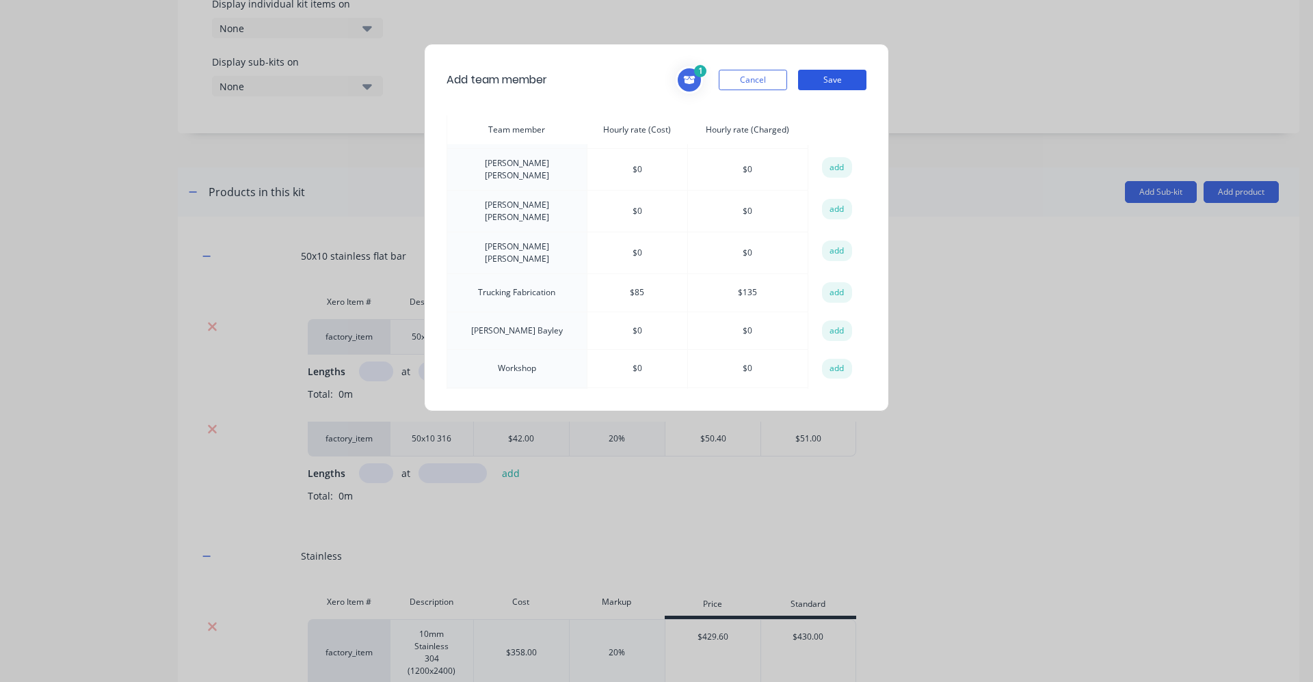
click at [838, 83] on button "Save" at bounding box center [832, 80] width 68 height 21
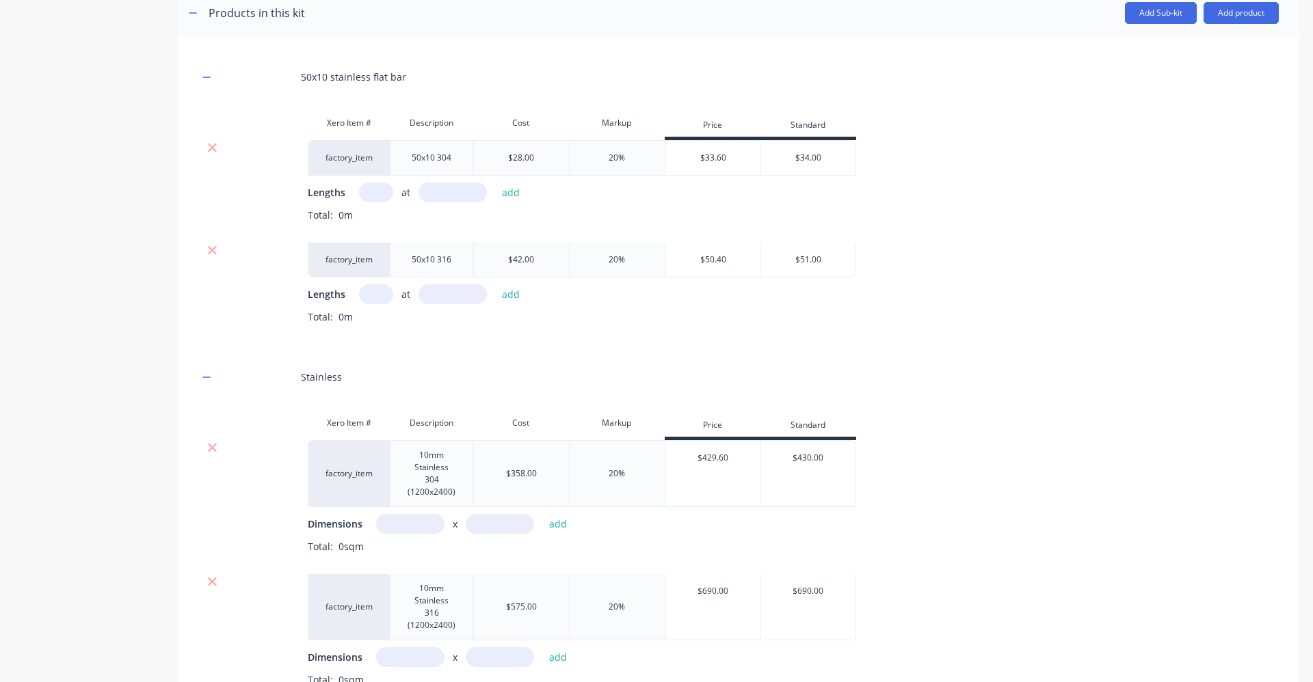
scroll to position [701, 0]
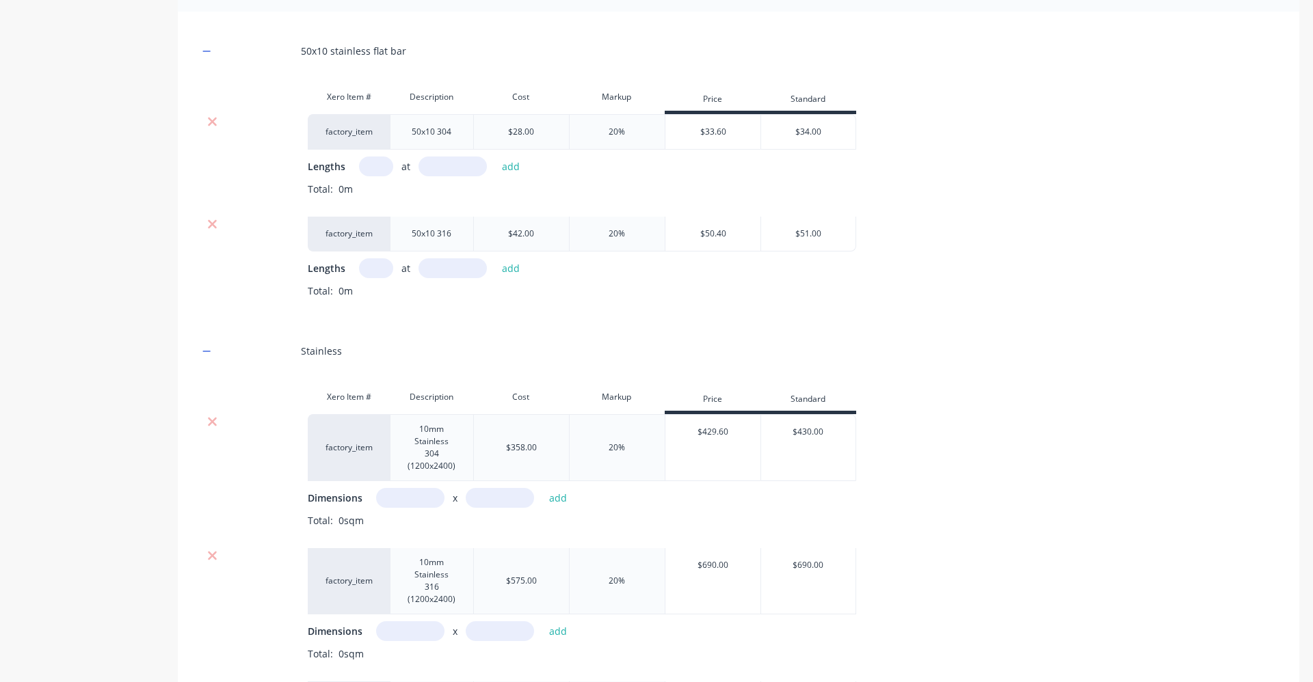
click at [377, 170] on input "text" at bounding box center [376, 167] width 34 height 20
click at [429, 163] on input "text" at bounding box center [452, 167] width 68 height 20
click at [386, 271] on input "text" at bounding box center [376, 268] width 34 height 20
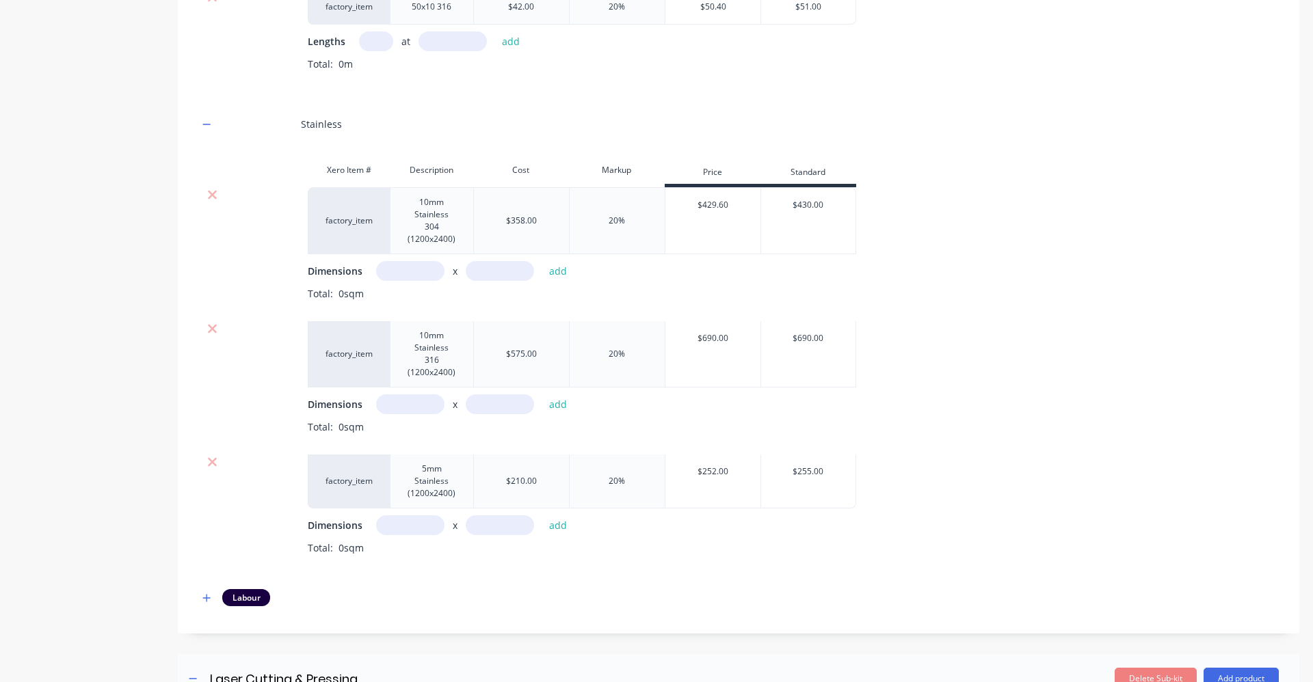
scroll to position [974, 0]
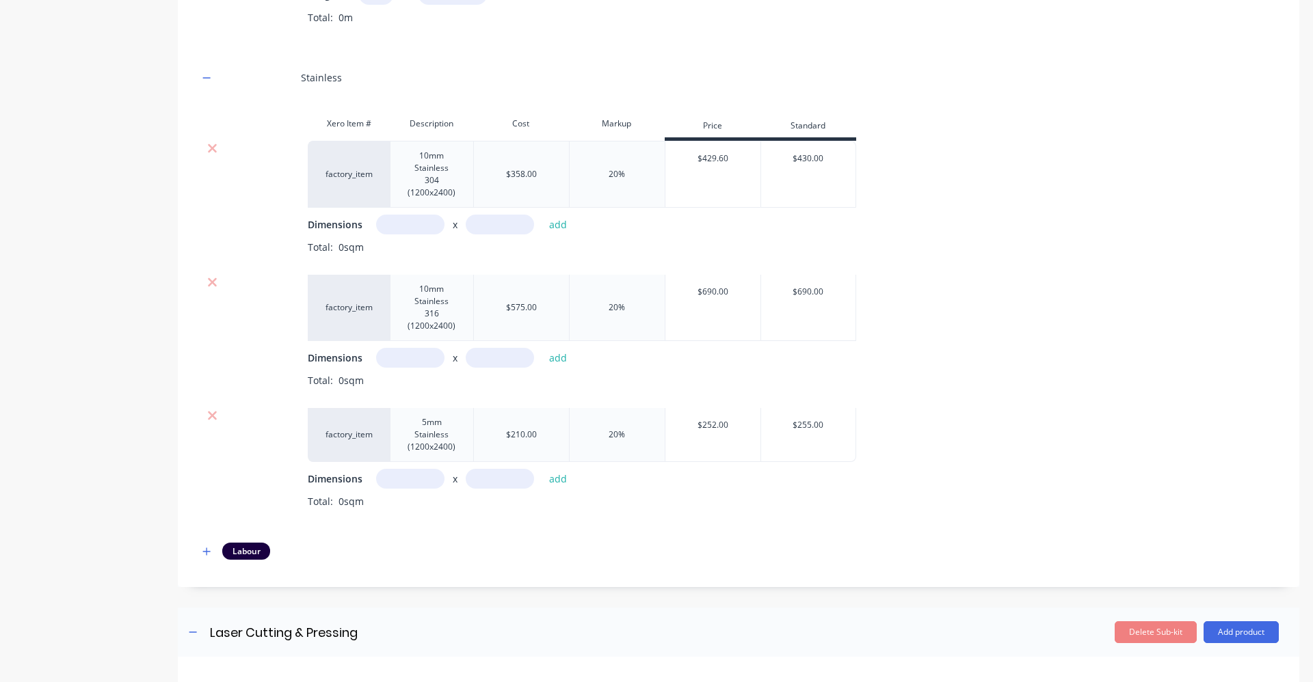
click at [417, 477] on input "text" at bounding box center [410, 479] width 68 height 20
click at [492, 484] on input "text" at bounding box center [500, 479] width 68 height 20
drag, startPoint x: 429, startPoint y: 480, endPoint x: 412, endPoint y: 480, distance: 17.8
click at [412, 480] on input "1m" at bounding box center [410, 479] width 68 height 20
click at [409, 477] on input "1m" at bounding box center [410, 479] width 68 height 20
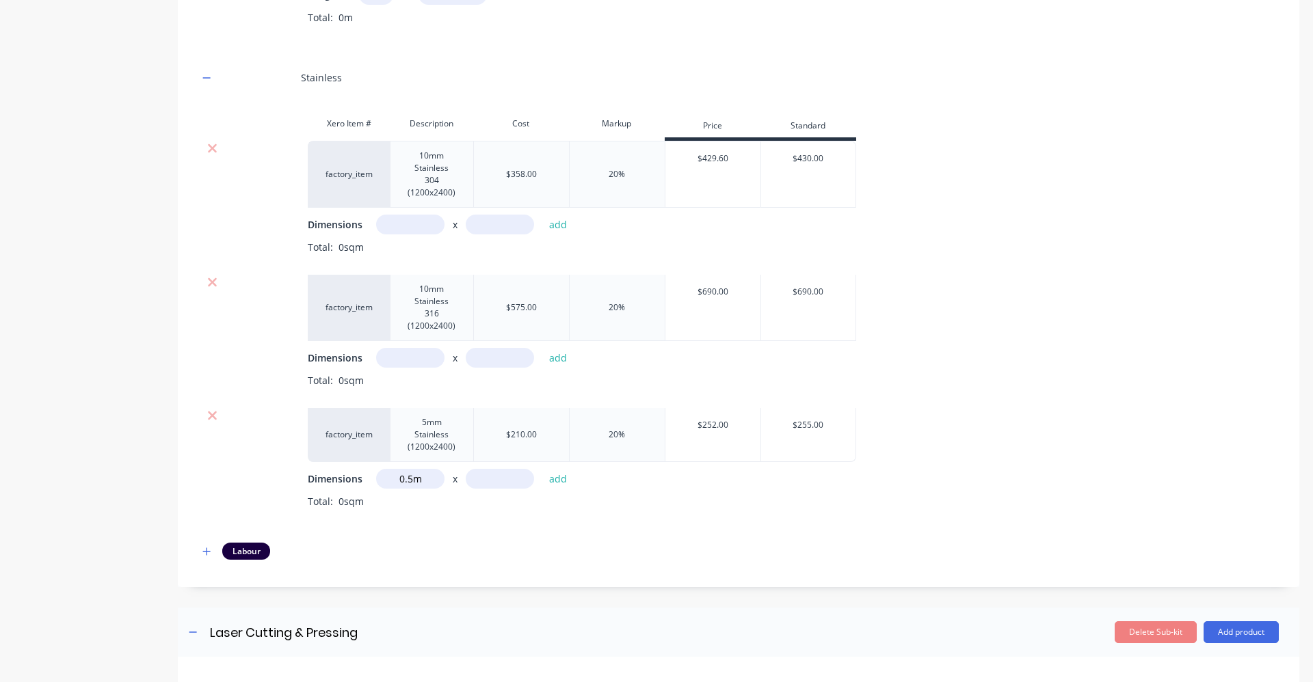
click at [494, 481] on input "text" at bounding box center [500, 479] width 68 height 20
click at [561, 480] on button "add" at bounding box center [558, 479] width 32 height 18
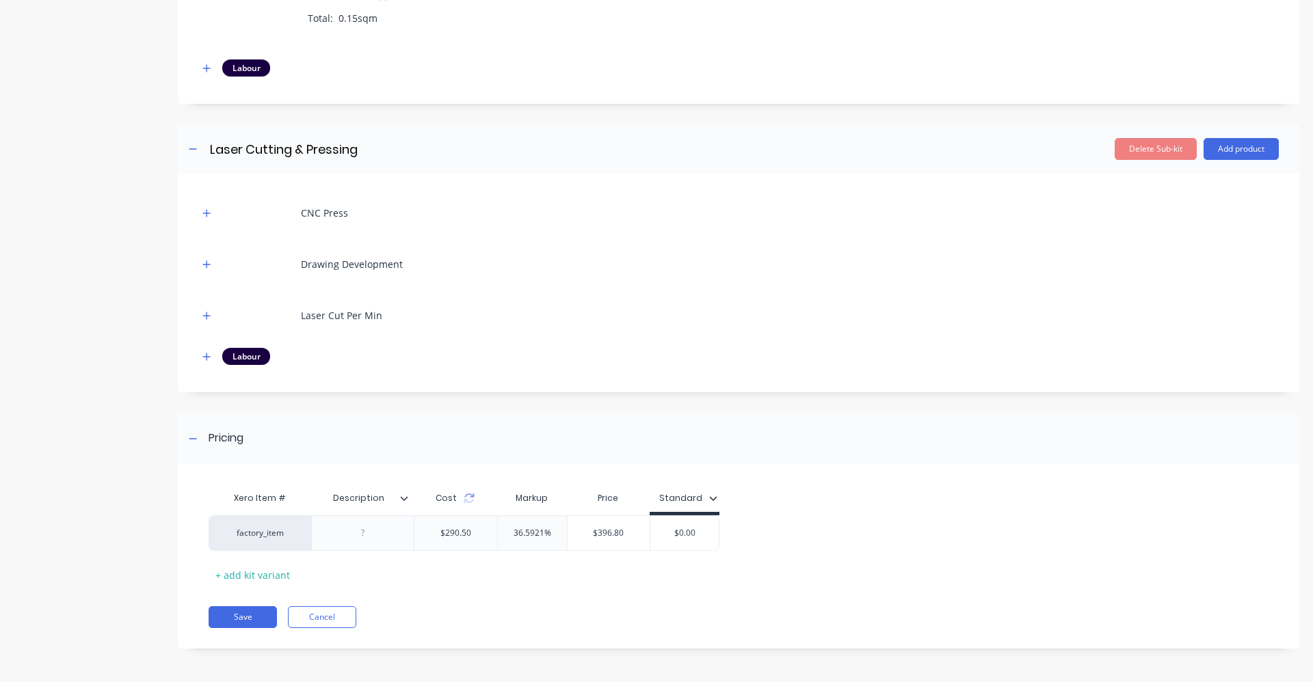
scroll to position [1481, 0]
click at [208, 215] on icon "button" at bounding box center [206, 213] width 8 height 10
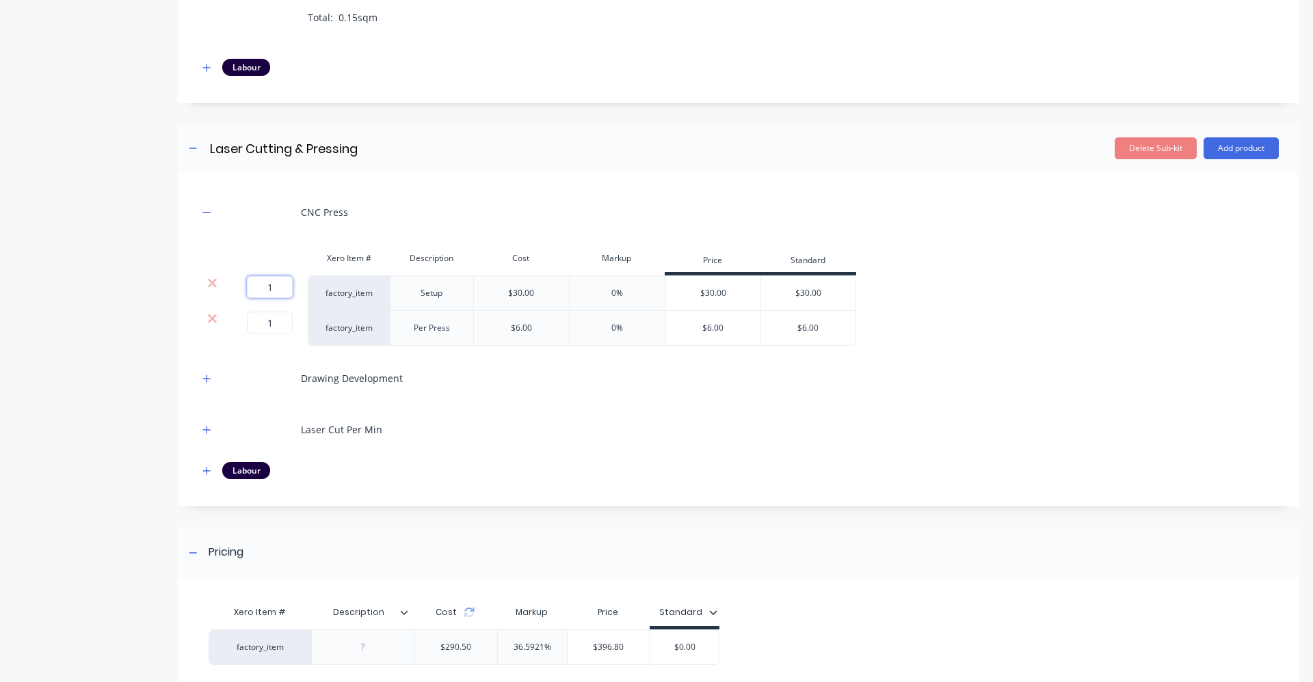
drag, startPoint x: 286, startPoint y: 286, endPoint x: 265, endPoint y: 286, distance: 20.5
click at [265, 286] on input "1" at bounding box center [270, 287] width 46 height 22
click at [205, 381] on icon "button" at bounding box center [206, 379] width 8 height 10
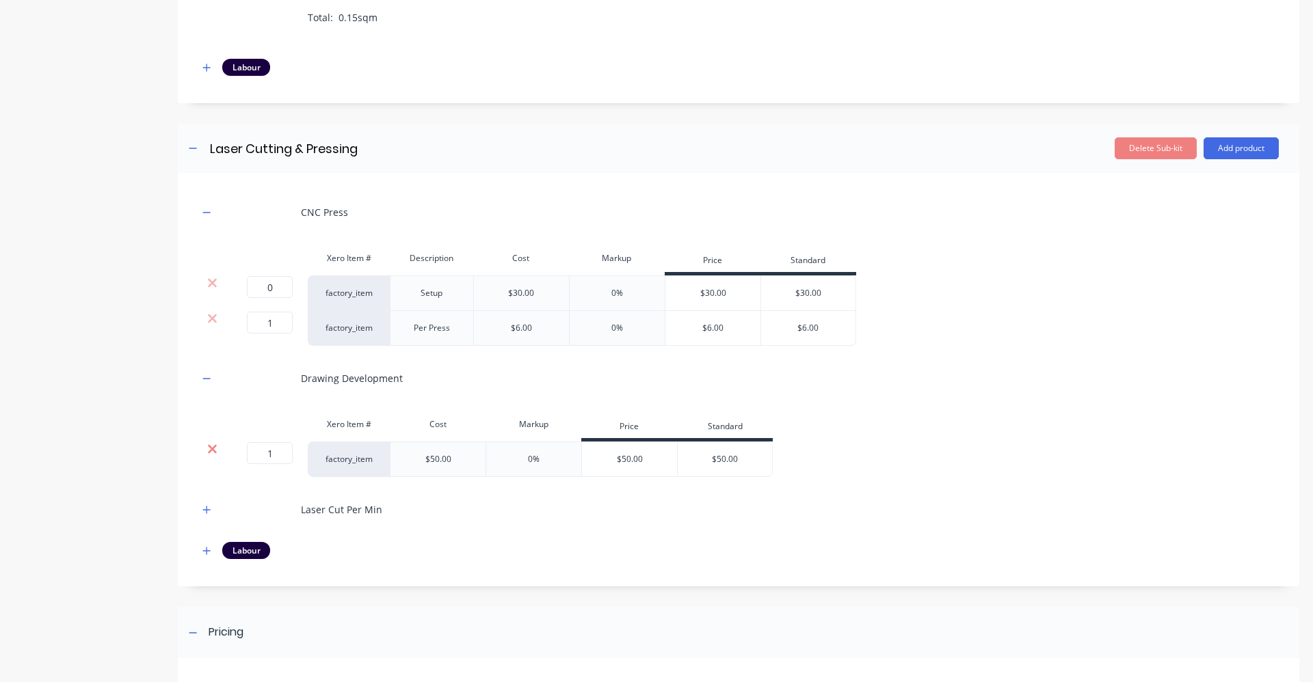
click at [215, 448] on icon at bounding box center [212, 449] width 10 height 14
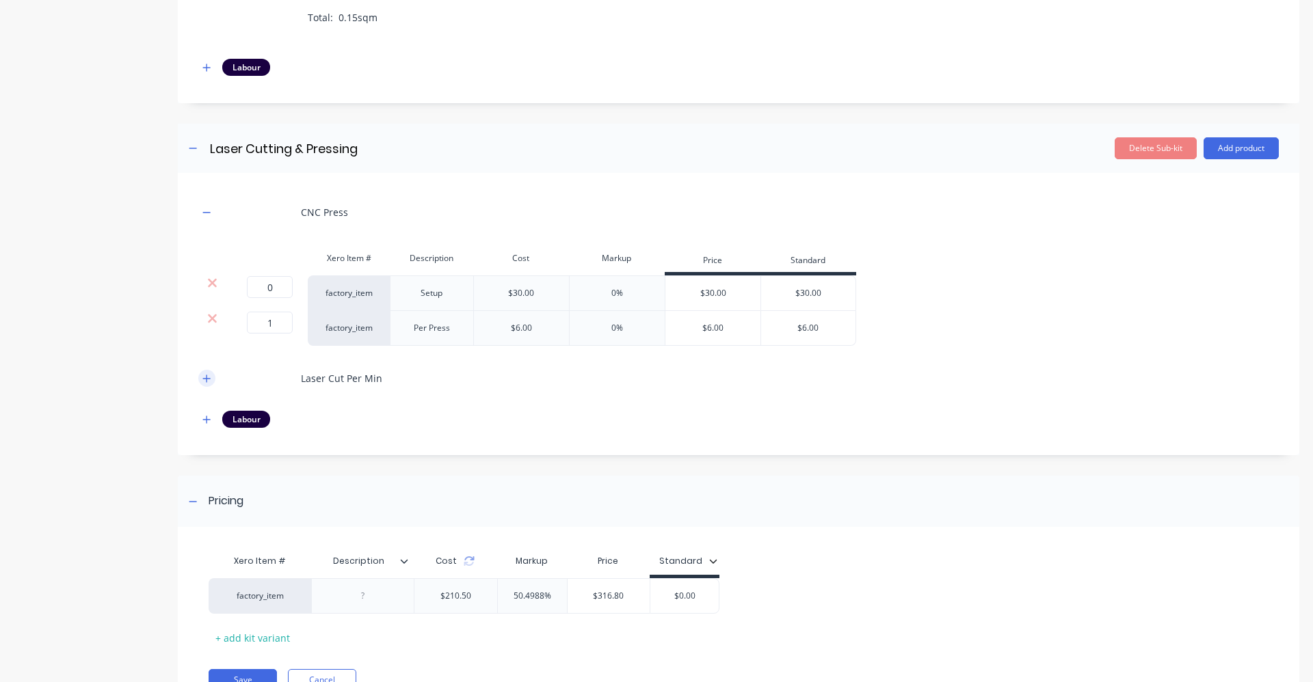
click at [208, 378] on icon "button" at bounding box center [207, 379] width 8 height 8
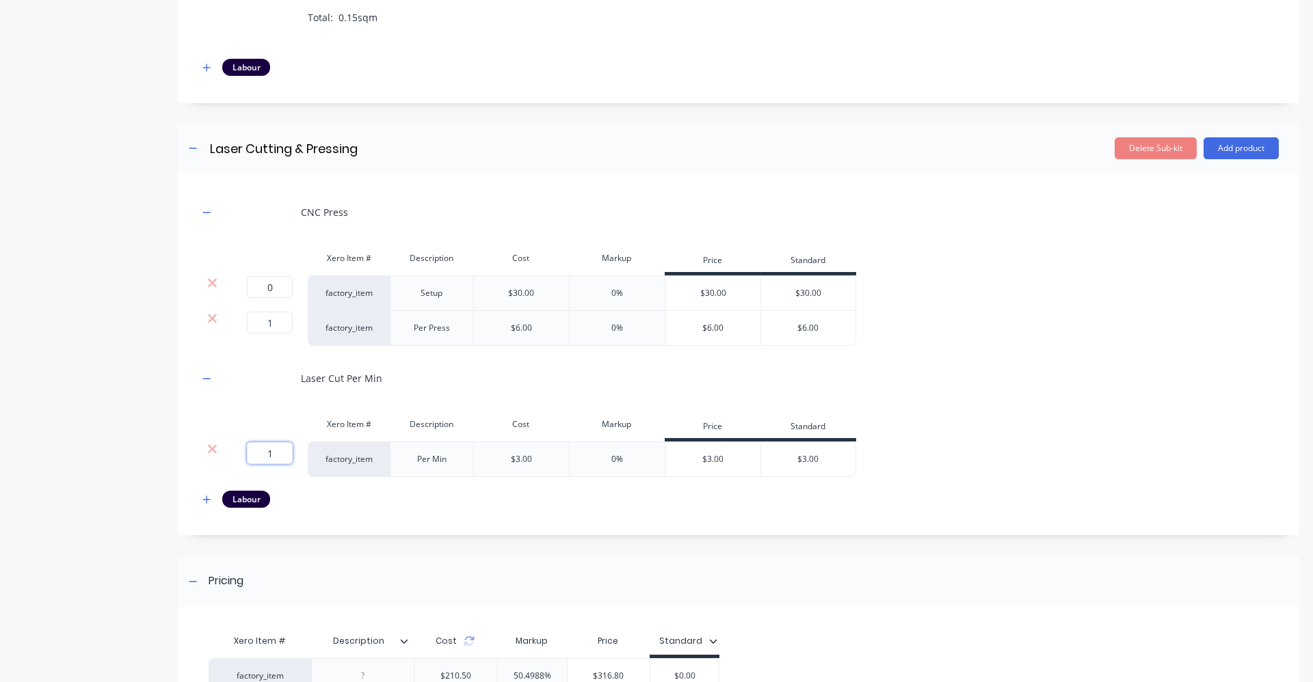
click at [281, 453] on input "1" at bounding box center [270, 453] width 46 height 22
click at [411, 386] on div "Laser Cut Per Min" at bounding box center [738, 379] width 1080 height 38
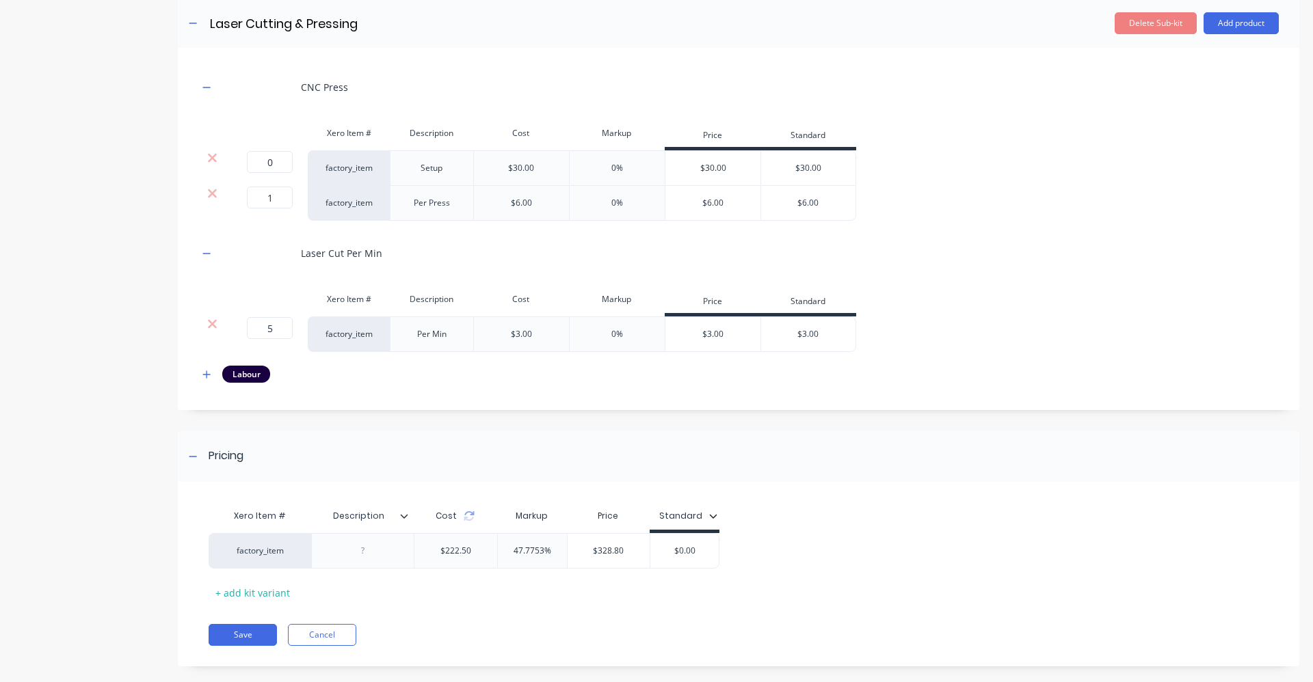
scroll to position [1618, 0]
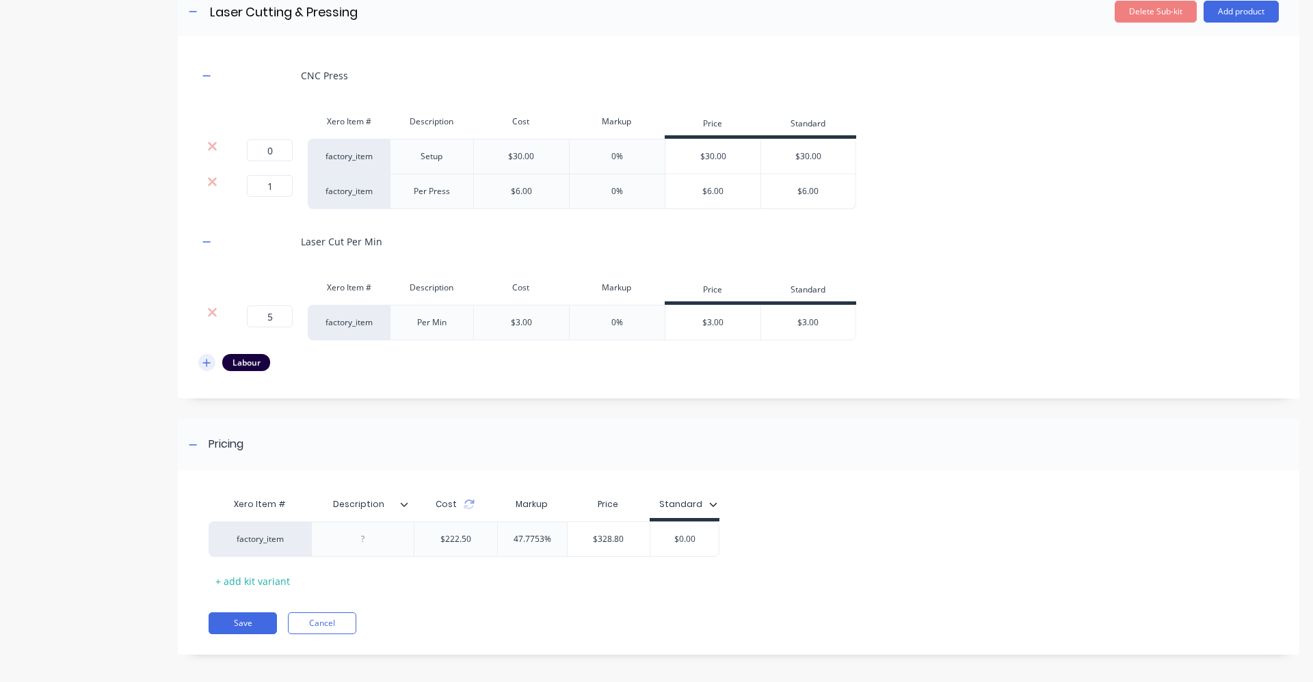
click at [209, 361] on icon "button" at bounding box center [206, 363] width 8 height 10
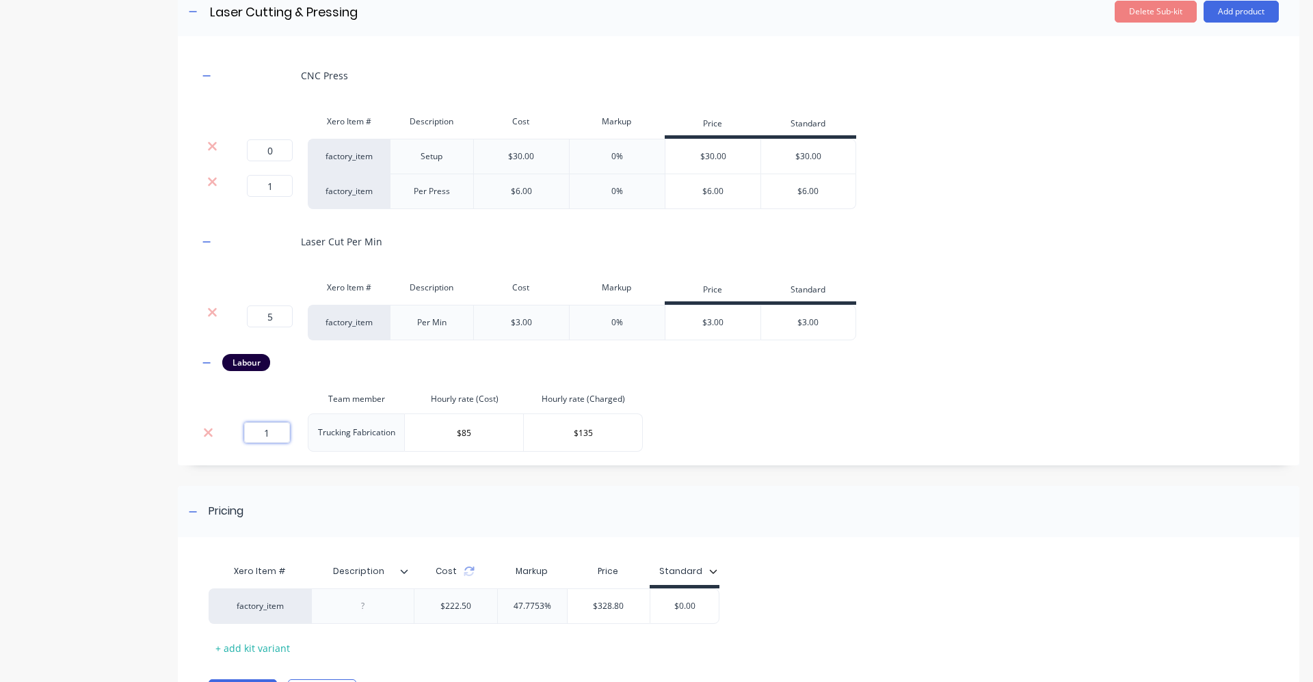
drag, startPoint x: 273, startPoint y: 436, endPoint x: 259, endPoint y: 433, distance: 13.9
click at [259, 433] on input "1" at bounding box center [267, 433] width 46 height 21
click at [742, 429] on div "CNC Press Xero Item # Description Cost Markup Price Standard 0 0 ? factory_item…" at bounding box center [738, 254] width 1080 height 395
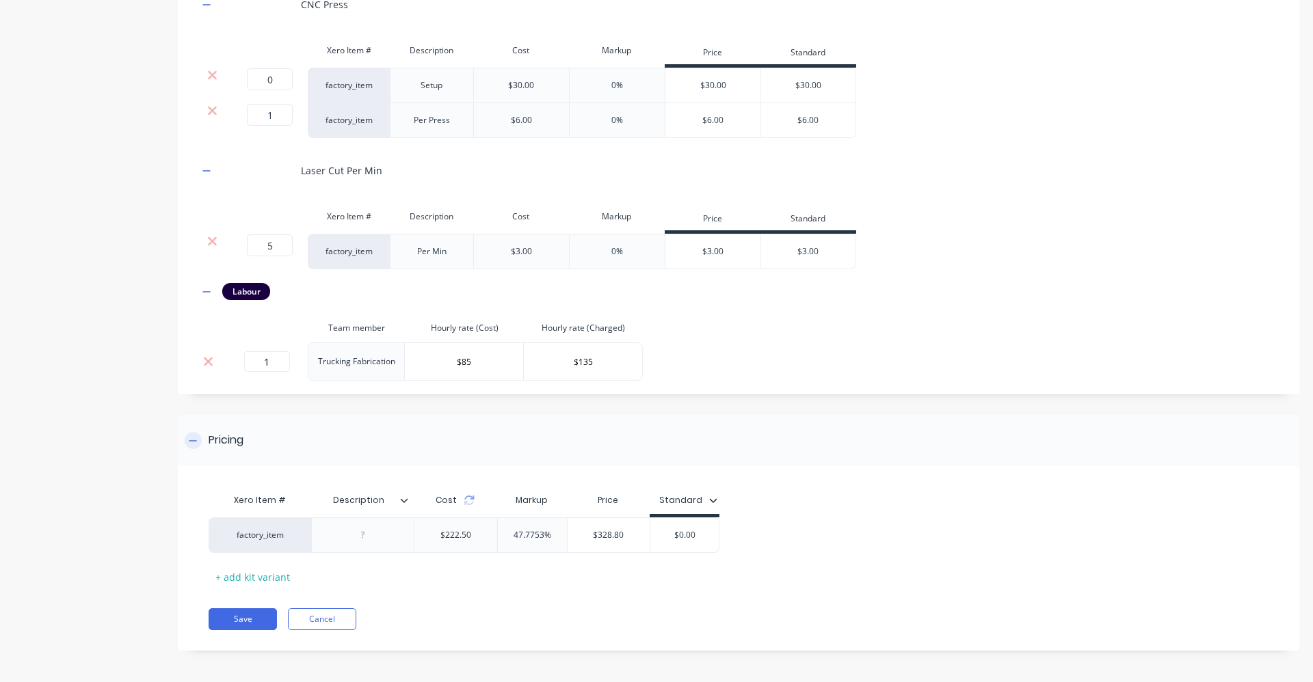
scroll to position [1691, 0]
click at [472, 501] on icon at bounding box center [469, 497] width 11 height 11
click at [278, 360] on input "1" at bounding box center [267, 359] width 46 height 21
click at [835, 334] on div "CNC Press Xero Item # Description Cost Markup Price Standard 0 0 ? factory_item…" at bounding box center [738, 180] width 1080 height 395
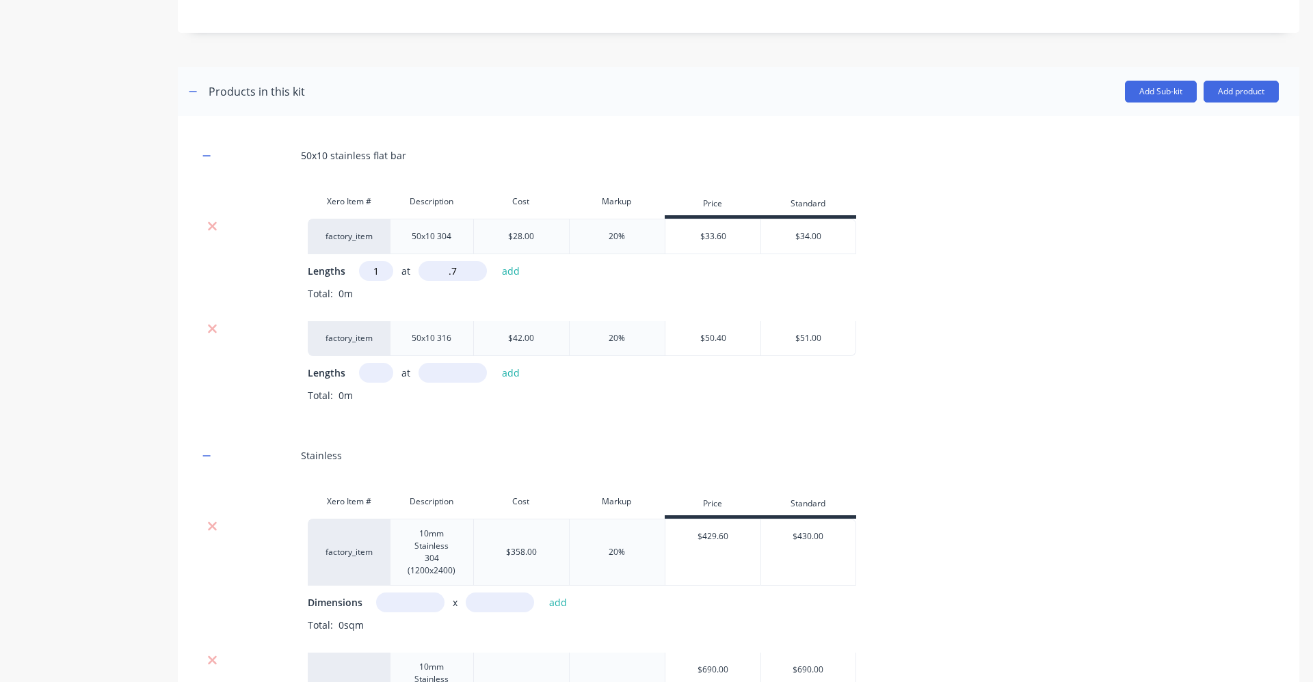
scroll to position [598, 0]
click at [458, 273] on input ".7" at bounding box center [452, 270] width 68 height 20
click at [550, 288] on div "Total: 0m" at bounding box center [793, 302] width 971 height 35
click at [509, 271] on button "add" at bounding box center [511, 269] width 32 height 18
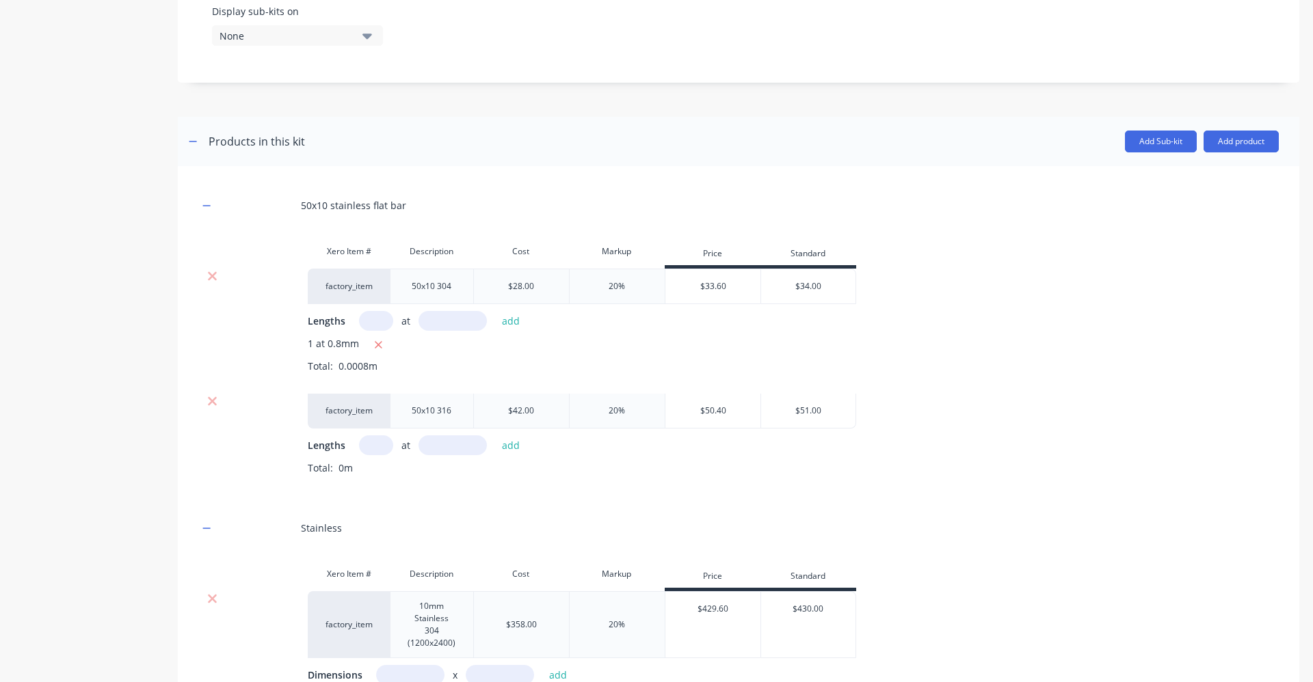
scroll to position [547, 0]
click at [378, 350] on icon "button" at bounding box center [378, 344] width 9 height 12
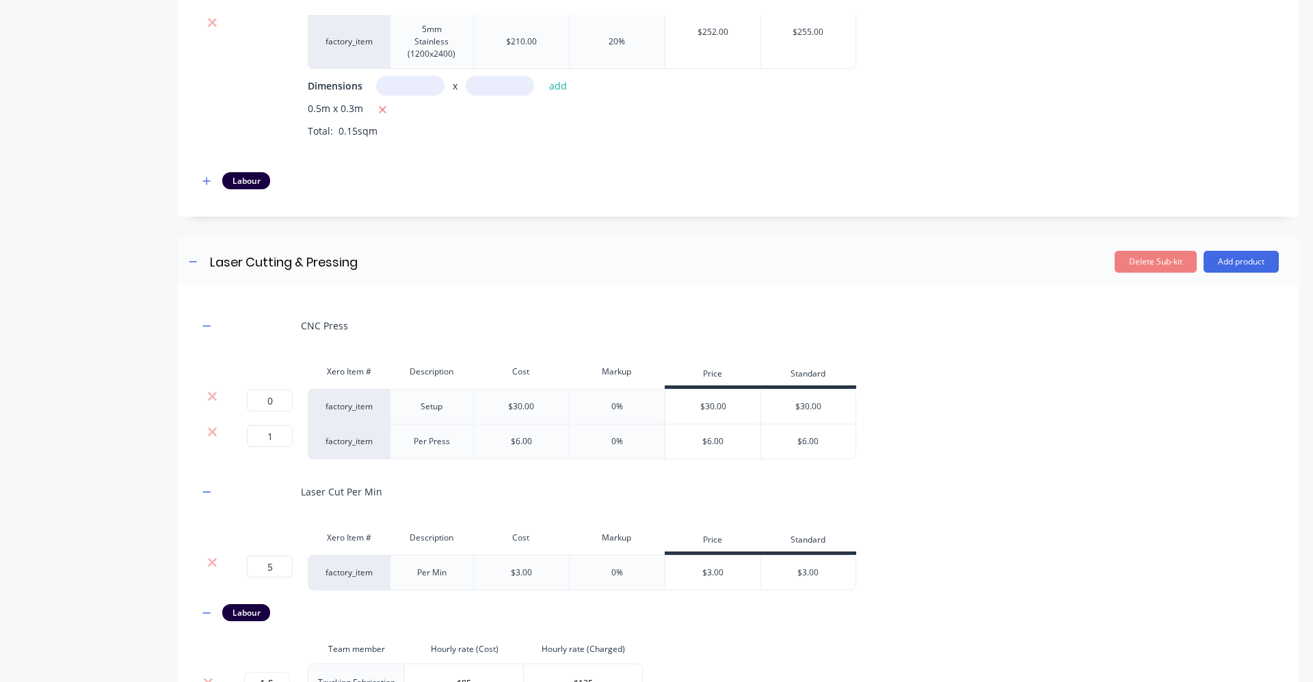
scroll to position [1691, 0]
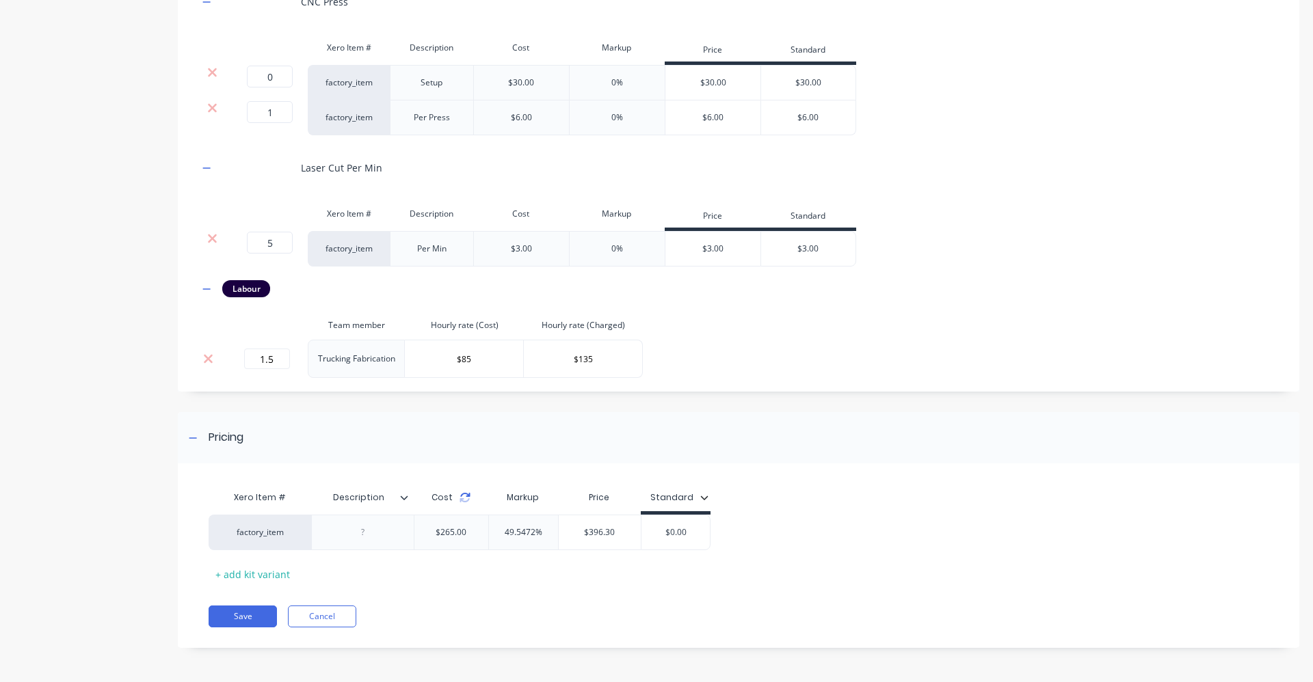
click at [461, 500] on icon at bounding box center [464, 500] width 10 height 4
click at [463, 500] on icon at bounding box center [464, 497] width 11 height 11
click at [513, 489] on div "Markup" at bounding box center [523, 497] width 70 height 27
click at [463, 498] on icon at bounding box center [464, 497] width 11 height 11
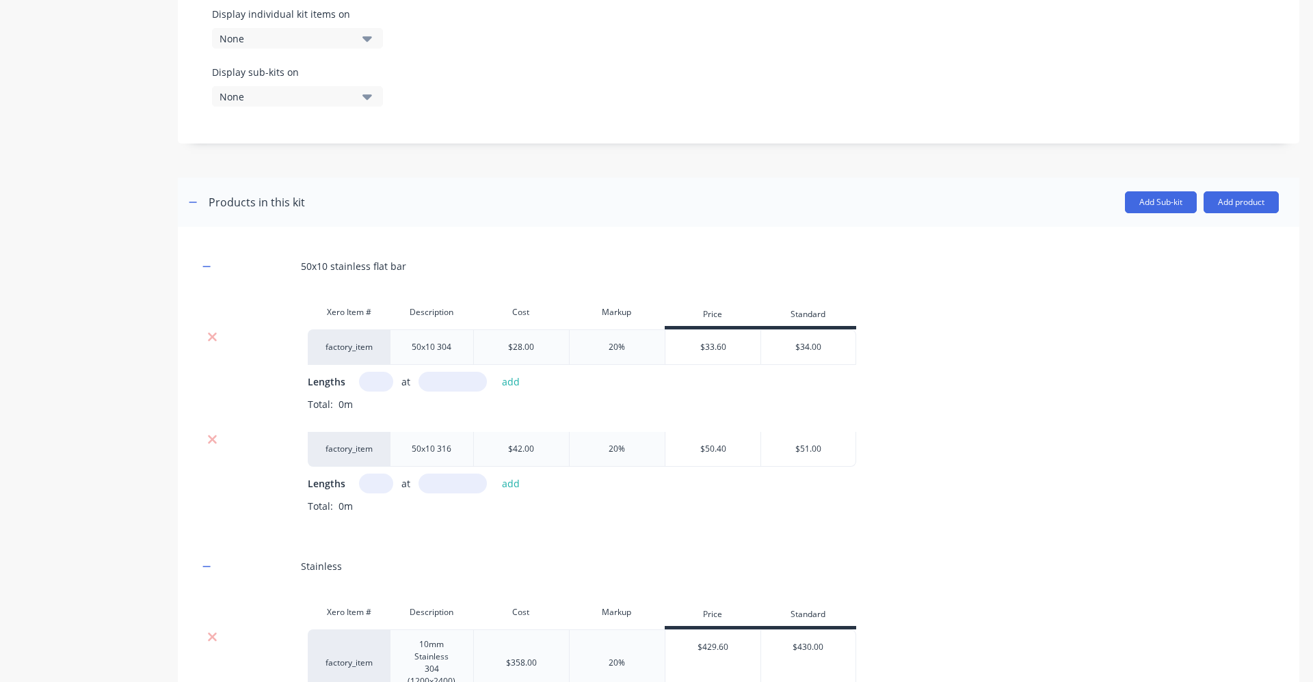
scroll to position [461, 0]
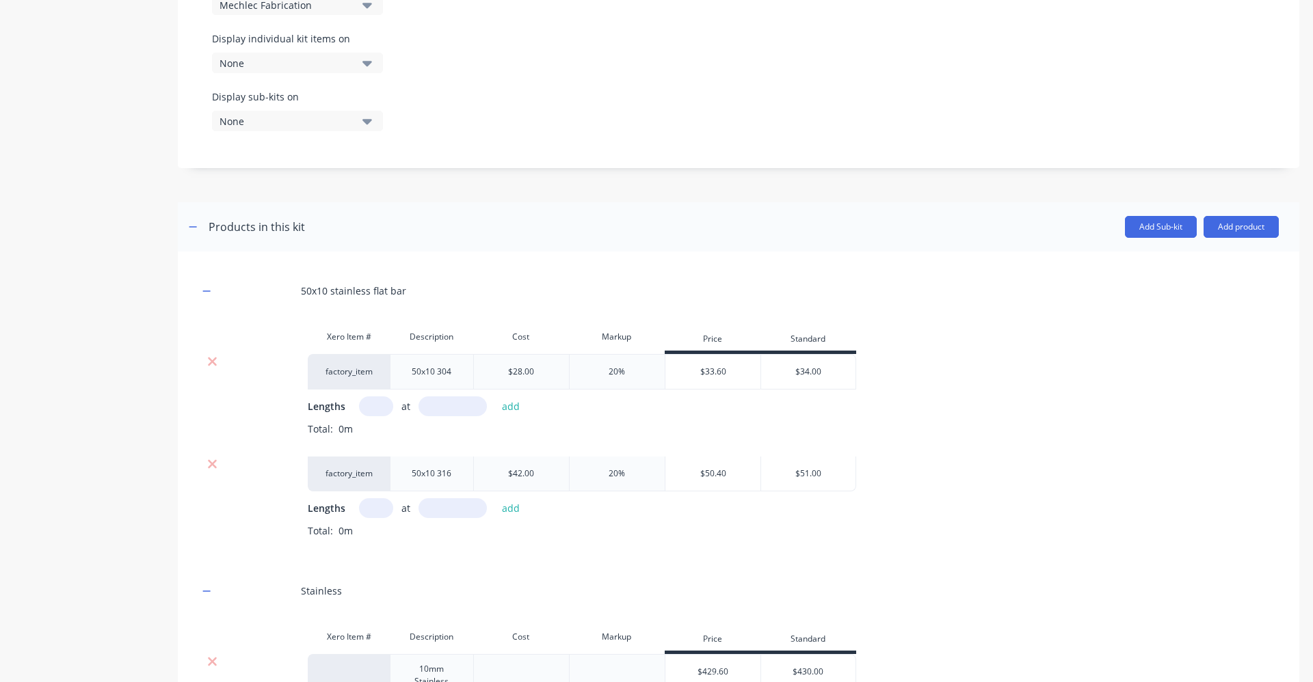
click at [379, 405] on input "text" at bounding box center [376, 407] width 34 height 20
click at [446, 412] on input "text" at bounding box center [452, 407] width 68 height 20
click at [509, 408] on button "add" at bounding box center [511, 406] width 32 height 18
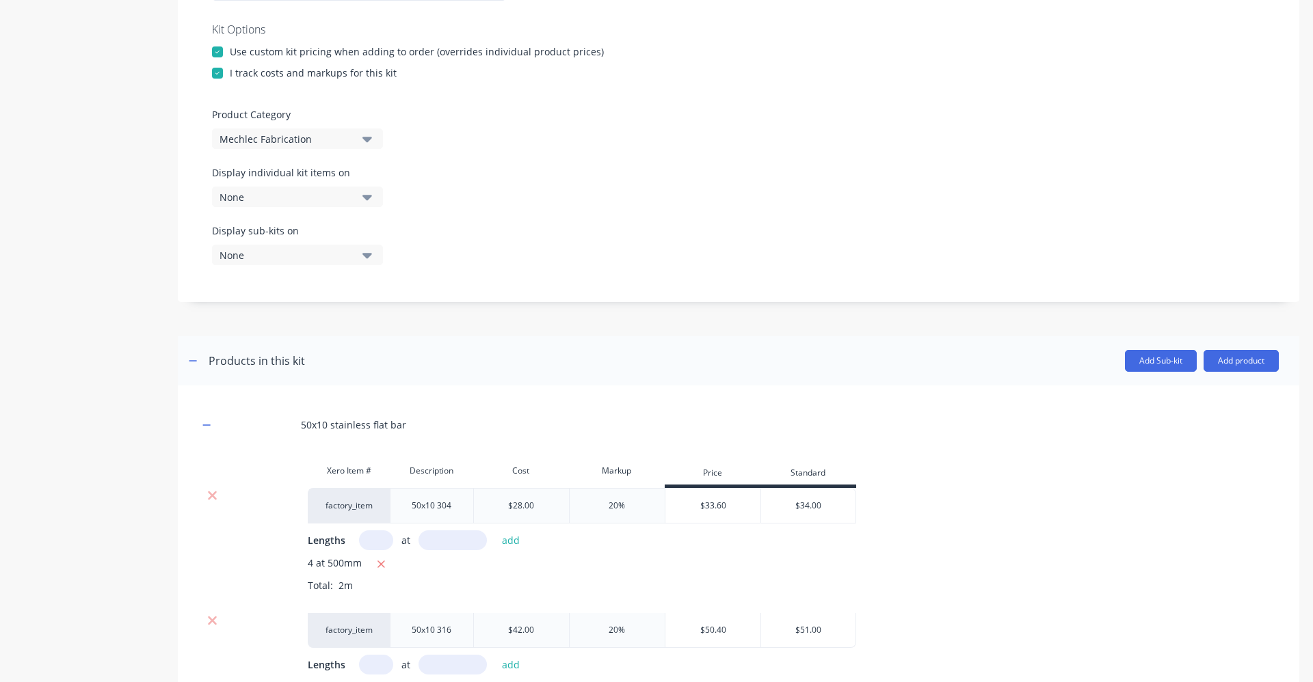
scroll to position [324, 0]
click at [452, 546] on input "text" at bounding box center [452, 543] width 68 height 20
click at [381, 568] on icon "button" at bounding box center [381, 567] width 8 height 8
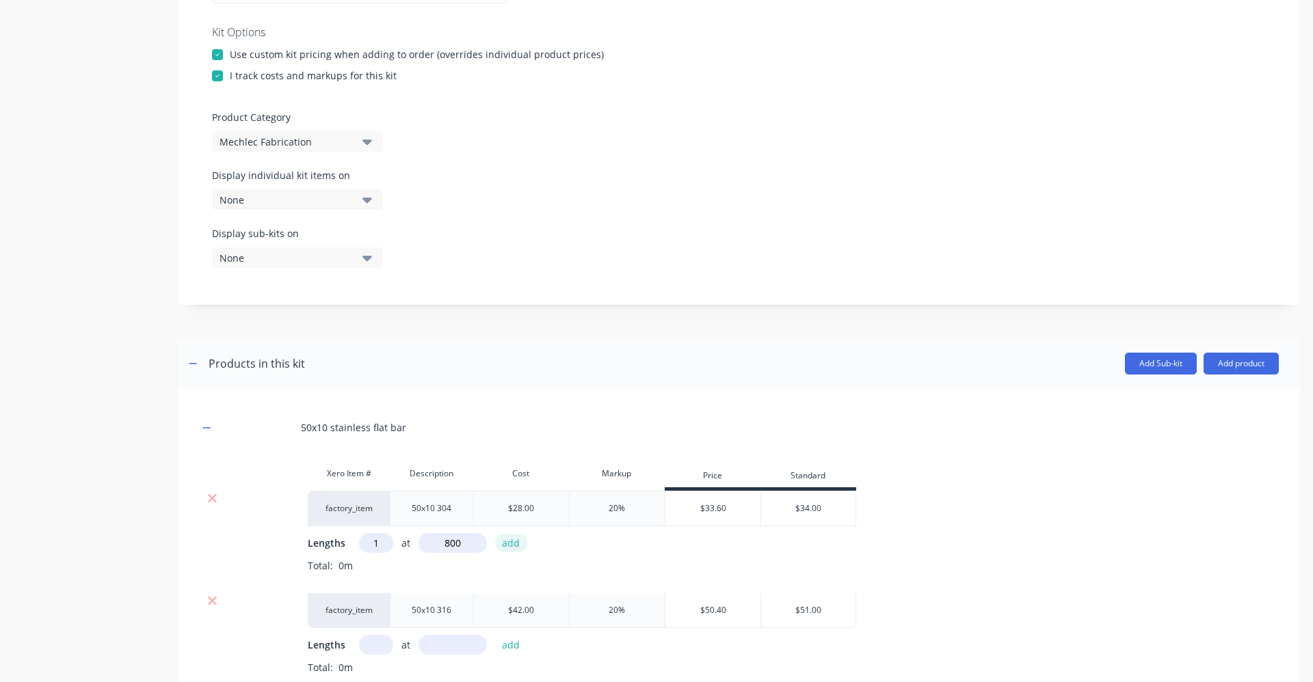
click at [504, 548] on button "add" at bounding box center [511, 543] width 32 height 18
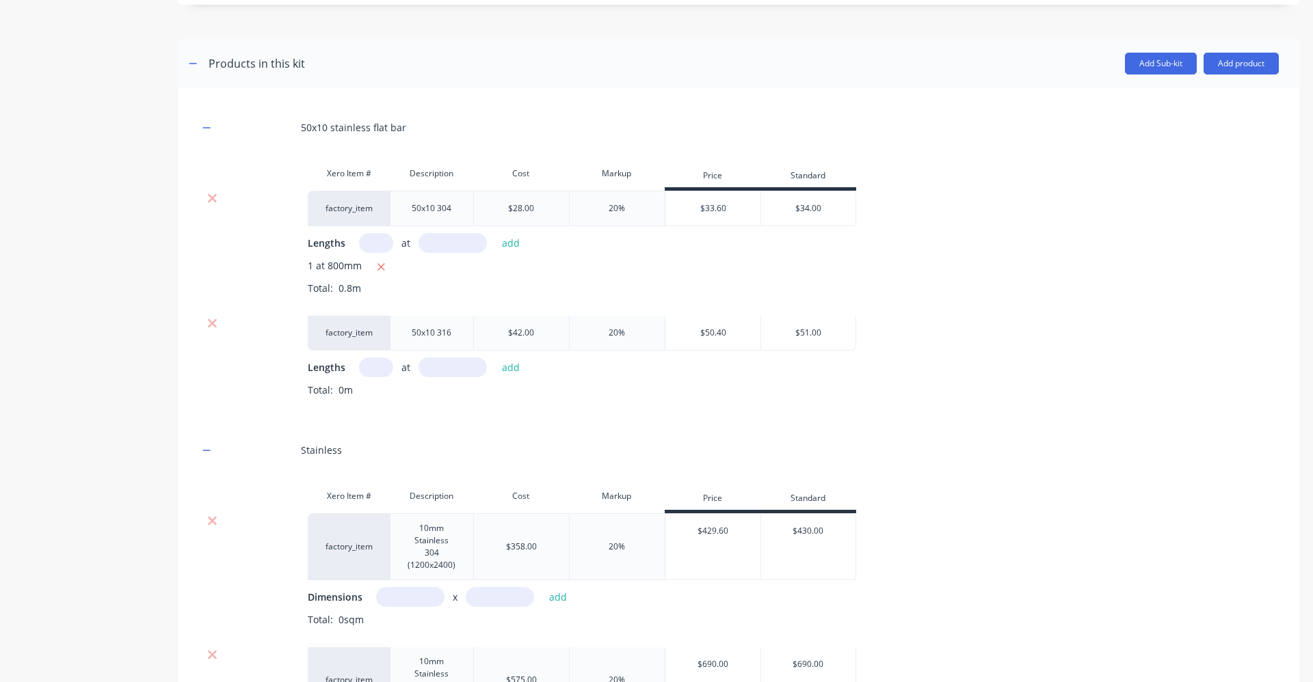
scroll to position [620, 0]
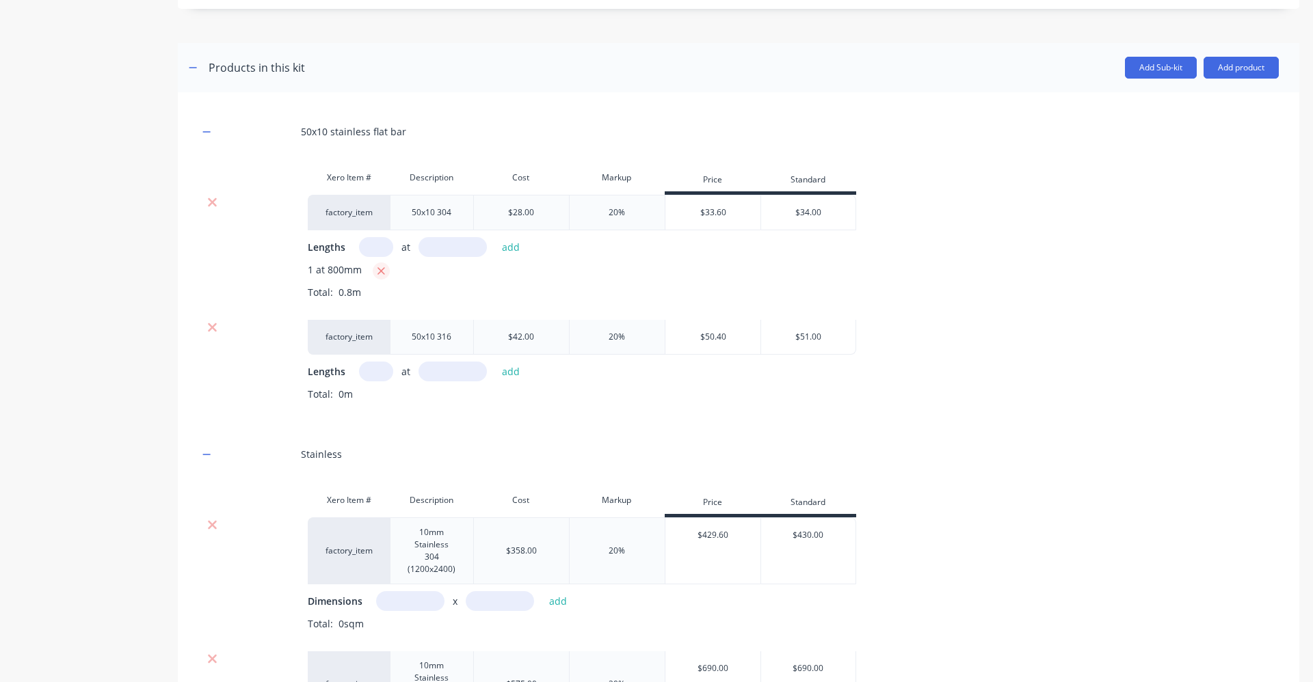
click at [379, 271] on icon "button" at bounding box center [381, 271] width 8 height 8
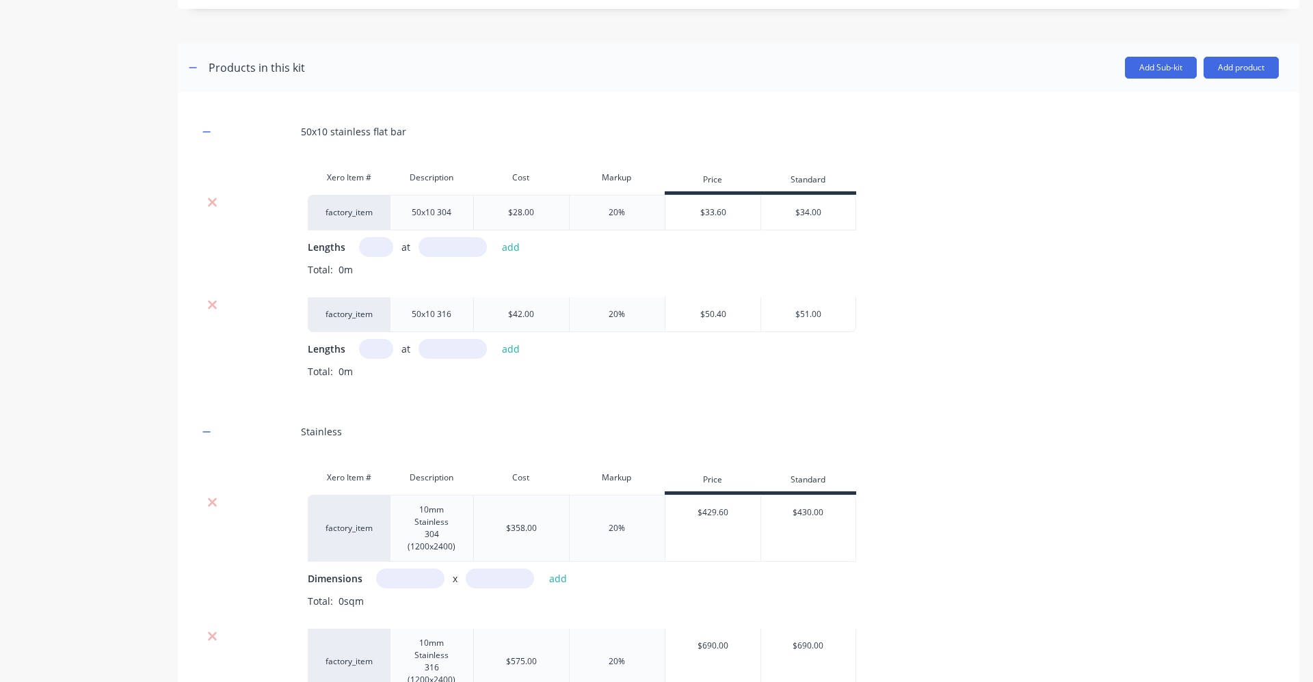
click at [386, 349] on input "text" at bounding box center [376, 349] width 34 height 20
click at [444, 355] on input "text" at bounding box center [452, 349] width 68 height 20
click at [511, 350] on button "add" at bounding box center [511, 349] width 32 height 18
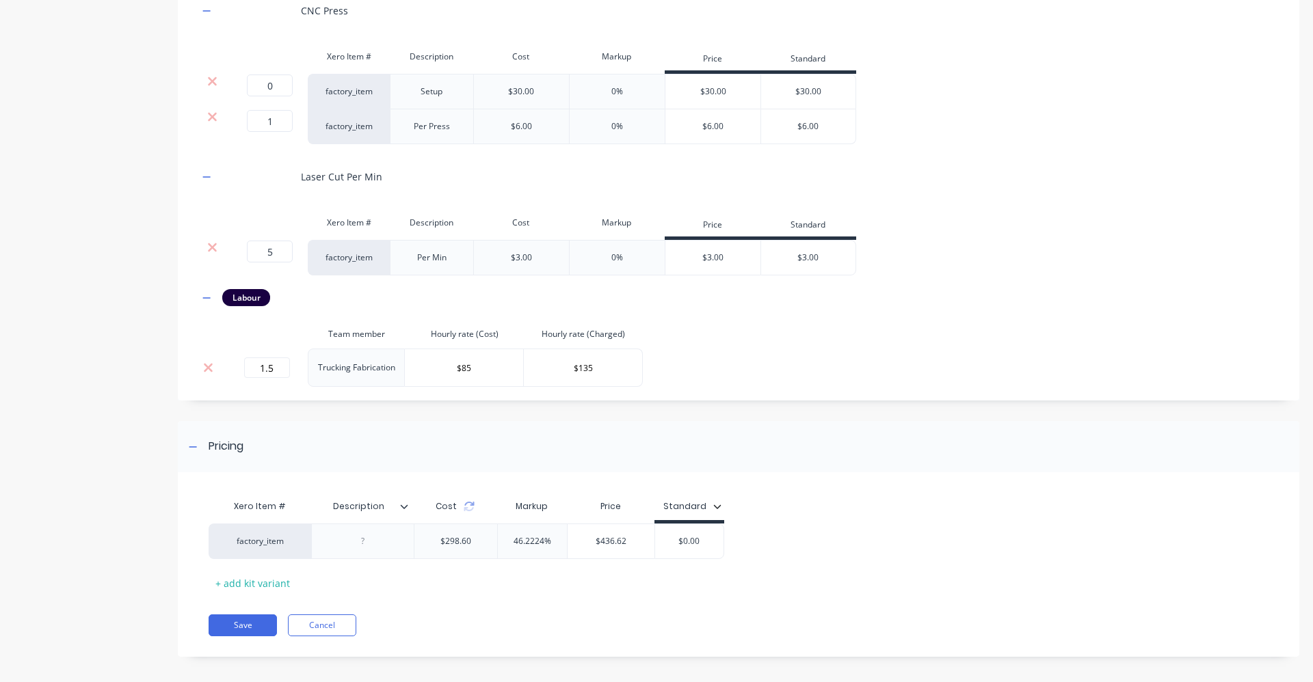
scroll to position [1714, 0]
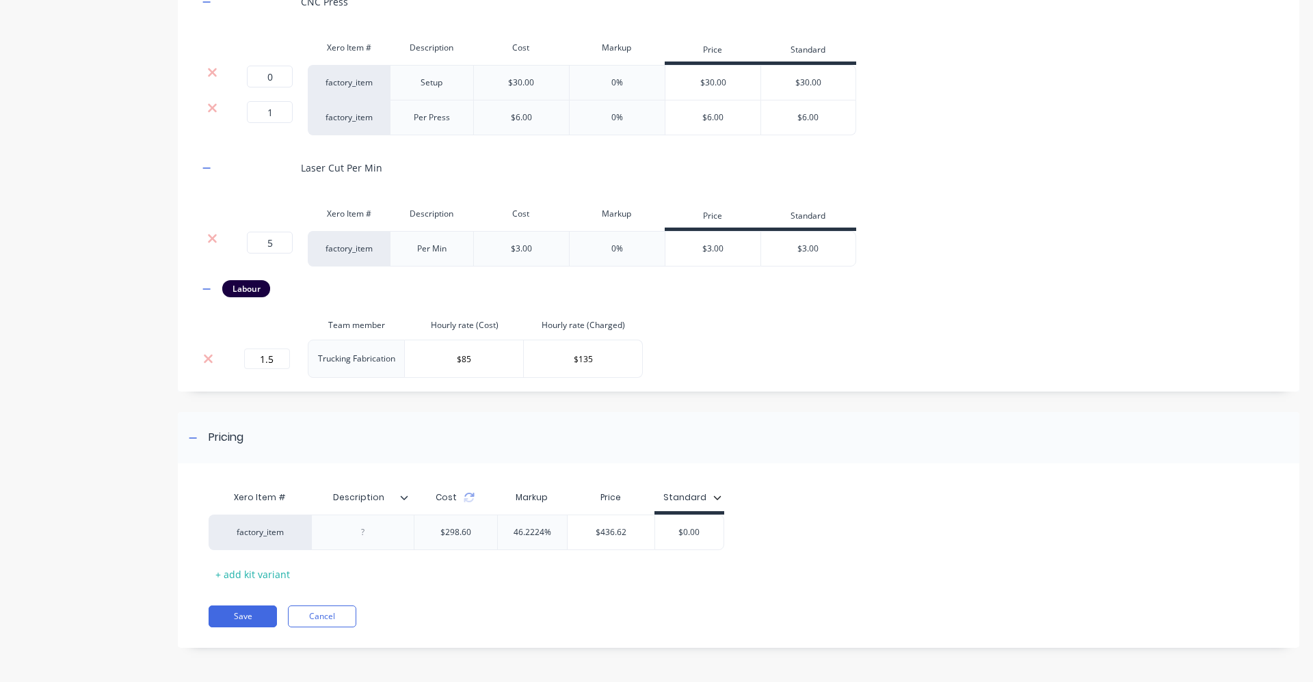
click at [471, 504] on div "Cost" at bounding box center [455, 497] width 83 height 27
click at [474, 497] on div "Cost" at bounding box center [455, 497] width 83 height 27
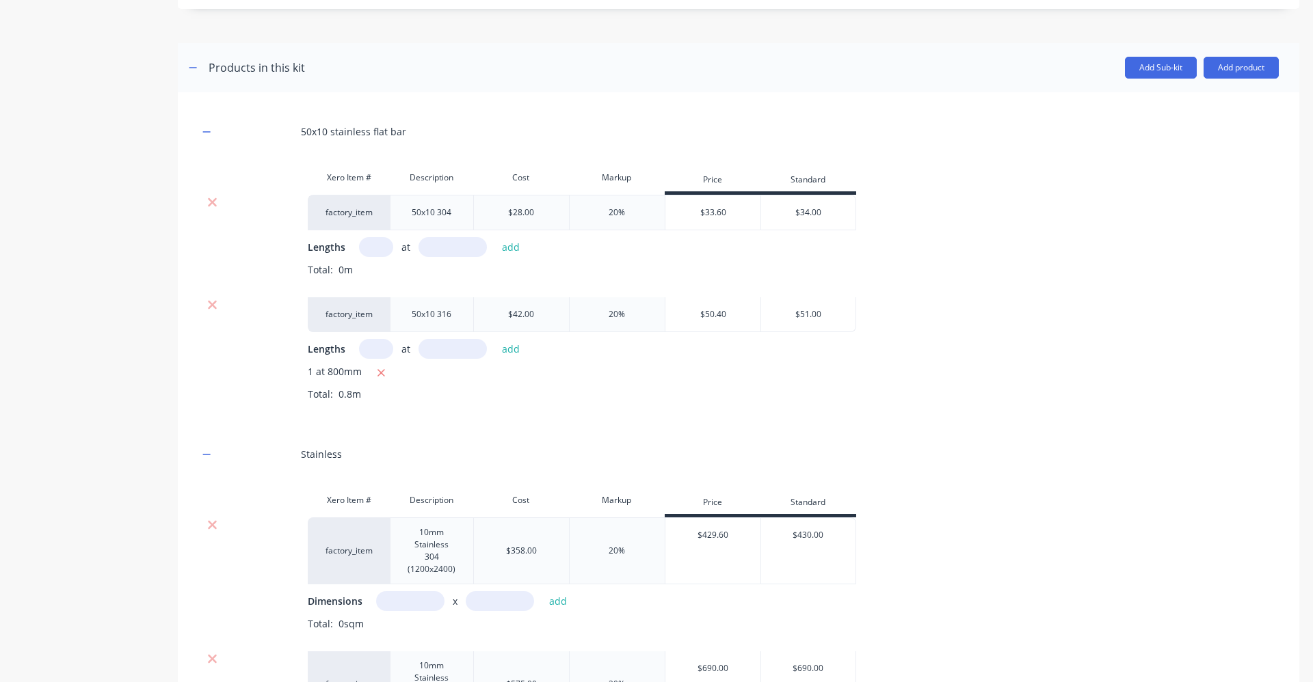
scroll to position [552, 0]
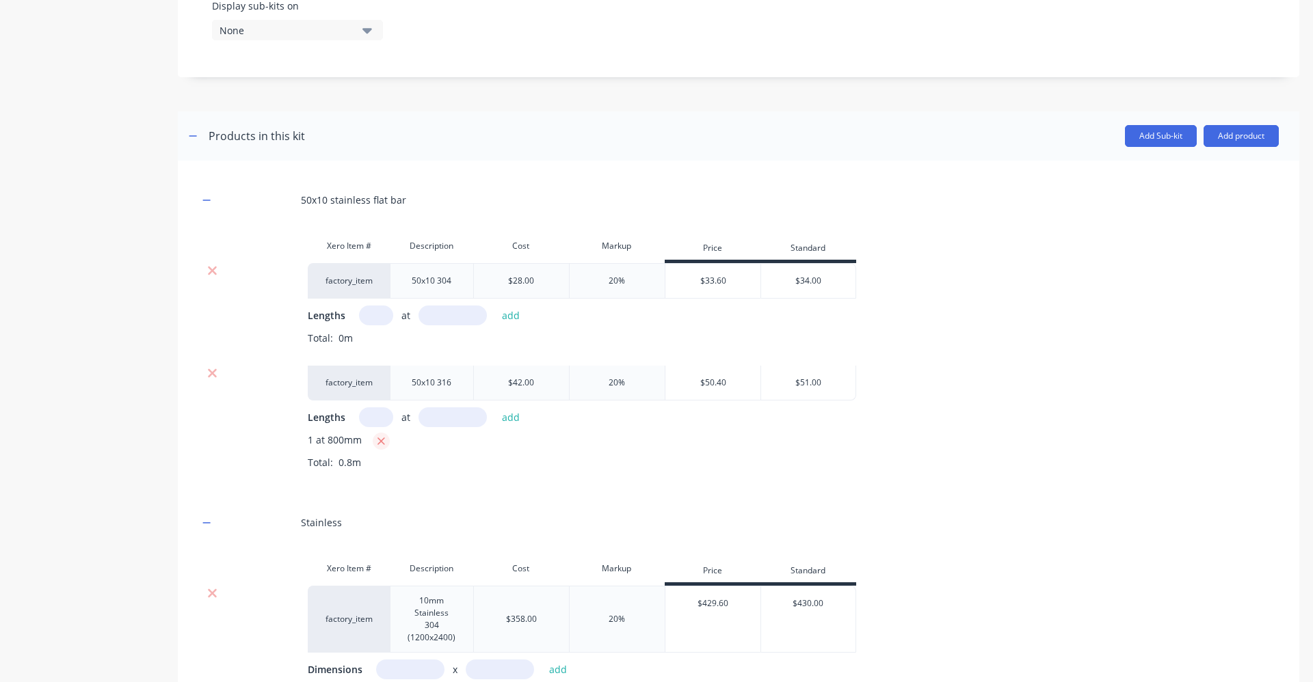
click at [379, 440] on icon "button" at bounding box center [381, 442] width 8 height 8
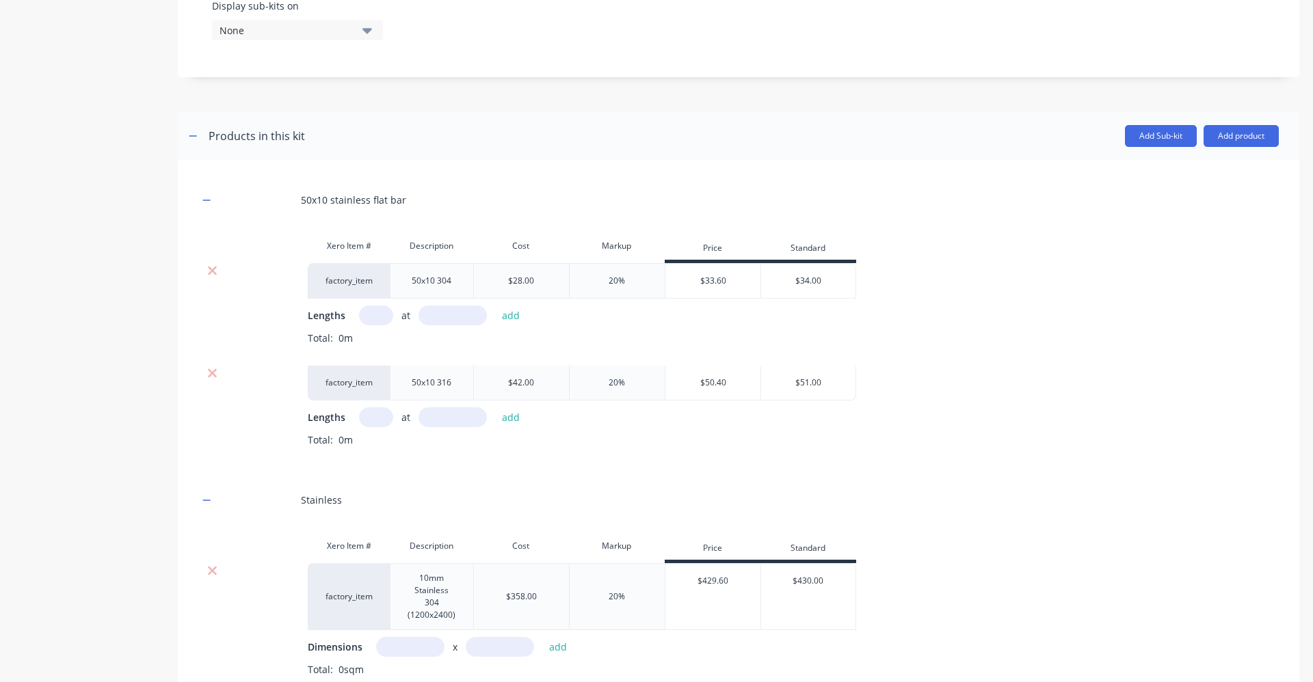
click at [377, 419] on input "text" at bounding box center [376, 417] width 34 height 20
click at [471, 423] on input "text" at bounding box center [452, 417] width 68 height 20
click at [510, 420] on button "add" at bounding box center [511, 417] width 32 height 18
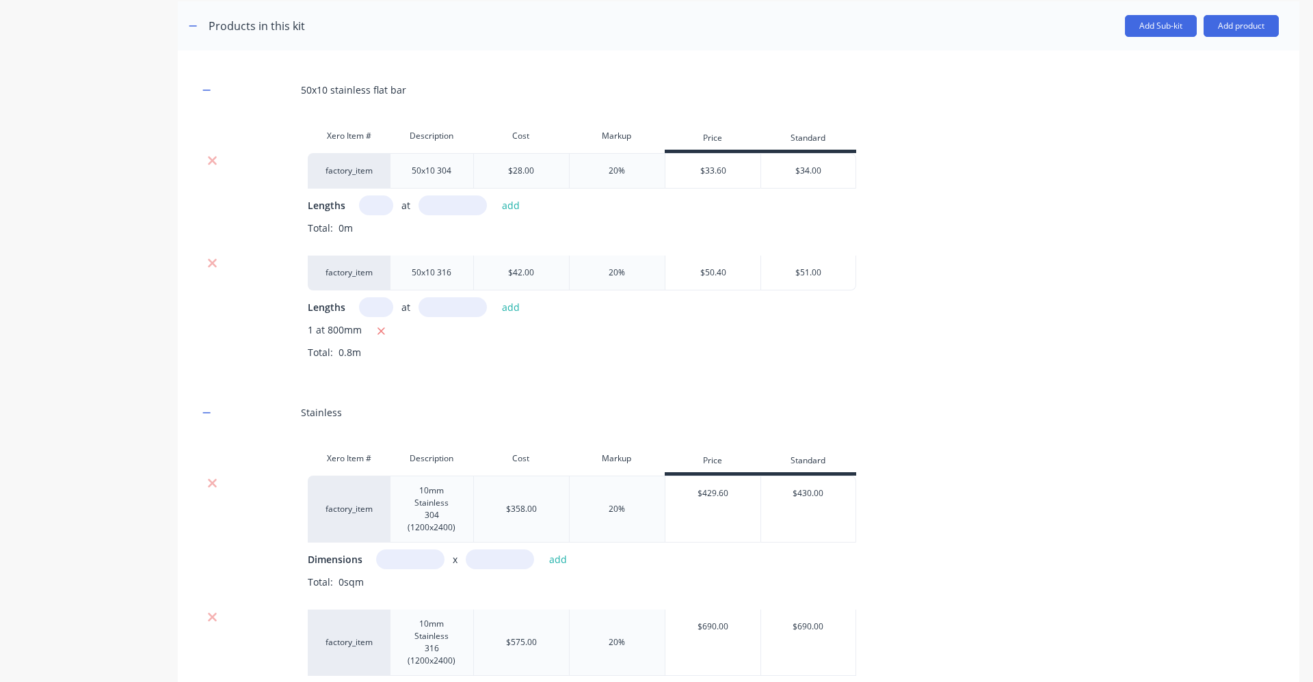
scroll to position [483, 0]
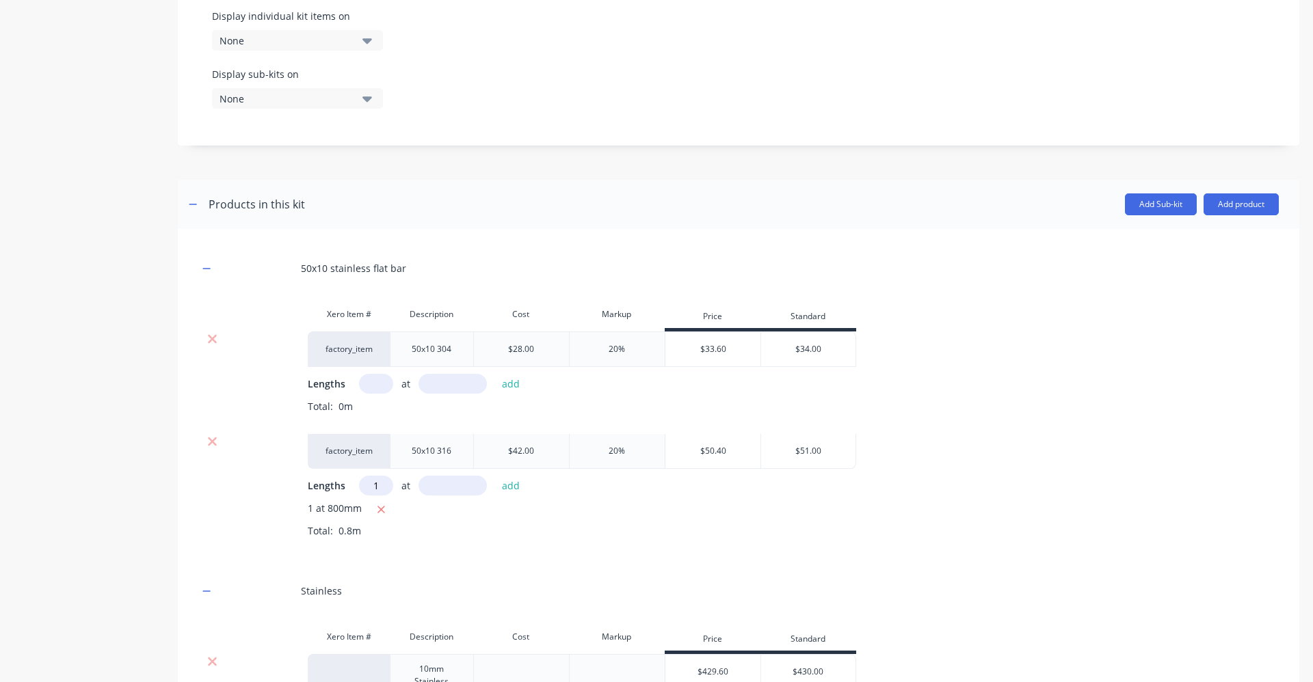
click at [448, 491] on input "text" at bounding box center [452, 486] width 68 height 20
click at [378, 509] on icon "button" at bounding box center [381, 510] width 9 height 12
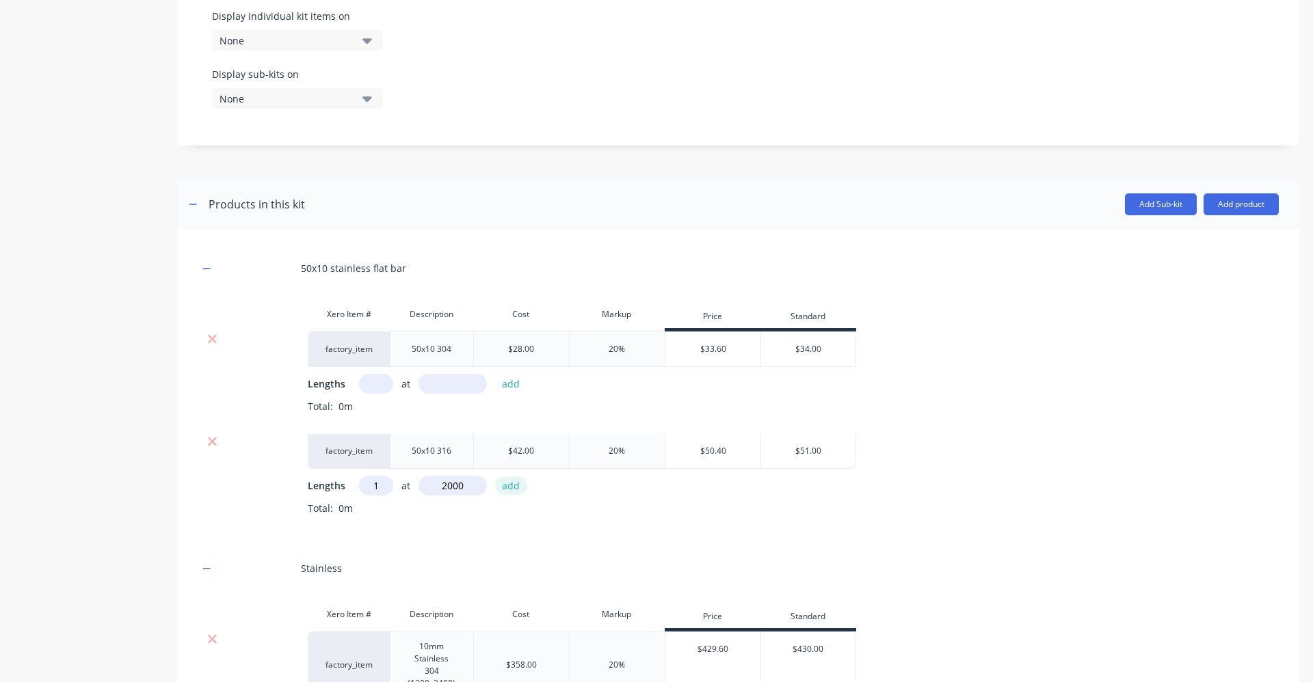
click at [511, 488] on button "add" at bounding box center [511, 486] width 32 height 18
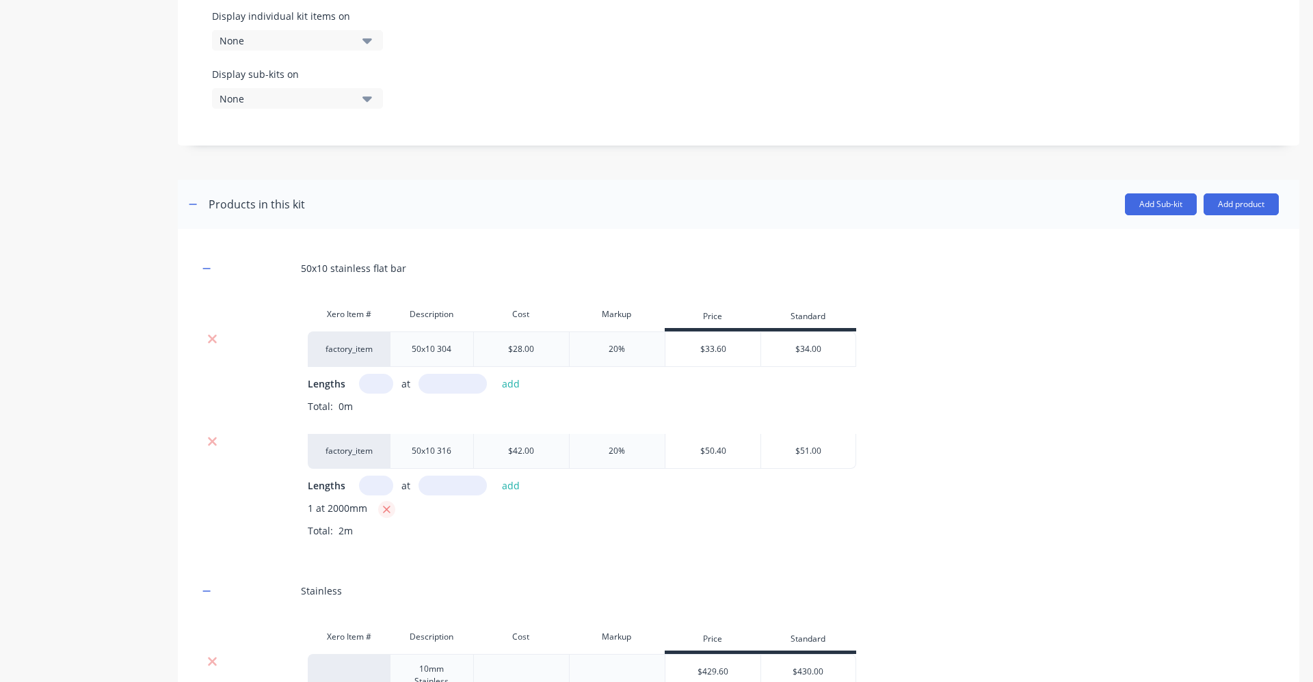
click at [388, 511] on icon "button" at bounding box center [387, 510] width 8 height 8
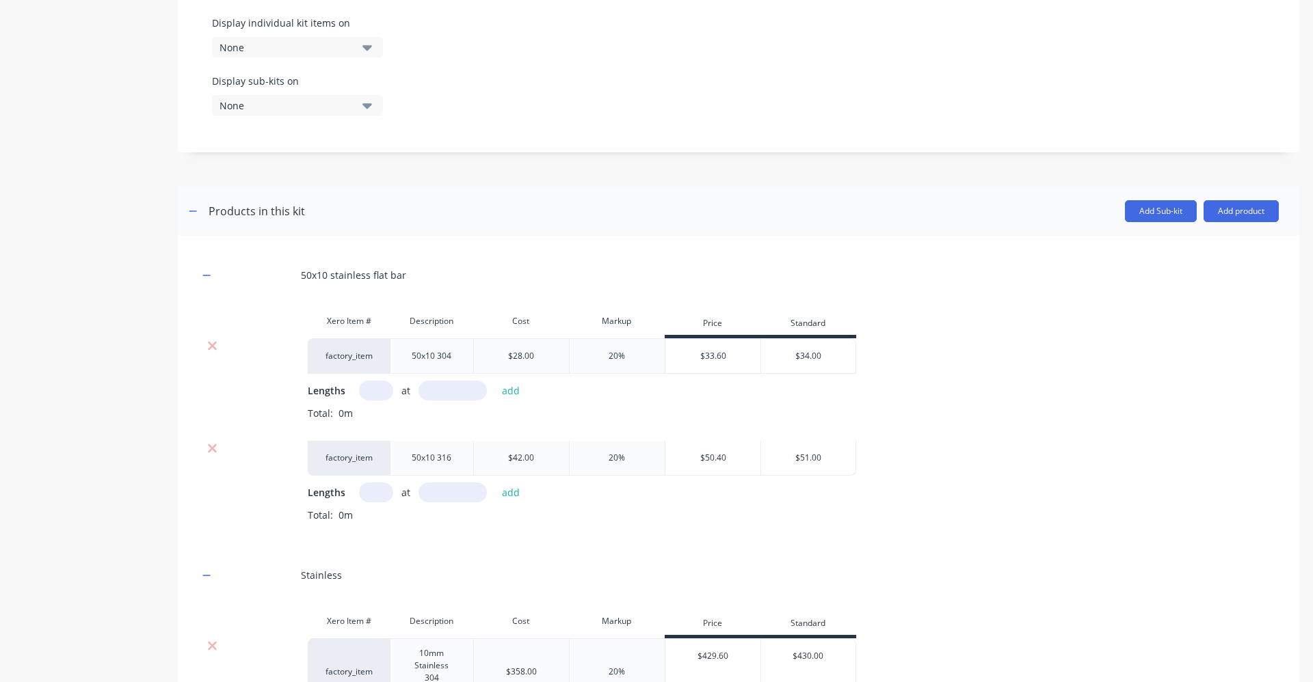
scroll to position [461, 0]
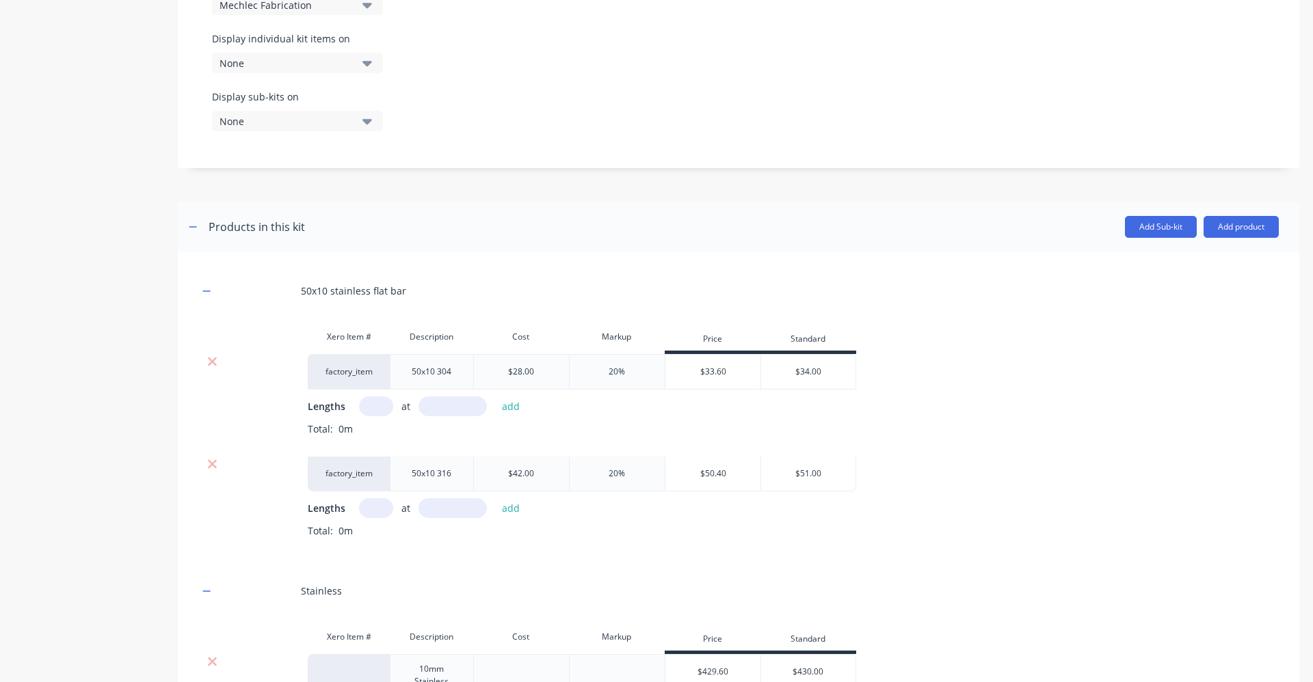
click at [372, 516] on input "text" at bounding box center [376, 508] width 34 height 20
click at [436, 509] on input "text" at bounding box center [452, 508] width 68 height 20
click at [503, 511] on button "add" at bounding box center [511, 508] width 32 height 18
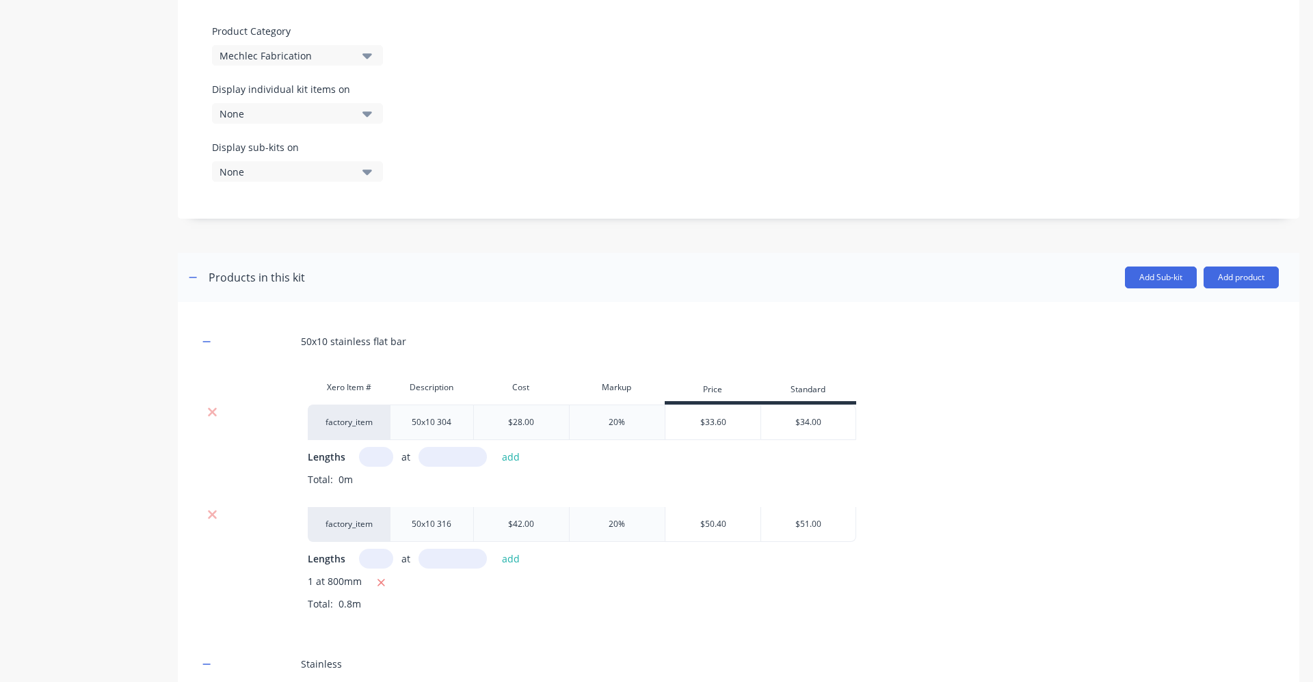
scroll to position [278, 0]
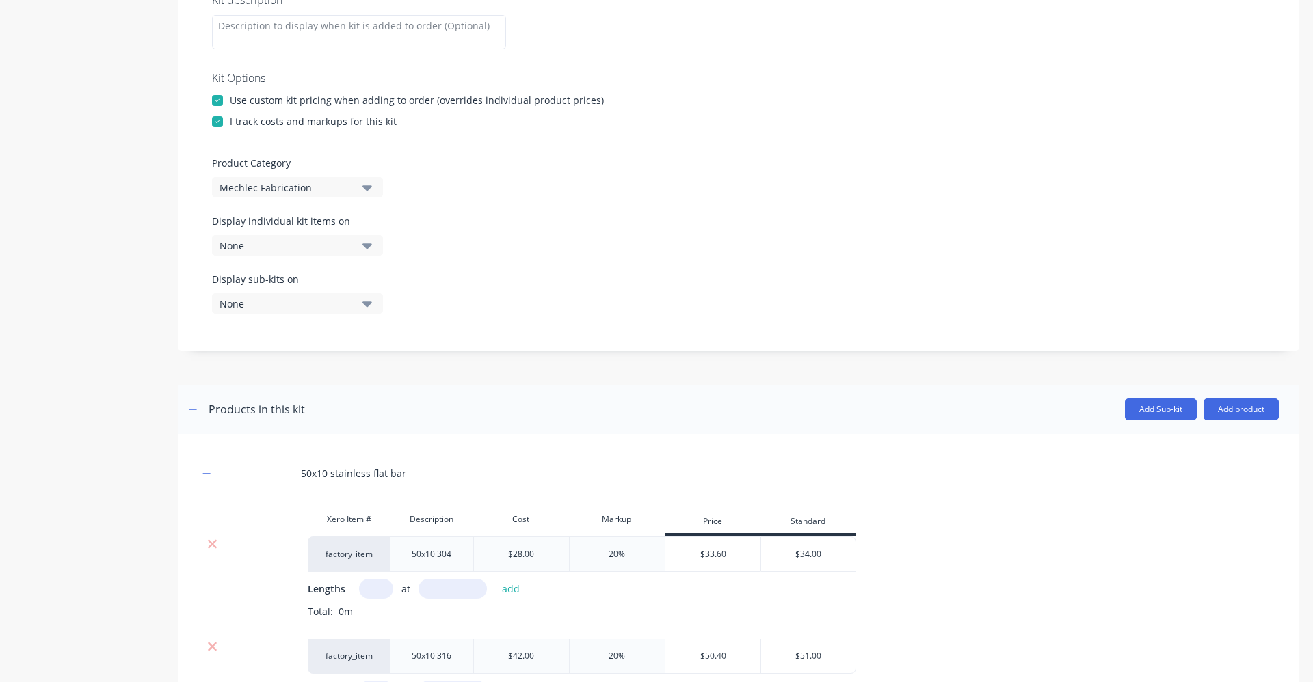
click at [377, 586] on input "text" at bounding box center [376, 589] width 34 height 20
click at [464, 589] on input "text" at bounding box center [452, 589] width 68 height 20
click at [510, 585] on button "add" at bounding box center [511, 589] width 32 height 18
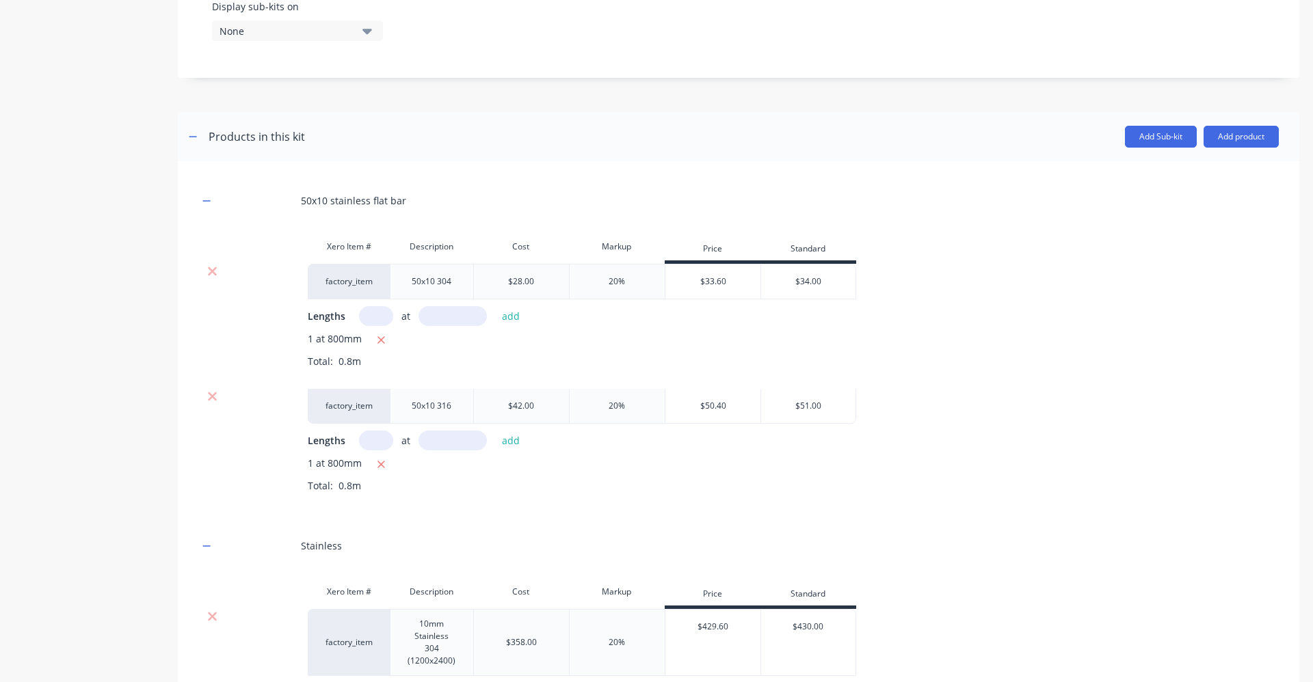
scroll to position [552, 0]
click at [382, 461] on icon "button" at bounding box center [381, 464] width 9 height 12
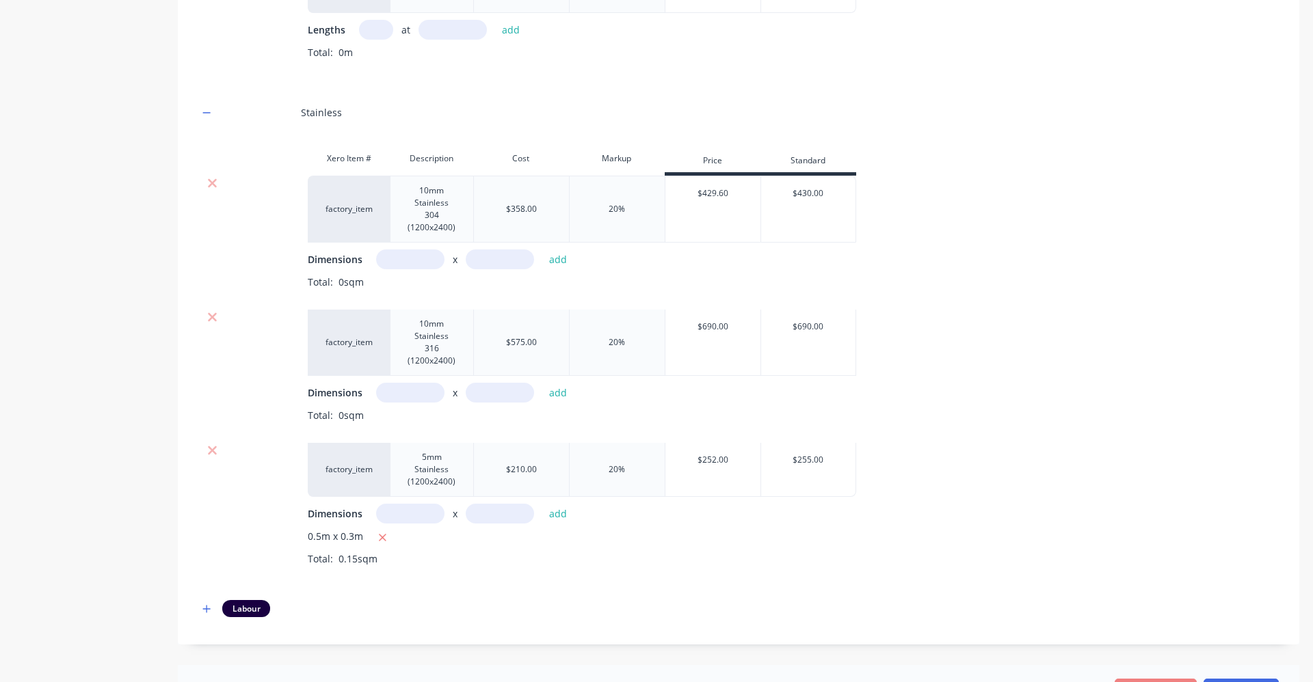
scroll to position [620, 0]
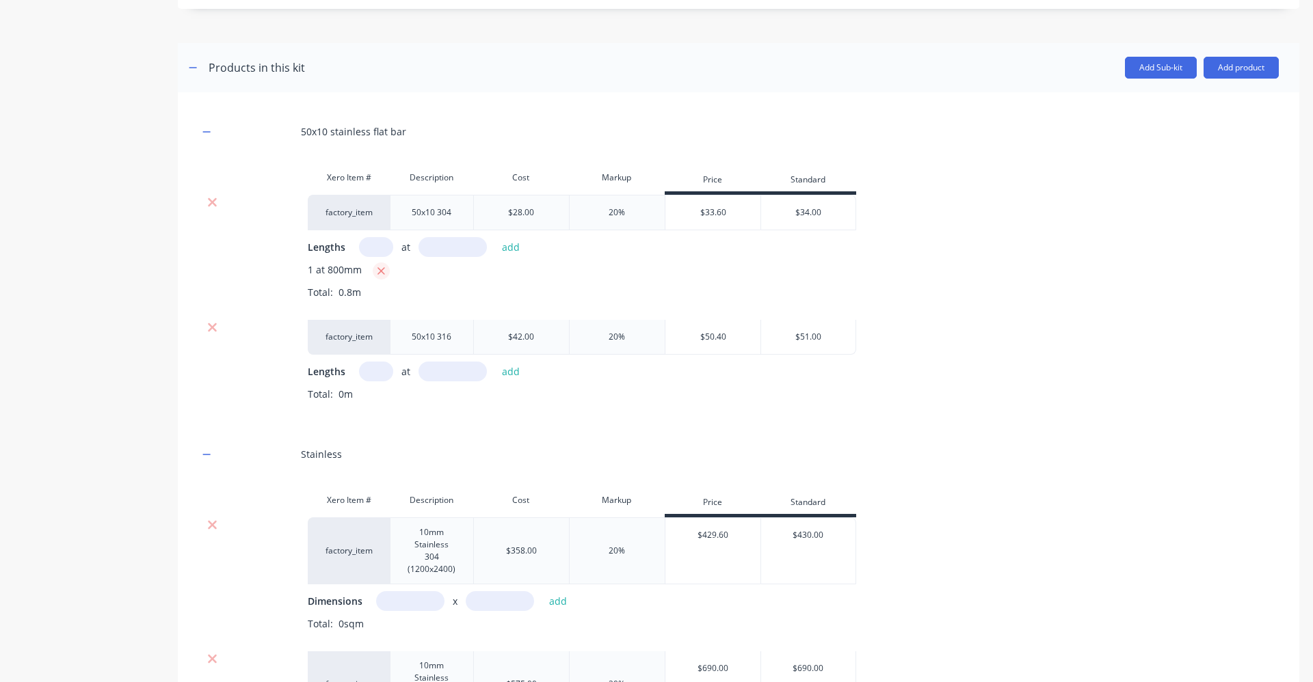
click at [378, 275] on icon "button" at bounding box center [381, 271] width 9 height 12
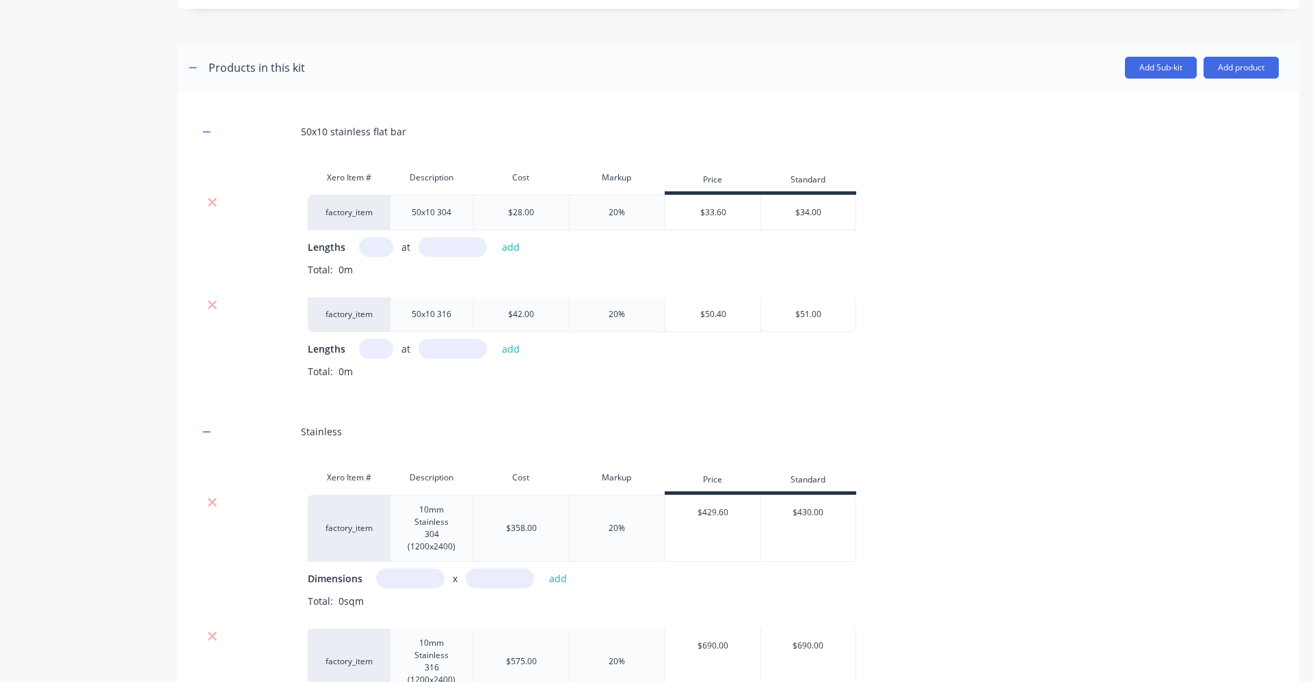
click at [378, 351] on input "text" at bounding box center [376, 349] width 34 height 20
click at [463, 349] on input "text" at bounding box center [452, 349] width 68 height 20
click at [514, 349] on button "add" at bounding box center [511, 349] width 32 height 18
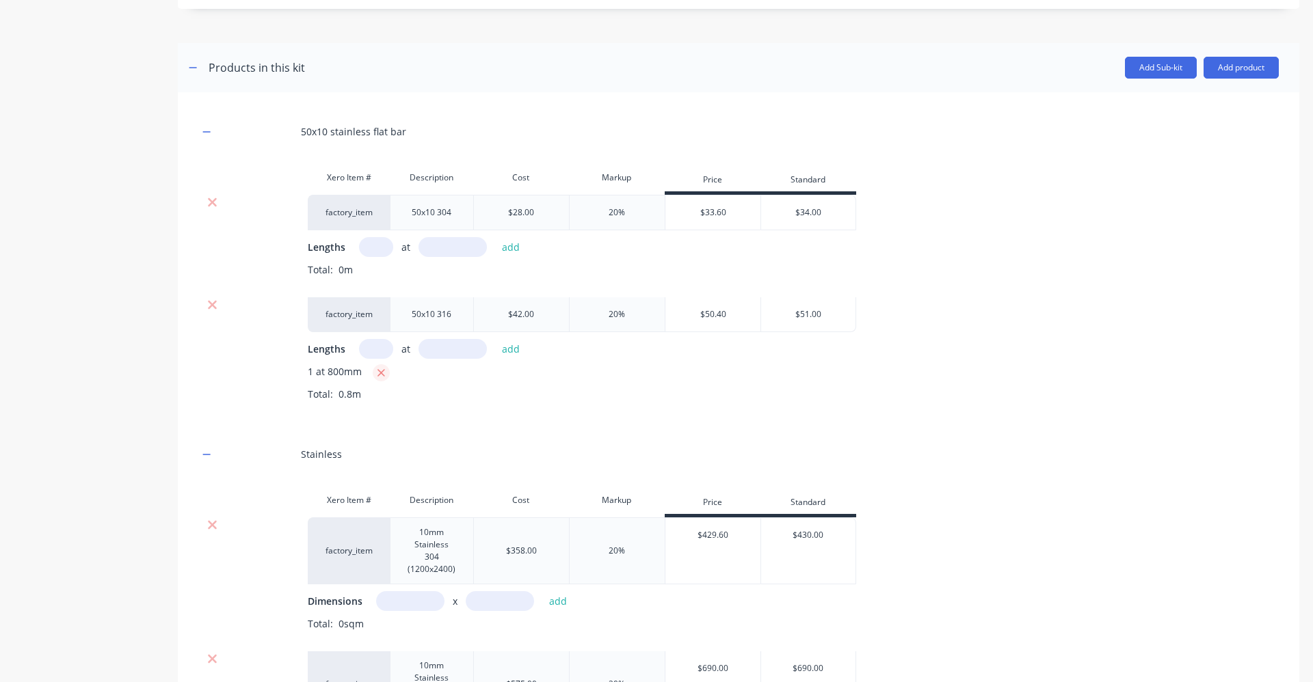
click at [379, 373] on icon "button" at bounding box center [381, 373] width 8 height 8
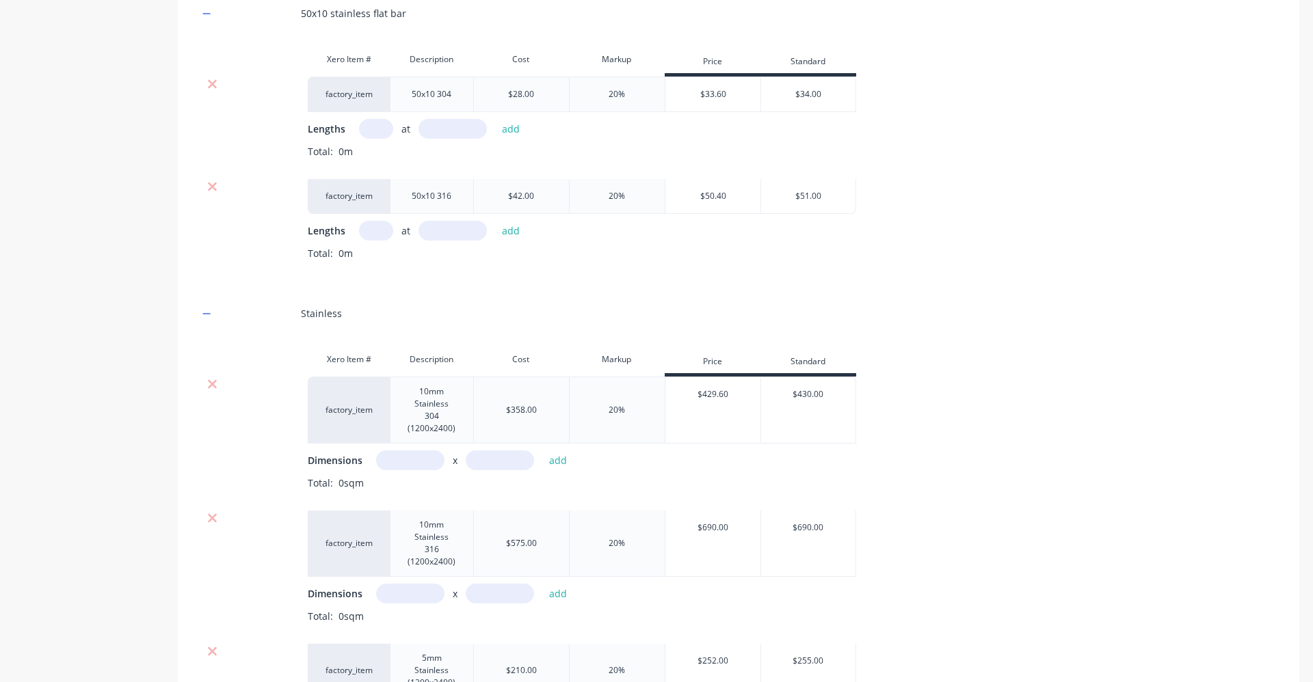
scroll to position [757, 0]
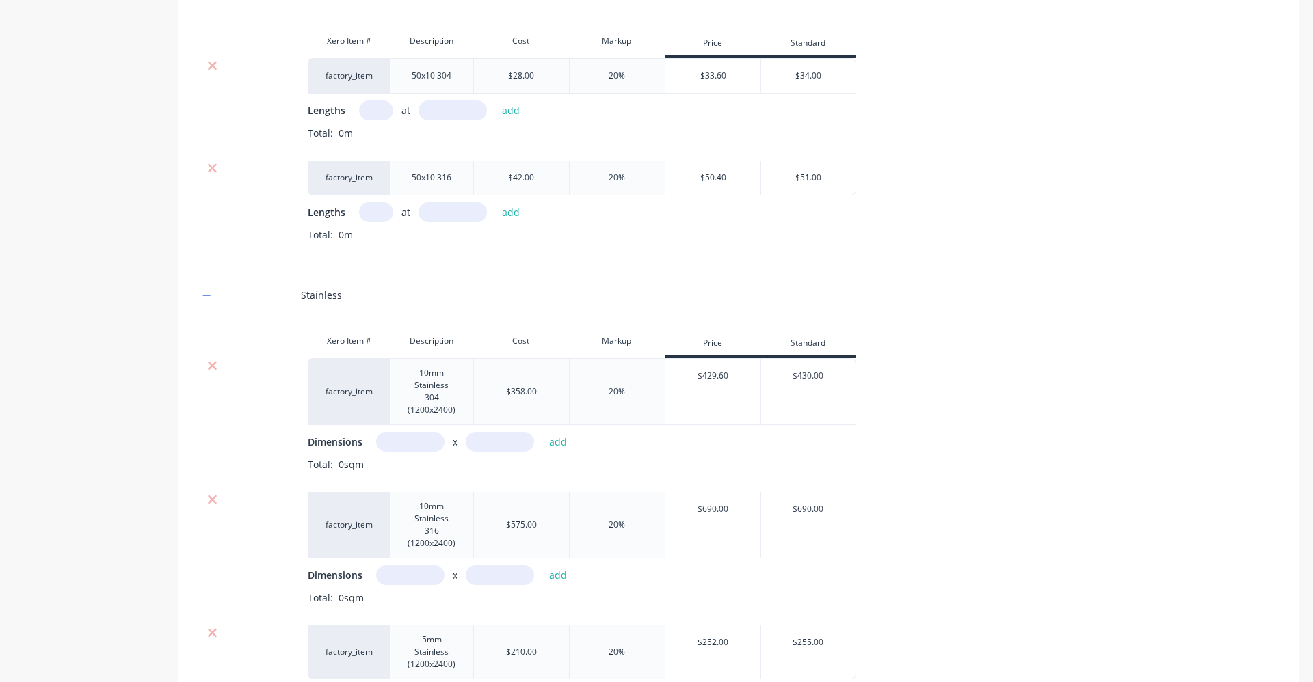
click at [413, 448] on input "text" at bounding box center [410, 442] width 68 height 20
click at [401, 442] on input "5m" at bounding box center [410, 442] width 68 height 20
click at [409, 441] on input "0.5m" at bounding box center [410, 442] width 68 height 20
click at [477, 447] on input "text" at bounding box center [500, 442] width 68 height 20
click at [556, 446] on button "add" at bounding box center [558, 442] width 32 height 18
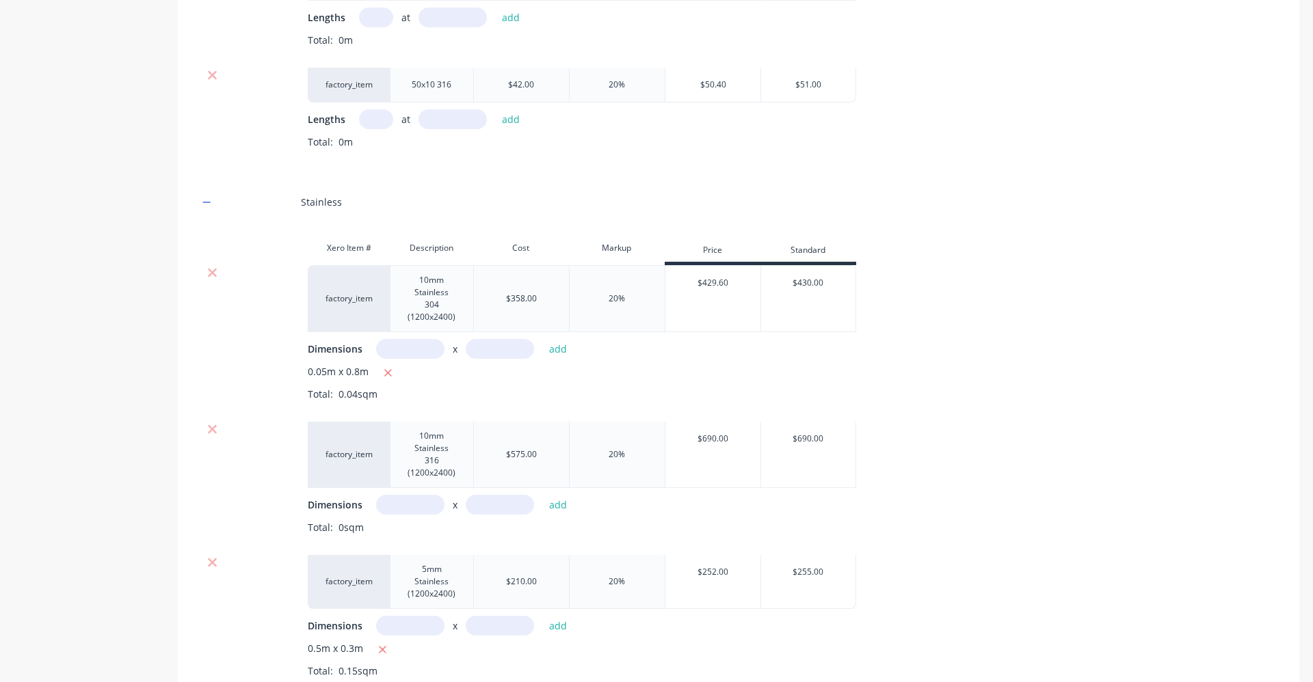
scroll to position [825, 0]
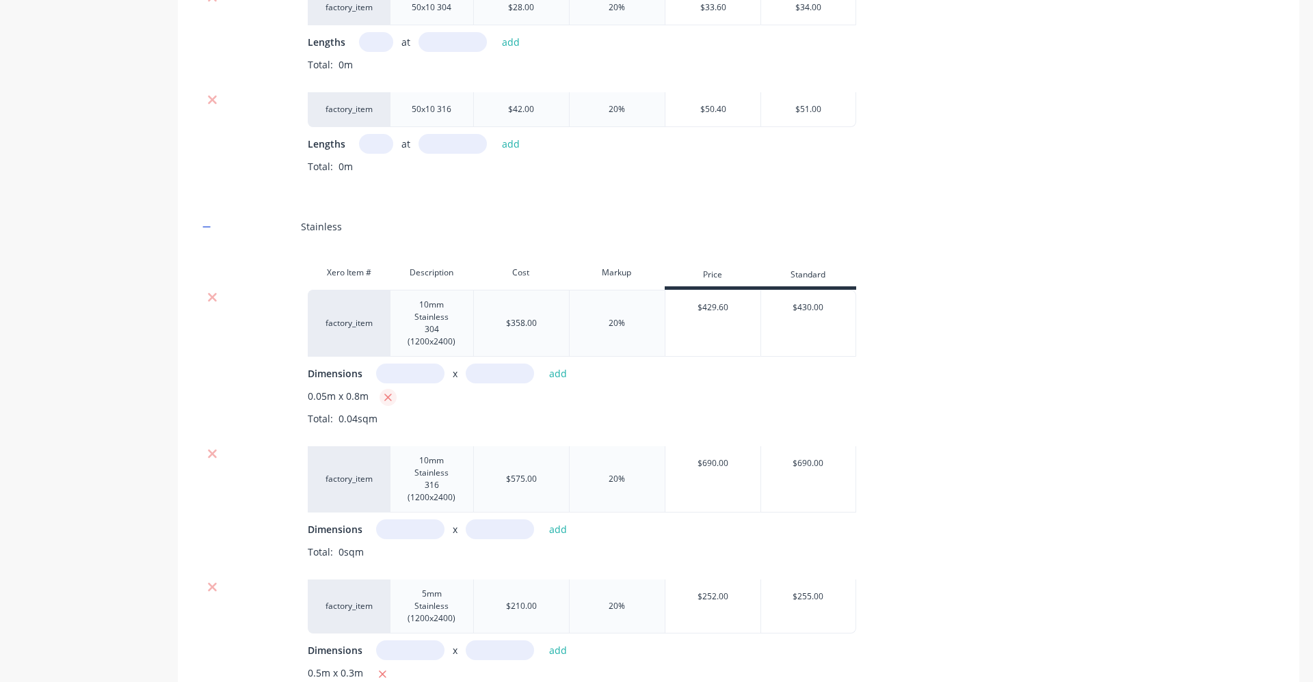
click at [391, 395] on icon "button" at bounding box center [388, 398] width 9 height 12
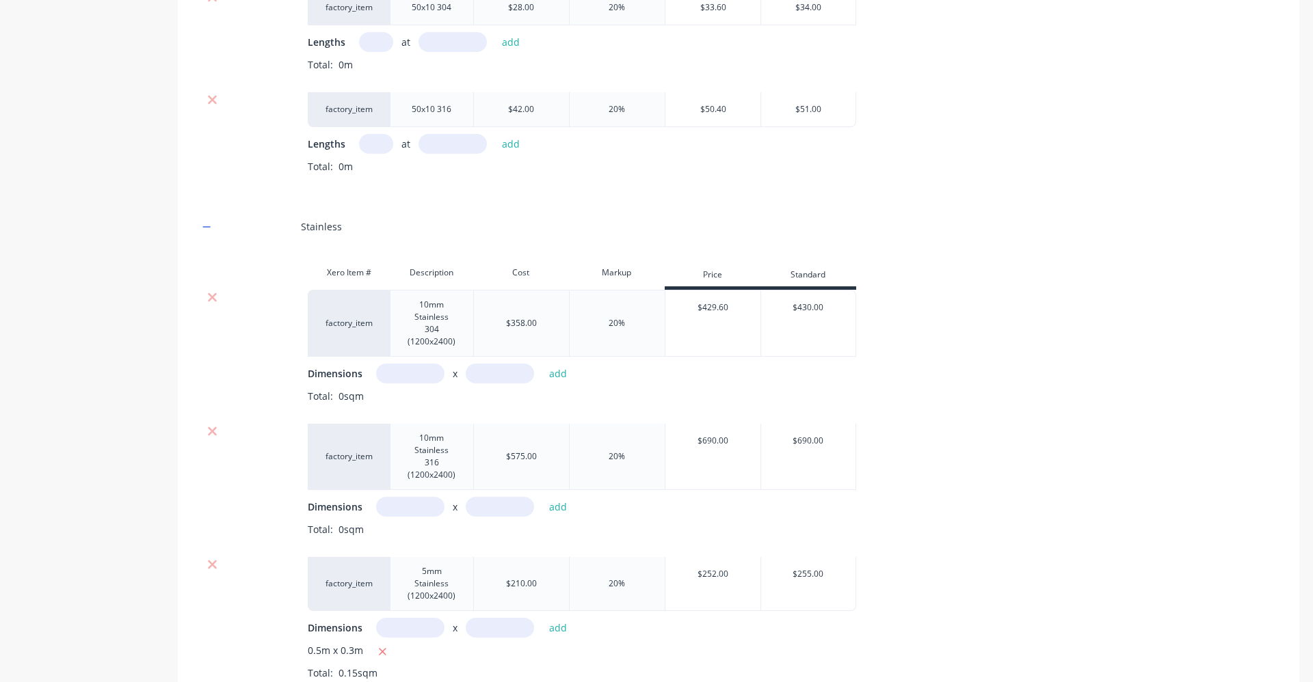
click at [428, 506] on input "text" at bounding box center [410, 507] width 68 height 20
click at [403, 507] on input "5m" at bounding box center [410, 507] width 68 height 20
click at [405, 502] on input "0.5m" at bounding box center [410, 507] width 68 height 20
drag, startPoint x: 476, startPoint y: 507, endPoint x: 494, endPoint y: 522, distance: 23.8
click at [478, 507] on input "text" at bounding box center [500, 507] width 68 height 20
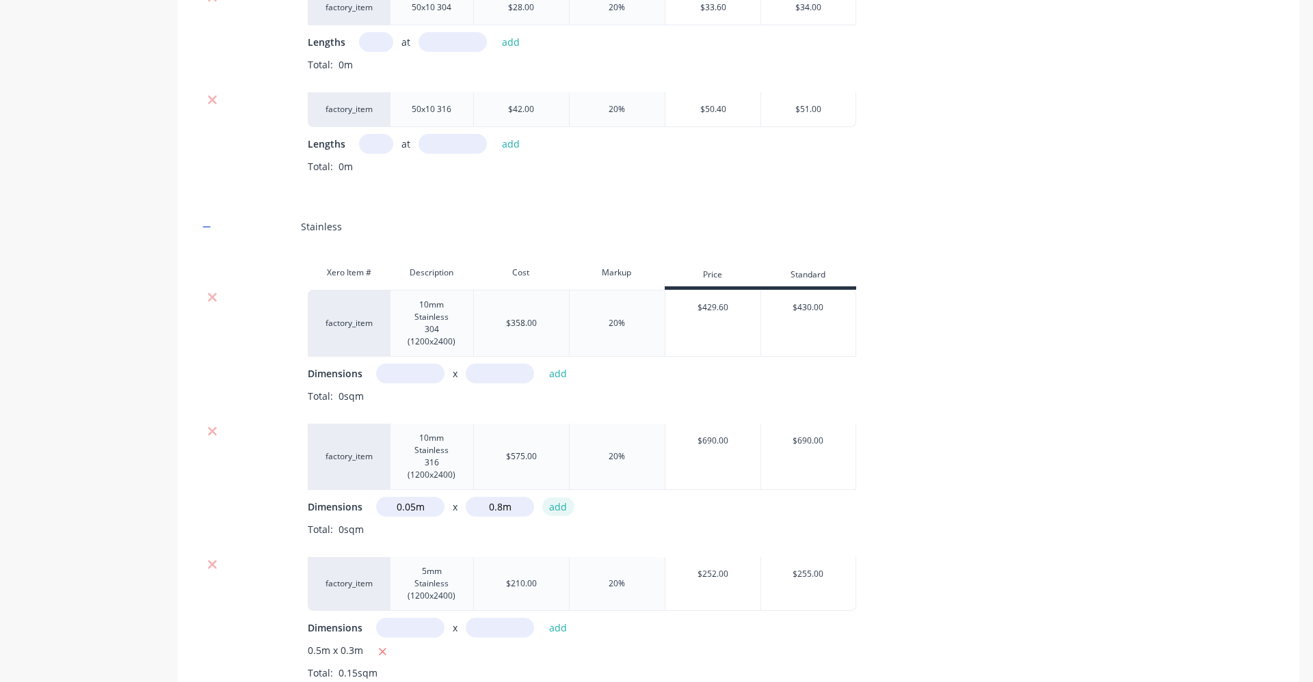
click at [557, 504] on button "add" at bounding box center [558, 507] width 32 height 18
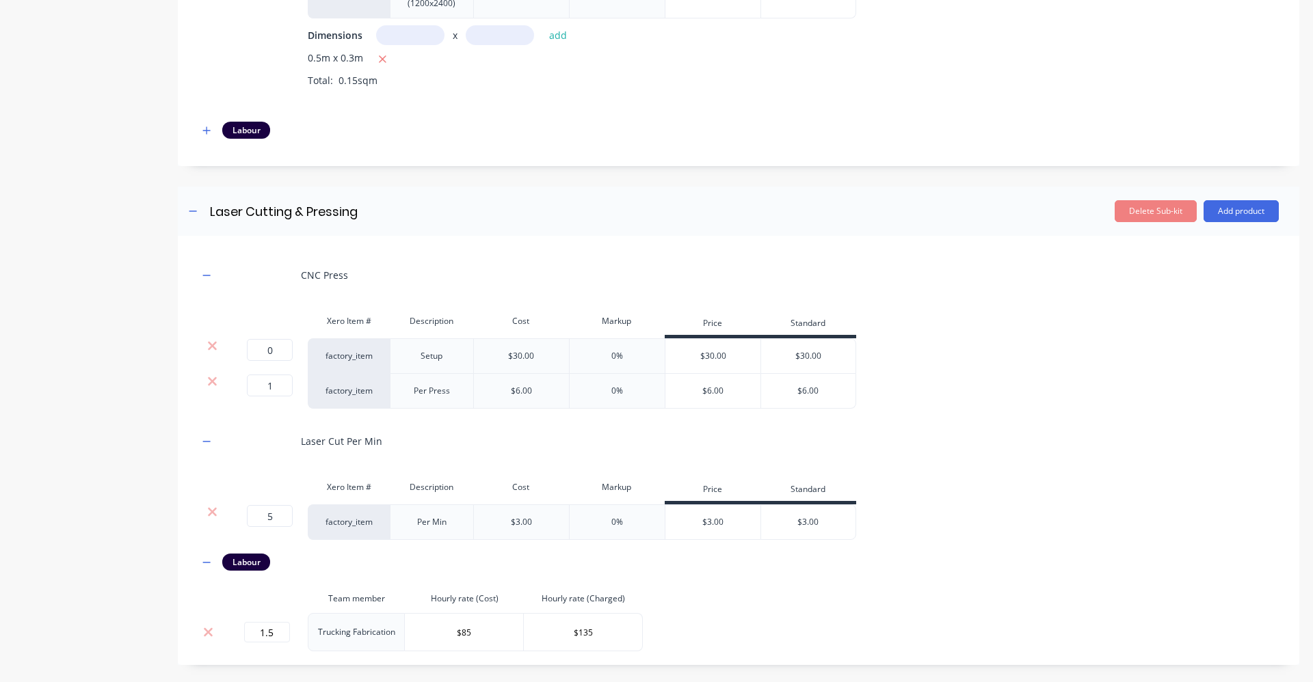
scroll to position [1714, 0]
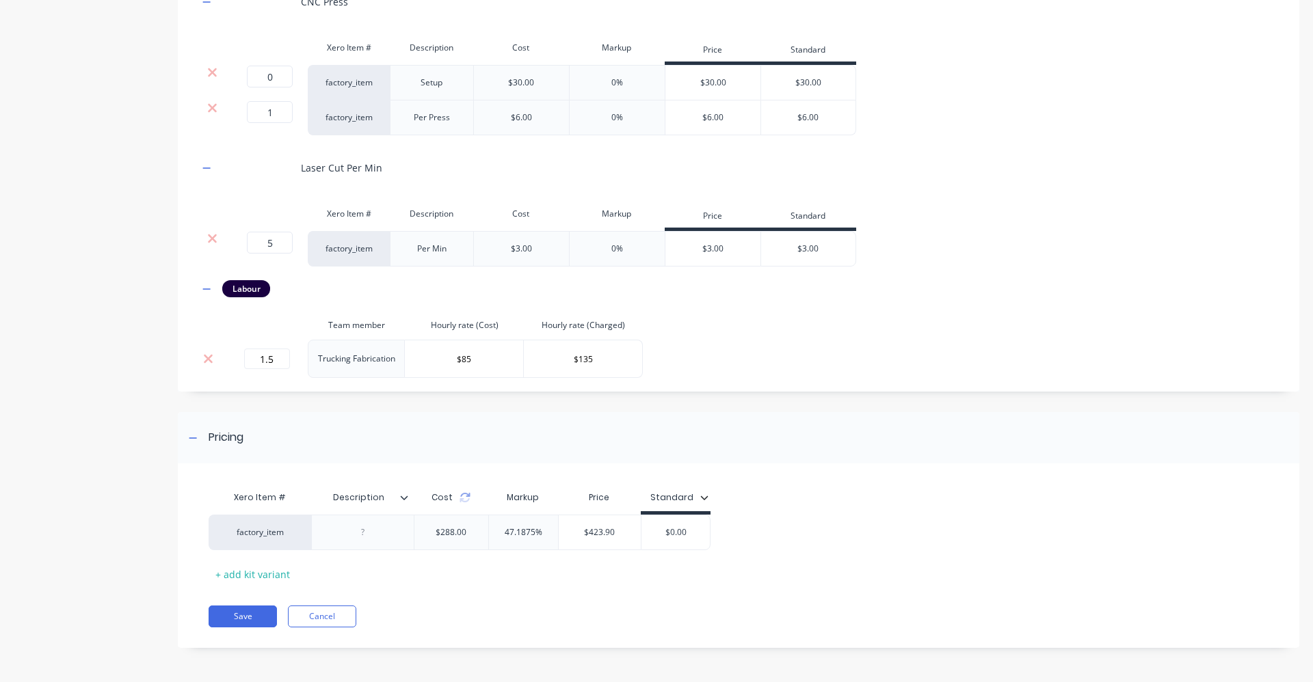
click at [477, 485] on div "Cost" at bounding box center [451, 497] width 75 height 27
click at [463, 496] on icon at bounding box center [464, 497] width 11 height 11
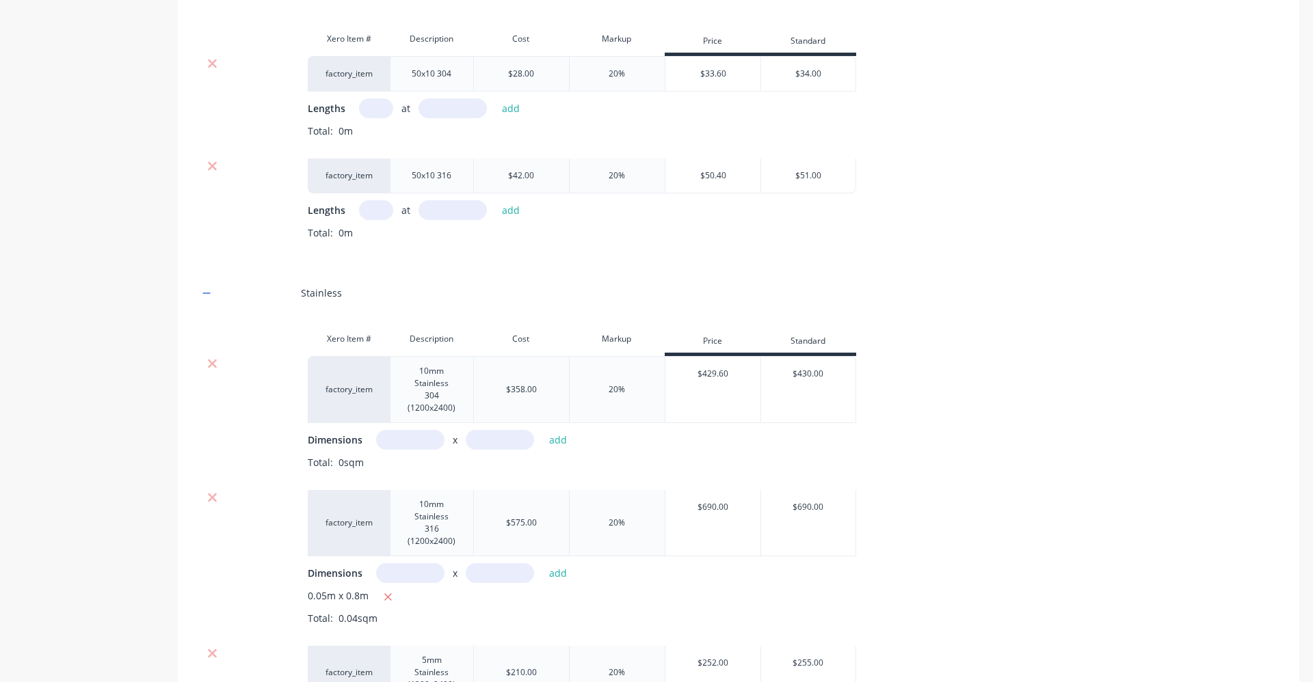
scroll to position [894, 0]
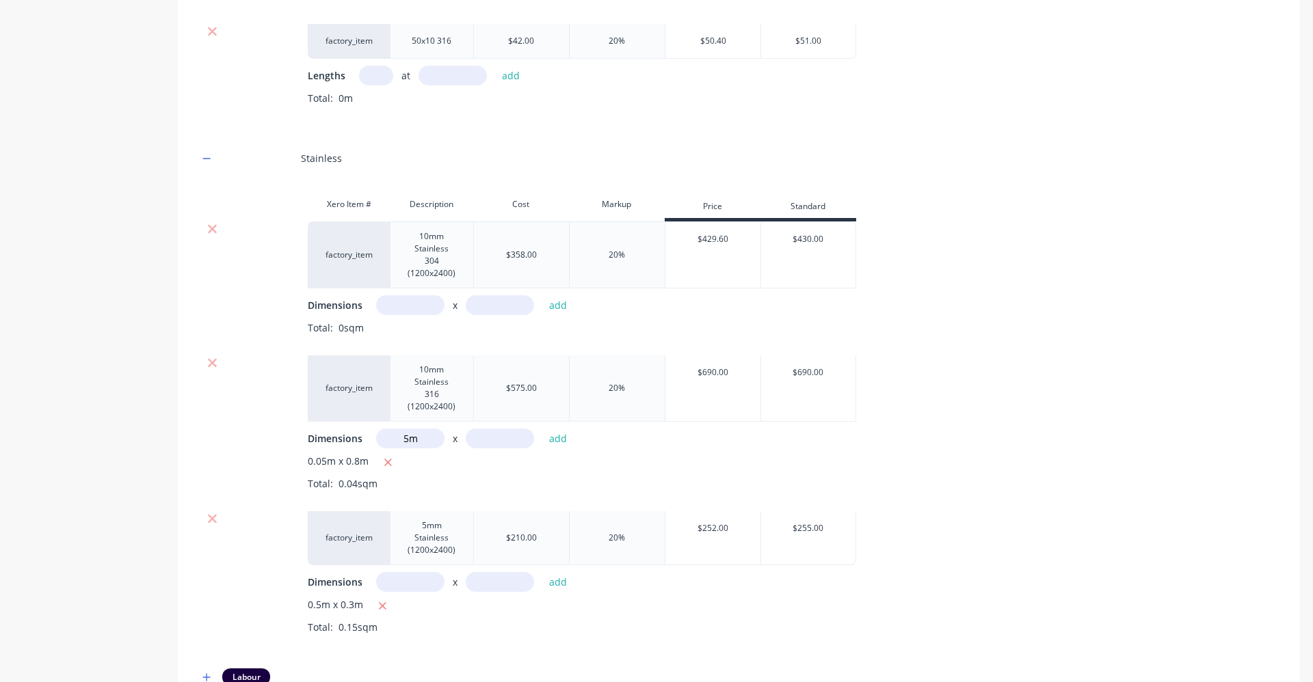
drag, startPoint x: 402, startPoint y: 441, endPoint x: 405, endPoint y: 448, distance: 7.6
click at [402, 440] on input "5m" at bounding box center [410, 439] width 68 height 20
click at [410, 440] on input "0.5m" at bounding box center [410, 439] width 68 height 20
click at [407, 440] on input "0.5m" at bounding box center [410, 439] width 68 height 20
click at [476, 440] on input "text" at bounding box center [500, 439] width 68 height 20
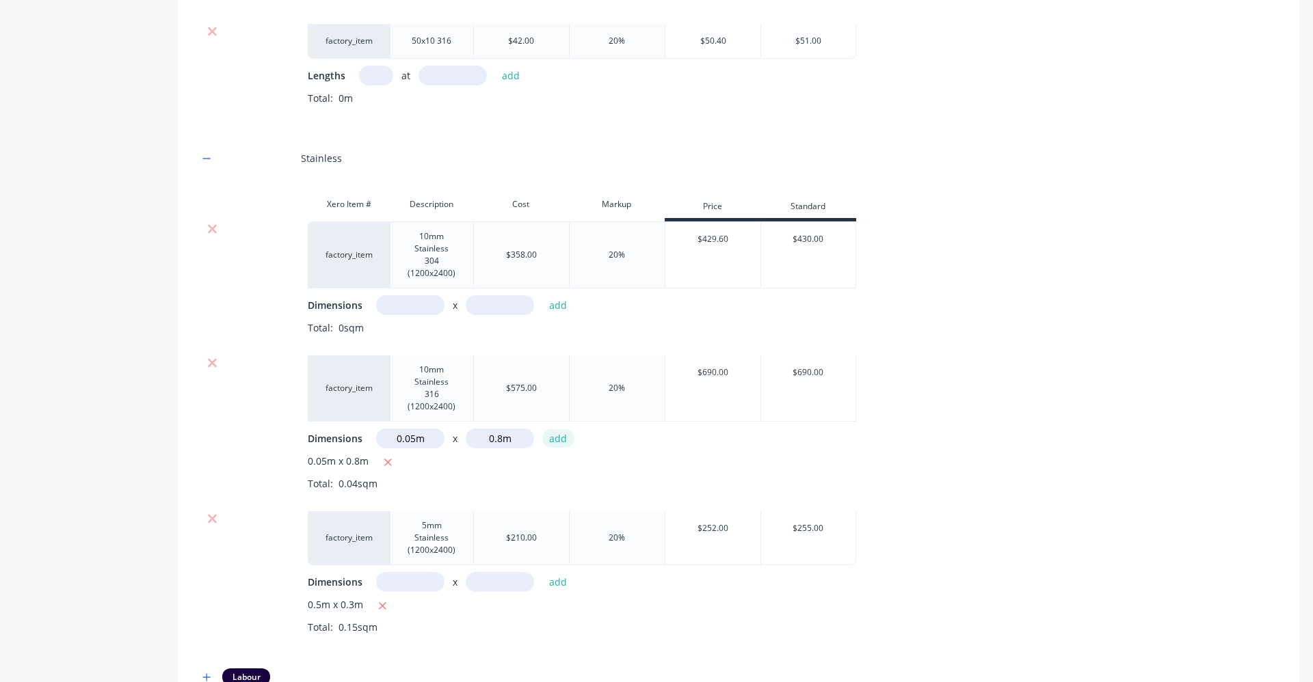
click at [559, 439] on button "add" at bounding box center [558, 438] width 32 height 18
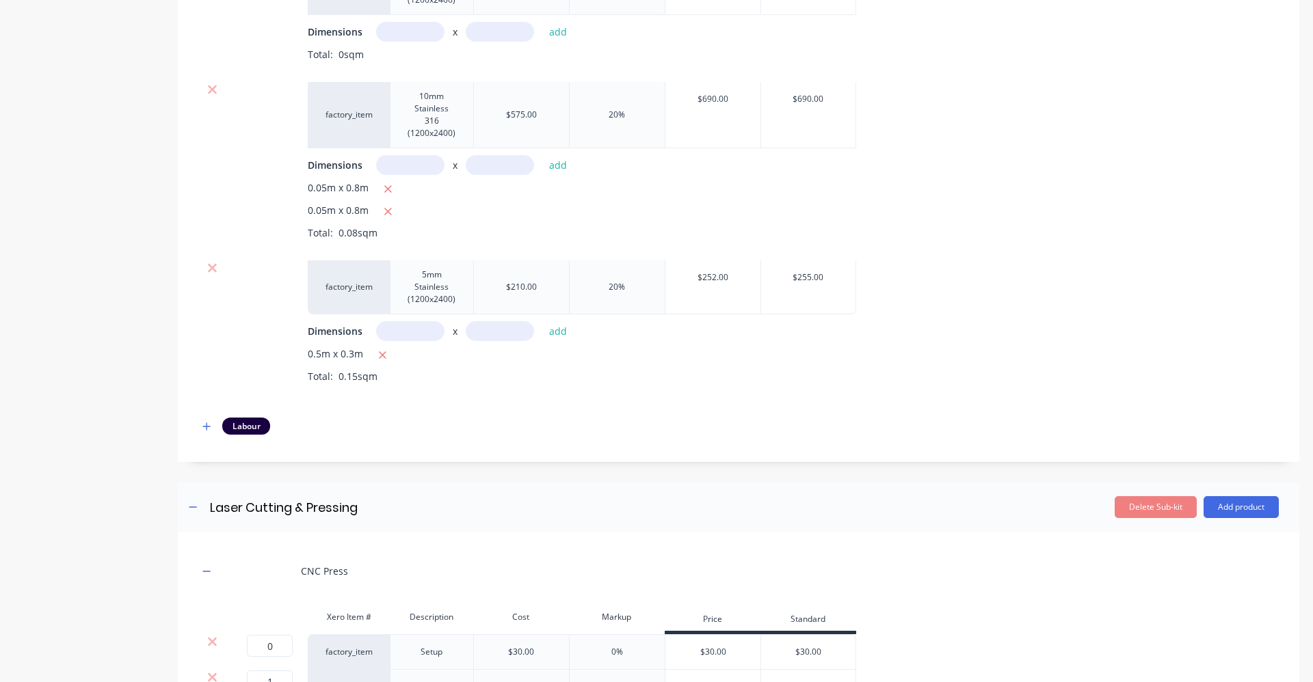
scroll to position [1304, 0]
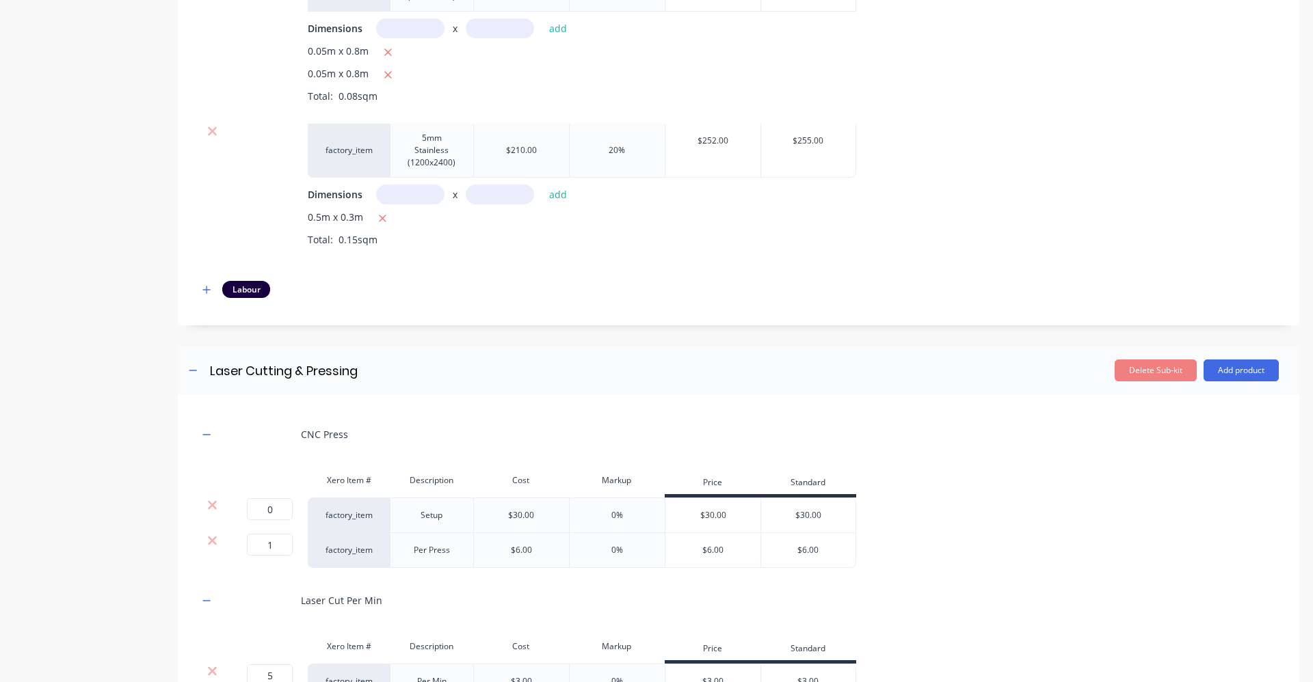
click at [414, 198] on input "text" at bounding box center [410, 195] width 68 height 20
click at [405, 198] on input "0m" at bounding box center [410, 195] width 68 height 20
click at [404, 193] on input "5m" at bounding box center [410, 195] width 68 height 20
drag, startPoint x: 401, startPoint y: 193, endPoint x: 408, endPoint y: 203, distance: 12.7
click at [403, 198] on input "5.m" at bounding box center [410, 195] width 68 height 20
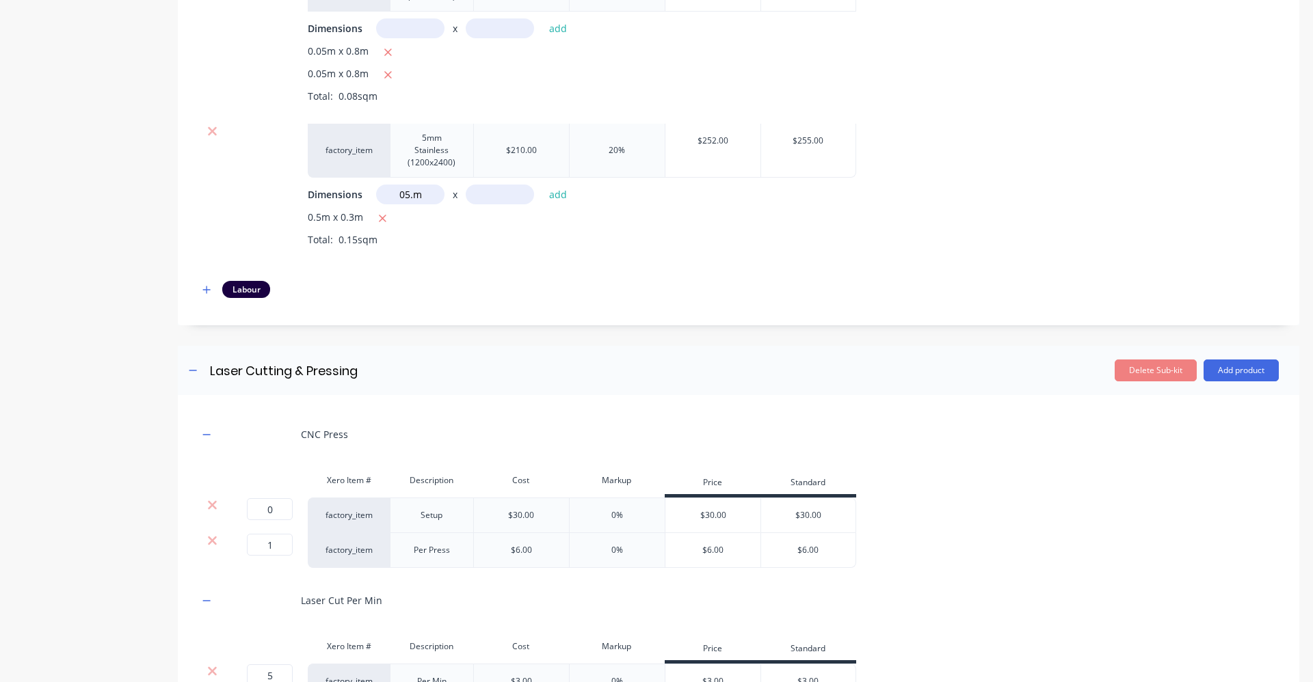
click at [398, 202] on input "05.m" at bounding box center [410, 195] width 68 height 20
click at [414, 196] on input "05.m" at bounding box center [410, 195] width 68 height 20
click at [400, 194] on input "5m" at bounding box center [410, 195] width 68 height 20
click at [392, 196] on input "5m" at bounding box center [410, 195] width 68 height 20
click at [396, 193] on input "5m" at bounding box center [410, 195] width 68 height 20
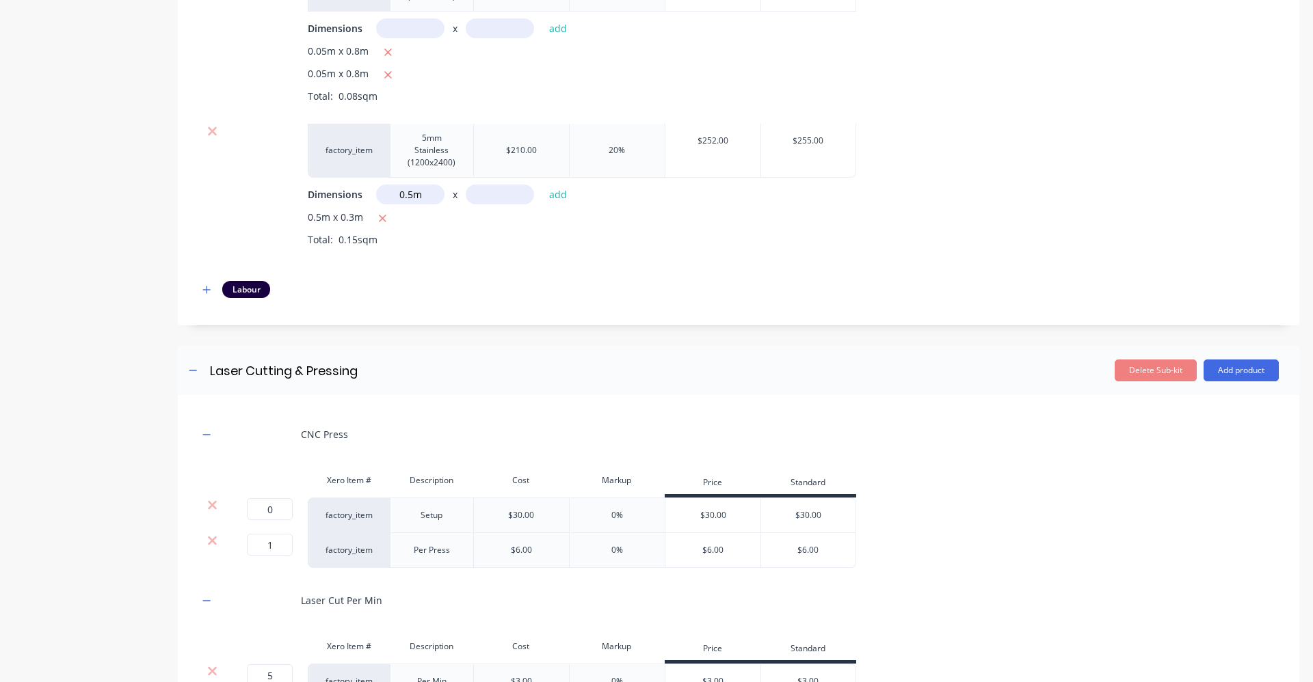
click at [406, 195] on input "0.5m" at bounding box center [410, 195] width 68 height 20
click at [488, 193] on input "text" at bounding box center [500, 195] width 68 height 20
click at [385, 219] on icon "button" at bounding box center [382, 219] width 9 height 12
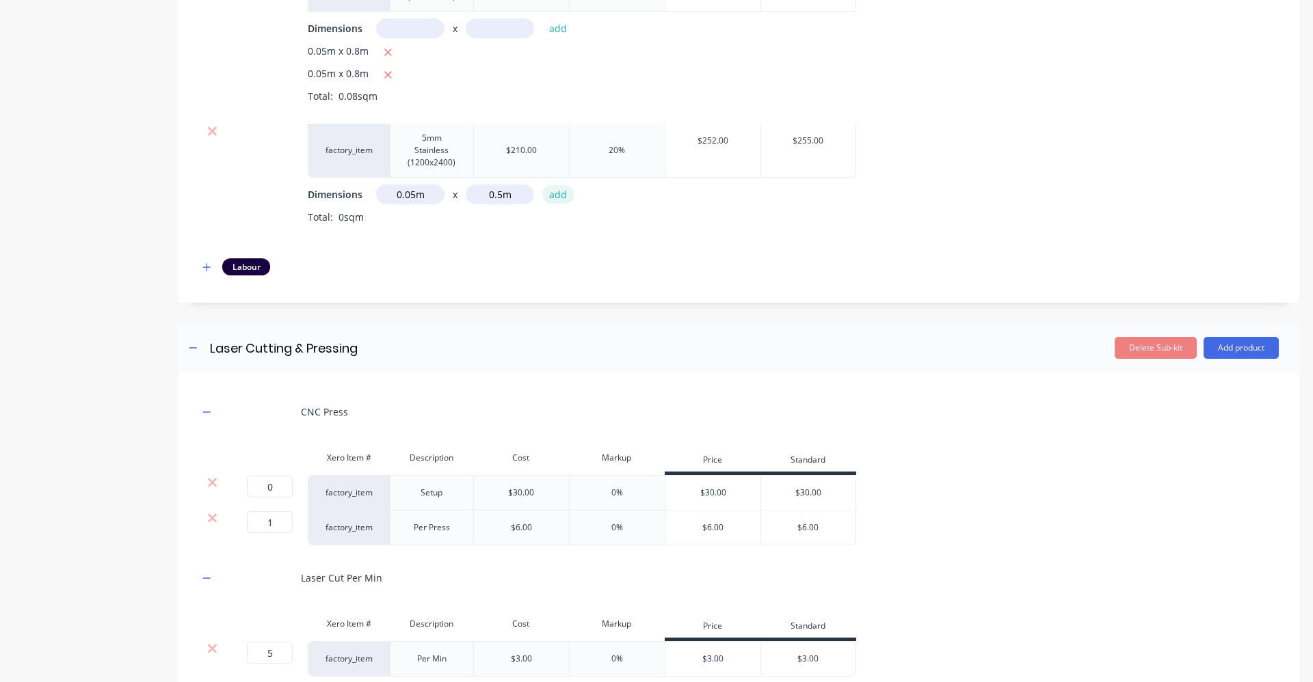
drag, startPoint x: 556, startPoint y: 196, endPoint x: 552, endPoint y: 243, distance: 47.3
click at [556, 198] on button "add" at bounding box center [558, 194] width 32 height 18
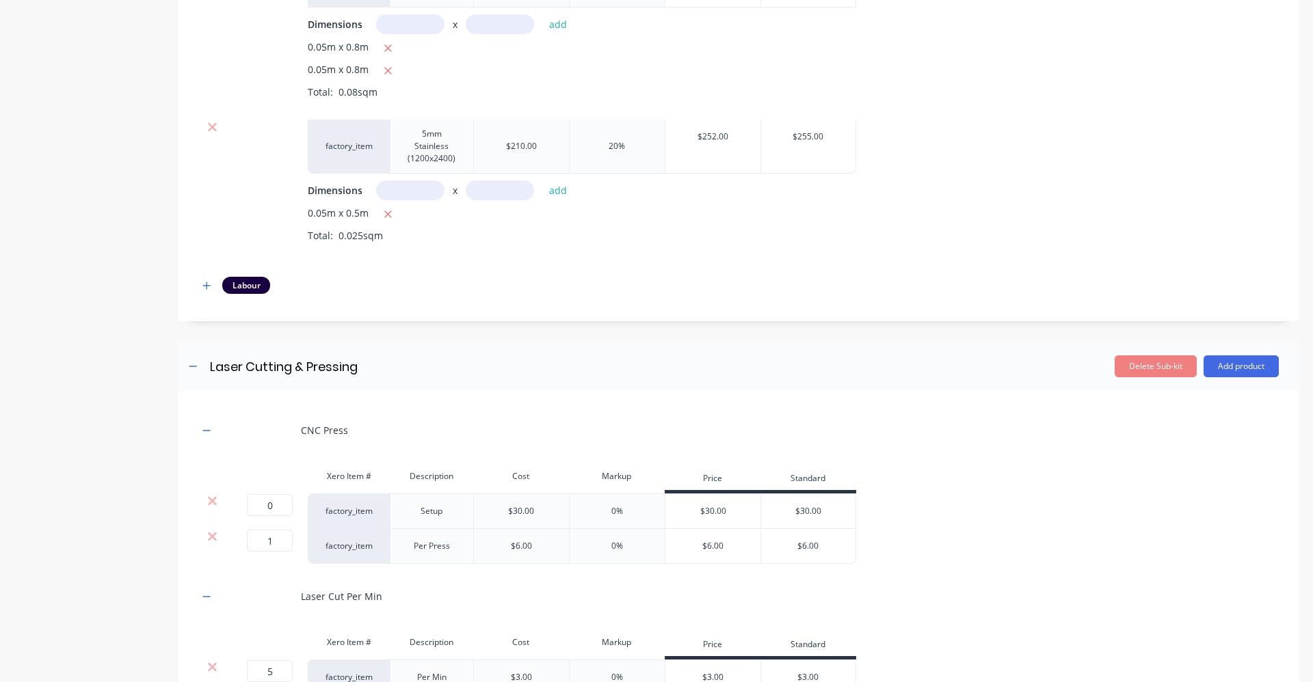
scroll to position [1121, 0]
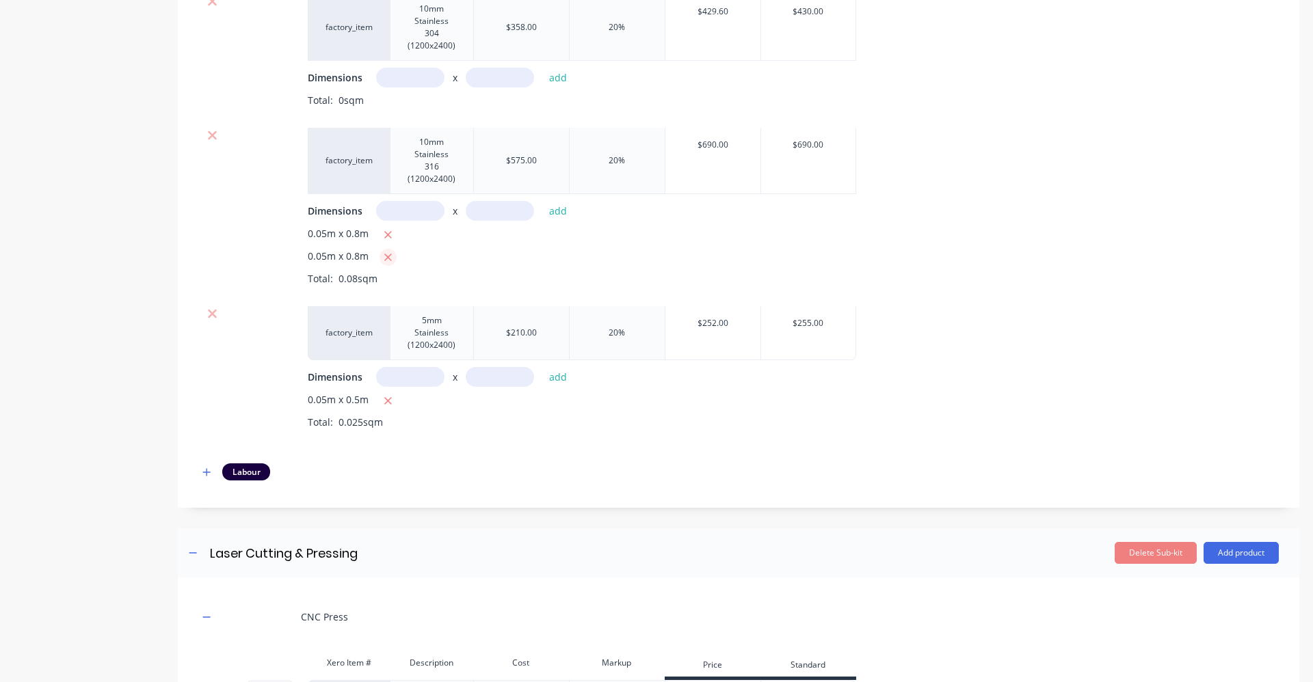
click at [387, 257] on icon "button" at bounding box center [388, 258] width 8 height 8
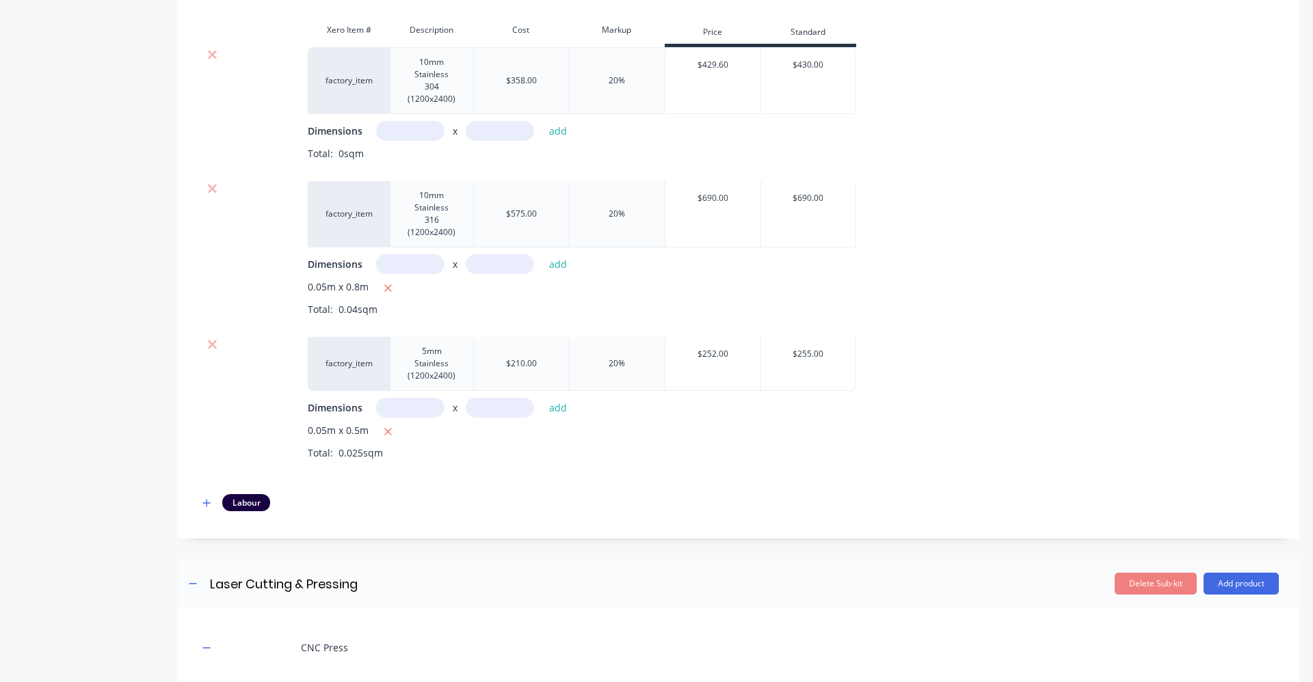
scroll to position [1099, 0]
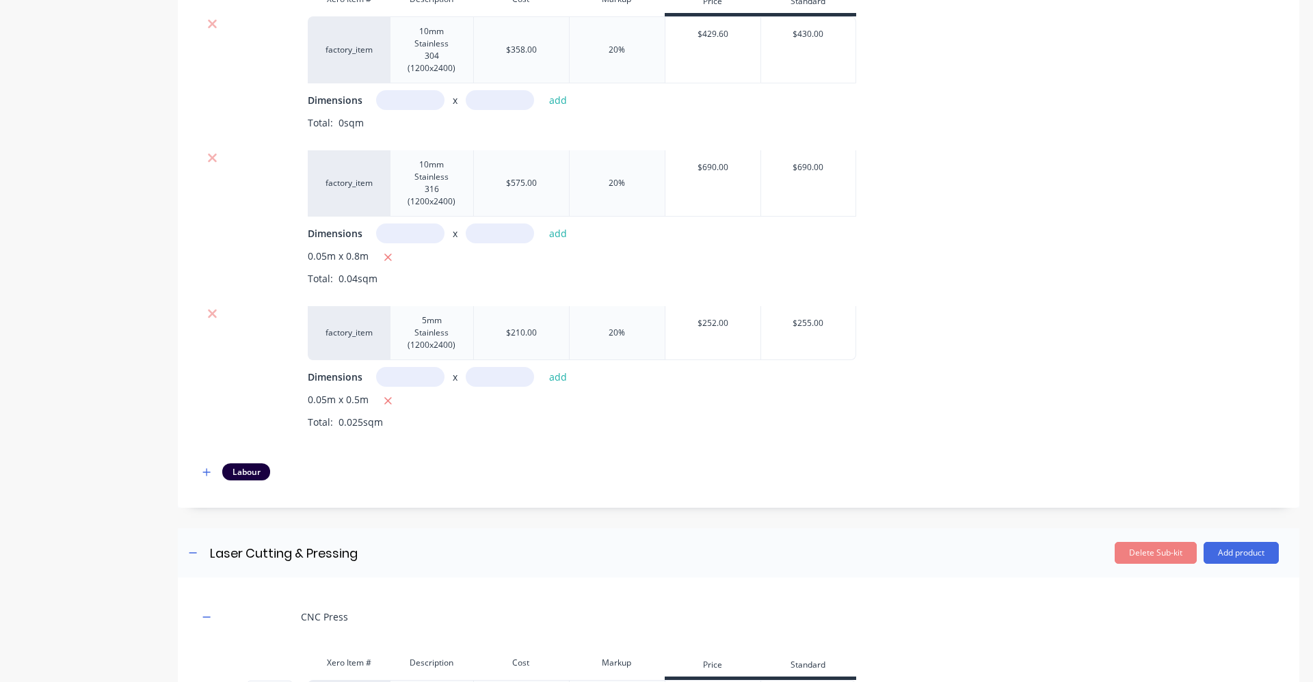
click at [399, 371] on input "text" at bounding box center [410, 377] width 68 height 20
click at [432, 238] on input "text" at bounding box center [410, 234] width 68 height 20
click at [402, 237] on input "0.m" at bounding box center [410, 234] width 68 height 20
click at [410, 238] on input "0.m" at bounding box center [410, 234] width 68 height 20
click at [412, 241] on input "0.m" at bounding box center [410, 234] width 68 height 20
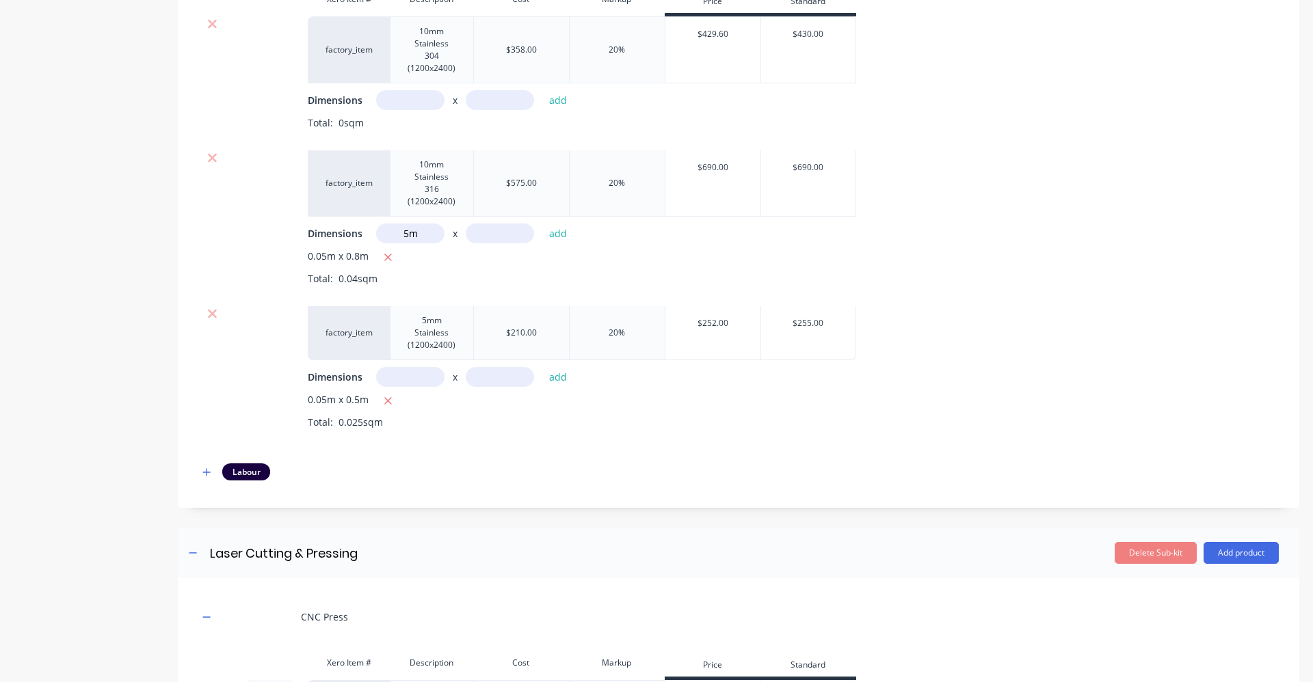
click at [402, 235] on input "5m" at bounding box center [410, 234] width 68 height 20
click at [414, 232] on input "0.55m" at bounding box center [410, 234] width 68 height 20
click at [411, 232] on input "0.55m" at bounding box center [410, 234] width 68 height 20
click at [487, 237] on input "text" at bounding box center [500, 234] width 68 height 20
click at [549, 235] on button "add" at bounding box center [558, 233] width 32 height 18
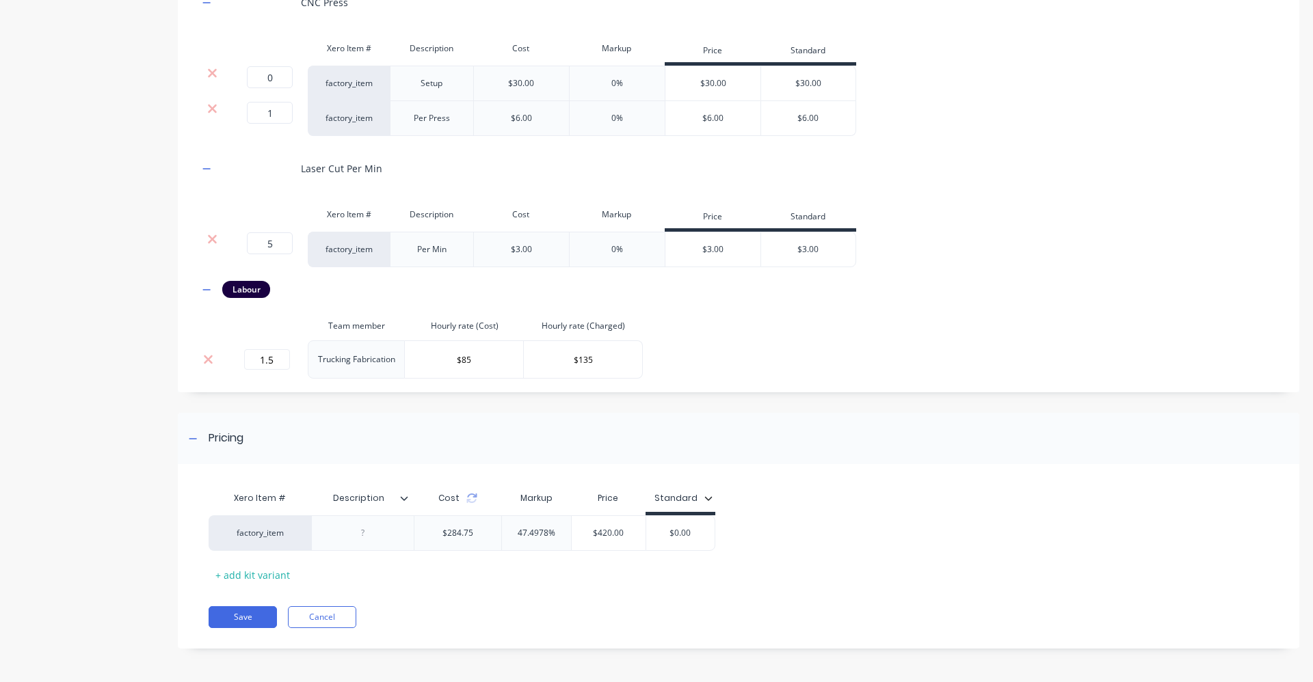
scroll to position [1737, 0]
click at [282, 355] on input "1.5" at bounding box center [267, 359] width 46 height 21
click at [754, 304] on div "CNC Press Xero Item # Description Cost Markup Price Standard 0 0 ? factory_item…" at bounding box center [738, 180] width 1080 height 395
click at [283, 364] on input "2" at bounding box center [267, 359] width 46 height 21
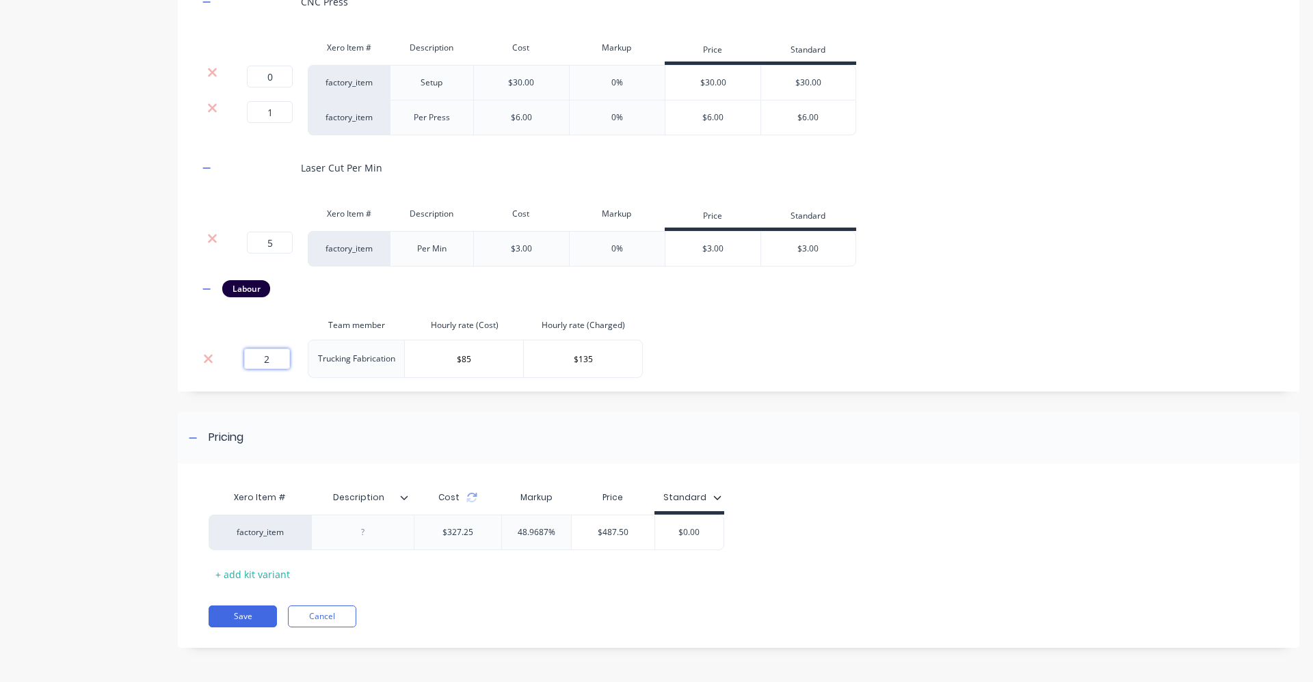
click at [283, 364] on input "2" at bounding box center [267, 359] width 46 height 21
click at [739, 319] on div "CNC Press Xero Item # Description Cost Markup Price Standard 0 0 ? factory_item…" at bounding box center [738, 180] width 1080 height 395
click at [624, 539] on div "$420.00" at bounding box center [609, 533] width 74 height 34
click at [631, 531] on input "$420.00" at bounding box center [609, 532] width 74 height 12
click at [403, 498] on icon at bounding box center [404, 498] width 8 height 8
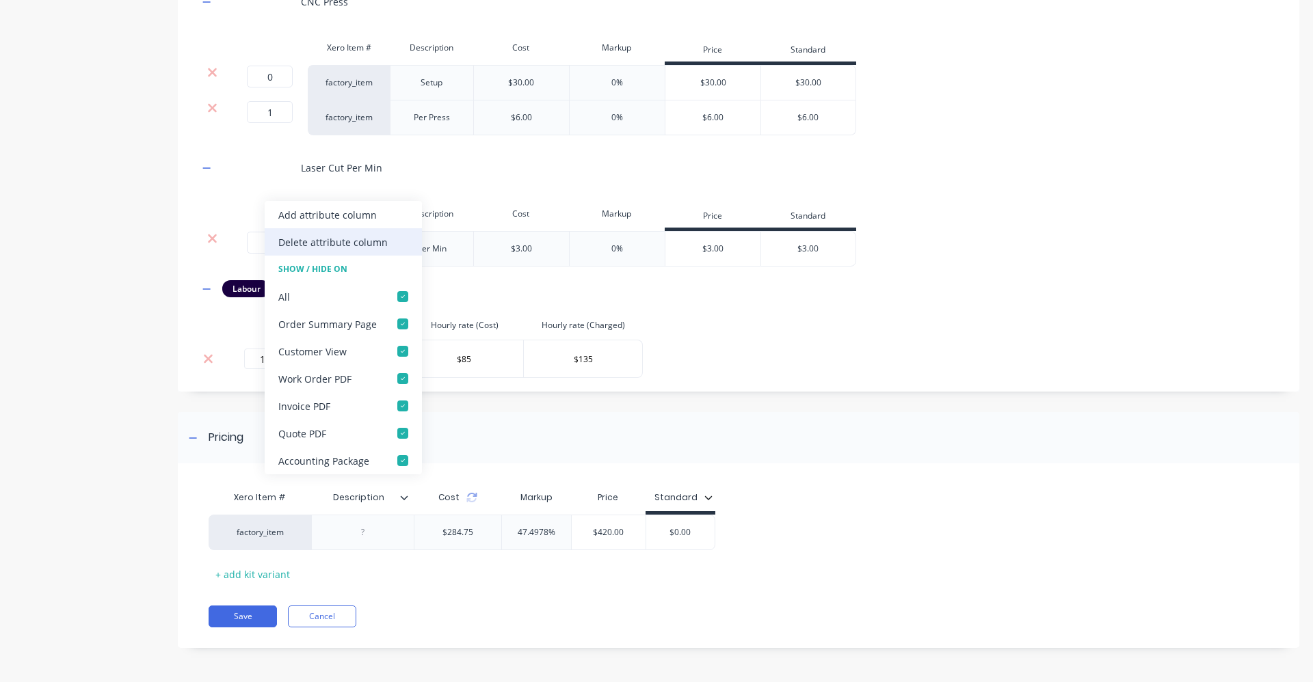
click at [365, 250] on div "Delete attribute column" at bounding box center [343, 241] width 157 height 27
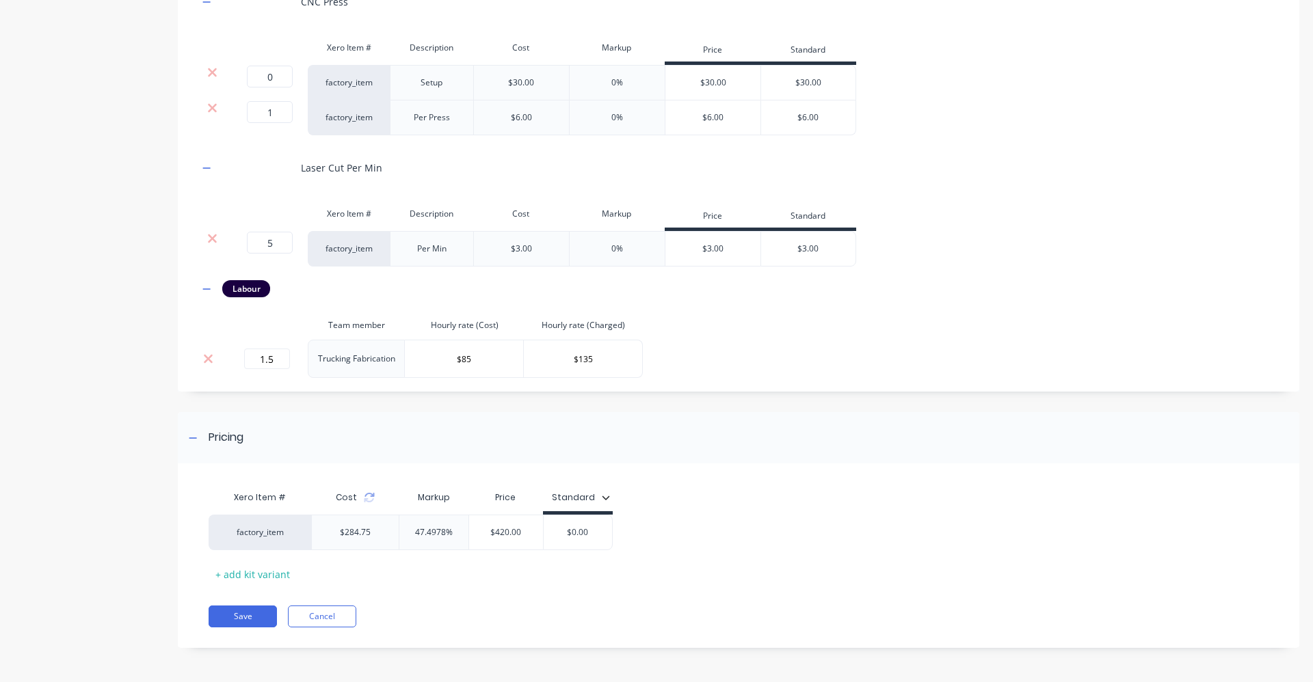
click at [616, 529] on div "factory_item $284.75 47.4978% $420.00 $420.00 $0.00" at bounding box center [733, 533] width 1049 height 36
click at [605, 535] on input "$0.00" at bounding box center [578, 532] width 68 height 12
click at [605, 534] on input "$0.00" at bounding box center [578, 532] width 68 height 12
click at [219, 615] on button "Save" at bounding box center [243, 617] width 68 height 22
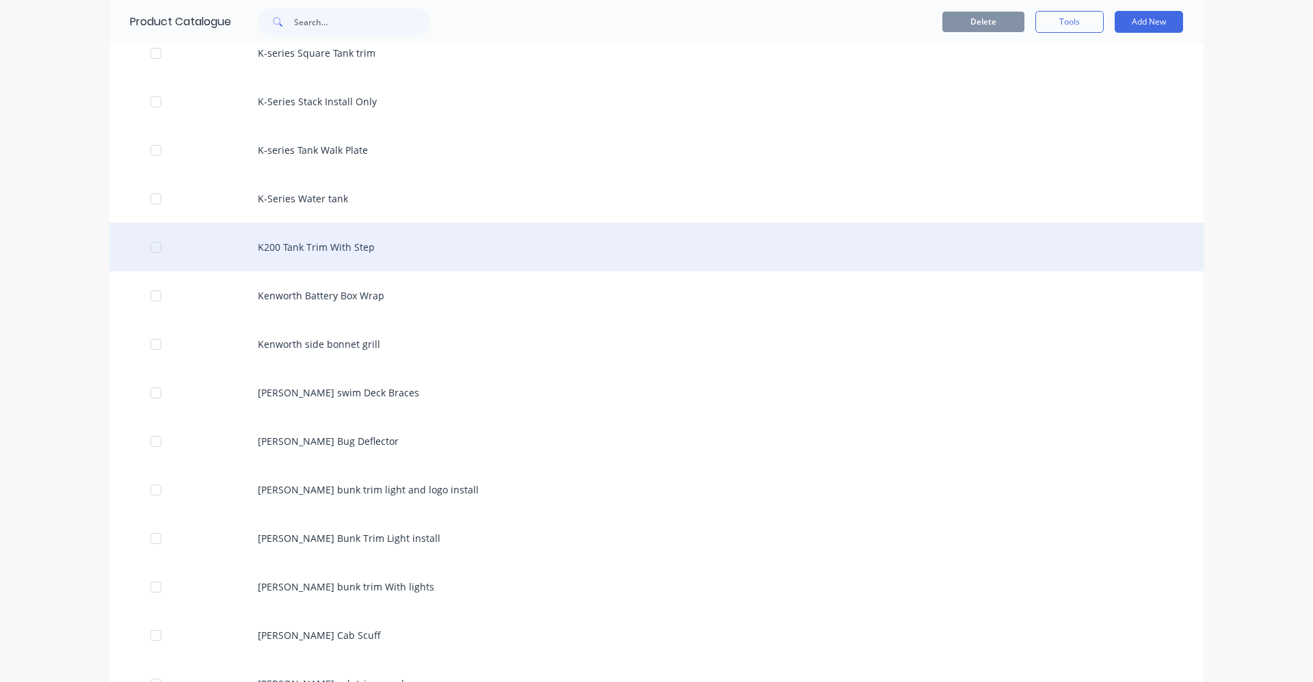
scroll to position [1983, 0]
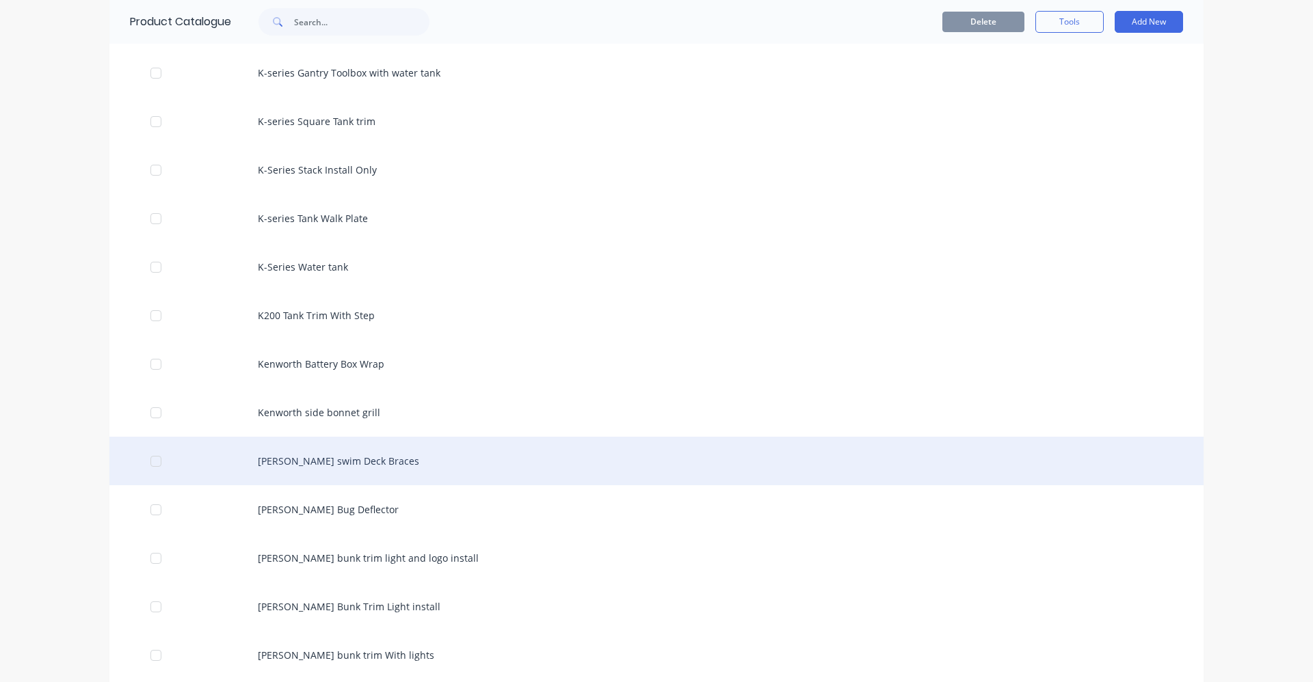
click at [276, 460] on div "Lewis swim Deck Braces" at bounding box center [656, 461] width 1094 height 49
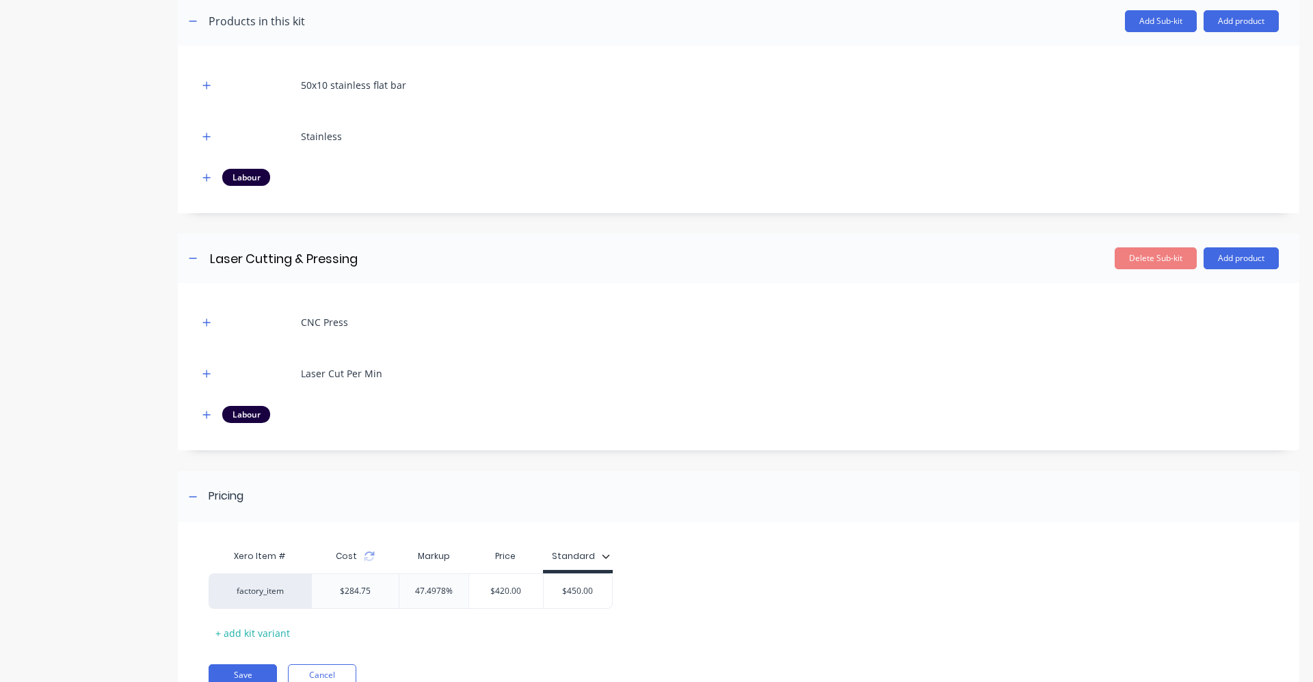
scroll to position [332, 0]
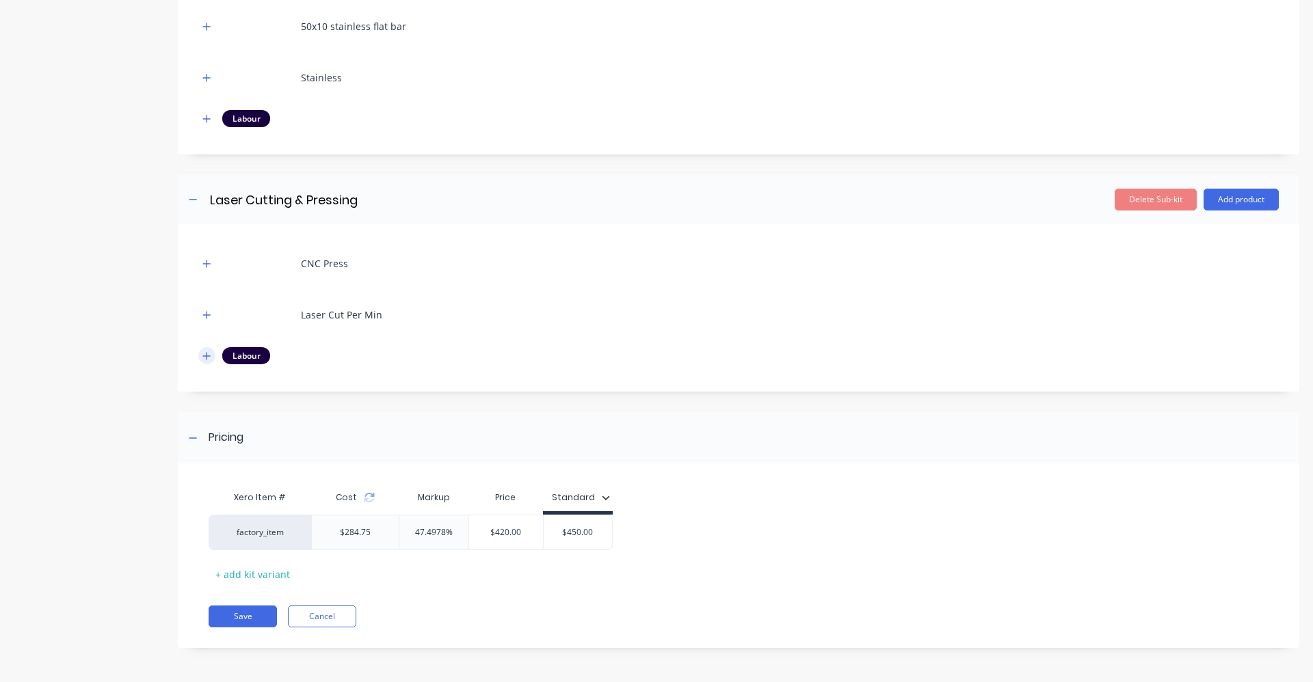
click at [206, 352] on icon "button" at bounding box center [206, 356] width 8 height 10
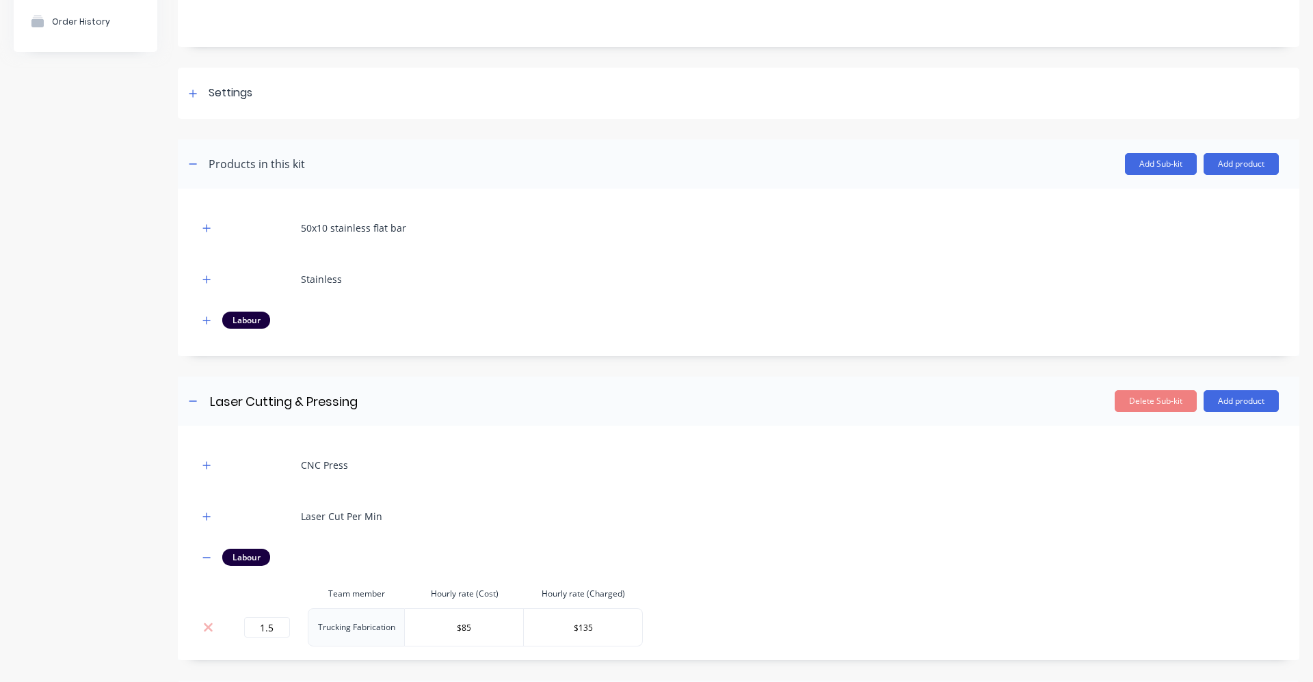
scroll to position [137, 0]
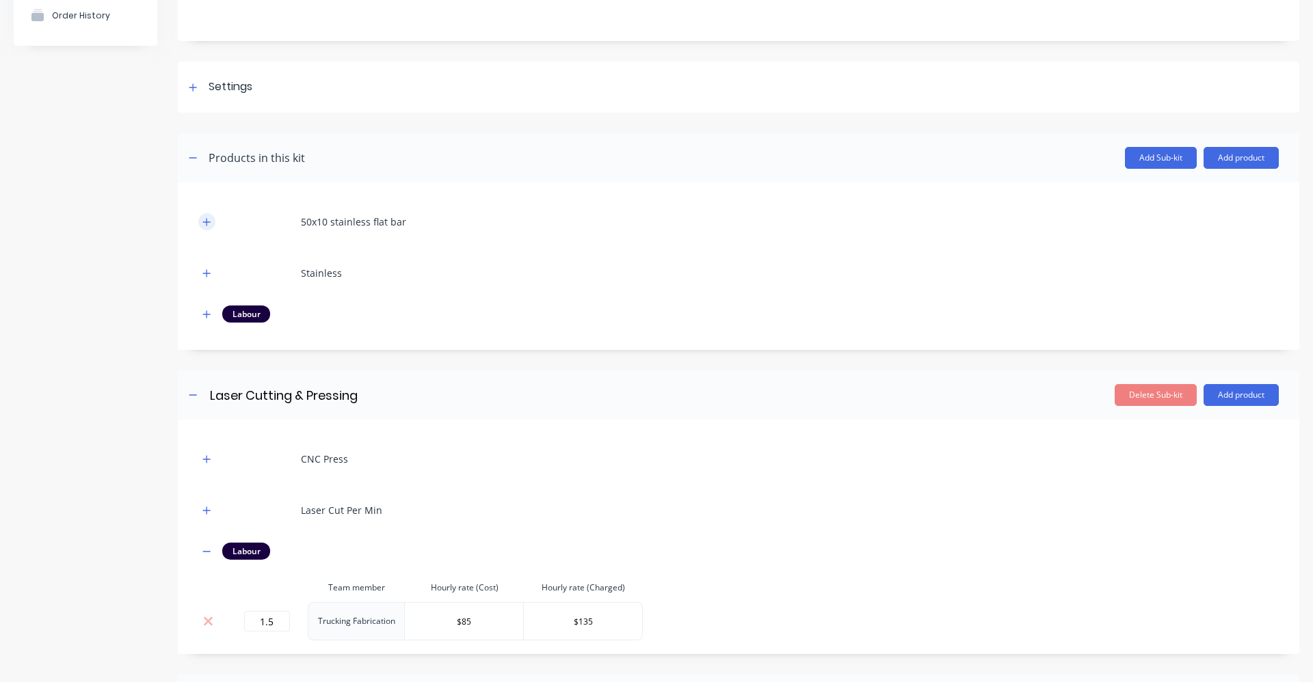
click at [200, 218] on button "button" at bounding box center [206, 221] width 17 height 17
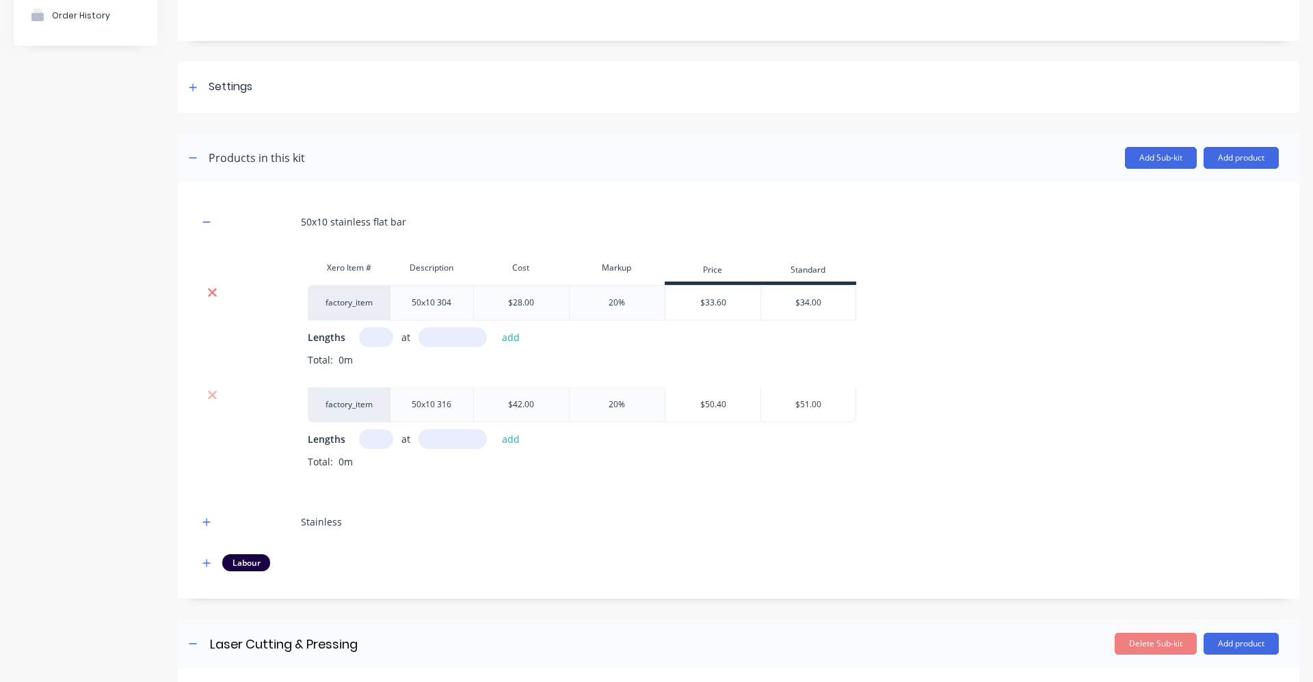
click at [210, 294] on icon at bounding box center [212, 293] width 9 height 9
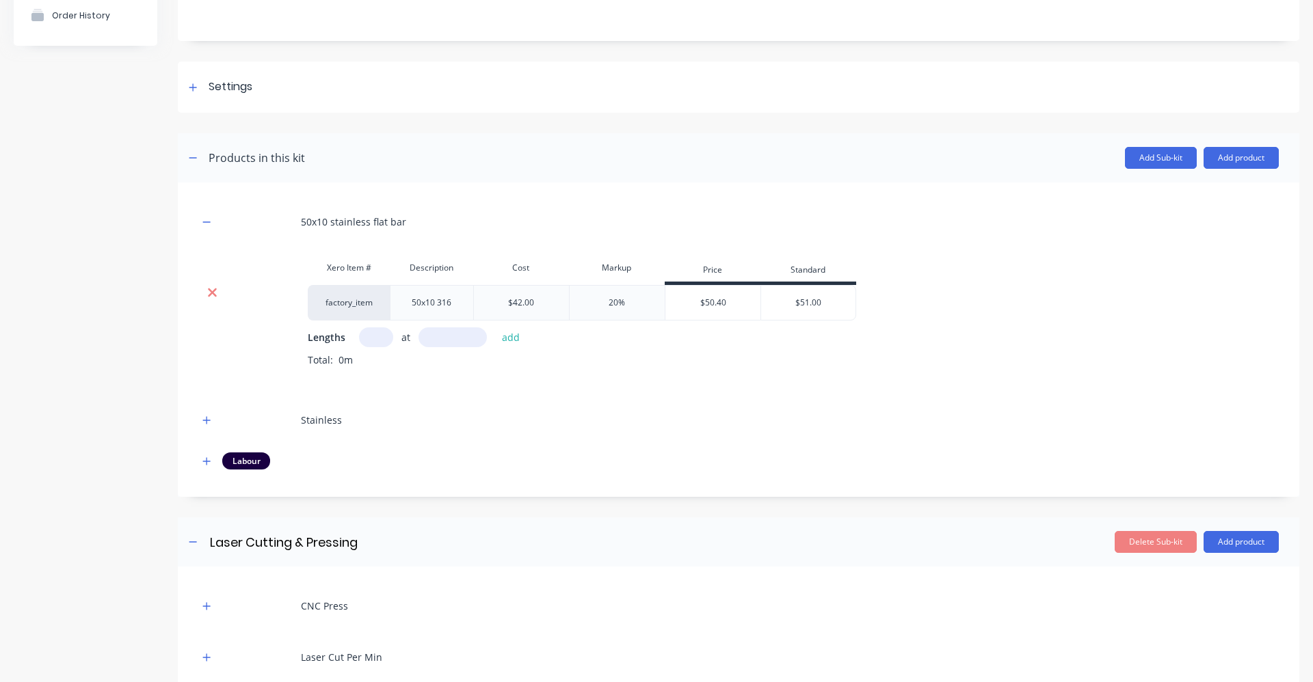
click at [212, 297] on icon at bounding box center [212, 293] width 10 height 14
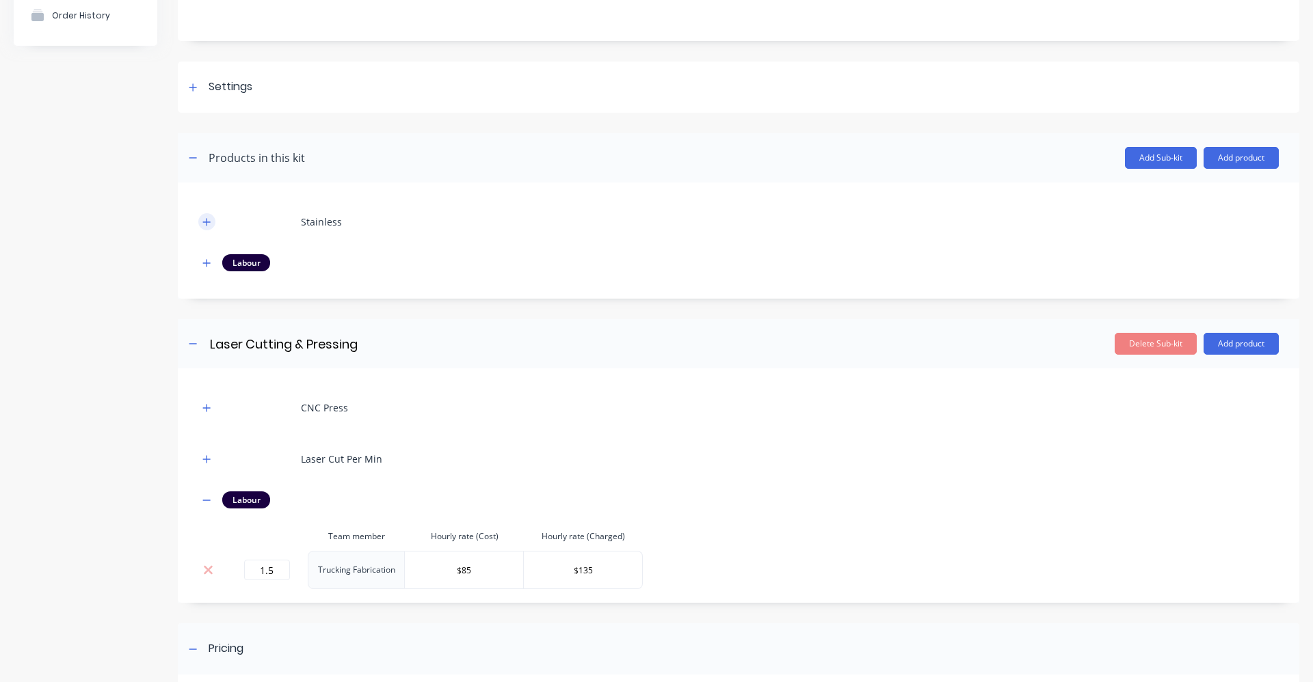
click at [206, 232] on div "Stainless" at bounding box center [738, 222] width 1080 height 38
click at [207, 226] on icon "button" at bounding box center [206, 222] width 8 height 10
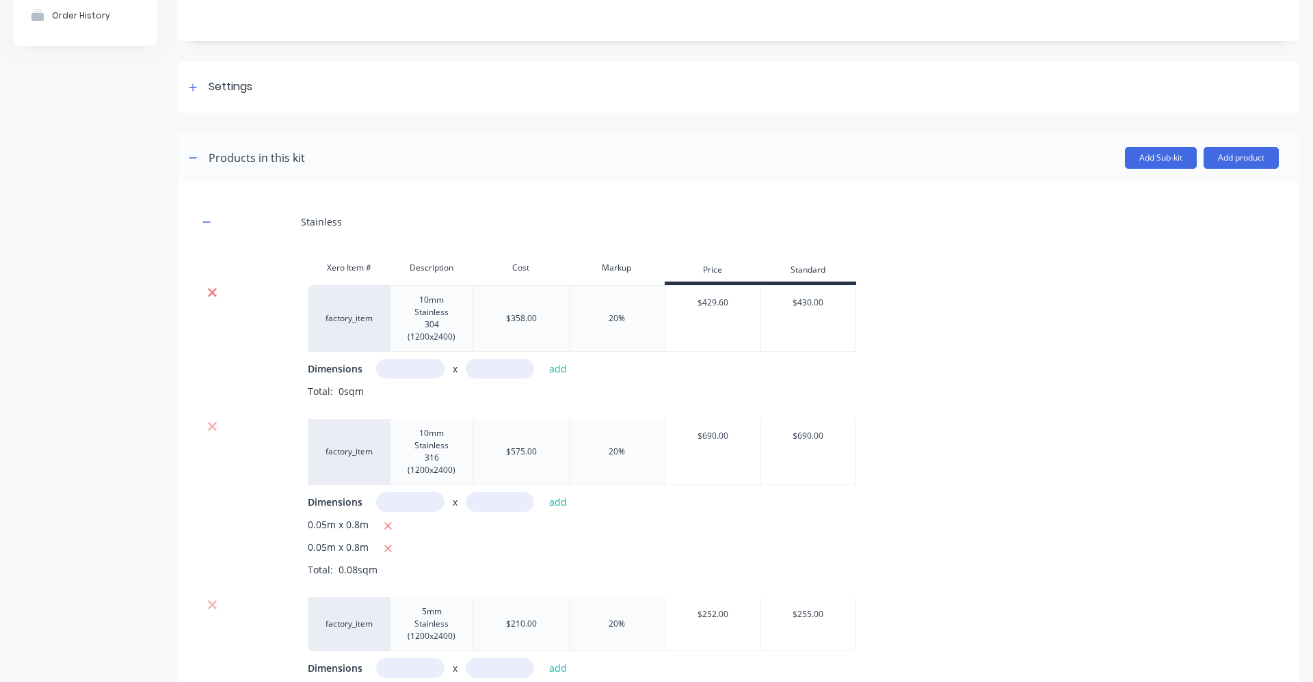
click at [212, 296] on icon at bounding box center [212, 293] width 10 height 14
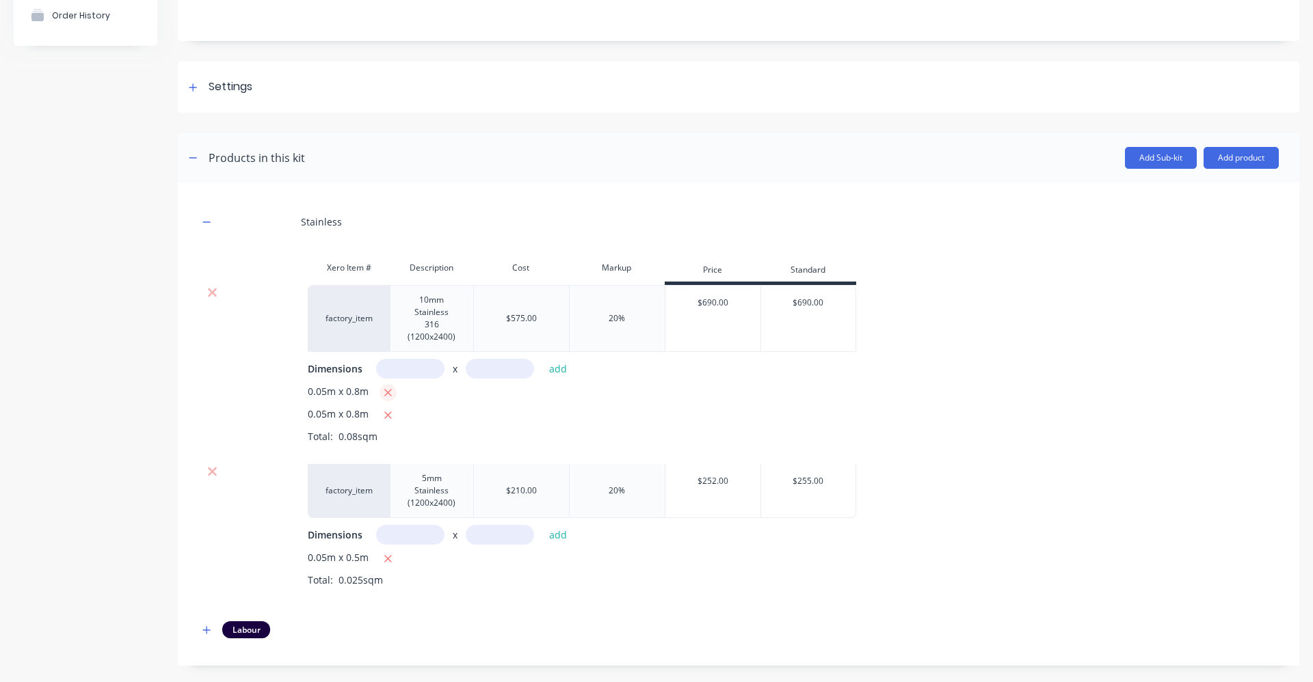
click at [387, 393] on icon "button" at bounding box center [388, 393] width 8 height 8
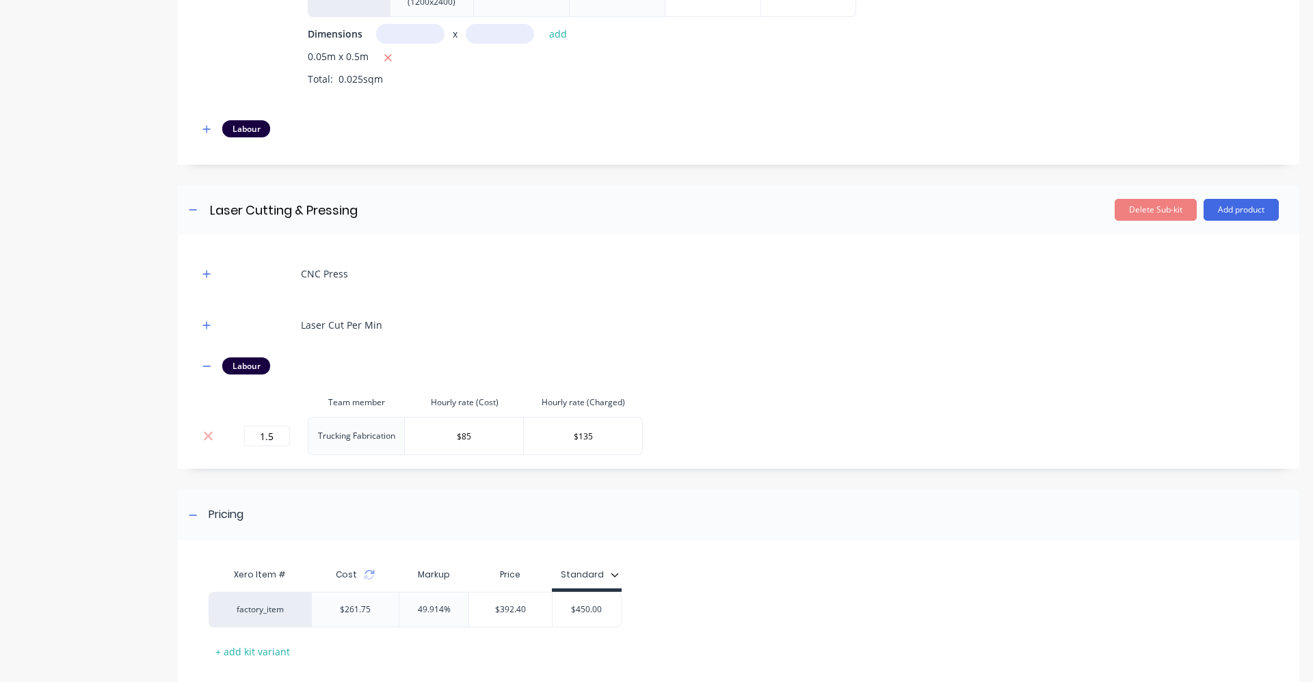
scroll to position [684, 0]
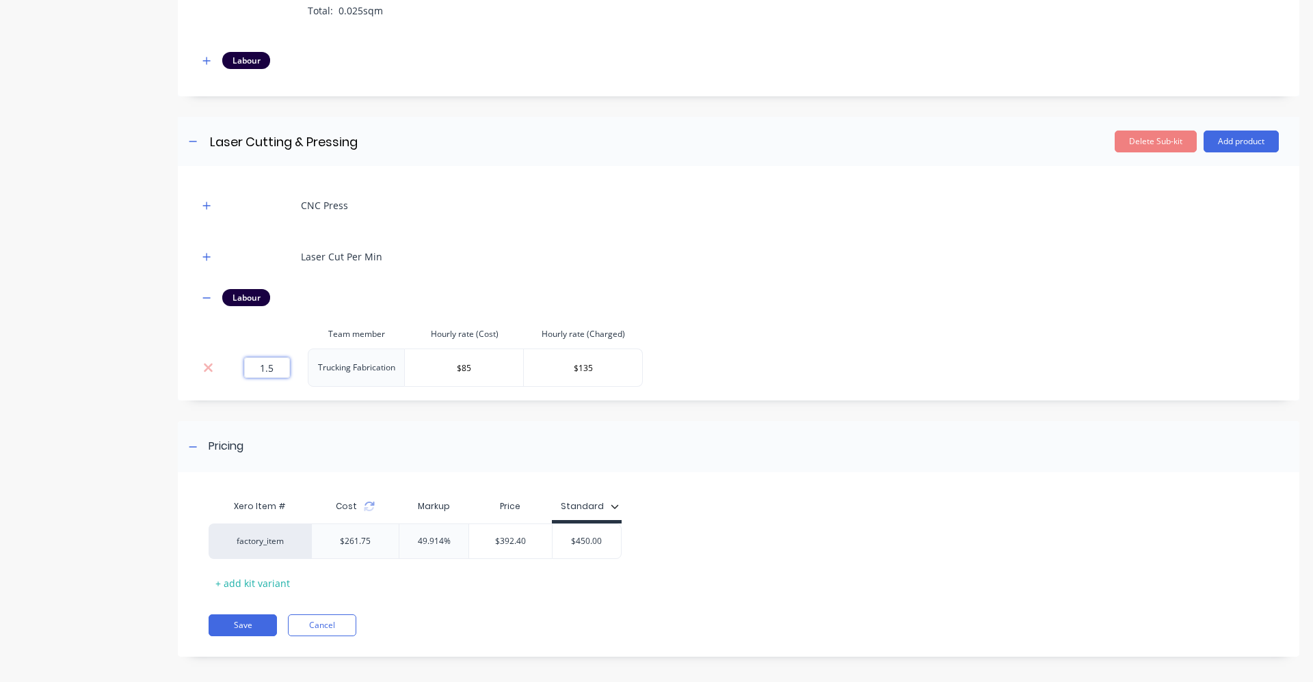
click at [273, 376] on input "1.5" at bounding box center [267, 368] width 46 height 21
click at [276, 365] on input "1.5" at bounding box center [267, 368] width 46 height 21
click at [732, 362] on div "CNC Press Laser Cut Per Min Labour Team member Hourly rate (Cost) Hourly rate (…" at bounding box center [738, 287] width 1080 height 200
click at [256, 621] on button "Save" at bounding box center [243, 626] width 68 height 22
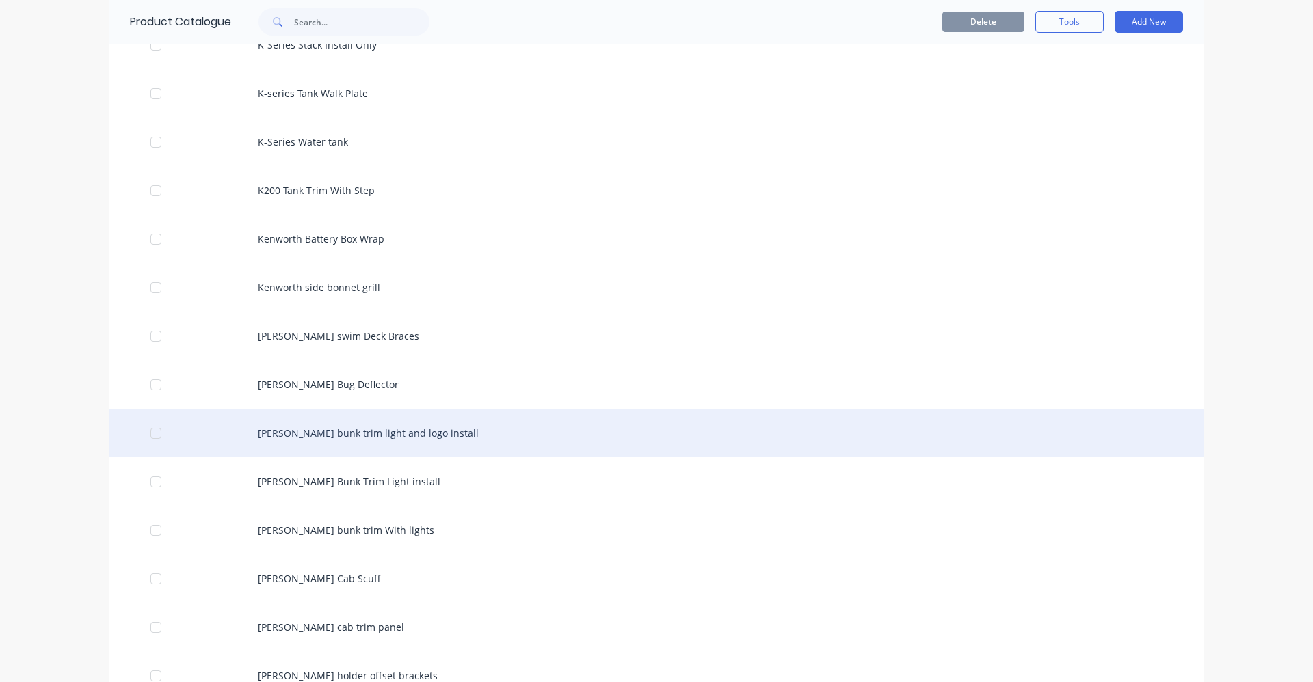
scroll to position [2119, 0]
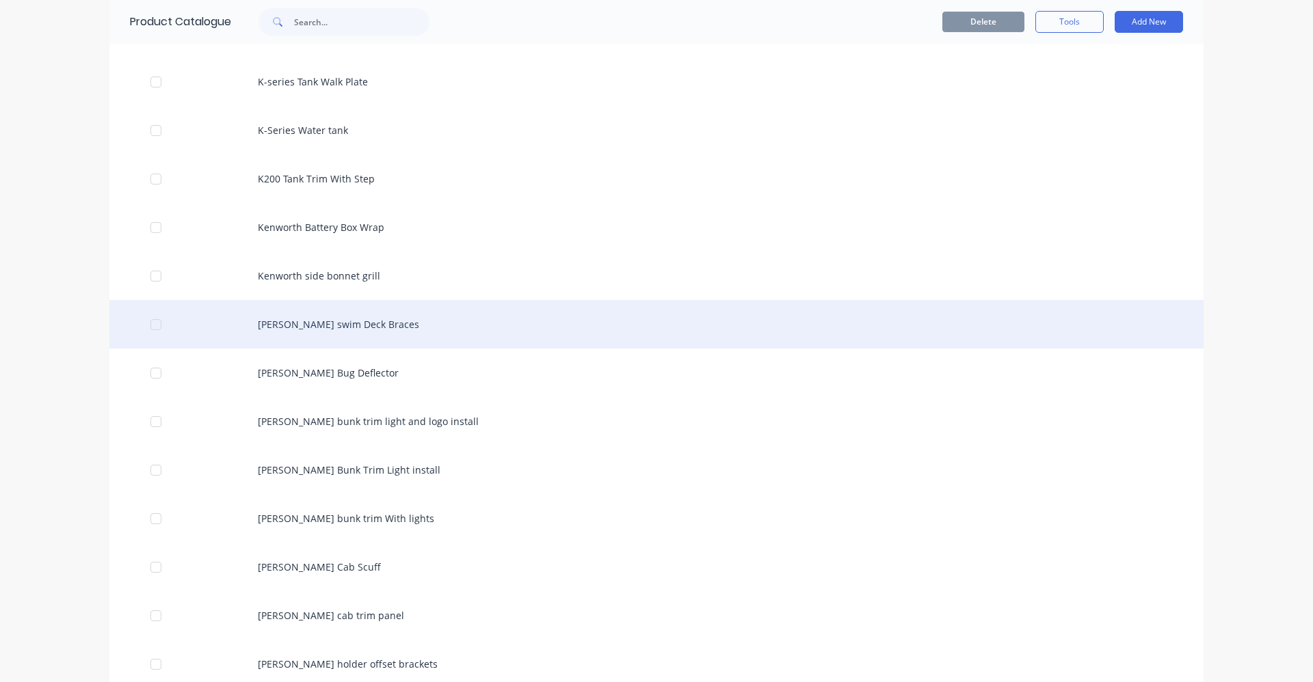
click at [290, 314] on div "Lewis swim Deck Braces" at bounding box center [656, 324] width 1094 height 49
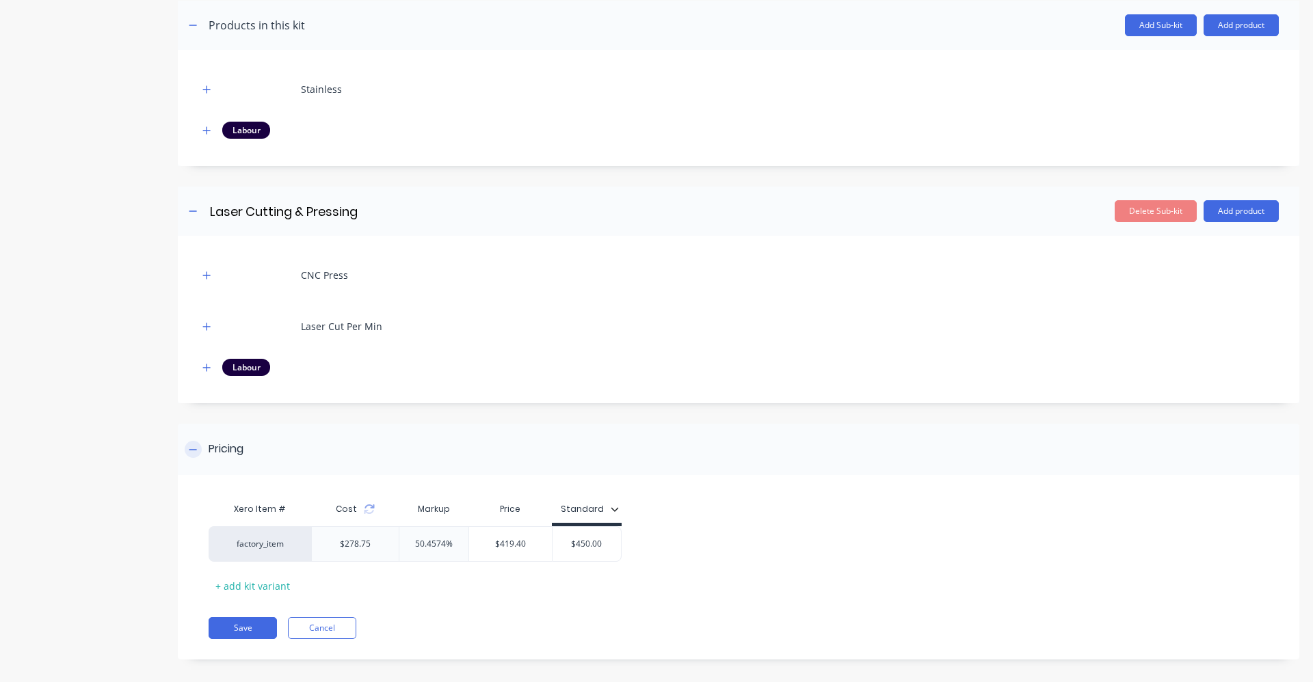
scroll to position [273, 0]
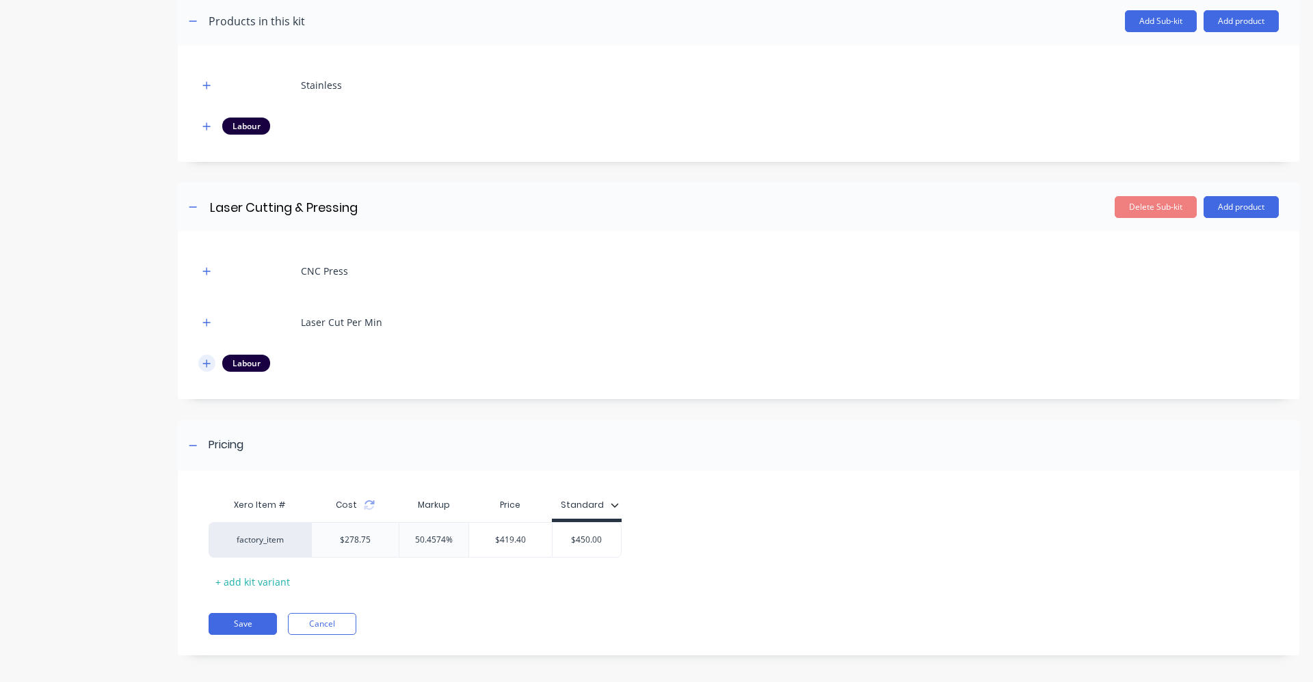
click at [206, 361] on icon "button" at bounding box center [207, 364] width 8 height 8
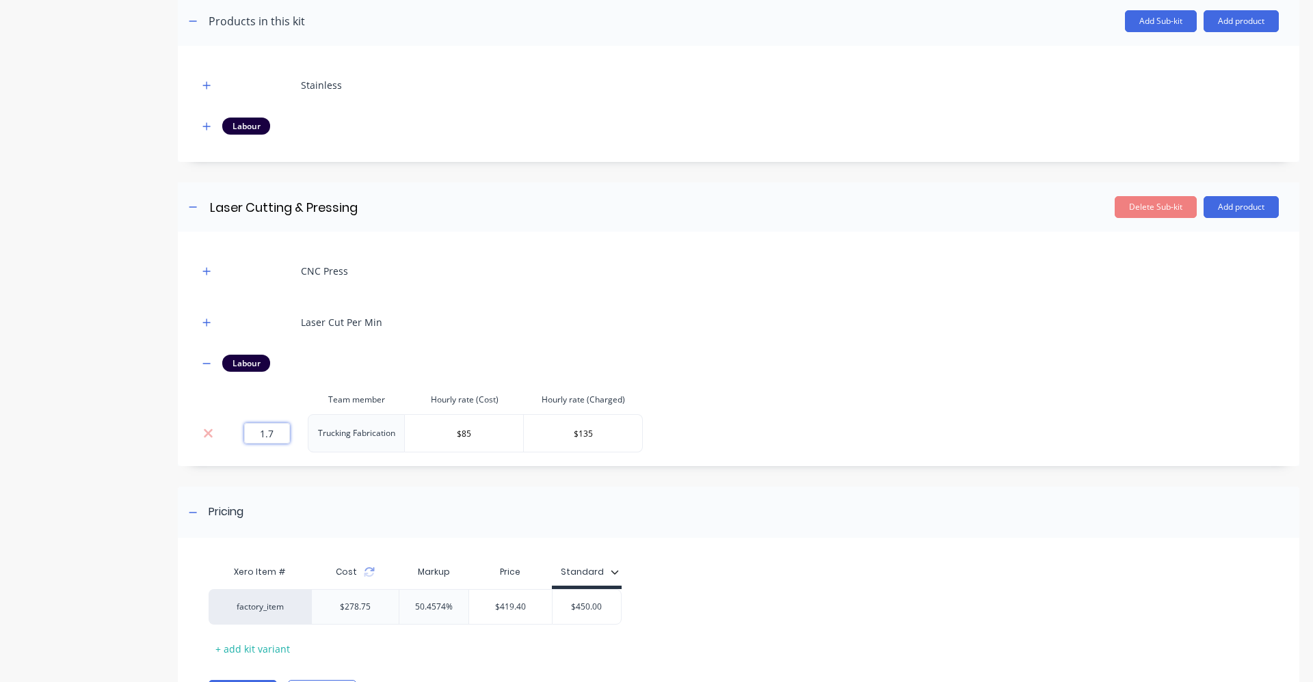
click at [279, 436] on input "1.7" at bounding box center [267, 433] width 46 height 21
click at [739, 418] on div "CNC Press Laser Cut Per Min Labour Team member Hourly rate (Cost) Hourly rate (…" at bounding box center [738, 352] width 1080 height 200
click at [313, 481] on div "Add image Lewis swim Deck Braces Lewis swim Deck Braces Enter kit name Settings…" at bounding box center [738, 262] width 1121 height 962
click at [804, 437] on div "CNC Press Laser Cut Per Min Labour Team member Hourly rate (Cost) Hourly rate (…" at bounding box center [738, 352] width 1080 height 200
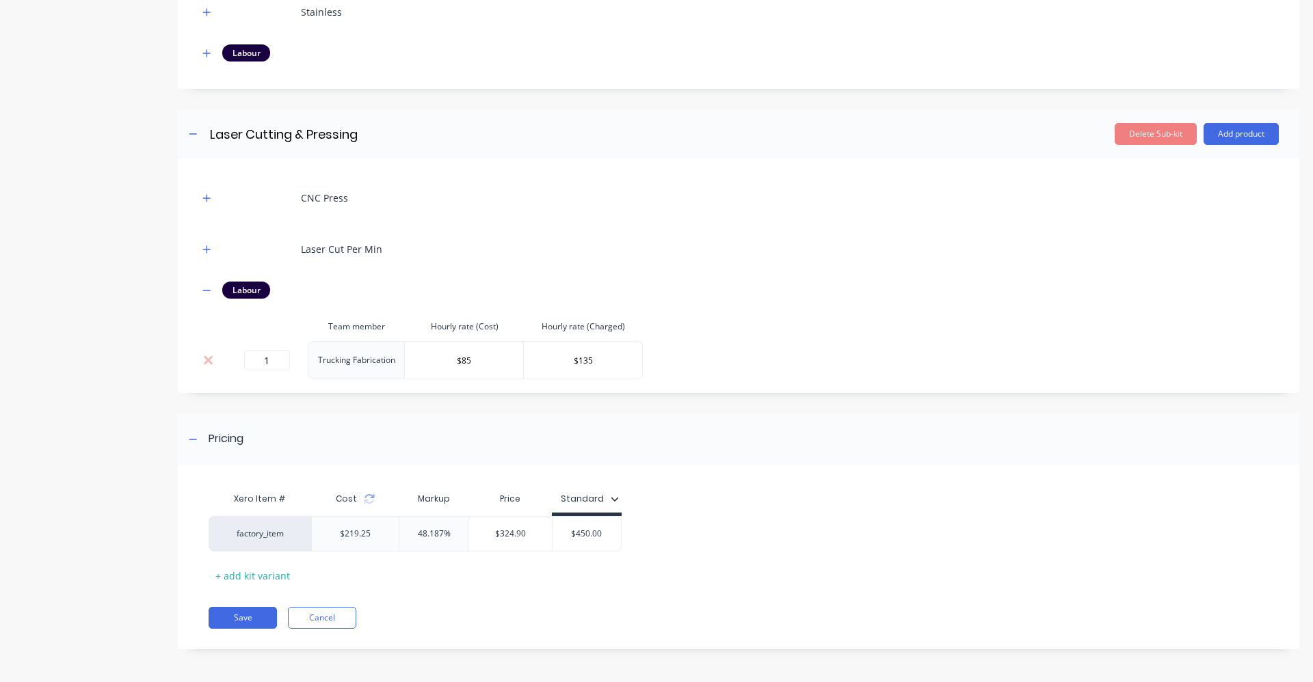
scroll to position [348, 0]
click at [531, 533] on input "$324.90" at bounding box center [510, 532] width 83 height 12
drag, startPoint x: 604, startPoint y: 534, endPoint x: 568, endPoint y: 535, distance: 35.6
click at [568, 535] on input "$450.00" at bounding box center [586, 532] width 68 height 12
drag, startPoint x: 683, startPoint y: 509, endPoint x: 671, endPoint y: 511, distance: 12.6
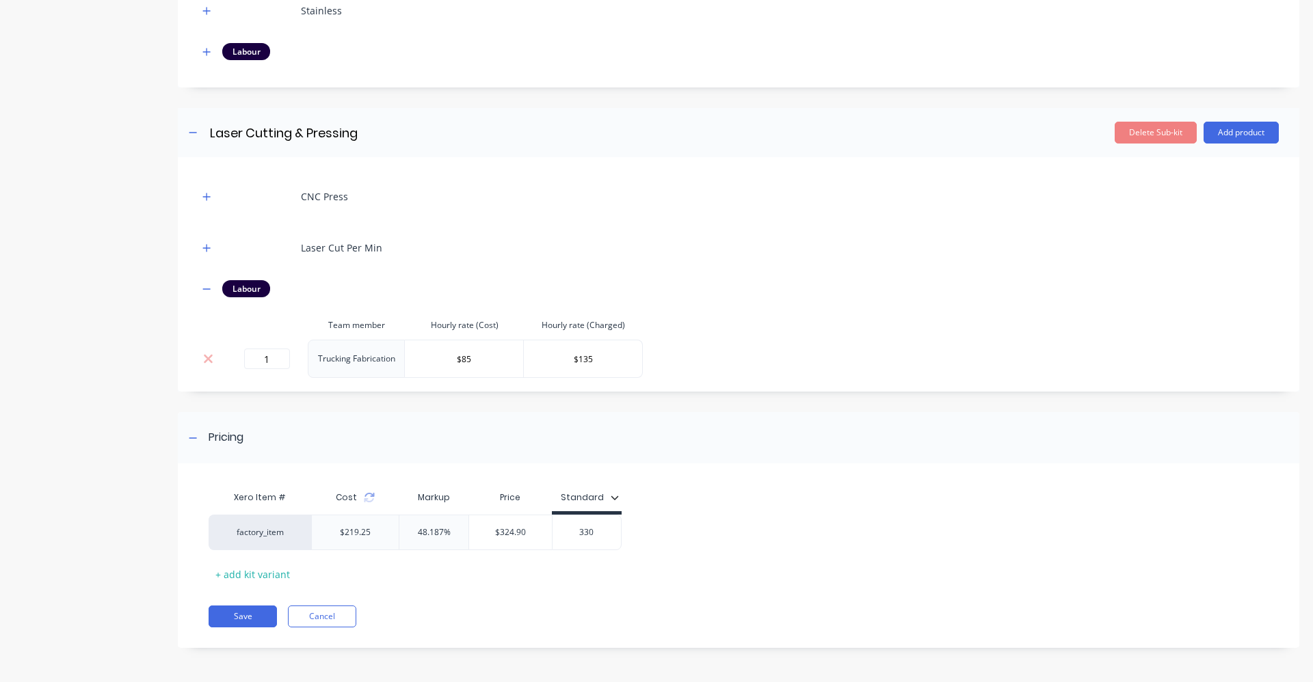
click at [684, 511] on div "Xero Item # Cost Markup Price Standard factory_item $219.25 48.187% $324.90 $32…" at bounding box center [733, 534] width 1049 height 101
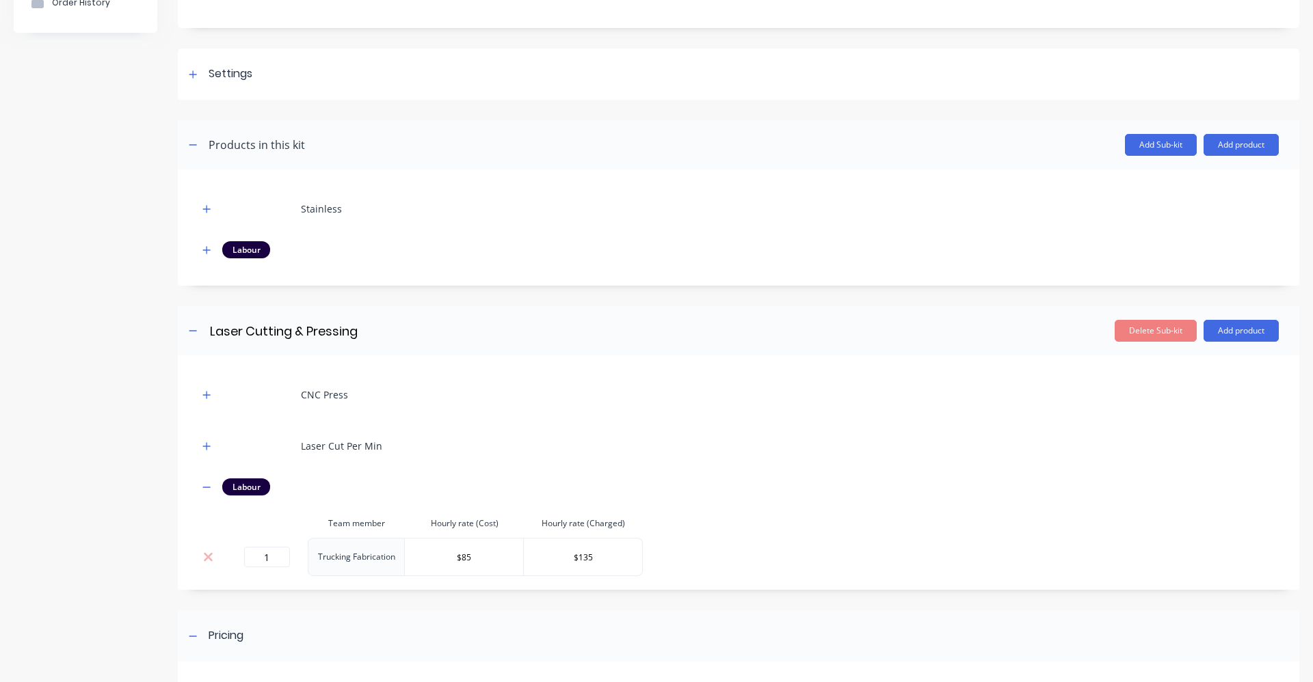
scroll to position [342, 0]
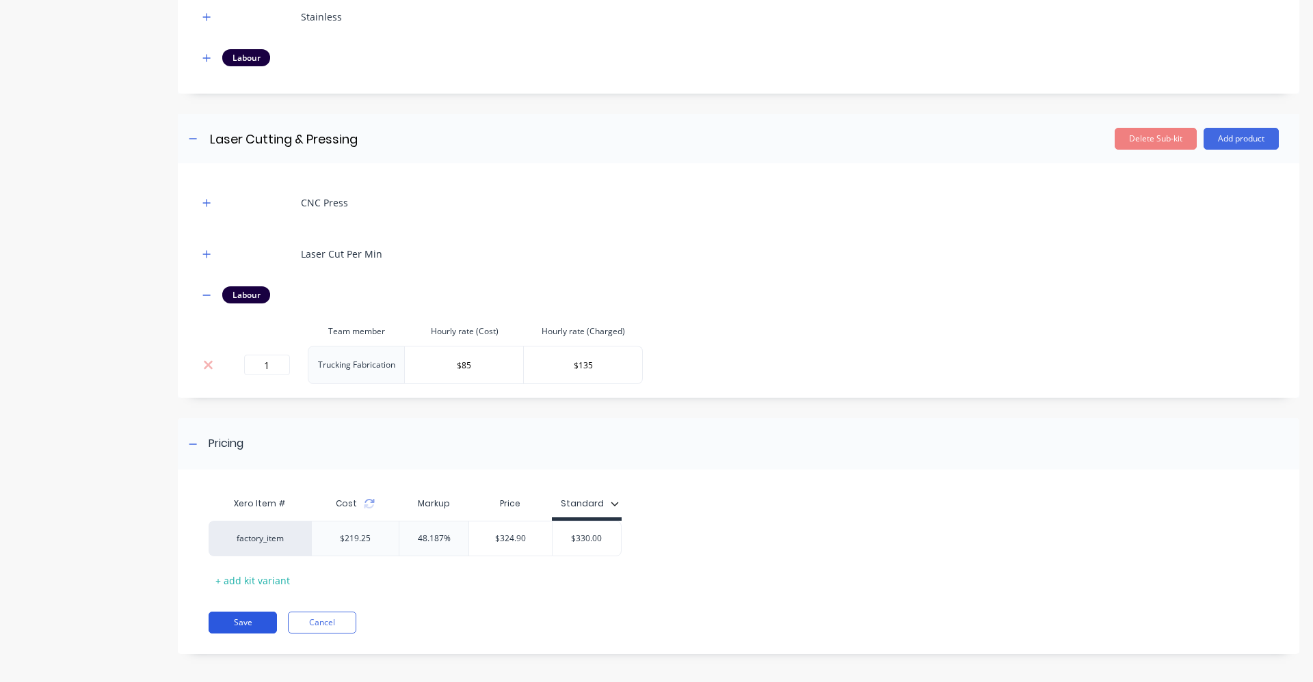
click at [257, 634] on div "Xero Item # Cost Markup Price Standard factory_item $219.25 48.187% $324.90 $32…" at bounding box center [738, 568] width 1121 height 171
click at [260, 628] on button "Save" at bounding box center [243, 623] width 68 height 22
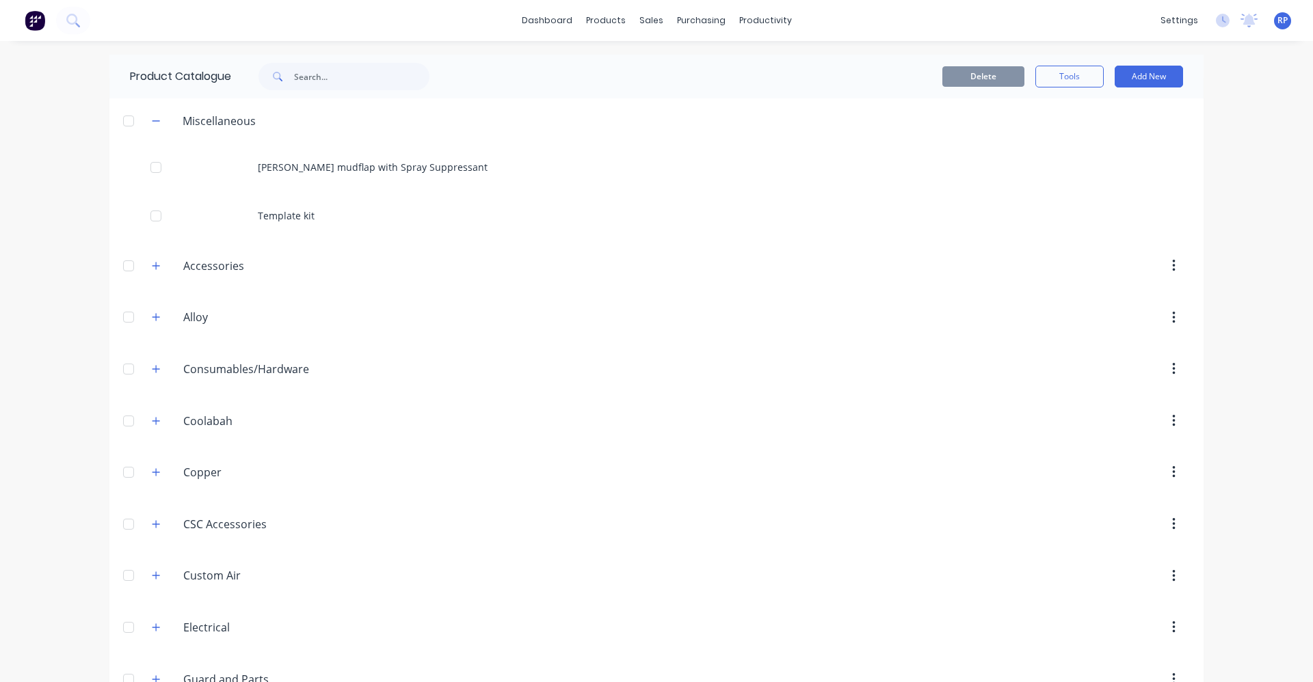
scroll to position [4862, 0]
